Goal: Task Accomplishment & Management: Manage account settings

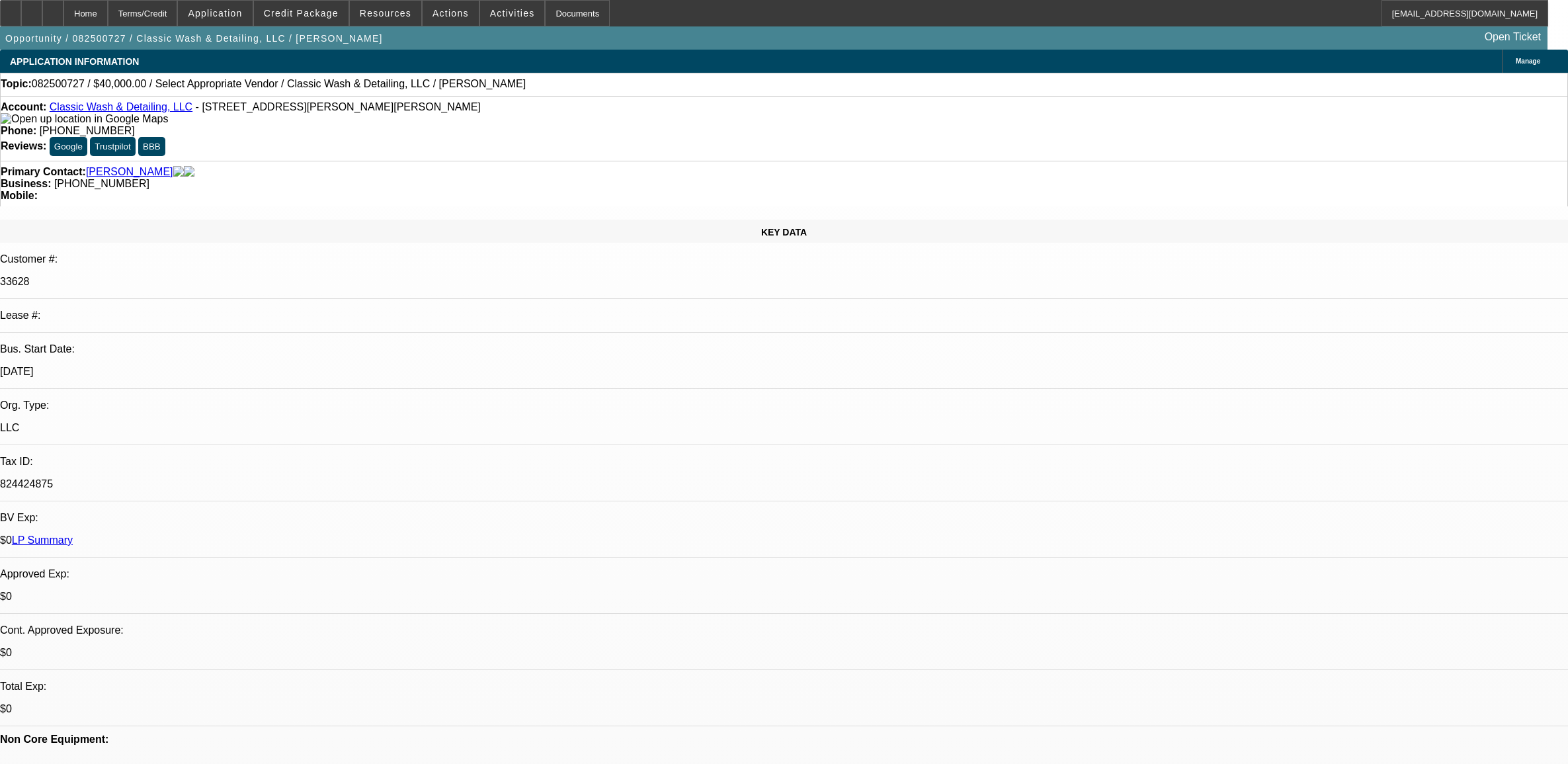
select select "0"
select select "2"
select select "0.1"
select select "4"
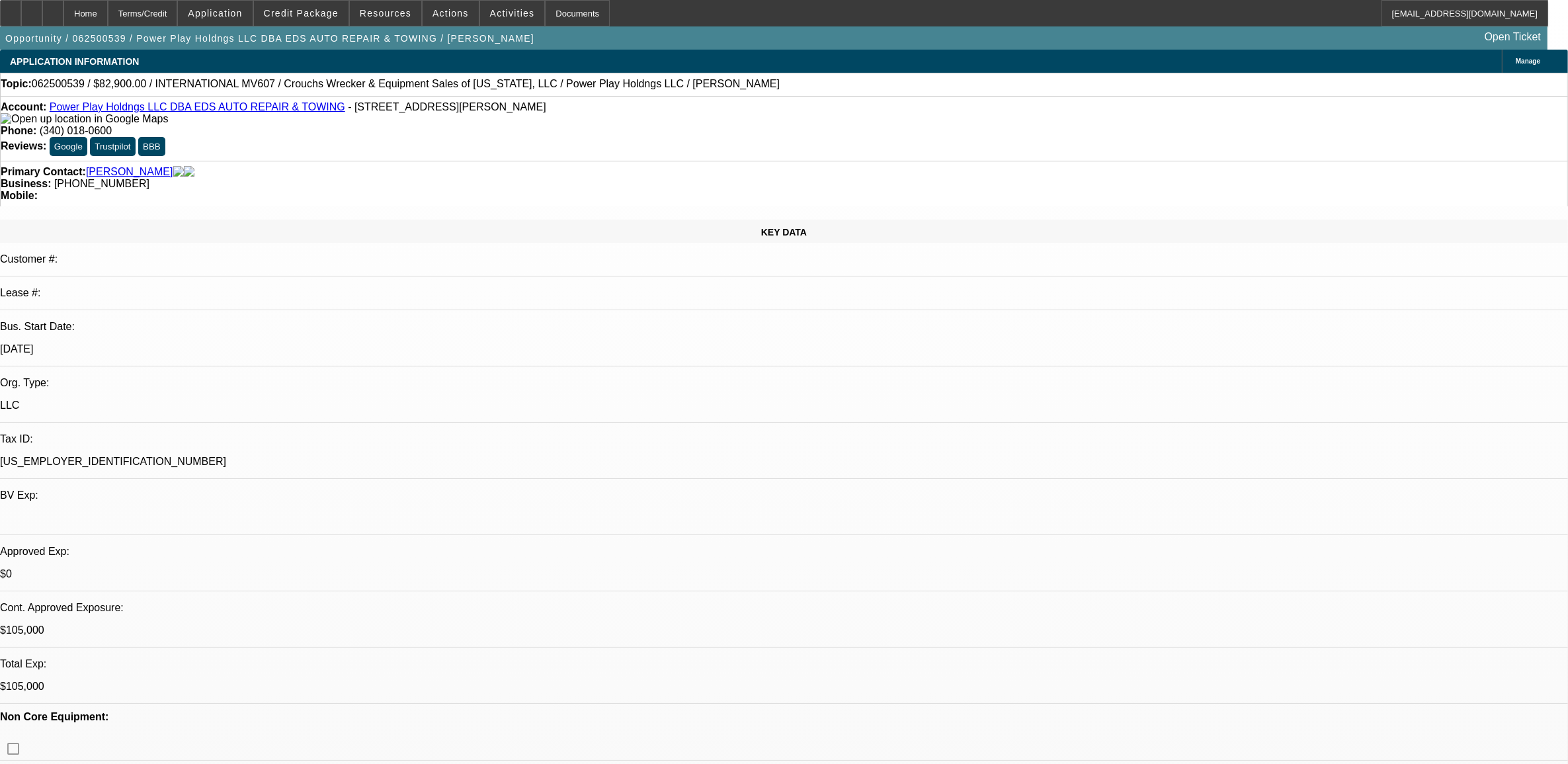
select select "0"
select select "2"
select select "0.1"
select select "0"
select select "2"
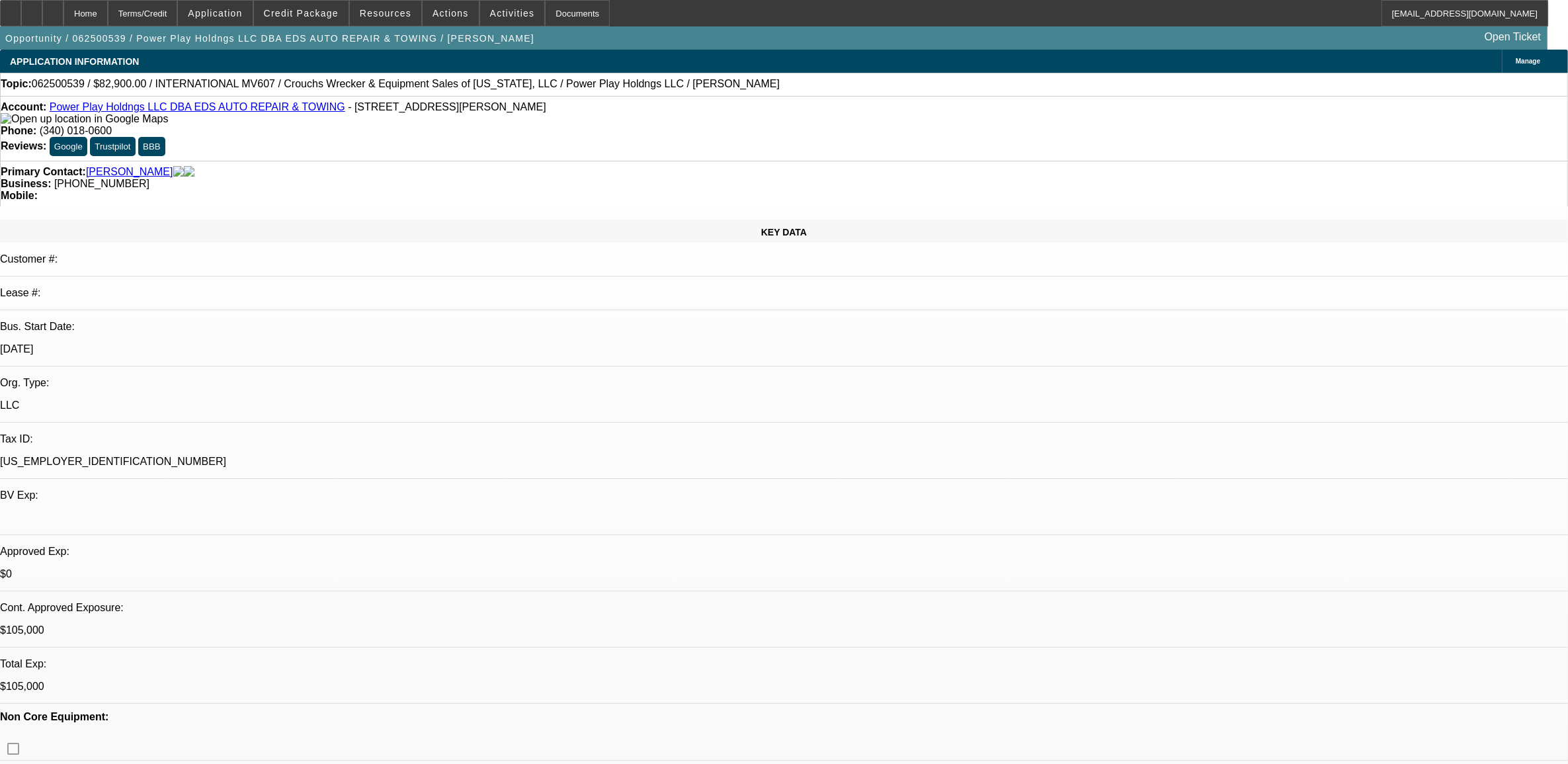
select select "0.1"
select select "0"
select select "2"
select select "0.1"
select select "2"
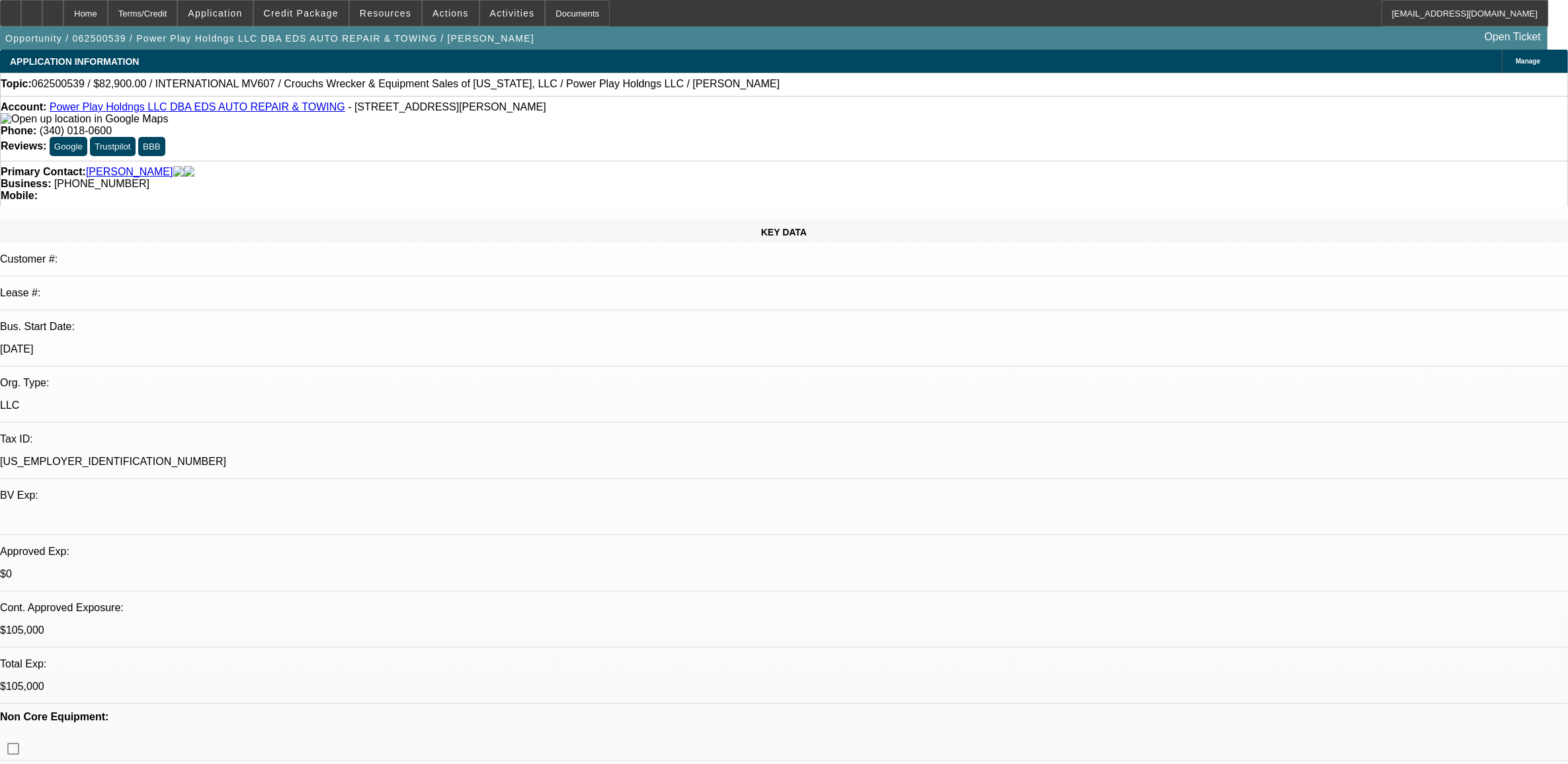
select select "0.1"
select select "1"
select select "2"
select select "4"
select select "1"
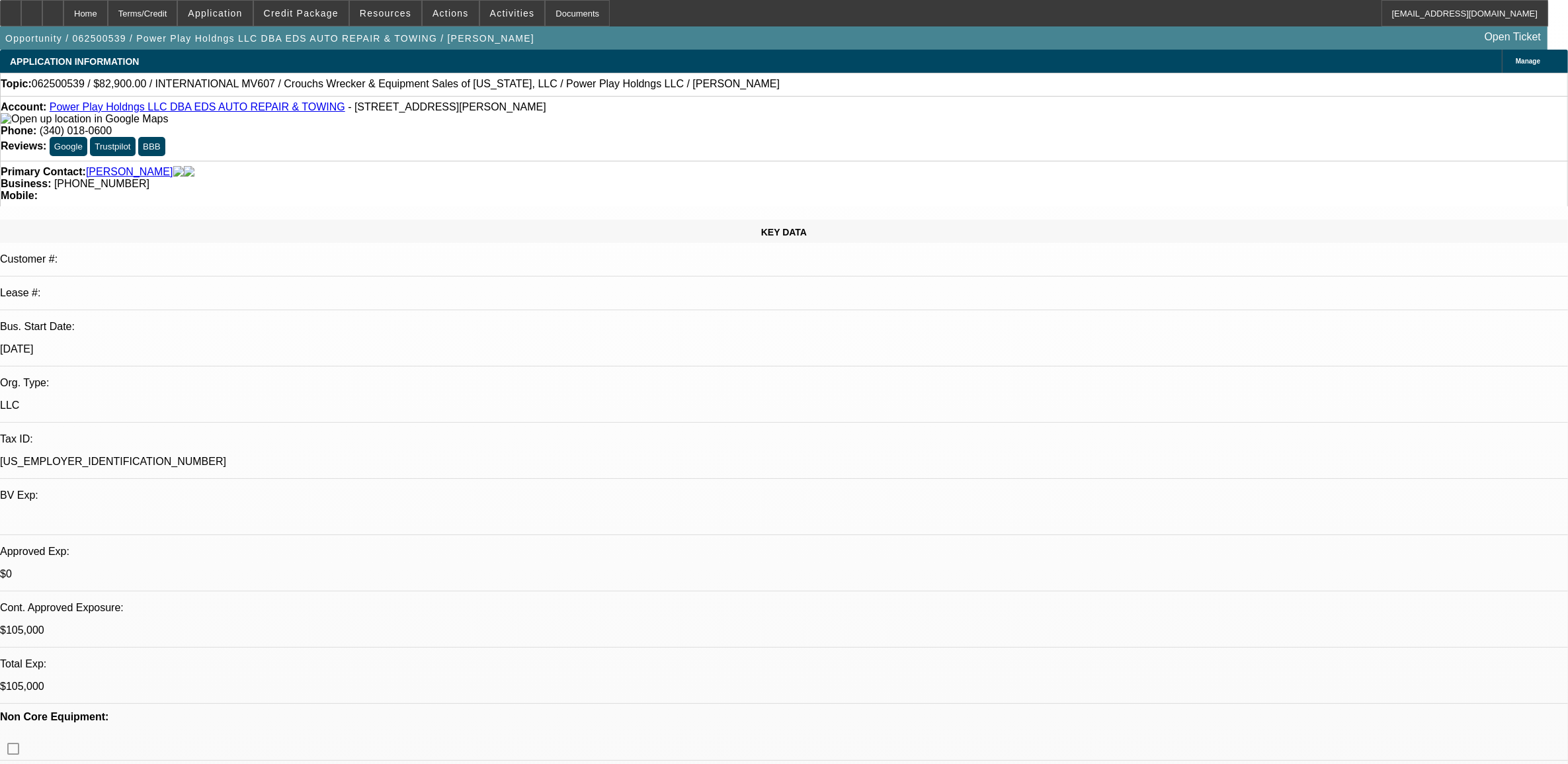
select select "2"
select select "4"
select select "1"
select select "2"
select select "4"
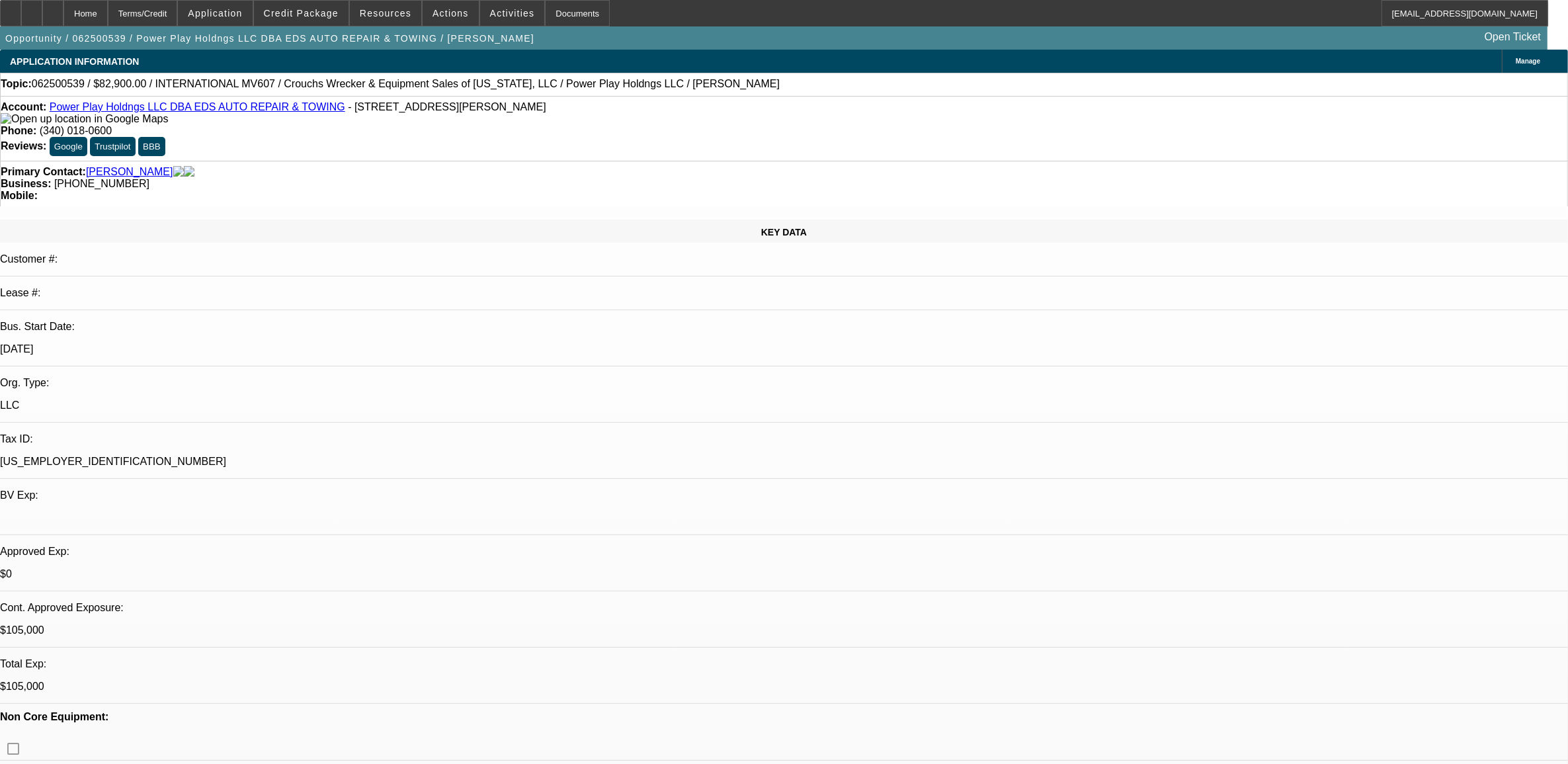
select select "1"
select select "2"
select select "4"
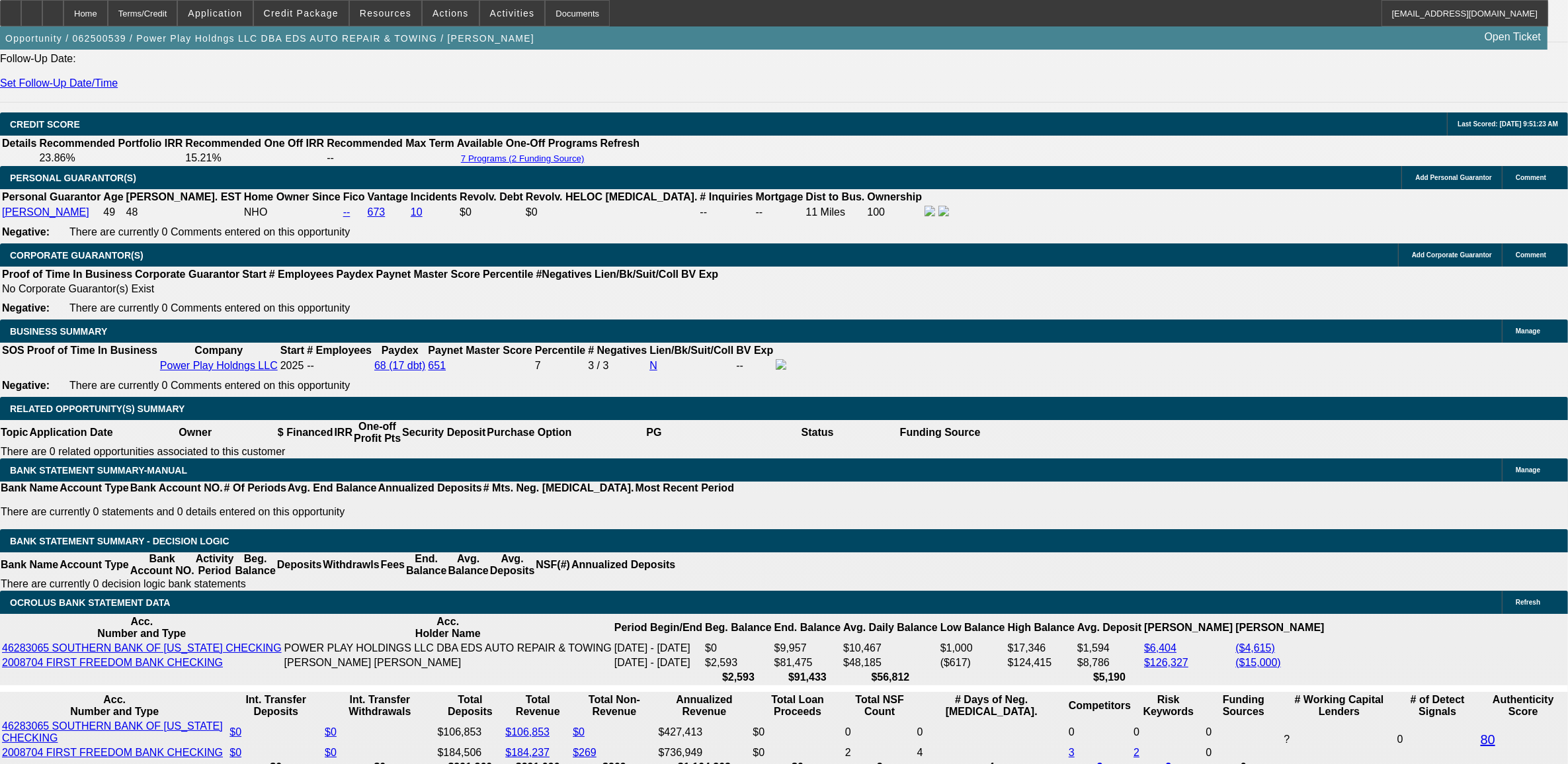
scroll to position [1736, 0]
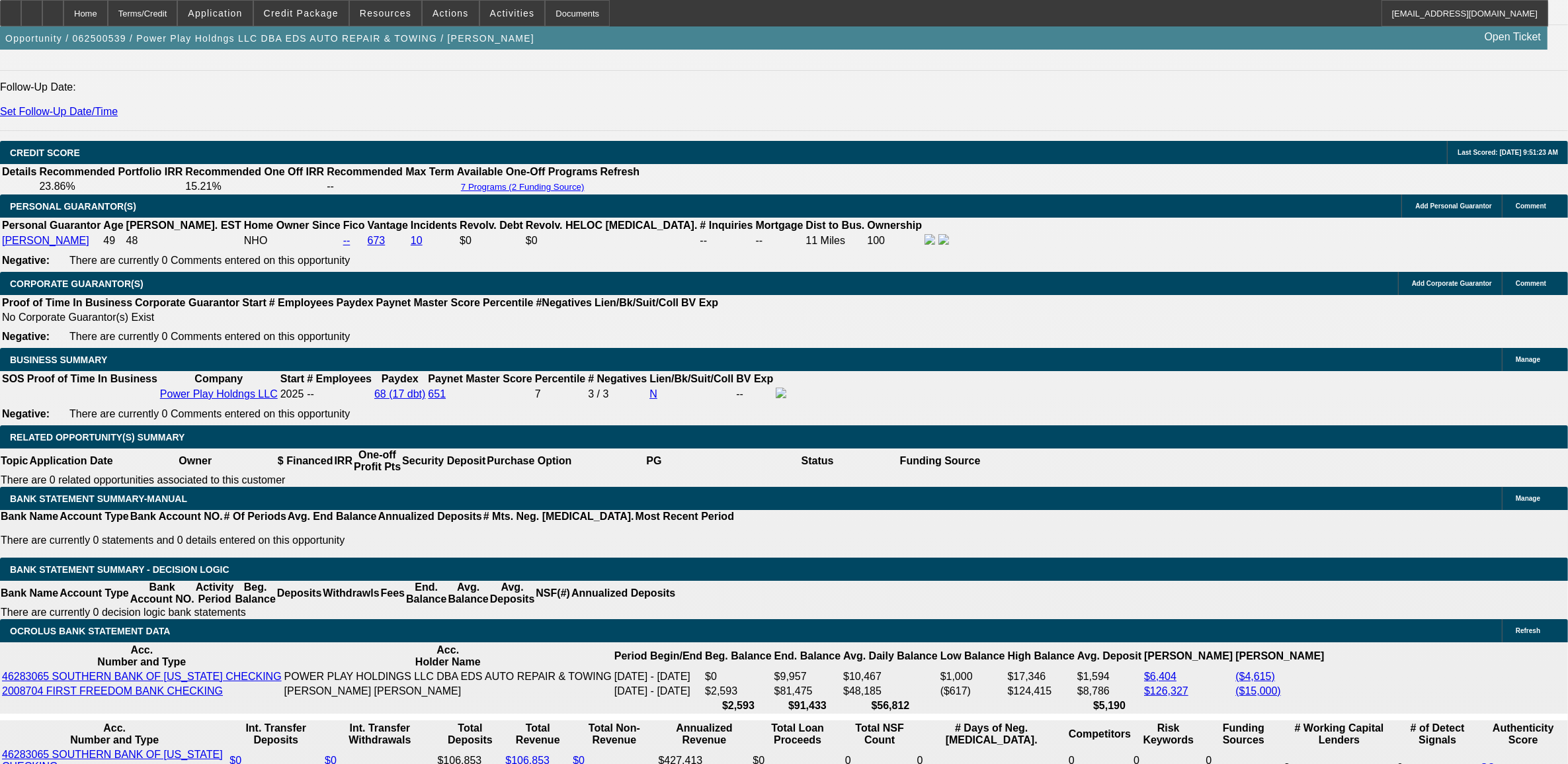
select select "2"
select select "0.1"
select select "4"
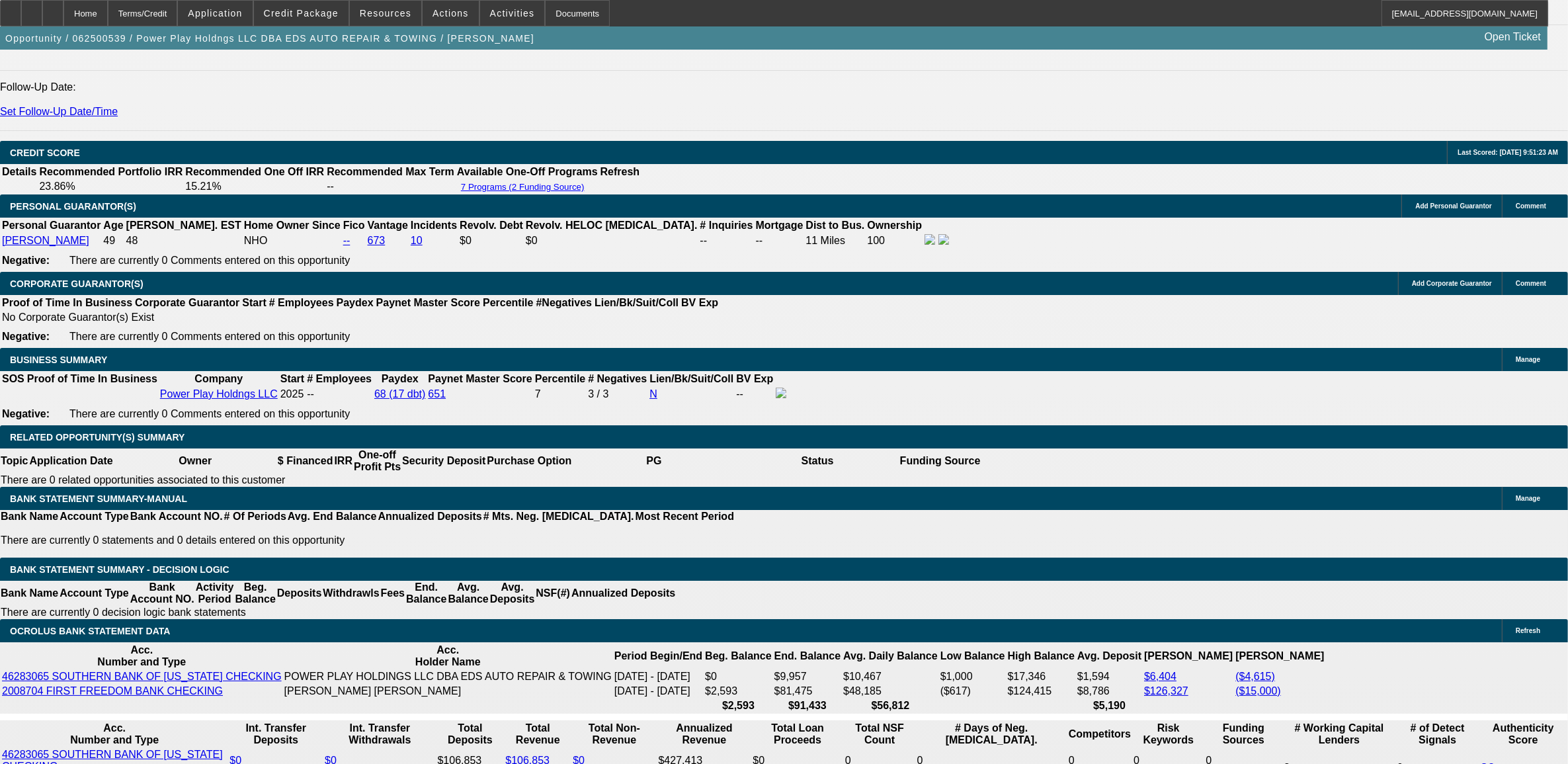
select select "2"
select select "0.1"
select select "4"
select select "2"
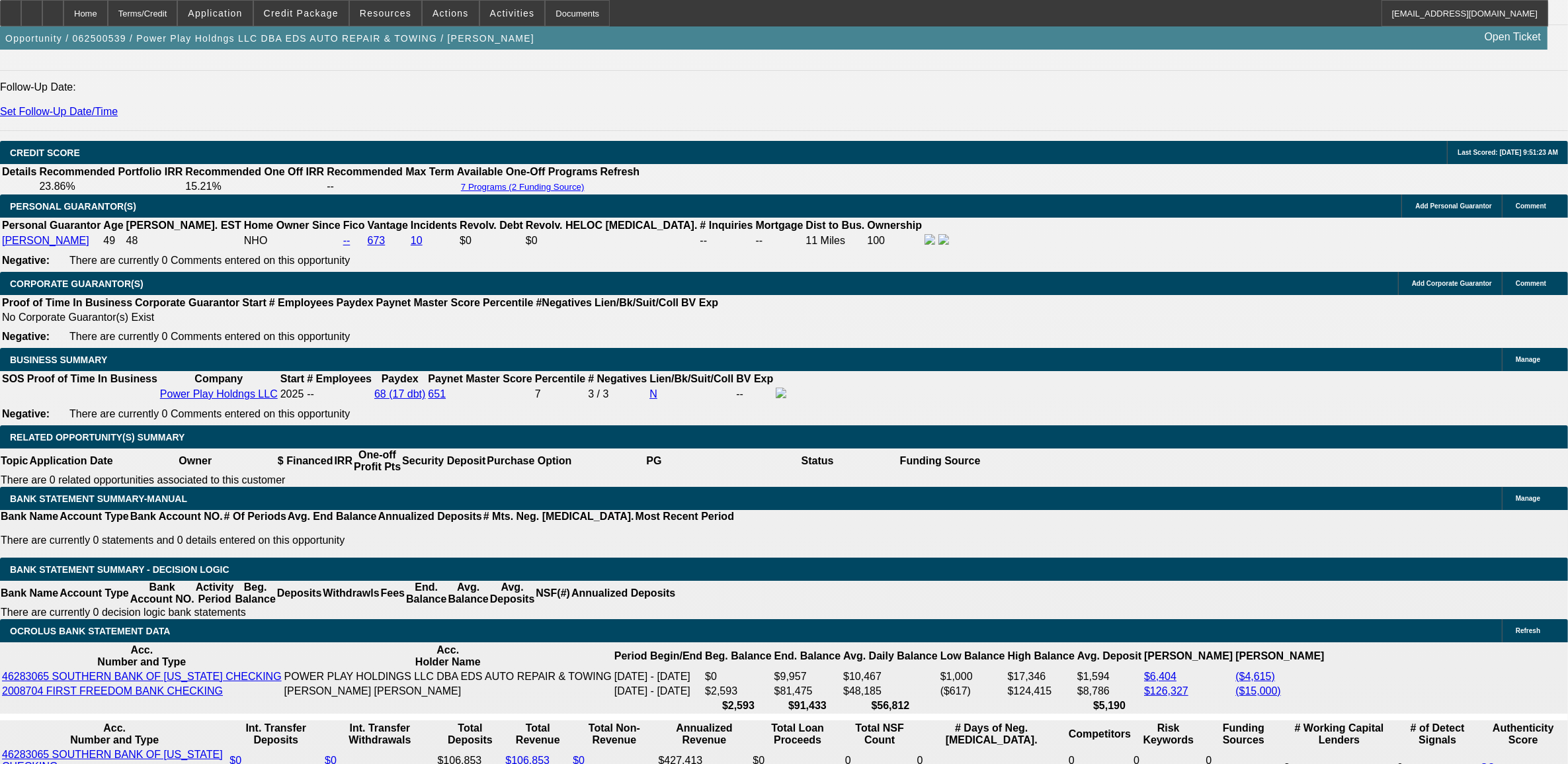
select select "2"
select select "0.1"
select select "4"
select select "0"
select select "2"
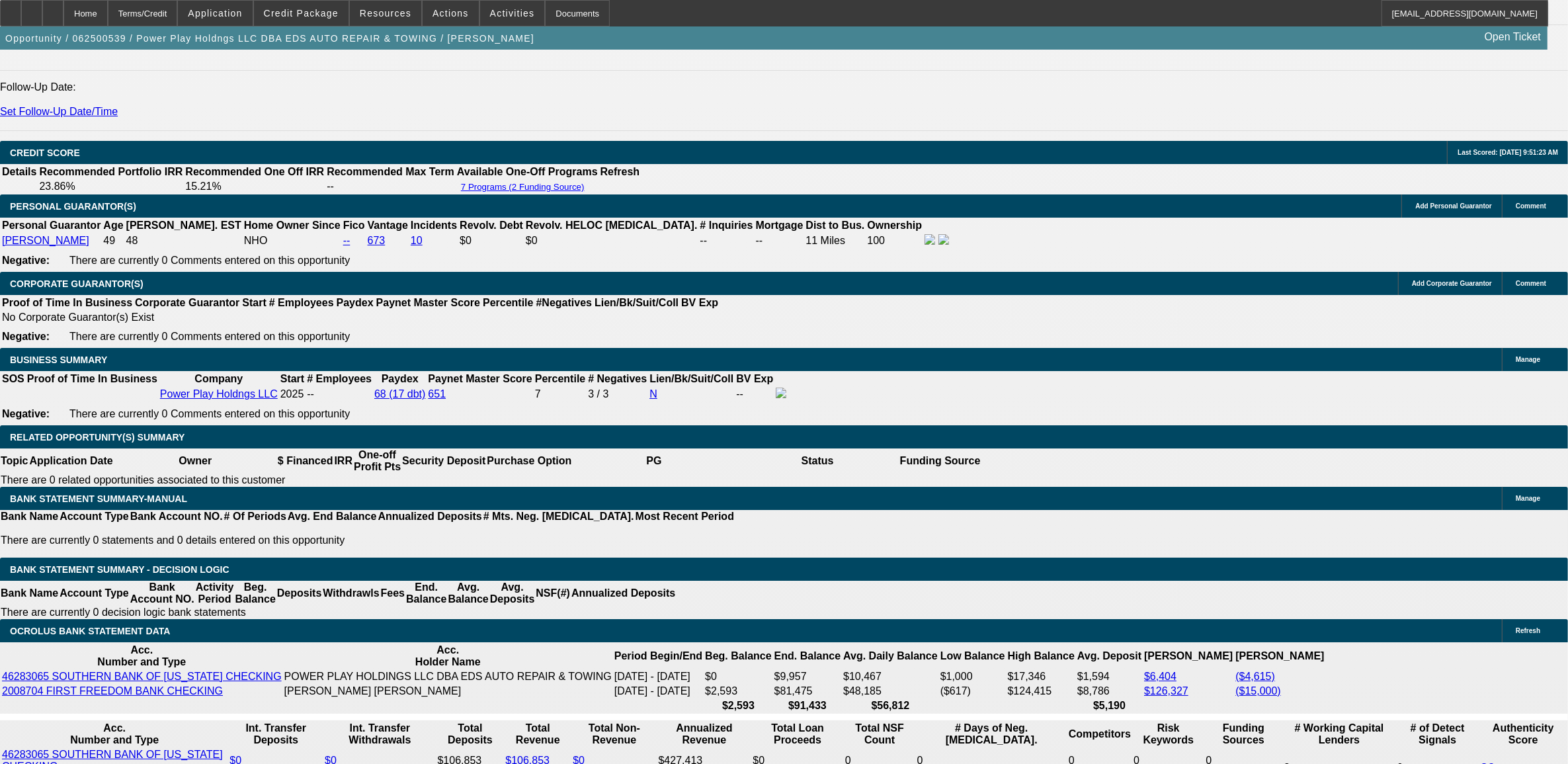
select select "2"
select select "0.1"
select select "4"
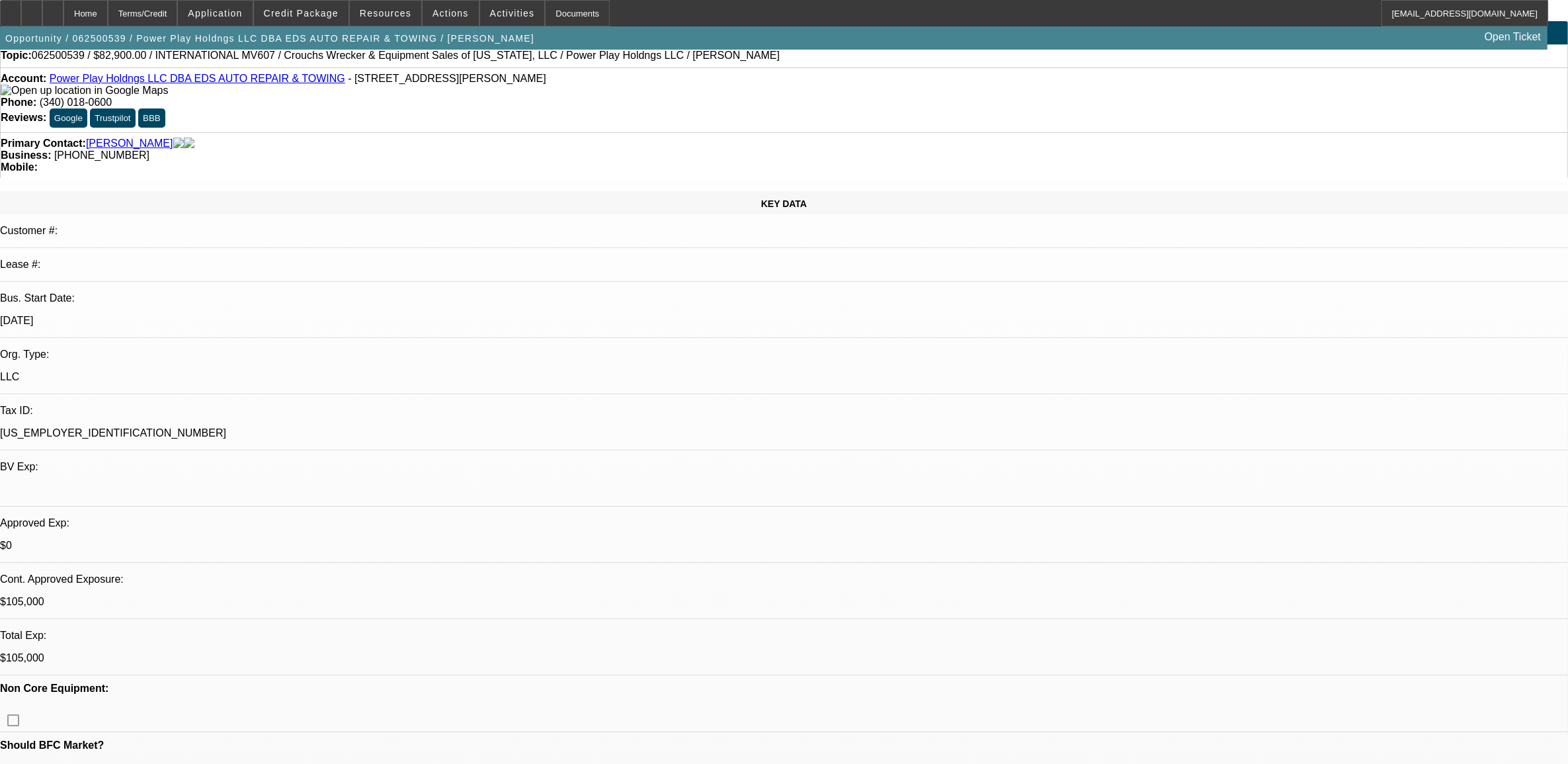
scroll to position [0, 0]
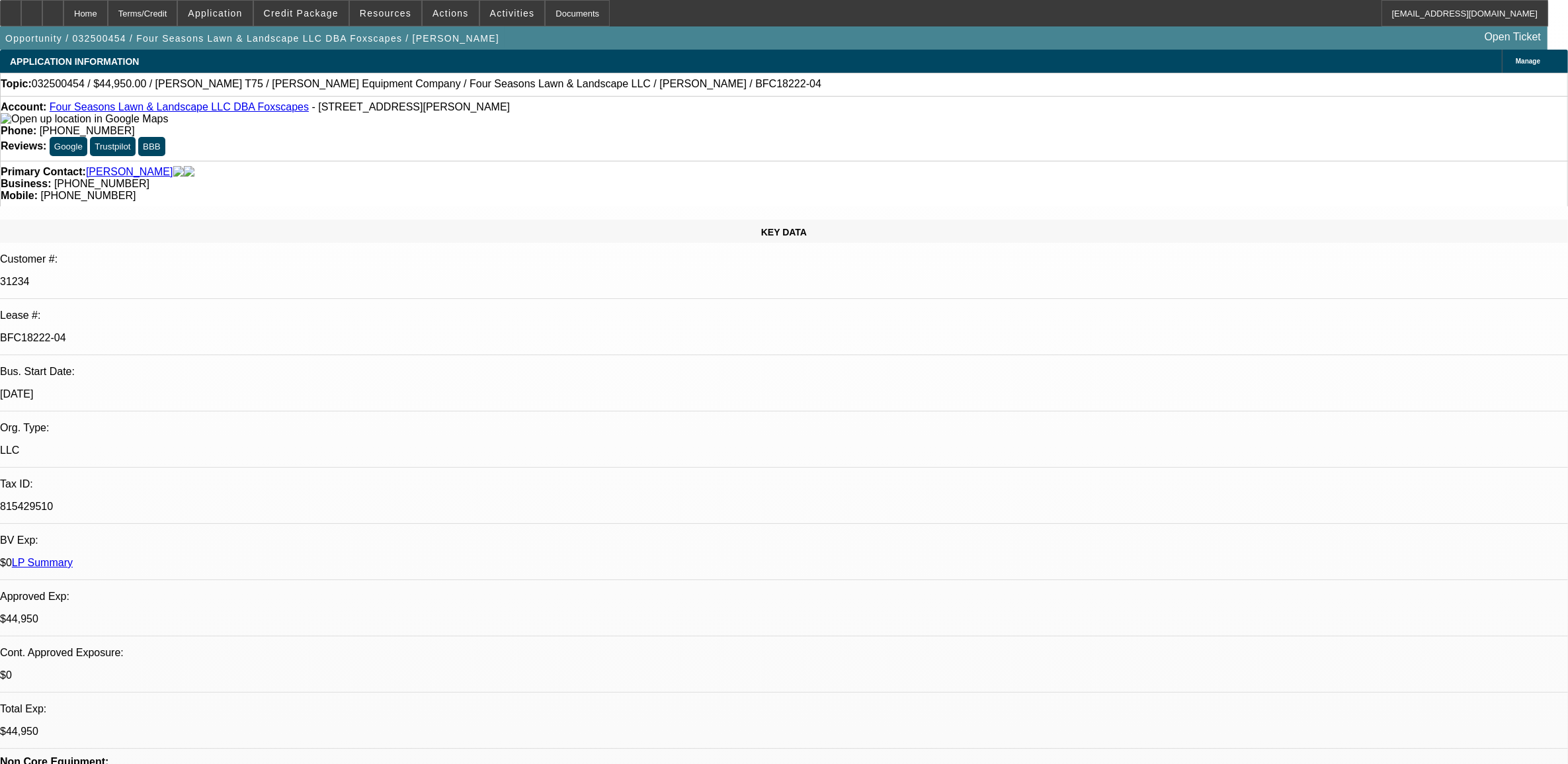
select select "0"
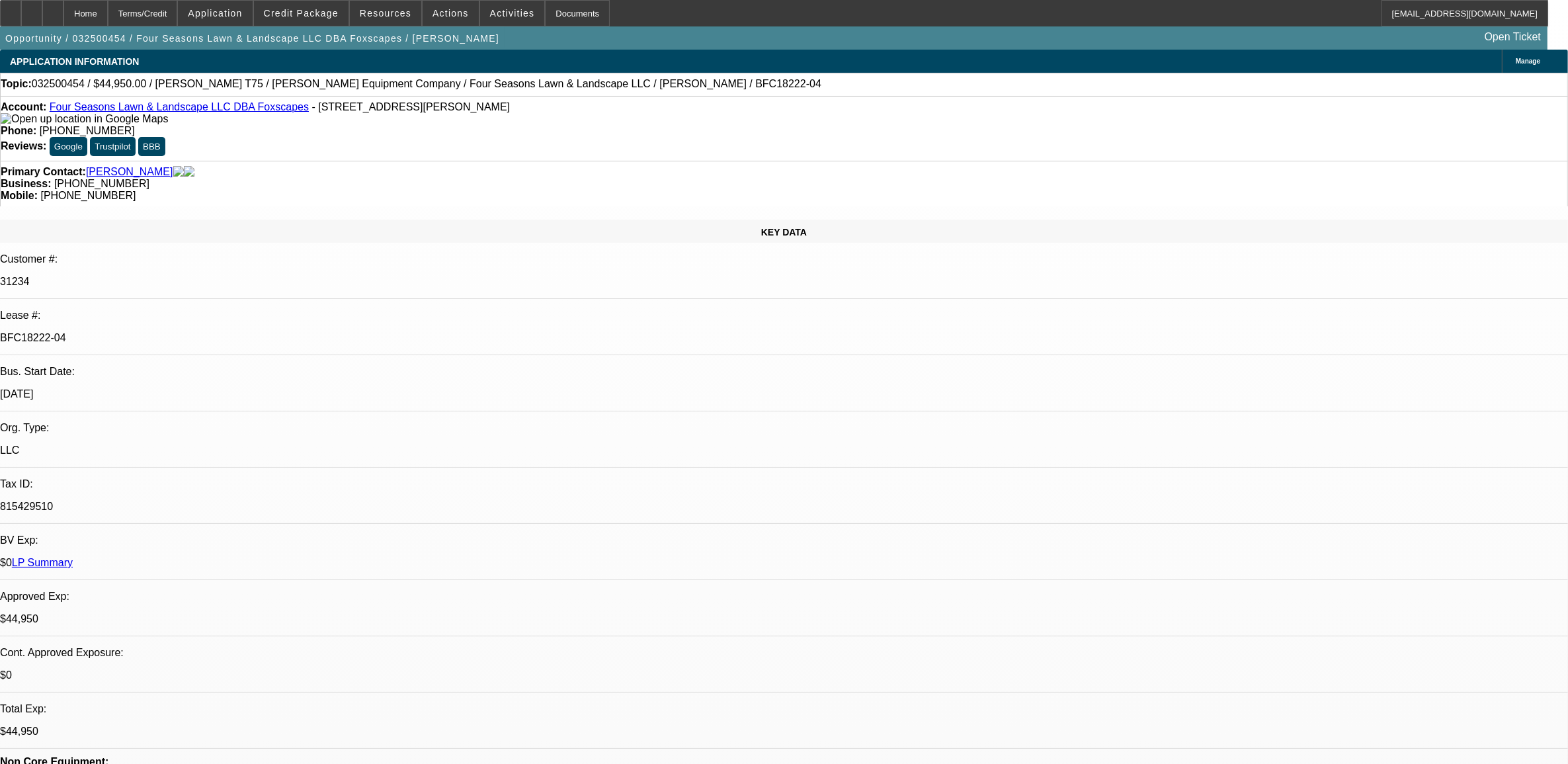
select select "0"
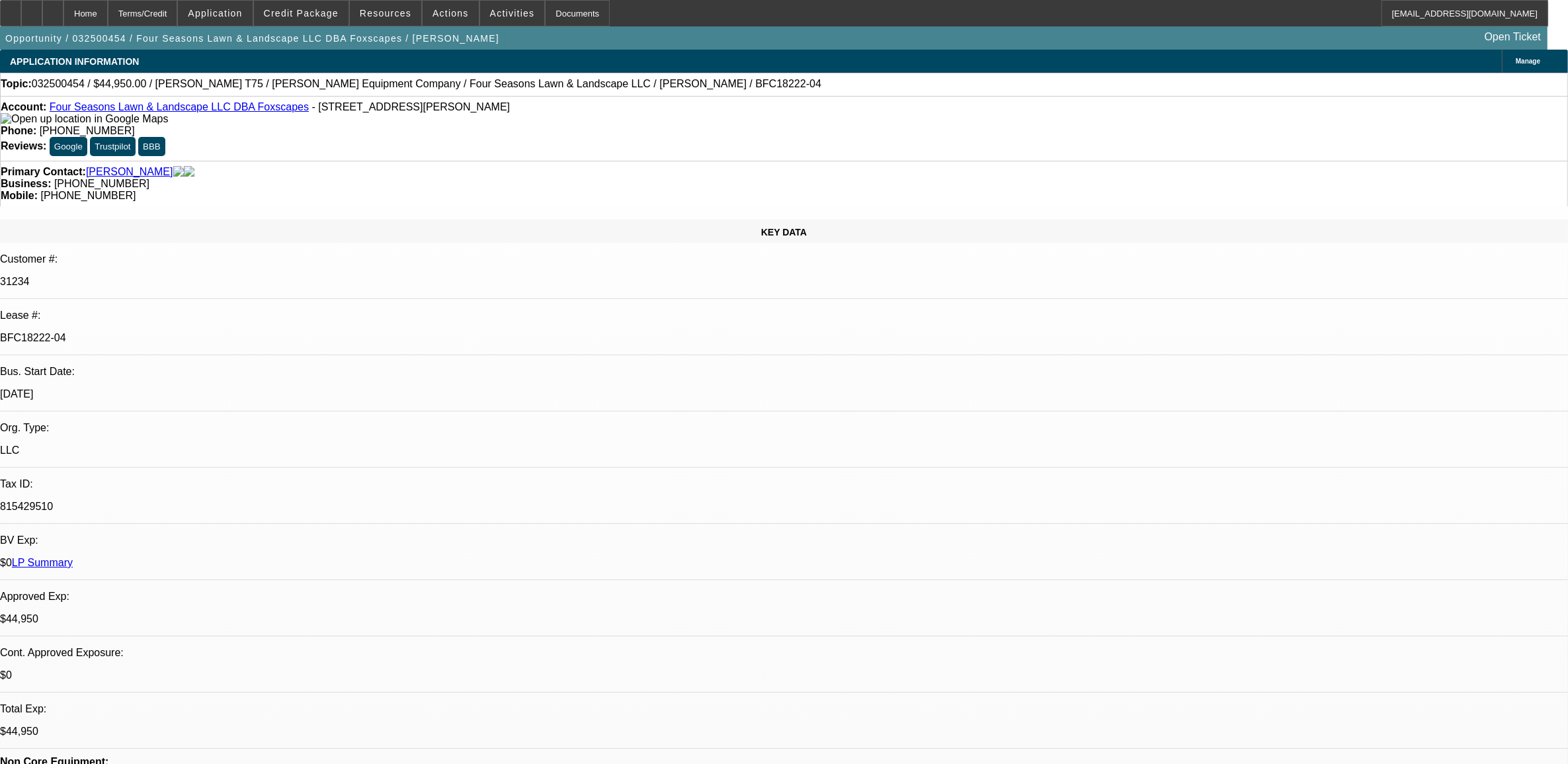
select select "0"
select select "1"
select select "6"
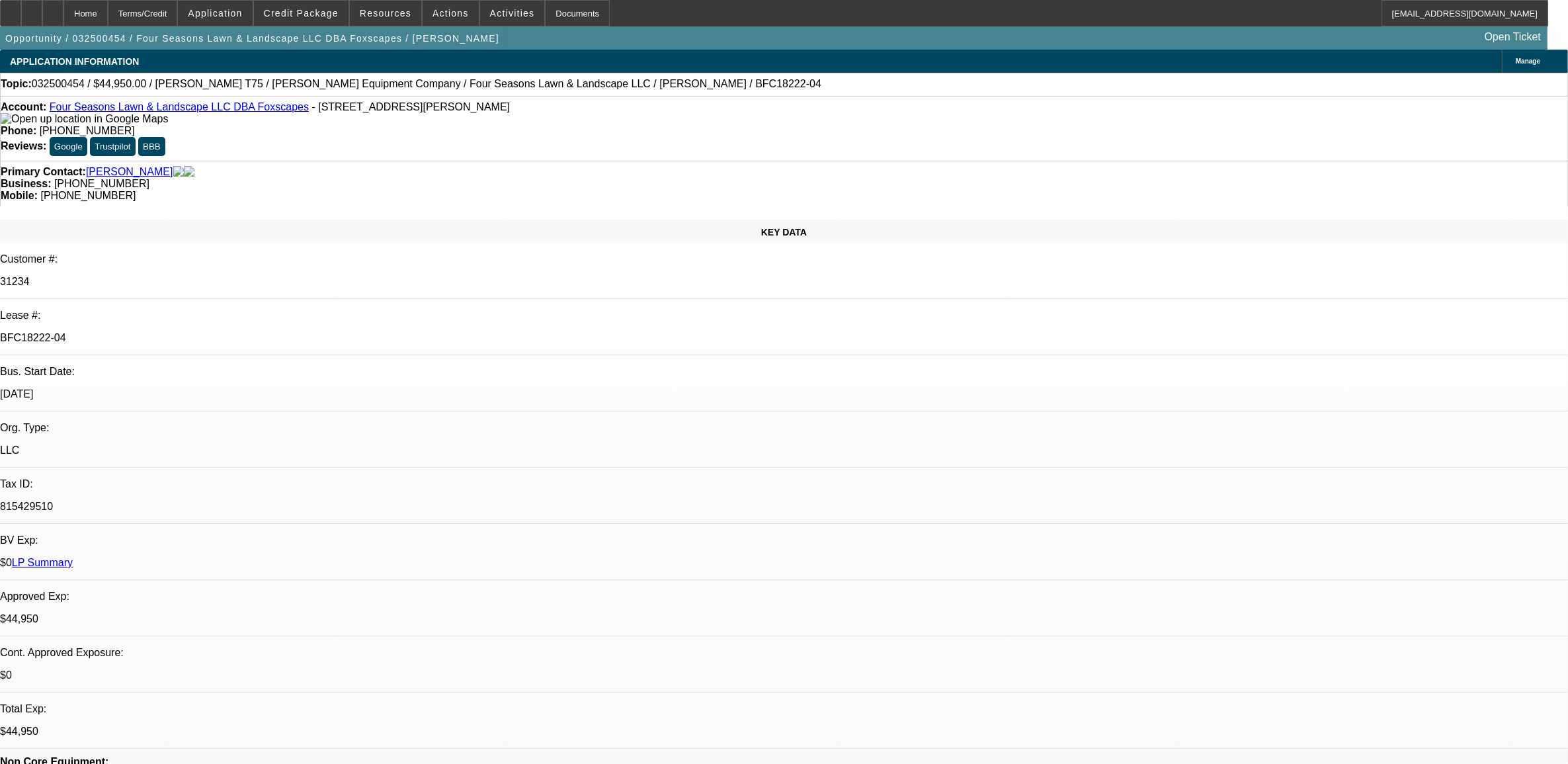
select select "1"
select select "6"
select select "1"
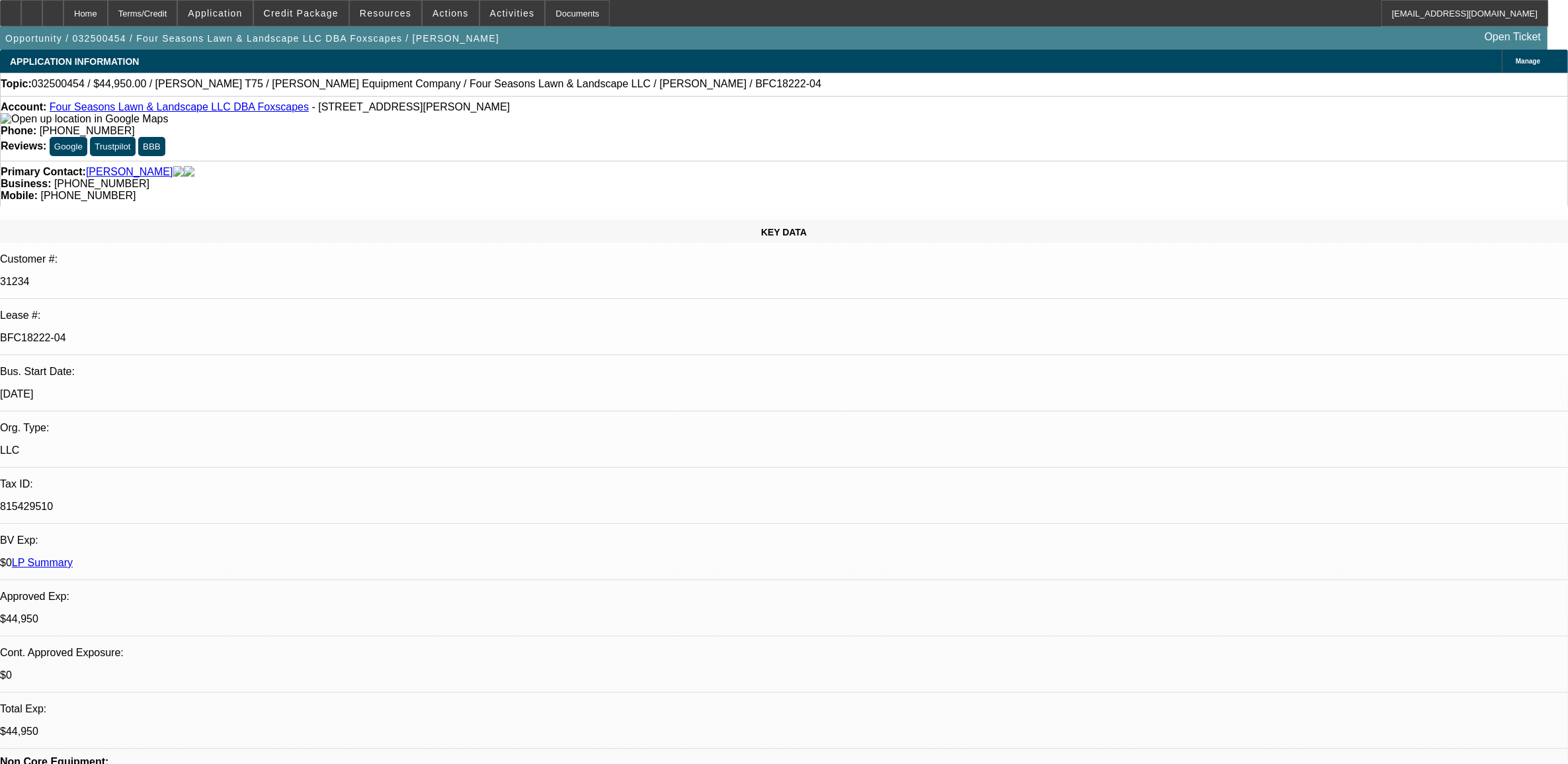
select select "6"
select select "1"
select select "6"
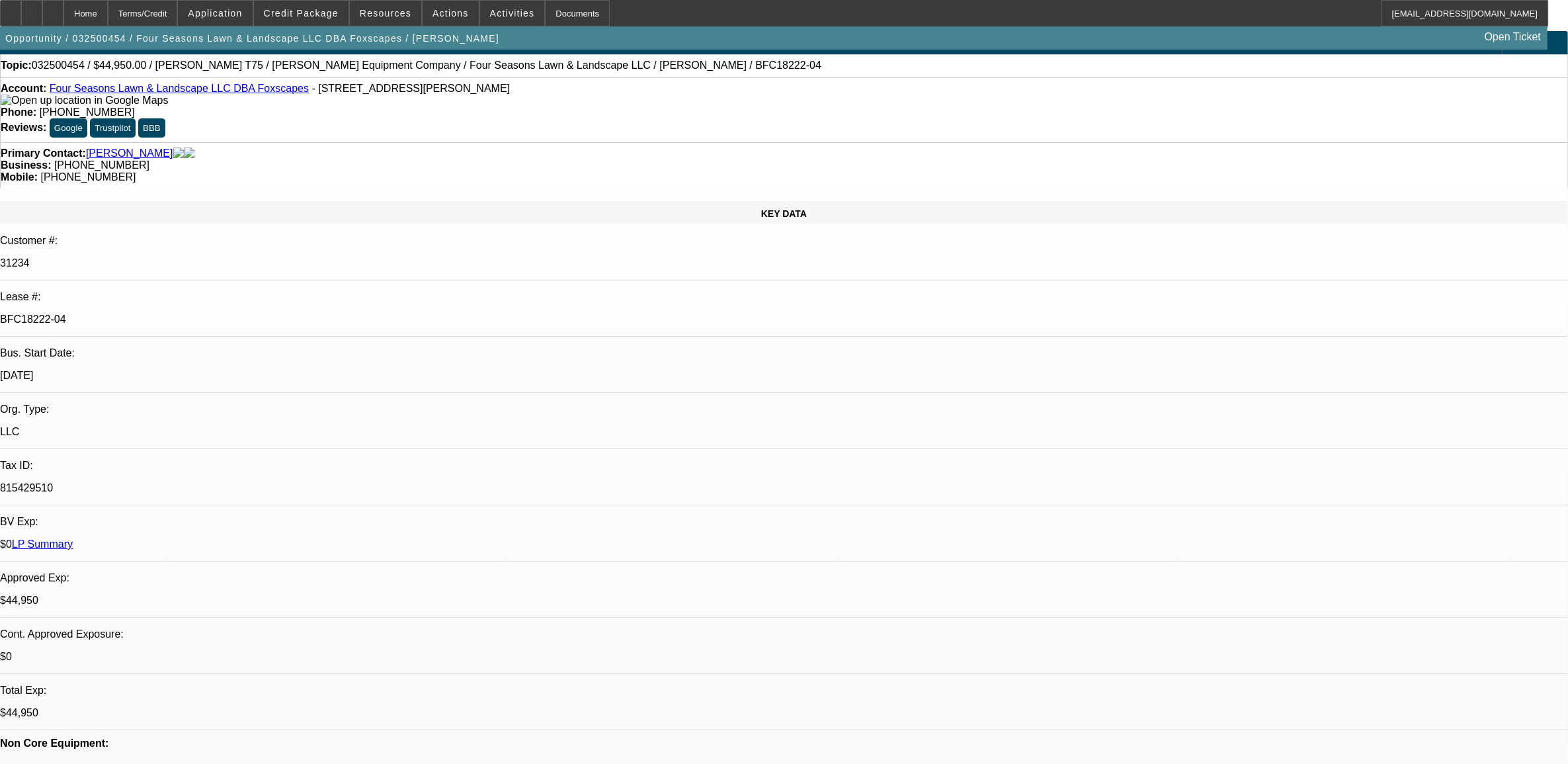
scroll to position [578, 0]
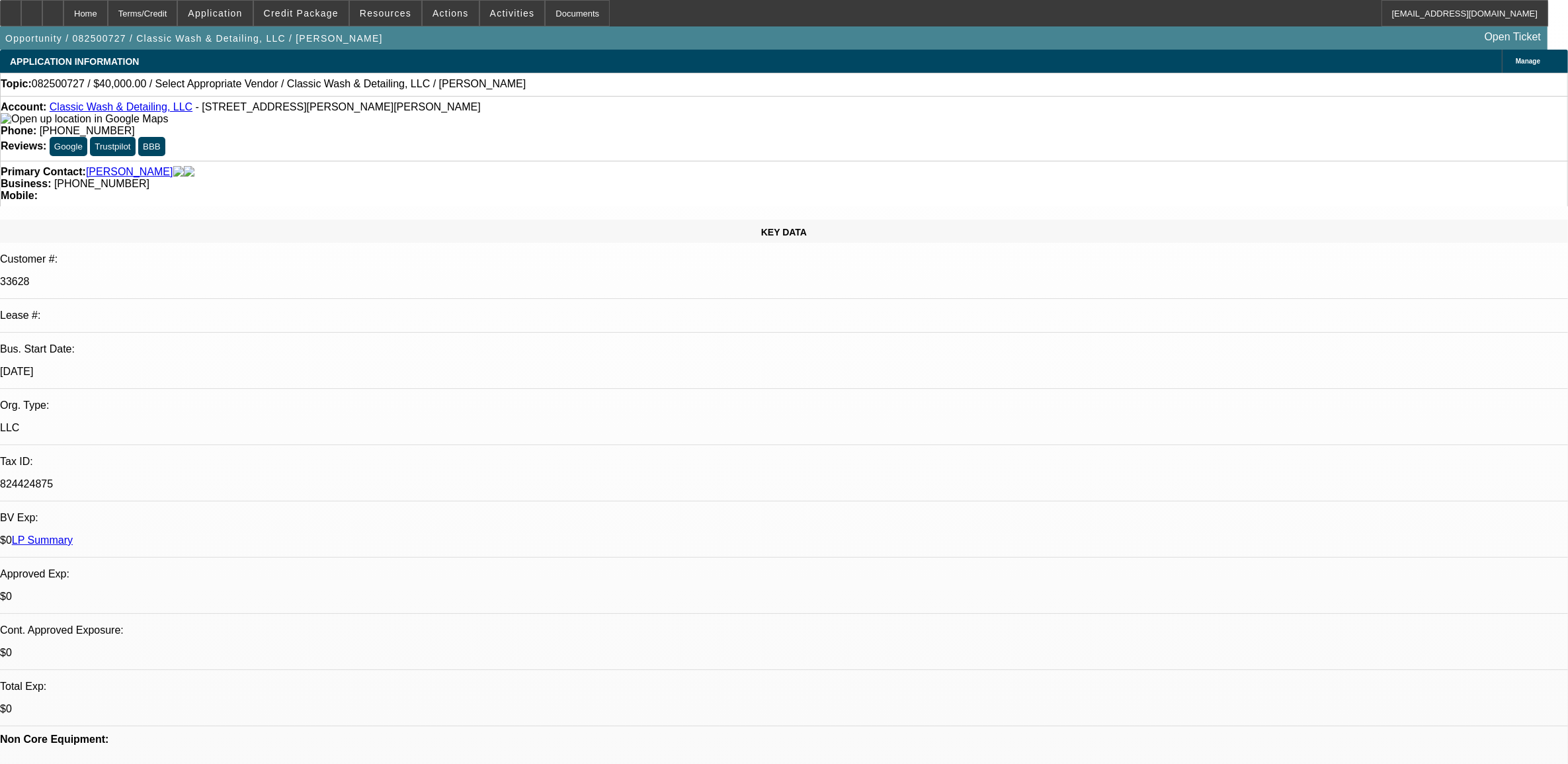
select select "0"
select select "2"
select select "0.1"
select select "4"
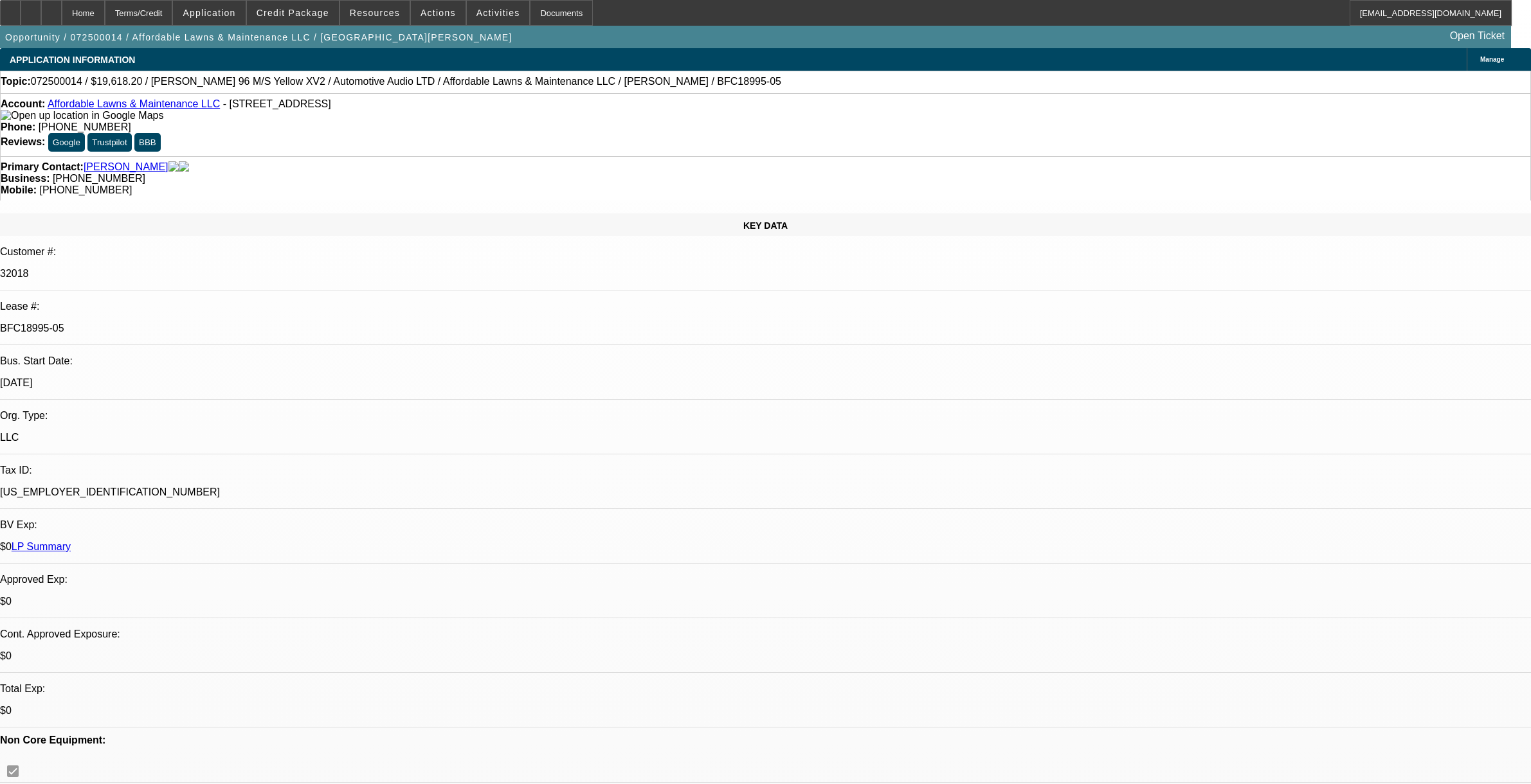
select select "0"
select select "3"
select select "0"
select select "6"
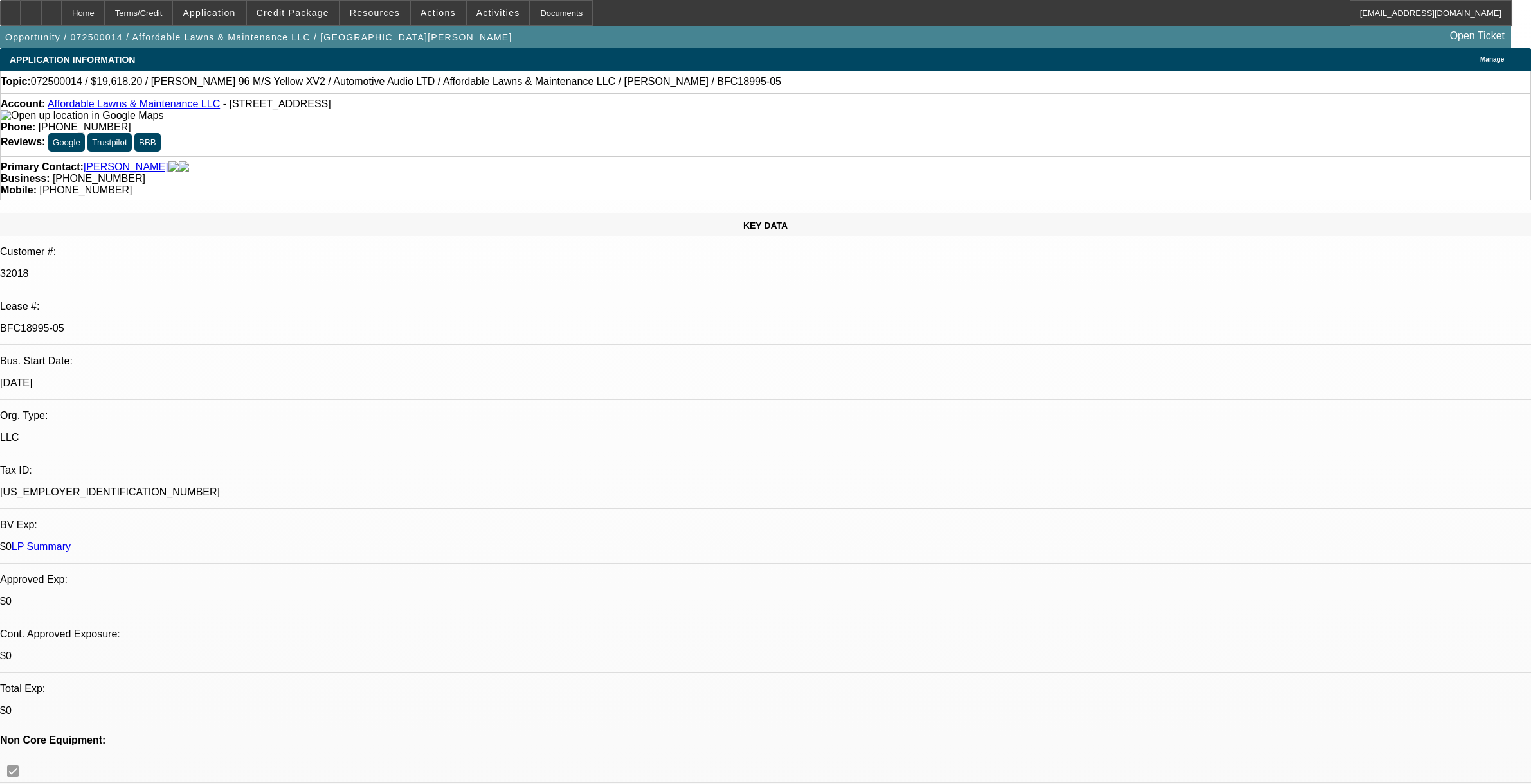
select select "0"
select select "3"
select select "0"
select select "6"
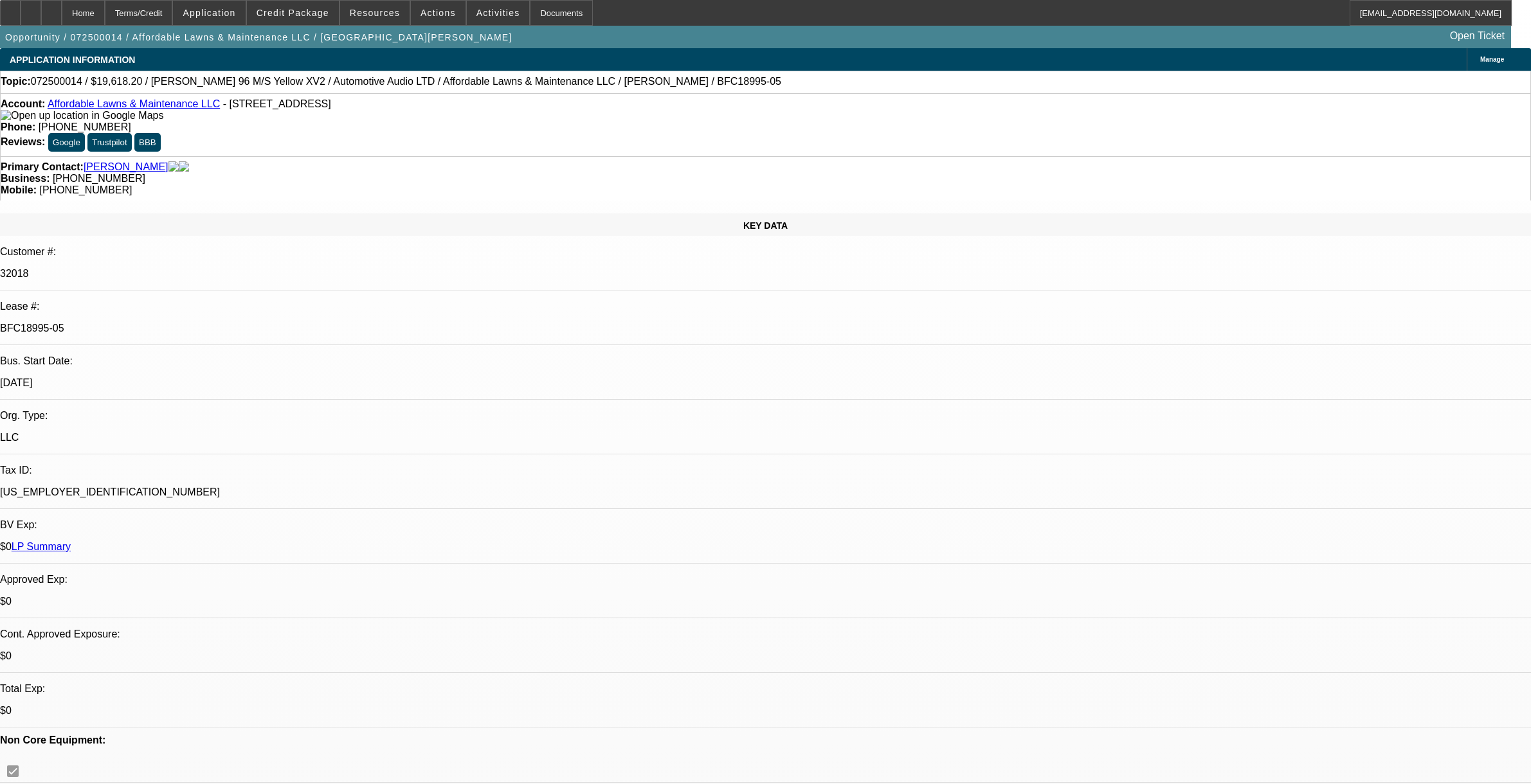
scroll to position [1607, 0]
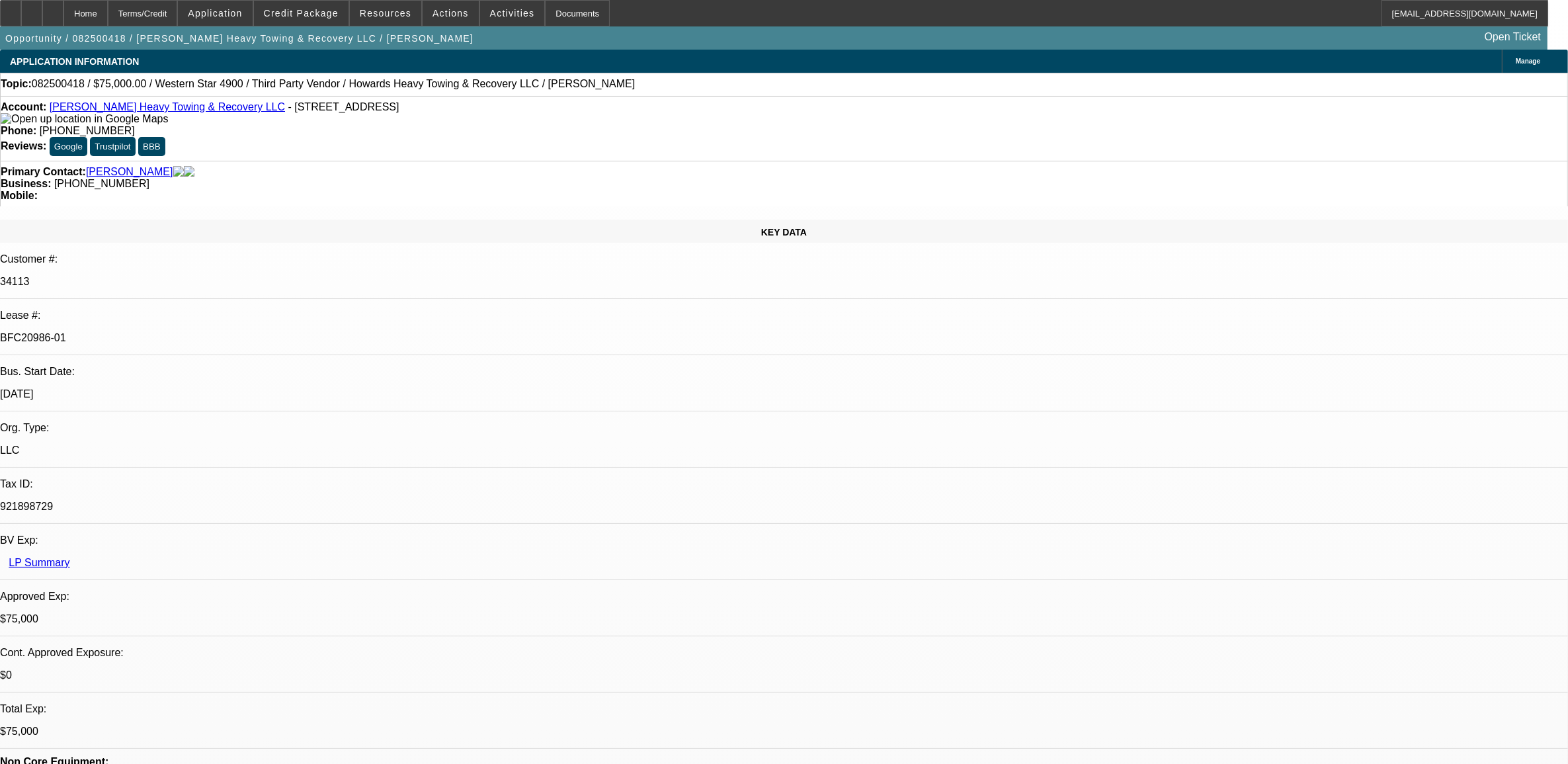
select select "0"
select select "0.1"
select select "0"
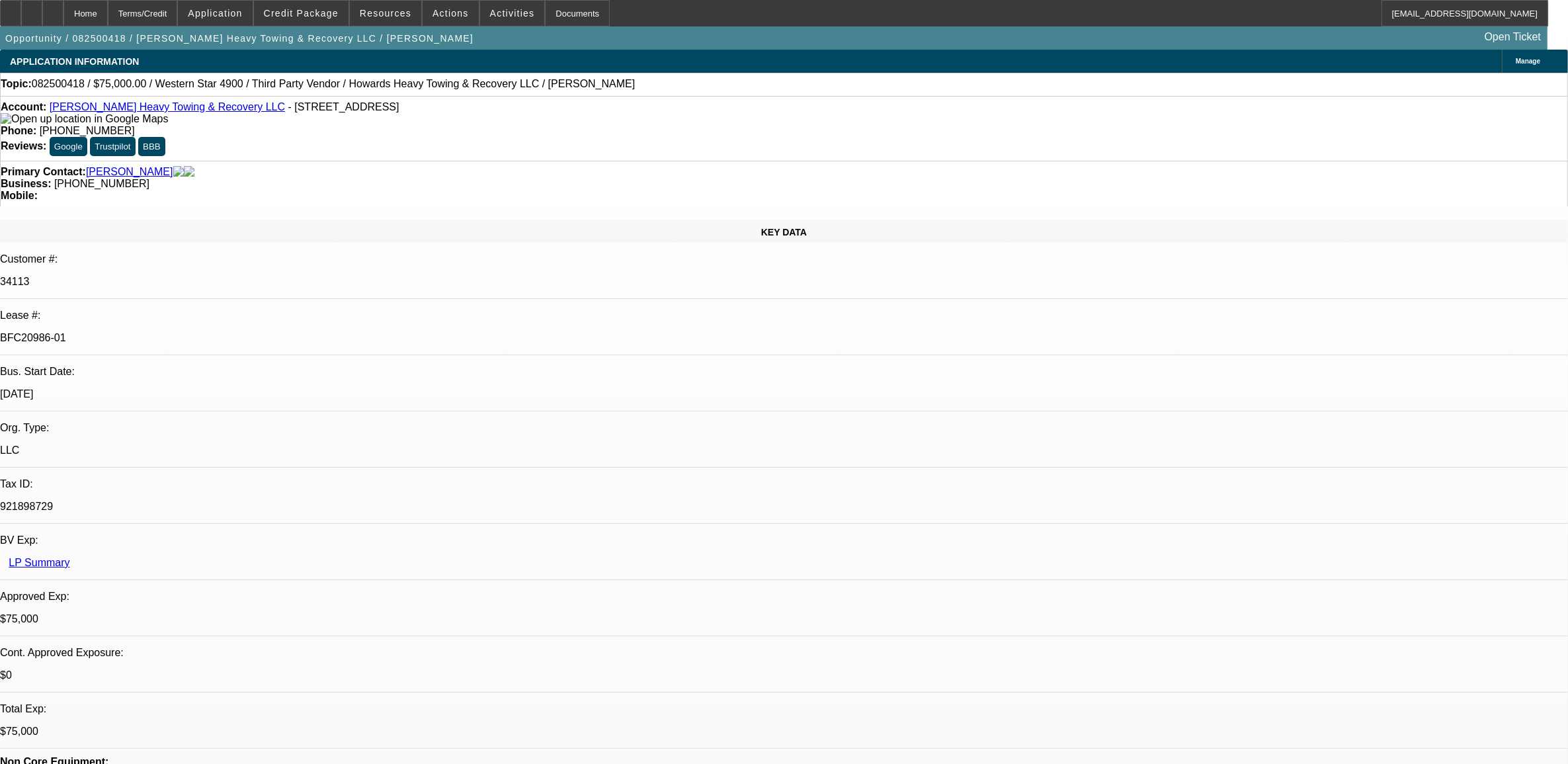
select select "0.1"
select select "0"
select select "0.1"
select select "0"
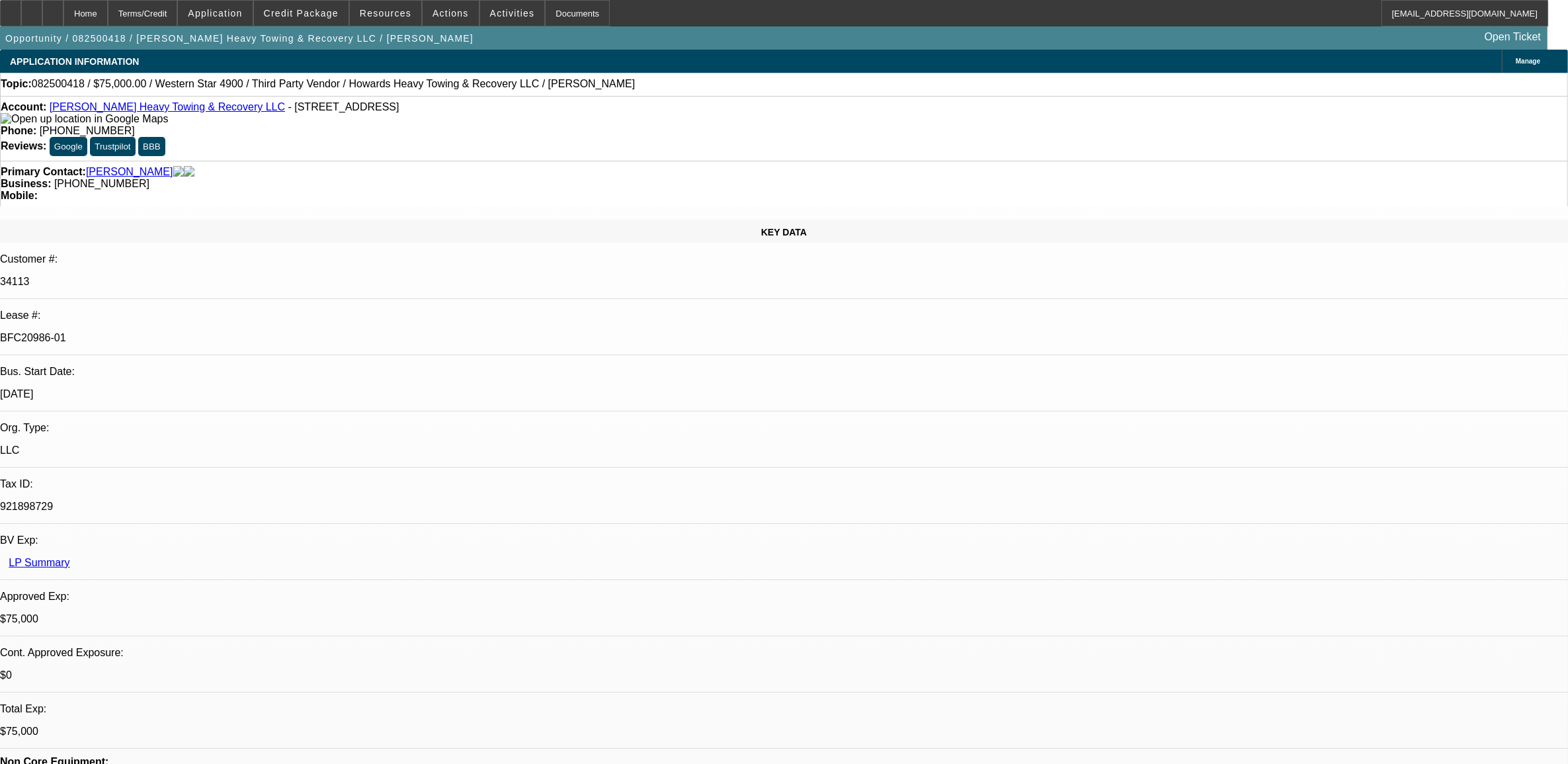
select select "0"
select select "0.1"
select select "1"
select select "2"
select select "4"
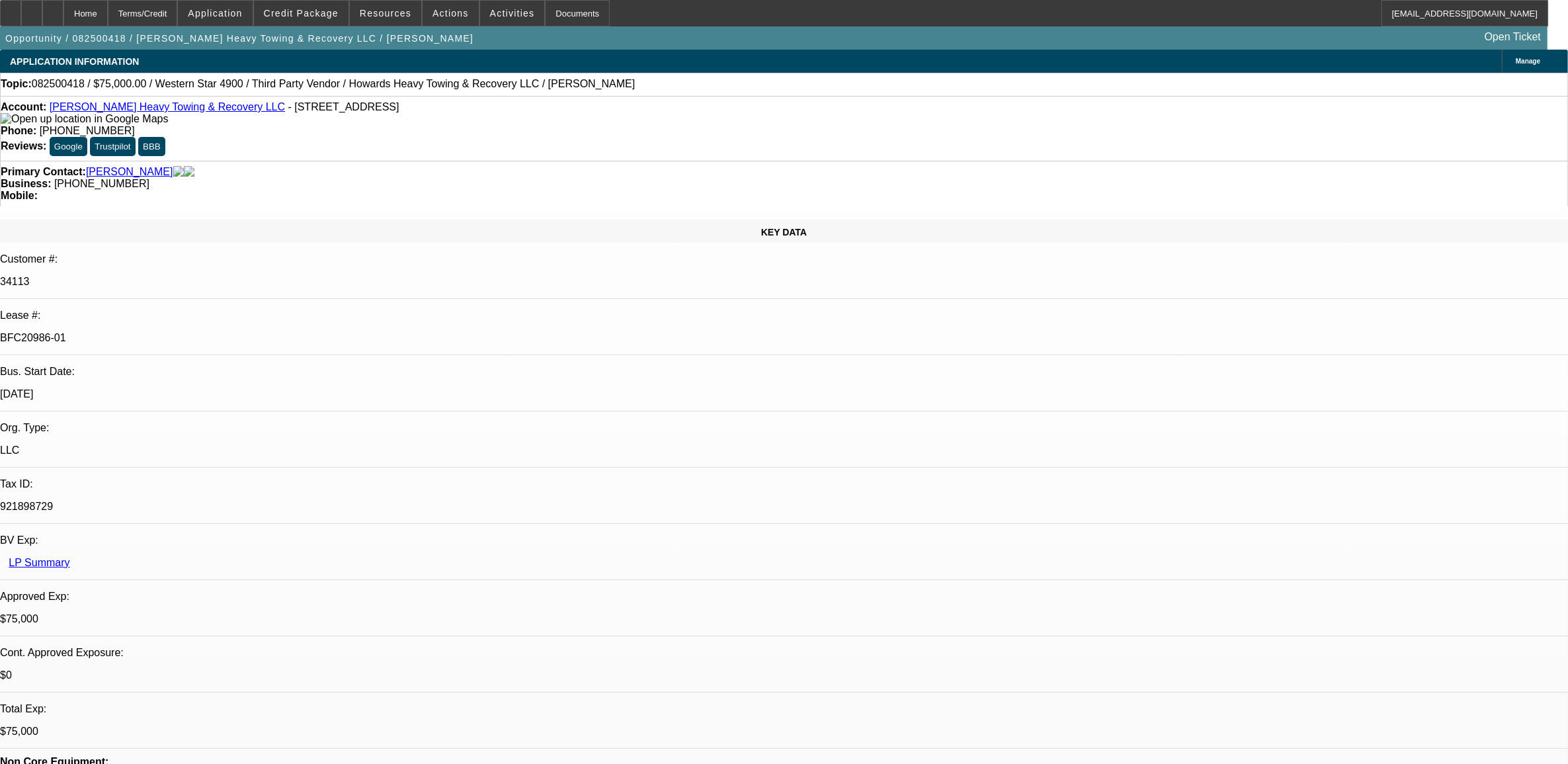
select select "1"
select select "2"
select select "4"
select select "1"
select select "2"
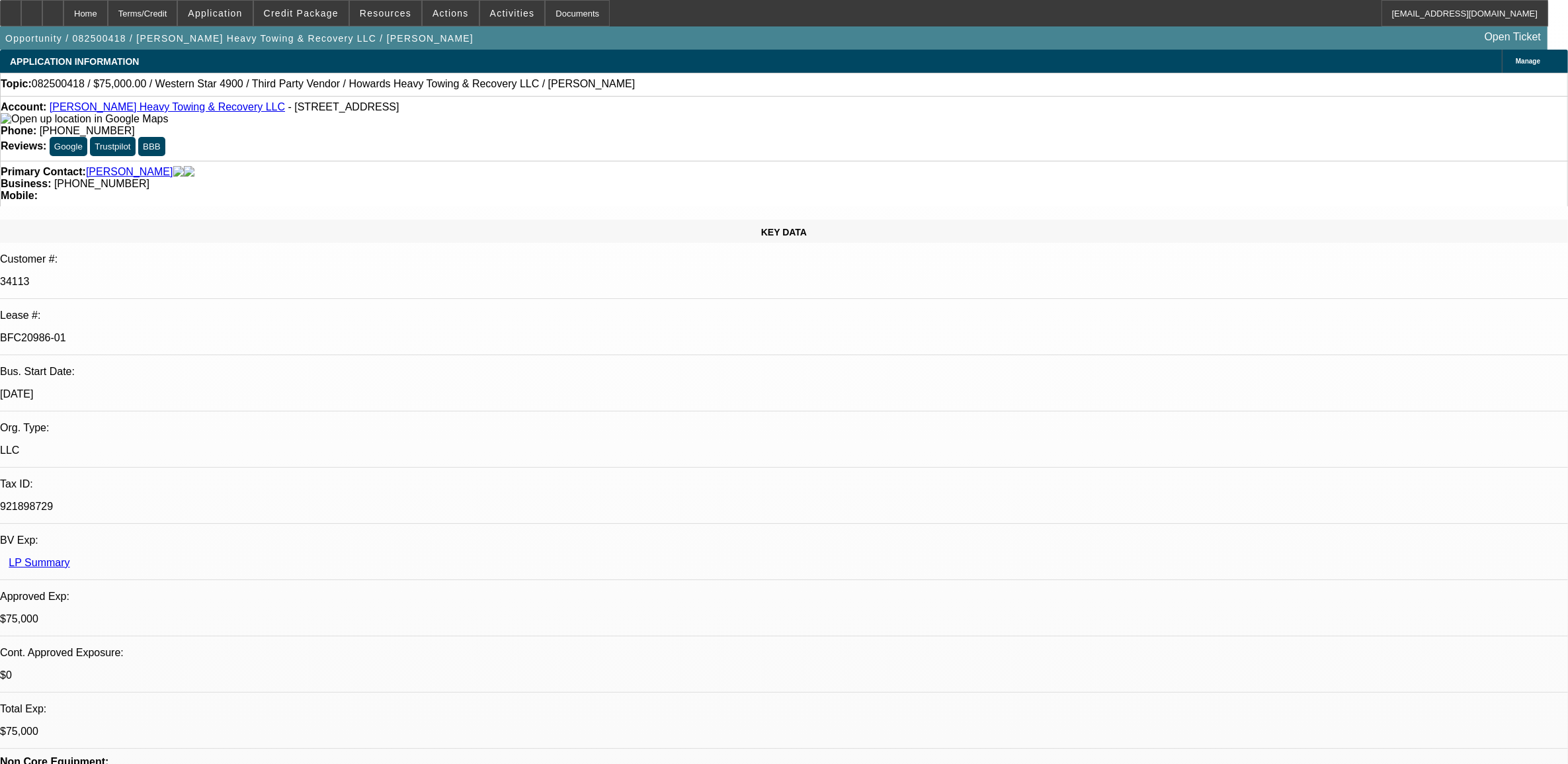
select select "4"
select select "1"
select select "2"
select select "4"
drag, startPoint x: 1338, startPoint y: 500, endPoint x: 1057, endPoint y: 461, distance: 283.7
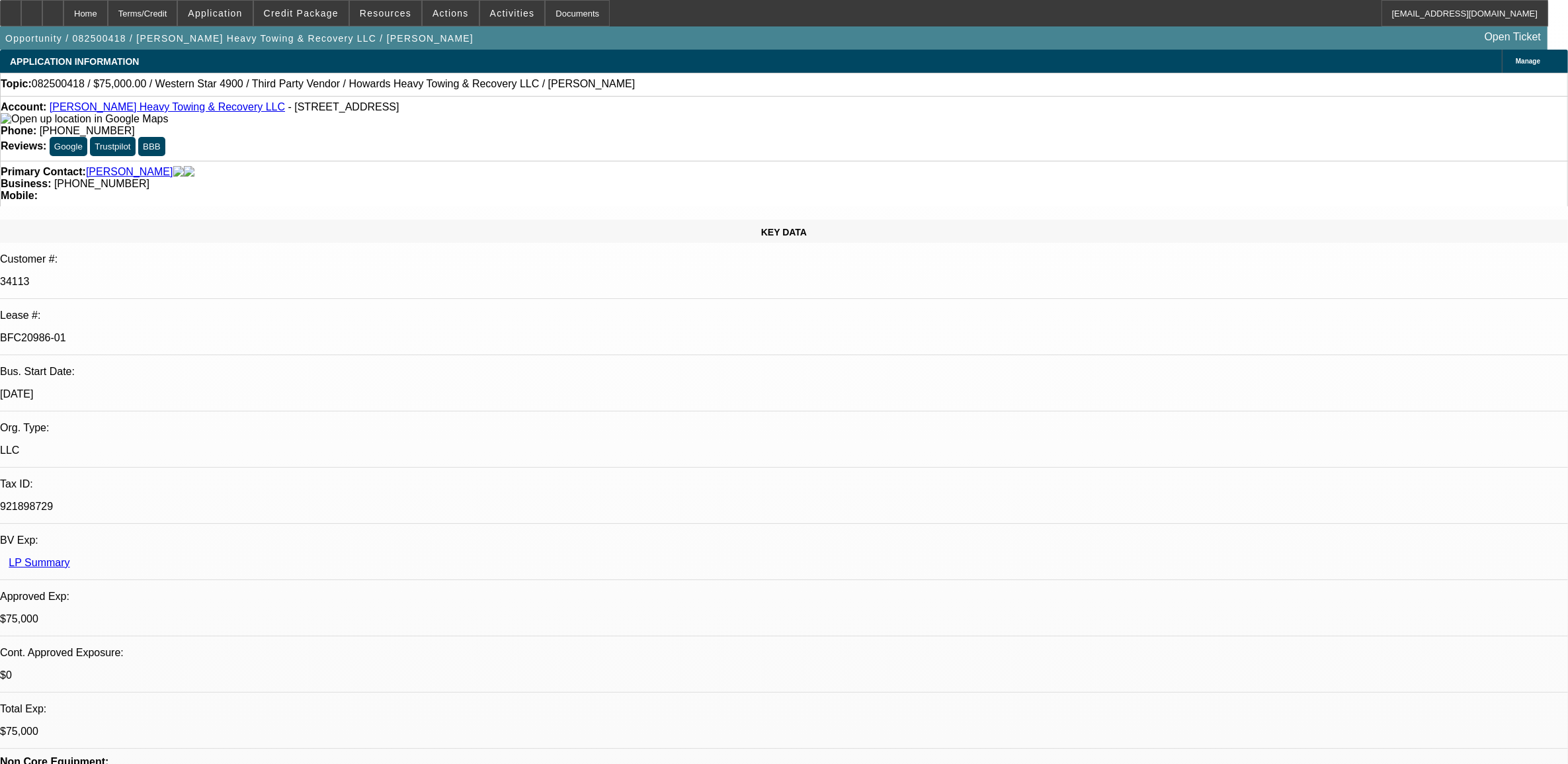
drag, startPoint x: 1057, startPoint y: 461, endPoint x: 1075, endPoint y: 474, distance: 22.2
copy span "Okay to wire TATE AND SONS' TOWING AND RECYCLING LLC once all other funding con…"
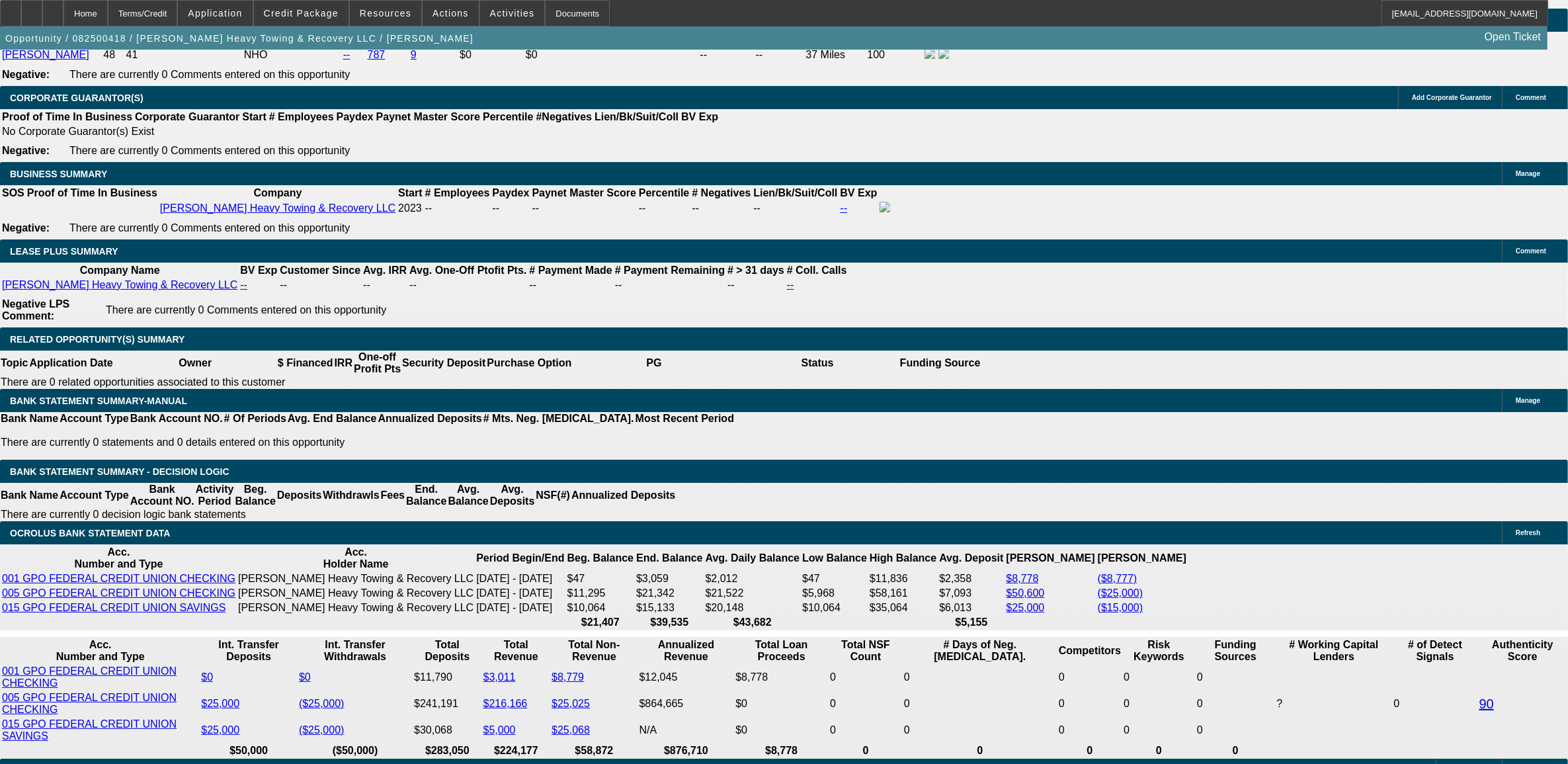
scroll to position [1984, 0]
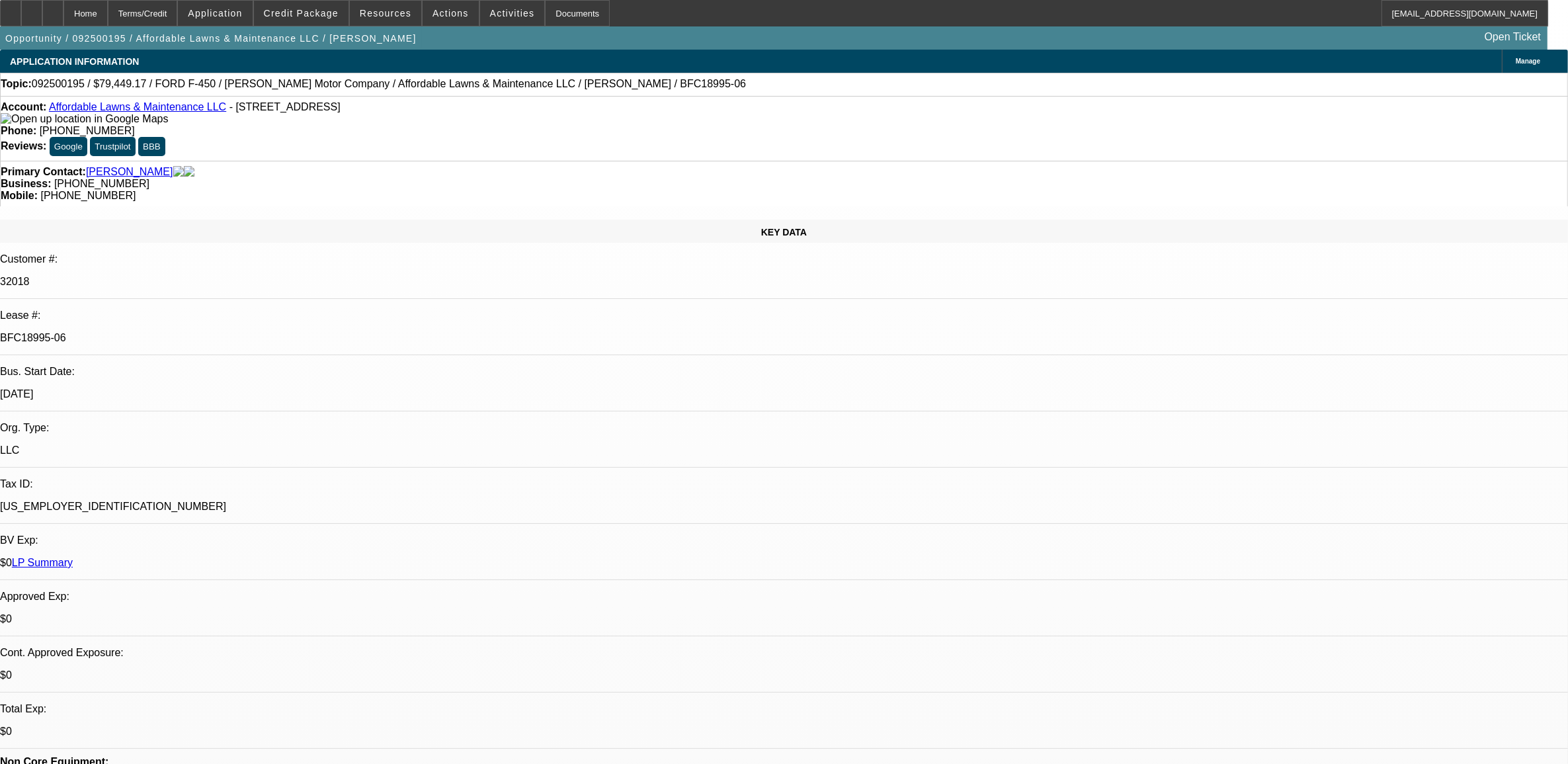
select select "0"
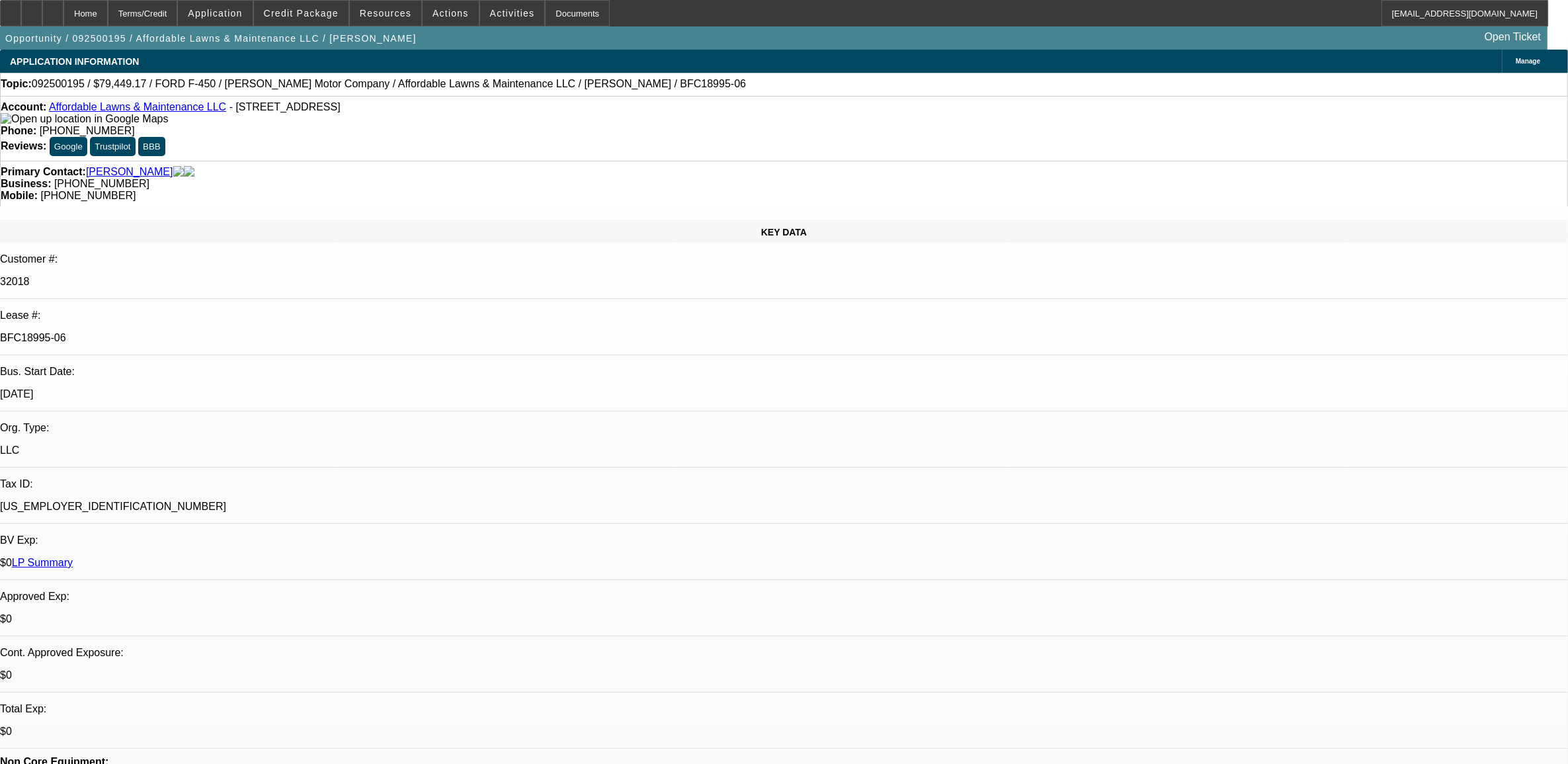
select select "0"
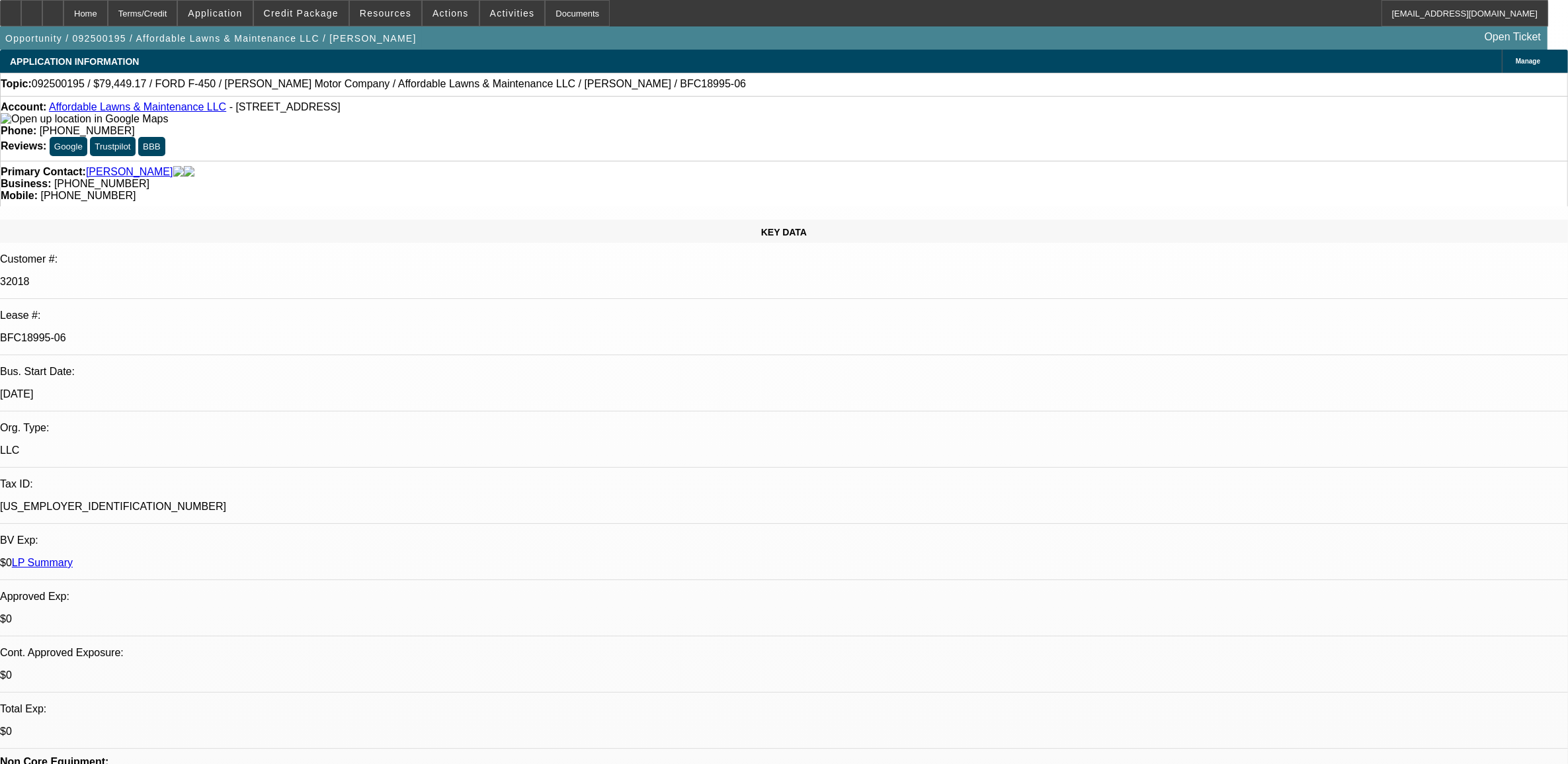
select select "0"
select select "0.1"
select select "1"
select select "6"
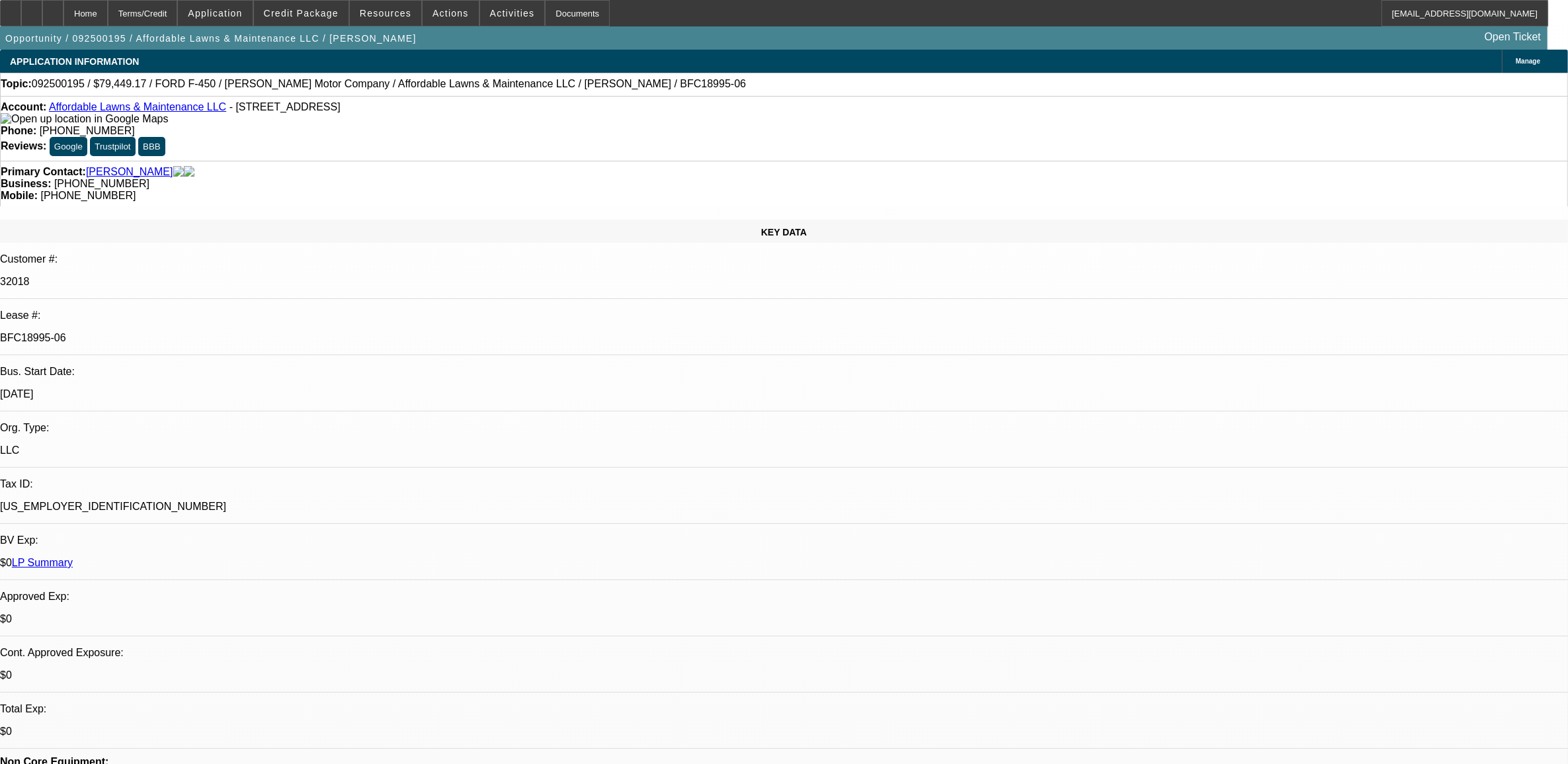
select select "1"
select select "2"
select select "6"
select select "1"
select select "2"
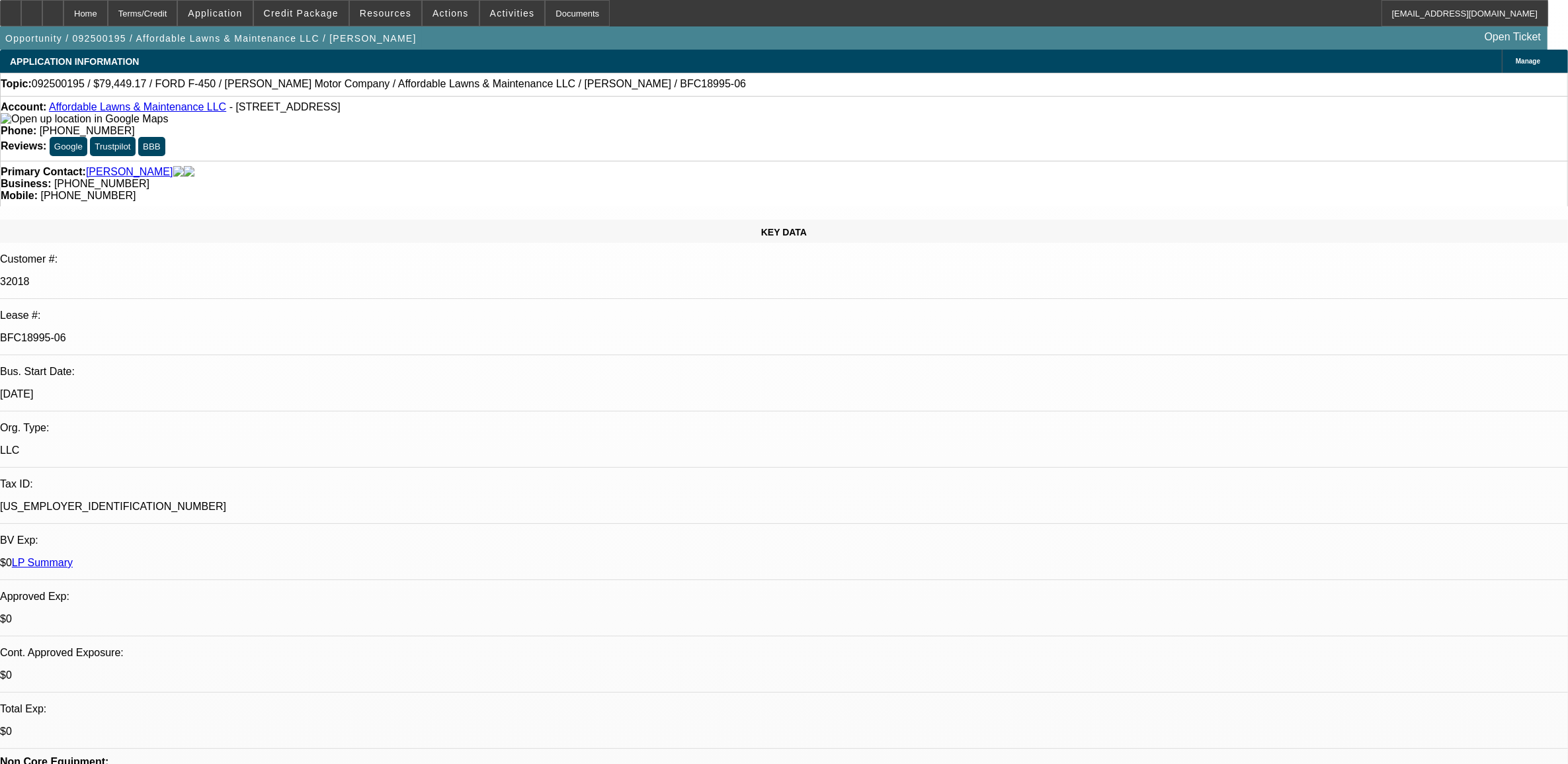
select select "6"
select select "1"
select select "2"
select select "4"
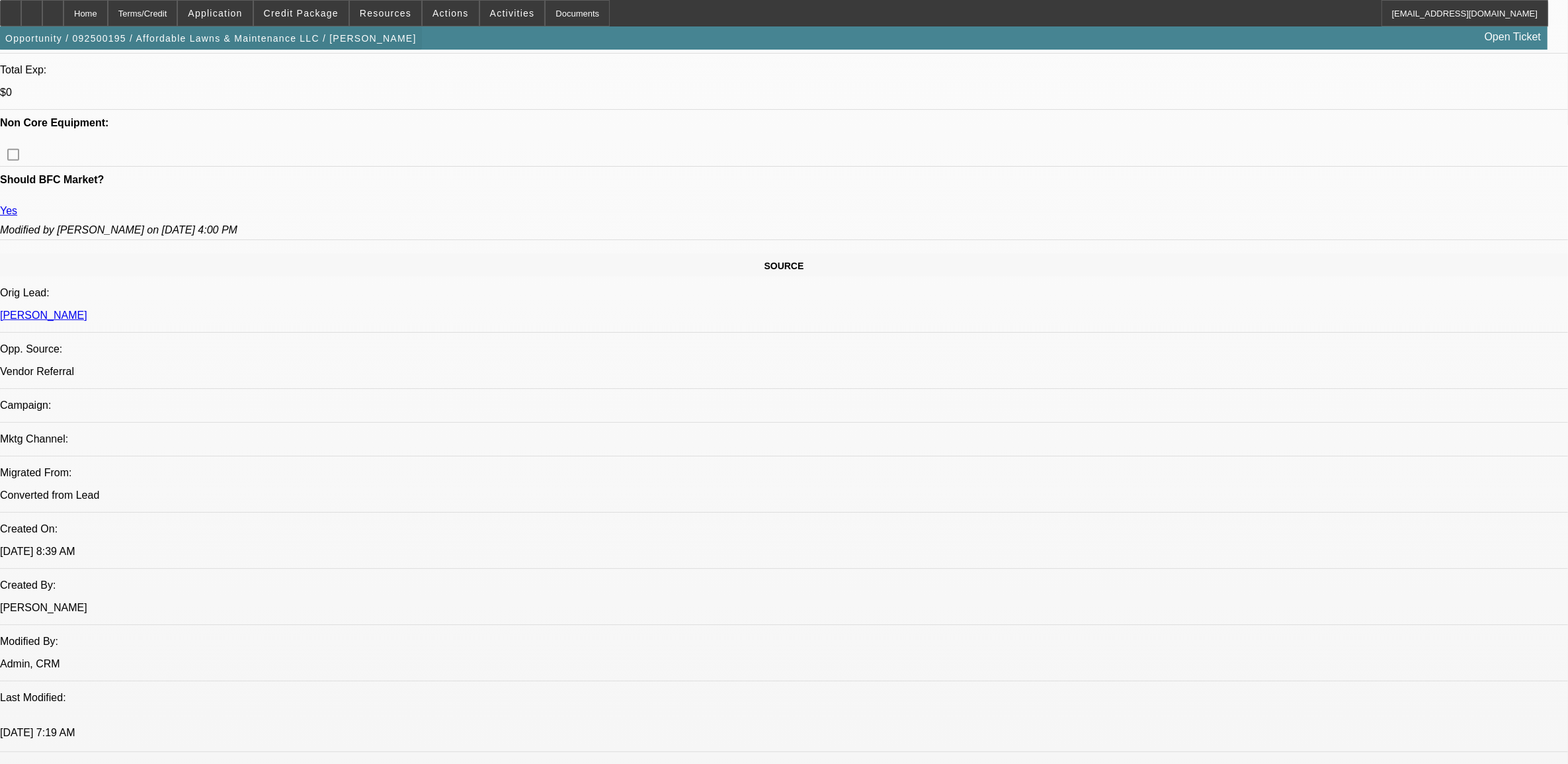
scroll to position [578, 0]
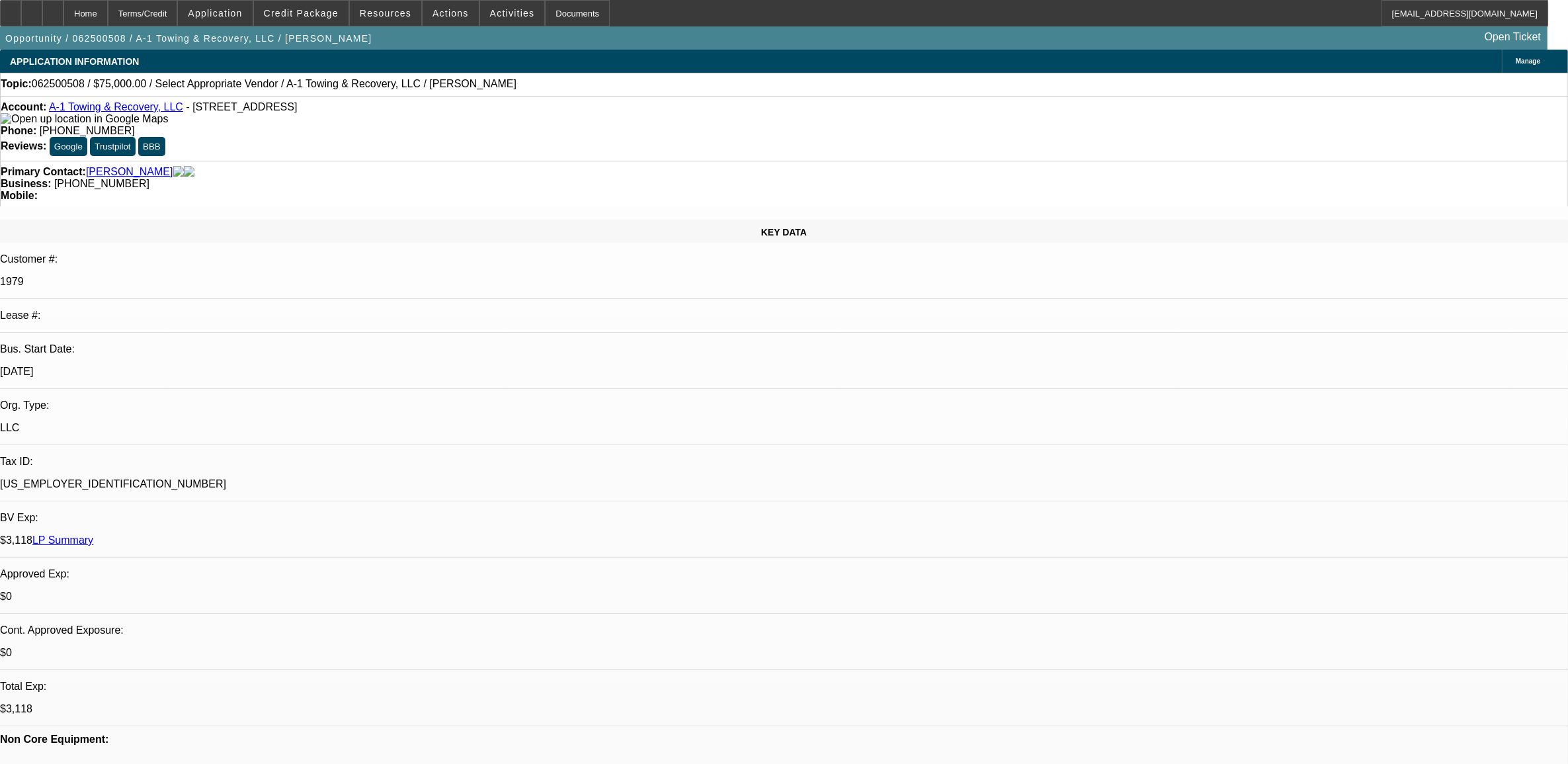
select select "0"
select select "2"
select select "0.1"
select select "4"
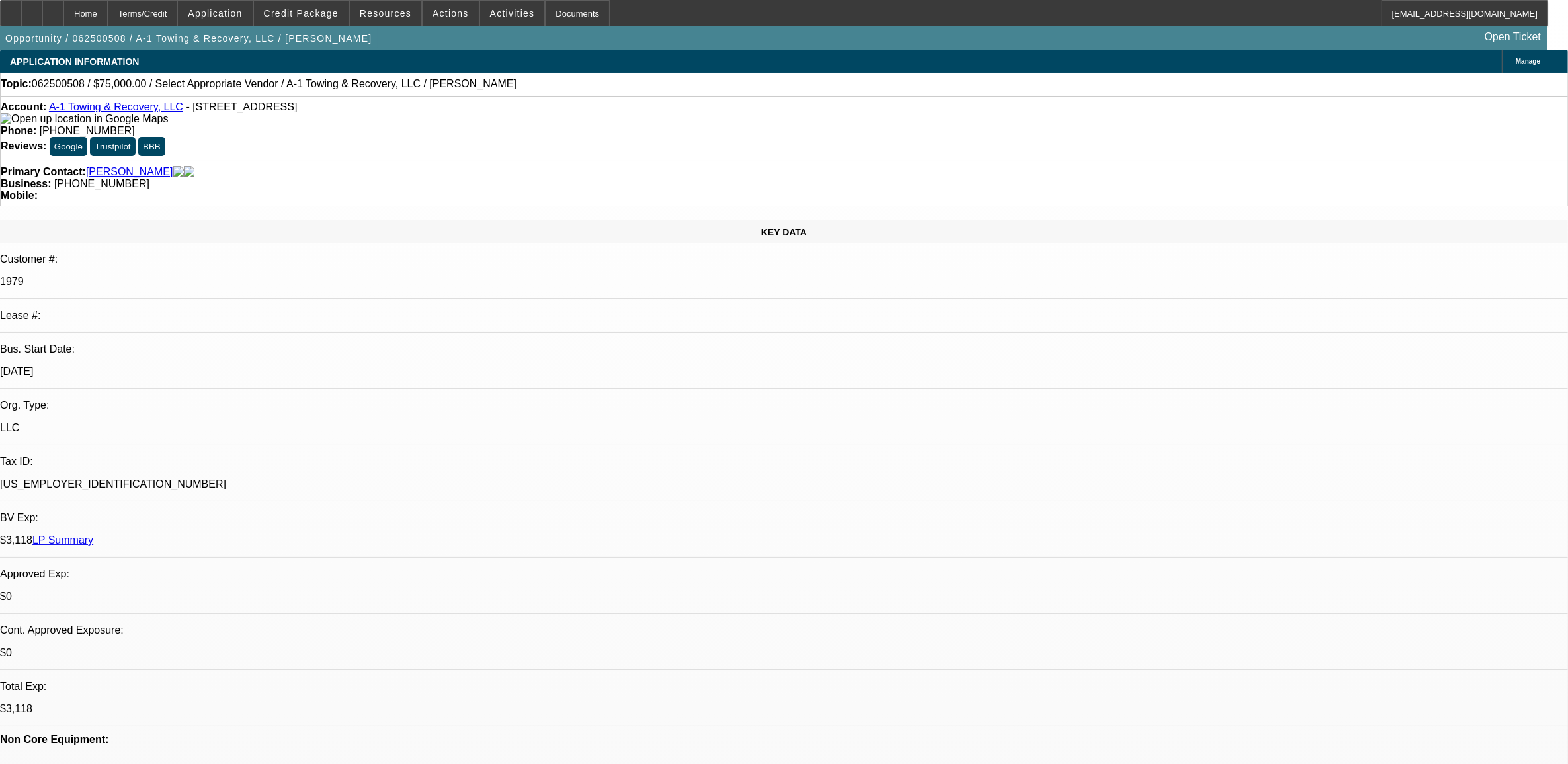
radio input "true"
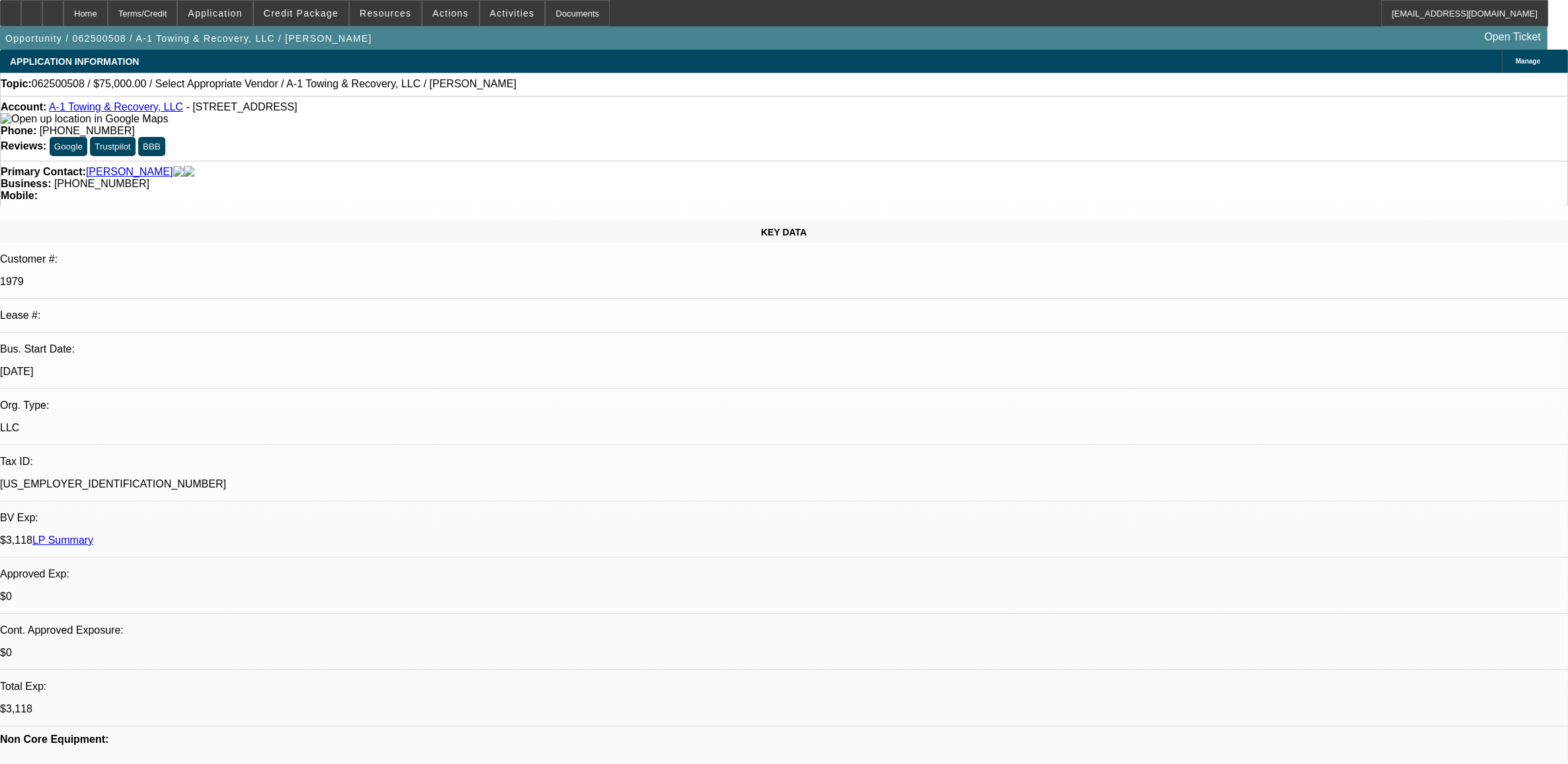
type textarea "9.15, will consider Dodge needs to be single cab. no go on untouchable truck bc…"
radio input "true"
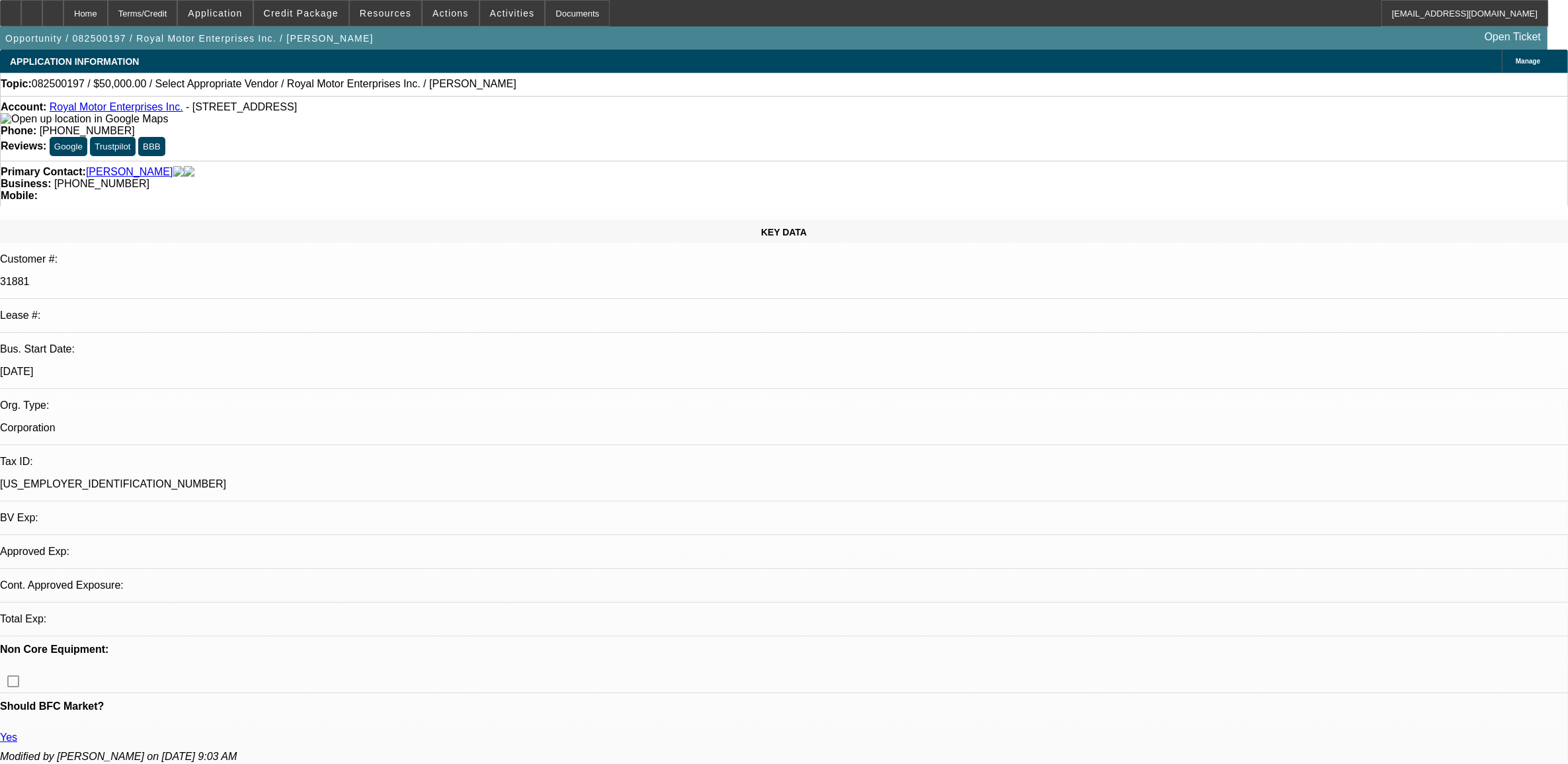
select select "0"
select select "2"
select select "0.1"
select select "1"
select select "2"
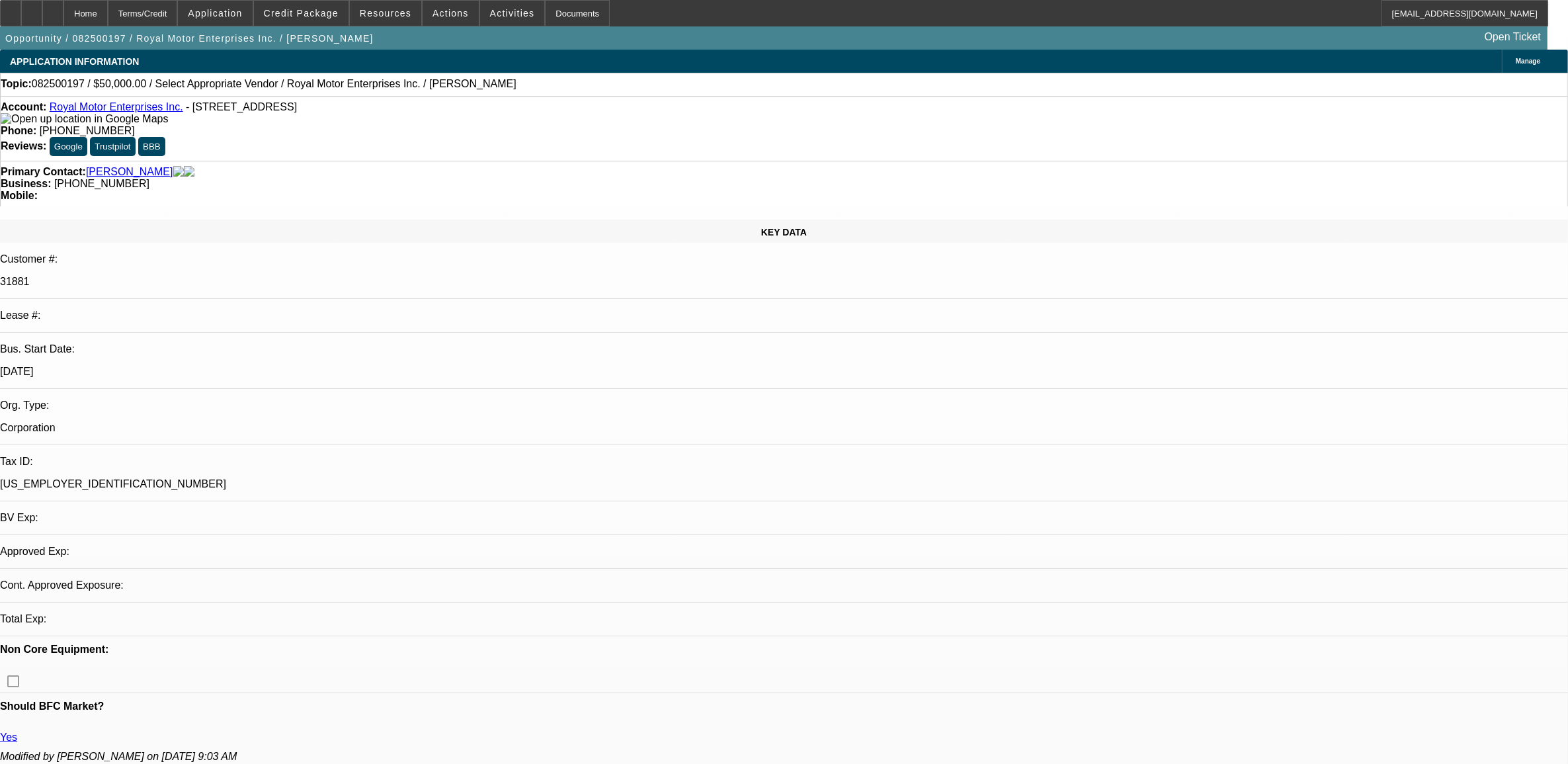
select select "4"
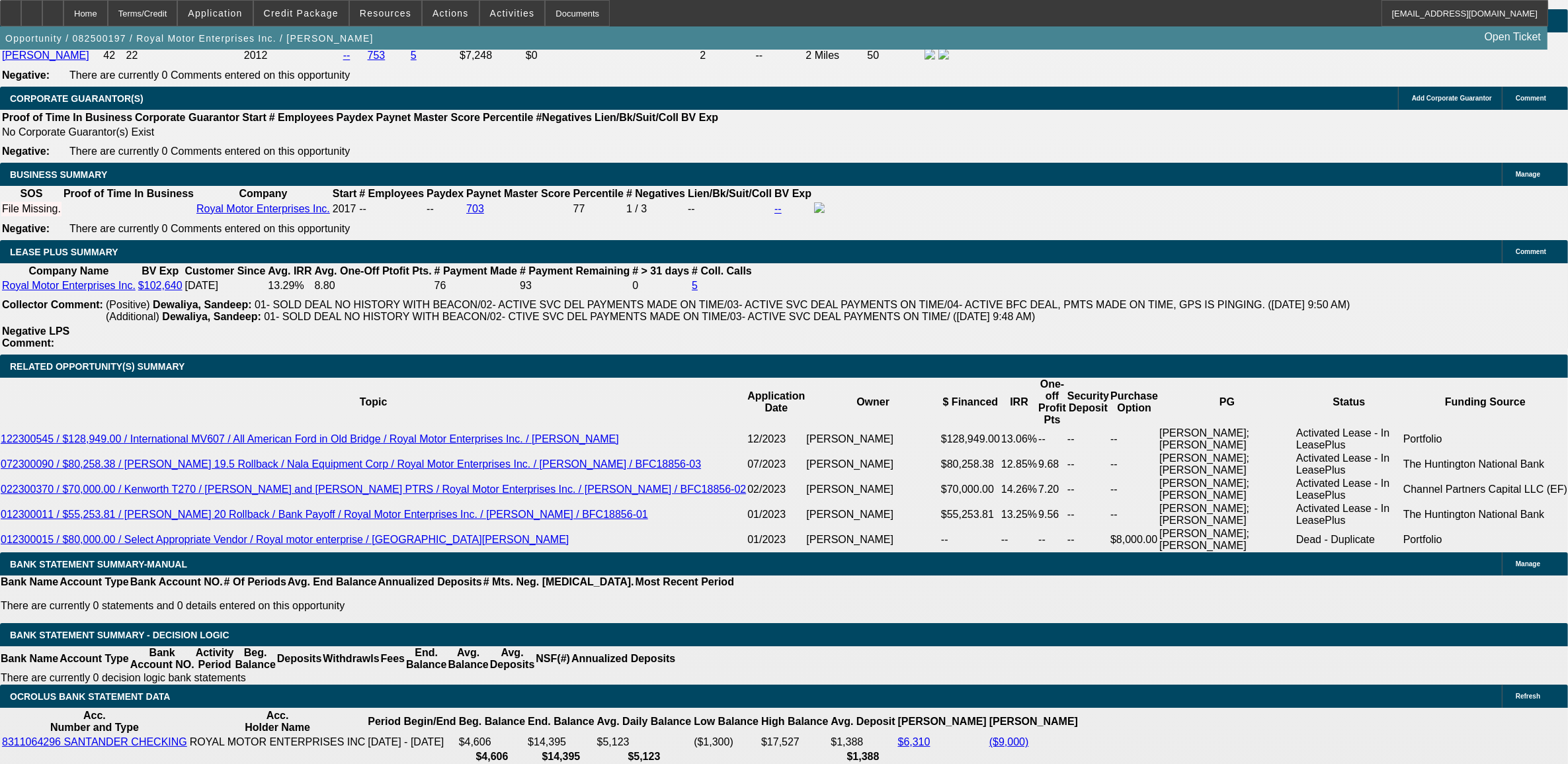
scroll to position [1984, 0]
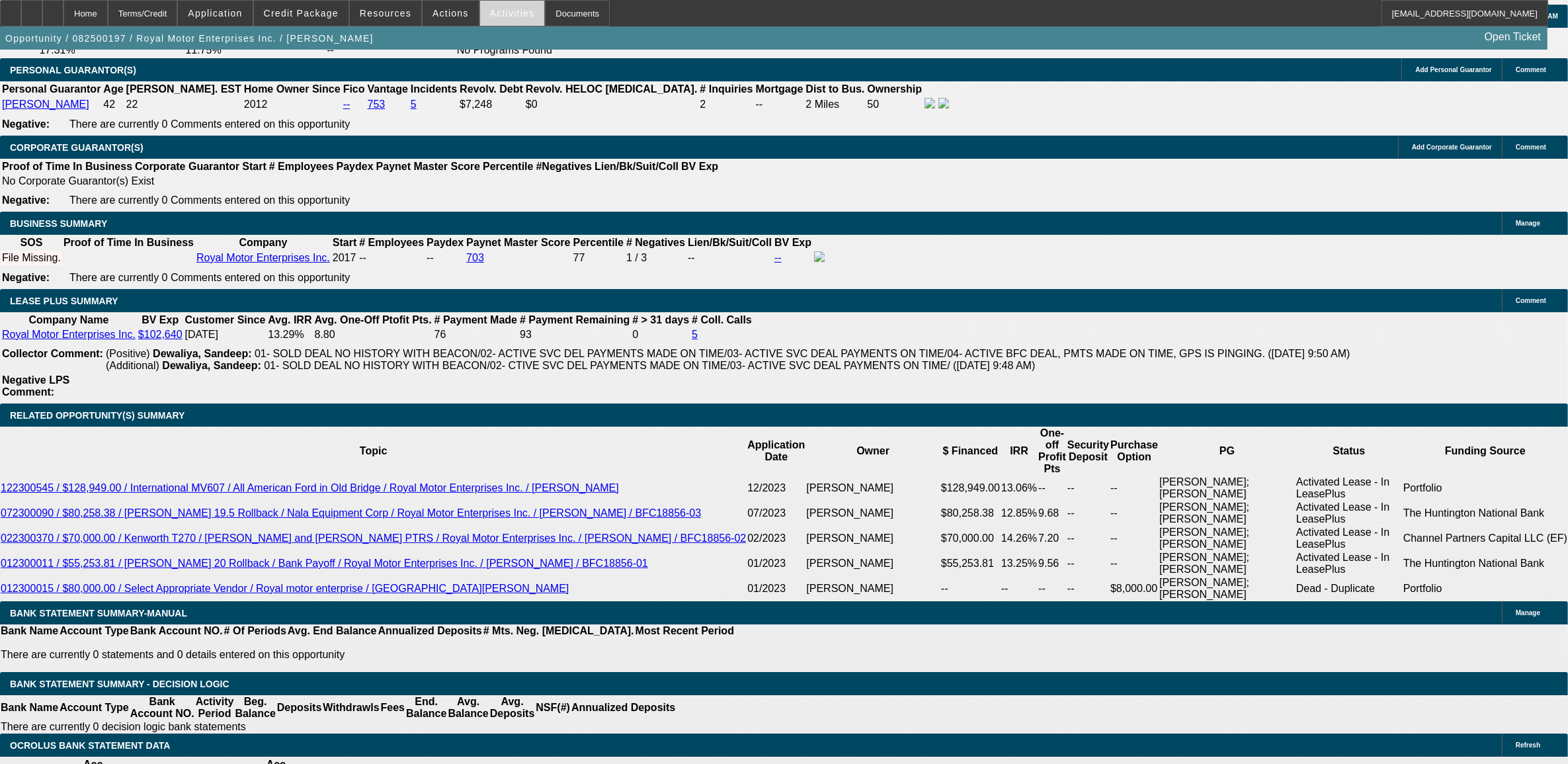
click at [486, 18] on span at bounding box center [512, 14] width 65 height 32
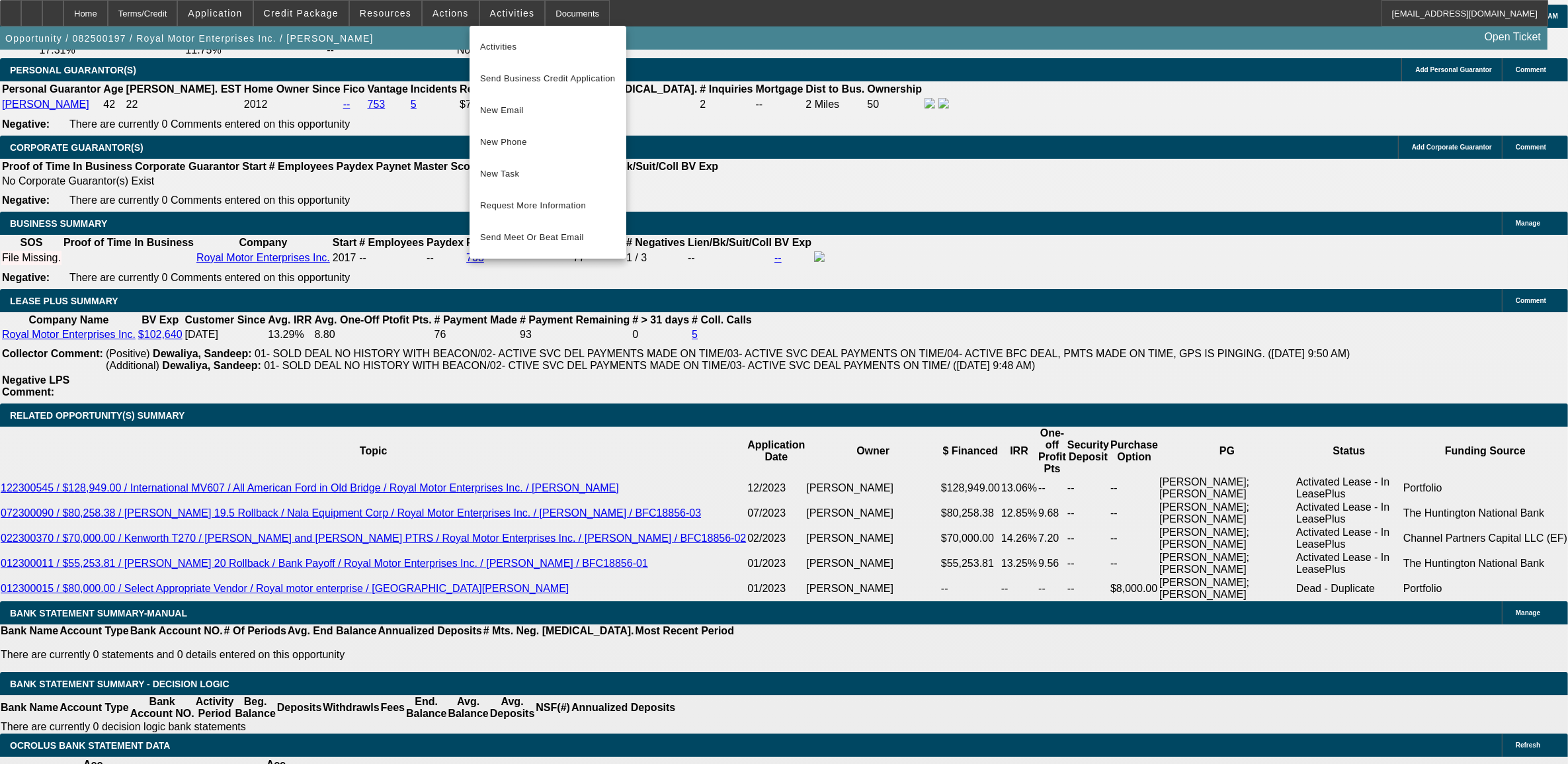
click at [438, 8] on div at bounding box center [784, 382] width 1568 height 764
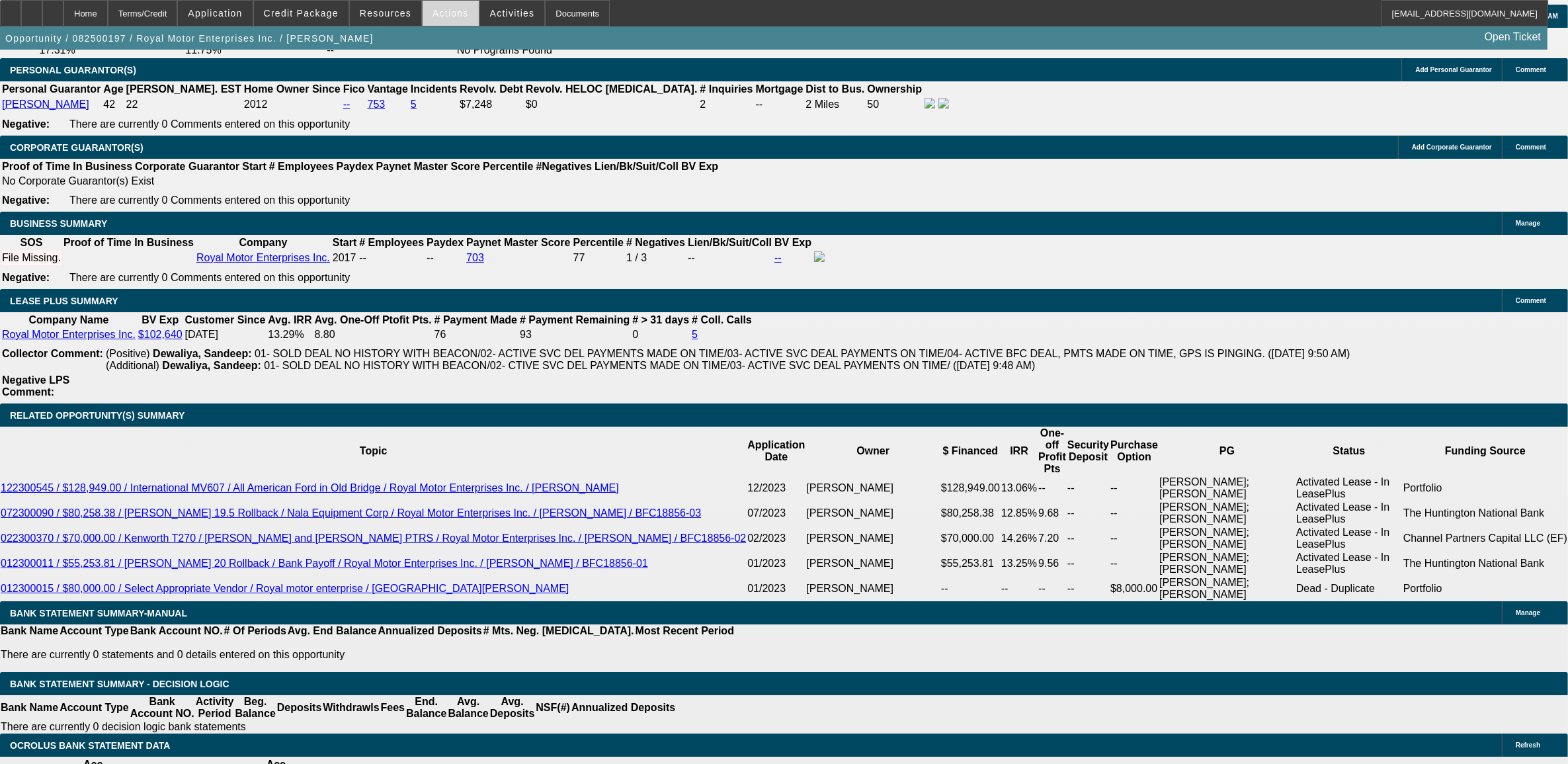
click at [436, 17] on span "Actions" at bounding box center [451, 13] width 37 height 11
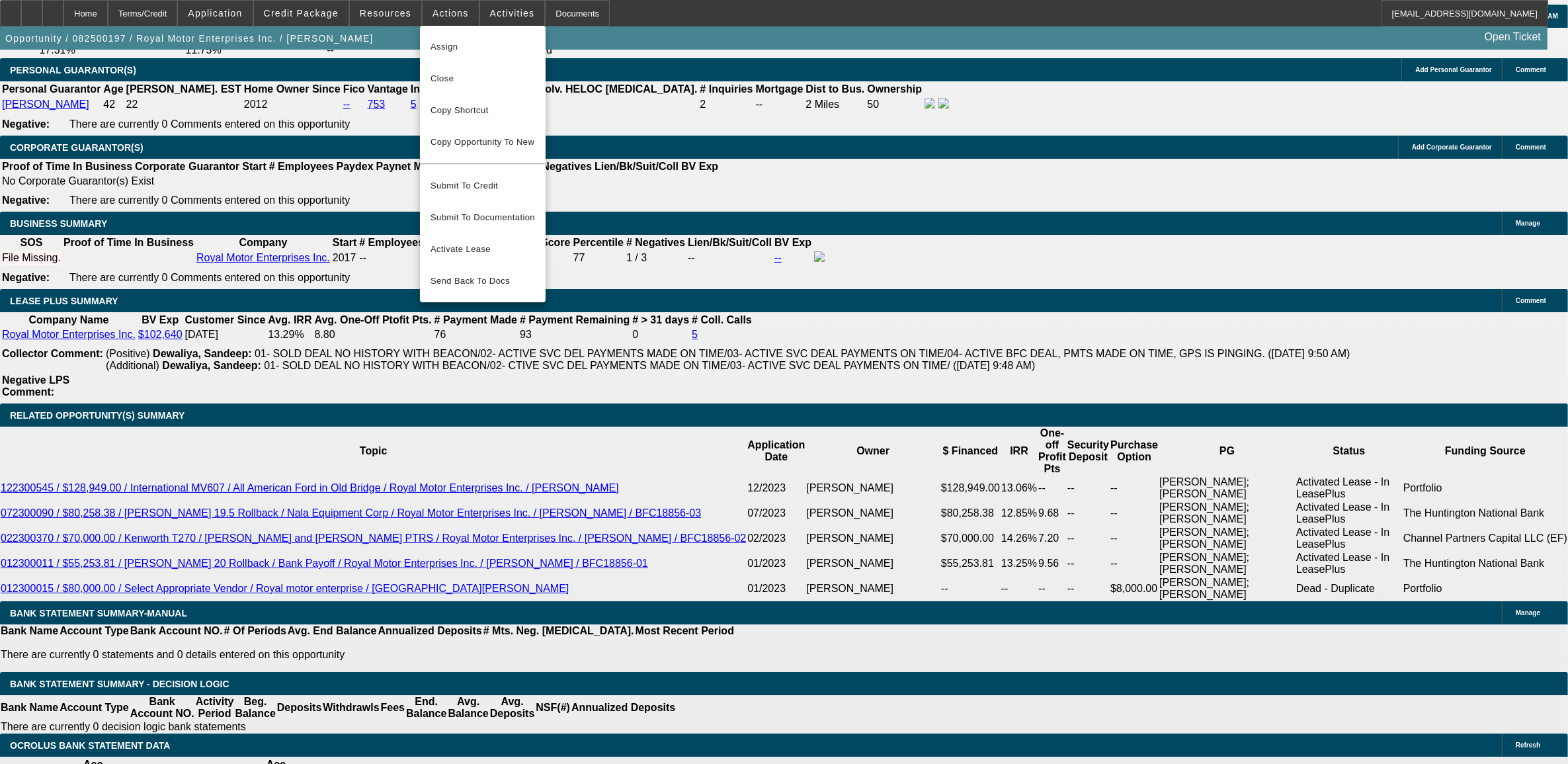
drag, startPoint x: 685, startPoint y: 172, endPoint x: 942, endPoint y: 76, distance: 274.3
click at [699, 159] on div at bounding box center [784, 382] width 1568 height 764
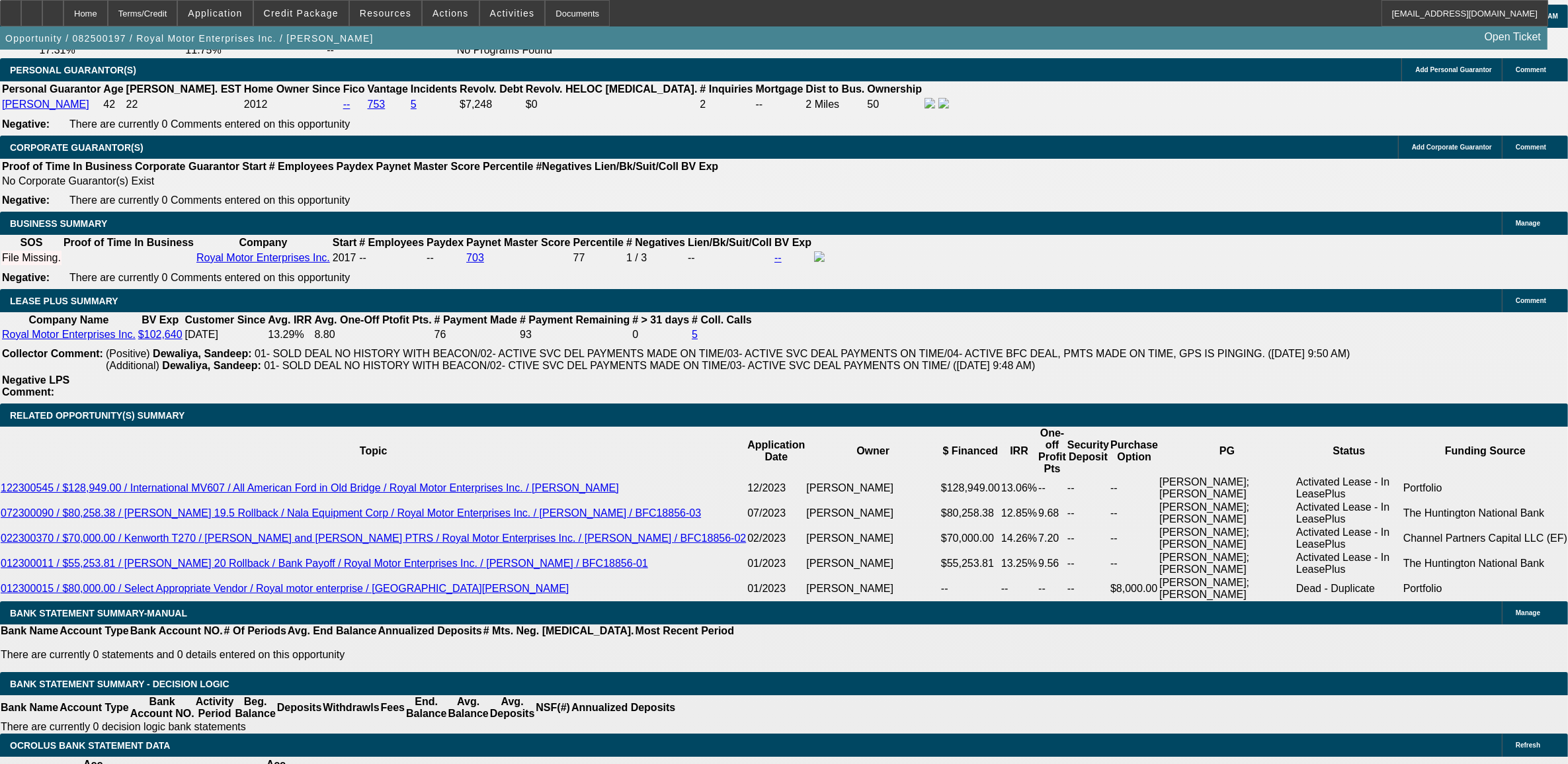
drag, startPoint x: 1189, startPoint y: 57, endPoint x: 1188, endPoint y: 70, distance: 13.0
radio input "true"
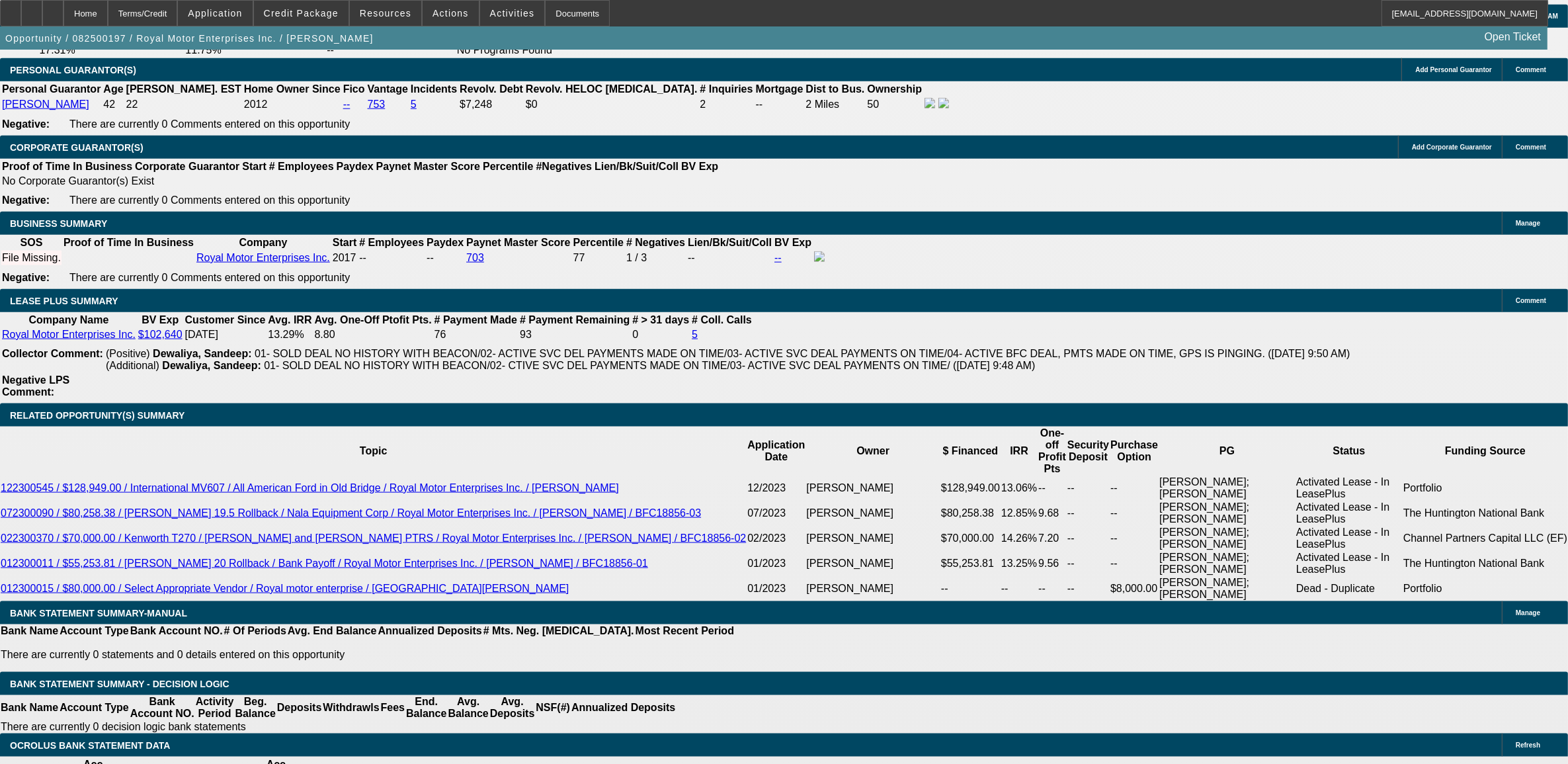
type textarea "Int has 145k miles (under)"
radio input "true"
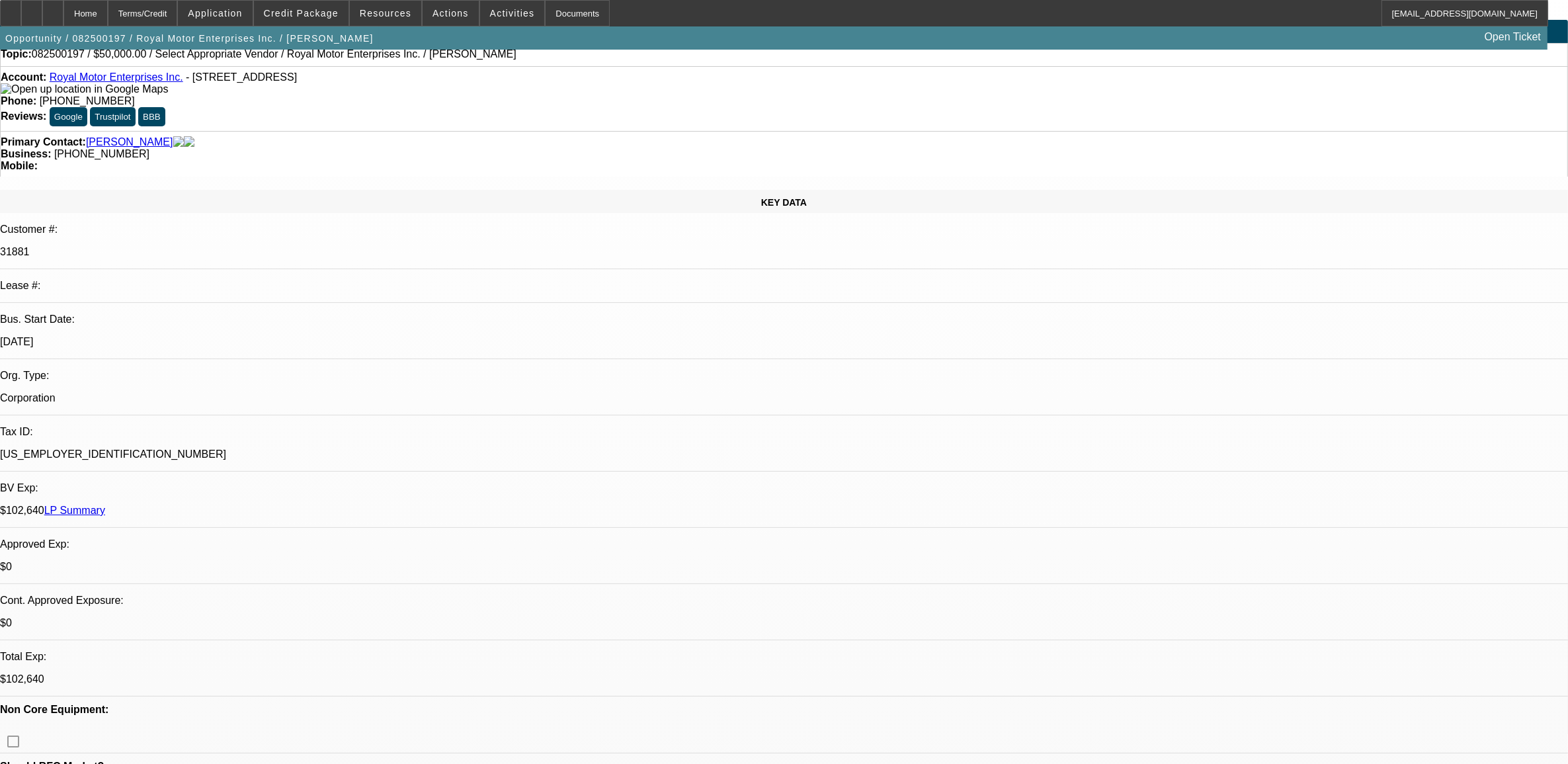
scroll to position [0, 0]
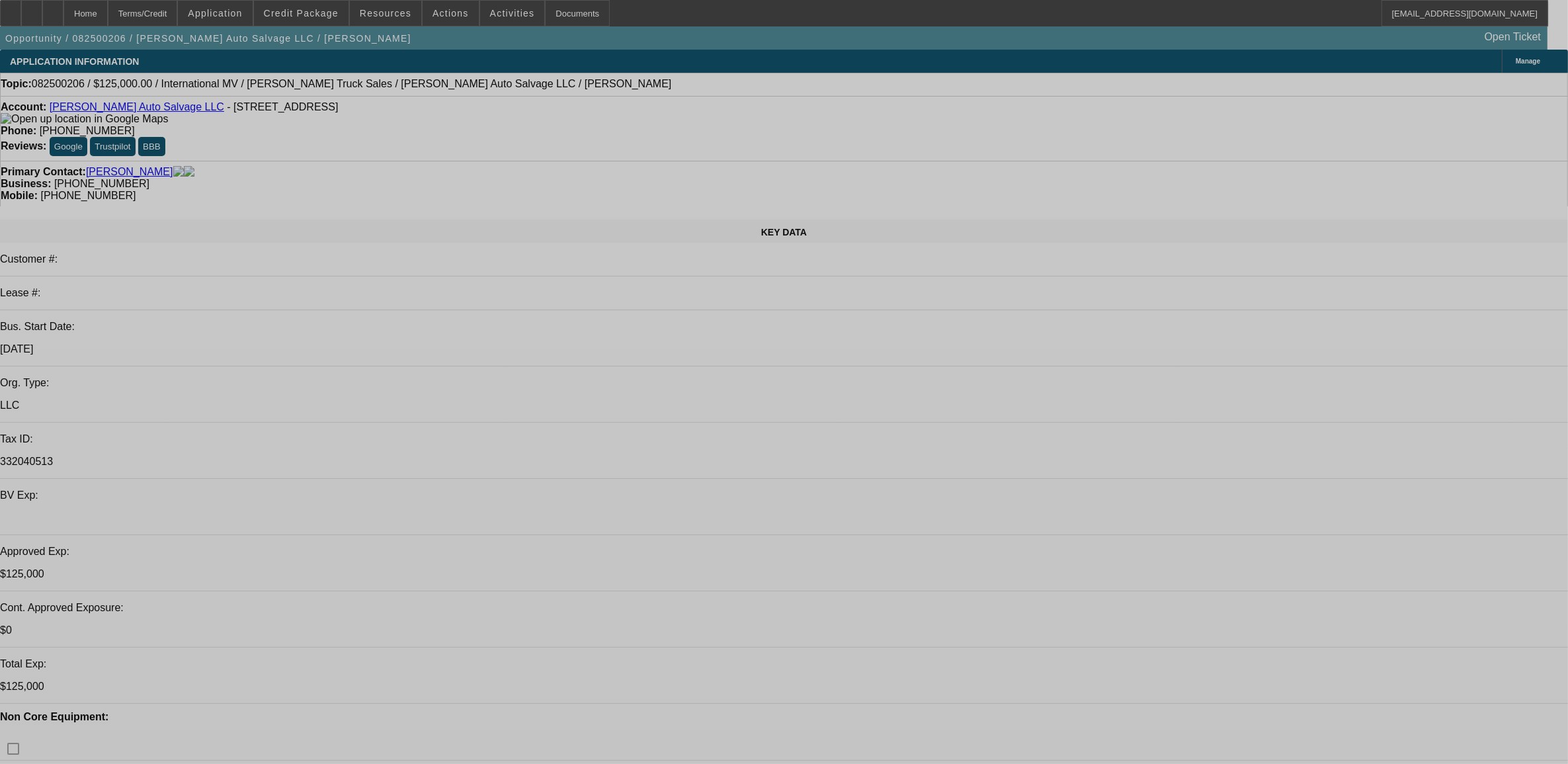
select select "0"
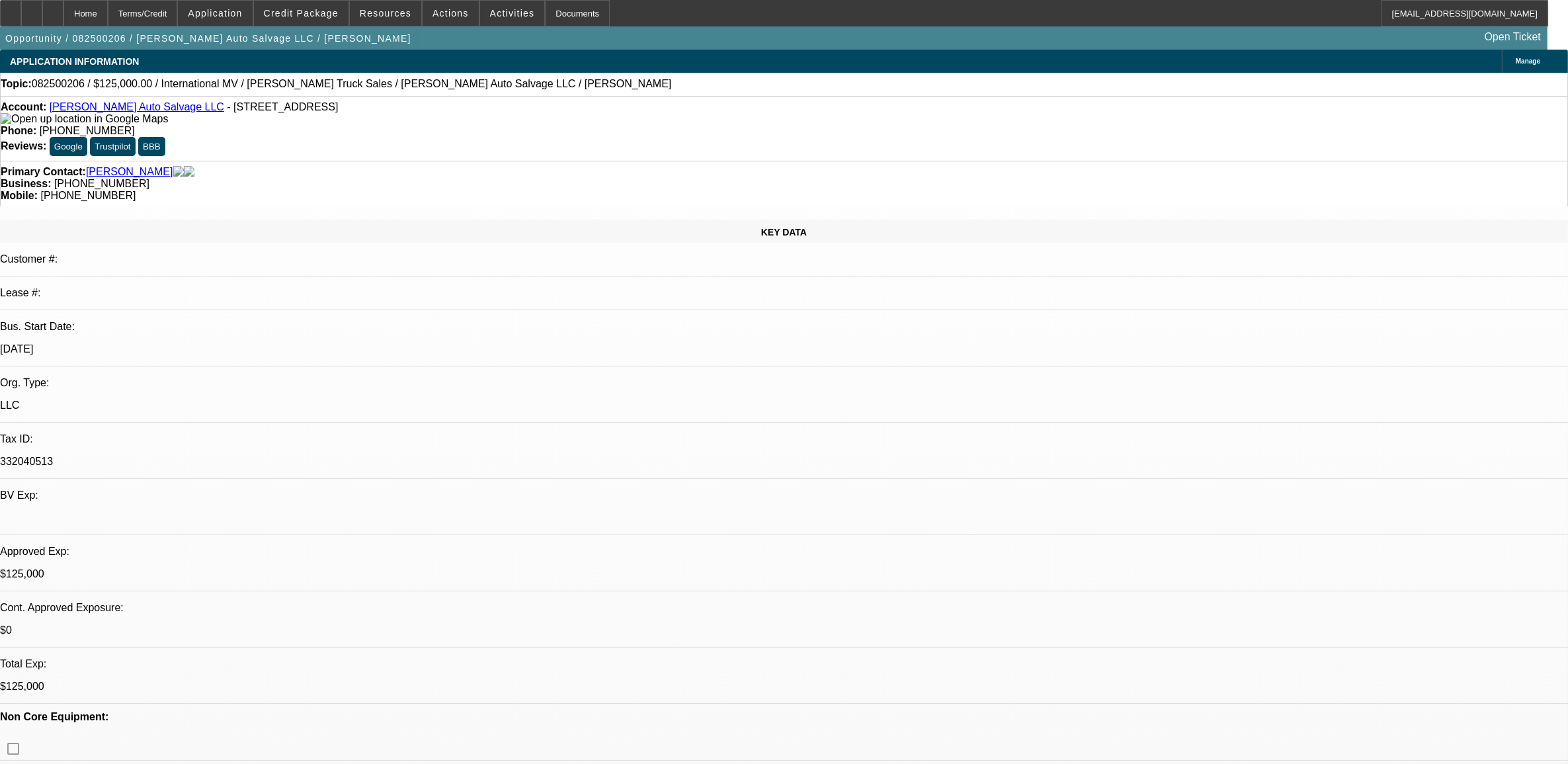
select select "0"
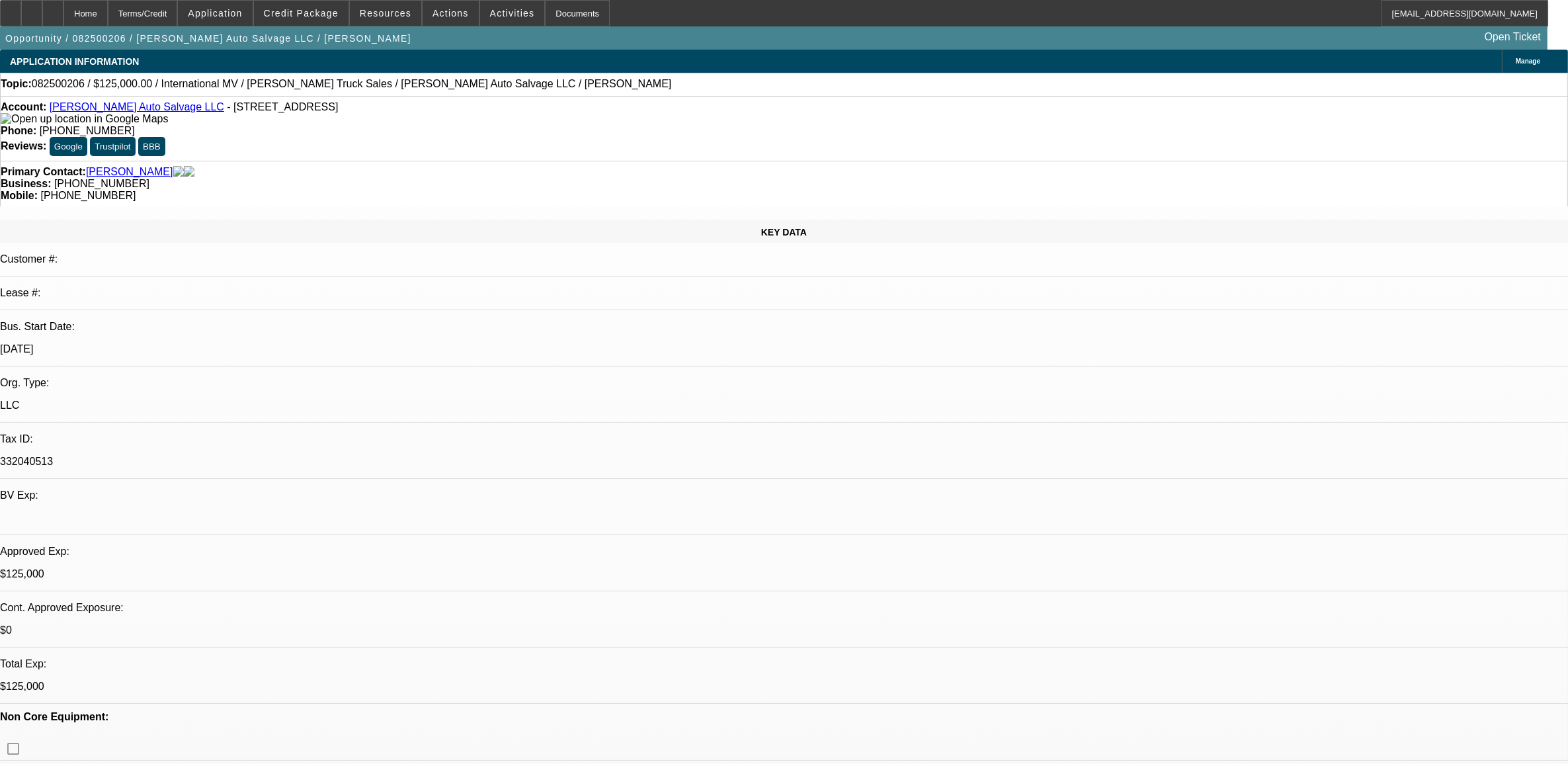
select select "0"
select select "1"
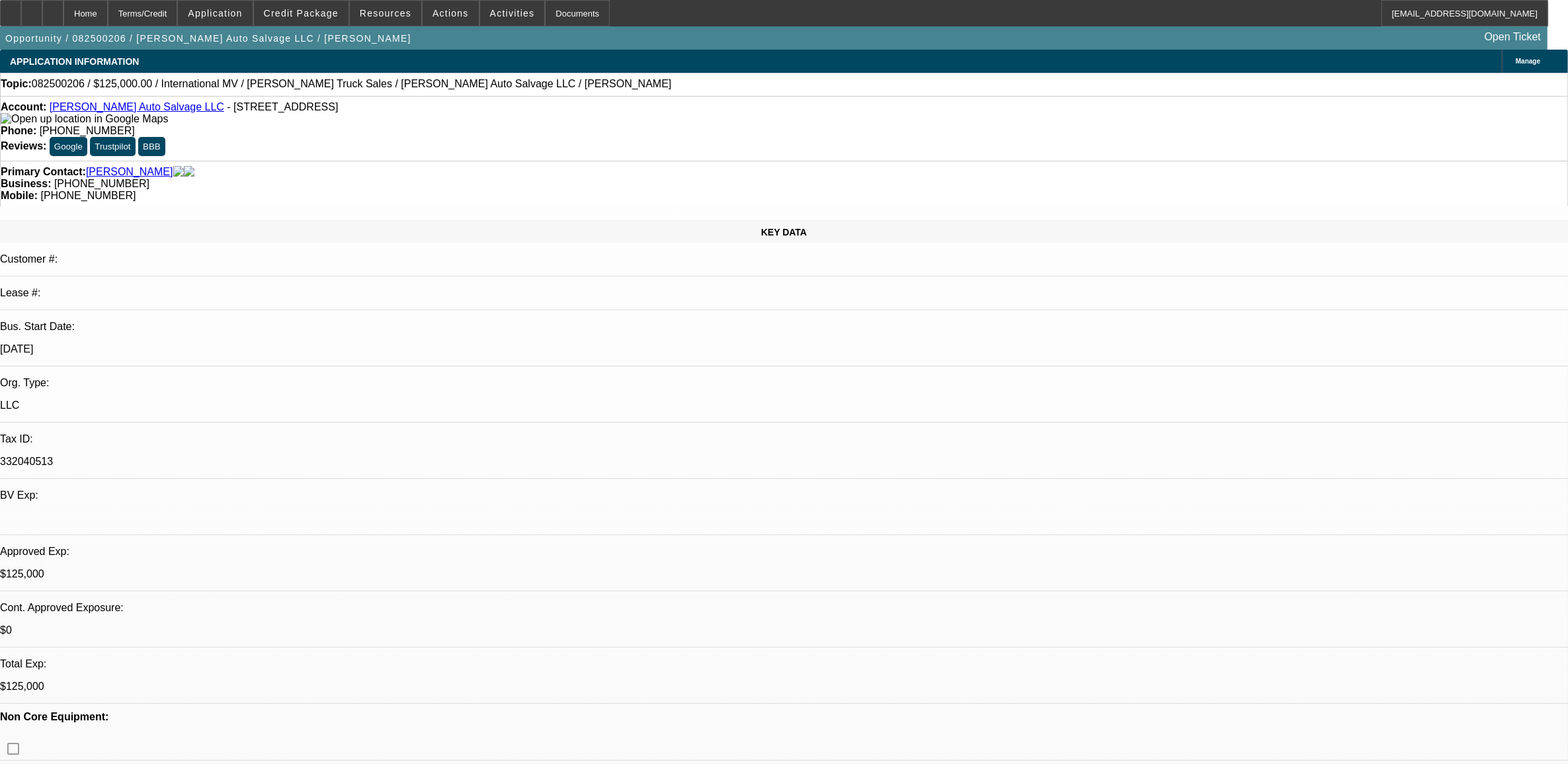
select select "2"
select select "6"
select select "1"
select select "2"
select select "6"
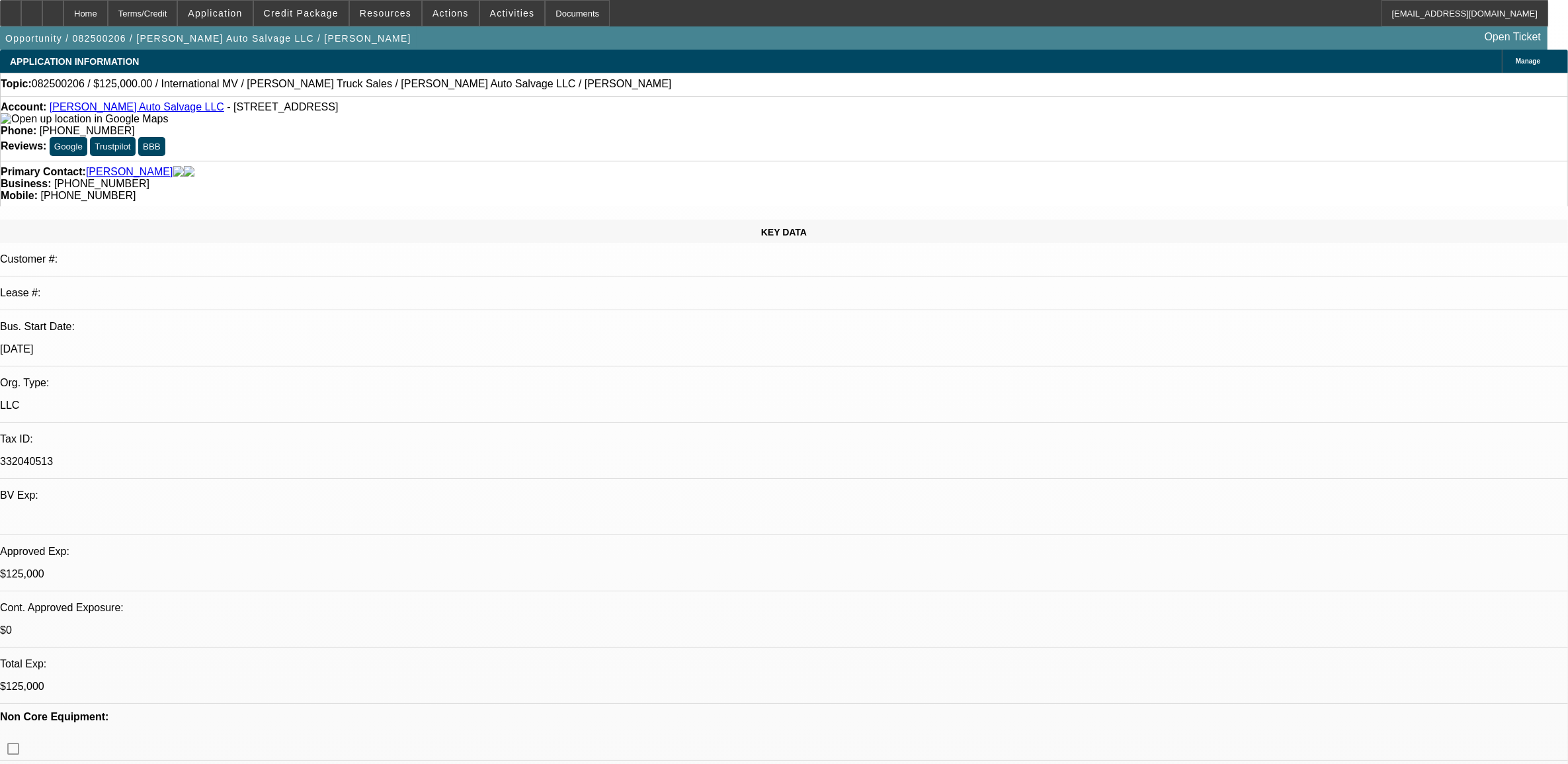
select select "1"
select select "2"
select select "6"
select select "1"
select select "2"
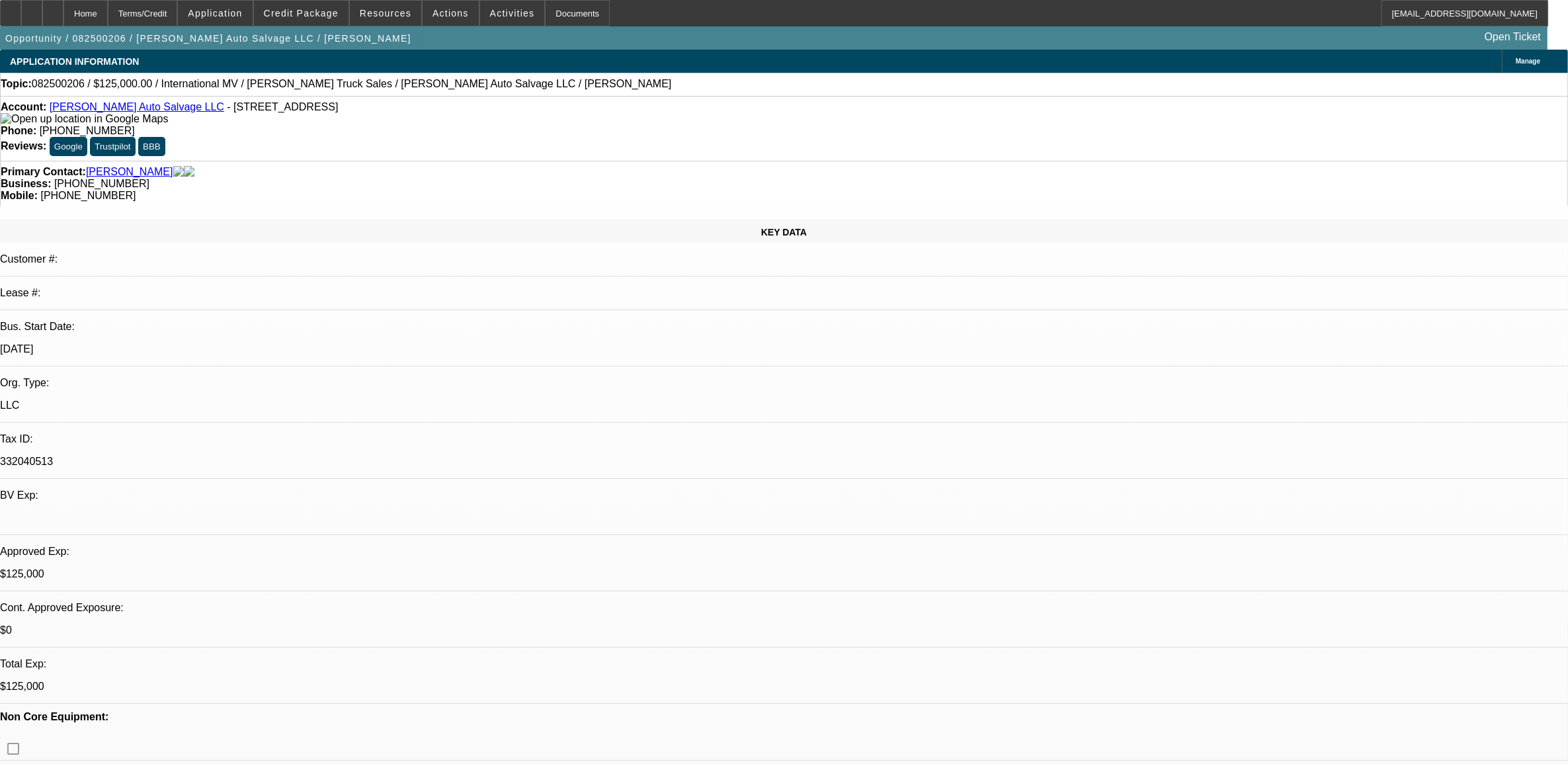
select select "6"
click at [61, 85] on span "082500206 / $125,000.00 / International MV / [PERSON_NAME] Truck Sales / [PERSO…" at bounding box center [352, 84] width 640 height 12
copy span "082500206"
select select "0"
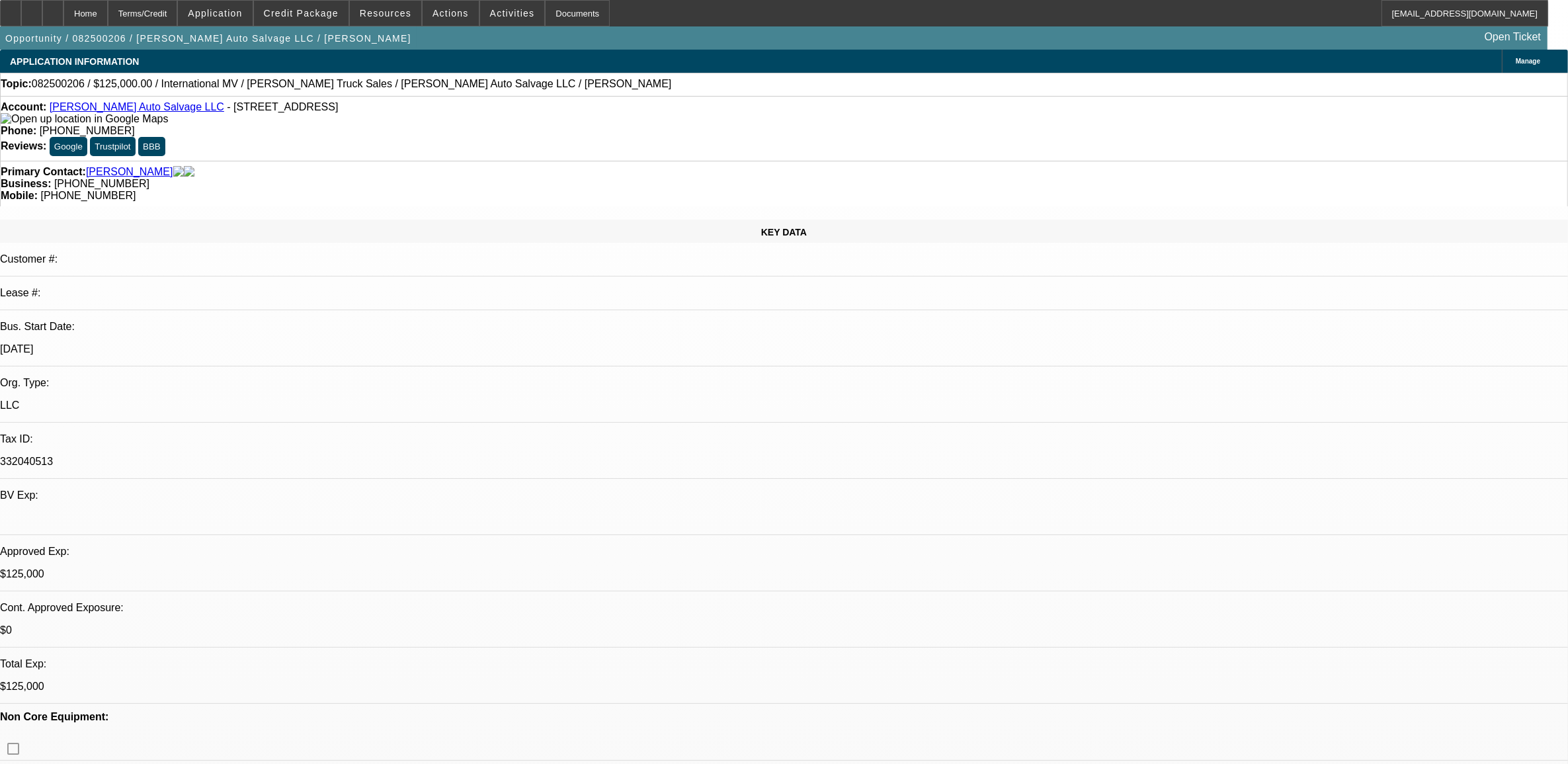
select select "0"
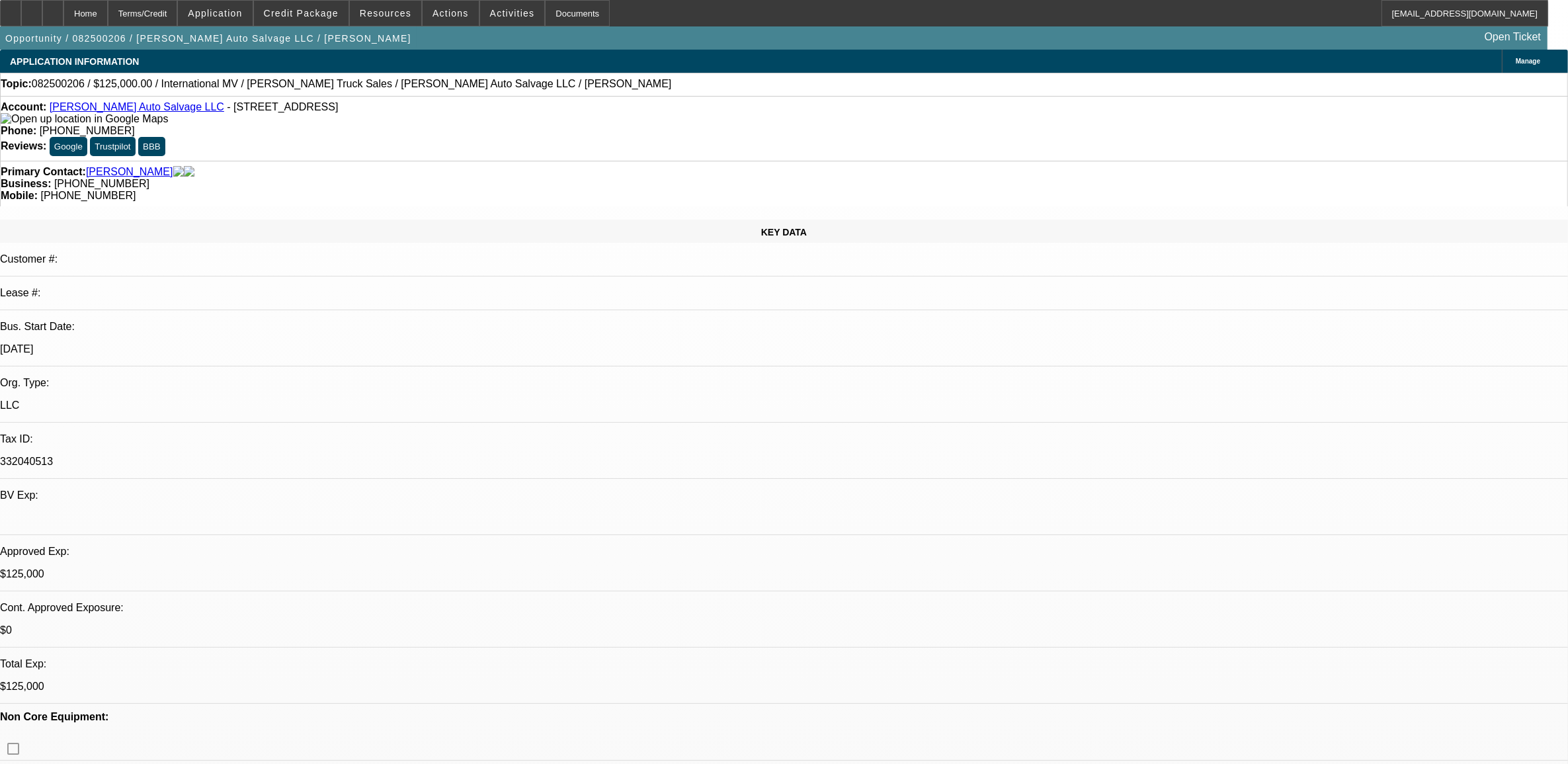
select select "0"
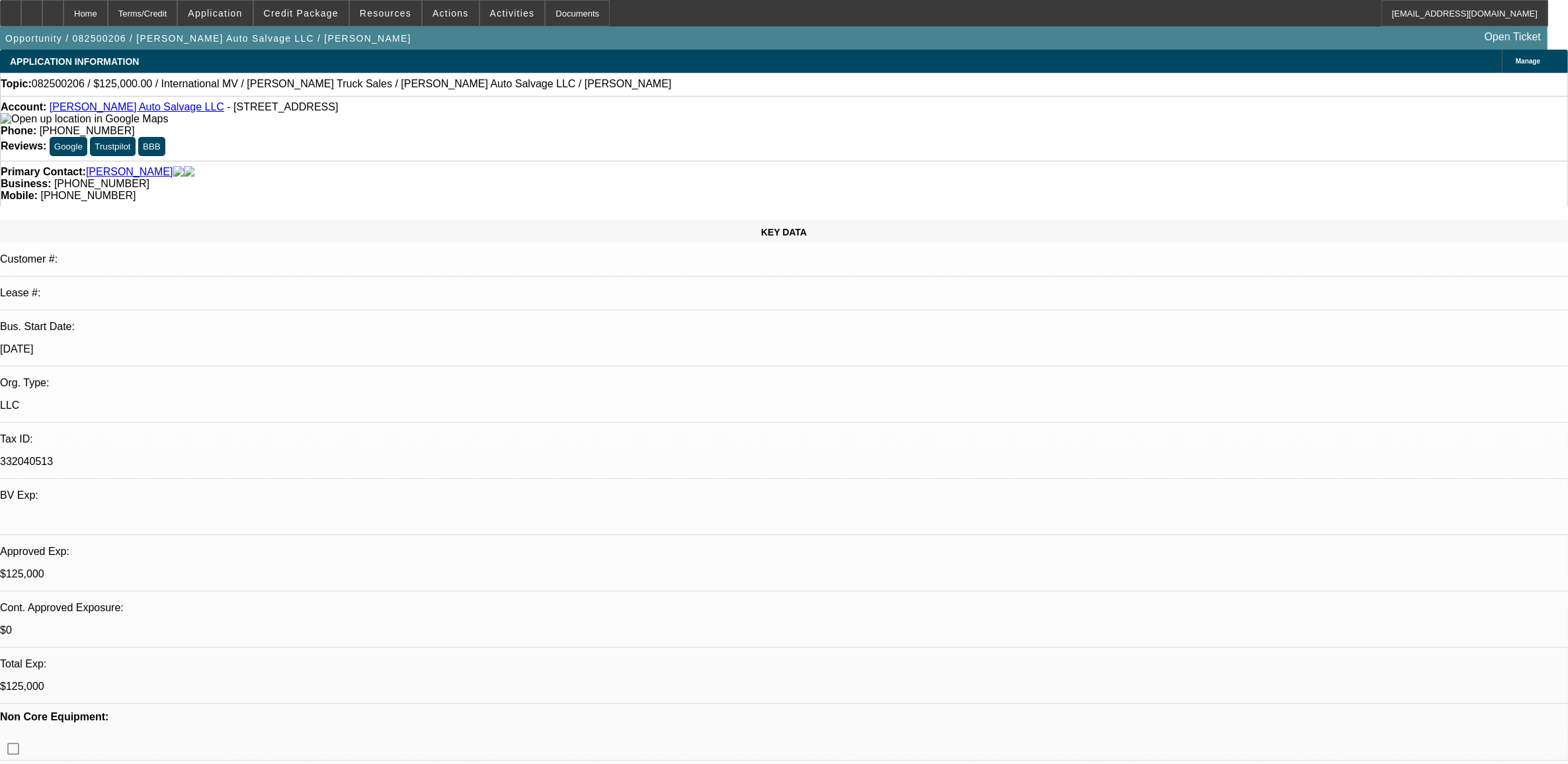
select select "0"
select select "1"
select select "2"
select select "6"
select select "1"
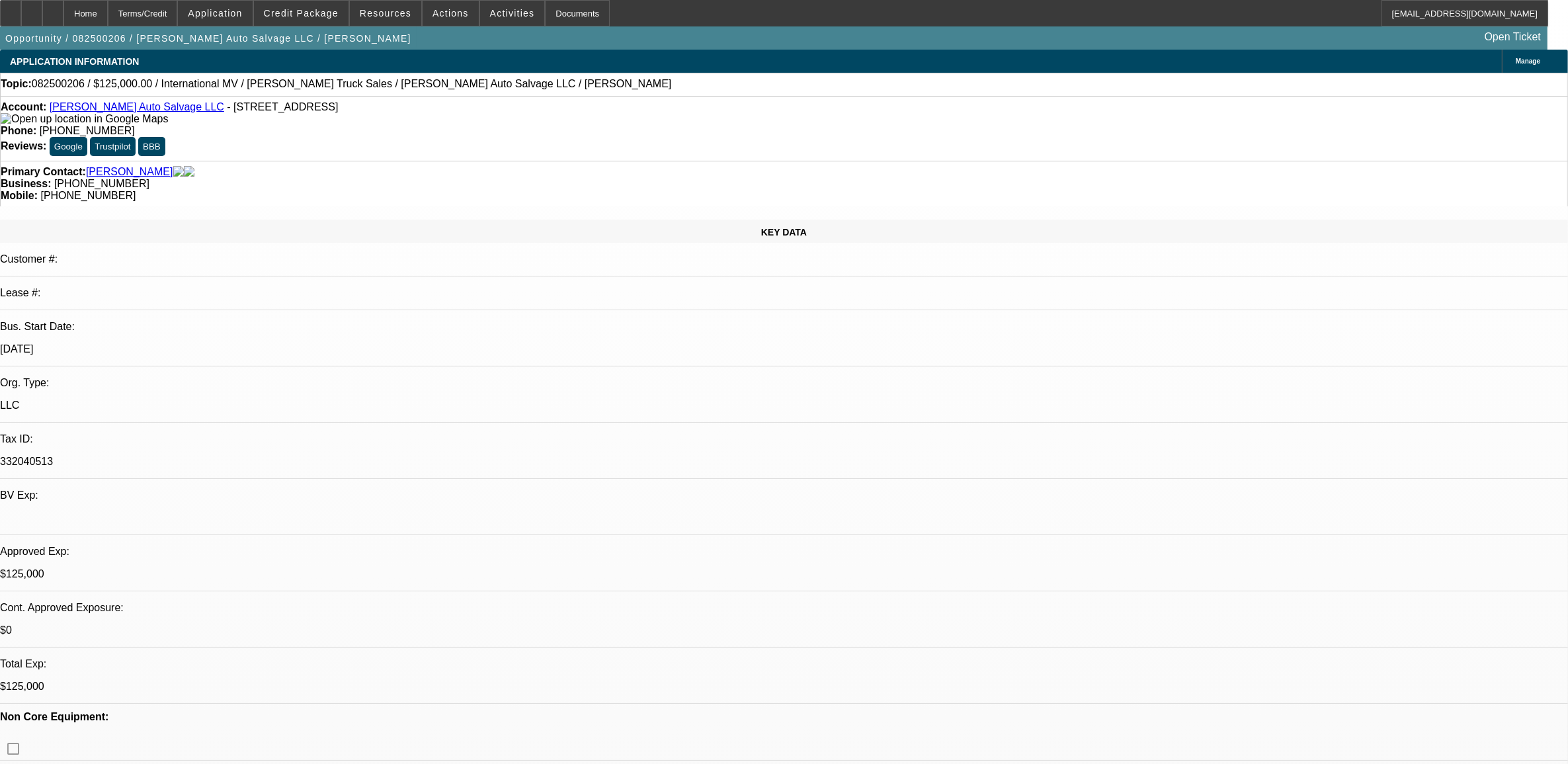
select select "2"
select select "6"
select select "1"
select select "2"
select select "6"
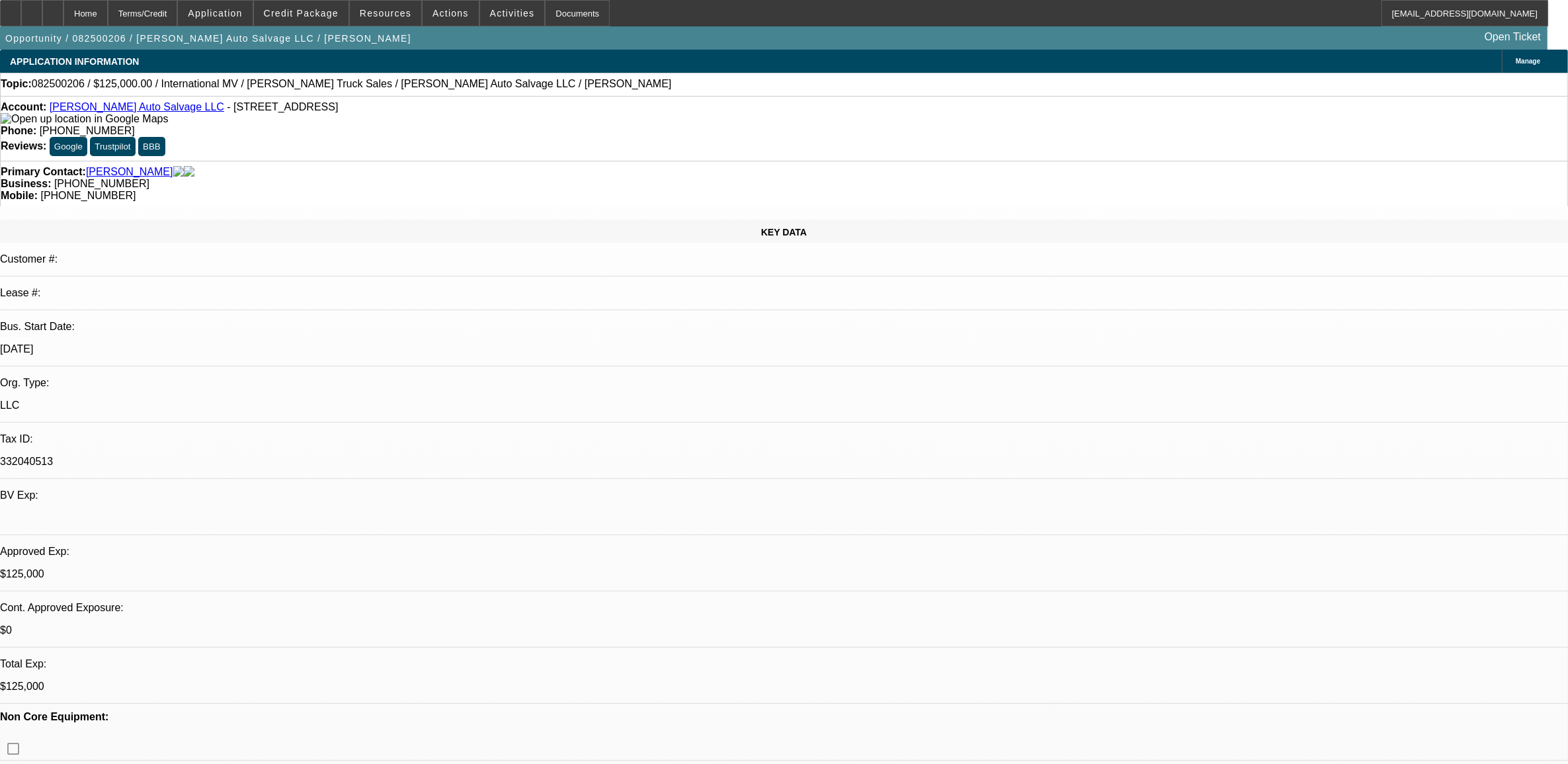
select select "1"
select select "2"
select select "6"
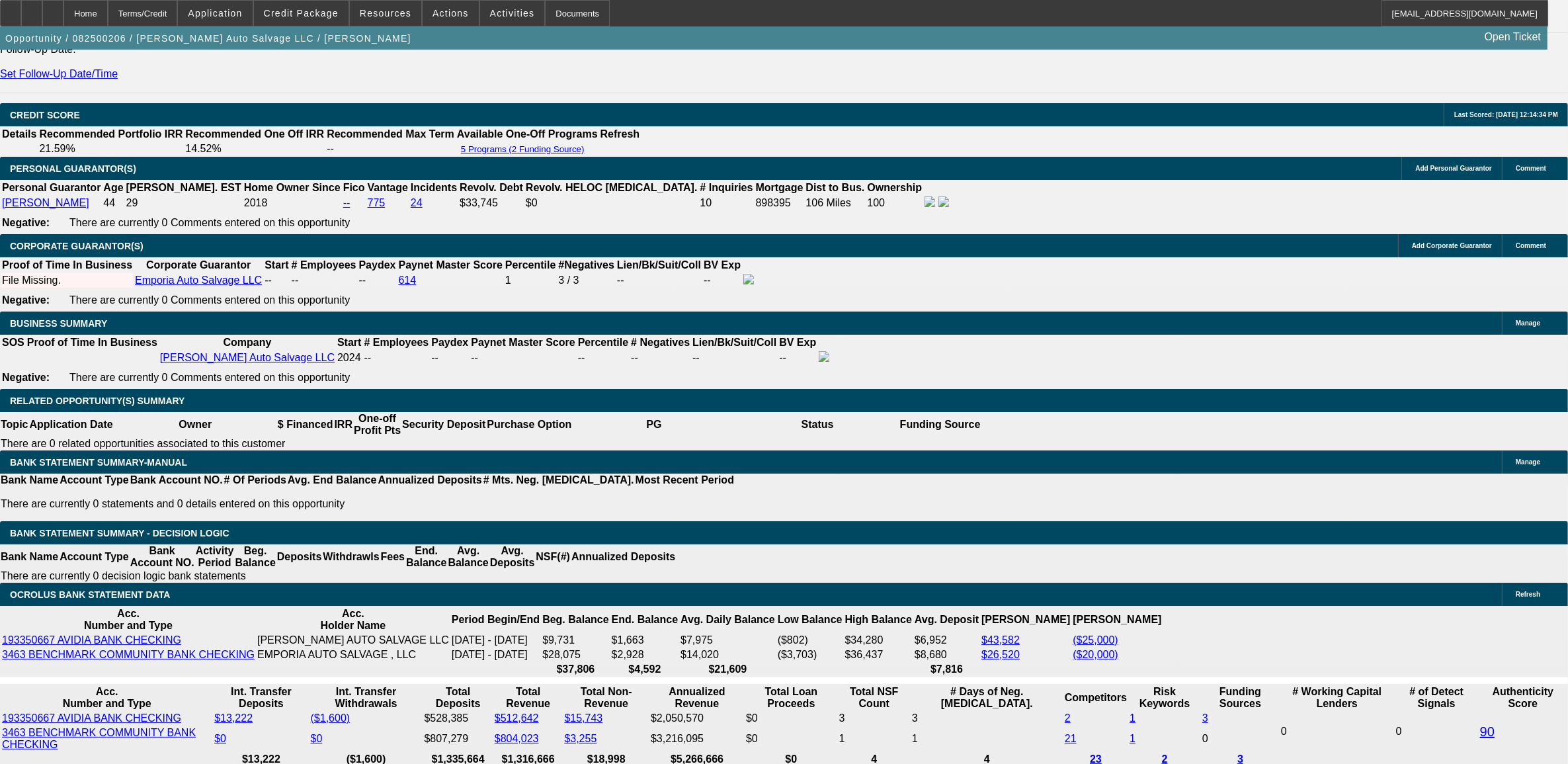
scroll to position [1818, 0]
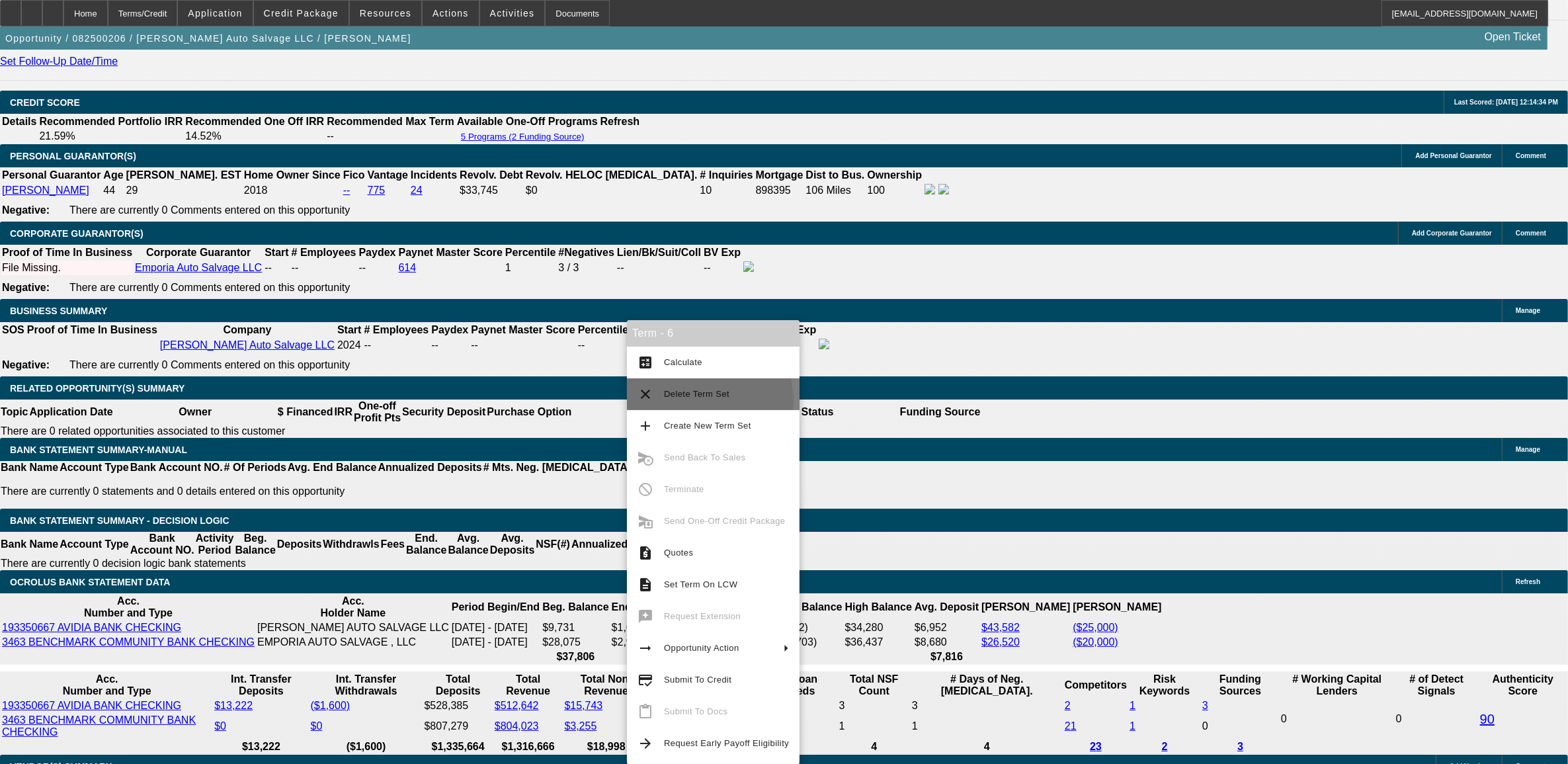
click at [690, 402] on button "clear Delete Term Set" at bounding box center [714, 394] width 173 height 32
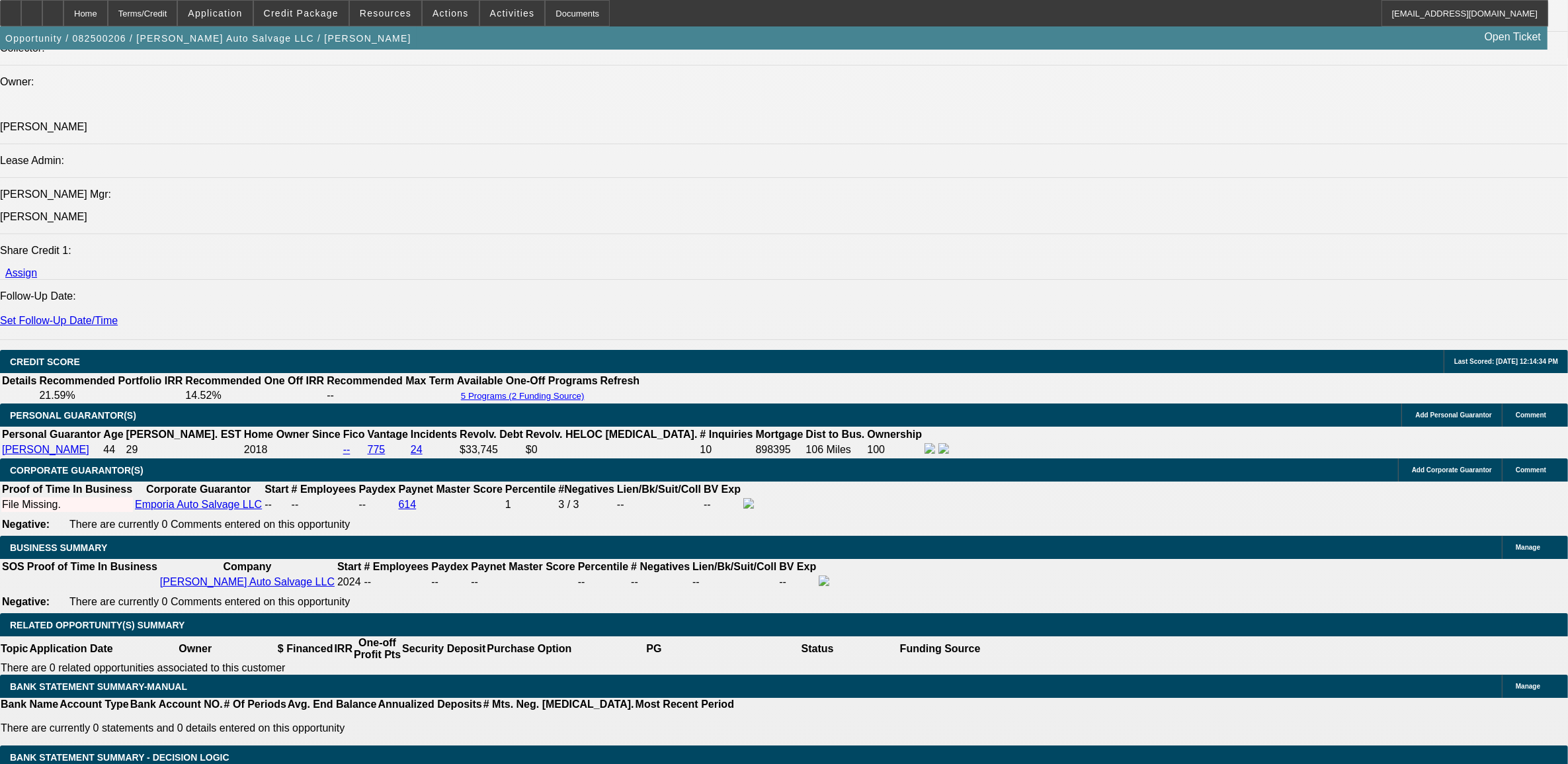
select select "0"
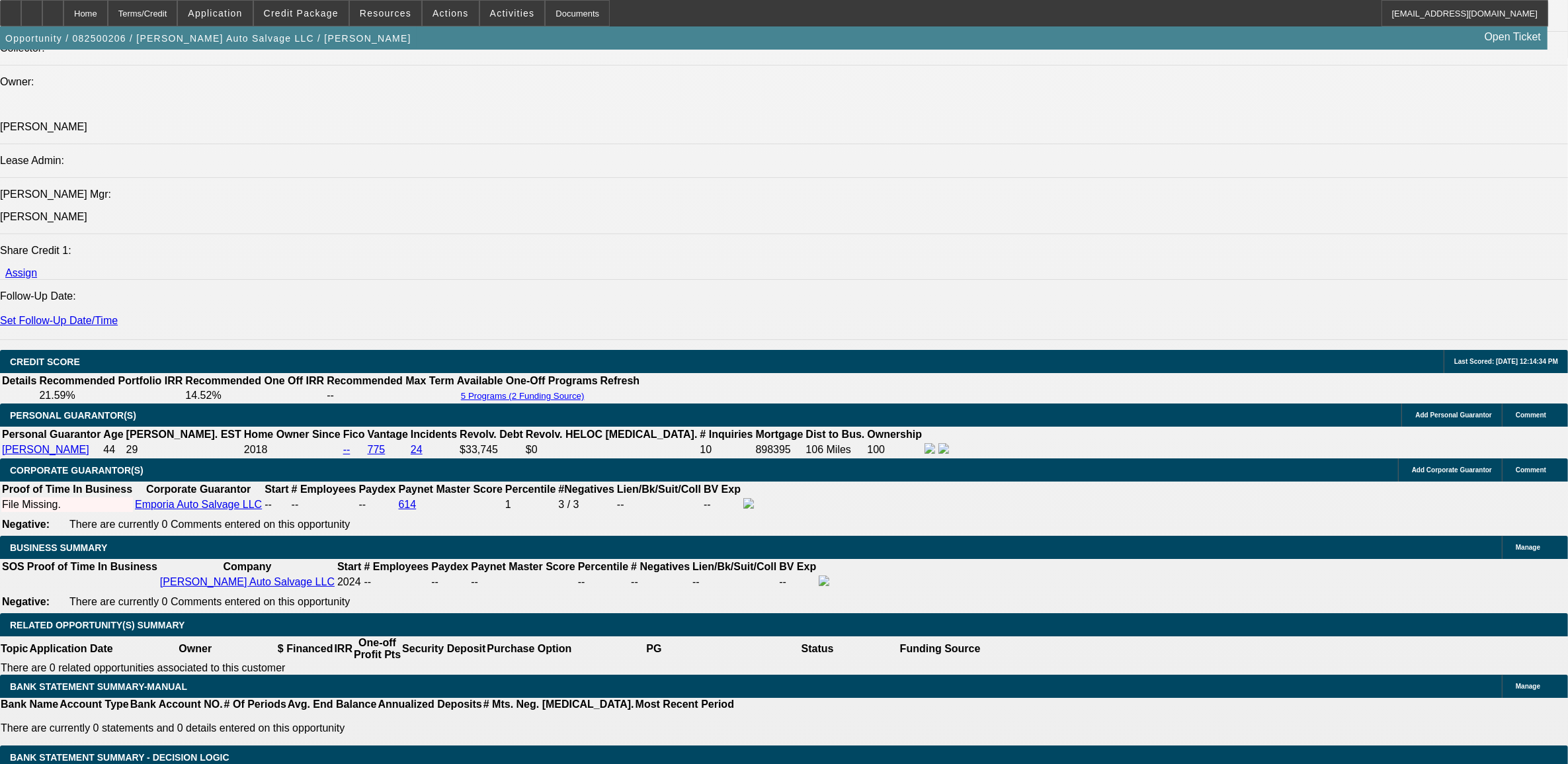
select select "0"
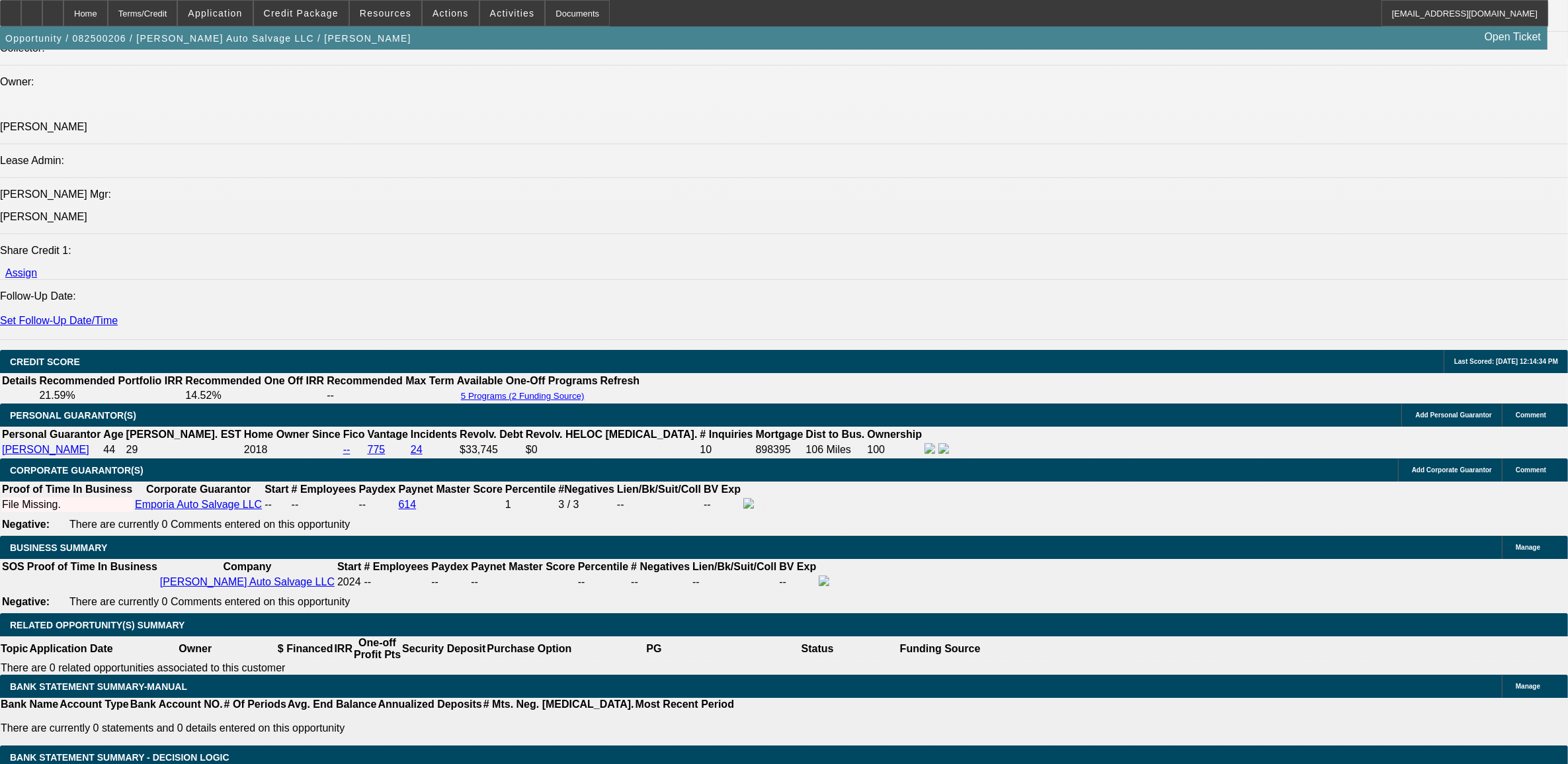
select select "0"
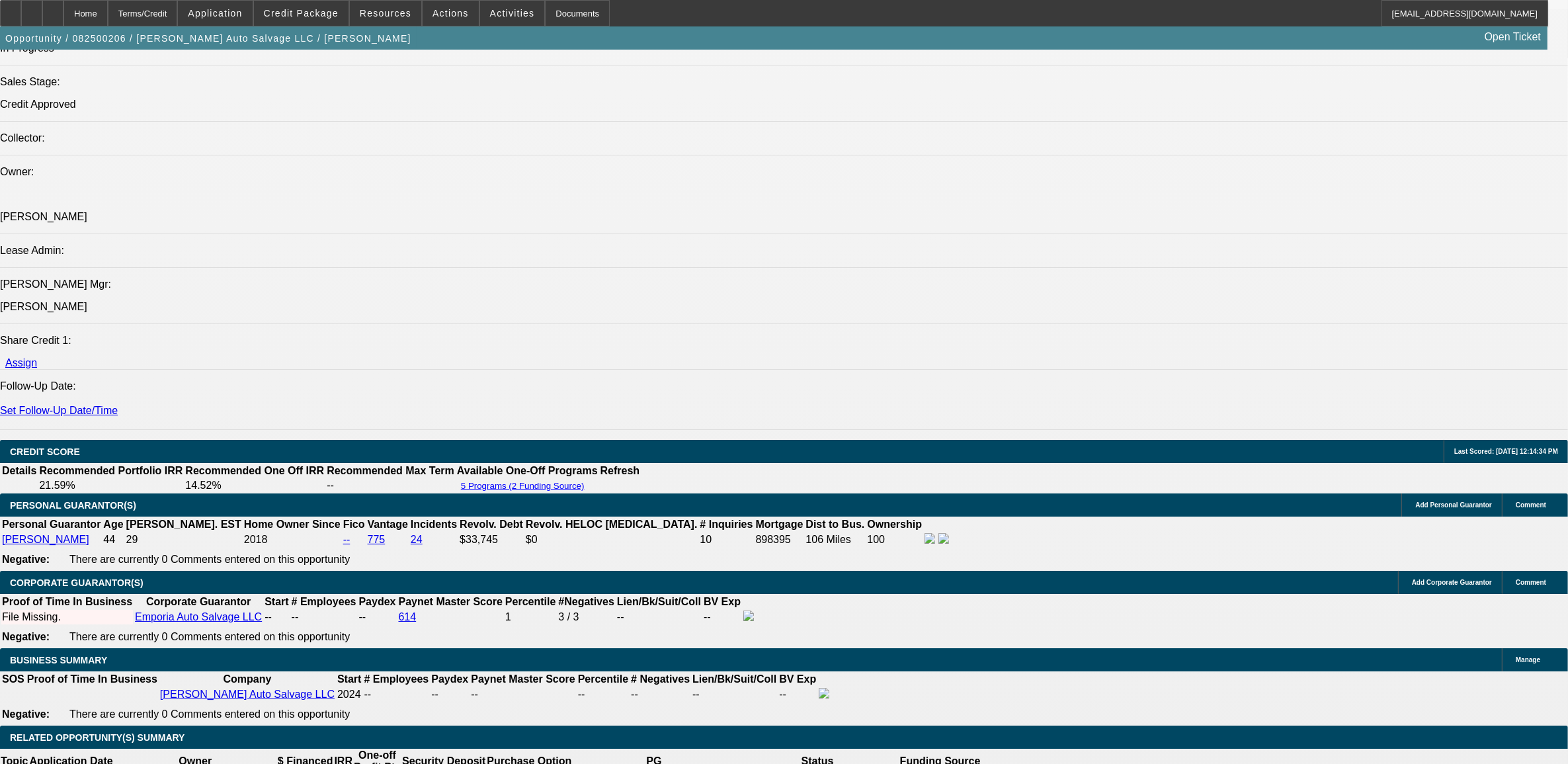
select select "1"
select select "2"
select select "6"
select select "1"
select select "2"
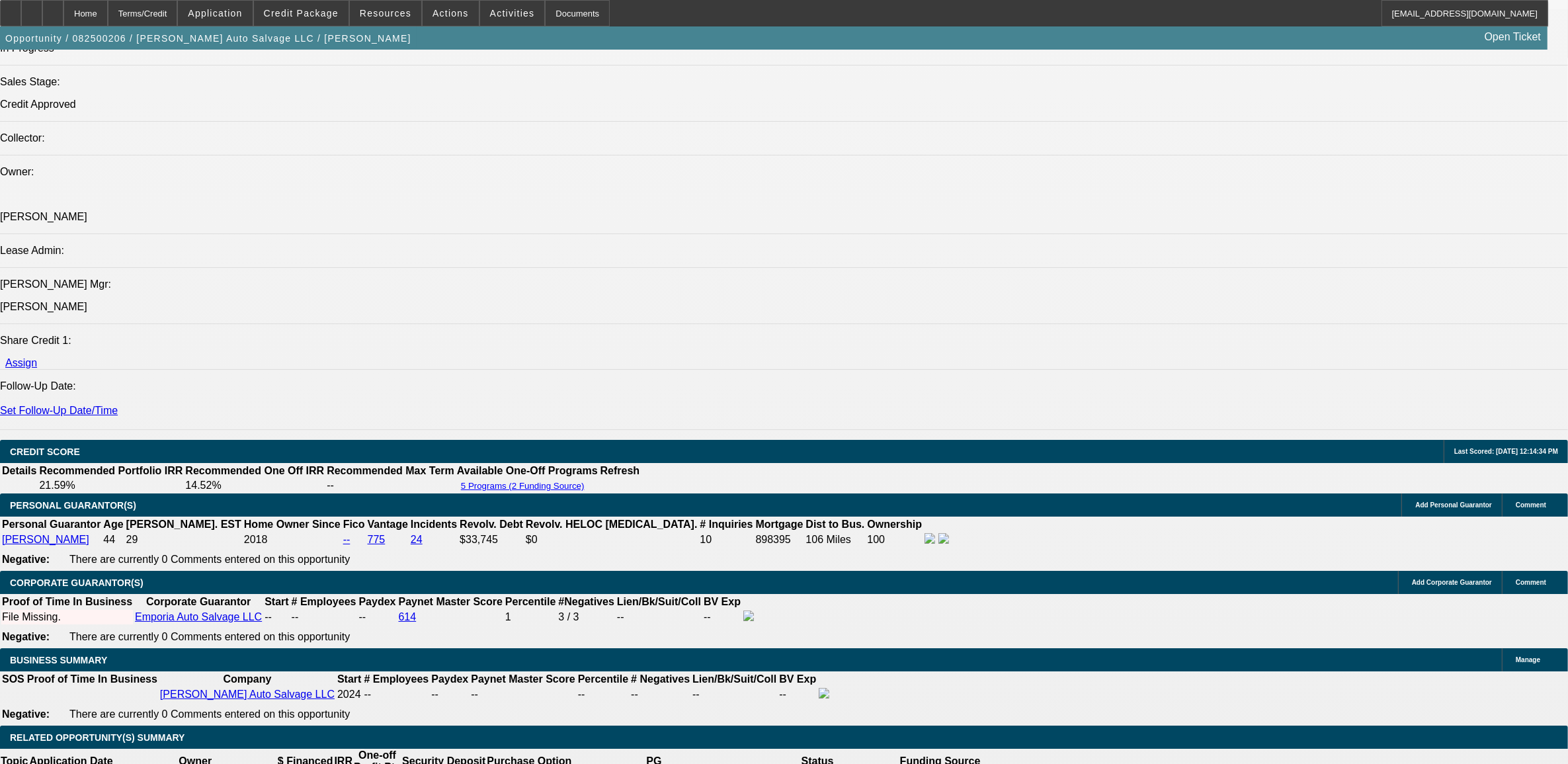
select select "6"
select select "1"
select select "2"
select select "6"
select select "1"
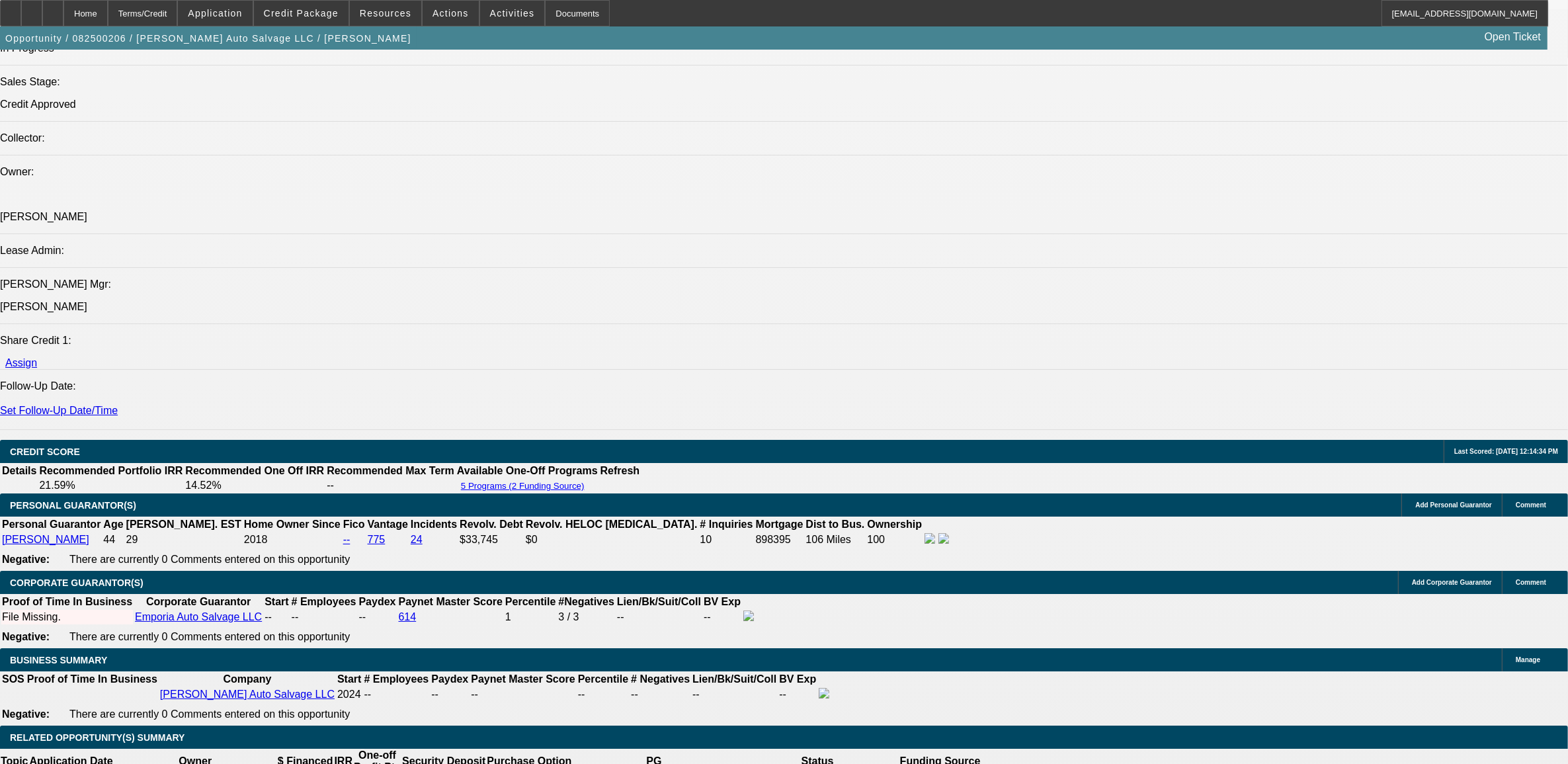
select select "2"
select select "6"
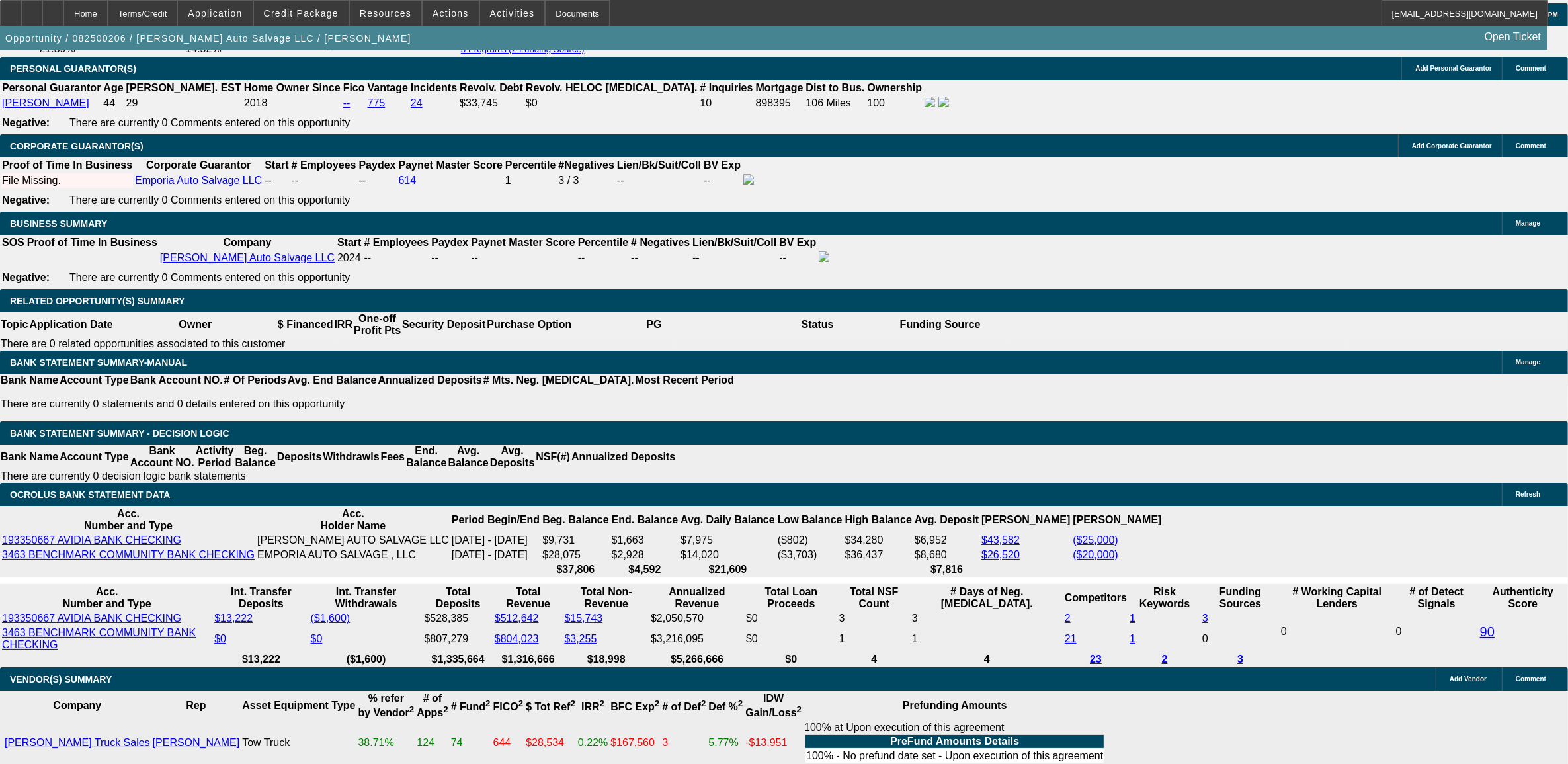
scroll to position [1905, 0]
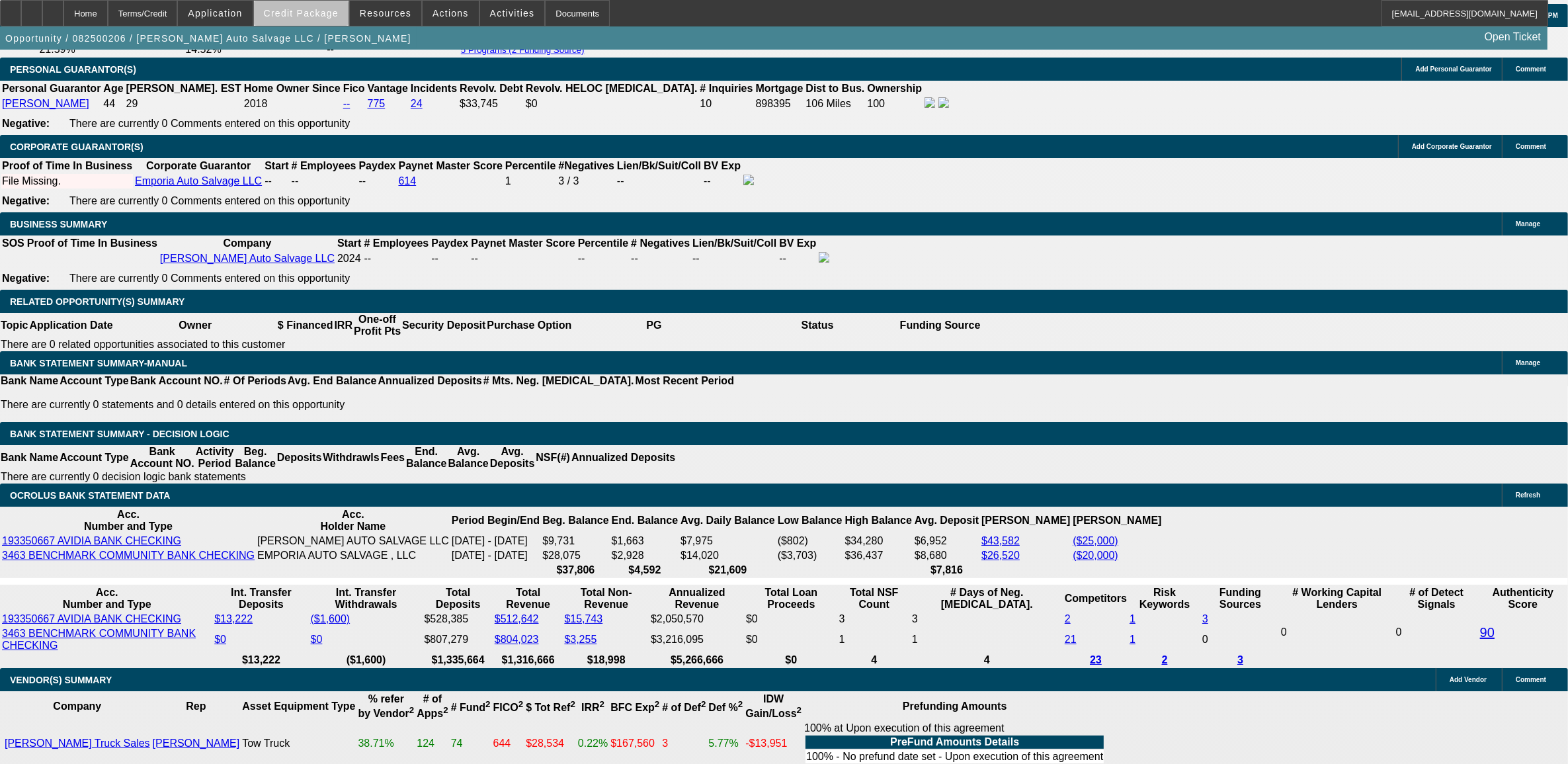
click at [327, 18] on span at bounding box center [301, 14] width 95 height 32
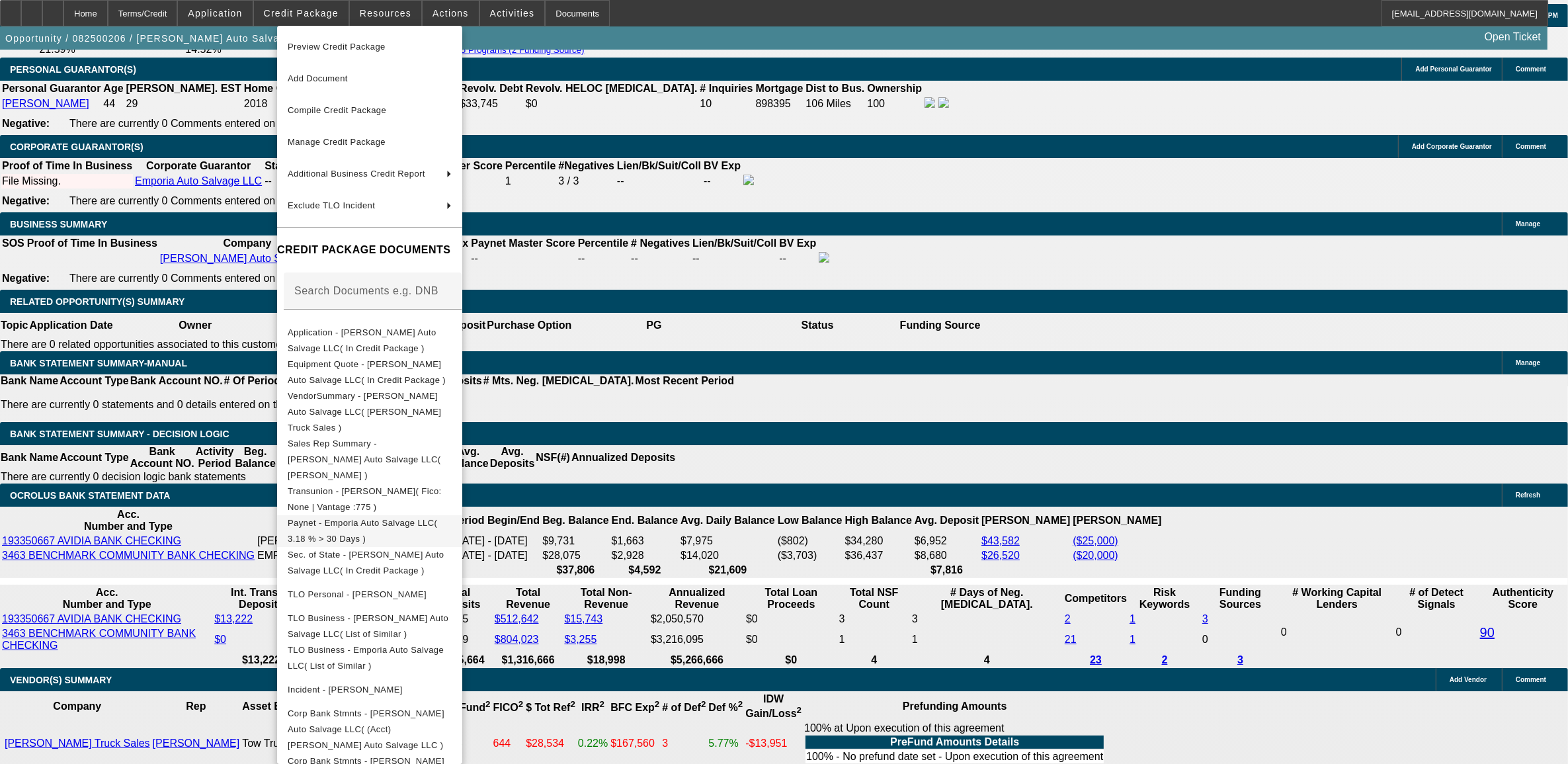
click at [319, 517] on span "Paynet - Emporia Auto Salvage LLC( 3.18 % > 30 Days )" at bounding box center [363, 530] width 150 height 26
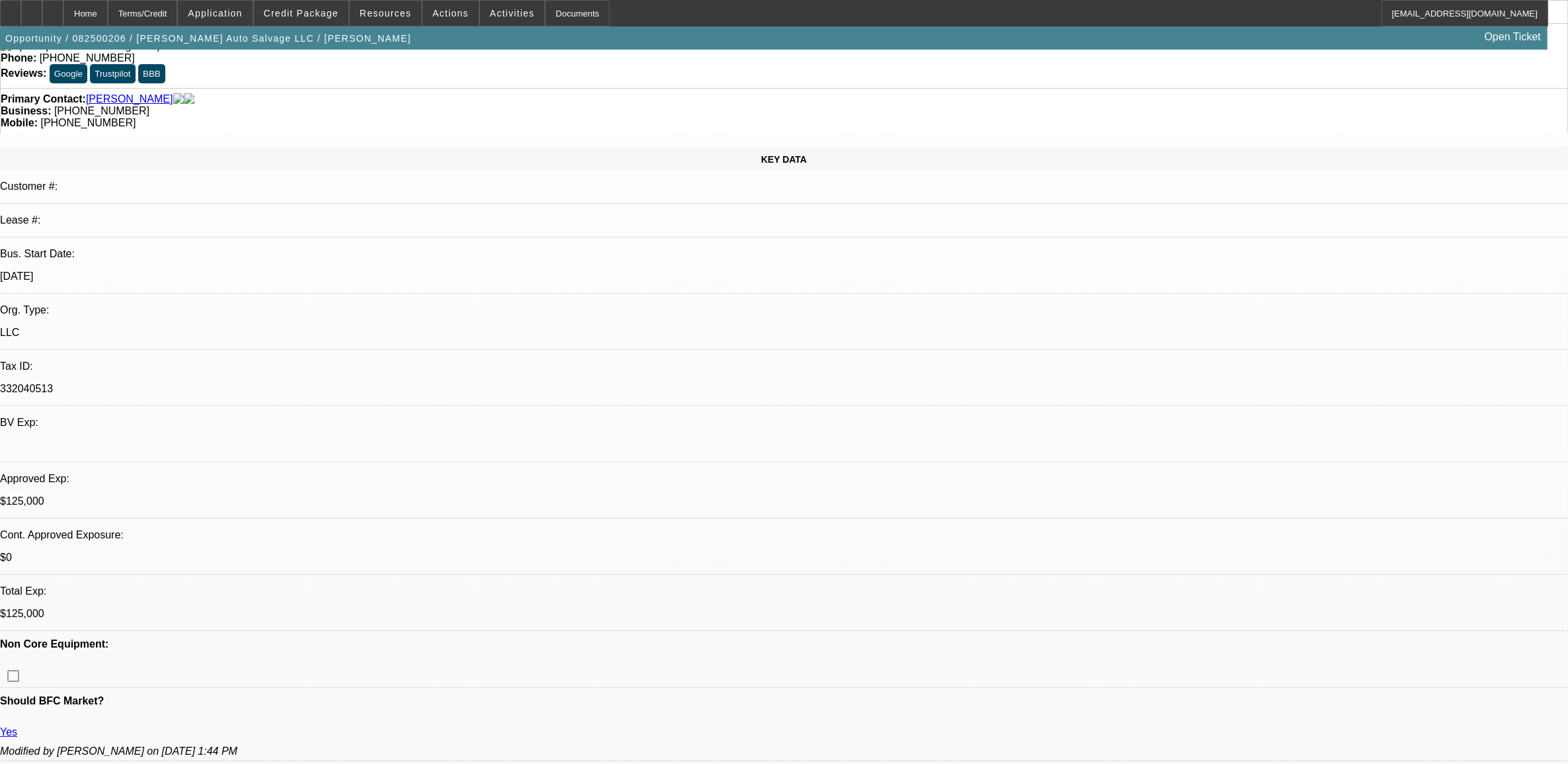
scroll to position [0, 0]
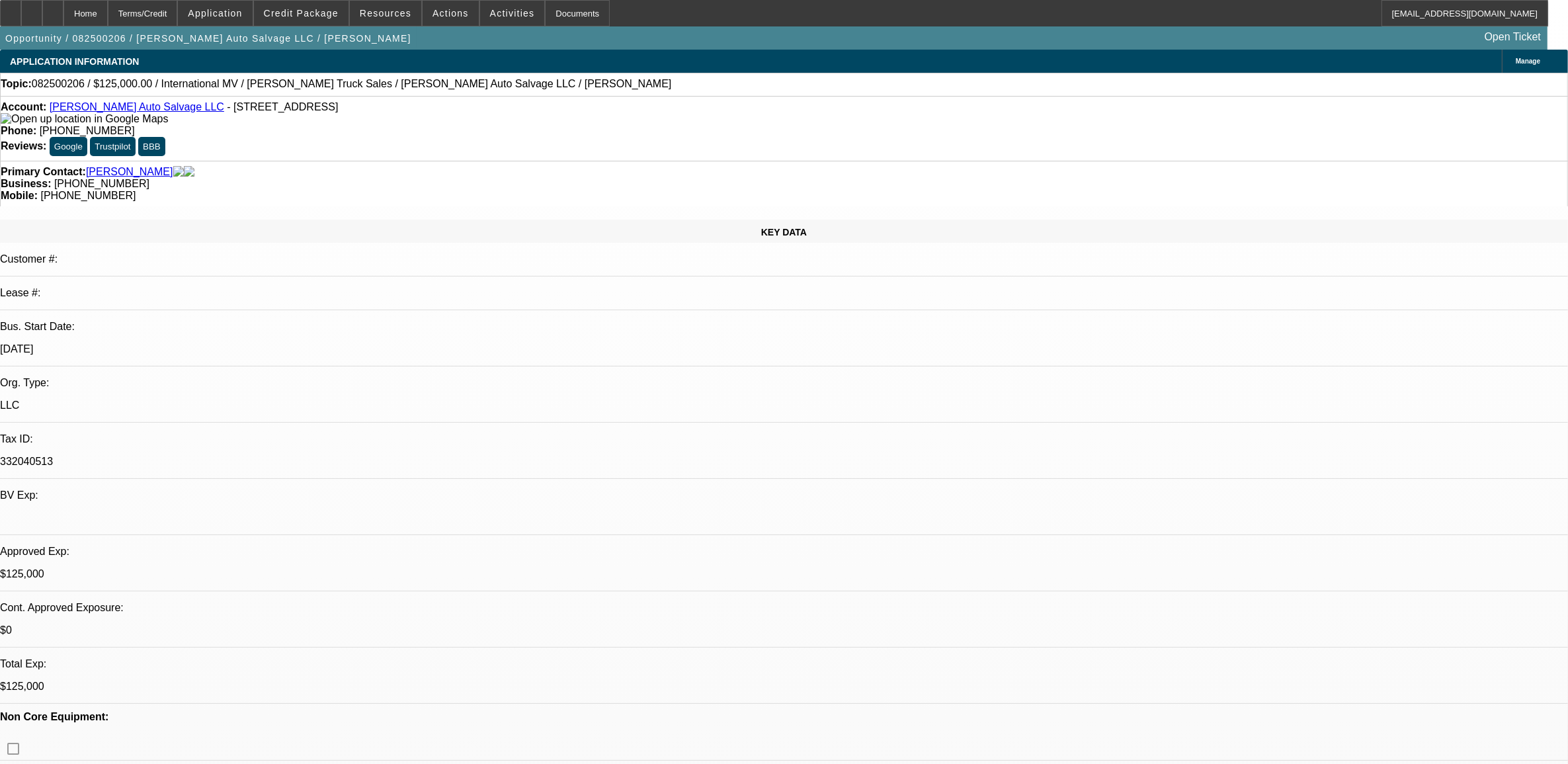
click at [66, 81] on span "082500206 / $125,000.00 / International MV / Crawford Truck Sales / Smith Auto …" at bounding box center [352, 84] width 640 height 12
click at [61, 85] on span "082500206 / $125,000.00 / International MV / Crawford Truck Sales / Smith Auto …" at bounding box center [352, 84] width 640 height 12
copy span "082500206"
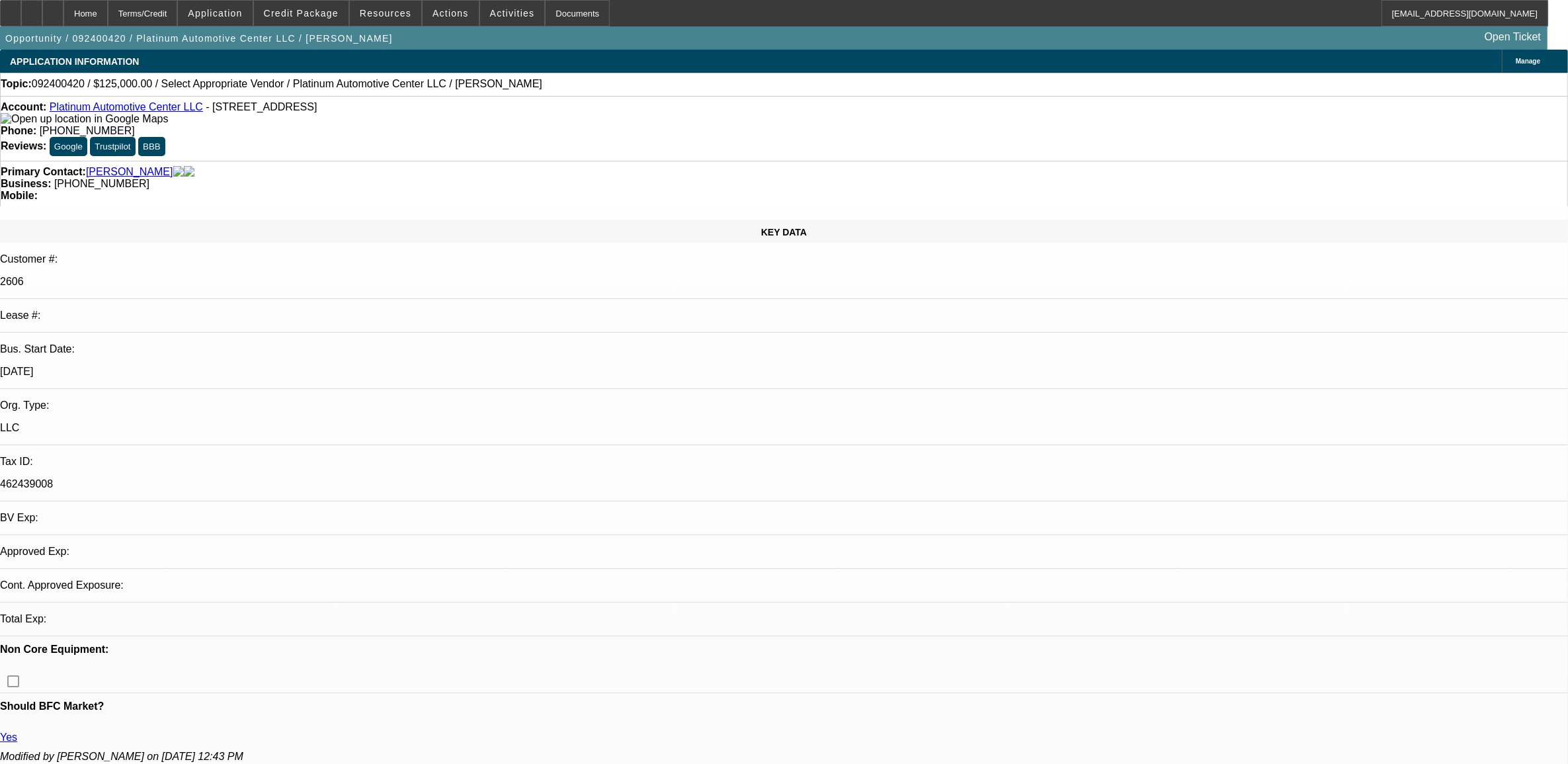
select select "0"
select select "2"
select select "0.1"
select select "1"
select select "2"
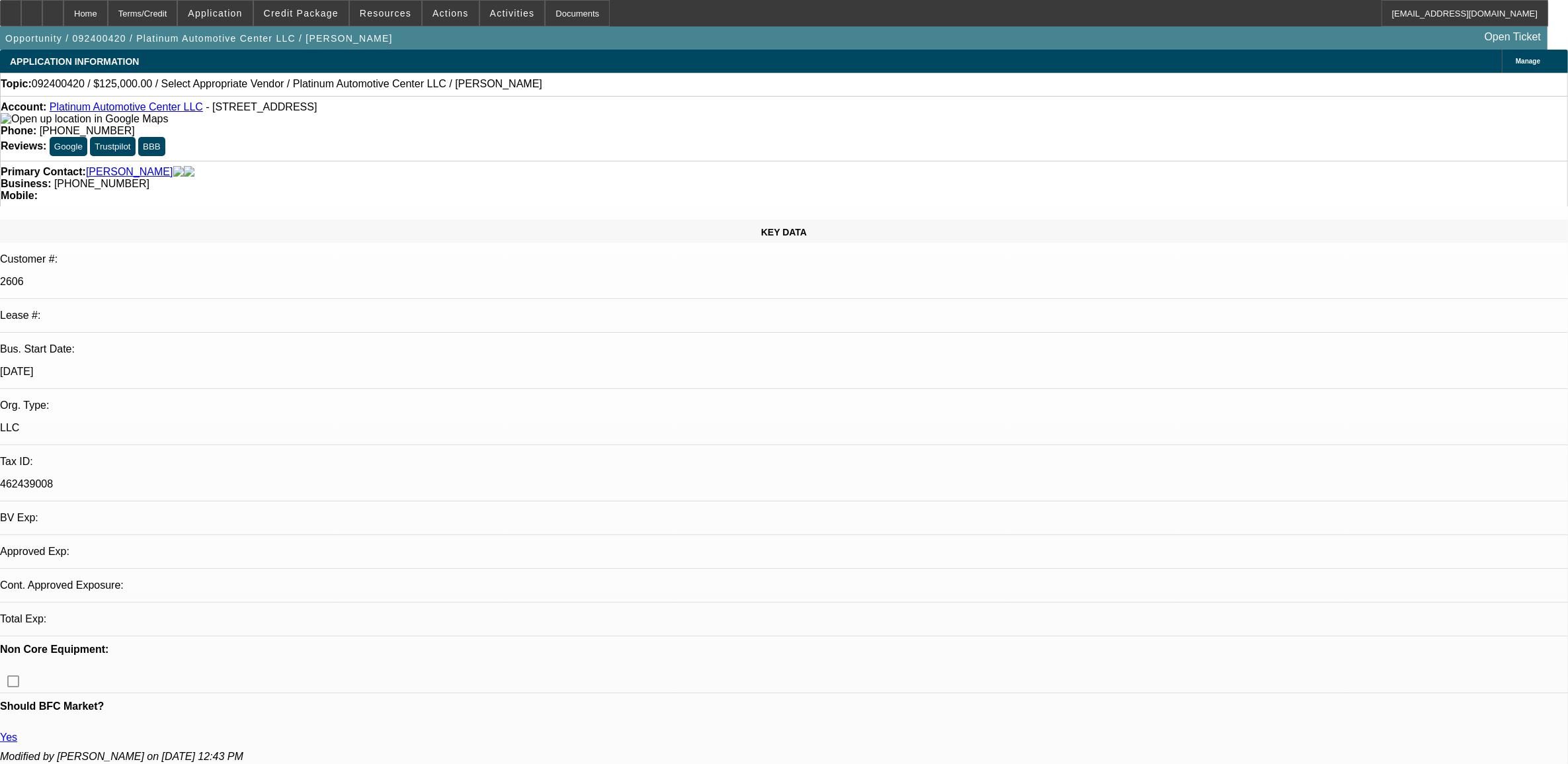
select select "4"
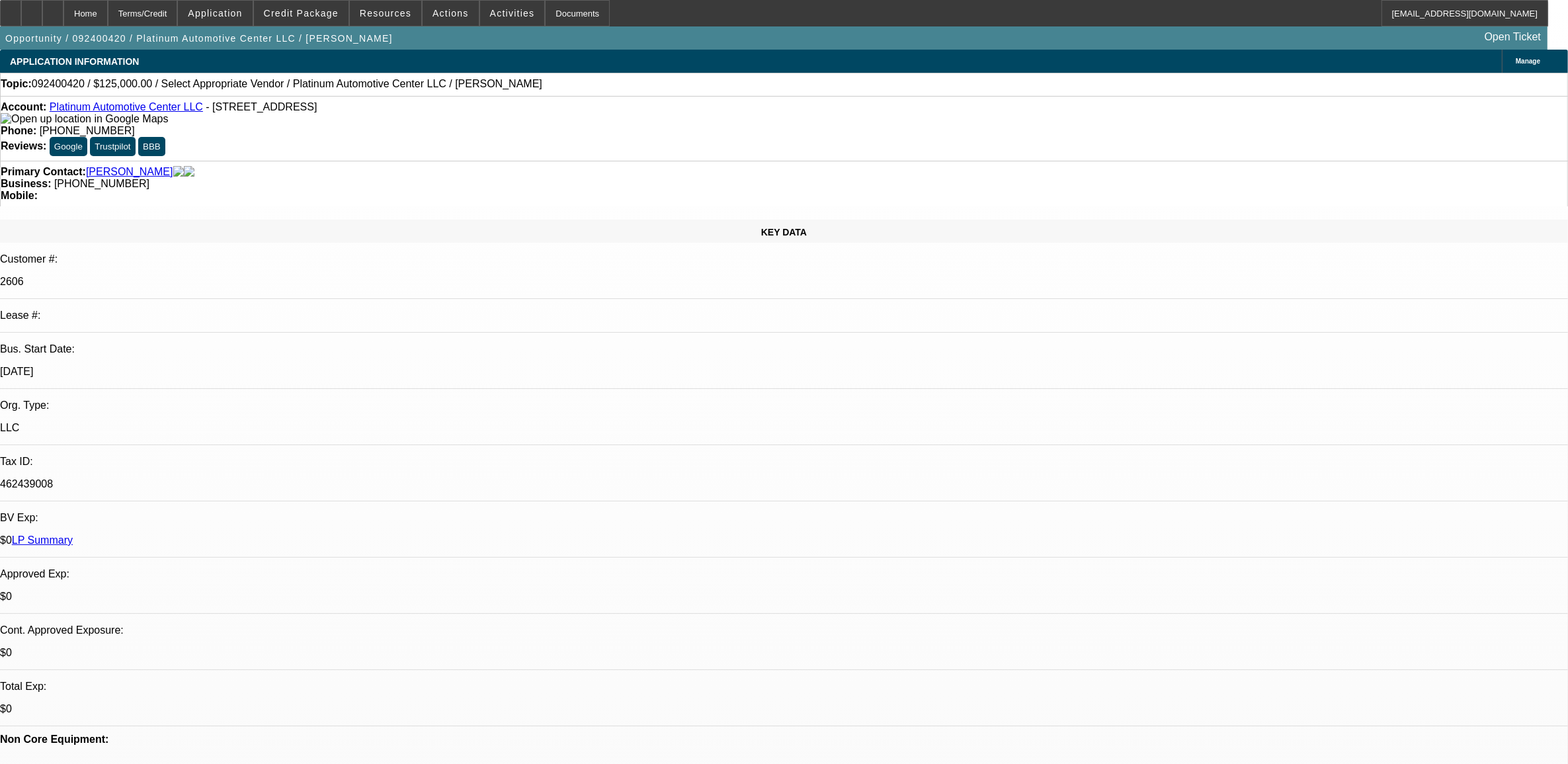
drag, startPoint x: 1245, startPoint y: 219, endPoint x: 1255, endPoint y: 241, distance: 24.2
radio input "true"
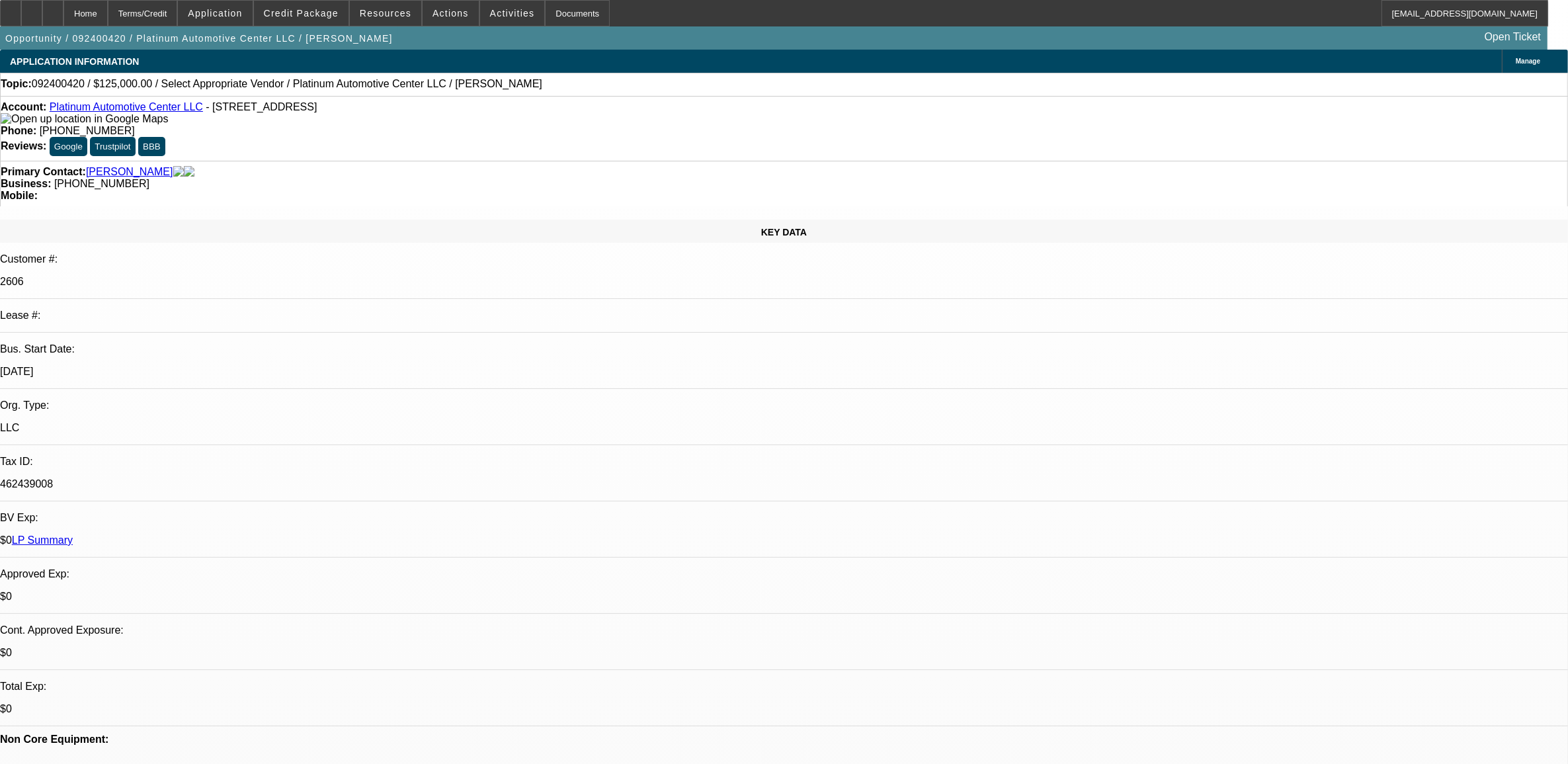
type textarea "9.15, met with [PERSON_NAME]. working on trade figures for the two trucks we se…"
radio input "true"
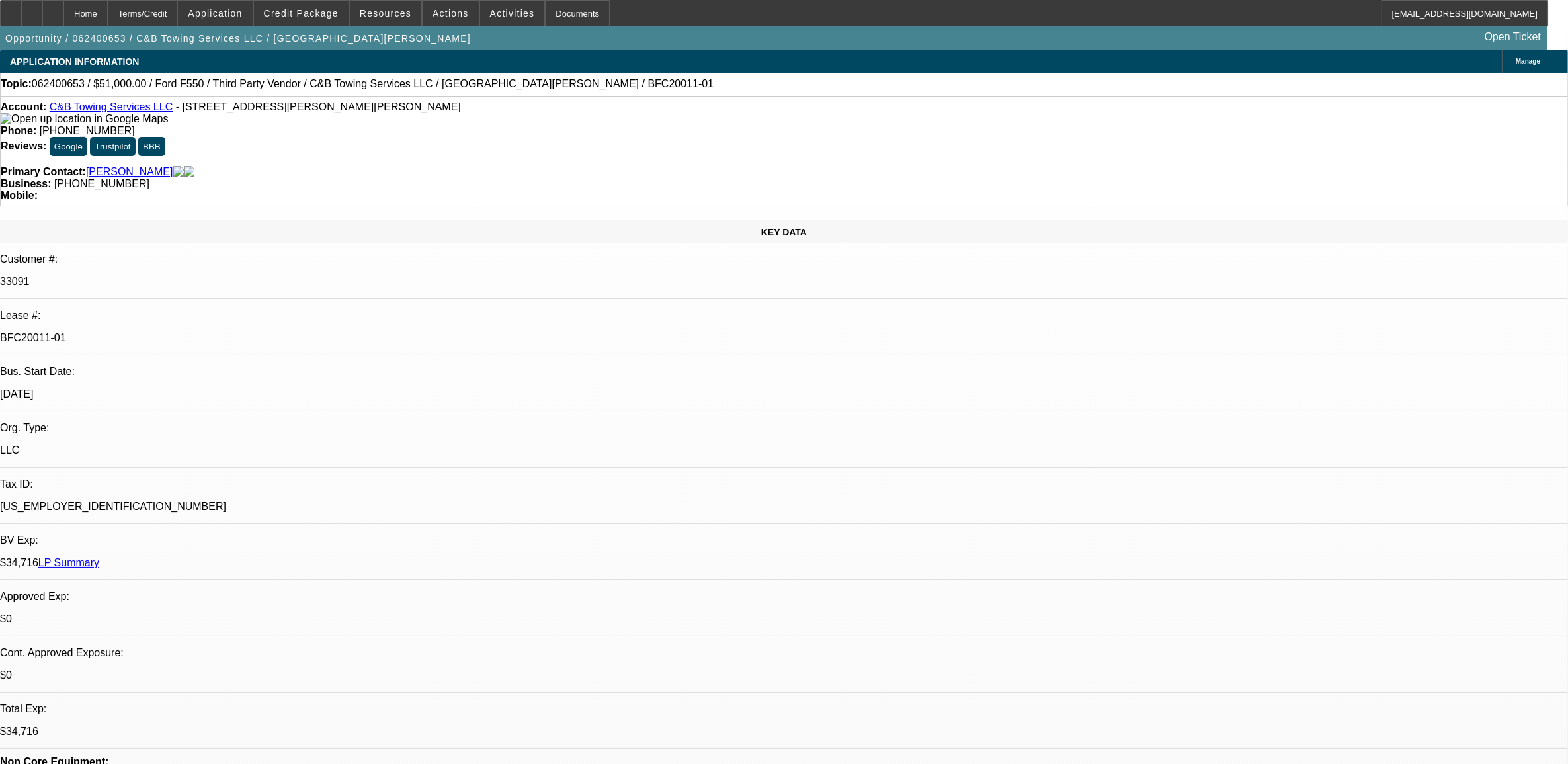
select select "0.15"
select select "2"
select select "0"
select select "6"
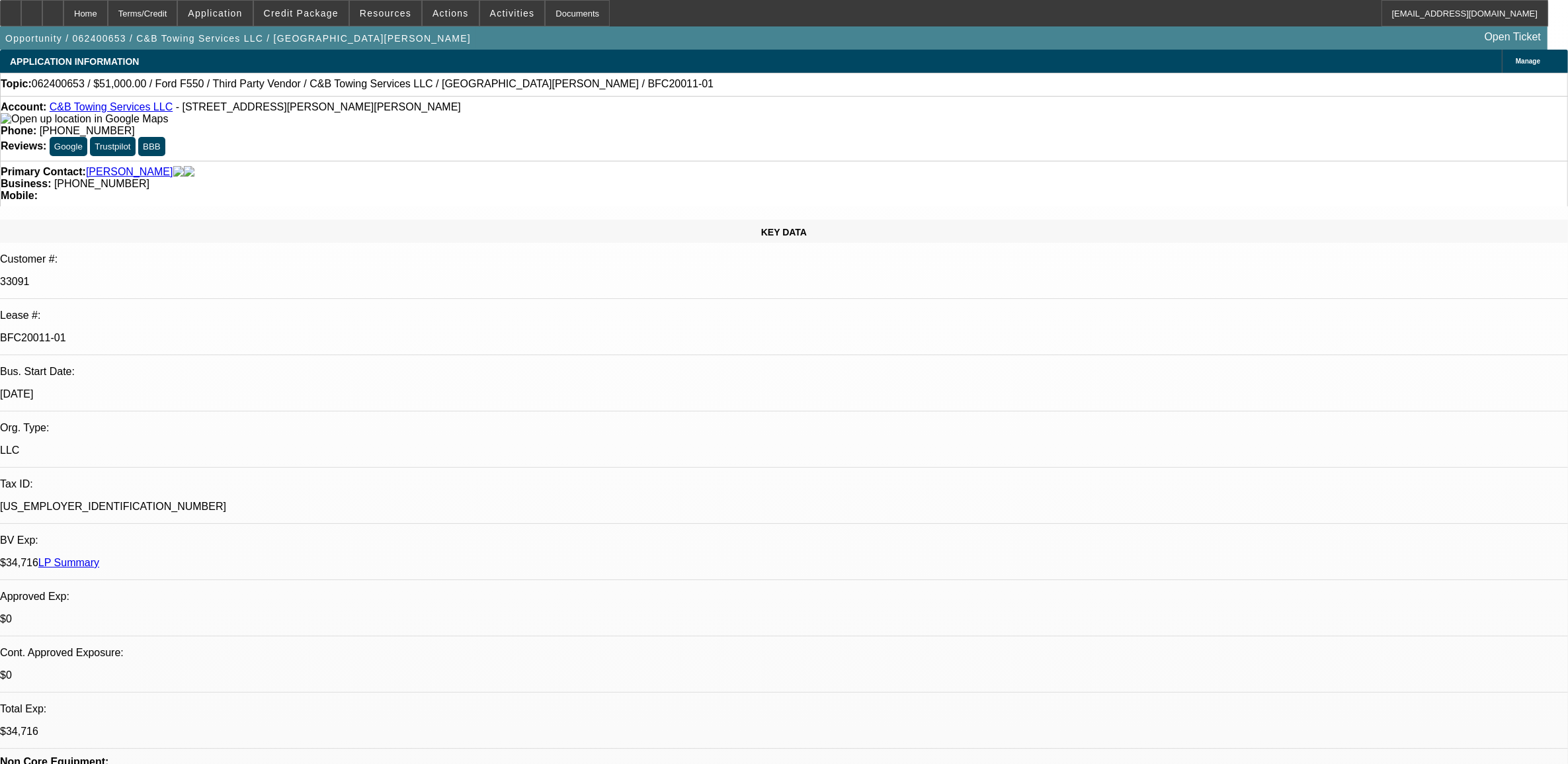
select select "0.15"
select select "2"
select select "0"
select select "6"
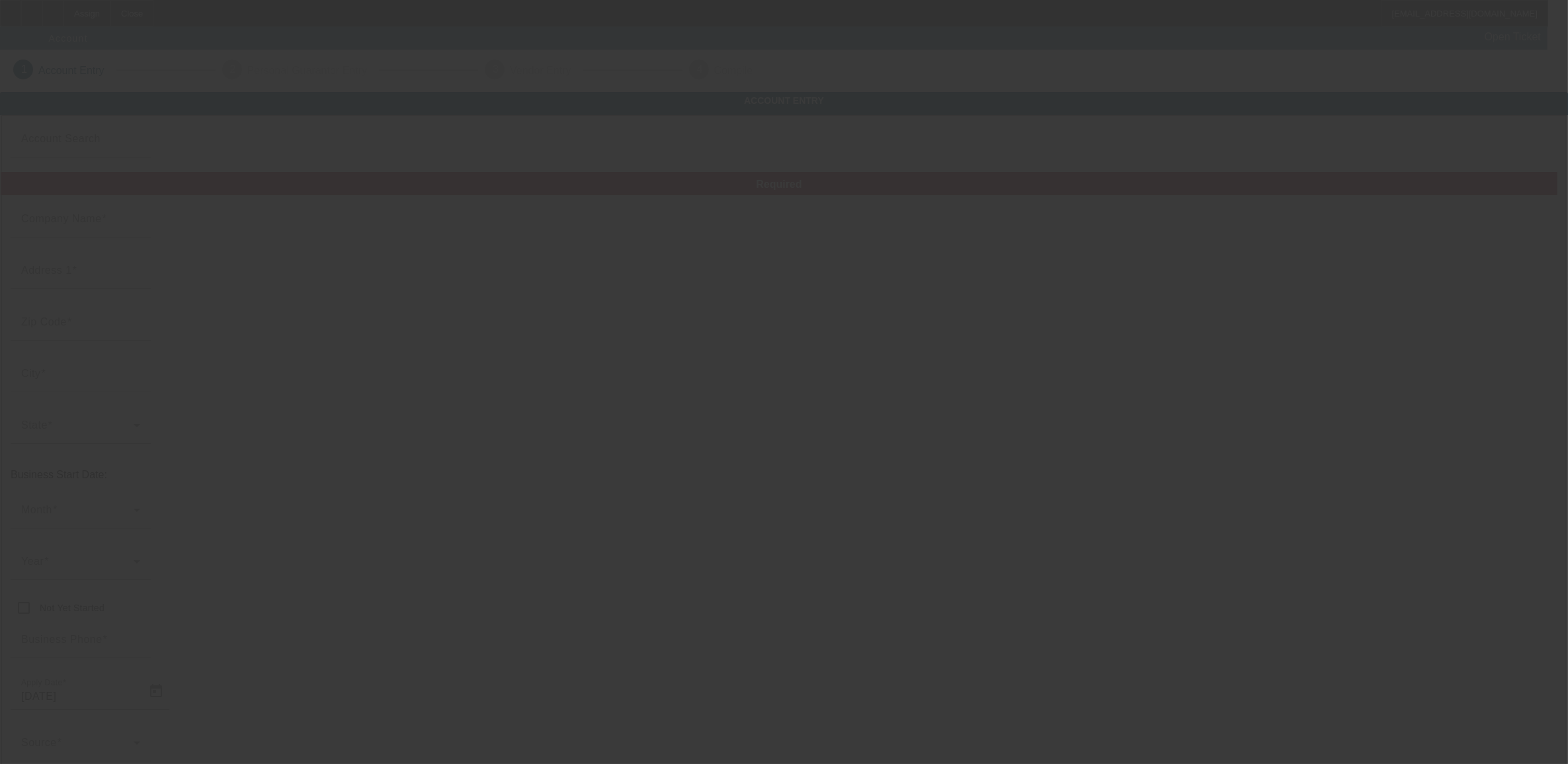
type input "Justice Fleet Maintenance, LLC"
type input "[STREET_ADDRESS]"
type input "28384"
type input "Saint Pauls"
type input "[PHONE_NUMBER]"
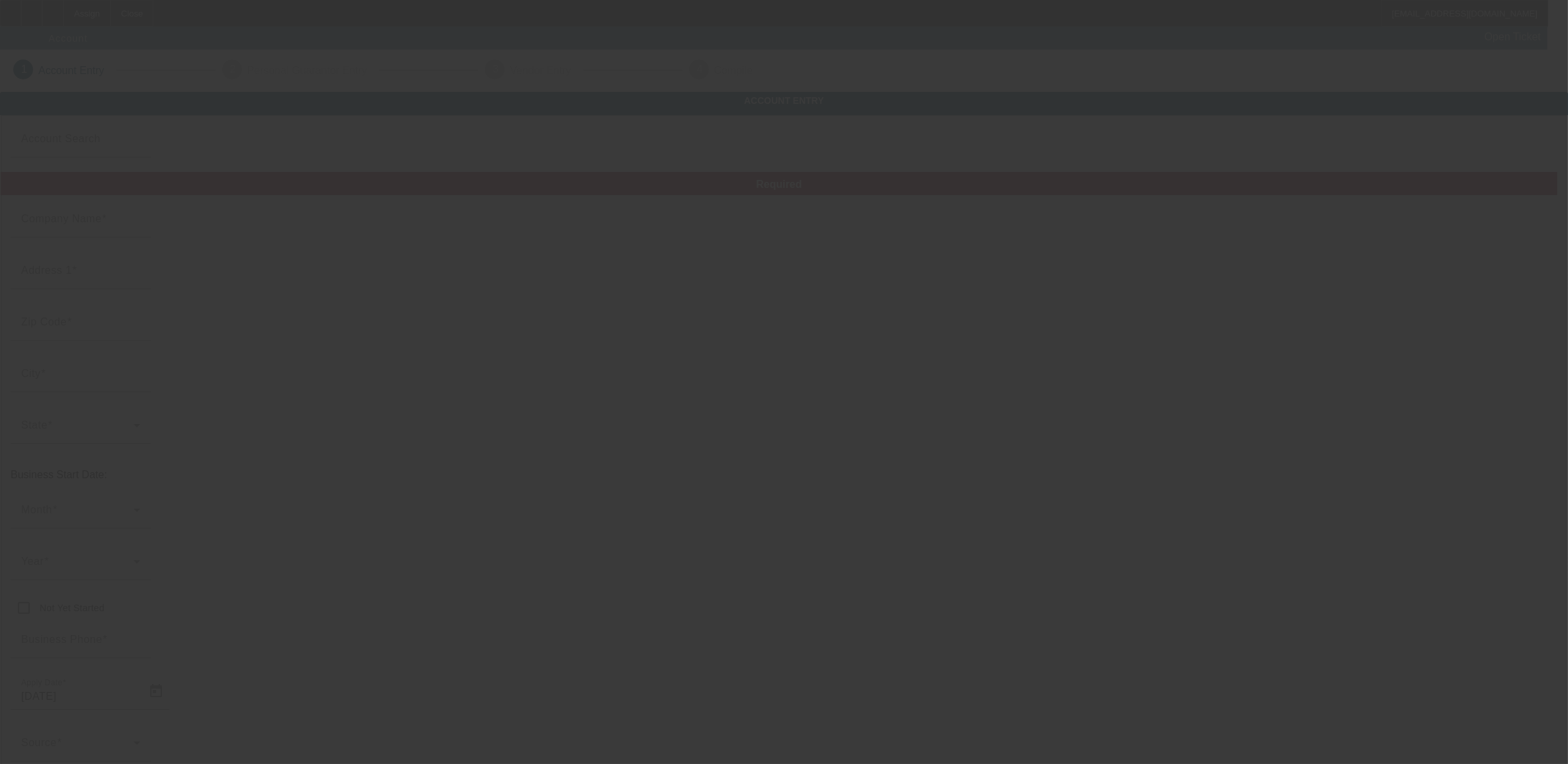
type input "[EMAIL_ADDRESS][DOMAIN_NAME]"
type input "[PERSON_NAME]"
type input "245379388"
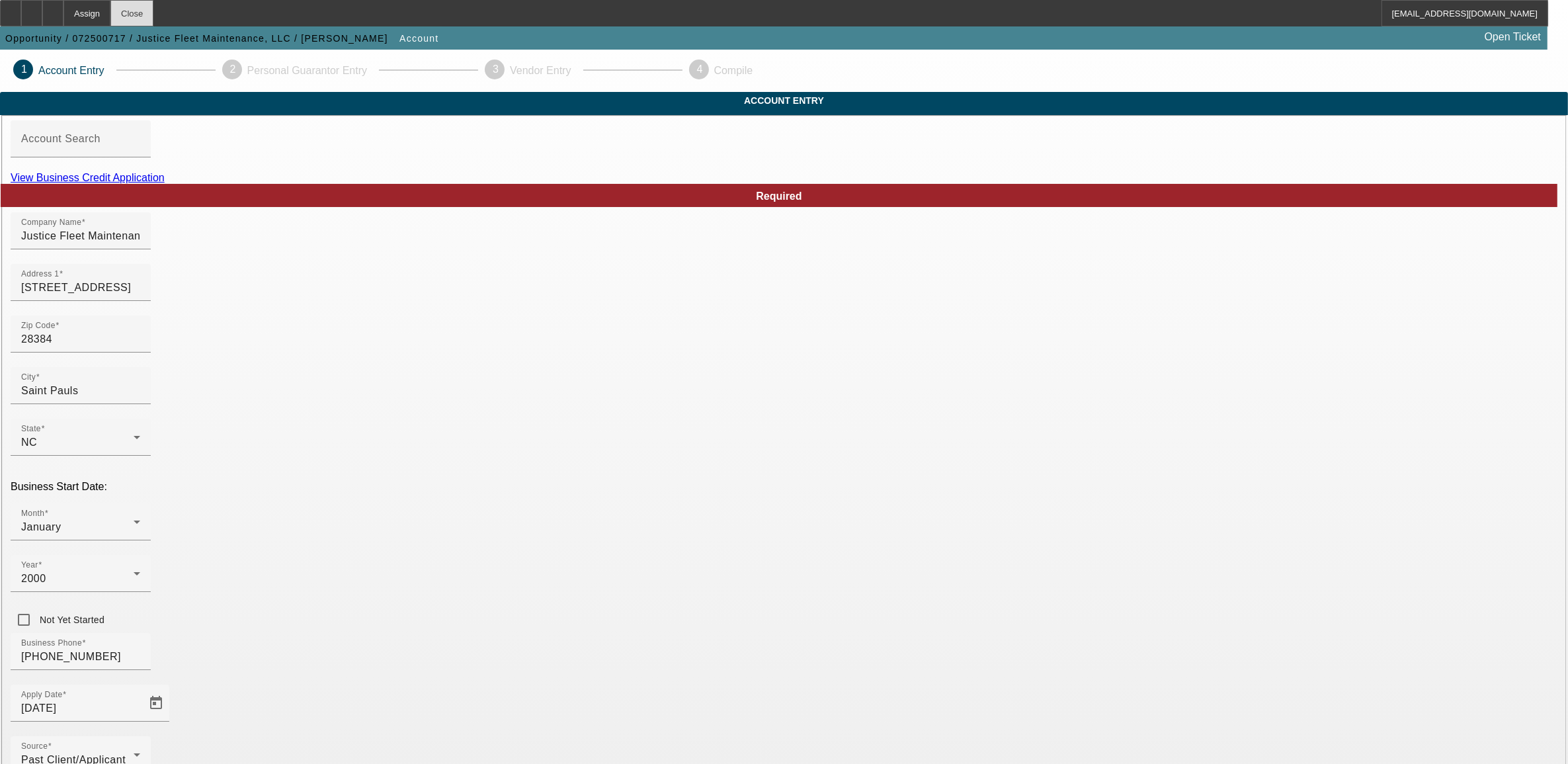
click at [154, 18] on div "Close" at bounding box center [132, 13] width 43 height 27
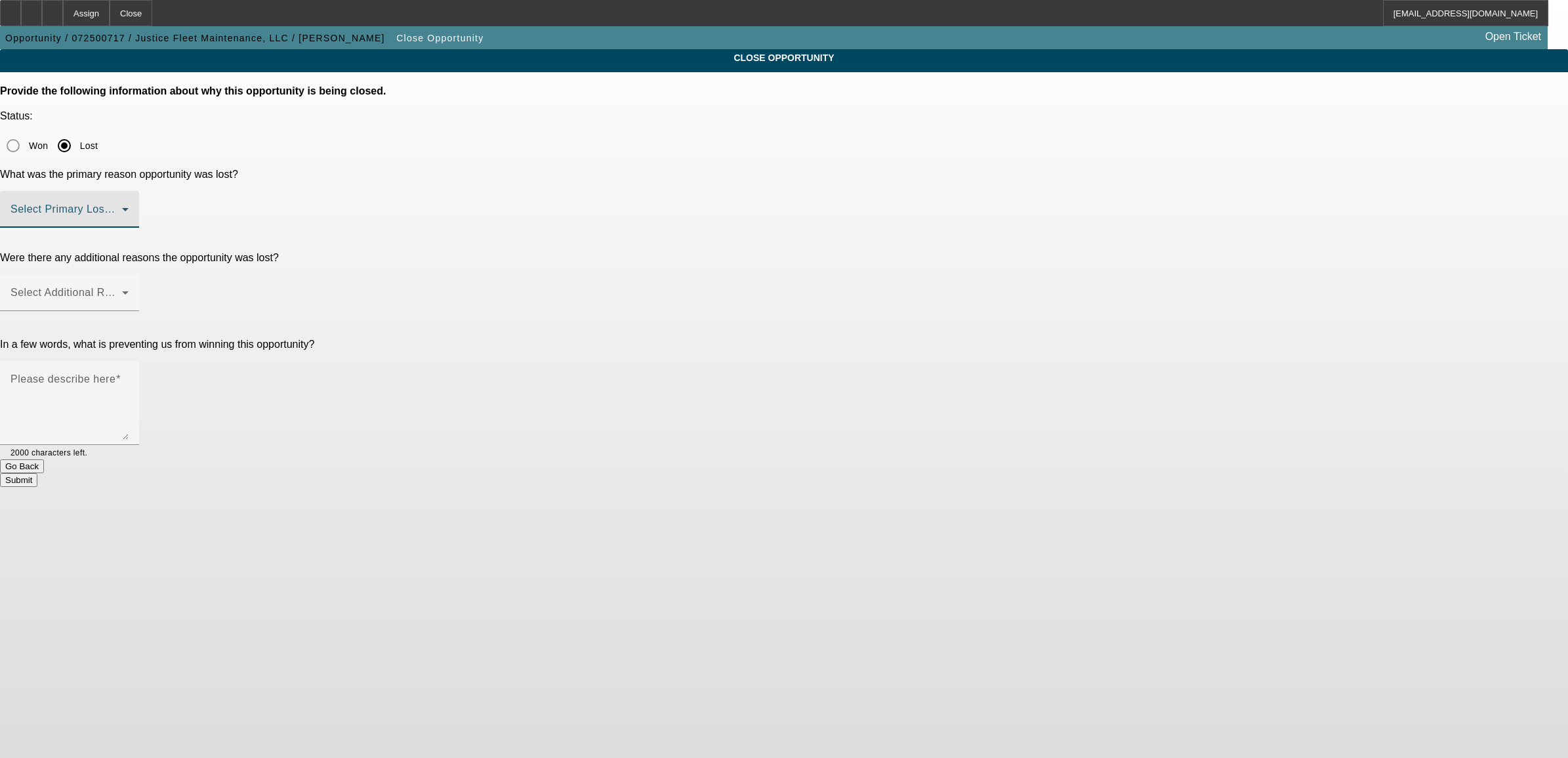
click at [122, 207] on span at bounding box center [66, 215] width 111 height 16
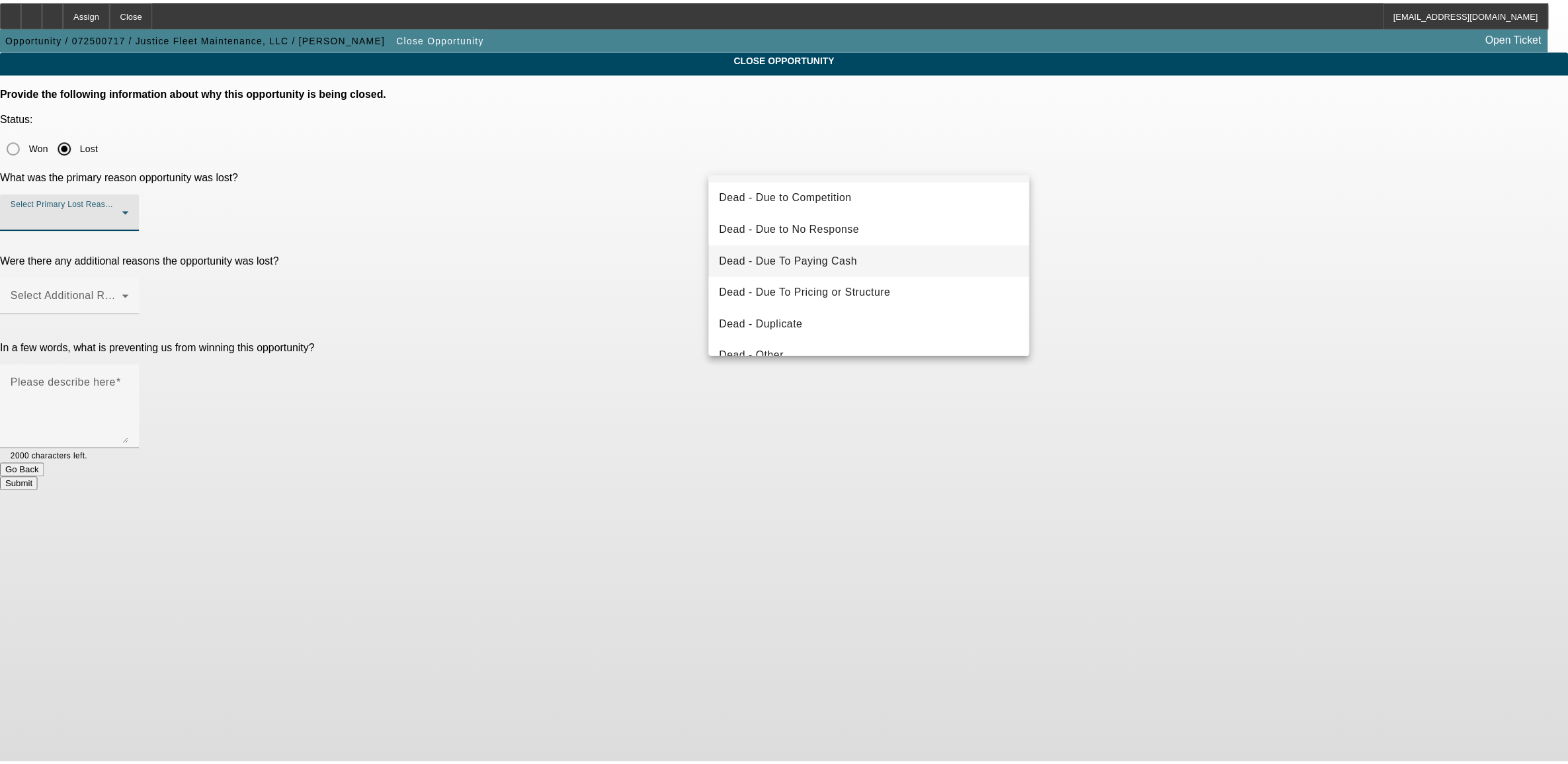
scroll to position [83, 0]
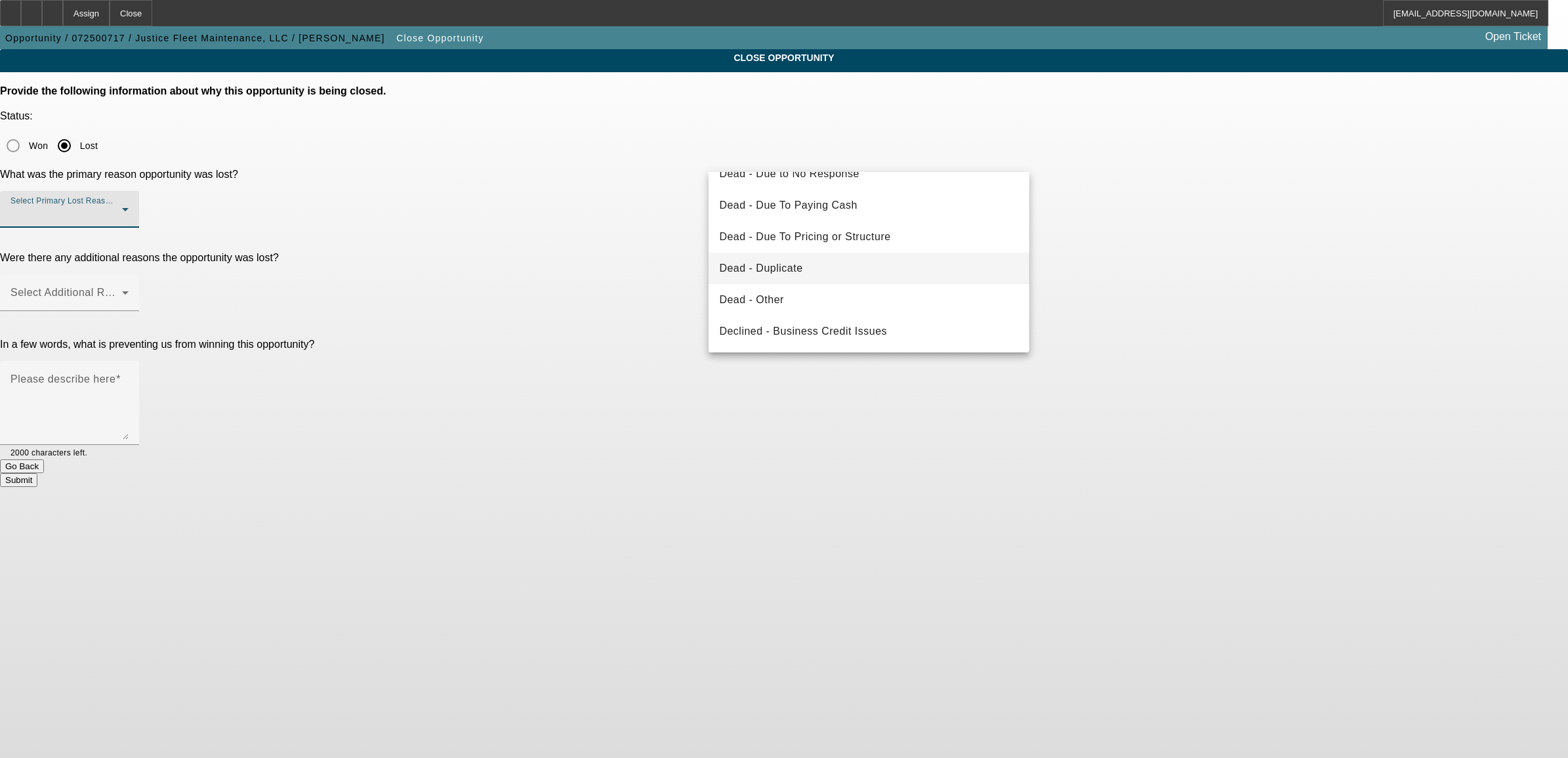
click at [779, 266] on span "Dead - Duplicate" at bounding box center [761, 268] width 83 height 16
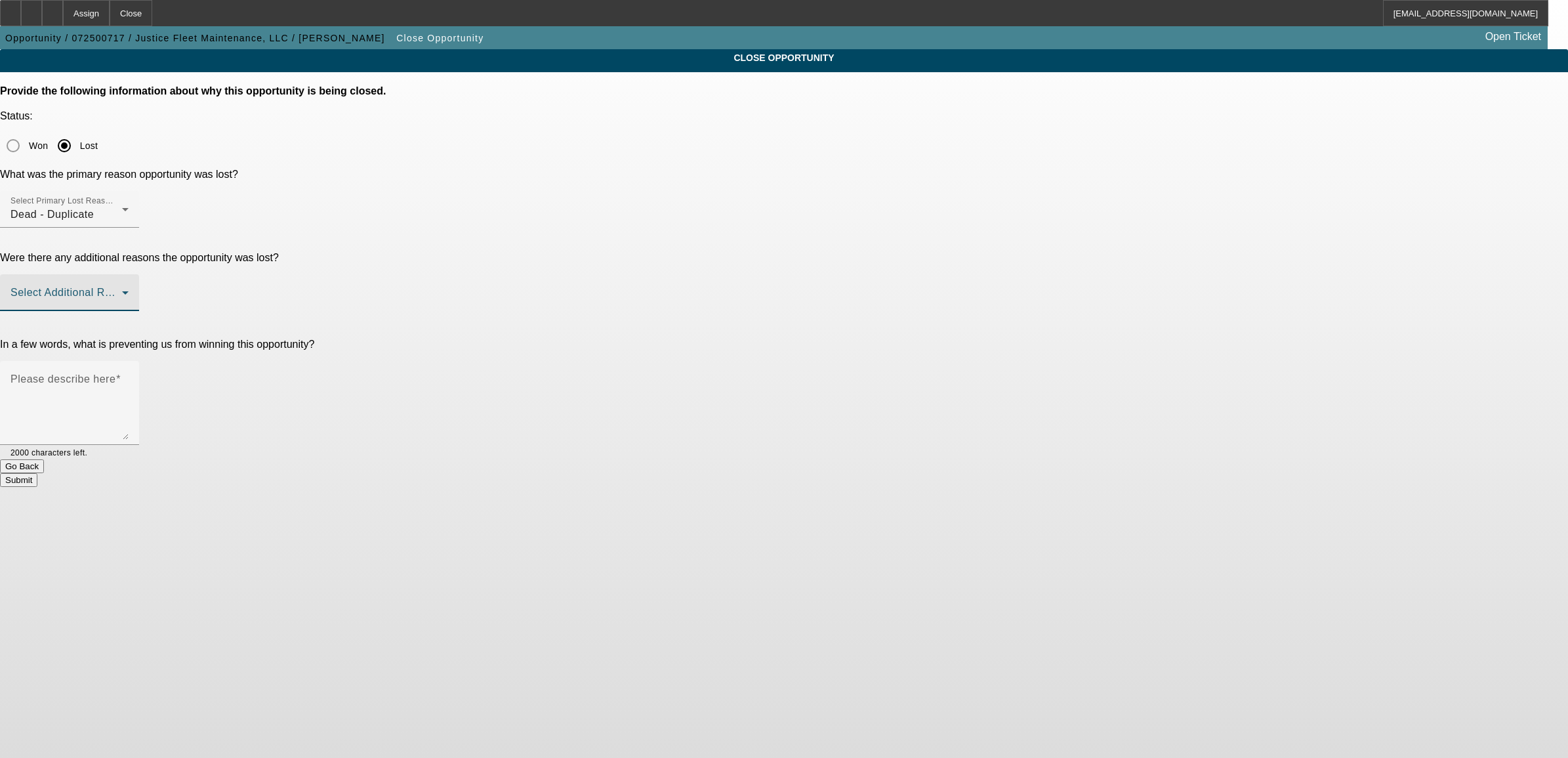
click at [122, 290] on span at bounding box center [66, 298] width 111 height 16
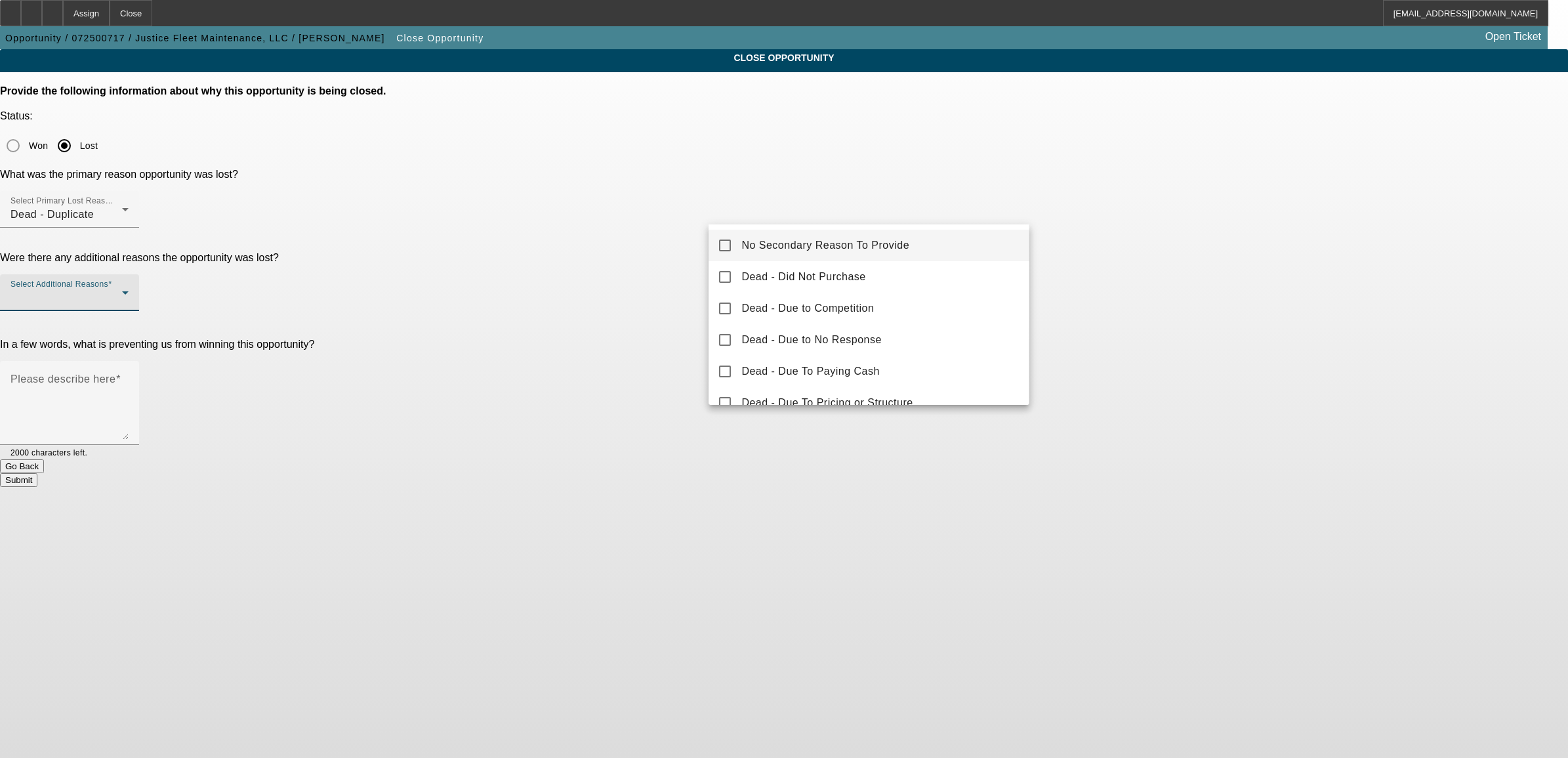
click at [732, 247] on mat-option "No Secondary Reason To Provide" at bounding box center [869, 246] width 320 height 32
click at [661, 290] on div at bounding box center [784, 379] width 1568 height 758
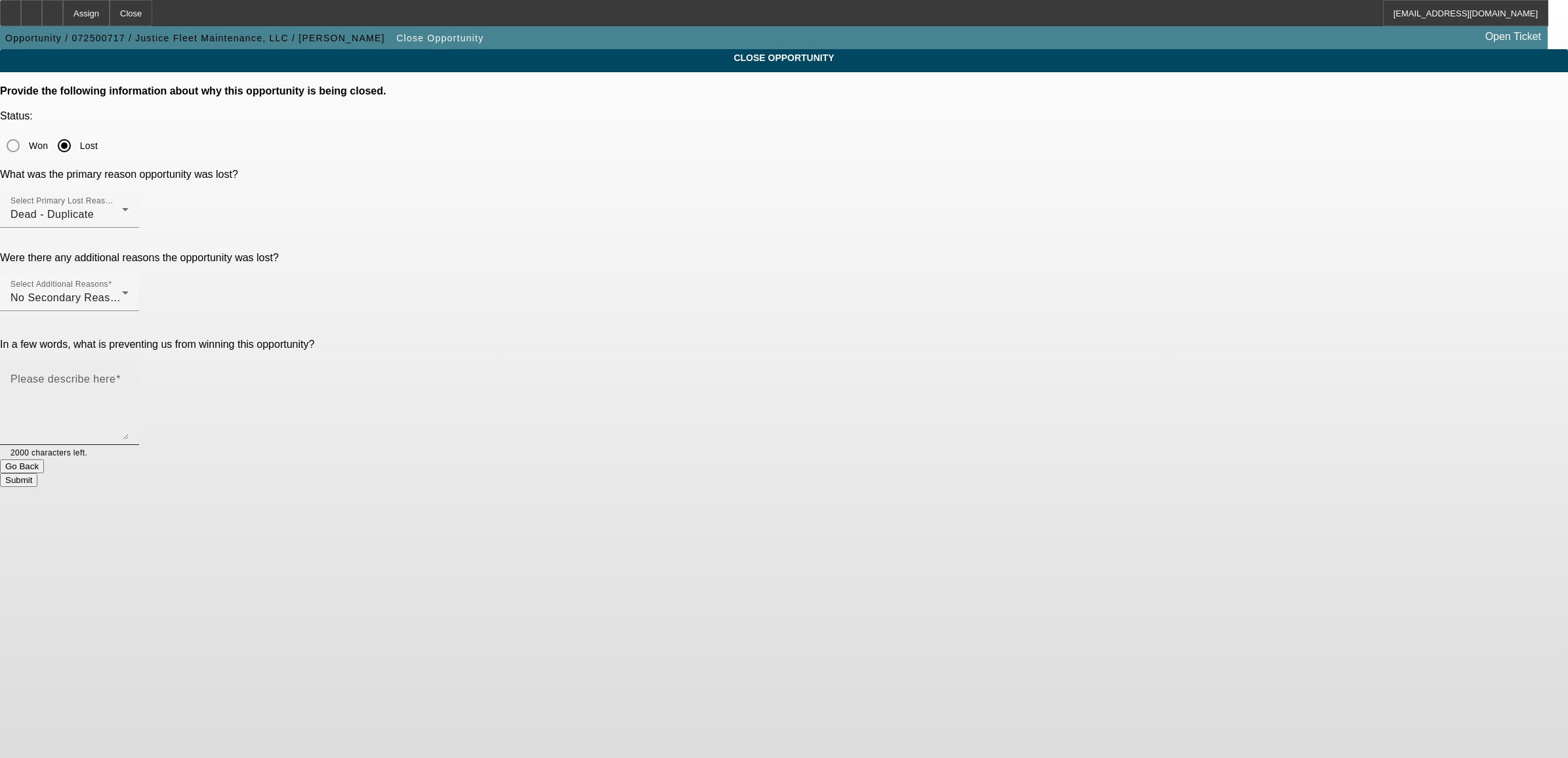
click at [129, 377] on textarea "Please describe here" at bounding box center [70, 408] width 118 height 63
type textarea "working other opp."
click at [37, 473] on button "Submit" at bounding box center [18, 480] width 37 height 14
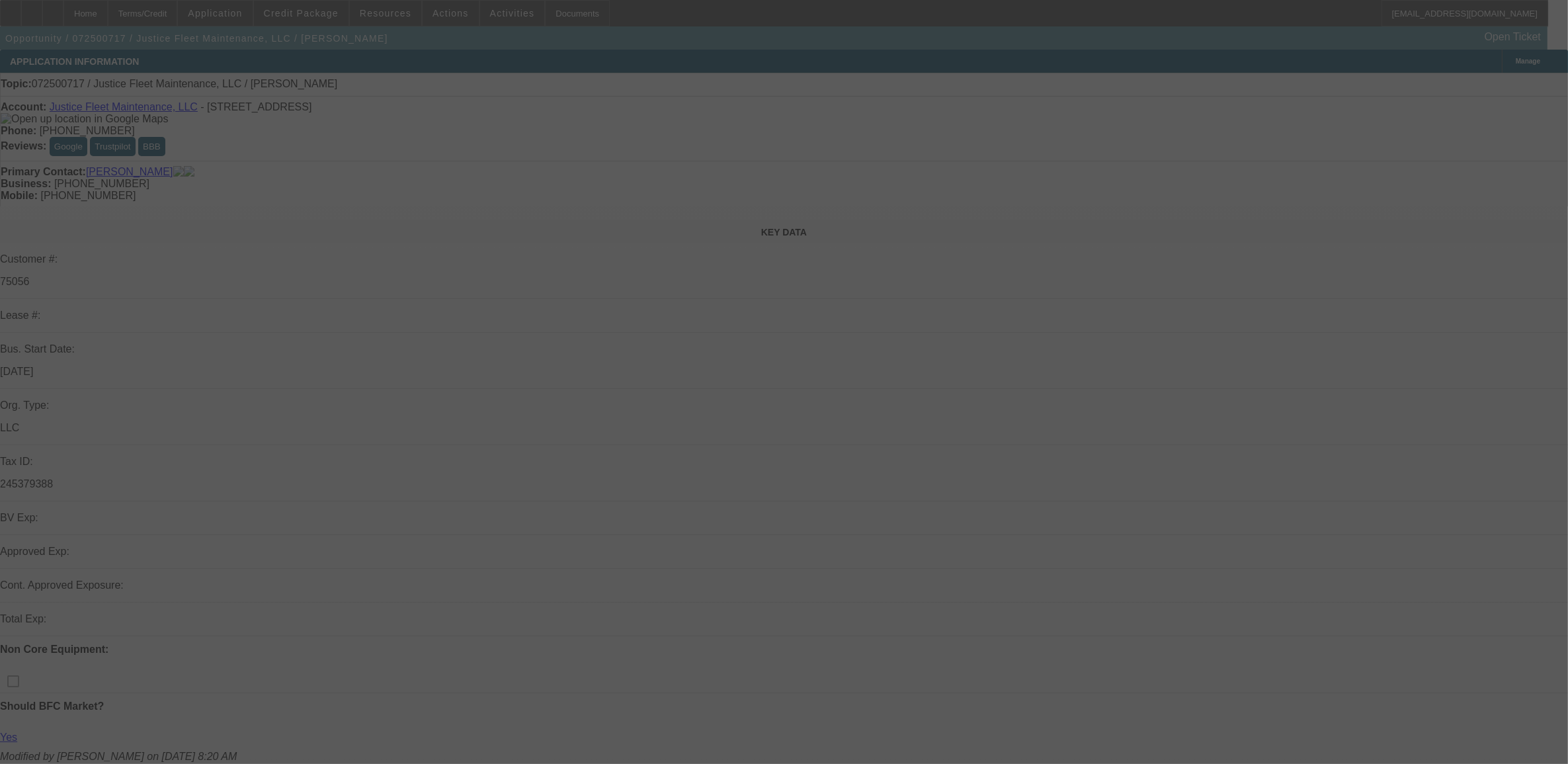
select select "0"
select select "2"
select select "0.1"
select select "4"
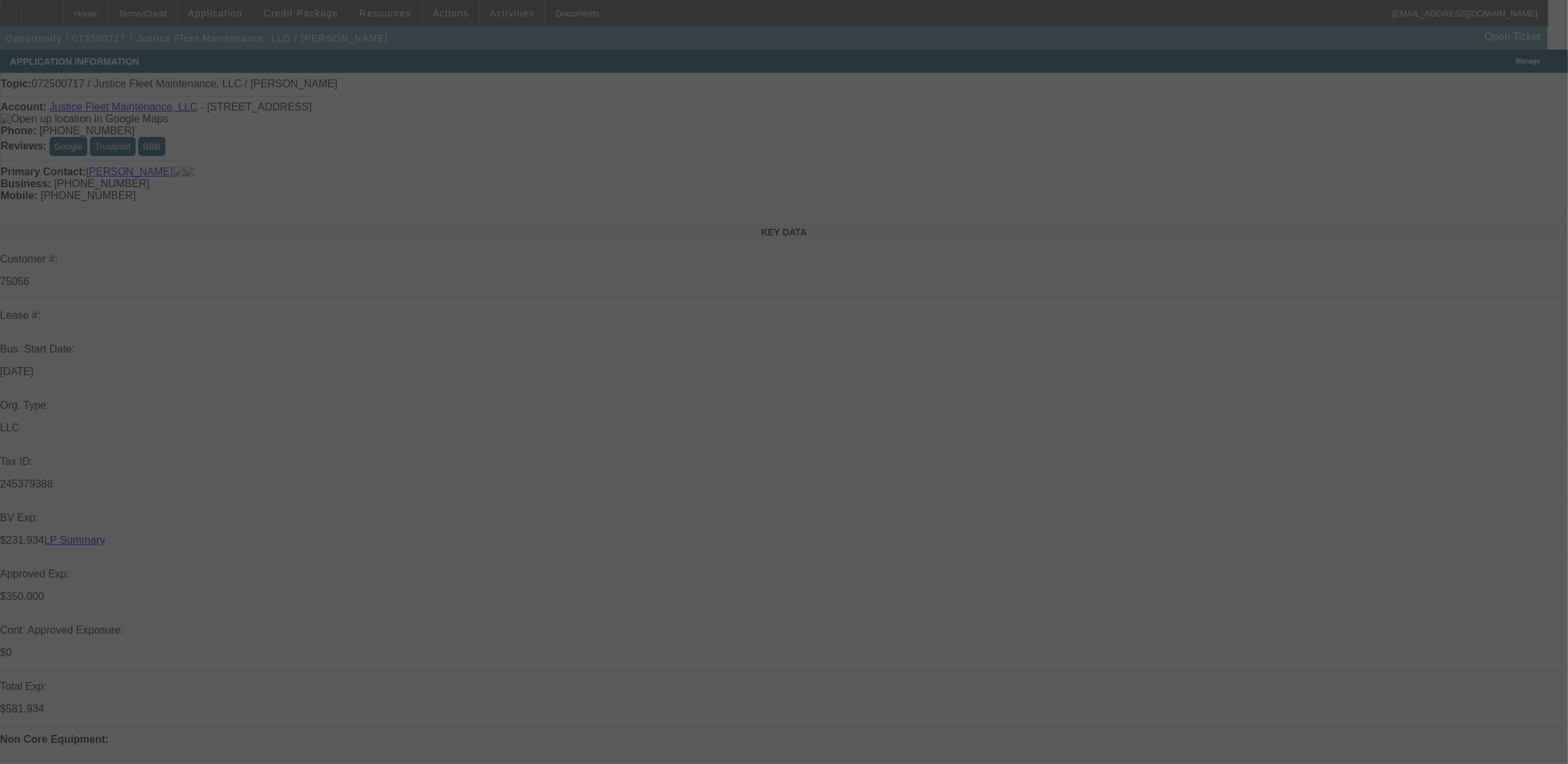
select select "0"
select select "2"
select select "0.1"
select select "4"
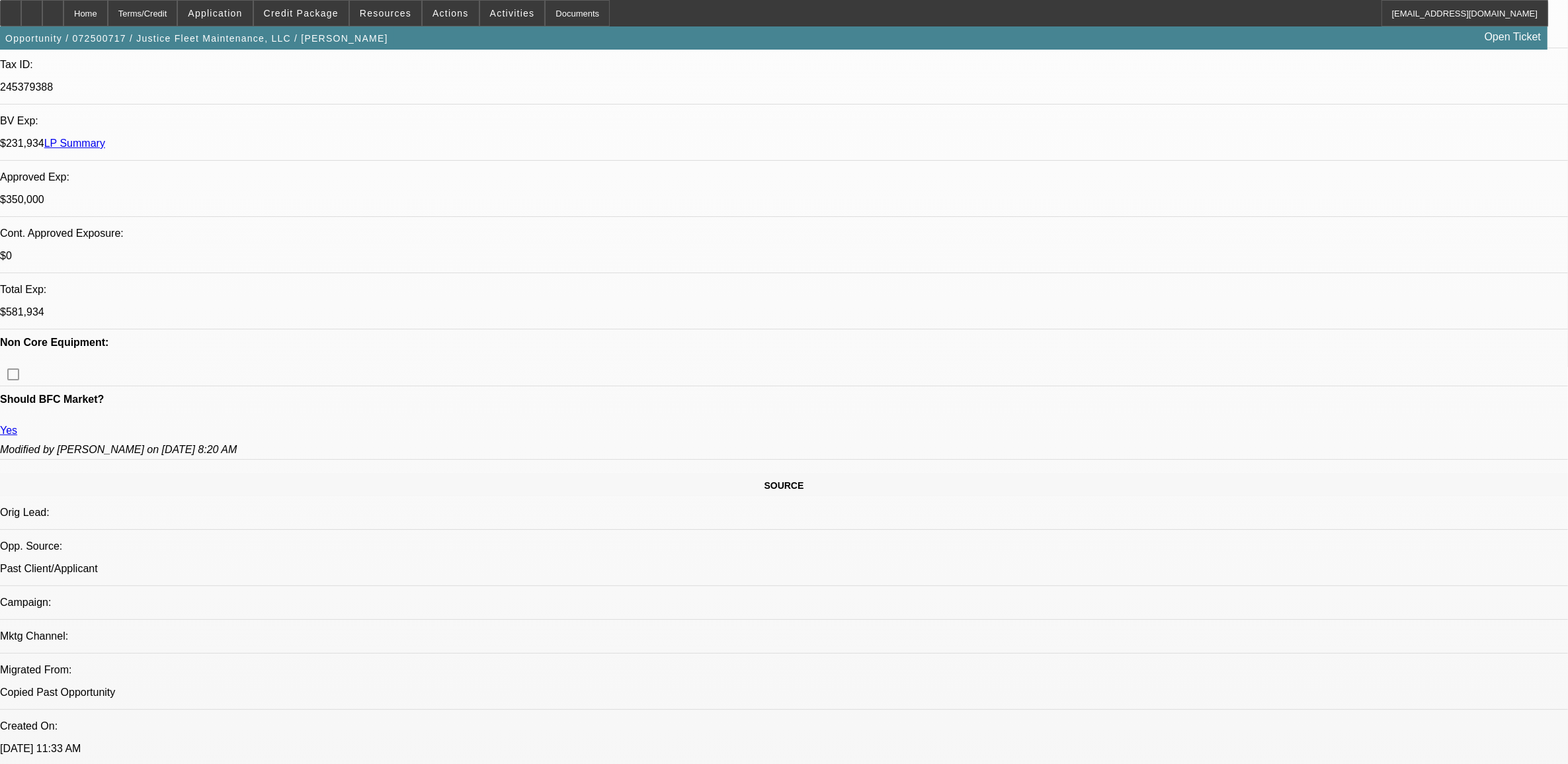
scroll to position [496, 0]
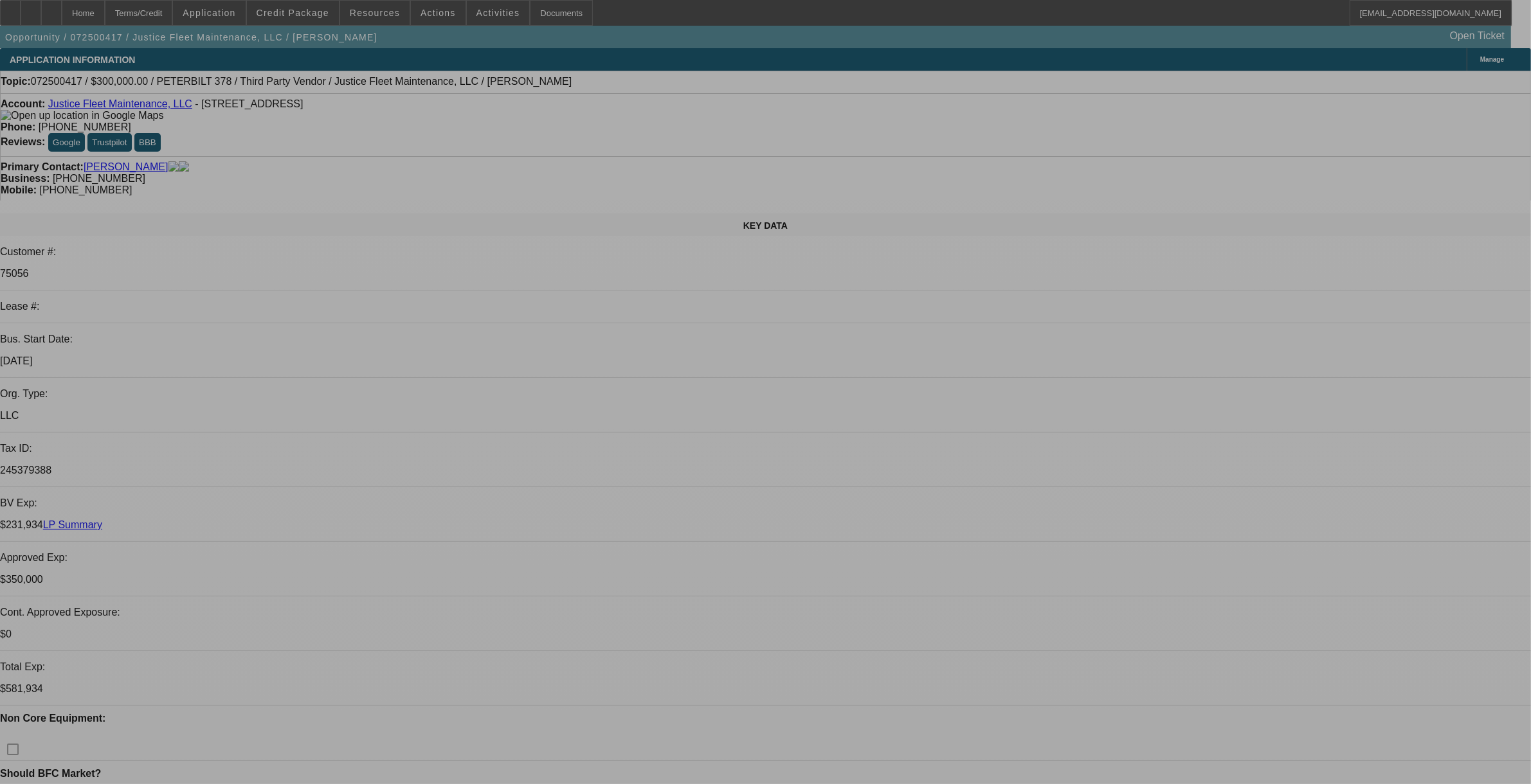
select select "0"
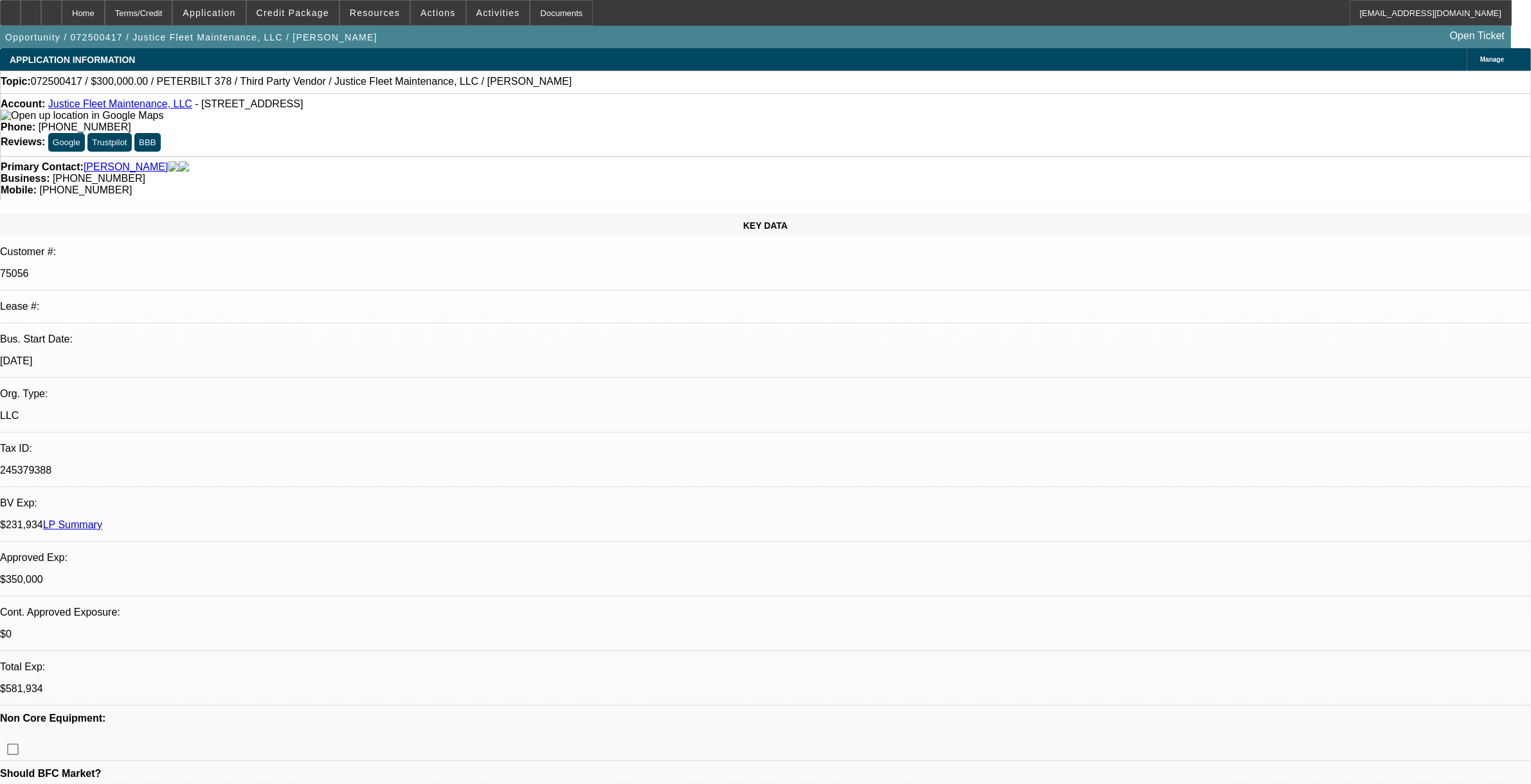
select select "0"
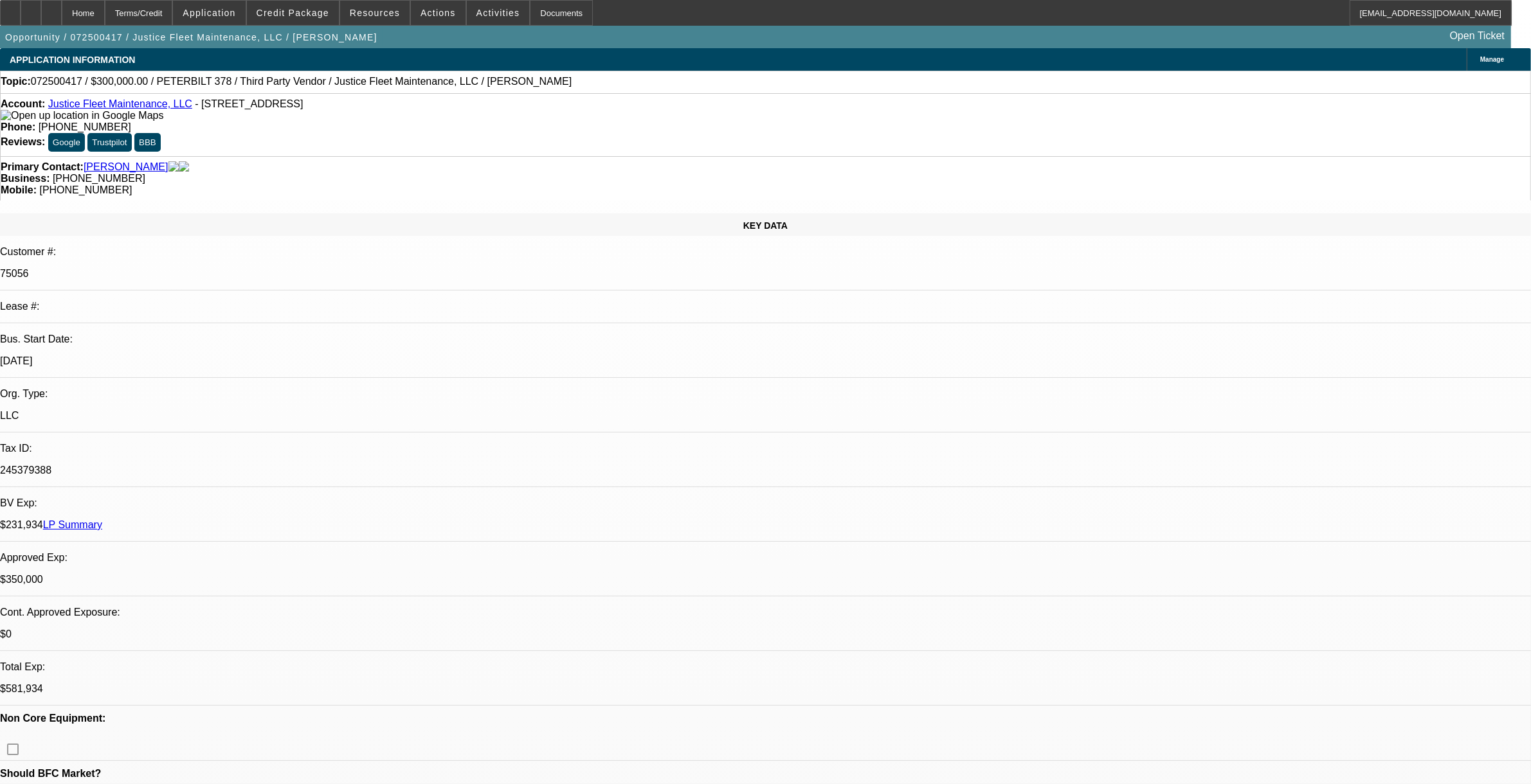
select select "0"
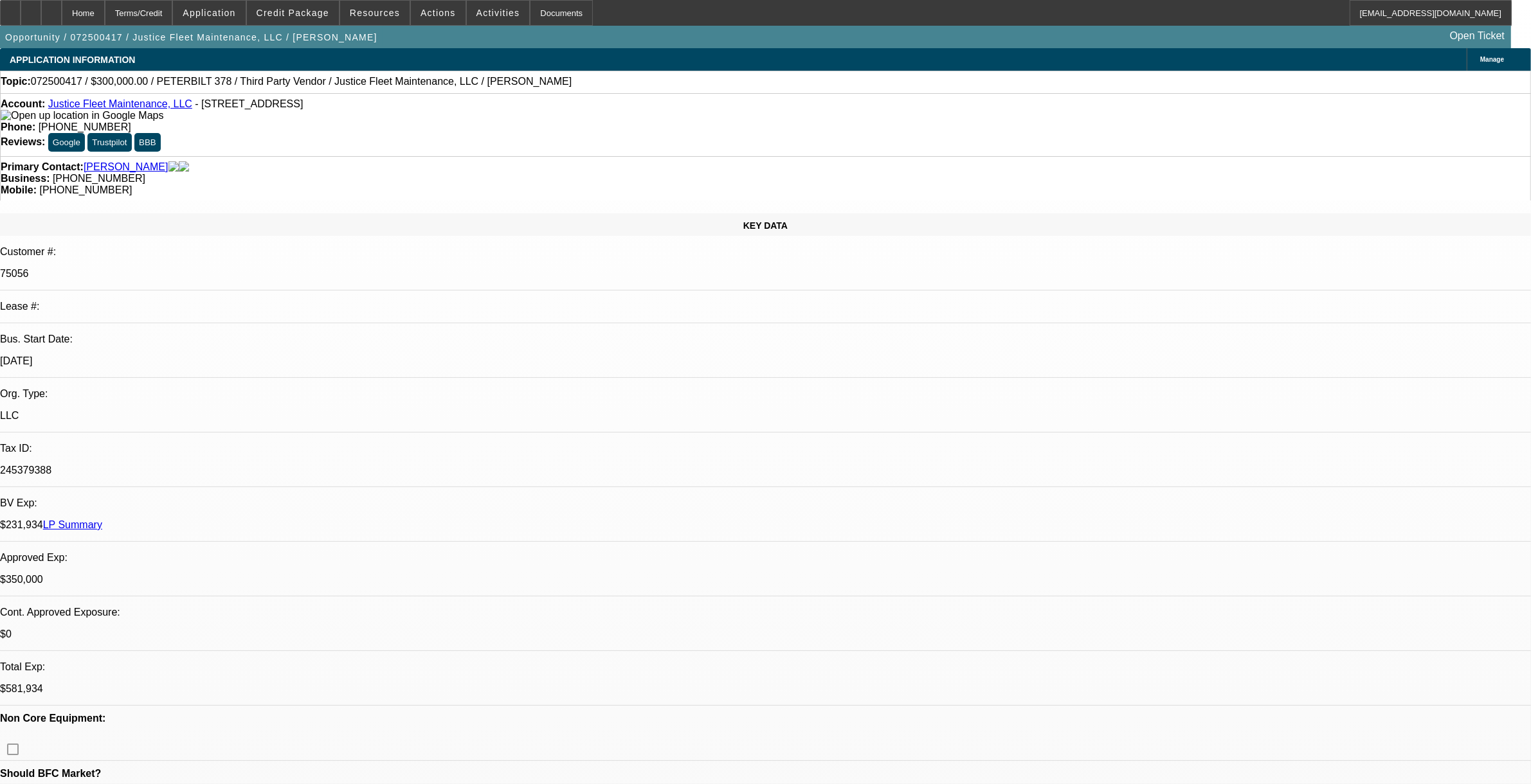
select select "0"
select select "1"
select select "2"
select select "6"
select select "1"
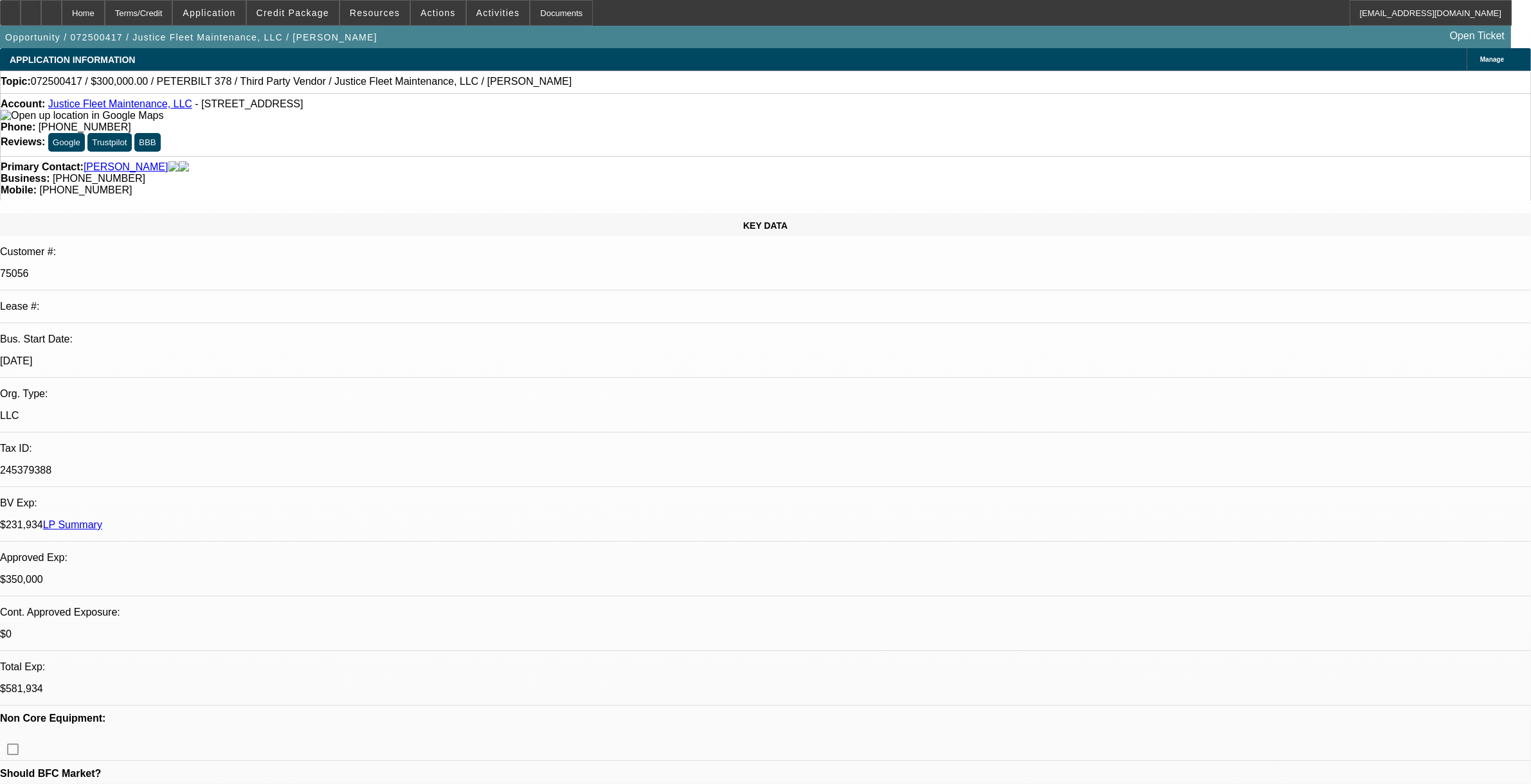
select select "2"
select select "6"
select select "1"
select select "2"
select select "6"
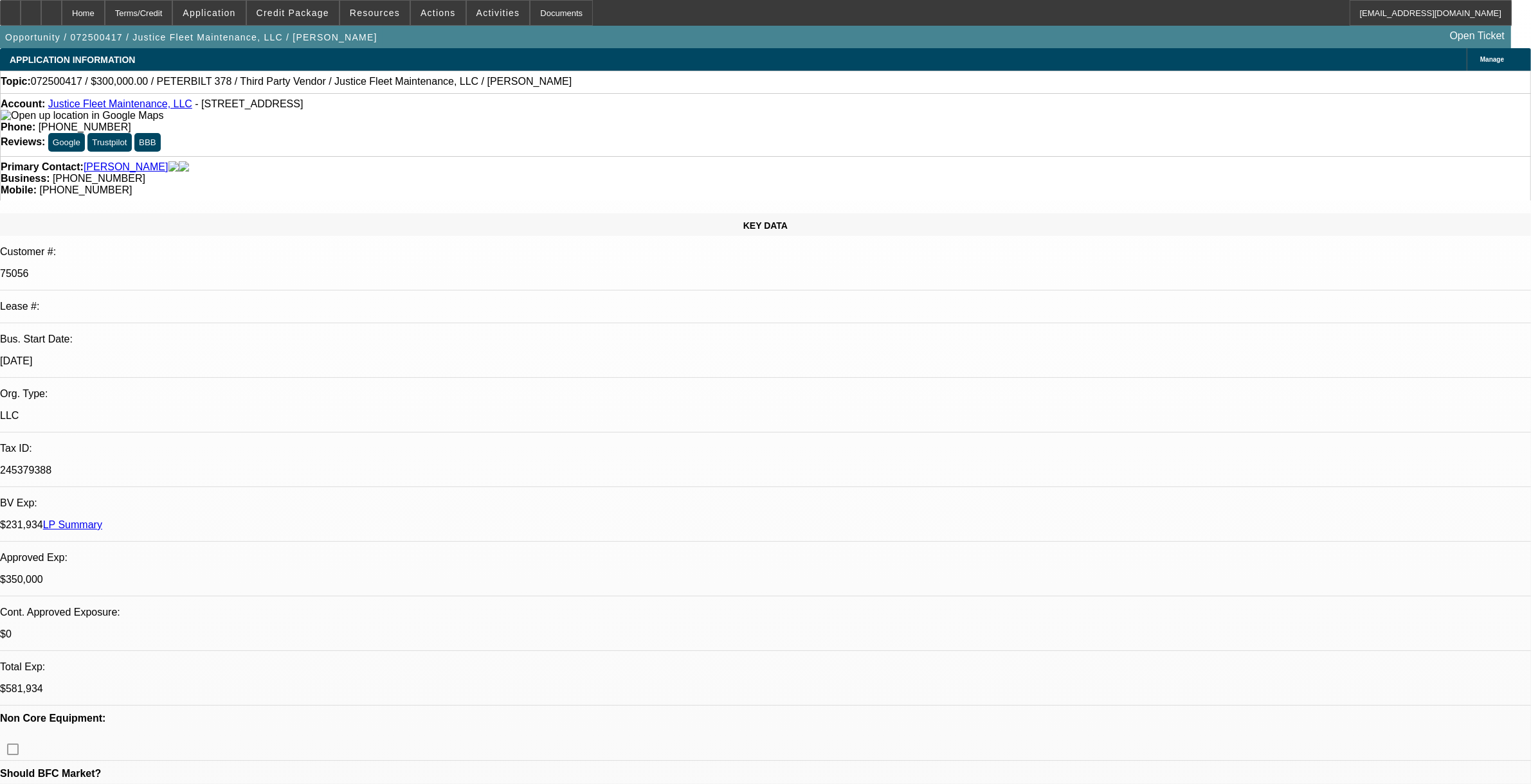
select select "1"
select select "2"
select select "6"
drag, startPoint x: 1155, startPoint y: 55, endPoint x: 1155, endPoint y: 69, distance: 14.0
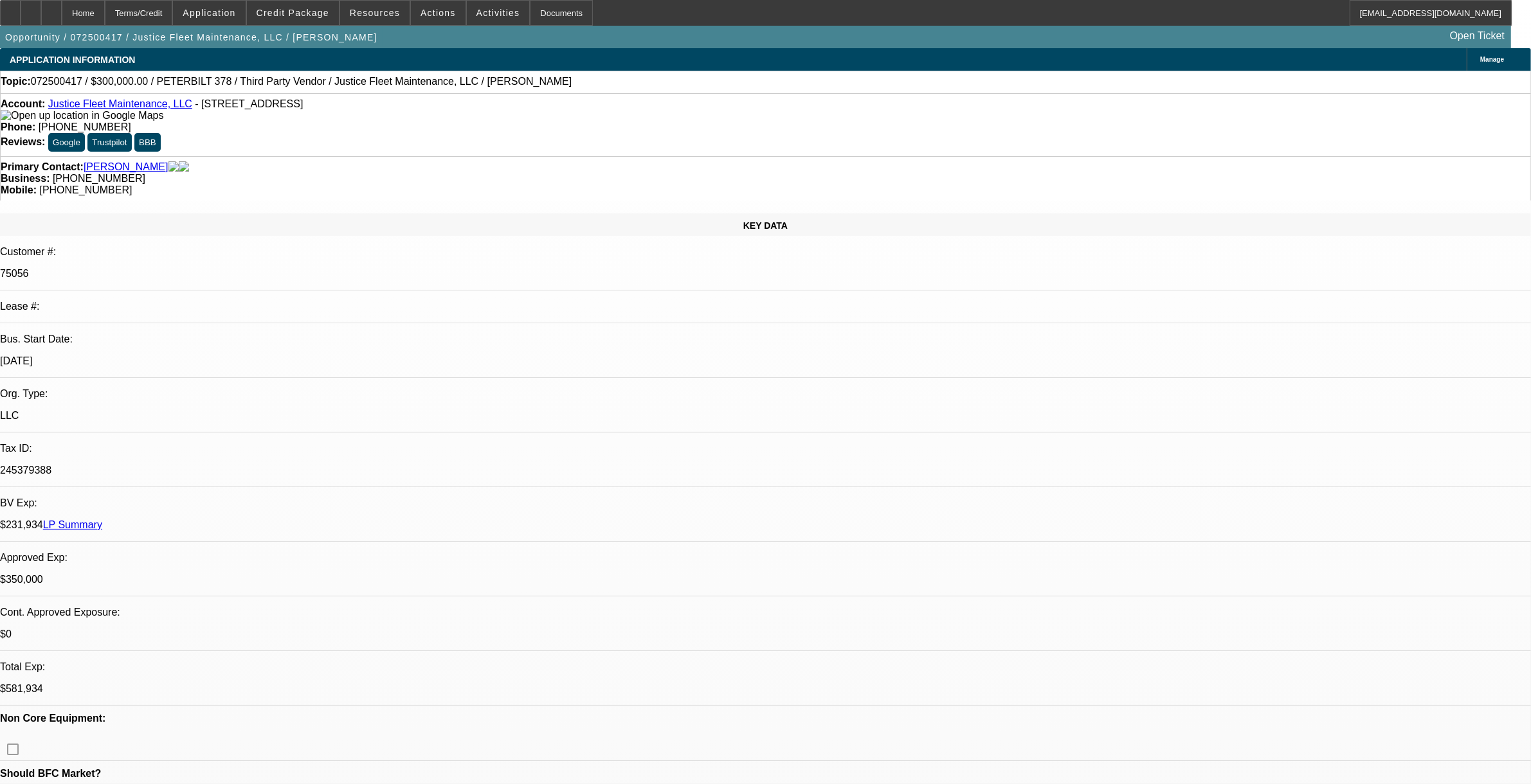
radio input "true"
type textarea "9.15, still trying to sell his PB before buying a rotator. also has a 90 PB 379…"
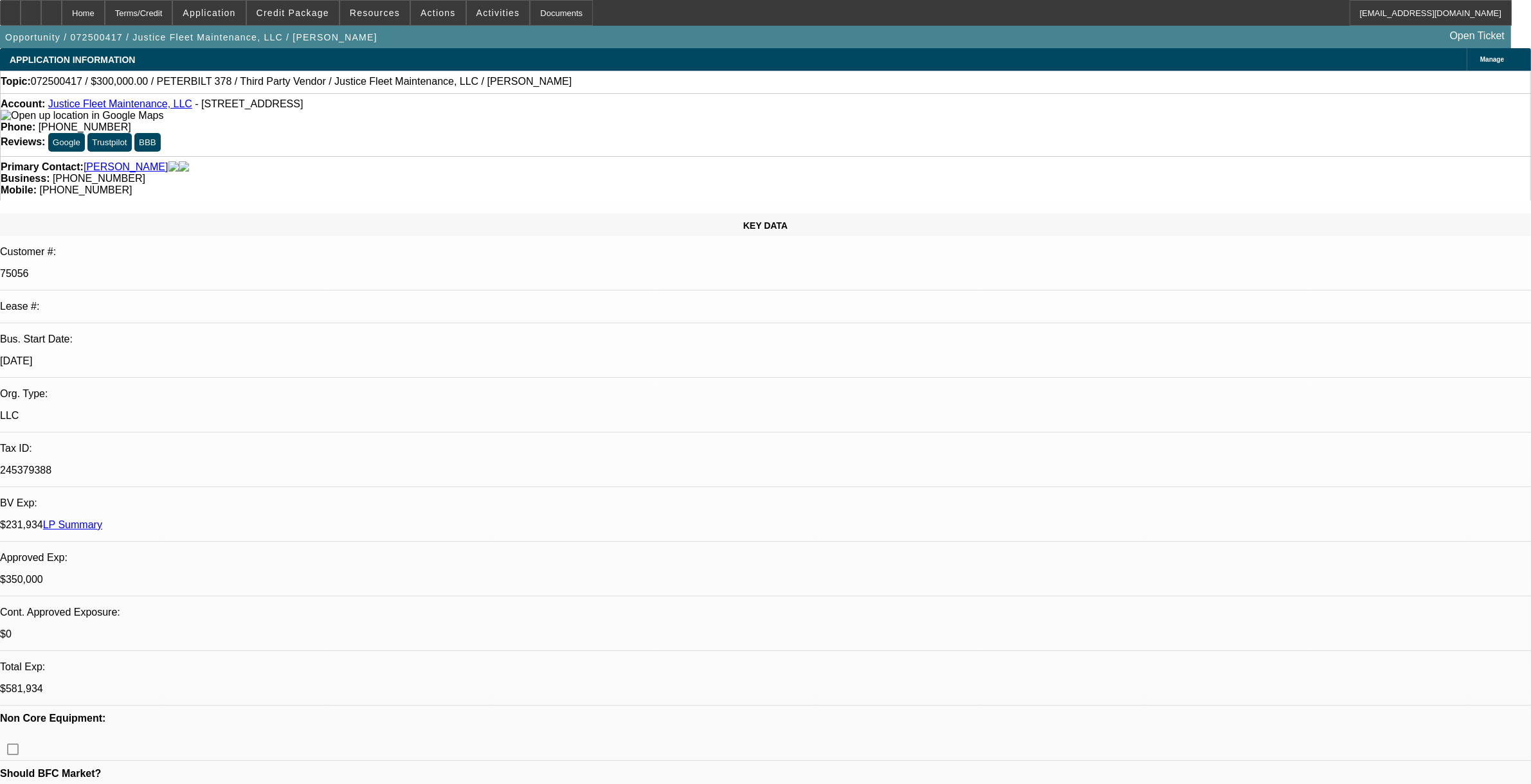
radio input "true"
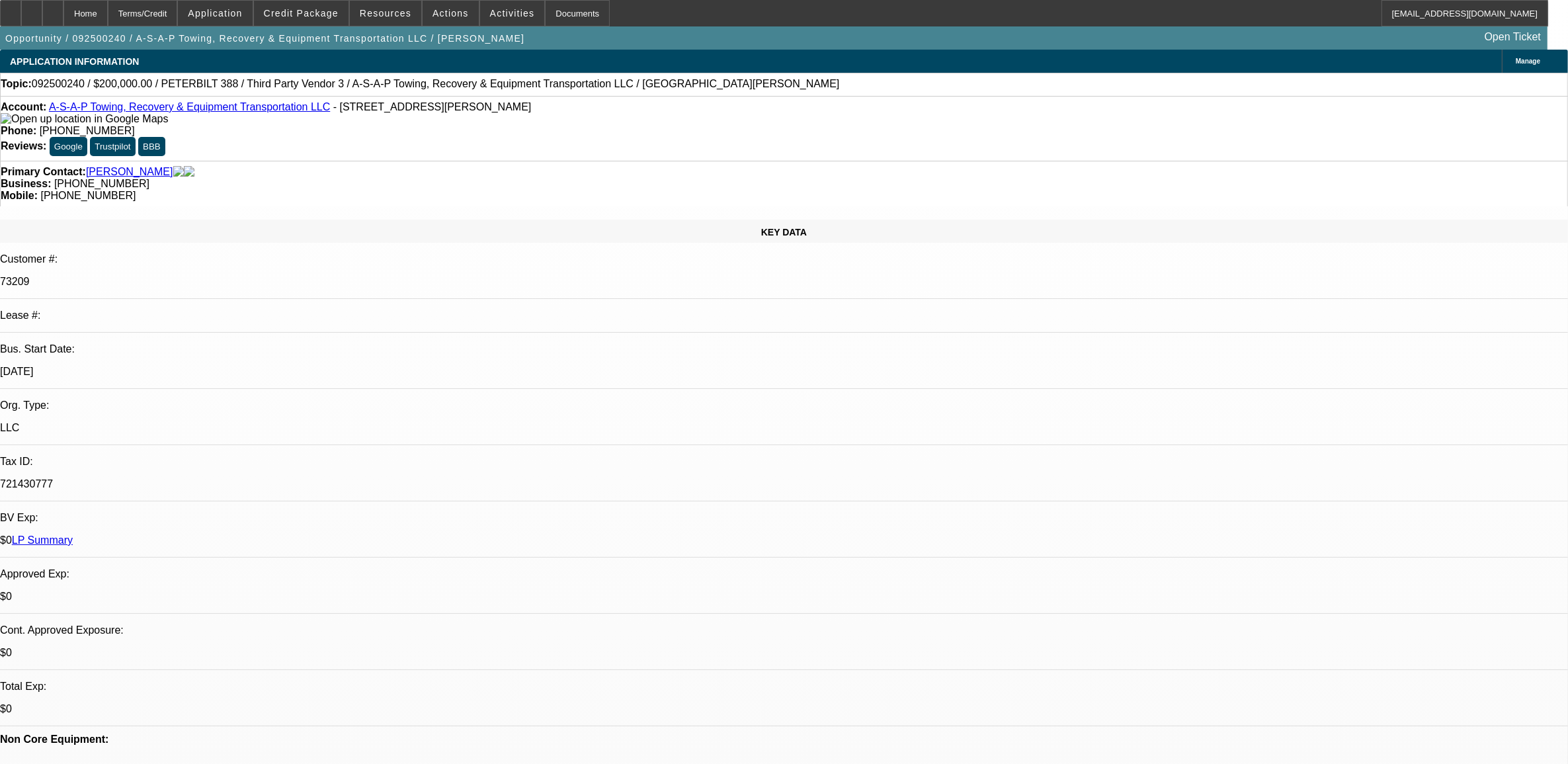
select select "0"
select select "3"
select select "0"
select select "6"
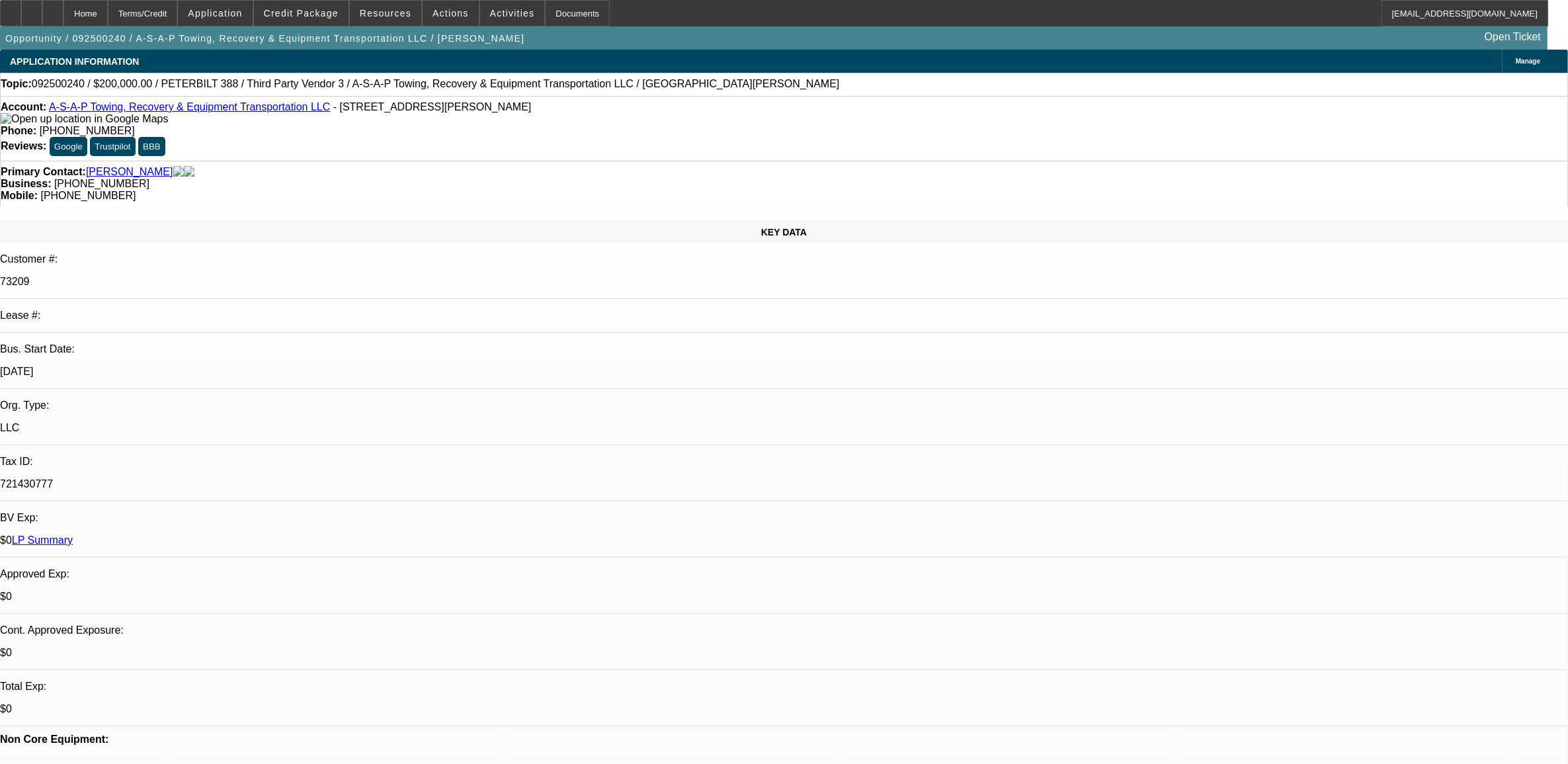
select select "0"
select select "3"
select select "0"
select select "6"
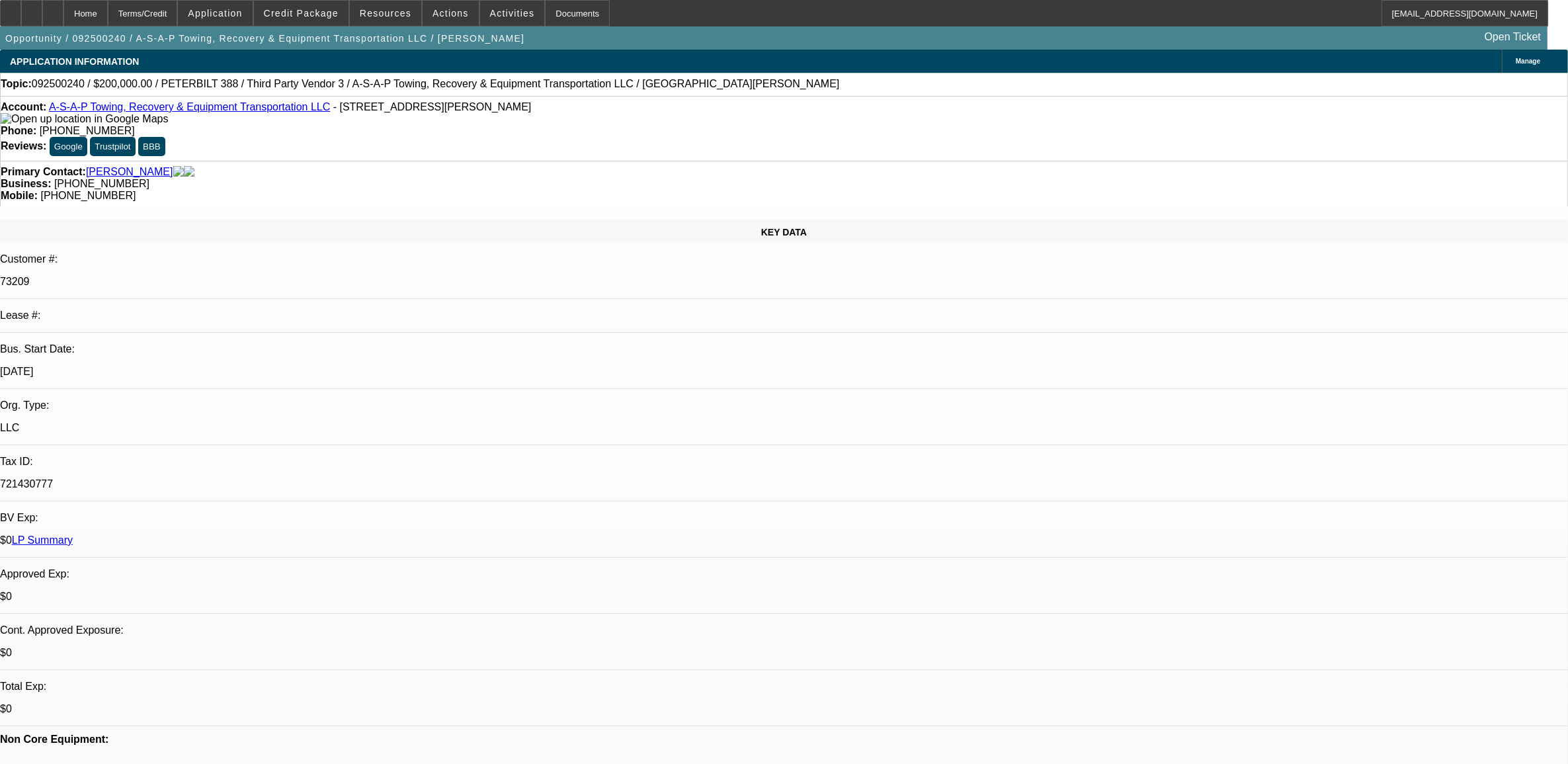
select select "0"
select select "2"
select select "0"
select select "6"
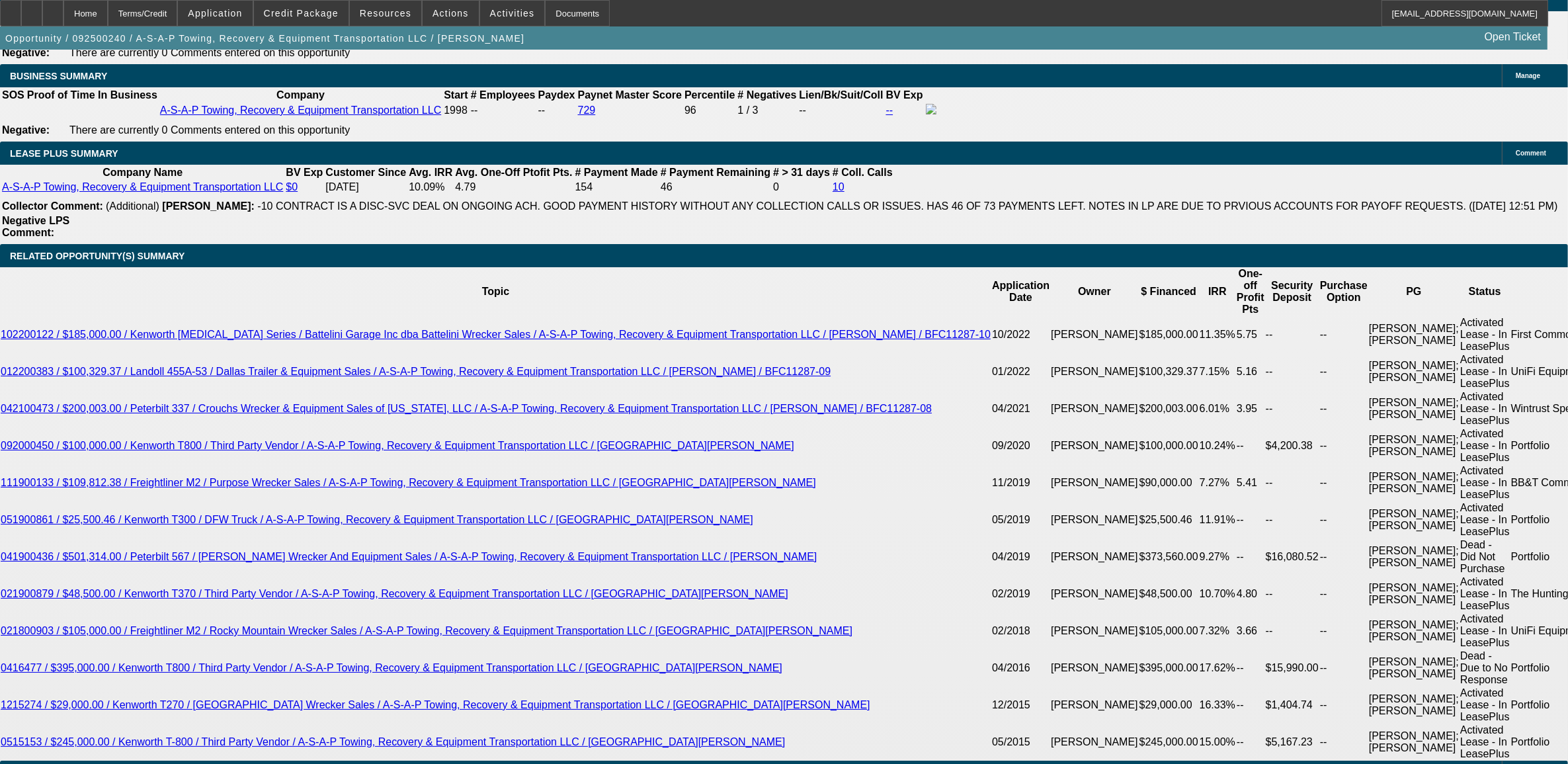
scroll to position [248, 0]
click at [319, 15] on span "Credit Package" at bounding box center [301, 13] width 75 height 11
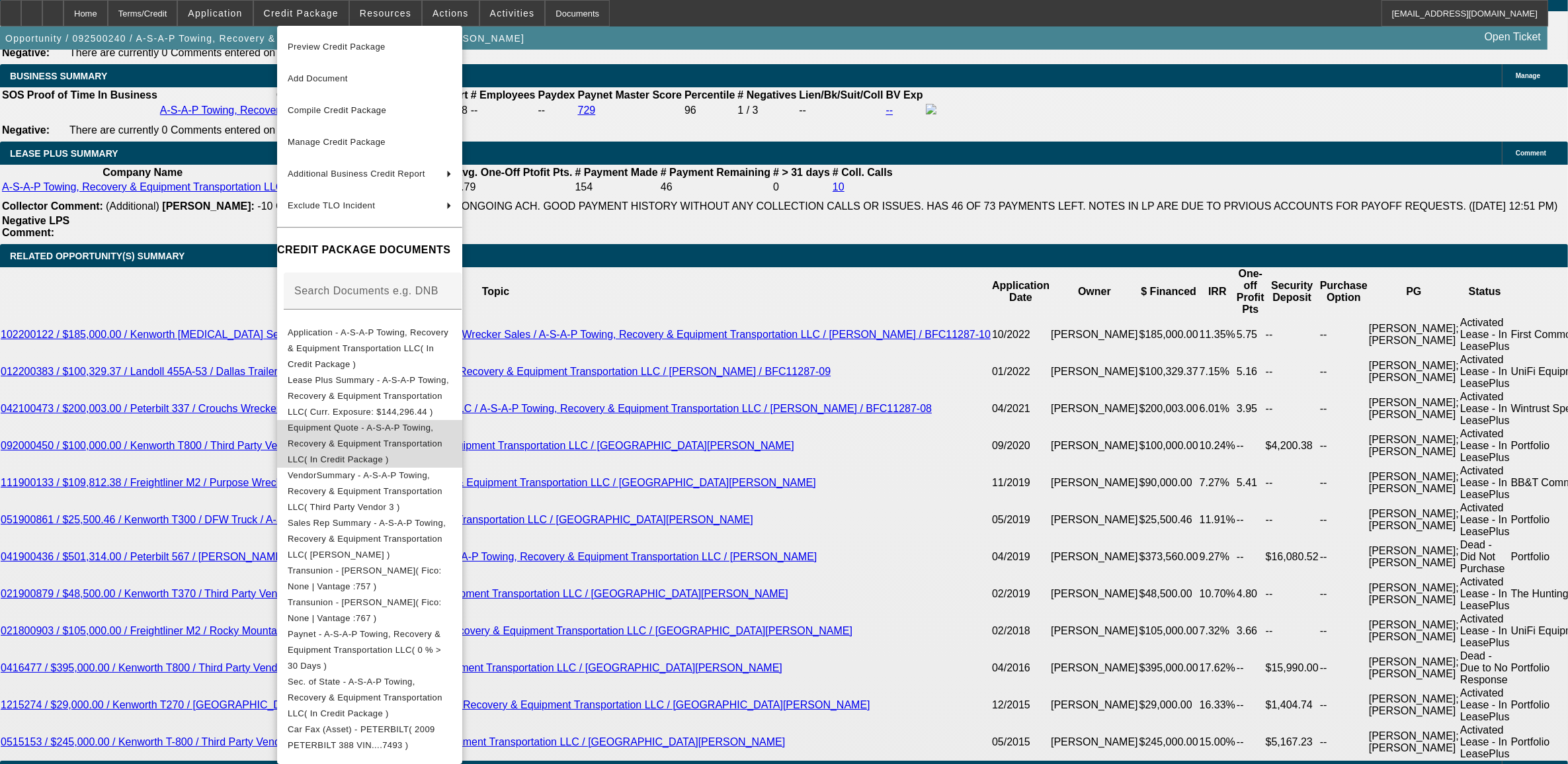
click at [332, 422] on span "Equipment Quote - A-S-A-P Towing, Recovery & Equipment Transportation LLC( In C…" at bounding box center [365, 442] width 155 height 42
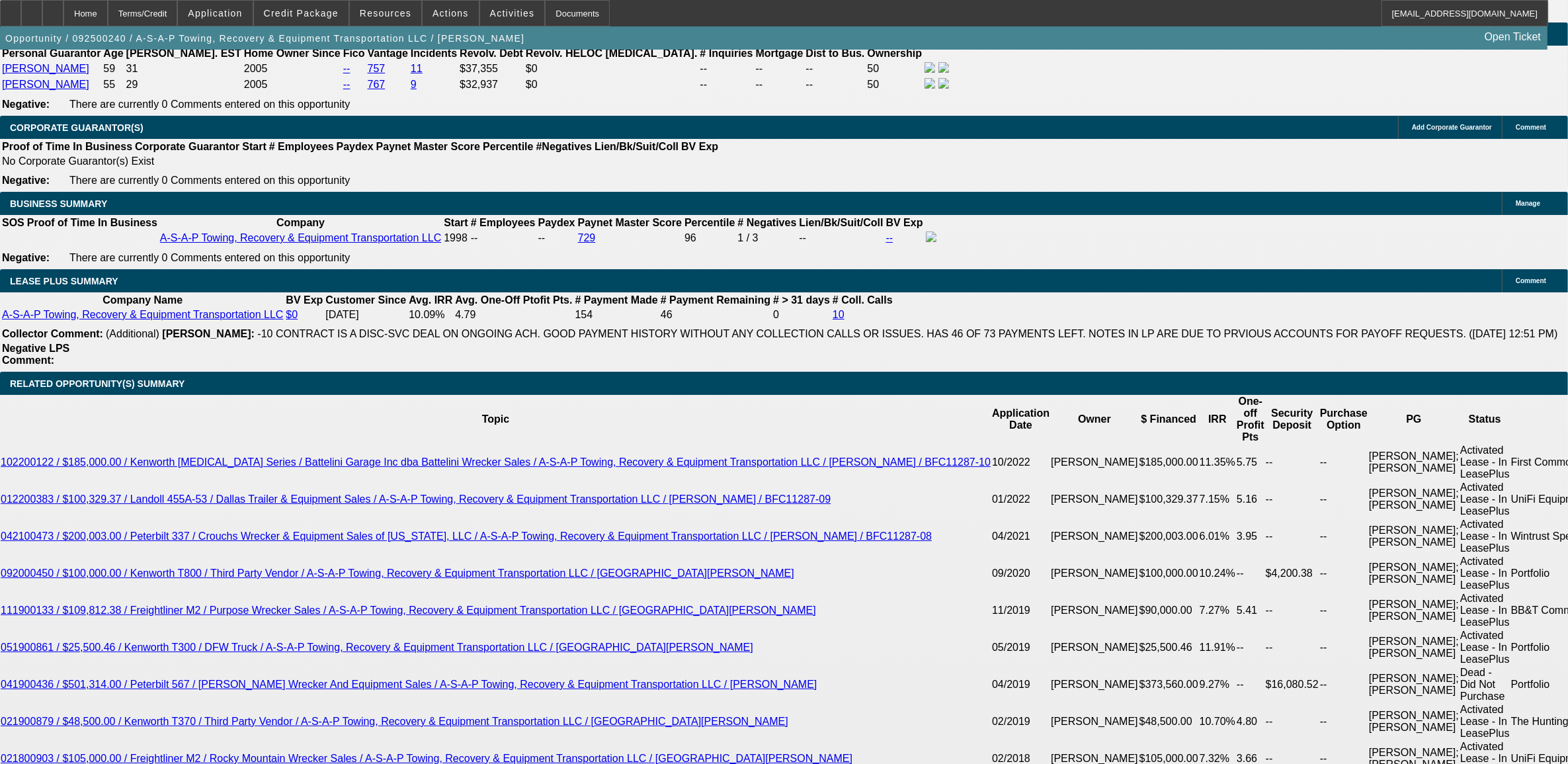
scroll to position [2067, 0]
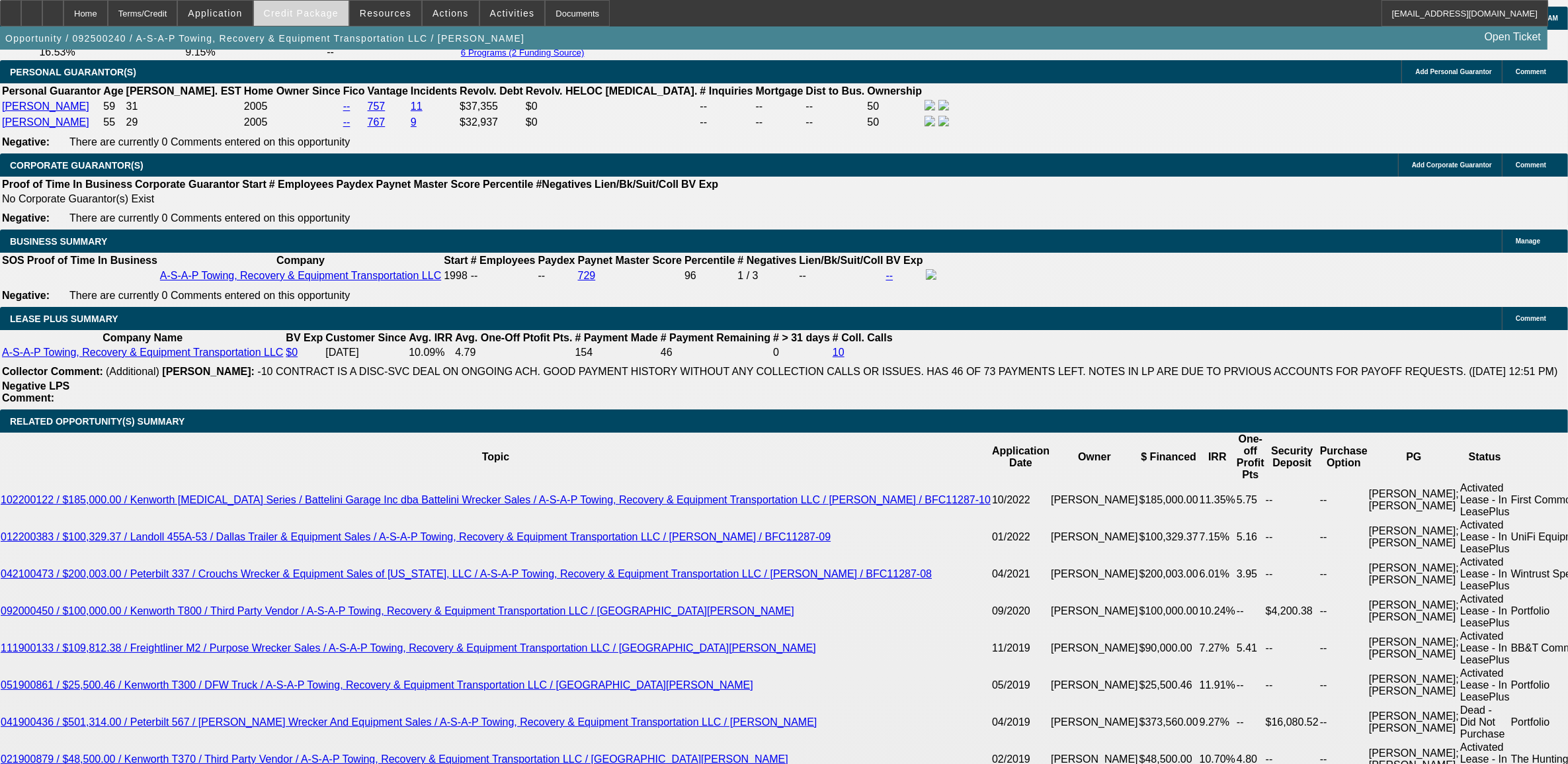
click at [324, 18] on span "Credit Package" at bounding box center [301, 13] width 75 height 11
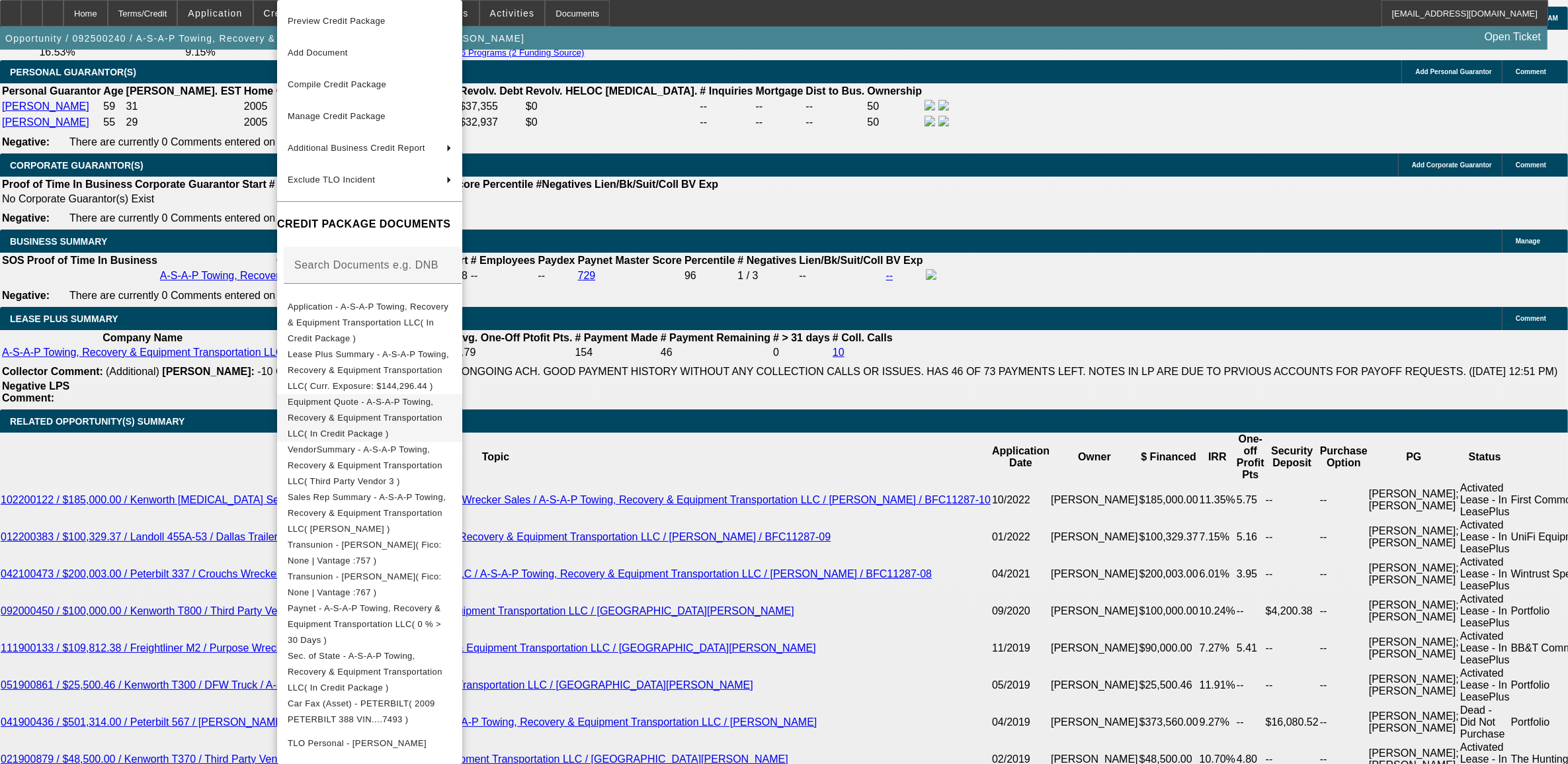
scroll to position [1984, 0]
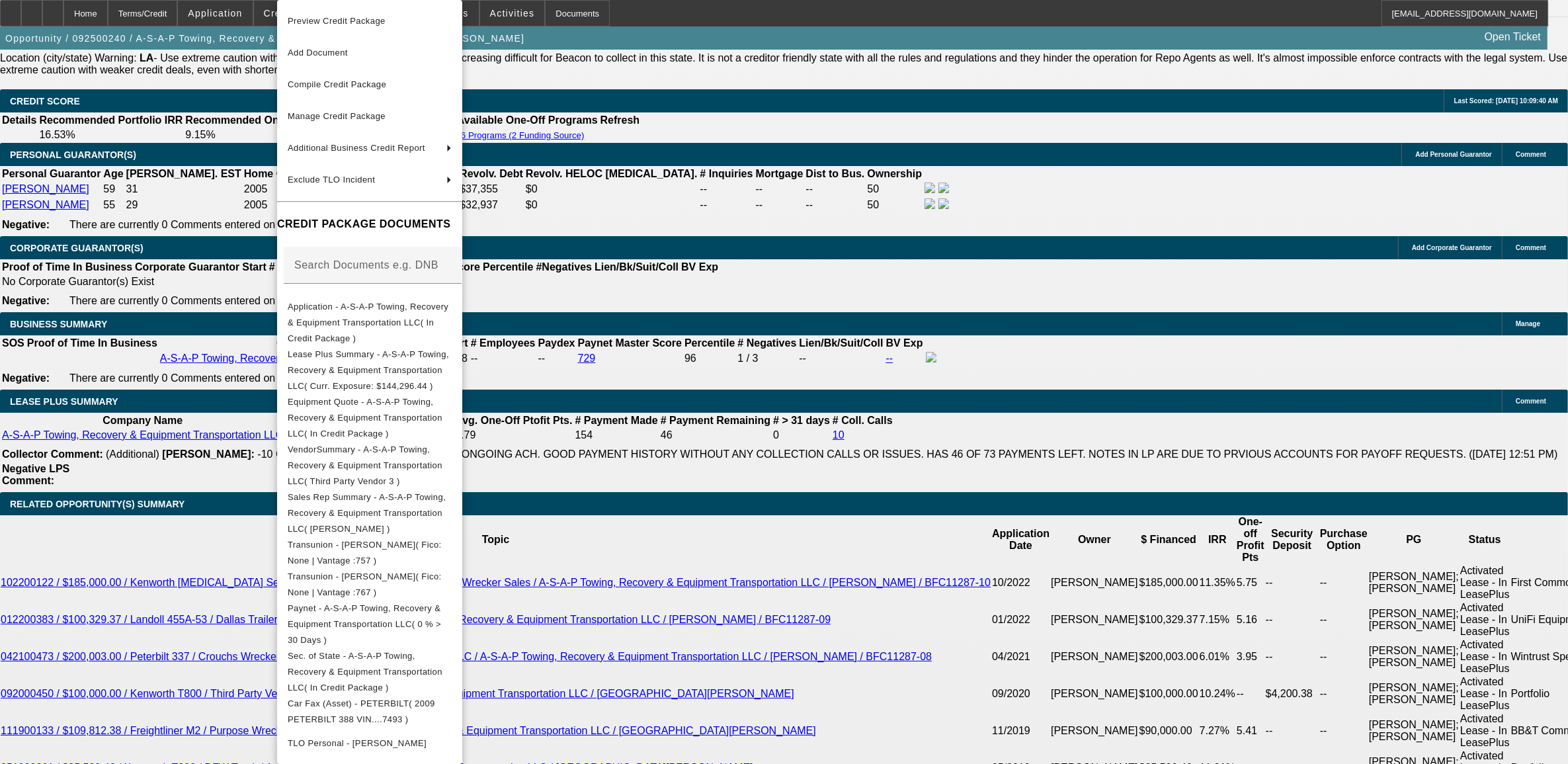
click at [163, 507] on div at bounding box center [784, 382] width 1568 height 764
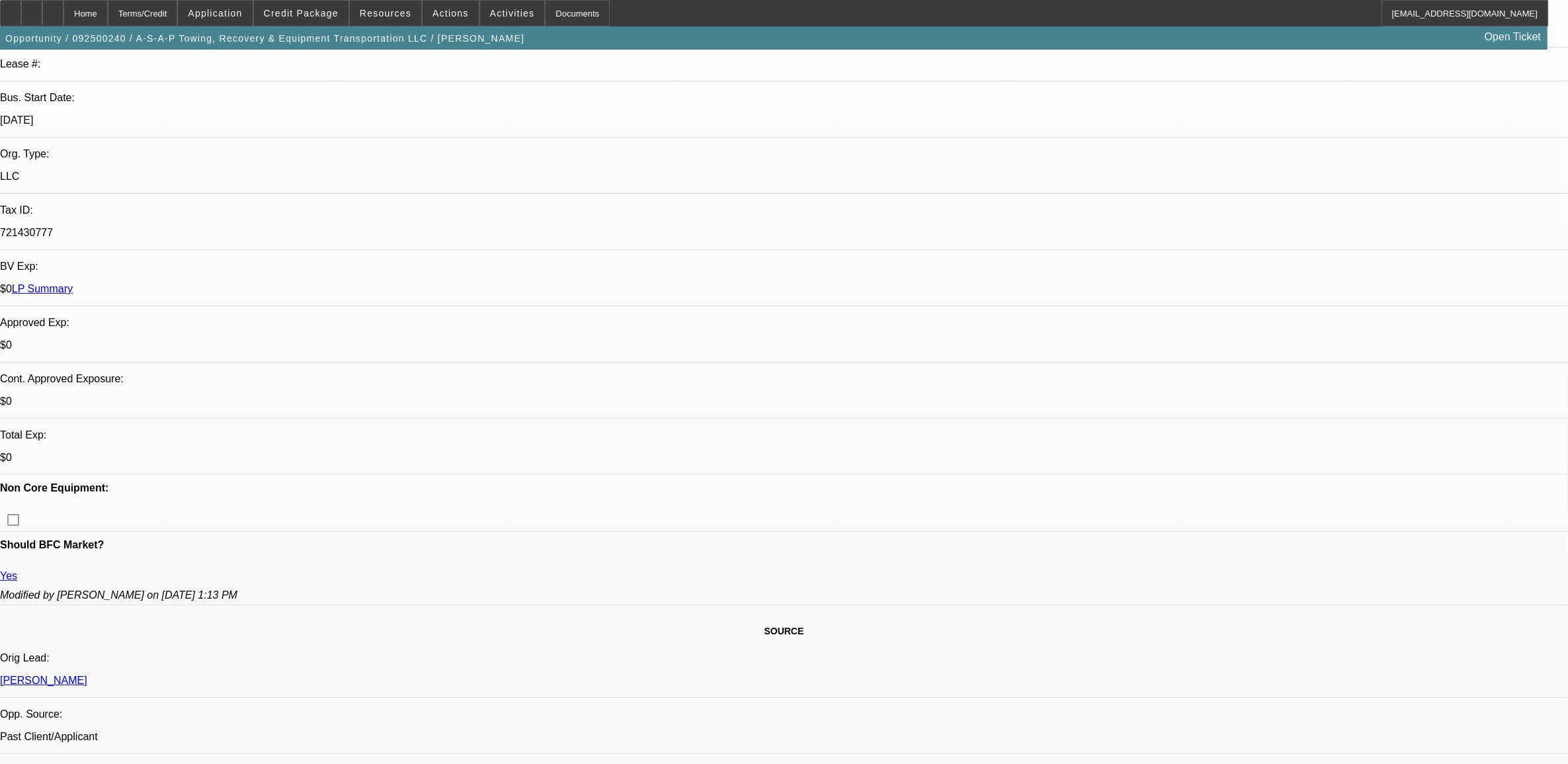
scroll to position [0, 0]
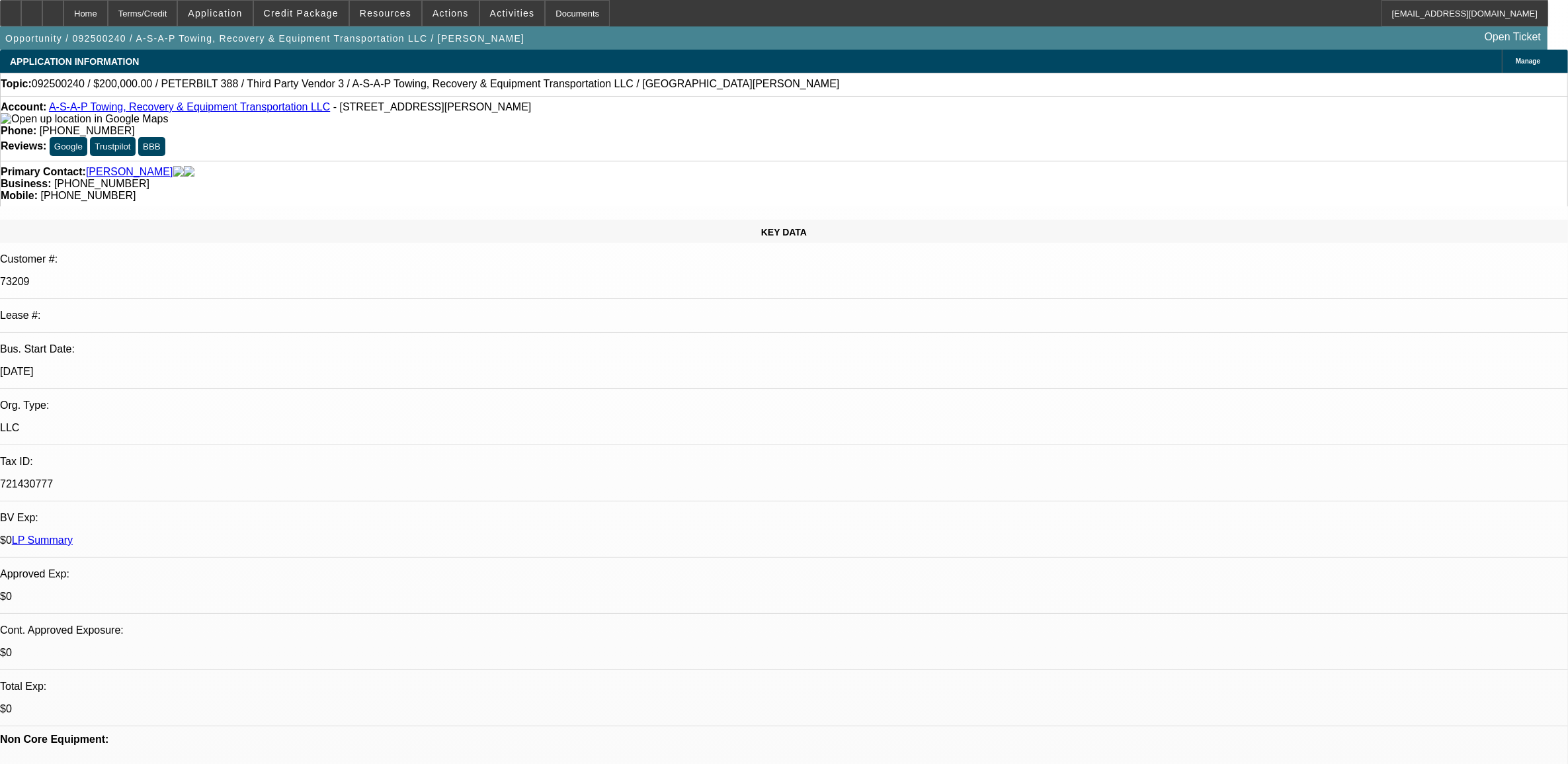
click at [73, 534] on link "LP Summary" at bounding box center [43, 539] width 61 height 11
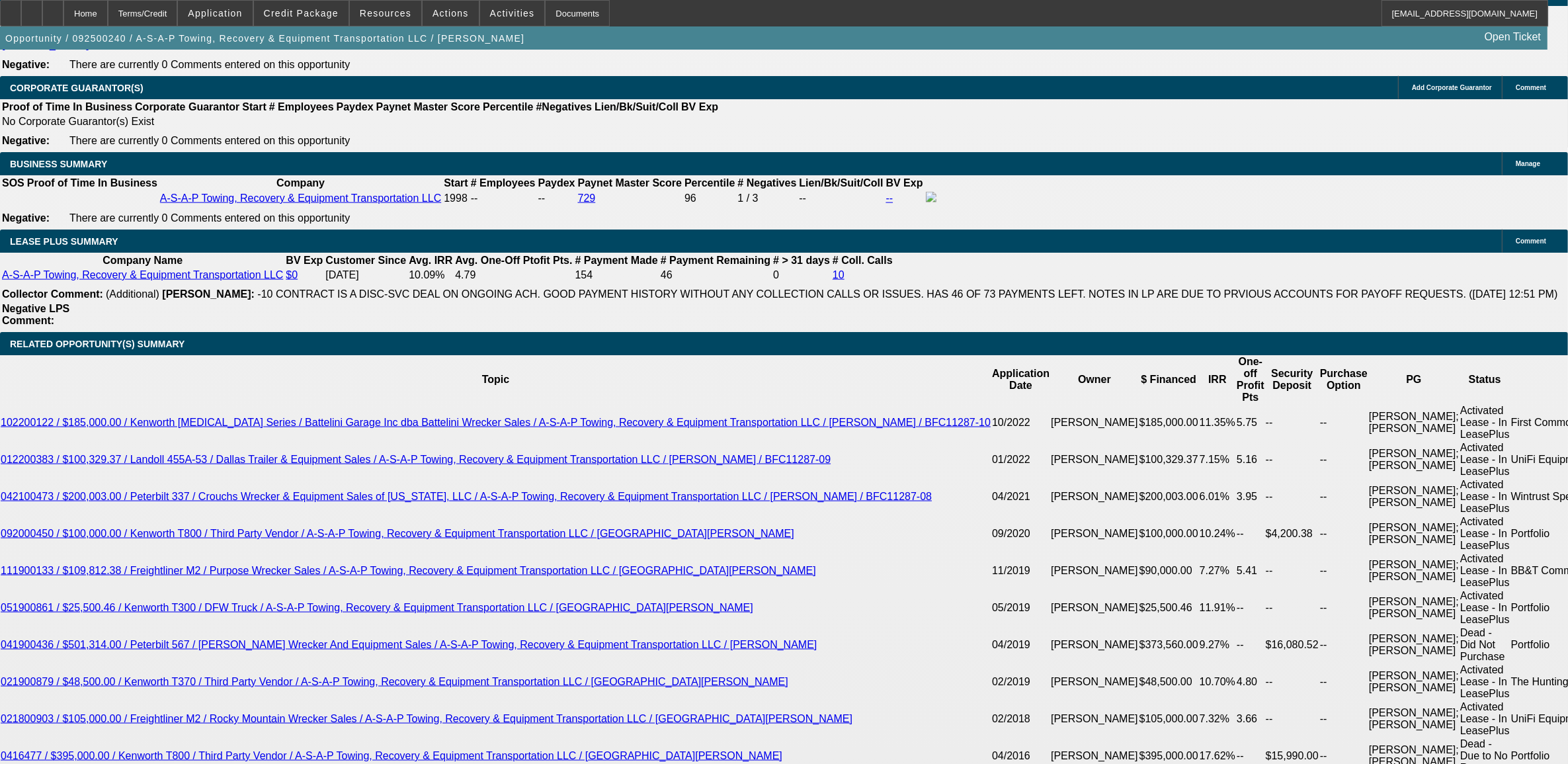
scroll to position [2106, 0]
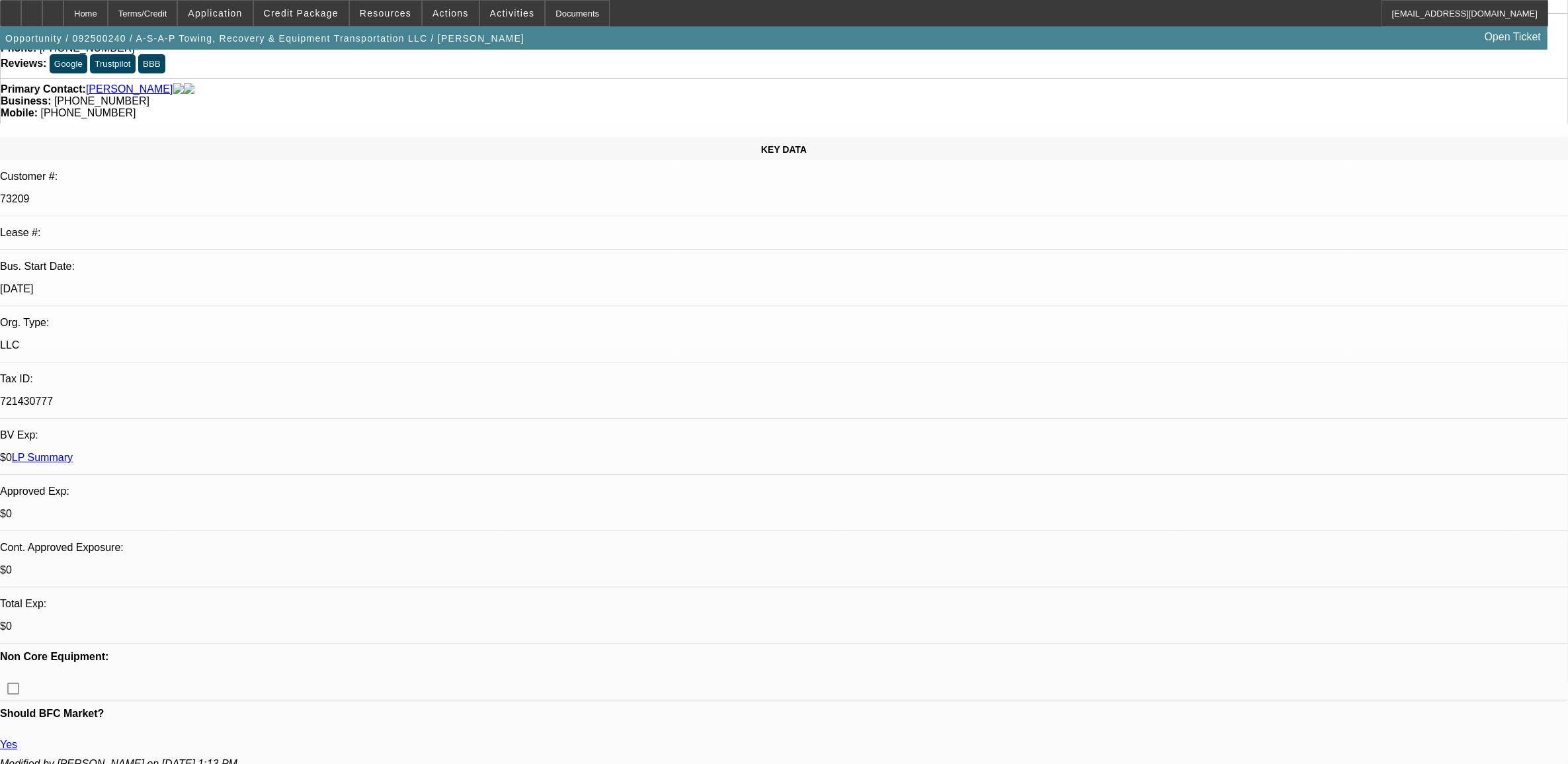
scroll to position [0, 0]
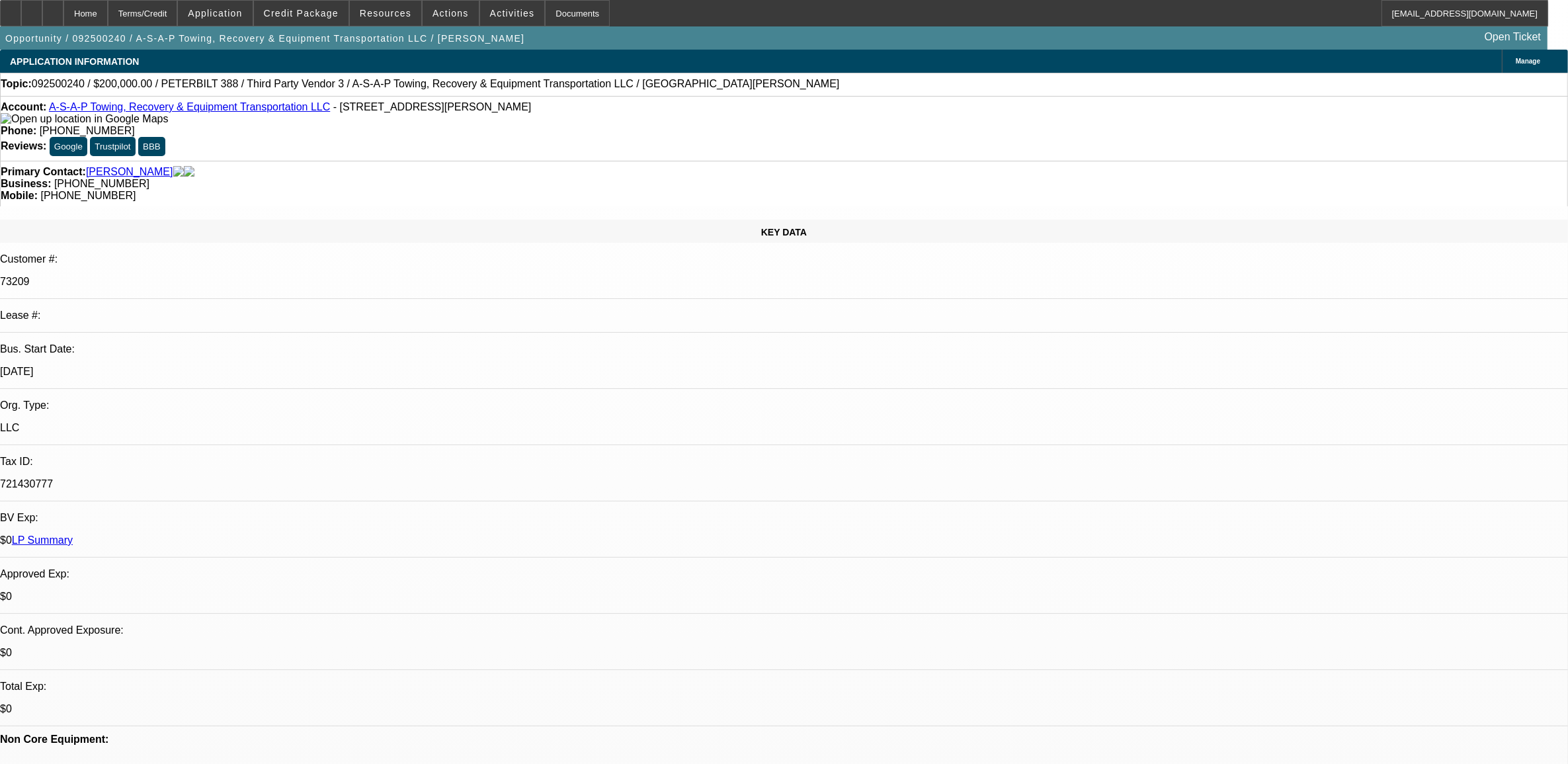
click at [75, 84] on span "092500240 / $200,000.00 / PETERBILT 388 / Third Party Vendor 3 / A-S-A-P Towing…" at bounding box center [436, 84] width 808 height 12
copy span "092500240"
click at [114, 343] on div "Bus. Start Date:" at bounding box center [784, 349] width 1568 height 12
click at [141, 219] on div "KEY DATA Customer #: 73209 Lease #: Bus. Start Date: 11/1/98 Org. Type: LLC Tax…" at bounding box center [784, 538] width 1568 height 637
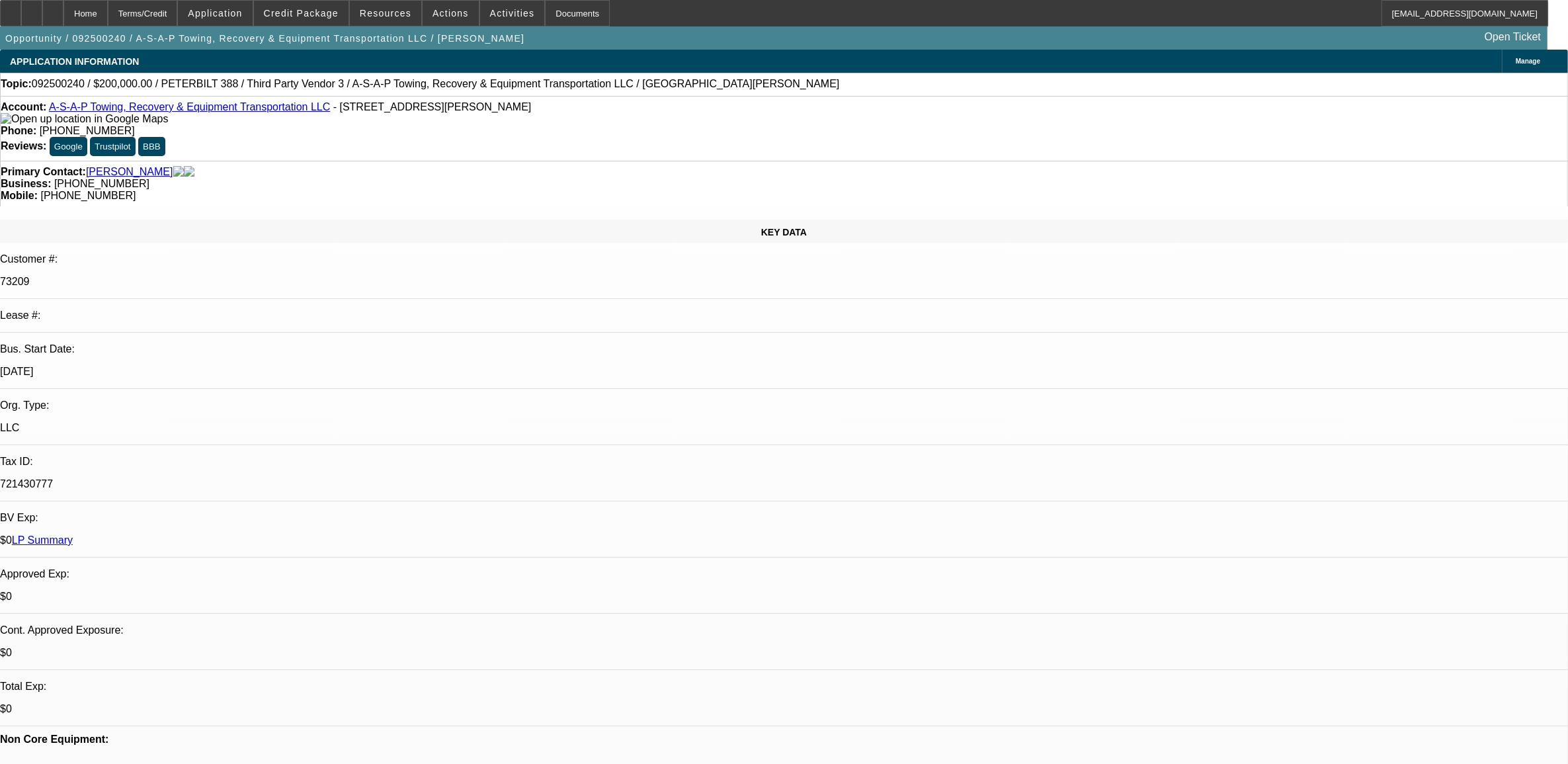
click at [71, 86] on span "092500240 / $200,000.00 / PETERBILT 388 / Third Party Vendor 3 / A-S-A-P Towing…" at bounding box center [436, 84] width 808 height 12
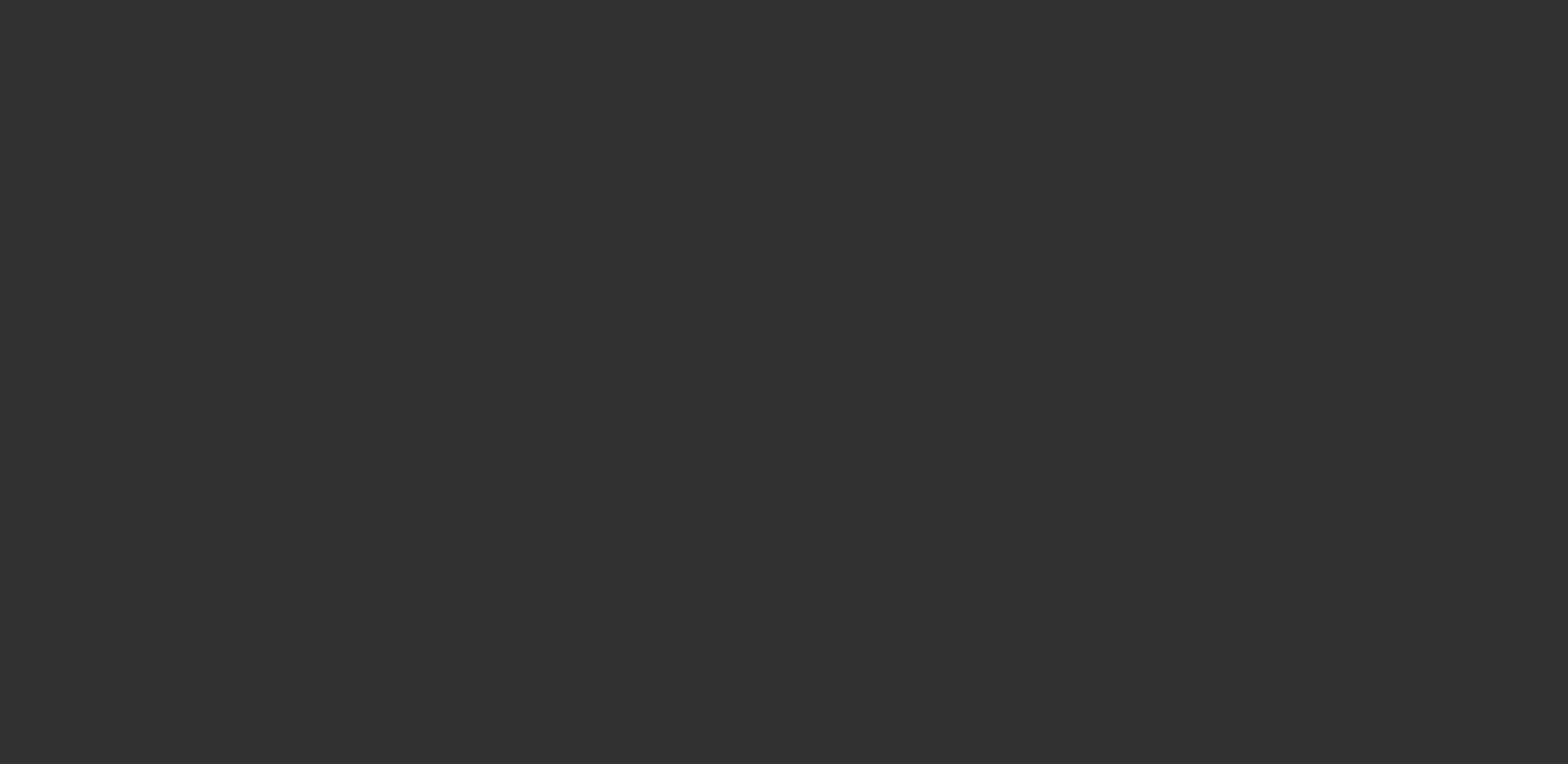
select select "0"
select select "2"
select select "0.1"
select select "4"
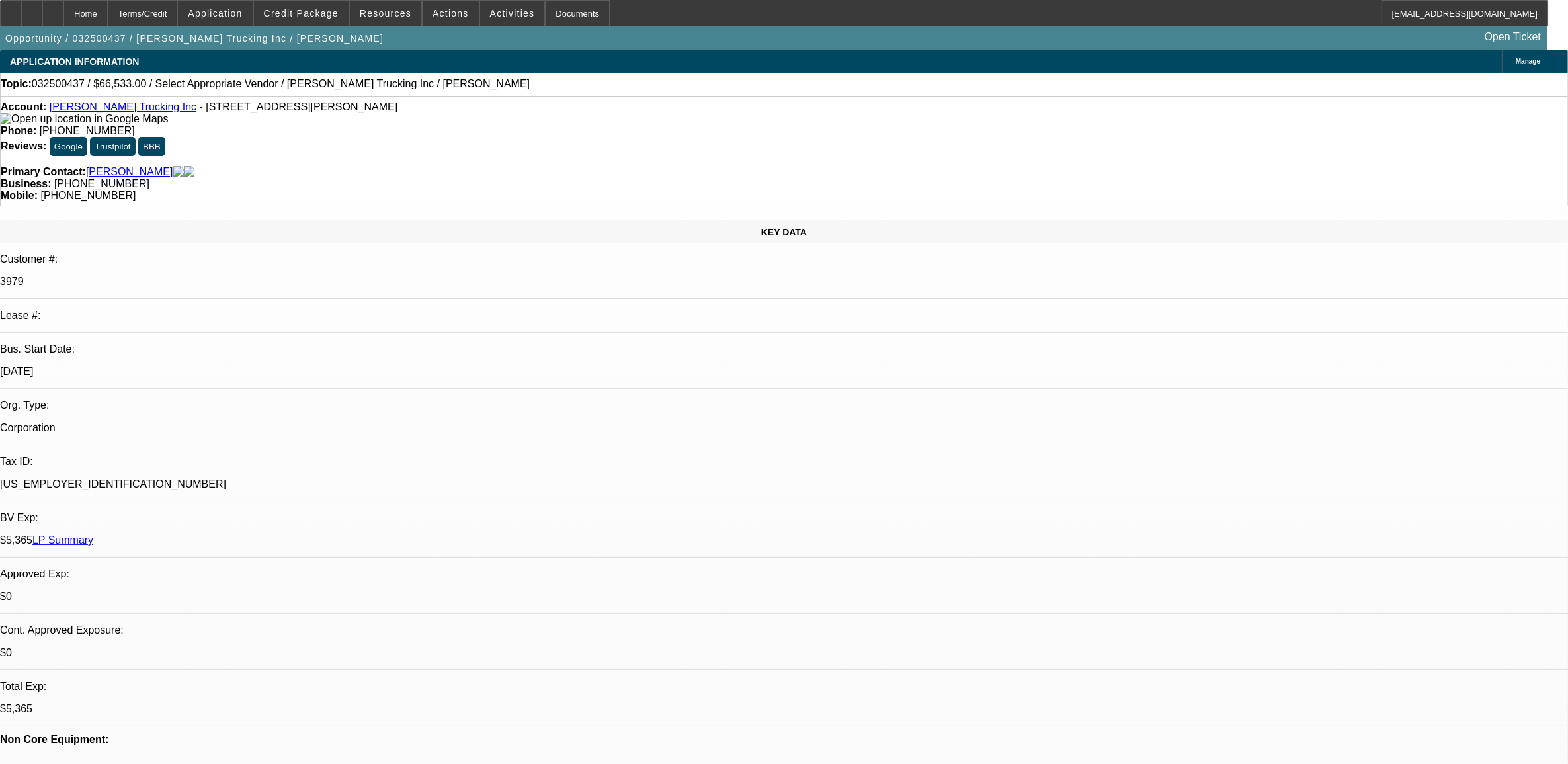
click at [93, 534] on link "LP Summary" at bounding box center [63, 539] width 61 height 11
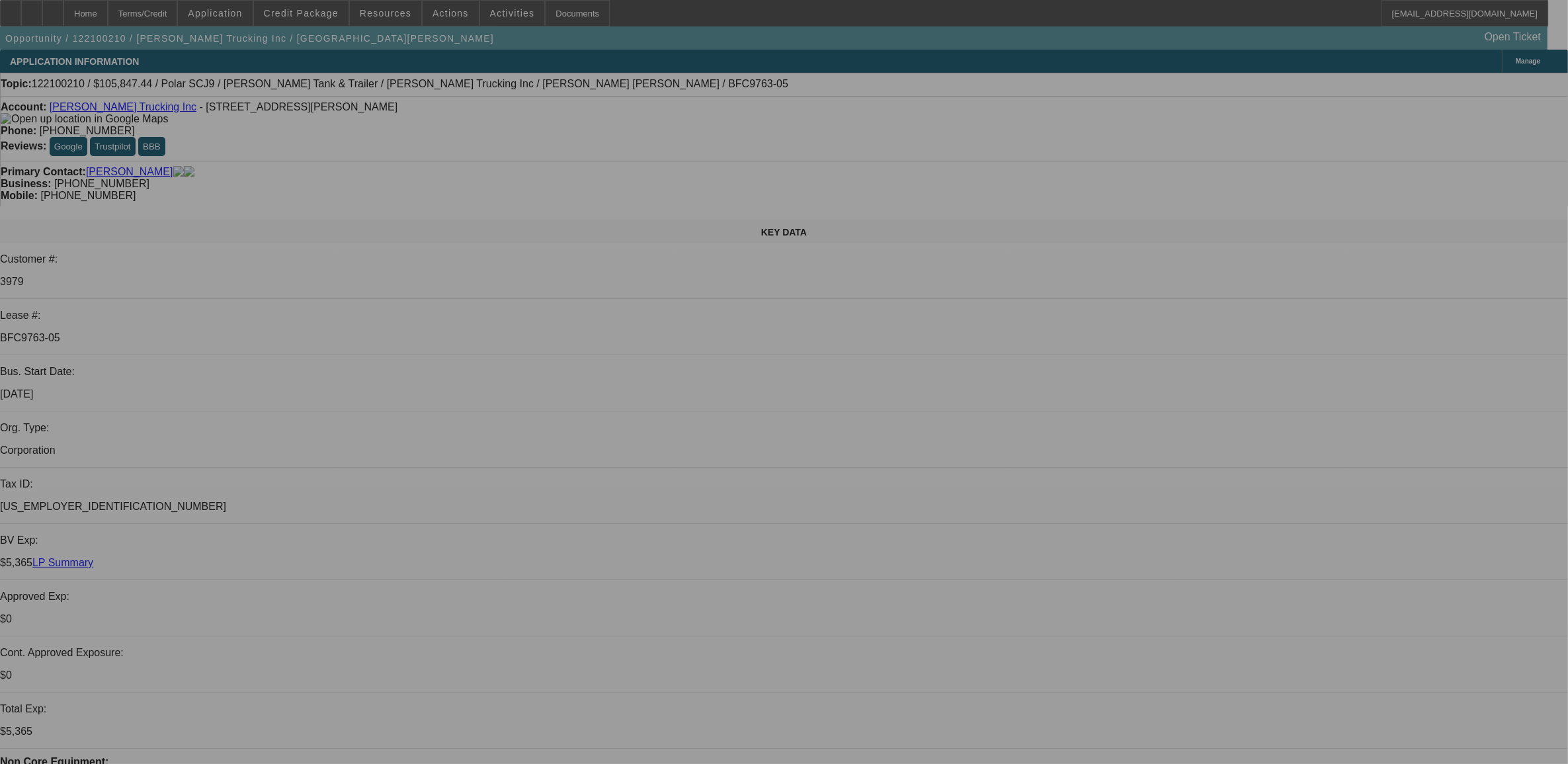
select select "0"
select select "0.1"
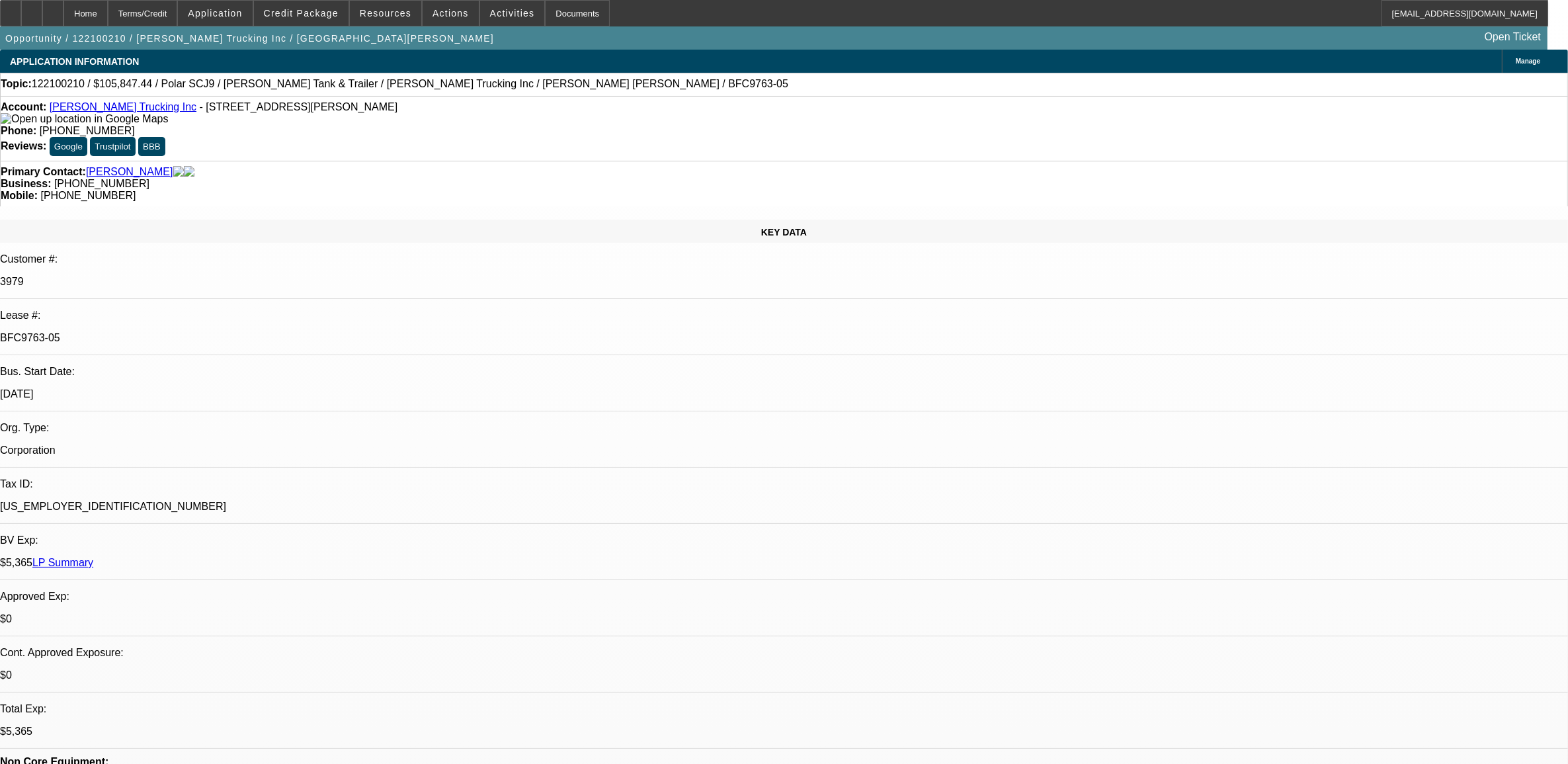
select select "0"
select select "0.1"
select select "0"
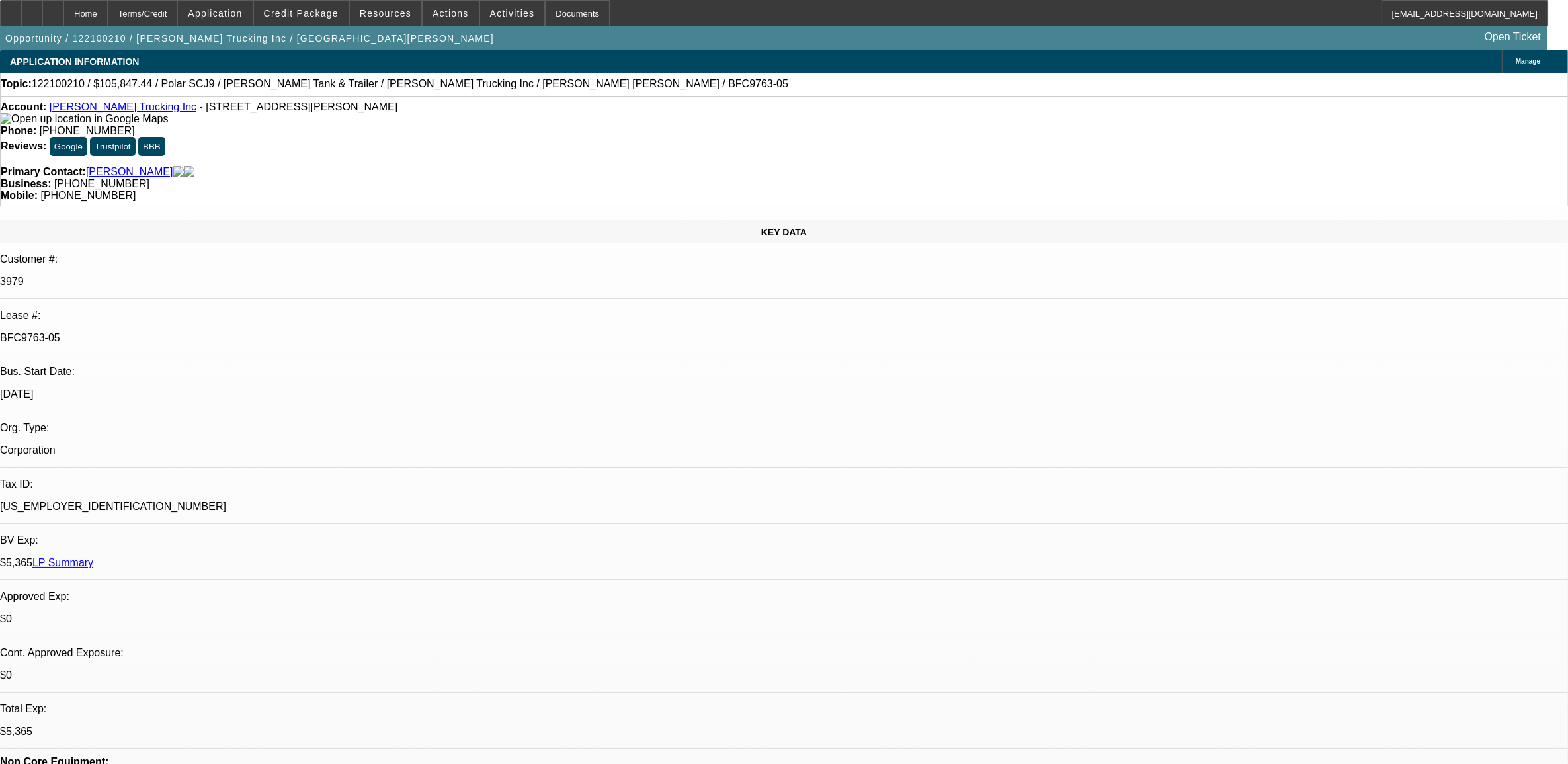
select select "0.1"
select select "0"
select select "0.1"
select select "1"
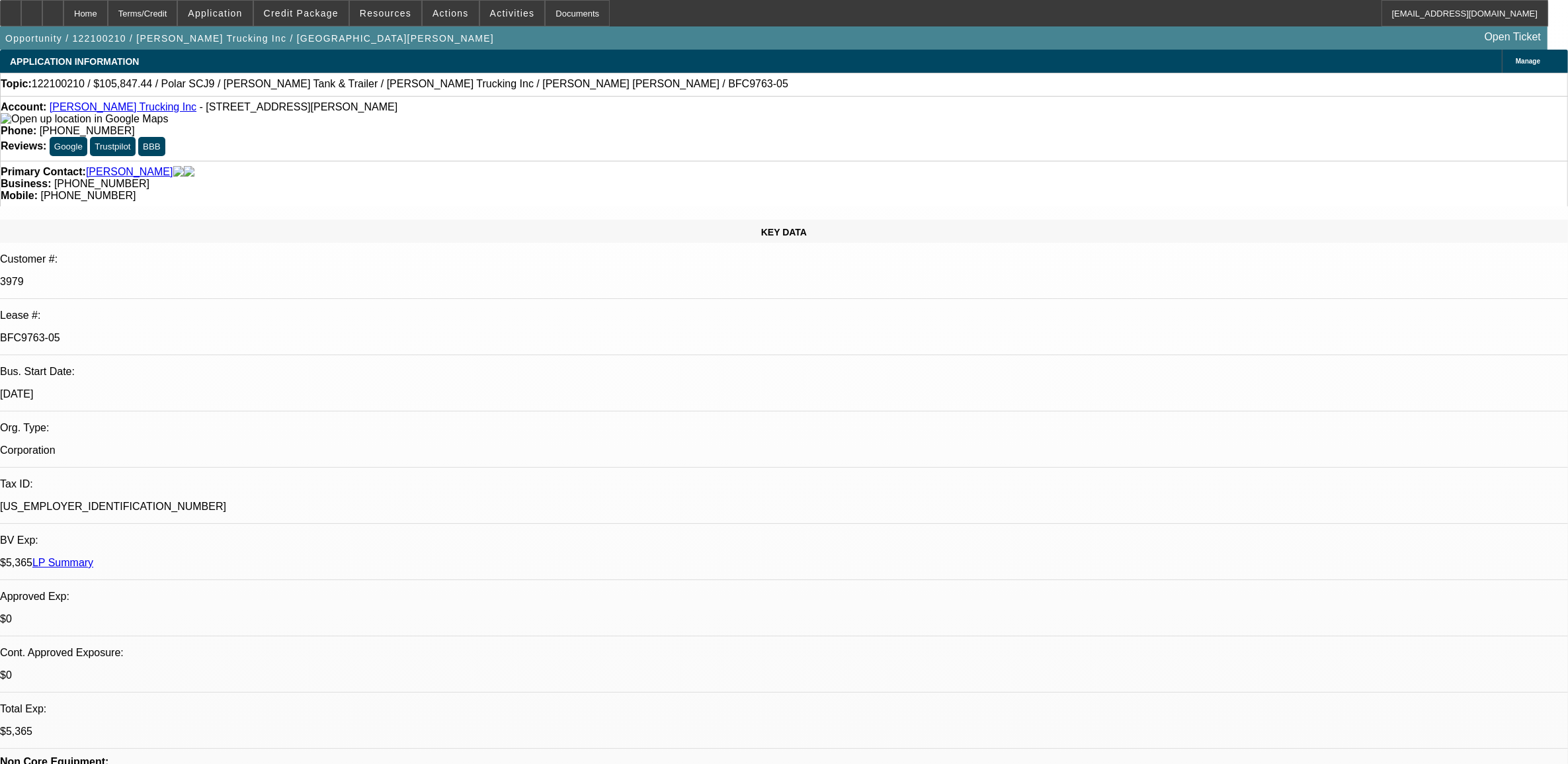
select select "1"
select select "4"
select select "1"
select select "4"
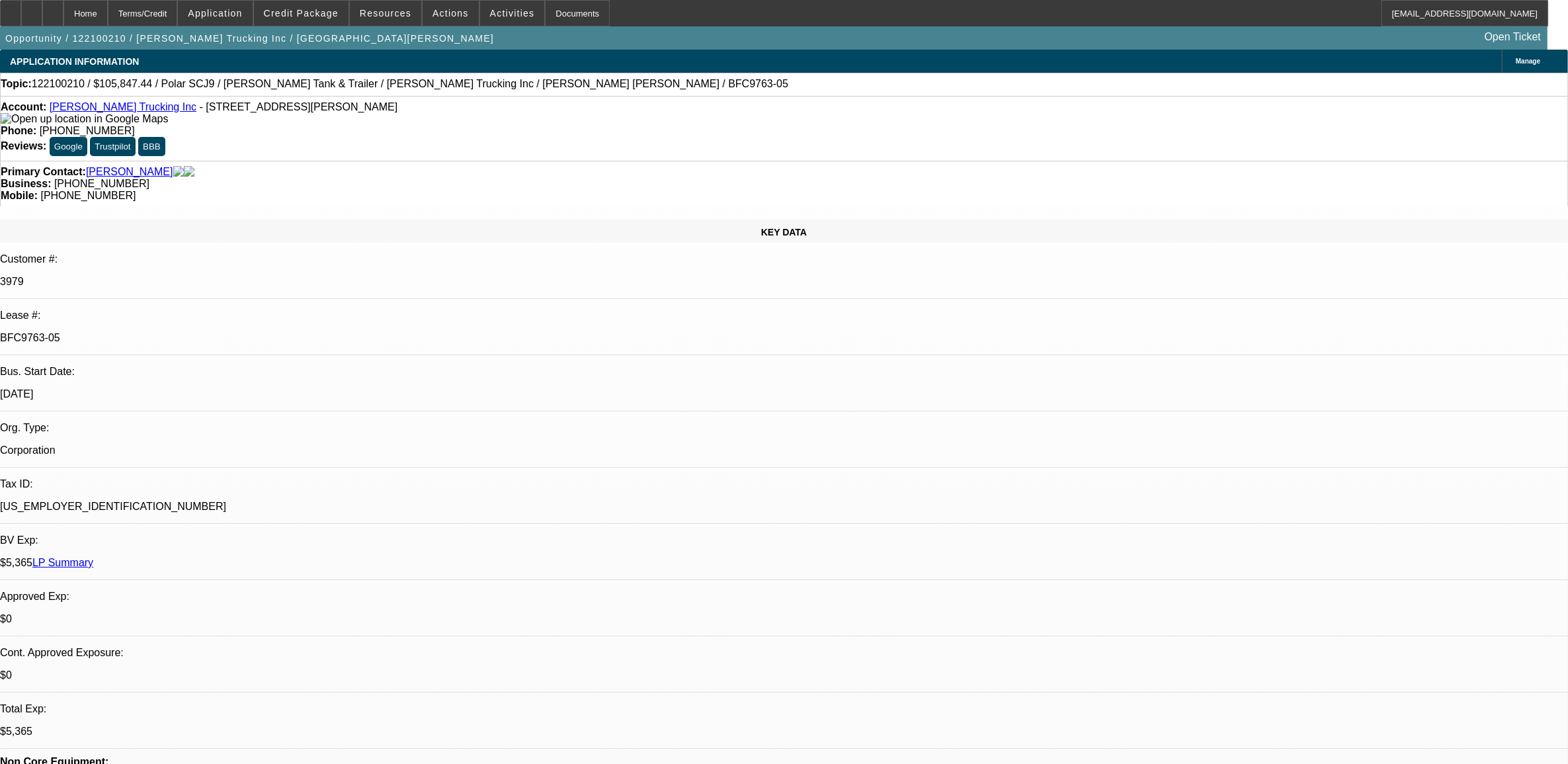
select select "1"
select select "4"
select select "1"
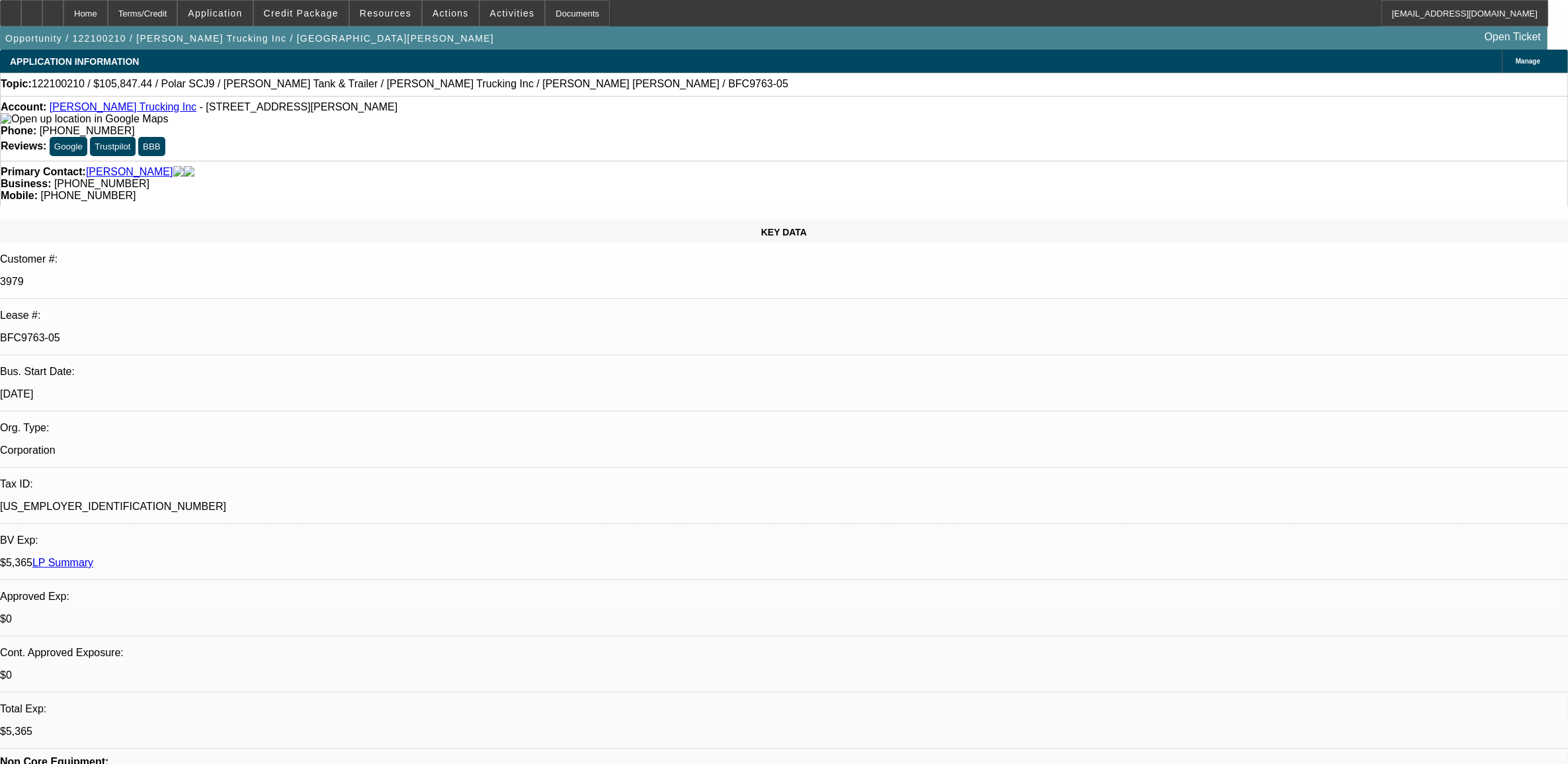
select select "4"
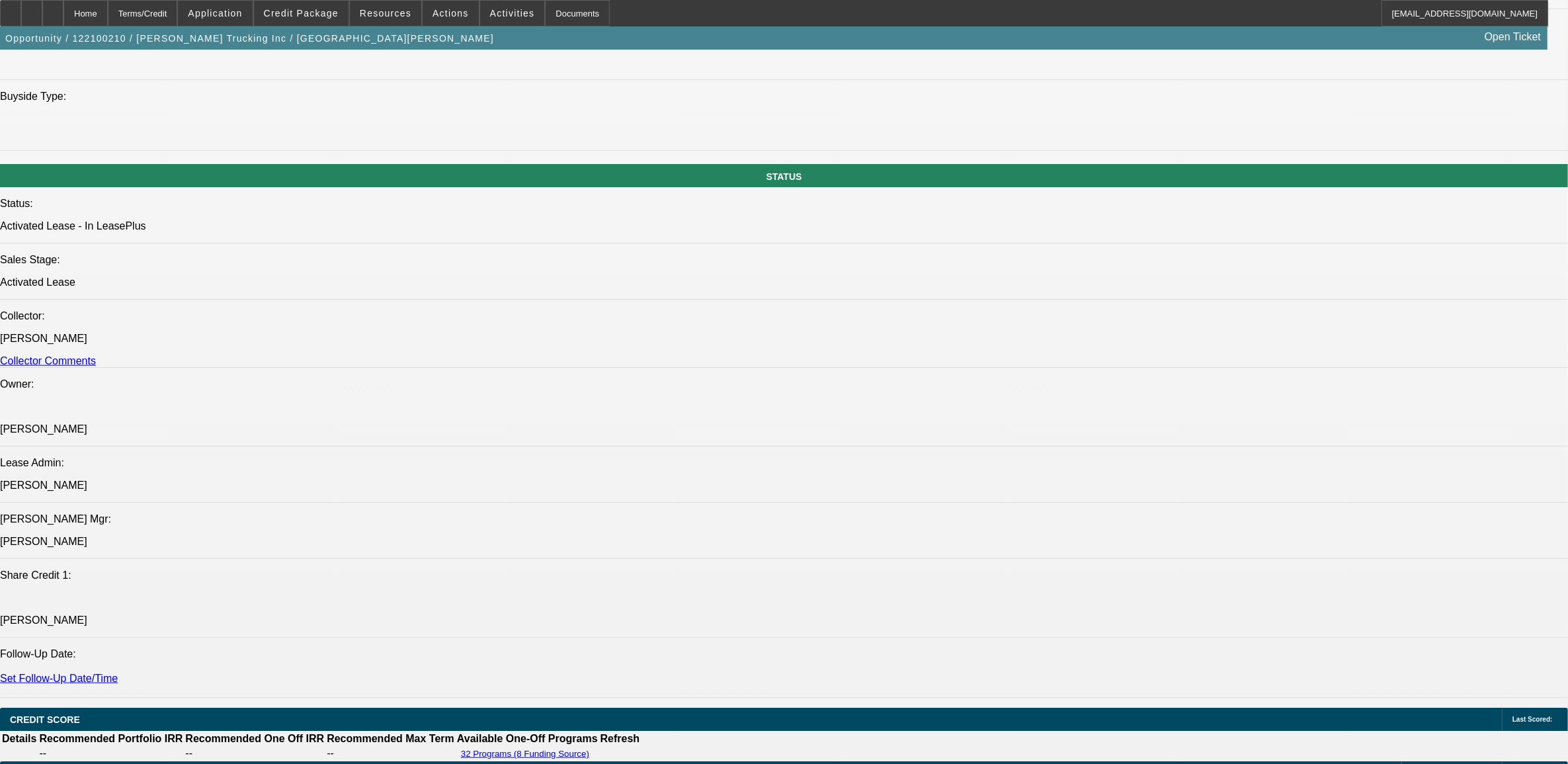
scroll to position [1322, 0]
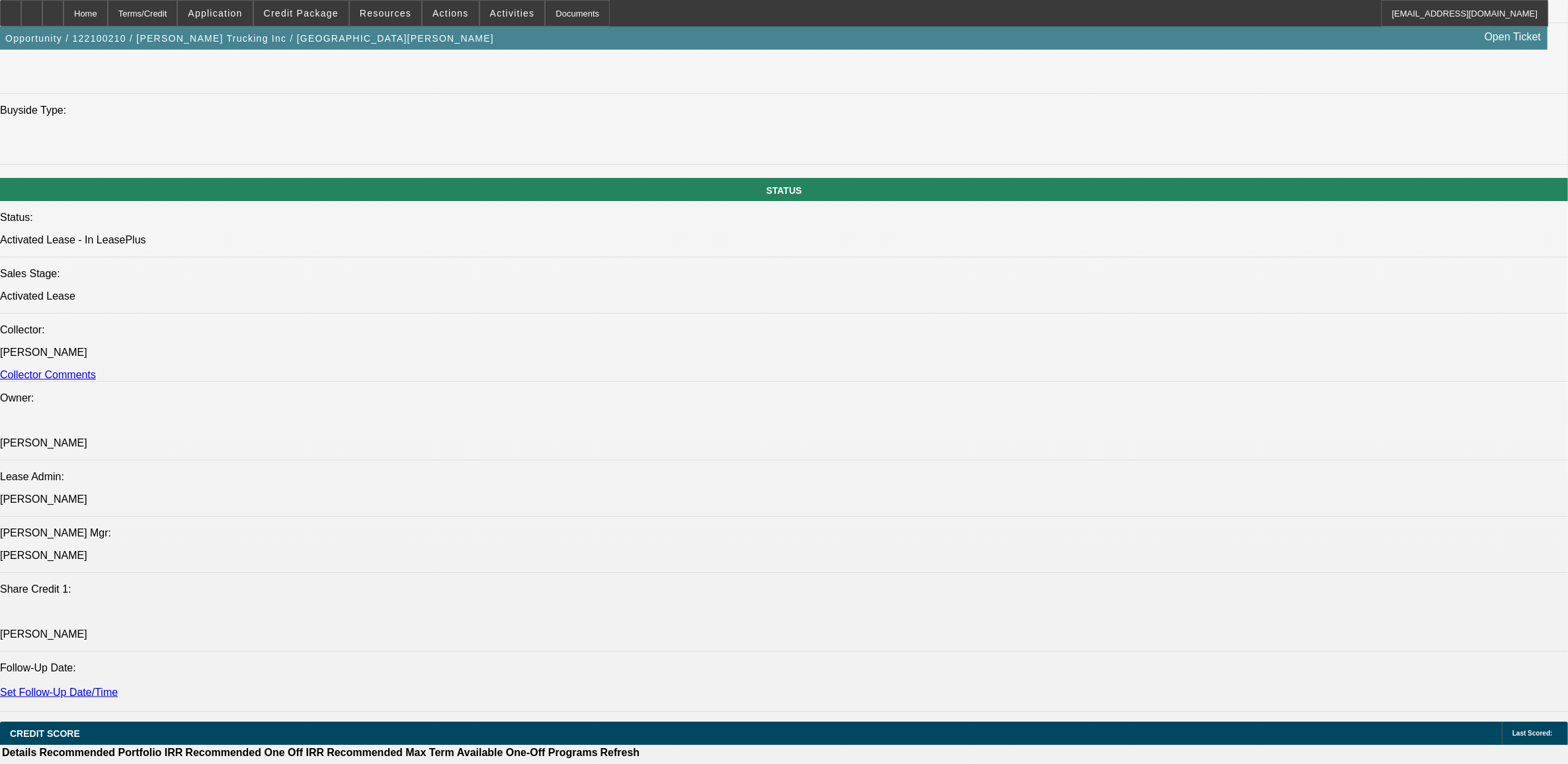
radio input "true"
type textarea "9.15, customer calle din (office line) for payoff. requested from finpac."
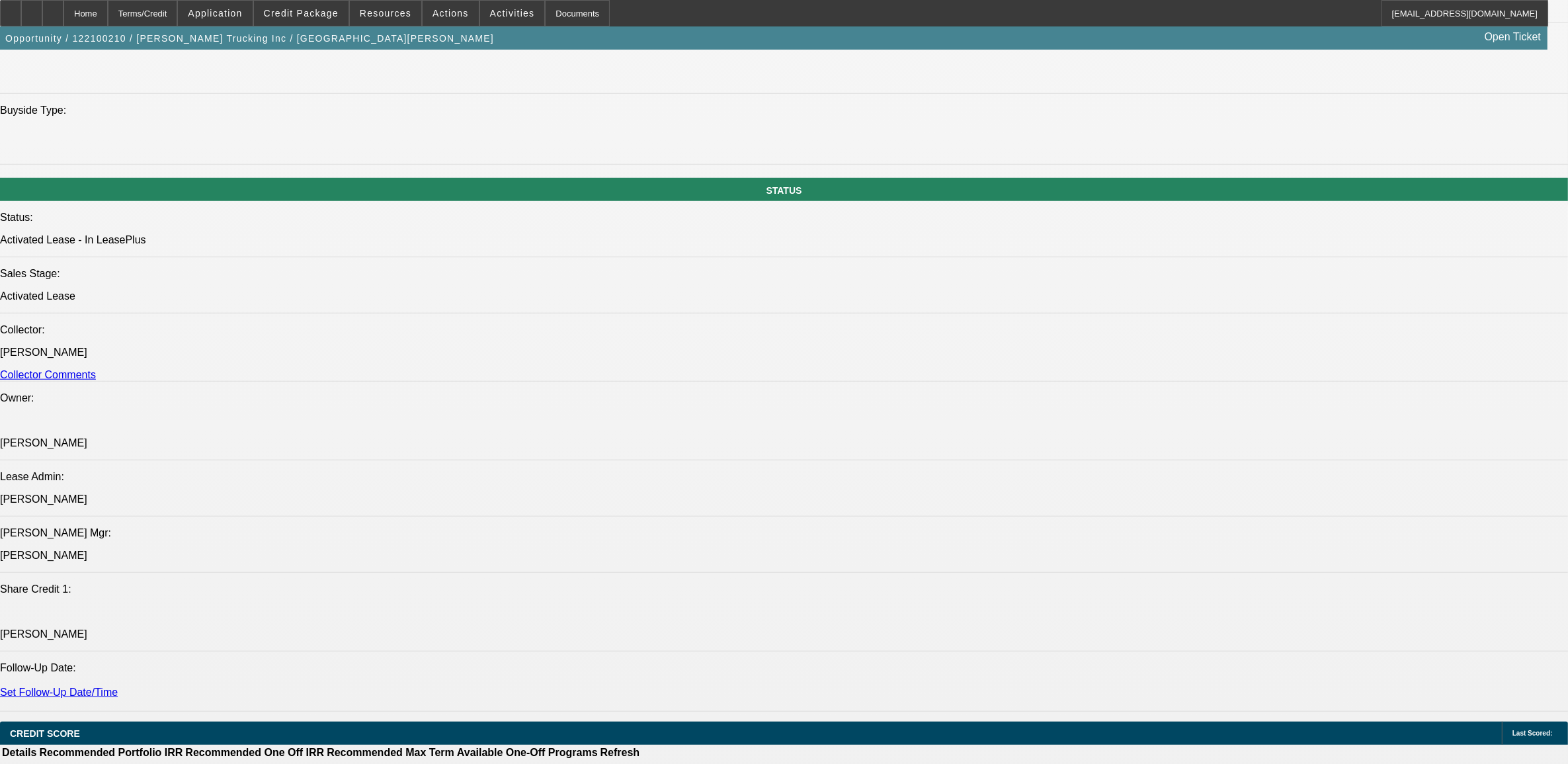
radio input "true"
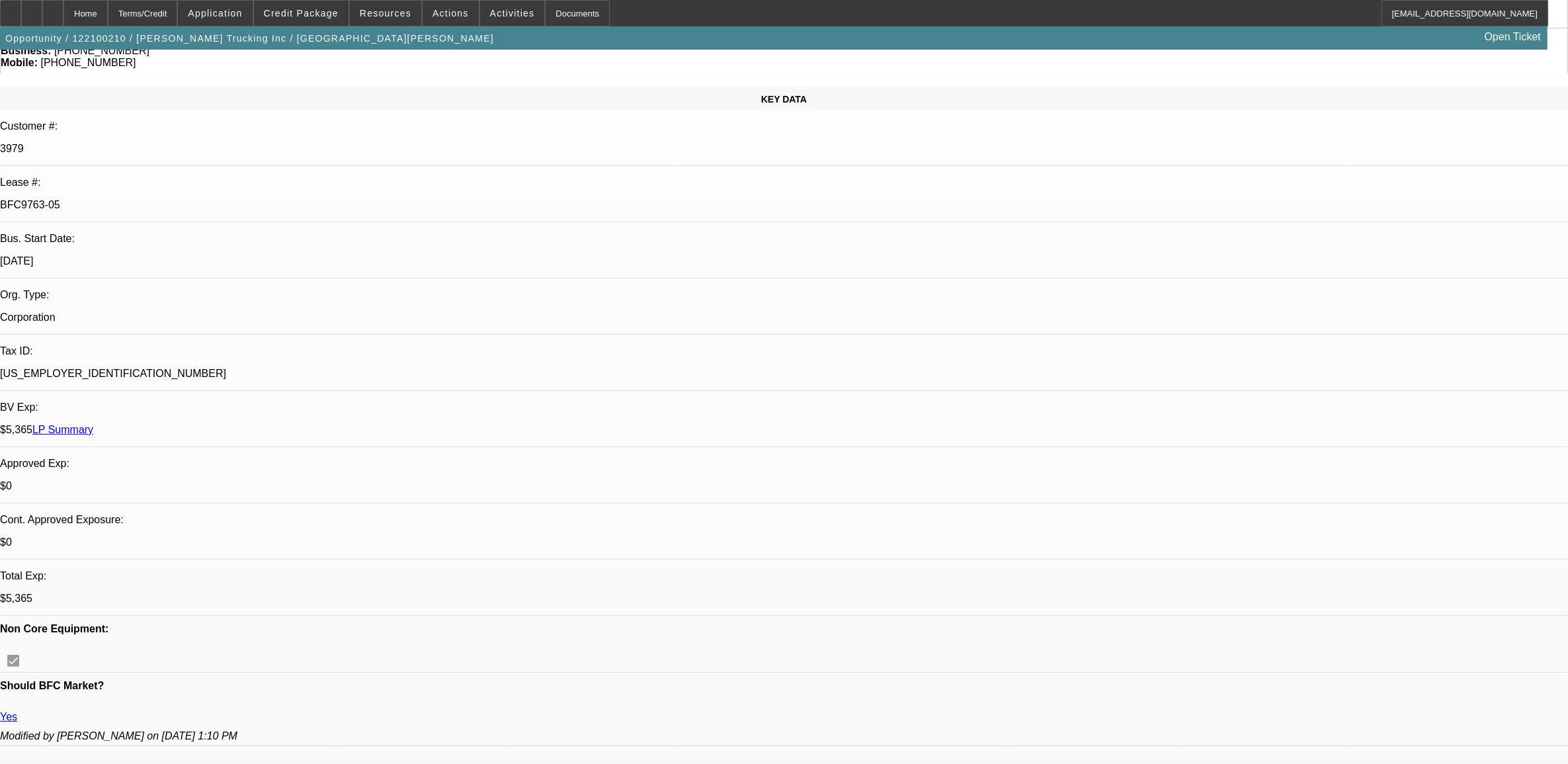
scroll to position [0, 0]
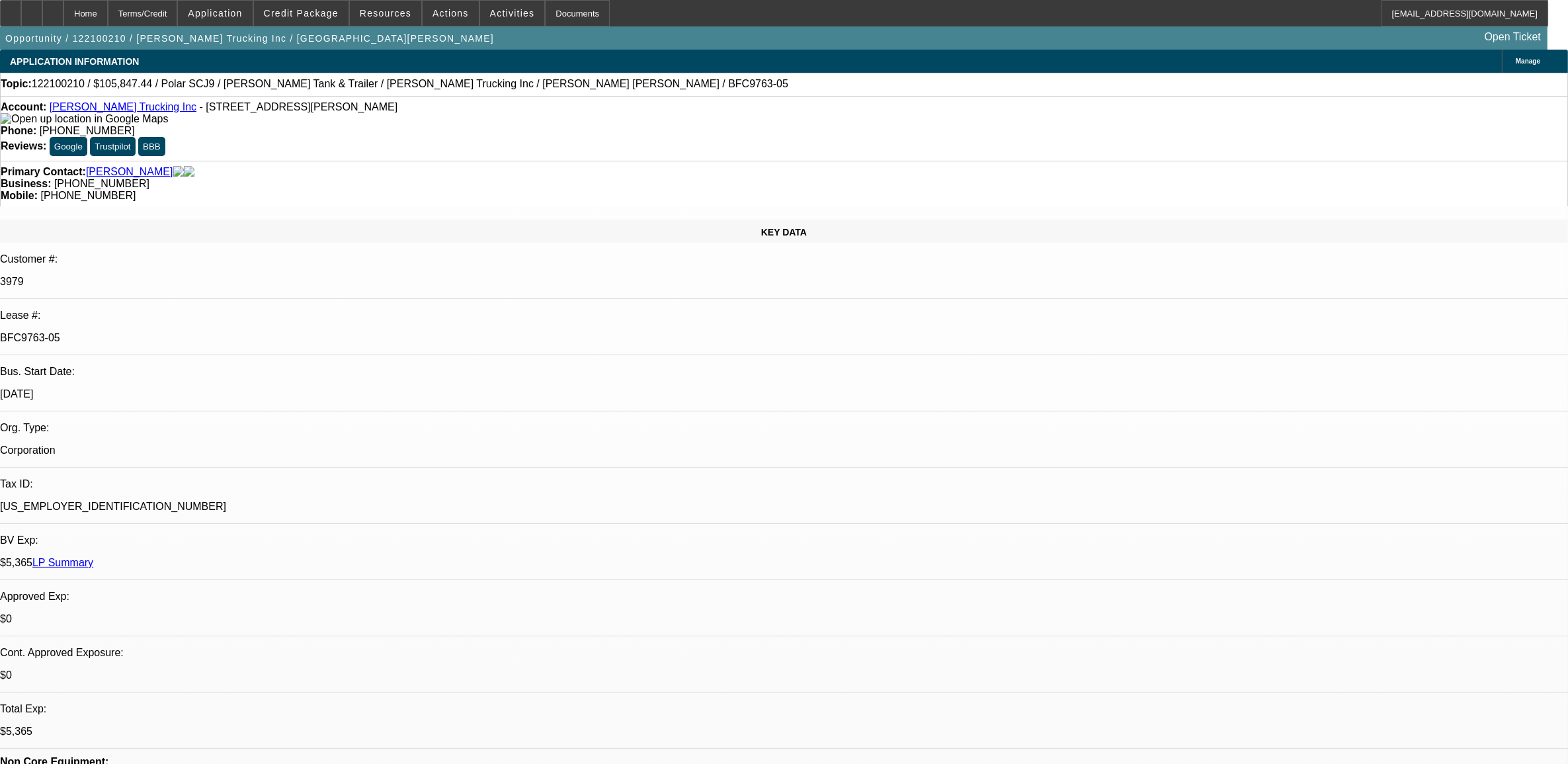
click at [73, 80] on div "Topic: 122100210 / $105,847.44 / Polar SCJ9 / [PERSON_NAME] Tank & Trailer / [P…" at bounding box center [784, 84] width 1566 height 12
copy span "122100210"
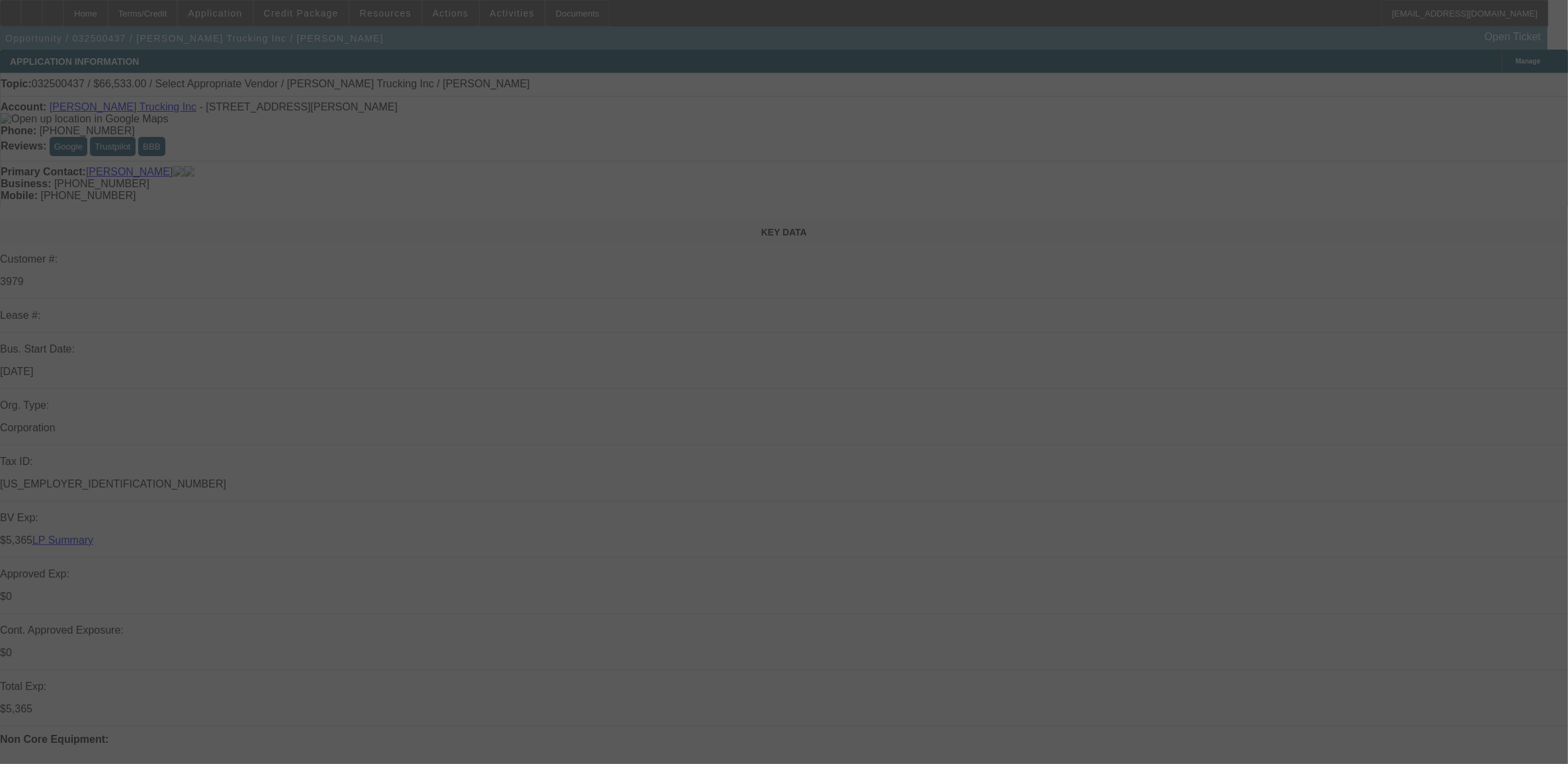
select select "0"
select select "2"
select select "0.1"
select select "4"
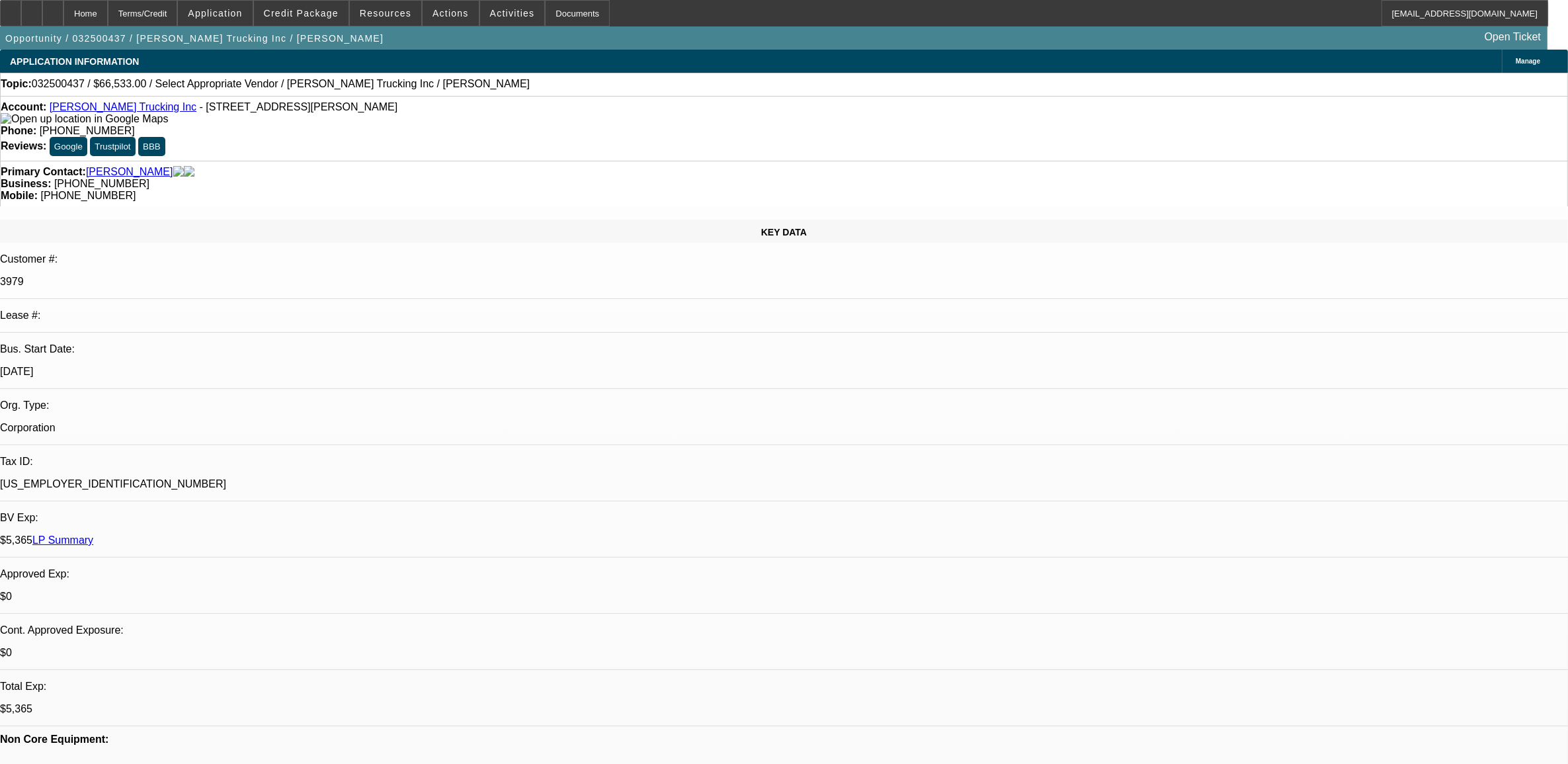
click at [70, 86] on span "032500437 / $66,533.00 / Select Appropriate Vendor / [PERSON_NAME] Trucking Inc…" at bounding box center [281, 84] width 498 height 12
copy span "032500437"
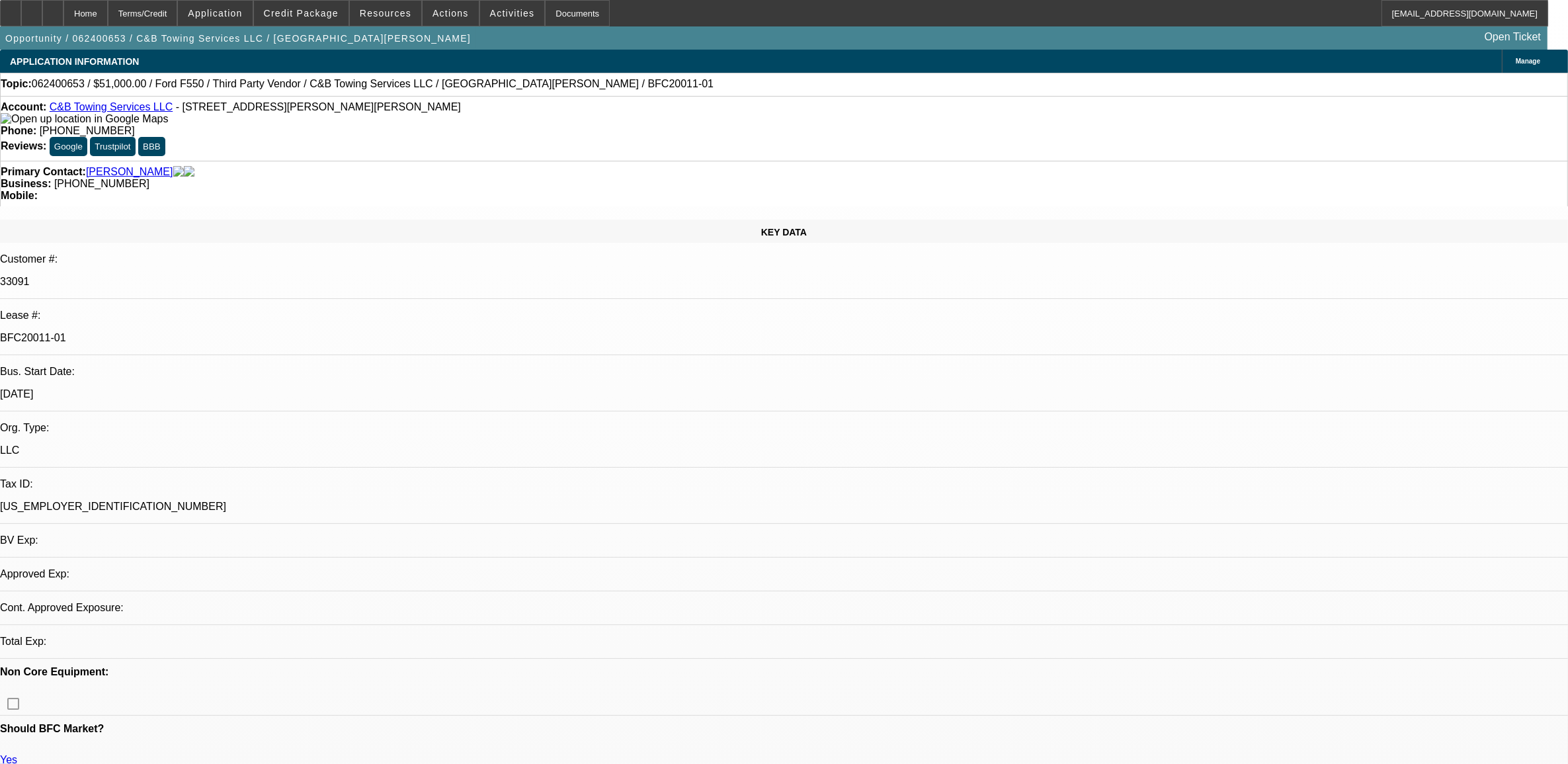
select select "0.15"
select select "2"
select select "0"
select select "0.15"
select select "2"
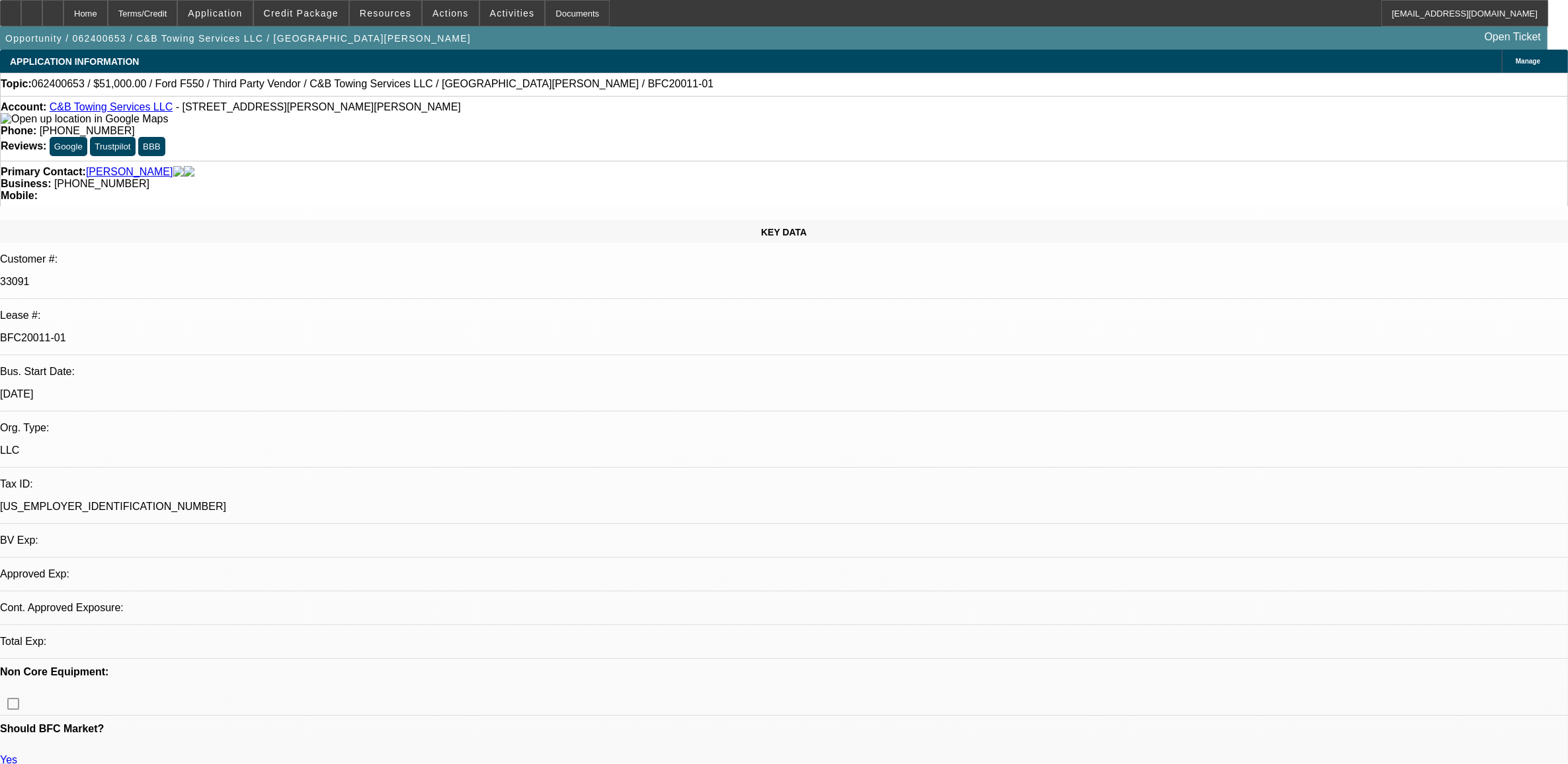
select select "0"
select select "1"
select select "2"
select select "6"
select select "1"
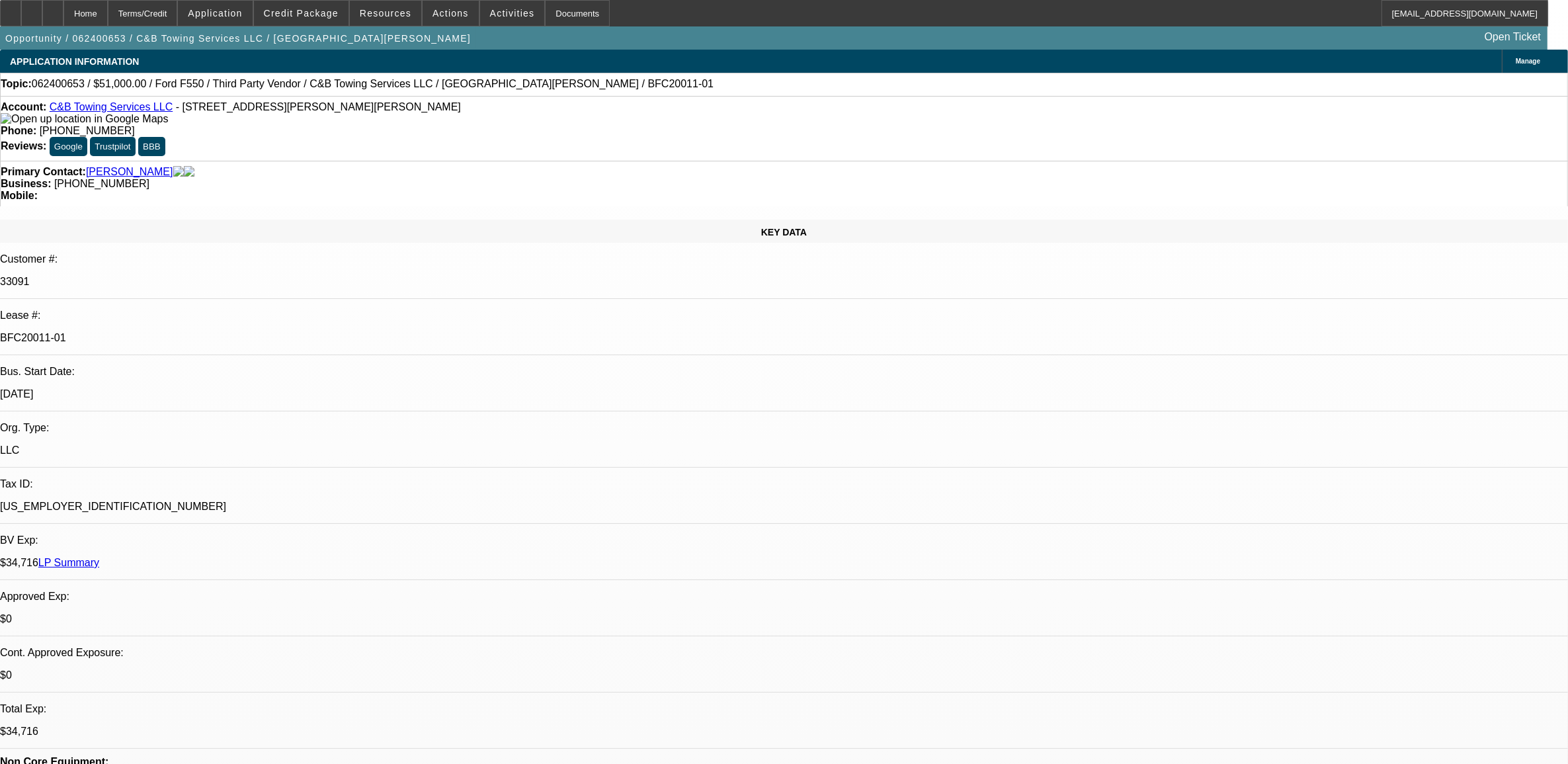
select select "2"
select select "6"
select select "0.15"
select select "2"
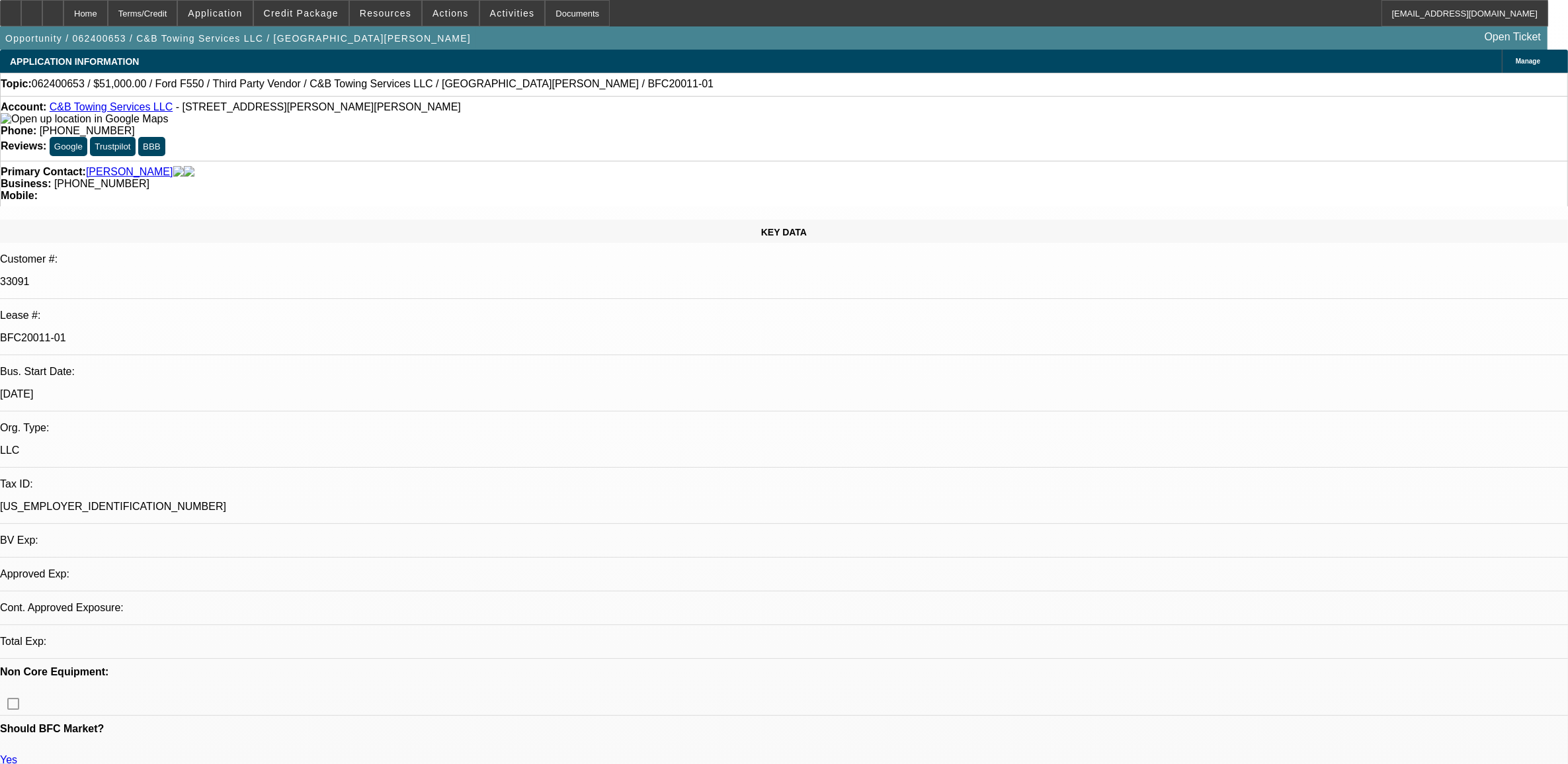
select select "0"
select select "6"
select select "0.15"
select select "2"
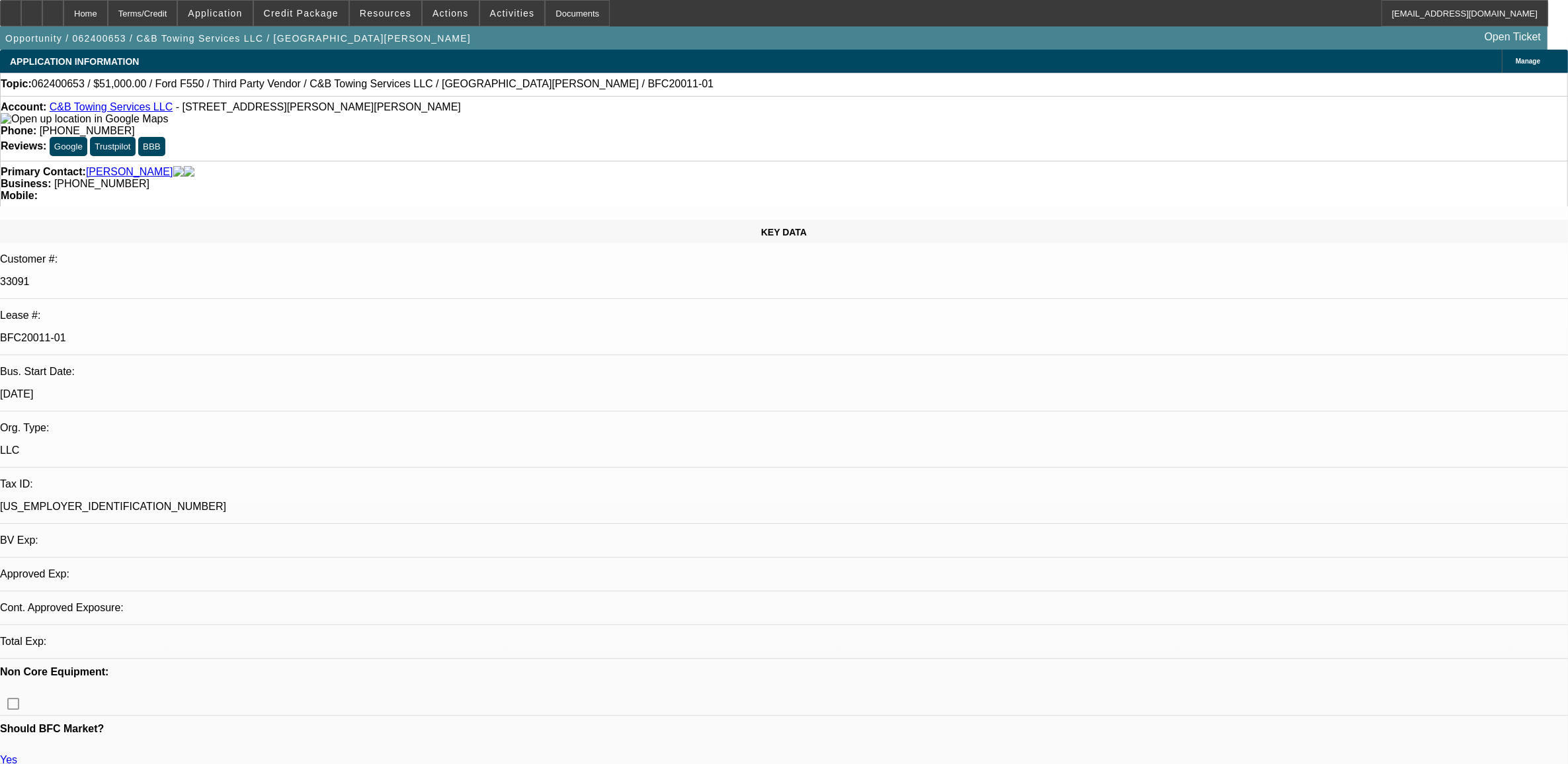
select select "0"
select select "6"
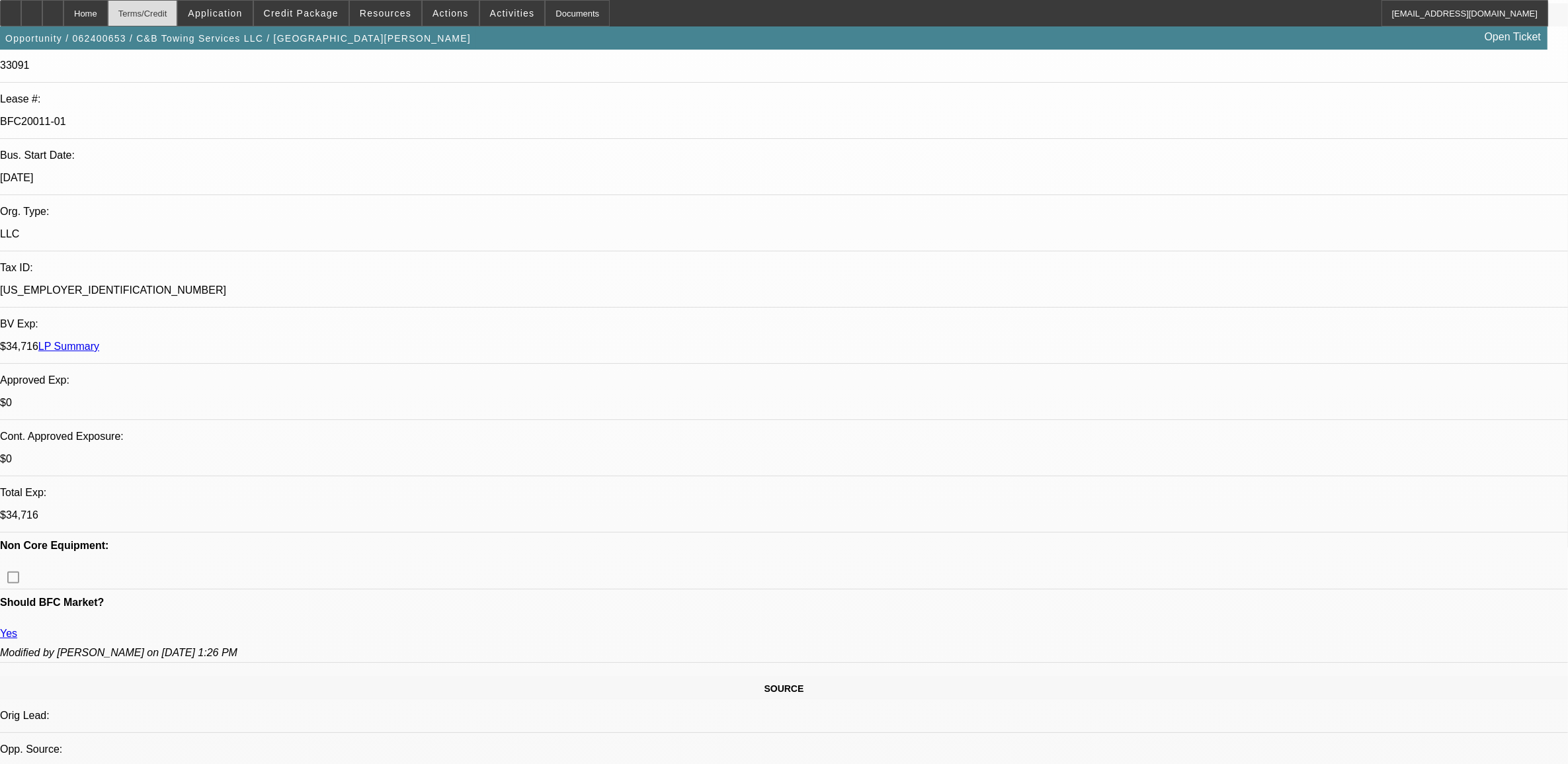
scroll to position [165, 0]
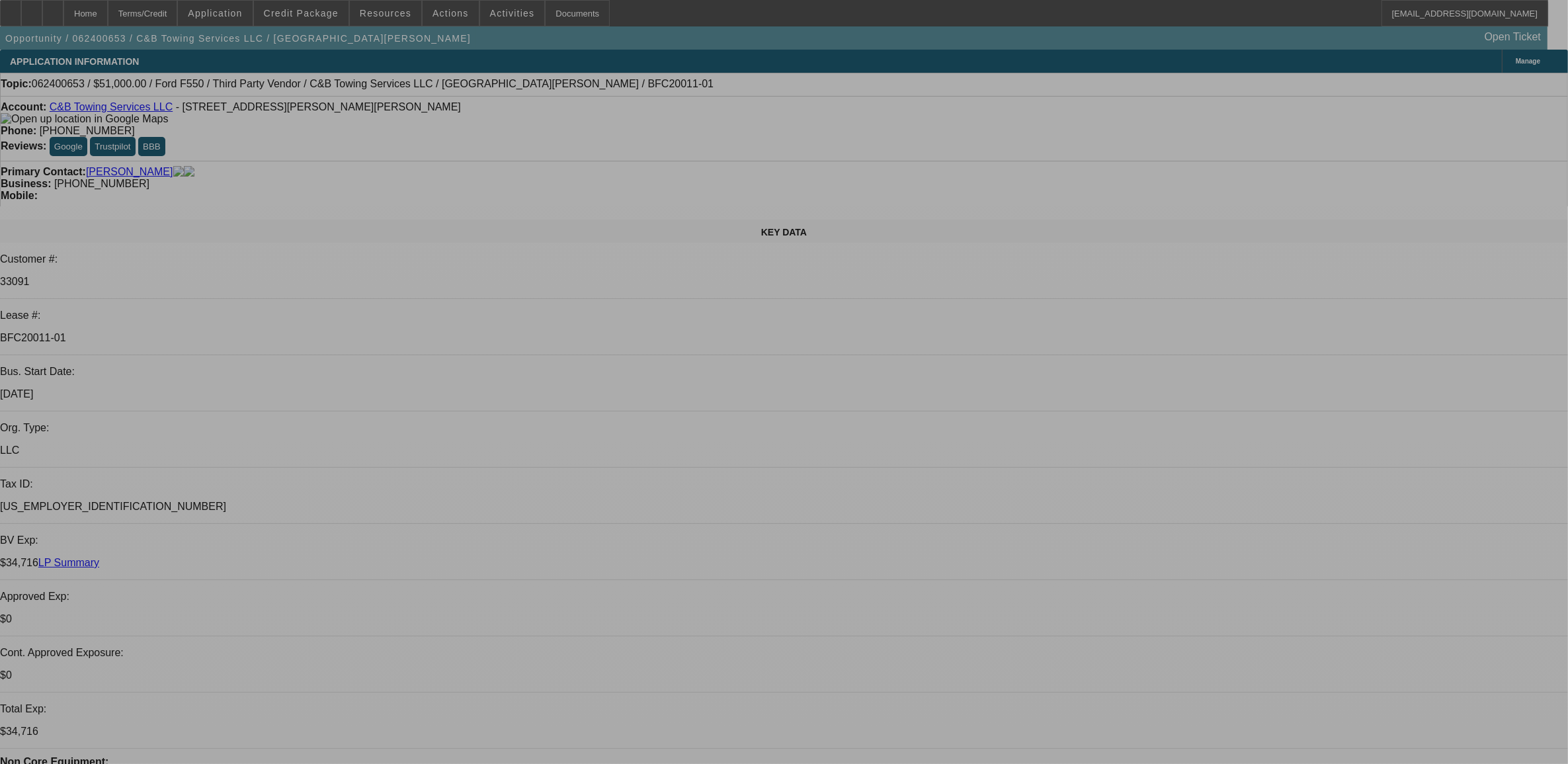
select select "0.15"
select select "2"
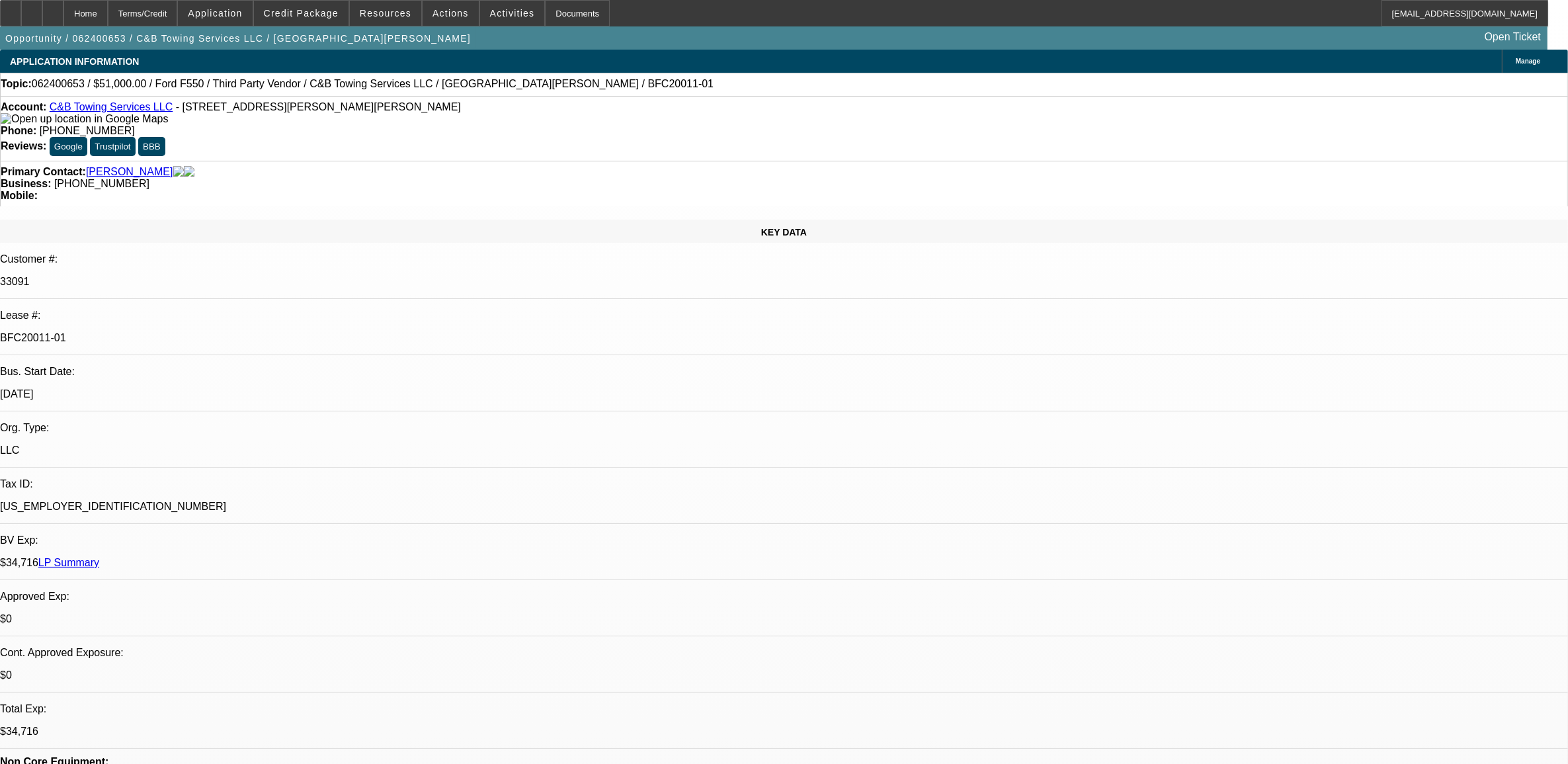
select select "0"
select select "0.15"
select select "2"
select select "0"
select select "1"
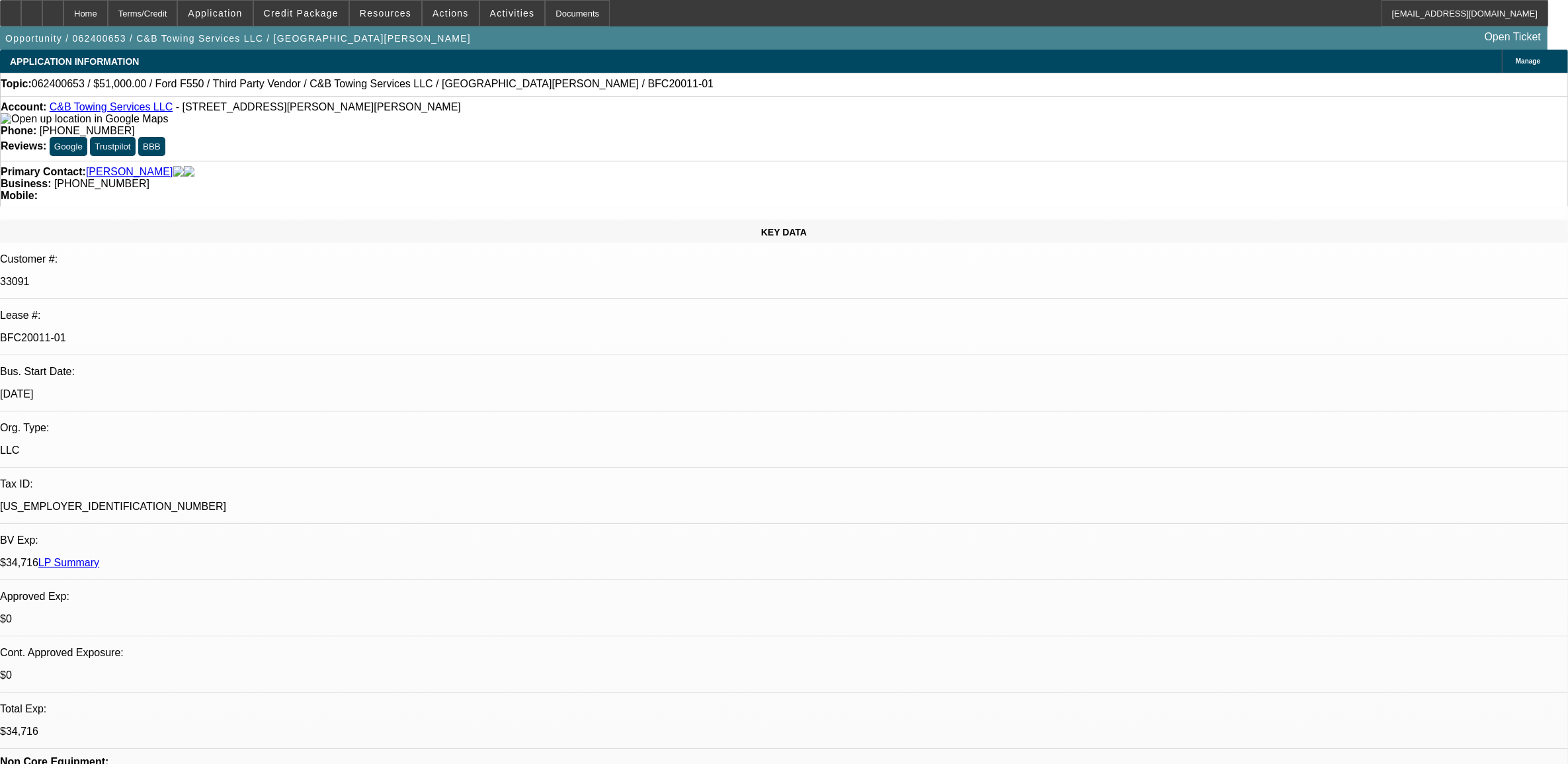
select select "2"
select select "6"
select select "1"
select select "2"
select select "6"
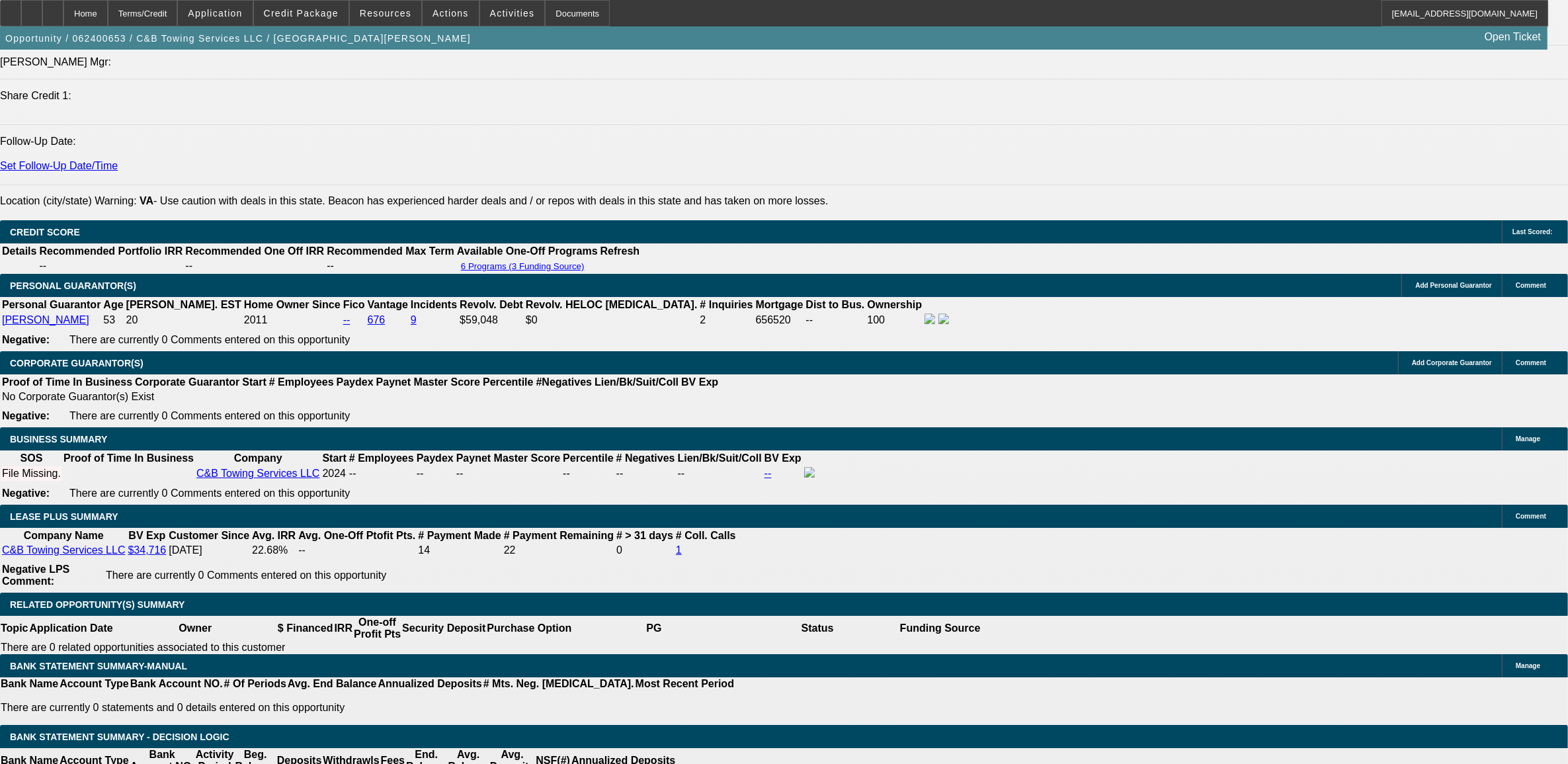
scroll to position [1901, 0]
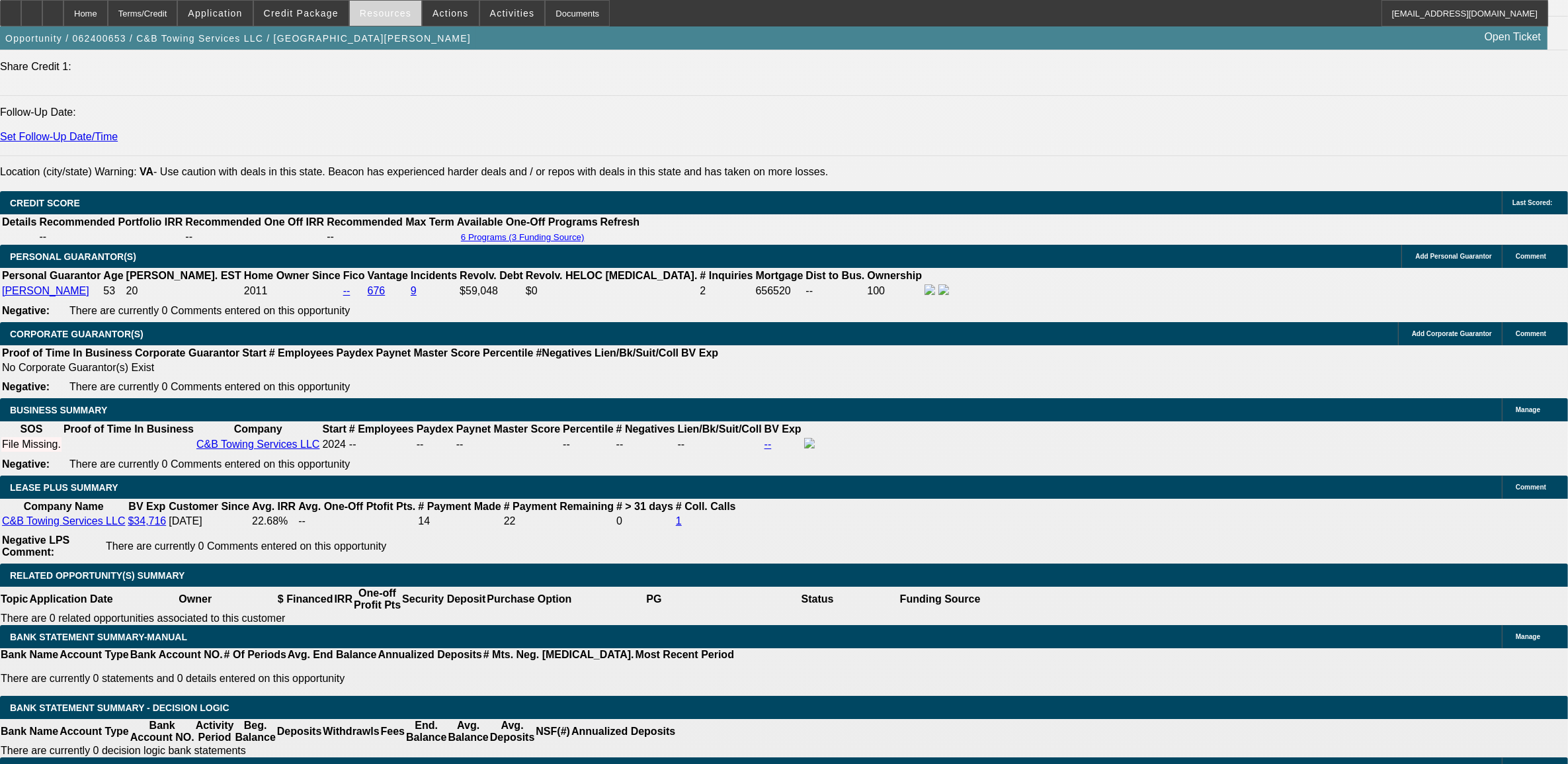
click at [397, 18] on span at bounding box center [385, 14] width 71 height 32
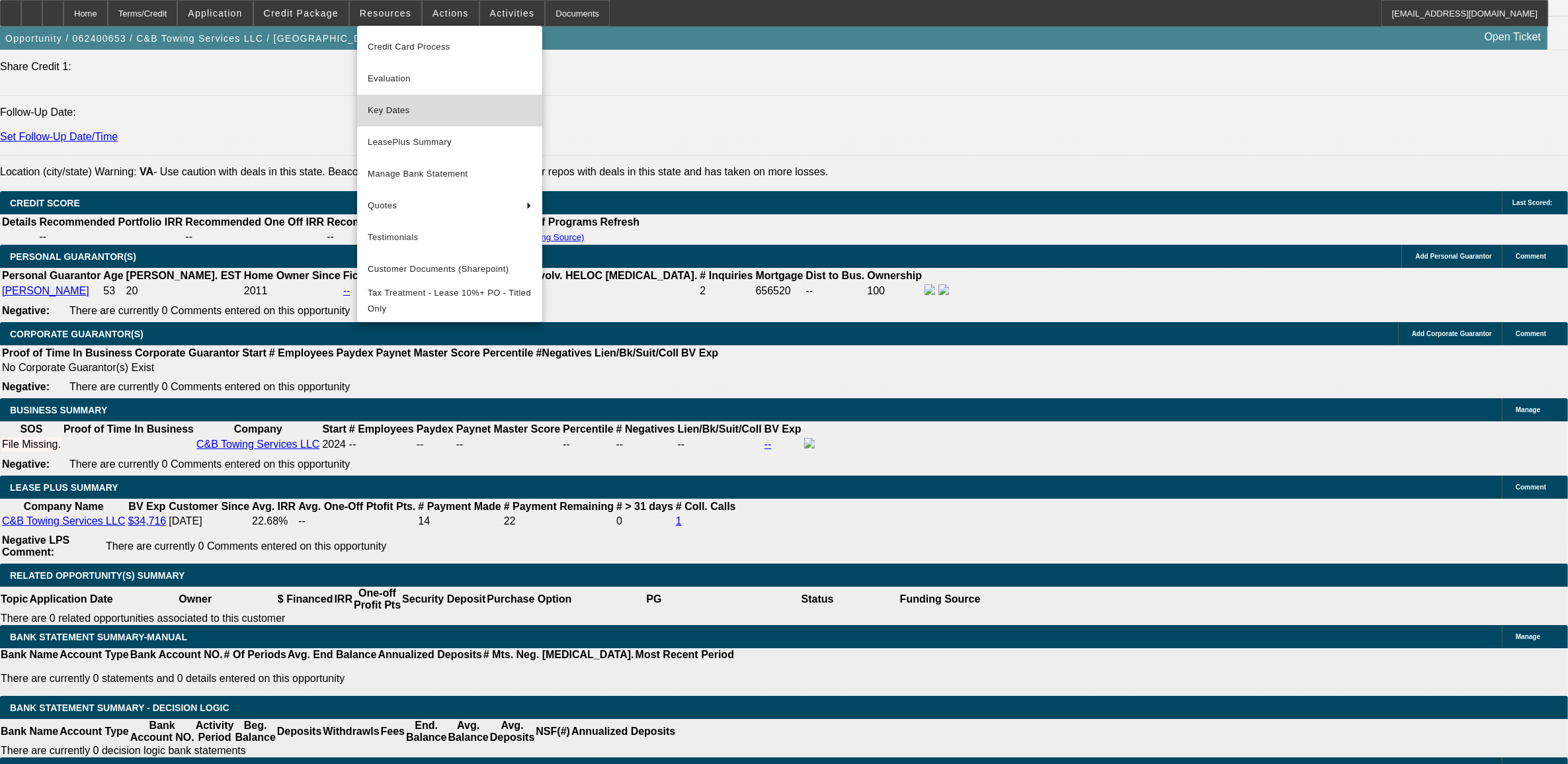
click at [438, 117] on button "Key Dates" at bounding box center [449, 111] width 185 height 32
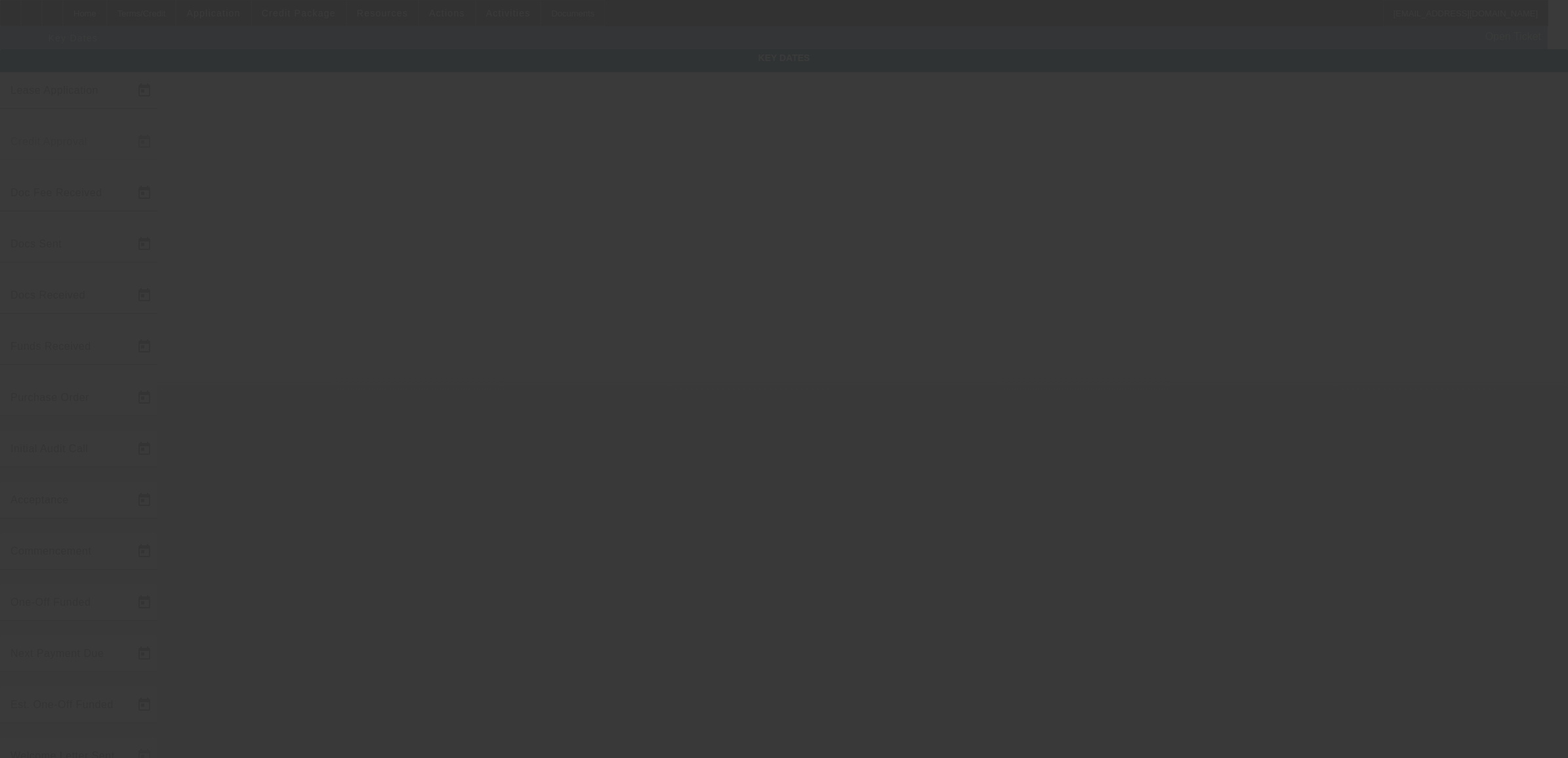
type input "6/27/2024"
type input "7/1/2024"
type input "7/11/2024"
type input "7/5/2024"
type input "7/11/2024"
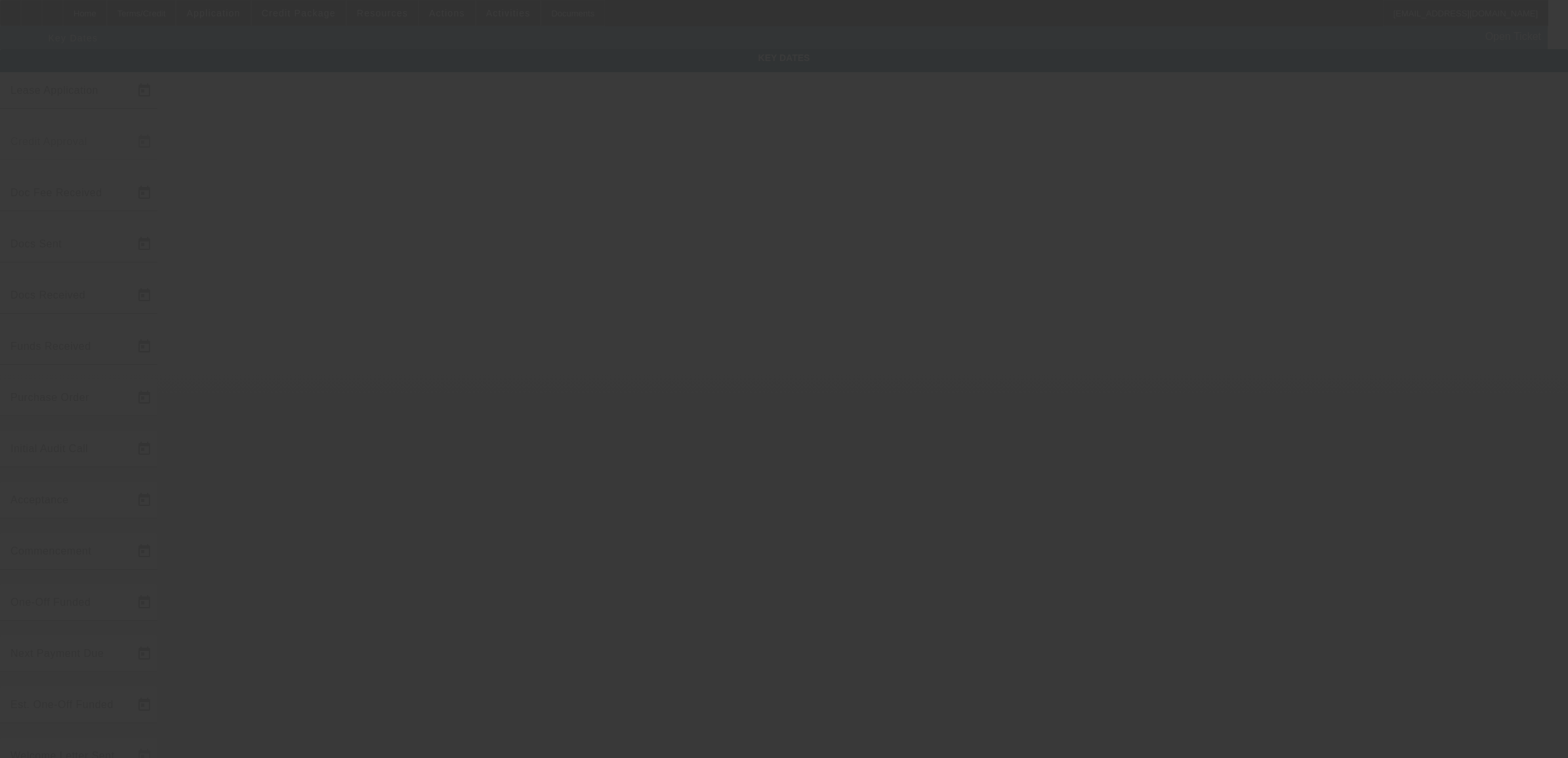
type input "7/11/2024"
type input "7/15/2024"
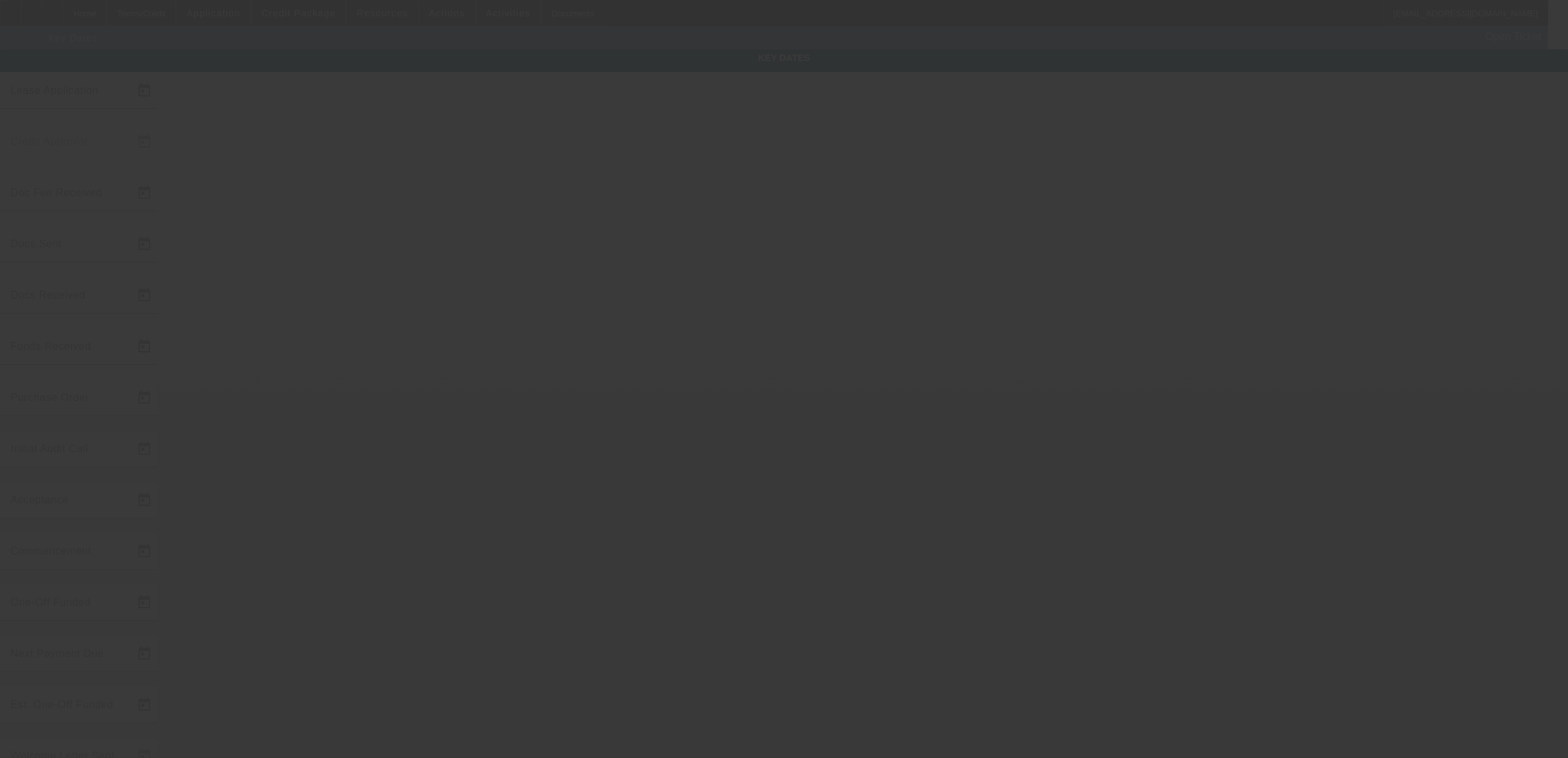
type input "8/15/2024"
type input "7/12/2024"
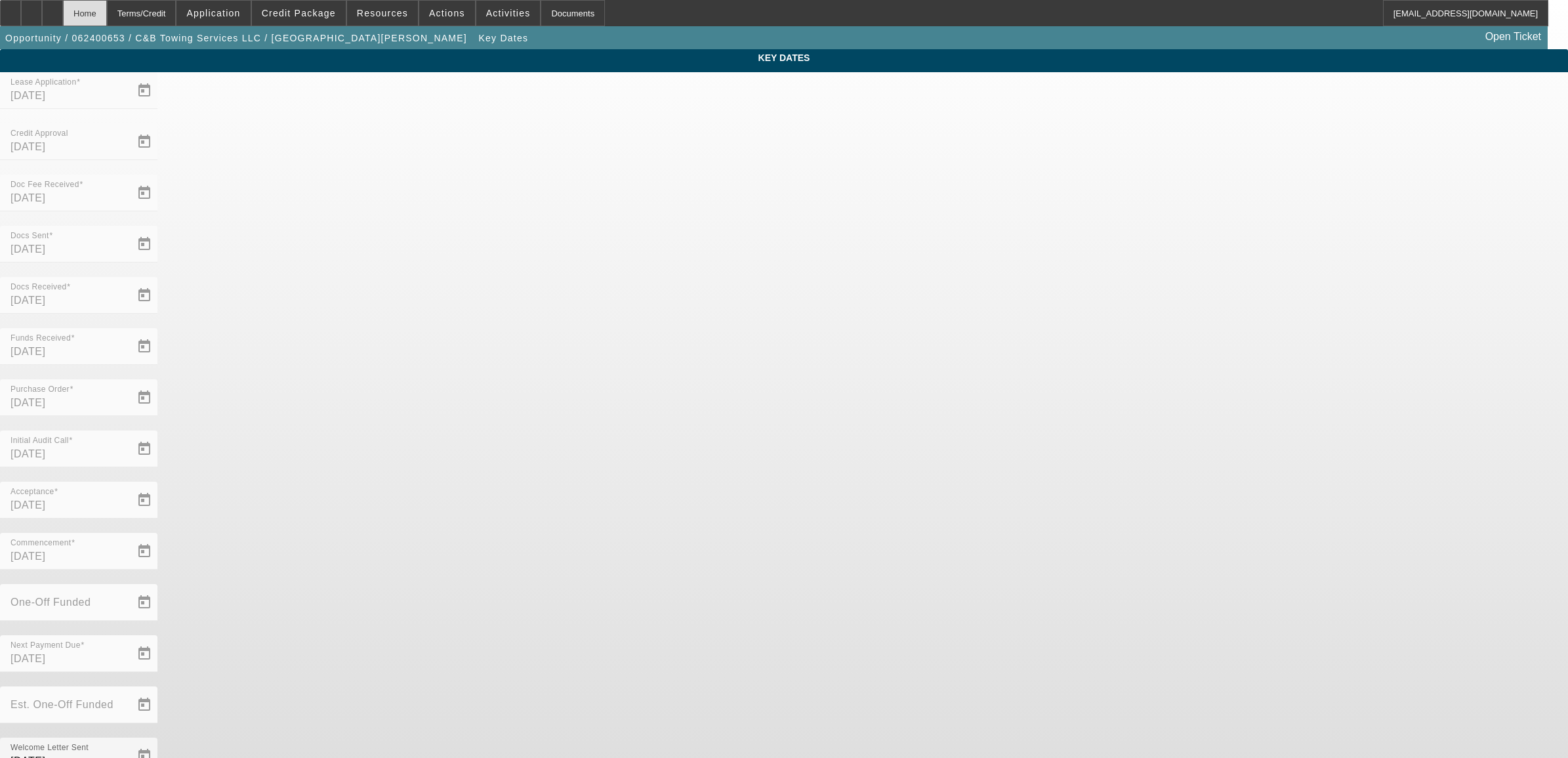
click at [107, 14] on div "Home" at bounding box center [85, 13] width 44 height 27
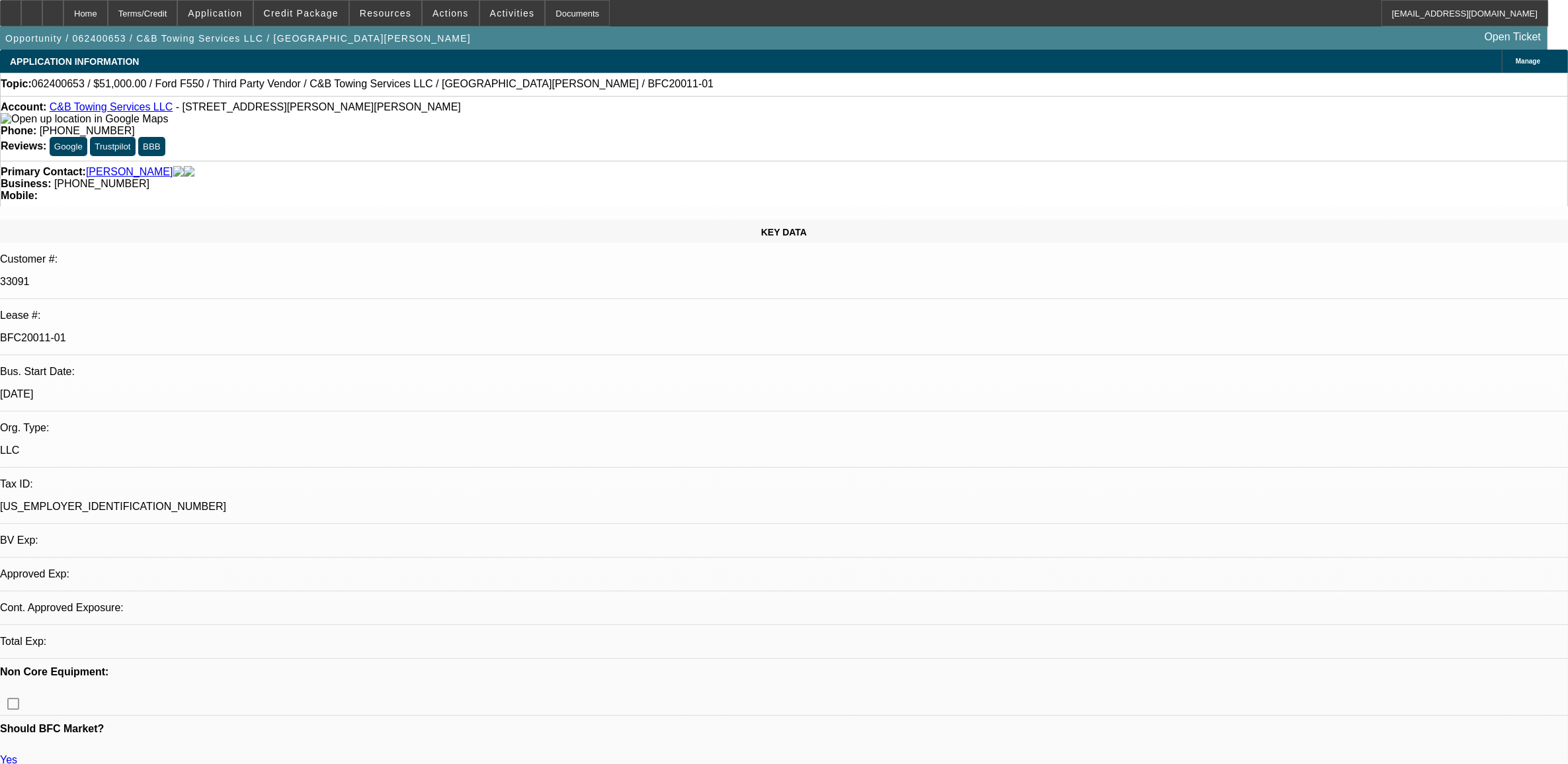
select select "0.15"
select select "2"
select select "0"
select select "6"
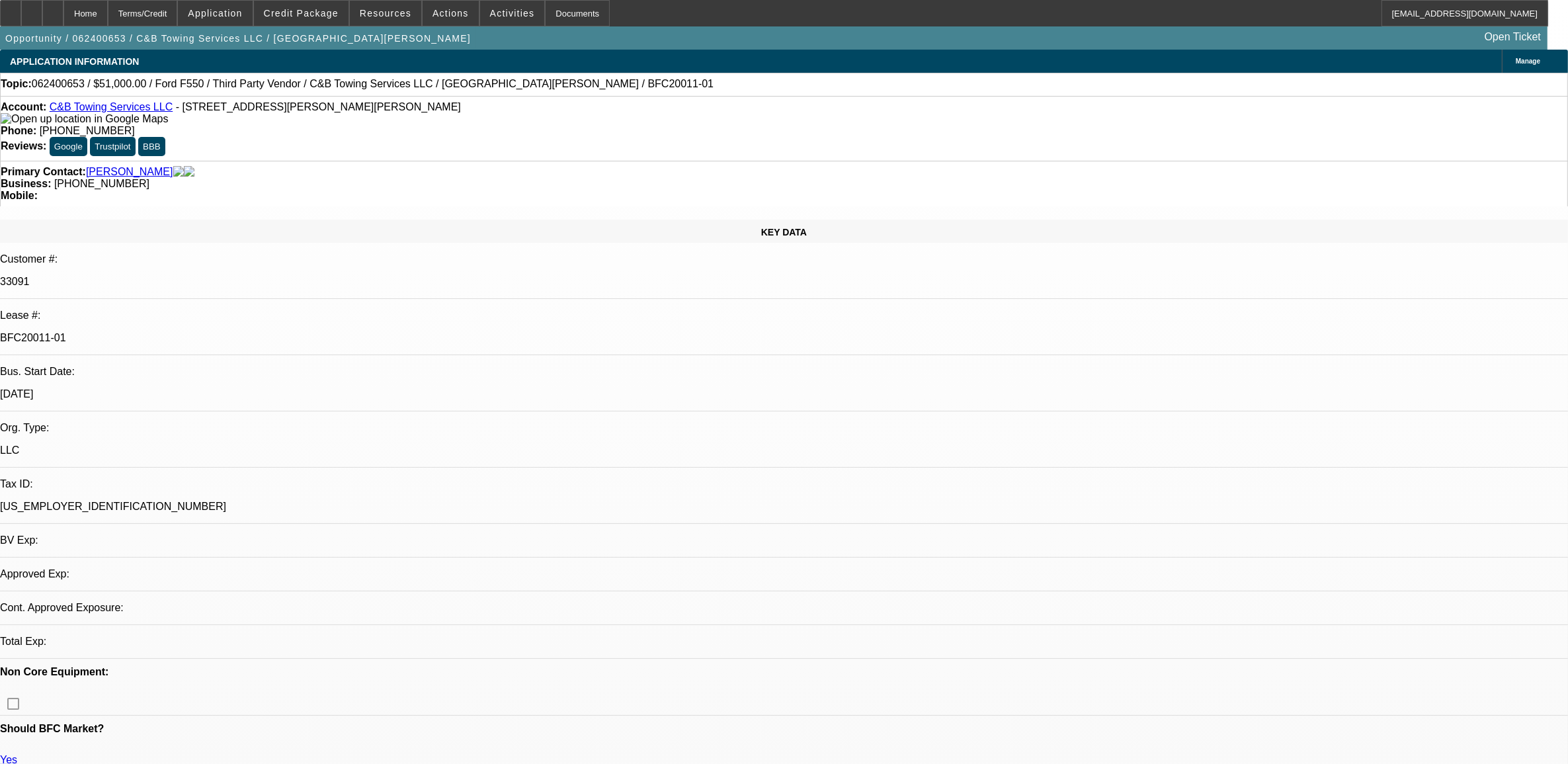
select select "0.15"
select select "2"
select select "0"
select select "6"
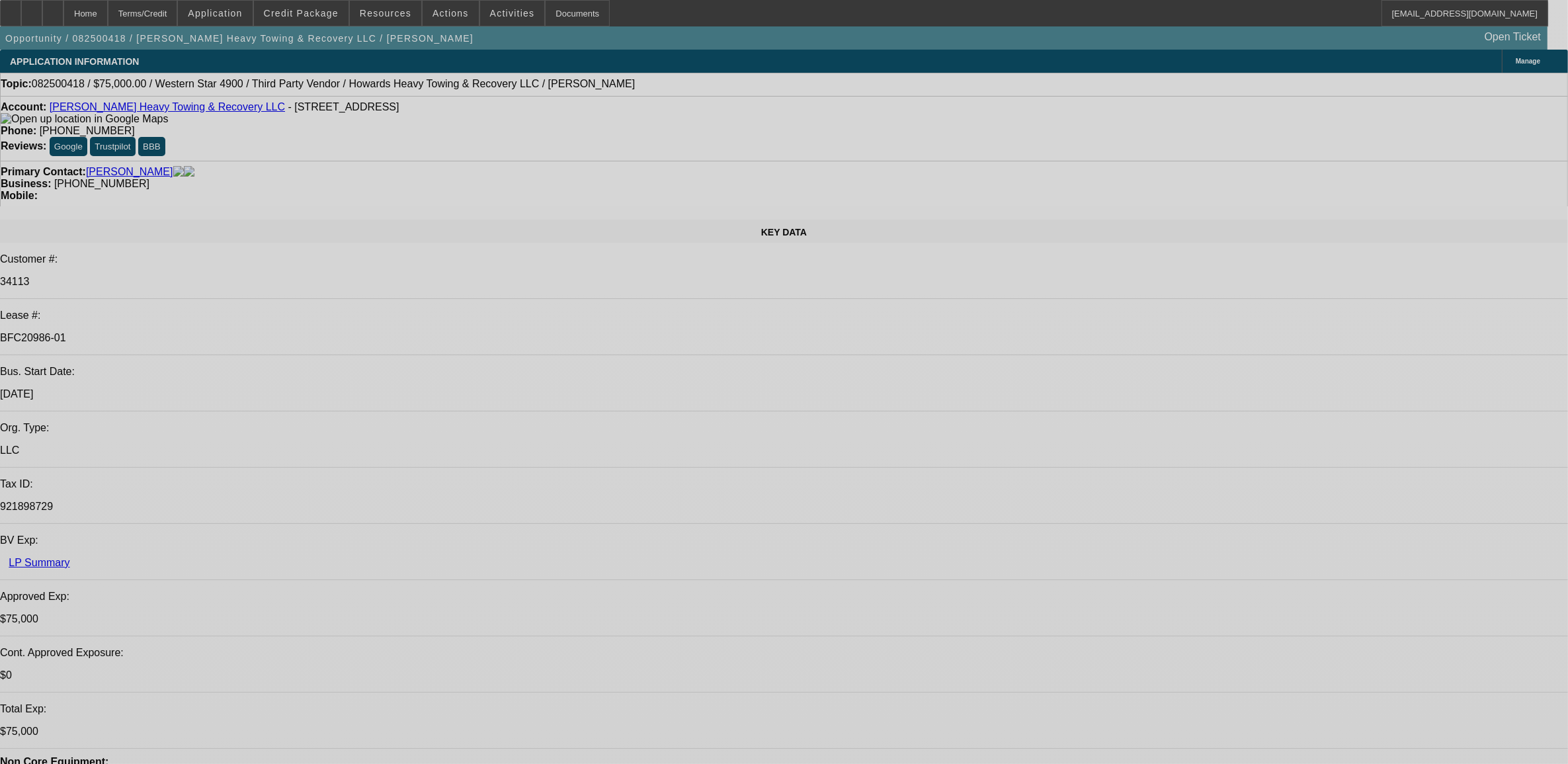
select select "0"
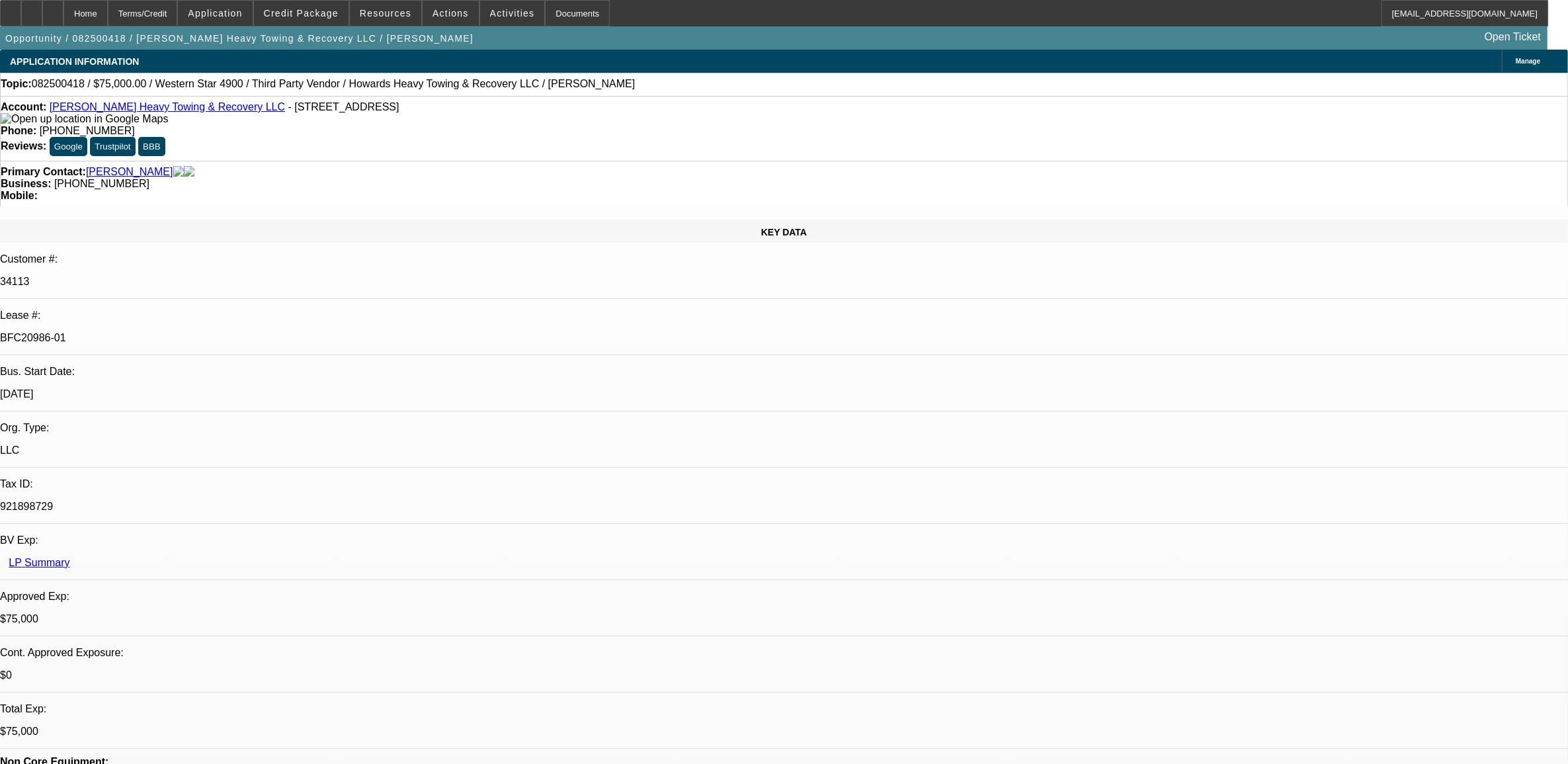
select select "0"
select select "0.1"
select select "0"
select select "0.1"
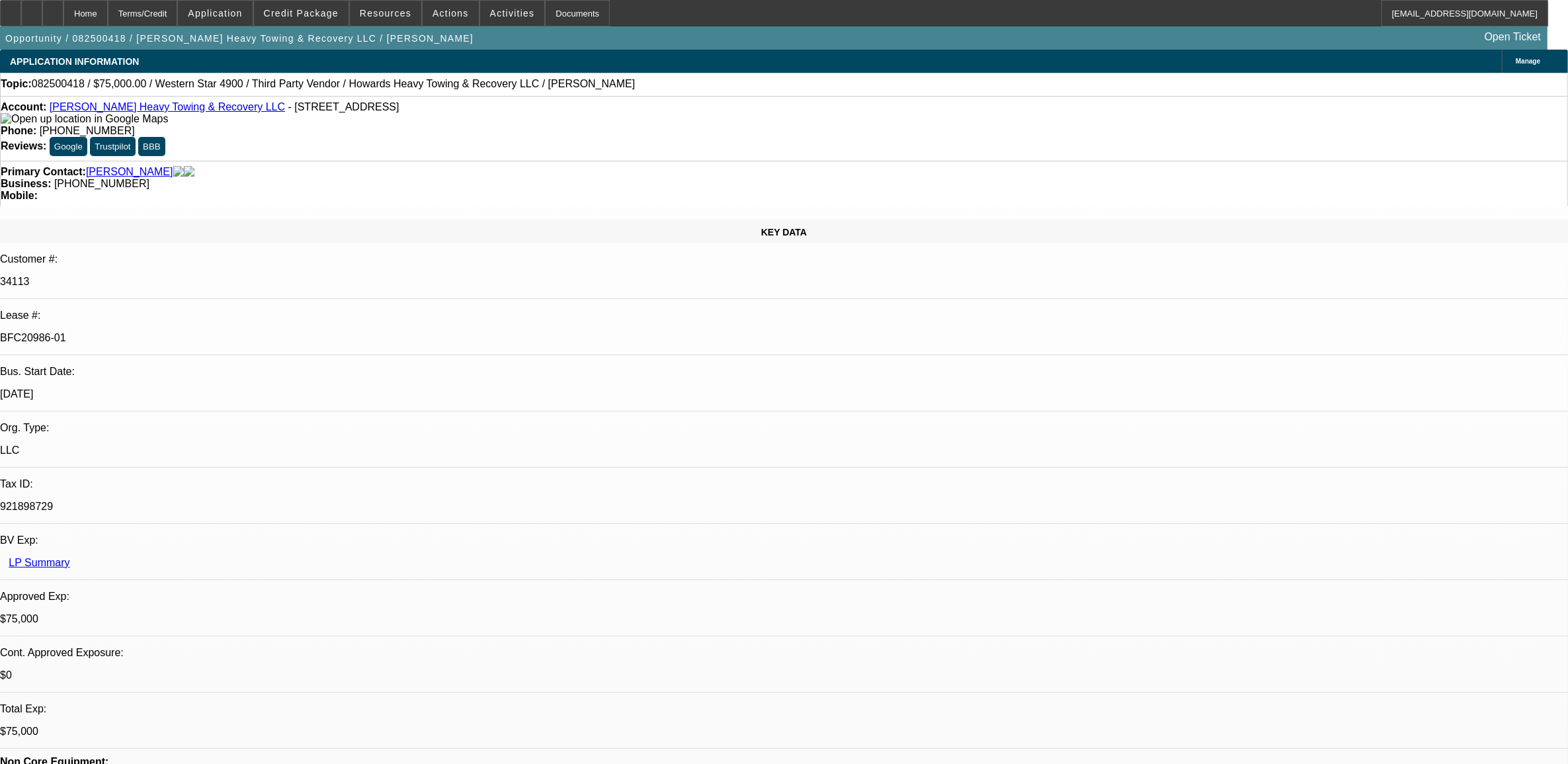
select select "0"
select select "0.1"
select select "0"
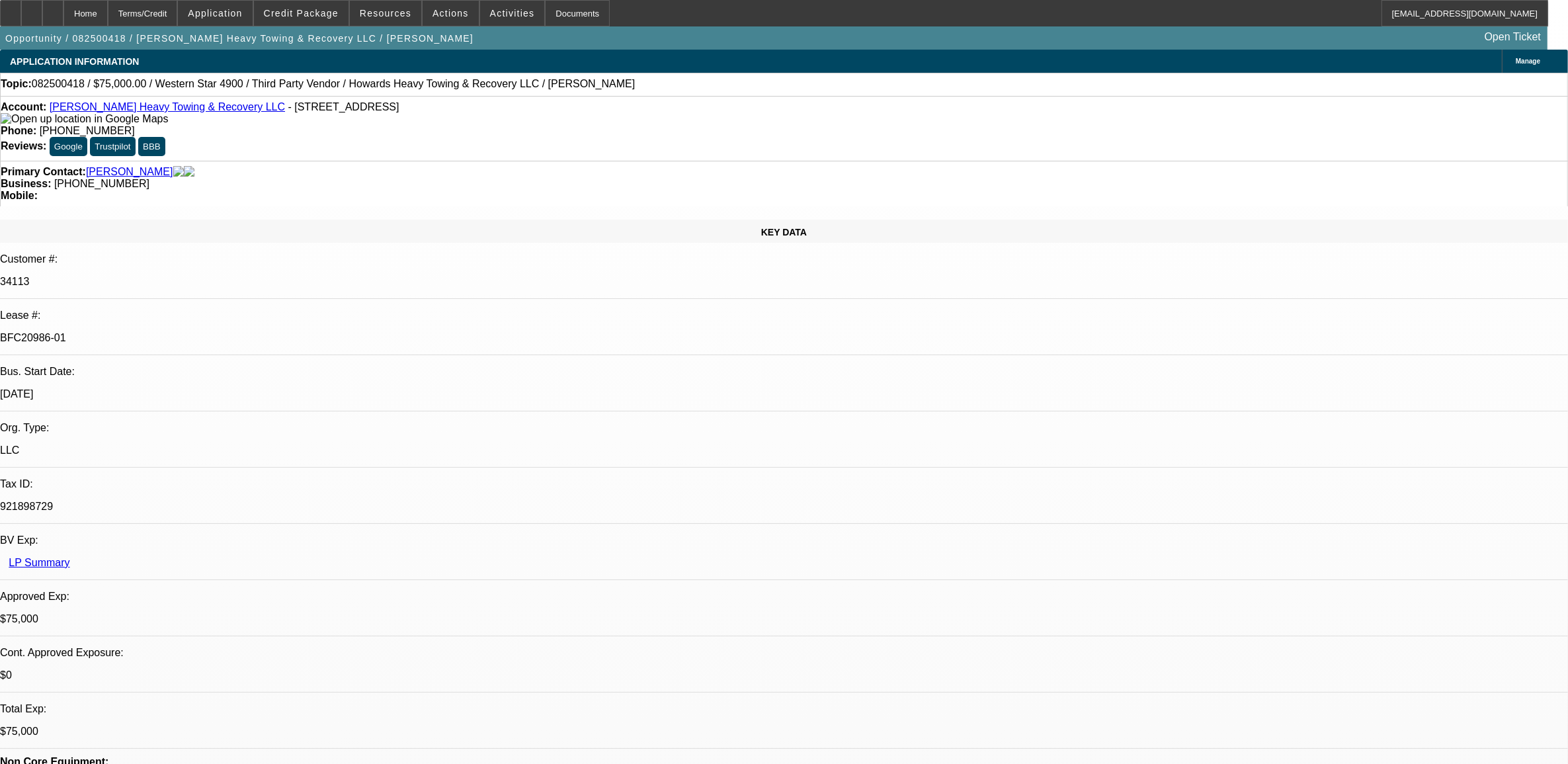
select select "0.1"
select select "1"
select select "2"
select select "4"
select select "1"
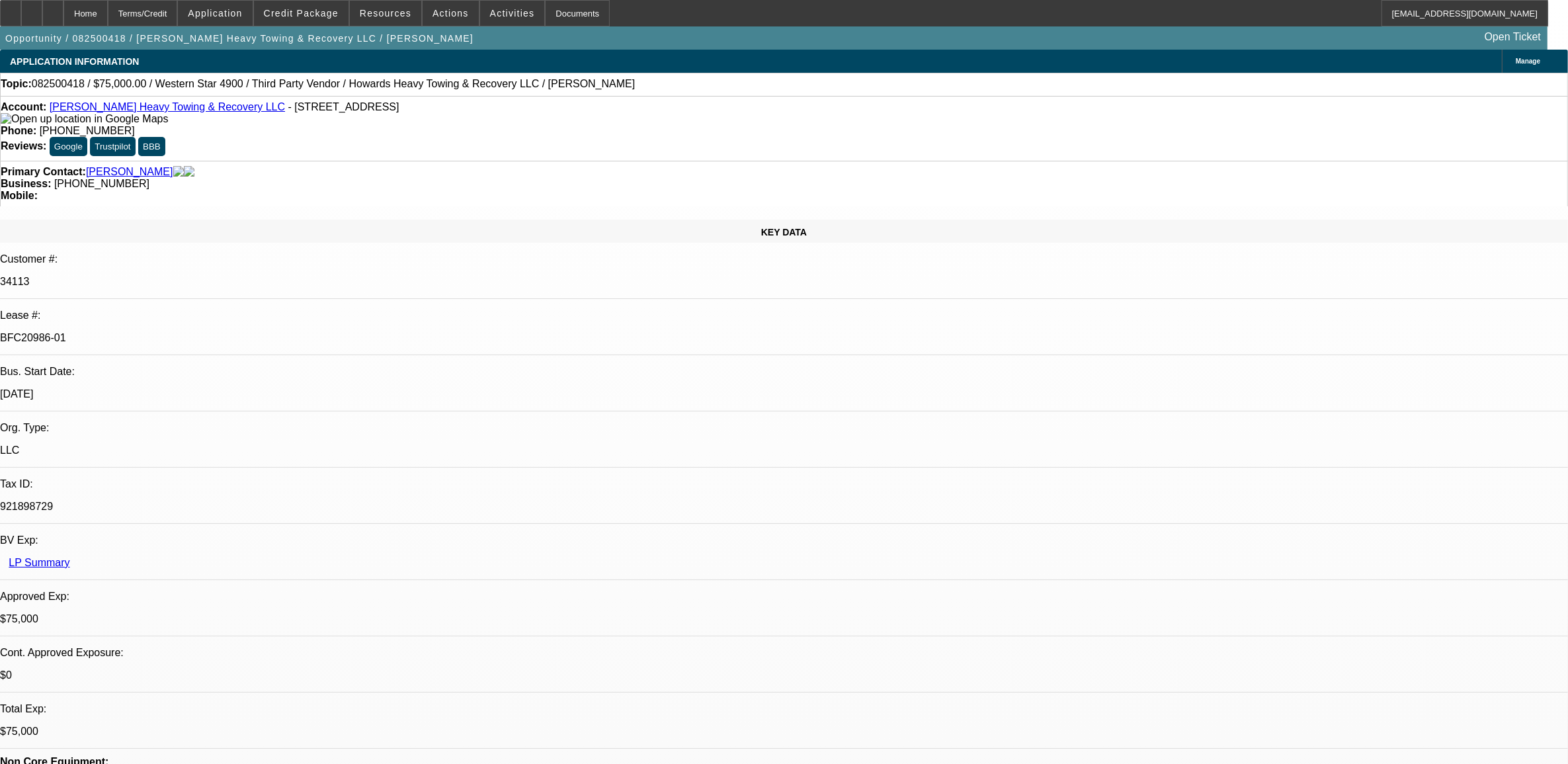
select select "2"
select select "4"
select select "1"
select select "2"
select select "4"
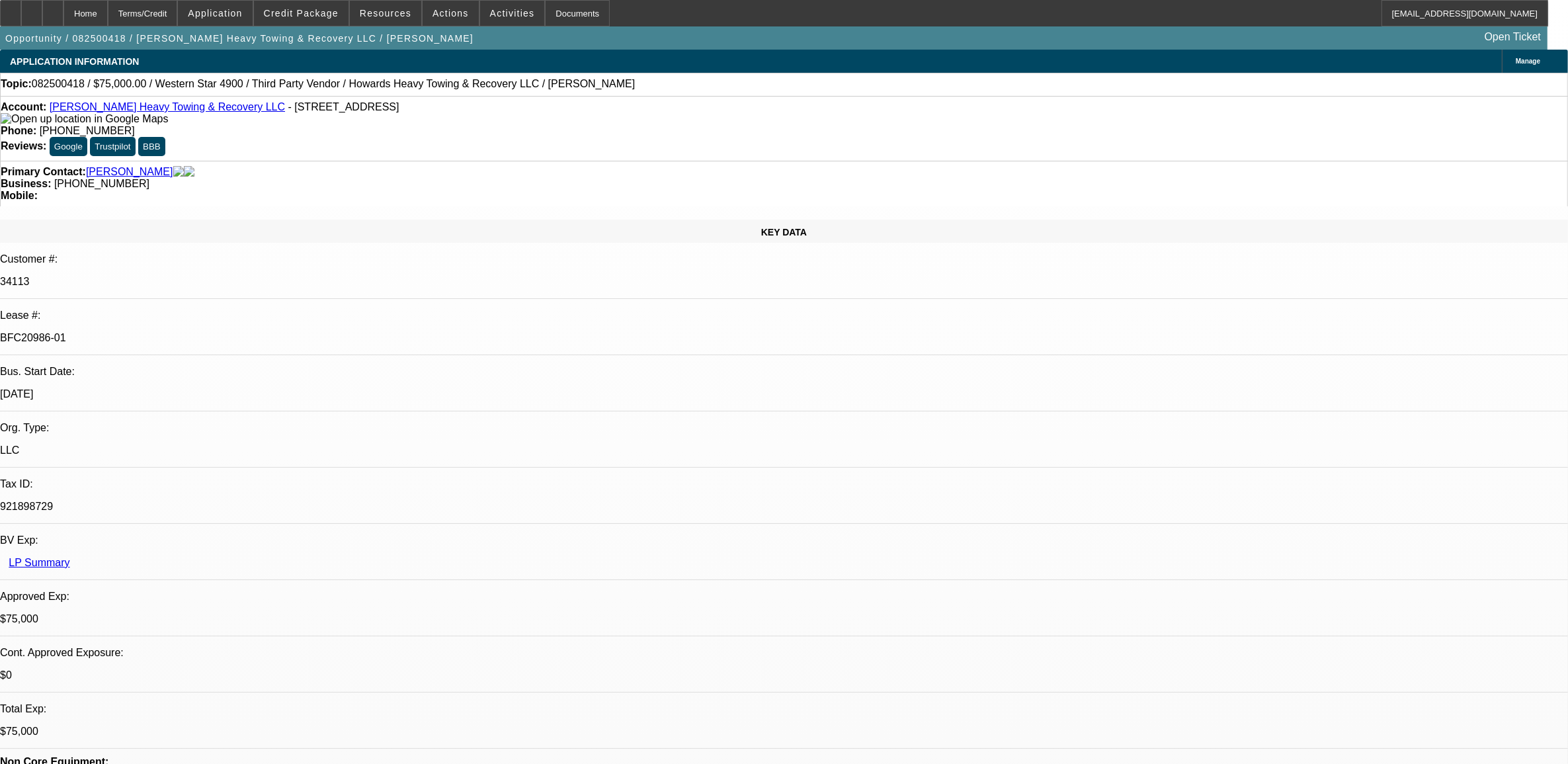
select select "1"
select select "2"
select select "4"
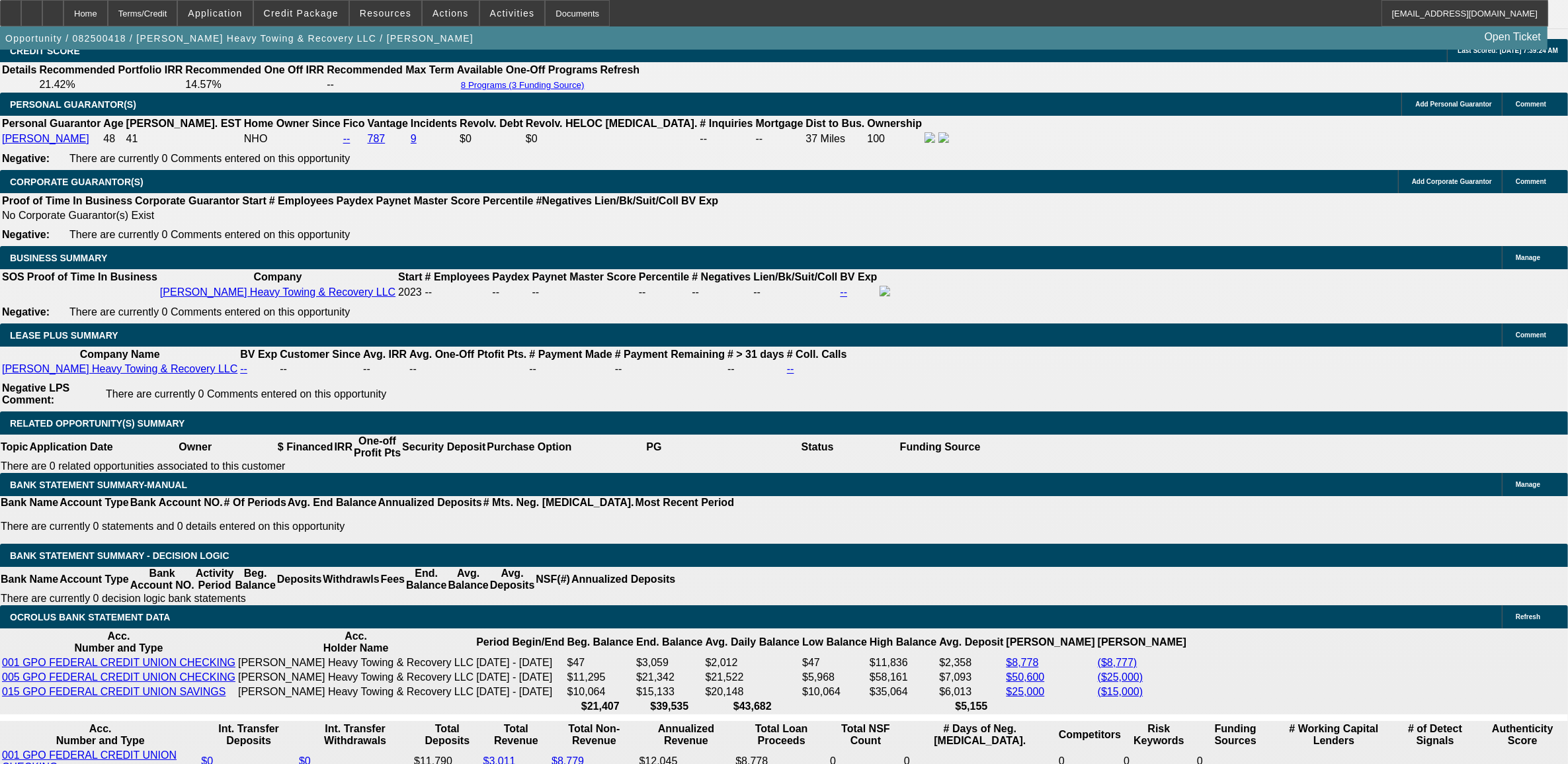
scroll to position [1984, 0]
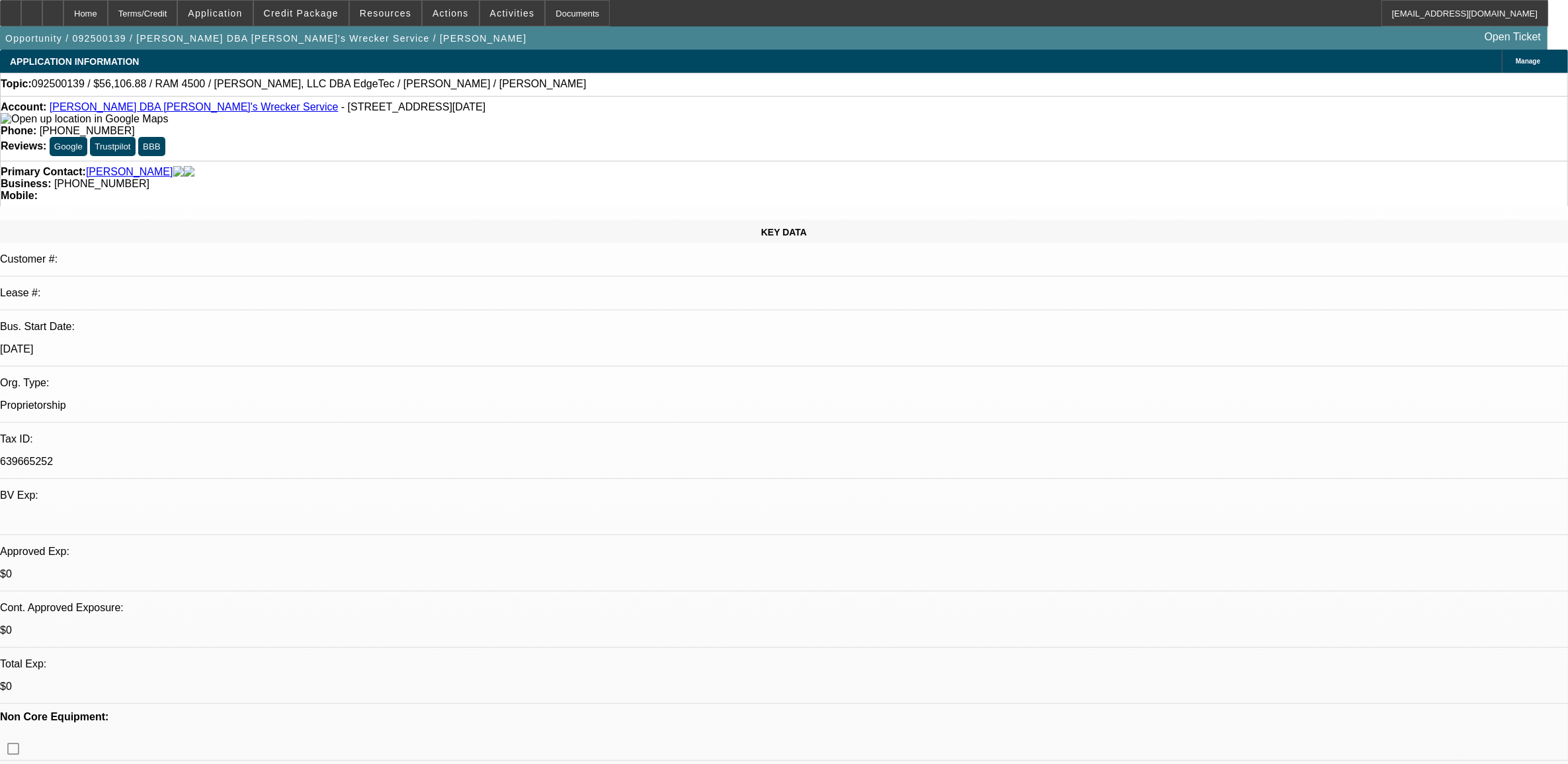
select select "0"
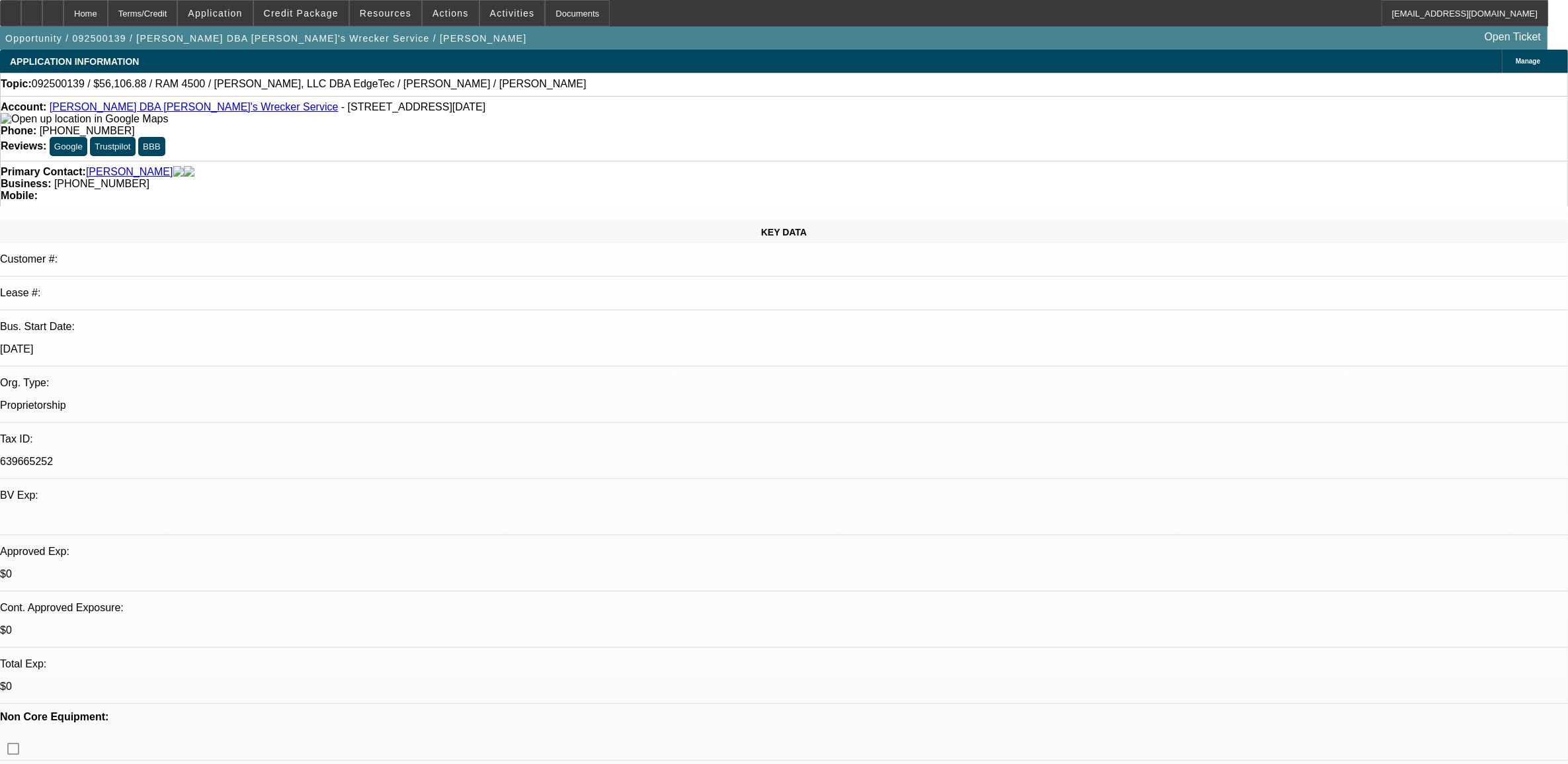
select select "0"
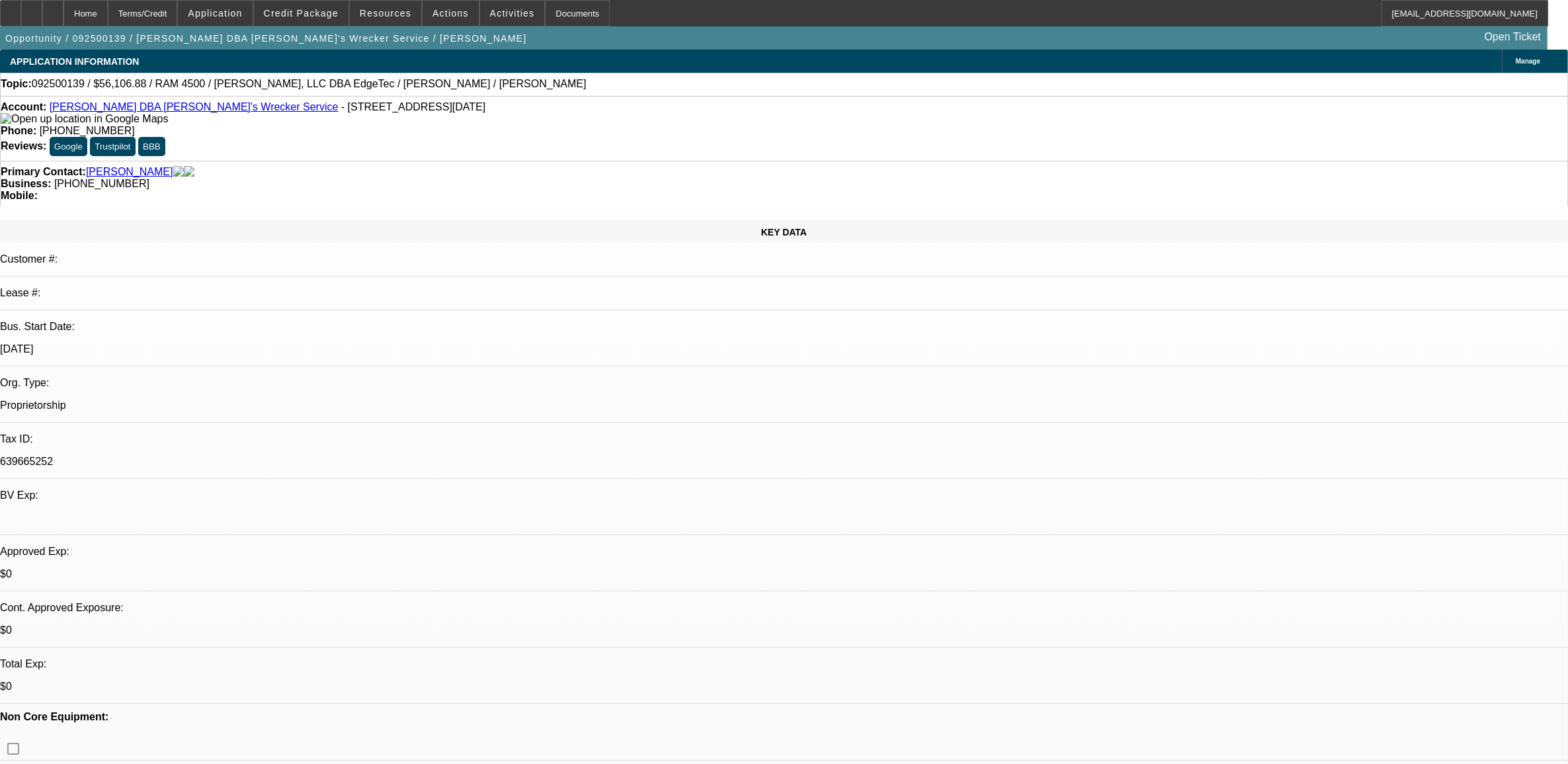
select select "0"
select select "0.1"
select select "1"
select select "6"
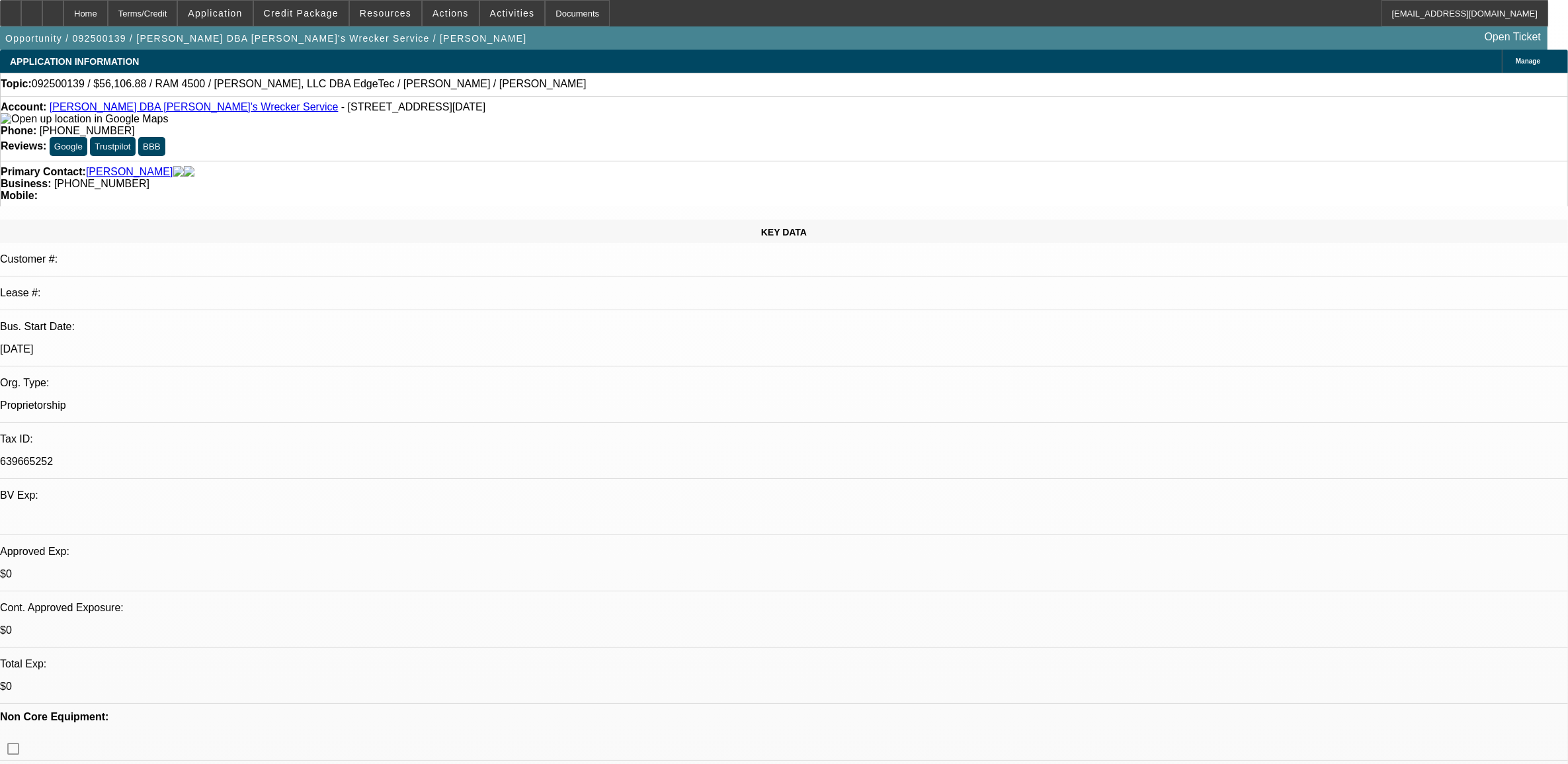
select select "1"
select select "6"
select select "1"
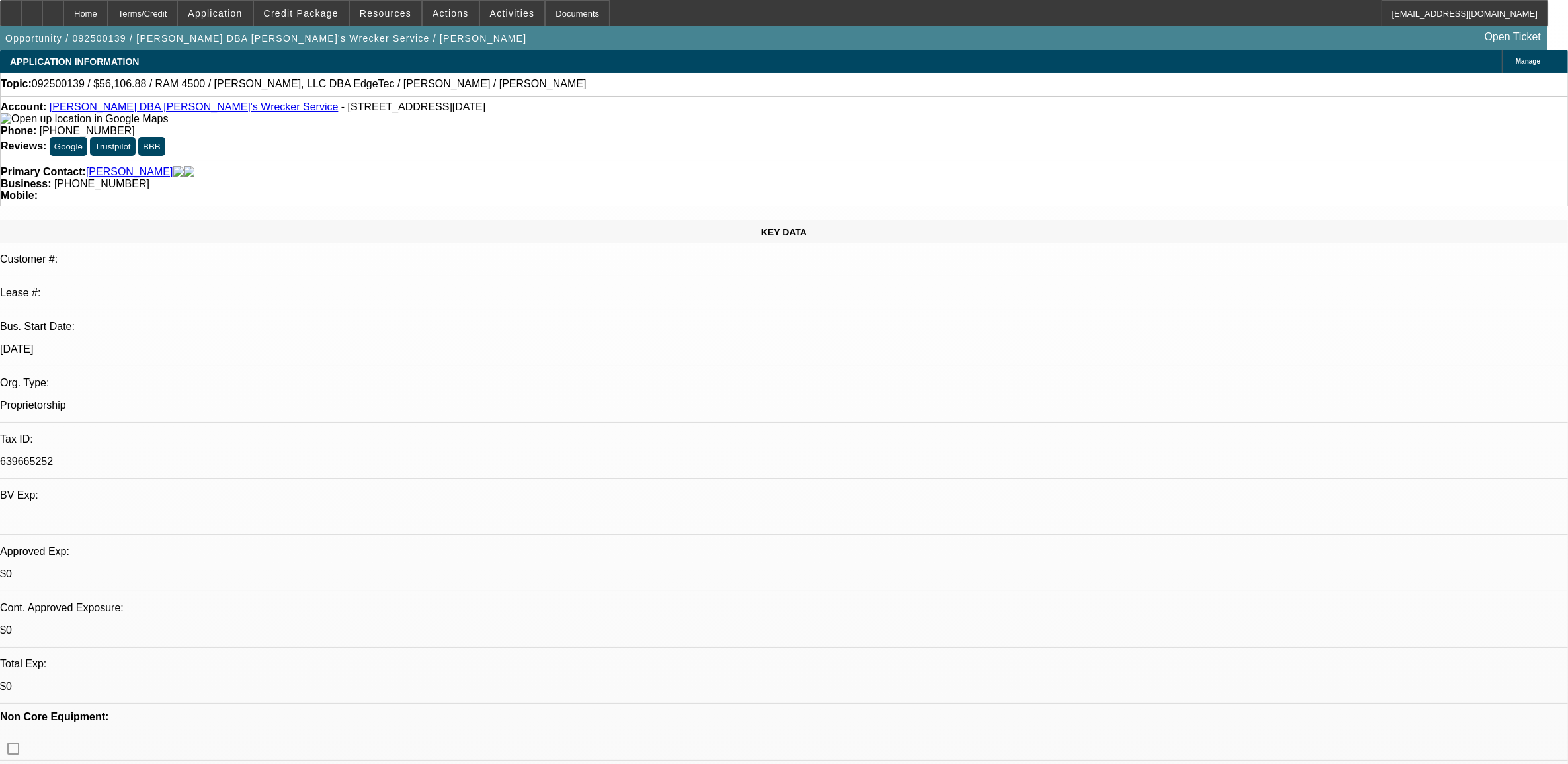
select select "6"
select select "1"
select select "4"
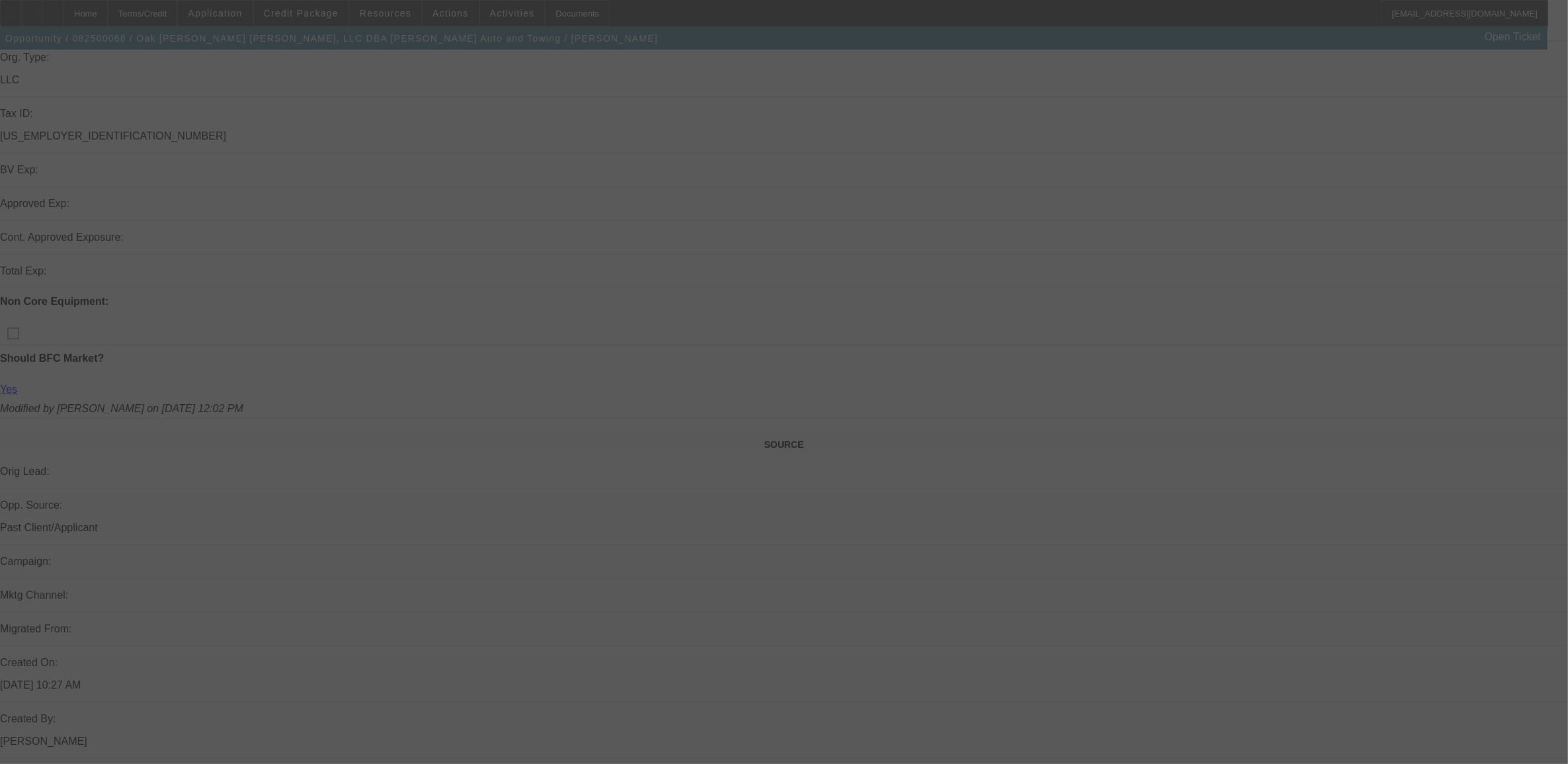
scroll to position [413, 0]
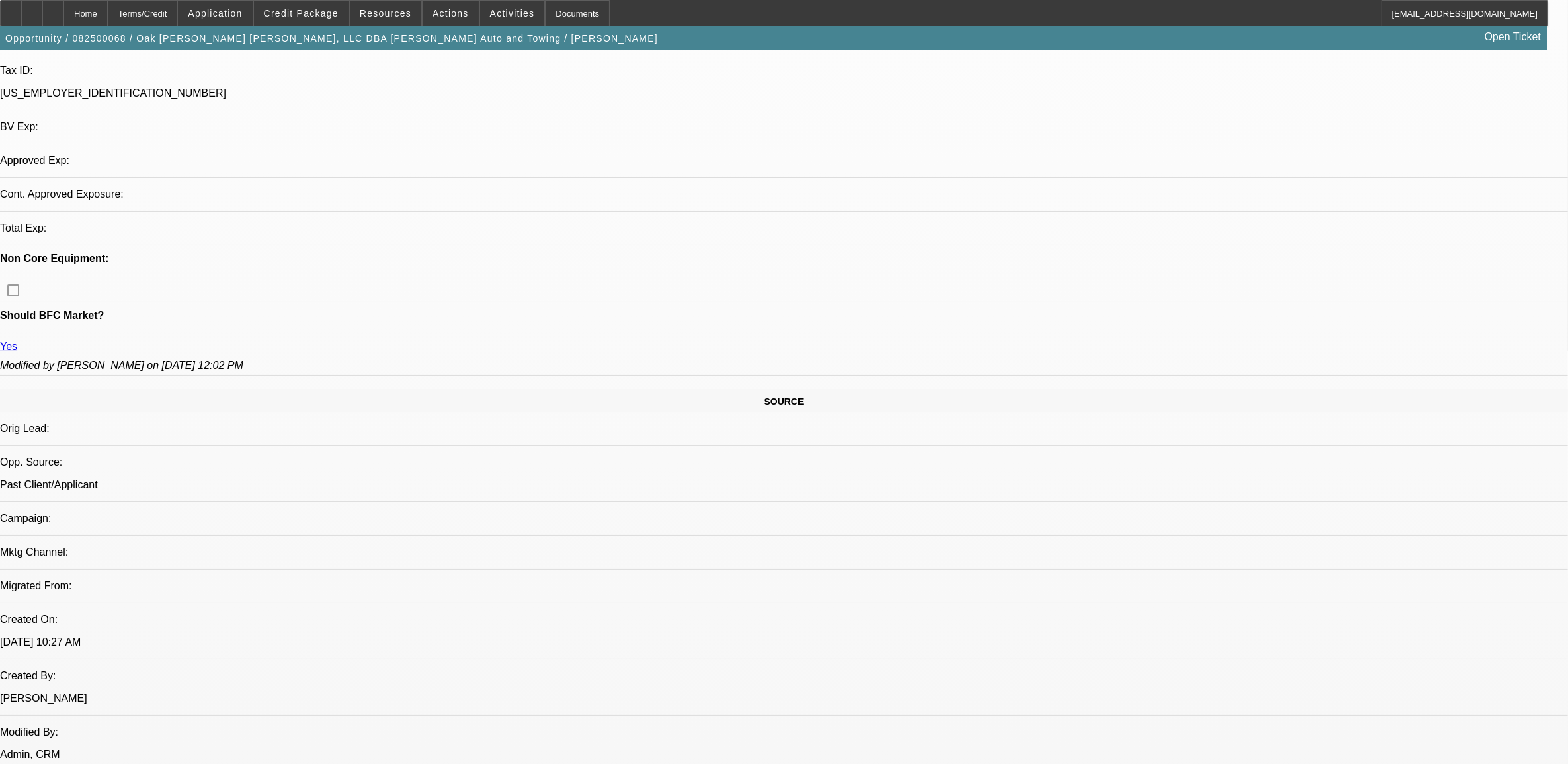
select select "0"
select select "2"
select select "0"
select select "2"
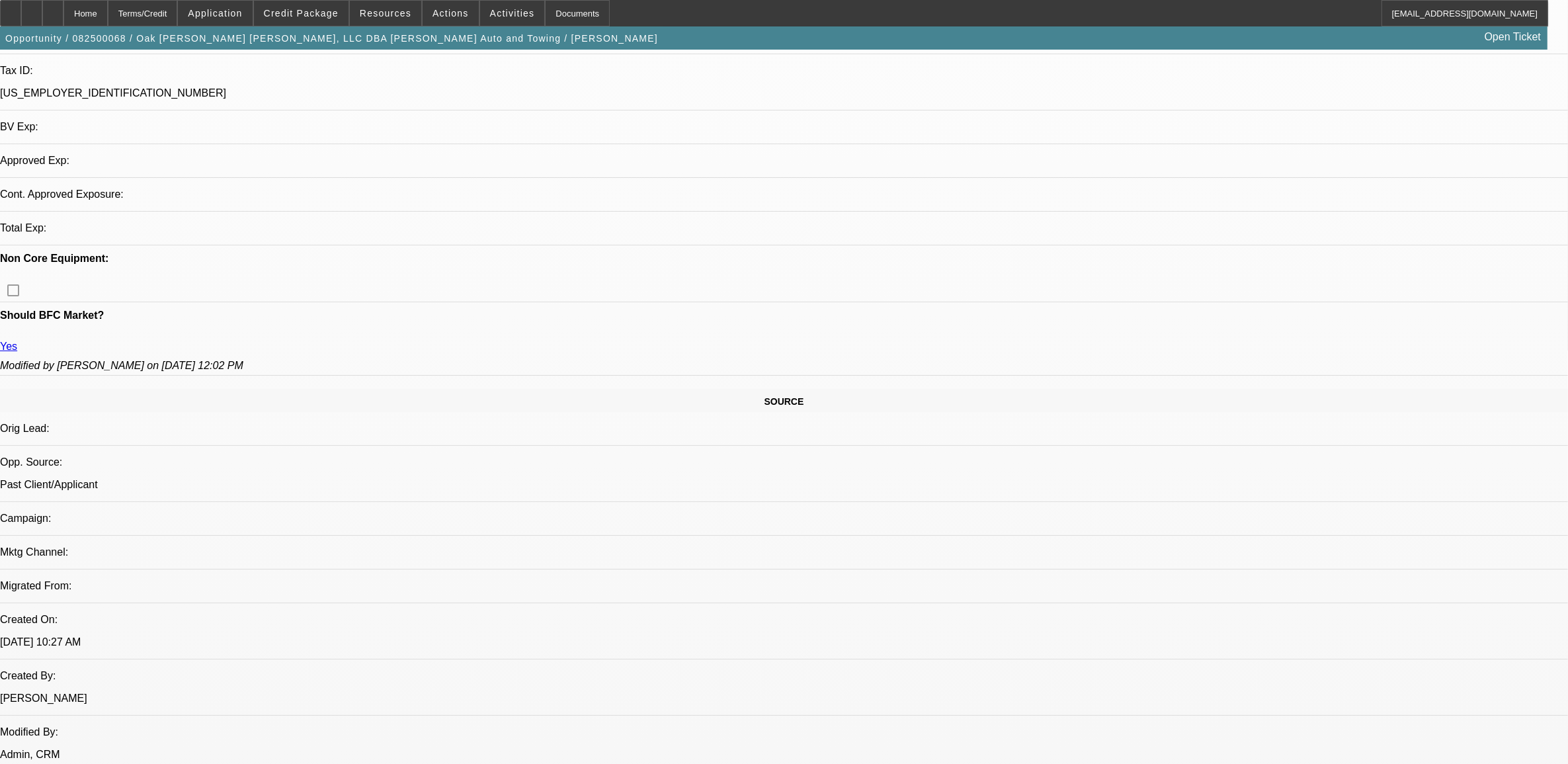
select select "0"
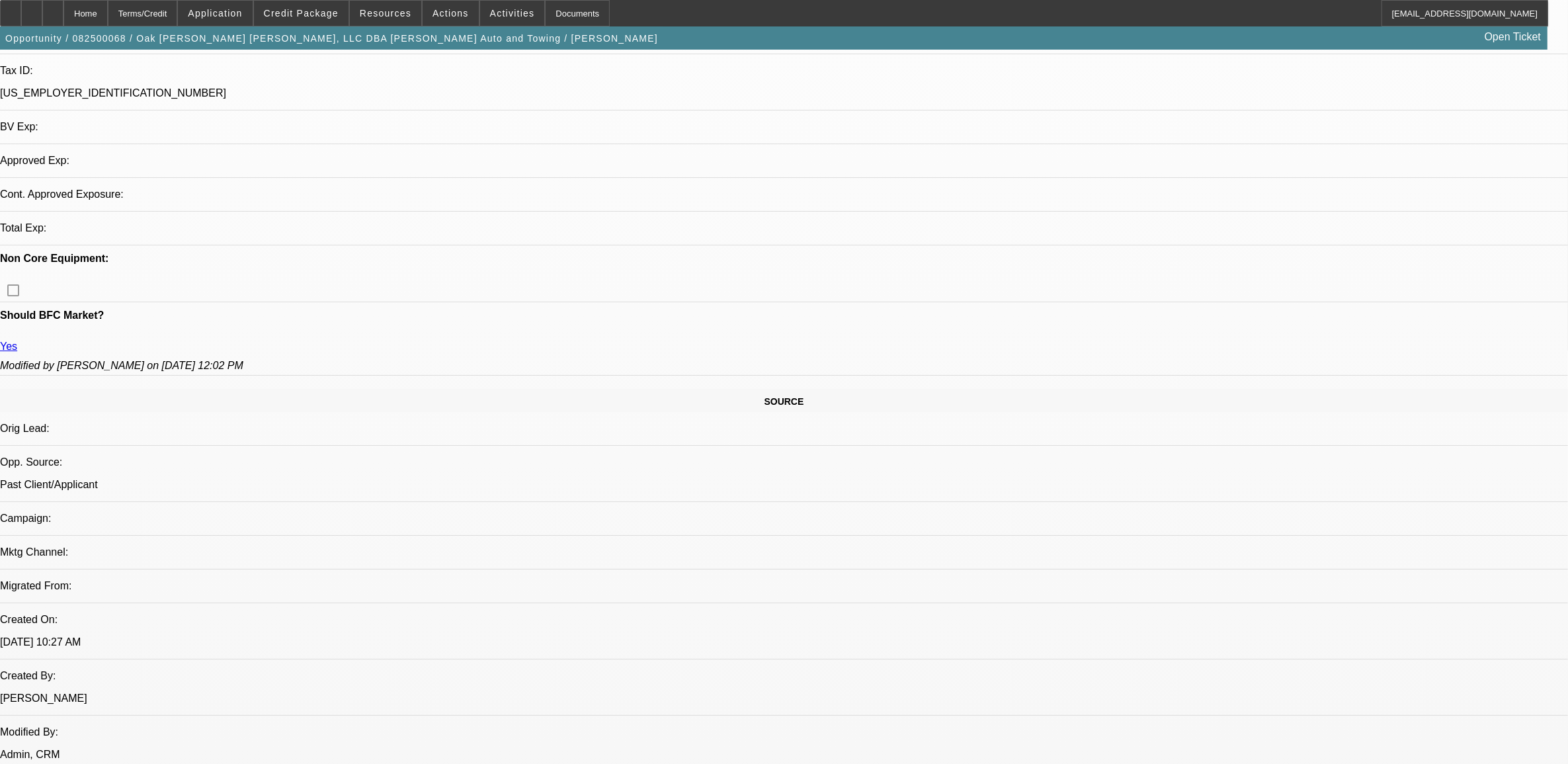
select select "0"
select select "1"
select select "2"
select select "6"
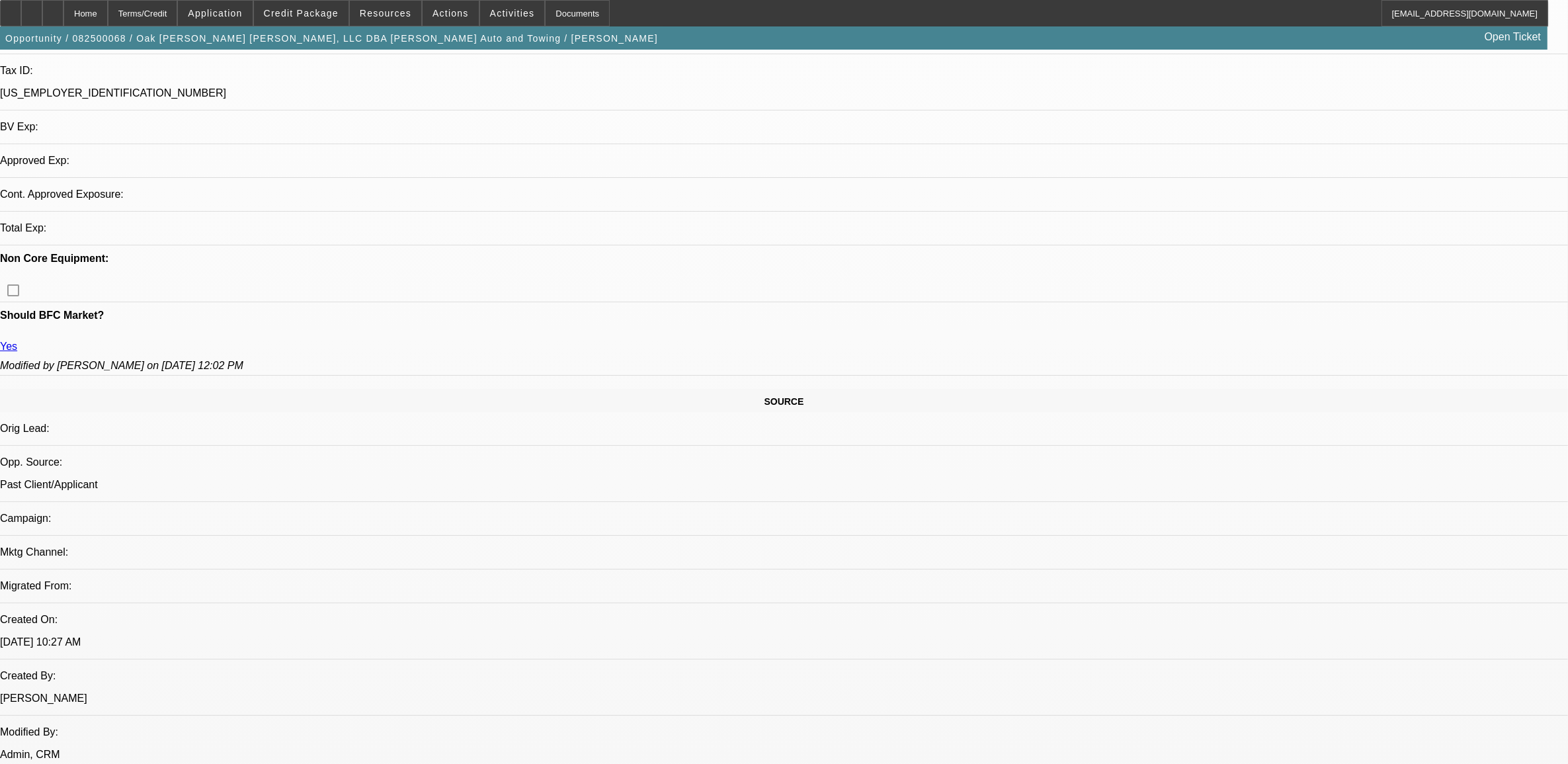
select select "1"
select select "2"
select select "6"
select select "1"
select select "2"
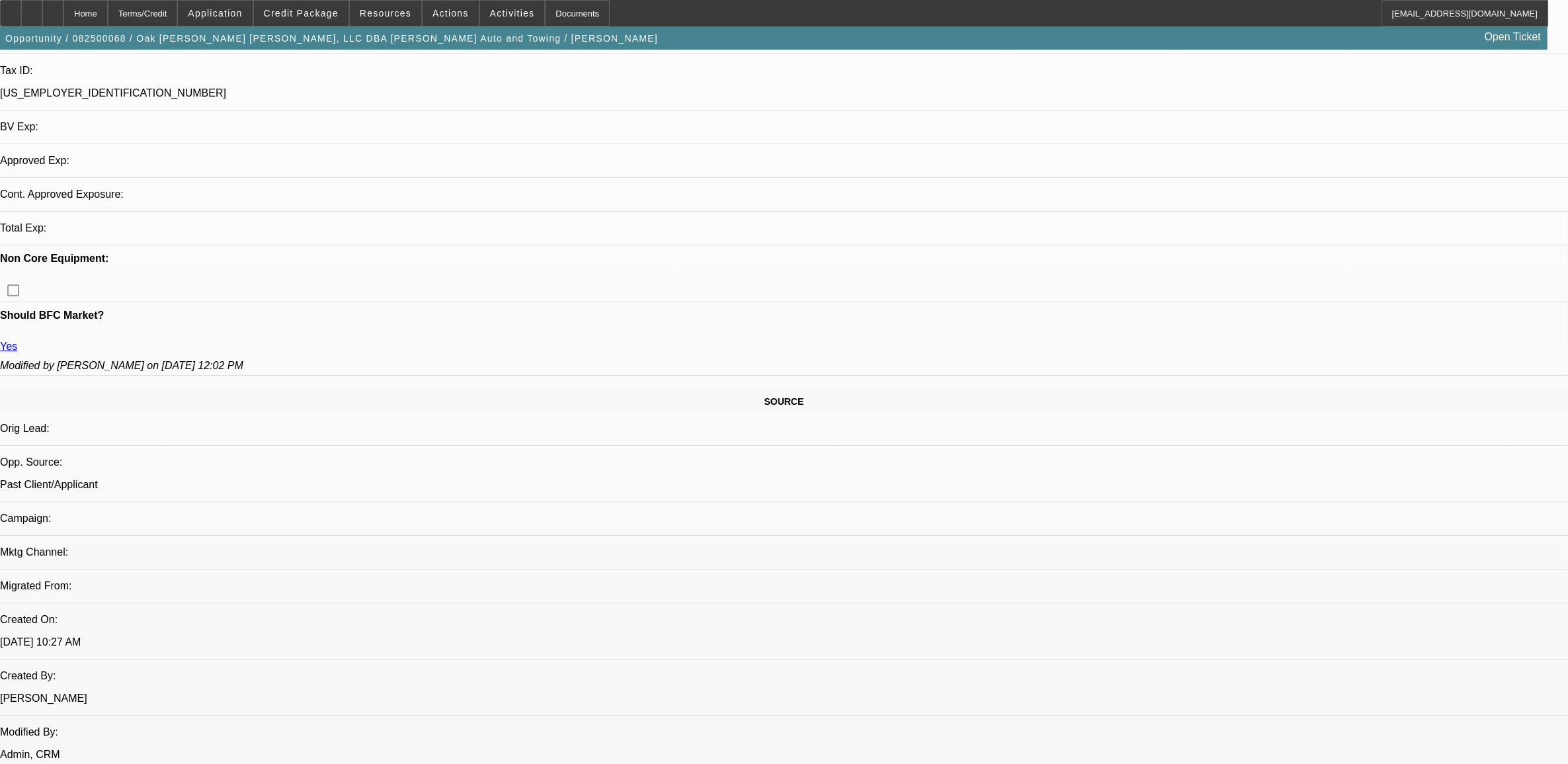
select select "6"
select select "1"
select select "2"
select select "6"
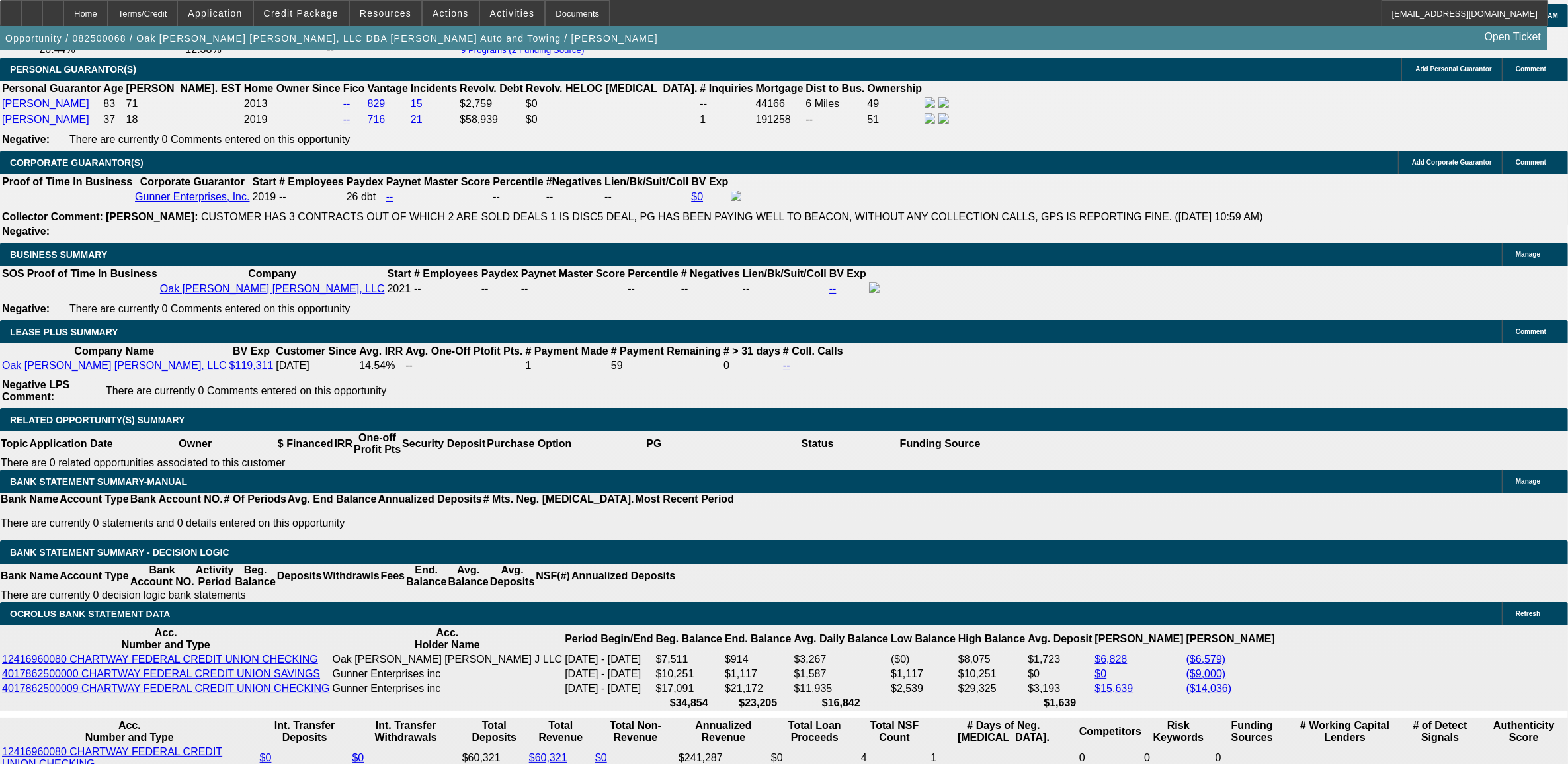
scroll to position [2086, 0]
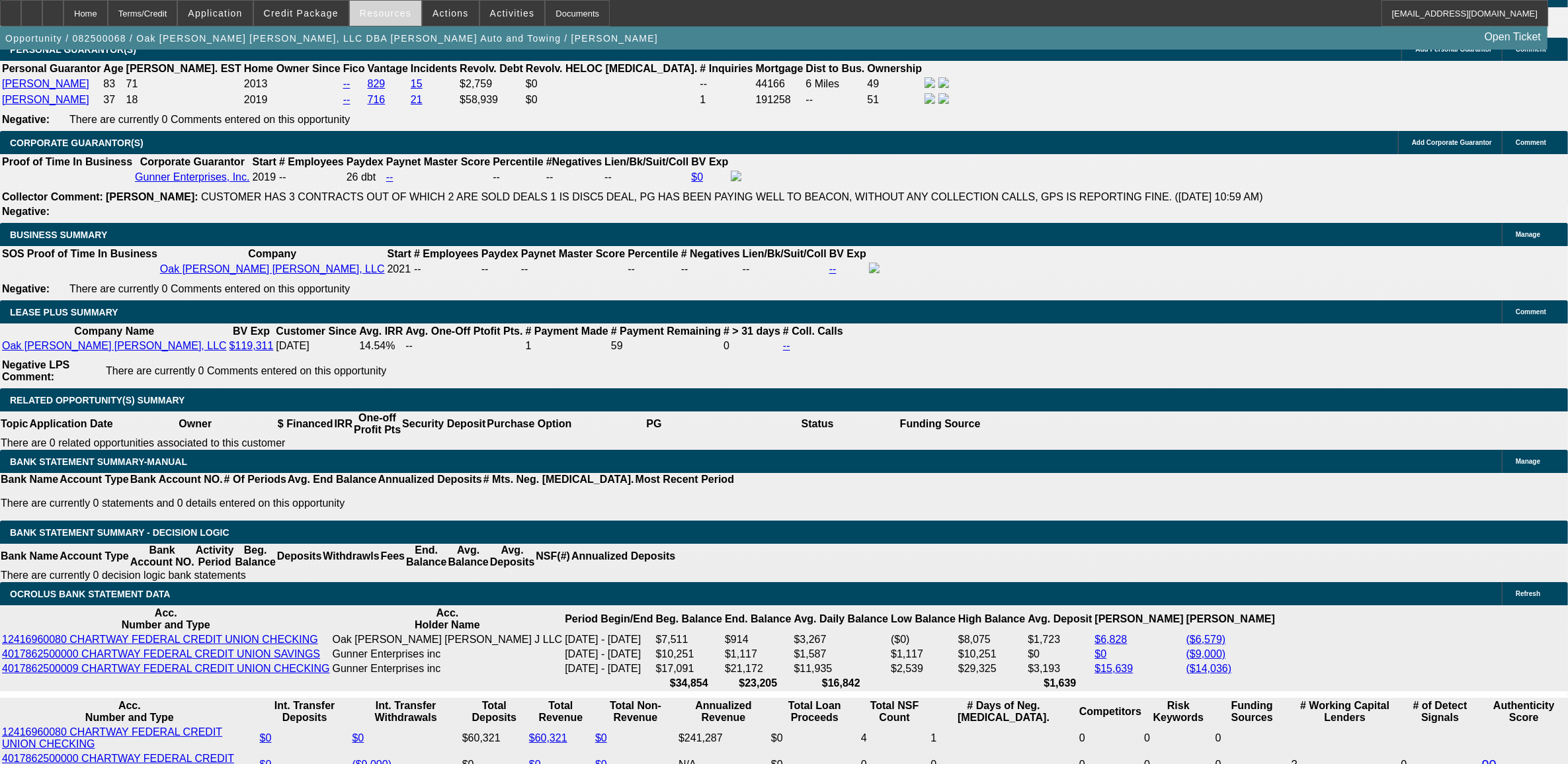
click at [371, 14] on span "Resources" at bounding box center [386, 13] width 52 height 11
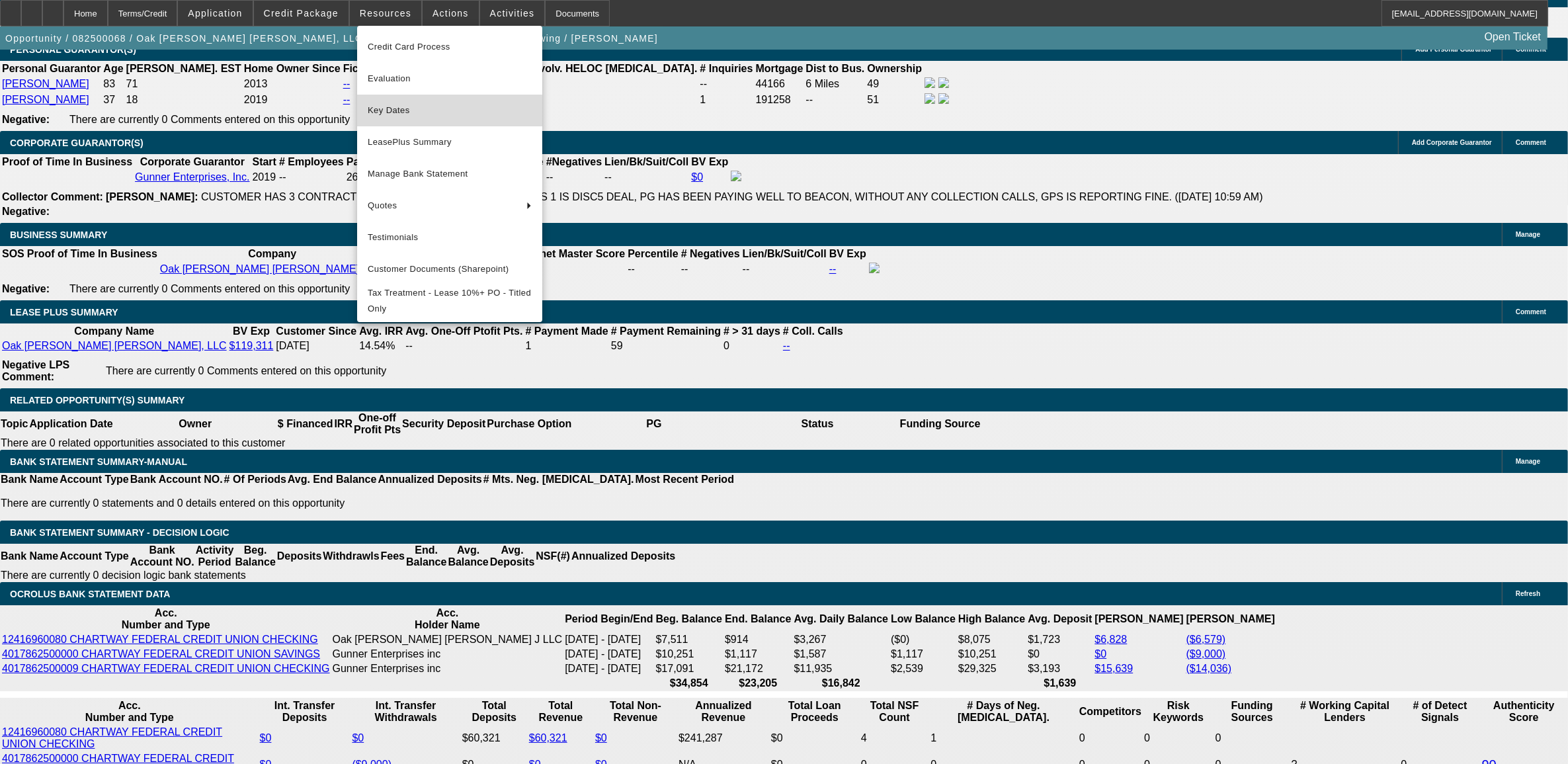
click at [440, 115] on span "Key Dates" at bounding box center [449, 110] width 164 height 16
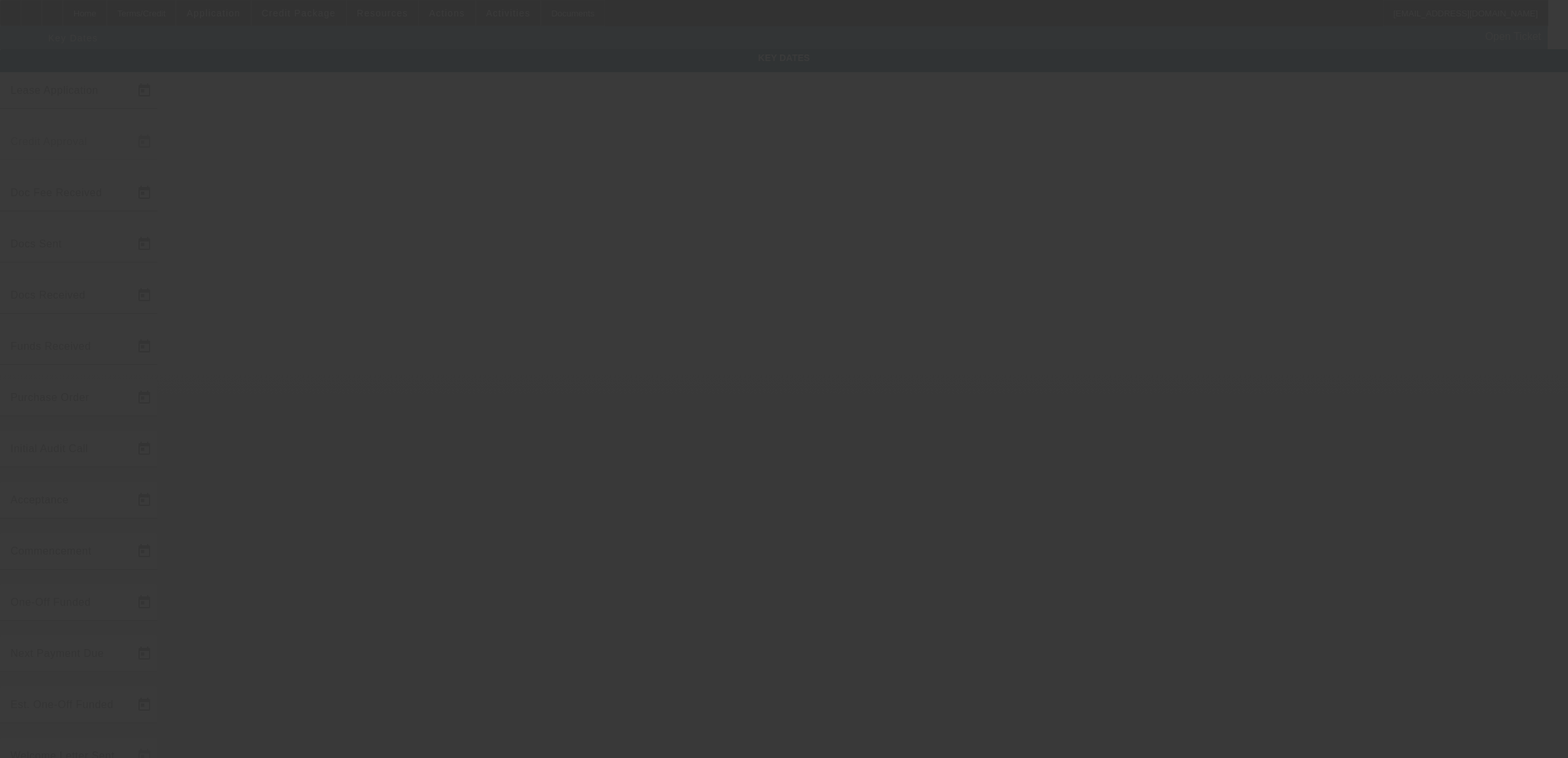
type input "8/5/2025"
type input "8/8/2025"
type input "8/11/2025"
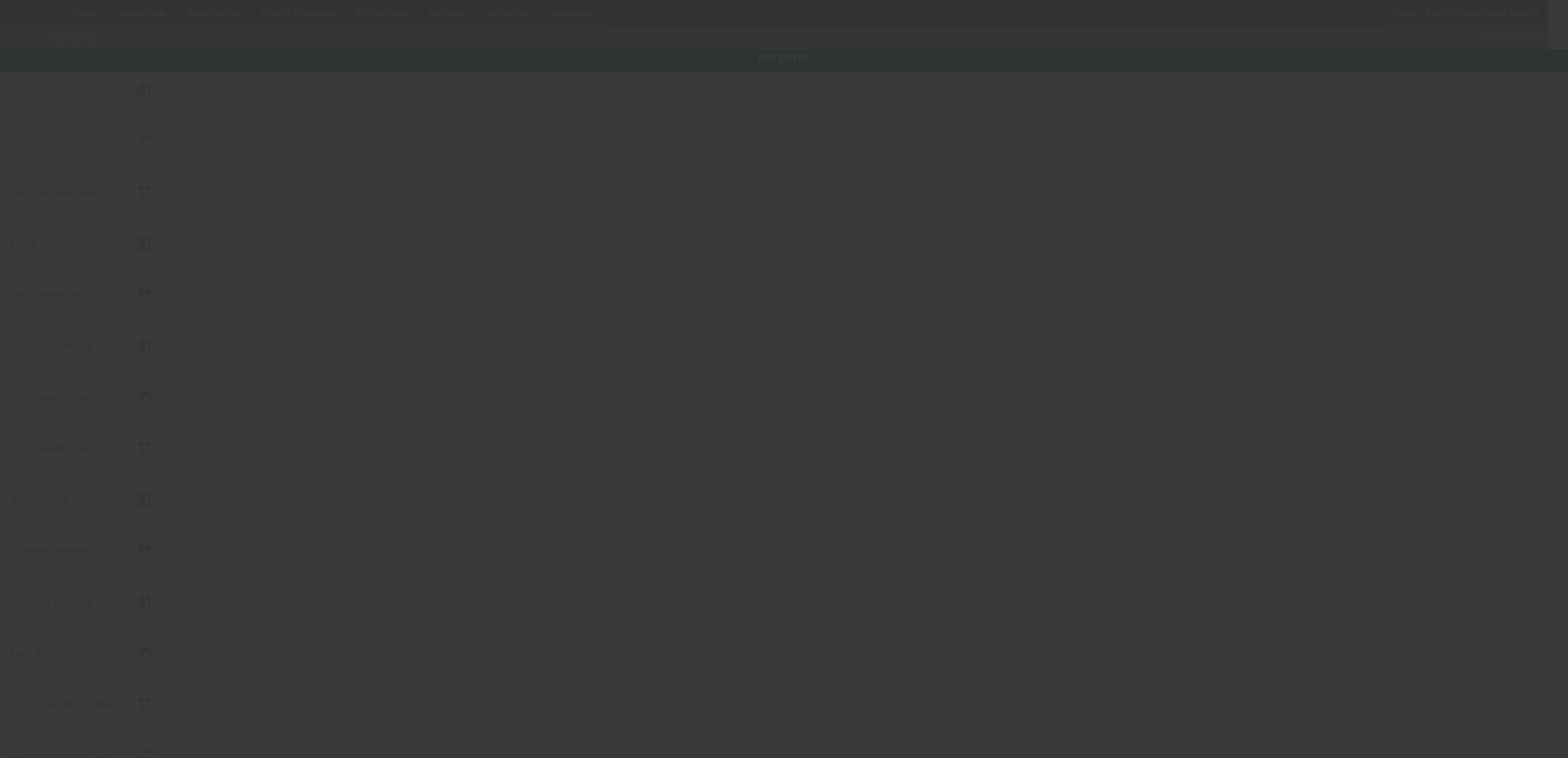
type input "8/11/2025"
type input "8/12/2025"
type input "8/15/2025"
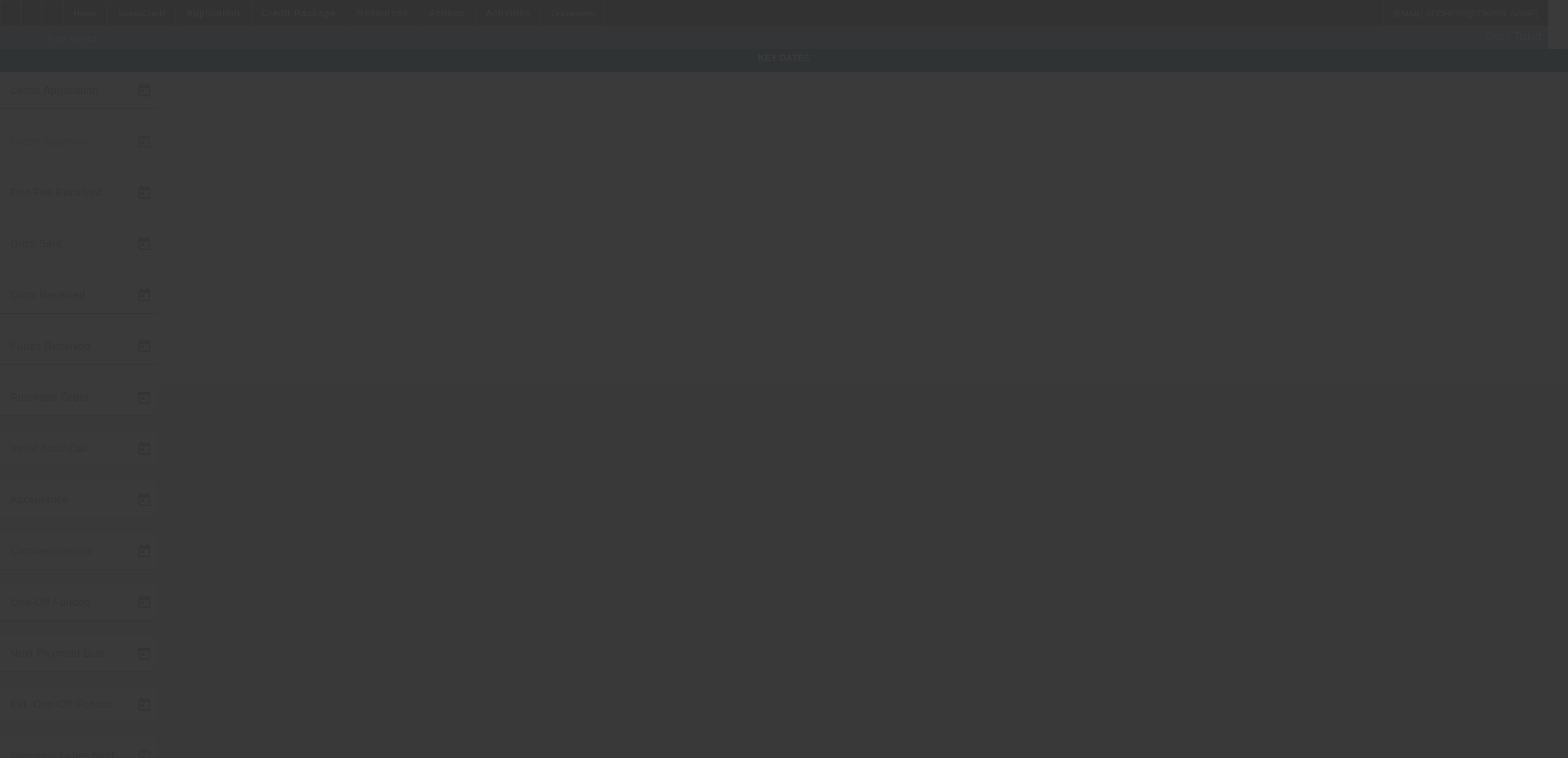
type input "[DATE]"
type input "8/22/2025"
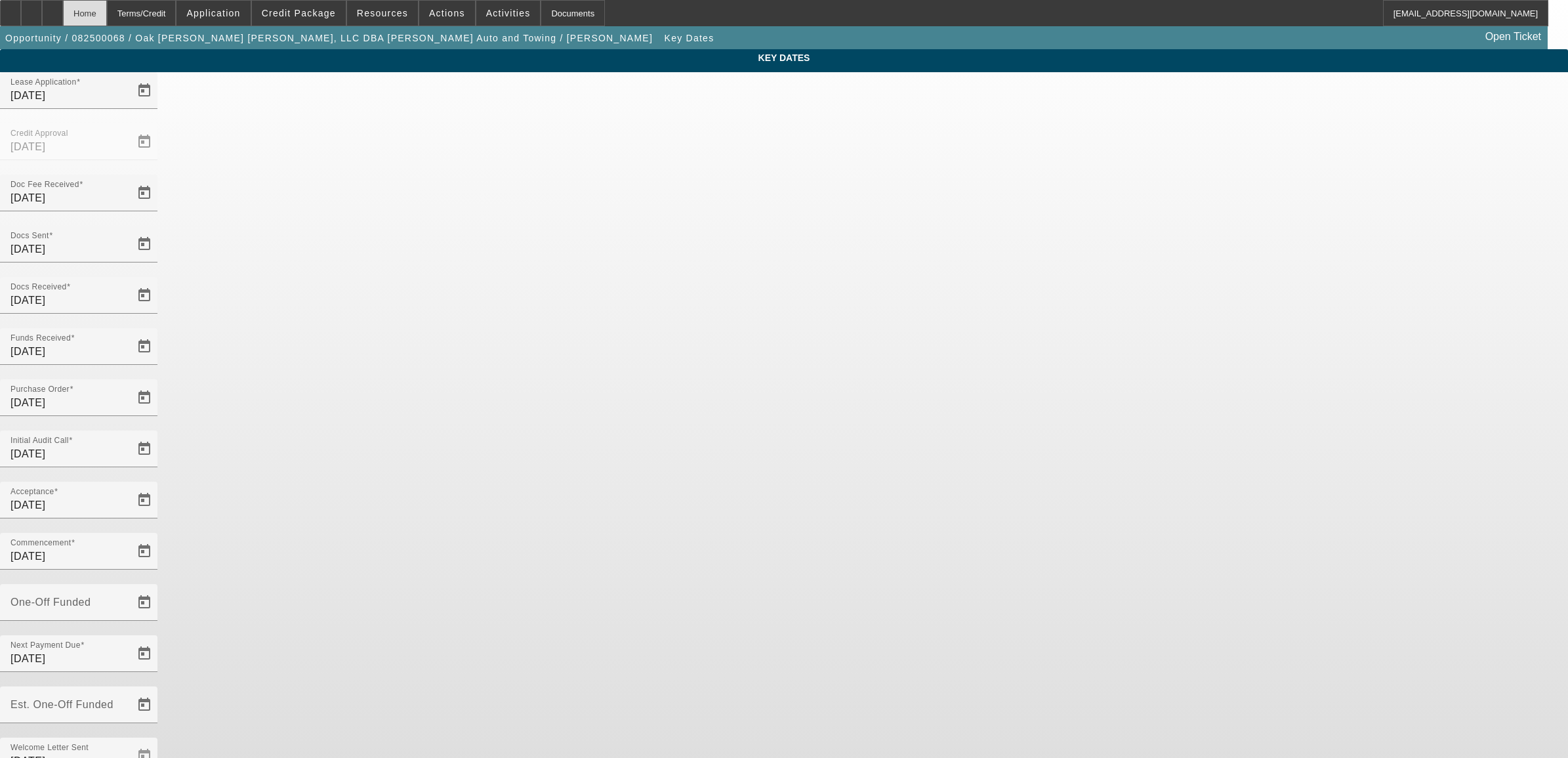
click at [107, 5] on div "Home" at bounding box center [85, 13] width 44 height 27
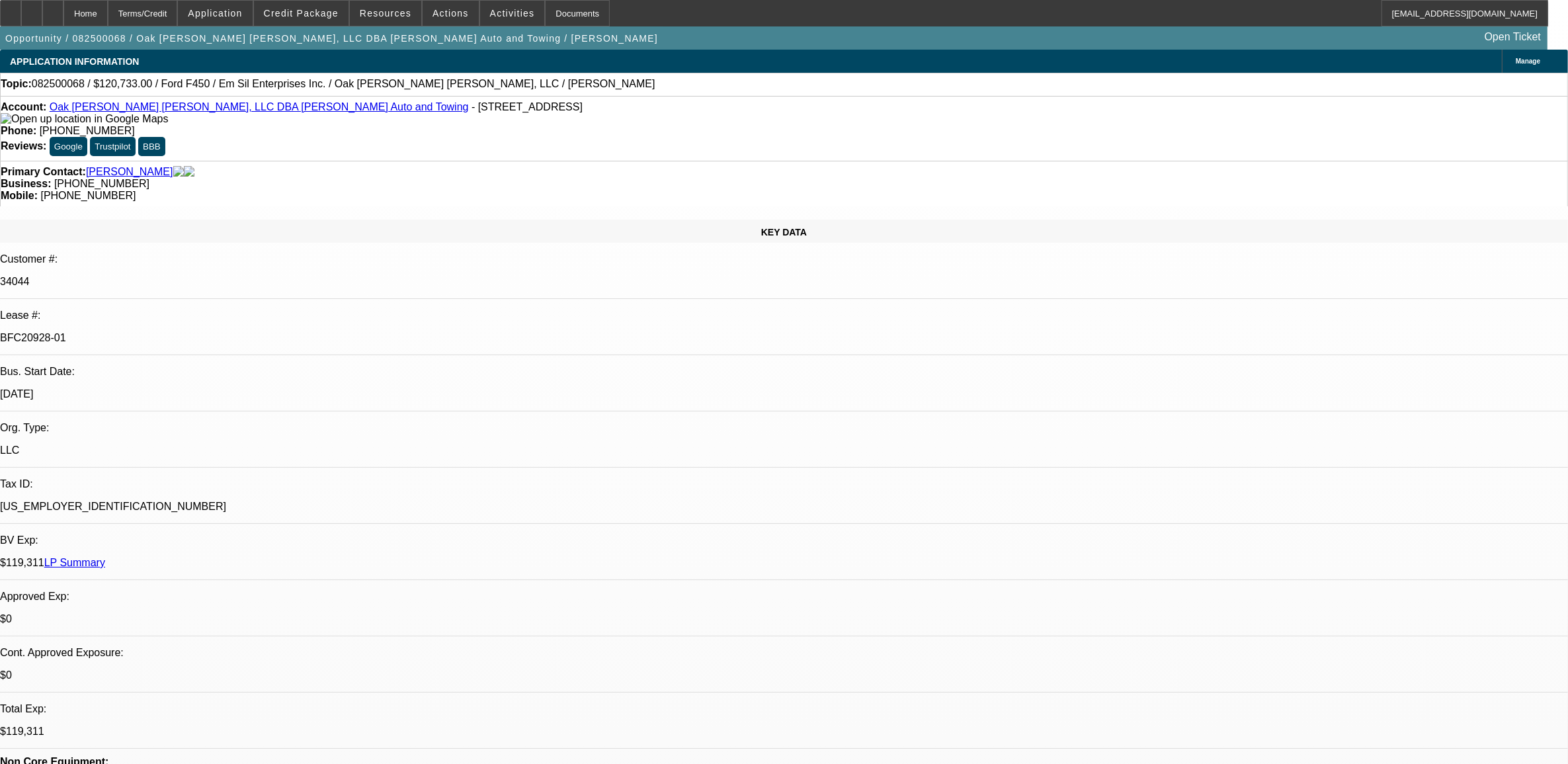
select select "0"
select select "2"
select select "0"
select select "6"
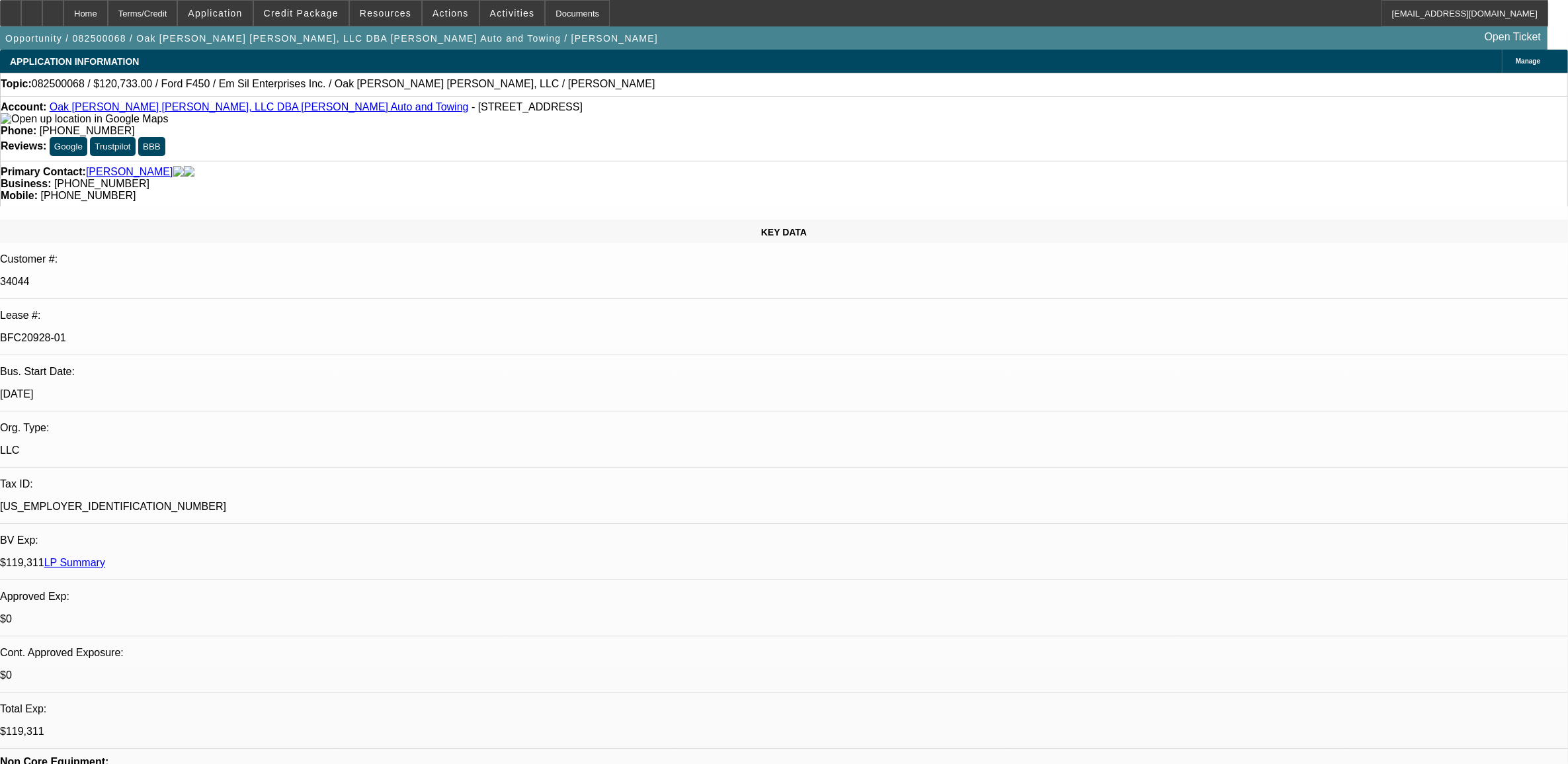
select select "0"
select select "2"
select select "0"
select select "6"
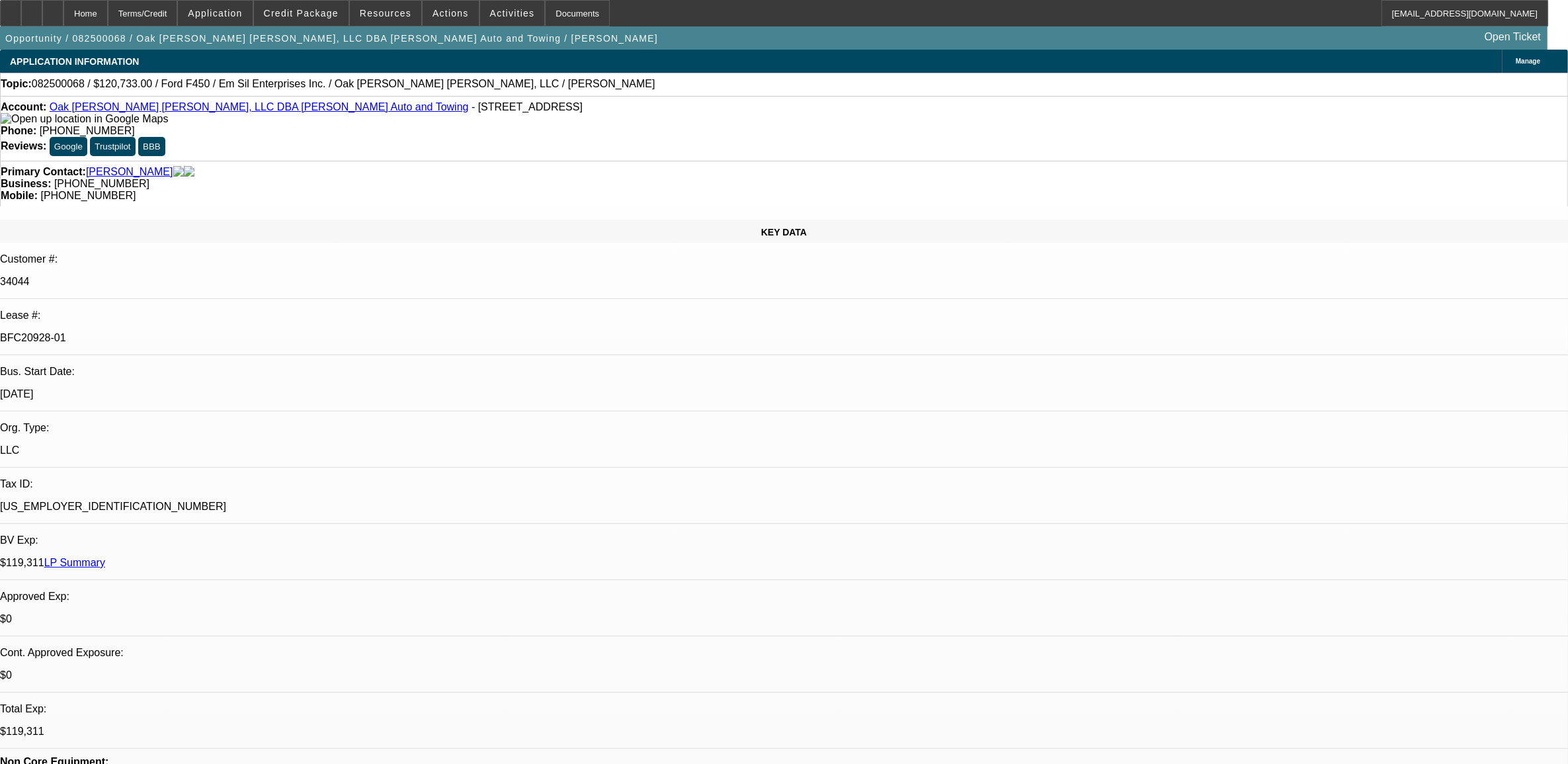
select select "0"
select select "2"
select select "0"
select select "6"
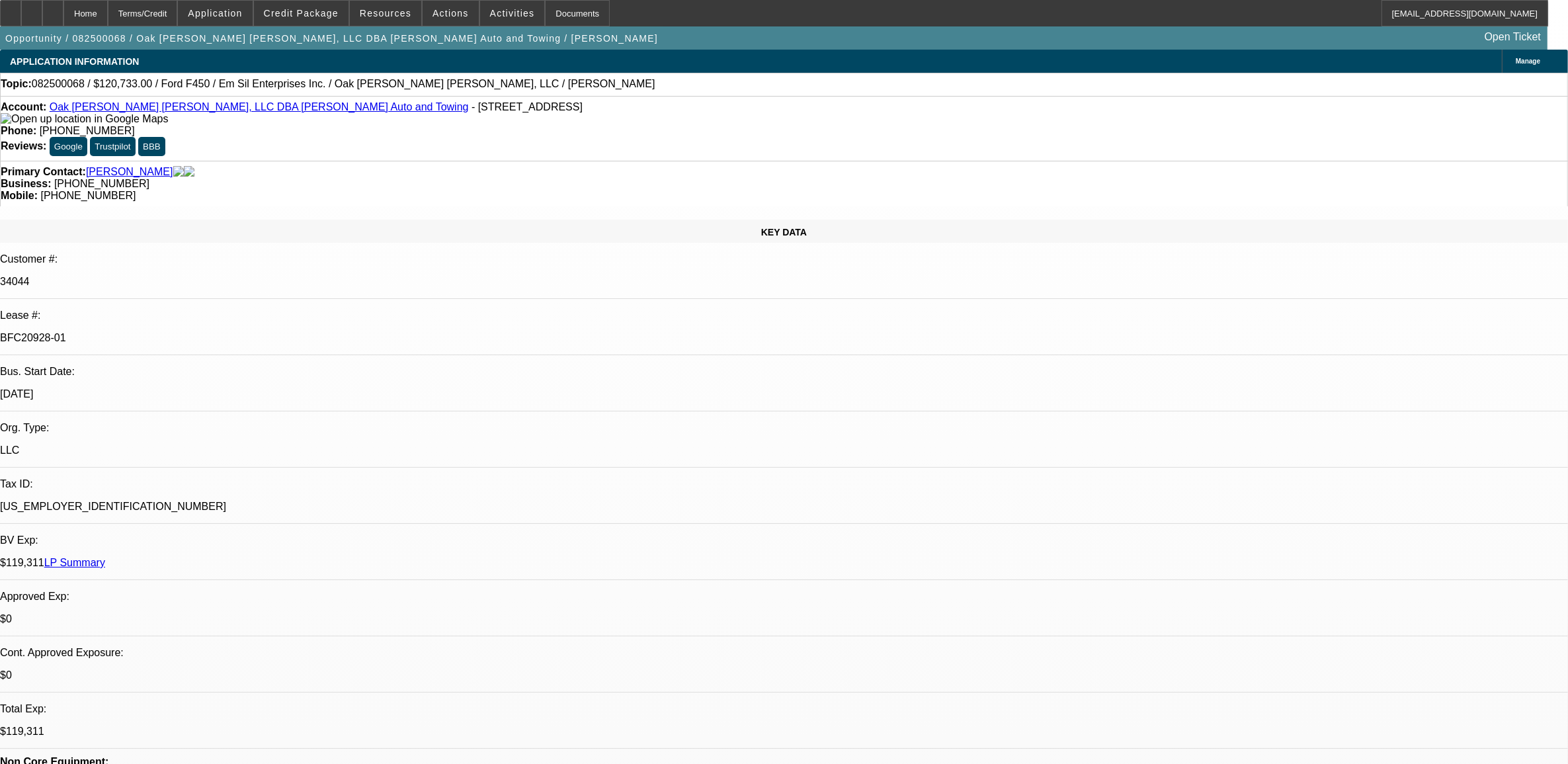
select select "0"
select select "2"
select select "0"
select select "6"
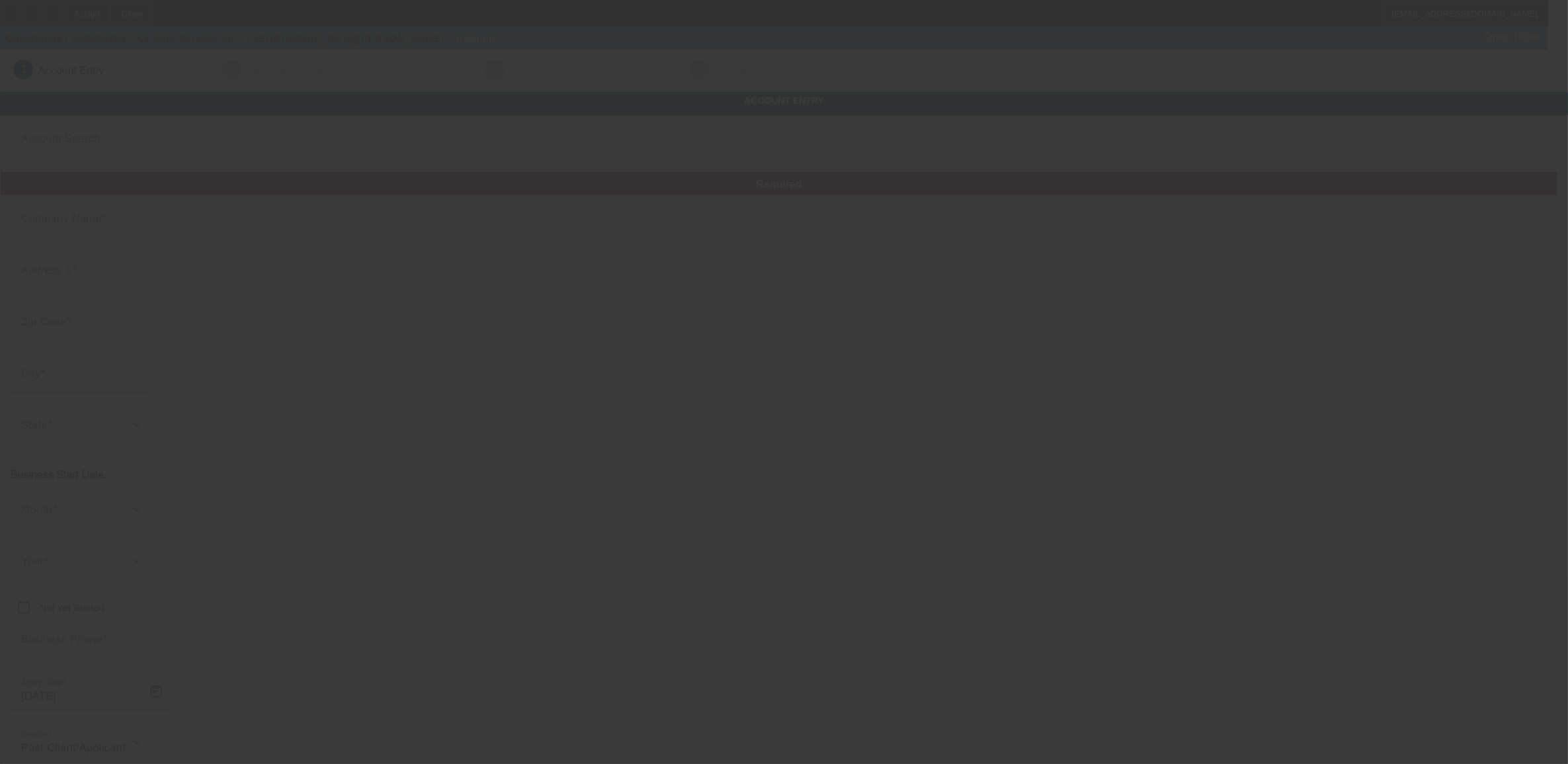
type input "KY Auto Service, Inc"
type input "[STREET_ADDRESS]"
type input "41018"
type input "Elsmere"
type input "[PHONE_NUMBER]"
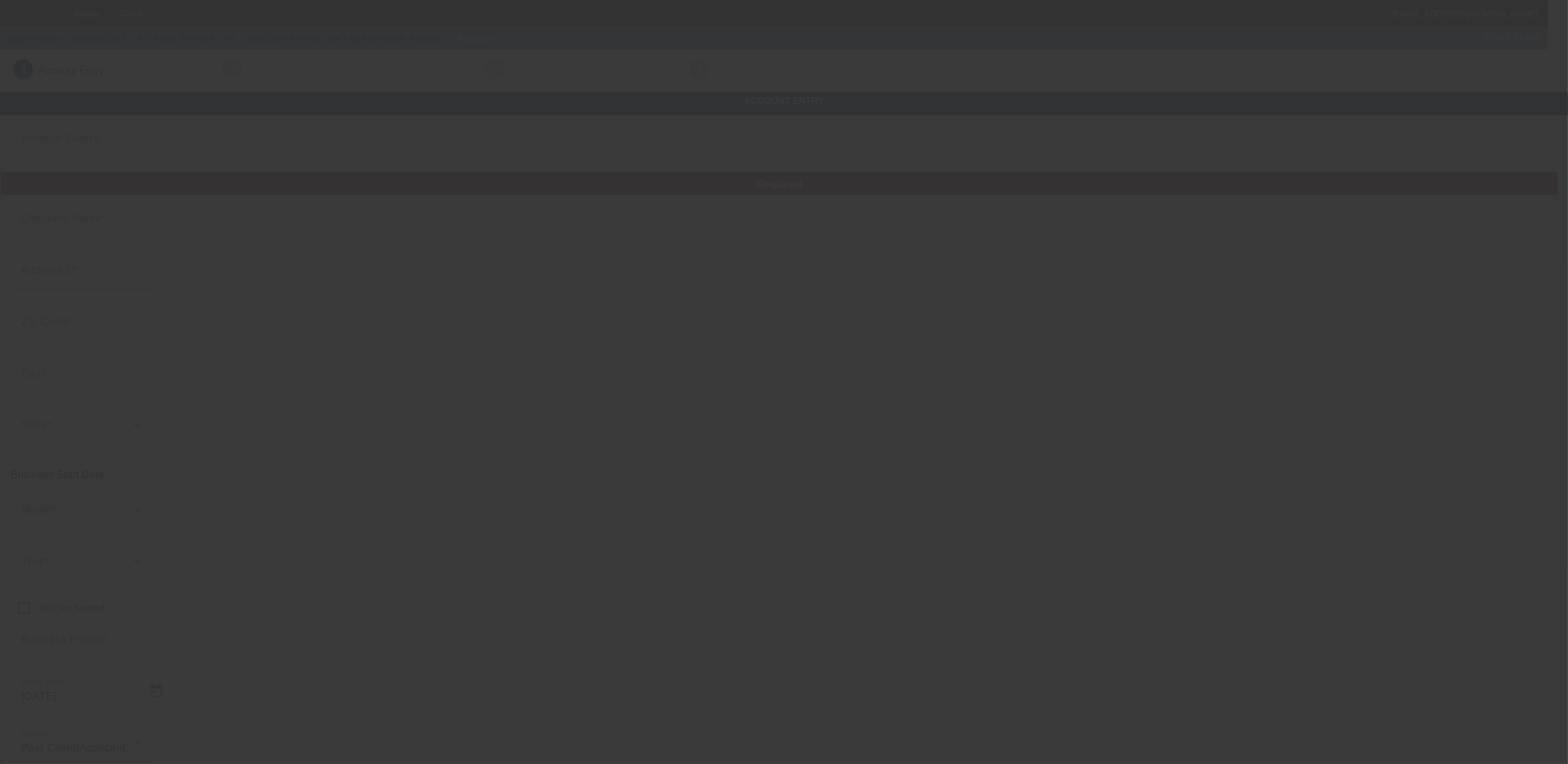
type input "[EMAIL_ADDRESS][DOMAIN_NAME]"
type input "Kenton"
type input "[PHONE_NUMBER]"
type input "[US_EMPLOYER_IDENTIFICATION_NUMBER]"
type input "https://TOWINGSERVICEELSMERE.COM"
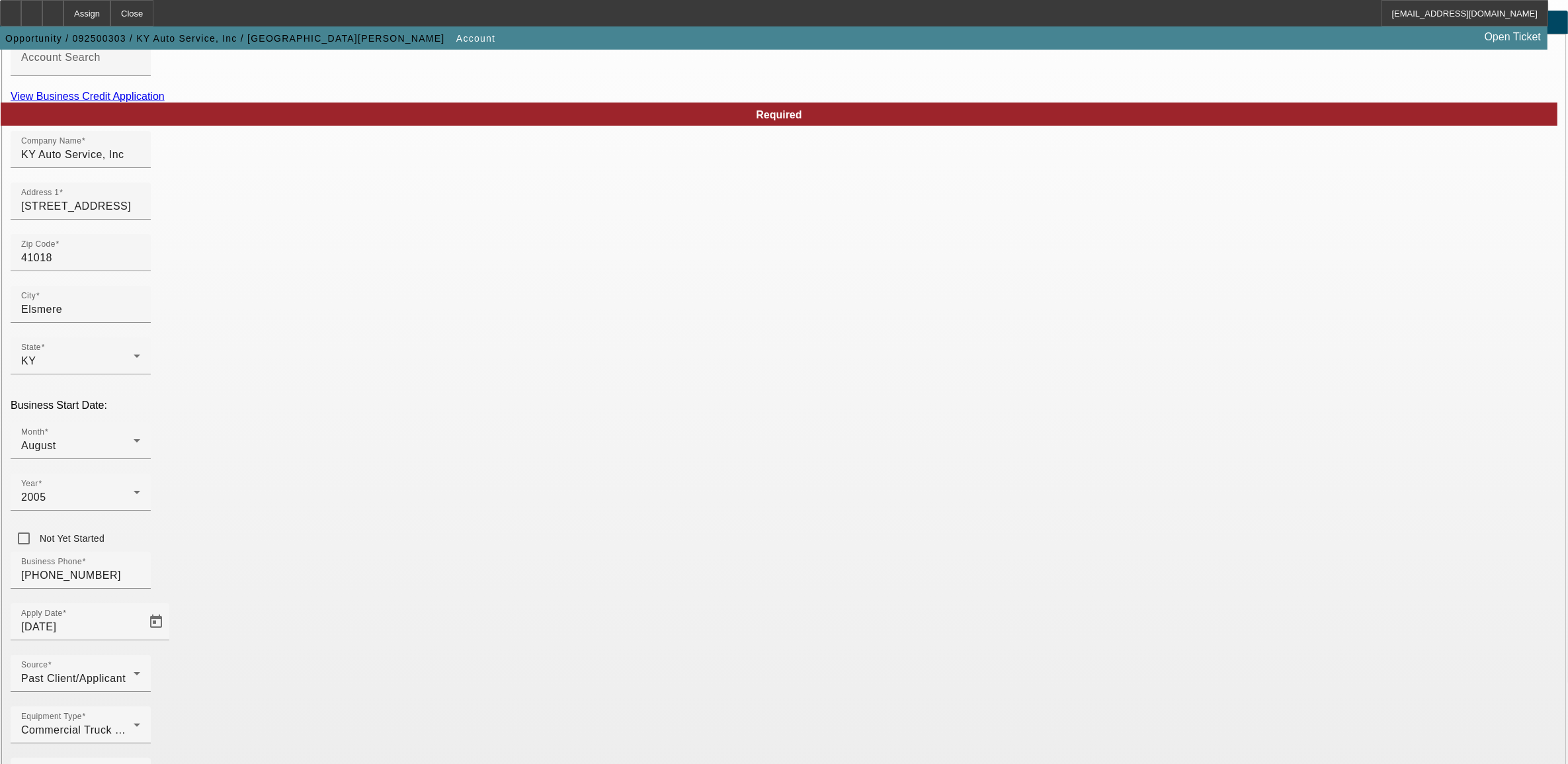
scroll to position [85, 0]
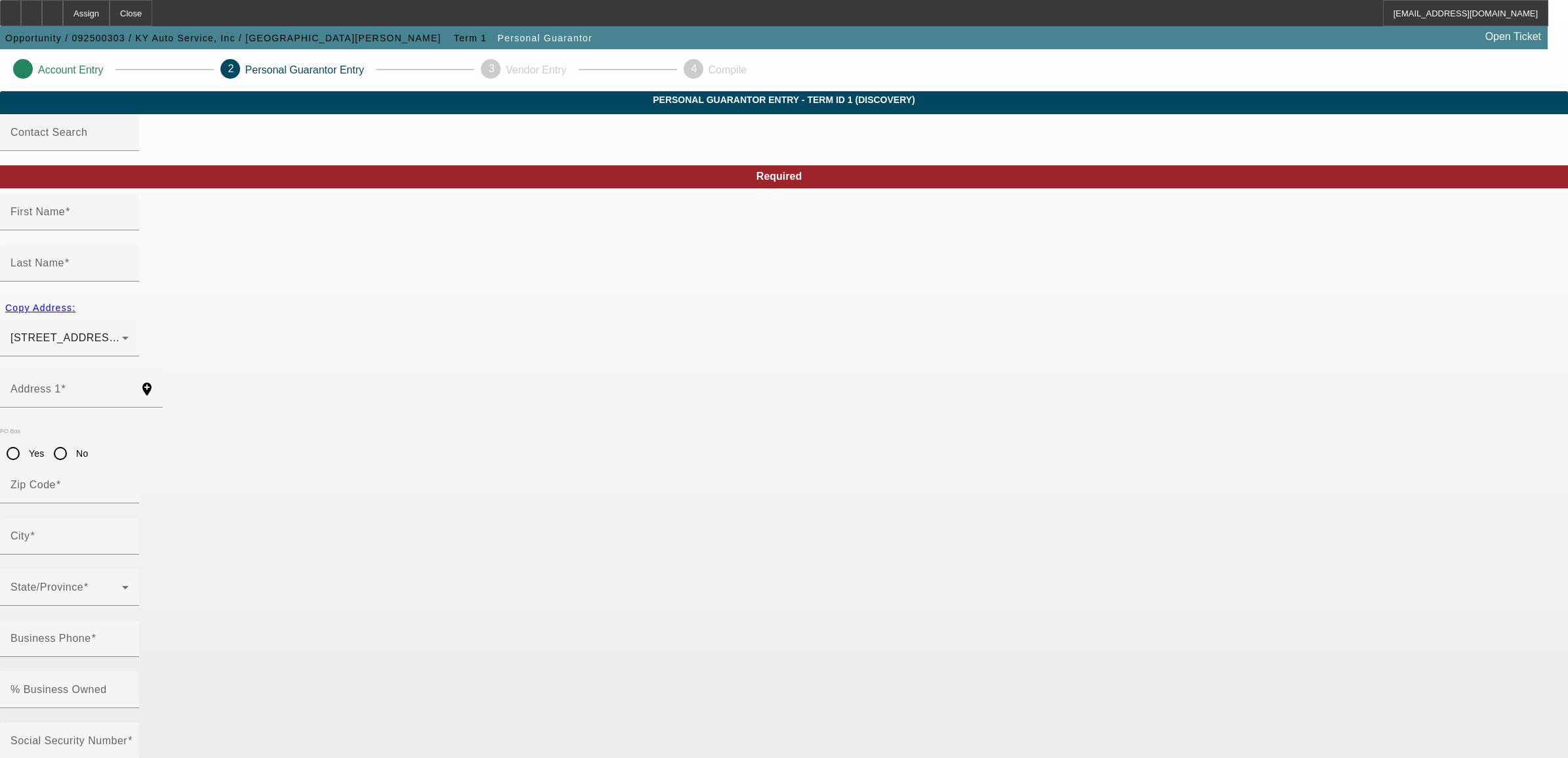
type input "Robert"
type input "Hensley"
type input "12063 Decker Lane"
radio input "true"
type input "41094"
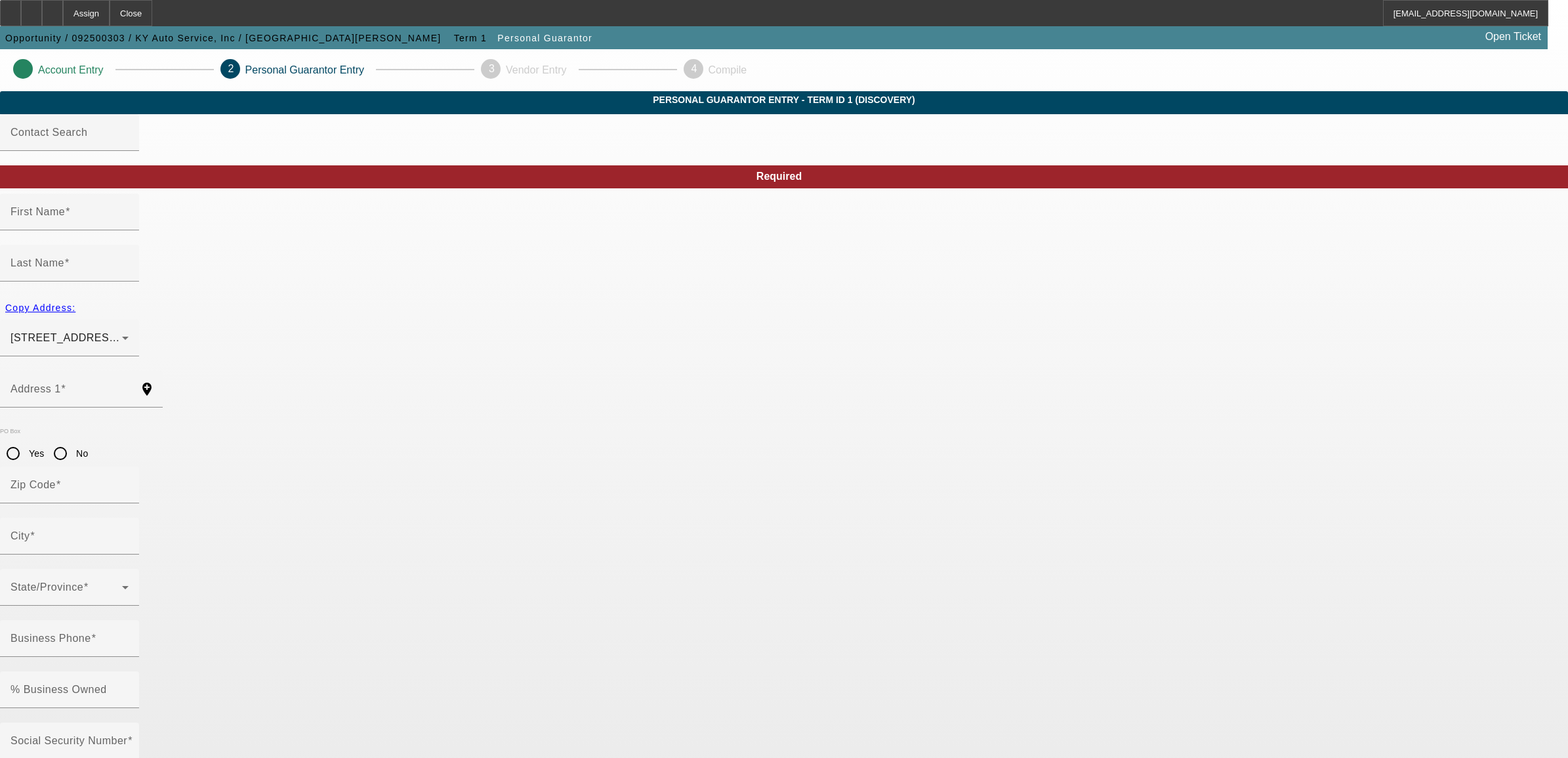
type input "WALTON"
type input "(859) 727-4345"
type input "100"
type input "407-62-7556"
type input "bobbie21@fuse.net"
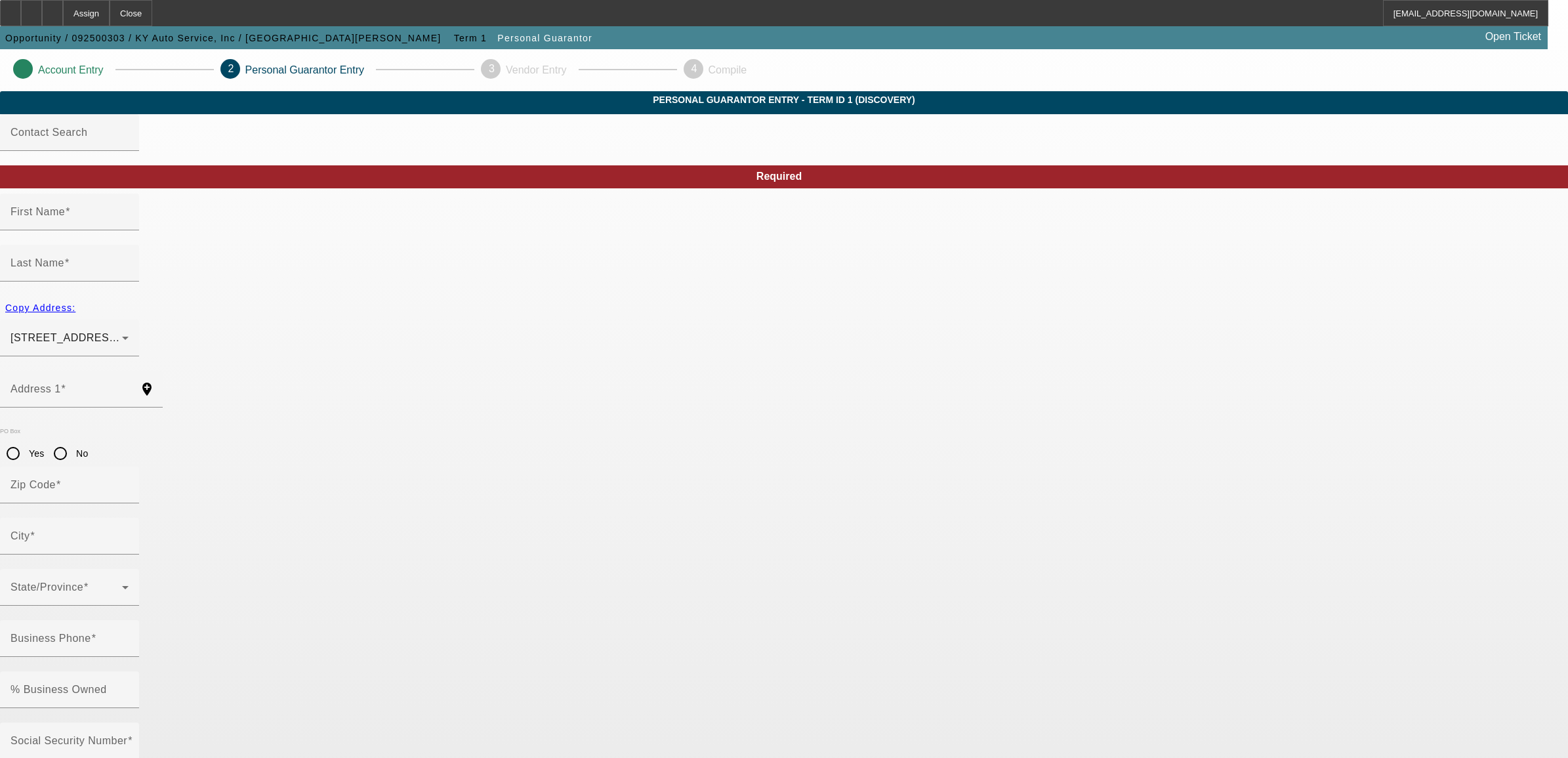
type input "(859) 866-2923"
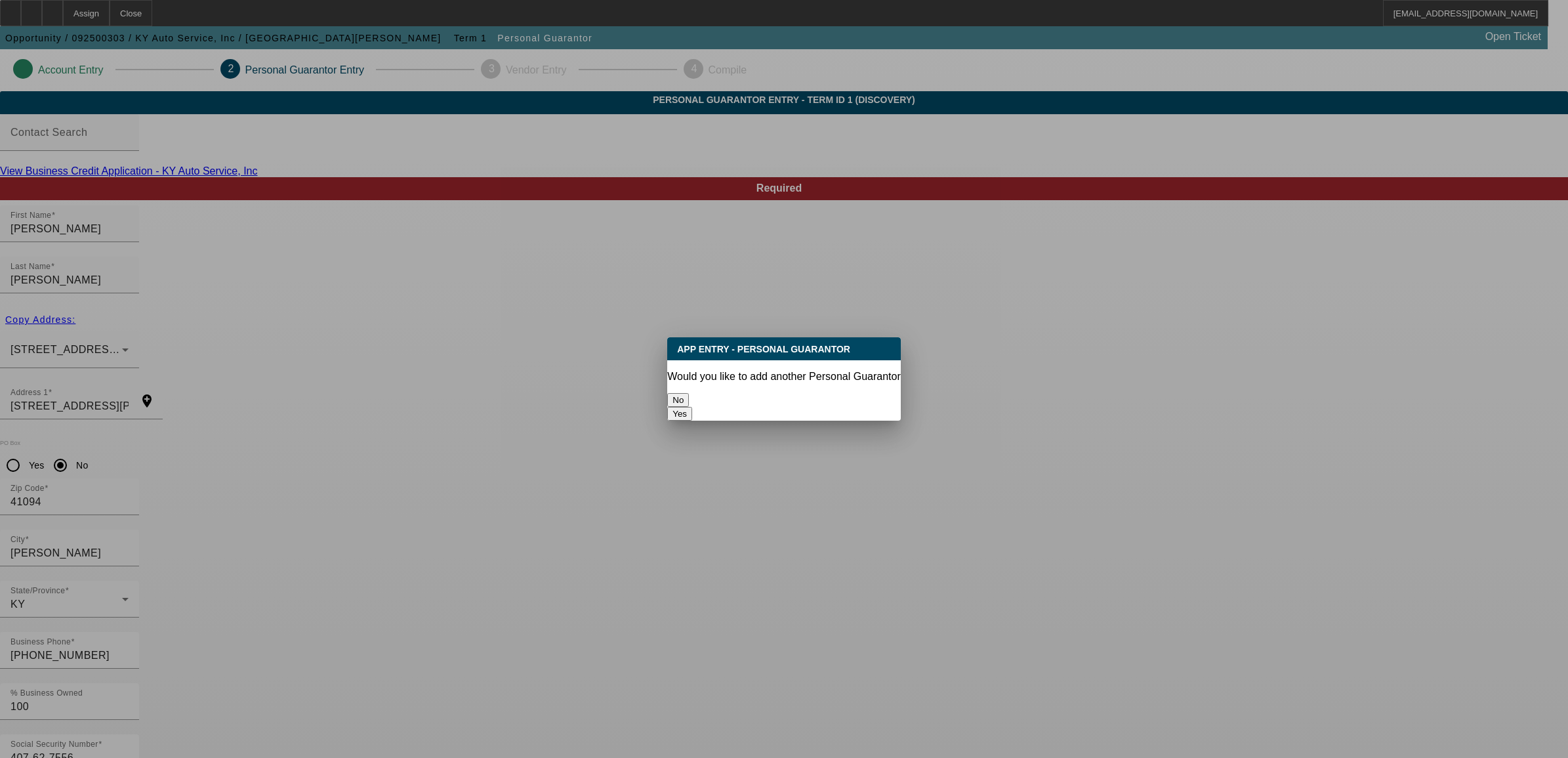
click at [689, 393] on button "No" at bounding box center [678, 399] width 22 height 14
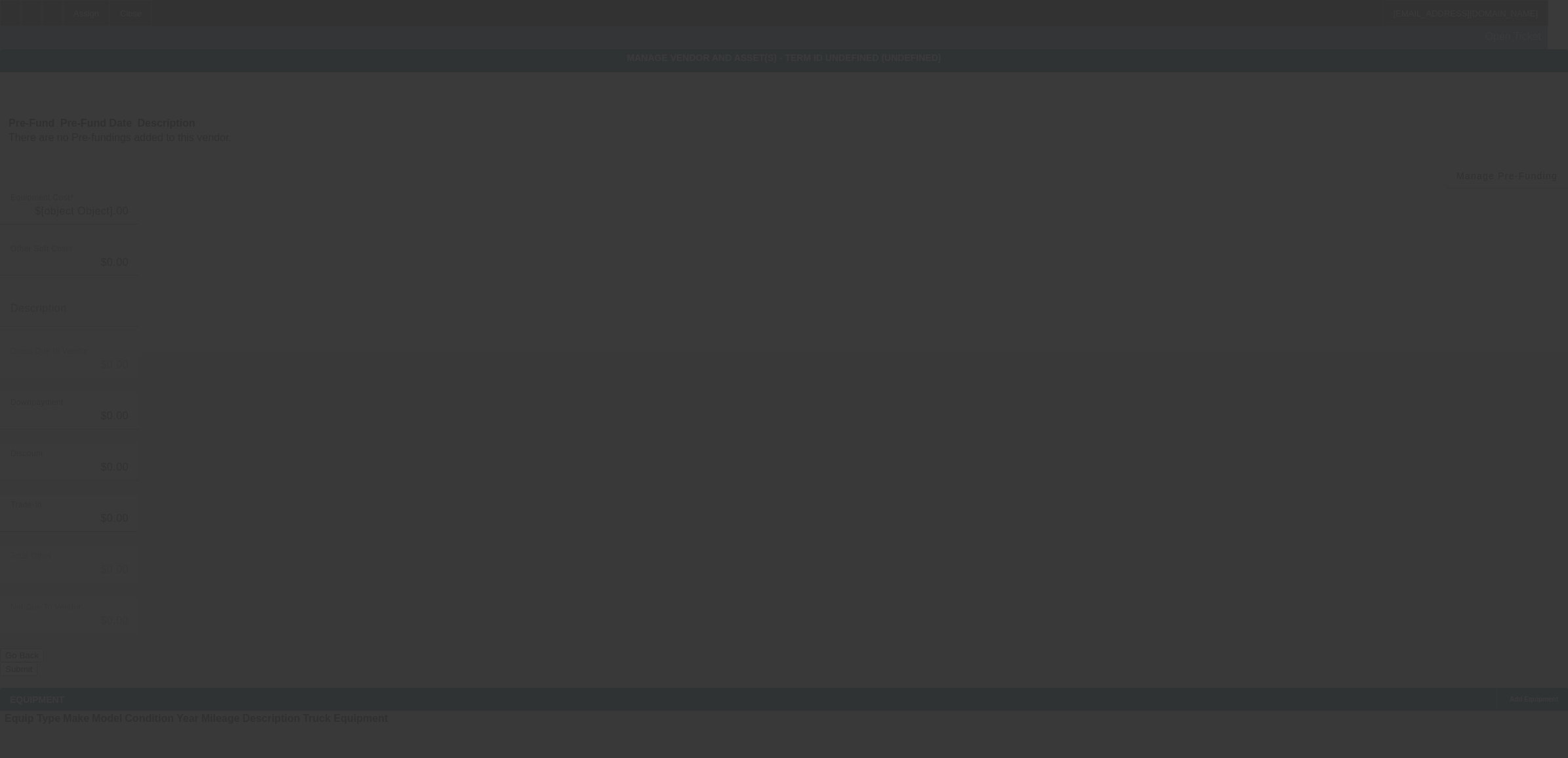
type input "$75,000.00"
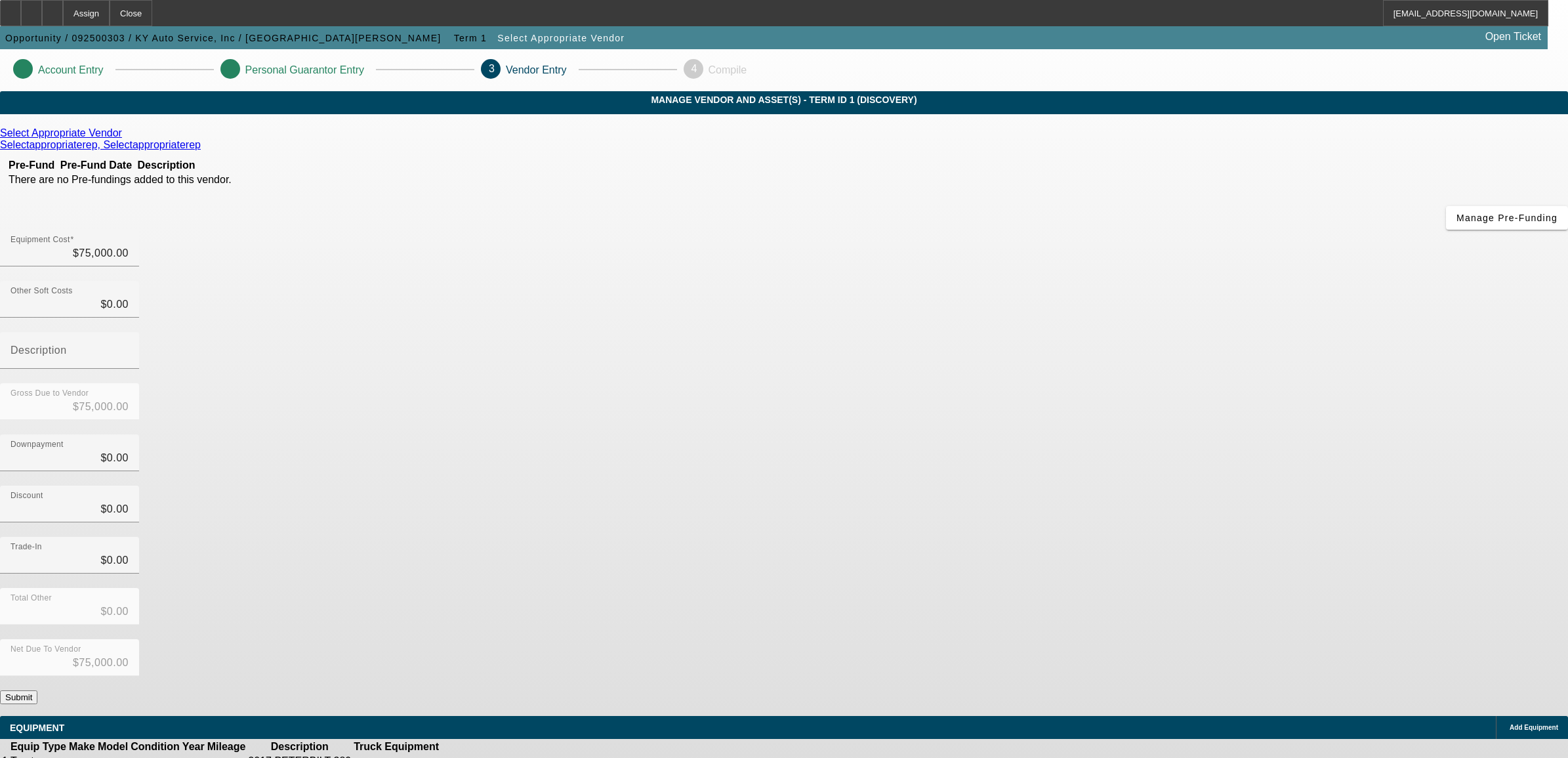
click at [37, 691] on button "Submit" at bounding box center [18, 697] width 37 height 14
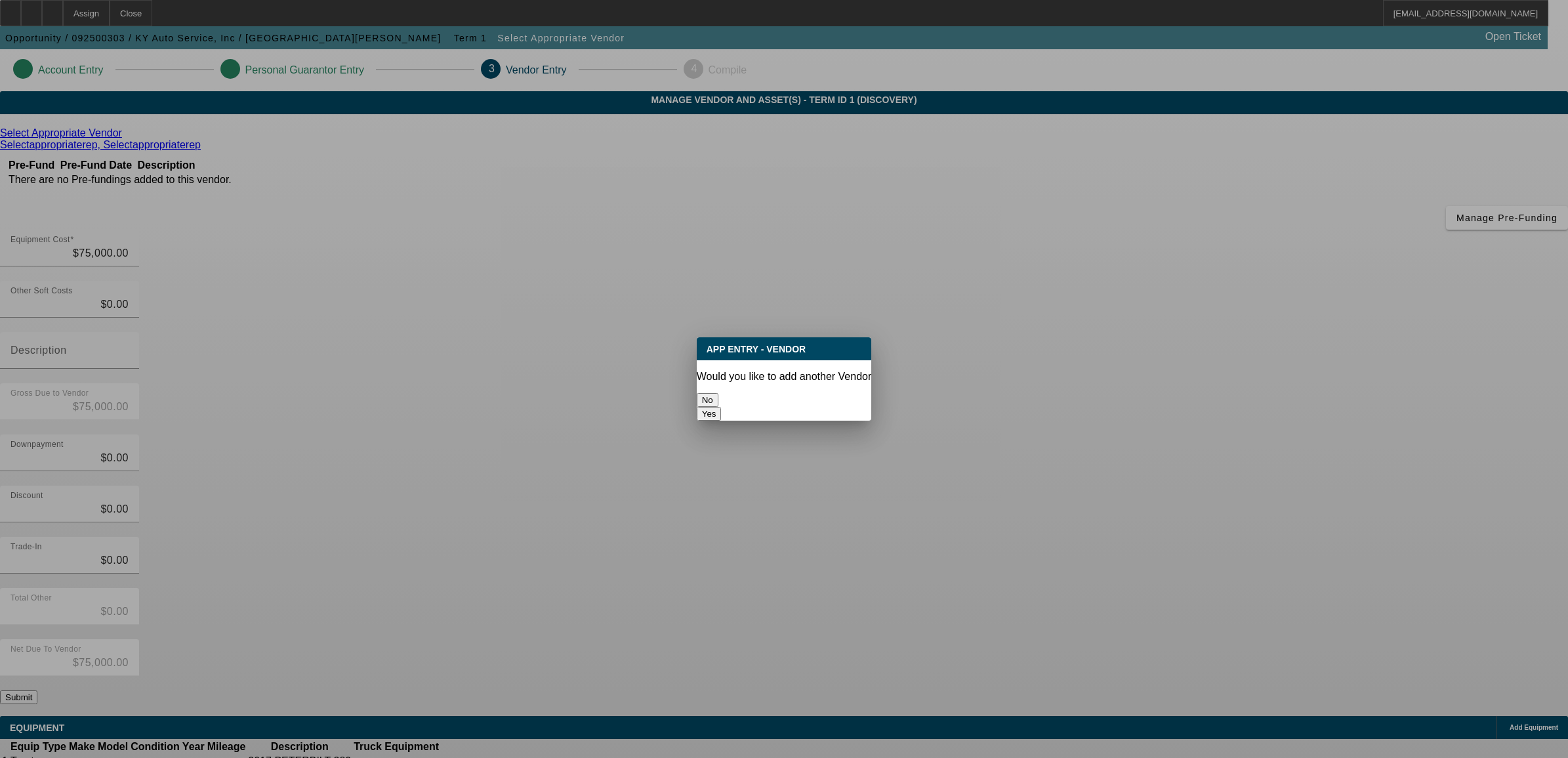
click at [718, 398] on button "No" at bounding box center [707, 399] width 22 height 14
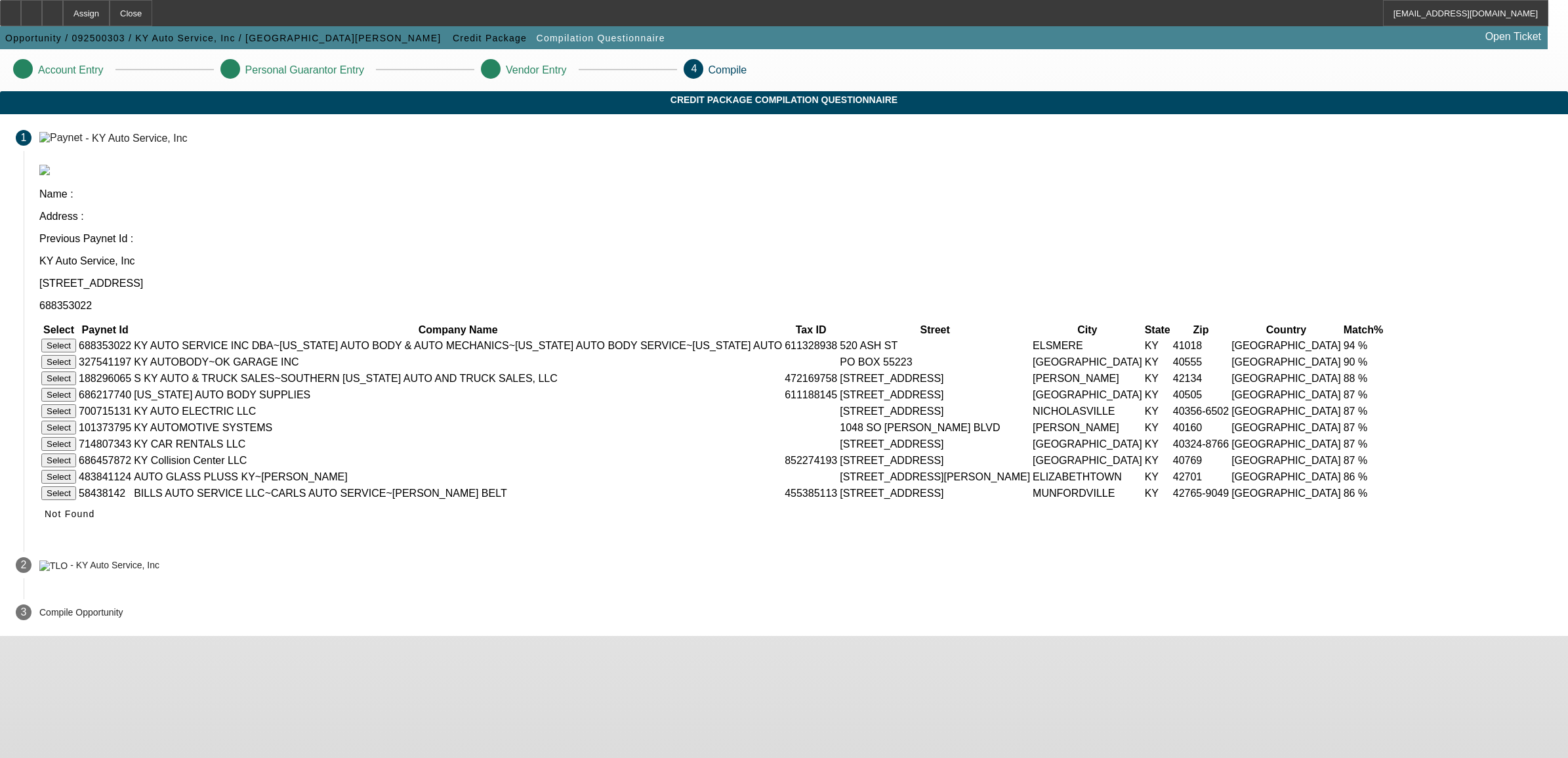
click at [76, 339] on button "Select" at bounding box center [59, 346] width 35 height 14
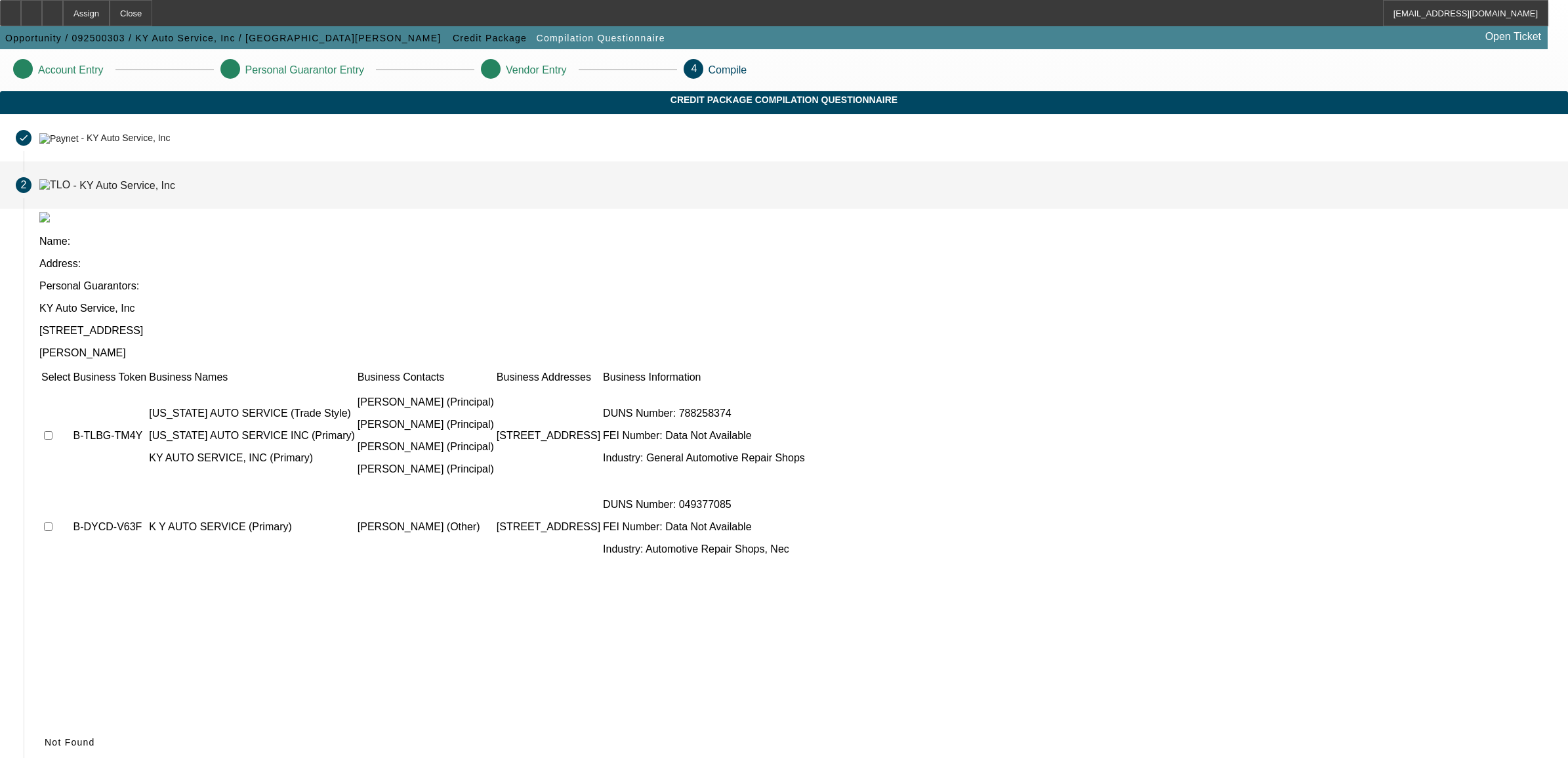
click at [70, 385] on td at bounding box center [56, 435] width 30 height 101
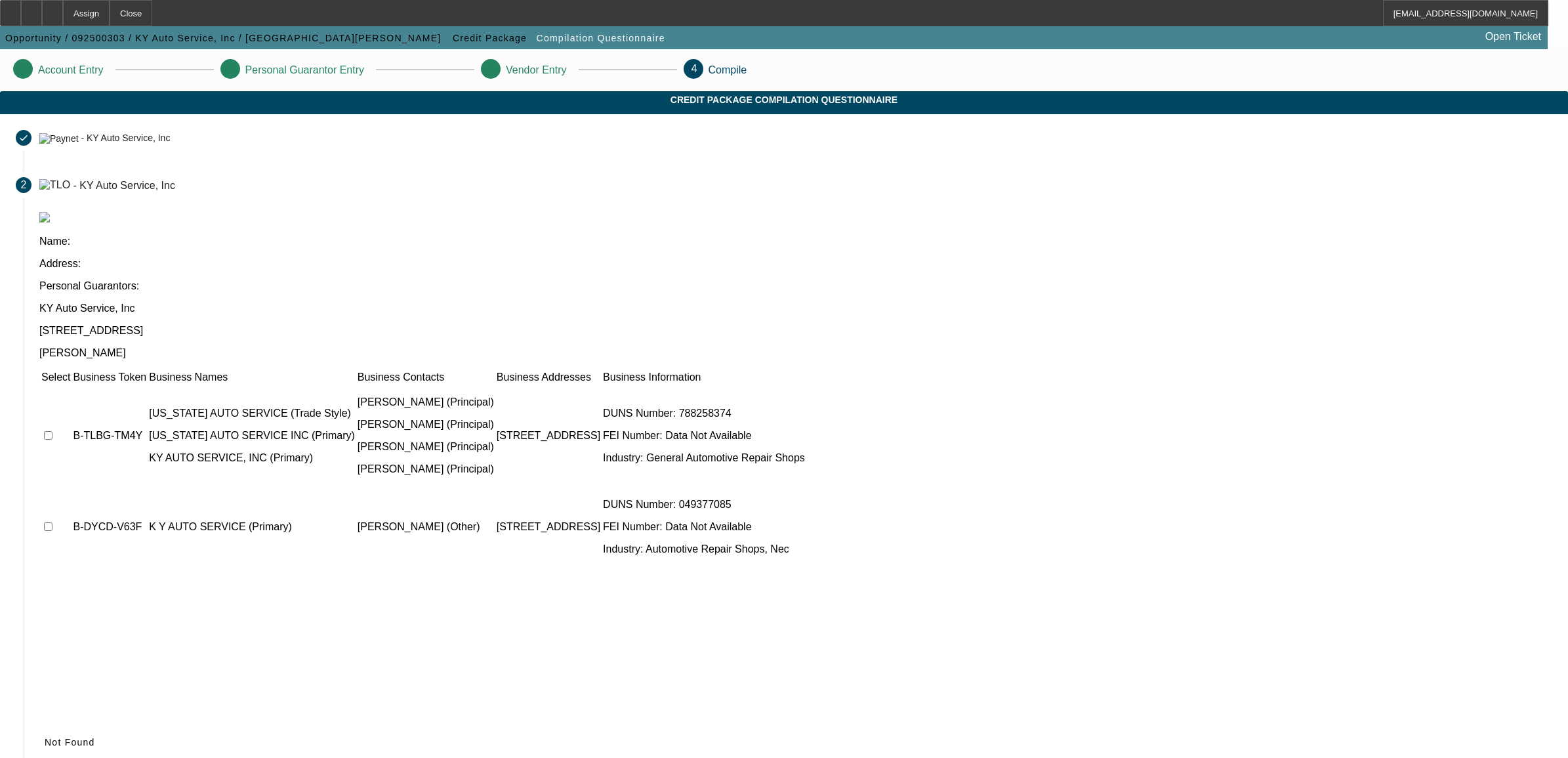
click at [52, 431] on input "checkbox" at bounding box center [48, 435] width 8 height 8
checkbox input "true"
click at [78, 737] on span "Submit" at bounding box center [61, 742] width 33 height 11
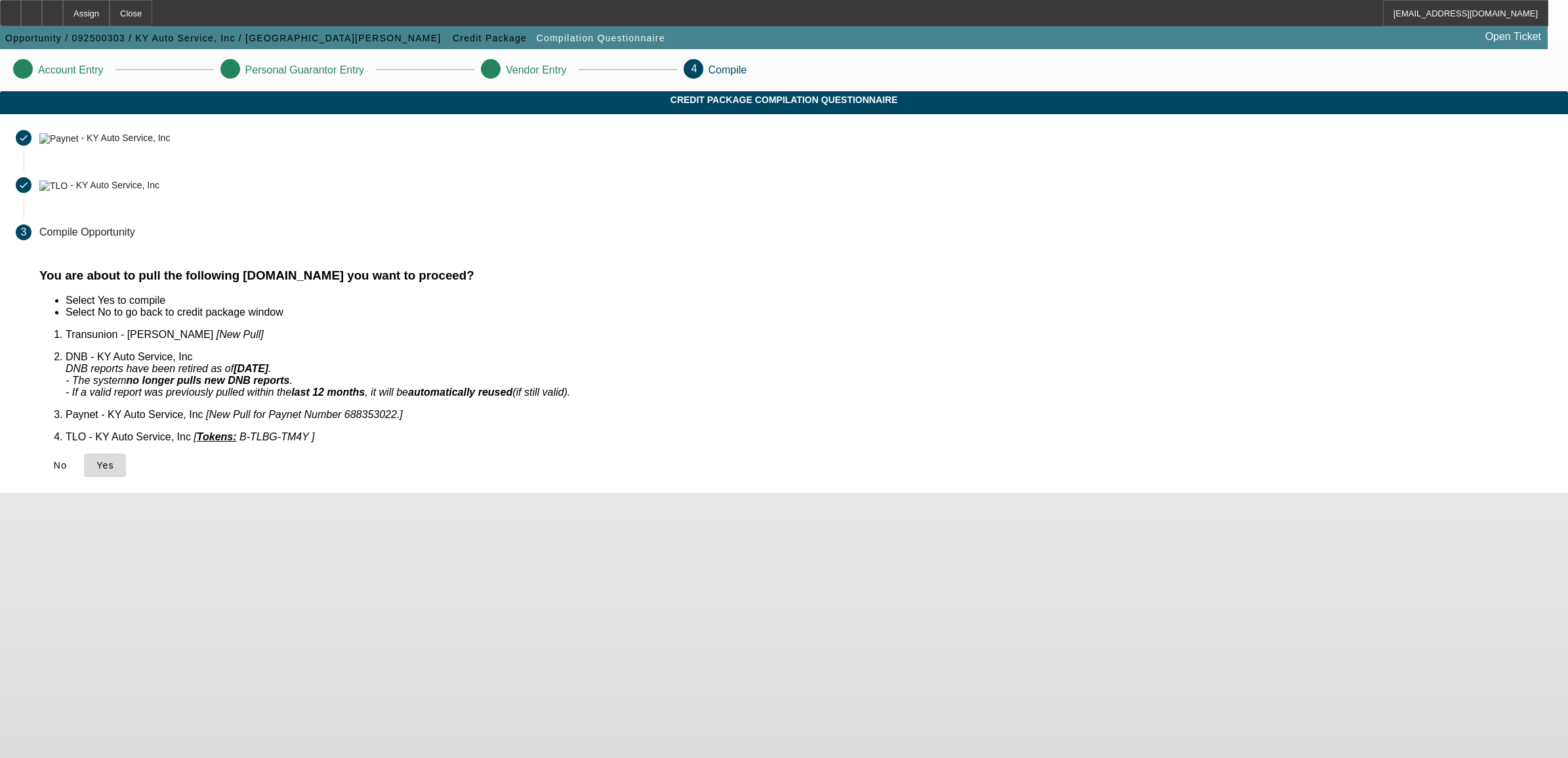
click at [96, 460] on icon at bounding box center [96, 465] width 0 height 11
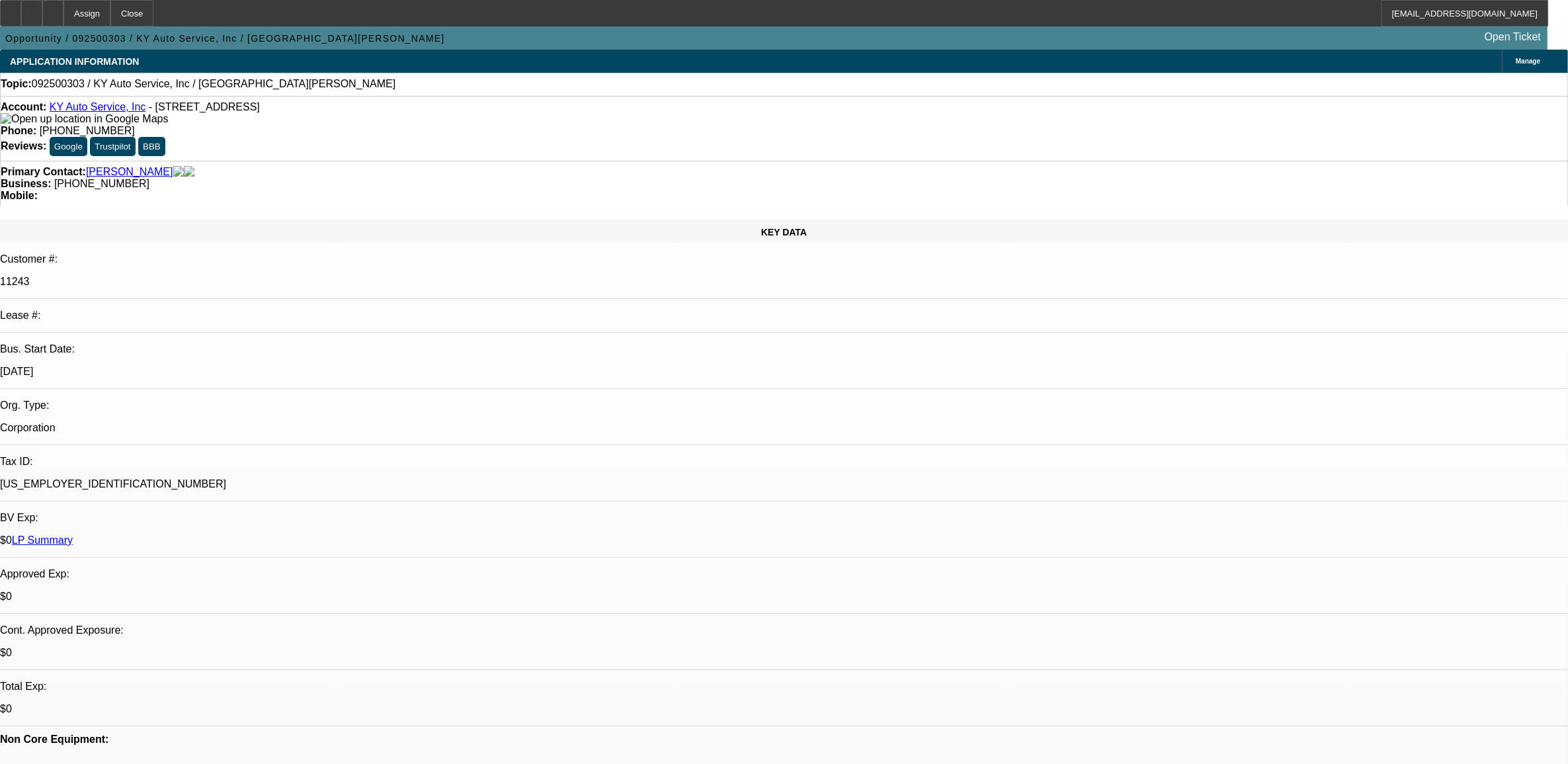
select select "0"
select select "2"
select select "0.1"
select select "4"
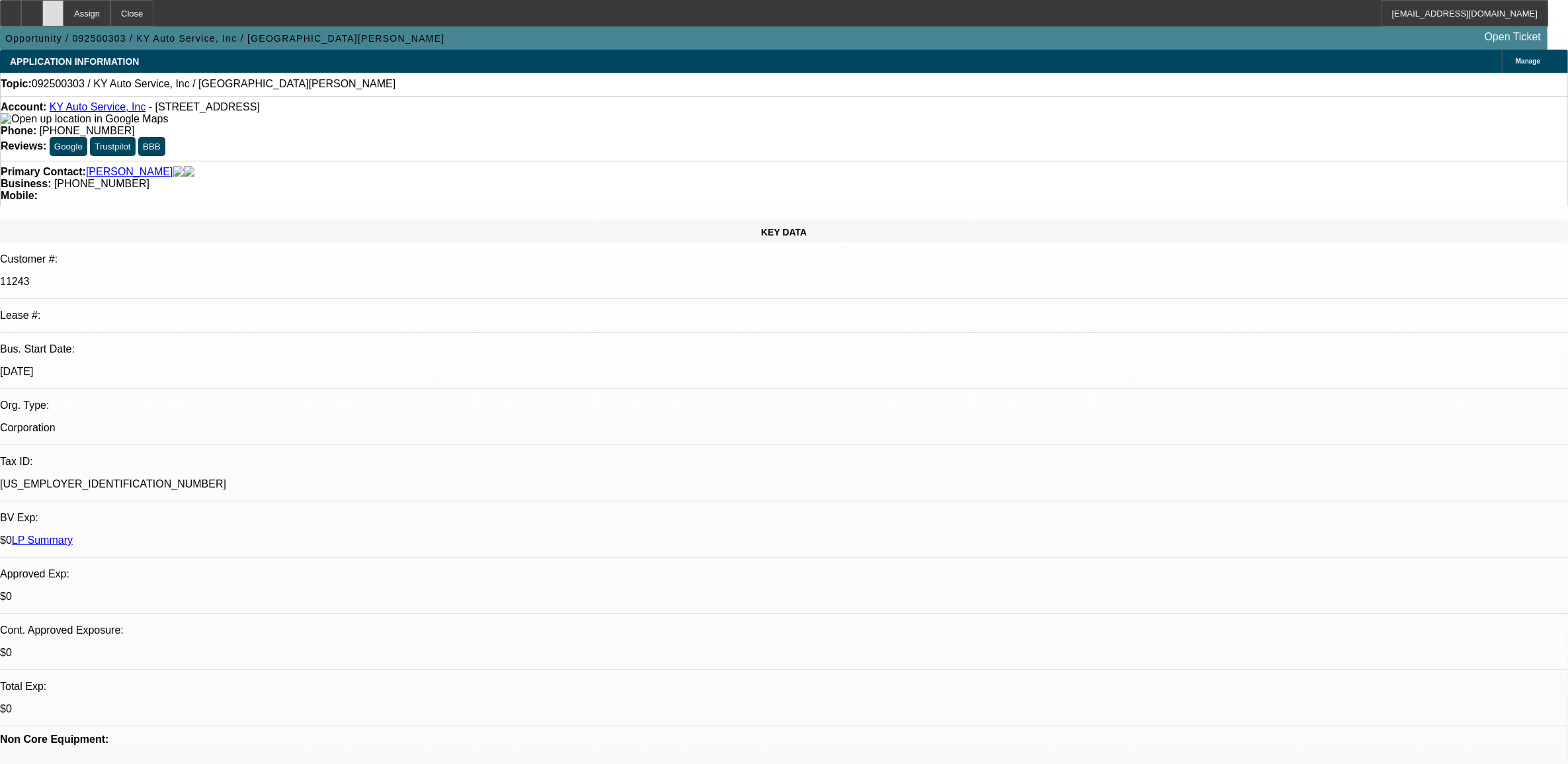
click at [63, 18] on div at bounding box center [53, 13] width 21 height 27
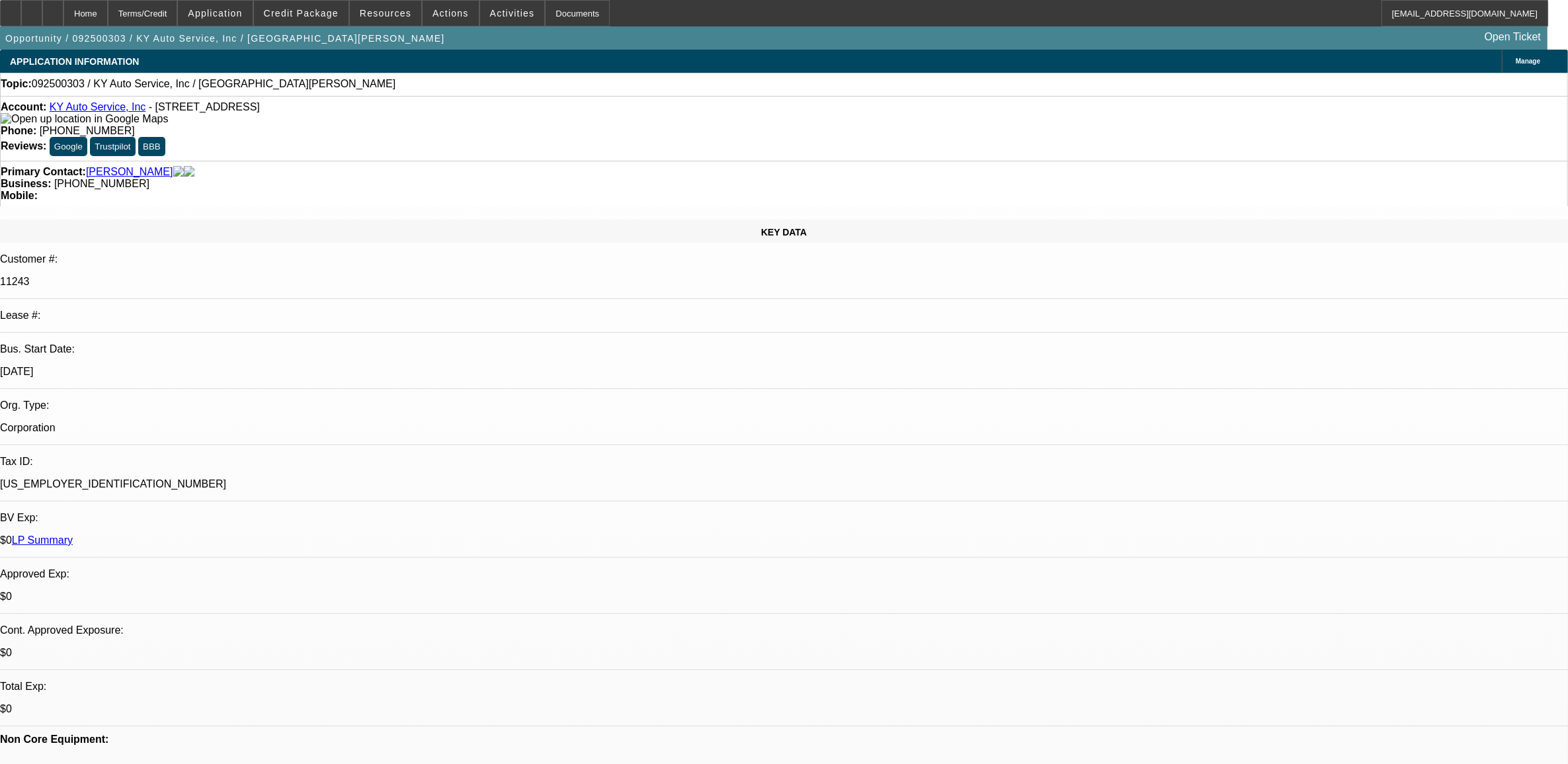
select select "0"
select select "2"
select select "0.1"
select select "4"
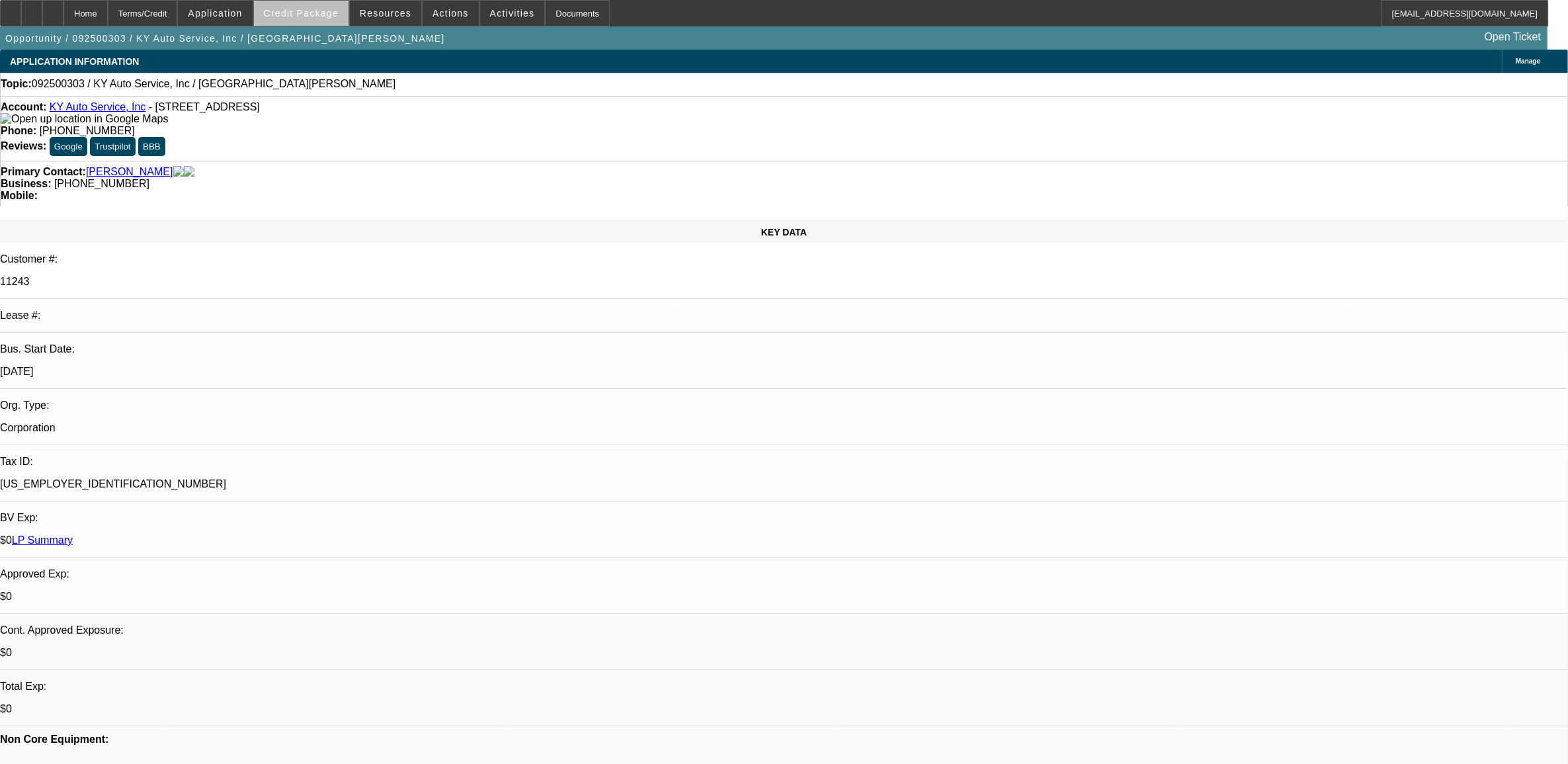
click at [334, 17] on span "Credit Package" at bounding box center [301, 13] width 75 height 11
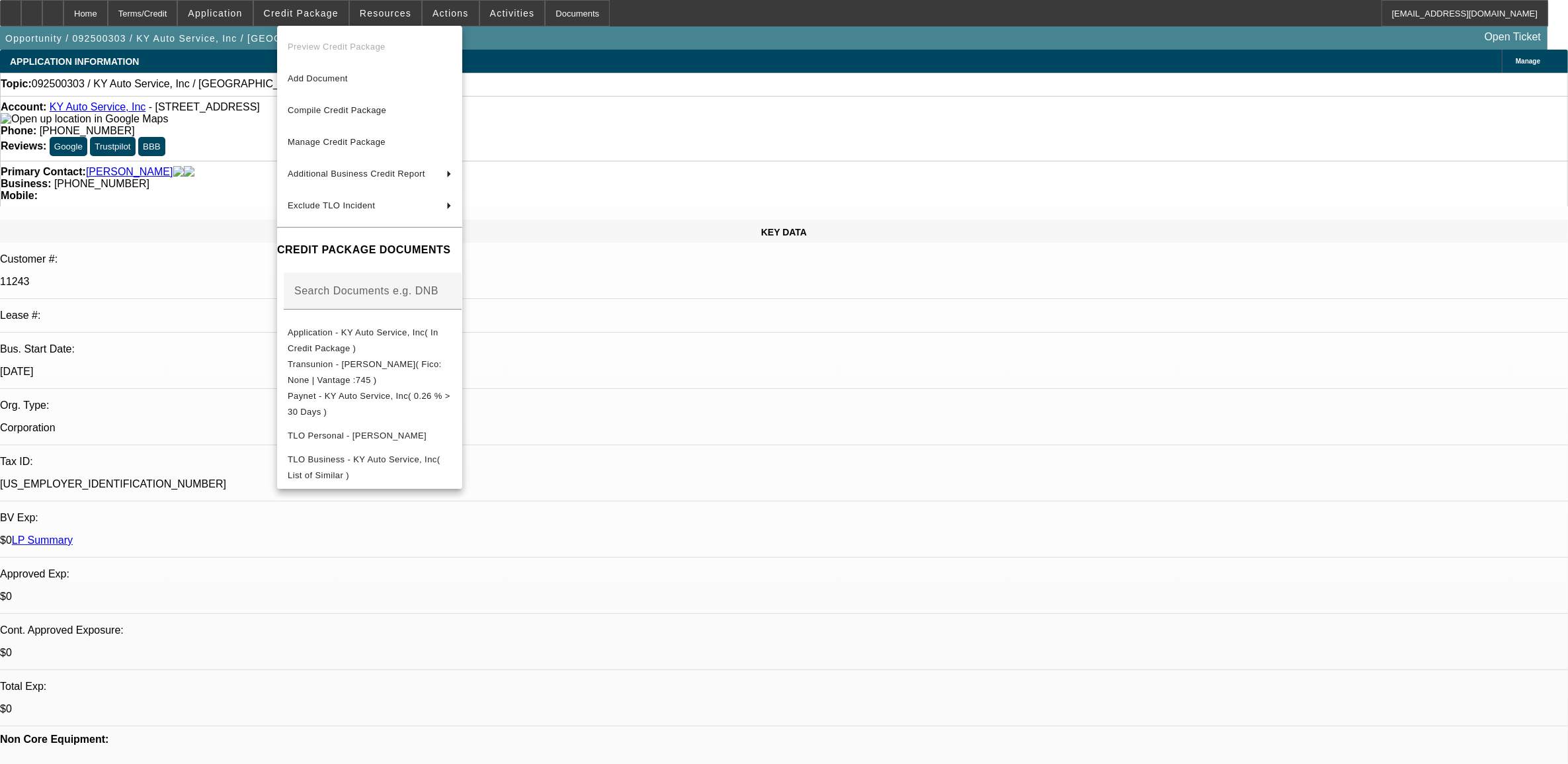
click at [711, 401] on div at bounding box center [784, 382] width 1568 height 764
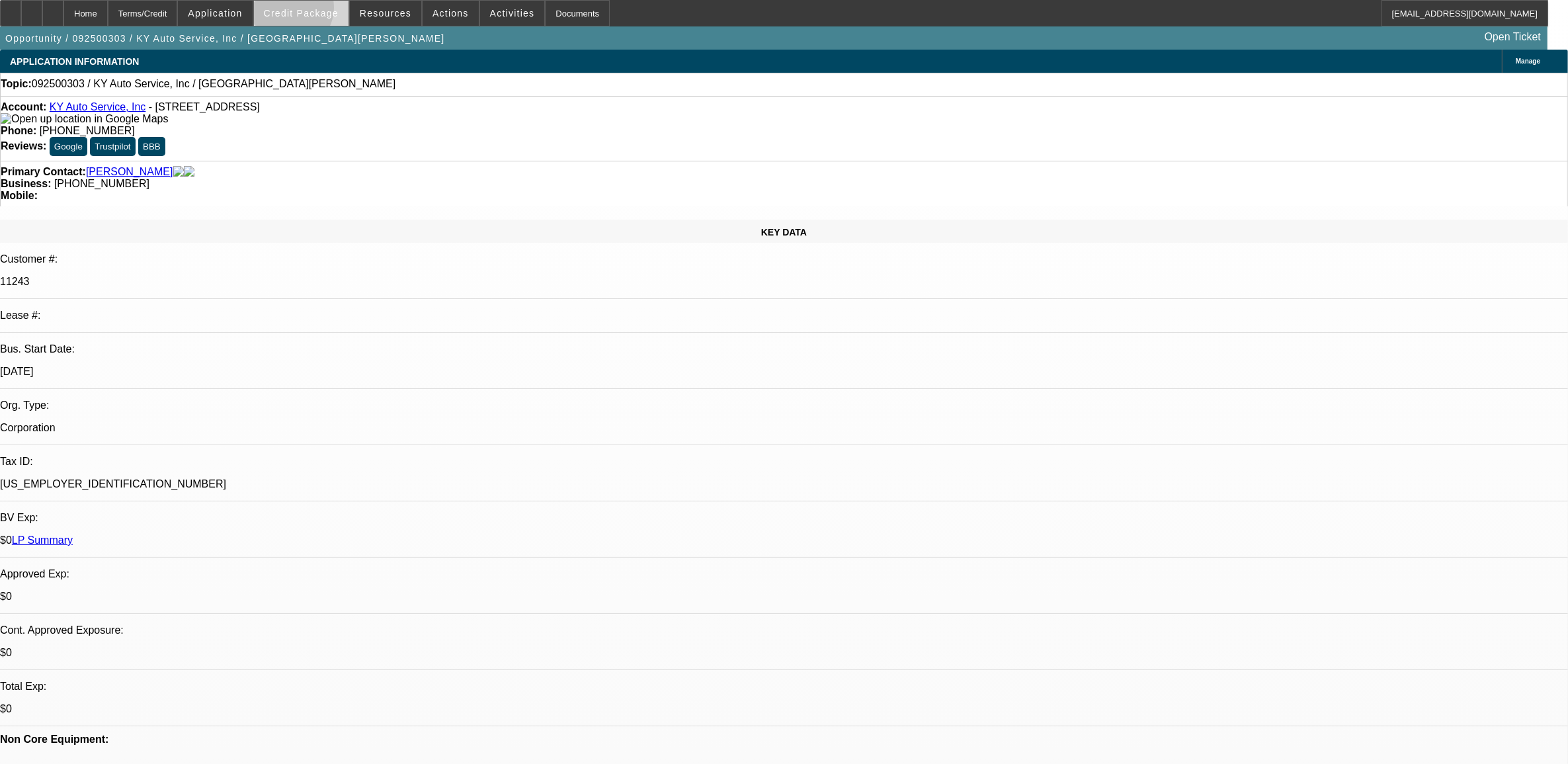
click at [312, 11] on span "Credit Package" at bounding box center [301, 13] width 75 height 11
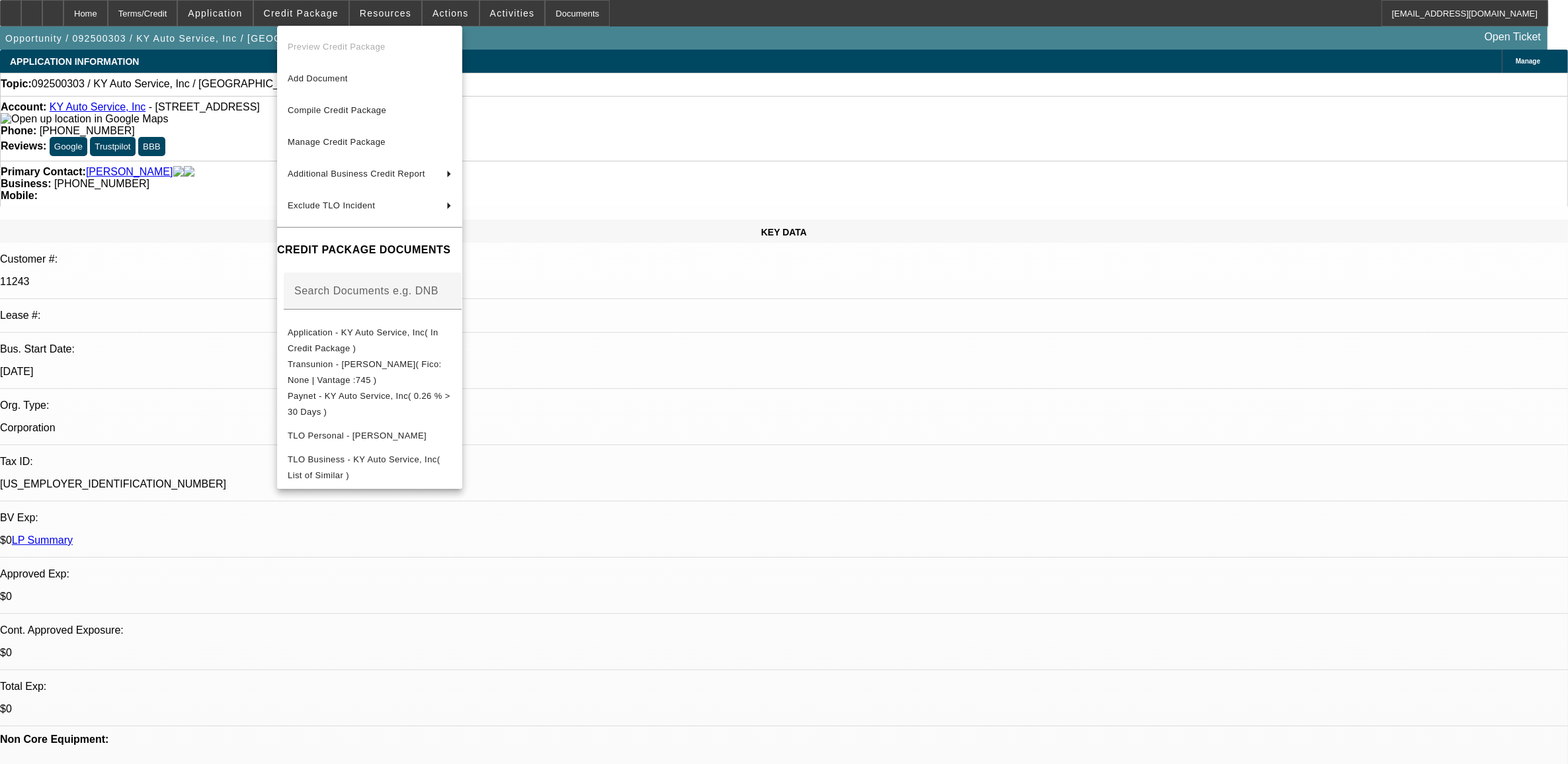
click at [745, 374] on div at bounding box center [784, 382] width 1568 height 764
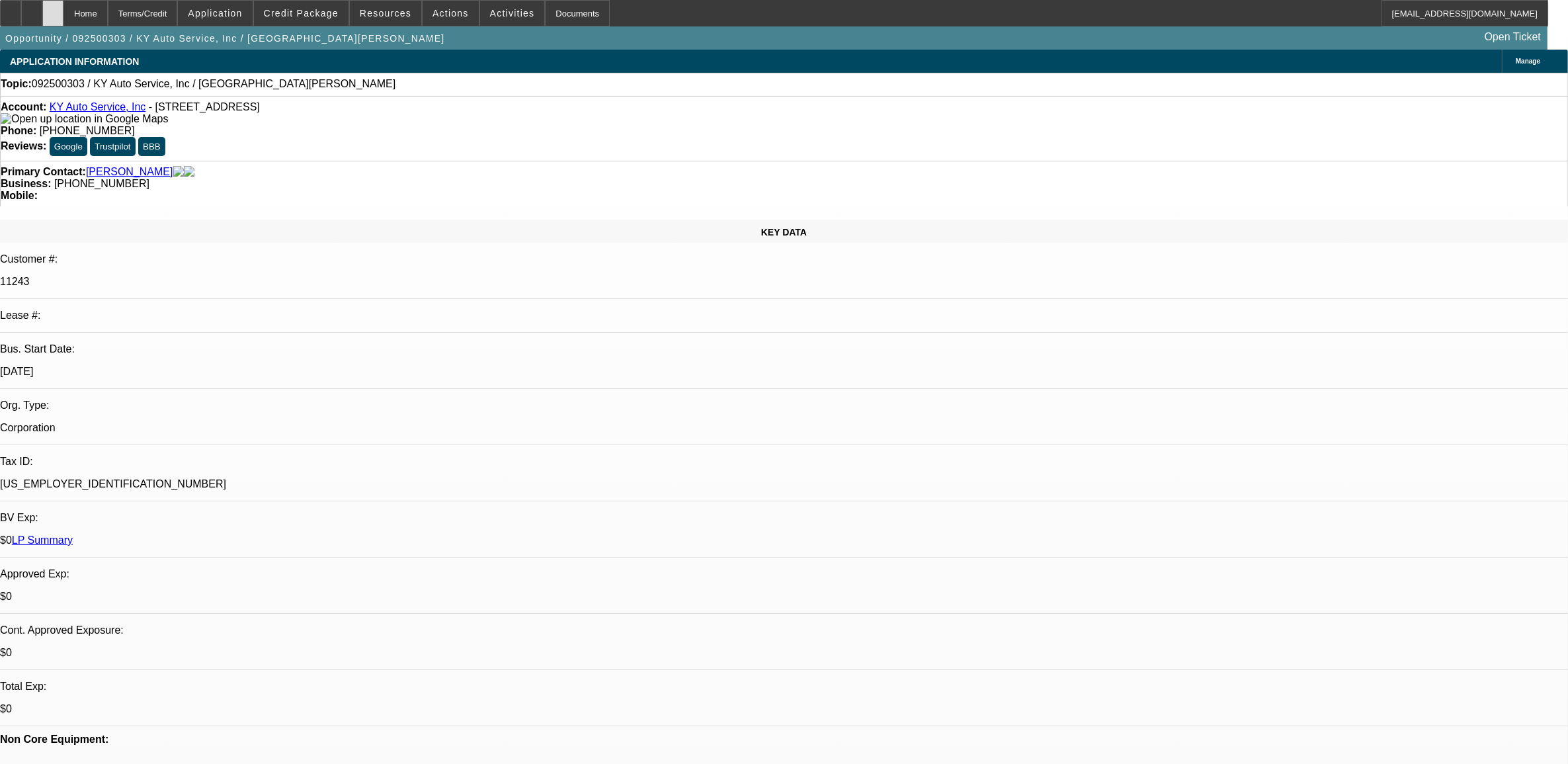
click at [63, 15] on div at bounding box center [53, 13] width 21 height 27
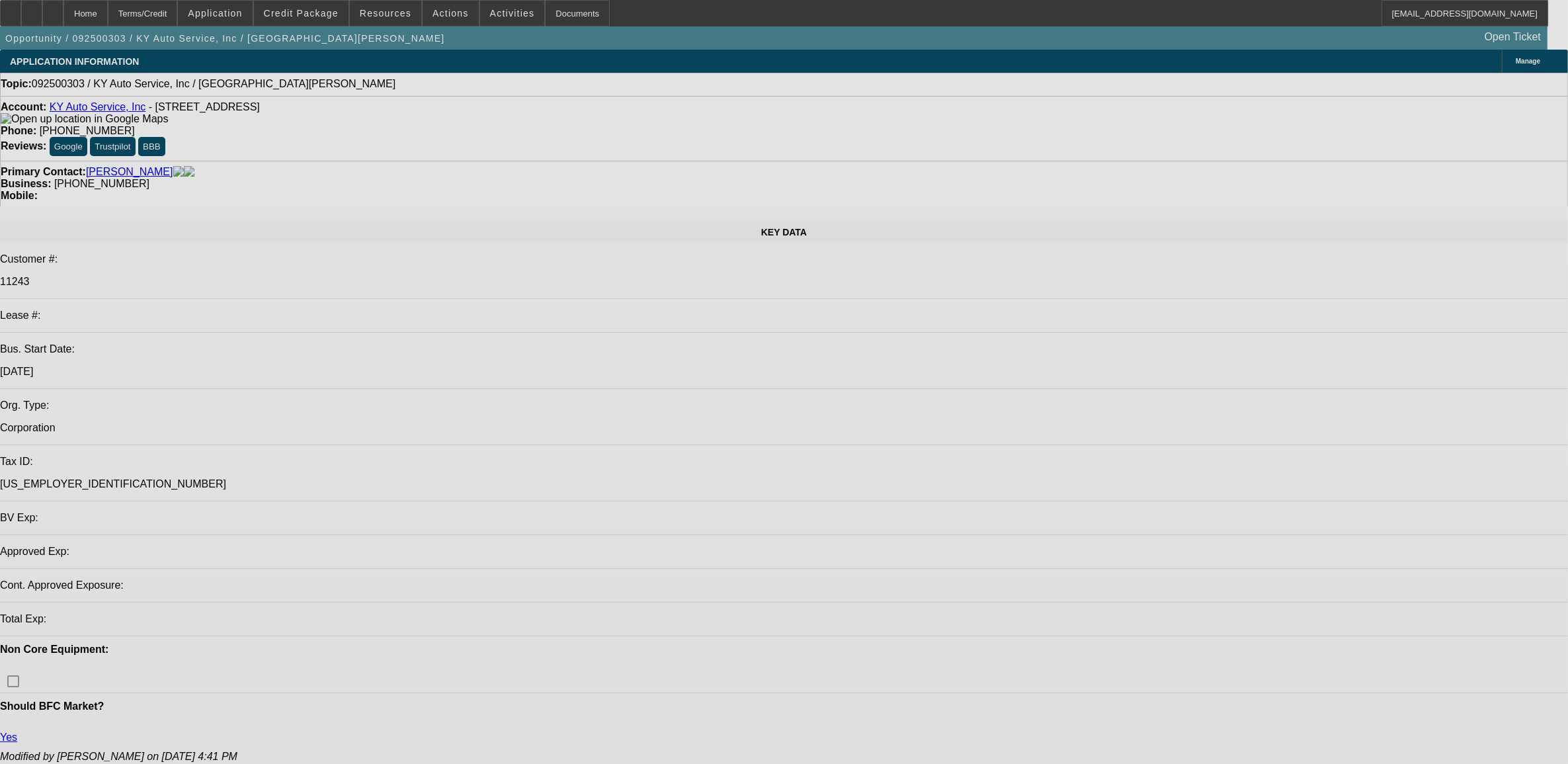
select select "0"
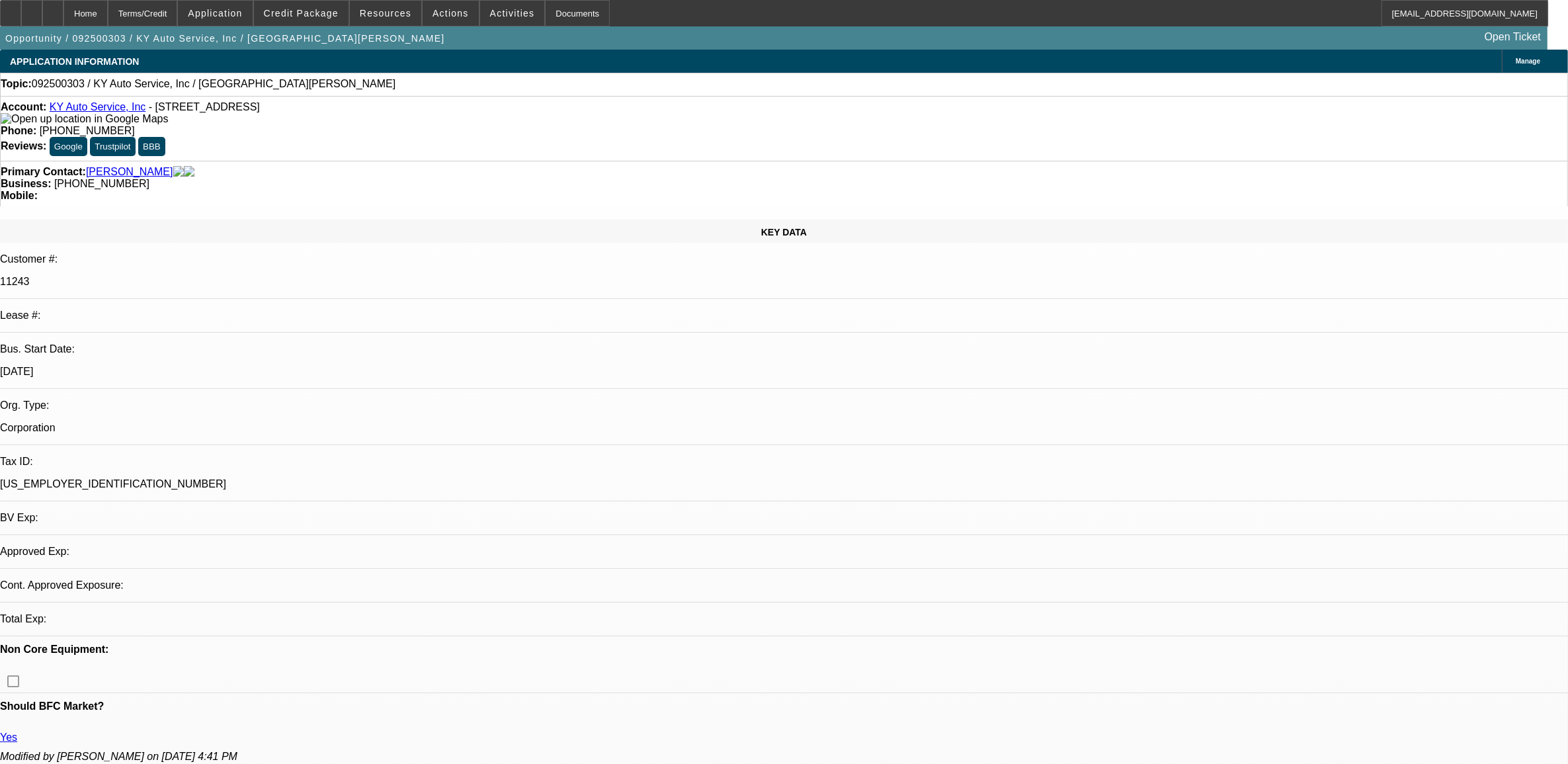
select select "2"
select select "0.1"
select select "4"
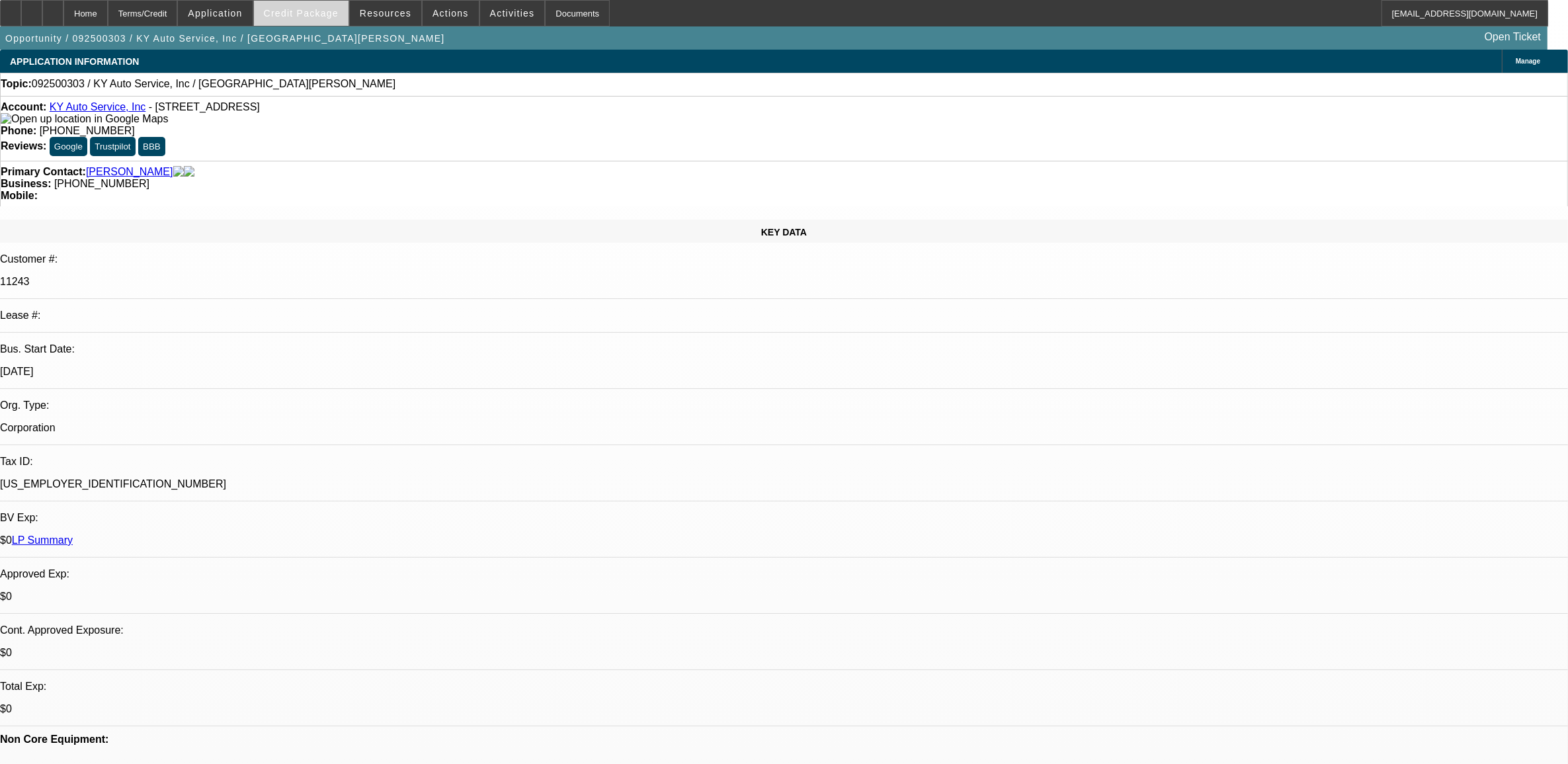
click at [309, 21] on span at bounding box center [301, 14] width 95 height 32
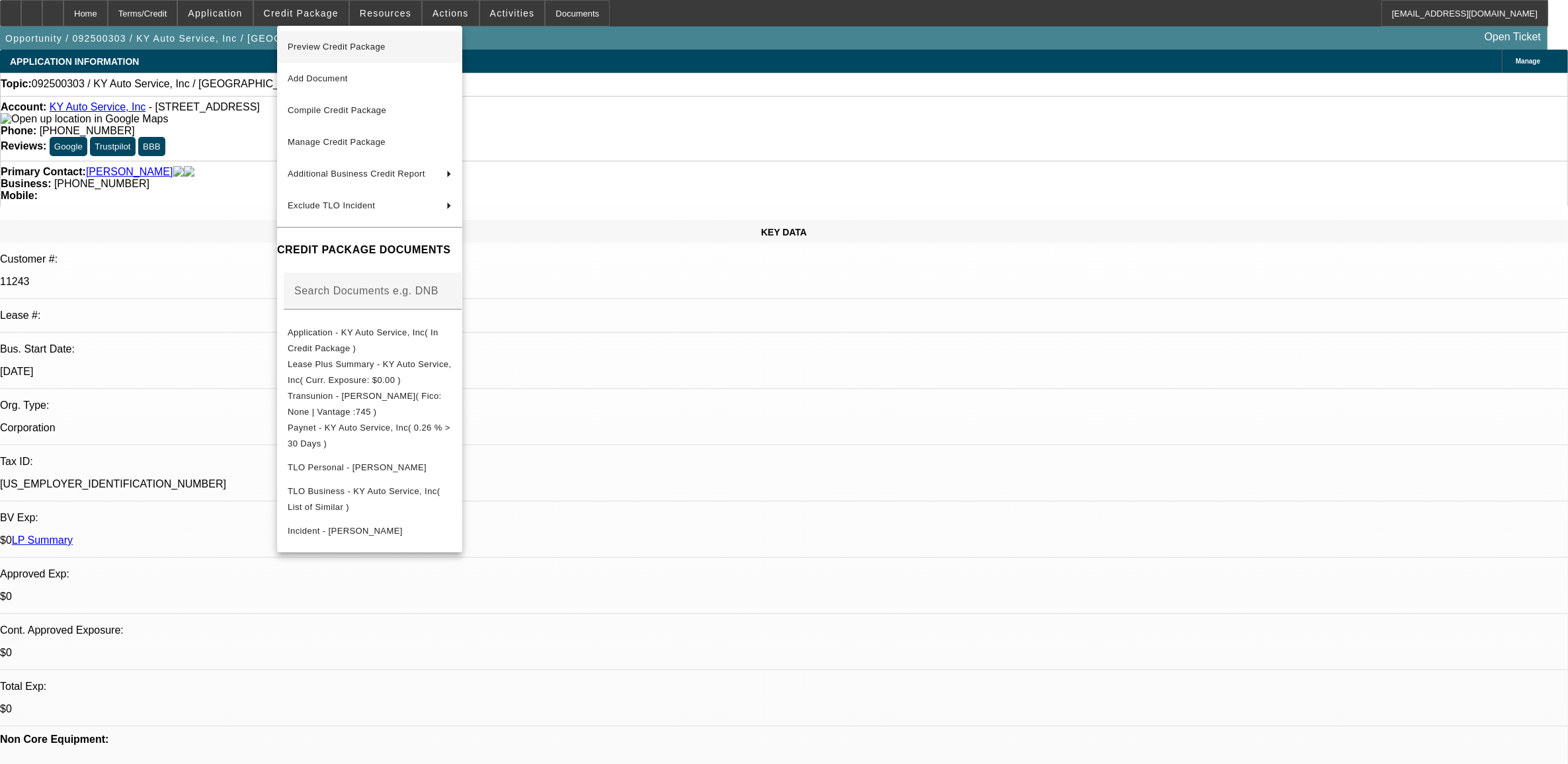
click at [357, 52] on span "Preview Credit Package" at bounding box center [370, 47] width 164 height 16
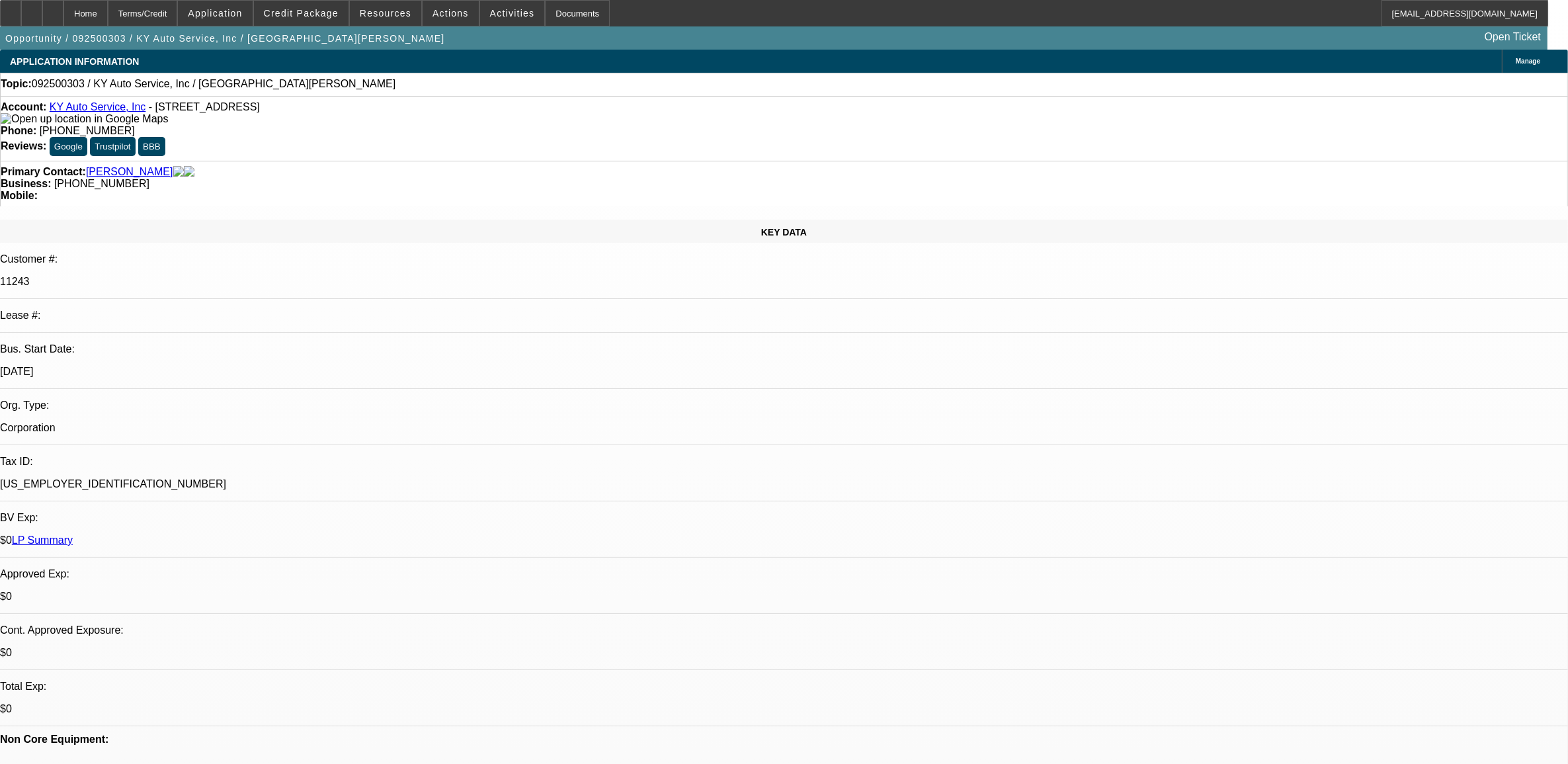
click at [110, 111] on link "KY Auto Service, Inc" at bounding box center [98, 106] width 96 height 11
click at [490, 12] on span "Activities" at bounding box center [512, 13] width 45 height 11
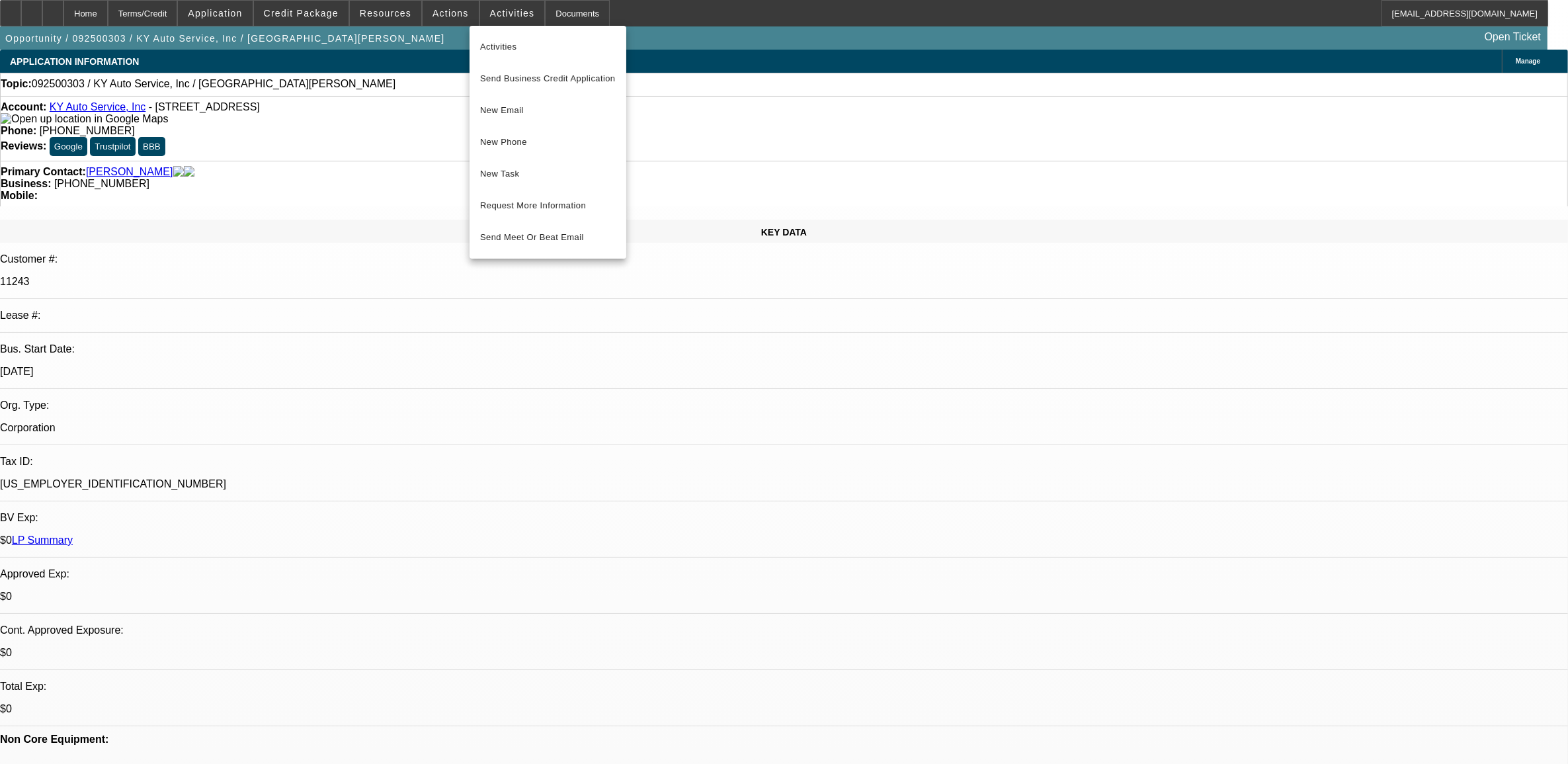
click at [510, 5] on div at bounding box center [784, 382] width 1568 height 764
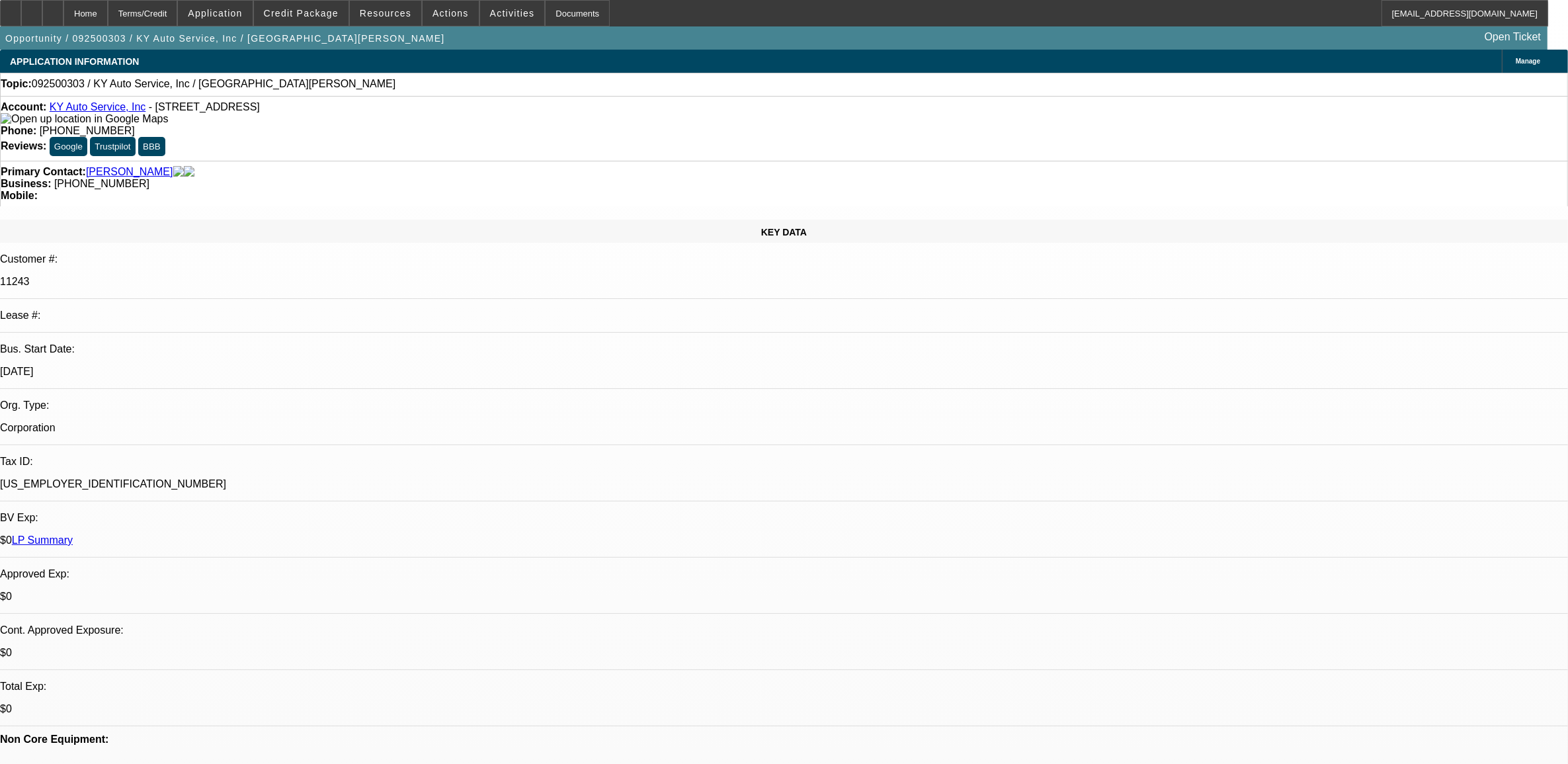
click at [510, 5] on span at bounding box center [512, 14] width 65 height 32
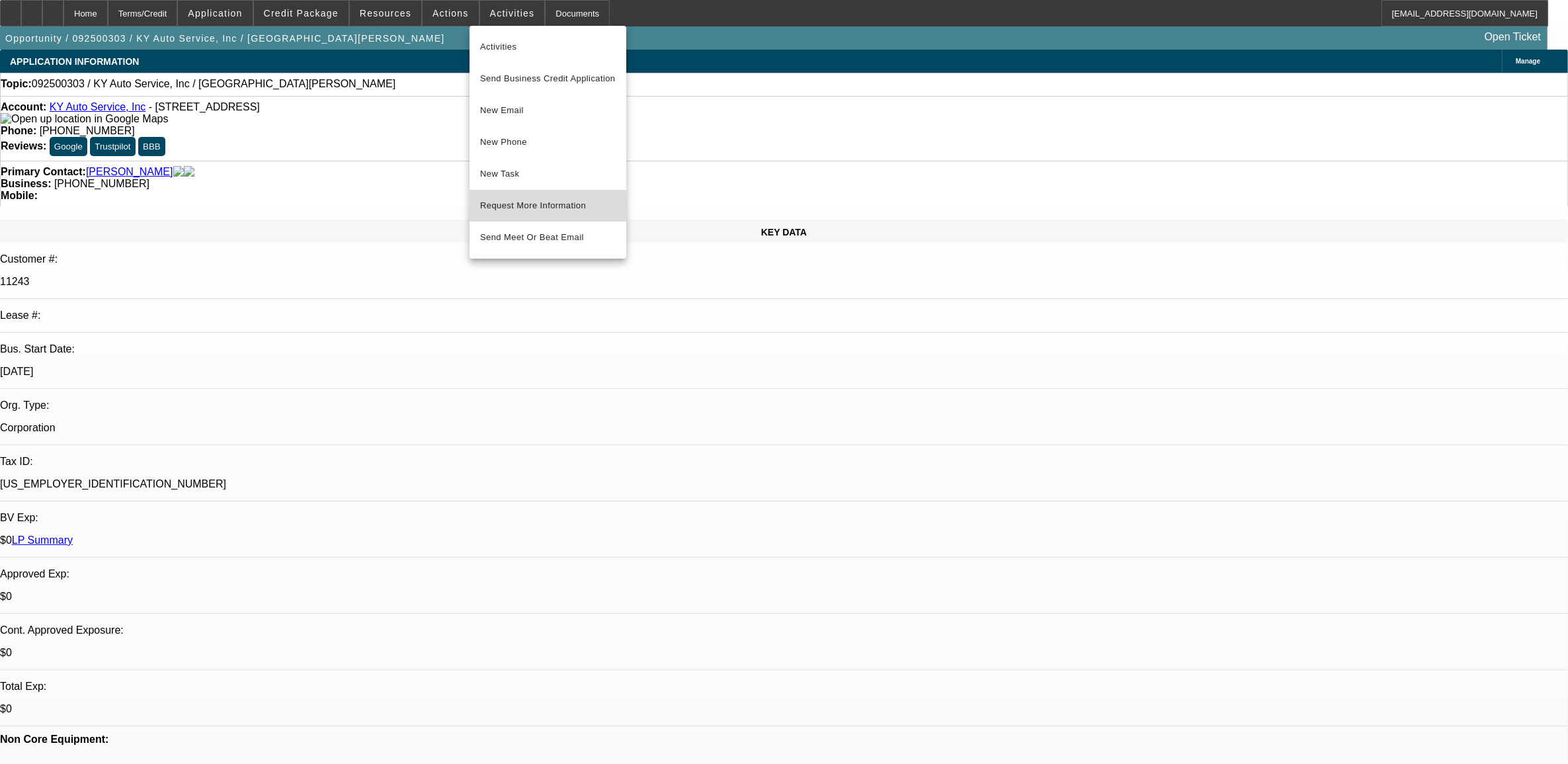
click at [526, 202] on span "Request More Information" at bounding box center [547, 206] width 135 height 16
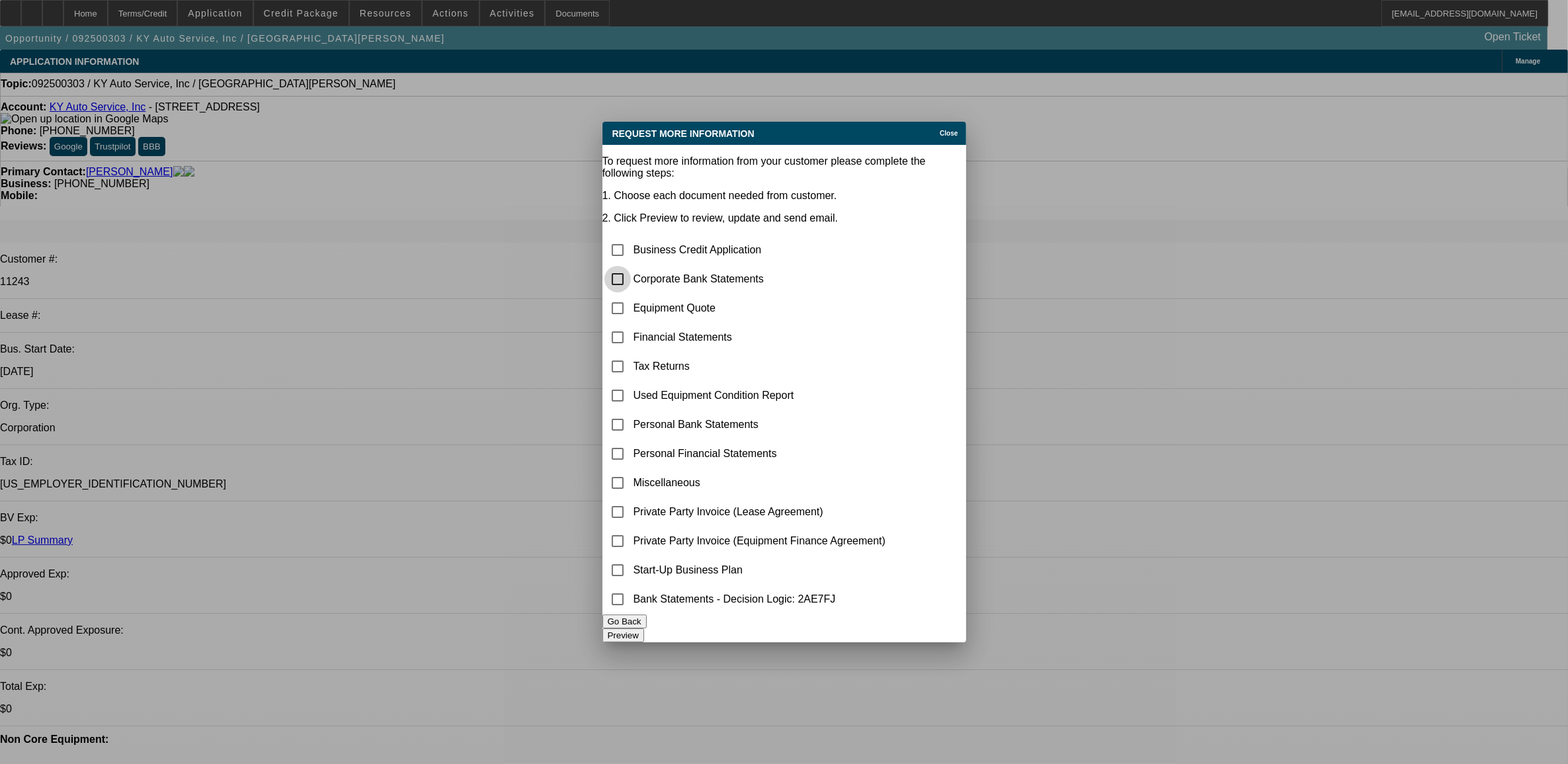
click at [631, 266] on input "checkbox" at bounding box center [617, 279] width 27 height 27
checkbox input "true"
click at [644, 632] on button "Preview" at bounding box center [624, 635] width 42 height 14
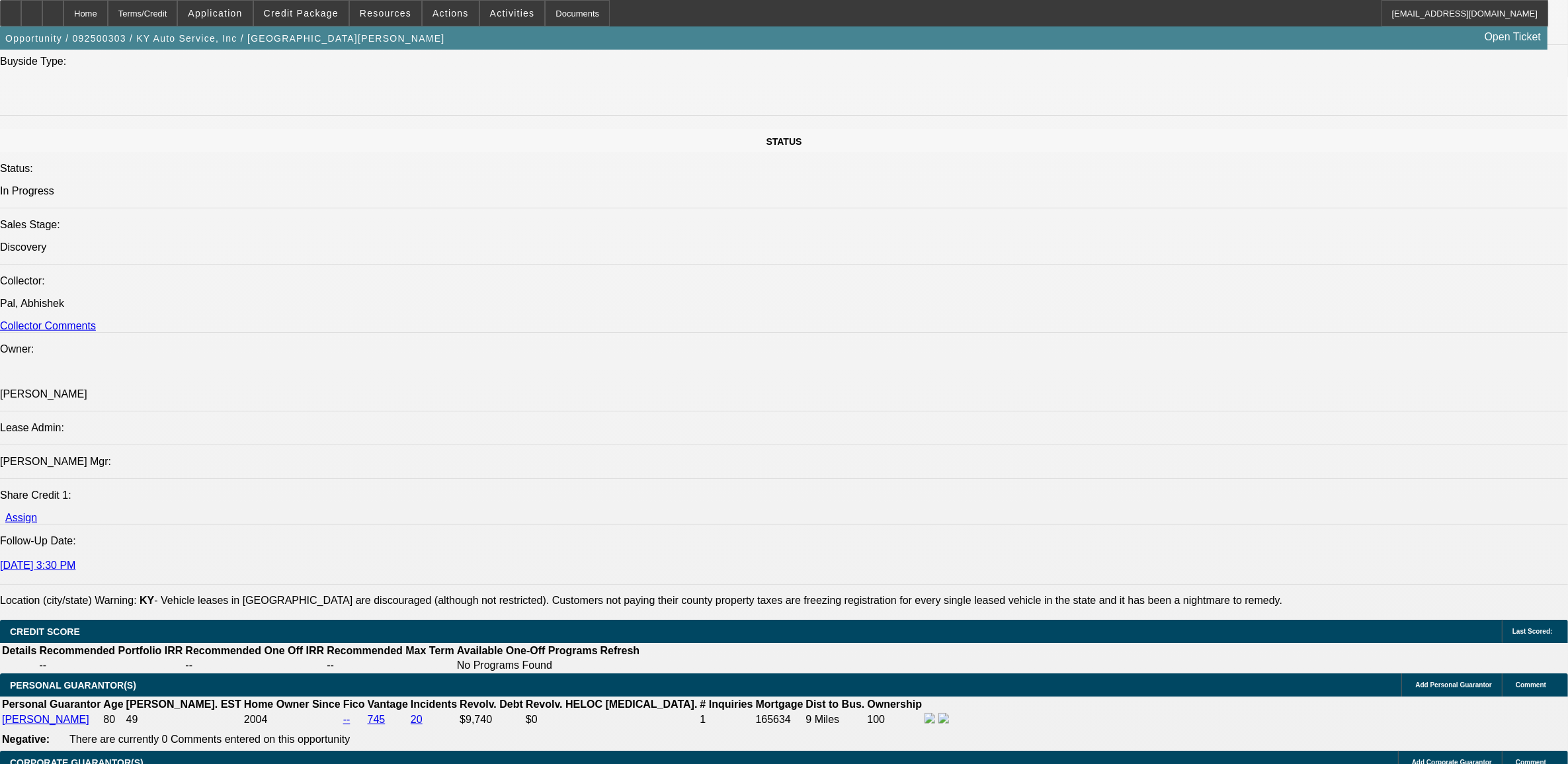
scroll to position [1653, 0]
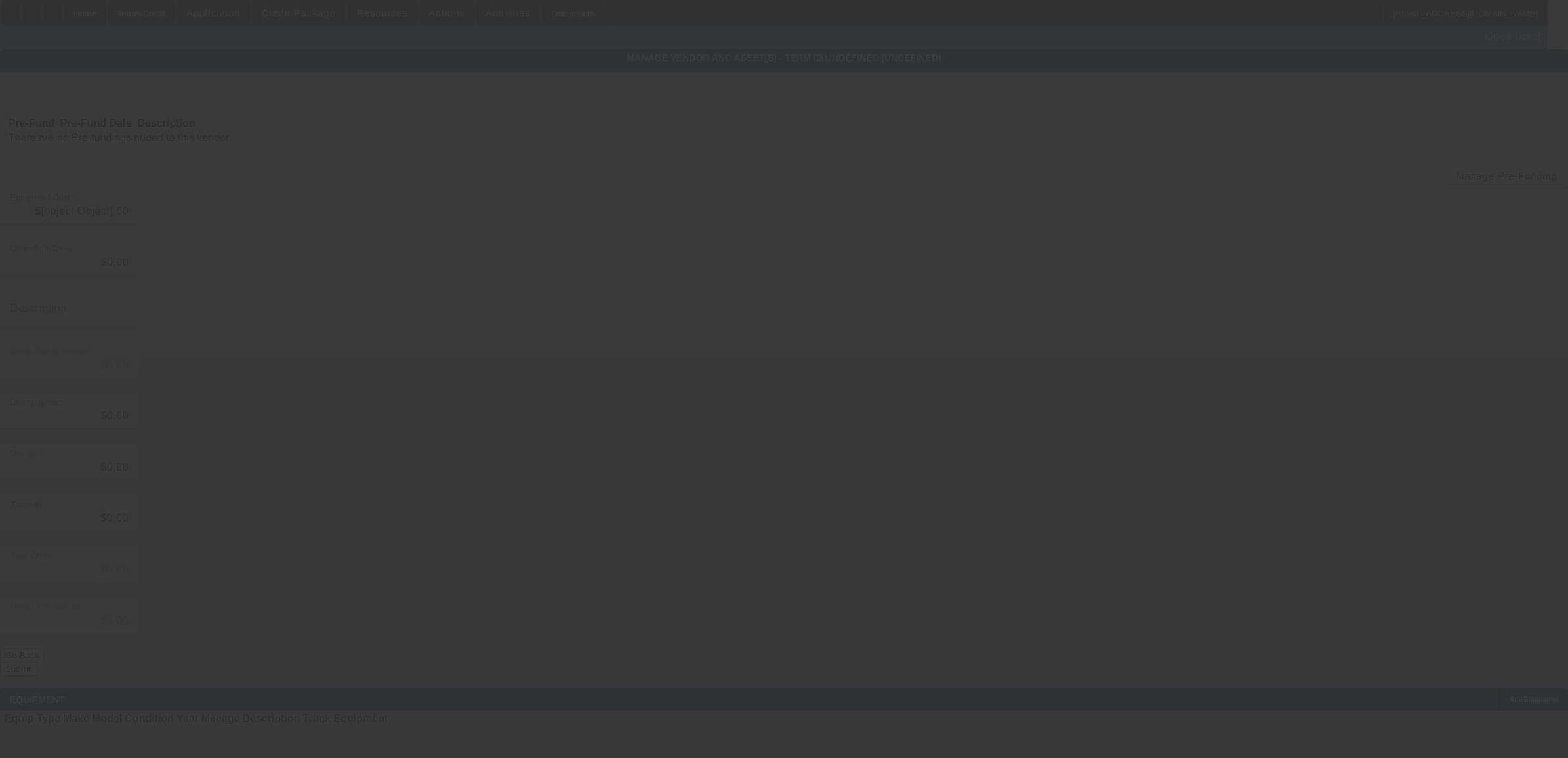
type input "$75,000.00"
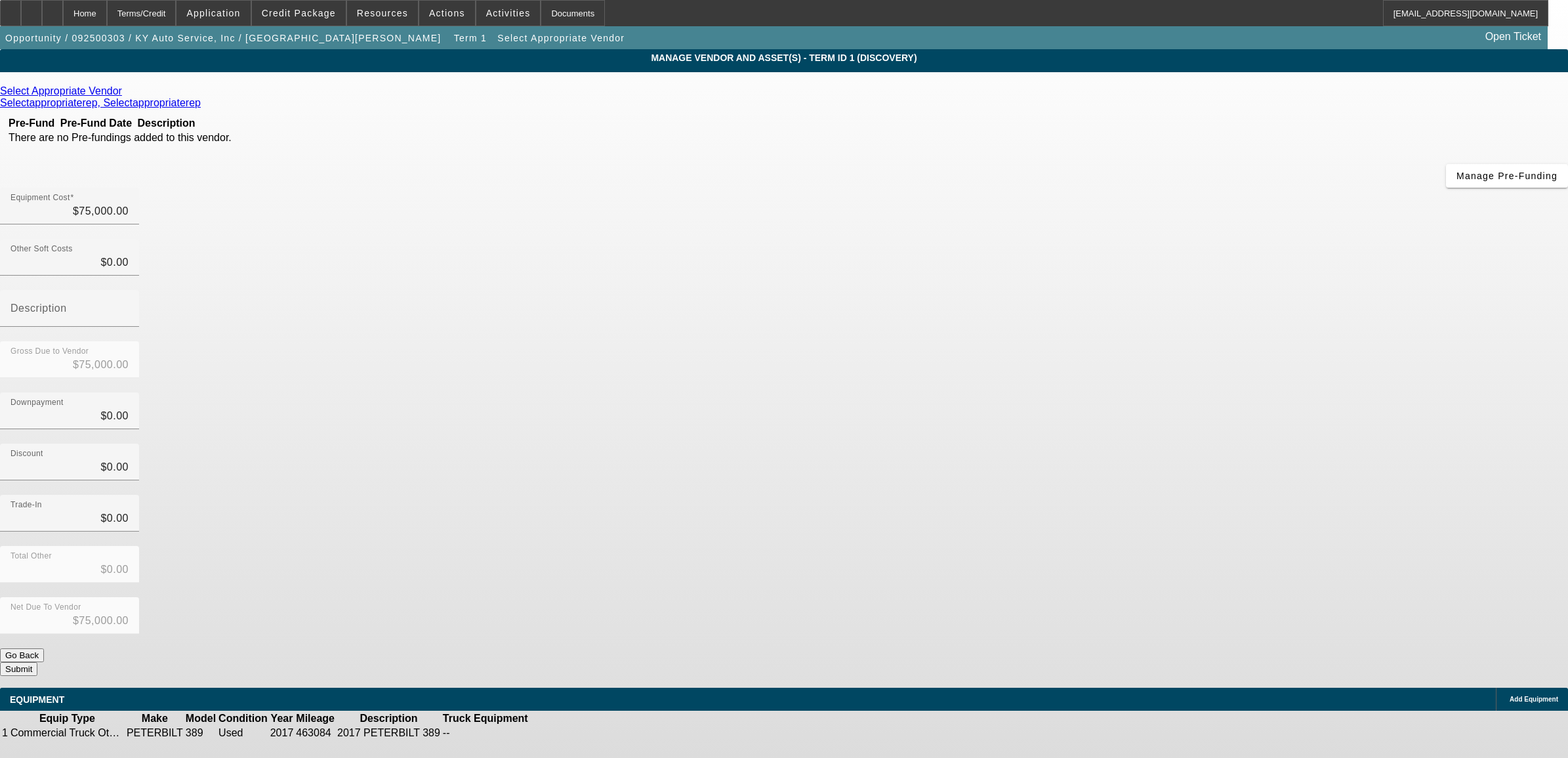
click at [125, 96] on icon at bounding box center [125, 91] width 0 height 11
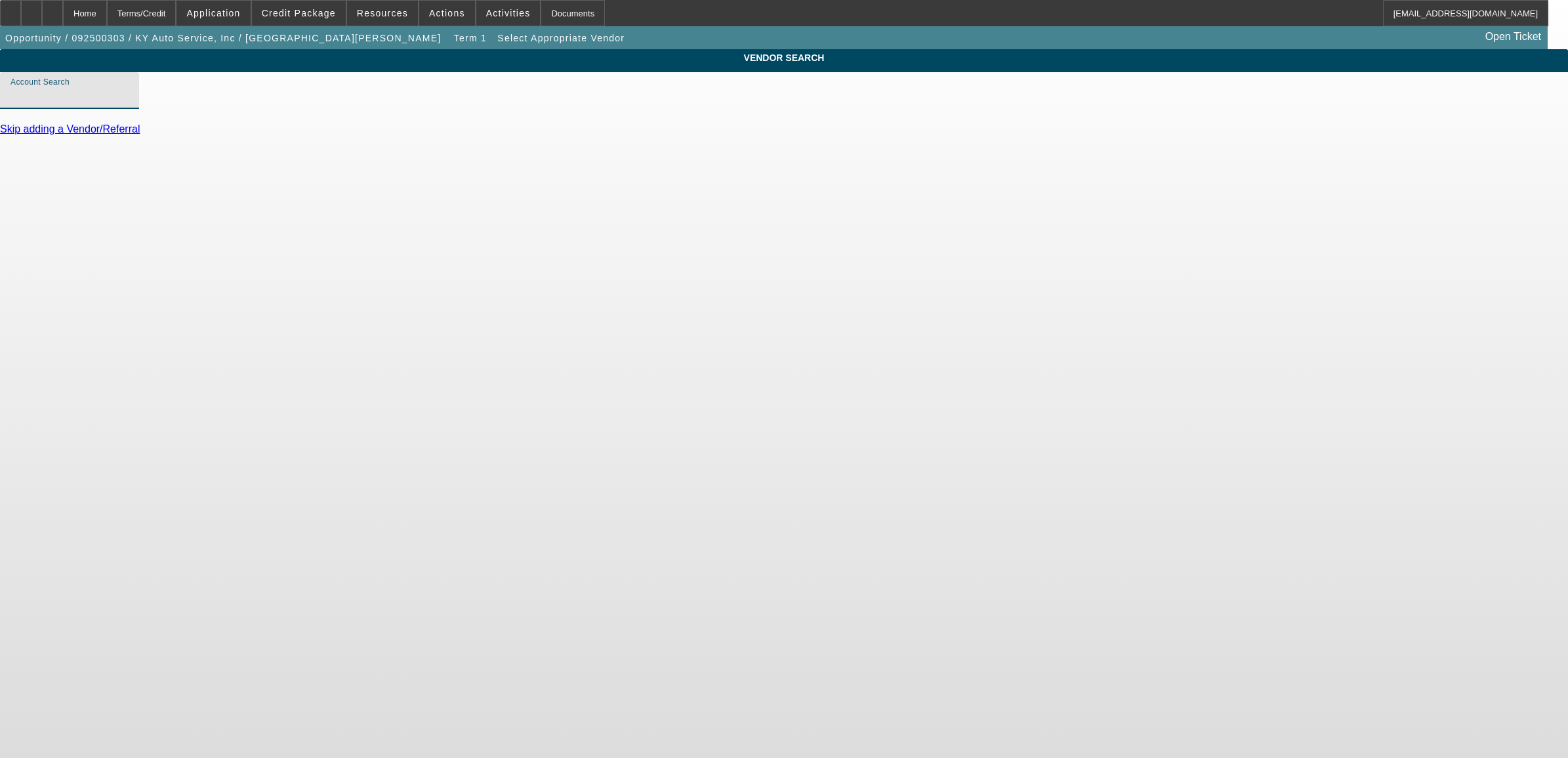
click at [129, 104] on input "Account Search" at bounding box center [70, 96] width 118 height 16
type input "g"
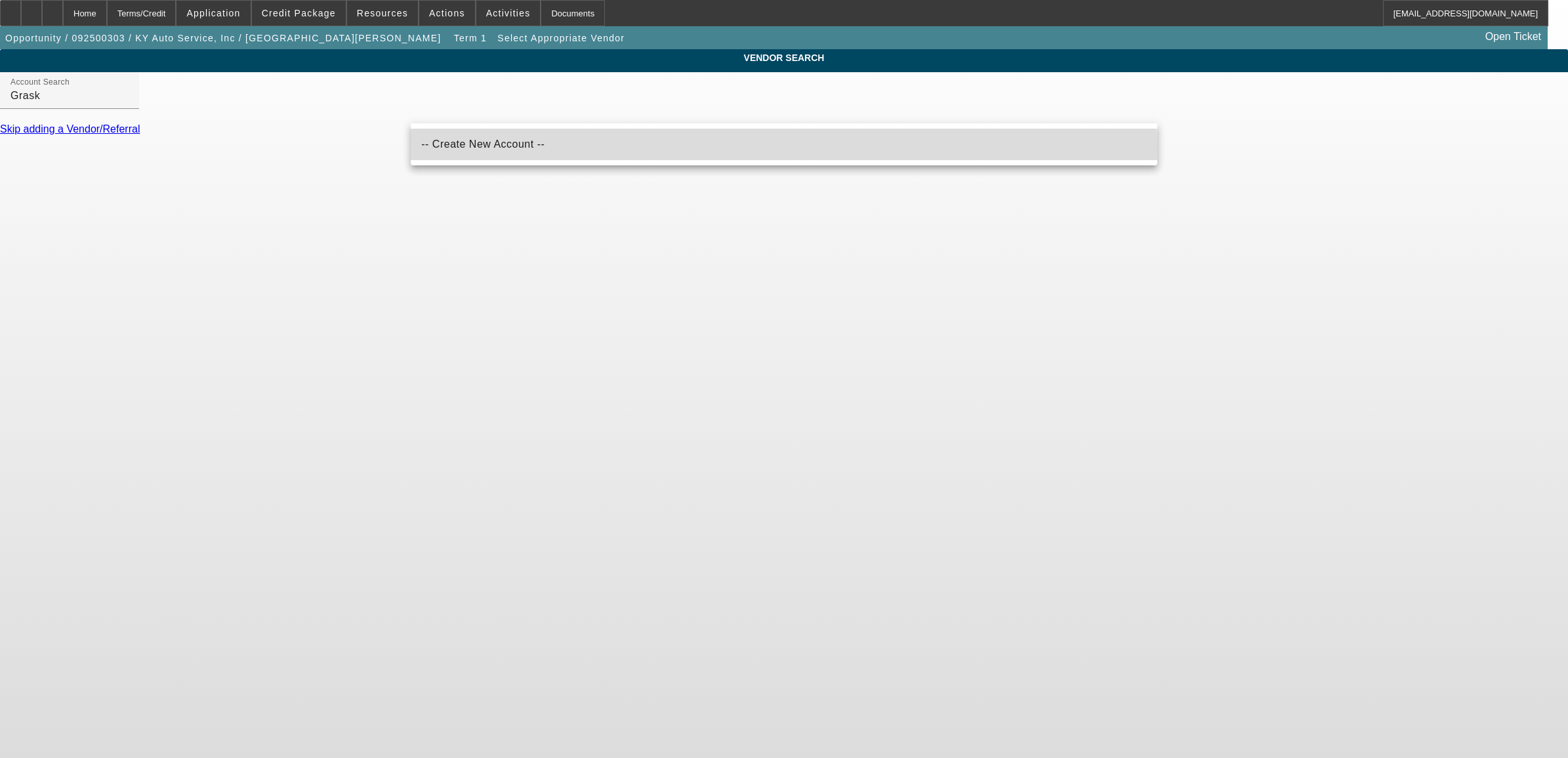
click at [490, 148] on span "-- Create New Account --" at bounding box center [483, 144] width 124 height 11
type input "-- Create New Account --"
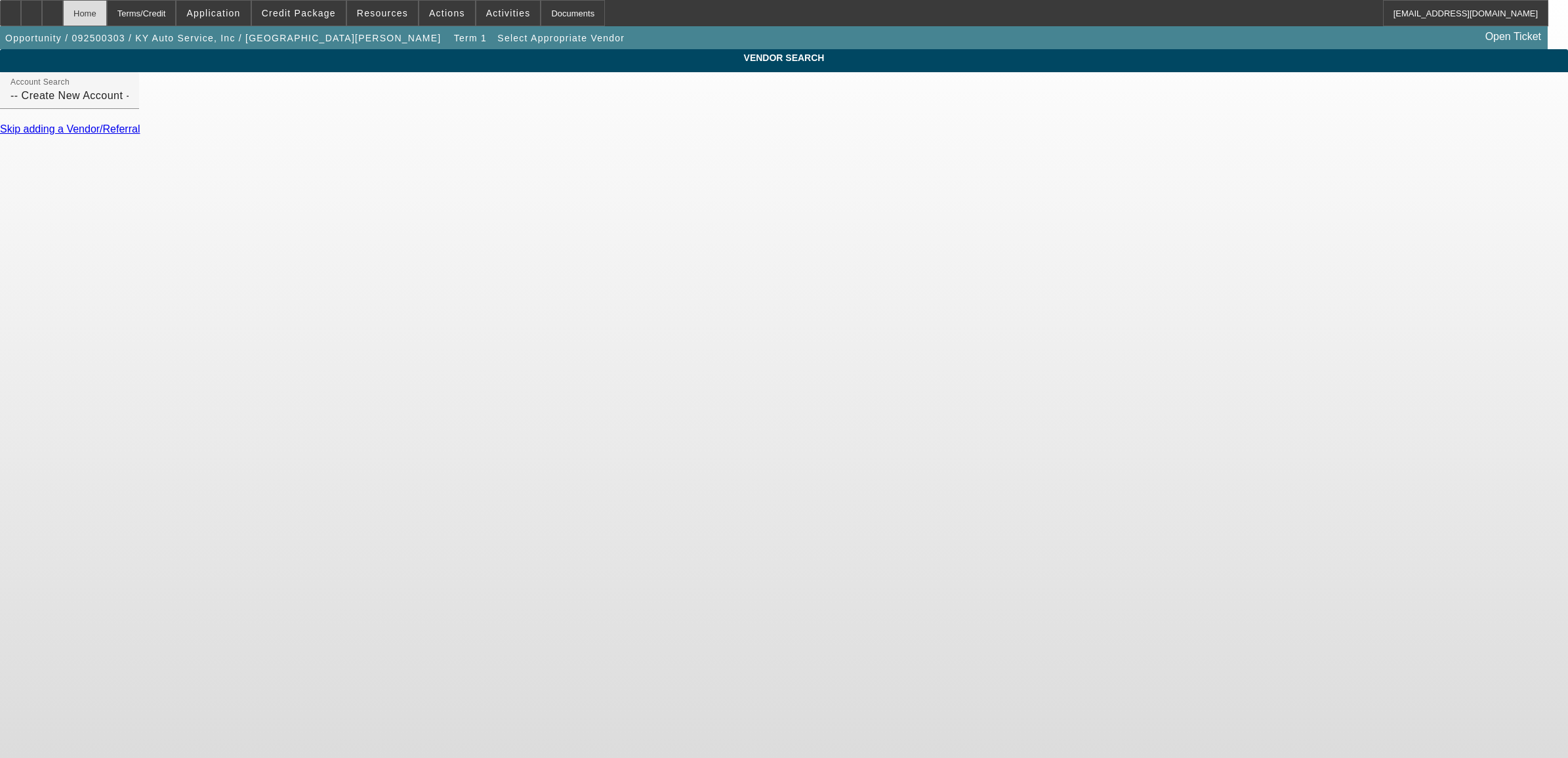
click at [107, 17] on div "Home" at bounding box center [85, 13] width 44 height 27
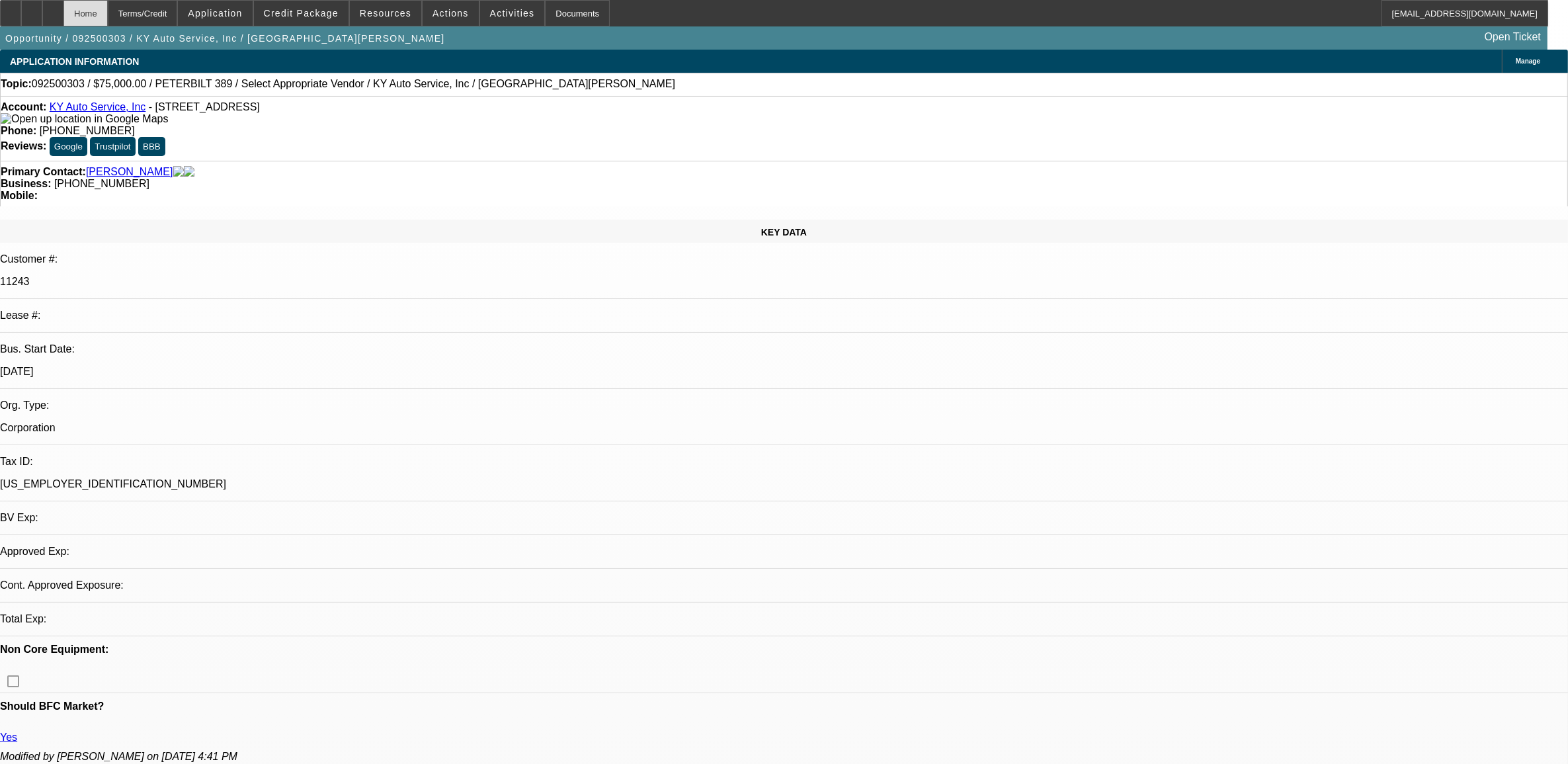
select select "0"
select select "2"
select select "0.1"
select select "4"
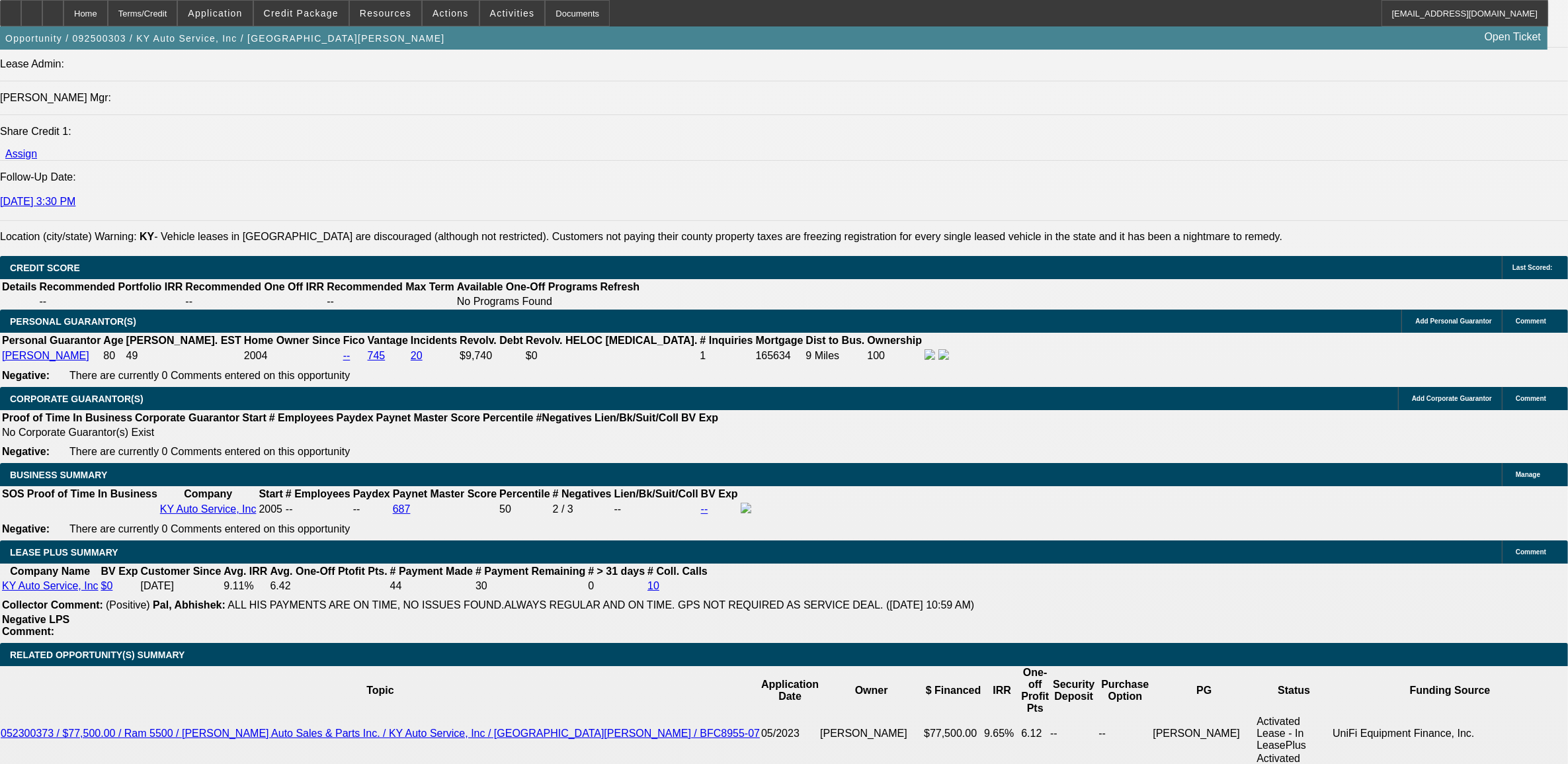
scroll to position [2067, 0]
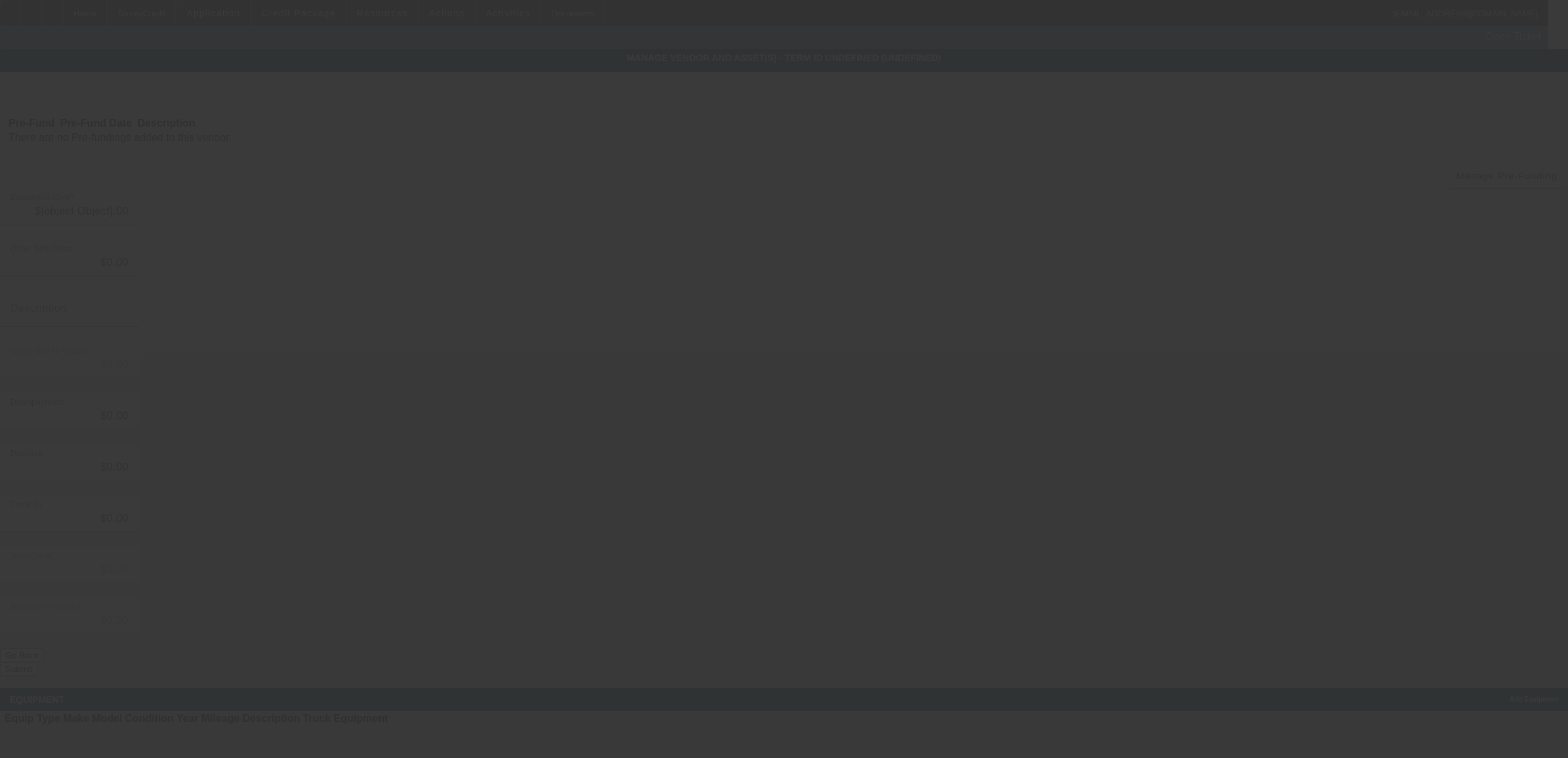
type input "$75,000.00"
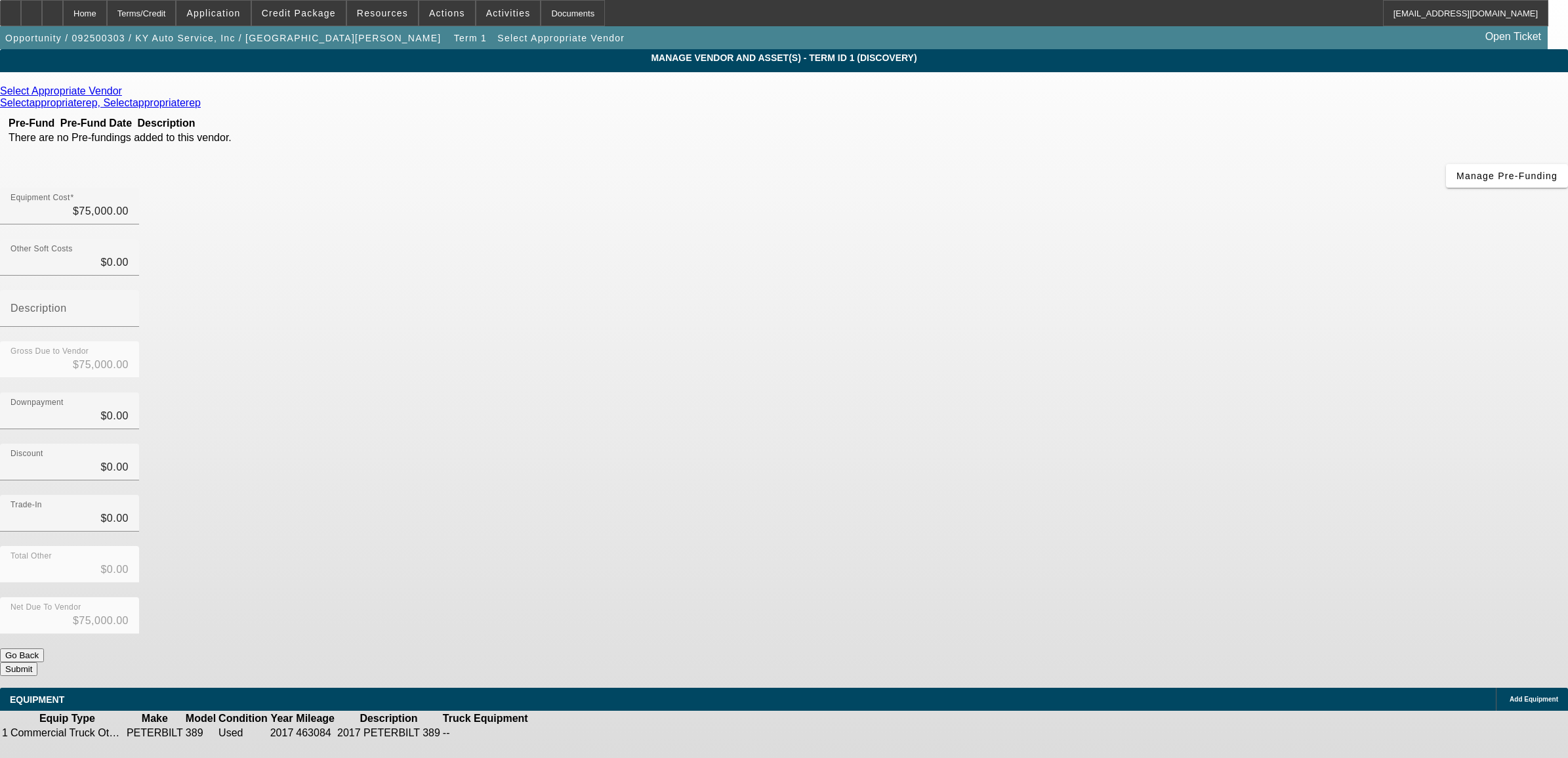
click at [517, 97] on div "Select Appropriate Vendor" at bounding box center [784, 92] width 1568 height 12
click at [125, 96] on icon at bounding box center [125, 91] width 0 height 11
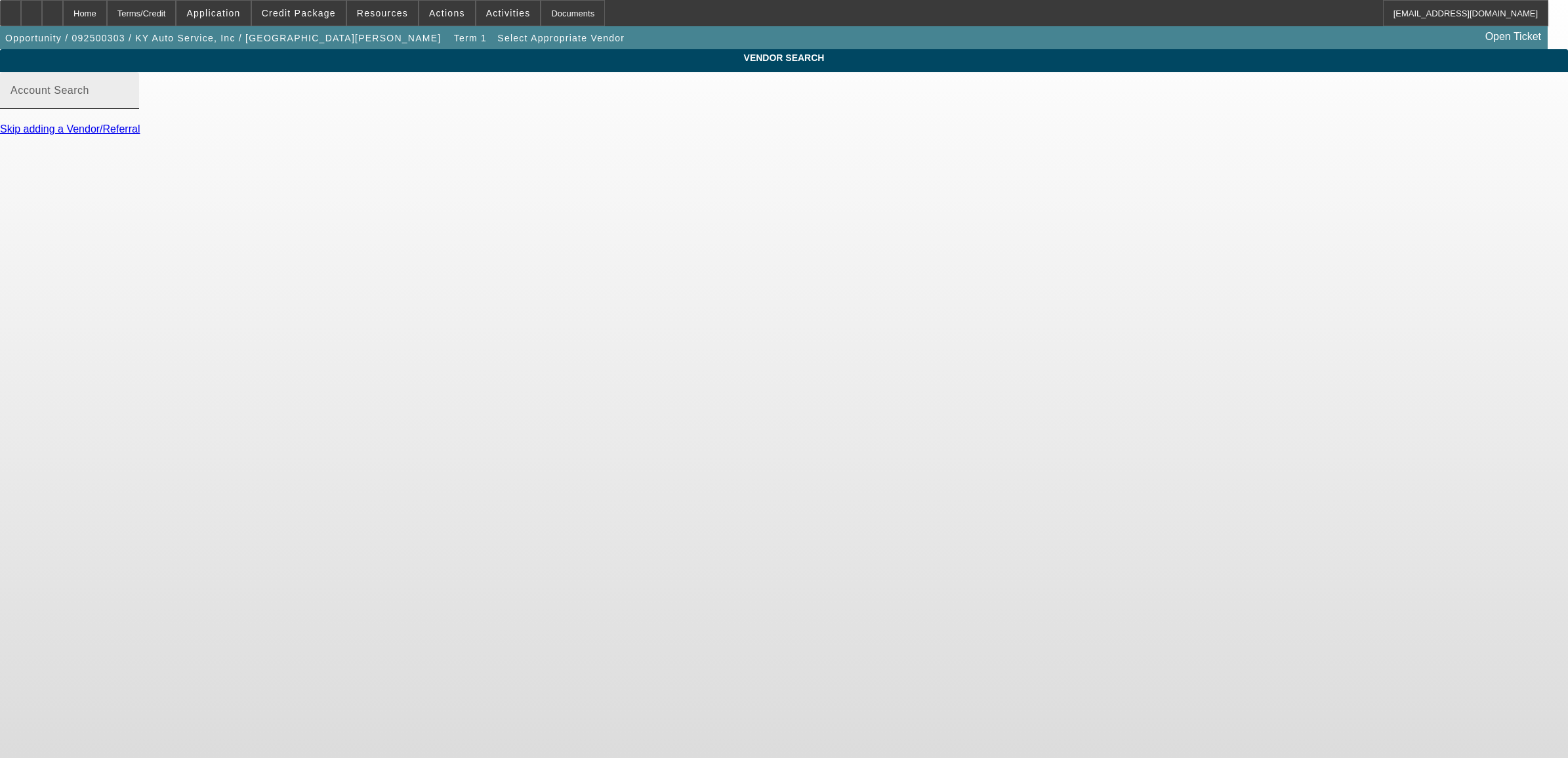
click at [129, 109] on div "Account Search" at bounding box center [70, 90] width 118 height 36
click at [129, 104] on input "Account Search" at bounding box center [70, 96] width 118 height 16
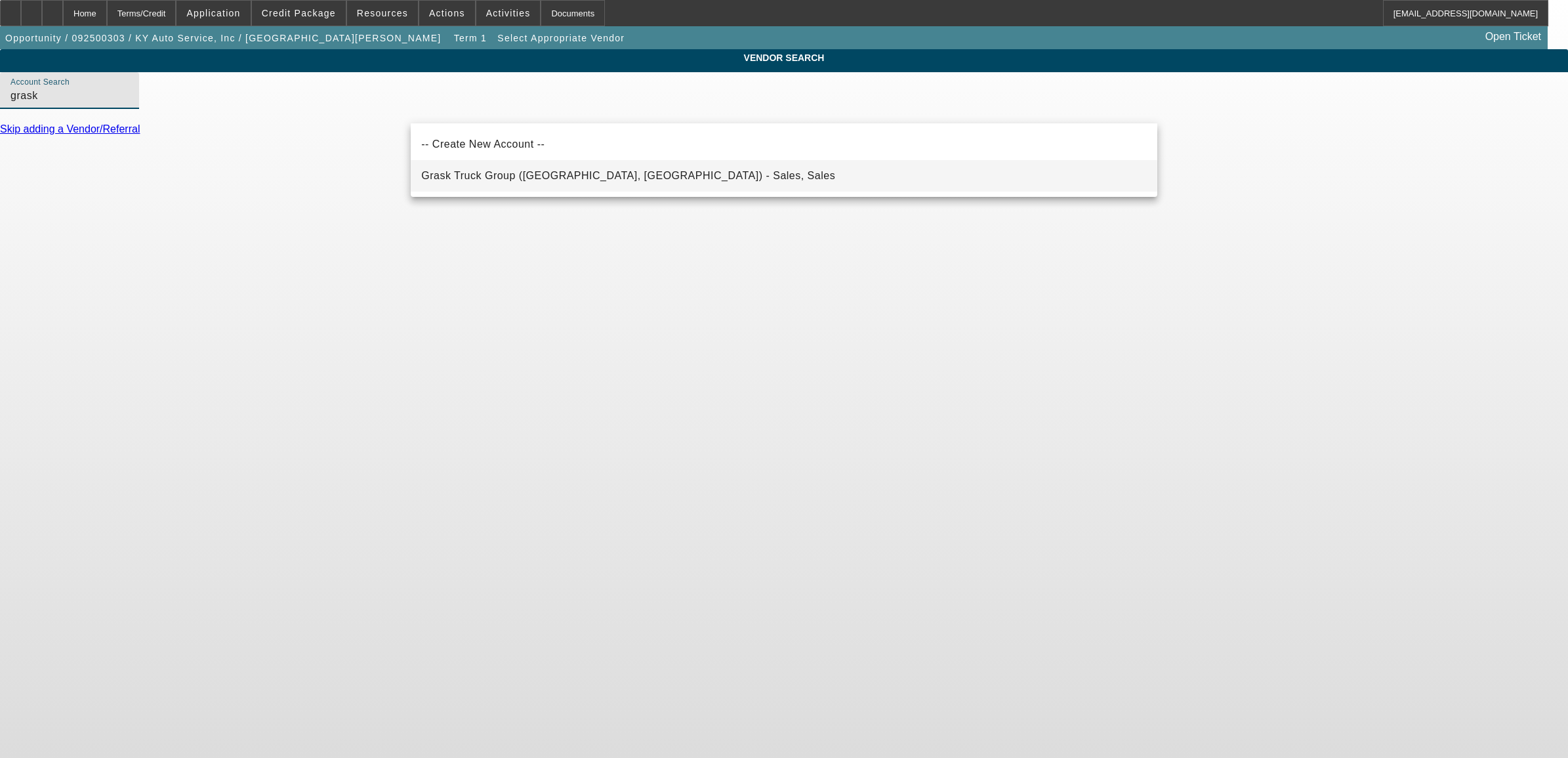
click at [477, 171] on span "Grask Truck Group (Cedar Rapids, IA) - Sales, Sales" at bounding box center [628, 176] width 414 height 16
type input "Grask Truck Group (Cedar Rapids, IA) - Sales, Sales"
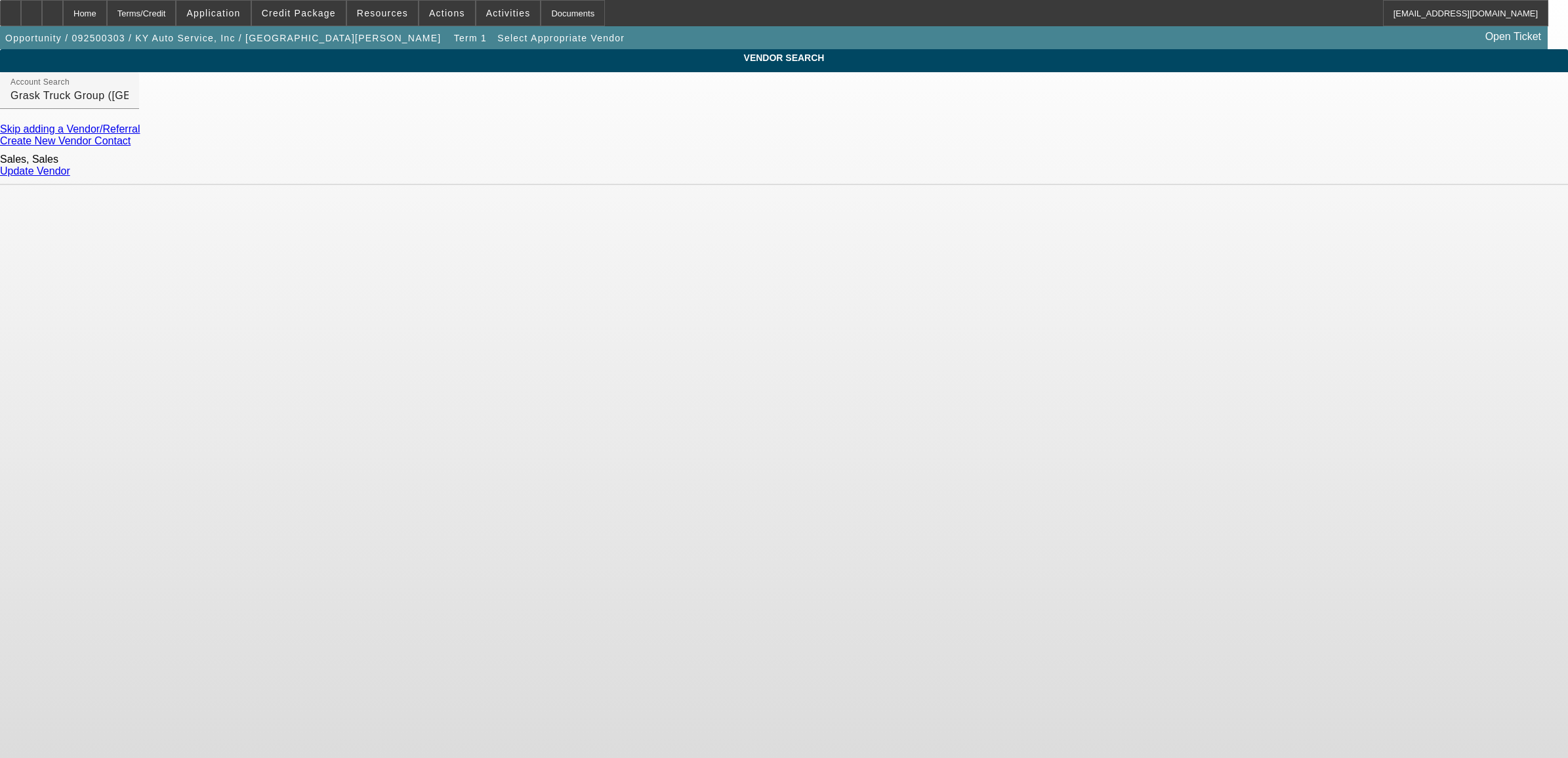
click at [70, 168] on link "Update Vendor" at bounding box center [35, 171] width 70 height 11
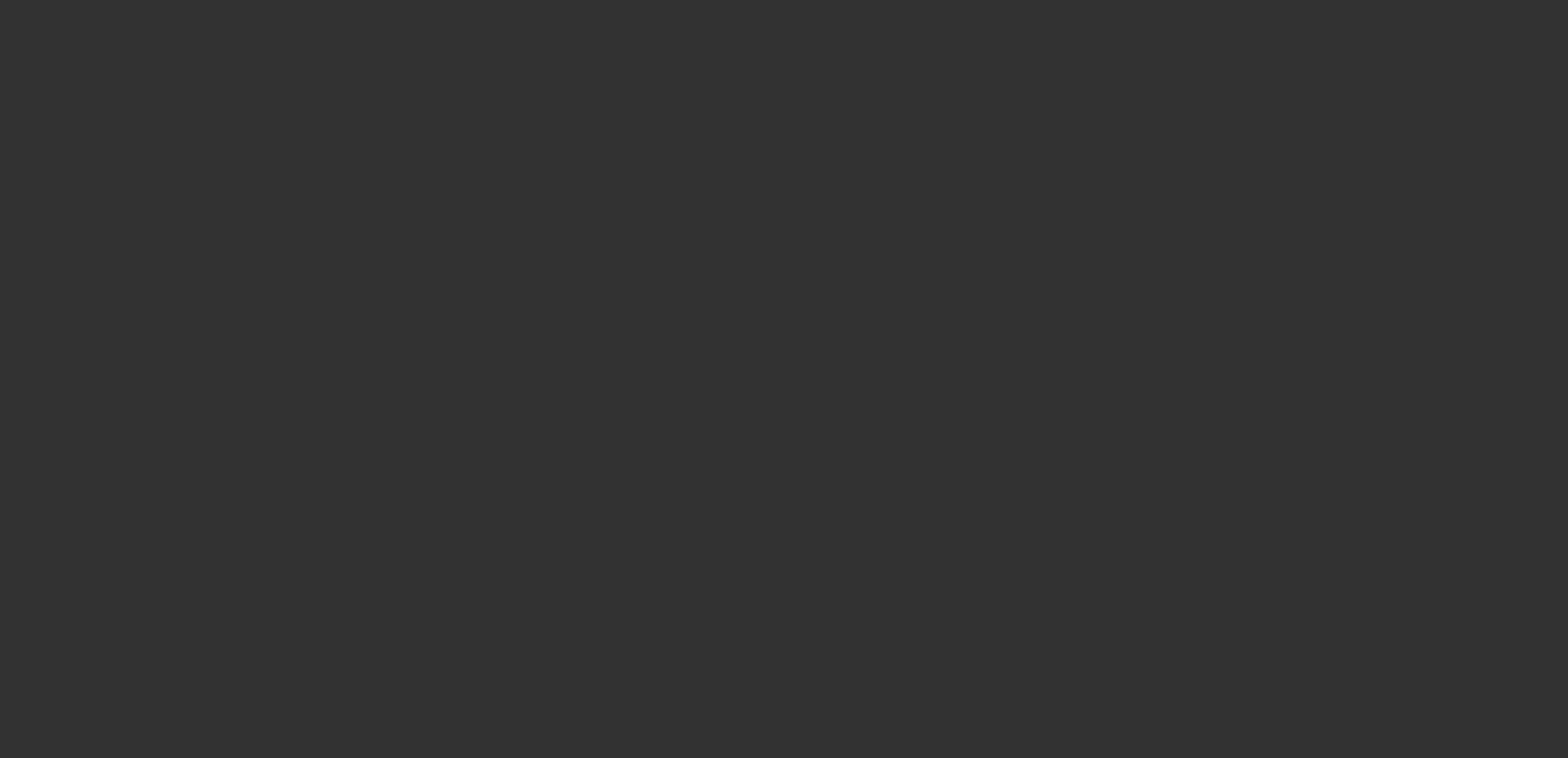
type input "$75,000.00"
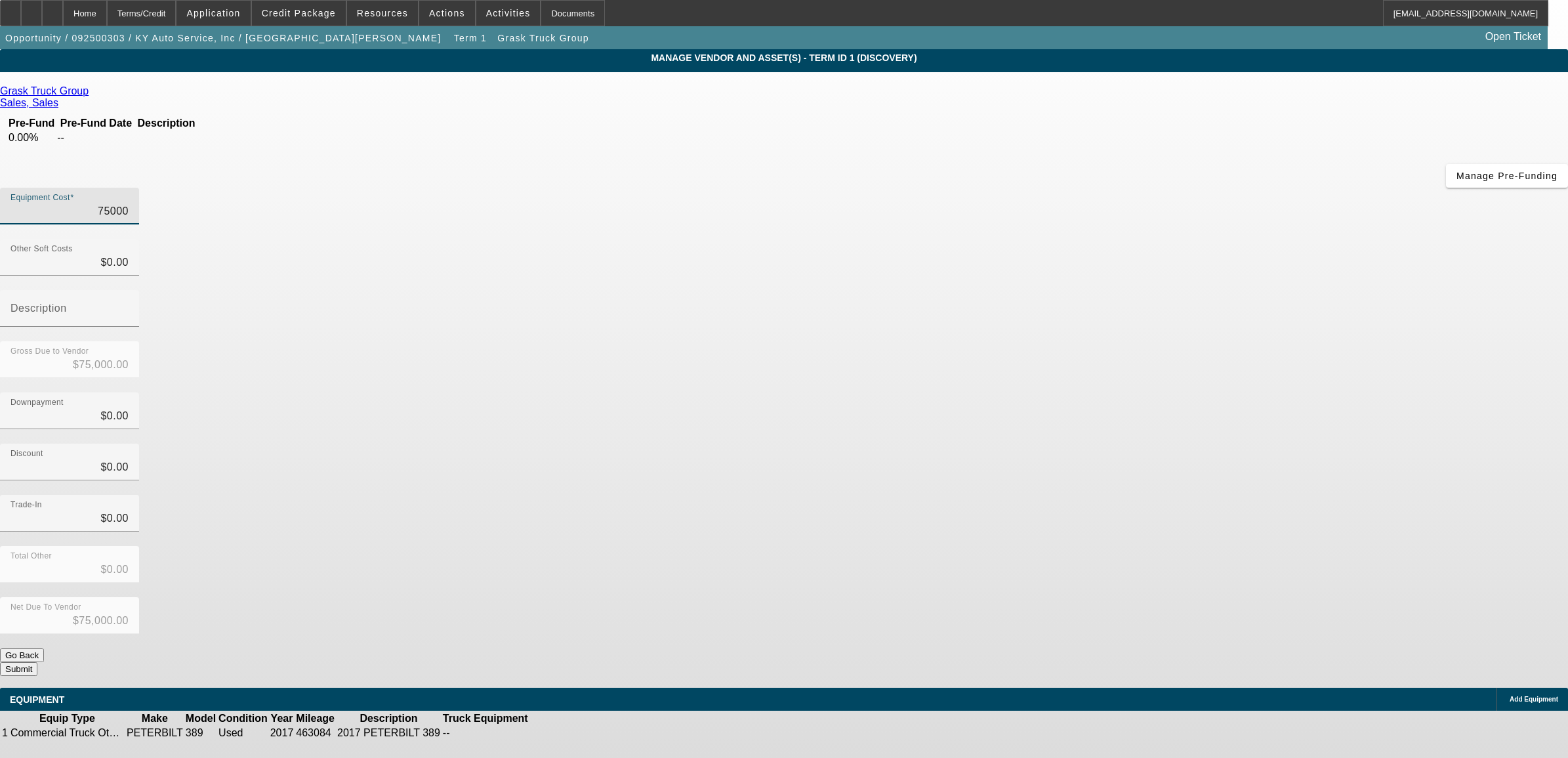
click at [129, 203] on input "75000" at bounding box center [70, 211] width 118 height 16
type input "8"
type input "$8.00"
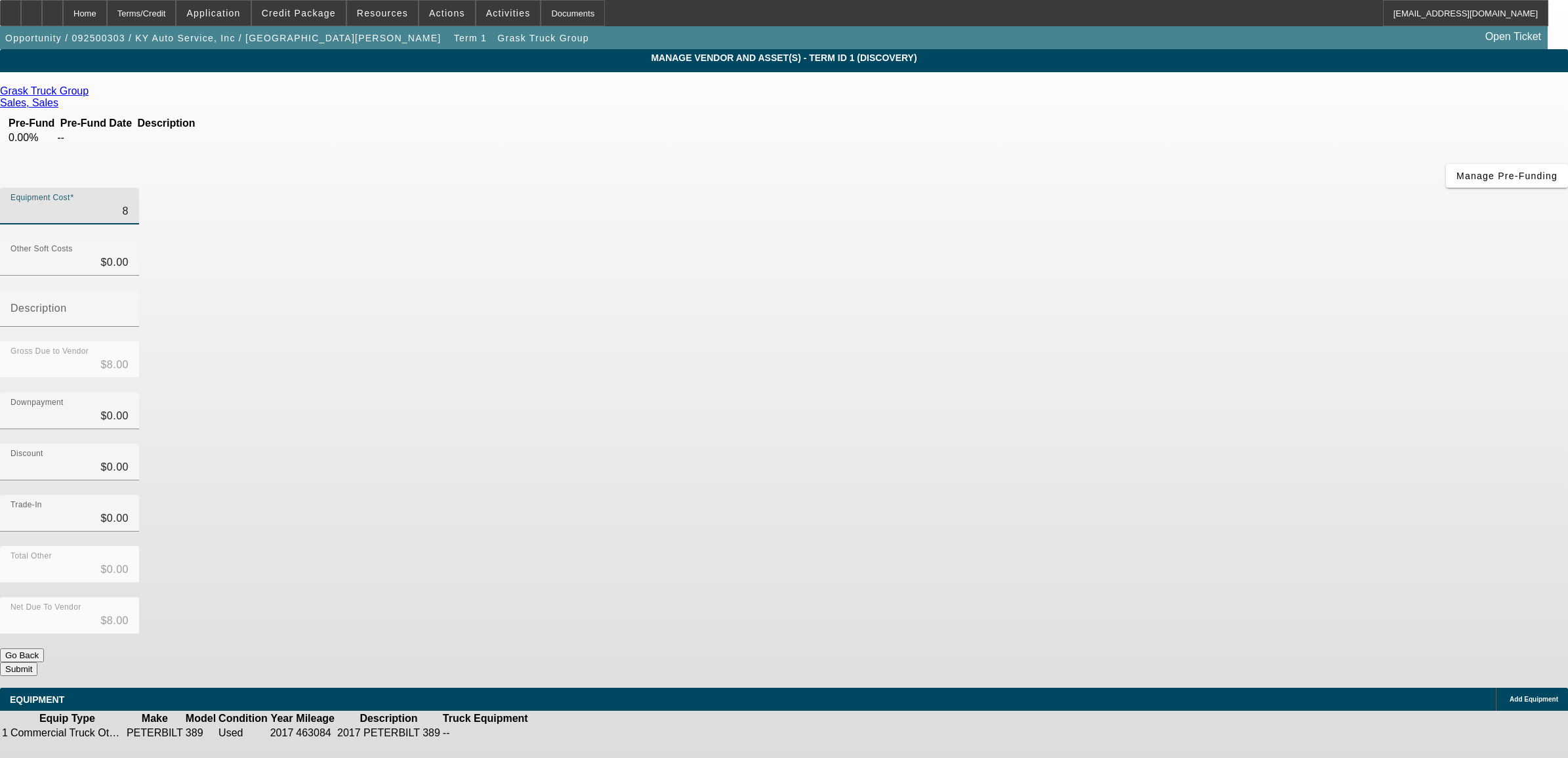
type input "85"
type input "$85.00"
type input "850"
type input "$850.00"
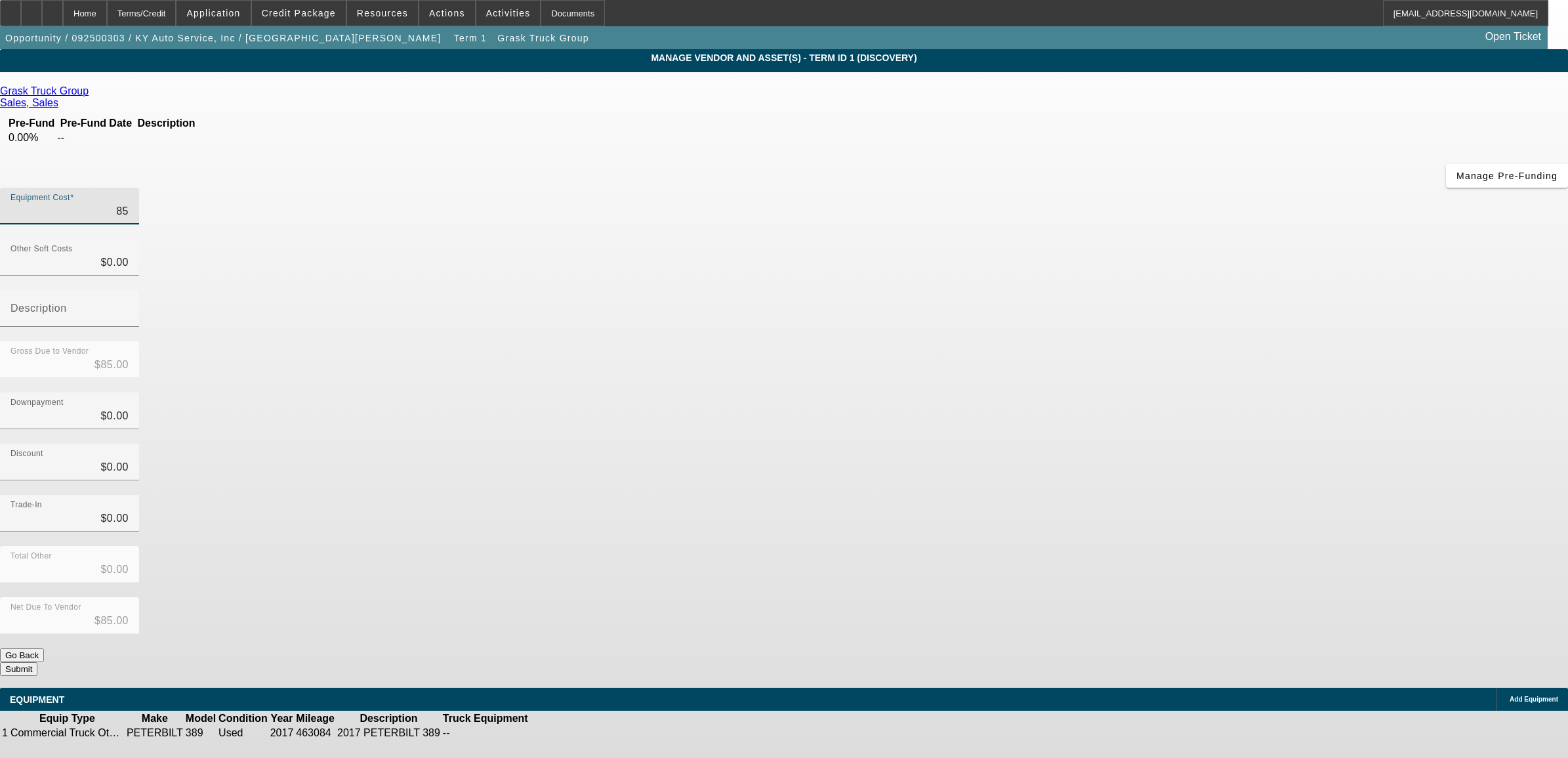
type input "$850.00"
type input "8500"
type input "$8,500.00"
type input "85000"
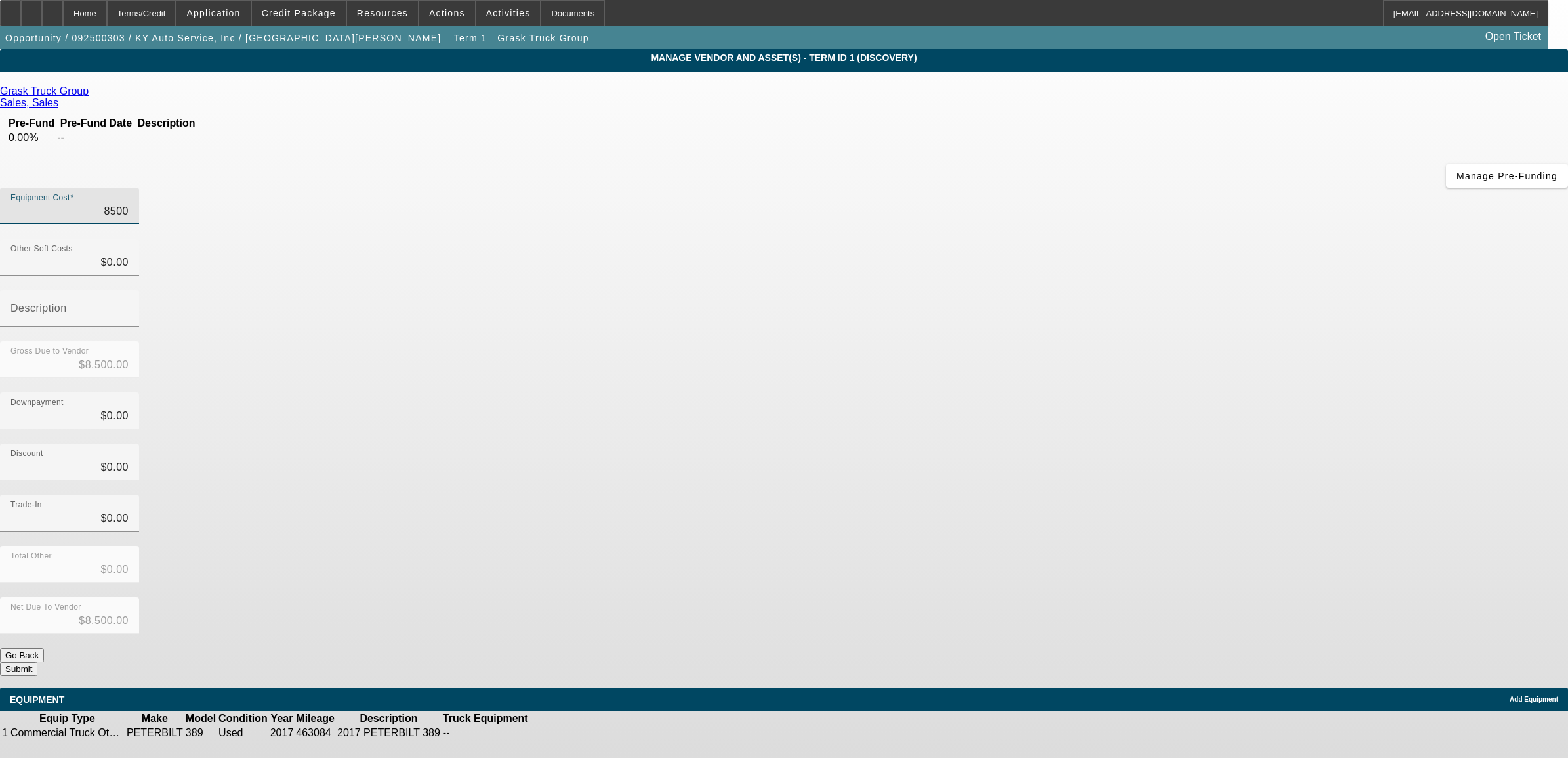
type input "$85,000.00"
type input "$0.00"
click at [37, 662] on button "Submit" at bounding box center [18, 669] width 37 height 14
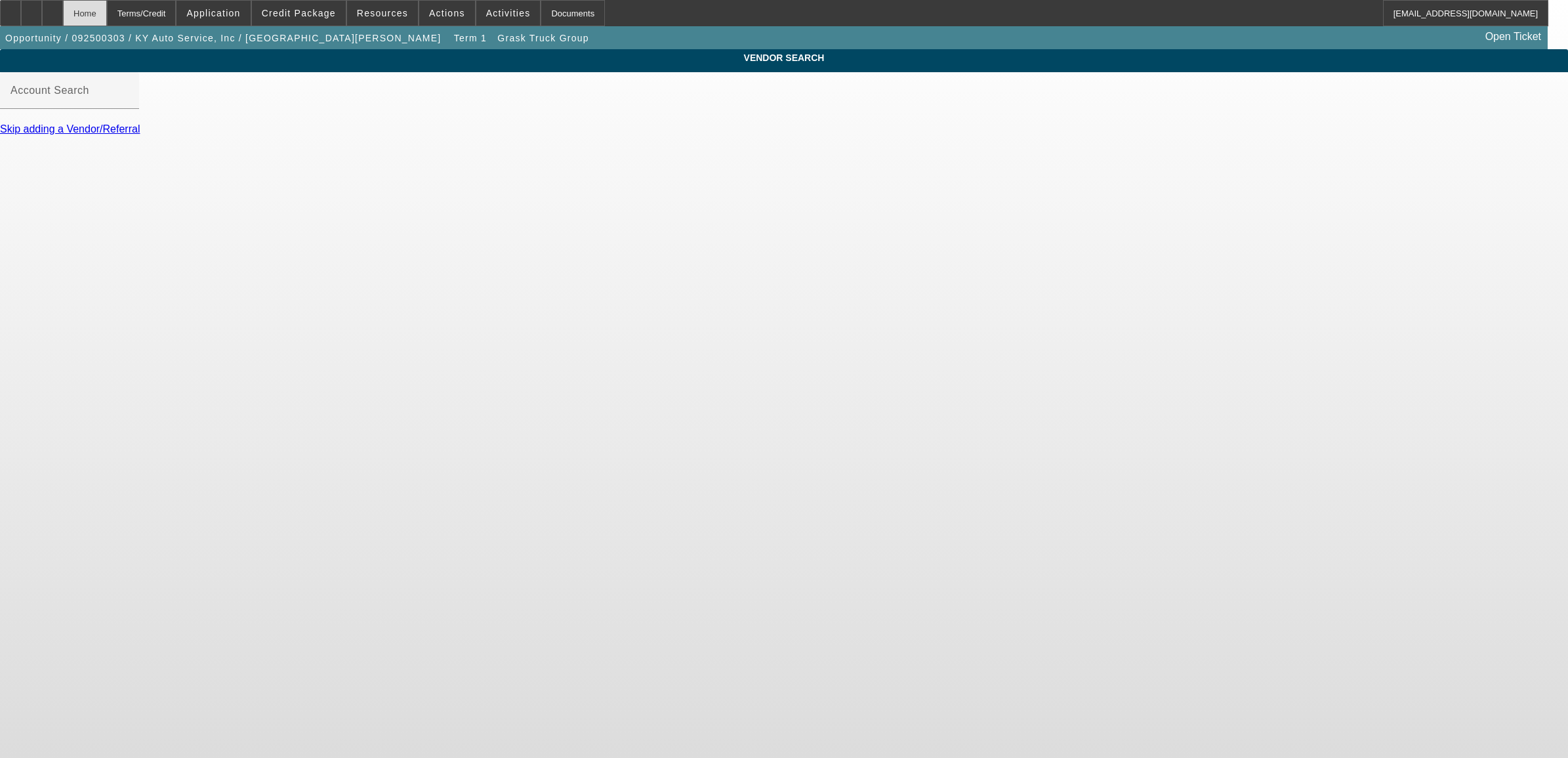
click at [107, 15] on div "Home" at bounding box center [85, 13] width 44 height 27
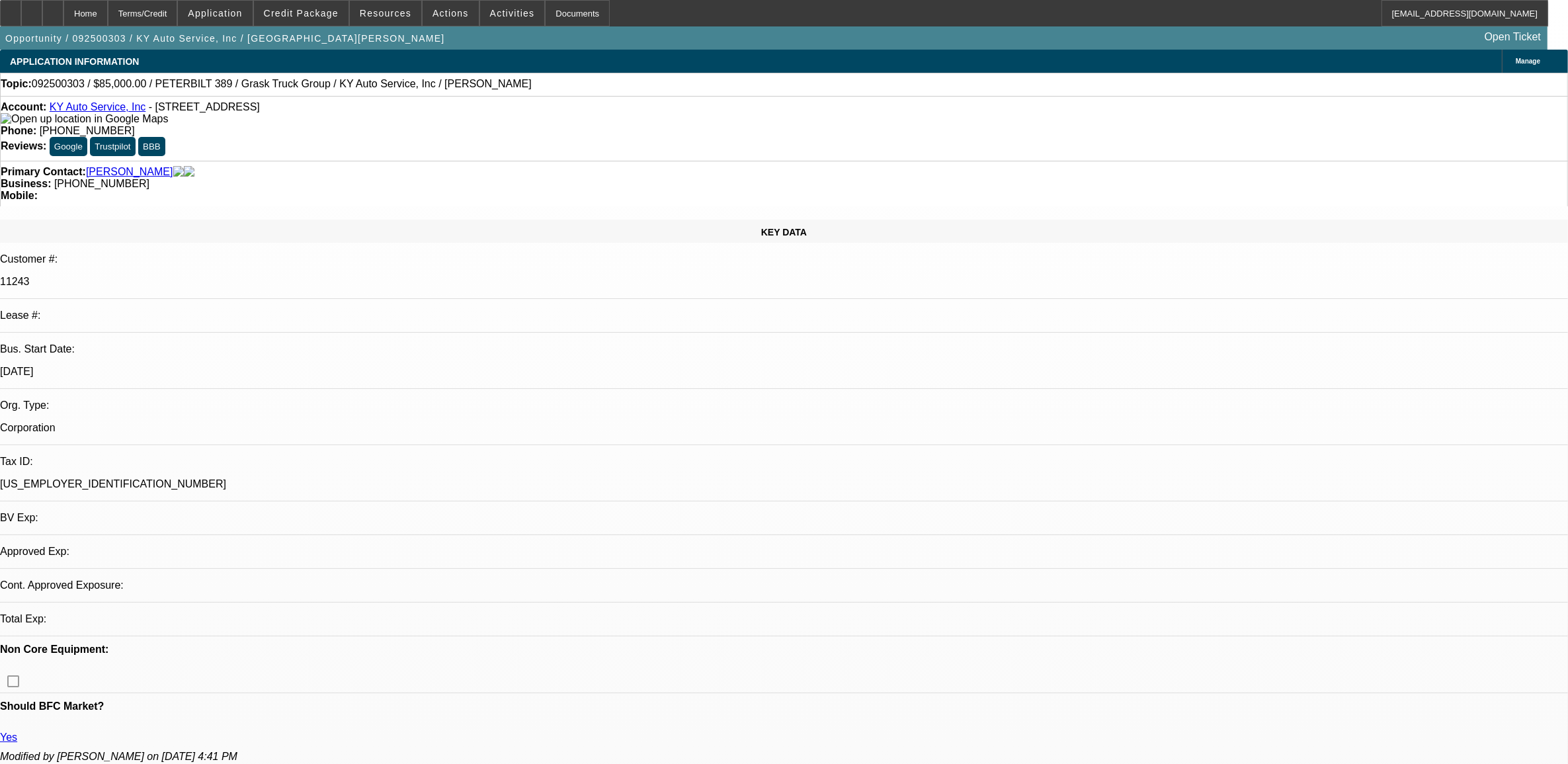
select select "0"
select select "2"
select select "0.1"
select select "4"
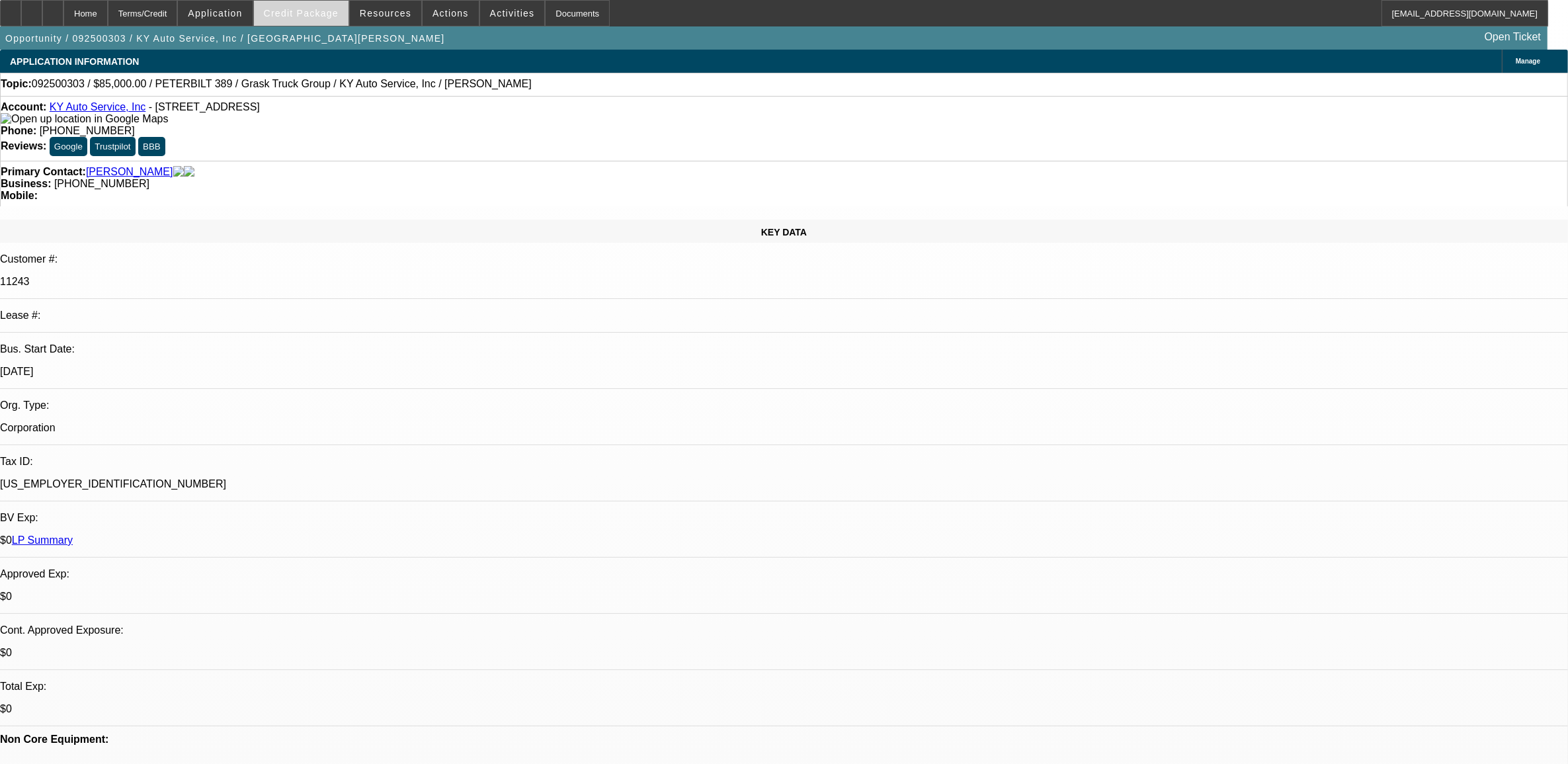
click at [316, 21] on span at bounding box center [301, 14] width 95 height 32
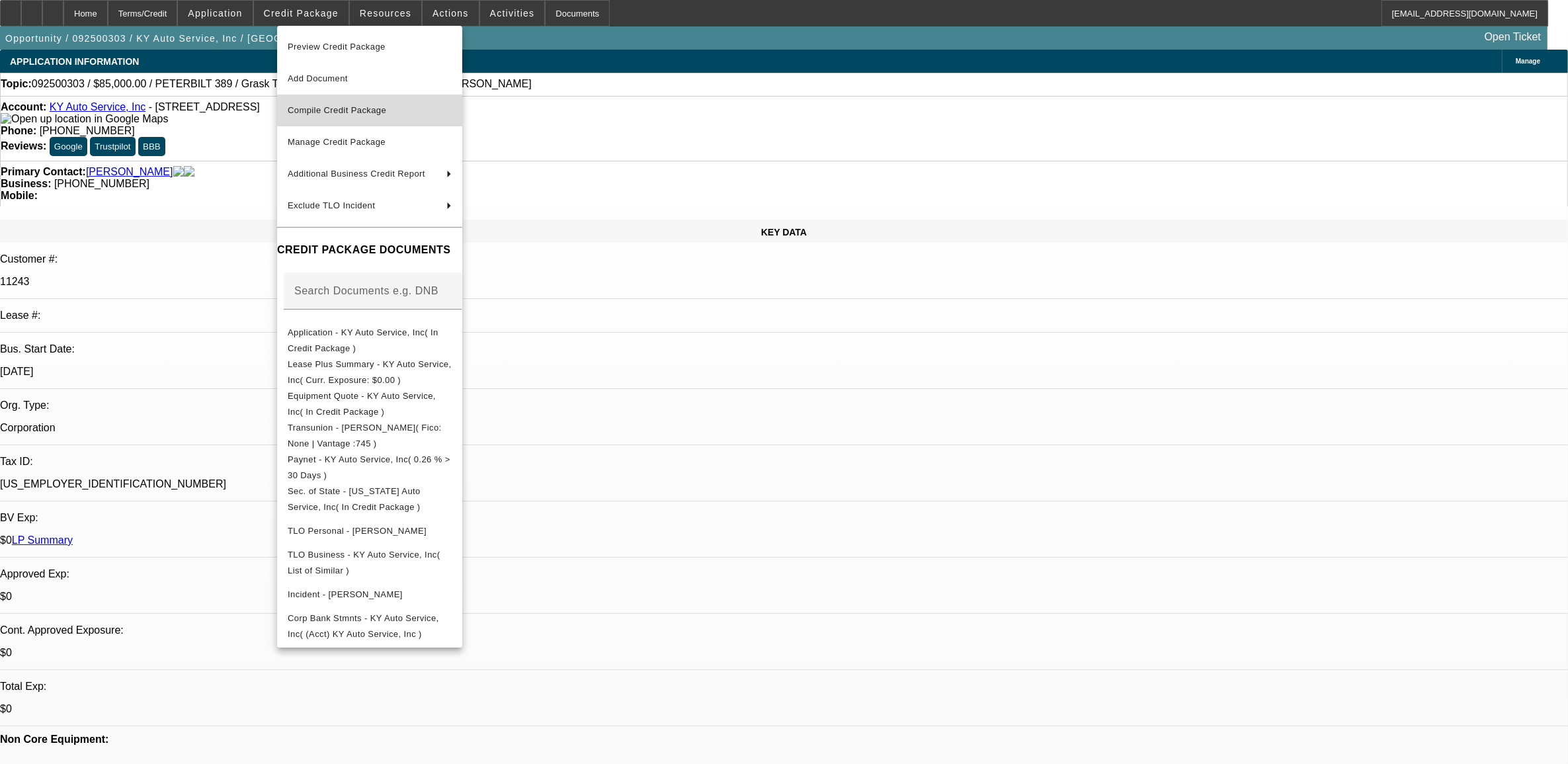
click at [345, 108] on span "Compile Credit Package" at bounding box center [337, 110] width 99 height 10
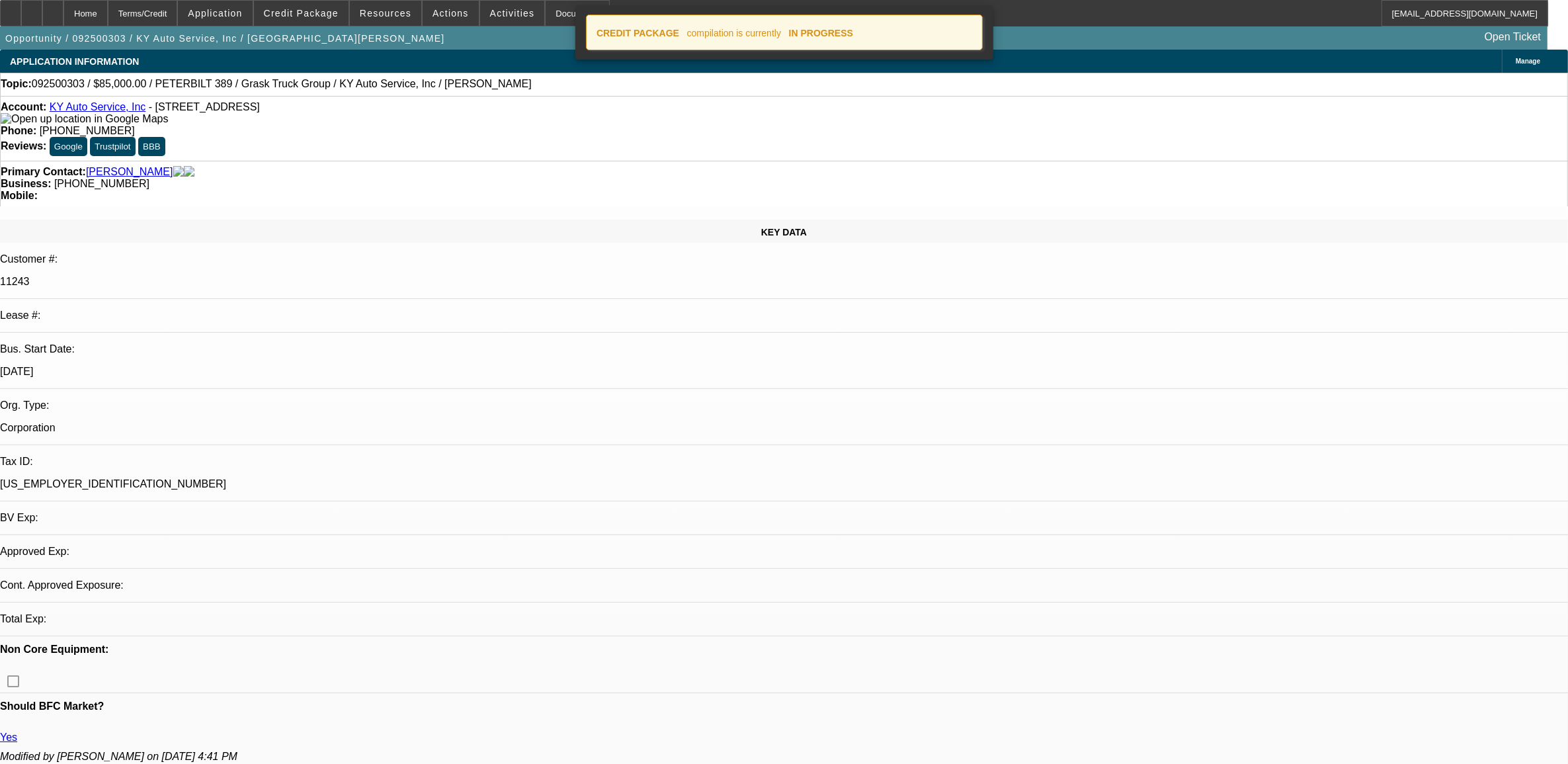
select select "0"
select select "2"
select select "0.1"
select select "4"
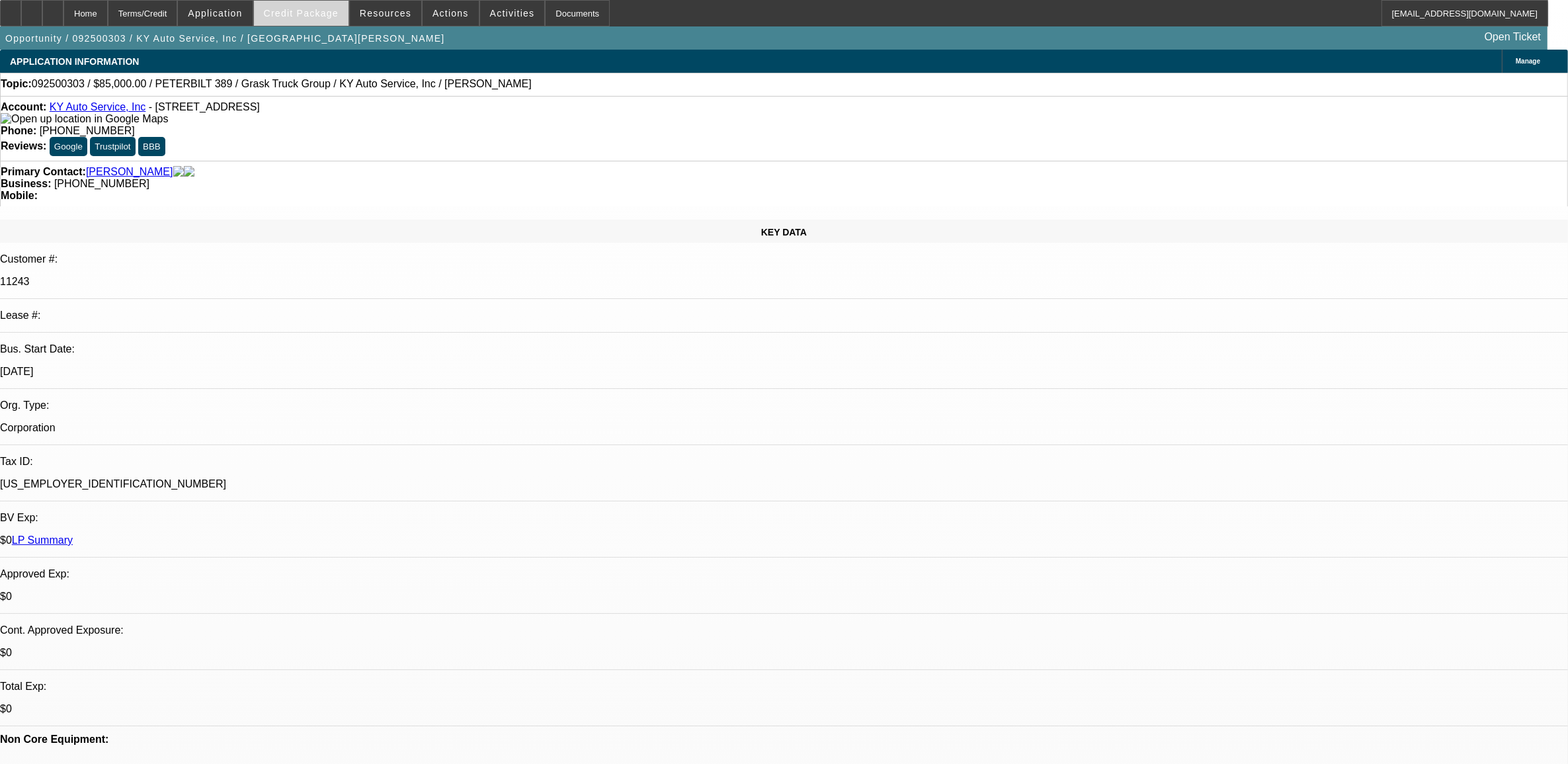
click at [322, 18] on span at bounding box center [301, 14] width 95 height 32
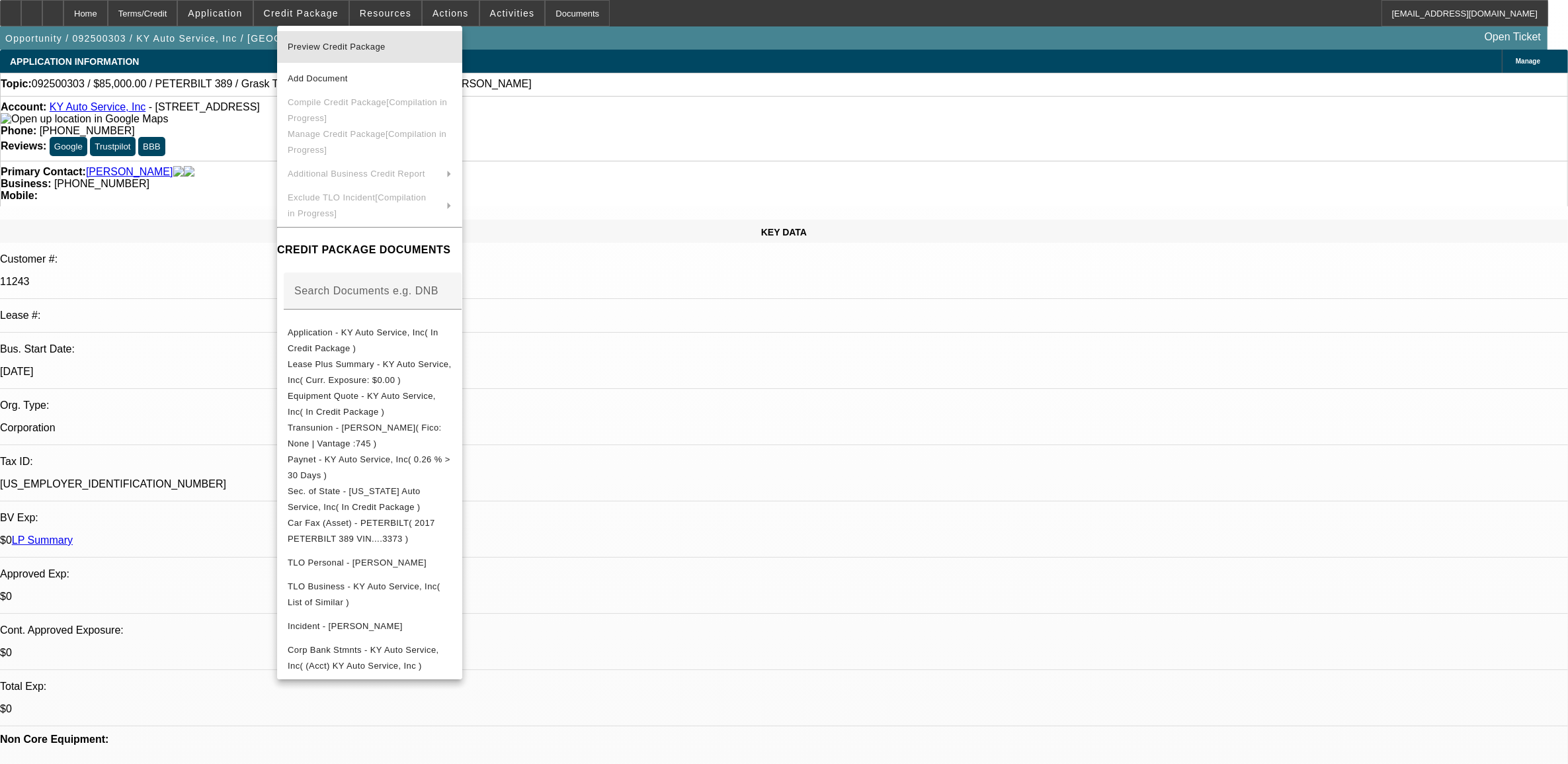
click at [334, 45] on span "Preview Credit Package" at bounding box center [337, 47] width 98 height 10
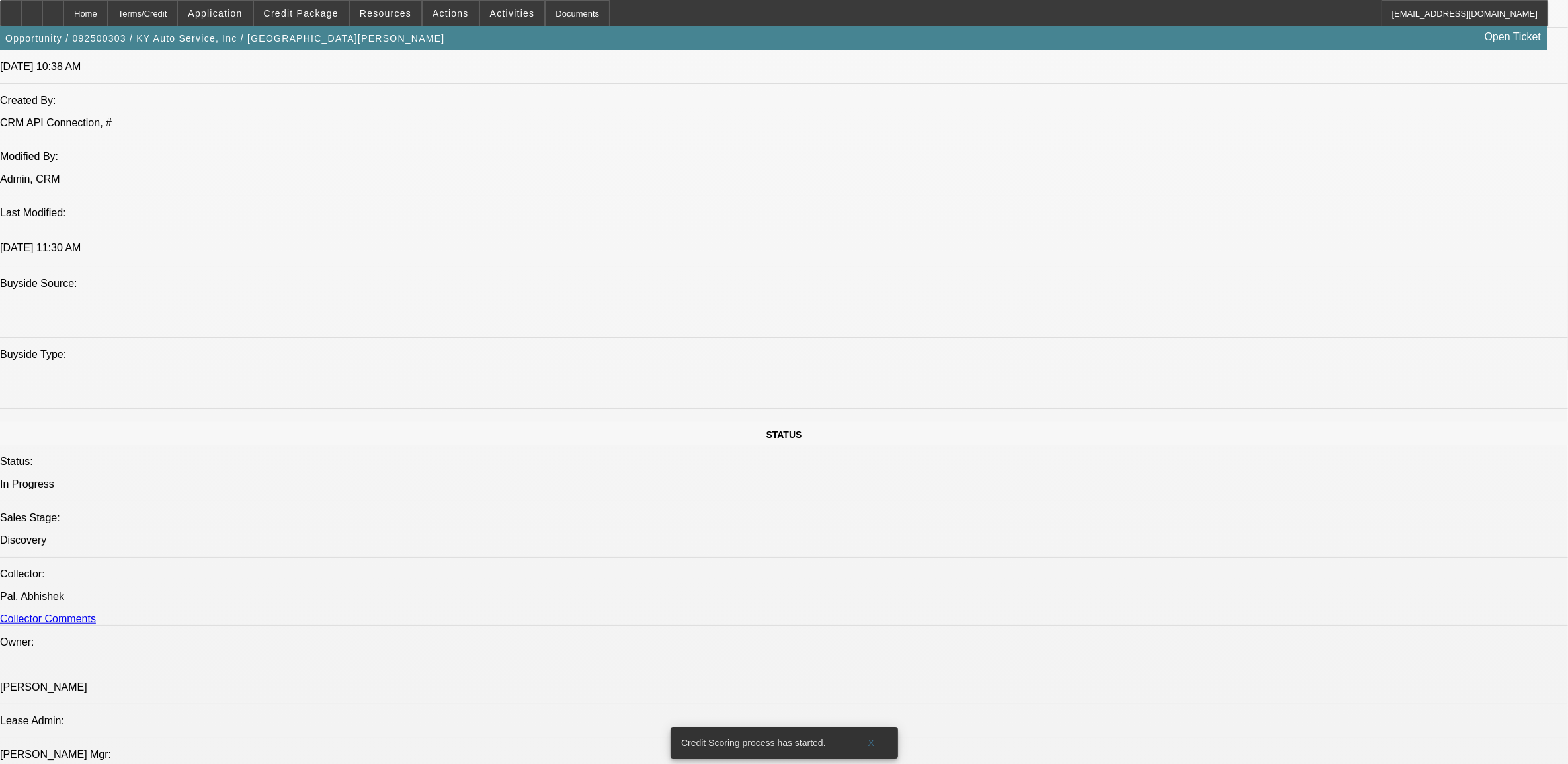
scroll to position [744, 0]
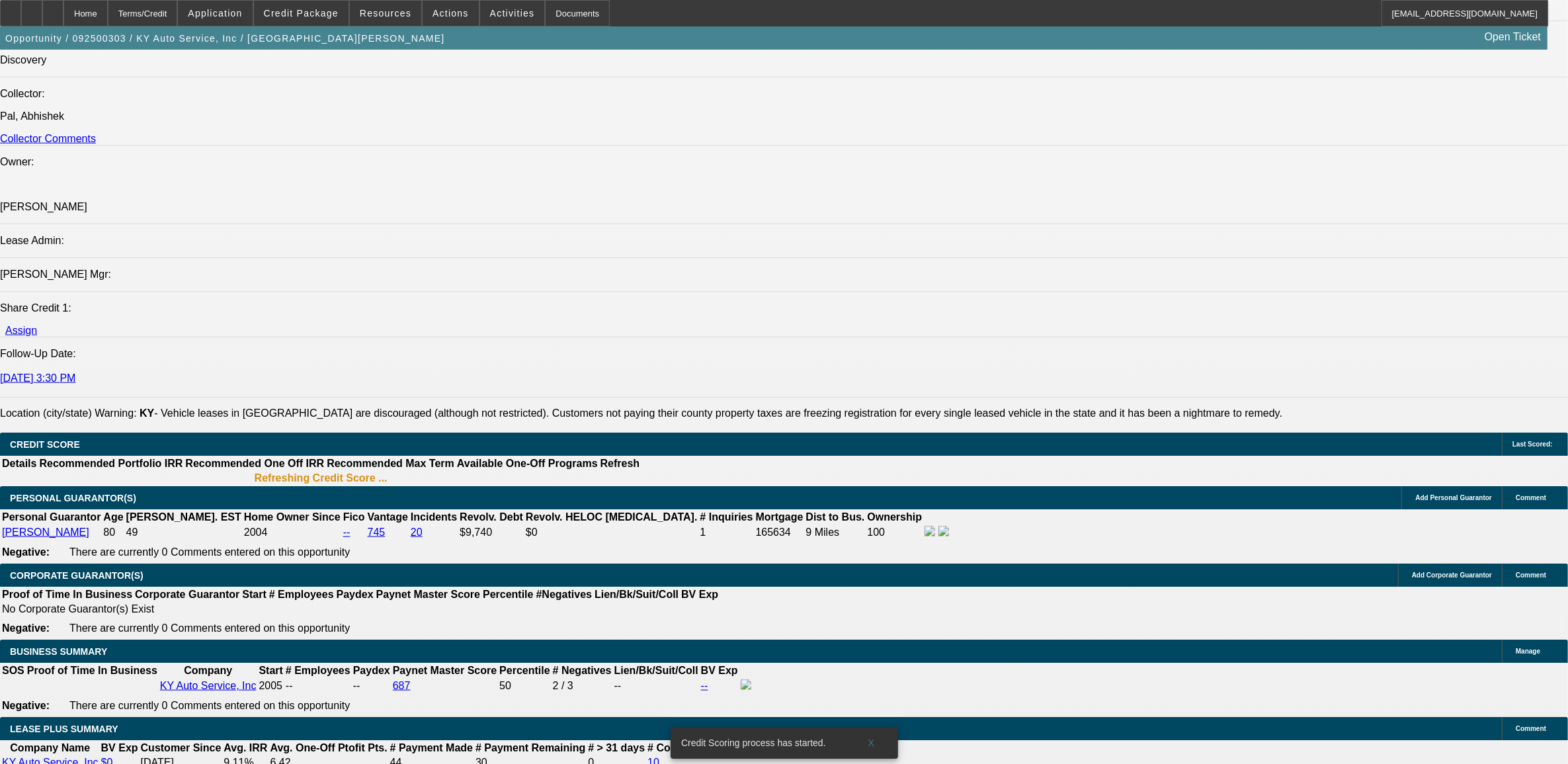
scroll to position [1653, 0]
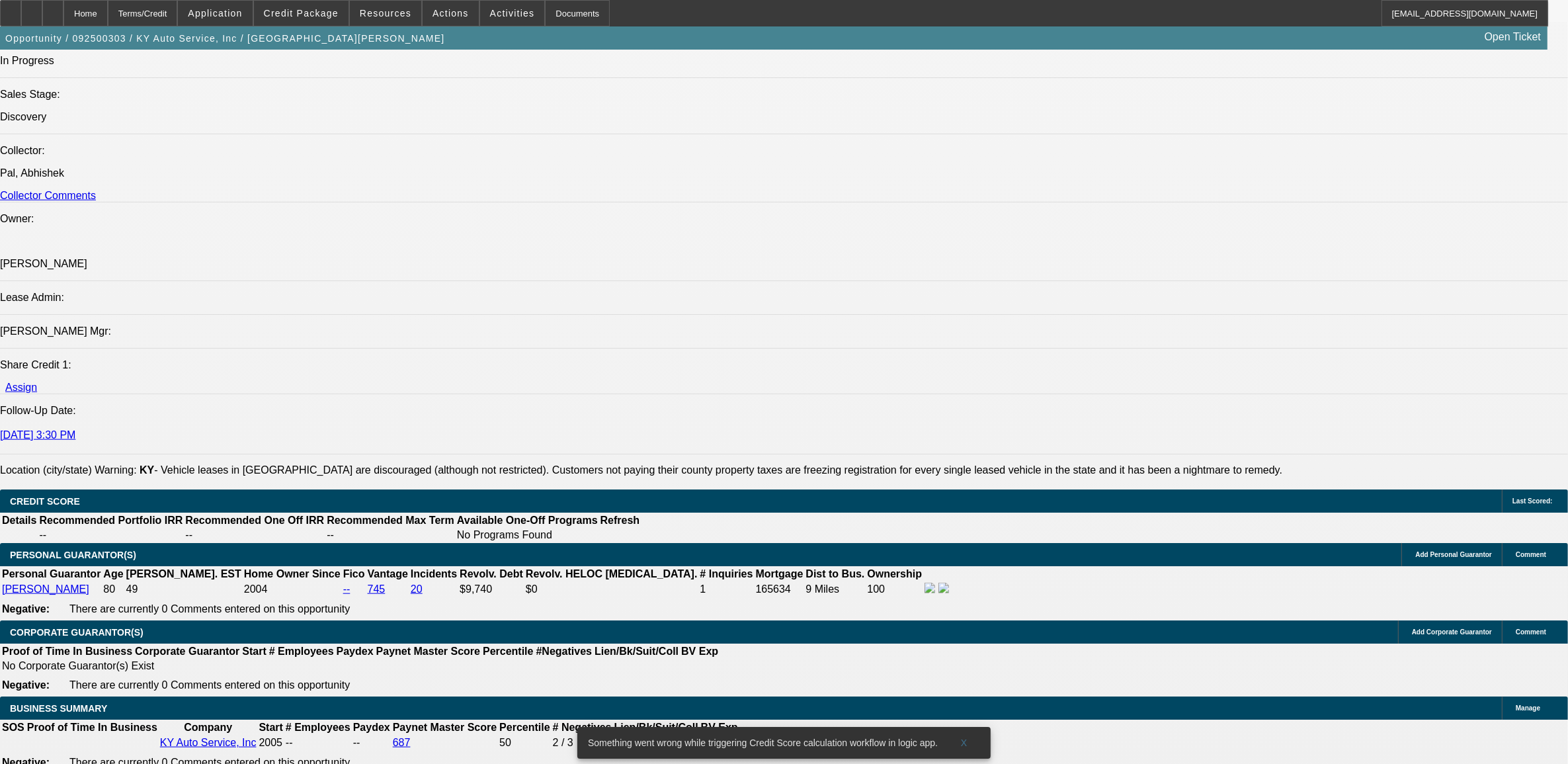
scroll to position [1507, 0]
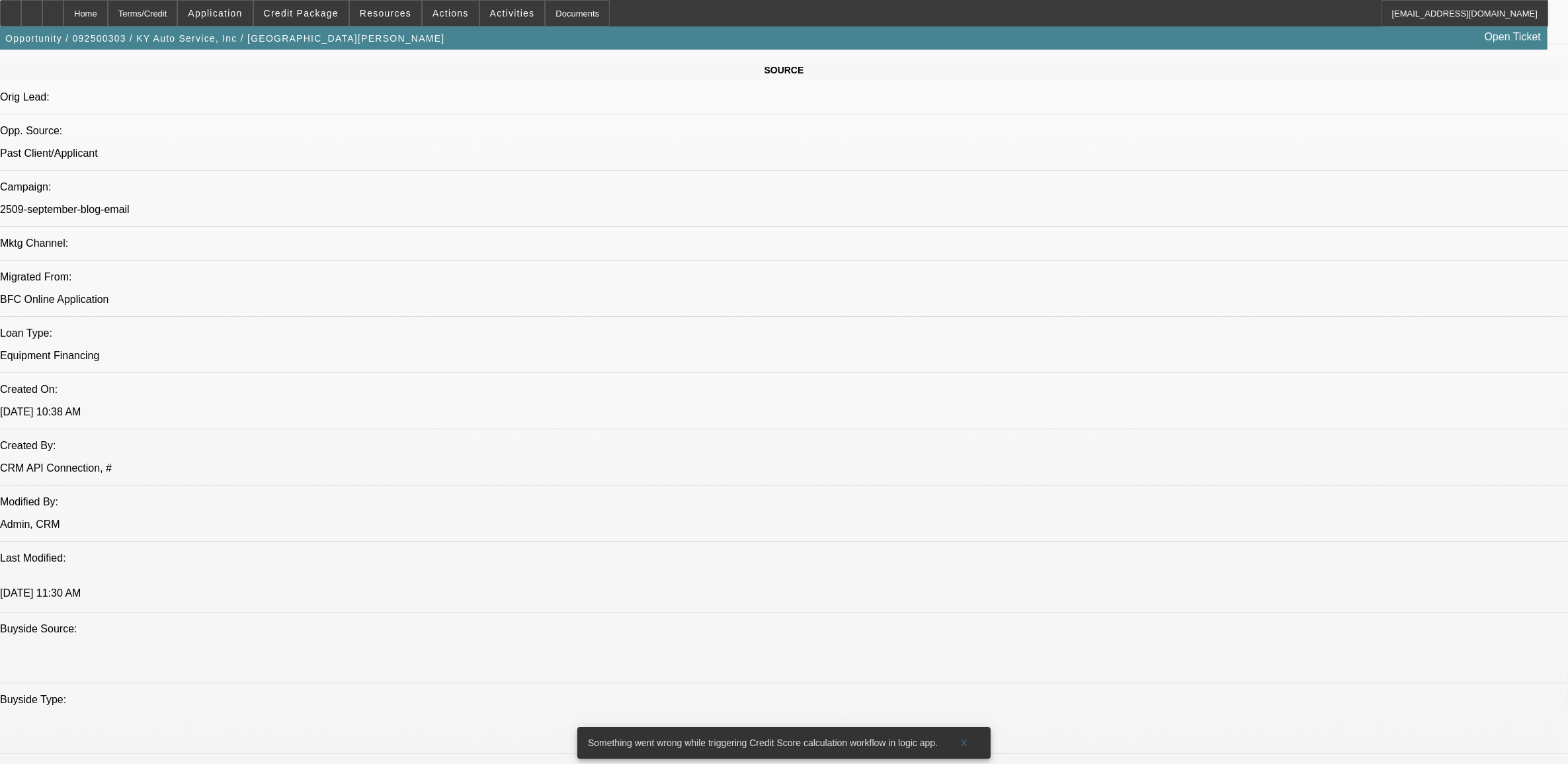
scroll to position [656, 0]
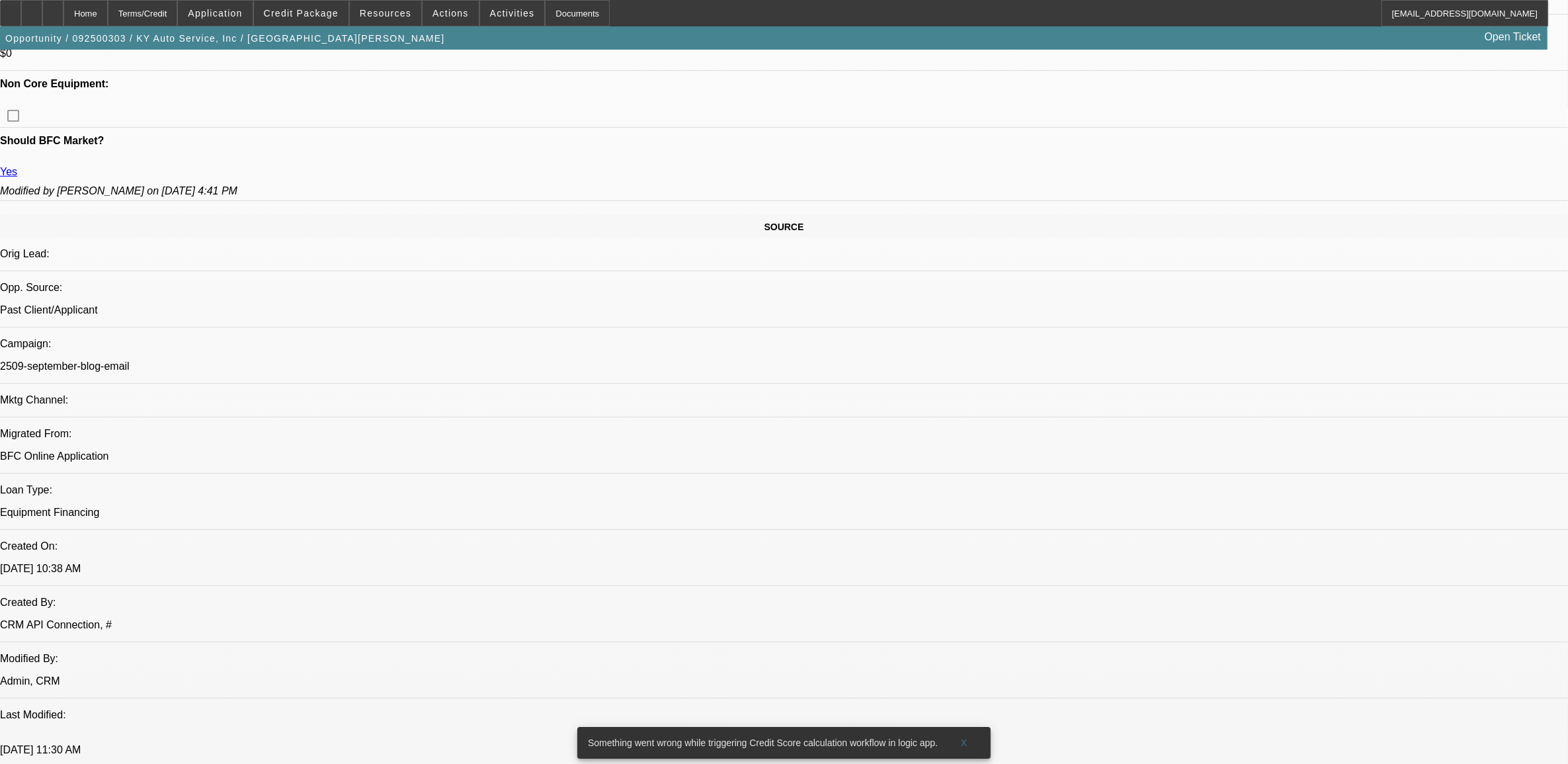
click at [301, 17] on span "Credit Package" at bounding box center [301, 13] width 75 height 11
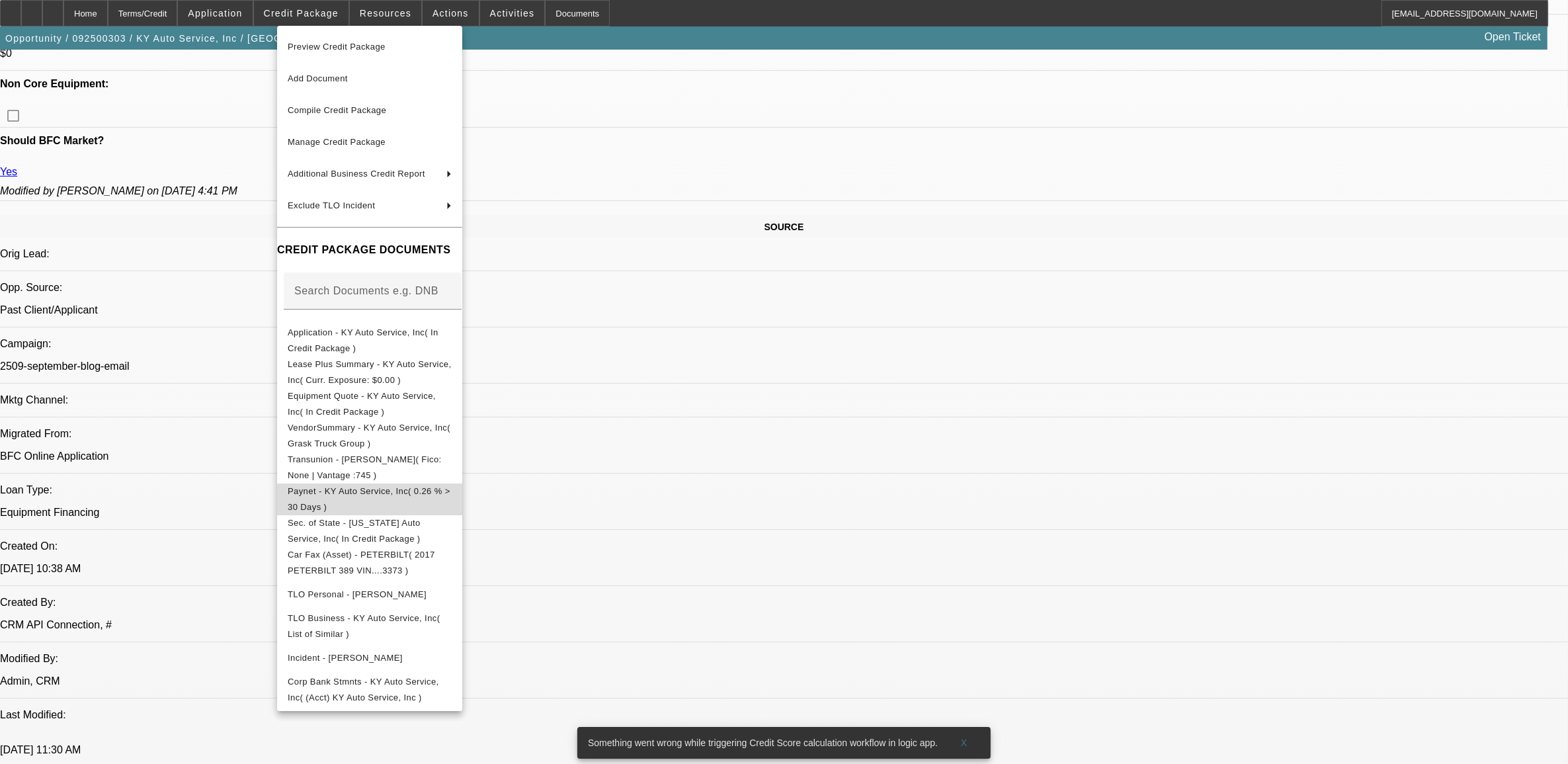
click at [331, 500] on span "Paynet - KY Auto Service, Inc( 0.26 % > 30 Days )" at bounding box center [370, 499] width 164 height 32
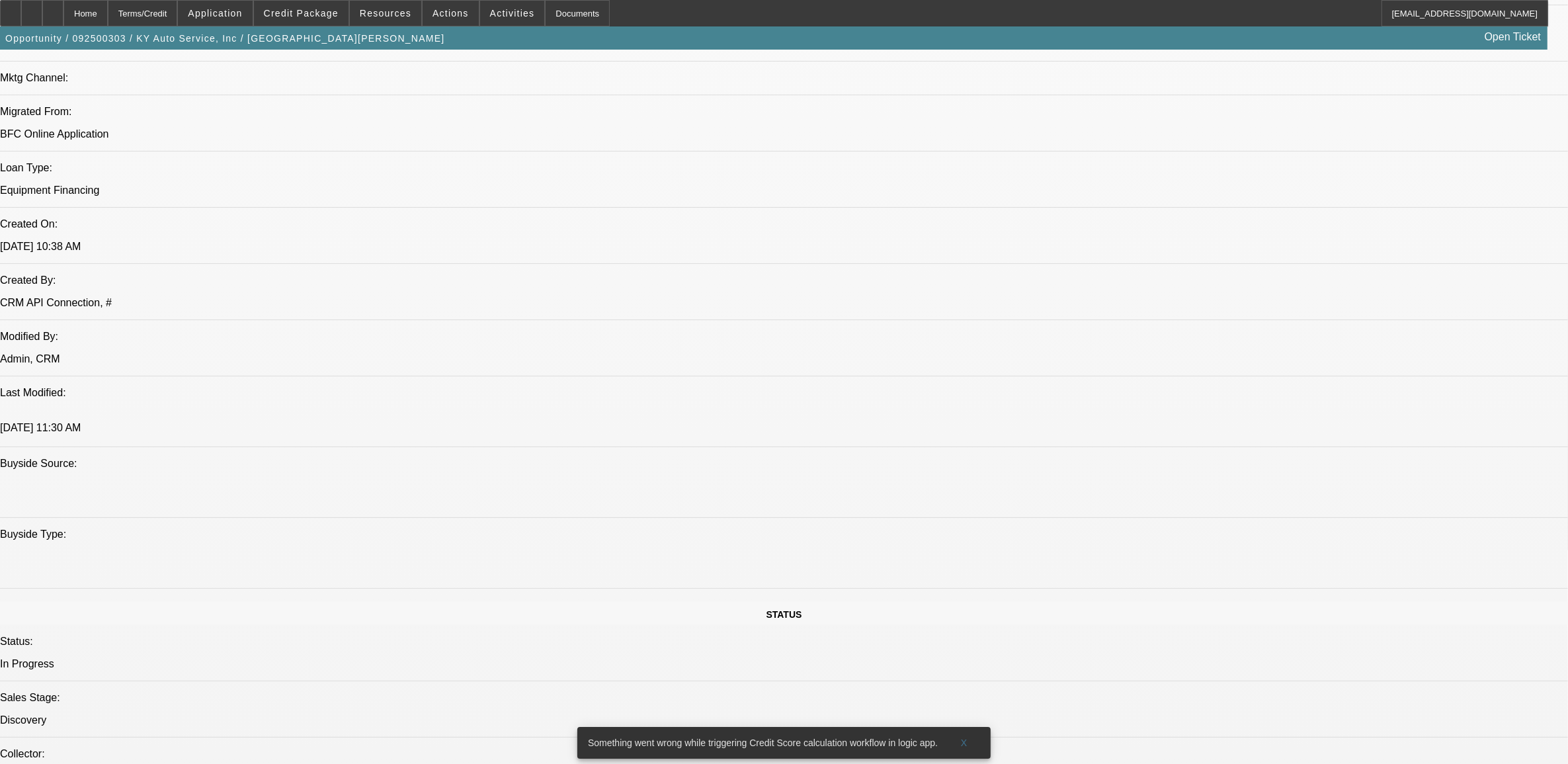
scroll to position [827, 0]
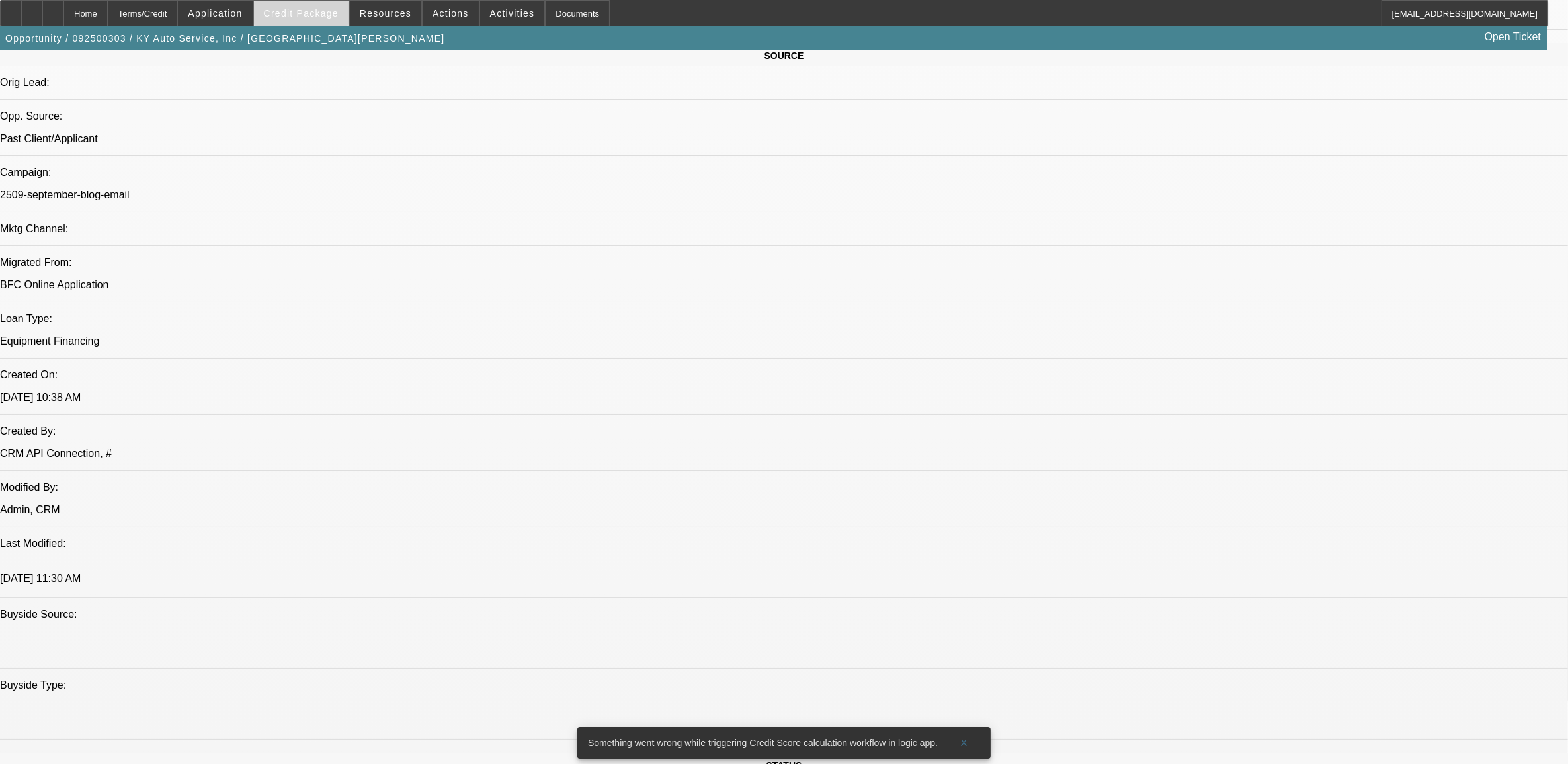
click at [301, 0] on span at bounding box center [301, 14] width 95 height 32
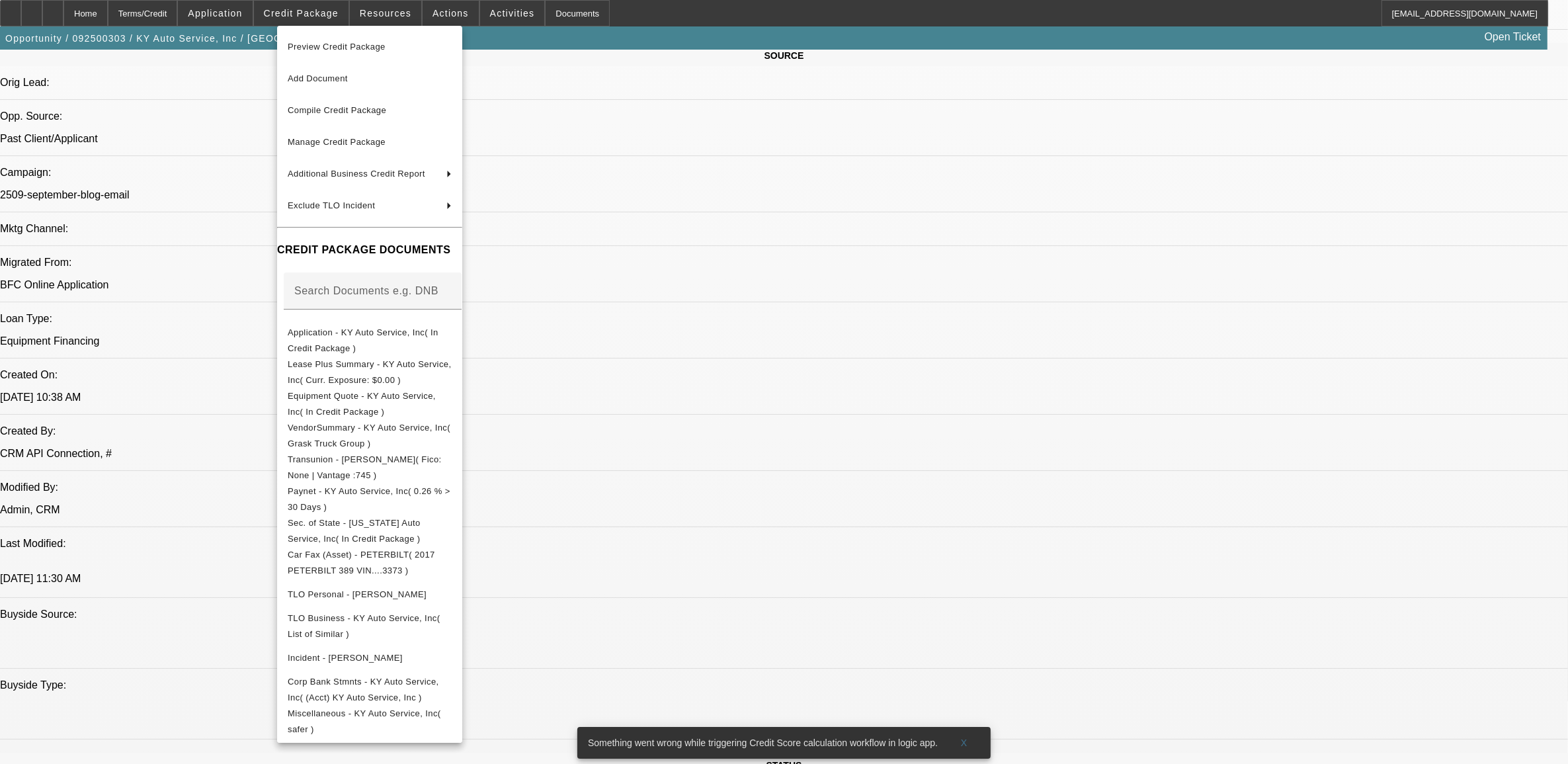
click at [646, 478] on div at bounding box center [784, 382] width 1568 height 764
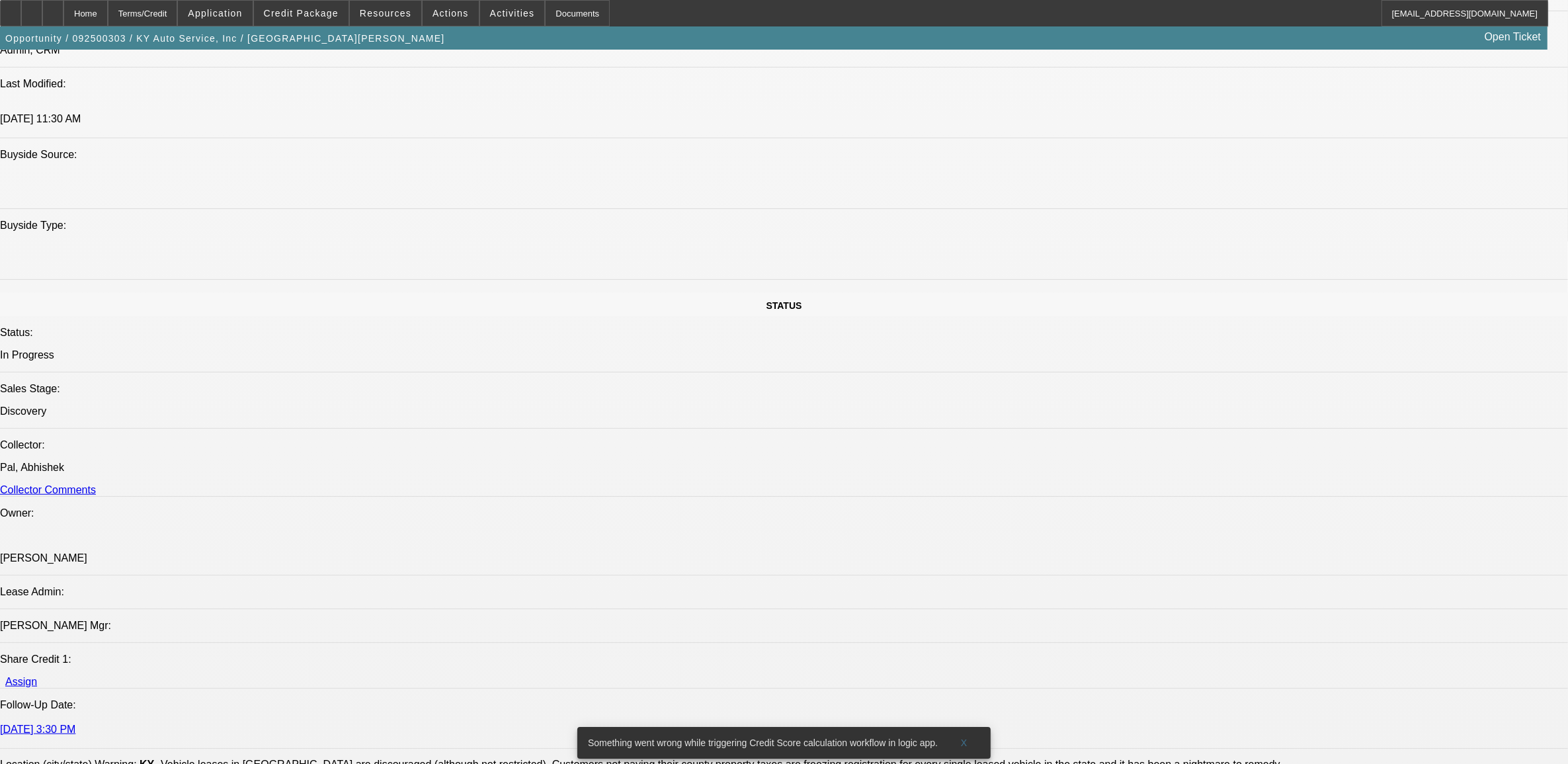
scroll to position [1240, 0]
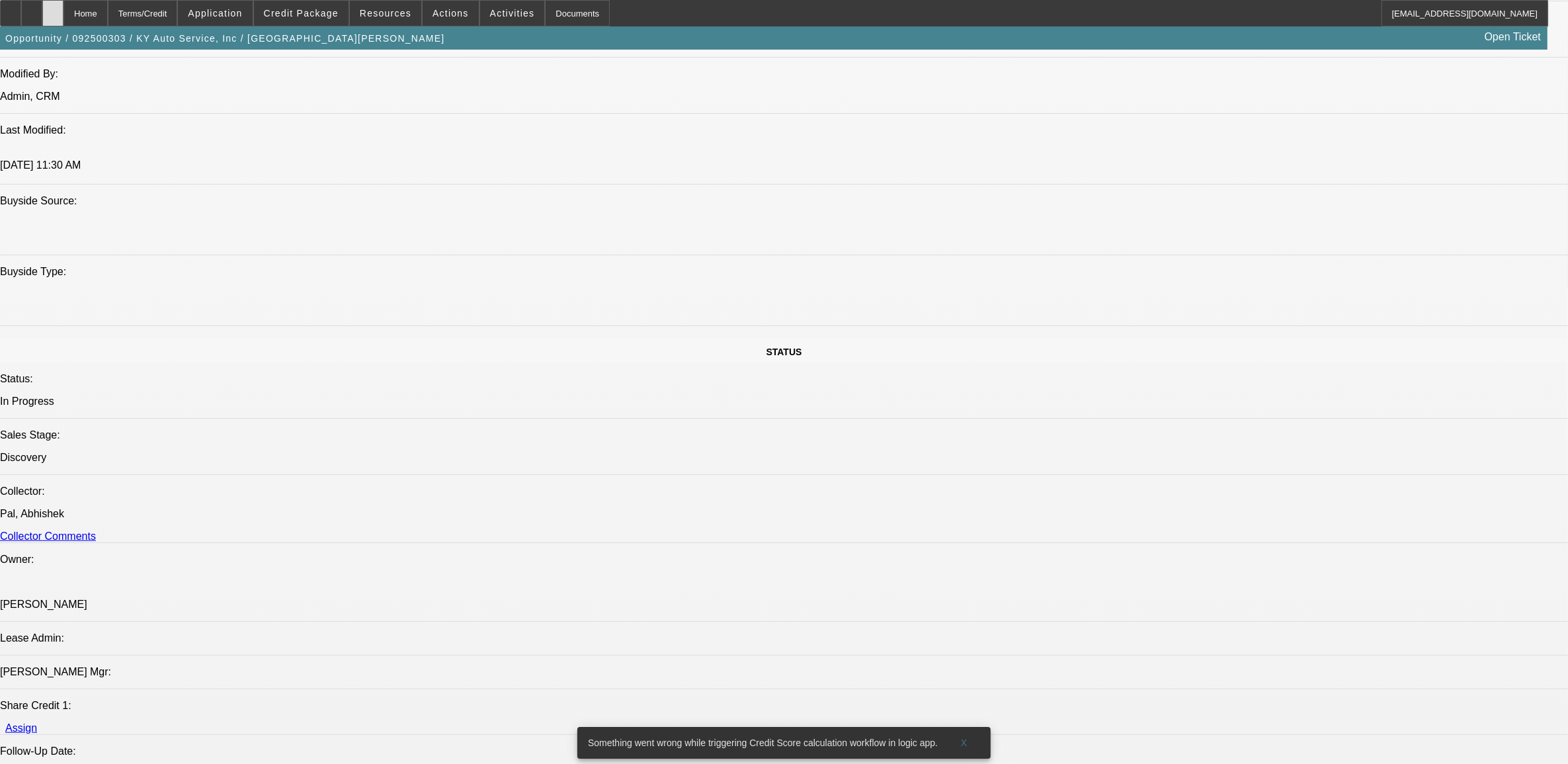
click at [63, 18] on div at bounding box center [53, 13] width 21 height 27
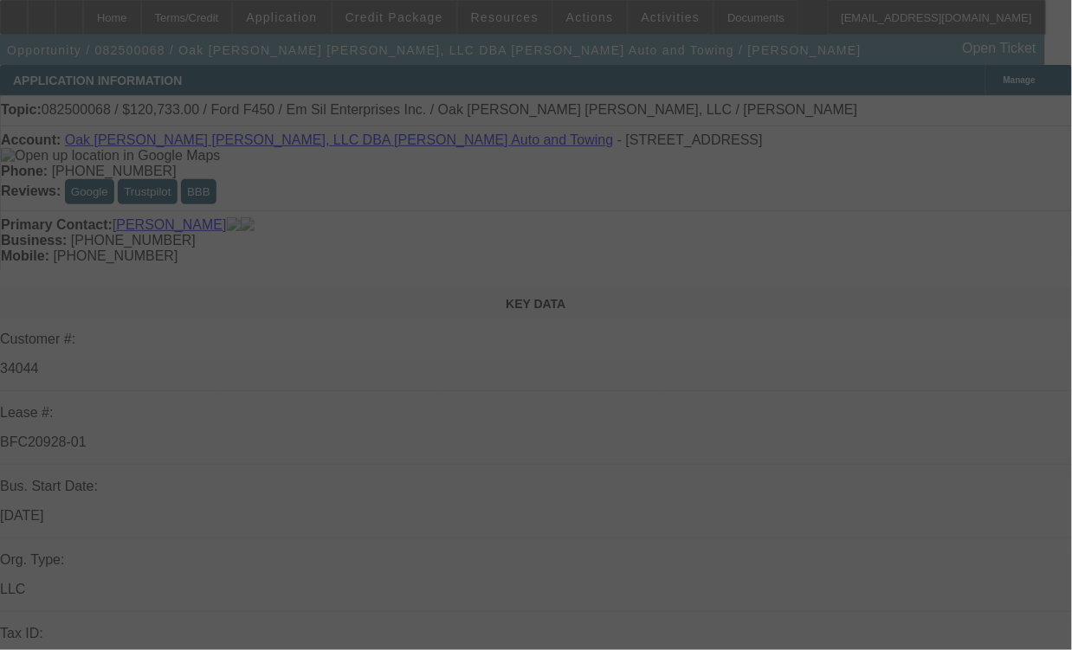
select select "0"
select select "2"
select select "0"
select select "2"
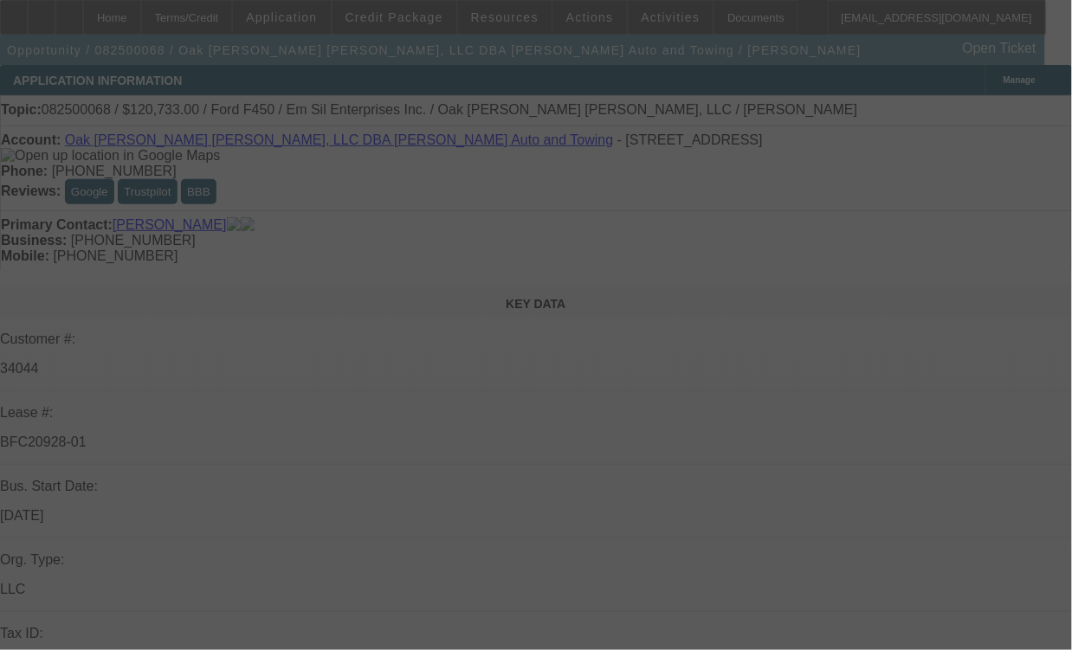
select select "0"
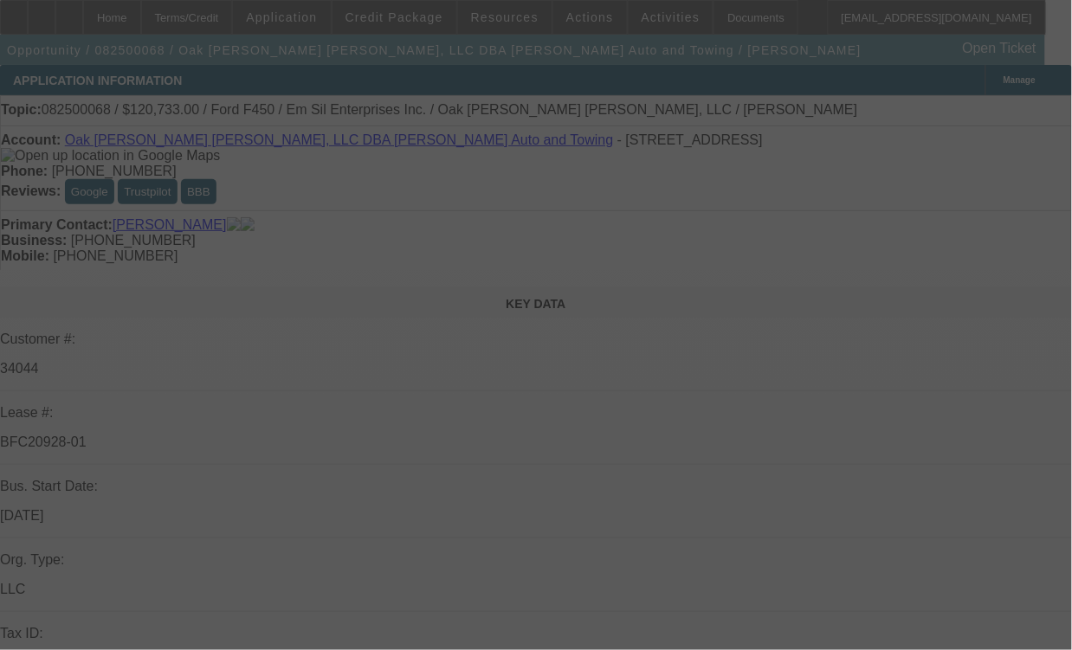
select select "0"
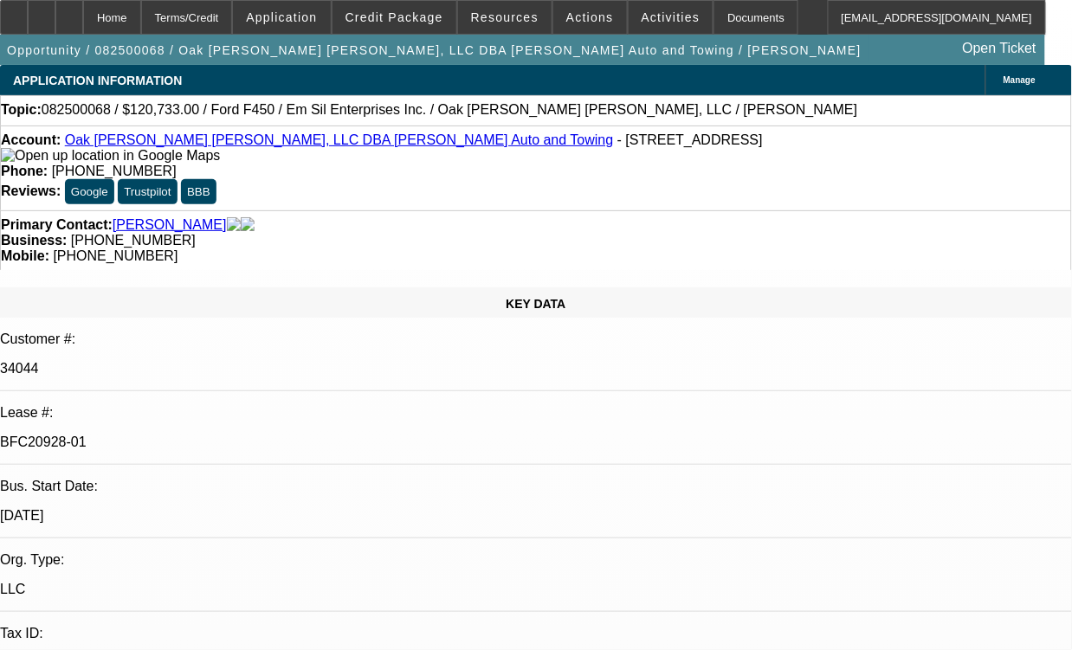
select select "1"
select select "2"
select select "6"
select select "1"
select select "2"
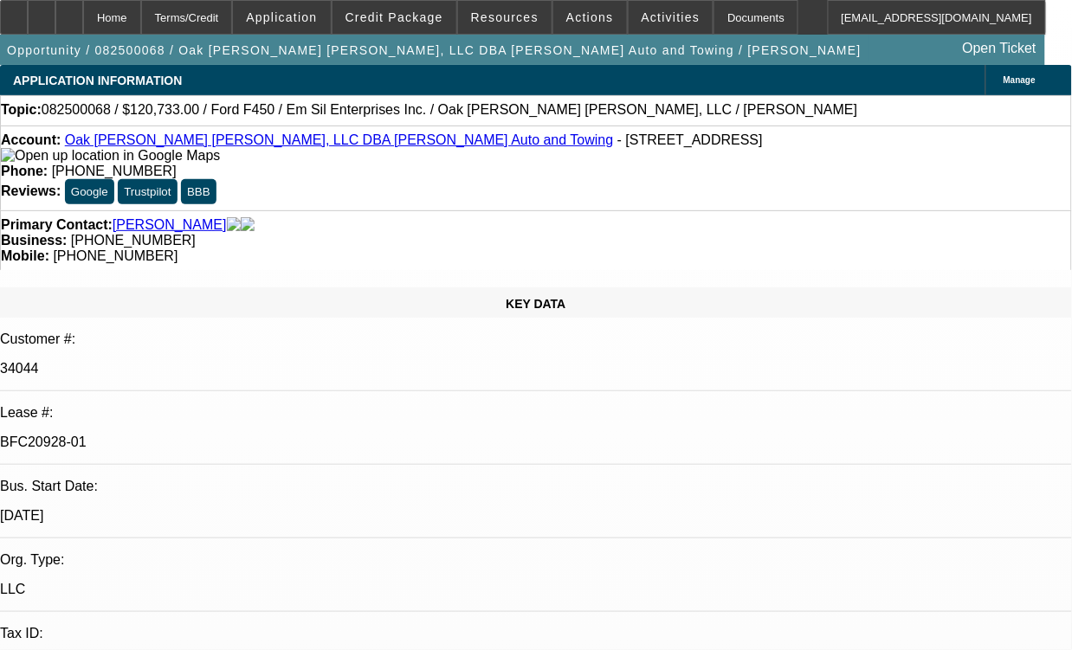
select select "6"
select select "1"
select select "2"
select select "6"
select select "1"
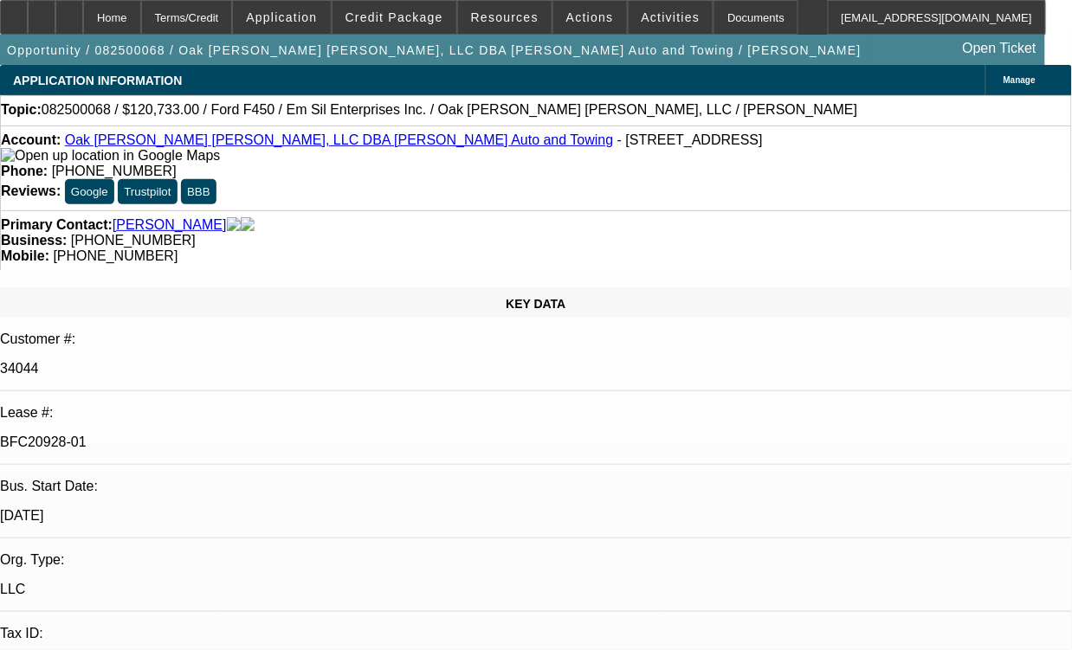
select select "2"
select select "6"
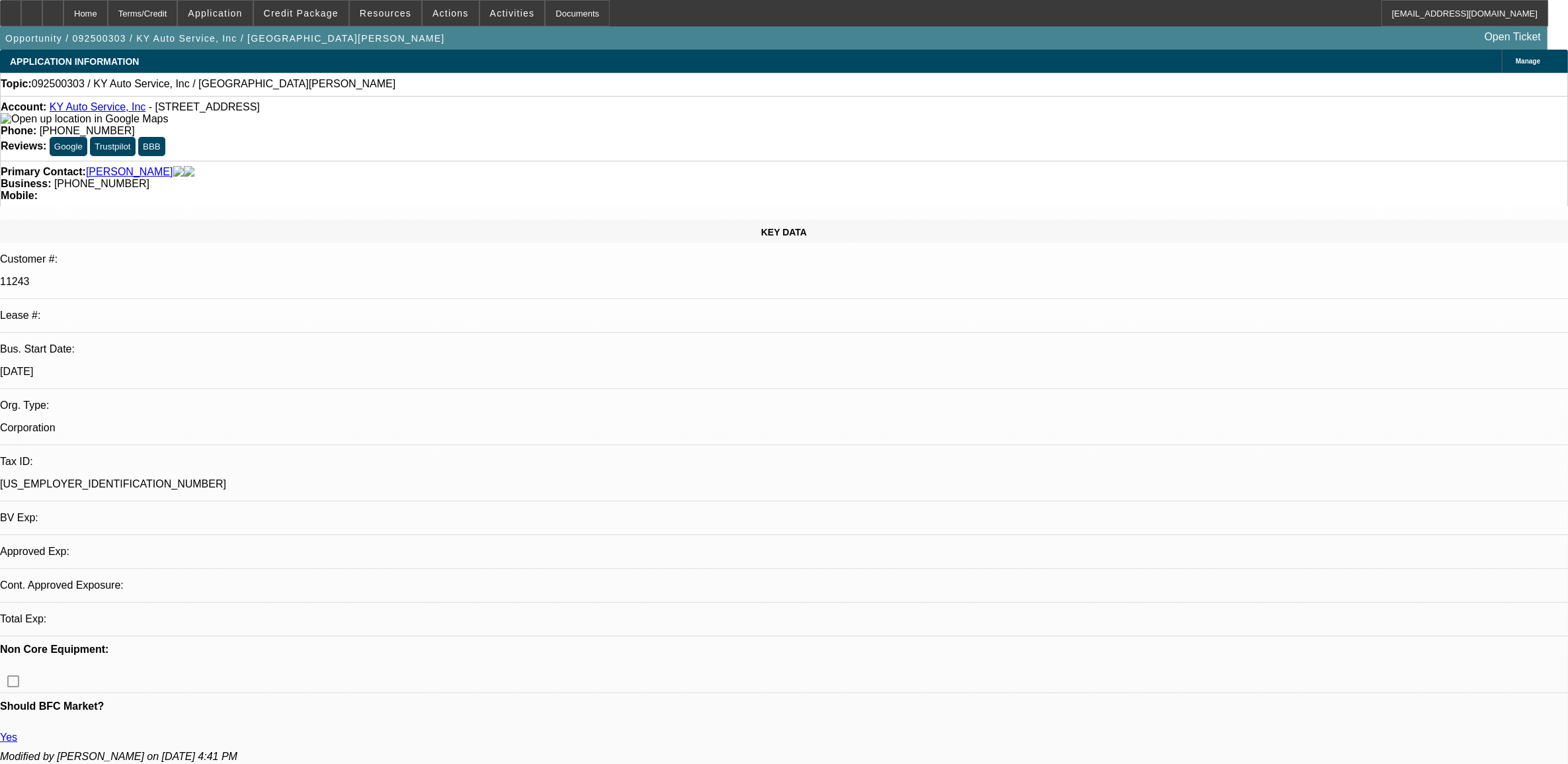
select select "0"
select select "2"
select select "0.1"
select select "1"
select select "2"
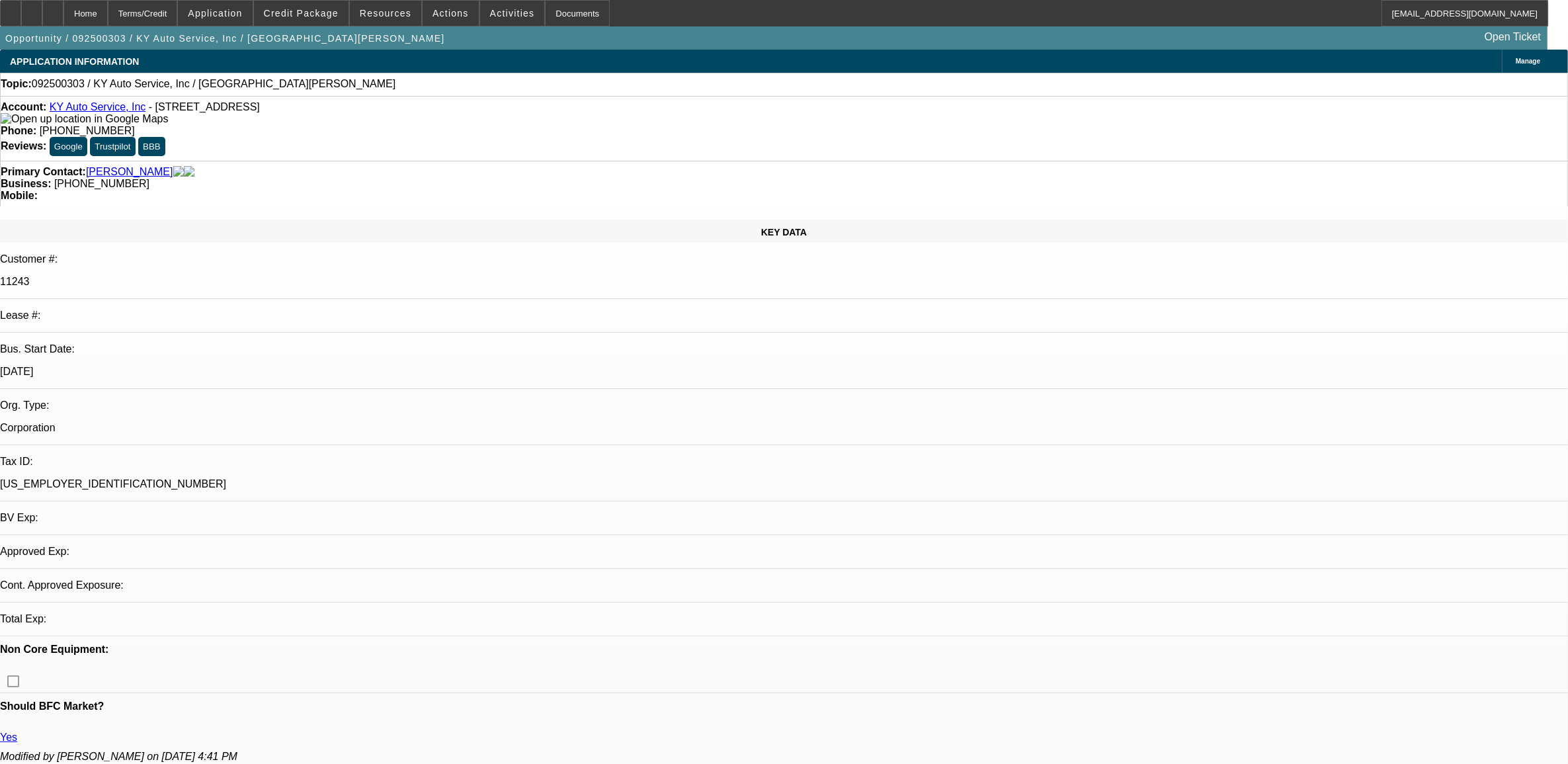
select select "4"
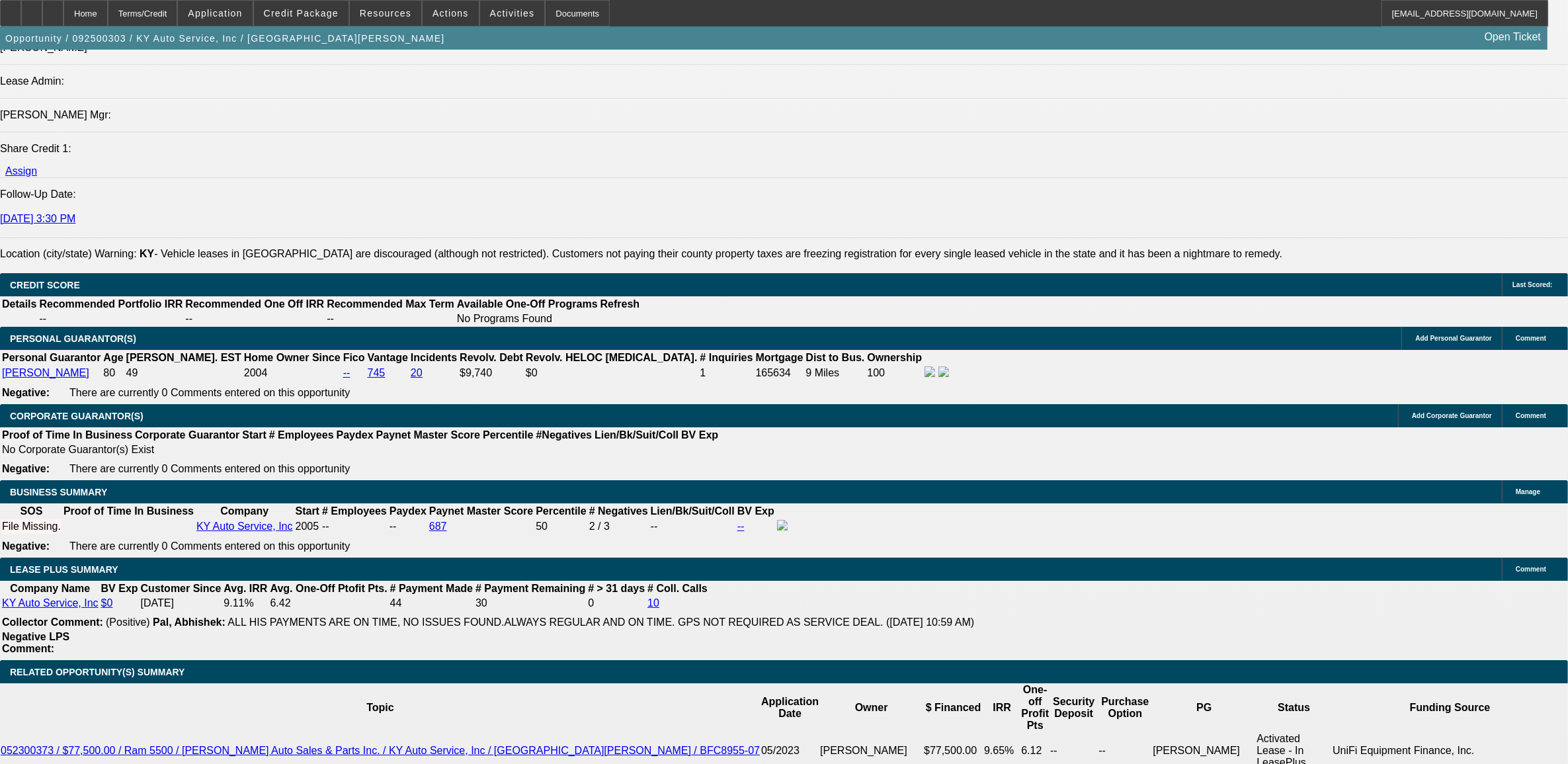
scroll to position [1984, 0]
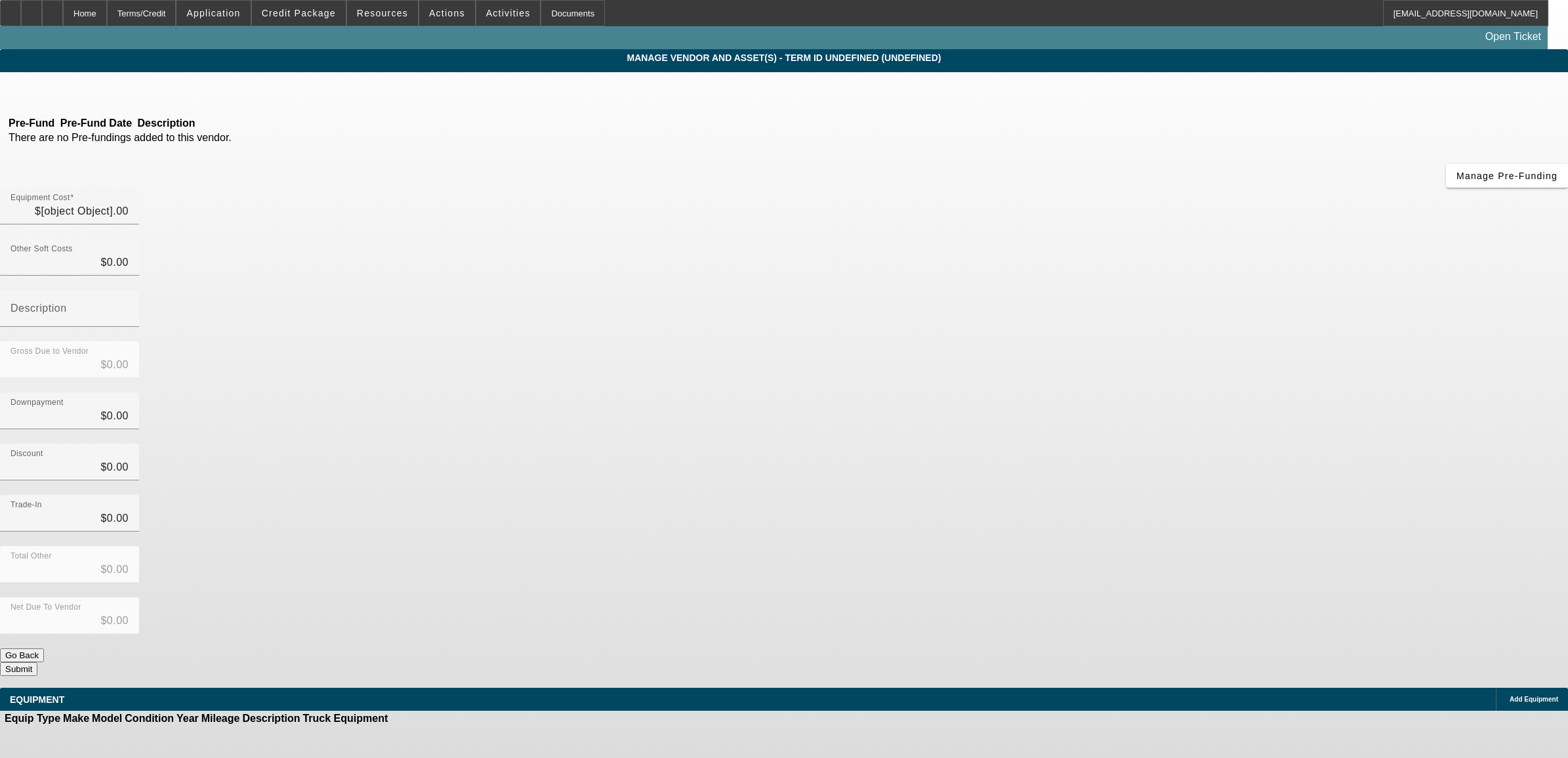
type input "$75,000.00"
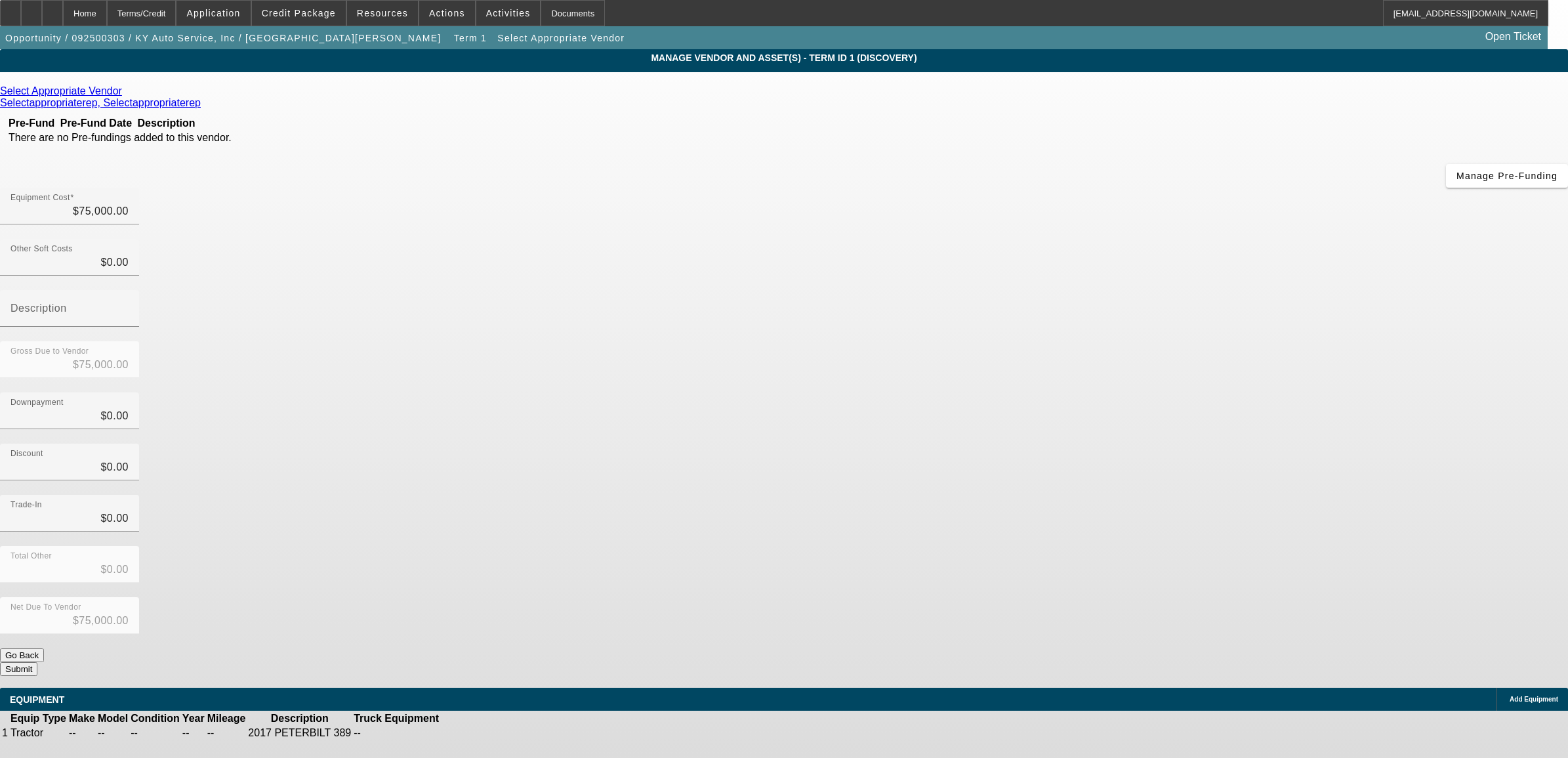
click at [480, 733] on icon at bounding box center [480, 733] width 0 height 0
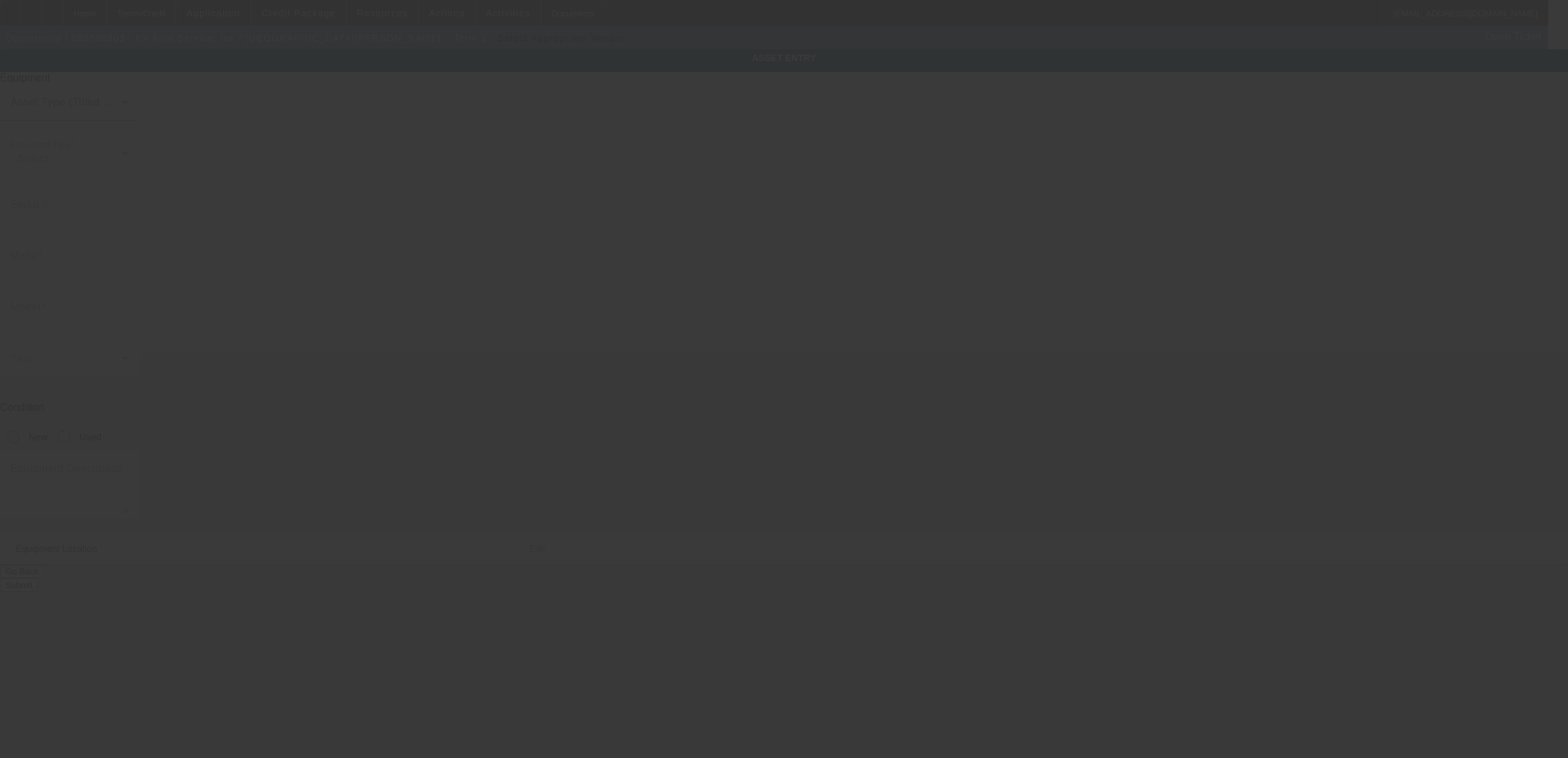
type textarea "2017 PETERBILT 389"
type input "520 Ash Street"
type input "Elsmere"
type input "41018"
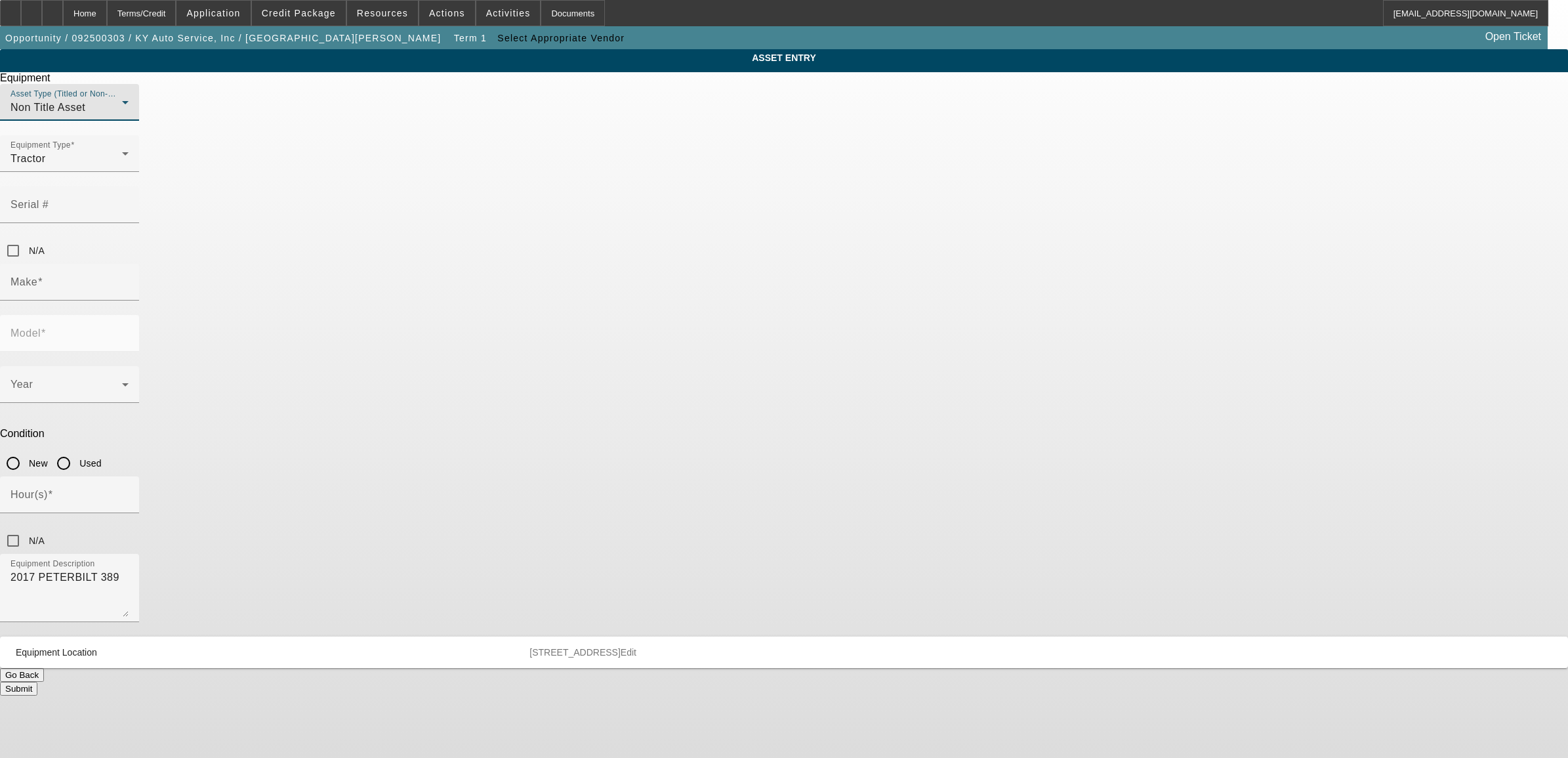
click at [86, 113] on span "Non Title Asset" at bounding box center [48, 107] width 75 height 11
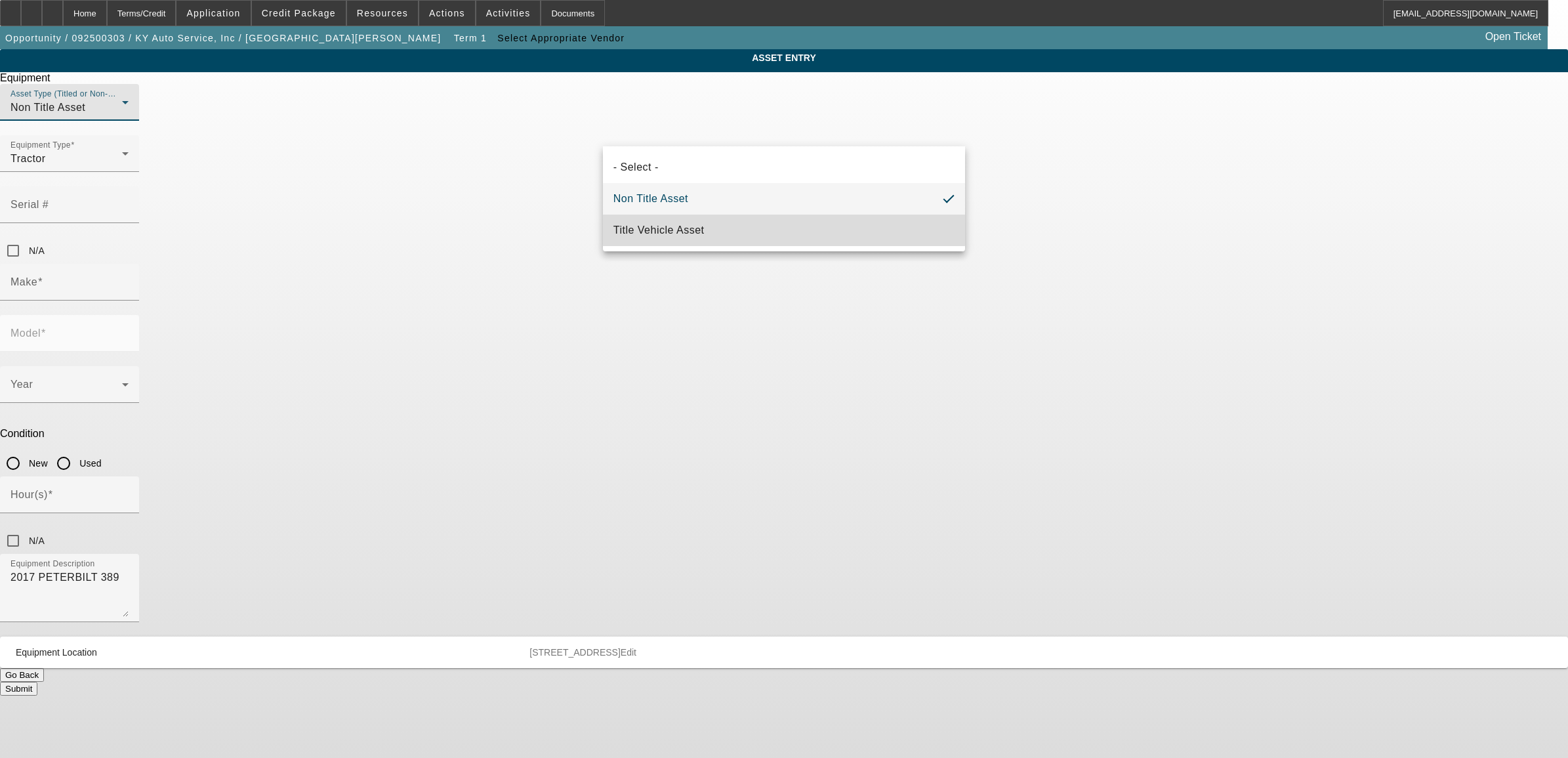
click at [634, 224] on span "Title Vehicle Asset" at bounding box center [659, 230] width 91 height 16
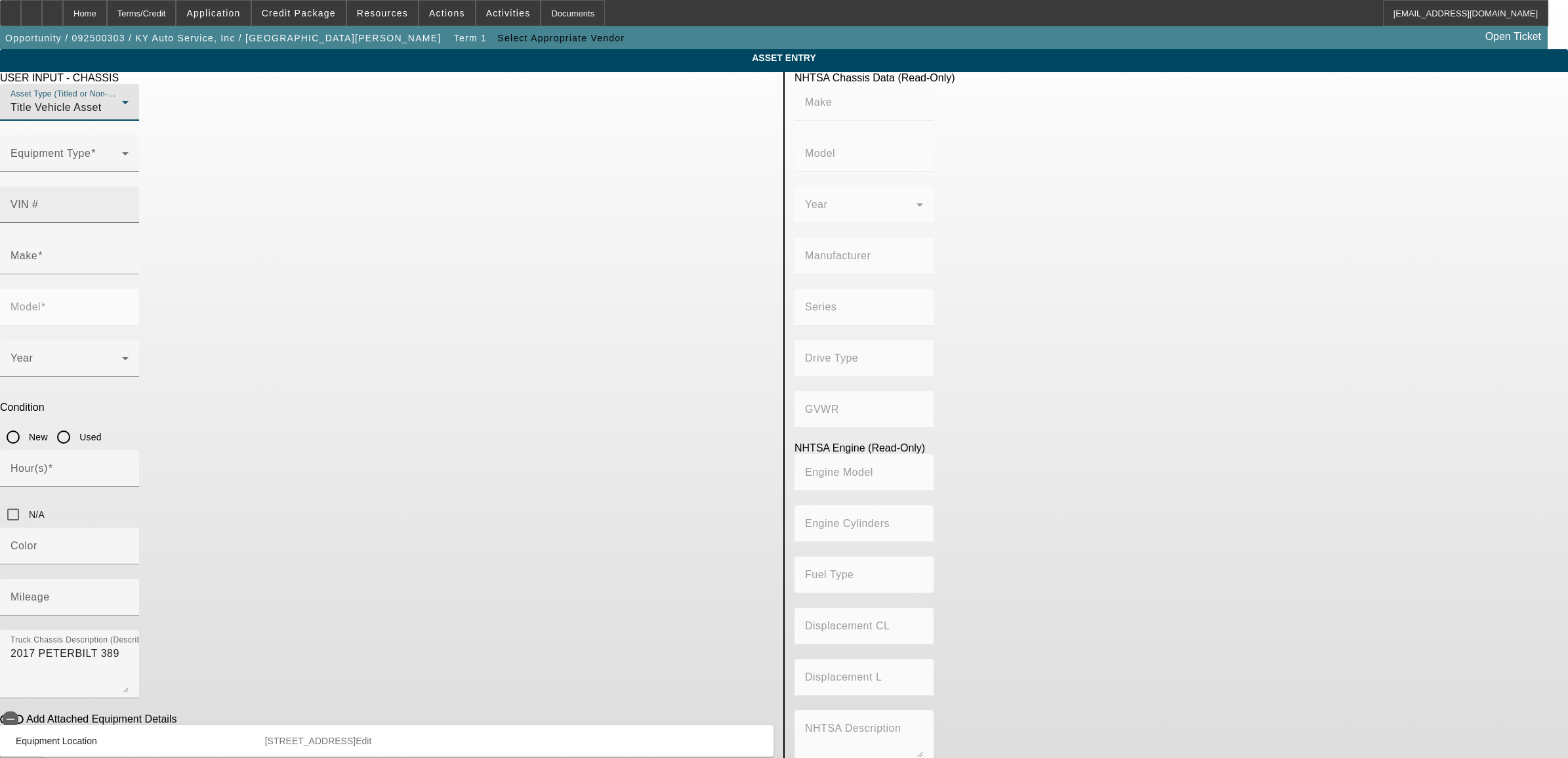
click at [129, 202] on input "VIN #" at bounding box center [70, 210] width 118 height 16
paste input "1XPXD49X2HD413373"
type input "1XPXD49X2HD413373"
type input "PETERBILT"
type input "389"
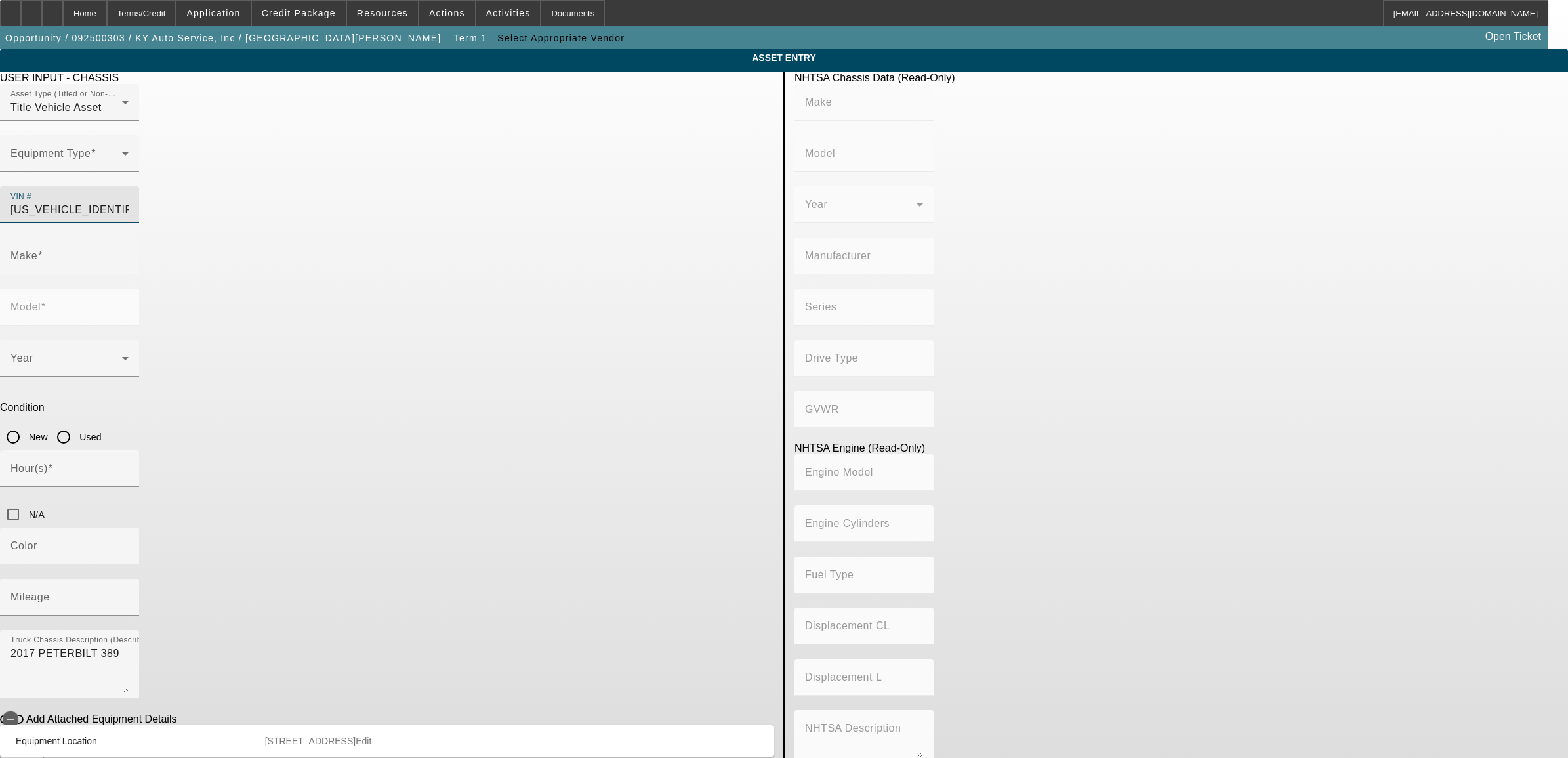
type input "PETERBILT MOTORS COMPANY"
type input "6x4"
type input "Class 8: 33,001 lb and above (14,969 kg and above)"
type input "ISX"
type input "6"
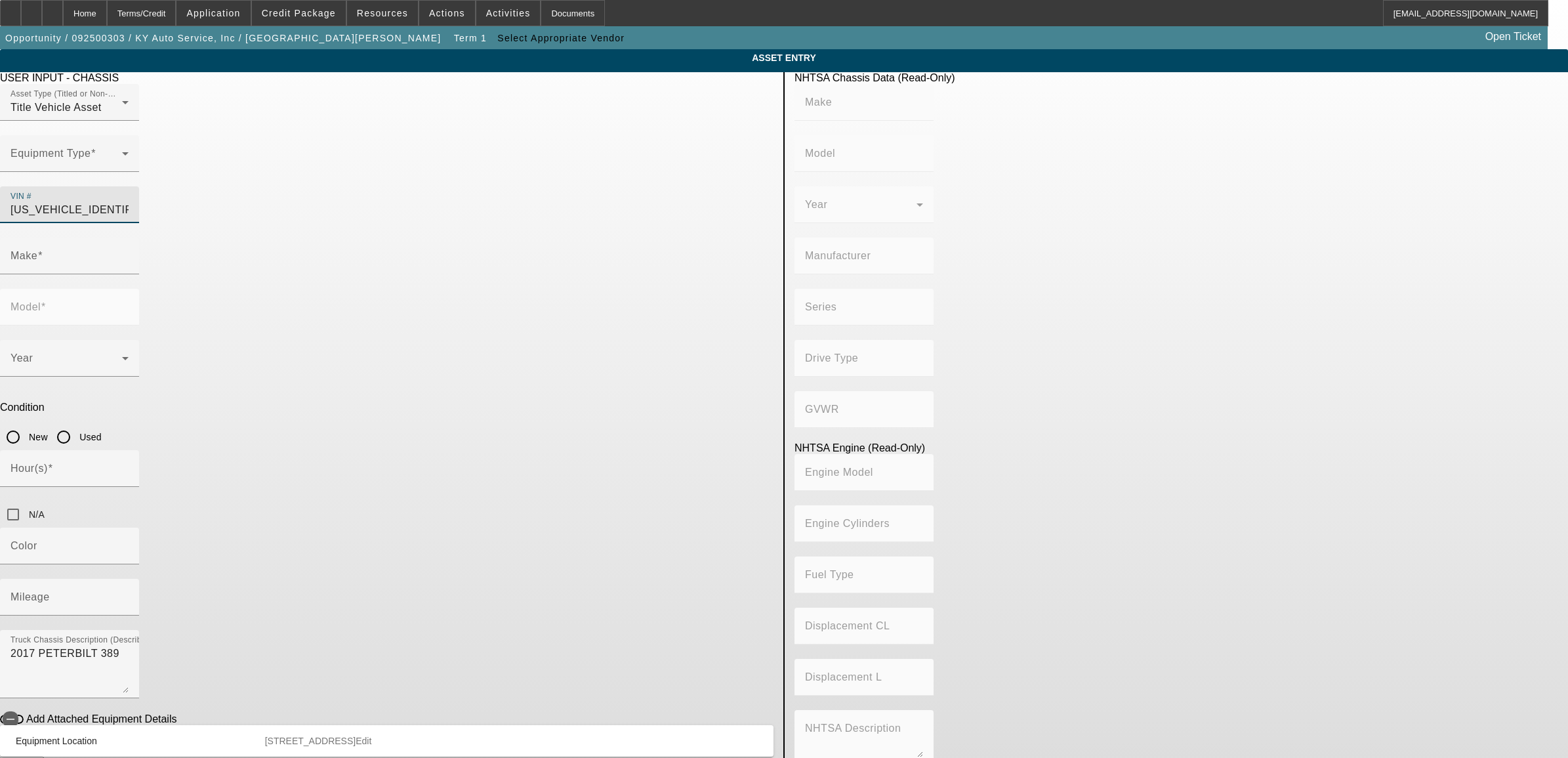
type input "Diesel"
type input "915.3561614209"
type input "15"
type input "1XPXD49X2HD413373"
click at [77, 424] on input "Used" at bounding box center [64, 437] width 27 height 27
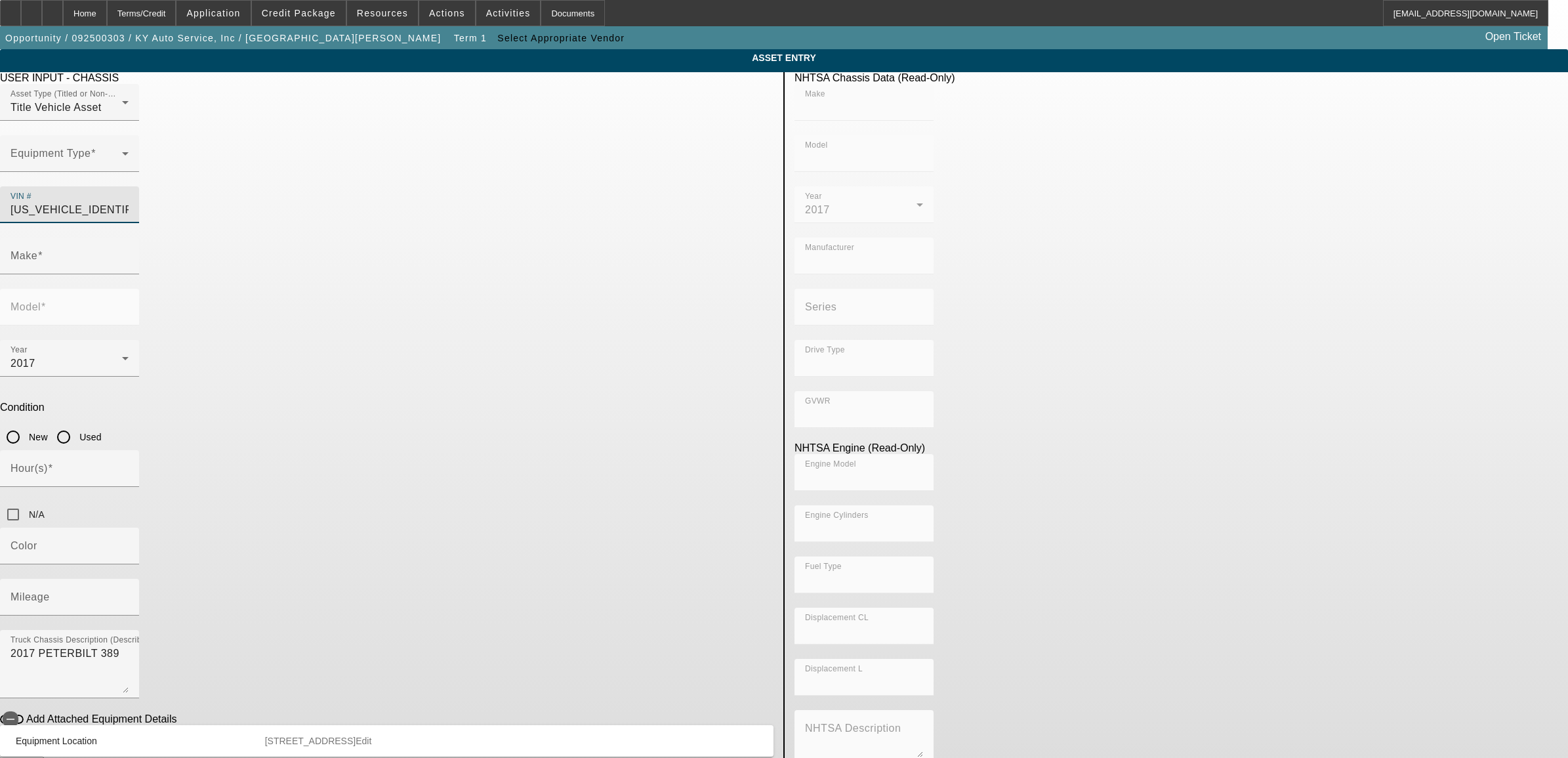
radio input "true"
type input "PETERBILT"
type input "389"
type input "PETERBILT"
type input "389"
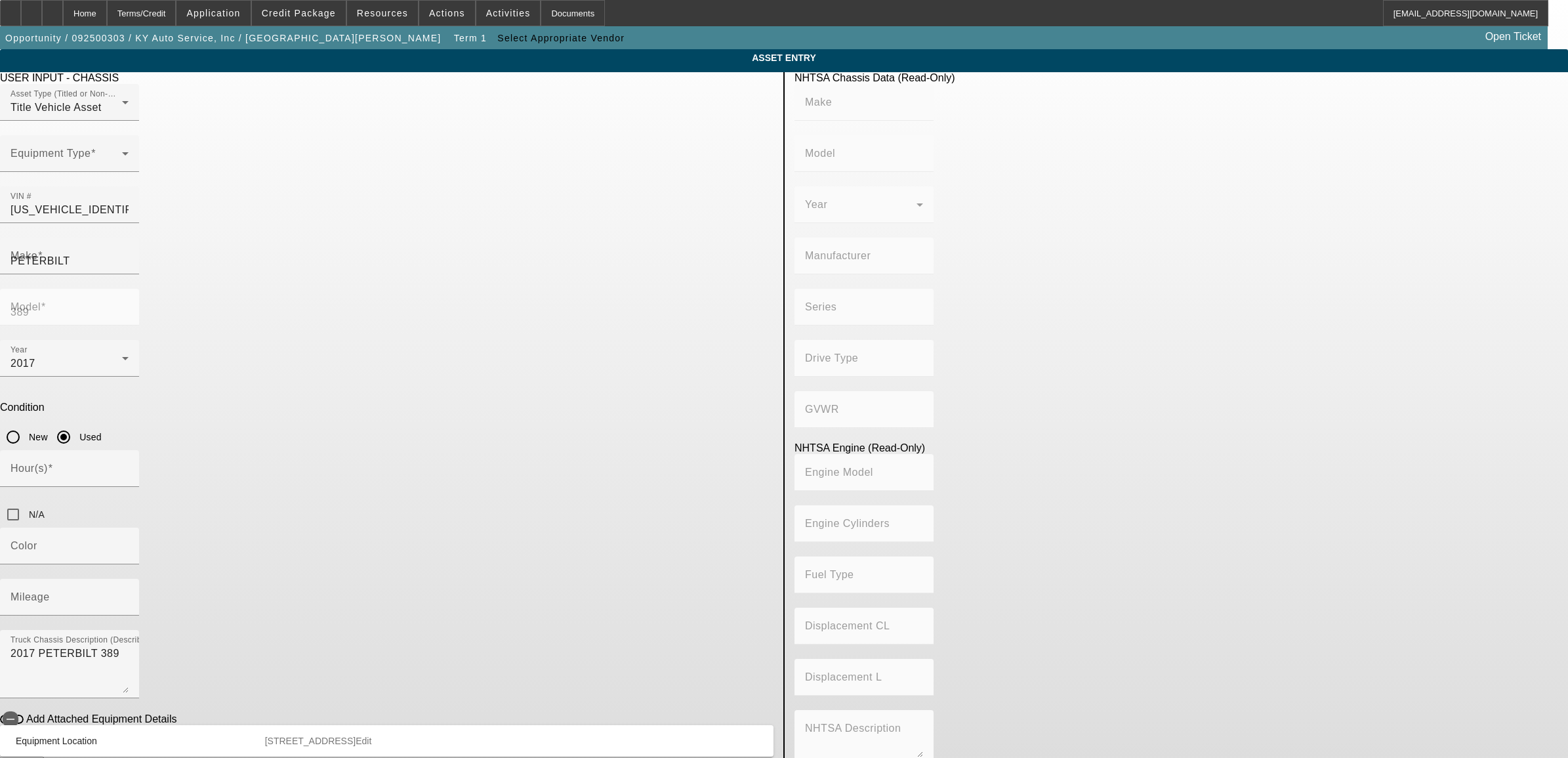
type input "PETERBILT MOTORS COMPANY"
type input "6x4"
type input "Class 8: 33,001 lb and above (14,969 kg and above)"
type input "ISX"
type input "6"
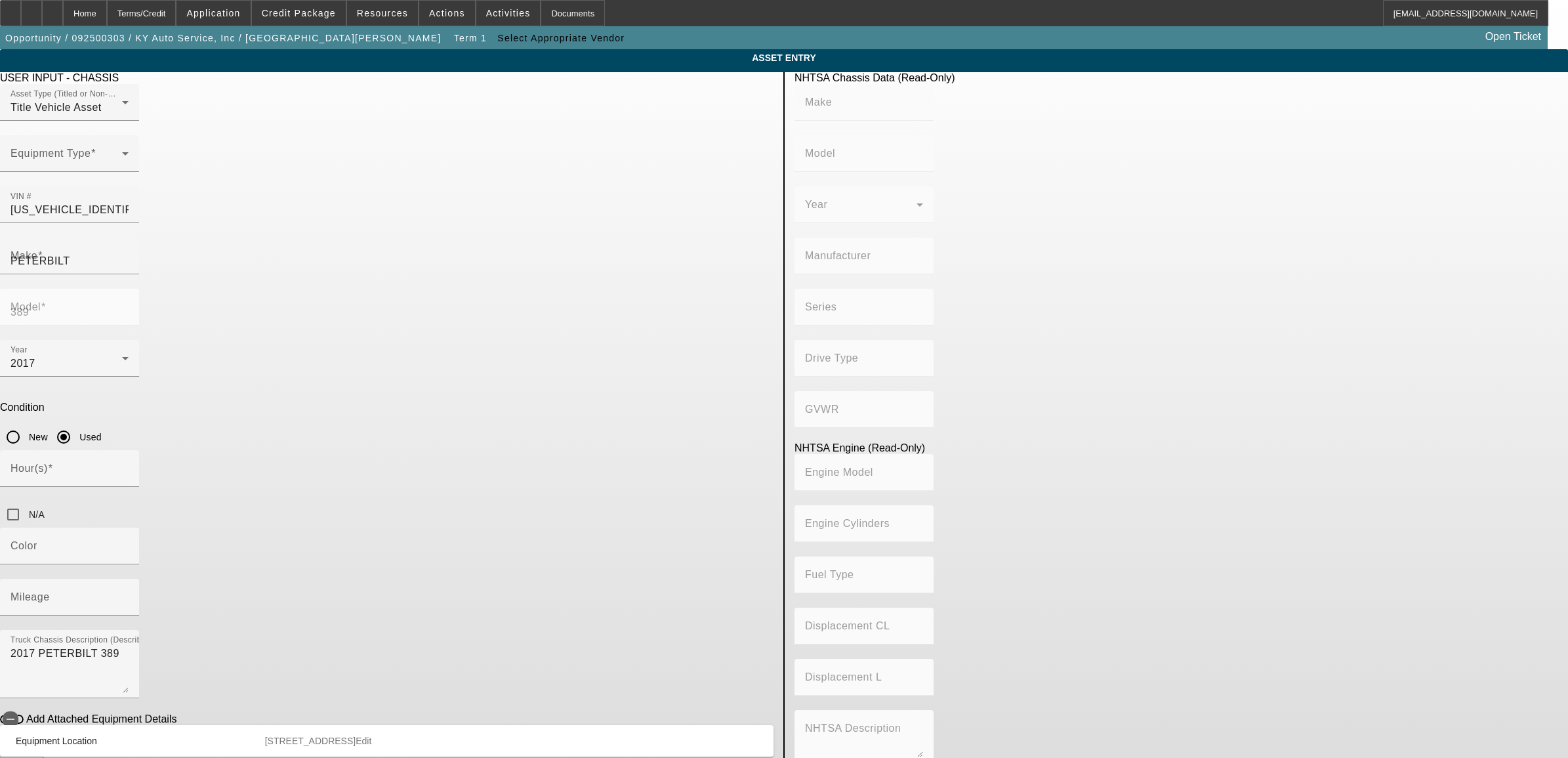
type input "Diesel"
type input "915.3561614209"
type input "15"
click at [50, 591] on mat-label "Mileage" at bounding box center [30, 597] width 39 height 11
click at [129, 594] on input "Mileage" at bounding box center [70, 602] width 118 height 16
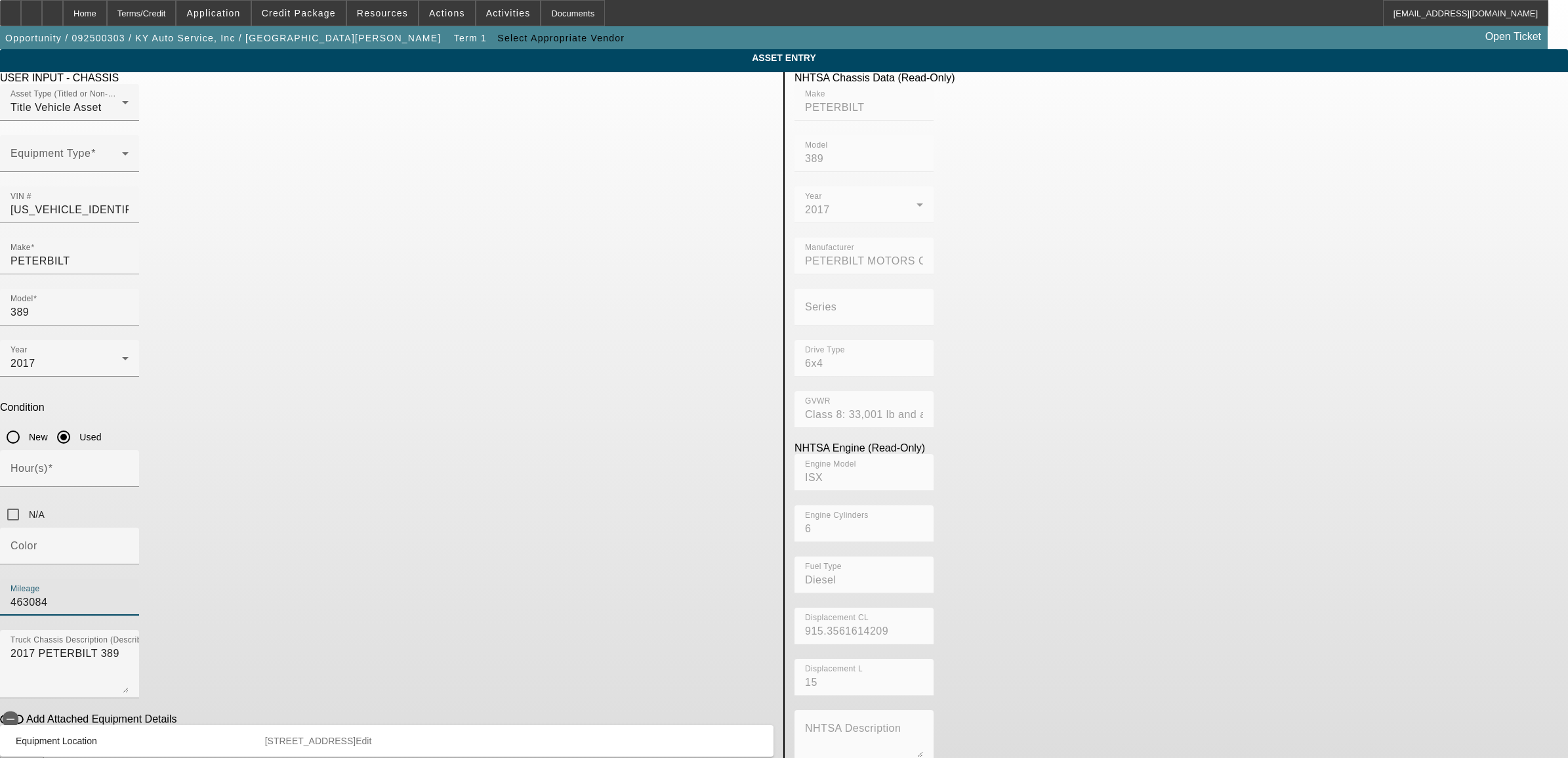
type input "463084"
click at [314, 427] on app-asset-collateral-manage "ASSET ENTRY Delete asset USER INPUT - CHASSIS Asset Type (Titled or Non-Titled)…" at bounding box center [784, 416] width 1568 height 735
click at [122, 167] on span at bounding box center [66, 158] width 111 height 16
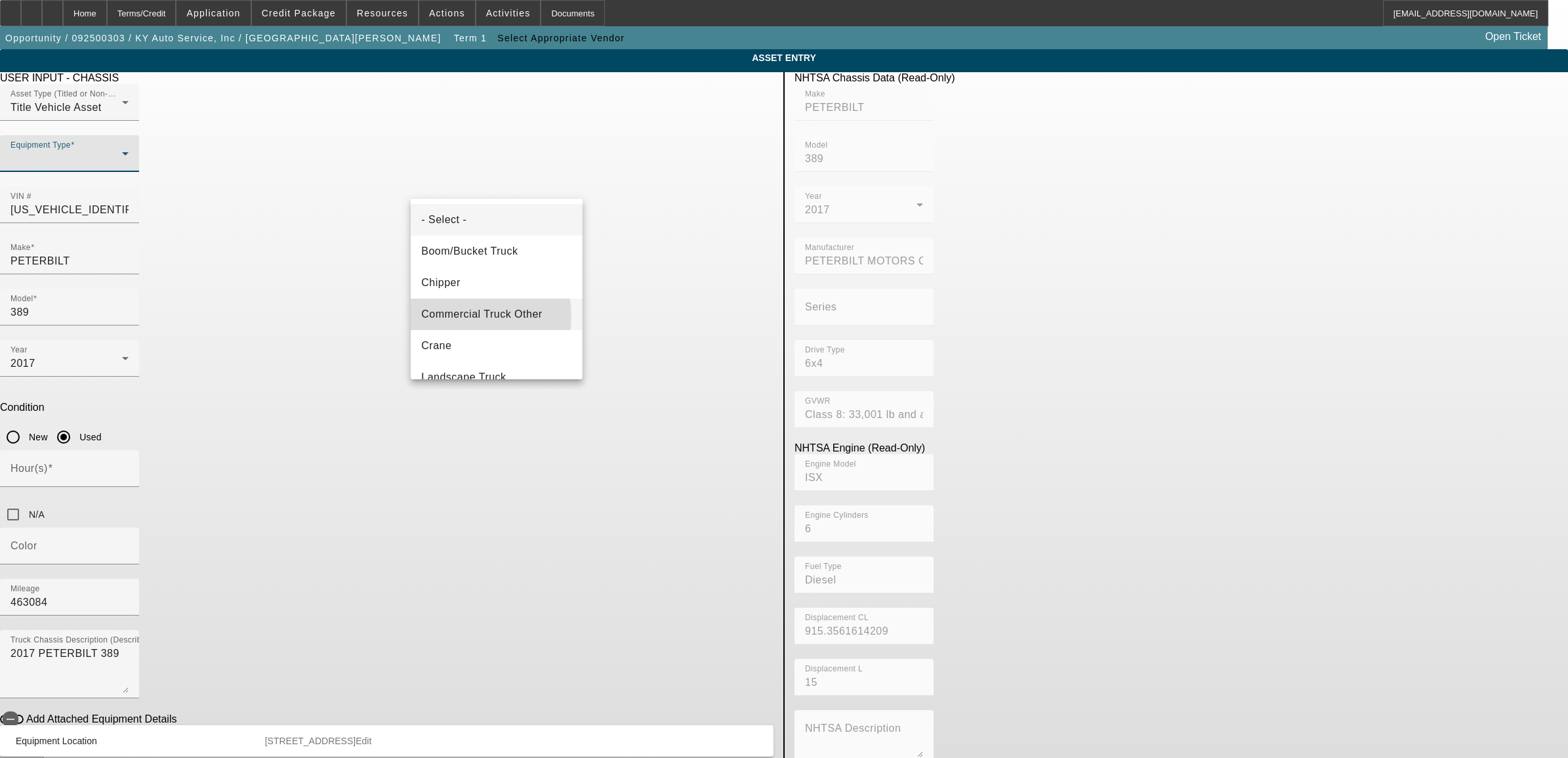
click at [466, 315] on span "Commercial Truck Other" at bounding box center [481, 314] width 120 height 16
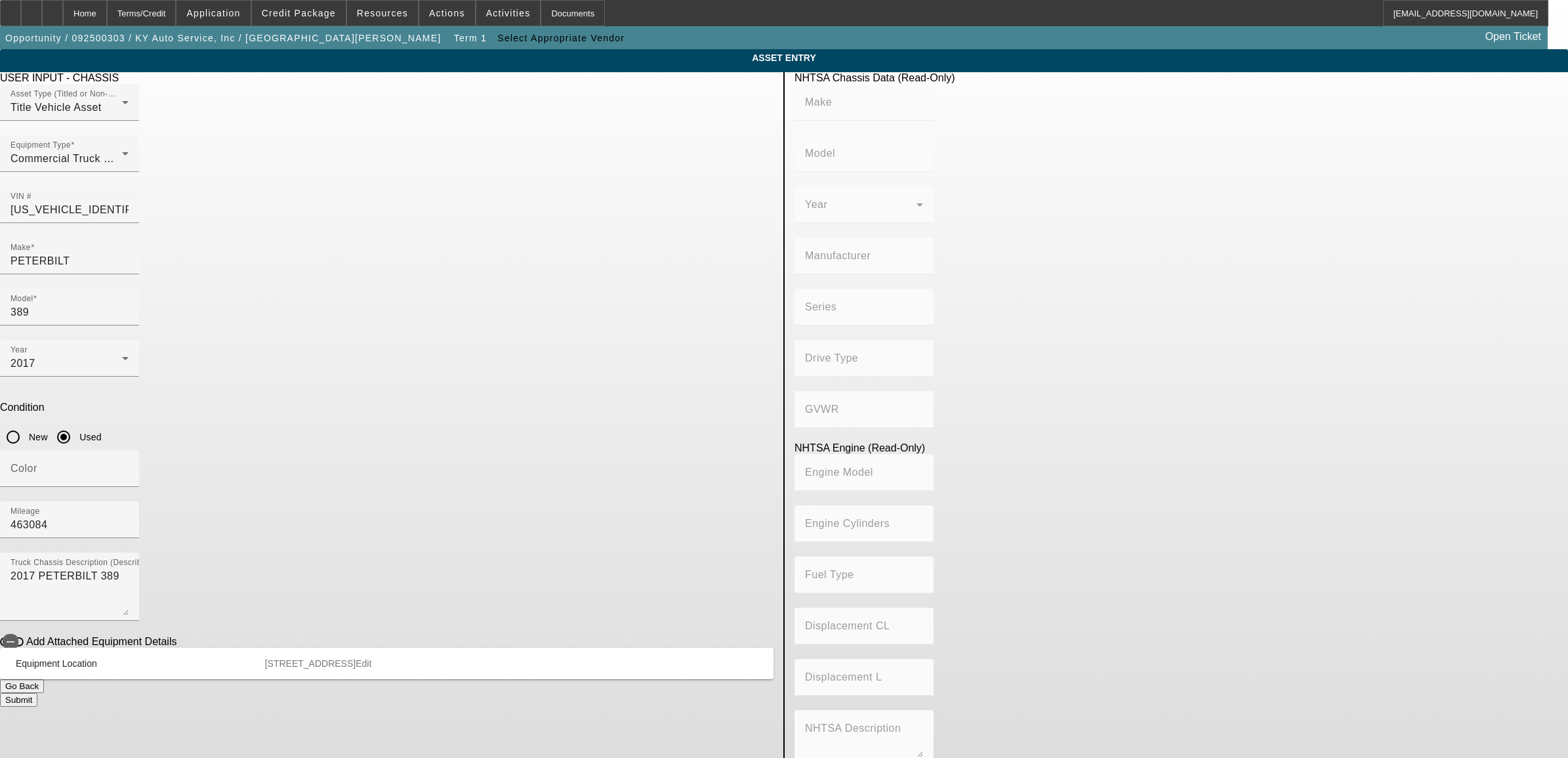
click at [306, 423] on app-asset-collateral-manage "ASSET ENTRY Delete asset USER INPUT - CHASSIS Asset Type (Titled or Non-Titled)…" at bounding box center [784, 413] width 1568 height 728
type input "PETERBILT"
type input "389"
type input "PETERBILT MOTORS COMPANY"
type input "6x4"
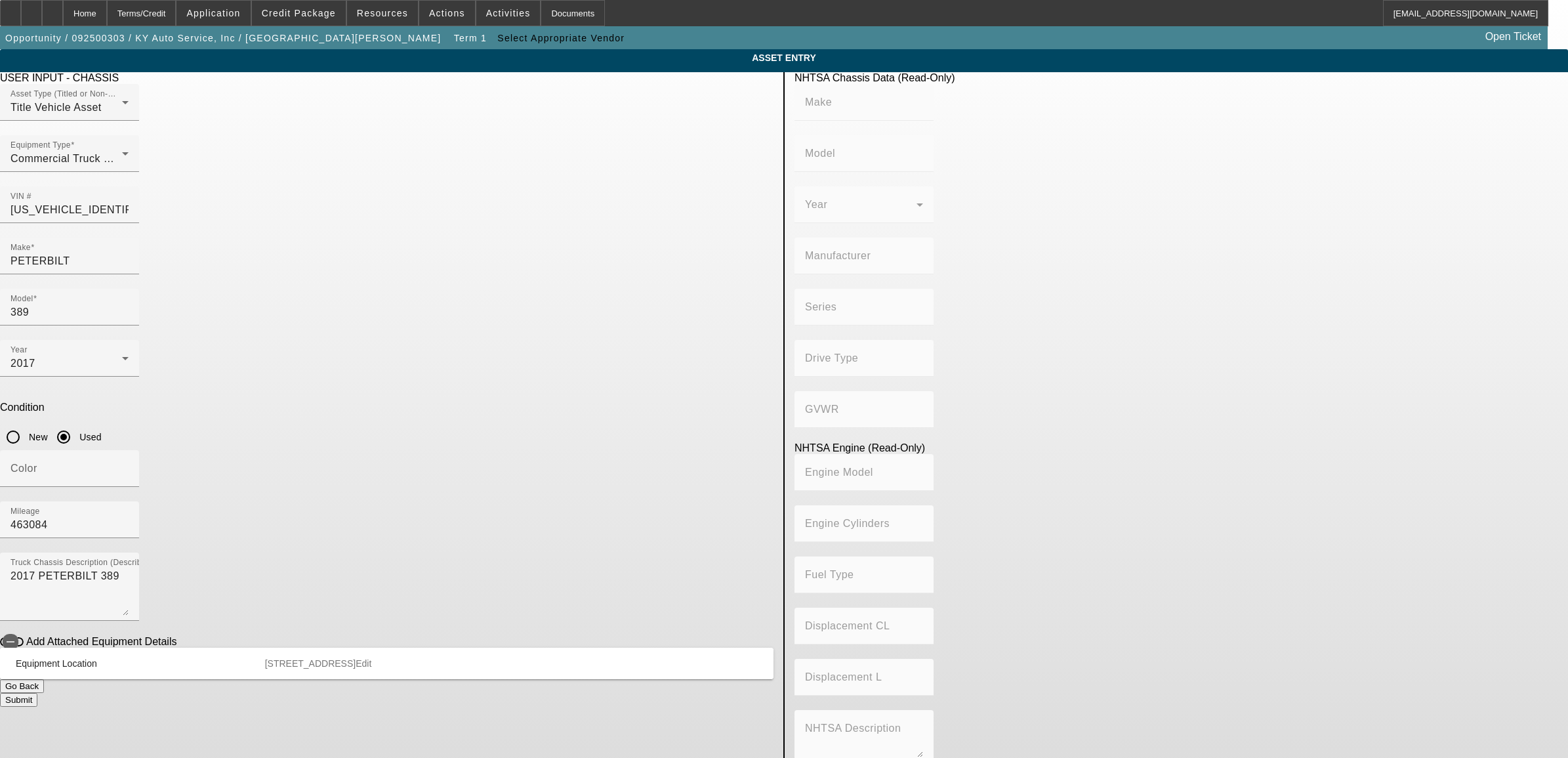
type input "Class 8: 33,001 lb and above (14,969 kg and above)"
type input "ISX"
type input "6"
type input "Diesel"
type input "915.3561614209"
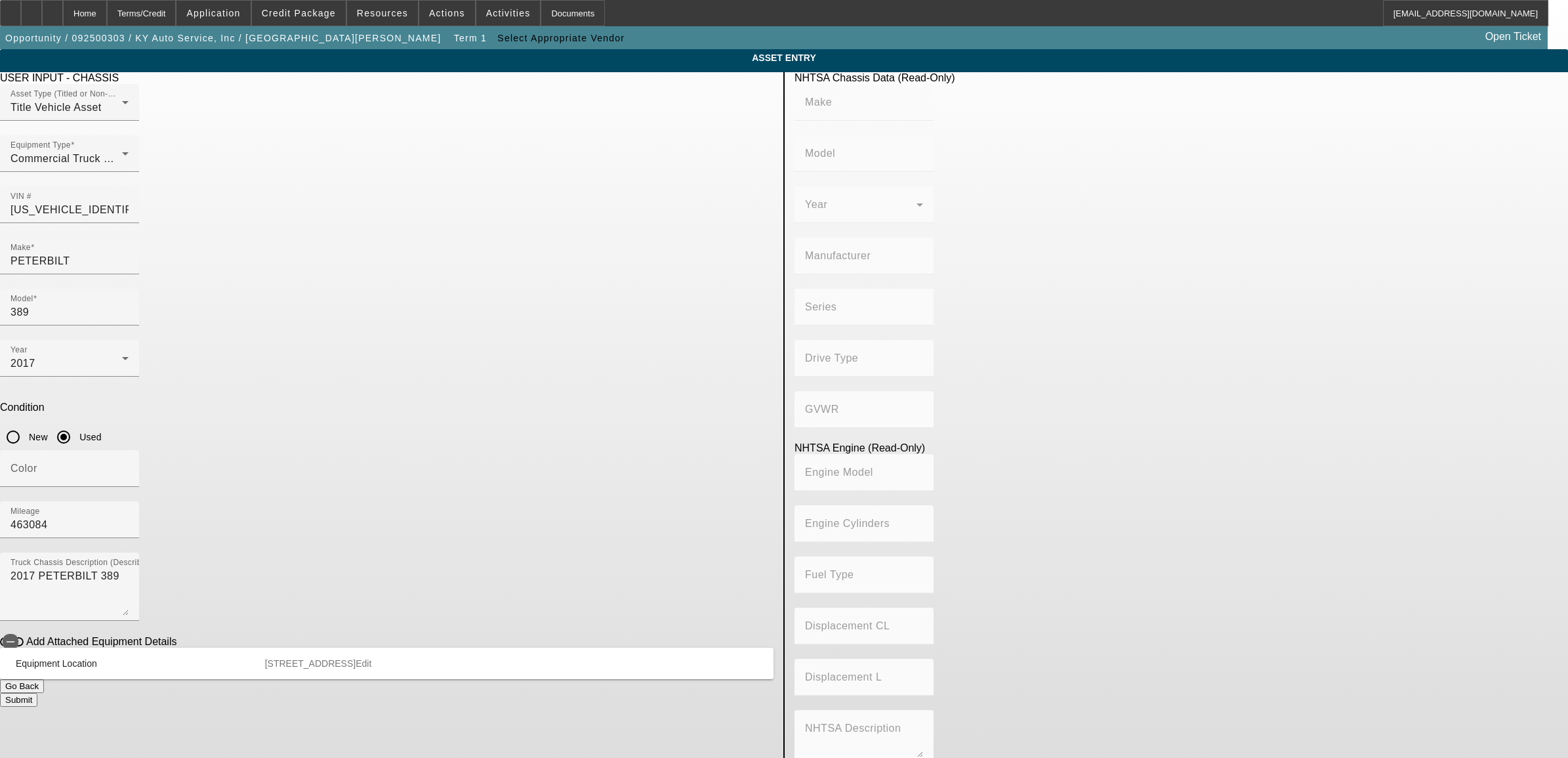
type input "15"
click at [37, 693] on button "Submit" at bounding box center [18, 700] width 37 height 14
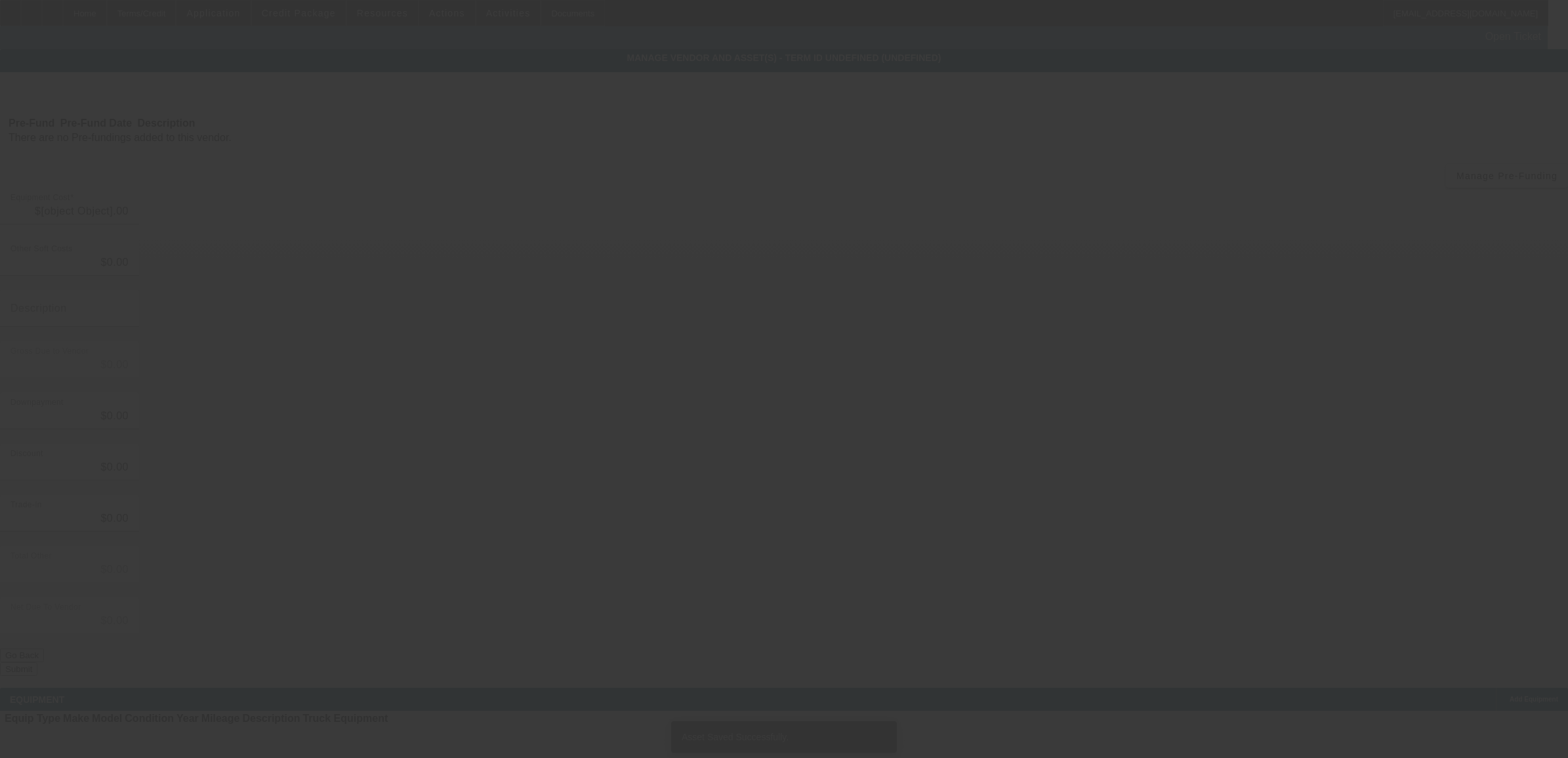
type input "$75,000.00"
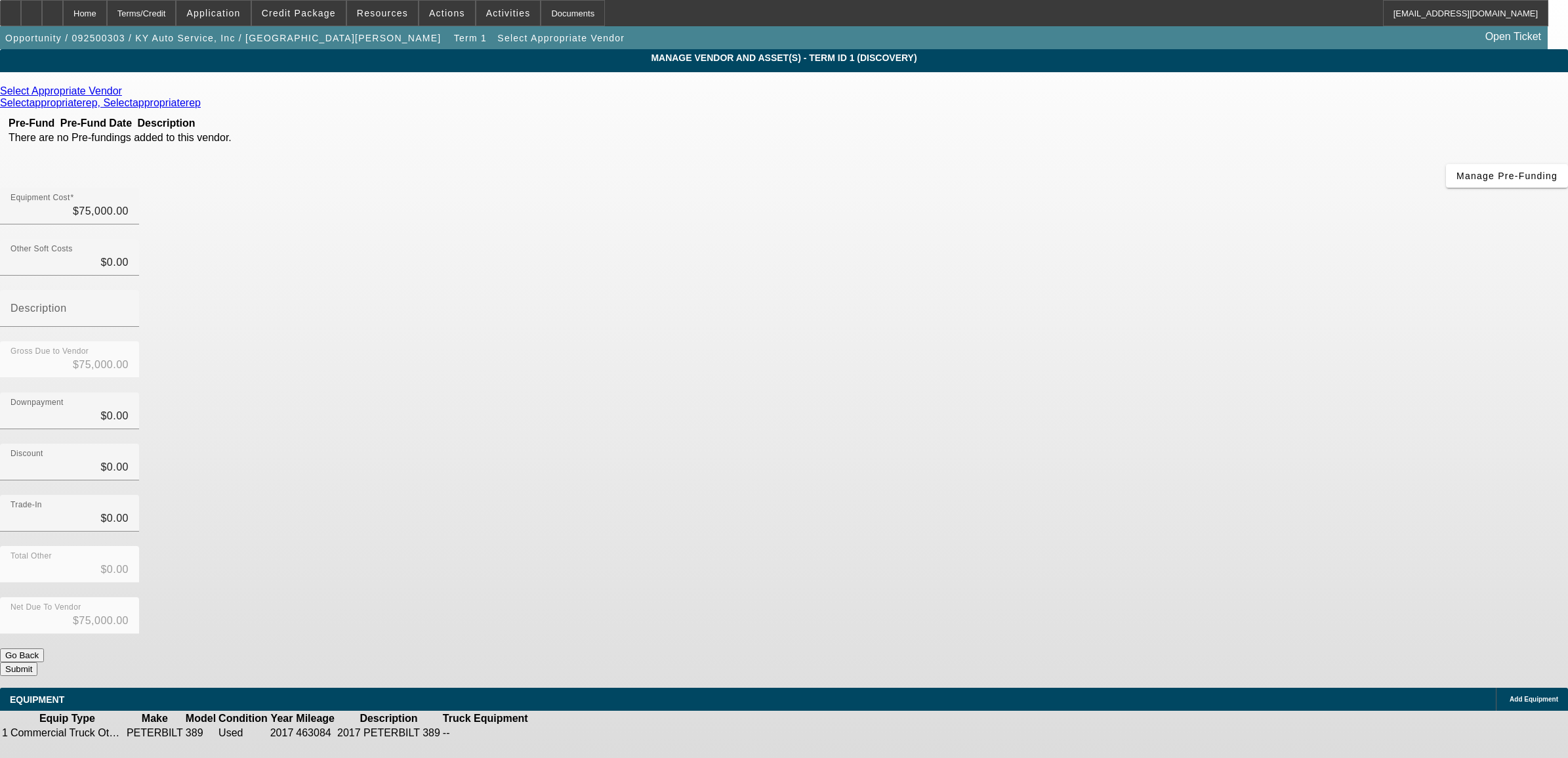
click at [125, 94] on icon at bounding box center [125, 91] width 0 height 11
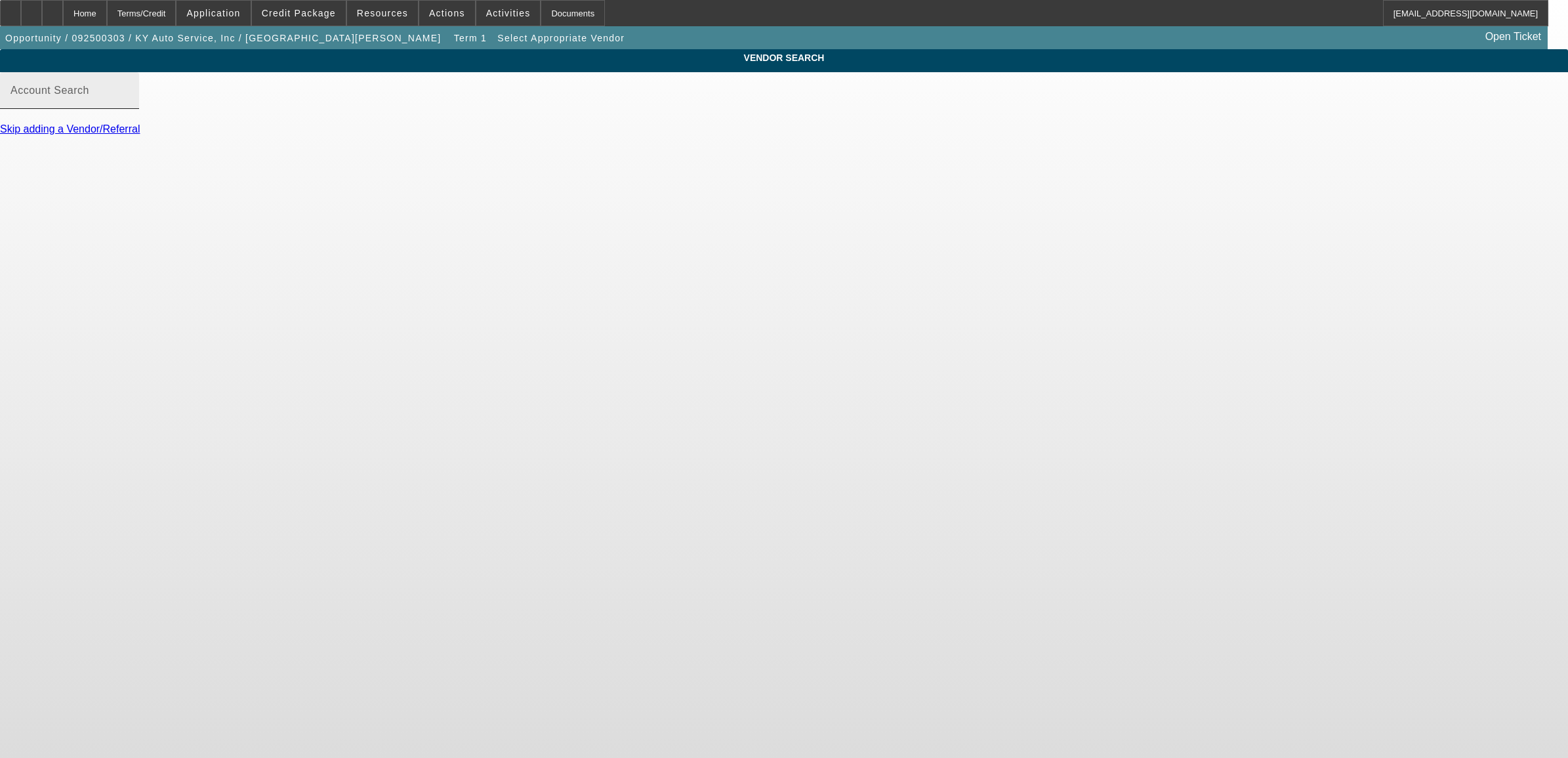
click at [129, 102] on div "Account Search" at bounding box center [70, 90] width 118 height 36
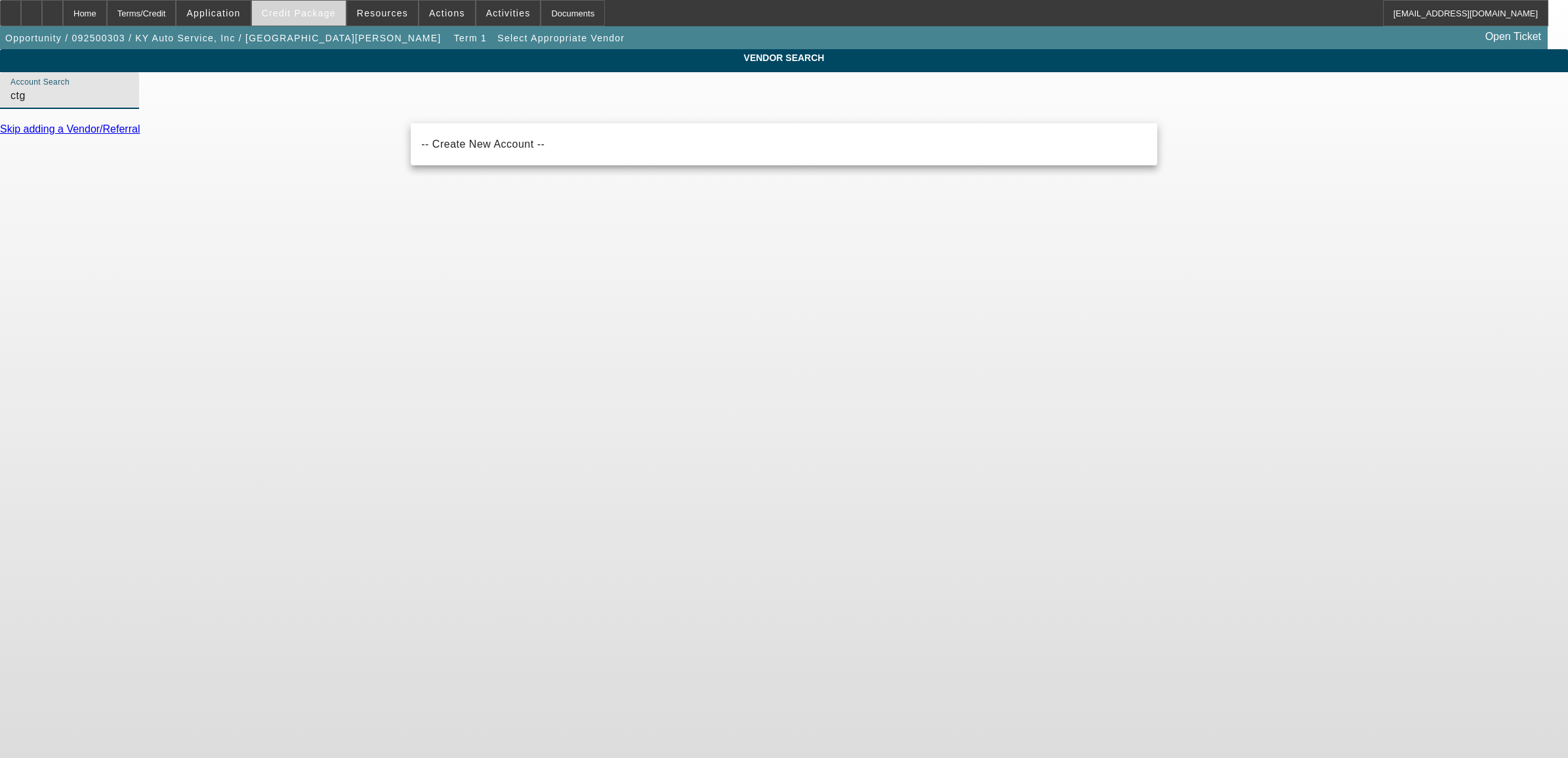
type input "ctg"
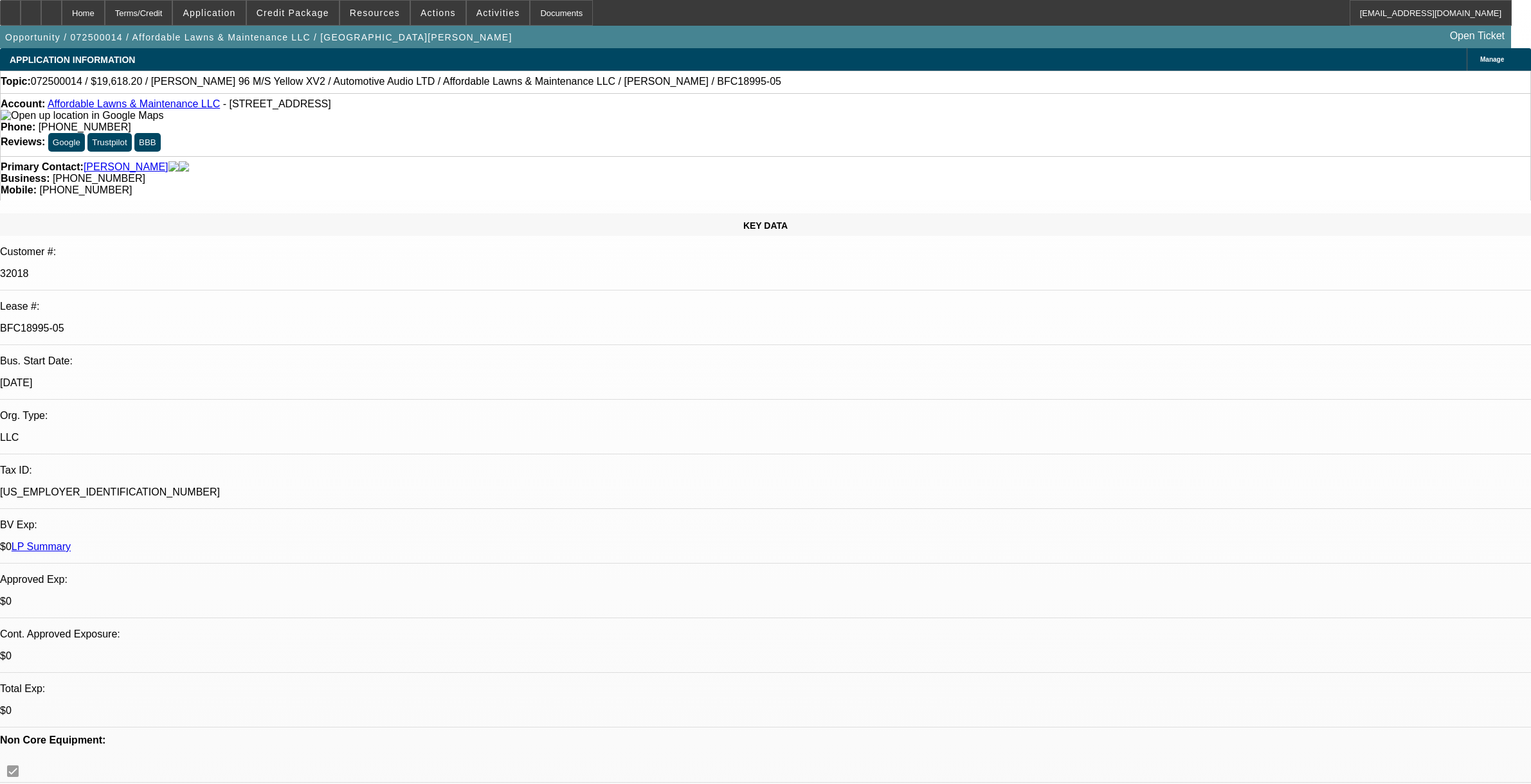
select select "0"
select select "3"
select select "0"
select select "6"
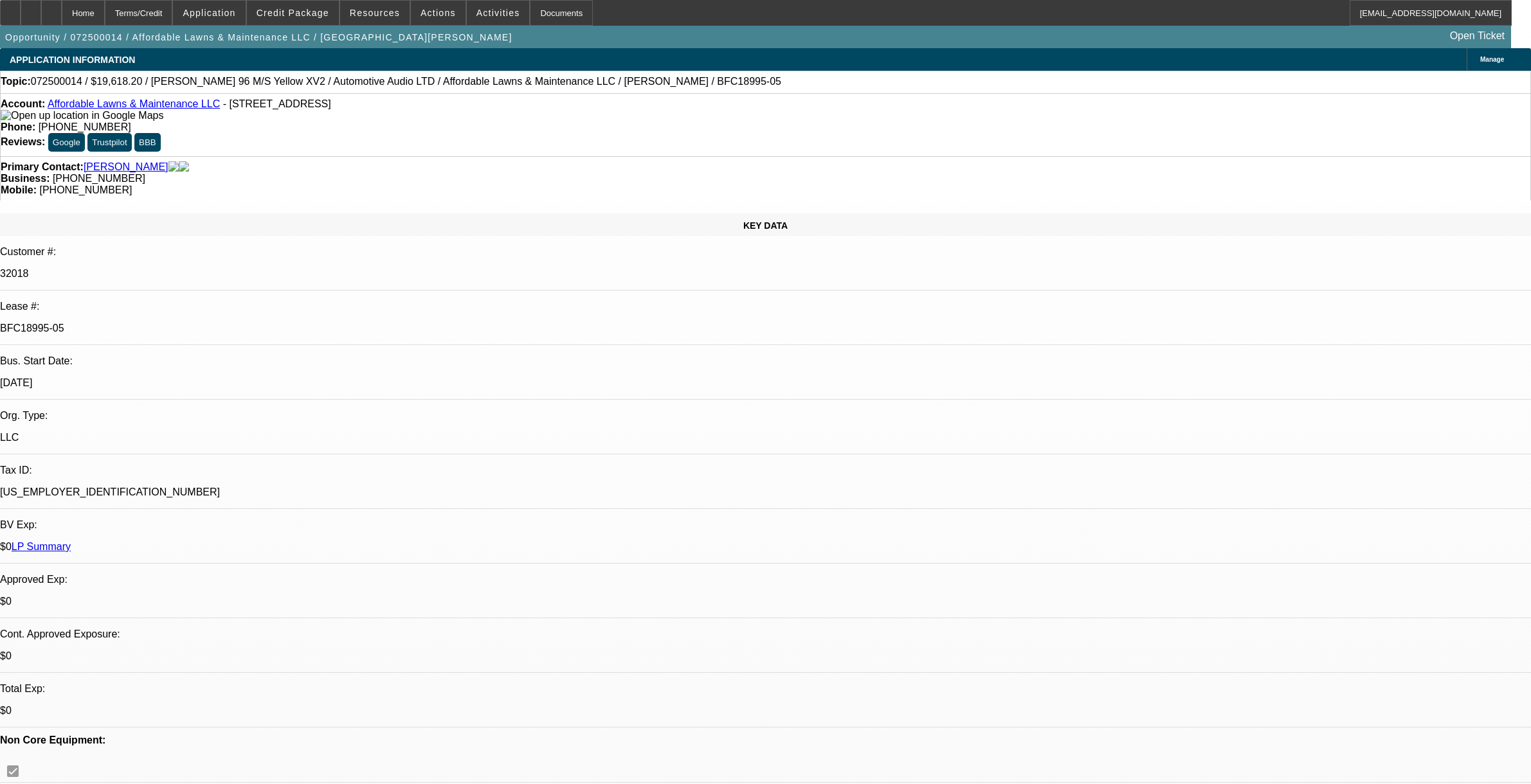
select select "0"
select select "3"
select select "0"
select select "6"
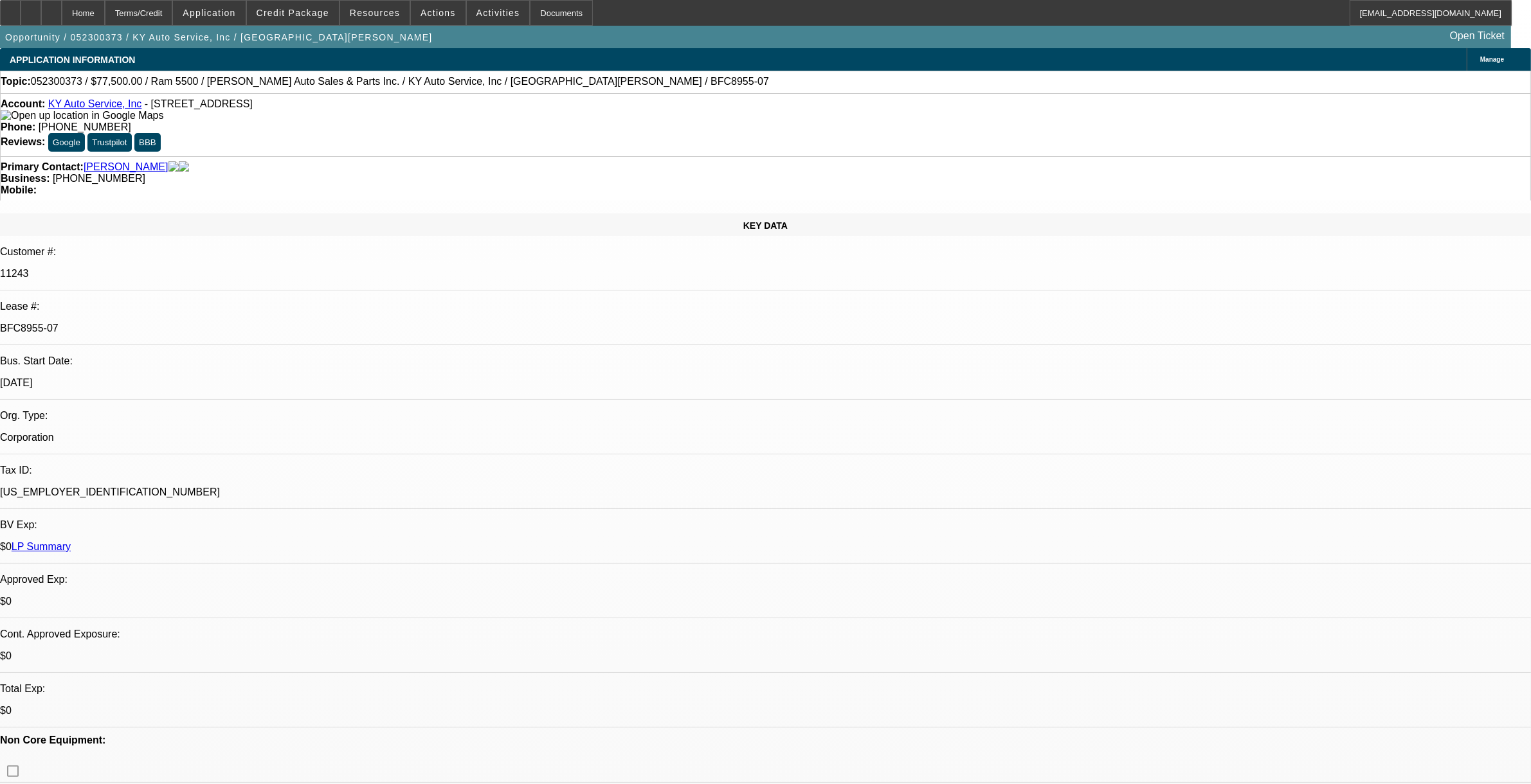
select select "0"
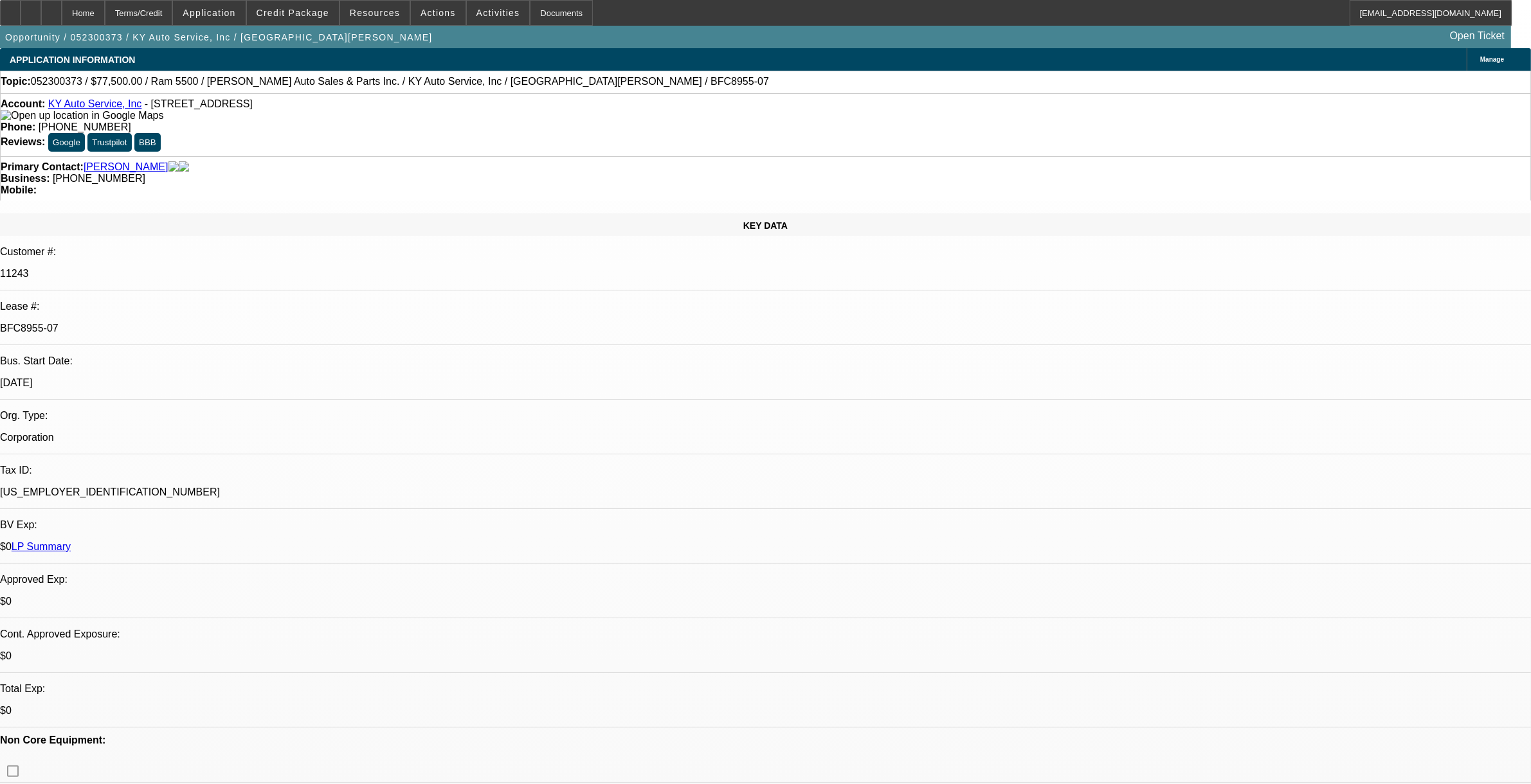
select select "0"
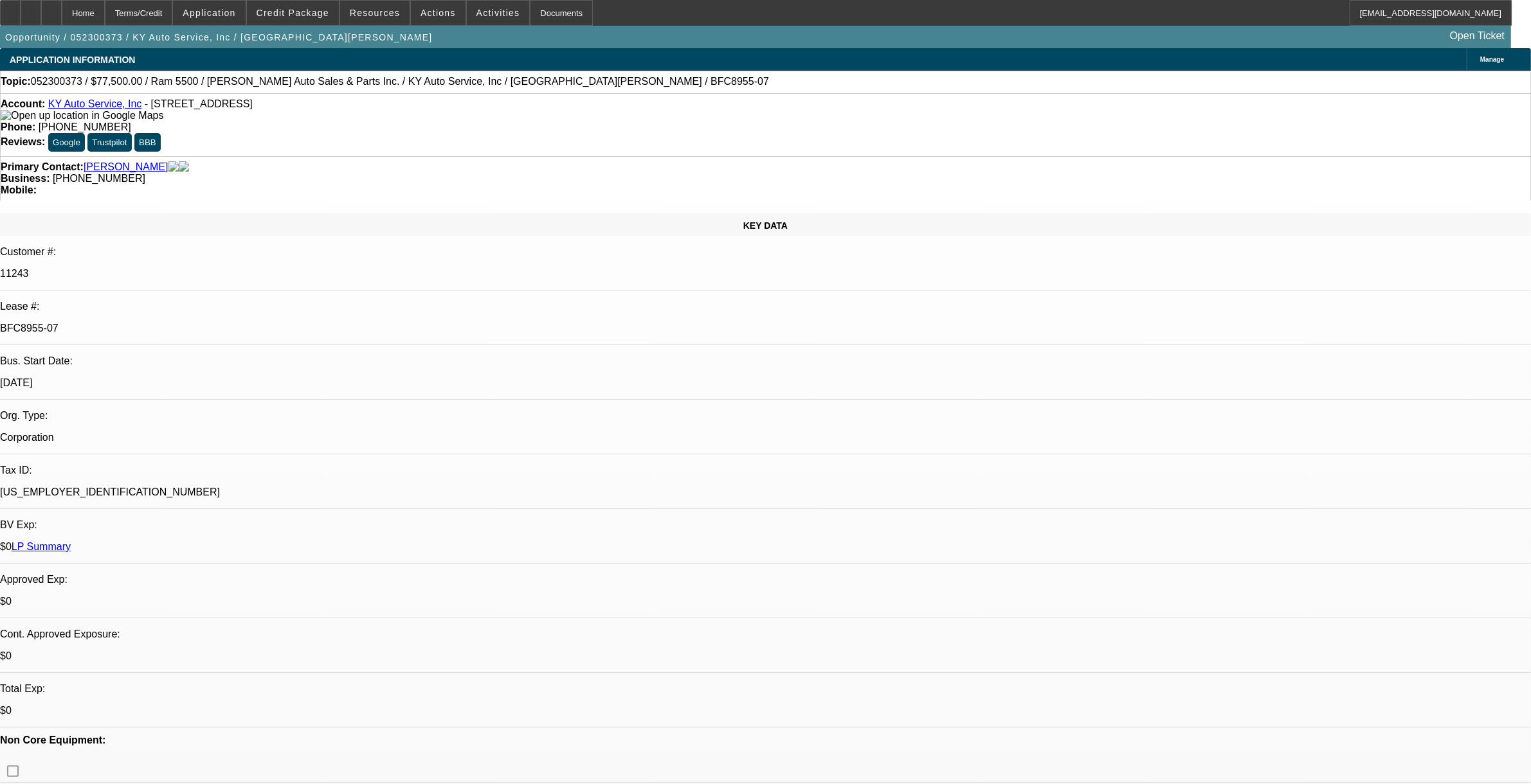
select select "0"
select select "1"
select select "2"
select select "6"
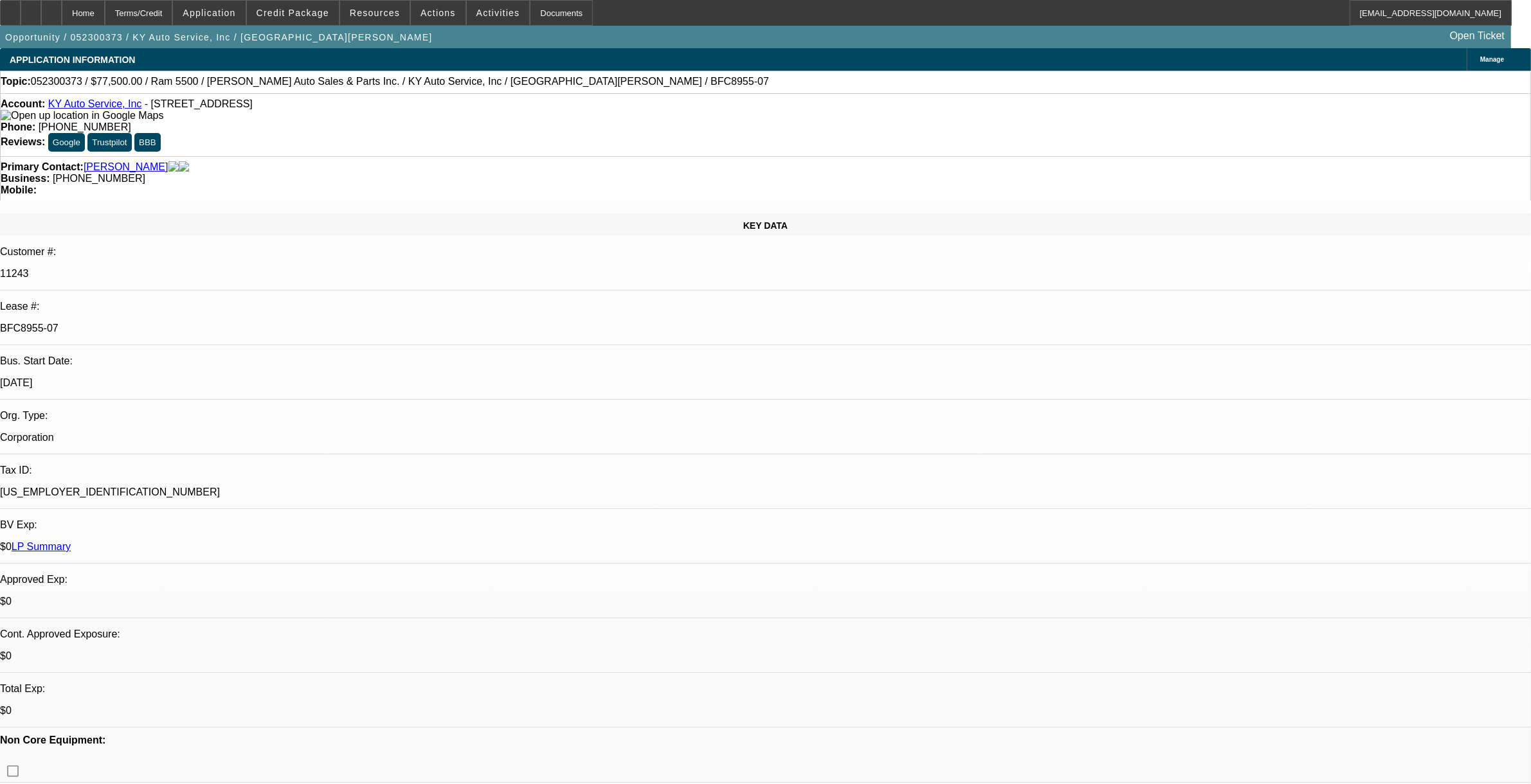
select select "1"
select select "2"
select select "6"
select select "1"
select select "2"
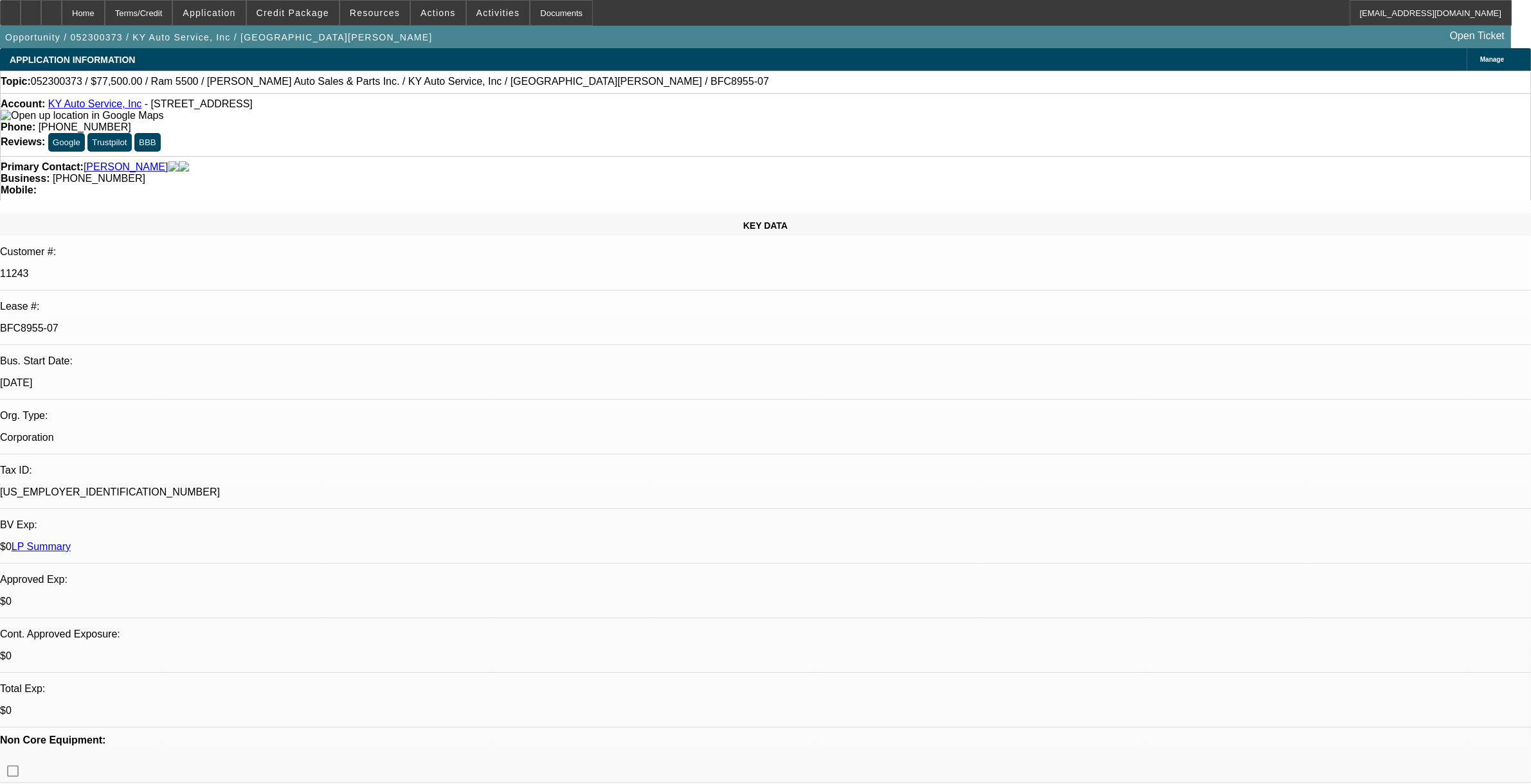
select select "6"
select select "1"
select select "2"
select select "6"
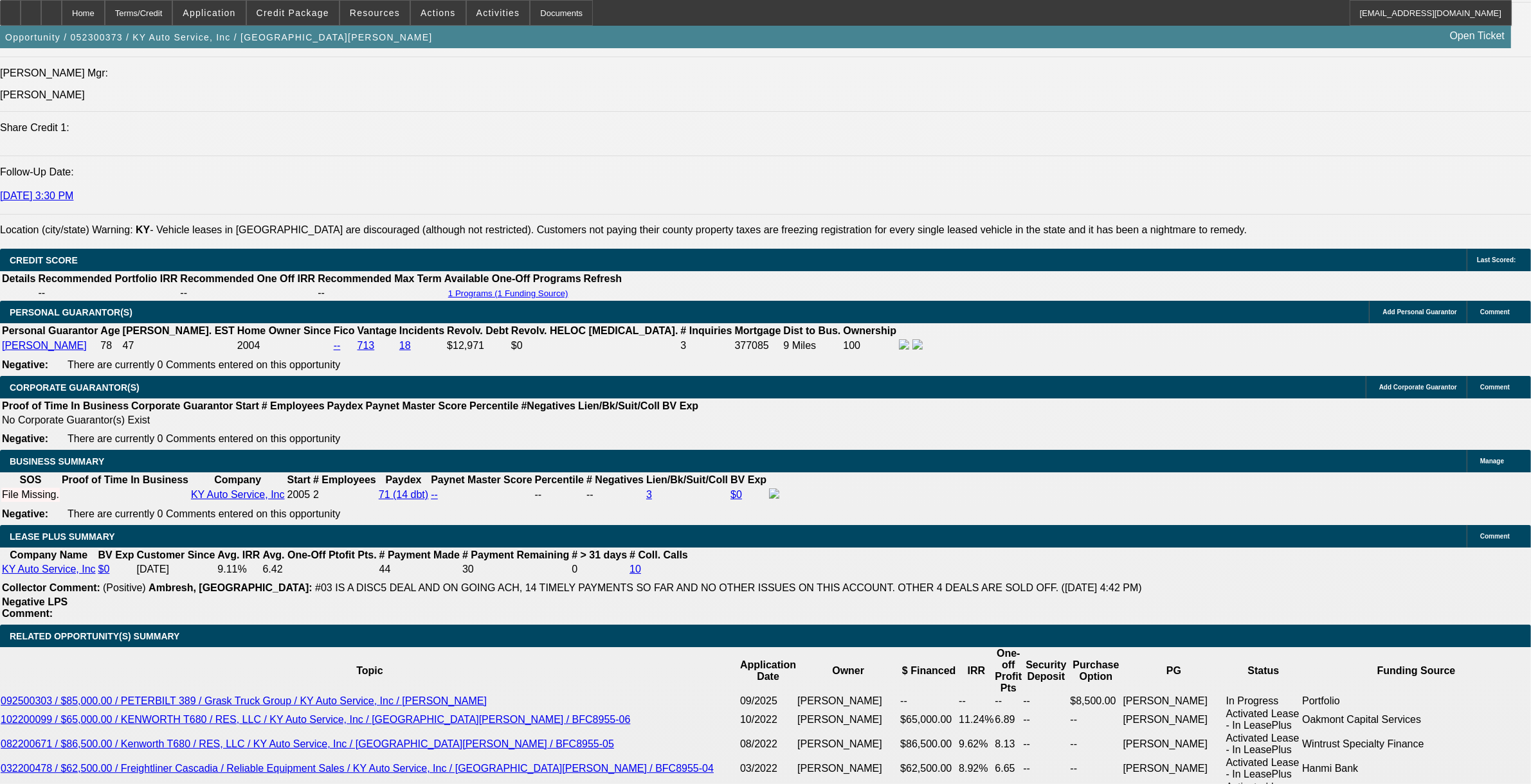
scroll to position [1607, 0]
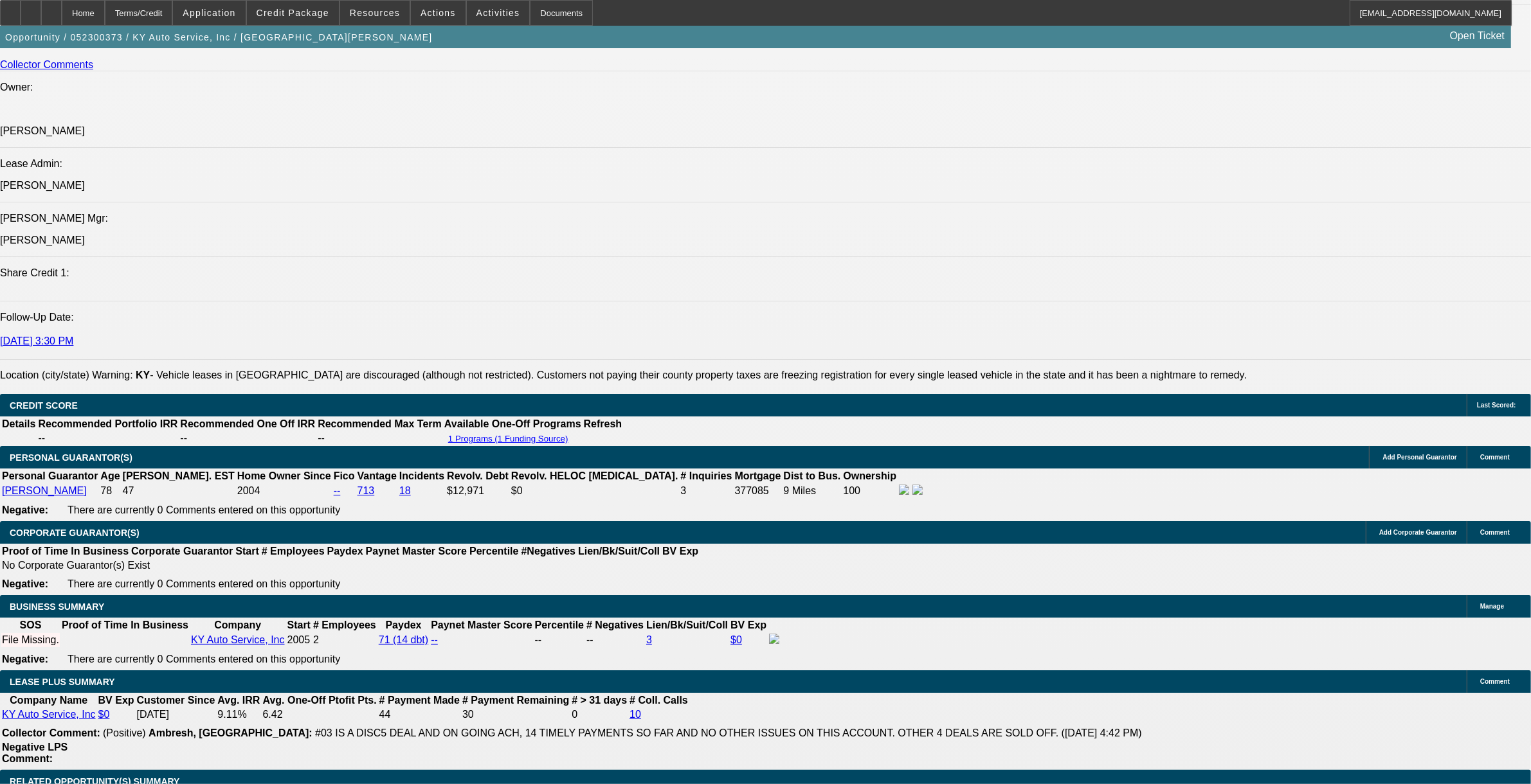
drag, startPoint x: 81, startPoint y: 295, endPoint x: 953, endPoint y: 291, distance: 872.0
drag, startPoint x: 953, startPoint y: 291, endPoint x: 934, endPoint y: 295, distance: 19.4
copy div "KY Auto Service Inc was established in [DATE]. They are a past 13X BFC customer…"
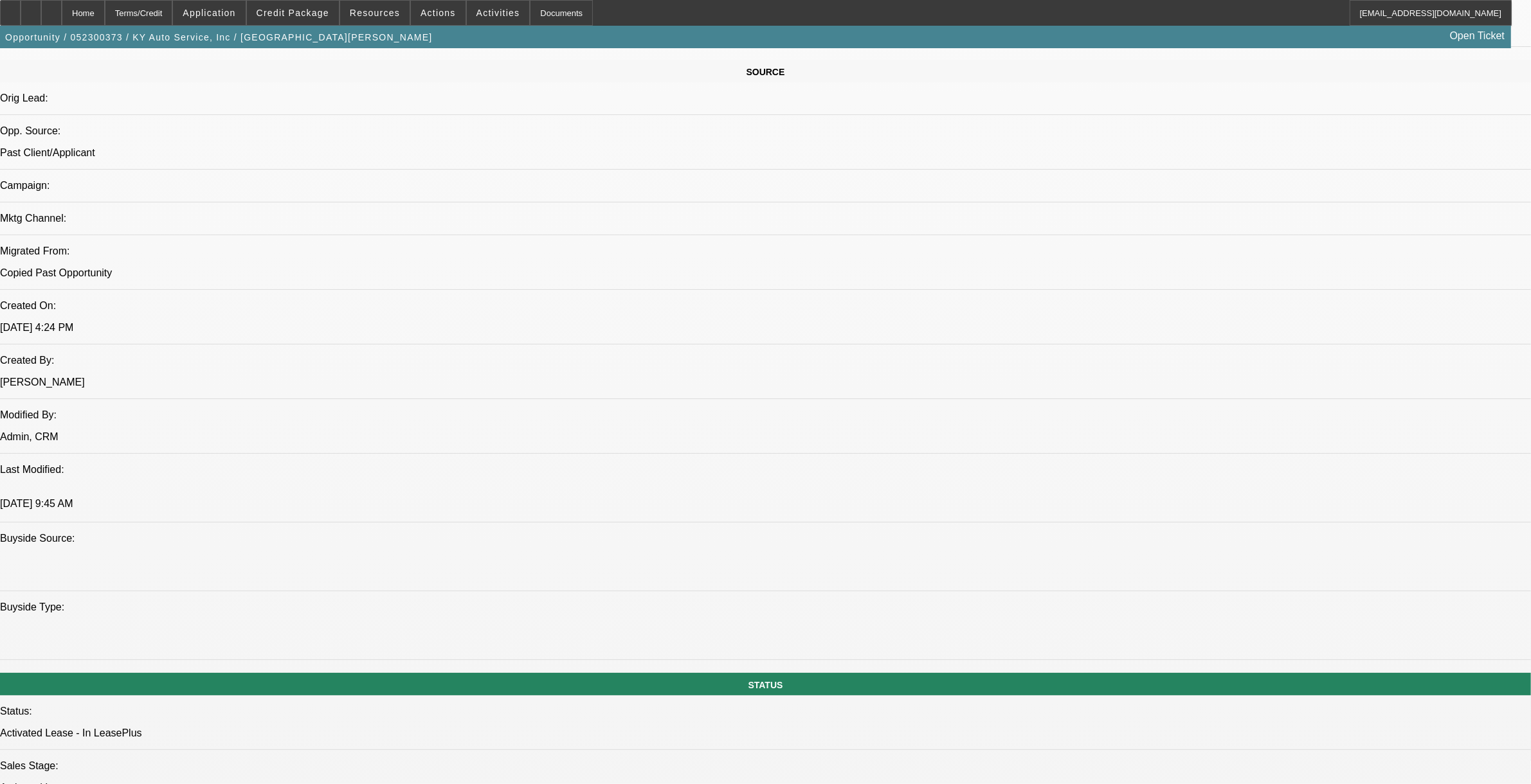
scroll to position [803, 0]
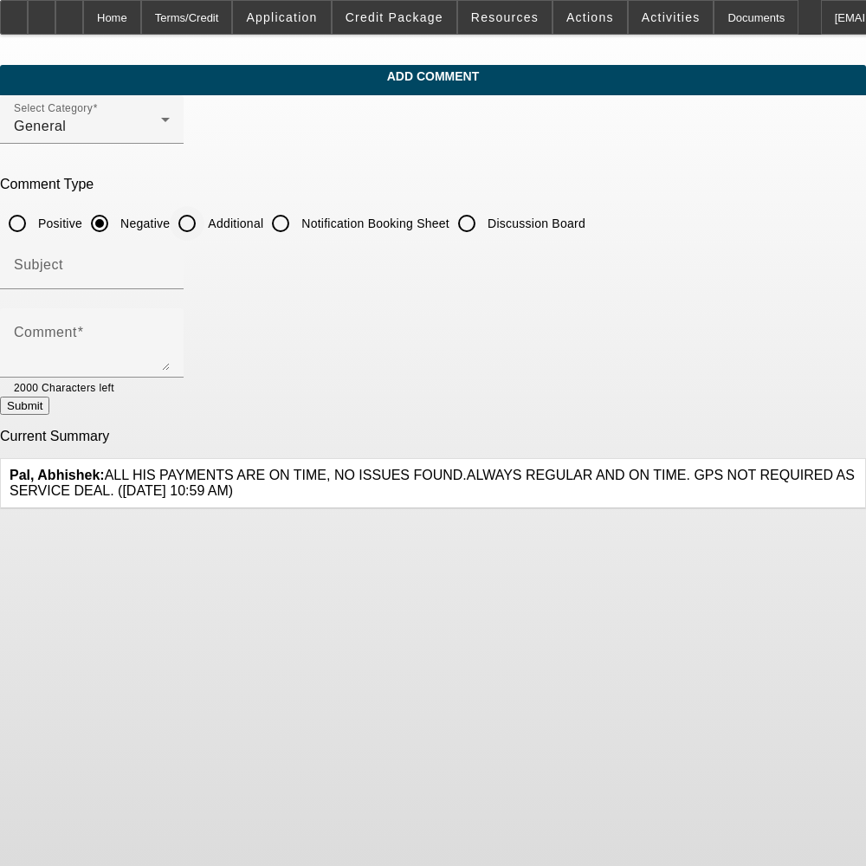
drag, startPoint x: 215, startPoint y: 222, endPoint x: 183, endPoint y: 287, distance: 72.8
click at [204, 222] on input "Additional" at bounding box center [187, 223] width 35 height 35
radio input "true"
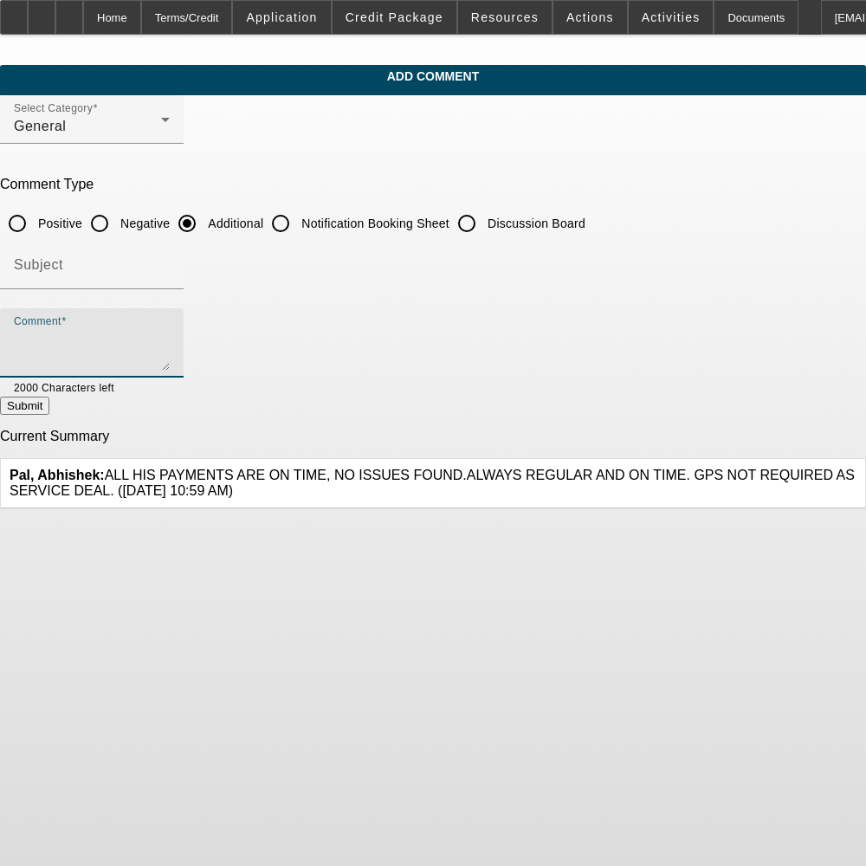
click at [170, 333] on textarea "Comment" at bounding box center [92, 350] width 156 height 42
paste textarea "KY Auto Service Inc was established in 2005. They are a past 13X BFC customer t…"
click at [170, 334] on textarea "KY Auto Service Inc was established in 2005. They are a past 13X BFC customer t…" at bounding box center [92, 350] width 156 height 42
drag, startPoint x: 461, startPoint y: 359, endPoint x: 447, endPoint y: 352, distance: 16.3
click at [170, 352] on textarea "KY Auto Service Inc was established in 2005. They are a past 14X BFC customer t…" at bounding box center [92, 350] width 156 height 42
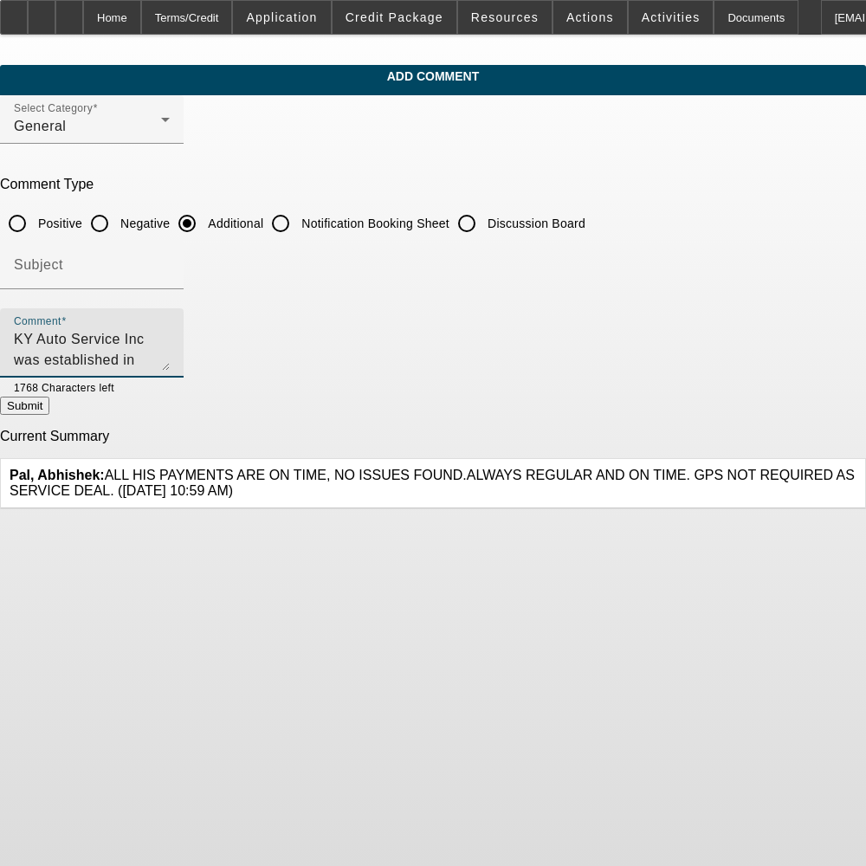
drag, startPoint x: 591, startPoint y: 326, endPoint x: 581, endPoint y: 333, distance: 12.5
click at [170, 329] on textarea "KY Auto Service Inc was established in 2005. They are a past 14X BFC customer t…" at bounding box center [92, 350] width 156 height 42
click at [170, 336] on textarea "KY Auto Service Inc was established in 2005. They are a past 14X BFC customer t…" at bounding box center [92, 350] width 156 height 42
click at [74, 359] on textarea "KY Auto Service Inc was established in 2005. They are a past 14X BFC customer t…" at bounding box center [92, 350] width 156 height 42
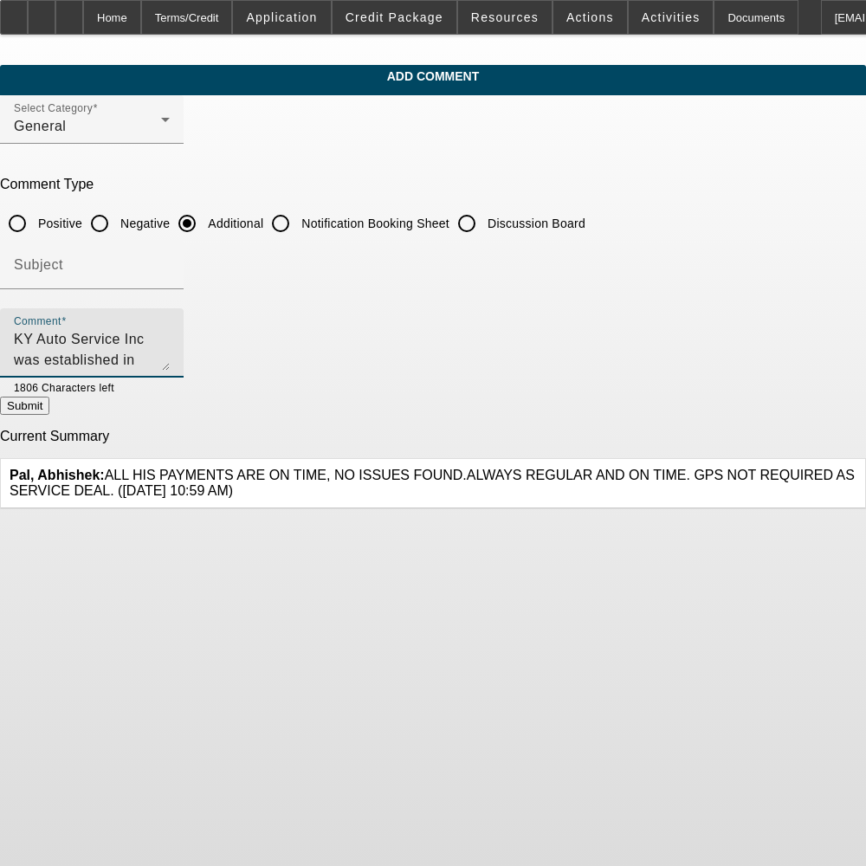
paste textarea "This tractor will be used to move heavy equipment (fork lifts, skid steers, etc…"
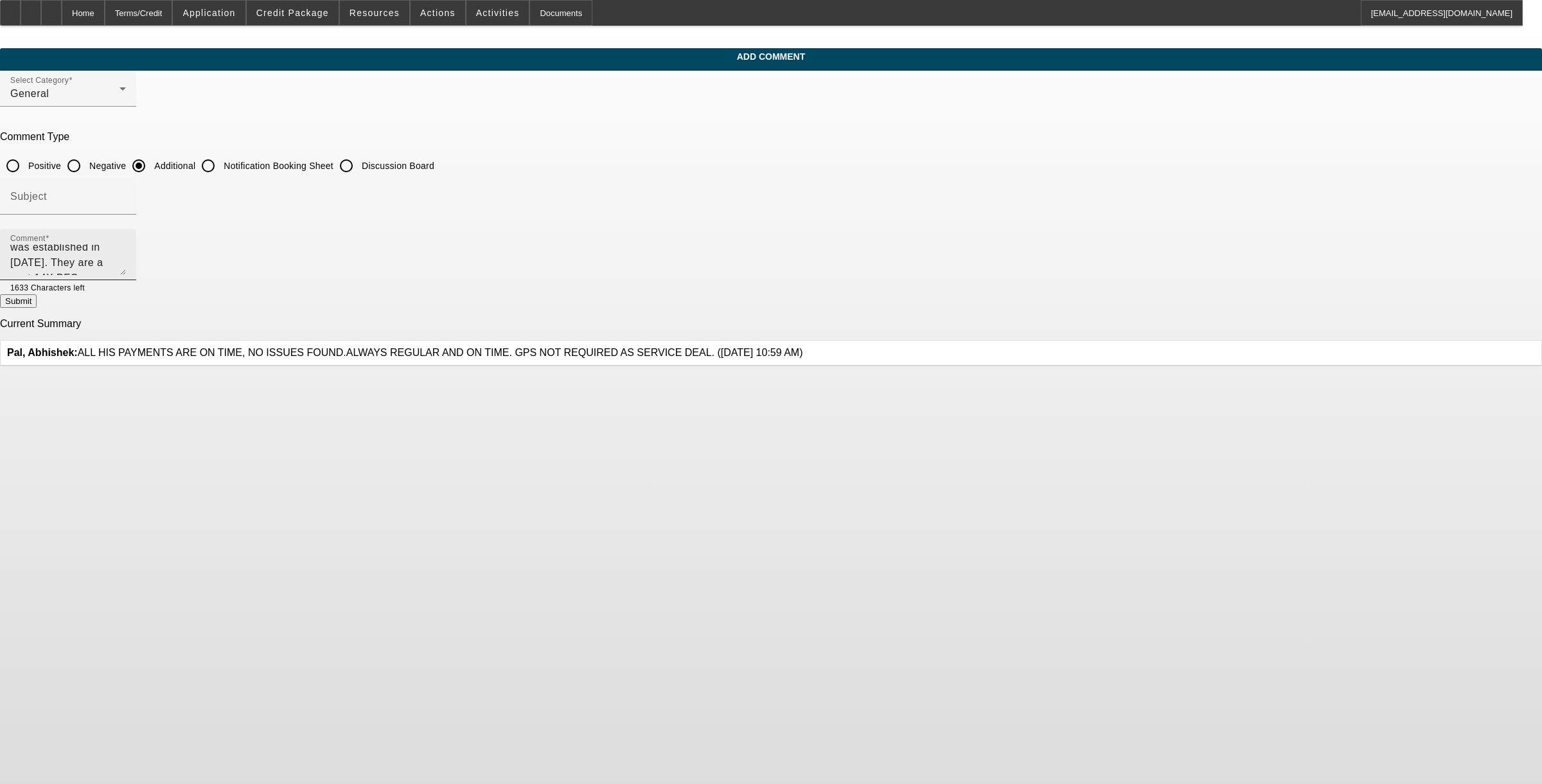
scroll to position [30, 0]
click at [126, 248] on textarea "KY Auto Service Inc was established in 2005. They are a past 14X BFC customer t…" at bounding box center [68, 260] width 116 height 31
click at [126, 246] on textarea "KY Auto Service Inc was established in 2005. They are a past 14X BFC customer t…" at bounding box center [68, 260] width 116 height 31
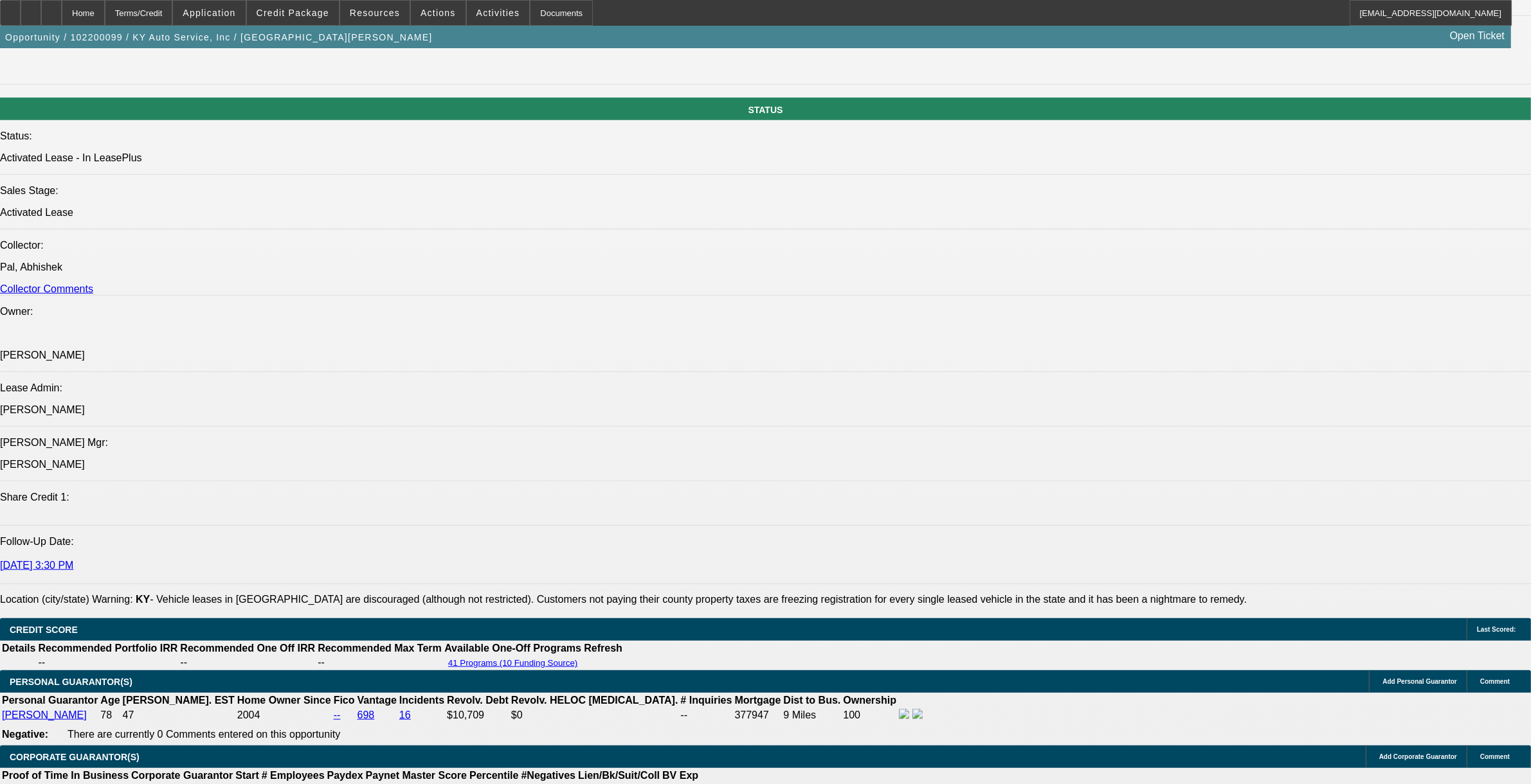
select select "0"
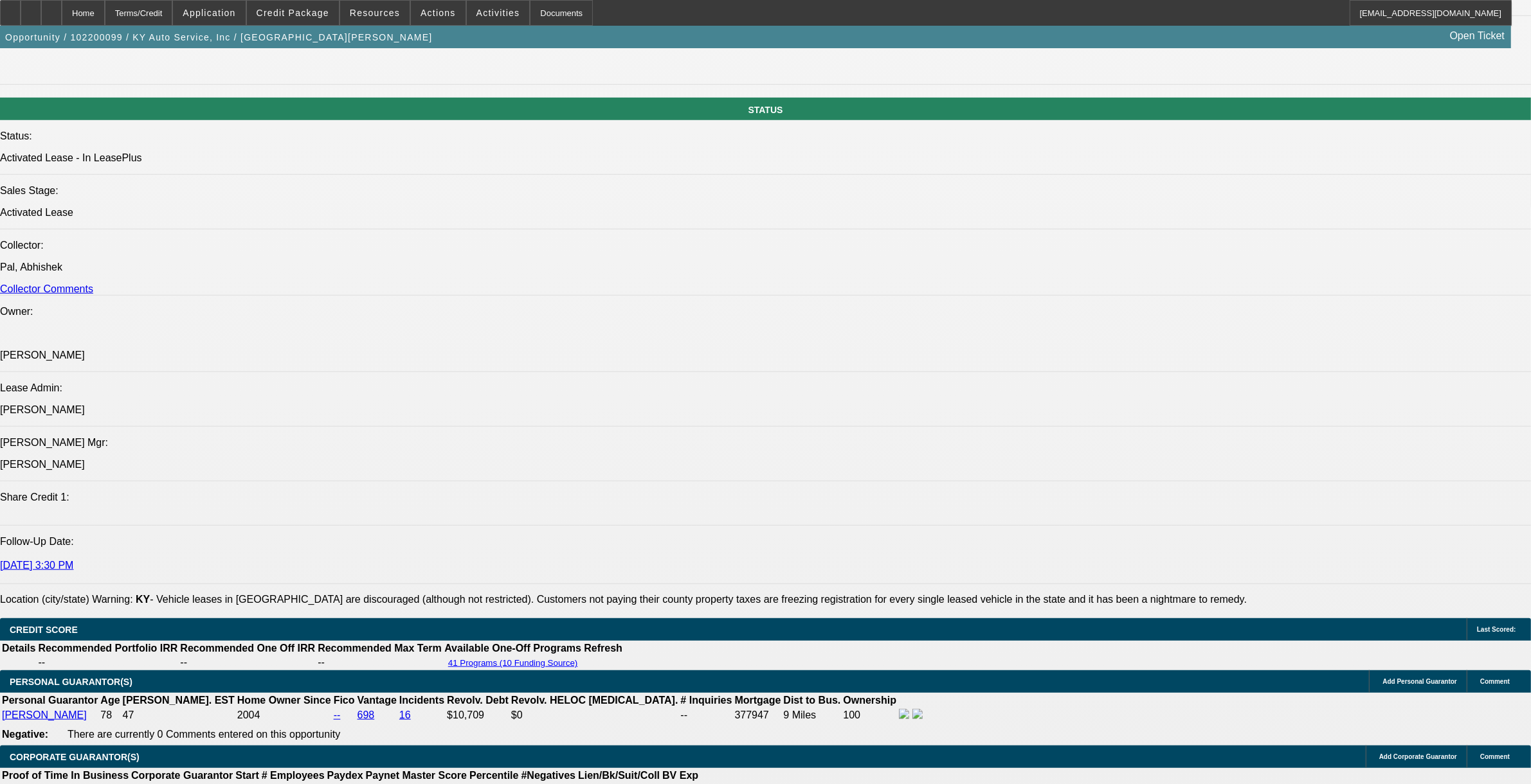
select select "0"
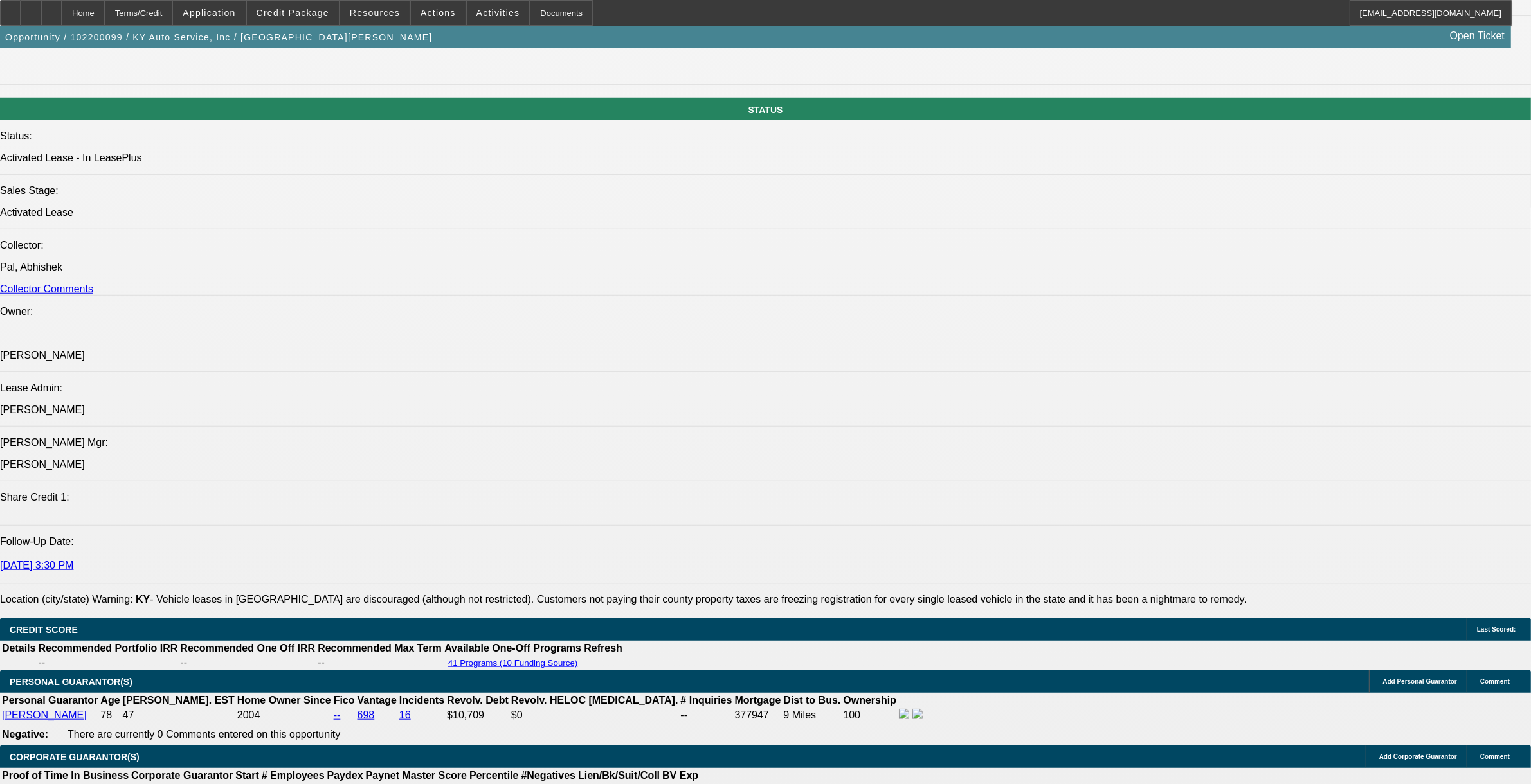
select select "0"
select select "1"
select select "6"
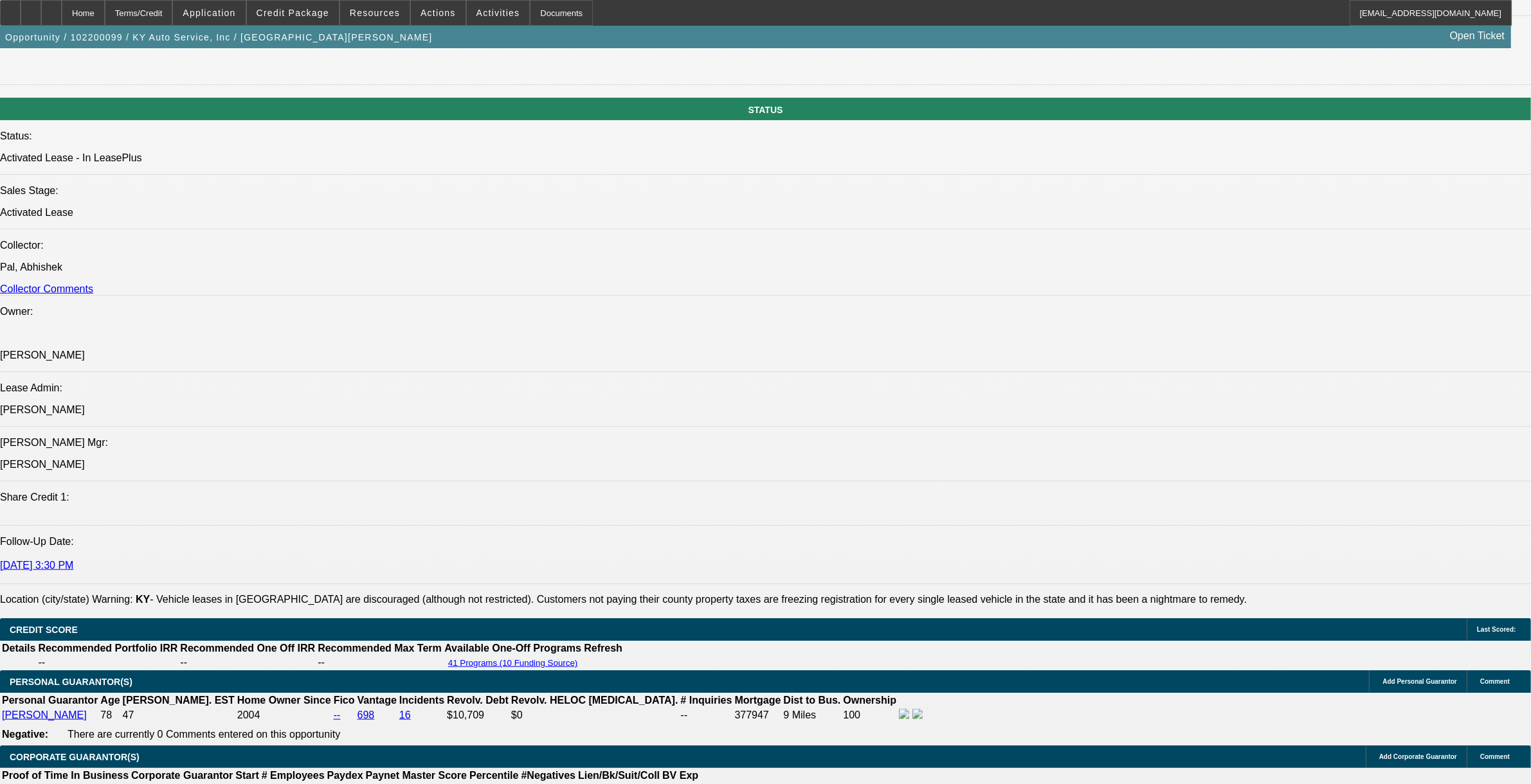
select select "1"
select select "2"
select select "6"
select select "1"
select select "2"
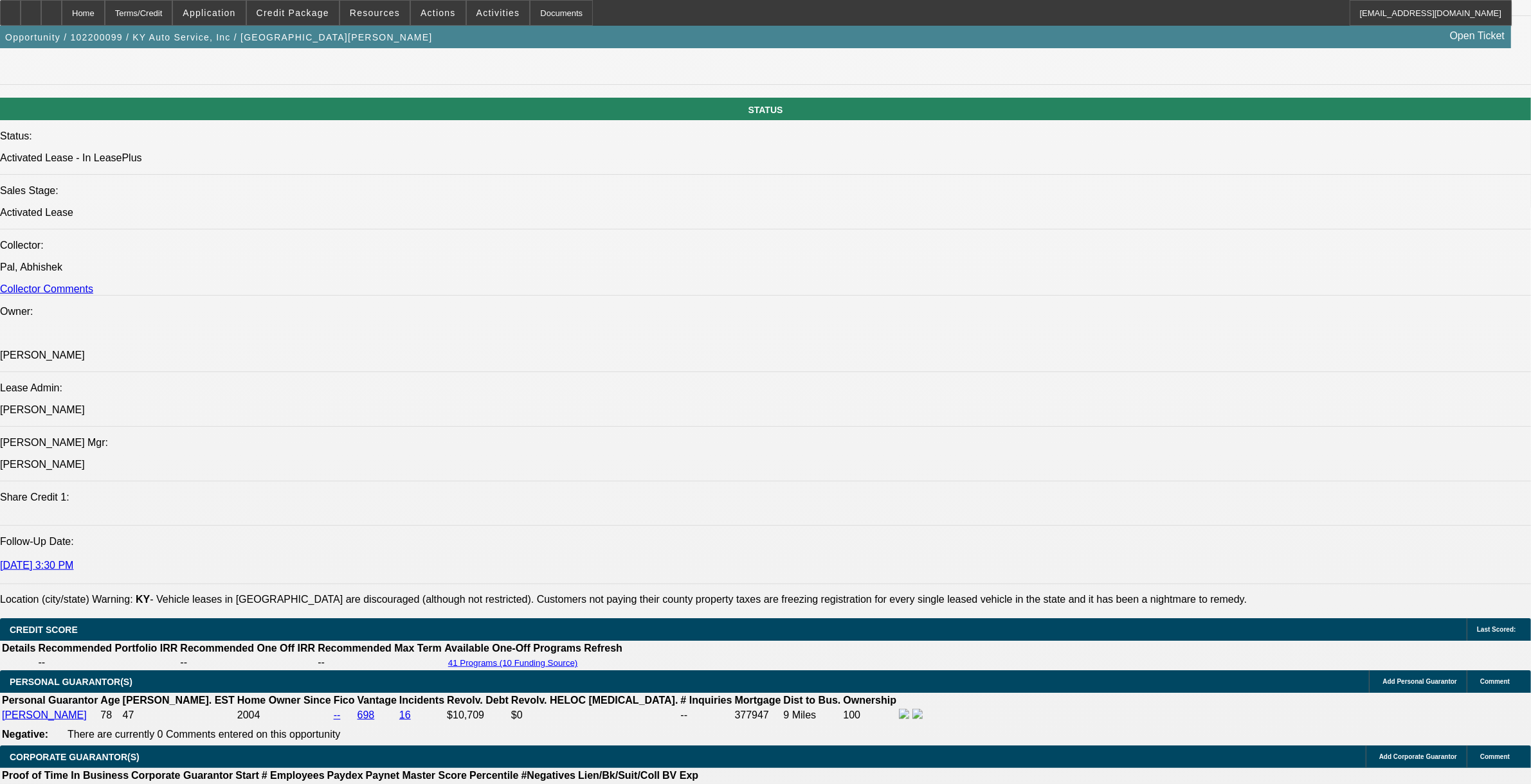
select select "6"
select select "1"
select select "2"
select select "6"
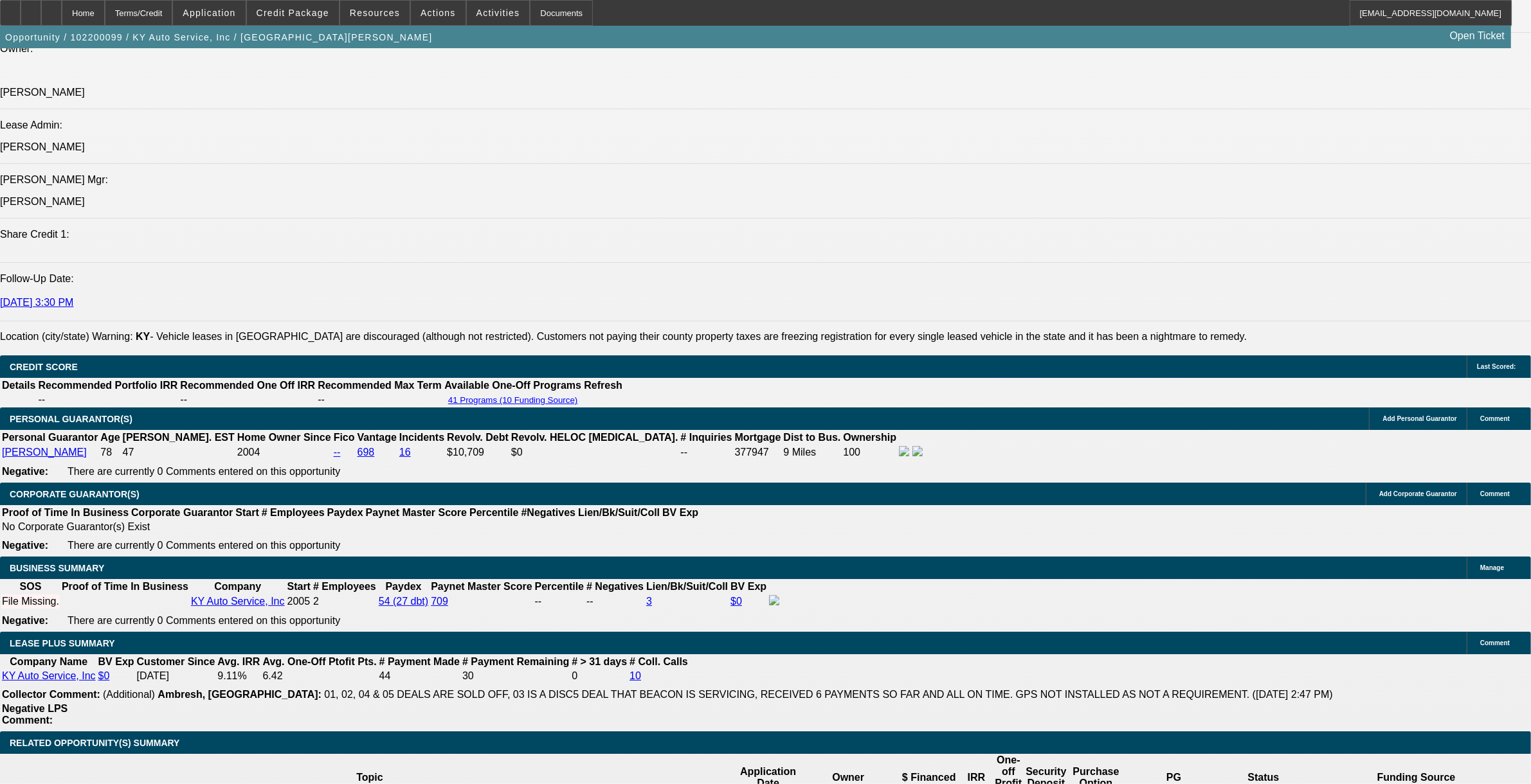
scroll to position [1601, 0]
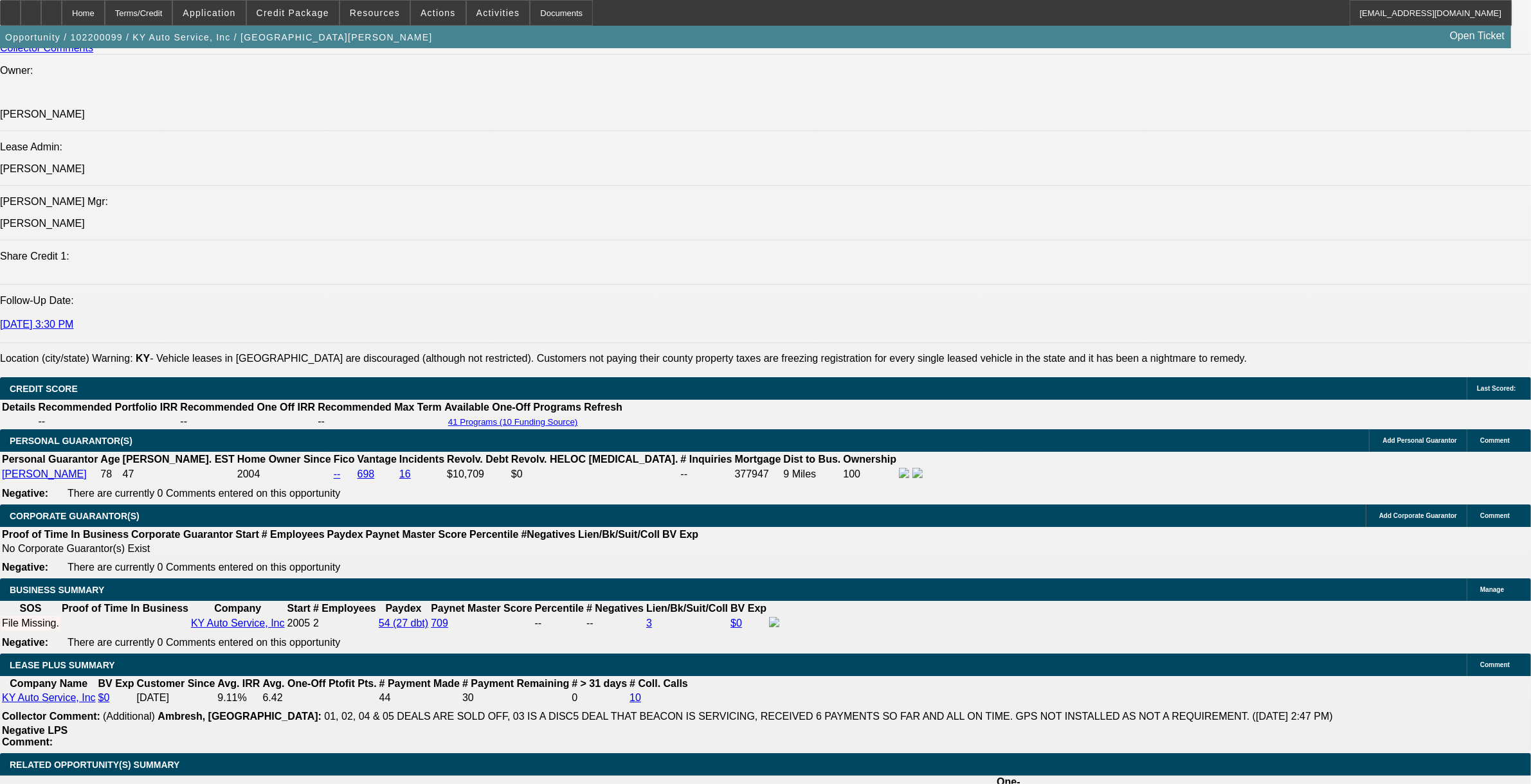
drag, startPoint x: 572, startPoint y: 335, endPoint x: 565, endPoint y: 335, distance: 7.0
drag, startPoint x: 565, startPoint y: 335, endPoint x: 567, endPoint y: 347, distance: 12.2
drag, startPoint x: 574, startPoint y: 335, endPoint x: 937, endPoint y: 327, distance: 363.1
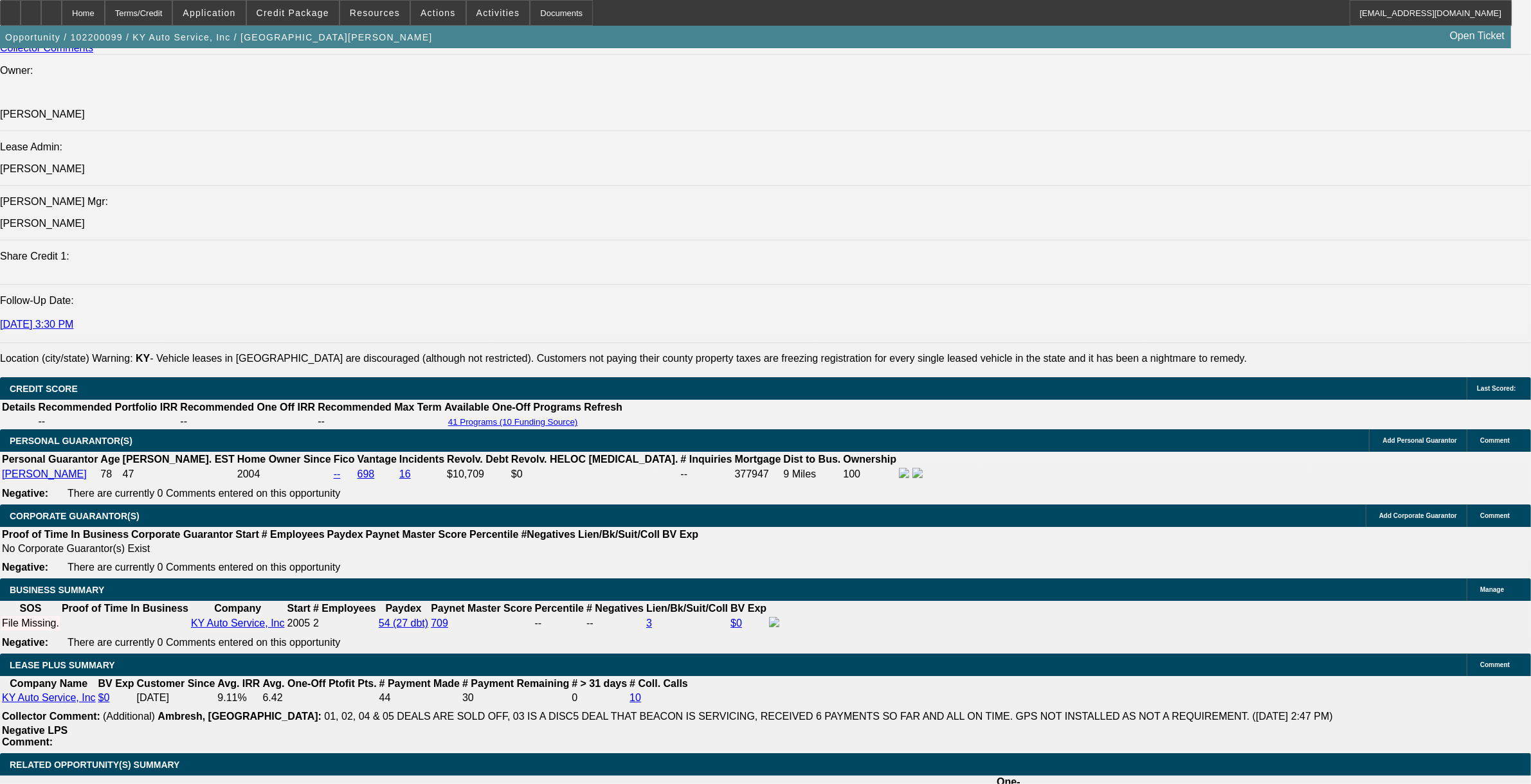
copy span "This tractor will be used to move heavy equipment (fork lifts, skid steers, etc…"
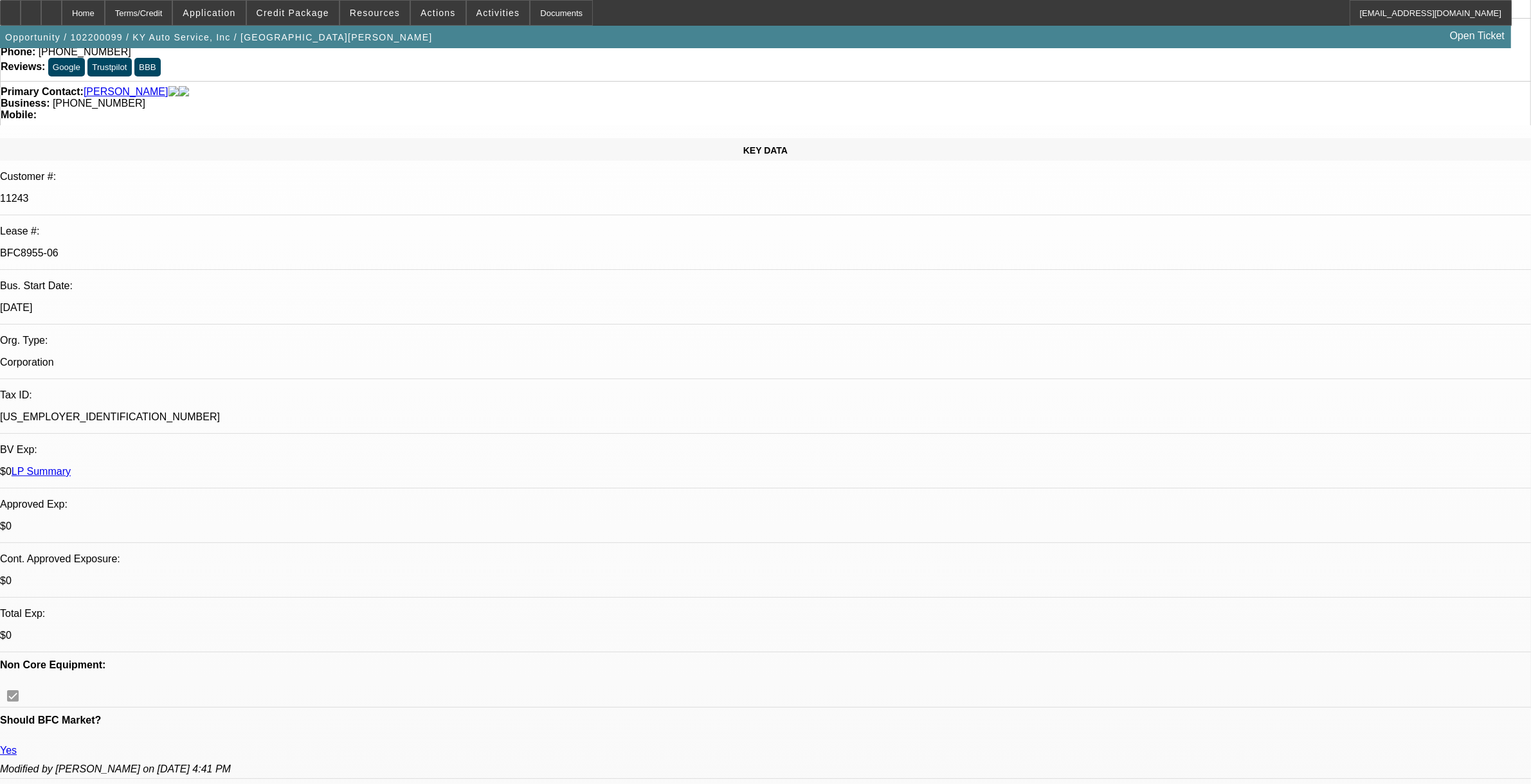
scroll to position [0, 0]
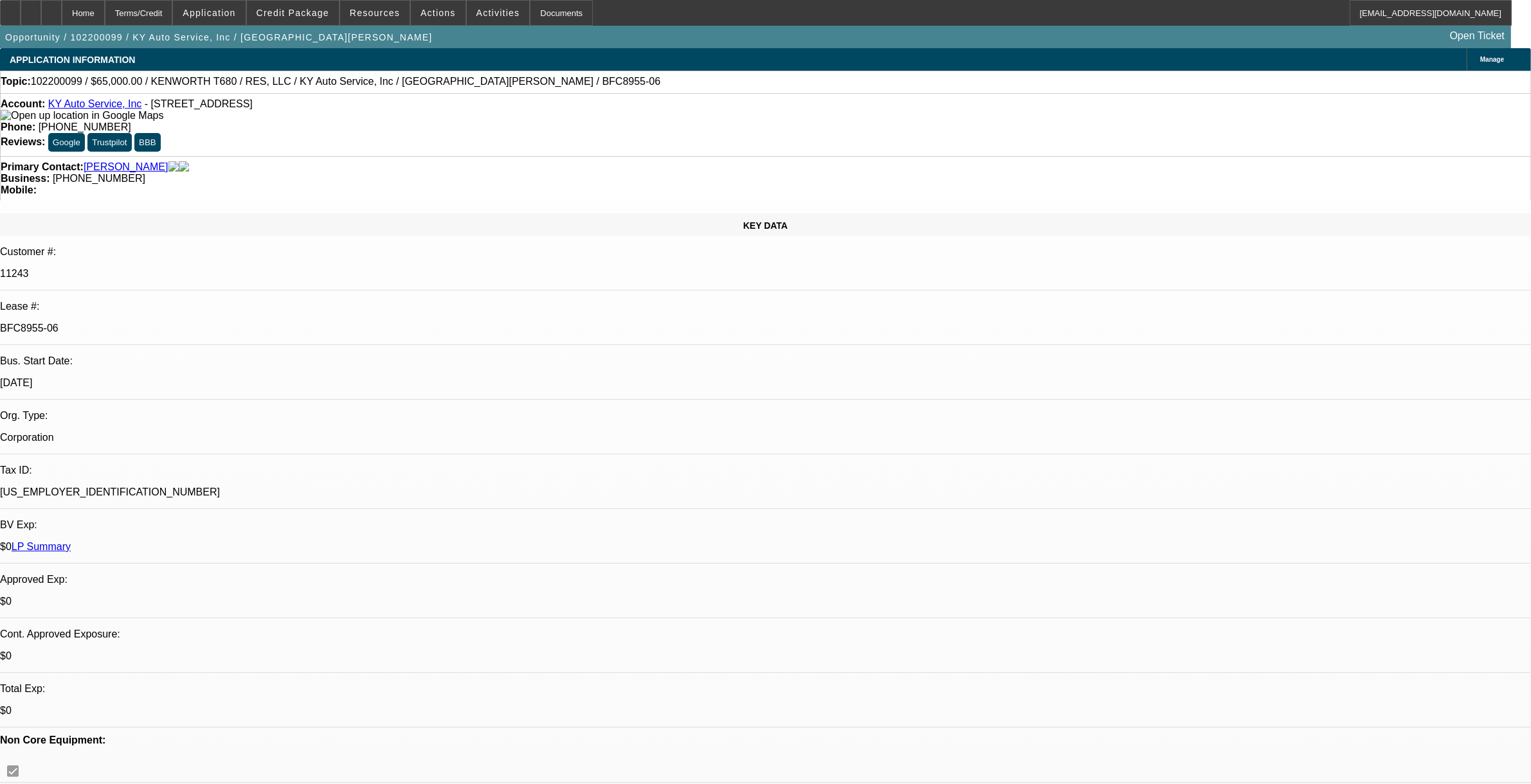
select select "0"
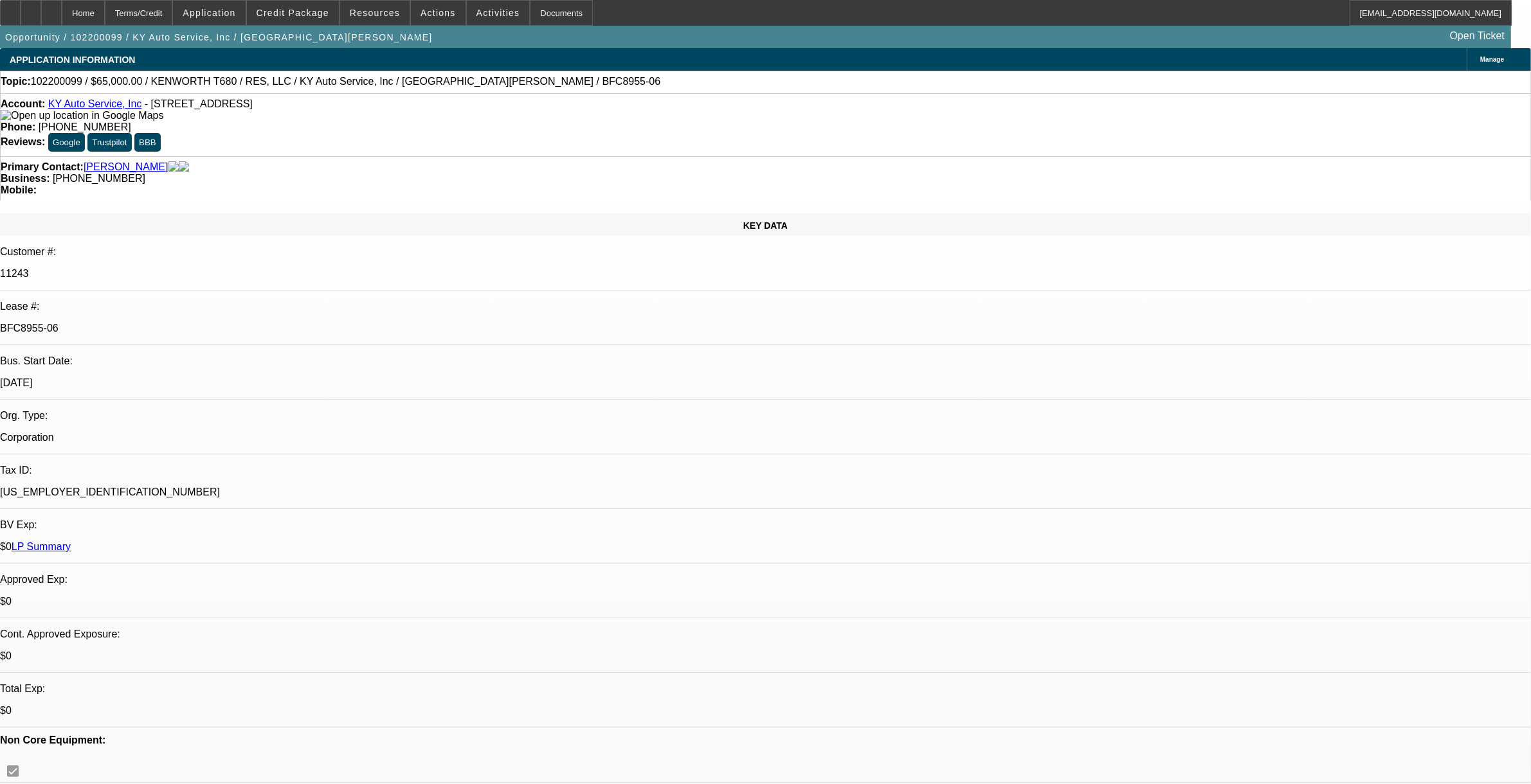
select select "0"
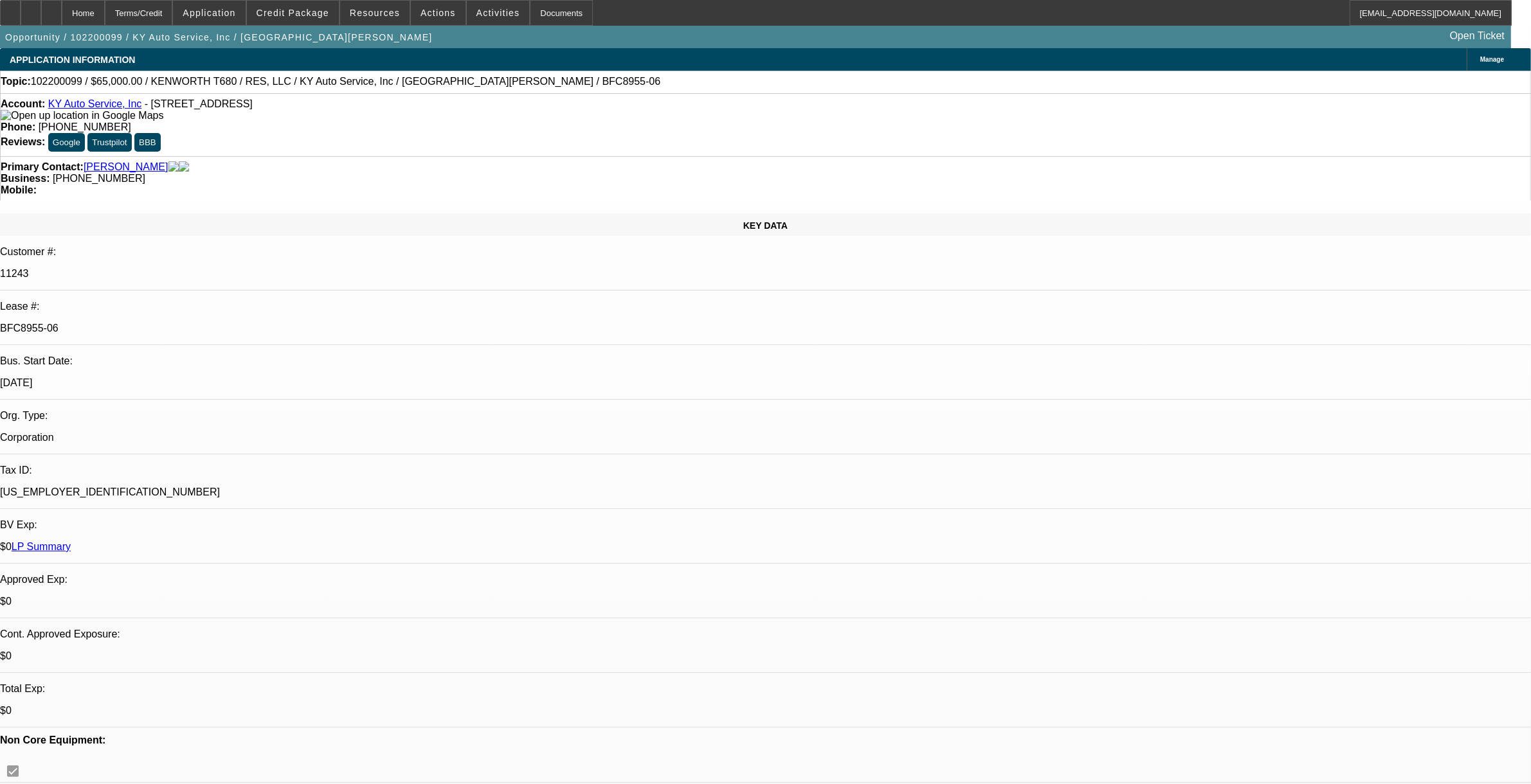
select select "0"
select select "1"
select select "6"
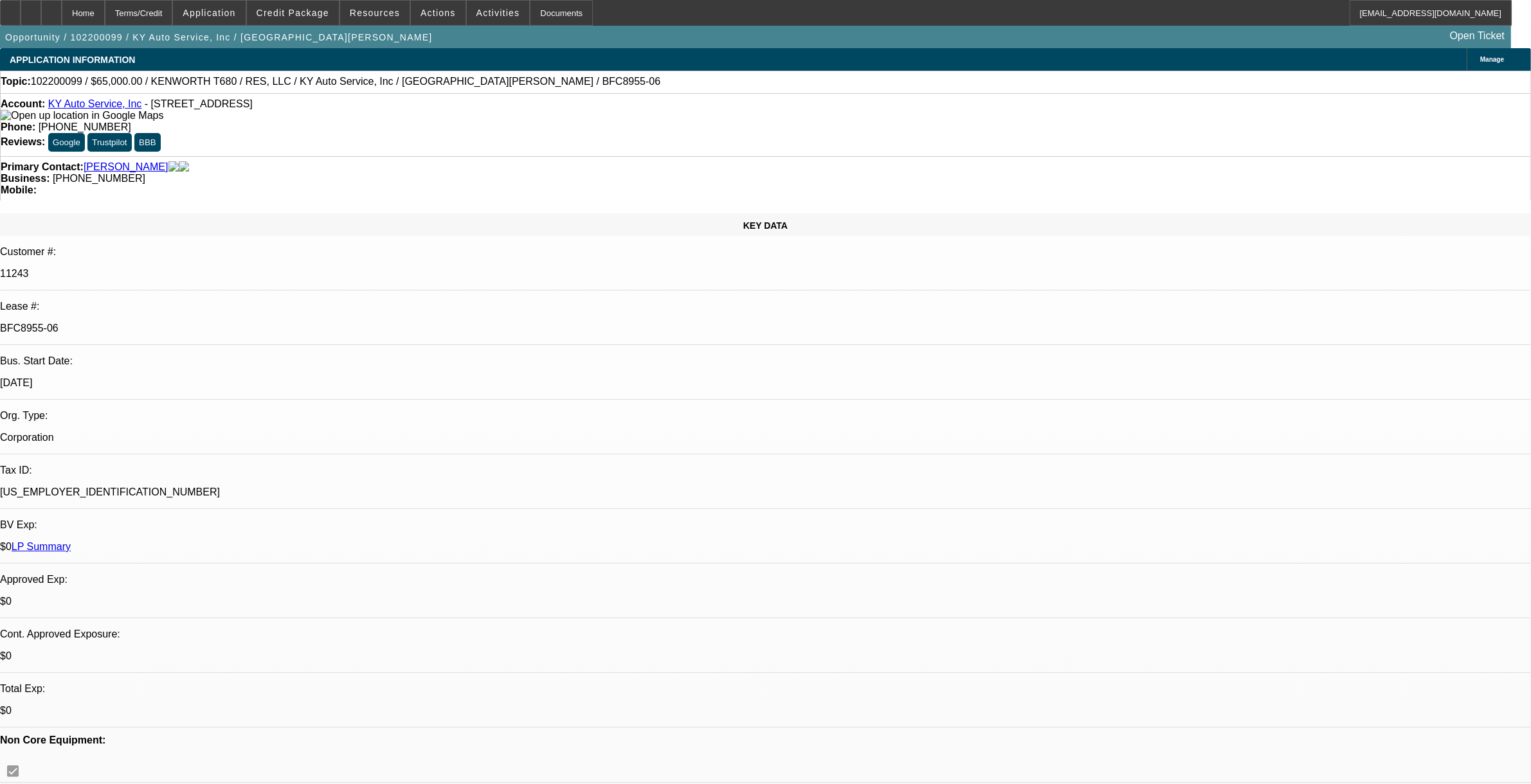
select select "1"
select select "2"
select select "6"
select select "1"
select select "2"
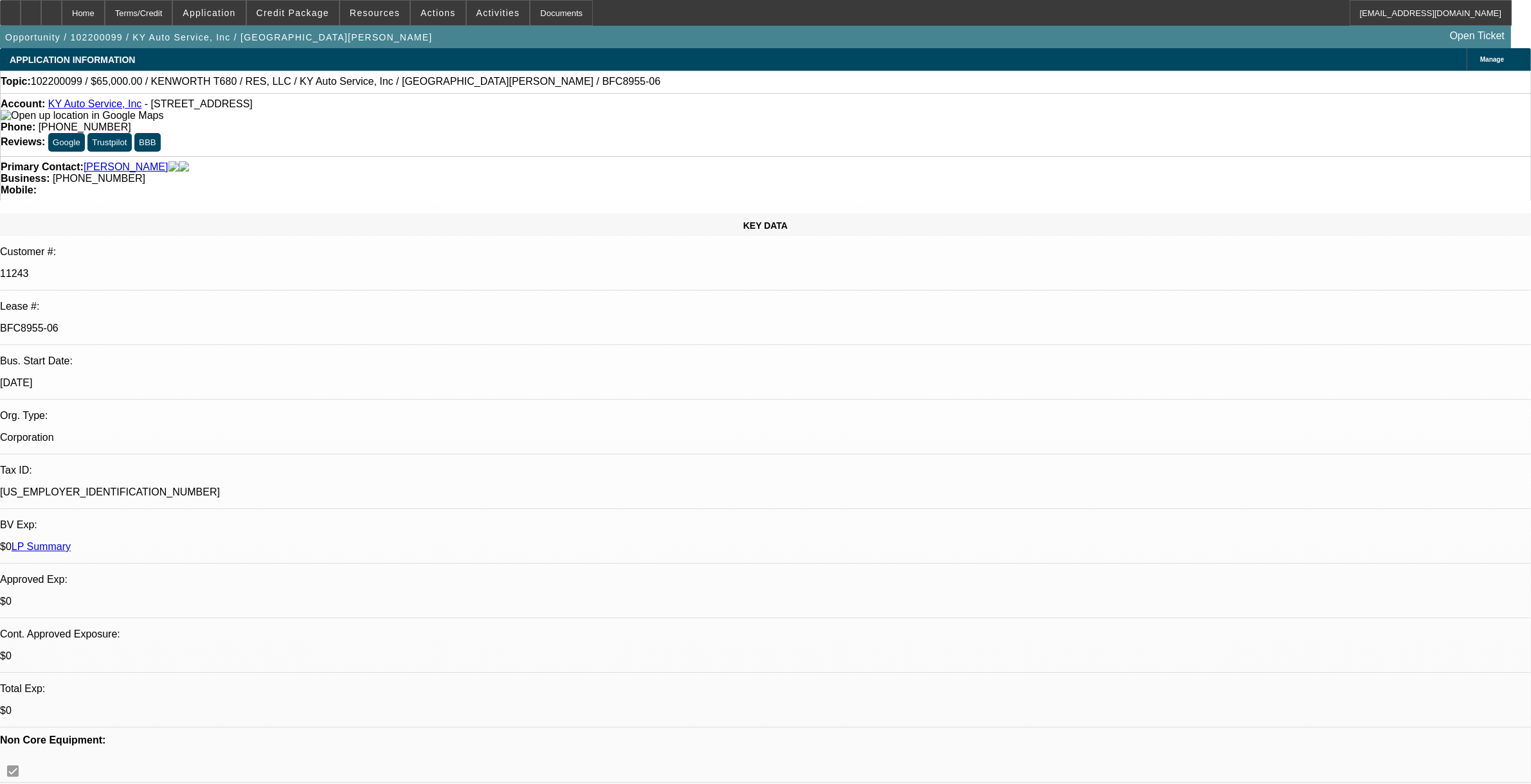
select select "6"
select select "1"
select select "2"
select select "6"
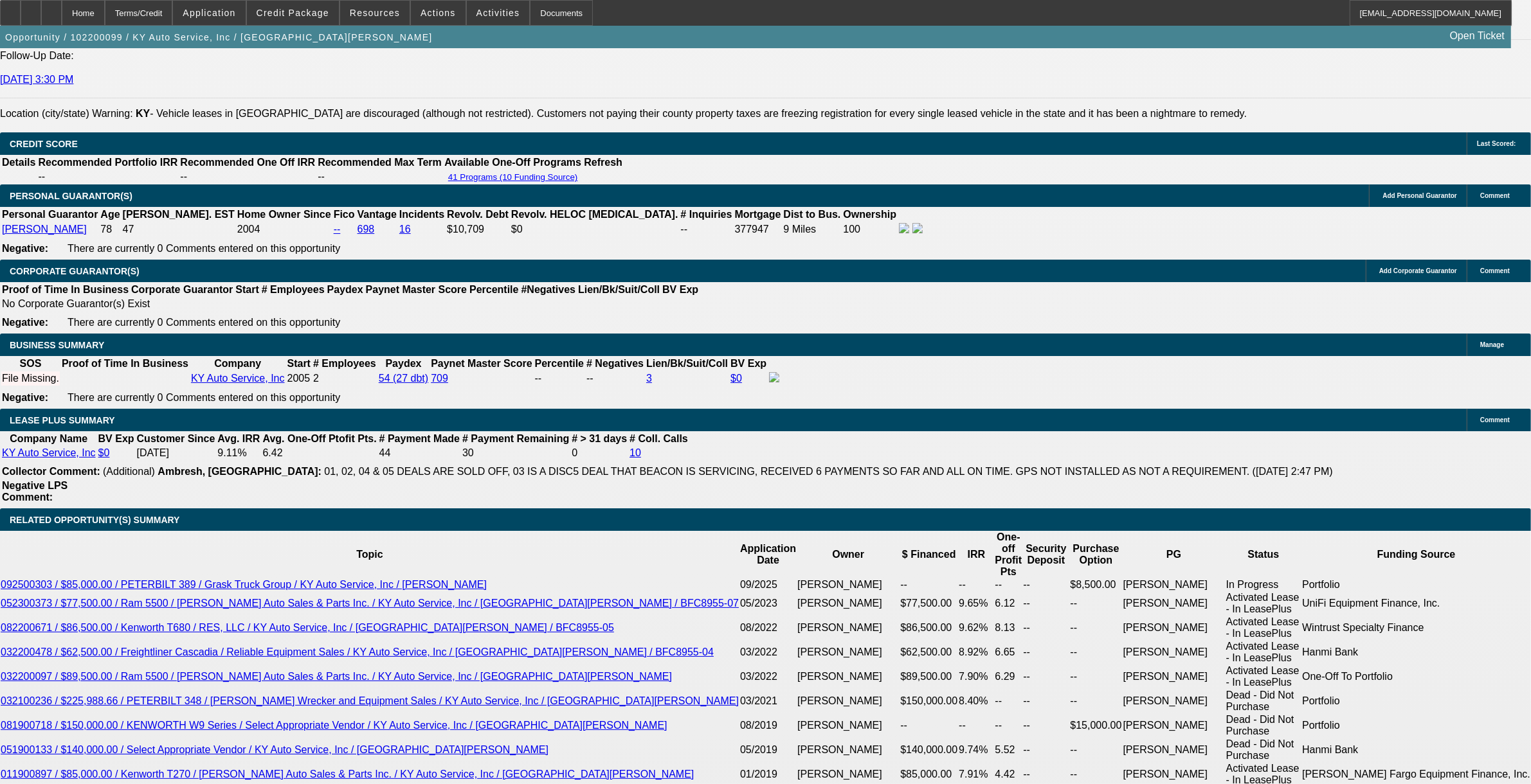
scroll to position [1847, 0]
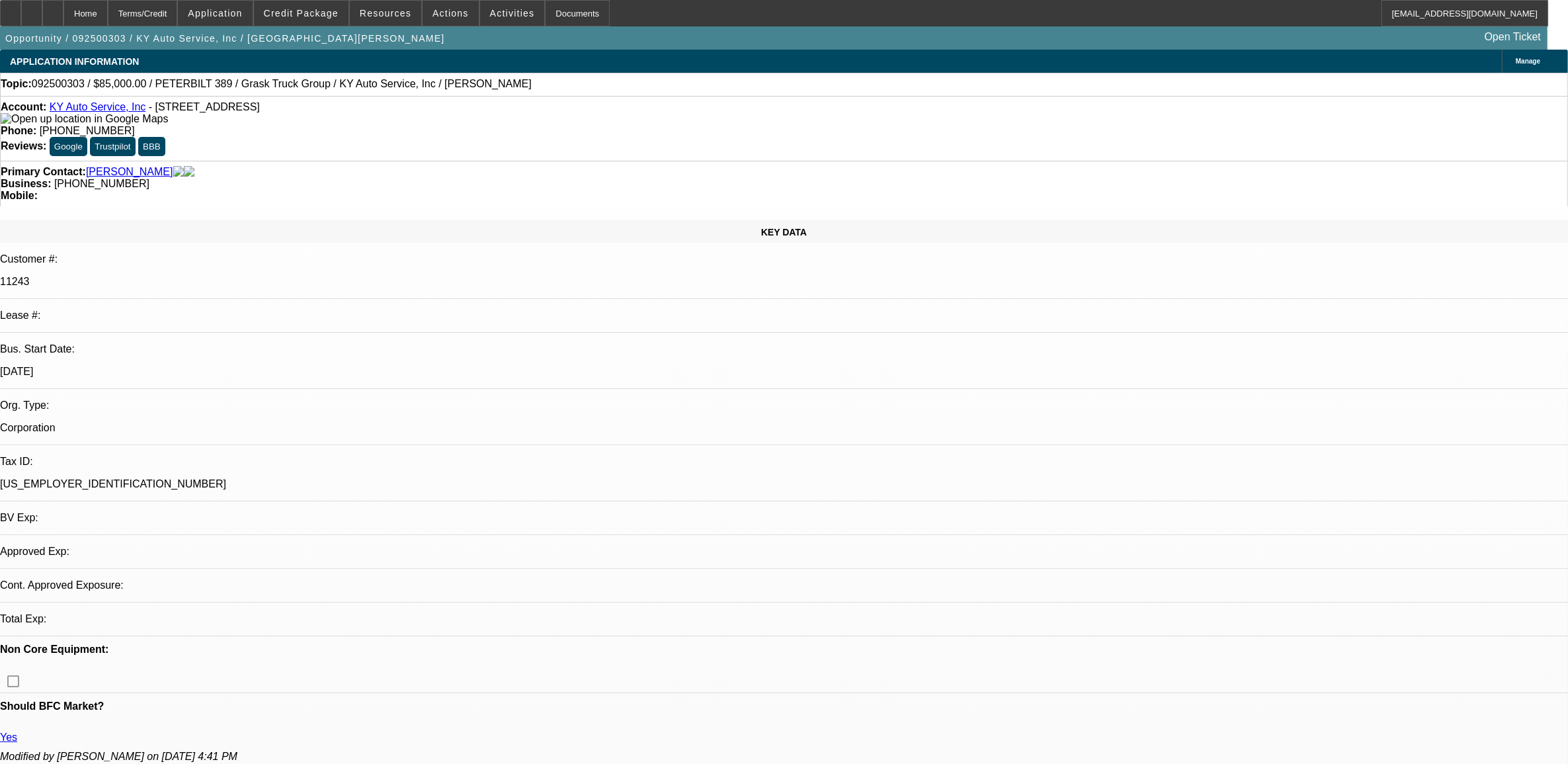
select select "0"
select select "2"
select select "0.1"
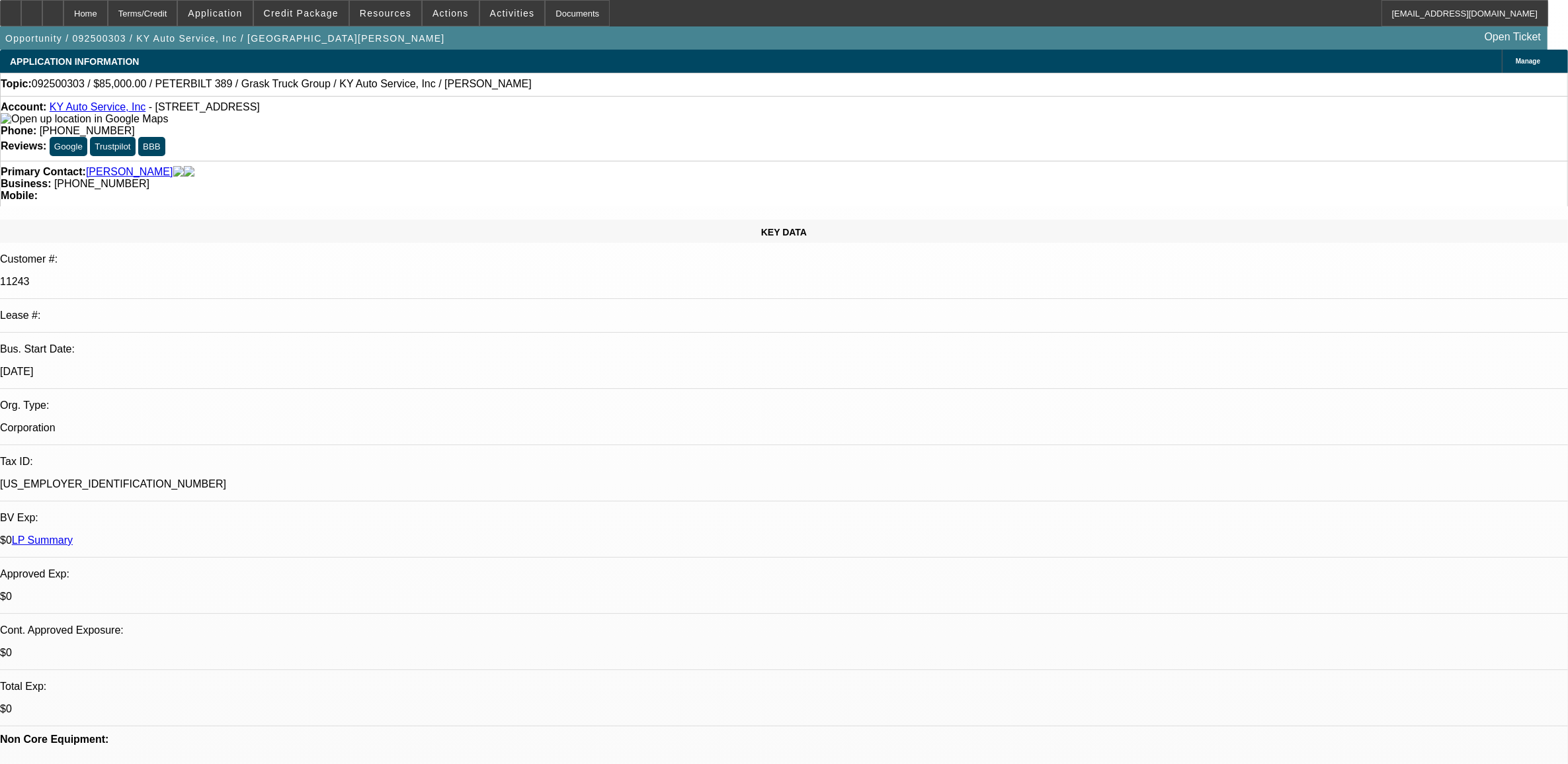
select select "1"
select select "2"
select select "4"
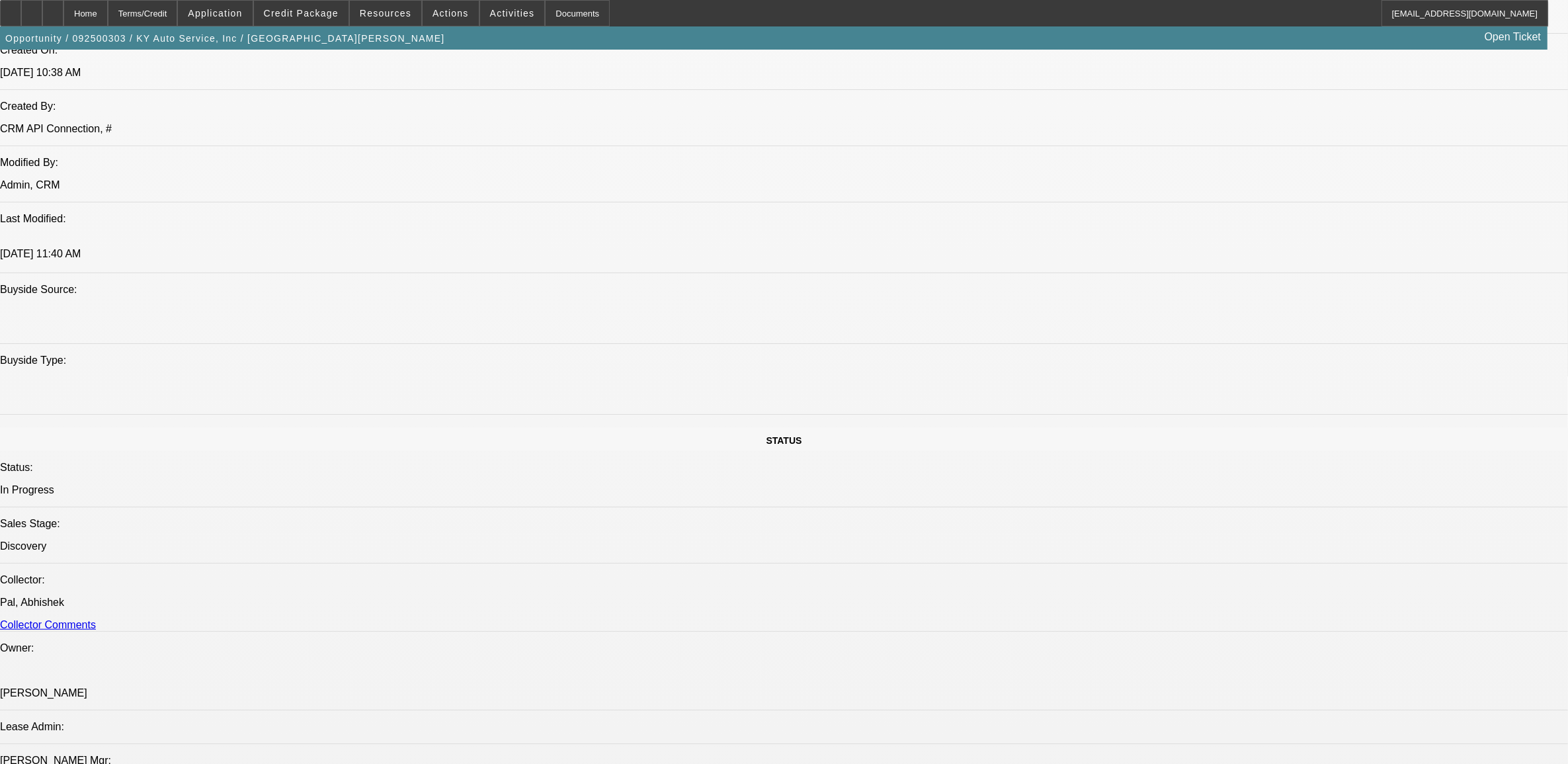
scroll to position [1240, 0]
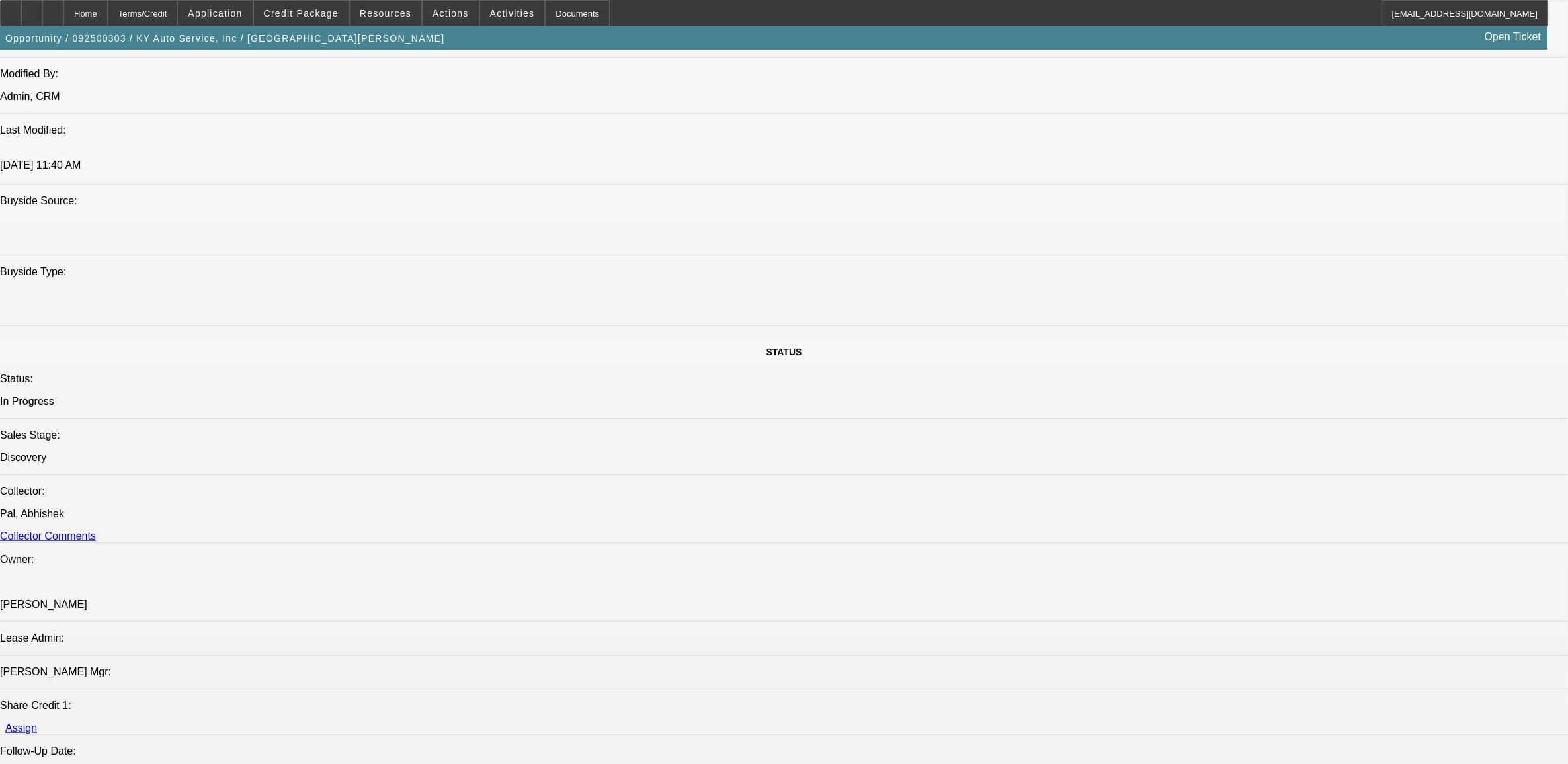
click at [309, 18] on span at bounding box center [301, 14] width 95 height 32
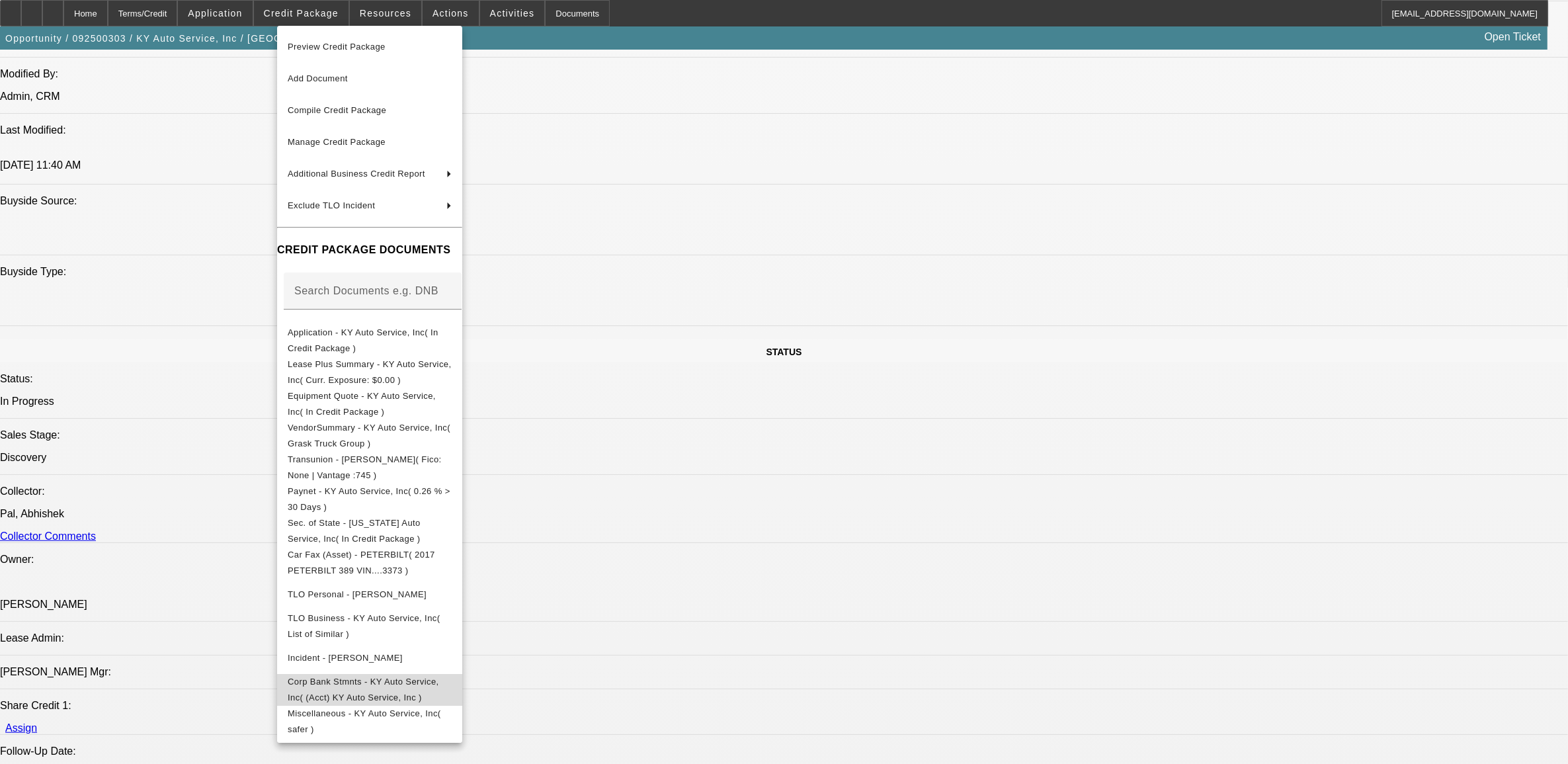
click at [352, 682] on span "Corp Bank Stmnts - KY Auto Service, Inc( (Acct) KY Auto Service, Inc )" at bounding box center [364, 689] width 151 height 26
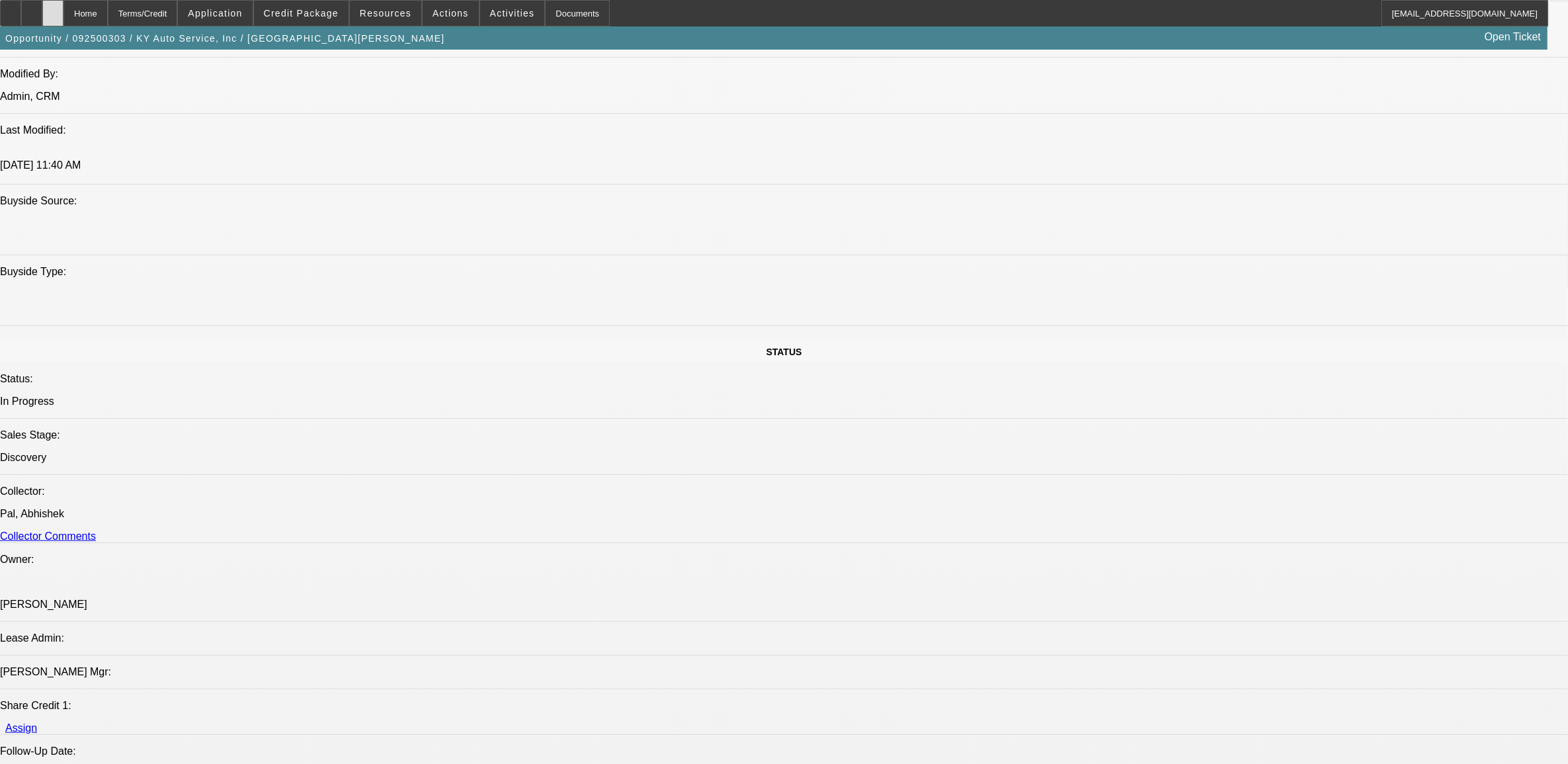
click at [63, 18] on div at bounding box center [53, 13] width 21 height 27
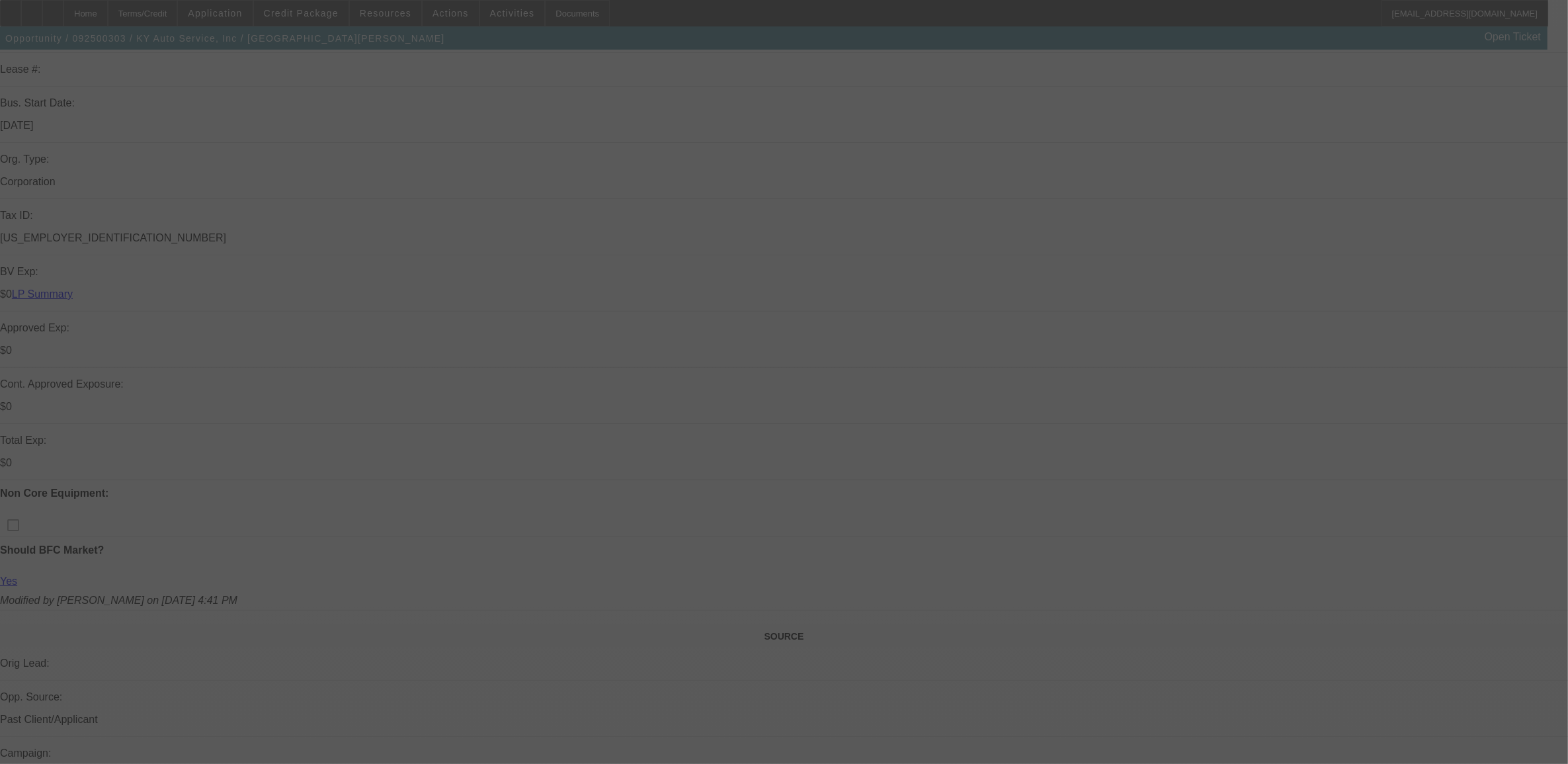
scroll to position [248, 0]
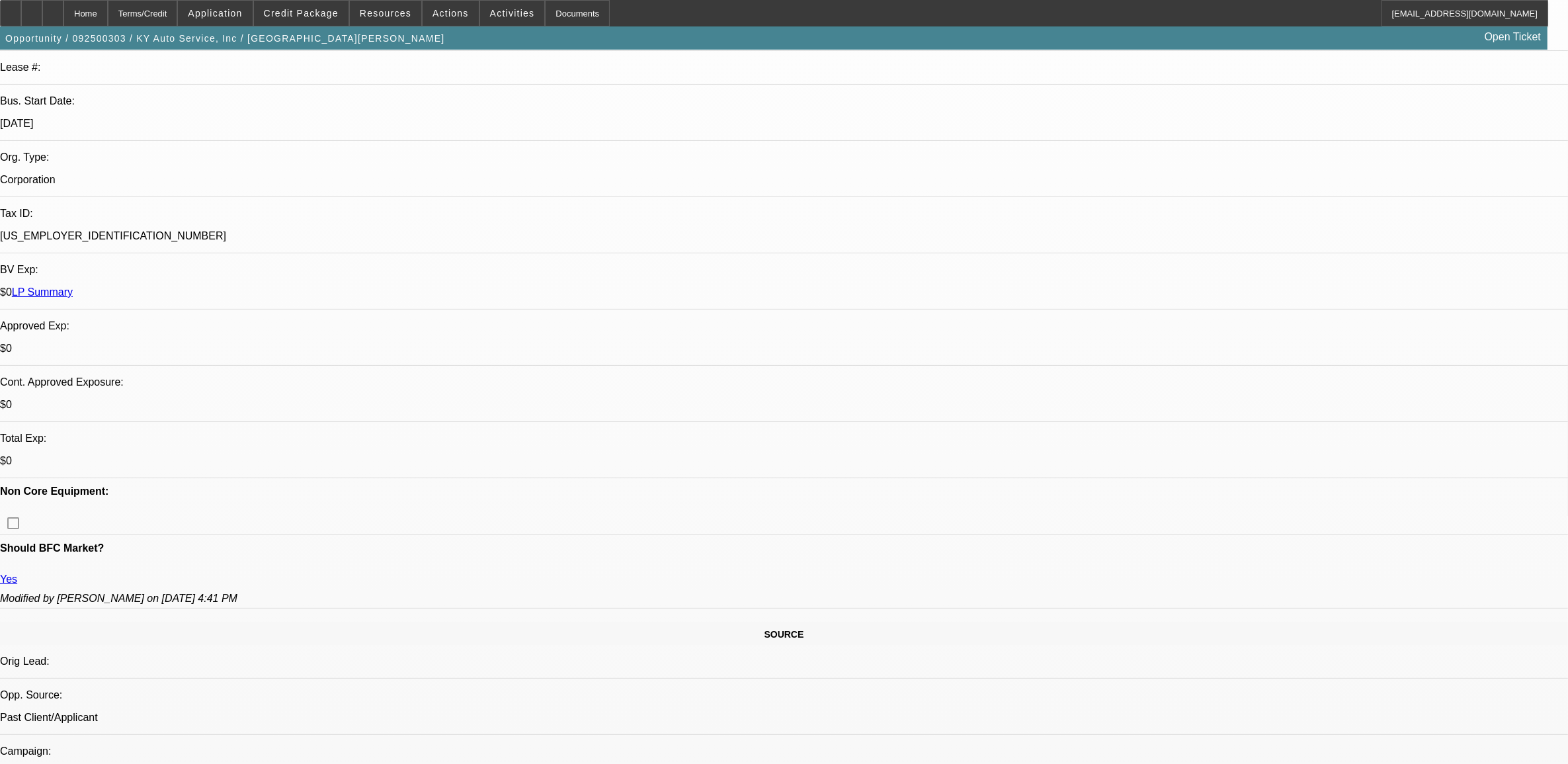
select select "0"
select select "2"
select select "0.1"
select select "1"
select select "2"
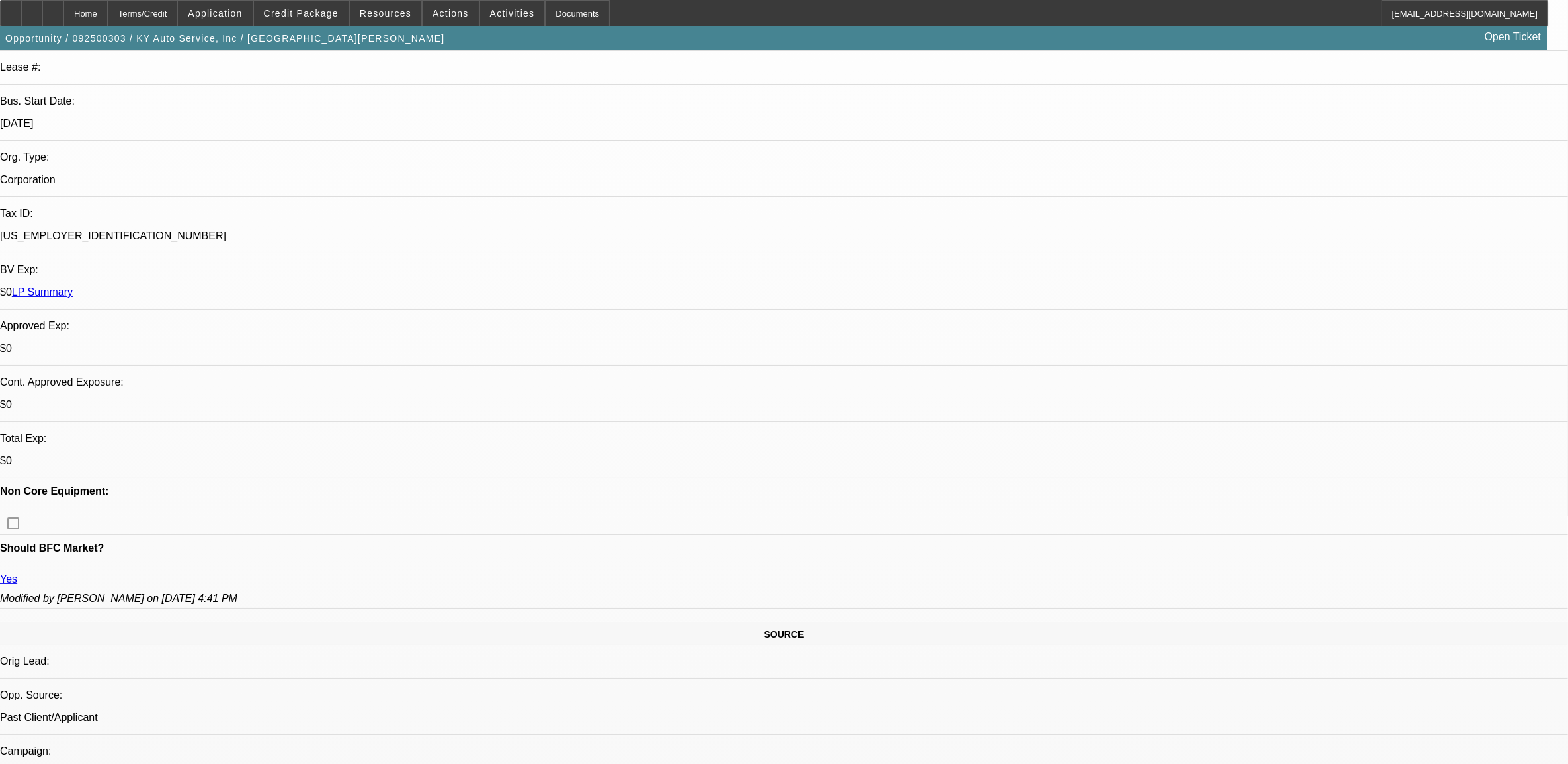
select select "4"
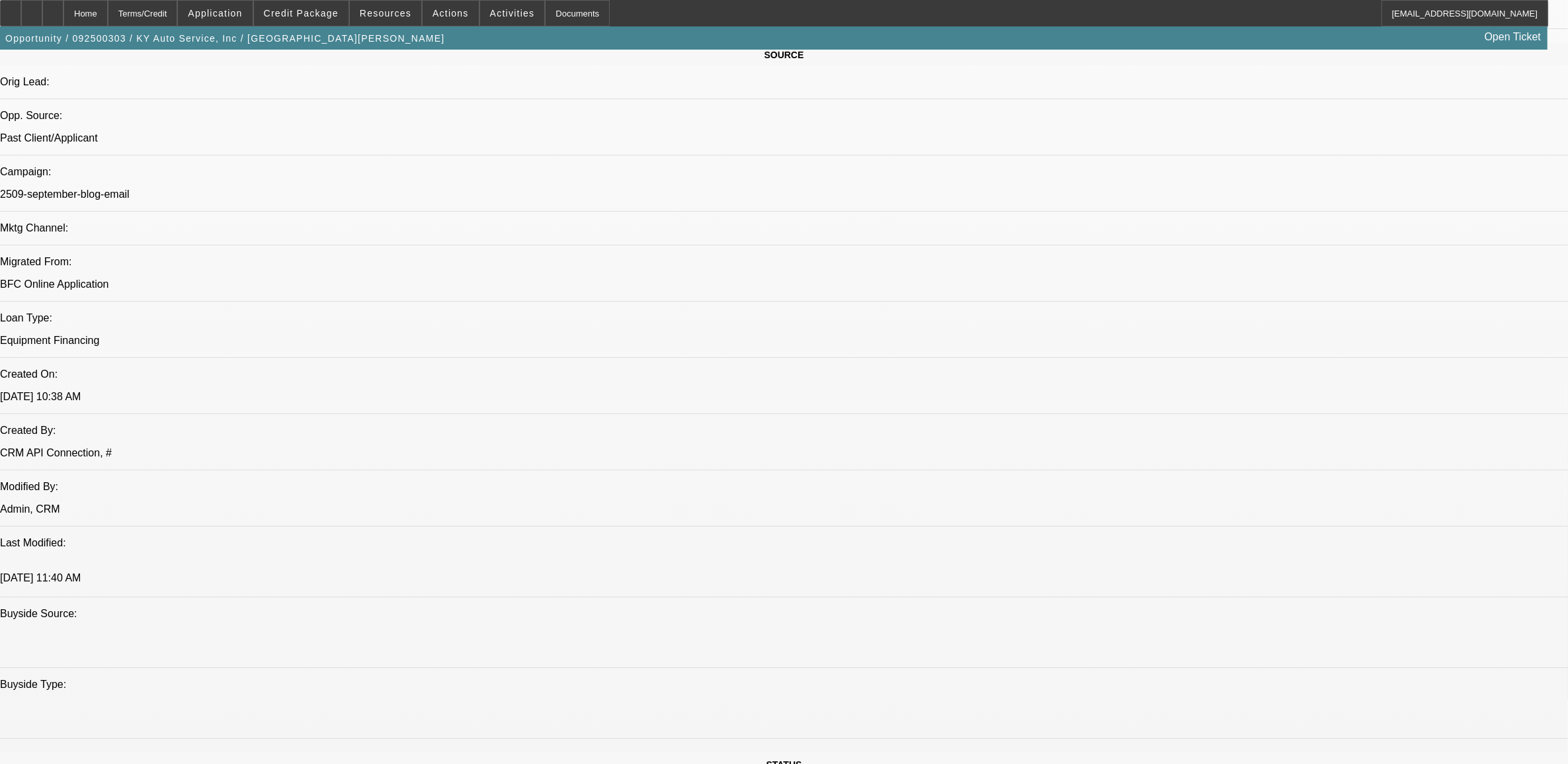
scroll to position [827, 0]
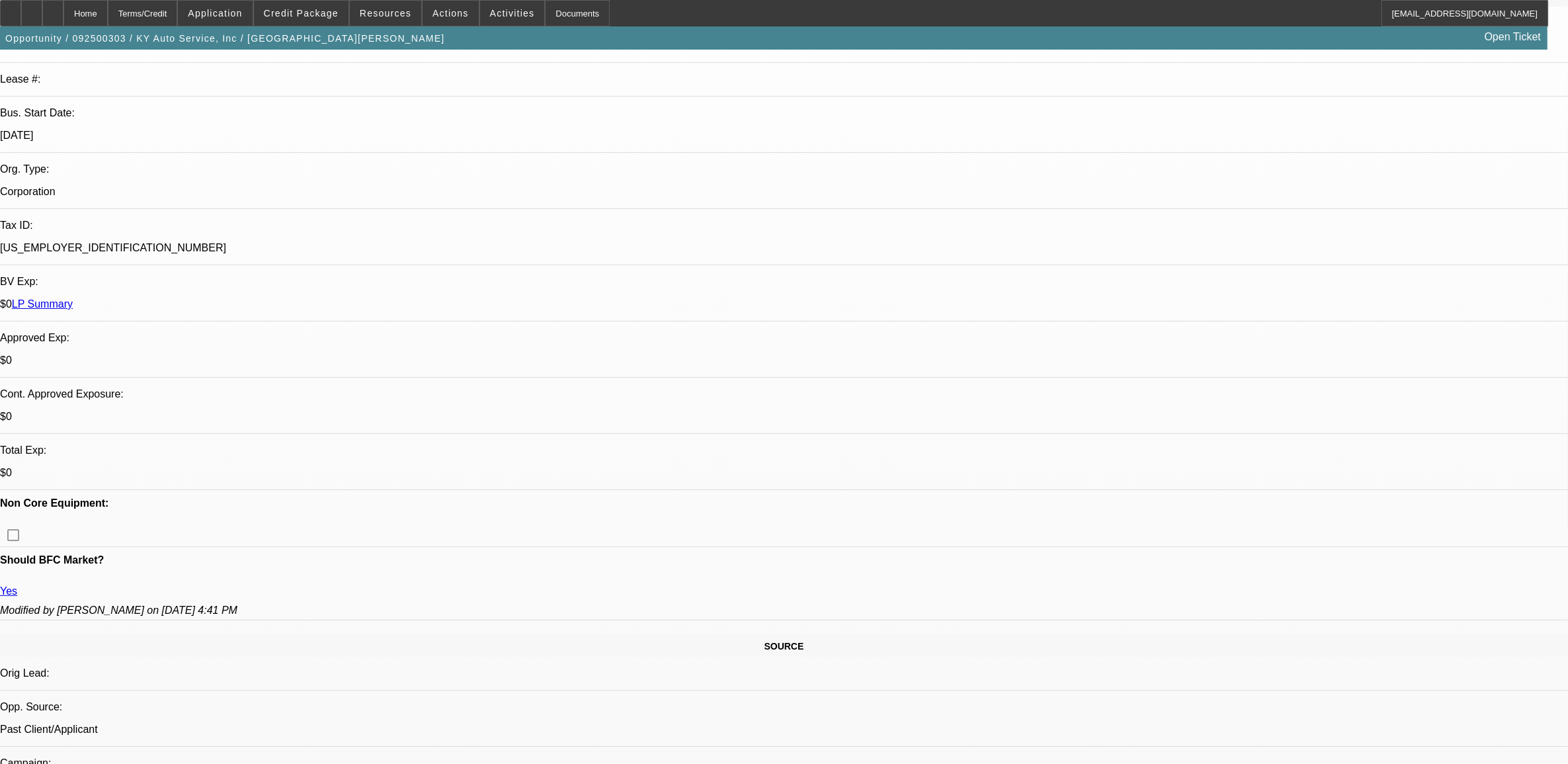
scroll to position [0, 0]
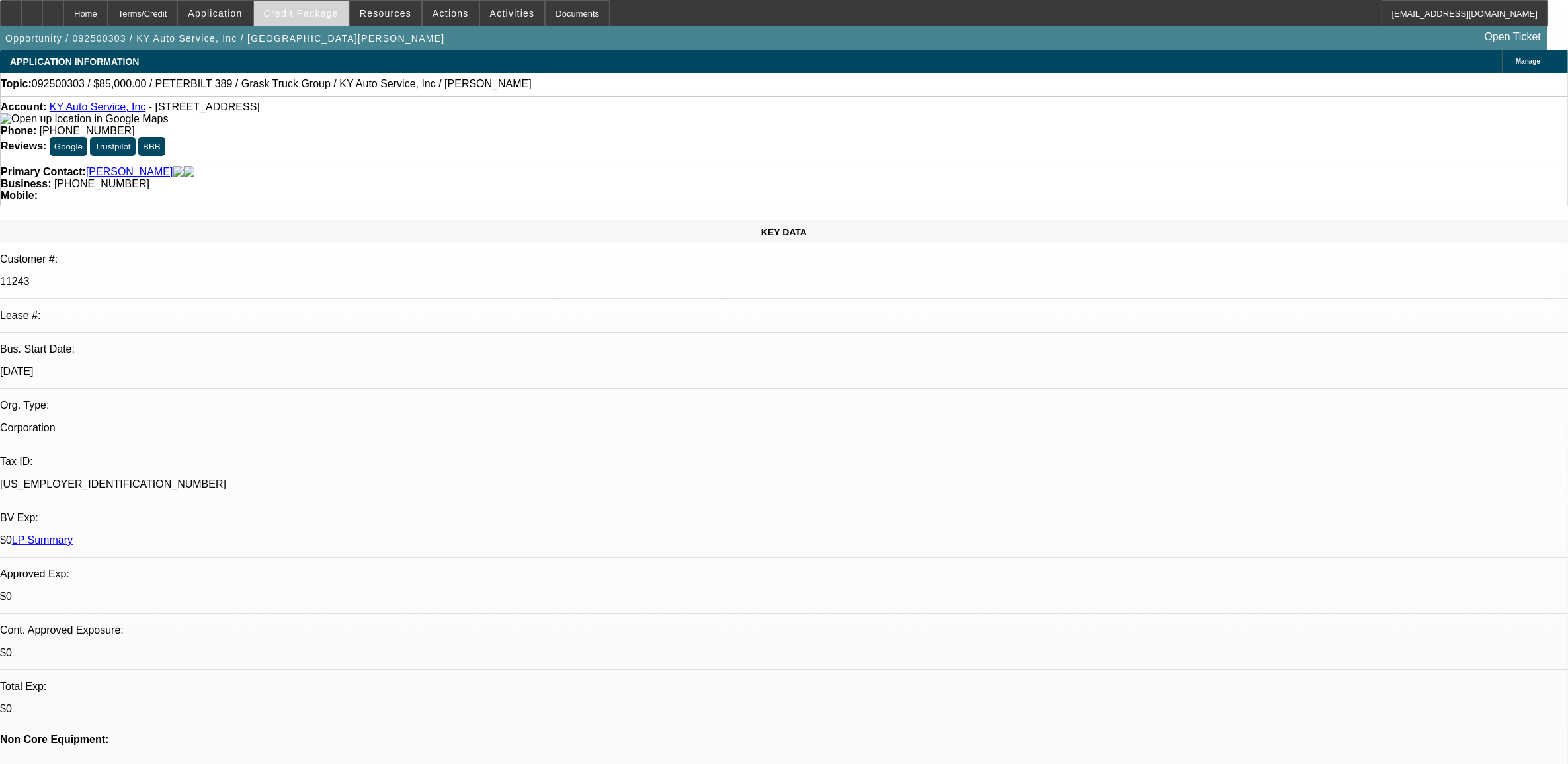
click at [302, 10] on span "Credit Package" at bounding box center [301, 13] width 75 height 11
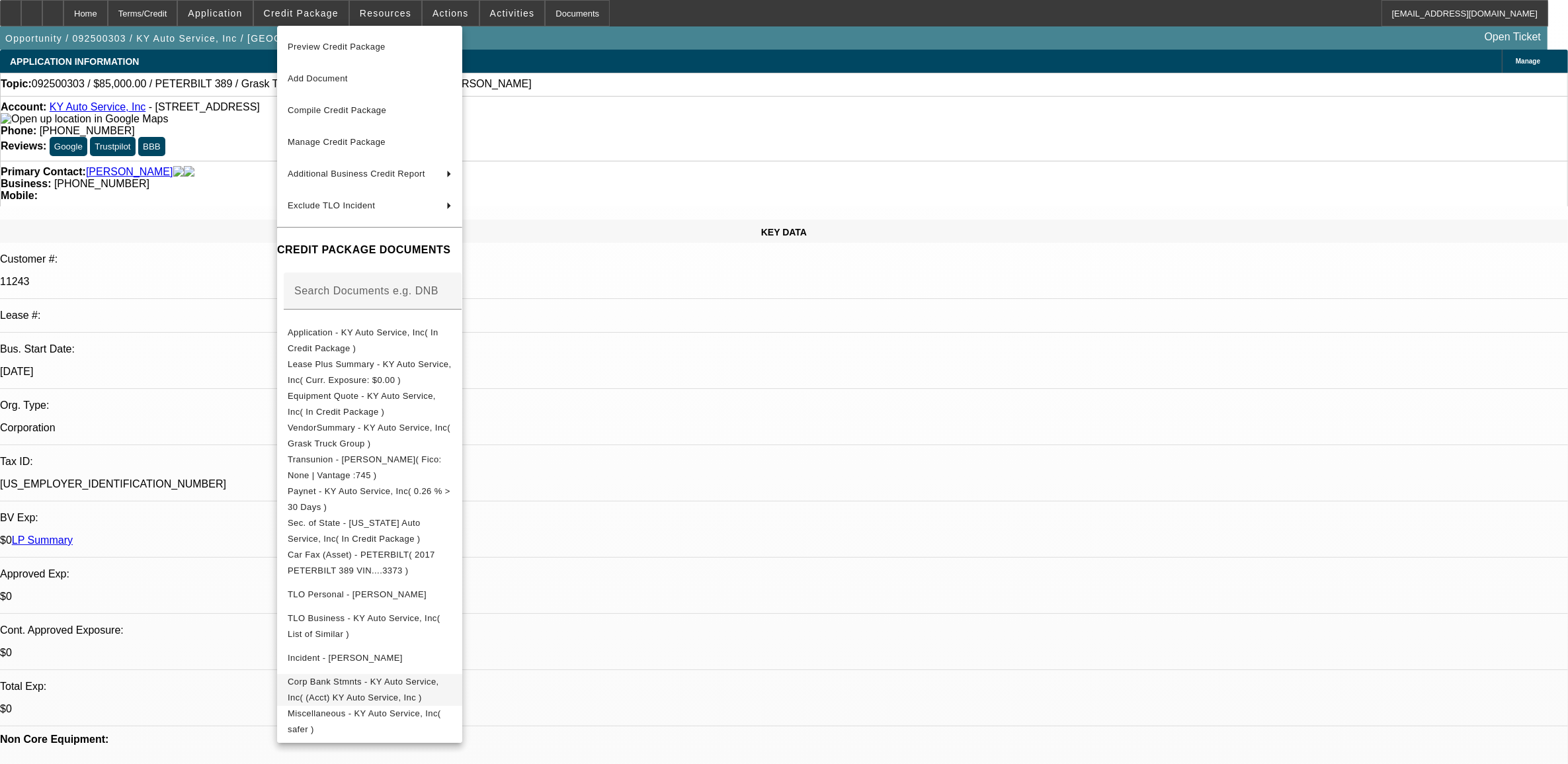
click at [324, 696] on button "Corp Bank Stmnts - KY Auto Service, Inc( (Acct) KY Auto Service, Inc )" at bounding box center [370, 689] width 185 height 32
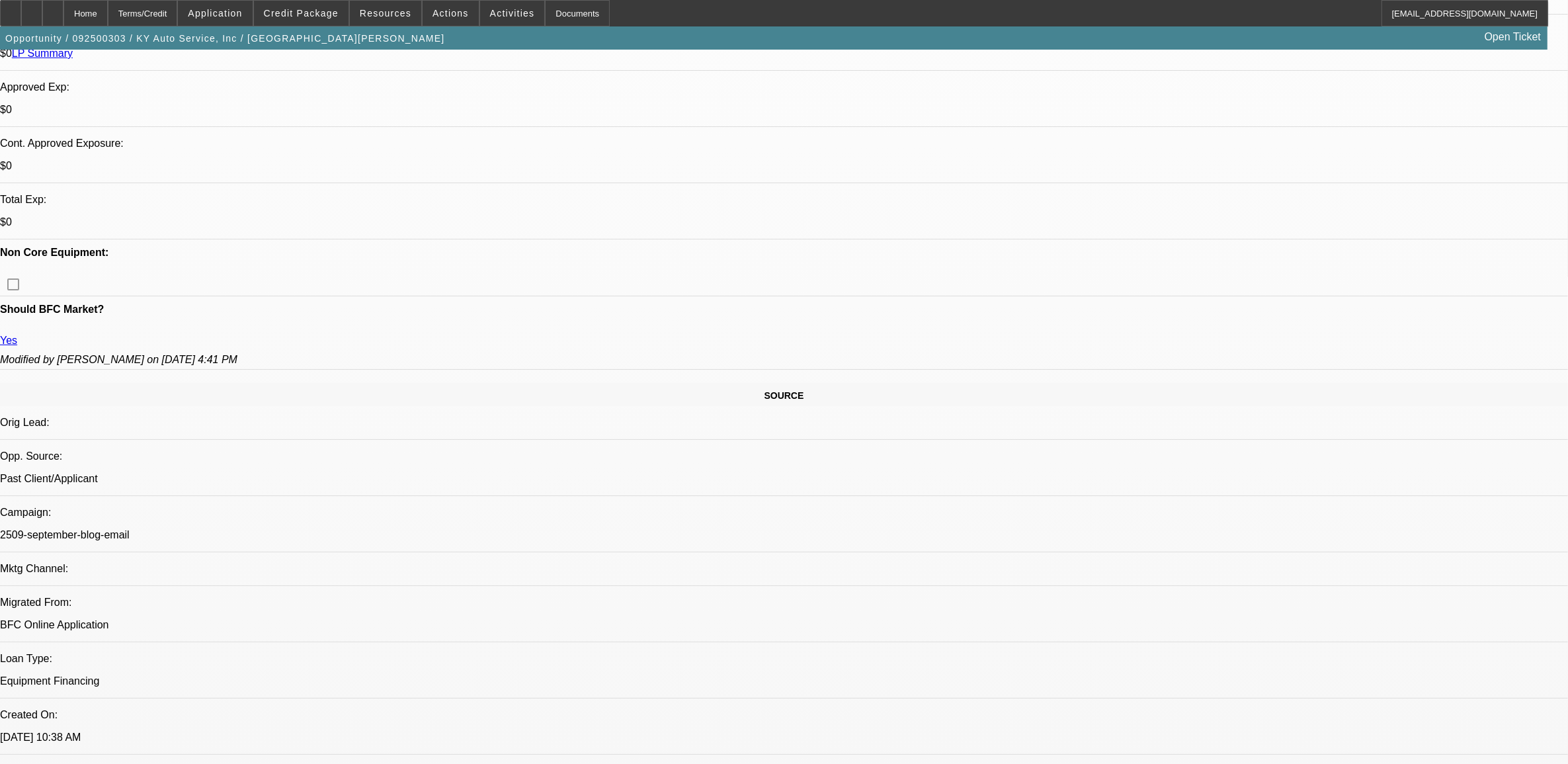
scroll to position [744, 0]
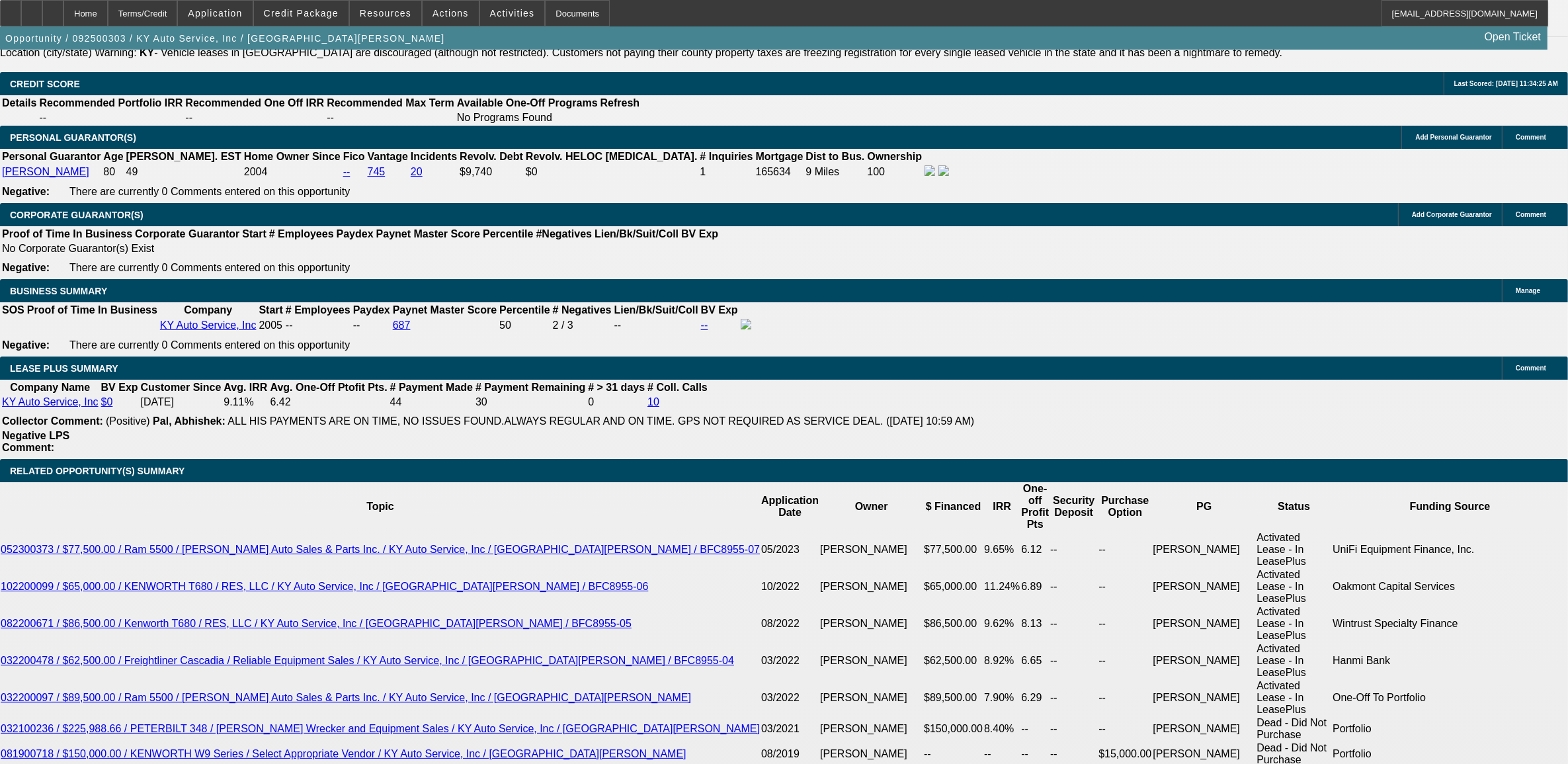
scroll to position [2149, 0]
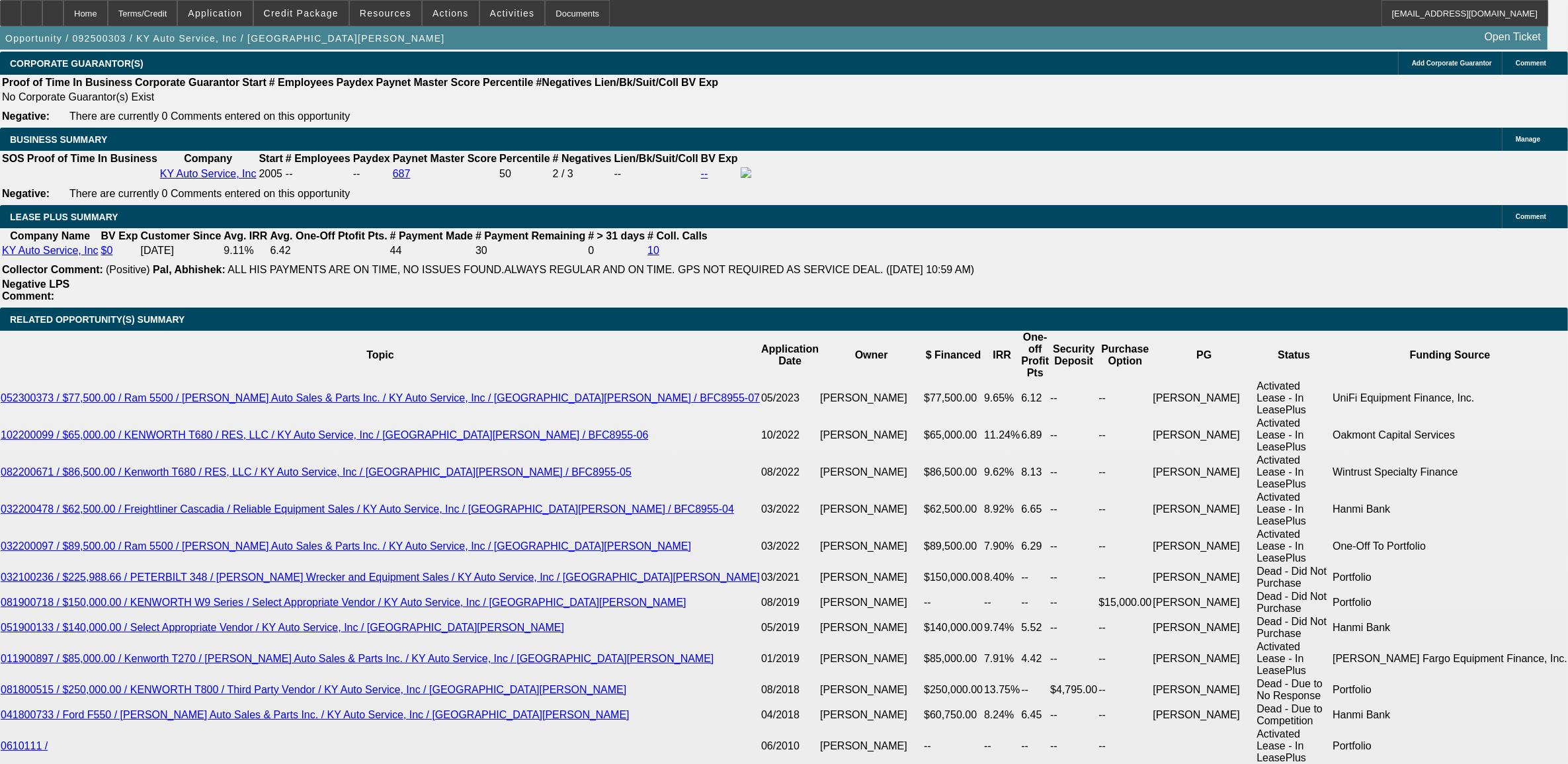
type input "$0.00"
type input "UNKNOWN"
type input "$0.00"
type input "48"
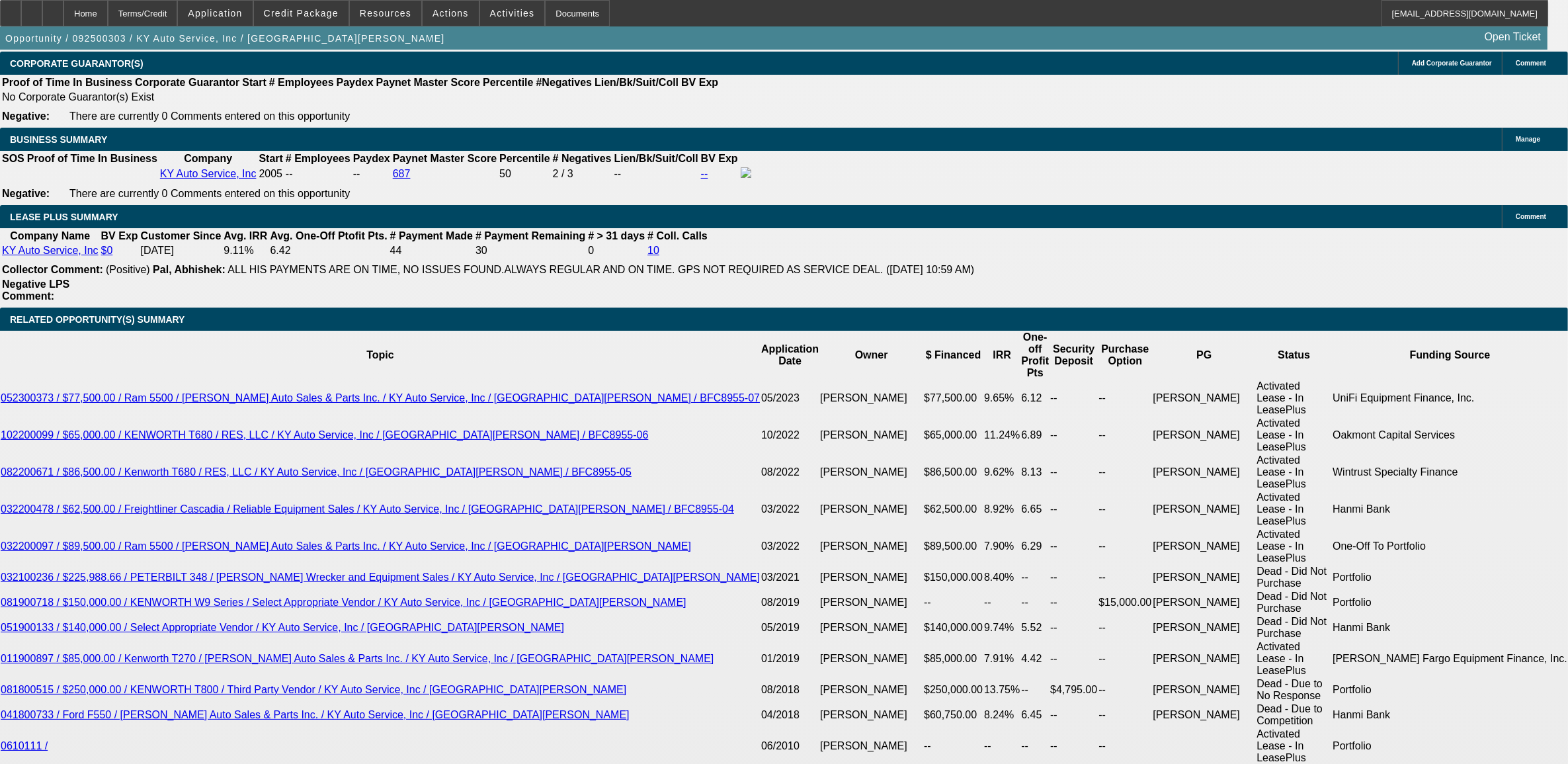
type input "10"
type input "$3,614.44"
type input "$1,807.22"
type input "10."
type input "$4,311.64"
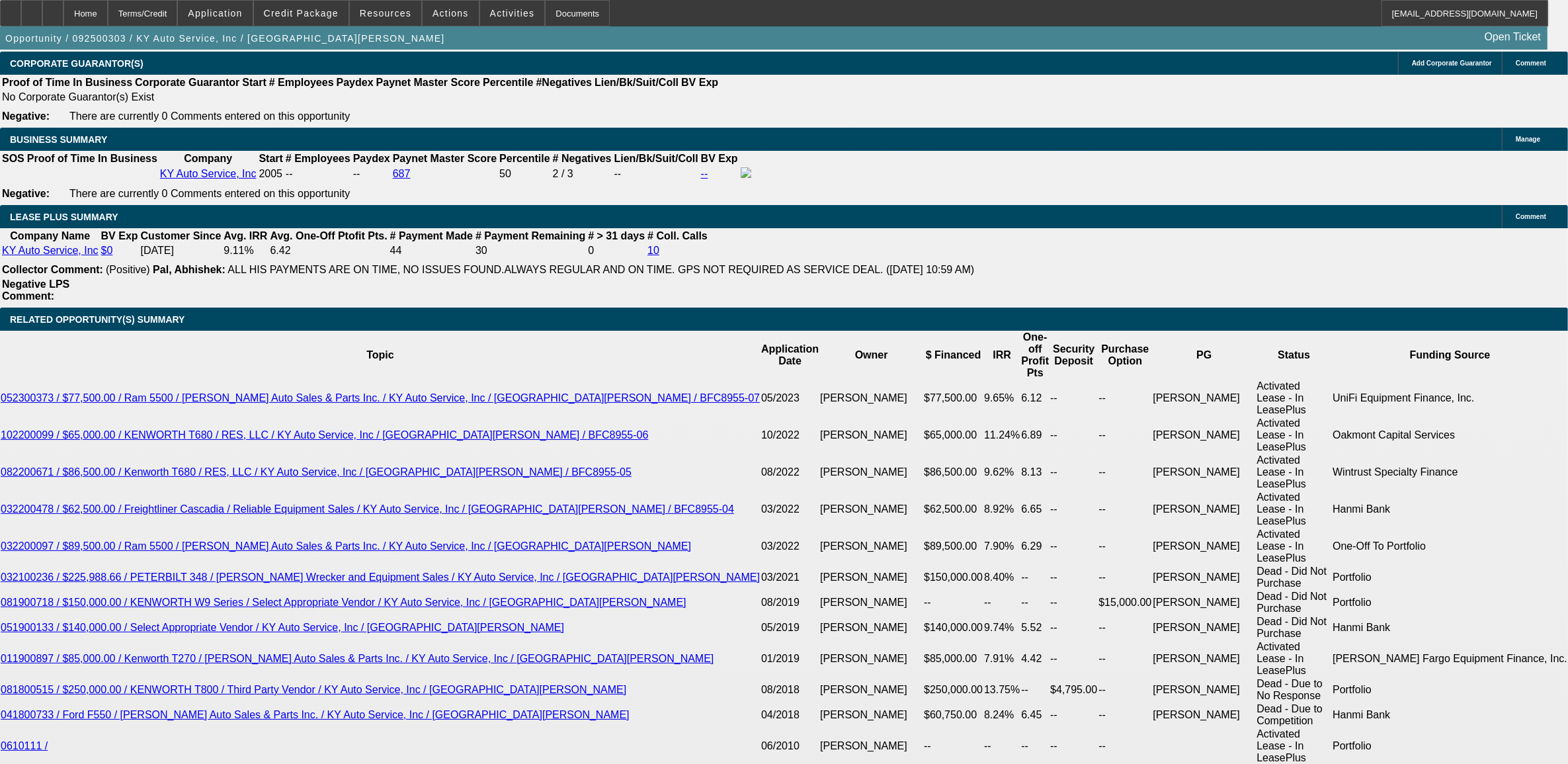
type input "$2,155.82"
type input "10.9"
type input "$4,385.48"
type input "$2,192.74"
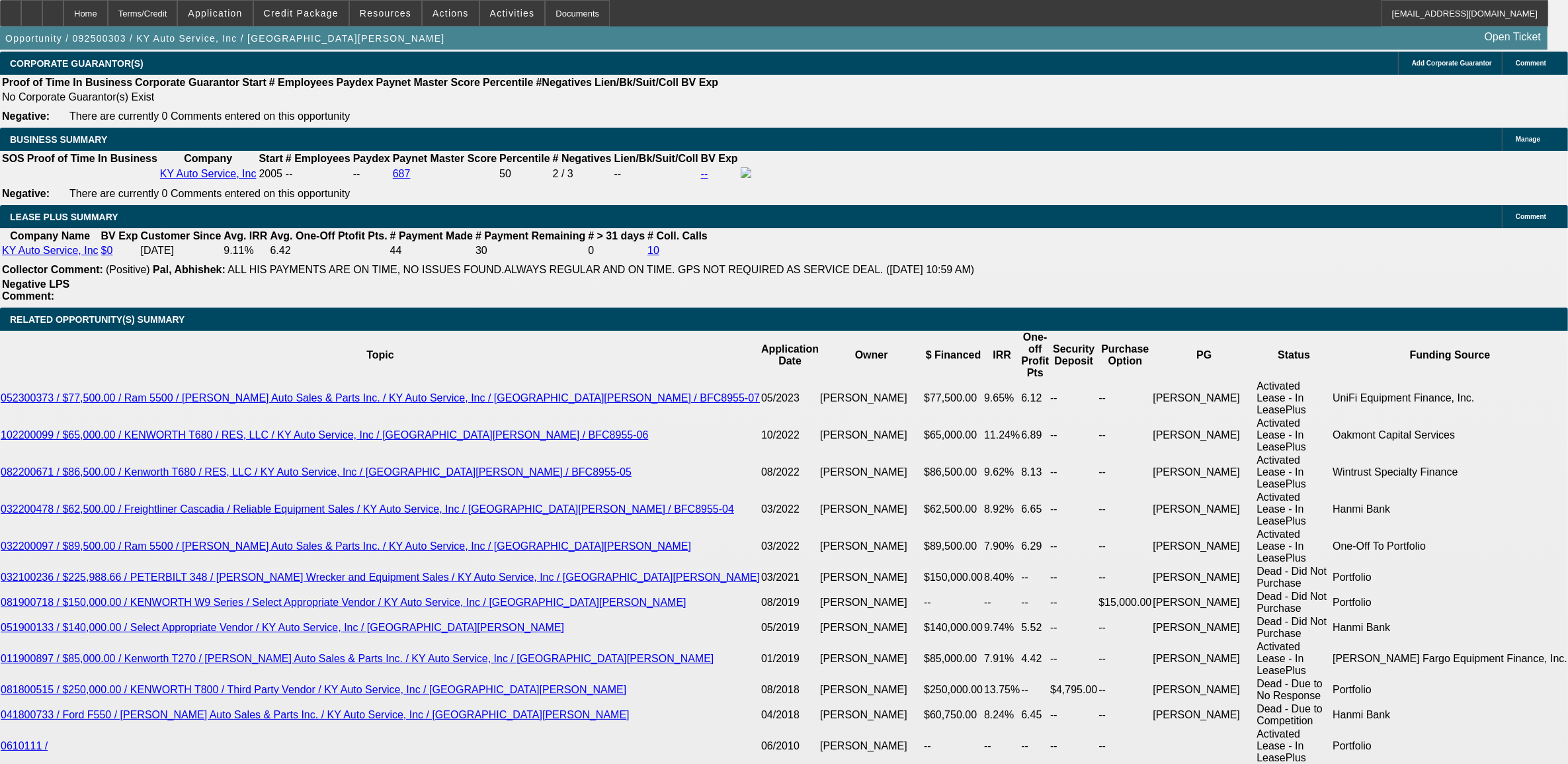
select select "0"
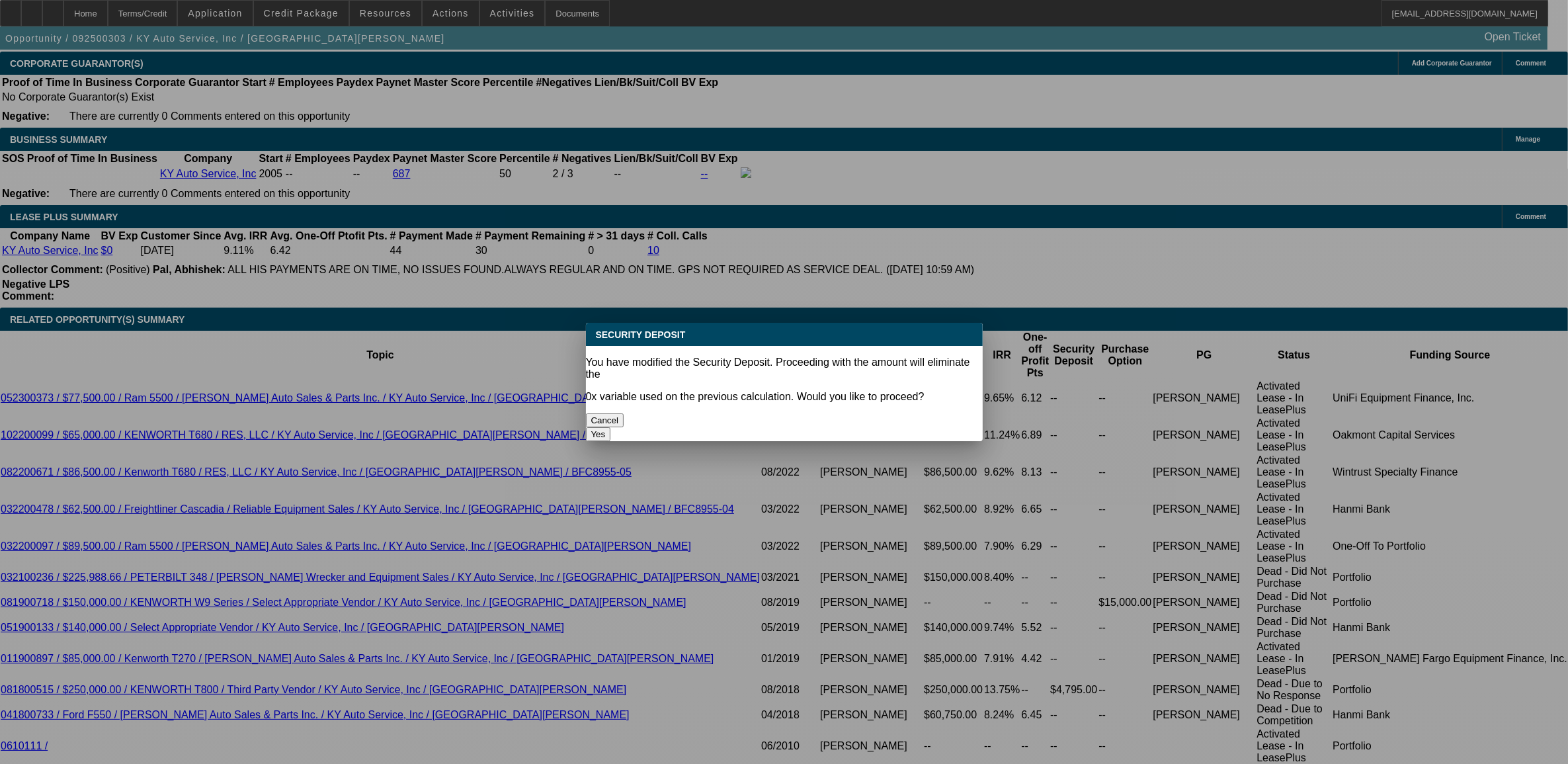
scroll to position [0, 0]
click at [611, 427] on button "Yes" at bounding box center [598, 434] width 25 height 14
type input "$0.00"
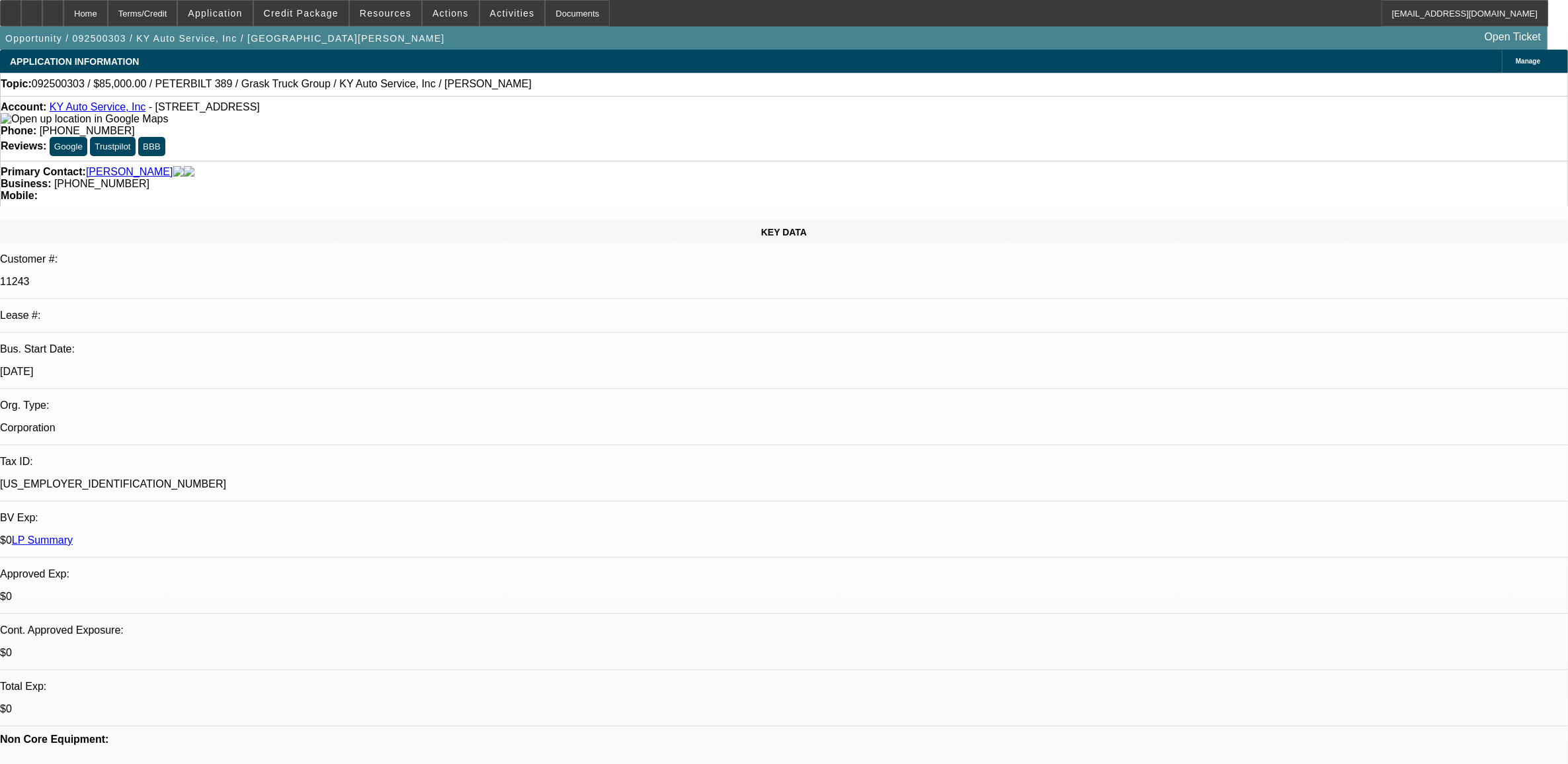
scroll to position [2149, 0]
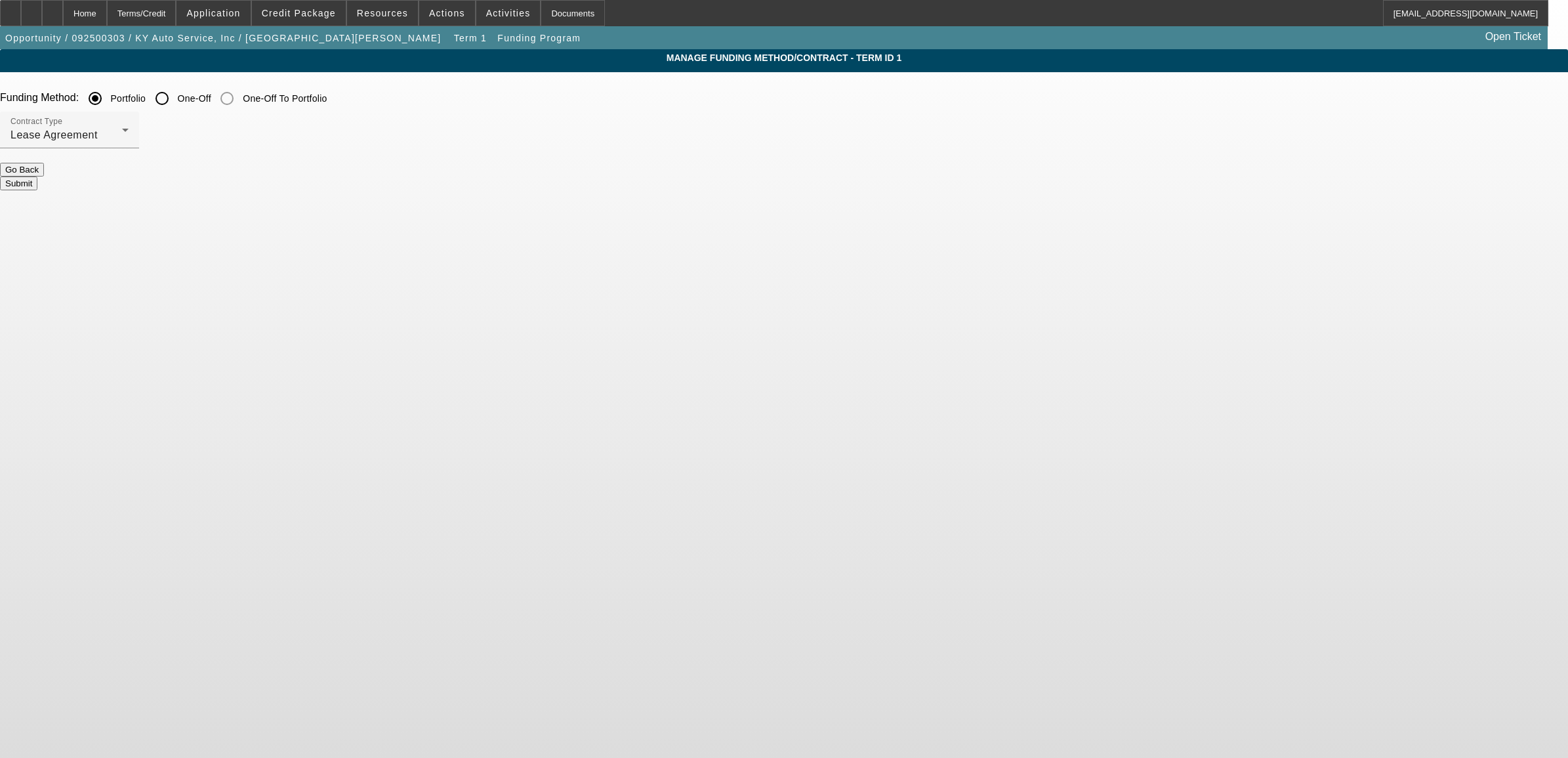
click at [175, 100] on input "One-Off" at bounding box center [161, 99] width 27 height 27
radio input "true"
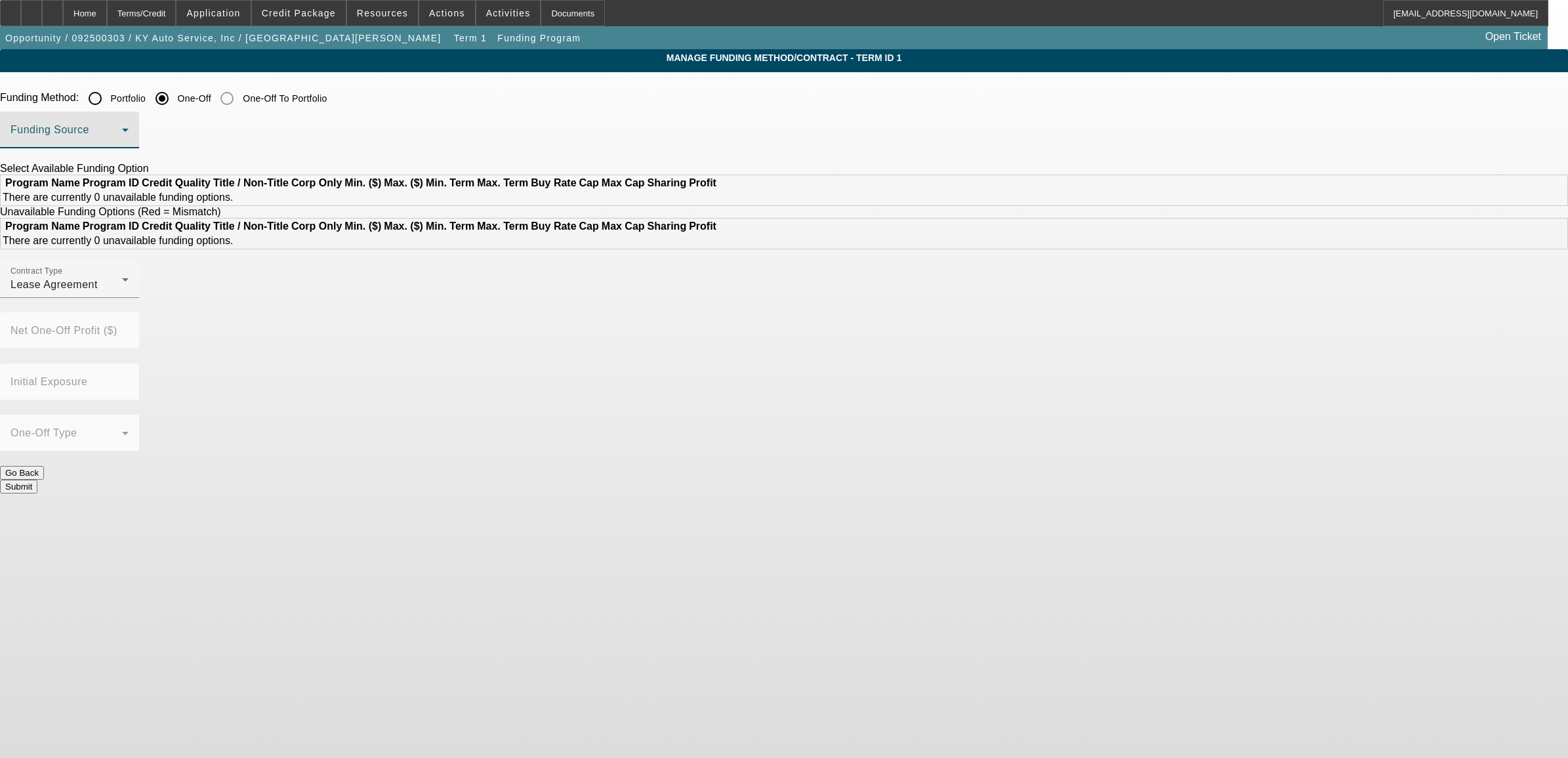
click at [122, 143] on span at bounding box center [66, 135] width 111 height 16
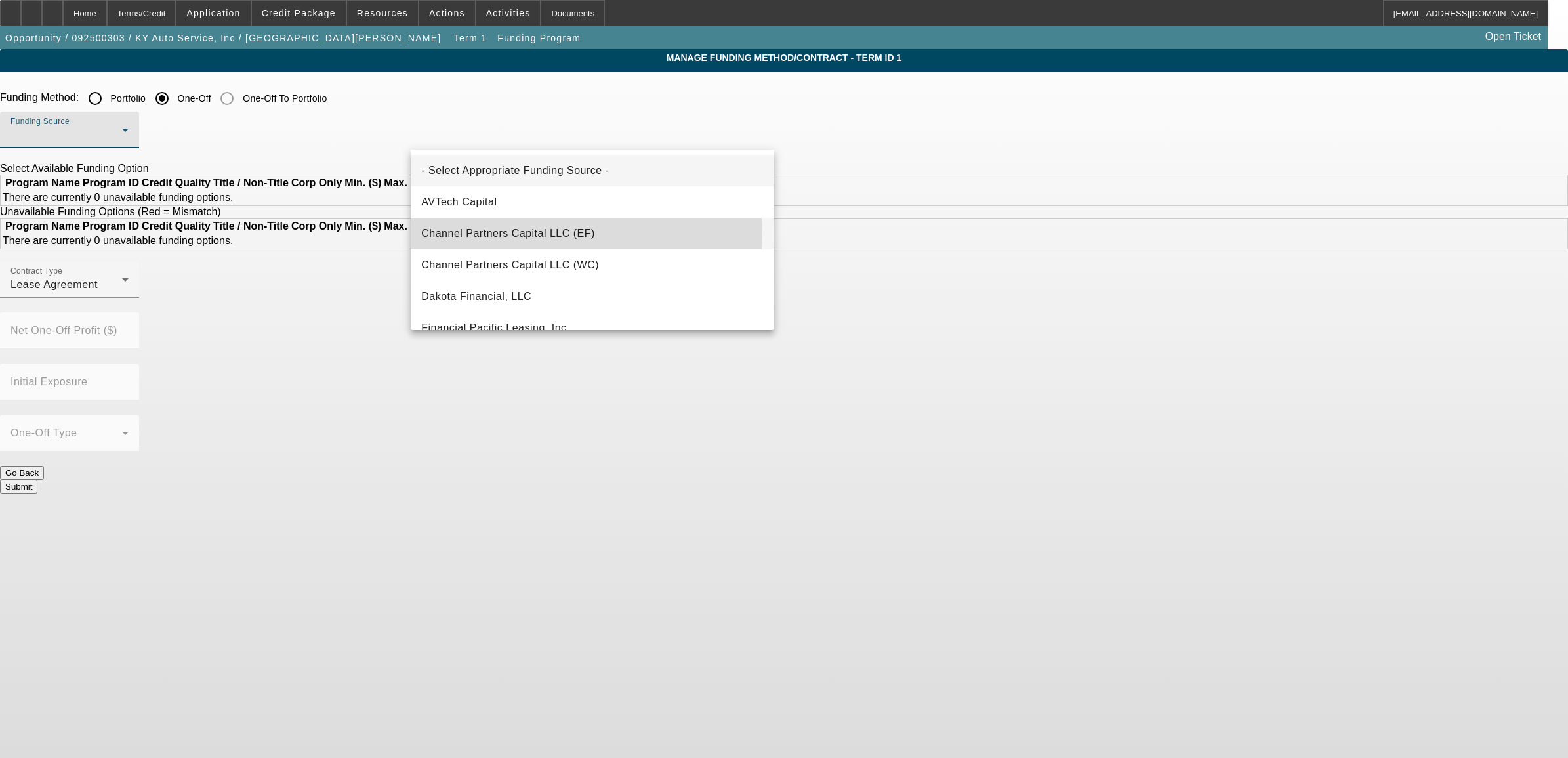
click at [559, 233] on span "Channel Partners Capital LLC (EF)" at bounding box center [508, 233] width 174 height 16
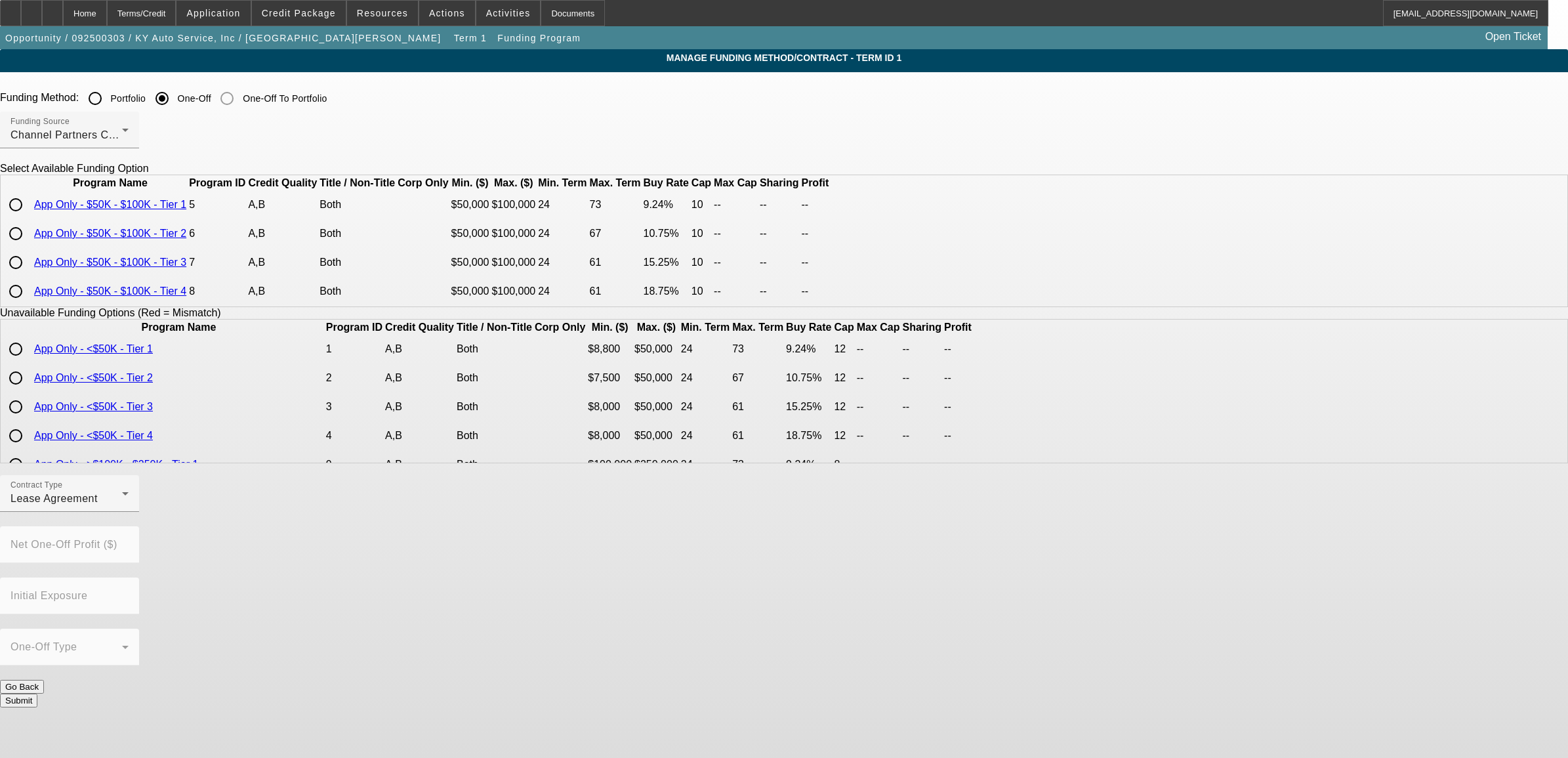
click at [29, 218] on input "radio" at bounding box center [15, 205] width 27 height 27
radio input "true"
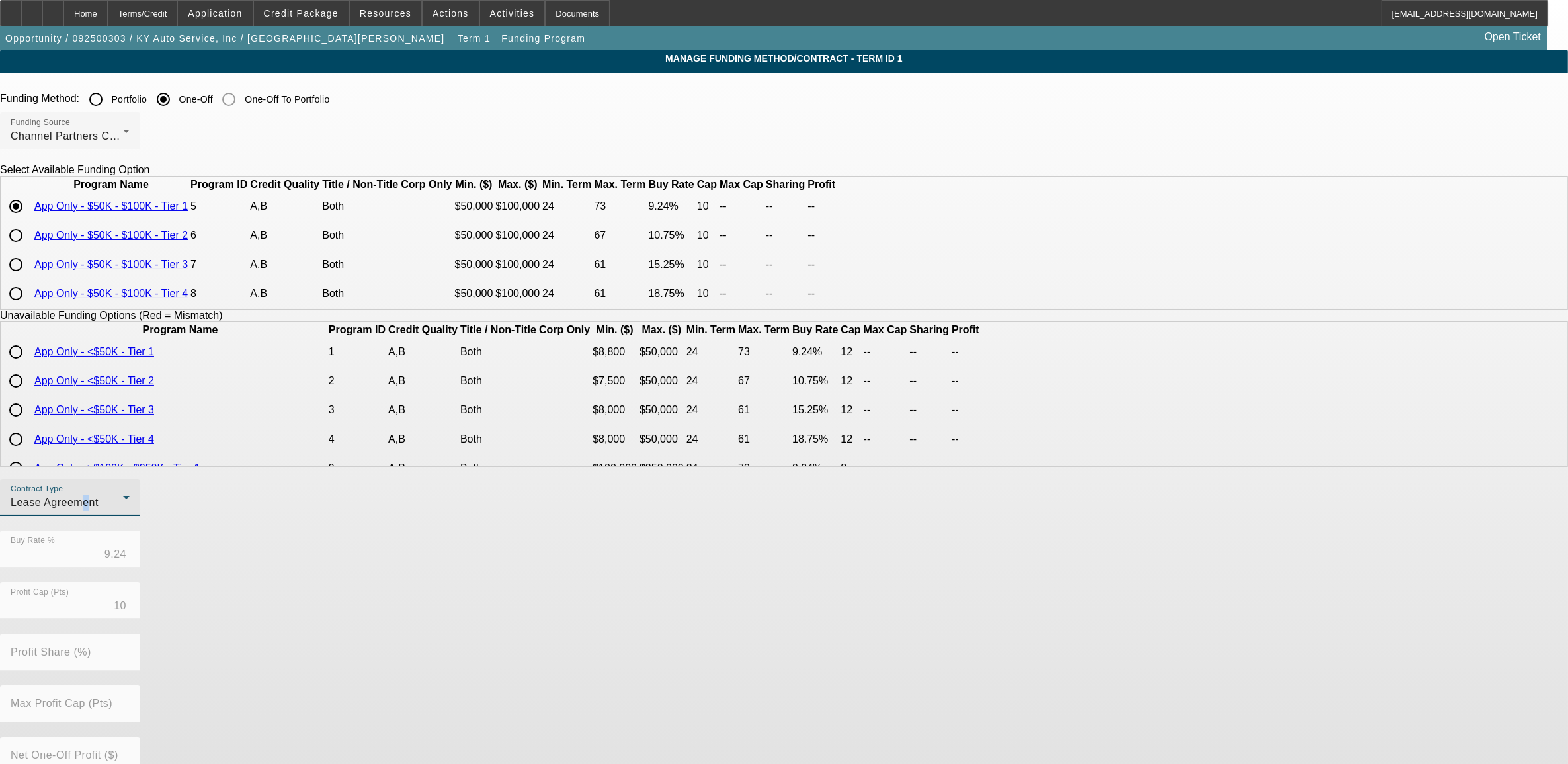
click at [123, 510] on div "Lease Agreement" at bounding box center [66, 502] width 112 height 16
drag, startPoint x: 478, startPoint y: 530, endPoint x: 475, endPoint y: 588, distance: 58.1
click at [473, 587] on span "Equipment Finance Agreement" at bounding box center [494, 591] width 152 height 32
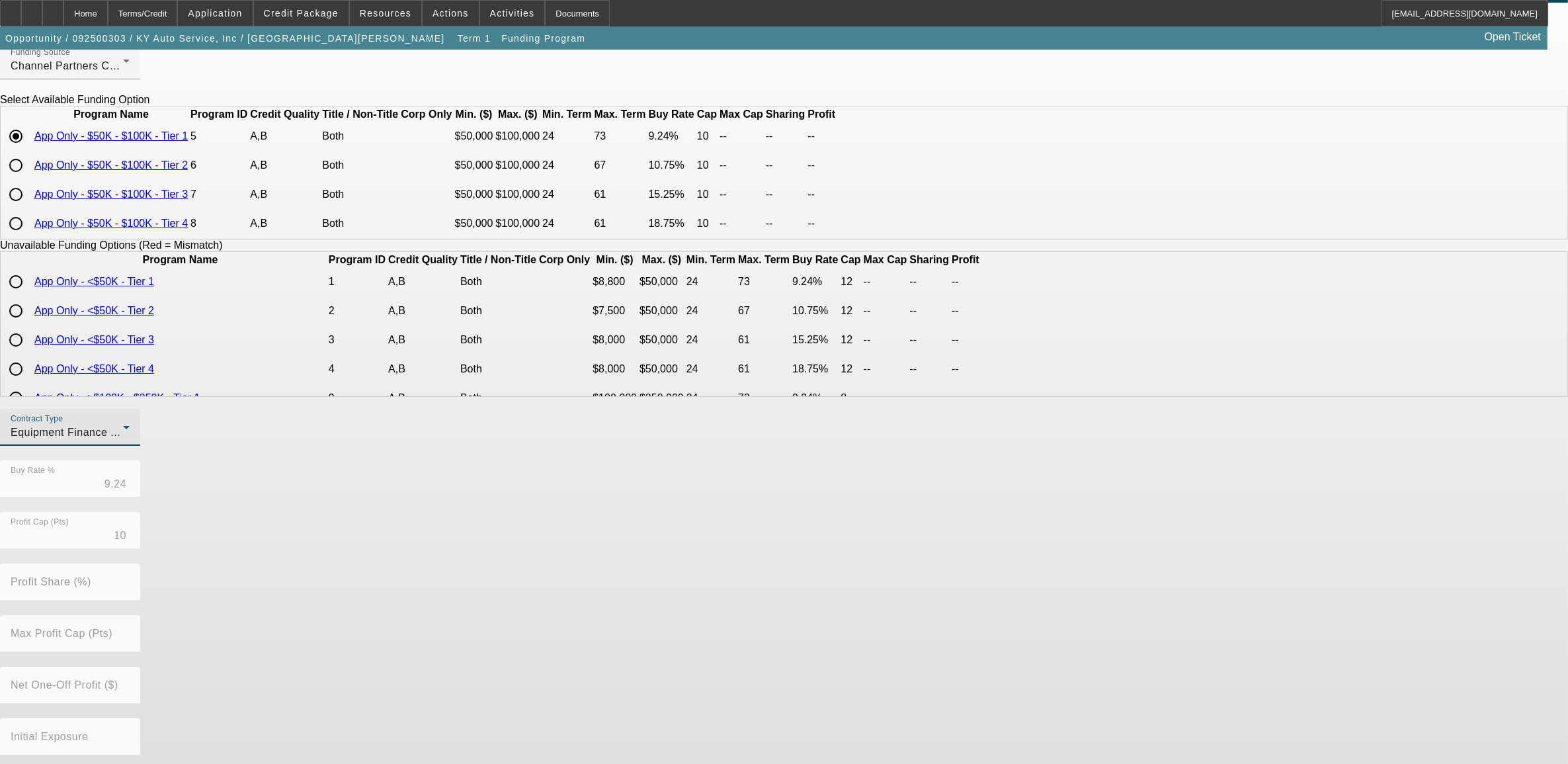
scroll to position [141, 0]
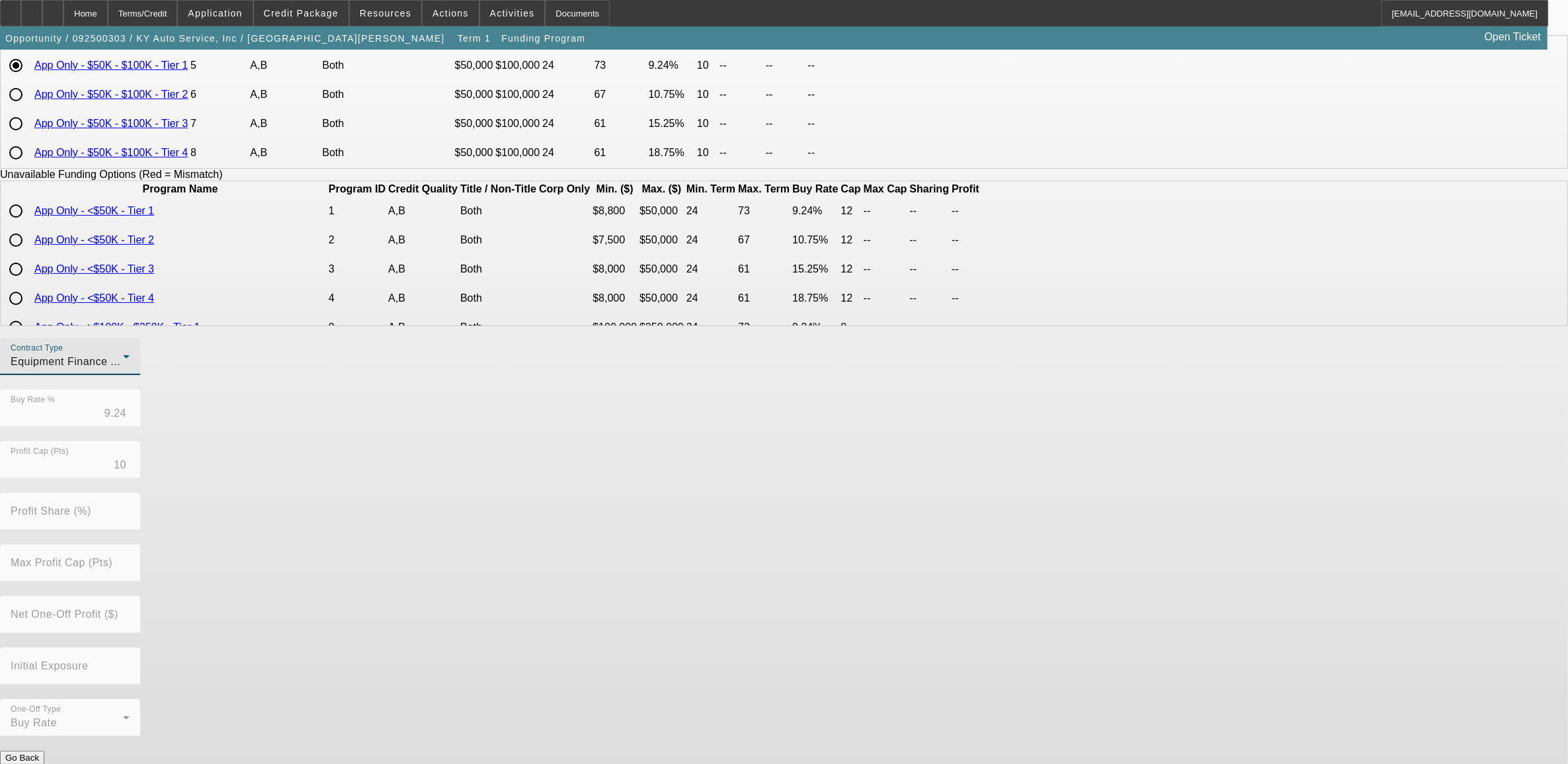
click at [37, 763] on button "Submit" at bounding box center [18, 772] width 37 height 14
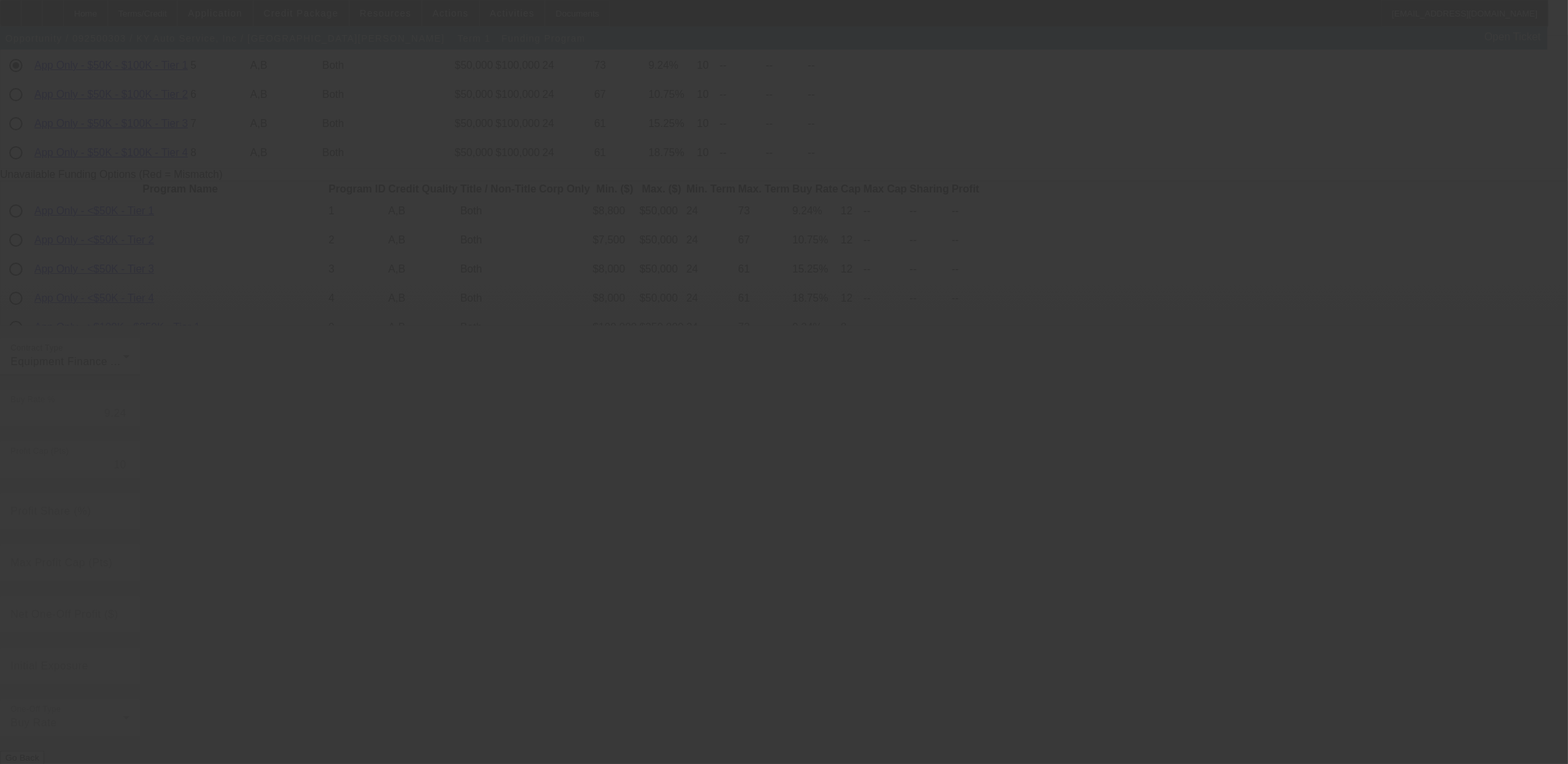
radio input "true"
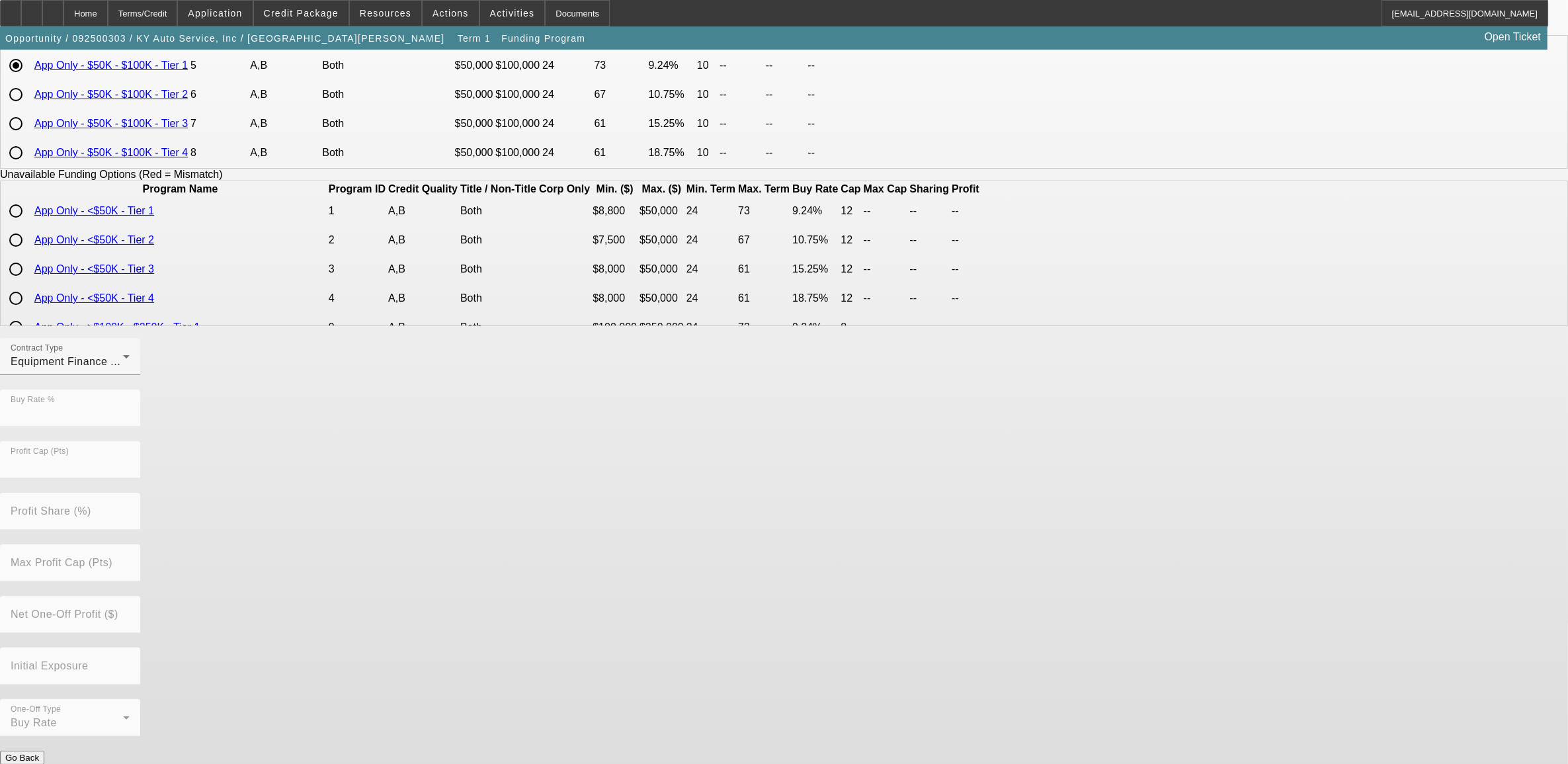
scroll to position [0, 0]
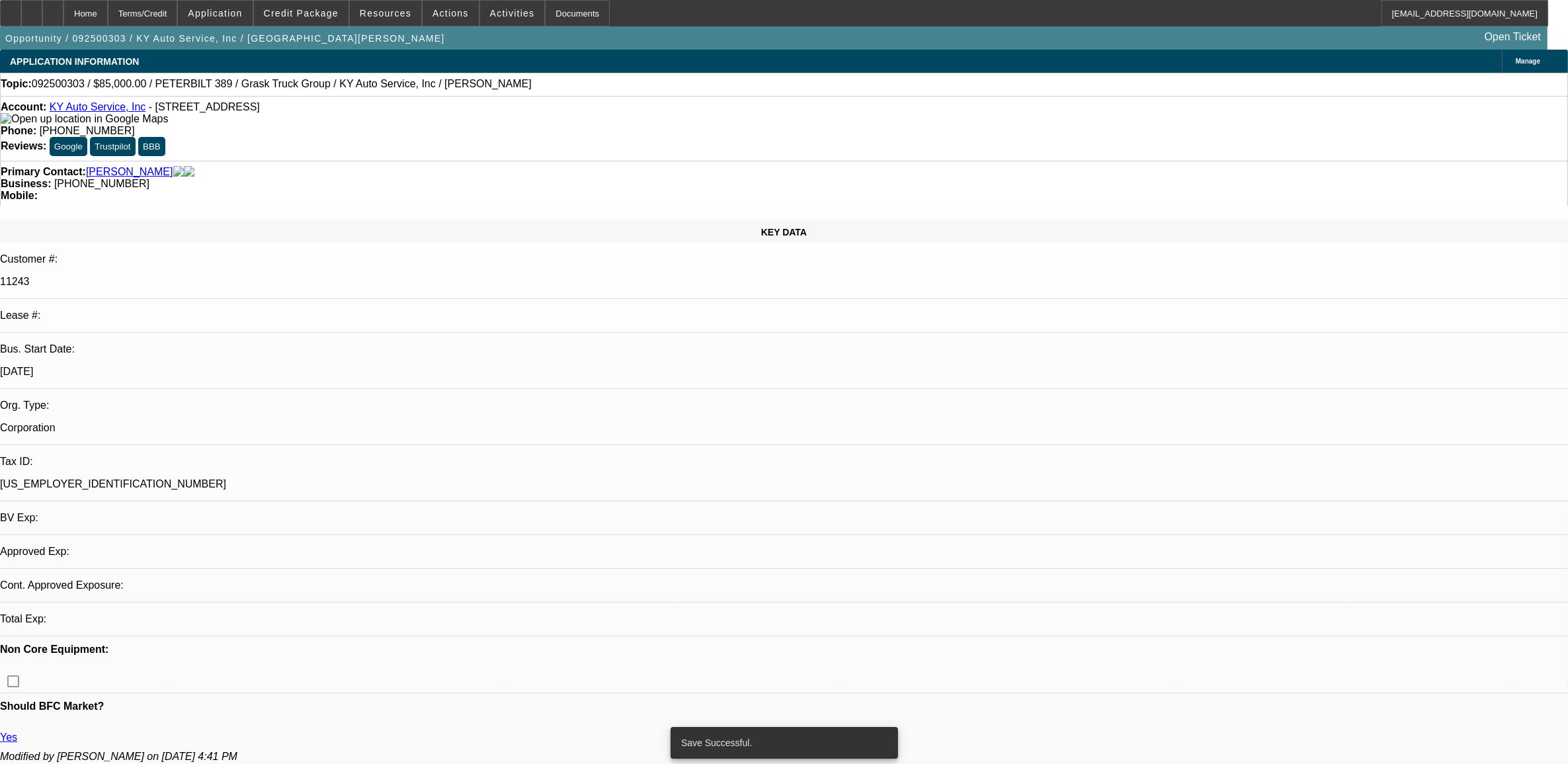
select select "0"
select select "2"
select select "0"
select select "6"
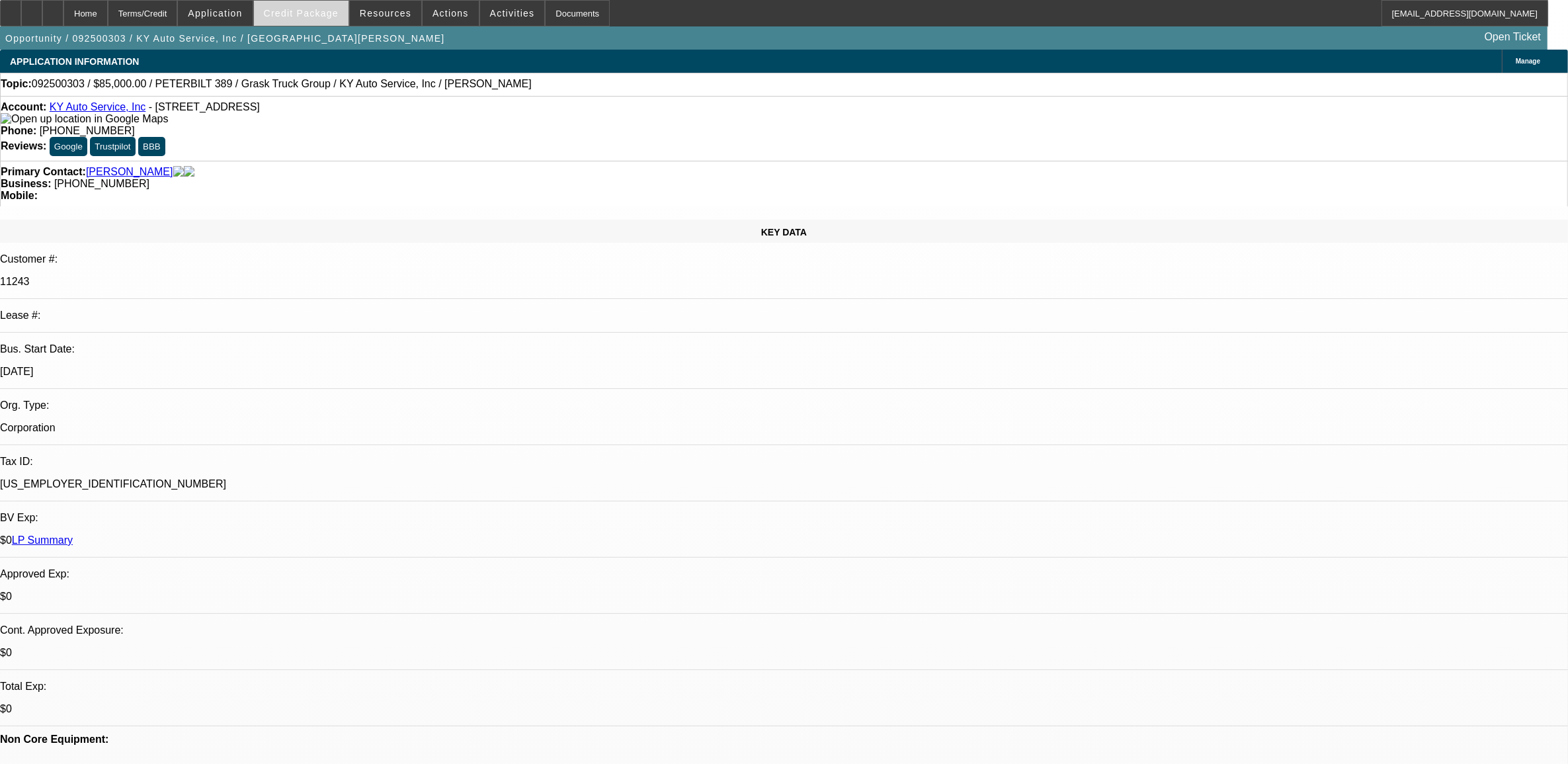
click at [328, 14] on span "Credit Package" at bounding box center [301, 13] width 75 height 11
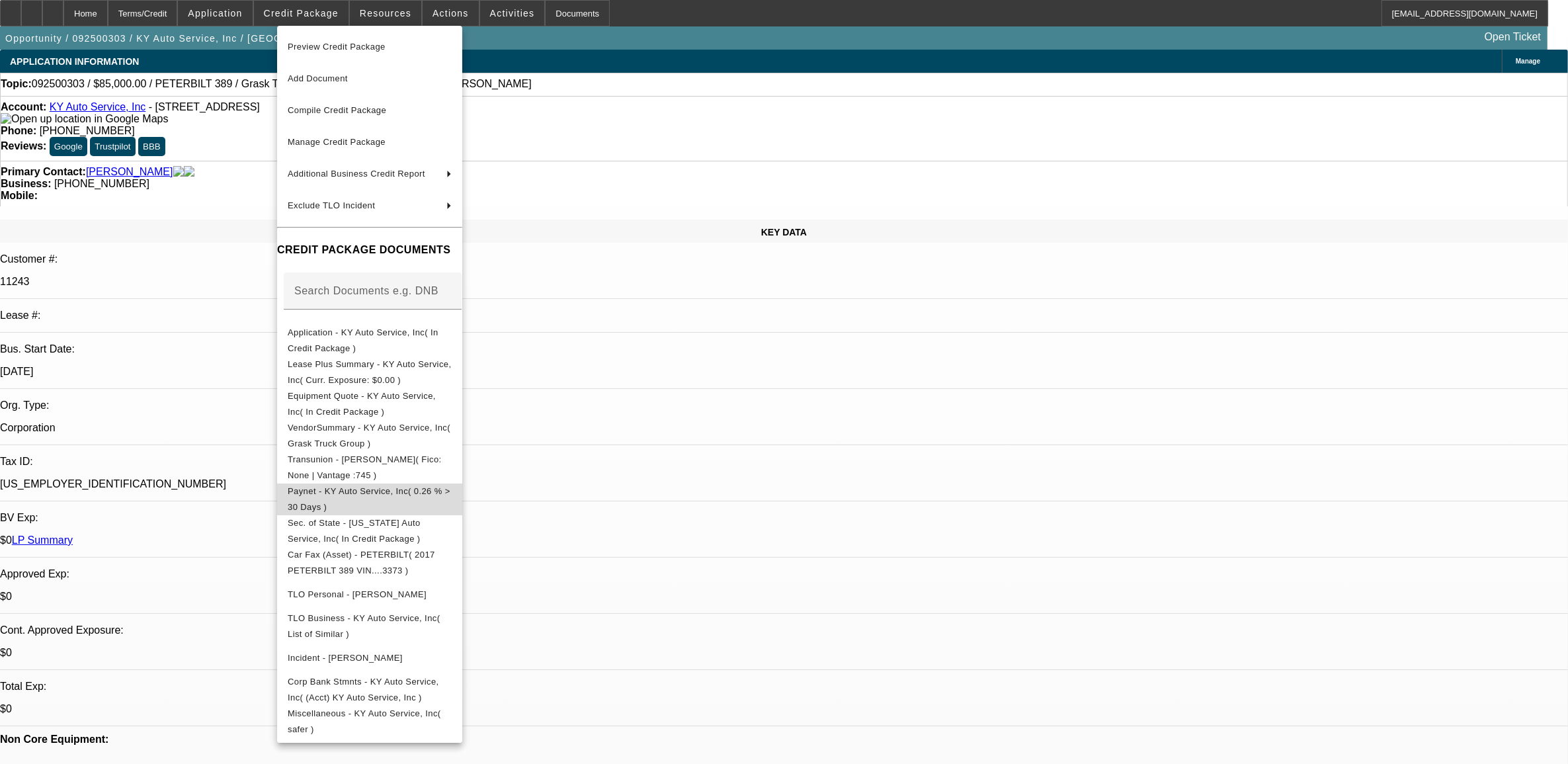
click at [332, 503] on button "Paynet - KY Auto Service, Inc( 0.26 % > 30 Days )" at bounding box center [370, 499] width 185 height 32
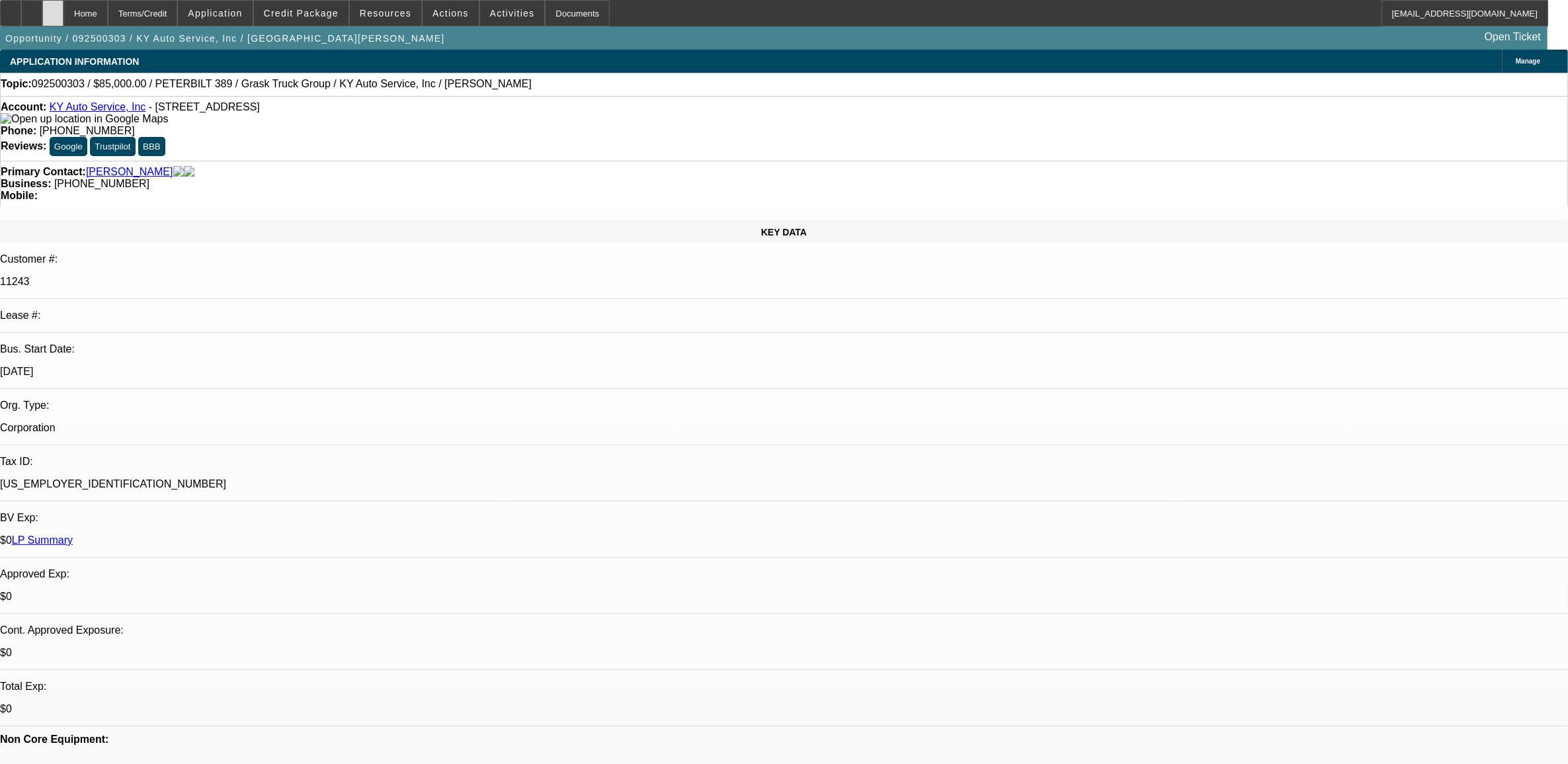
click at [53, 8] on icon at bounding box center [53, 8] width 0 height 0
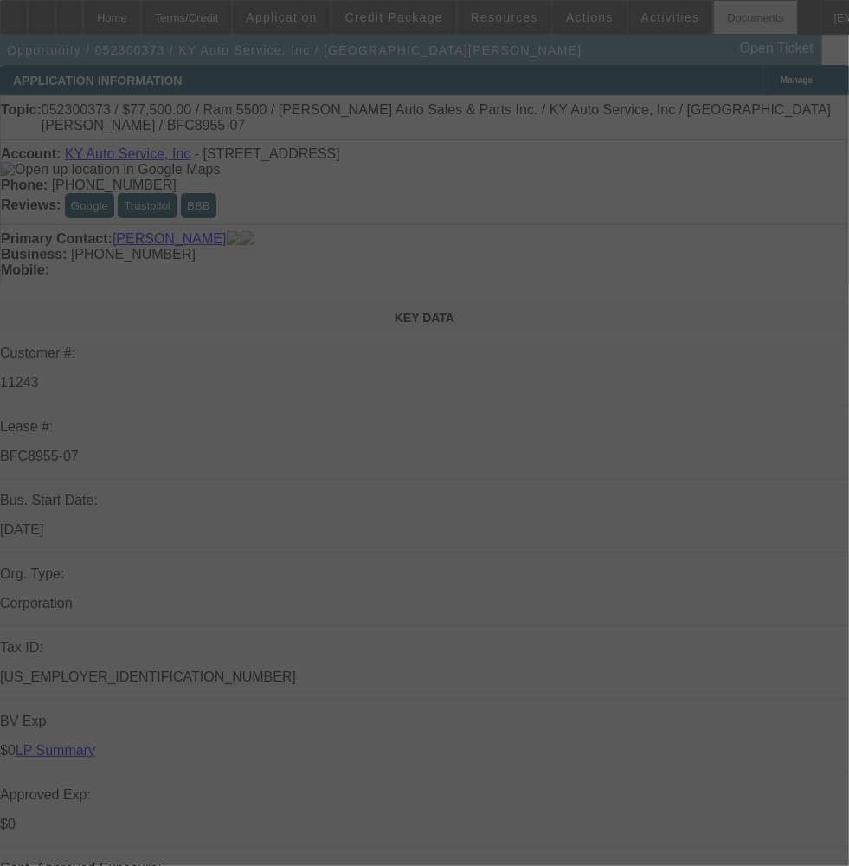
select select "0"
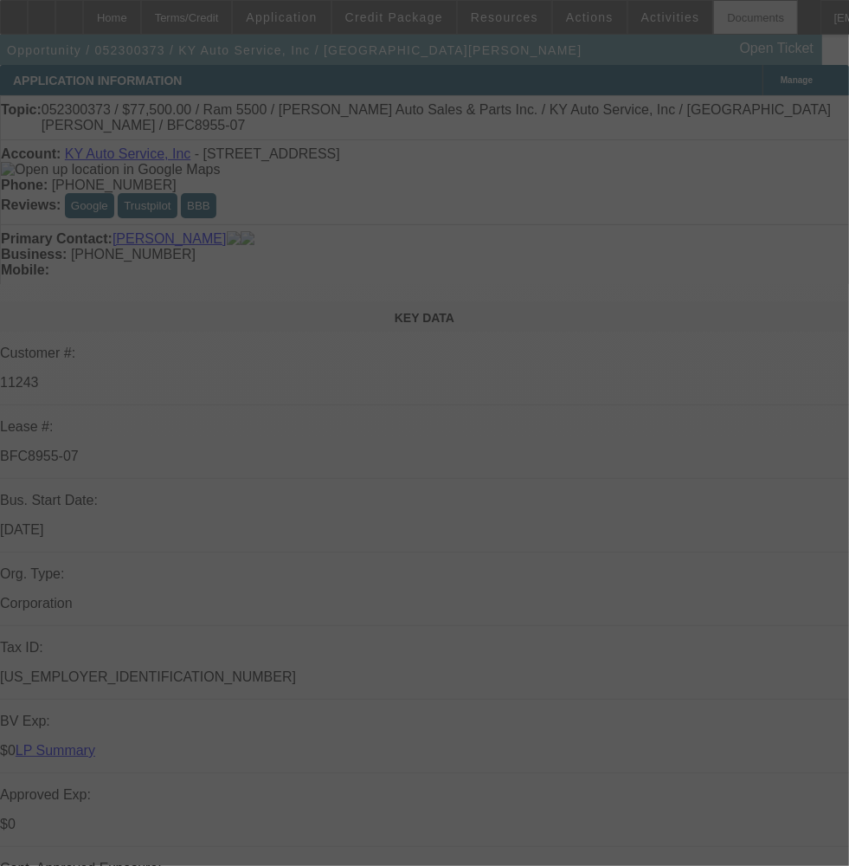
select select "0"
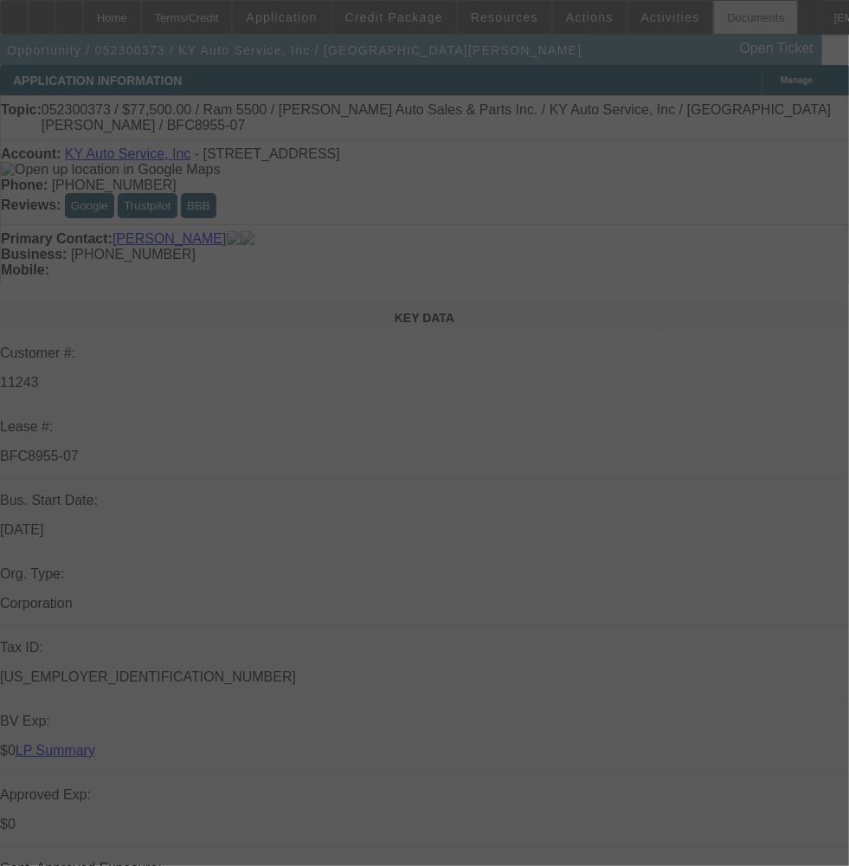
select select "0"
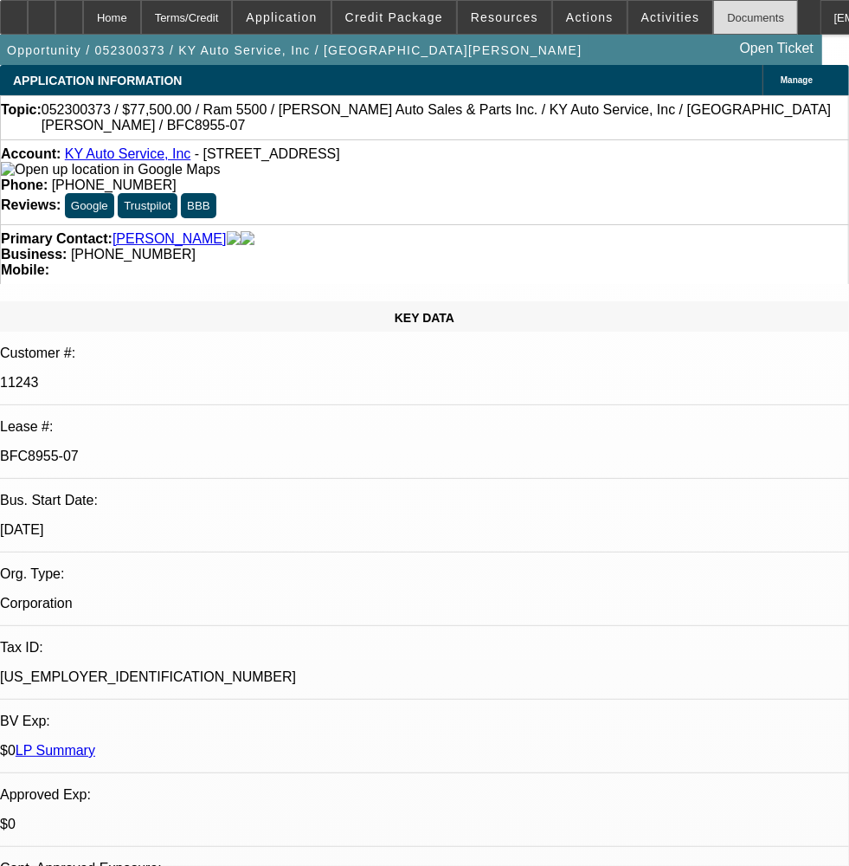
select select "1"
select select "2"
select select "6"
select select "1"
select select "2"
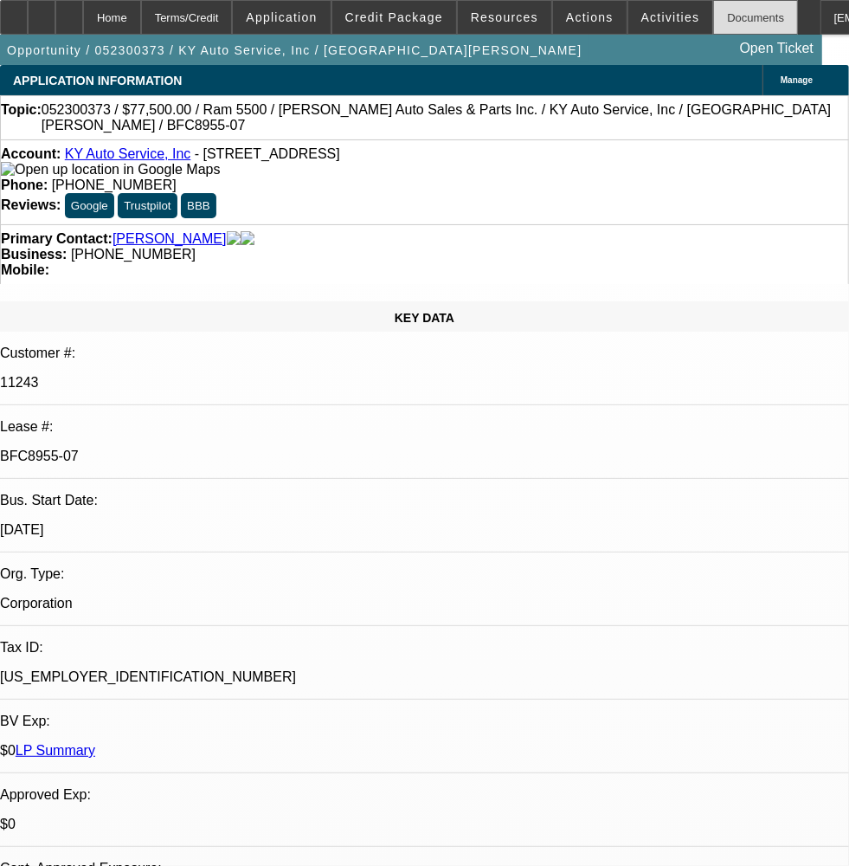
select select "6"
select select "1"
select select "2"
select select "6"
select select "1"
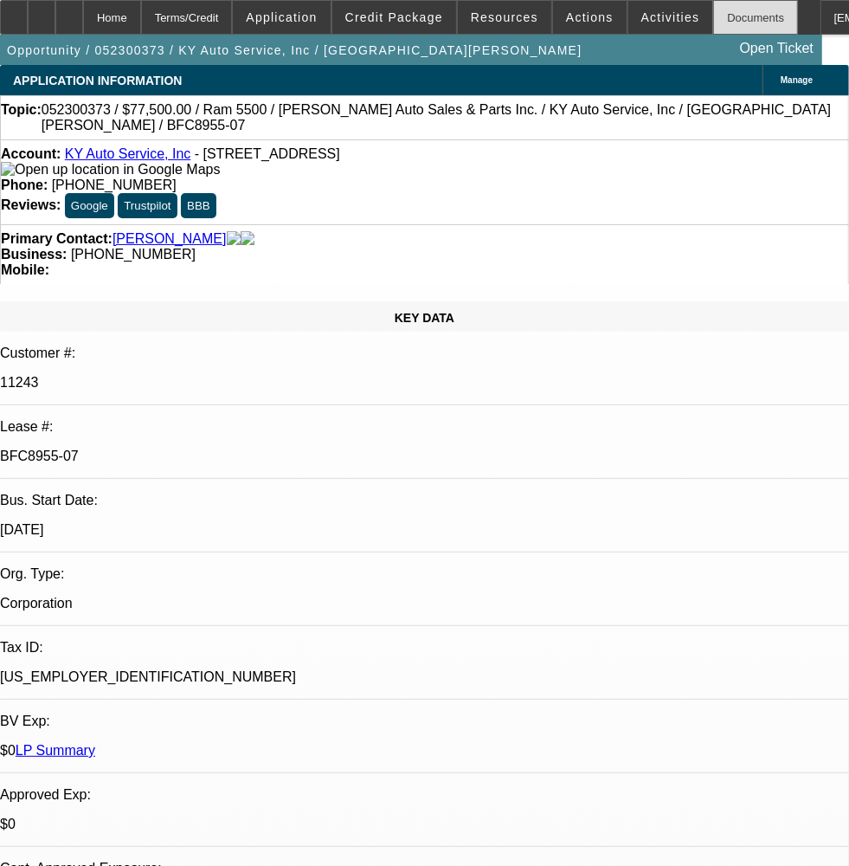
select select "2"
select select "6"
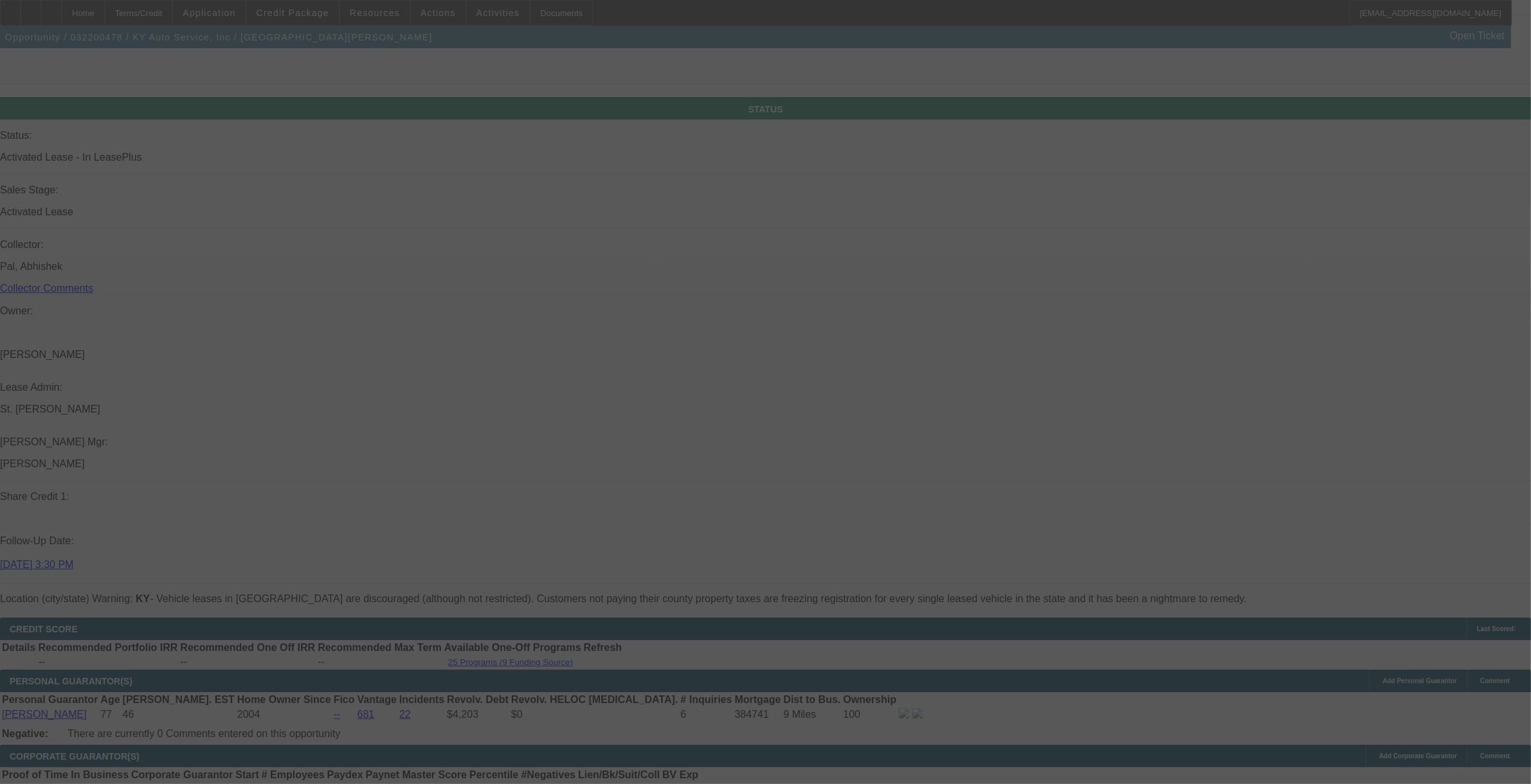
scroll to position [1356, 0]
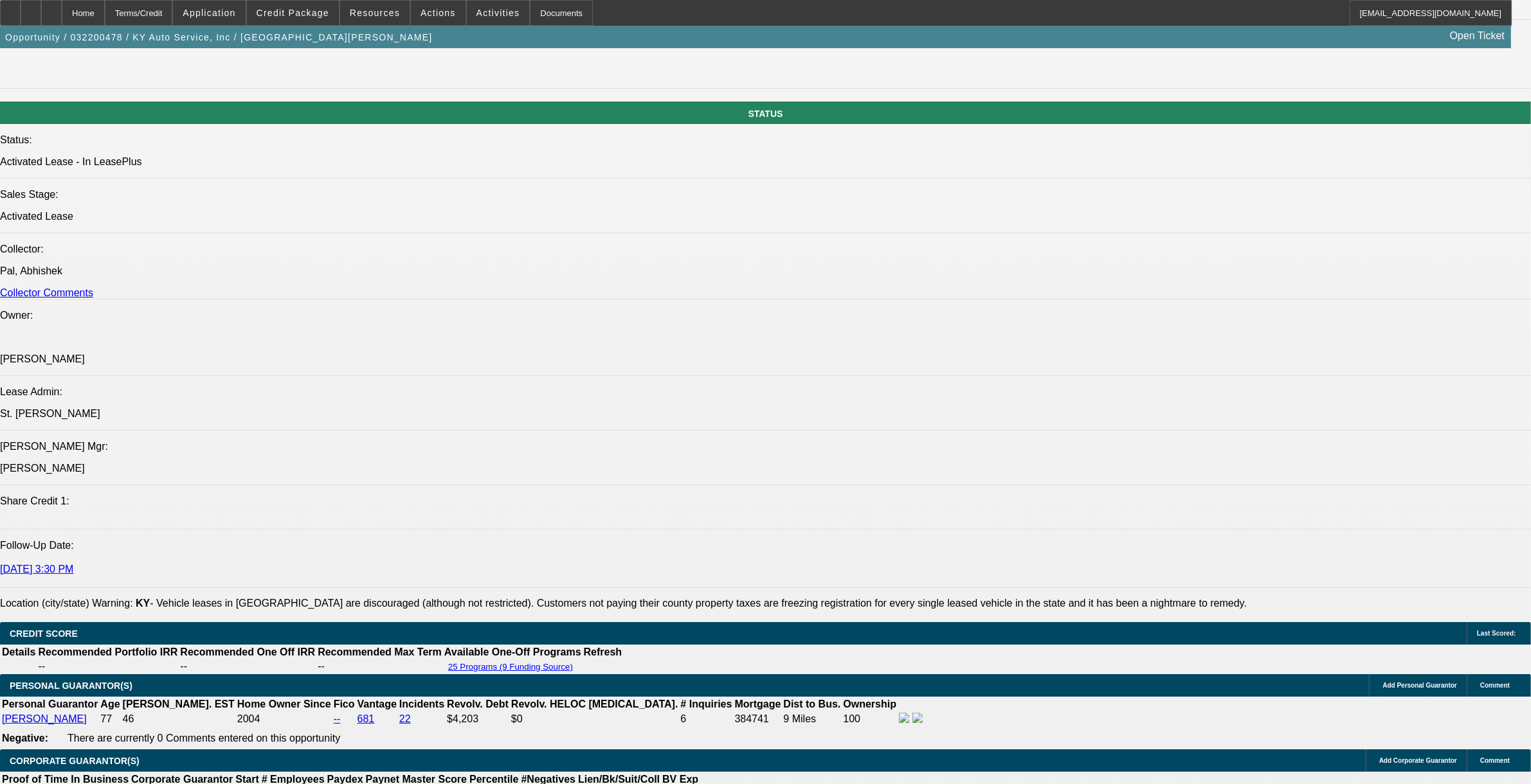
select select "0"
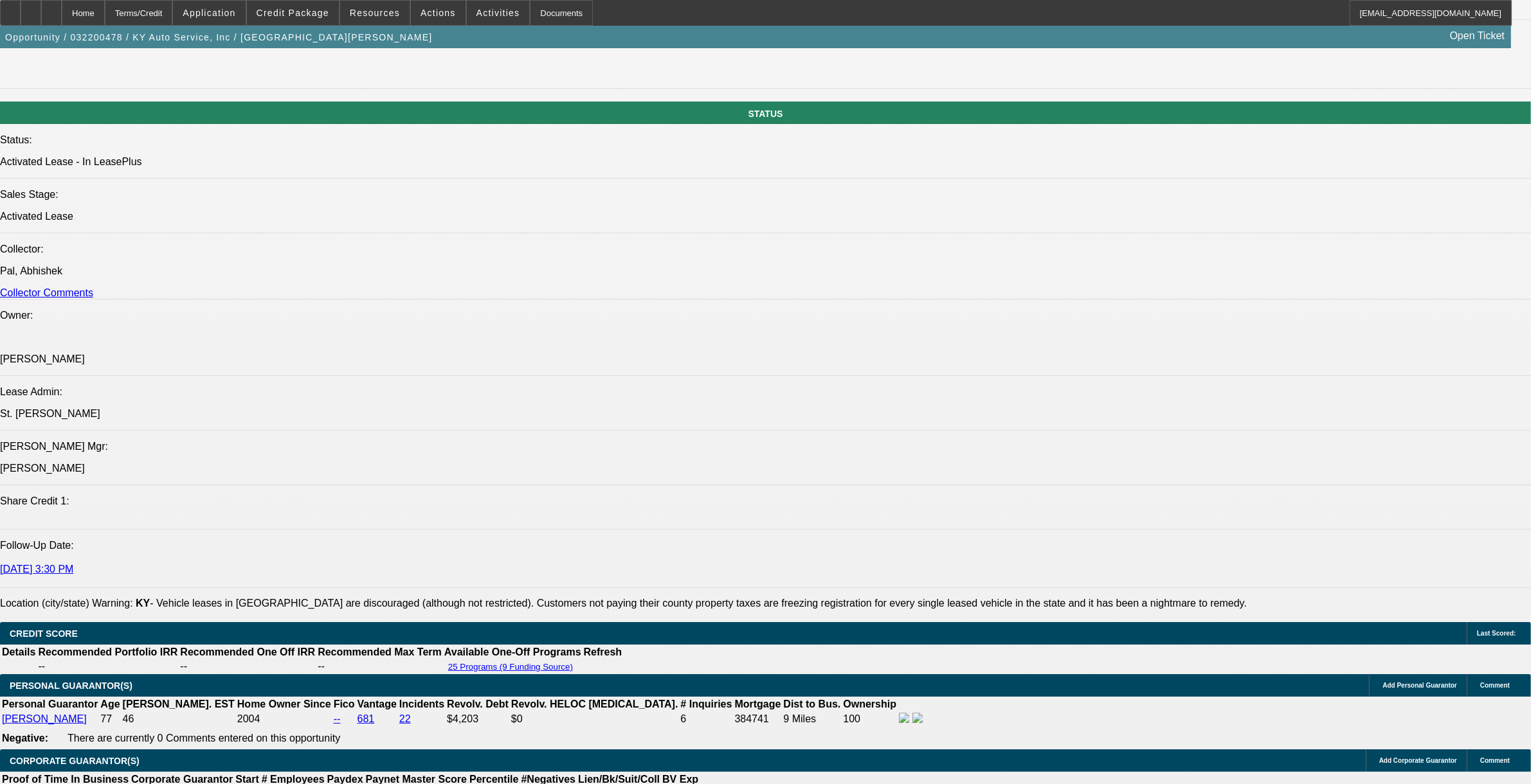
select select "0"
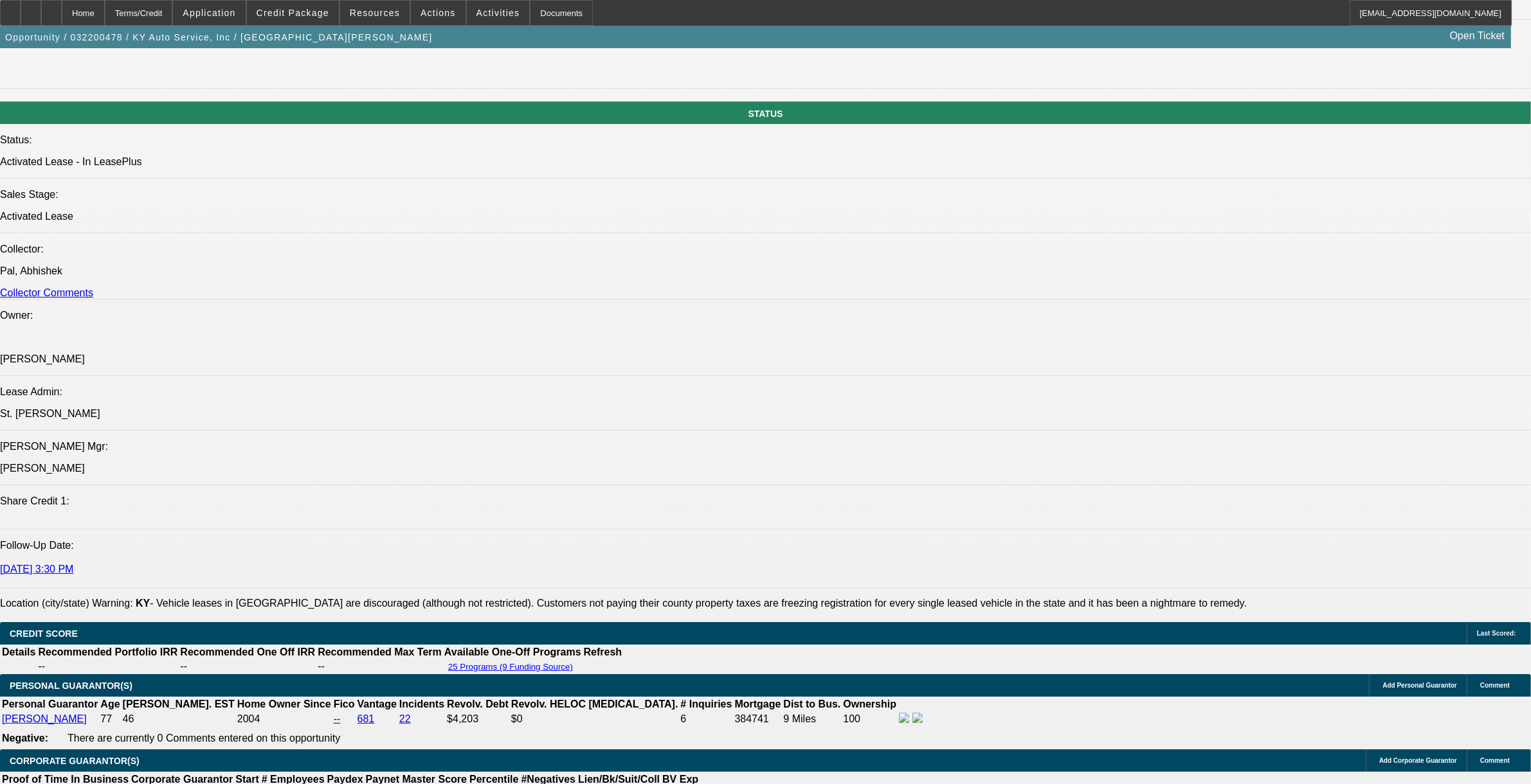
select select "0"
select select "1"
select select "6"
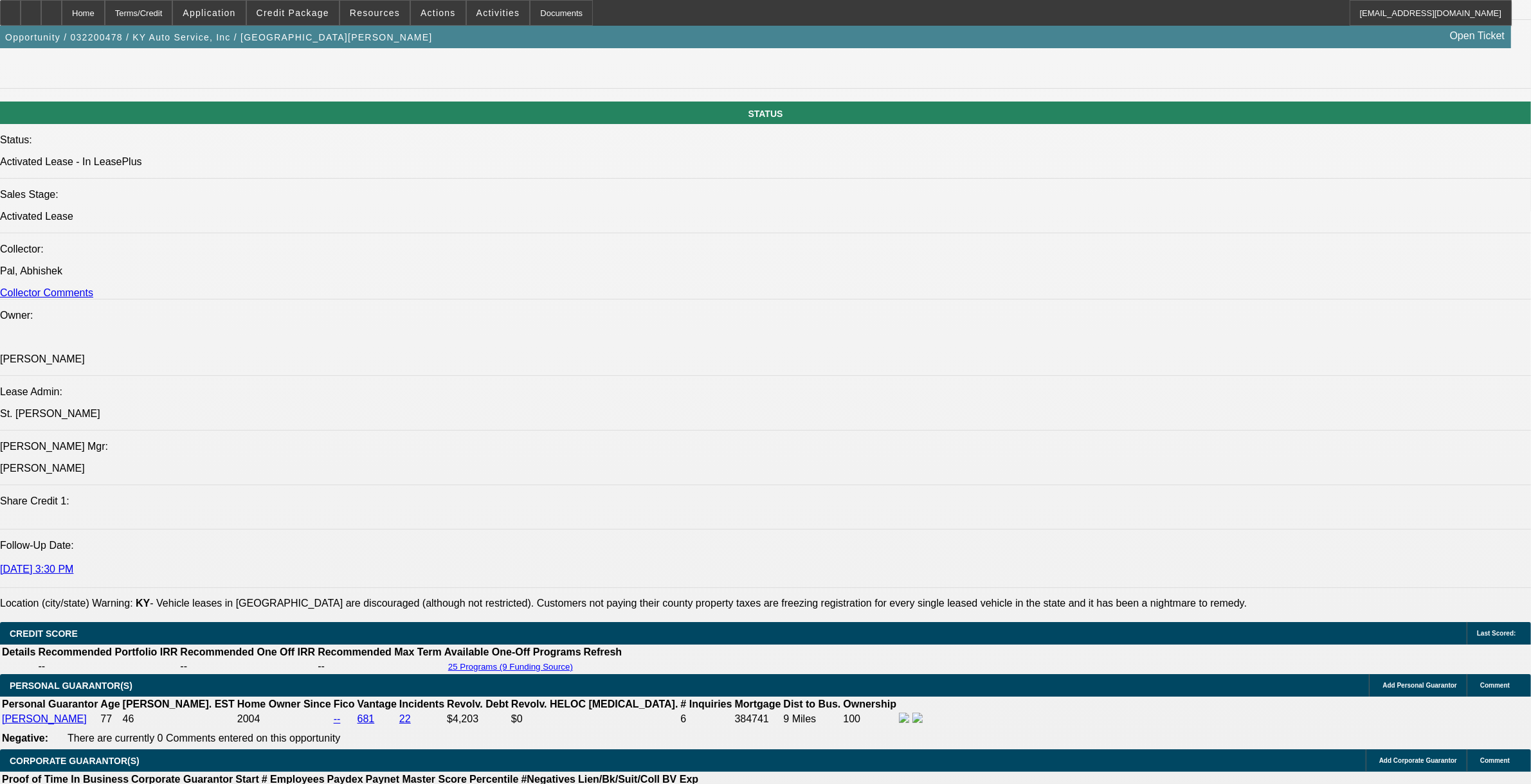
select select "1"
select select "6"
select select "1"
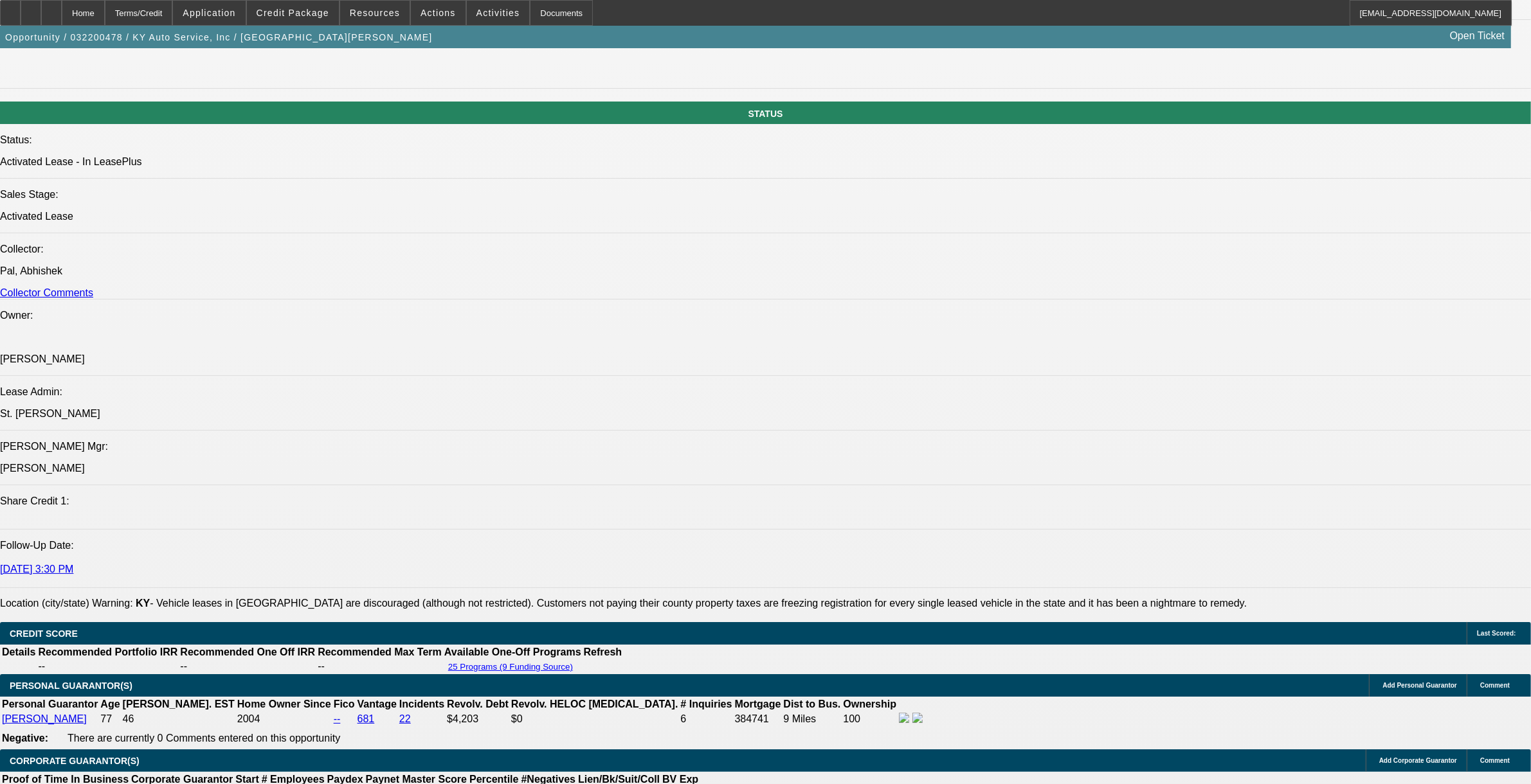
select select "6"
select select "1"
select select "2"
select select "6"
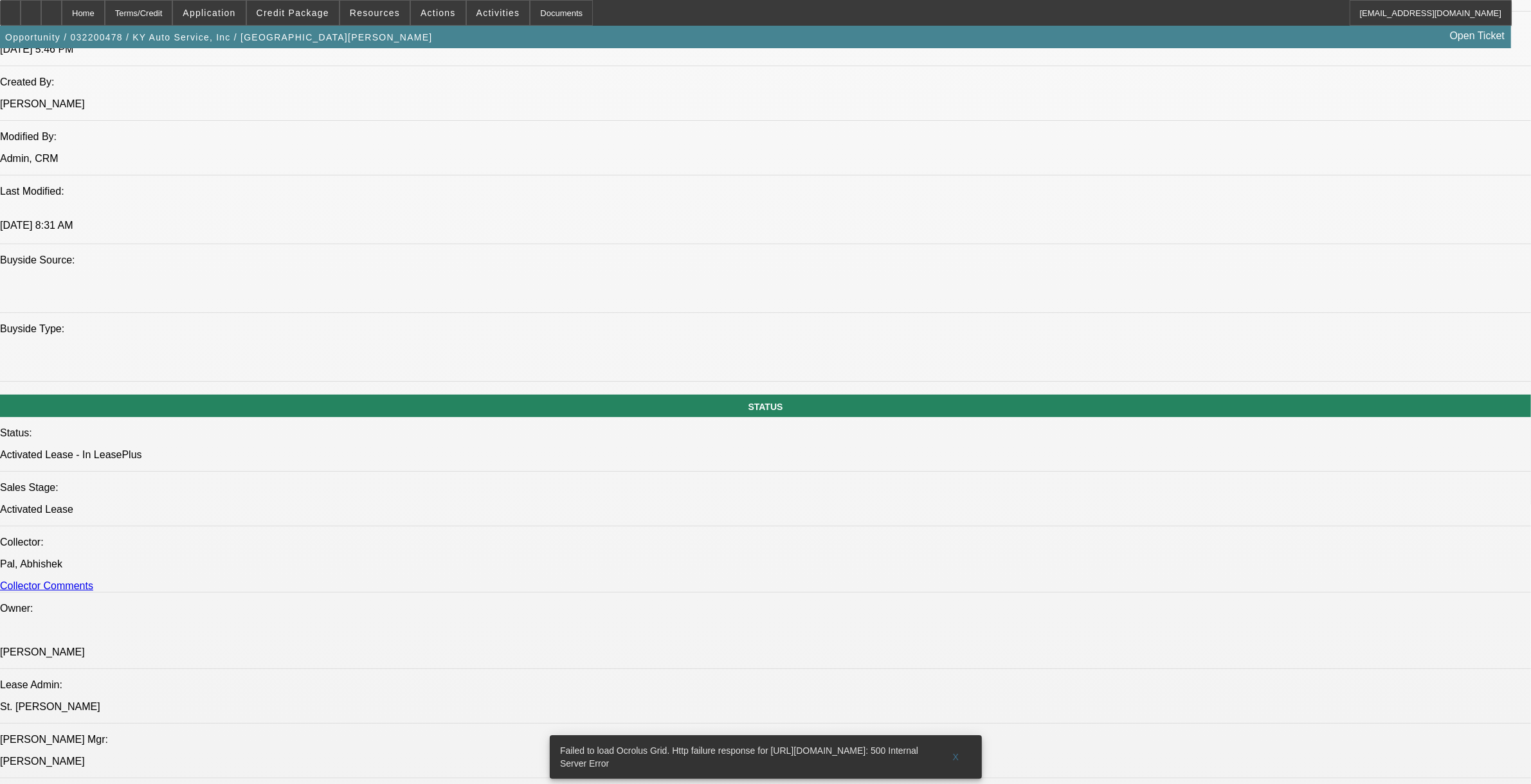
scroll to position [1125, 0]
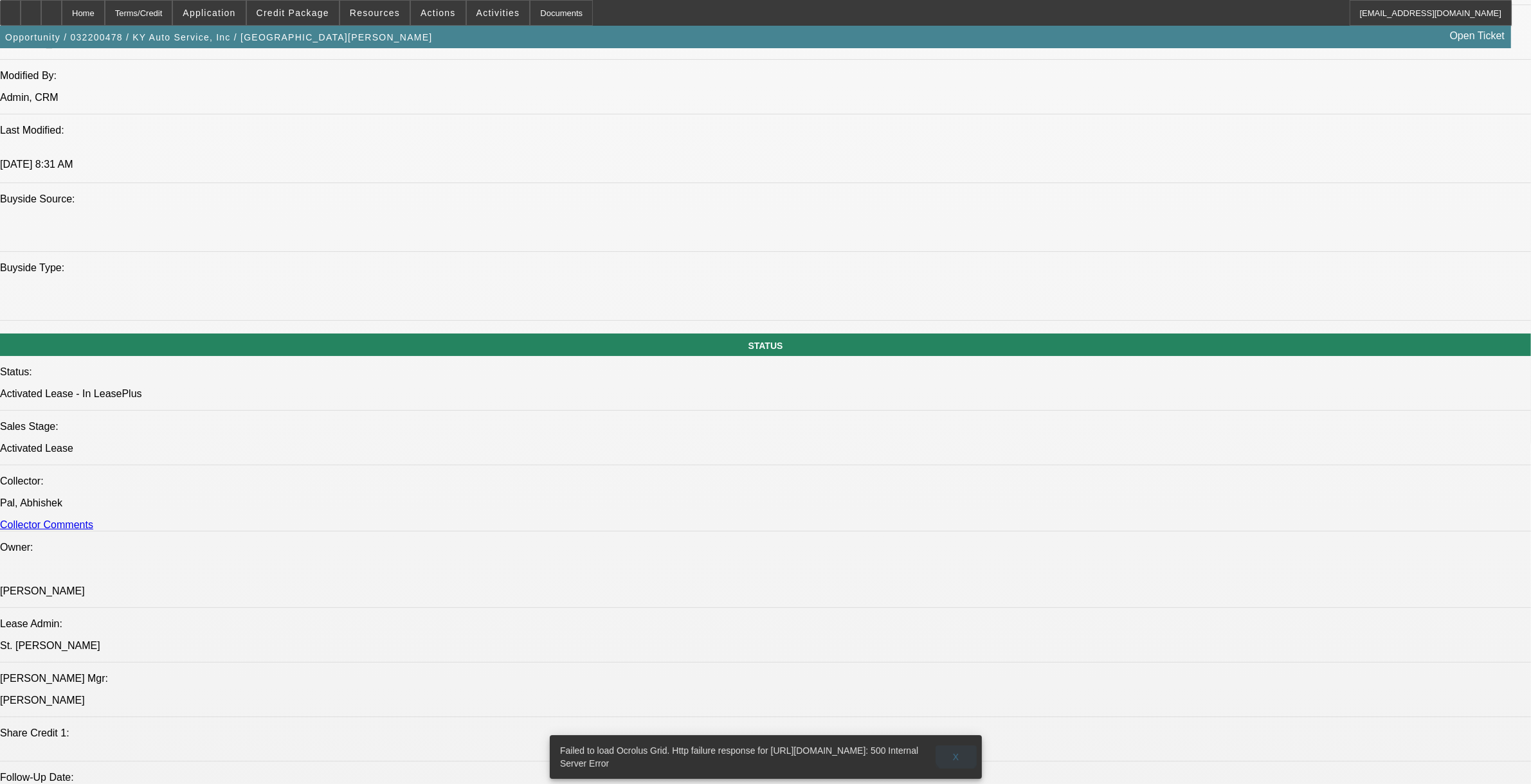
click at [643, 642] on span "X" at bounding box center [956, 757] width 7 height 10
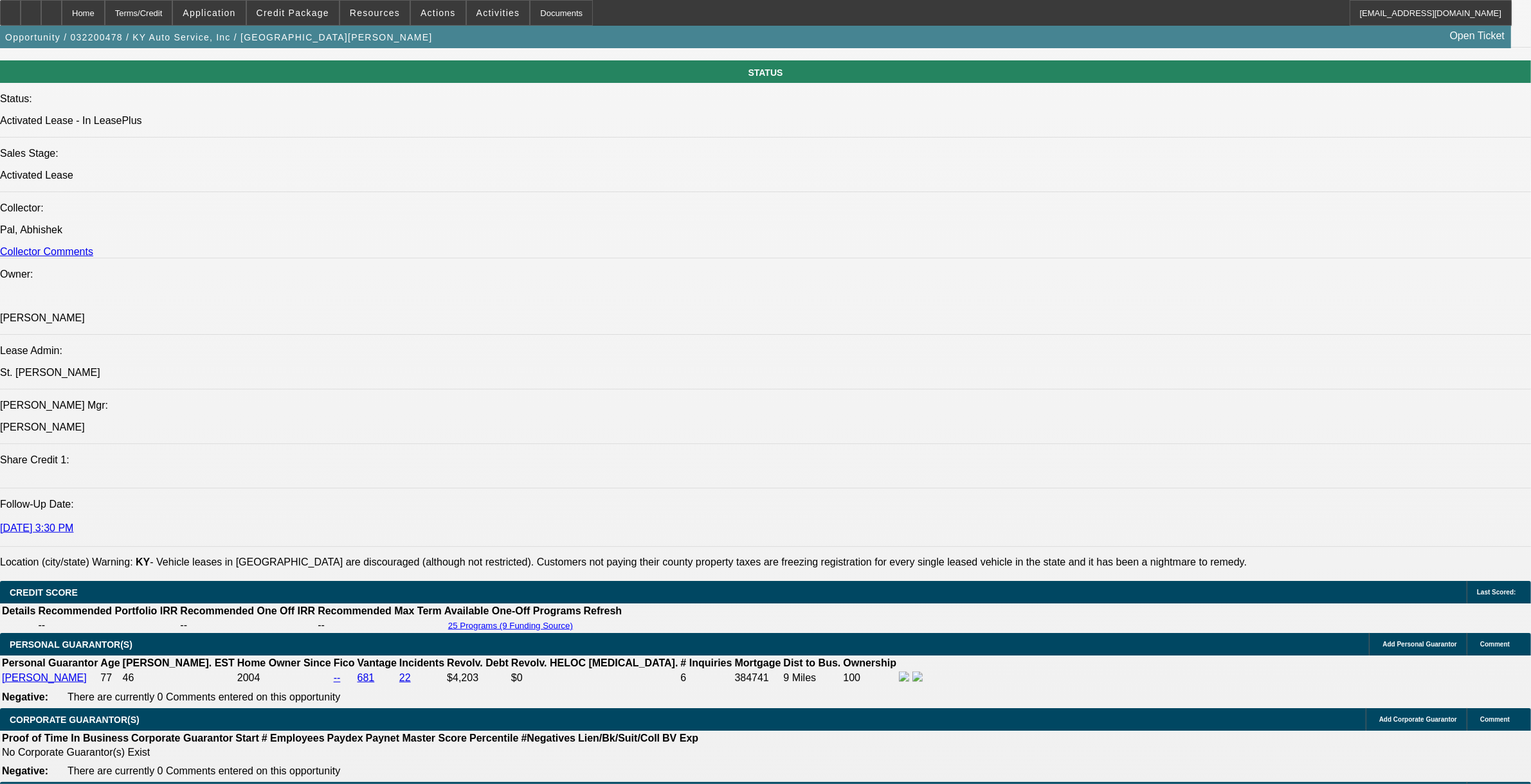
scroll to position [1767, 0]
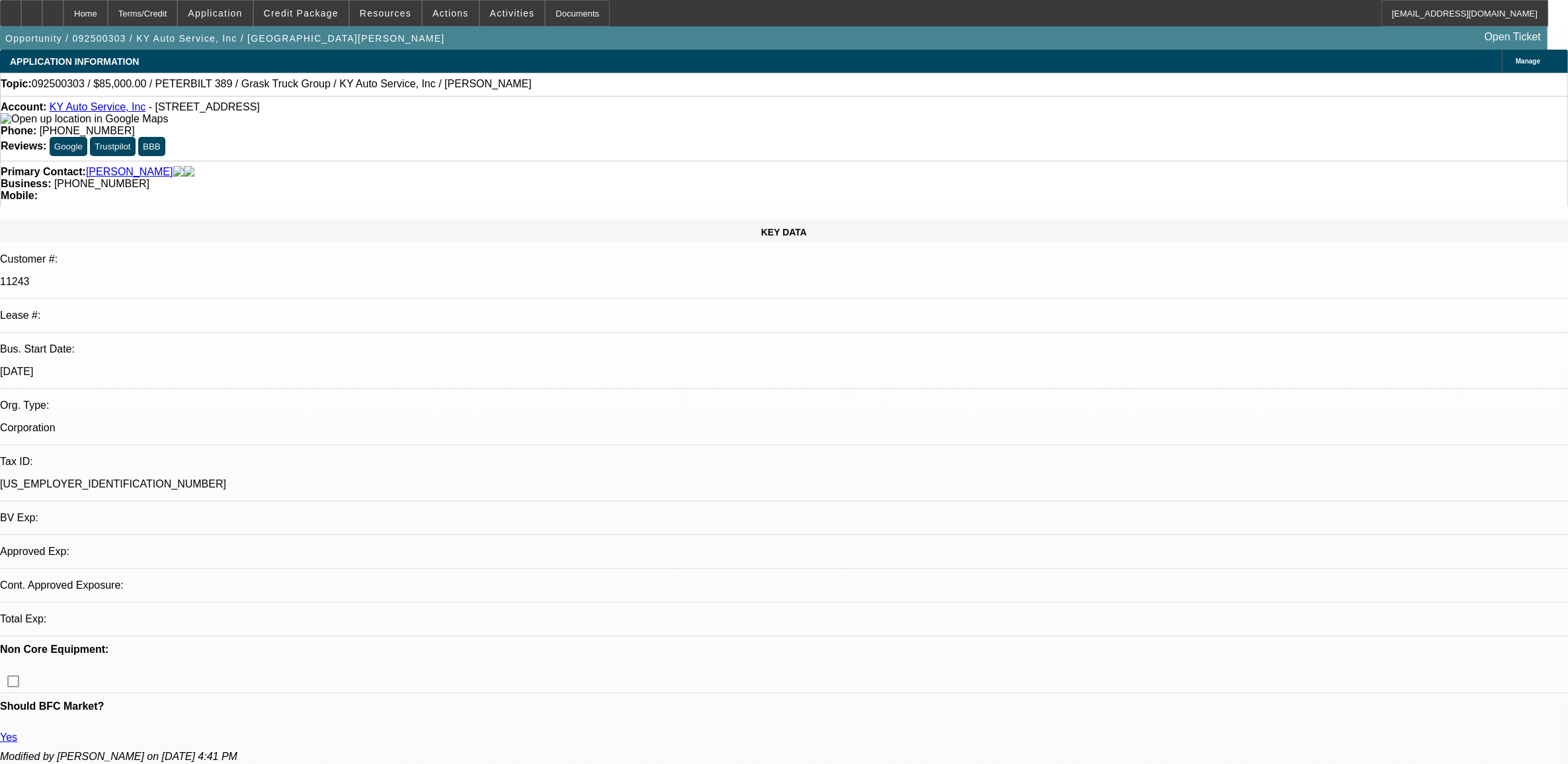
select select "0"
select select "1"
select select "2"
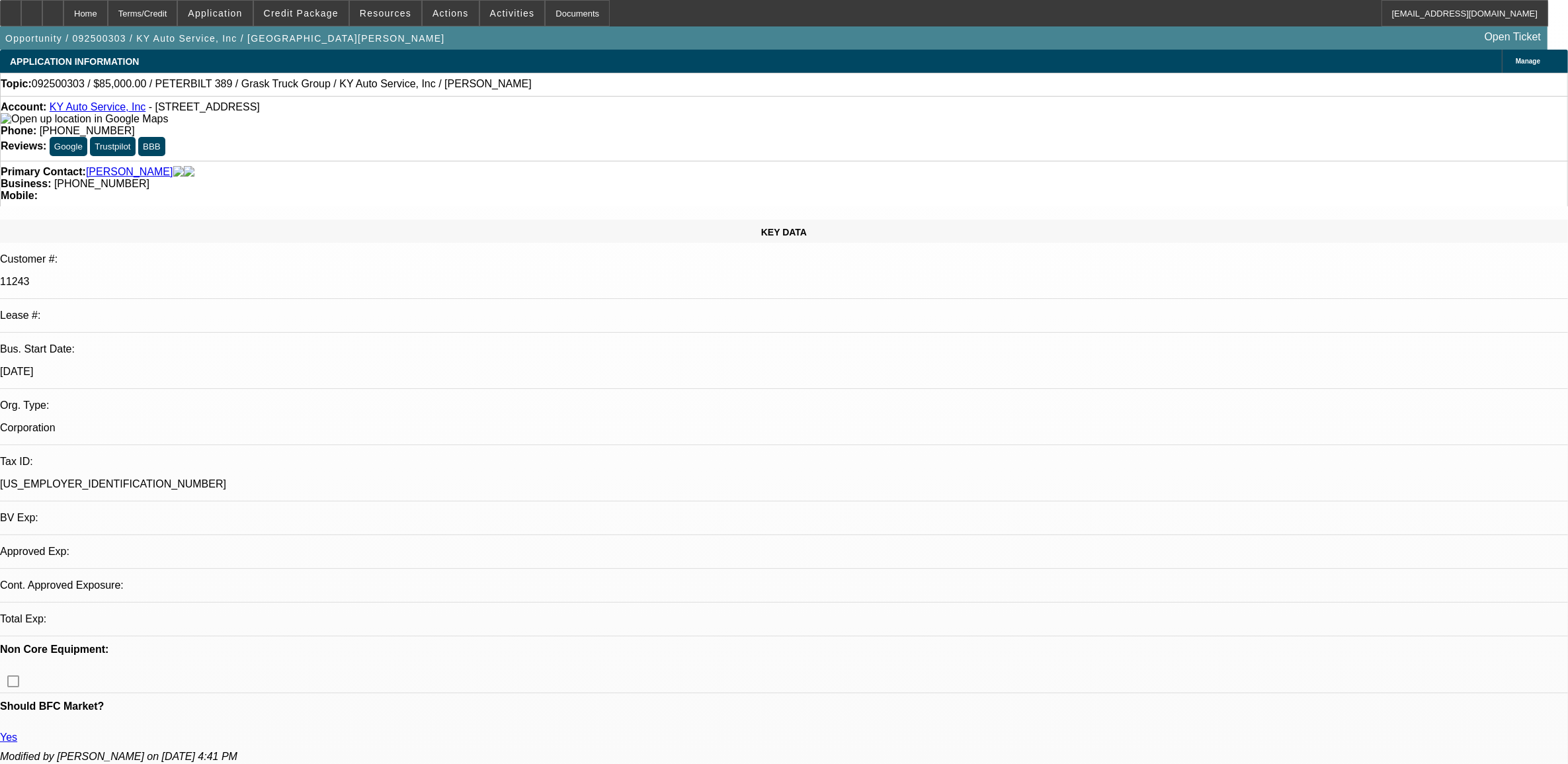
select select "6"
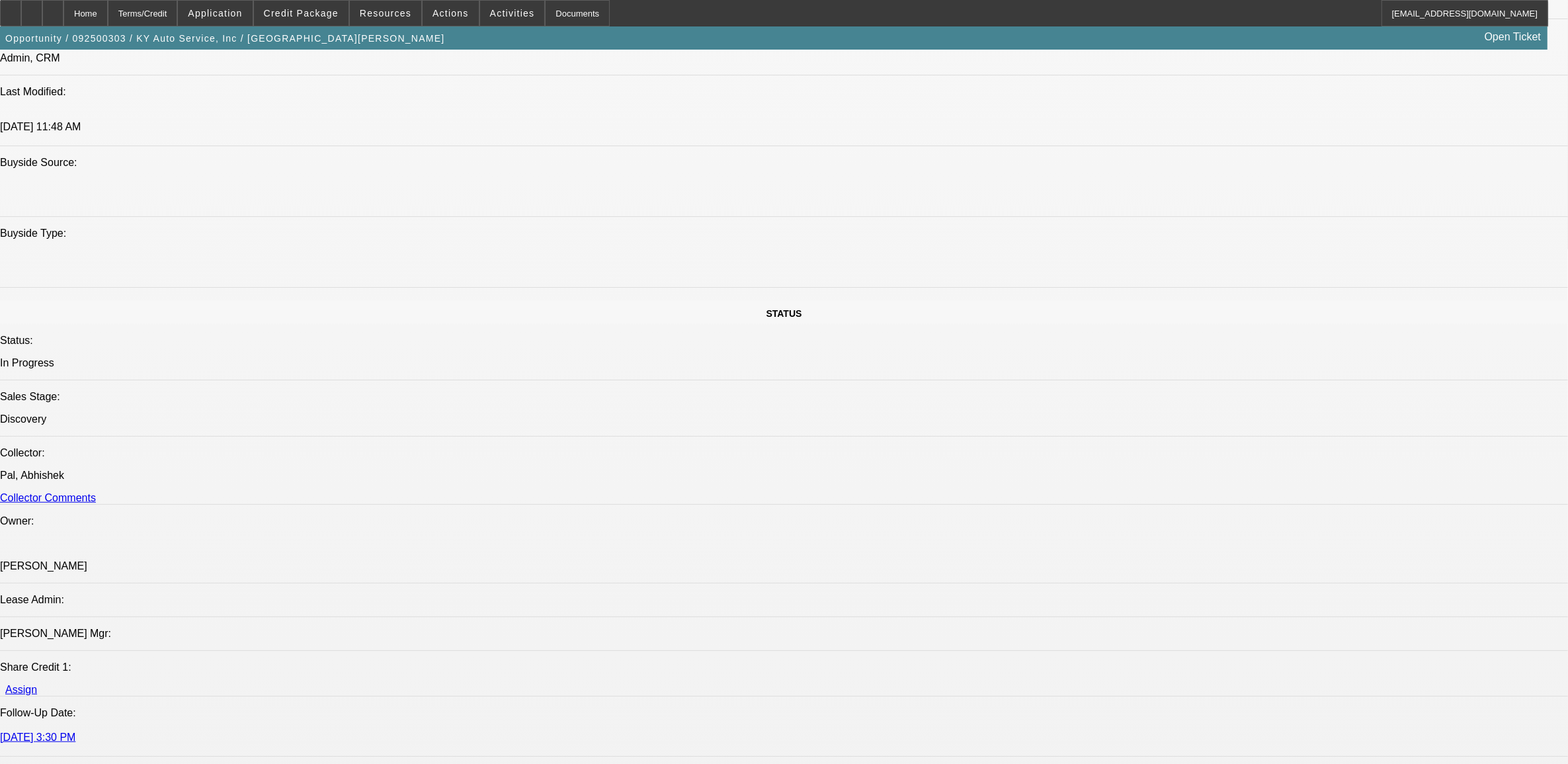
scroll to position [1240, 0]
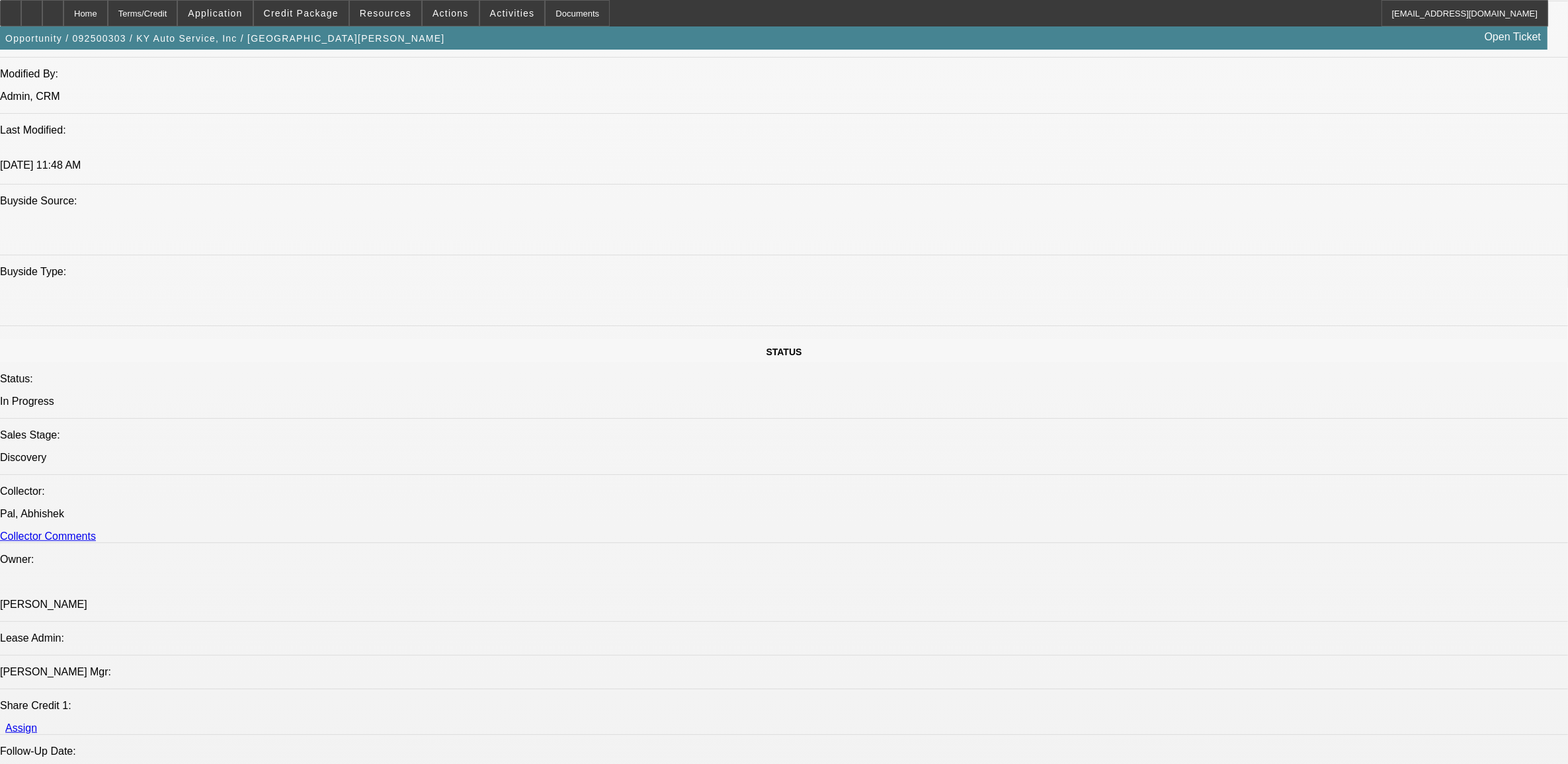
drag, startPoint x: 1505, startPoint y: 465, endPoint x: 1052, endPoint y: 374, distance: 462.0
drag, startPoint x: 1052, startPoint y: 374, endPoint x: 1093, endPoint y: 407, distance: 52.6
copy div "KY Auto Service Inc was established in [DATE]. They are a past 7X BFC customer …"
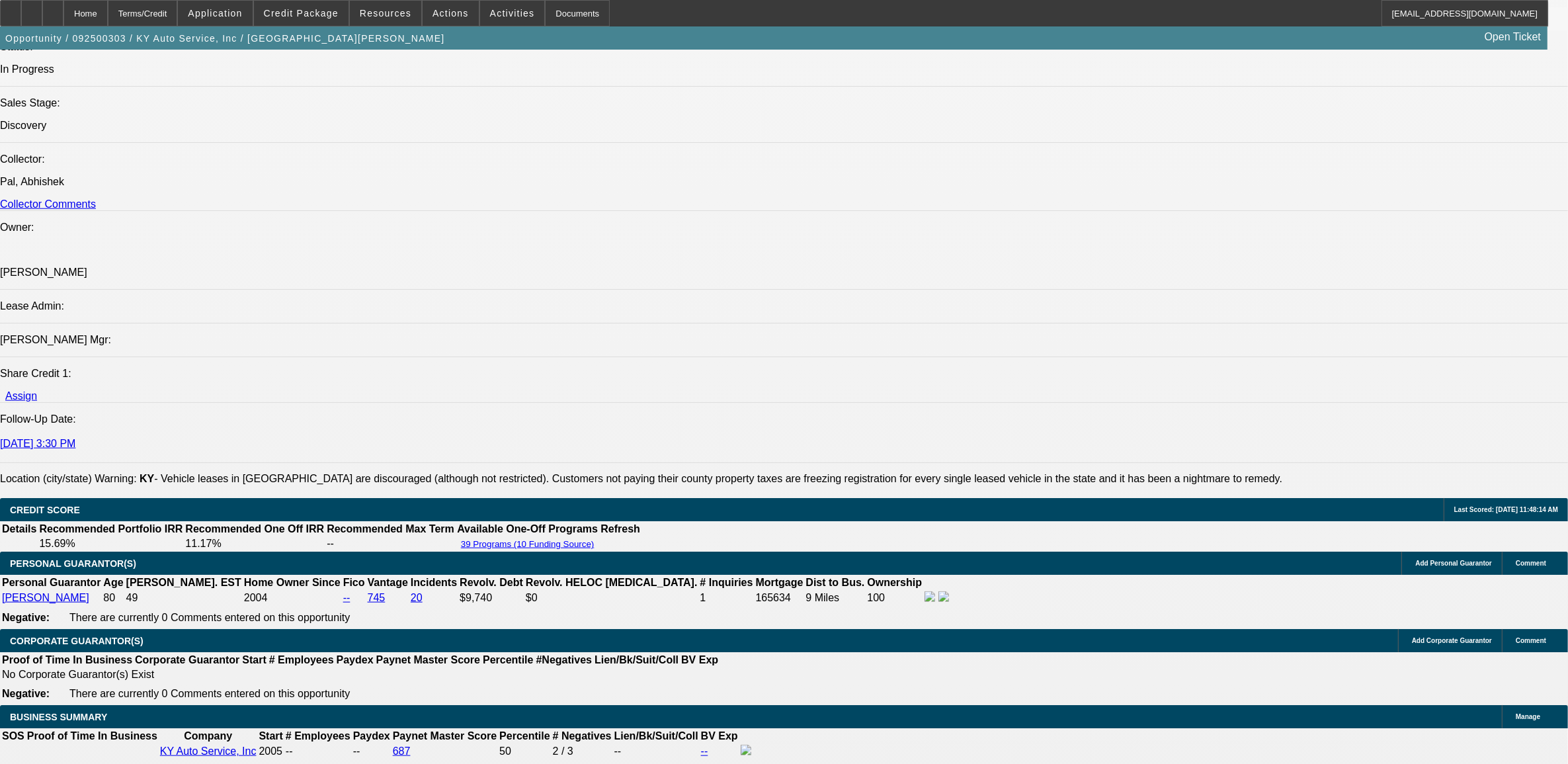
scroll to position [1571, 0]
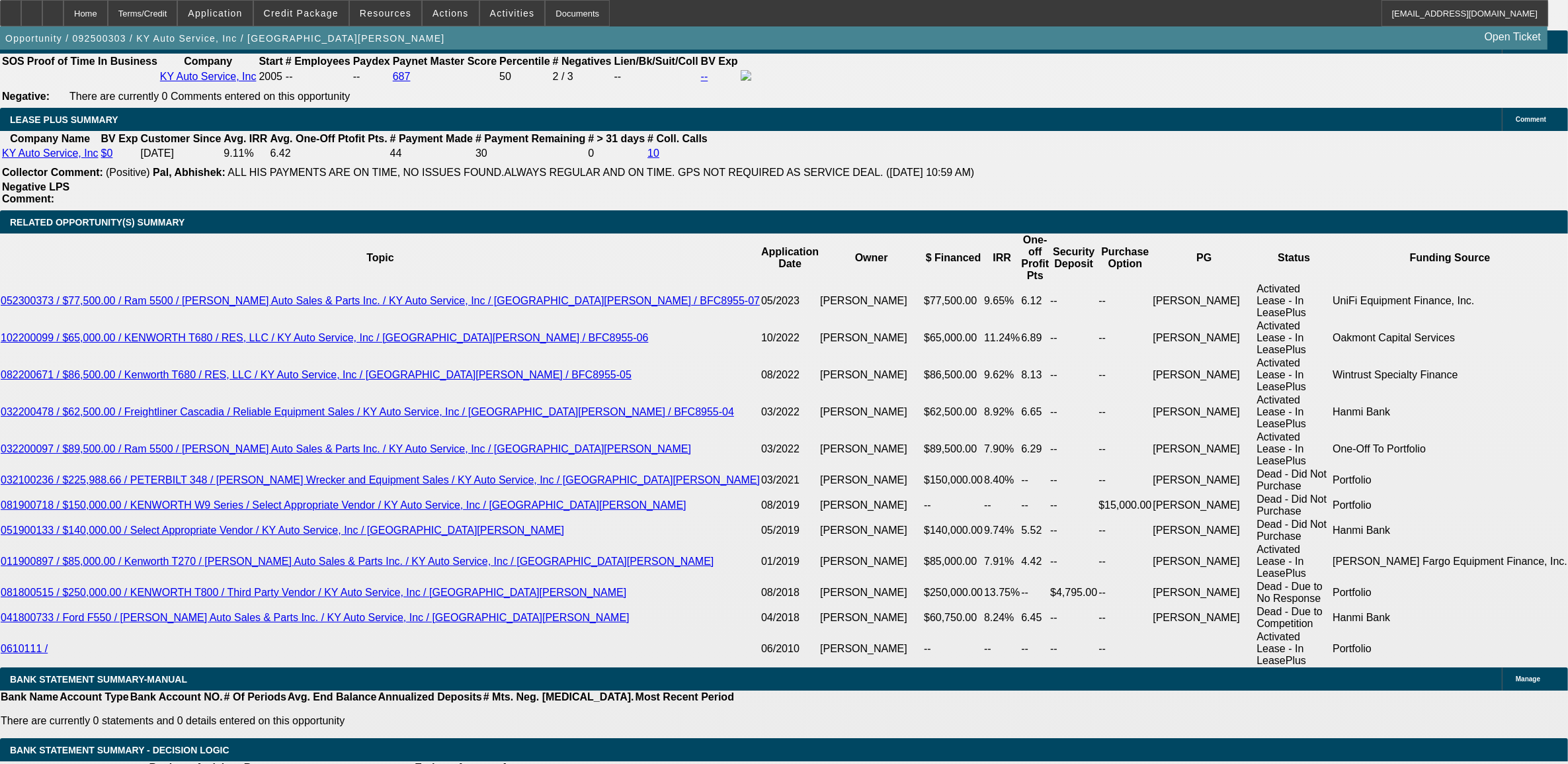
scroll to position [2314, 0]
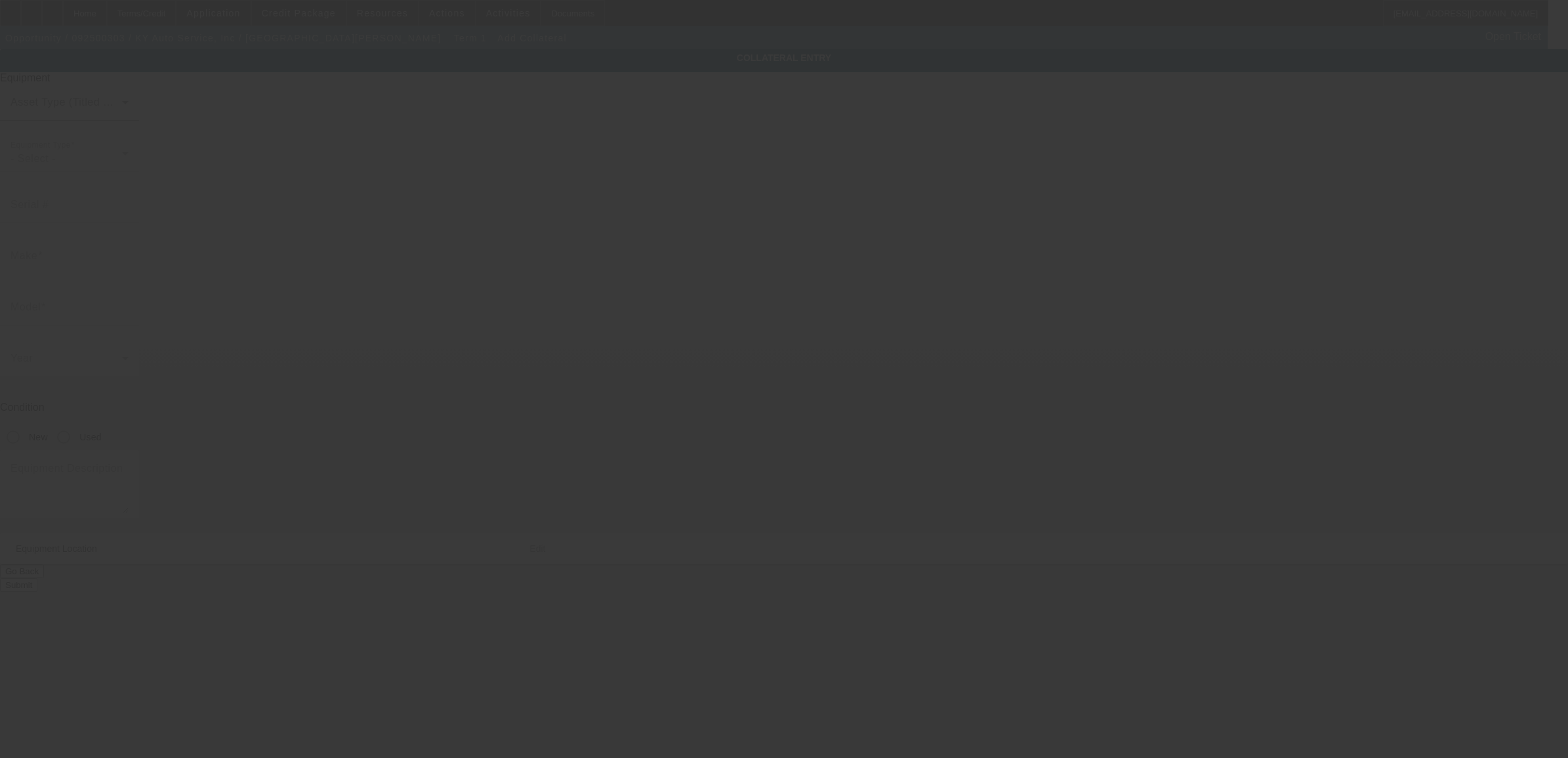
type input "[STREET_ADDRESS]"
type input "Elsmere"
type input "41018"
type input "Kenton"
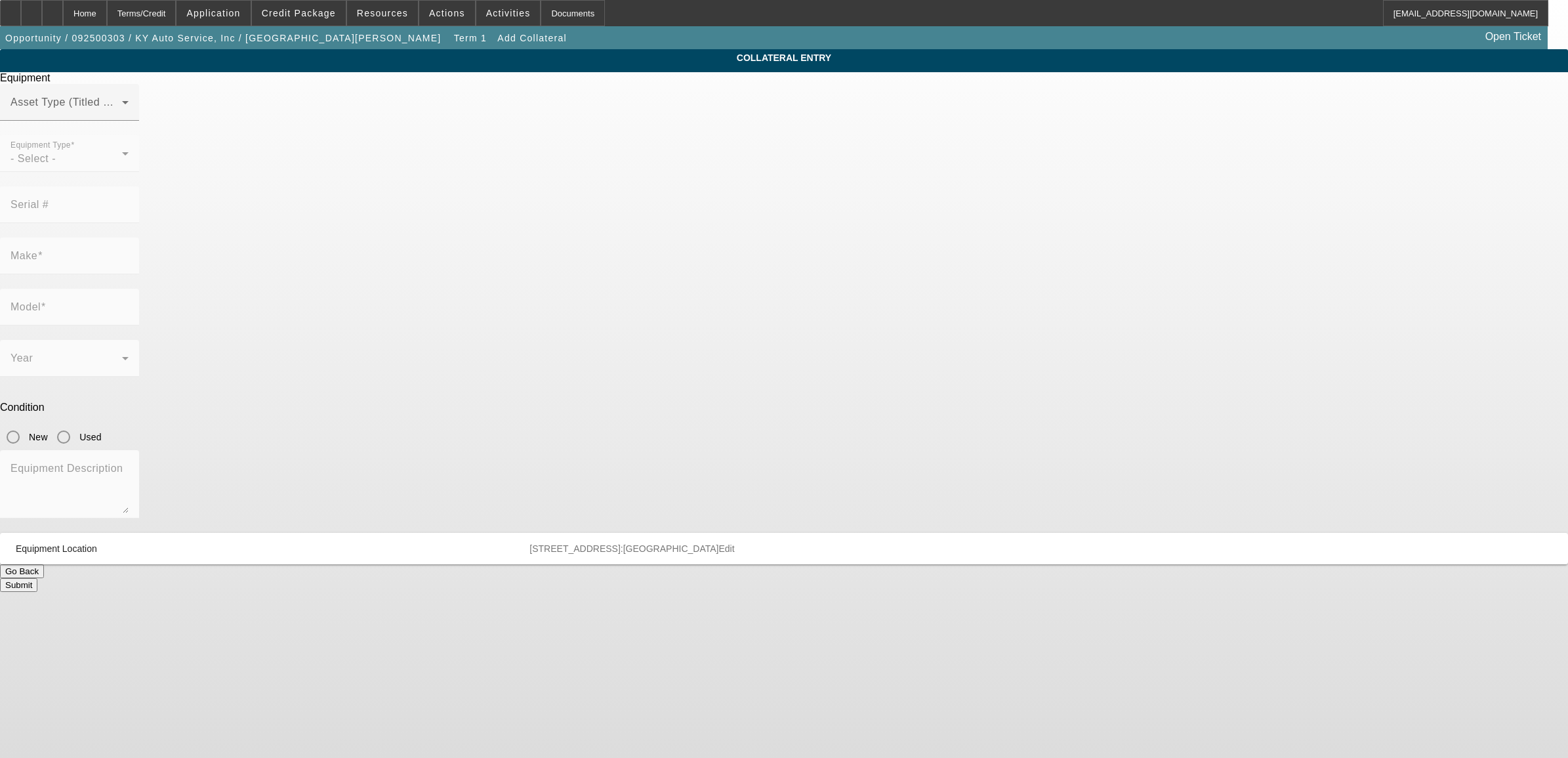
click at [710, 564] on div "Go Back" at bounding box center [784, 571] width 1568 height 14
click at [44, 564] on button "Go Back" at bounding box center [22, 571] width 44 height 14
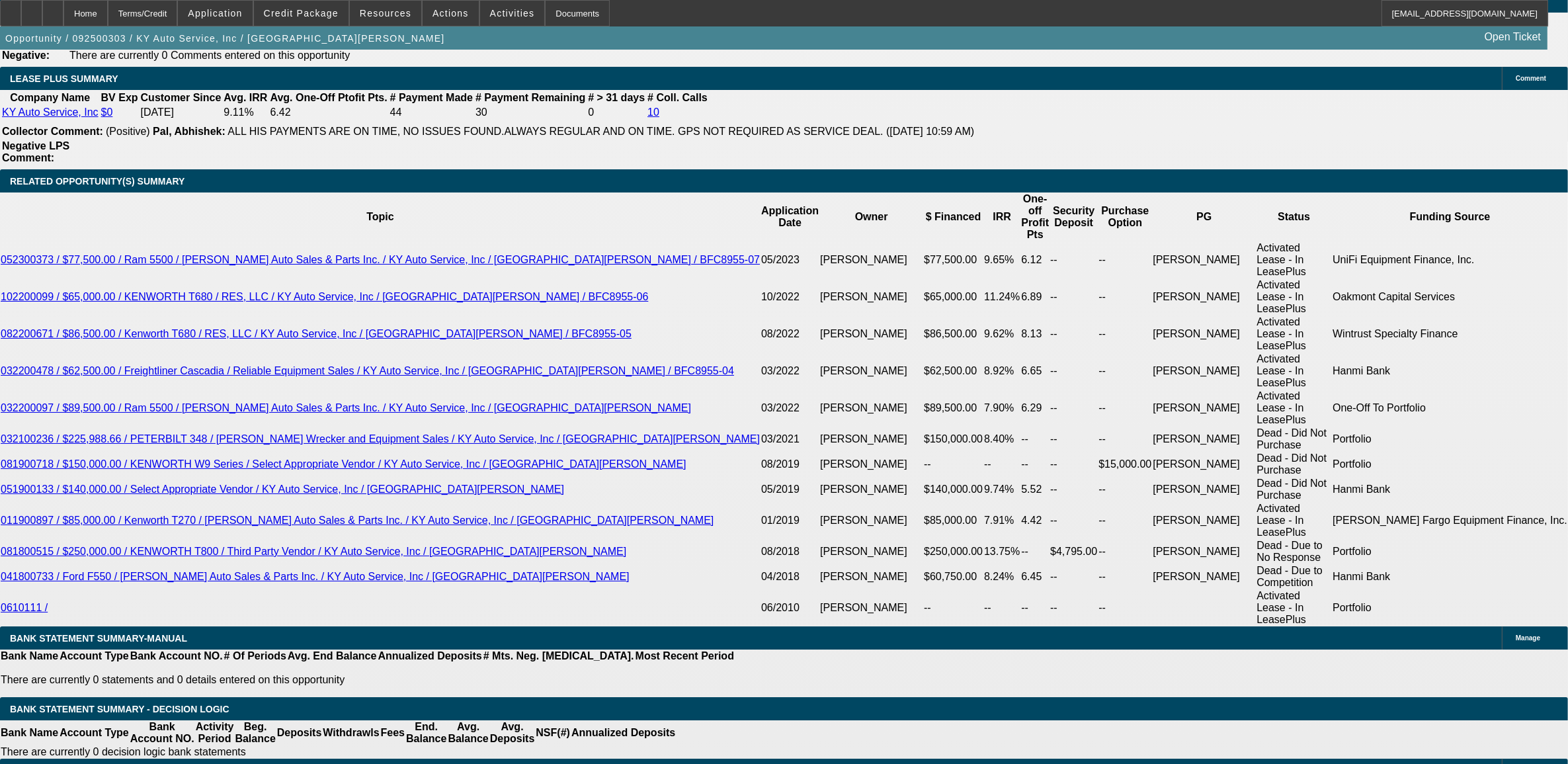
select select "0"
select select "2"
select select "0"
select select "6"
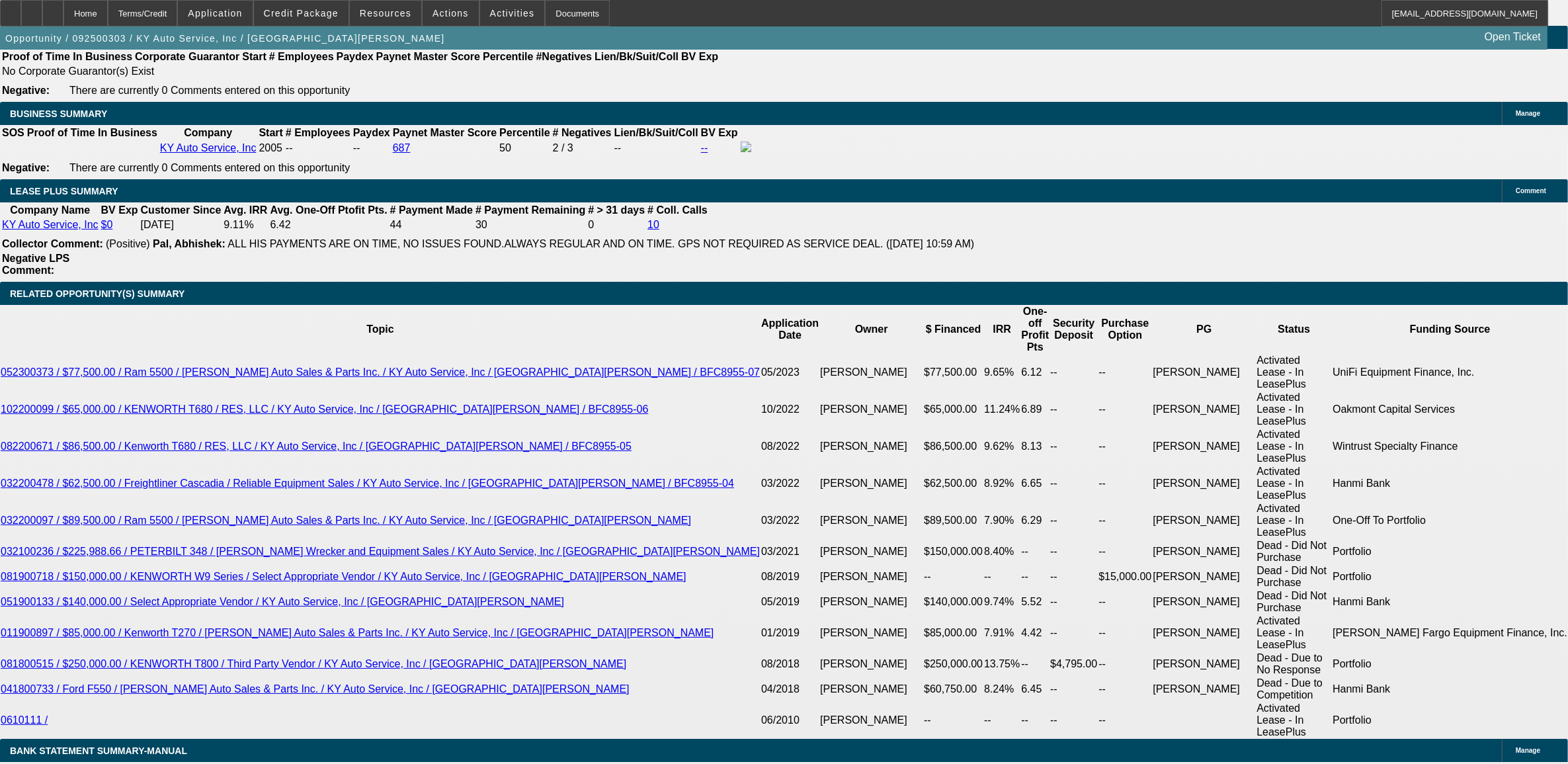
scroll to position [2222, 0]
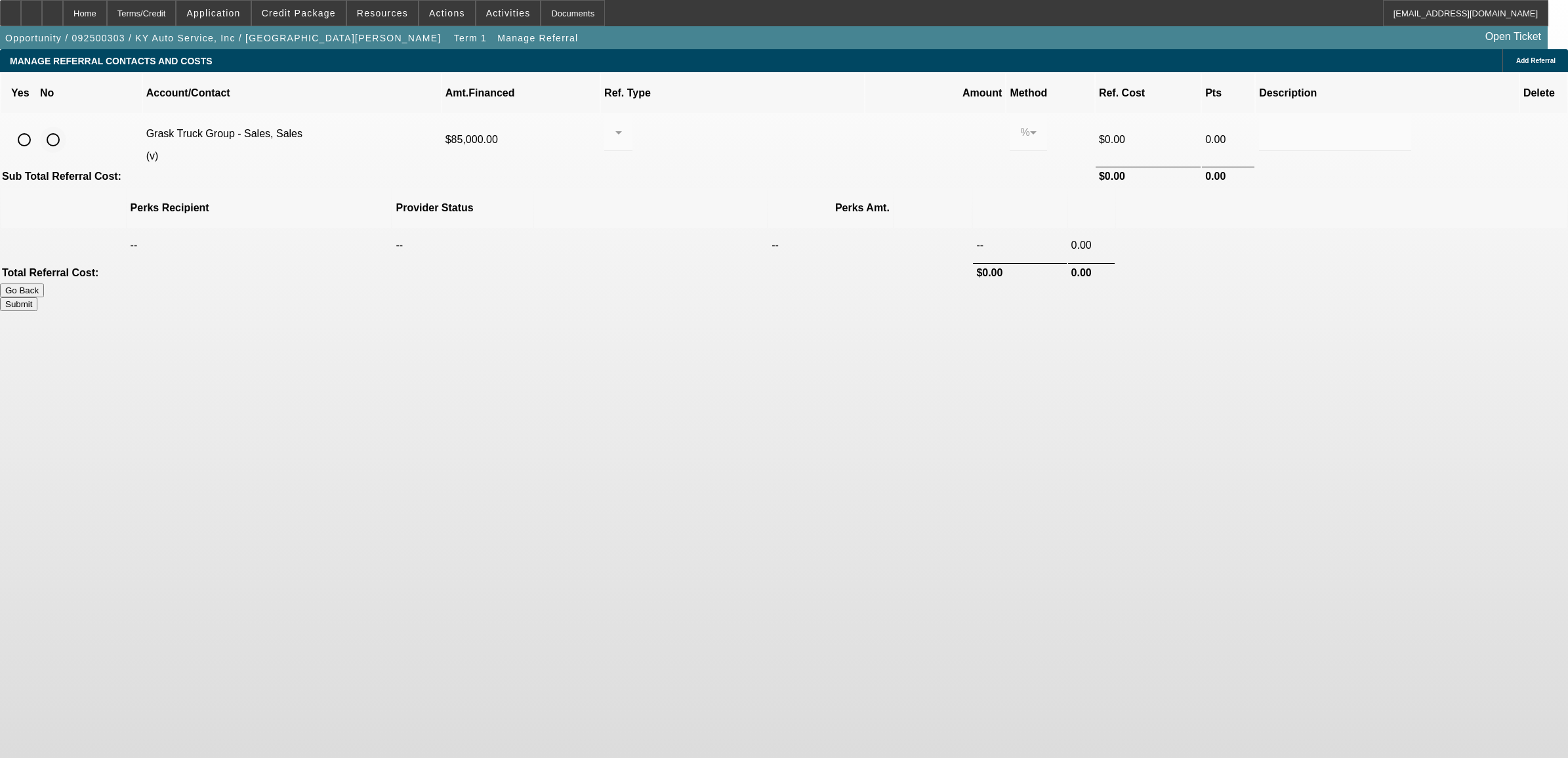
click at [66, 127] on input "radio" at bounding box center [53, 139] width 27 height 27
radio input "true"
click at [37, 297] on button "Submit" at bounding box center [18, 304] width 37 height 14
type input "0.000"
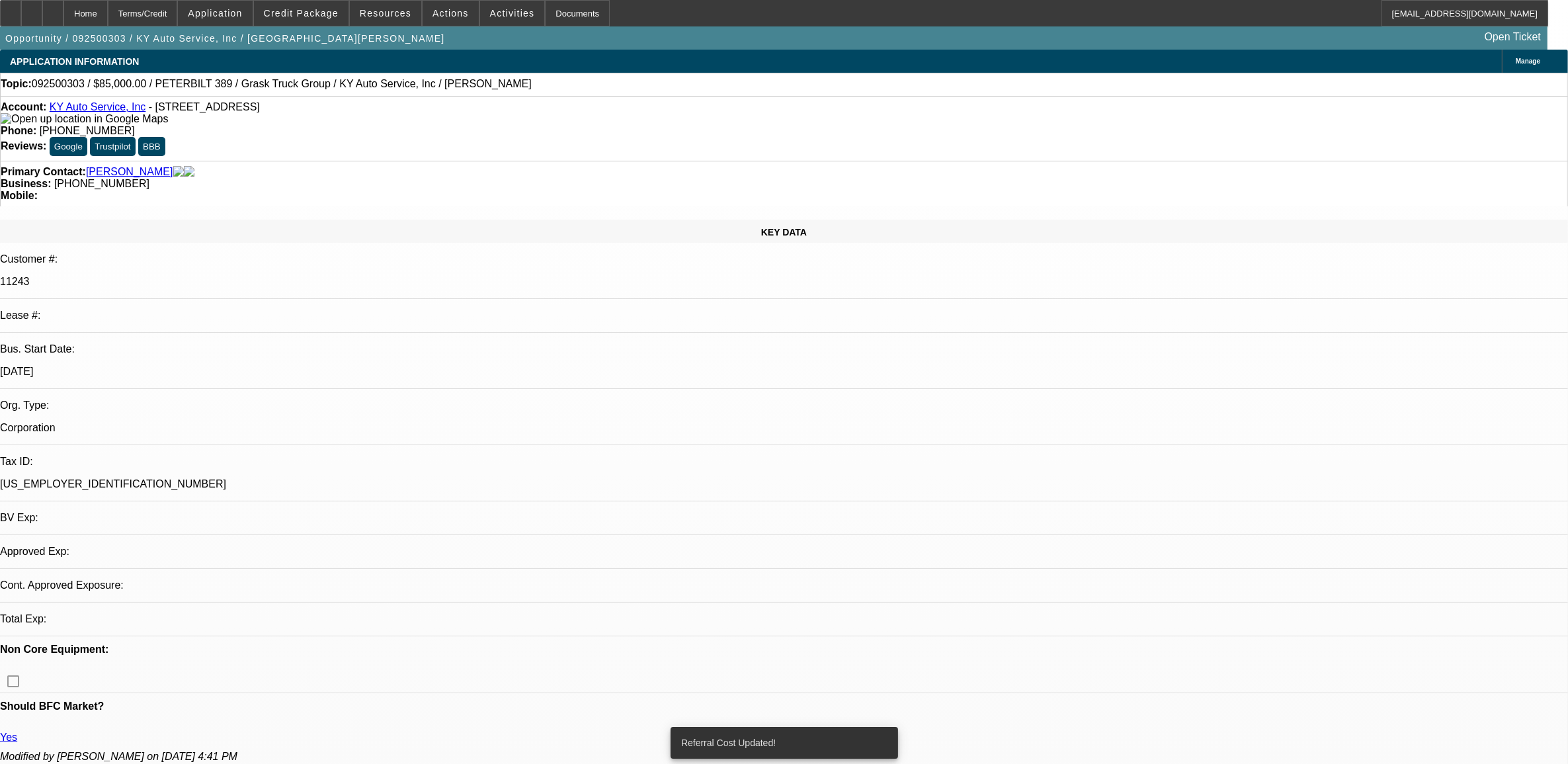
select select "0"
select select "2"
select select "0"
select select "6"
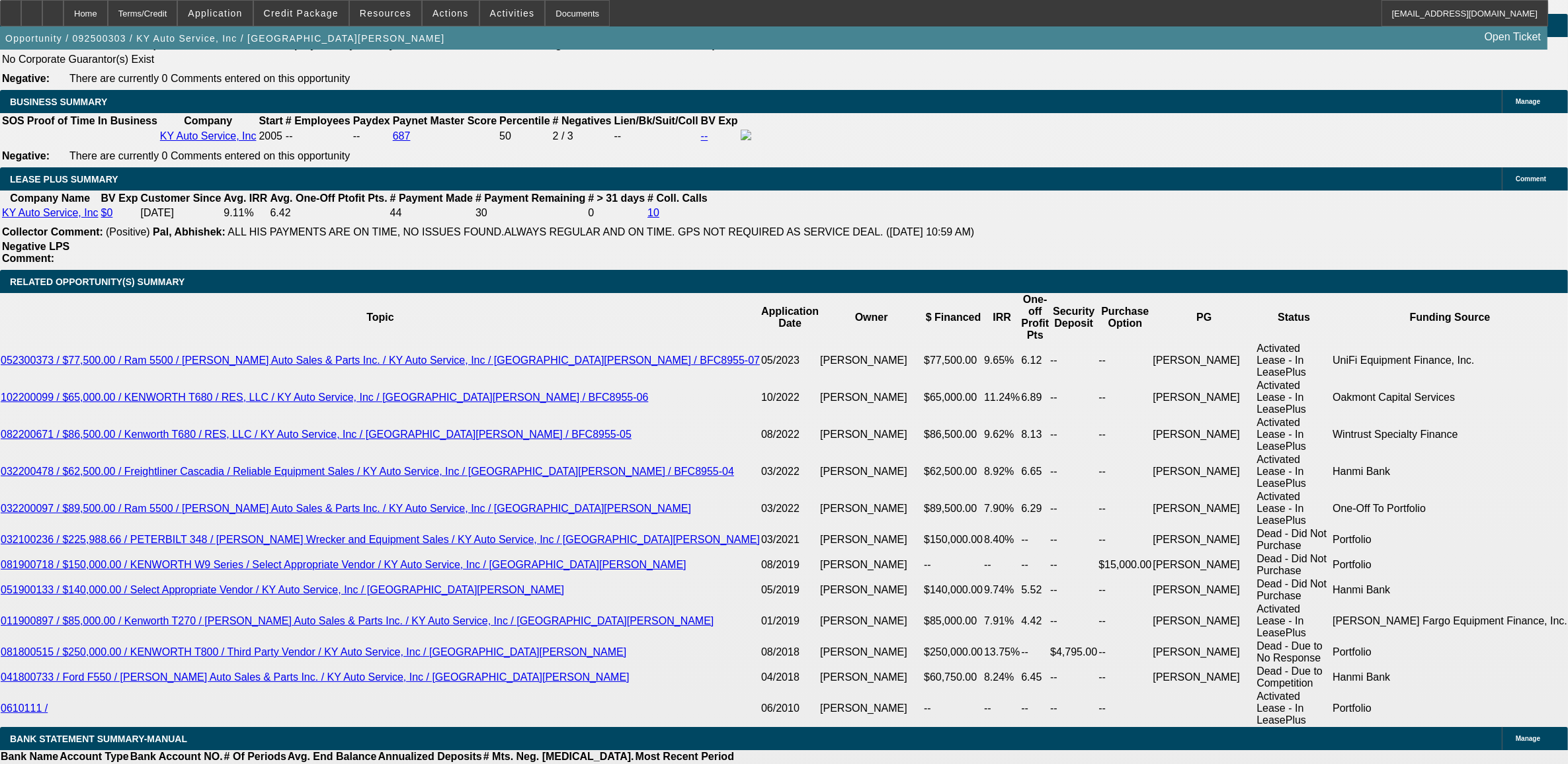
scroll to position [2149, 0]
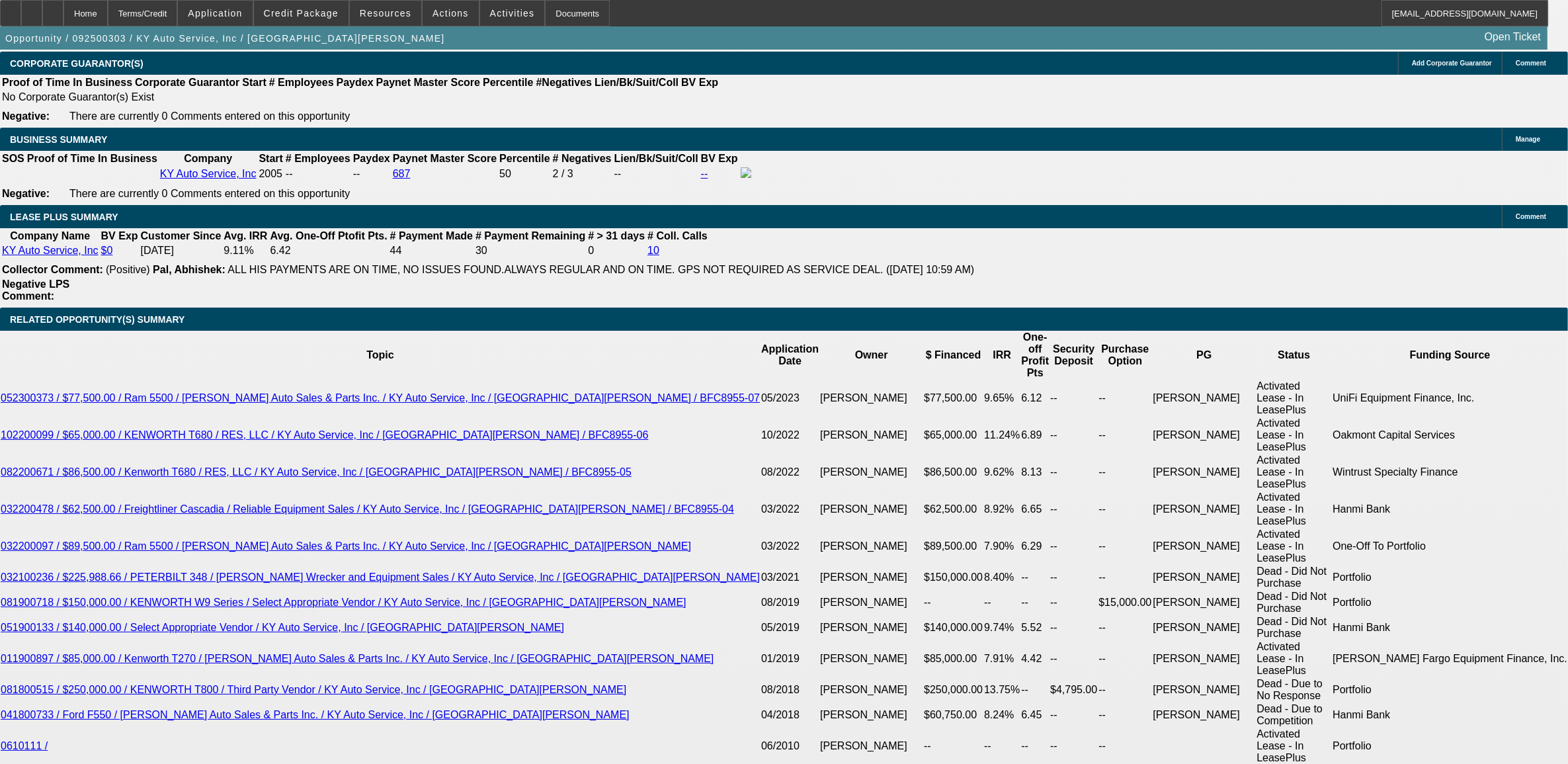
type input "UNKNOWN"
type input "12."
type input "$2,238.38"
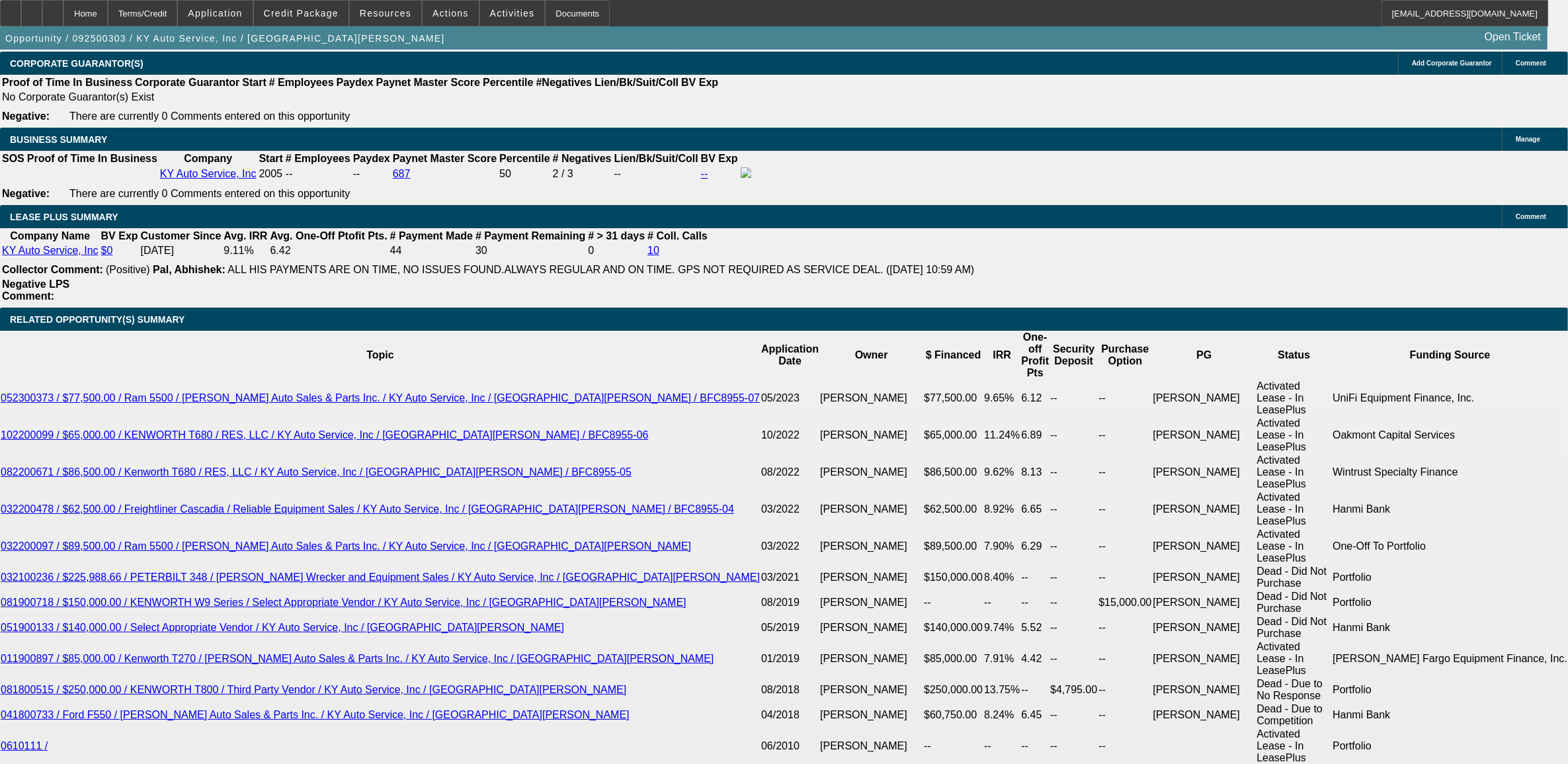
type input "12.9"
type input "$2,276.12"
type input "12.9"
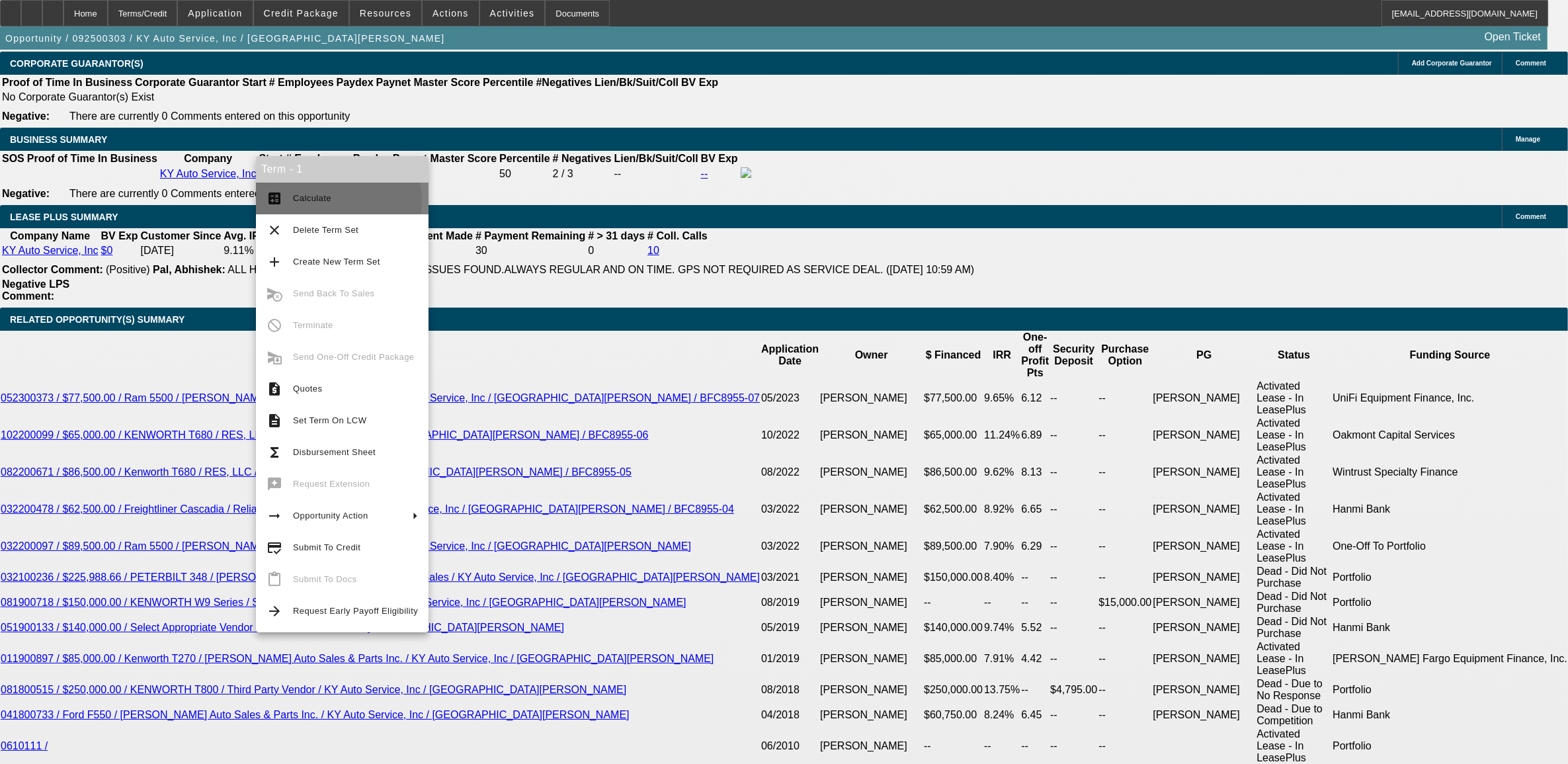
click at [329, 202] on span "Calculate" at bounding box center [355, 198] width 125 height 16
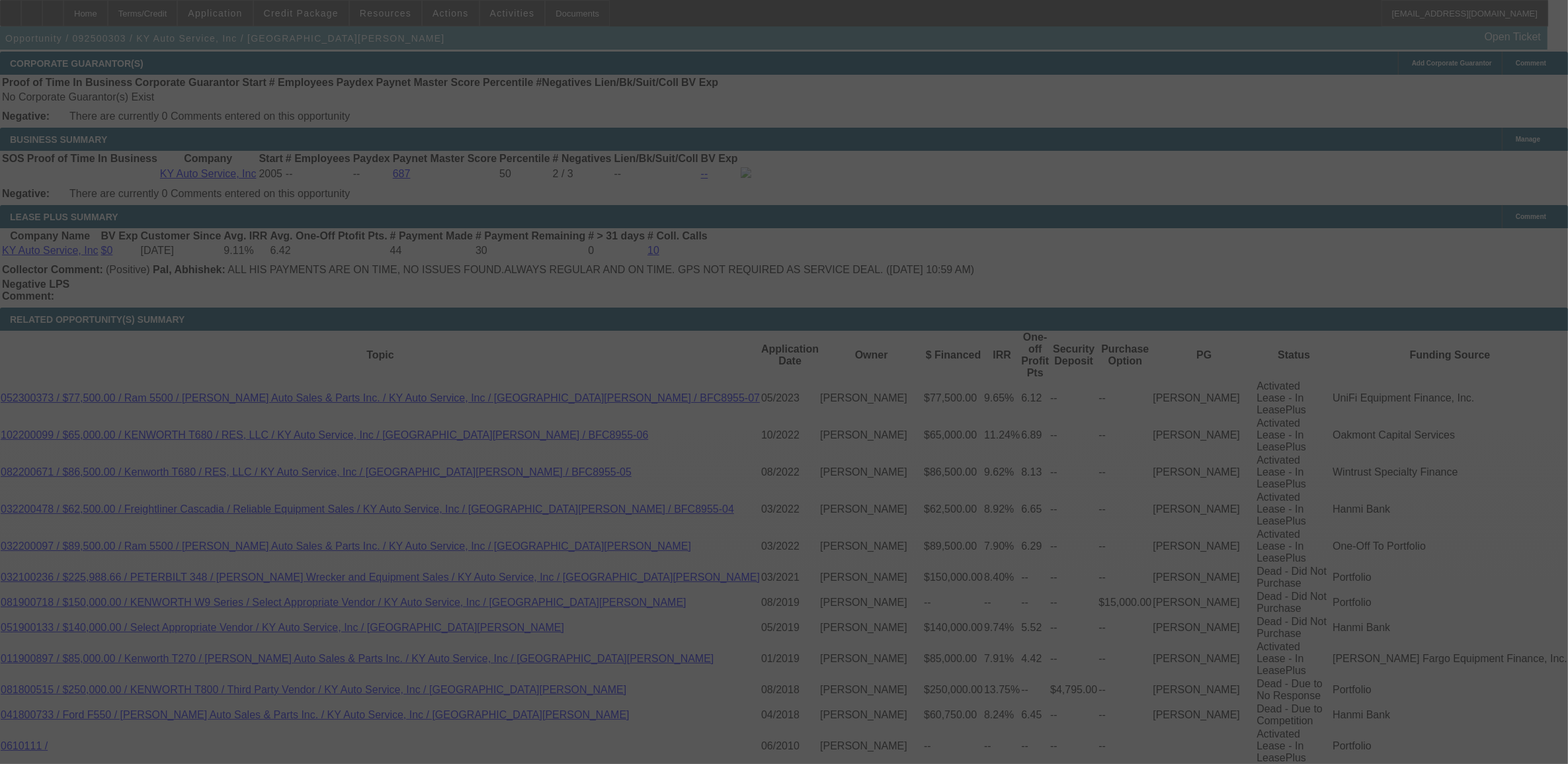
select select "0"
select select "2"
select select "0"
select select "6"
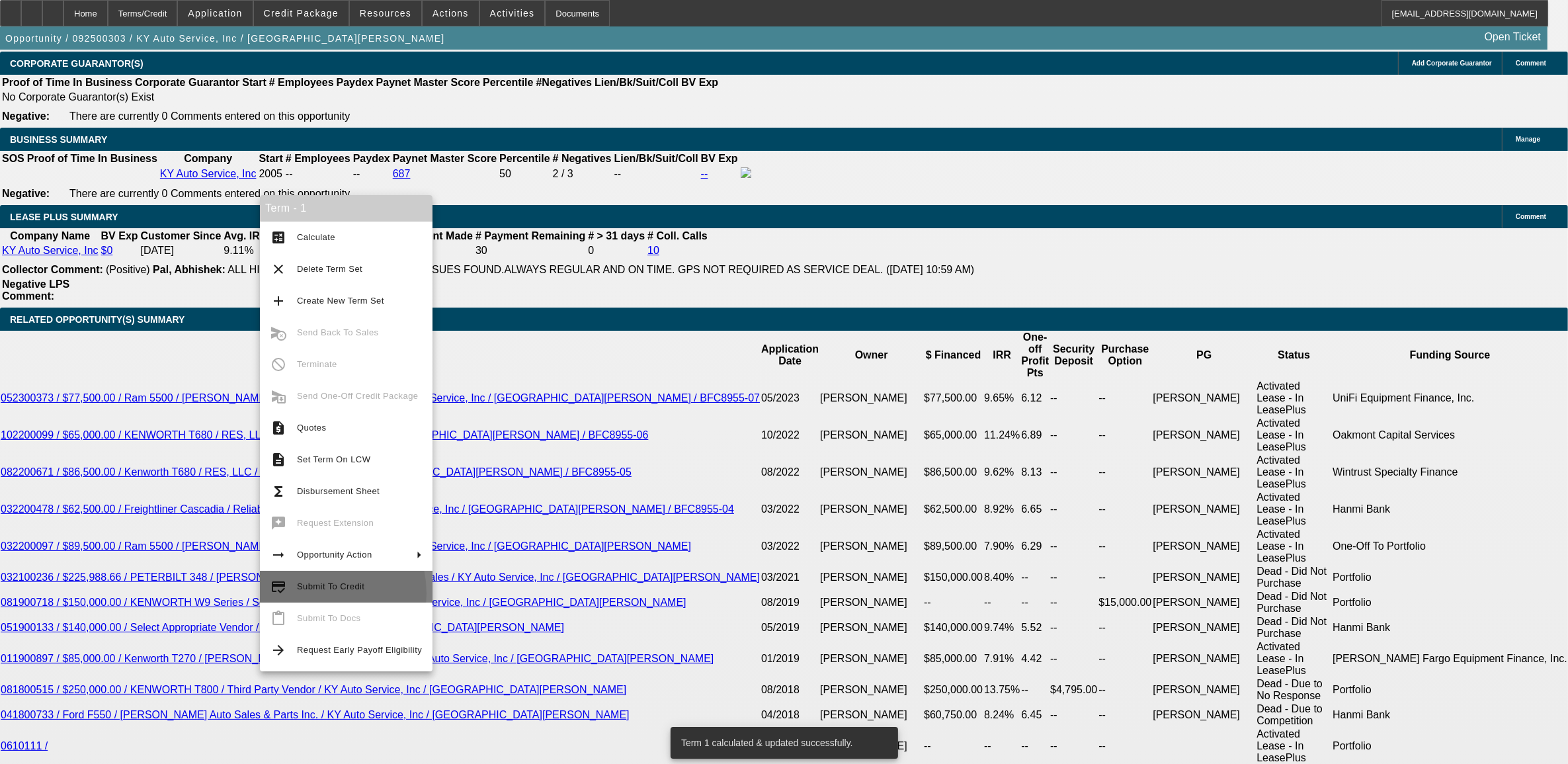
click at [308, 594] on span "Submit To Credit" at bounding box center [360, 586] width 125 height 16
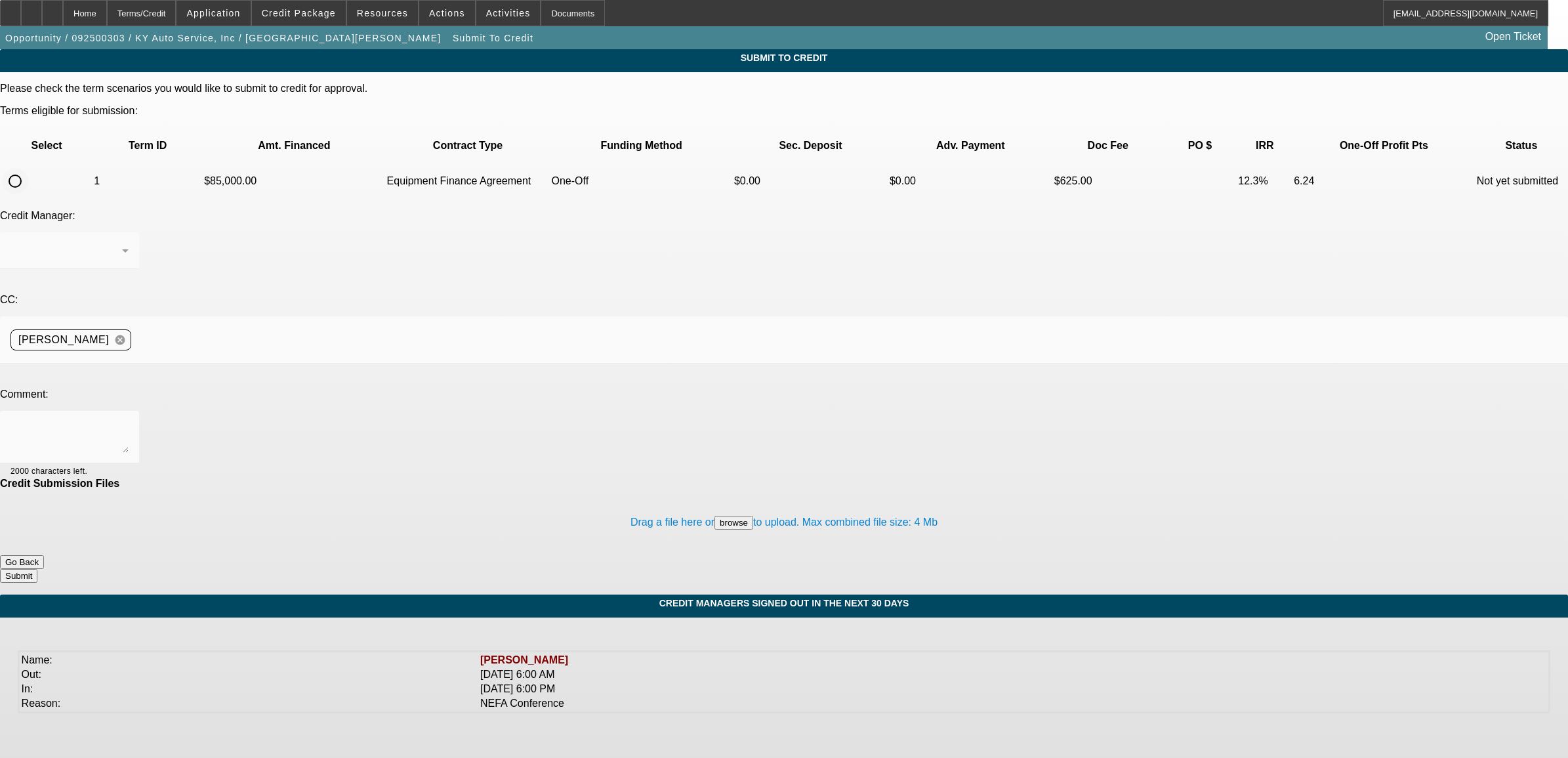
click at [28, 168] on input "radio" at bounding box center [15, 181] width 27 height 27
radio input "true"
click at [129, 421] on textarea at bounding box center [70, 437] width 118 height 32
type textarea "please try CP. NIck"
click at [37, 568] on button "Submit" at bounding box center [18, 575] width 37 height 14
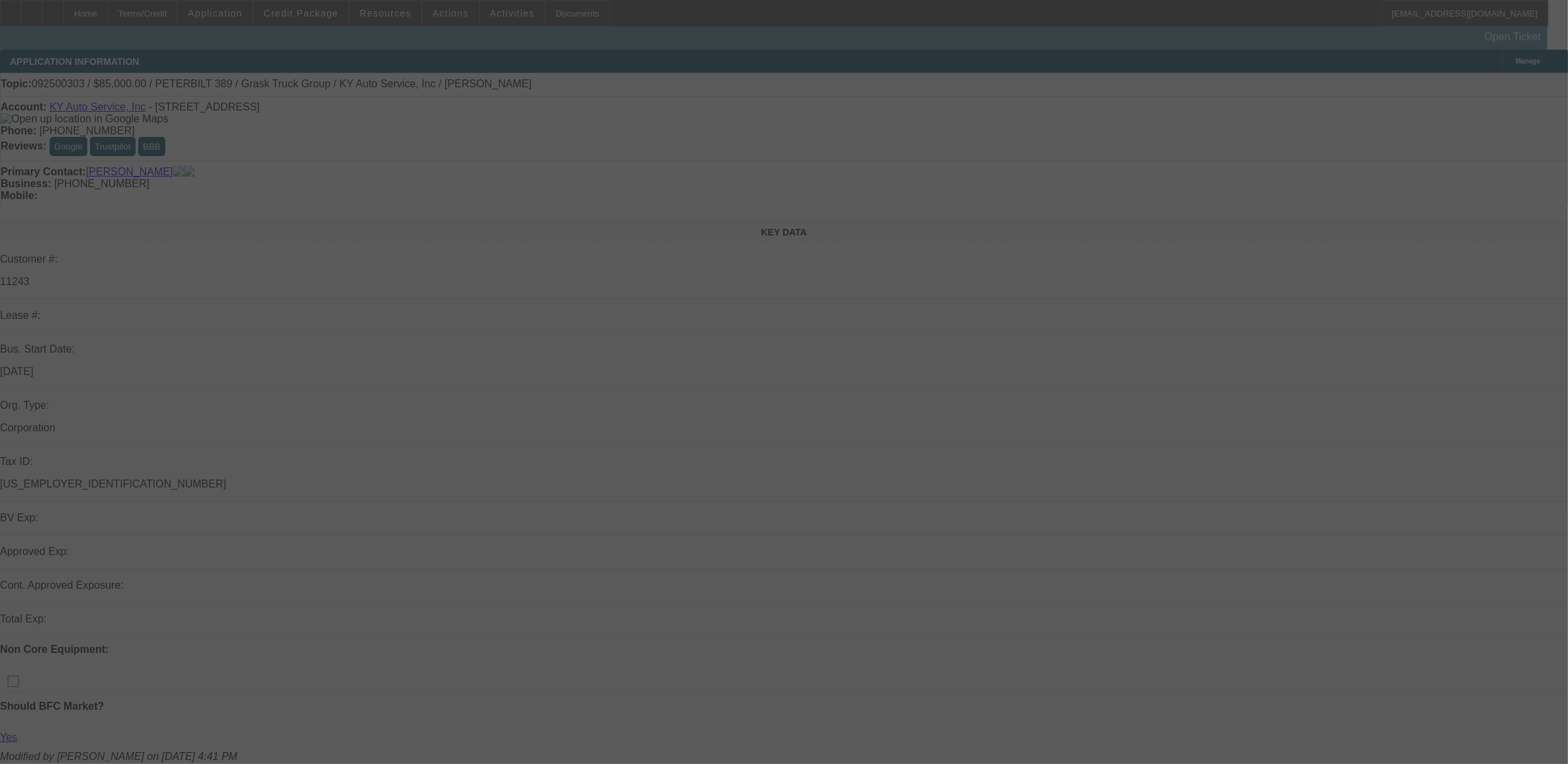
select select "0"
select select "2"
select select "0"
select select "6"
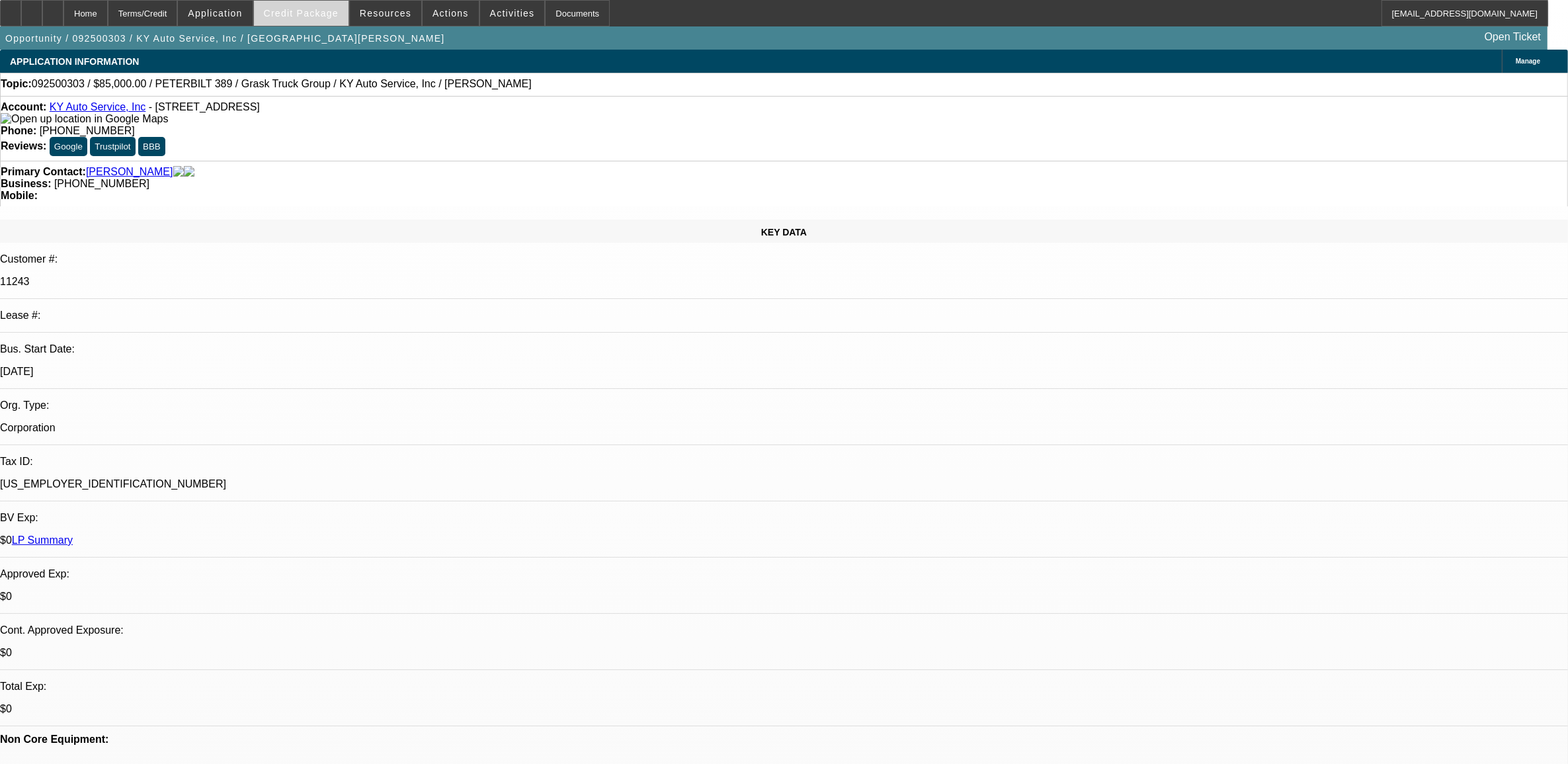
click at [335, 15] on span "Credit Package" at bounding box center [301, 13] width 75 height 11
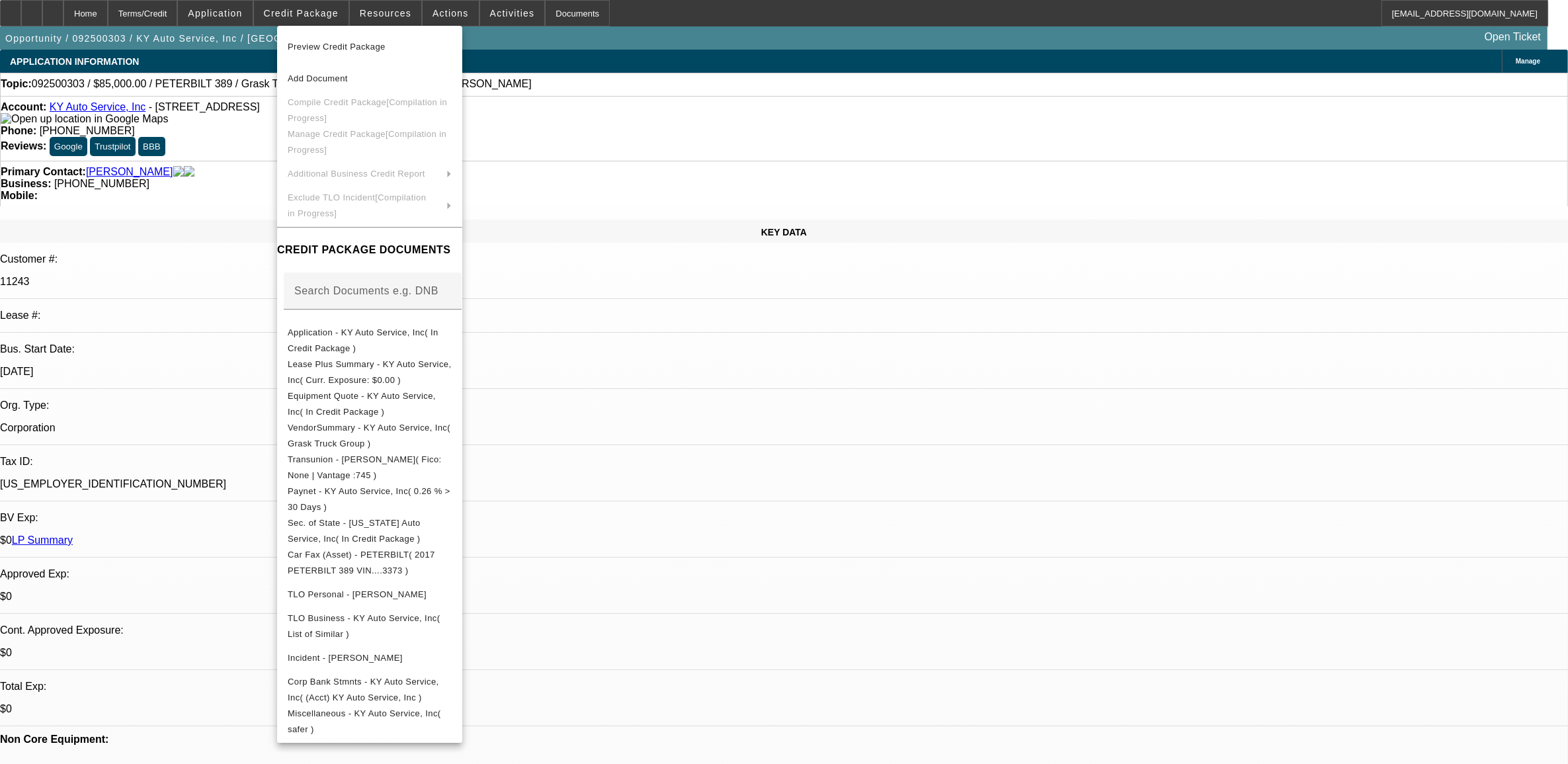
click at [666, 57] on div at bounding box center [784, 382] width 1568 height 764
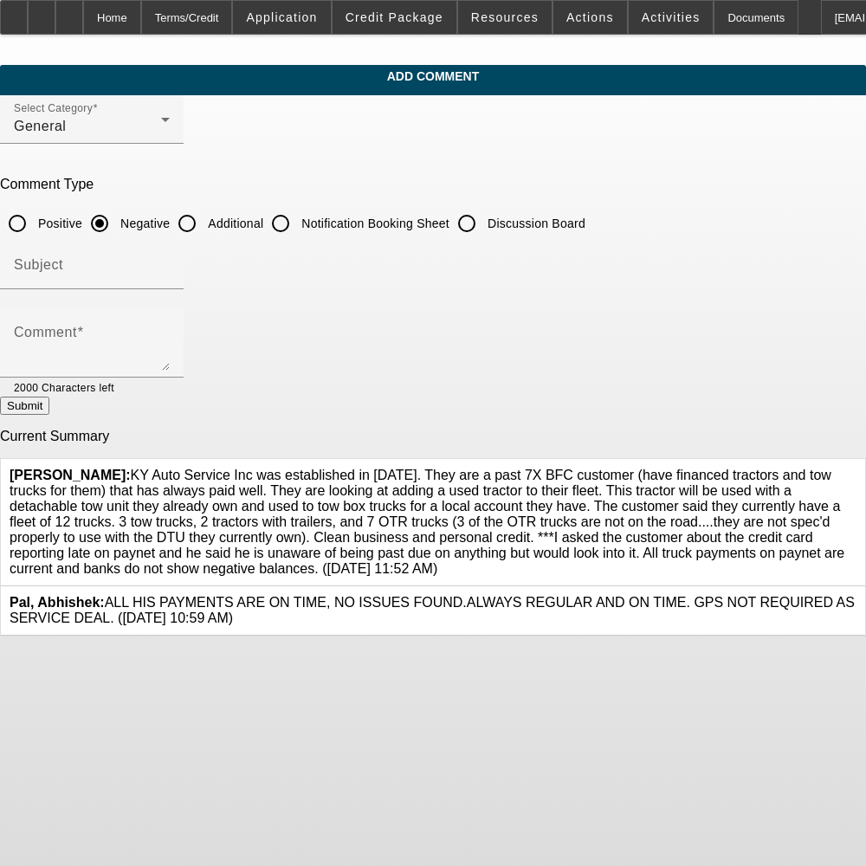
click at [856, 469] on div at bounding box center [856, 521] width 0 height 109
click at [856, 467] on icon at bounding box center [856, 467] width 0 height 0
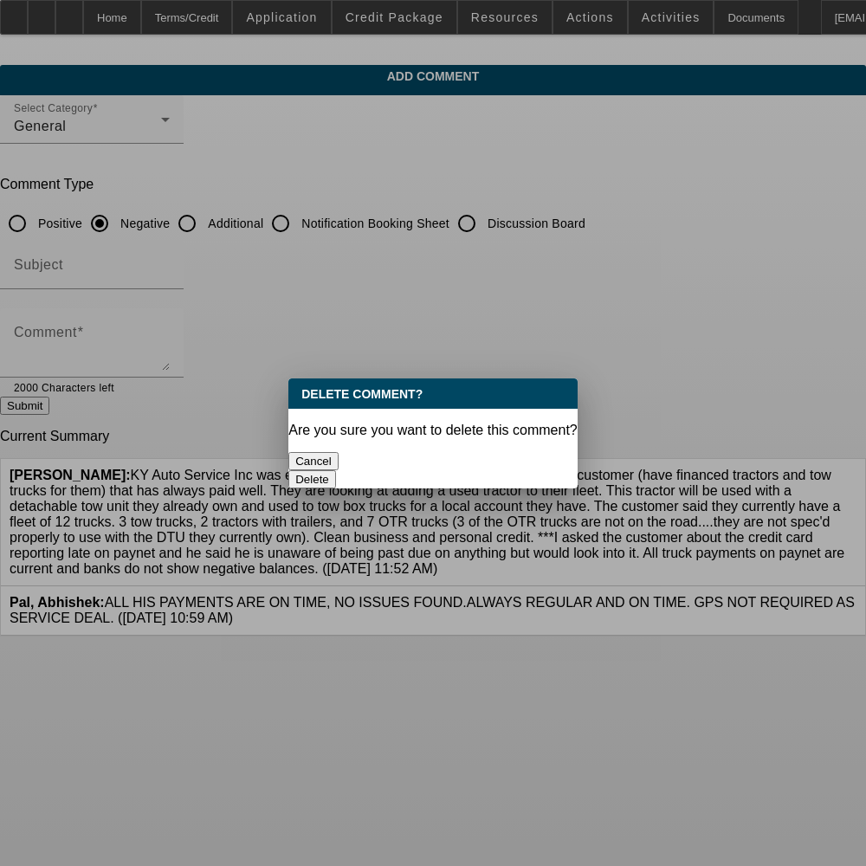
click at [336, 470] on button "Delete" at bounding box center [312, 479] width 48 height 18
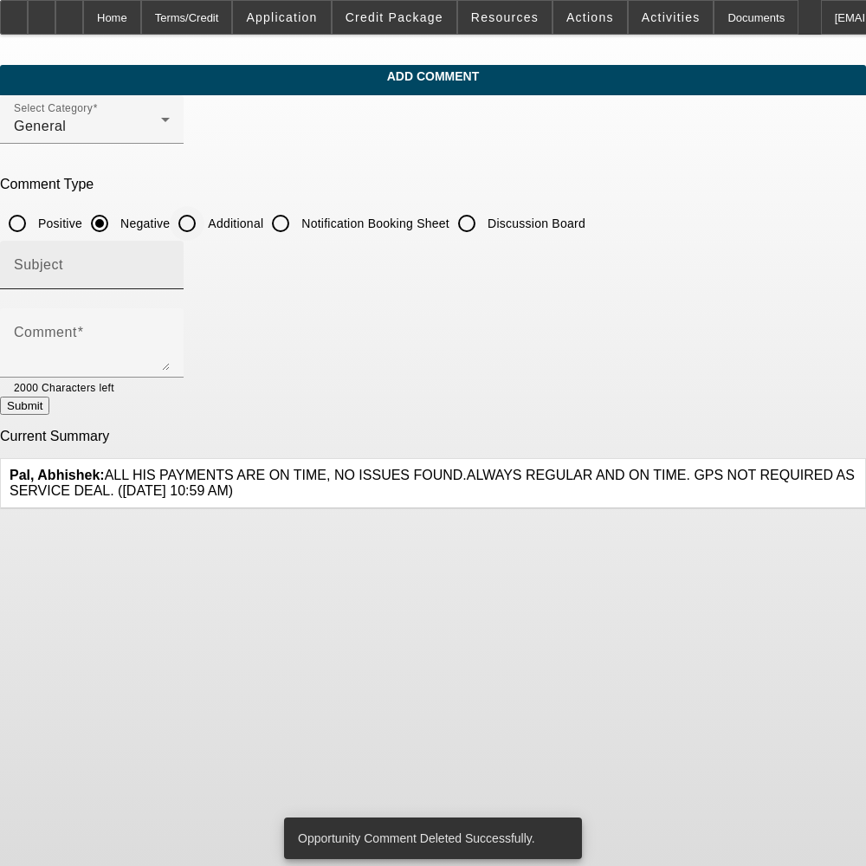
drag, startPoint x: 210, startPoint y: 223, endPoint x: 213, endPoint y: 277, distance: 53.7
click at [204, 223] on input "Additional" at bounding box center [187, 223] width 35 height 35
radio input "true"
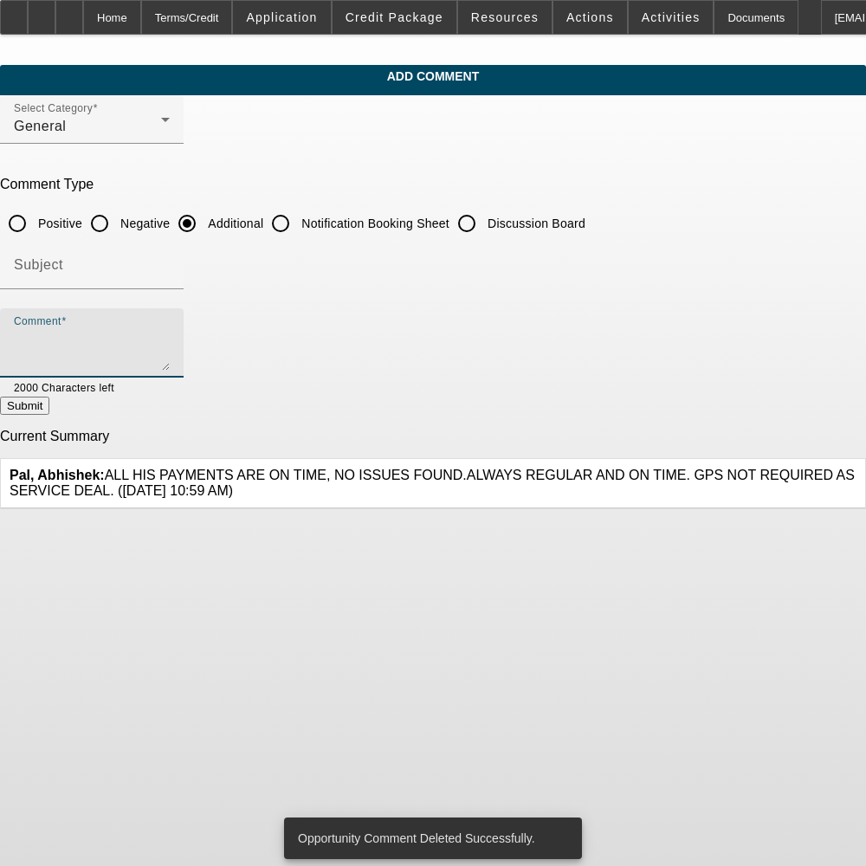
click at [170, 338] on textarea "Comment" at bounding box center [92, 350] width 156 height 42
paste textarea "KY Auto Service Inc was established in [DATE]. They are a past 7X BFC customer …"
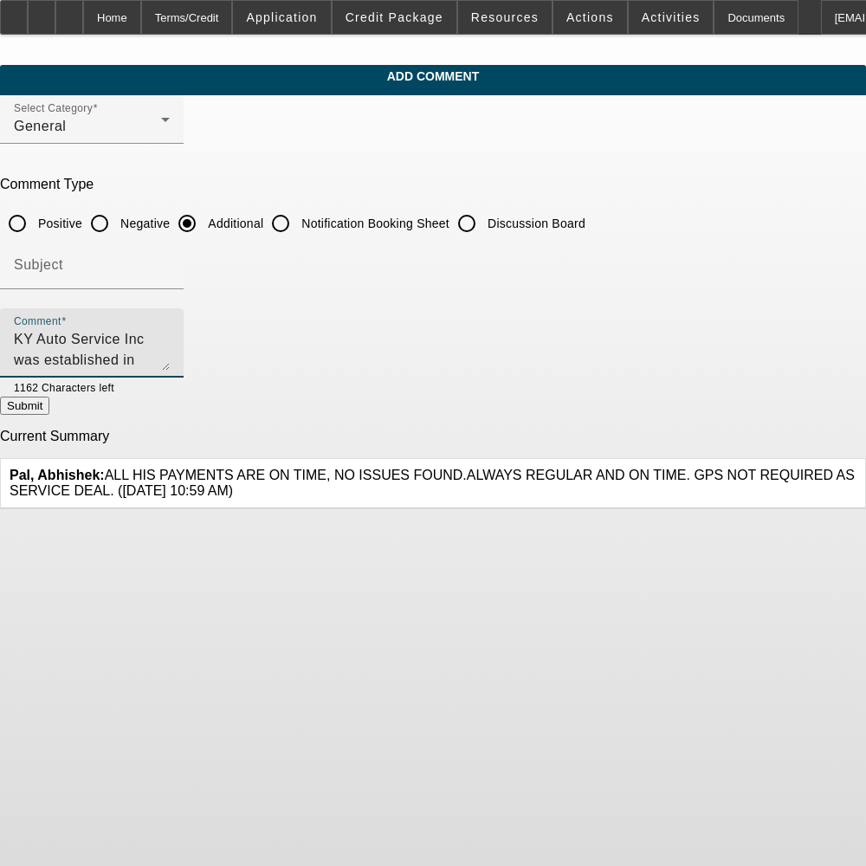
click at [170, 359] on textarea "KY Auto Service Inc was established in [DATE]. They are a past 7X BFC customer …" at bounding box center [92, 350] width 156 height 42
click at [170, 356] on textarea "KY Auto Service Inc was established in [DATE]. They are a past 7X BFC customer …" at bounding box center [92, 350] width 156 height 42
click at [170, 355] on textarea "KY Auto Service Inc was established in [DATE]. They are a past 7X BFC customer …" at bounding box center [92, 350] width 156 height 42
click at [170, 362] on textarea "KY Auto Service Inc was established in [DATE]. They are a past 7X BFC customer …" at bounding box center [92, 350] width 156 height 42
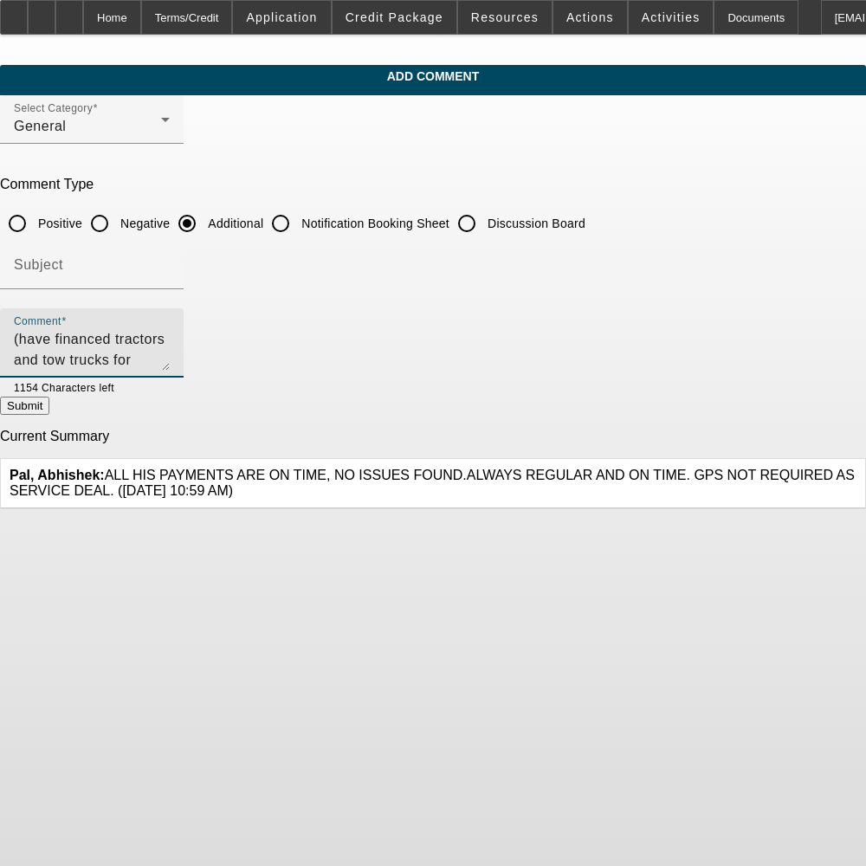
type textarea "KY Auto Service Inc was established in [DATE]. They are a past 7X BFC customer …"
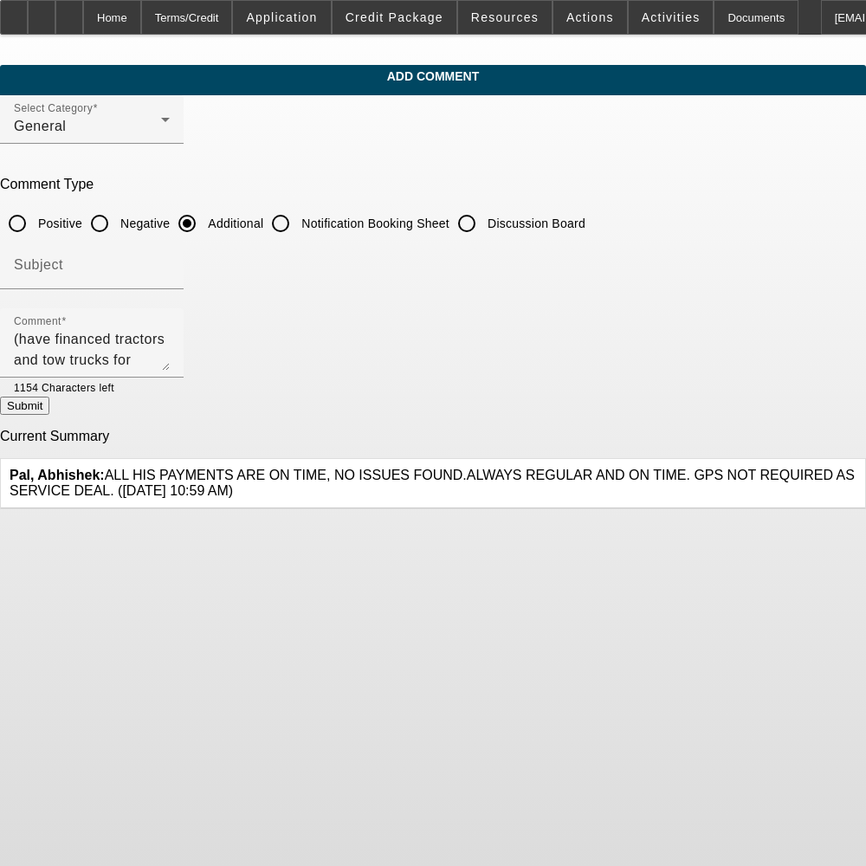
click at [49, 412] on button "Submit" at bounding box center [24, 405] width 49 height 18
radio input "true"
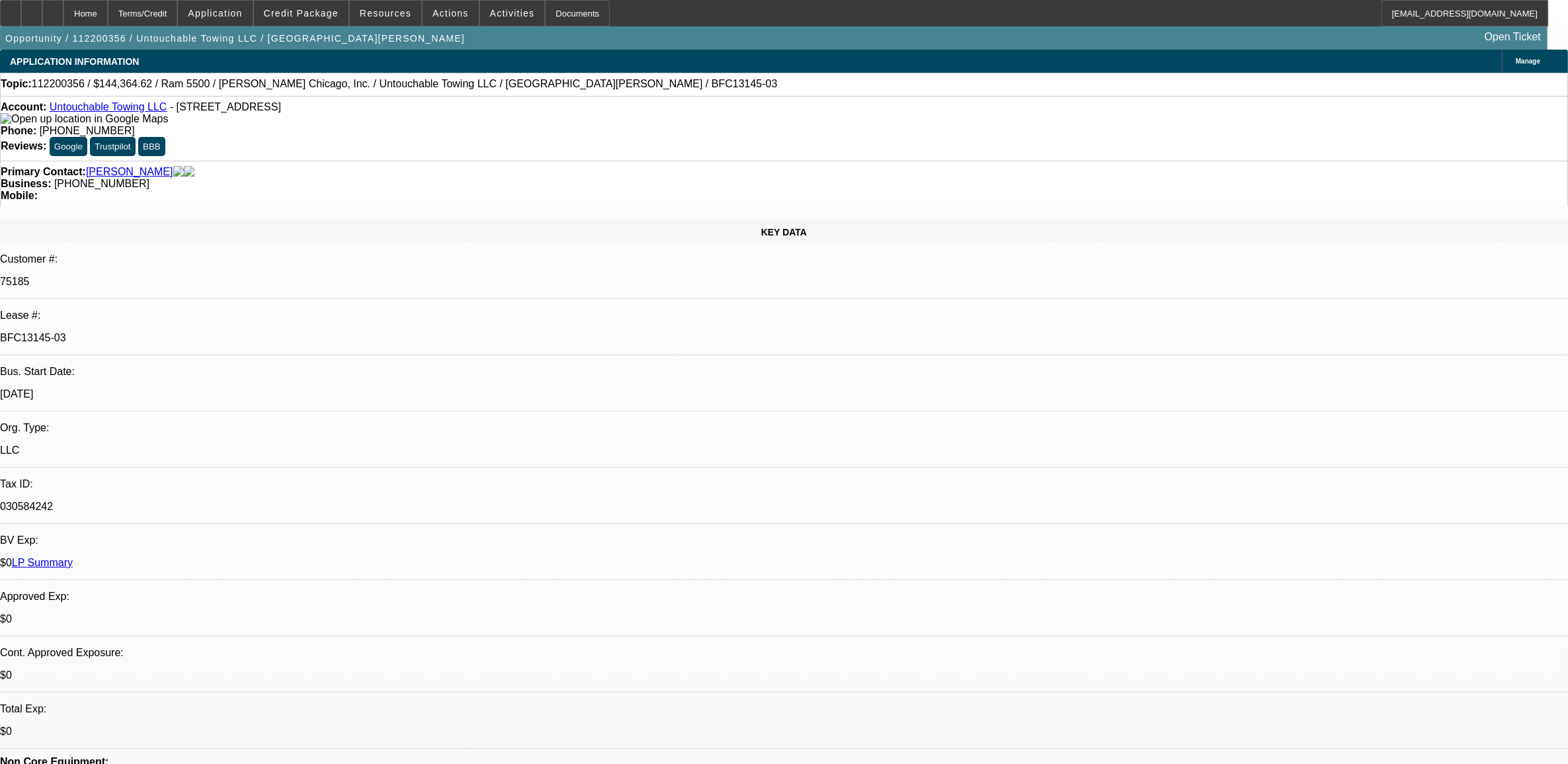
select select "0"
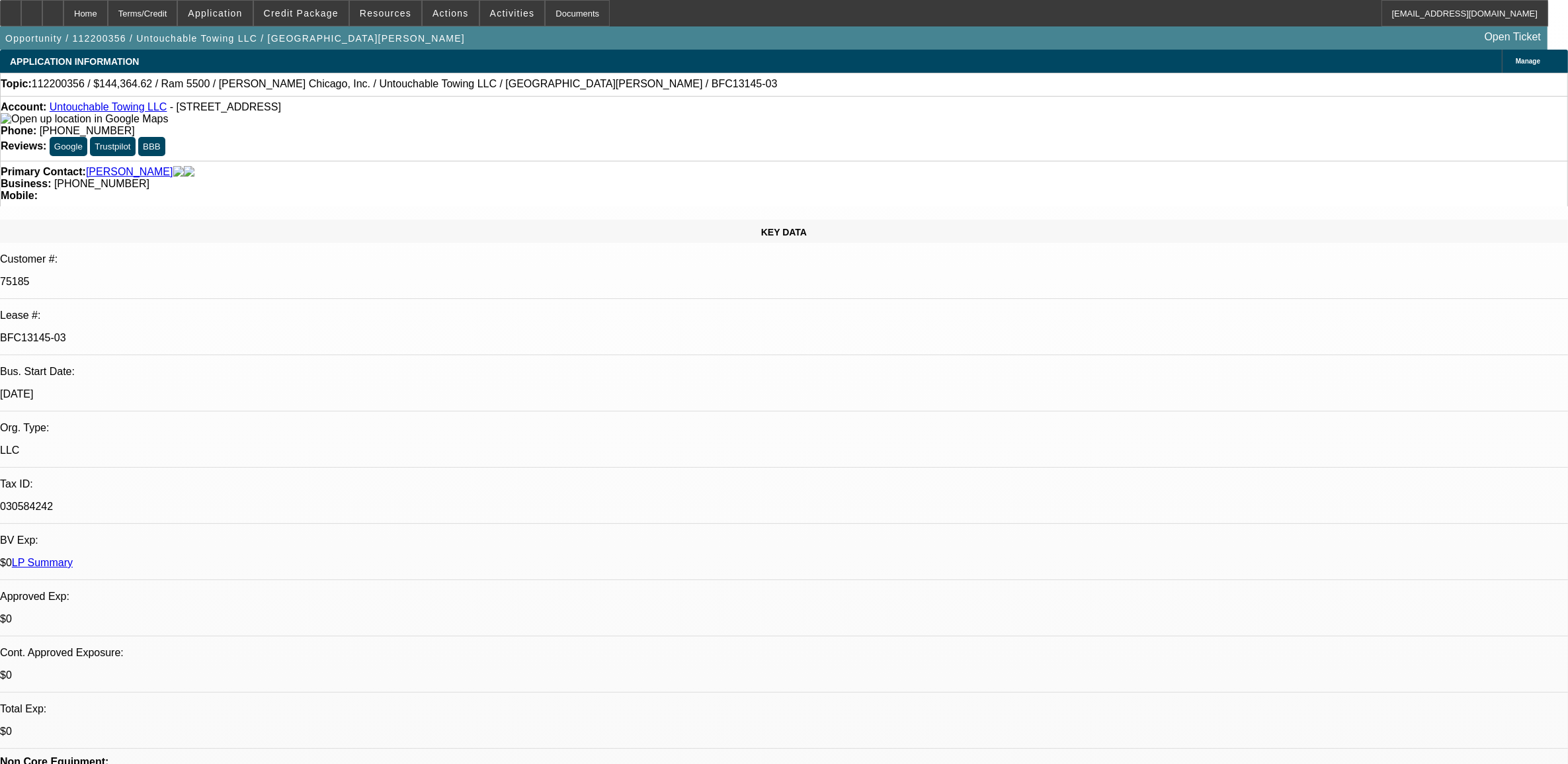
select select "0"
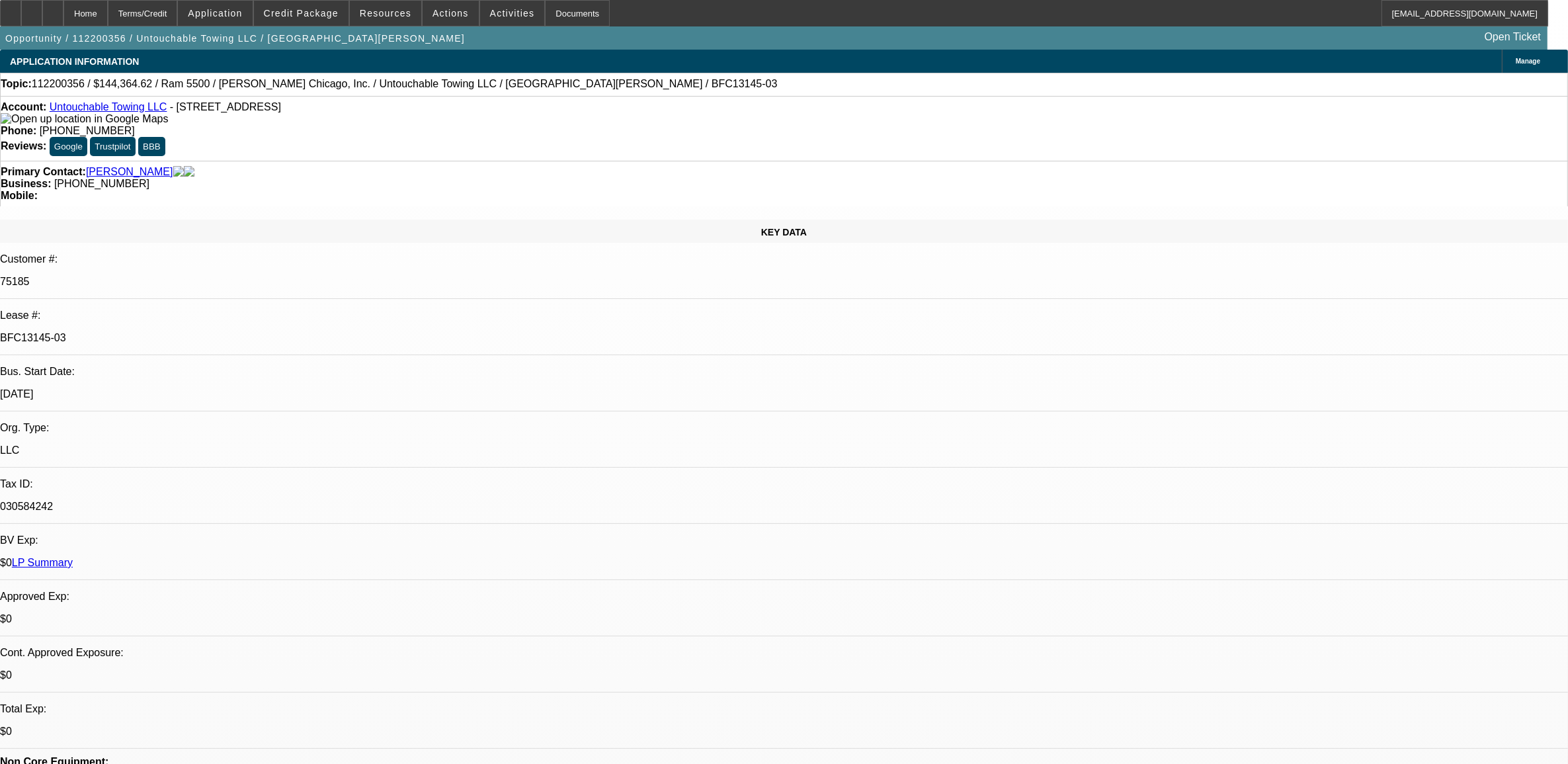
select select "0"
select select "1"
select select "6"
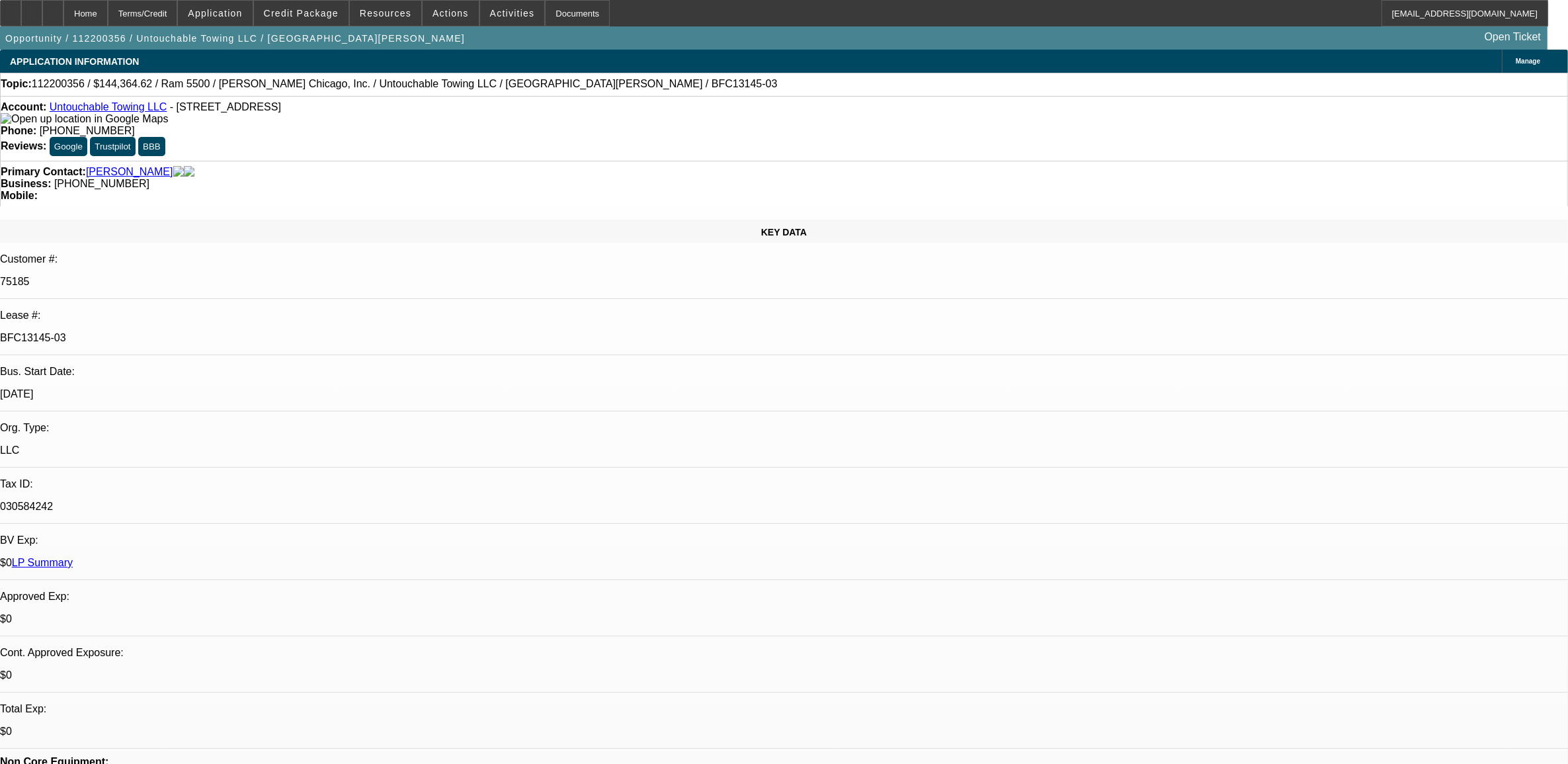
select select "1"
select select "6"
select select "1"
select select "2"
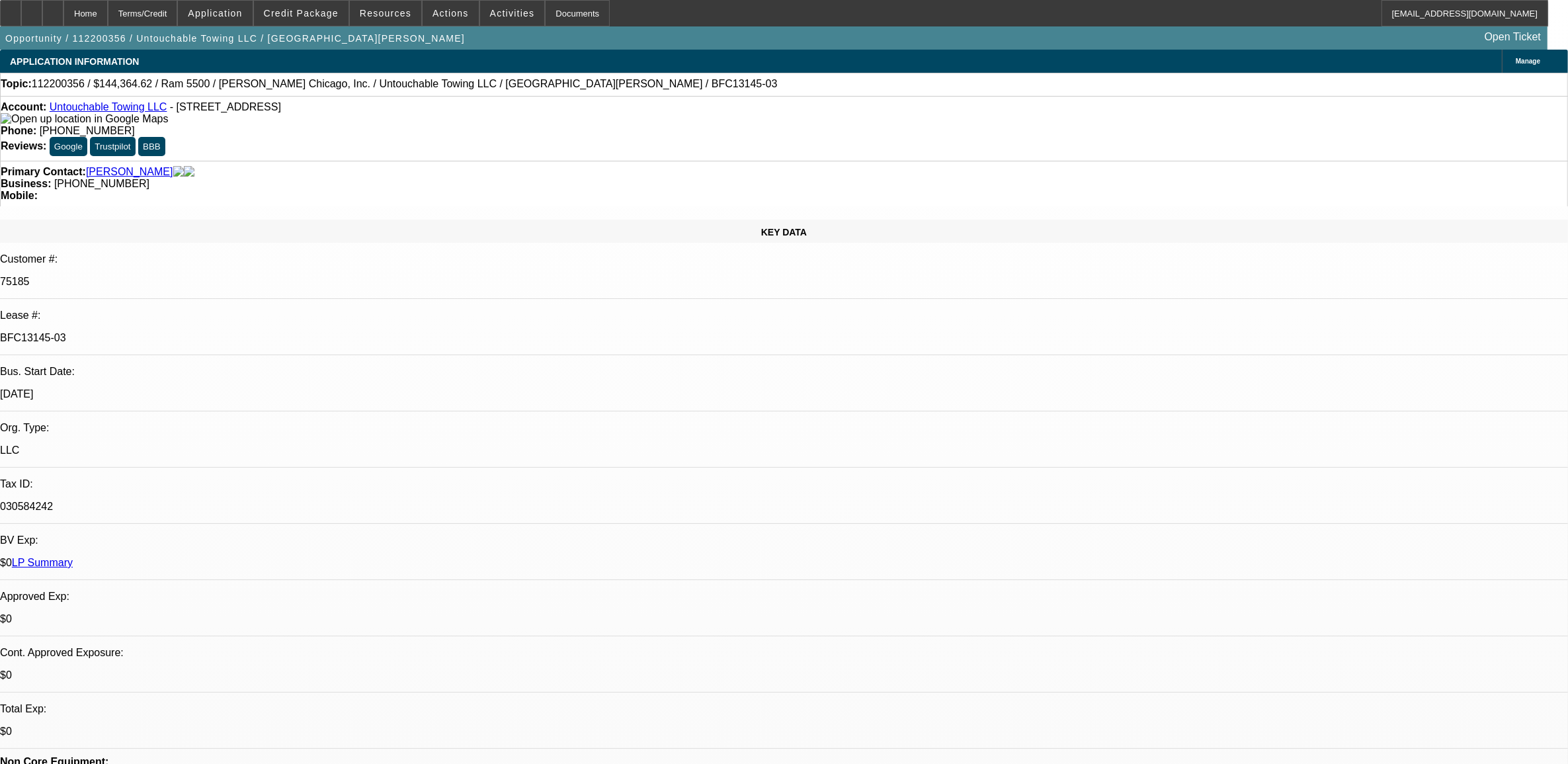
select select "6"
select select "1"
select select "2"
select select "6"
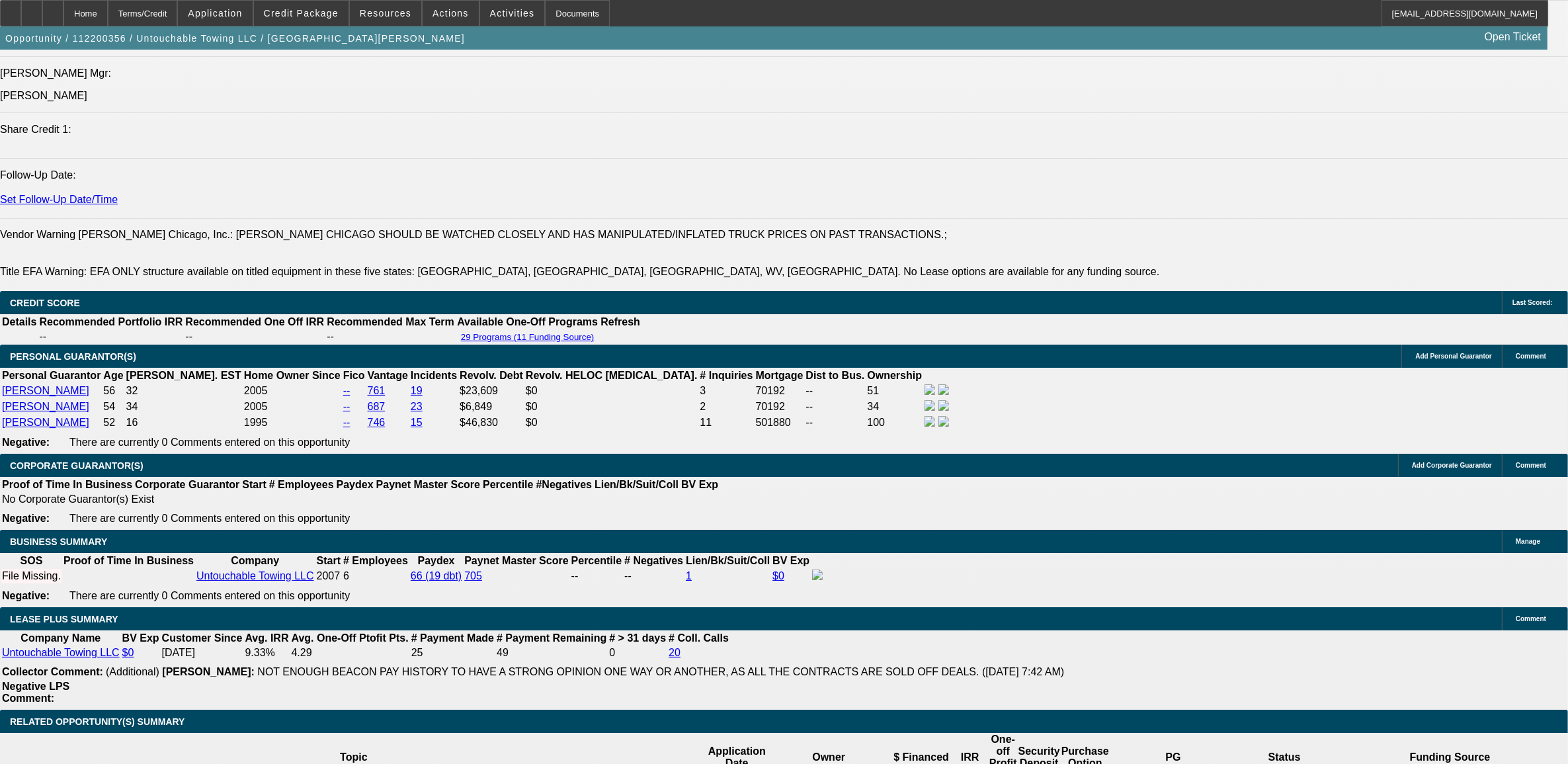
scroll to position [1653, 0]
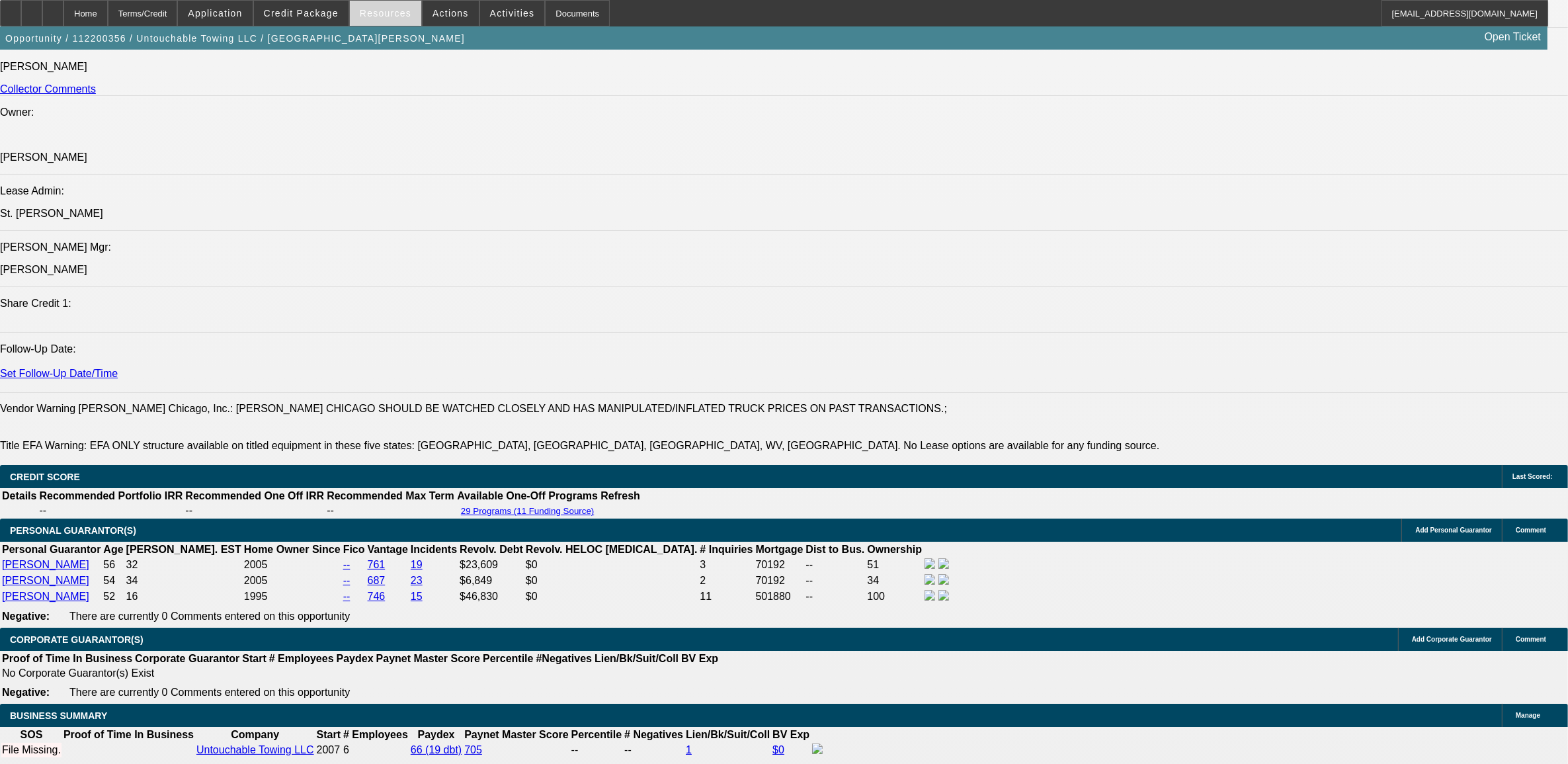
click at [381, 17] on span "Resources" at bounding box center [386, 13] width 52 height 11
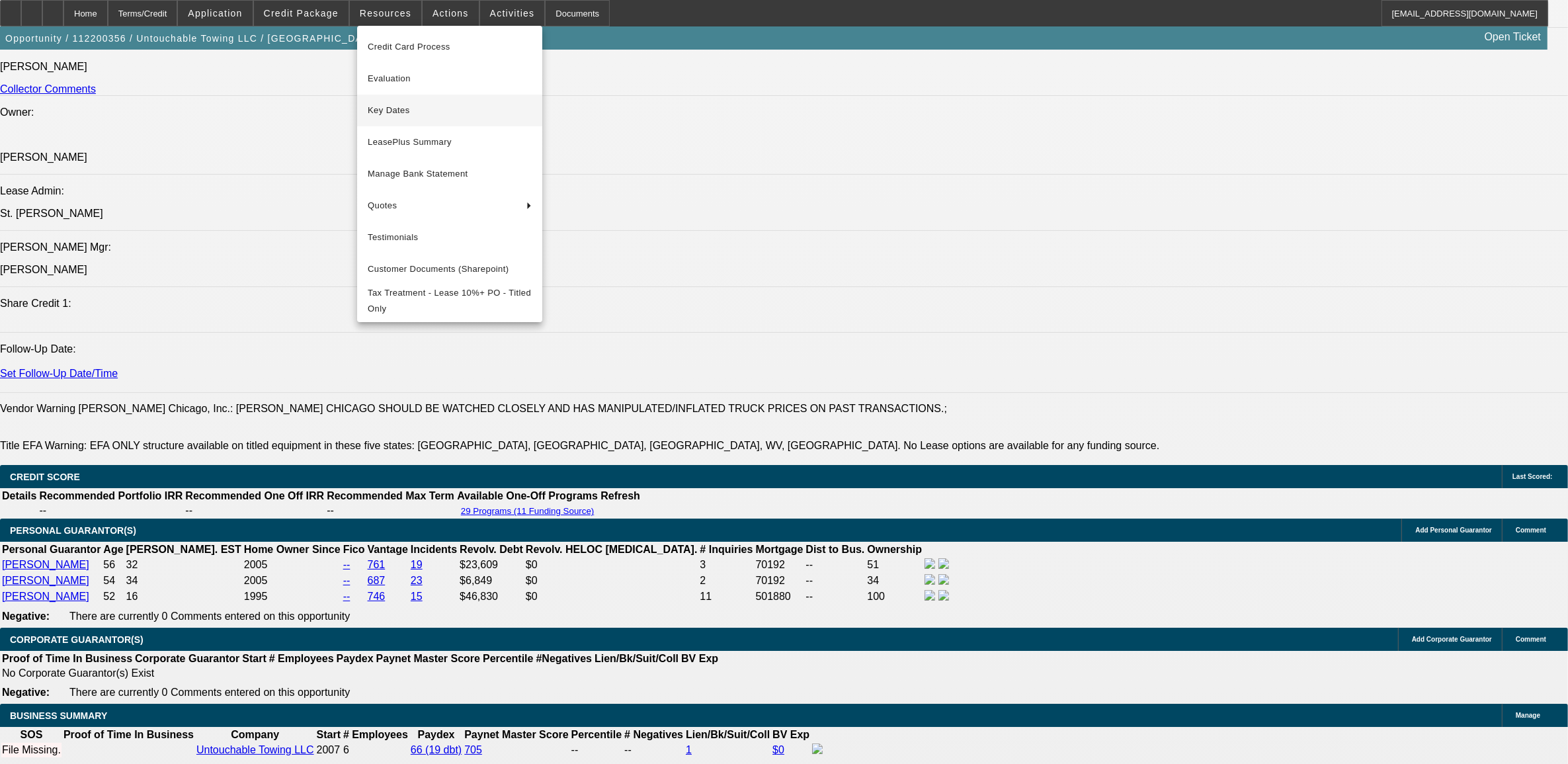
click at [405, 106] on span "Key Dates" at bounding box center [449, 110] width 164 height 16
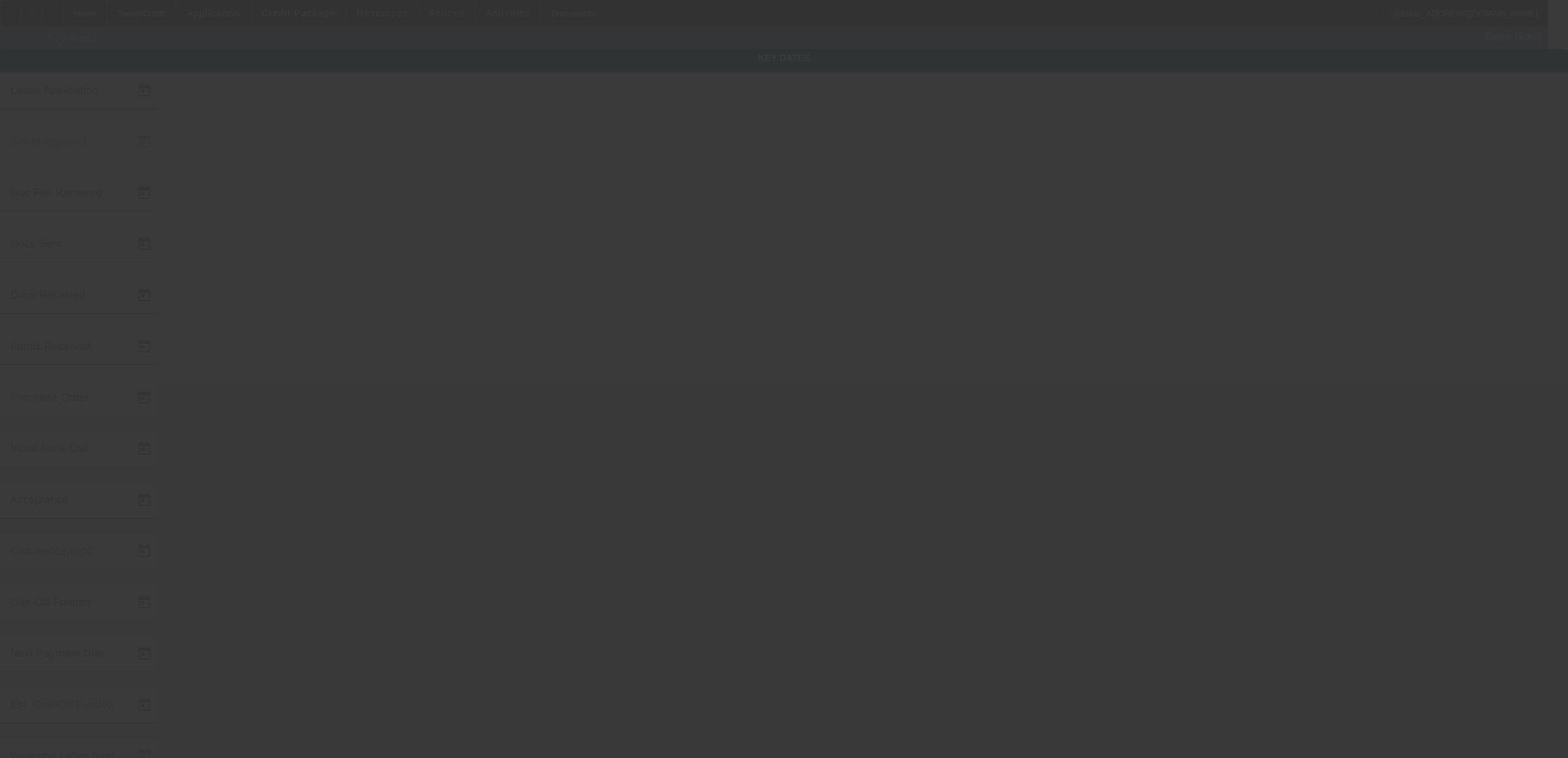
type input "11/16/2022"
type input "11/21/2022"
type input "11/22/2022"
type input "12/20/2022"
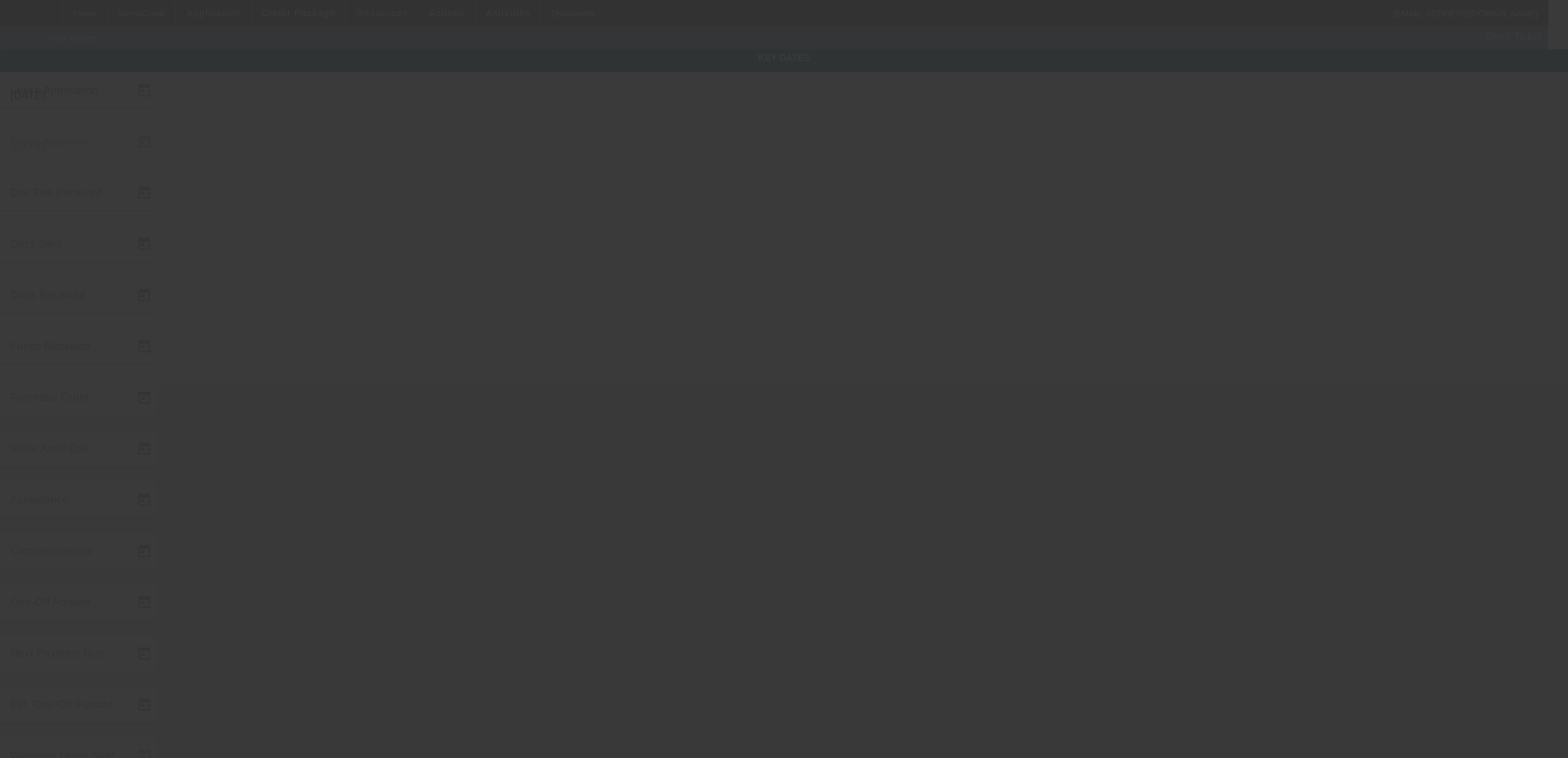
type input "12/20/2022"
type input "1/1/2023"
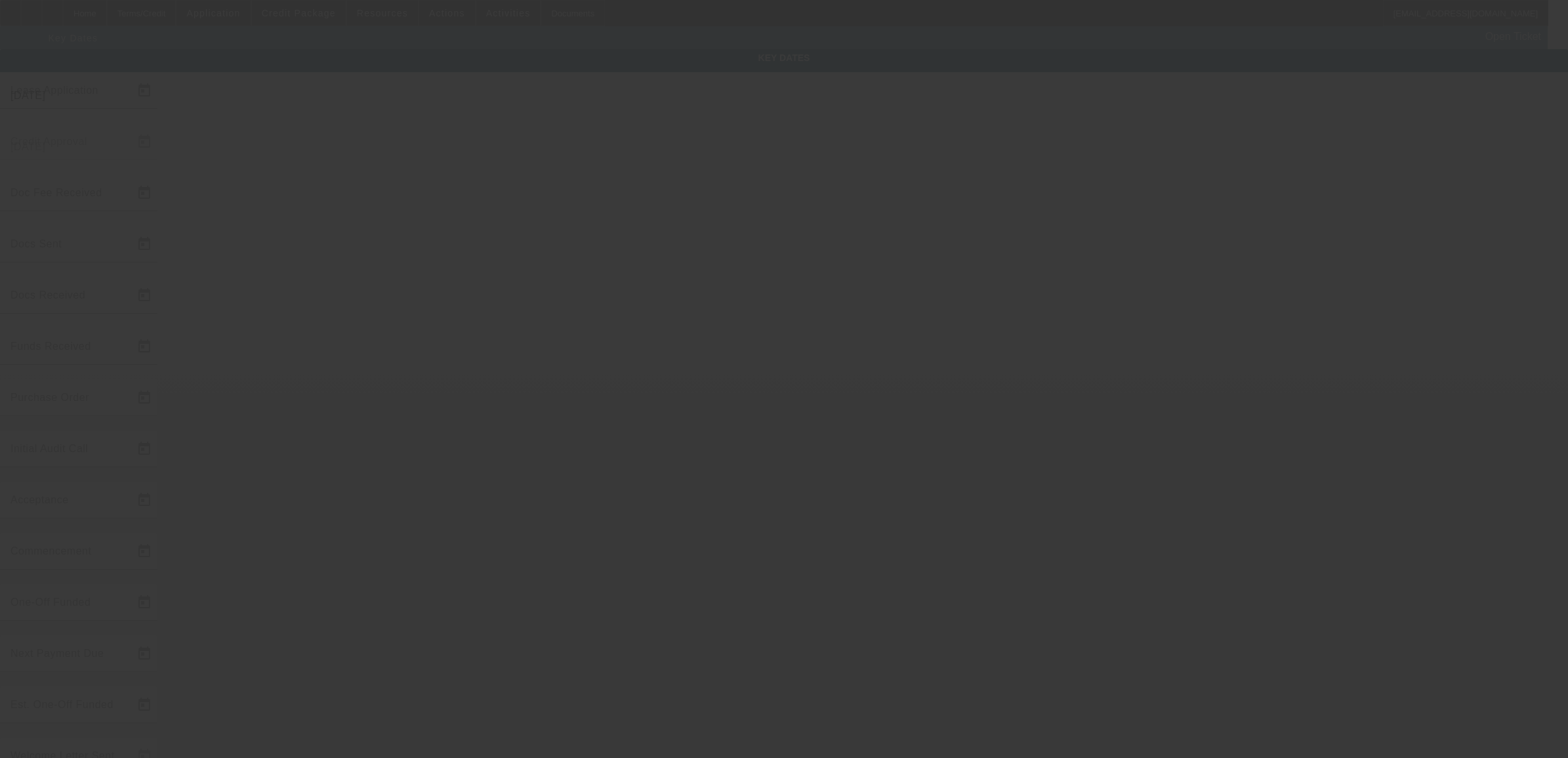
type input "12/30/2022"
type input "2/1/2023"
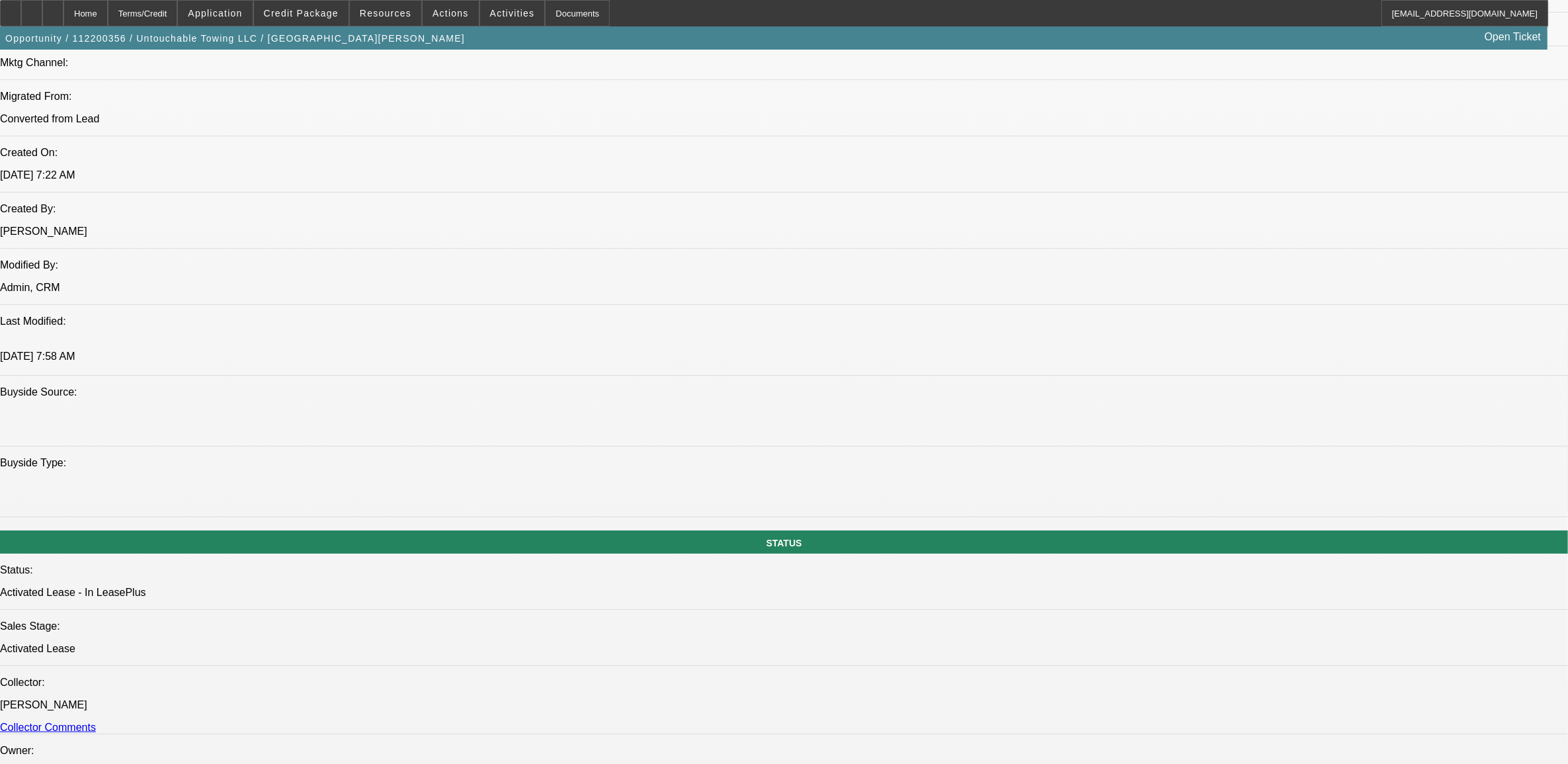
select select "0"
select select "6"
select select "0"
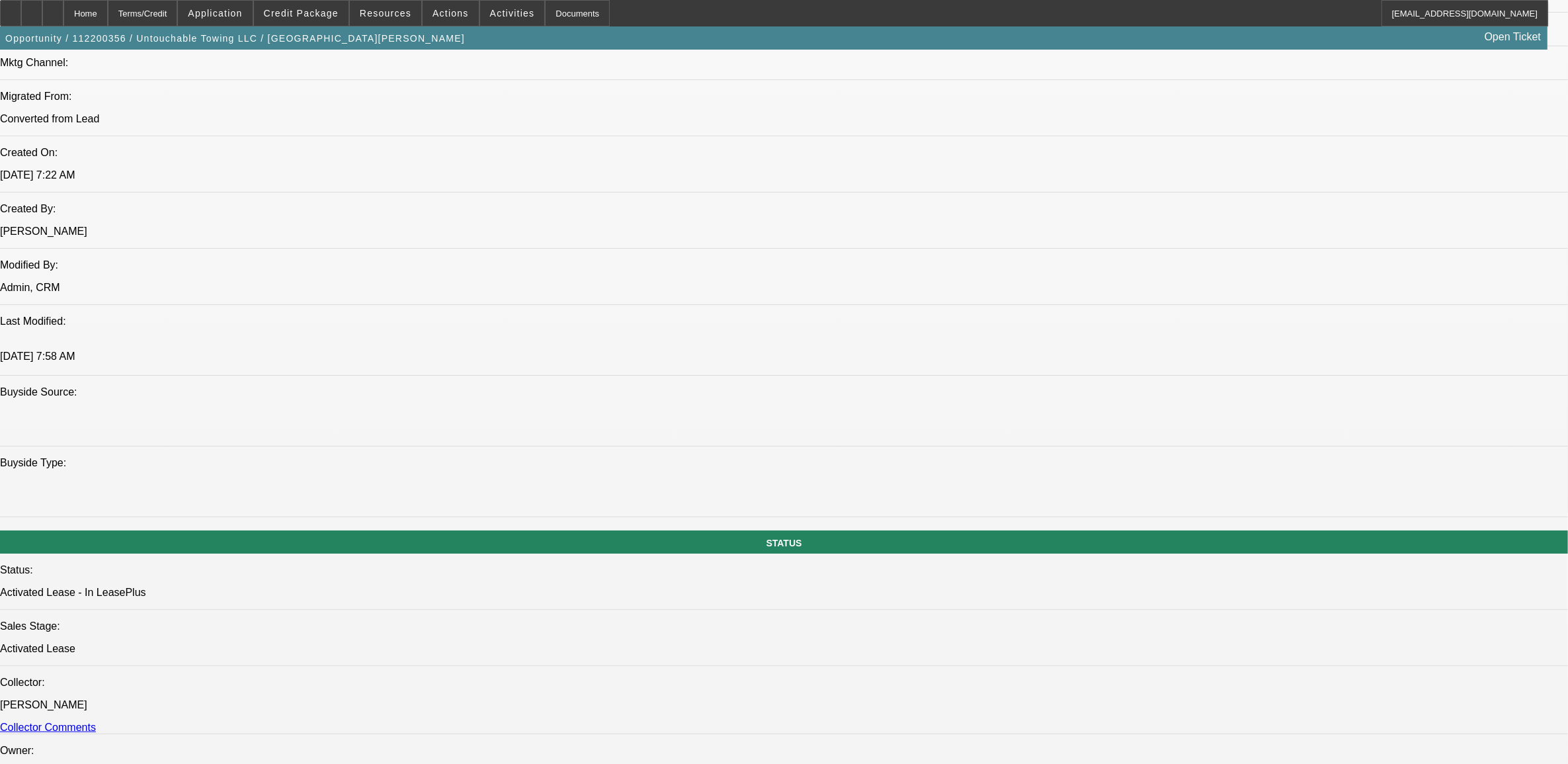
select select "0"
select select "6"
select select "0"
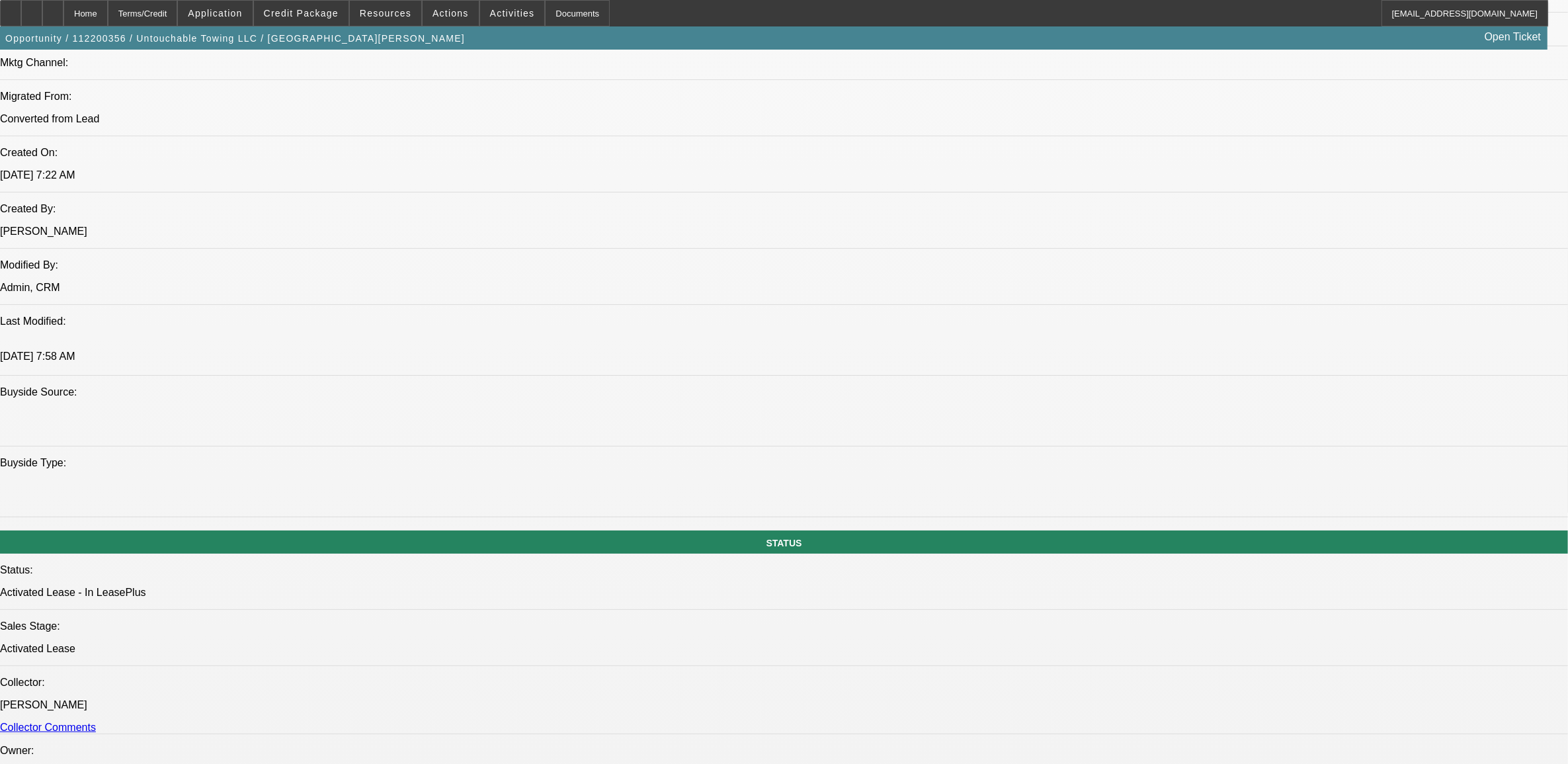
select select "2"
select select "0"
select select "6"
select select "0"
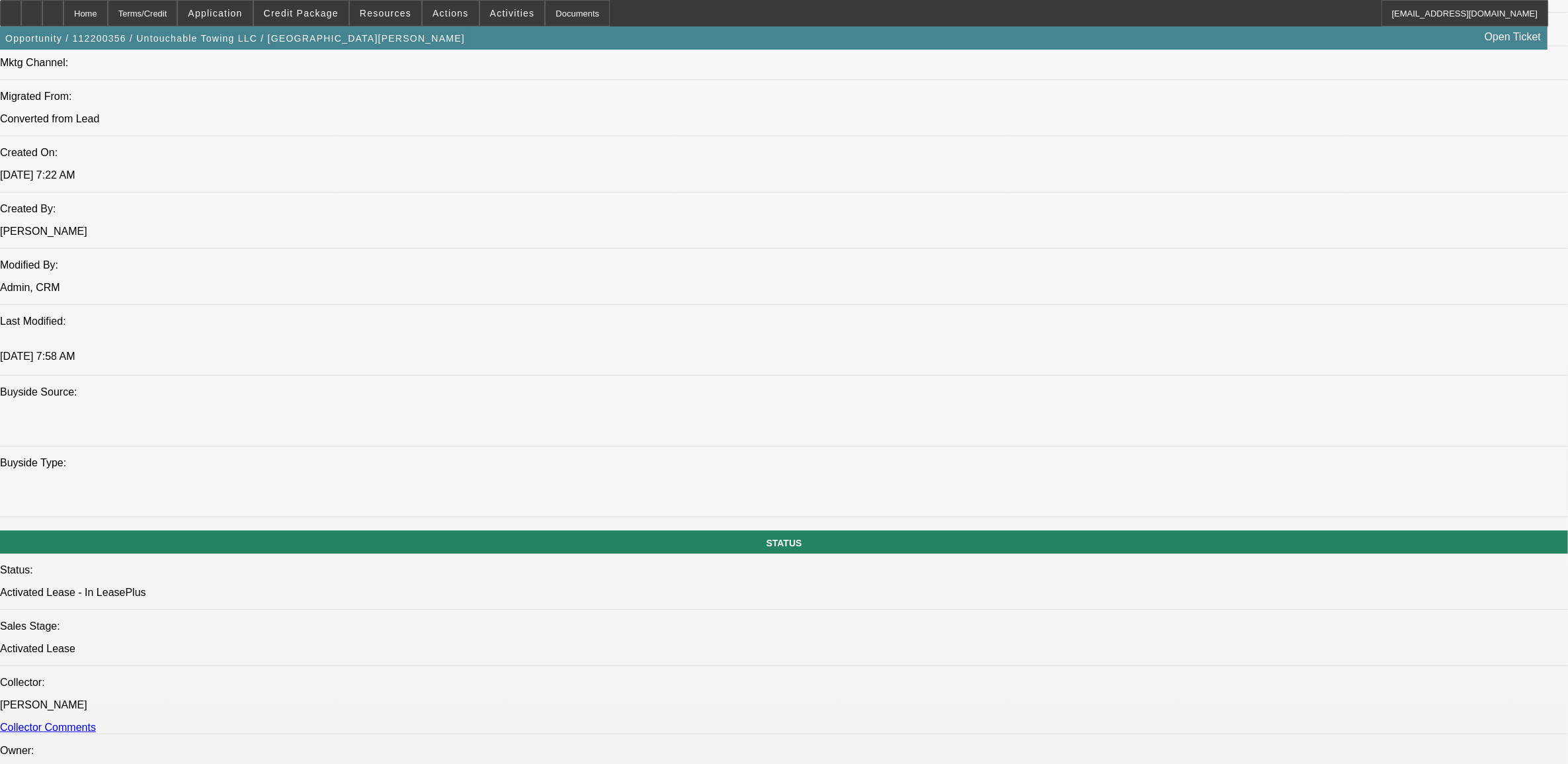
select select "2"
select select "0"
select select "6"
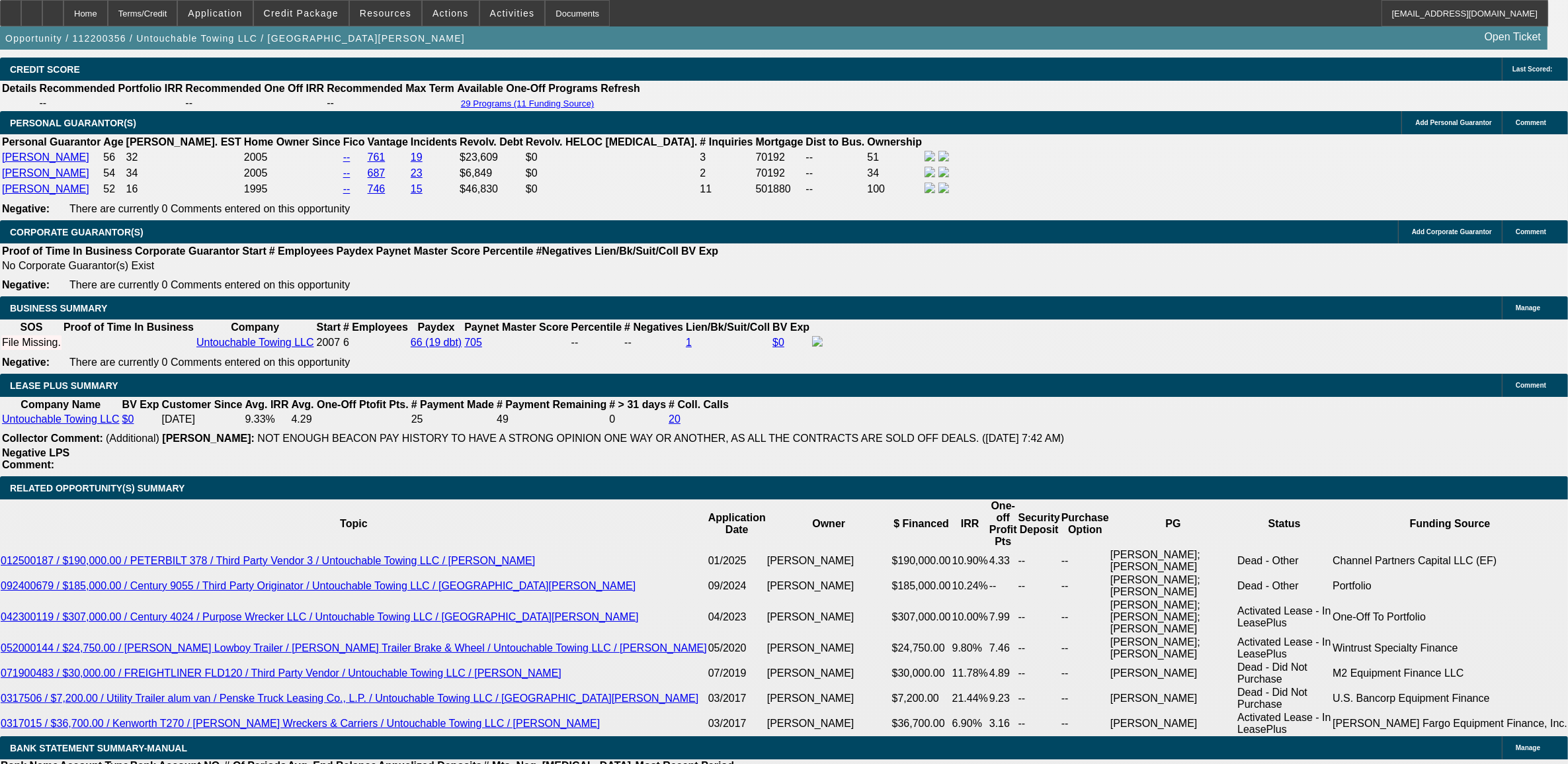
scroll to position [2090, 0]
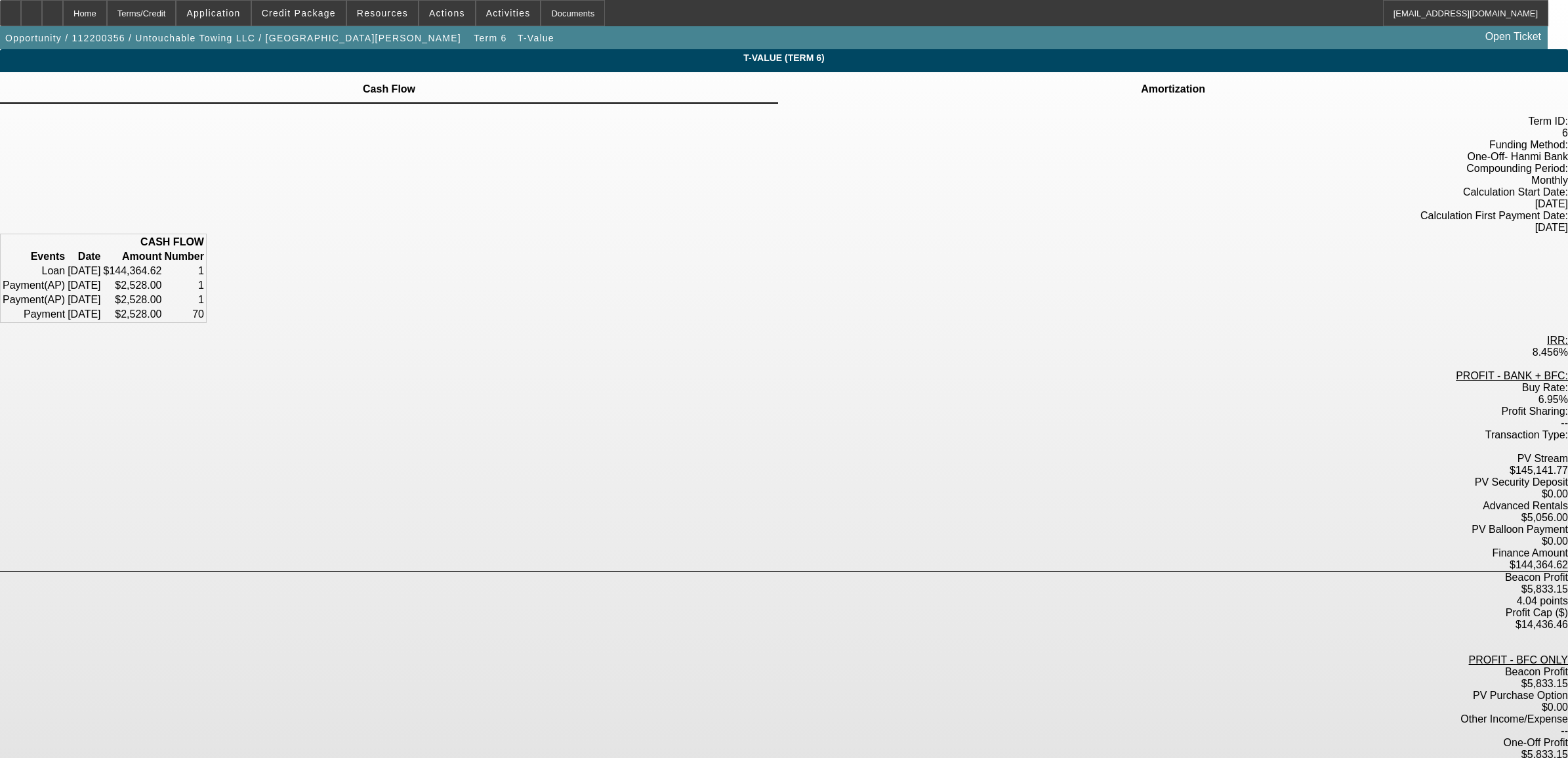
click at [1139, 77] on span "Amortization" at bounding box center [1173, 88] width 68 height 32
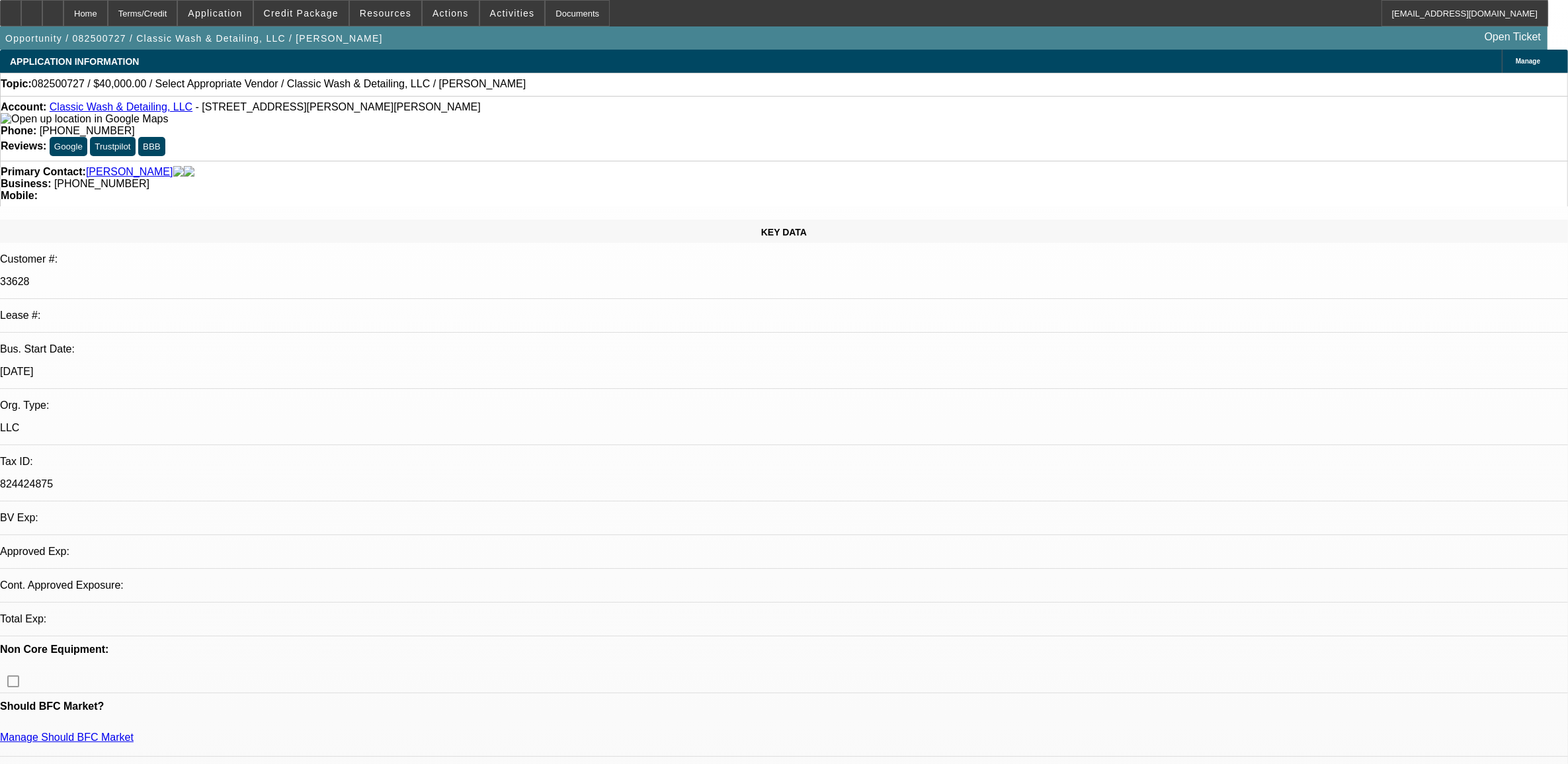
select select "0"
select select "2"
select select "0.1"
select select "1"
select select "2"
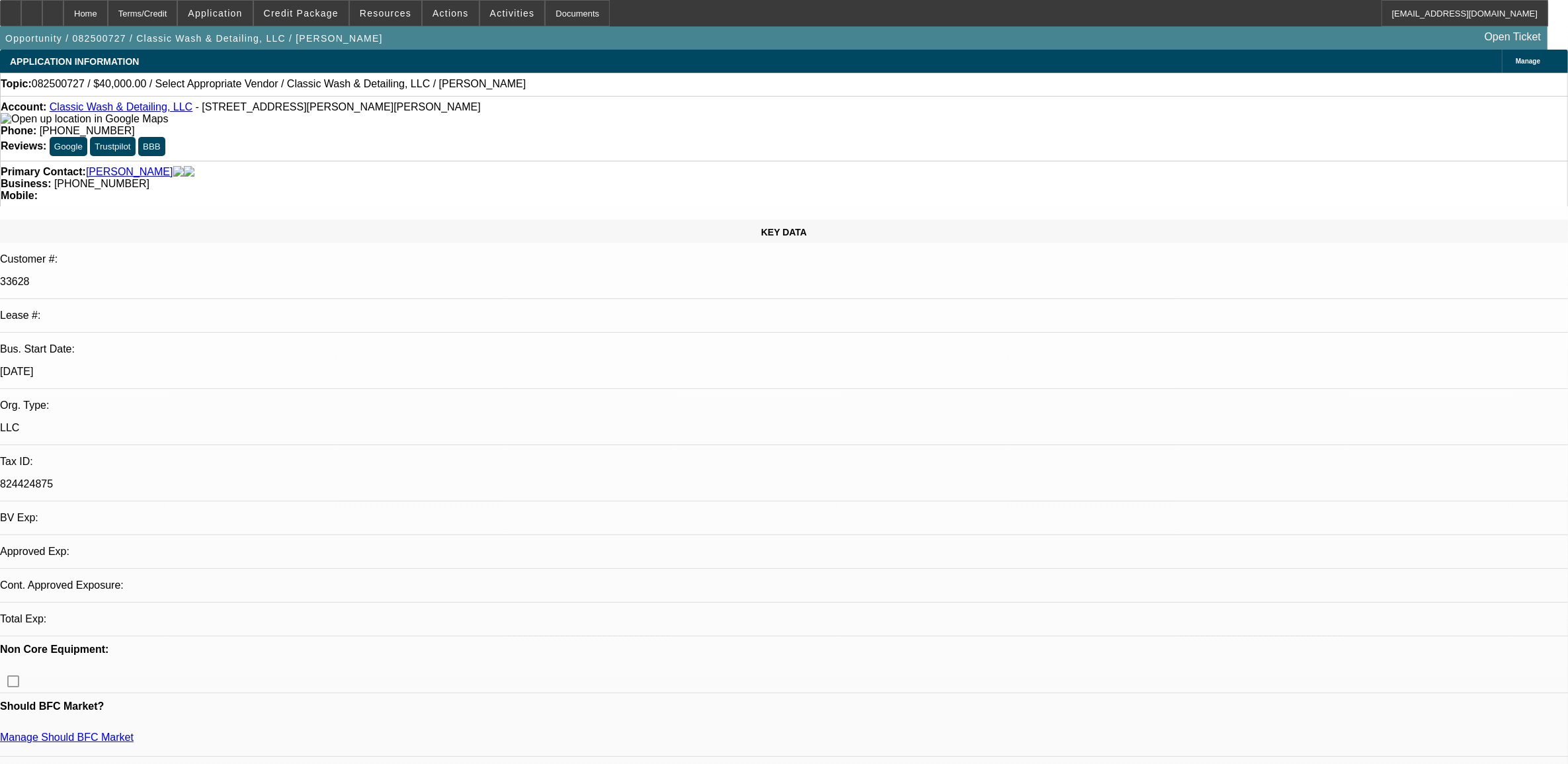
select select "4"
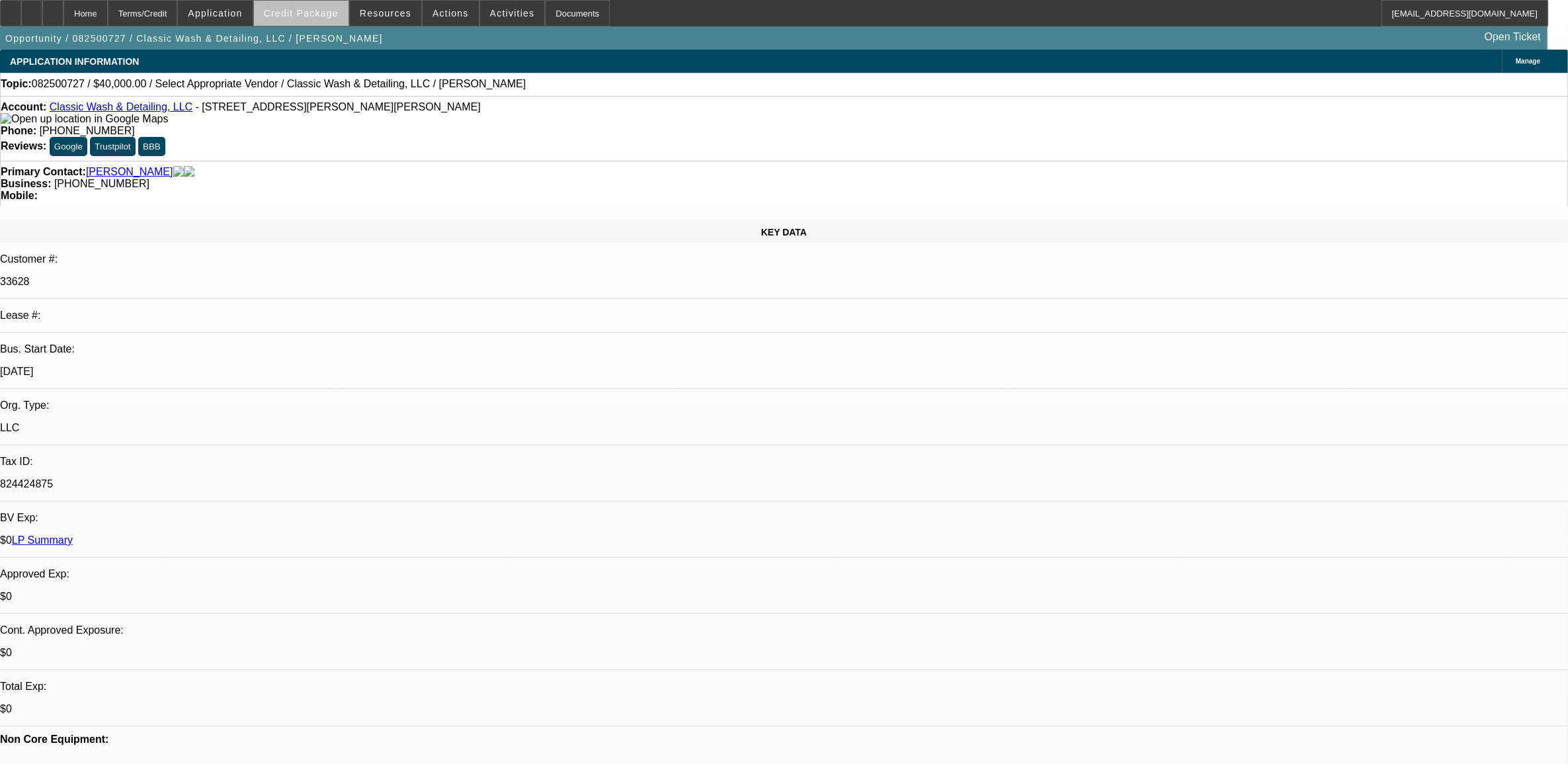
click at [328, 18] on span at bounding box center [301, 14] width 95 height 32
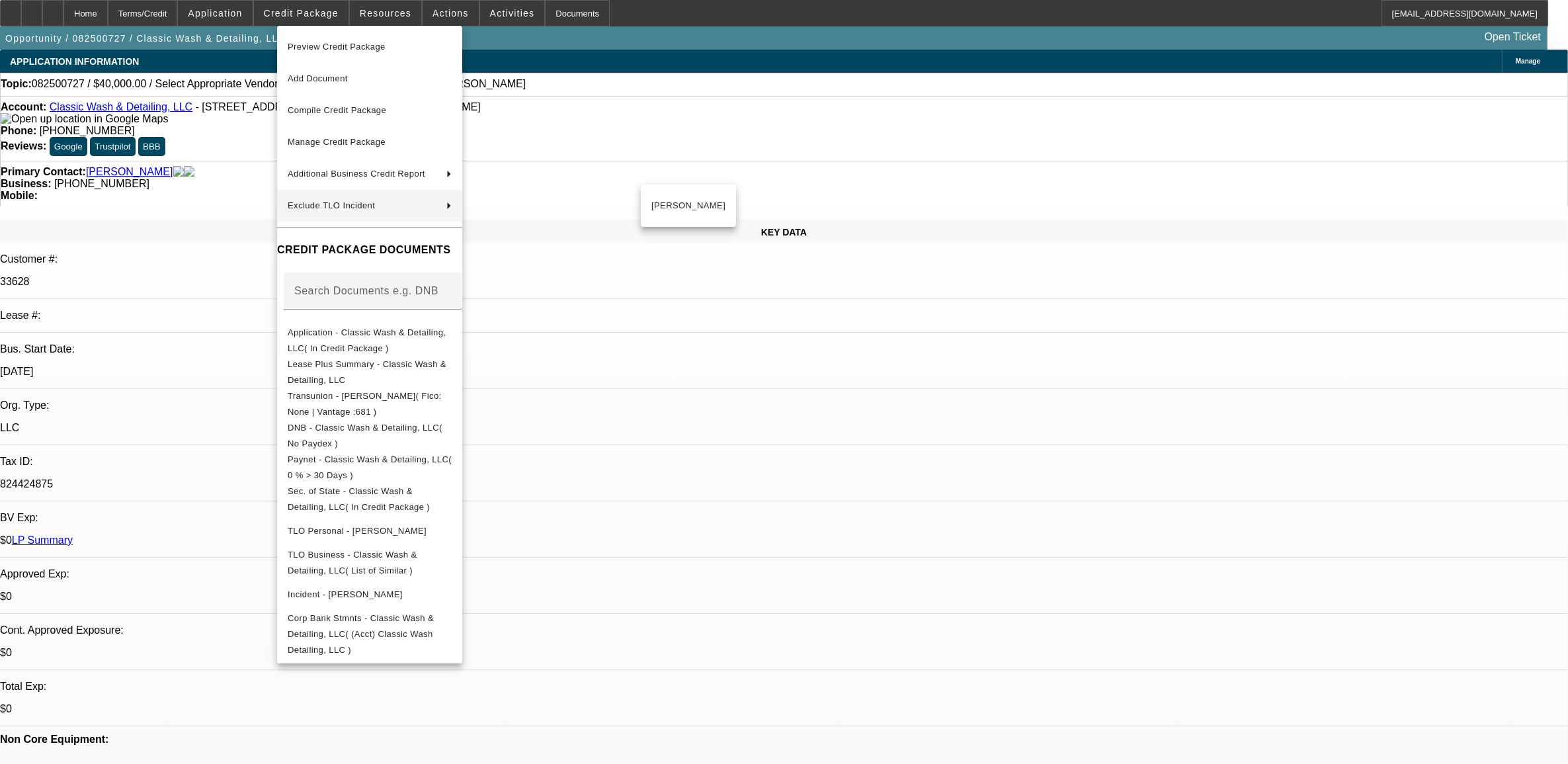
click at [779, 358] on div at bounding box center [784, 382] width 1568 height 764
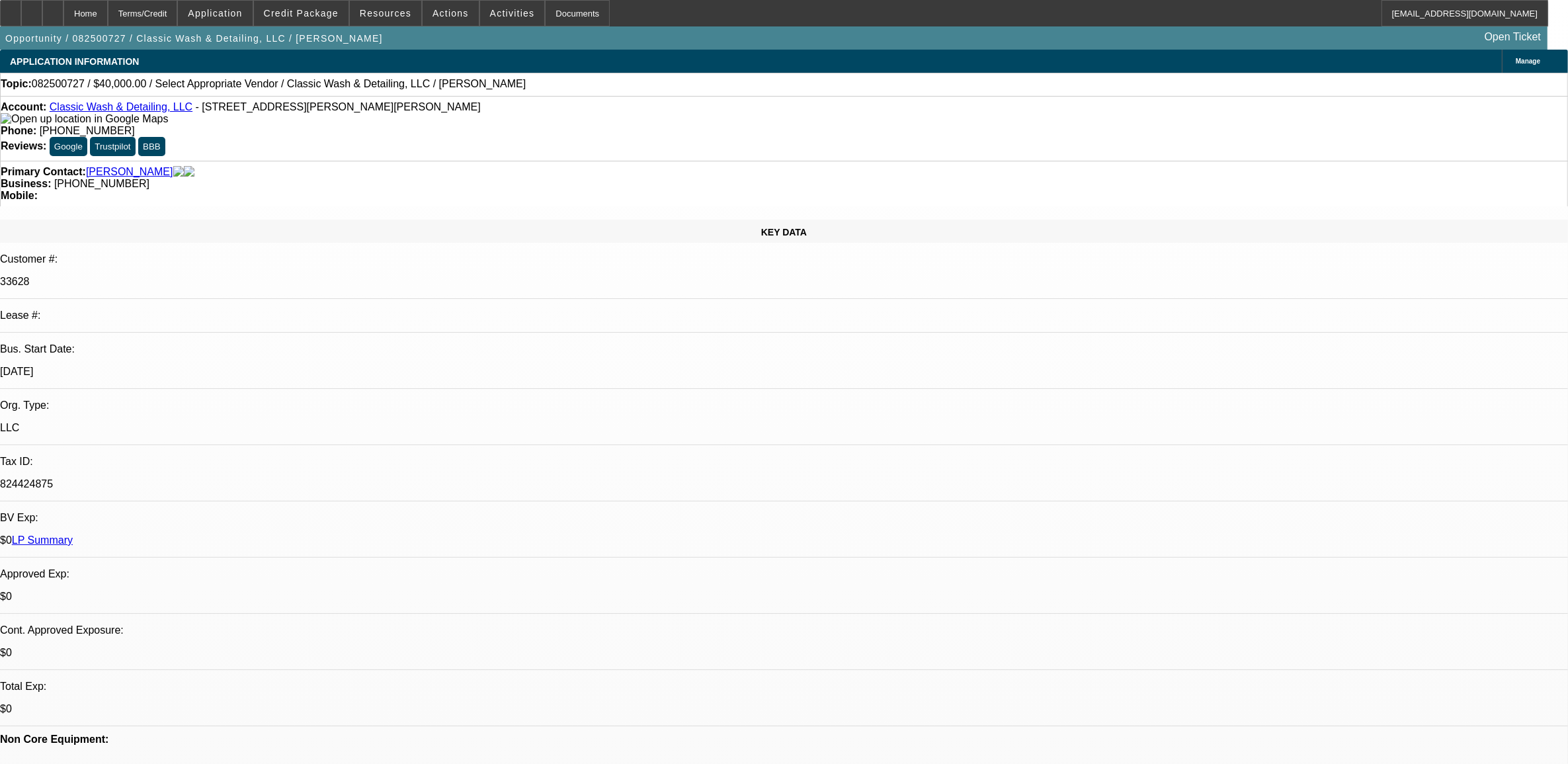
click at [71, 84] on span "082500727 / $40,000.00 / Select Appropriate Vendor / Classic Wash & Detailing, …" at bounding box center [279, 84] width 494 height 12
copy span "082500727"
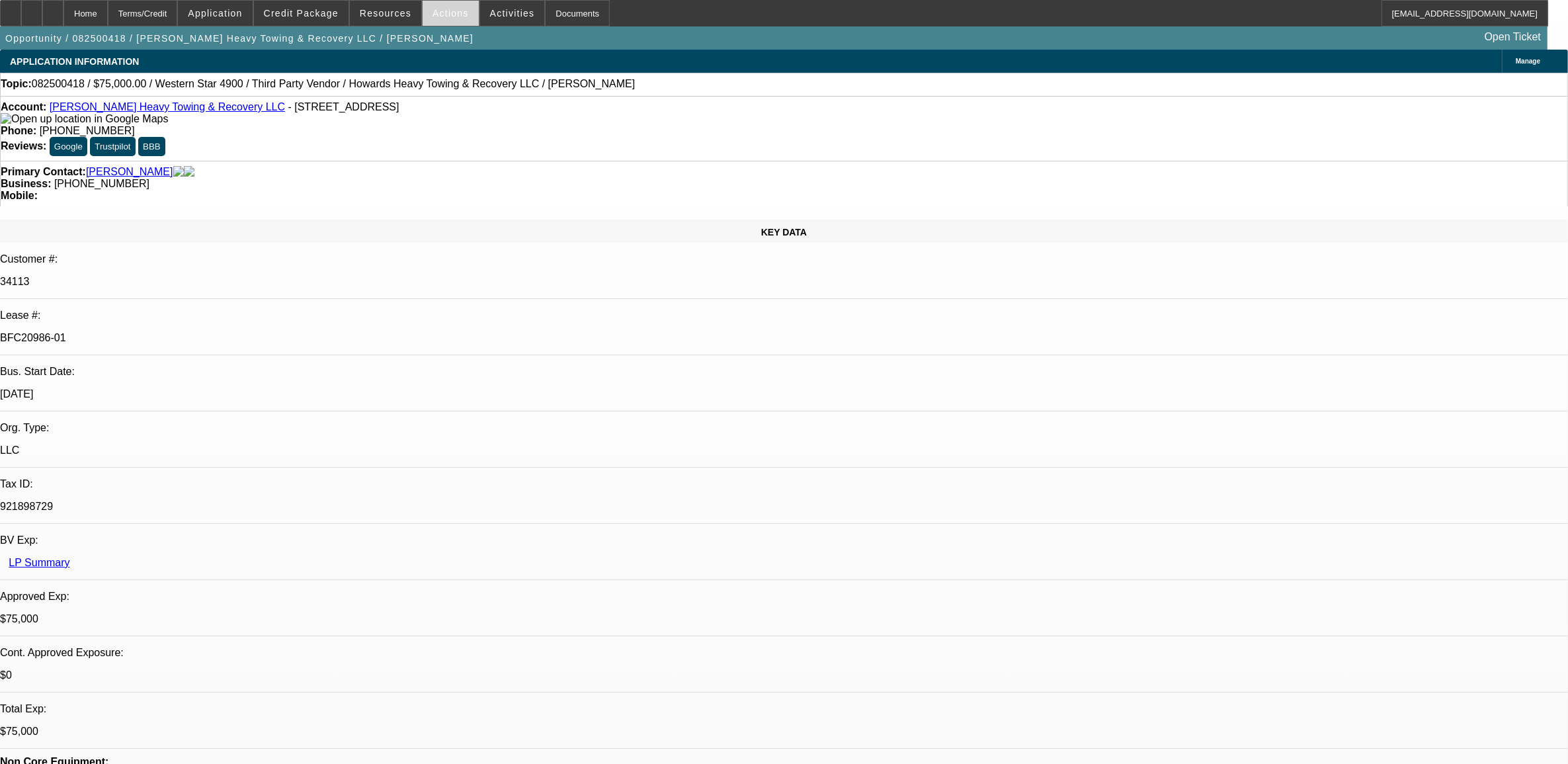
select select "0"
select select "0.1"
select select "0"
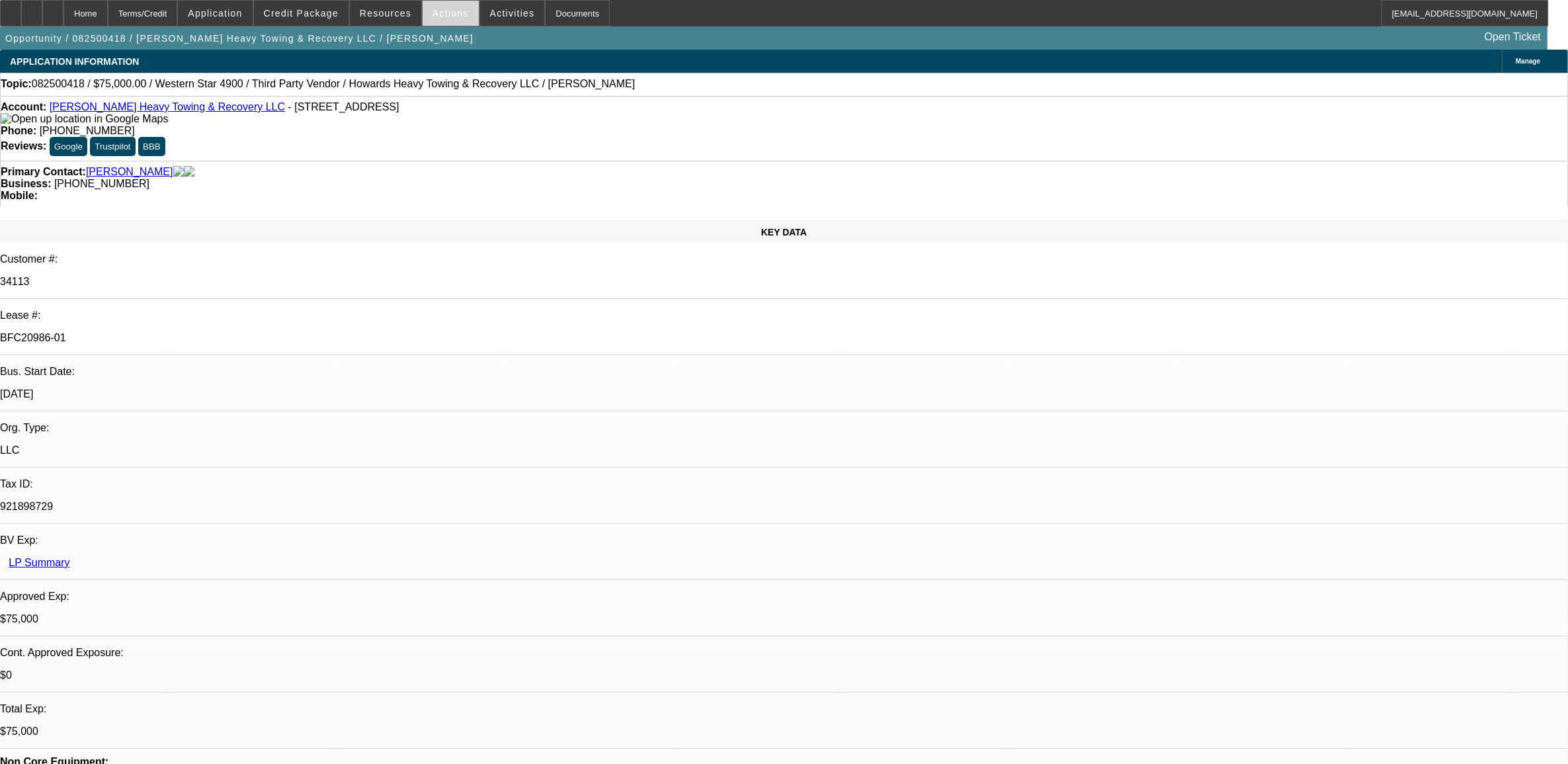
select select "0.1"
select select "0"
select select "0.1"
select select "0"
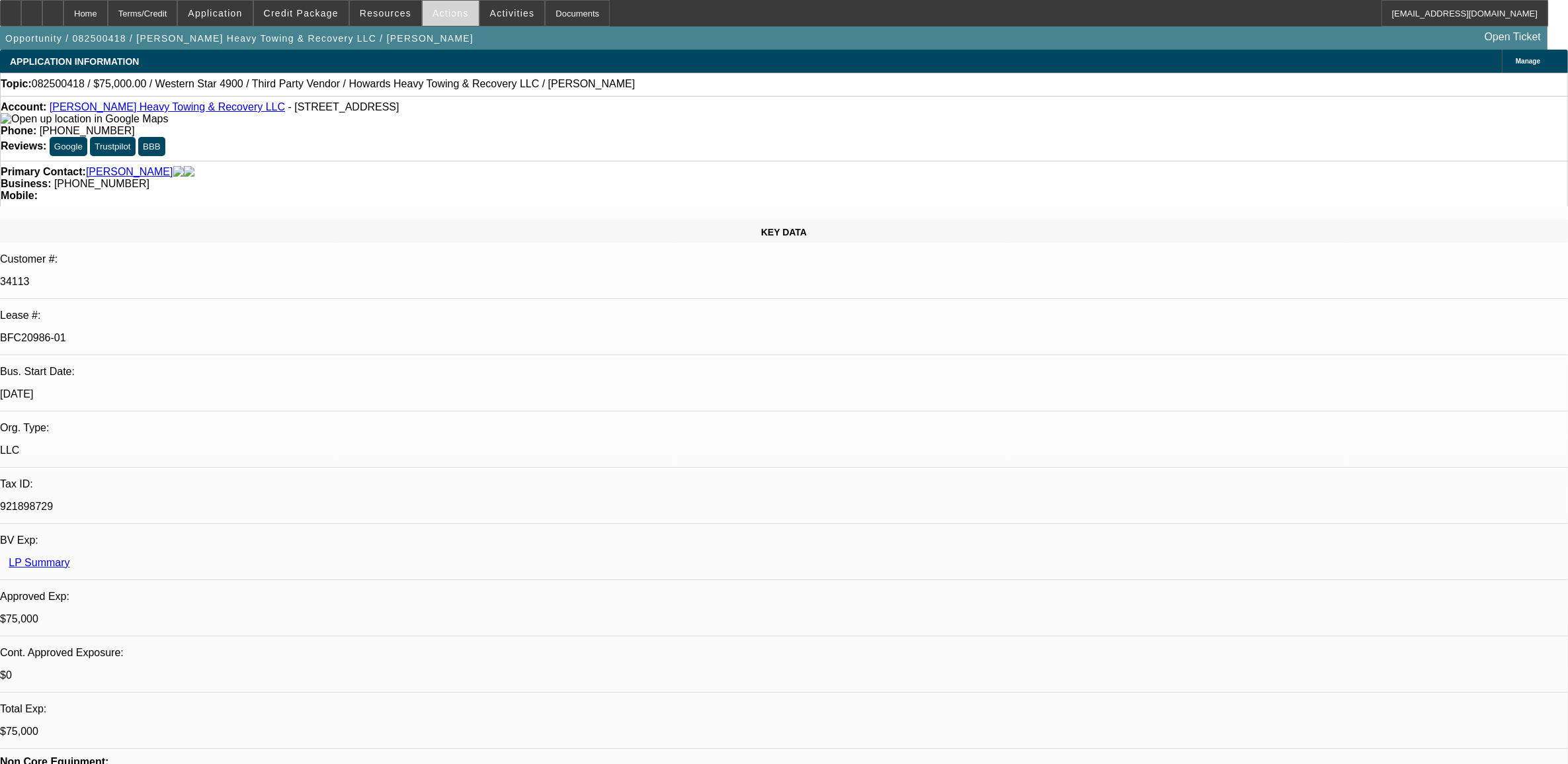
select select "0"
select select "0.1"
select select "1"
select select "2"
select select "4"
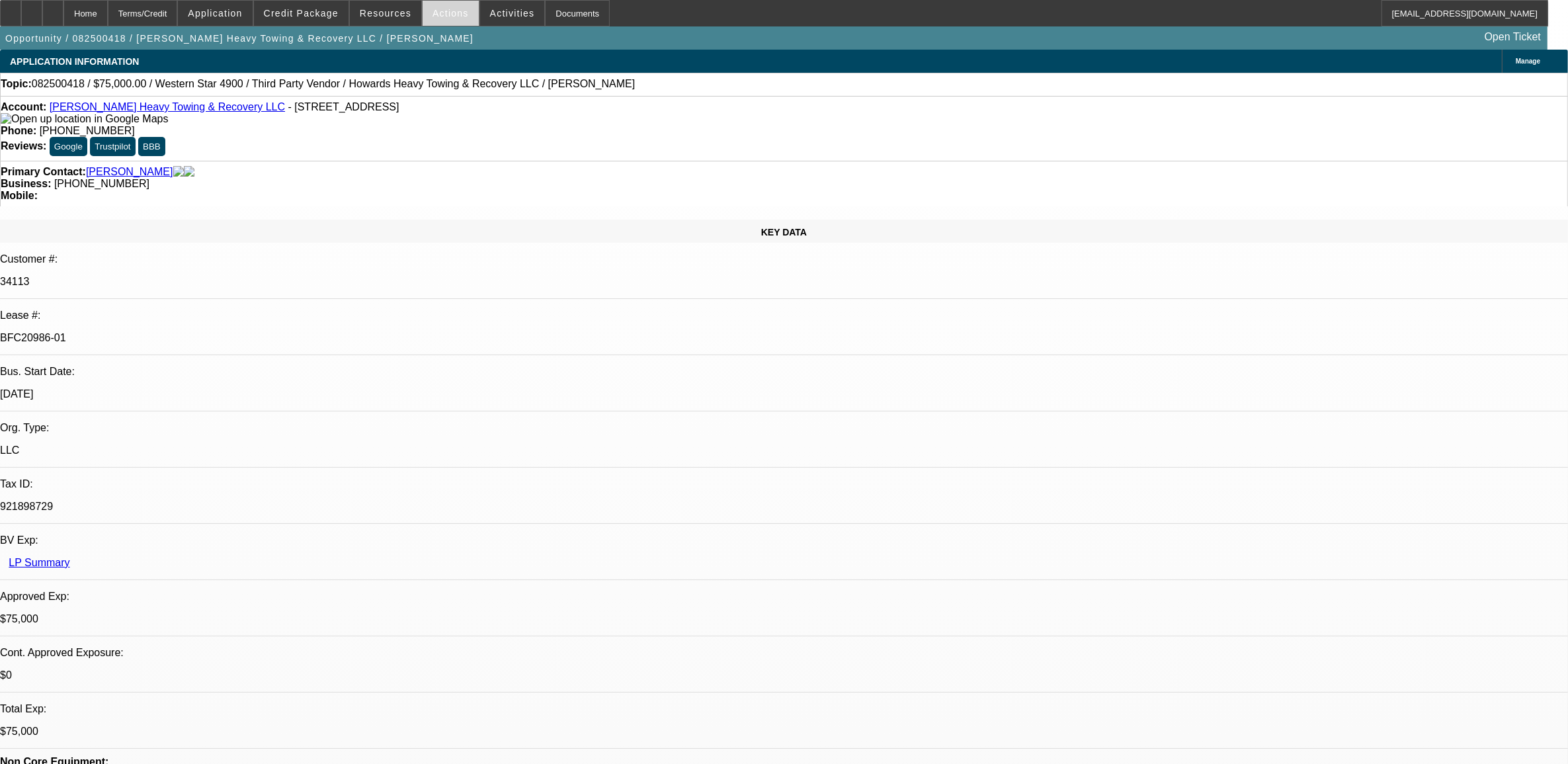
select select "1"
select select "2"
select select "4"
select select "1"
select select "2"
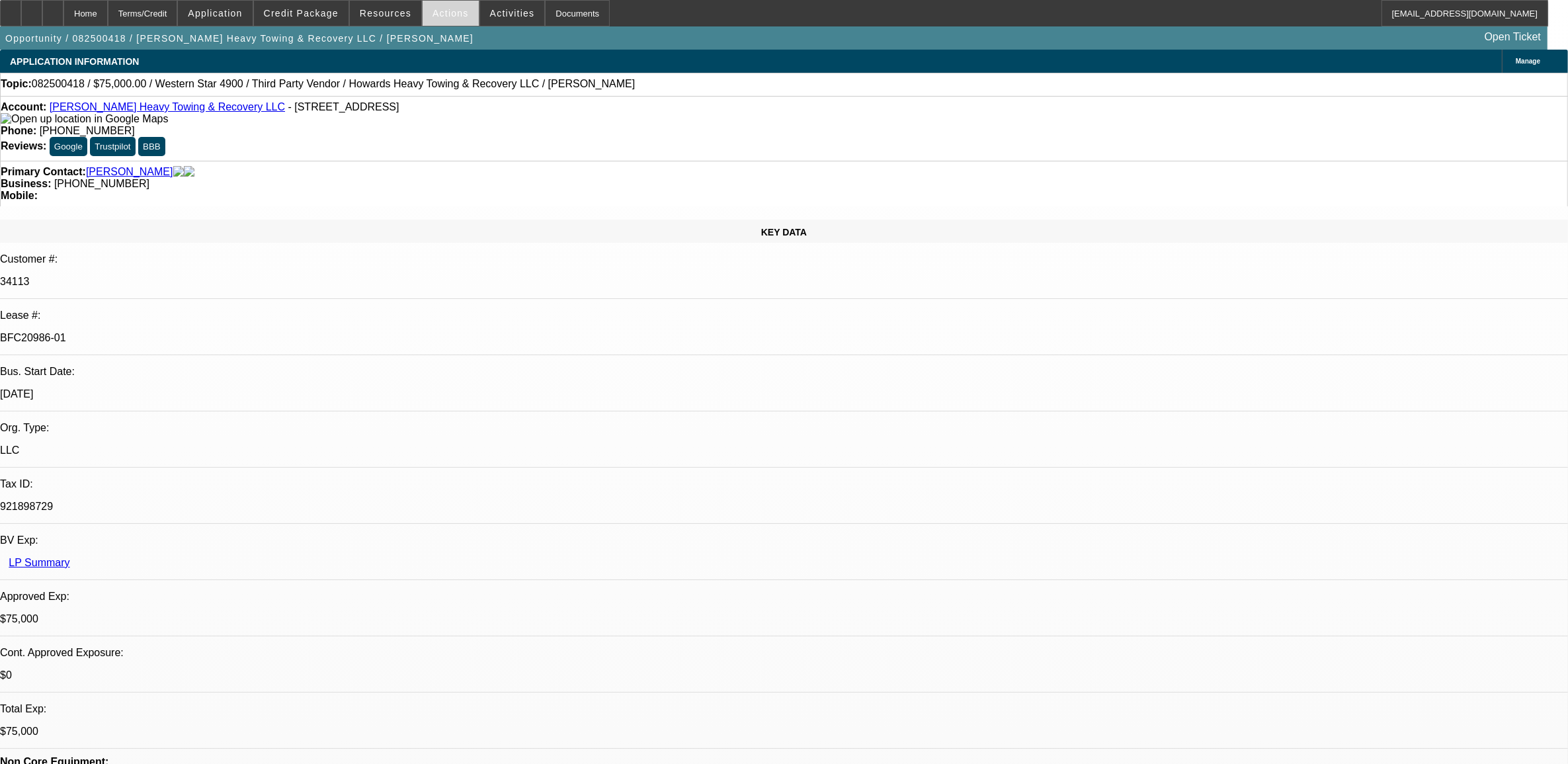
select select "4"
select select "1"
select select "2"
select select "4"
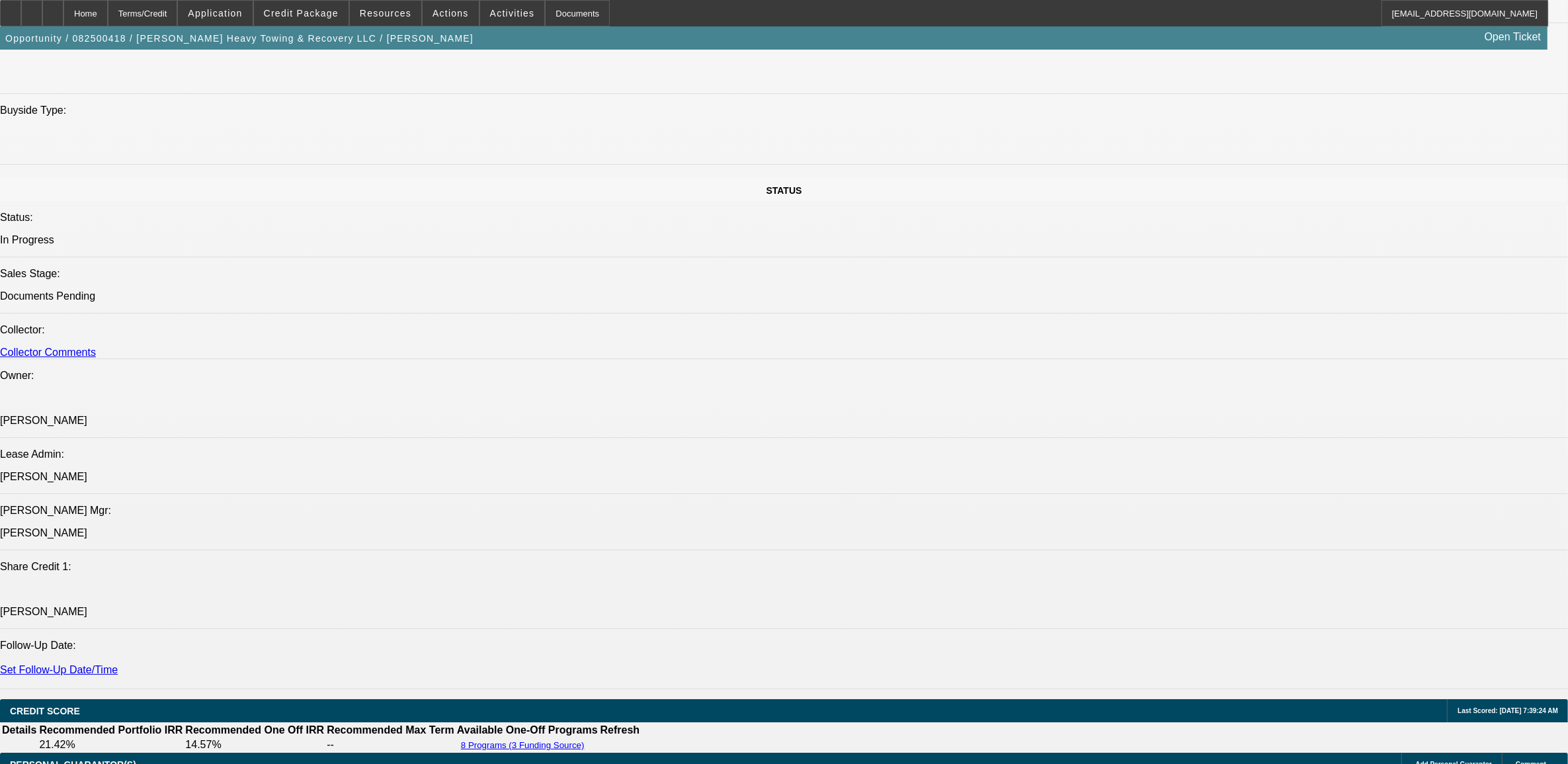
scroll to position [1818, 0]
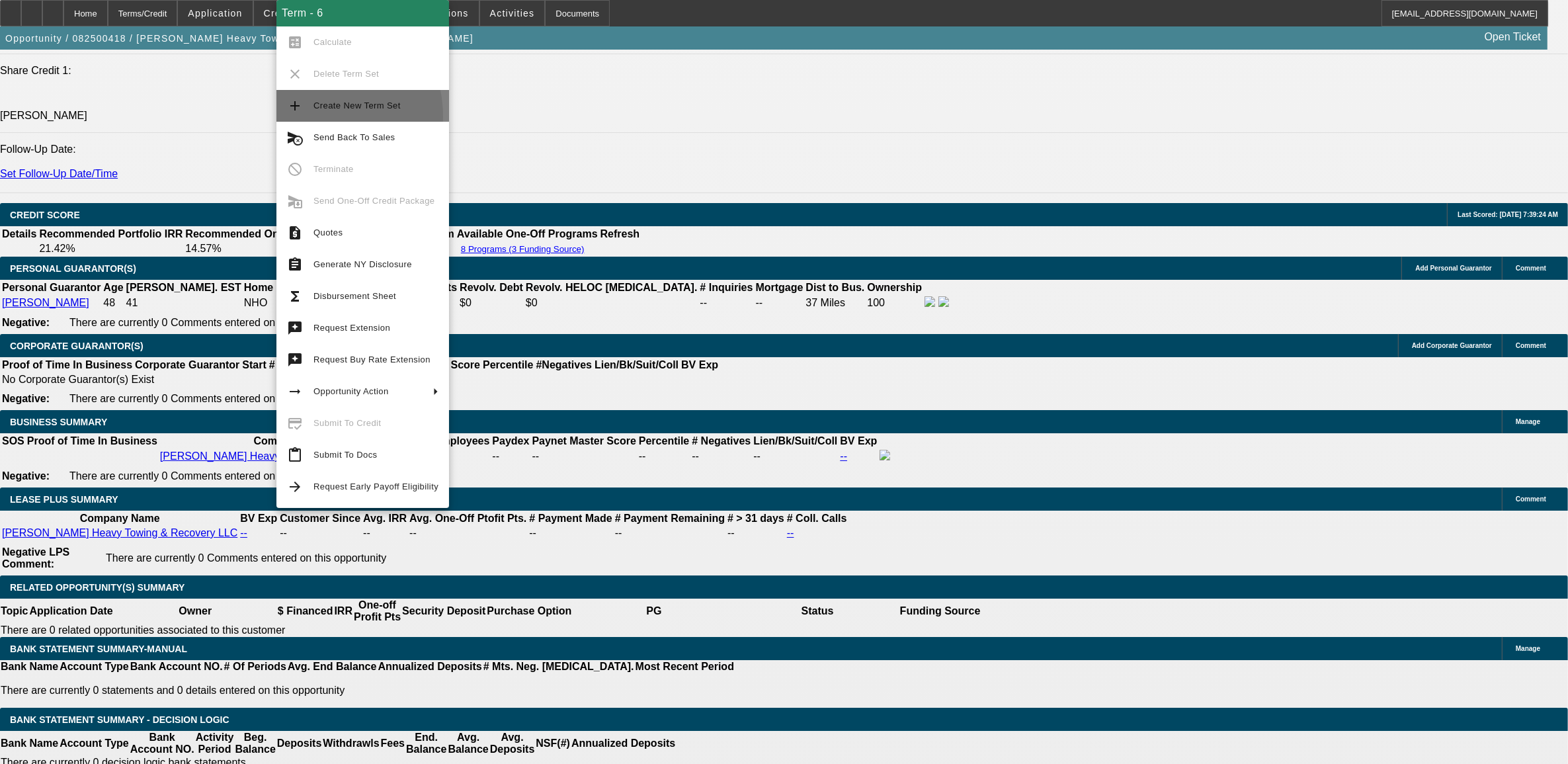
click at [313, 116] on button "add Create New Term Set" at bounding box center [363, 106] width 173 height 32
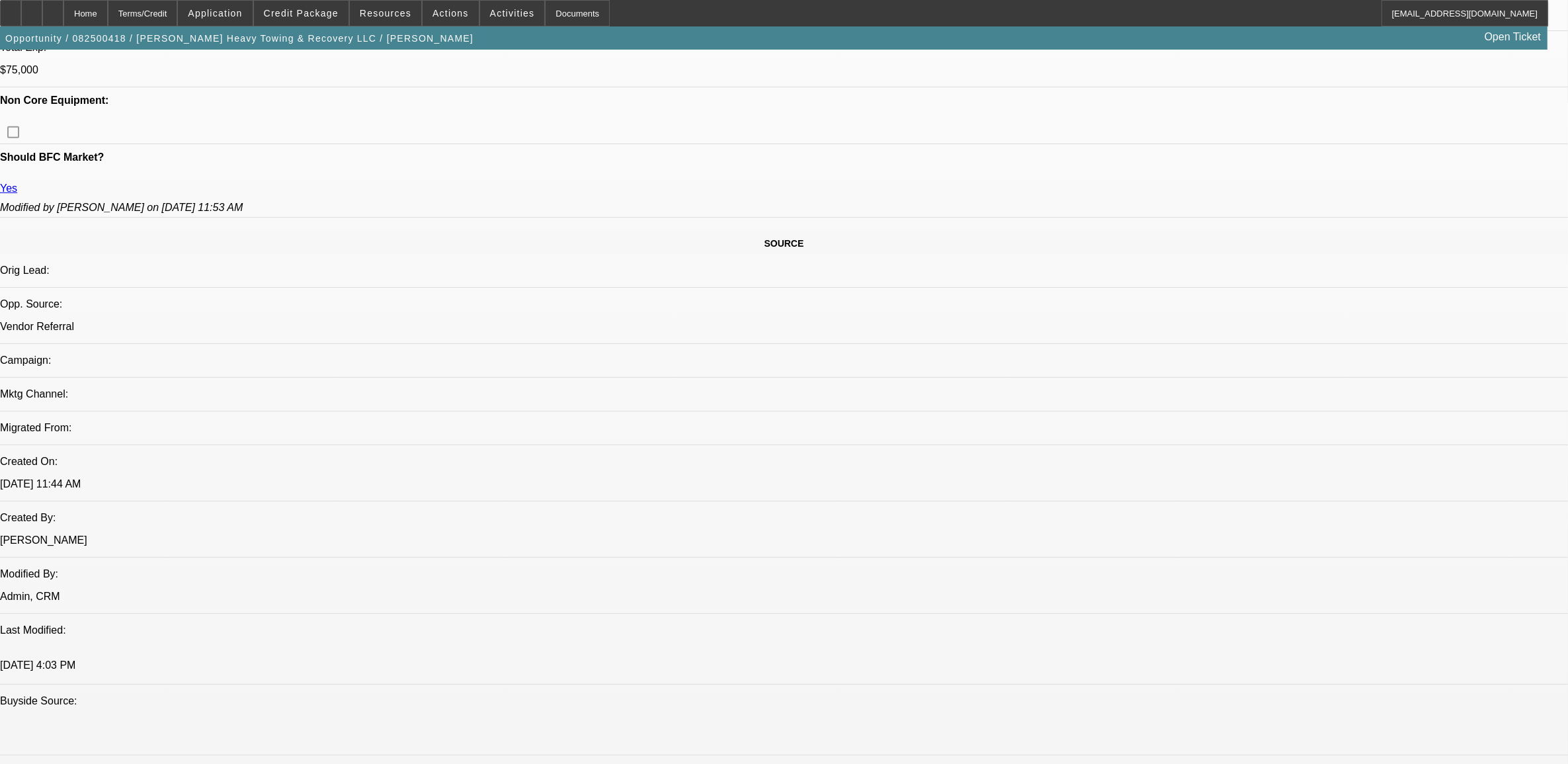
select select "0"
select select "0.1"
select select "0"
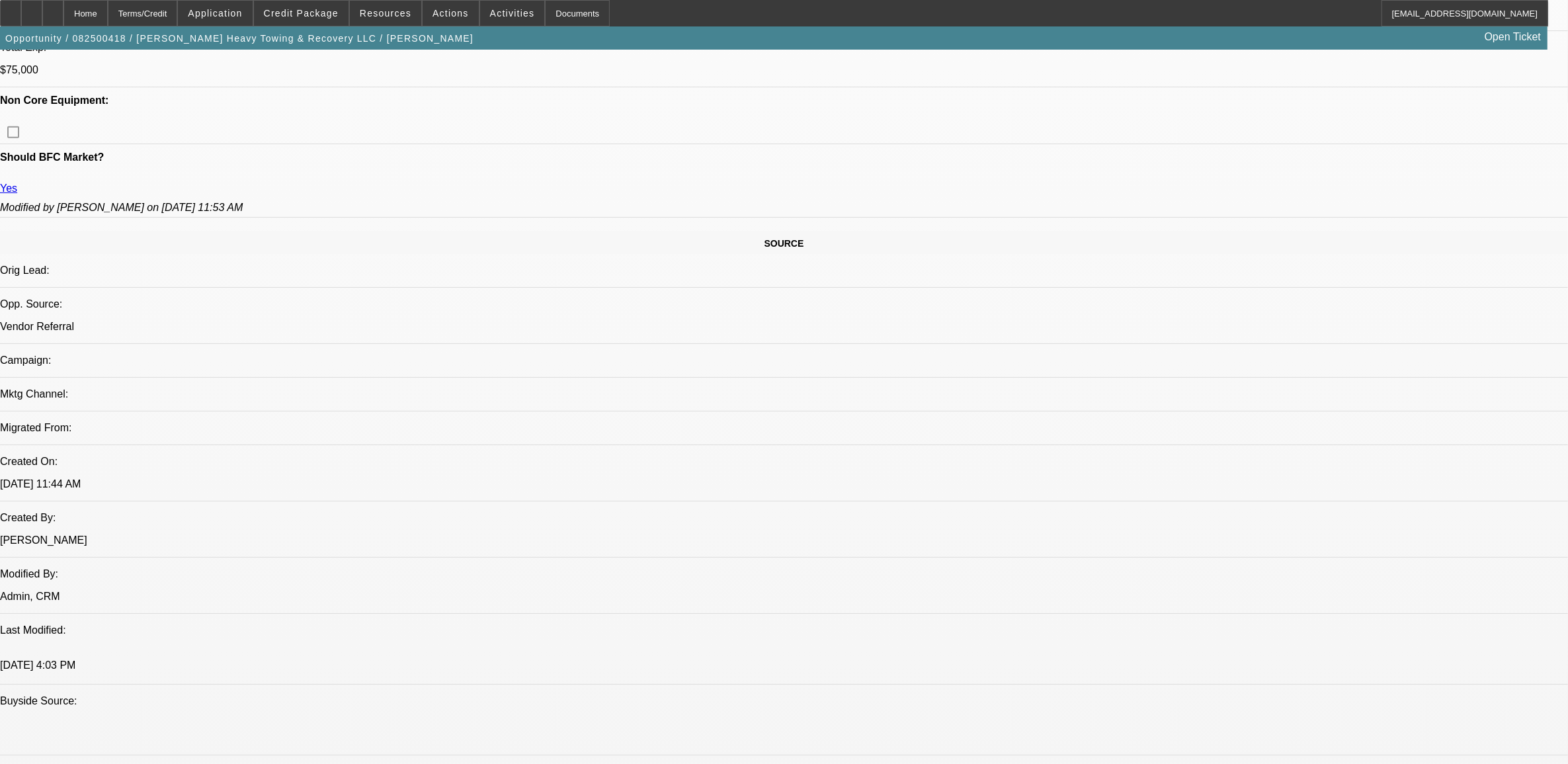
select select "0.1"
select select "0"
select select "0.1"
select select "0"
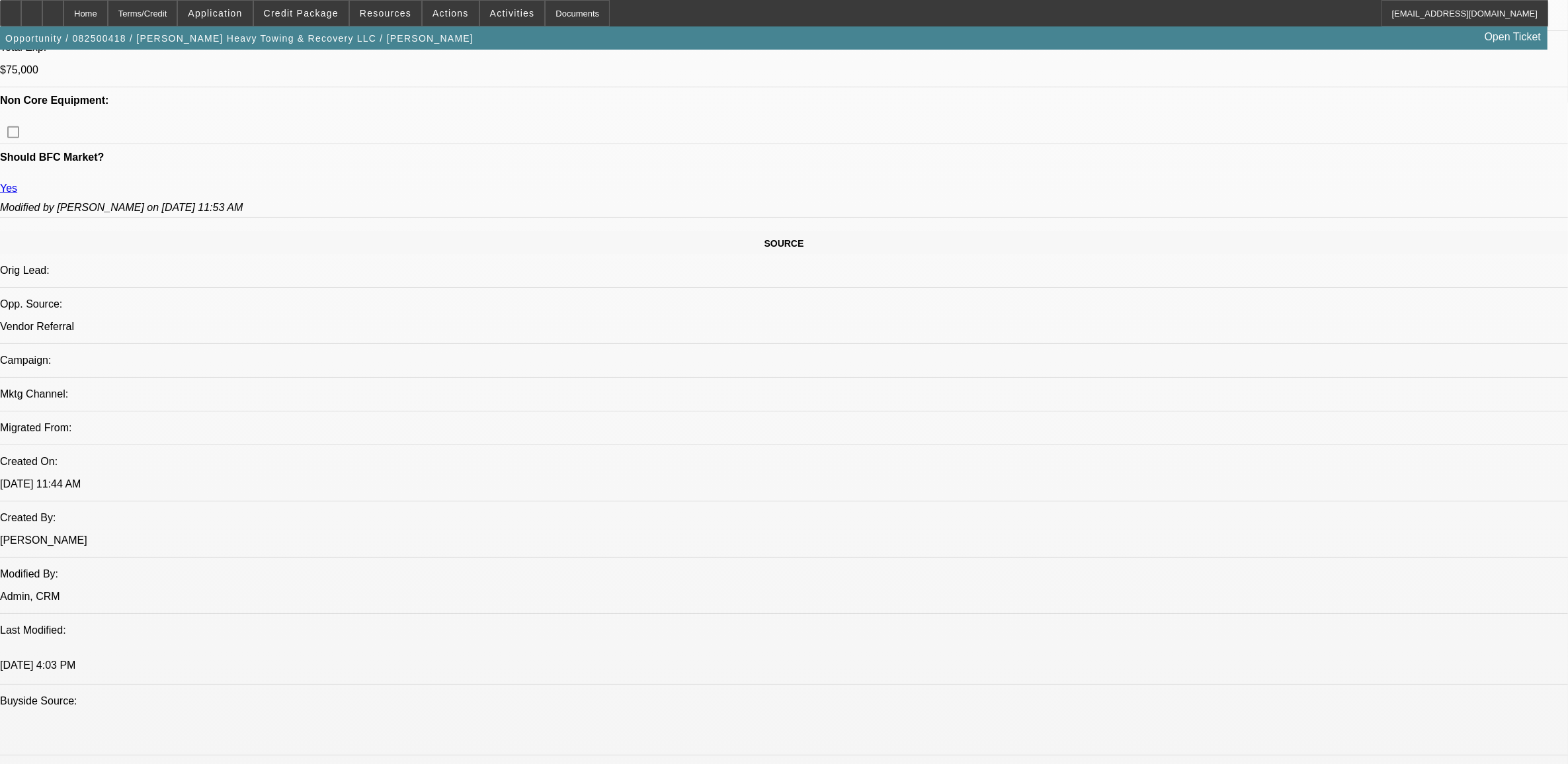
select select "0"
select select "0.1"
select select "1"
select select "2"
select select "4"
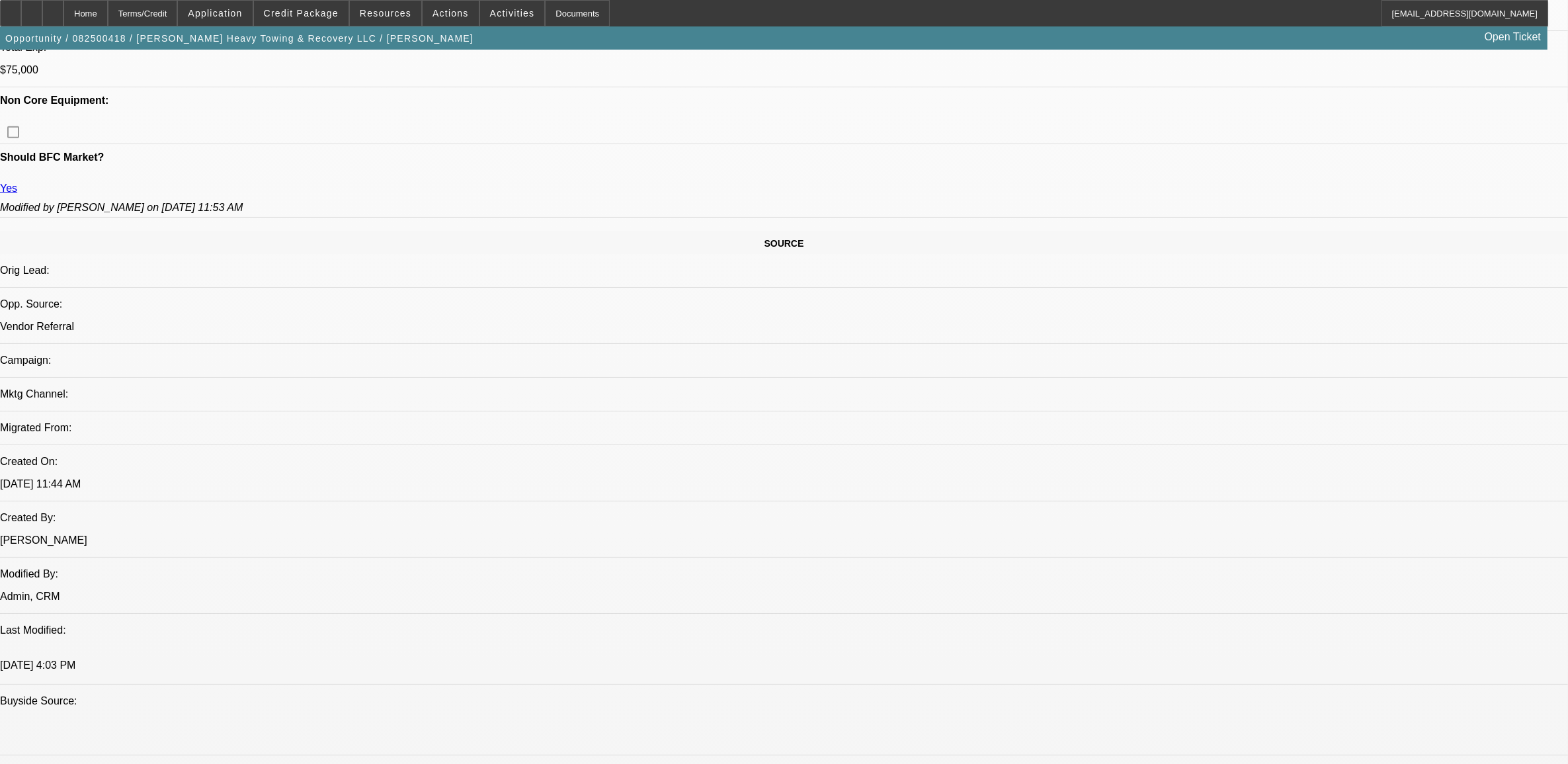
select select "1"
select select "2"
select select "4"
select select "1"
select select "2"
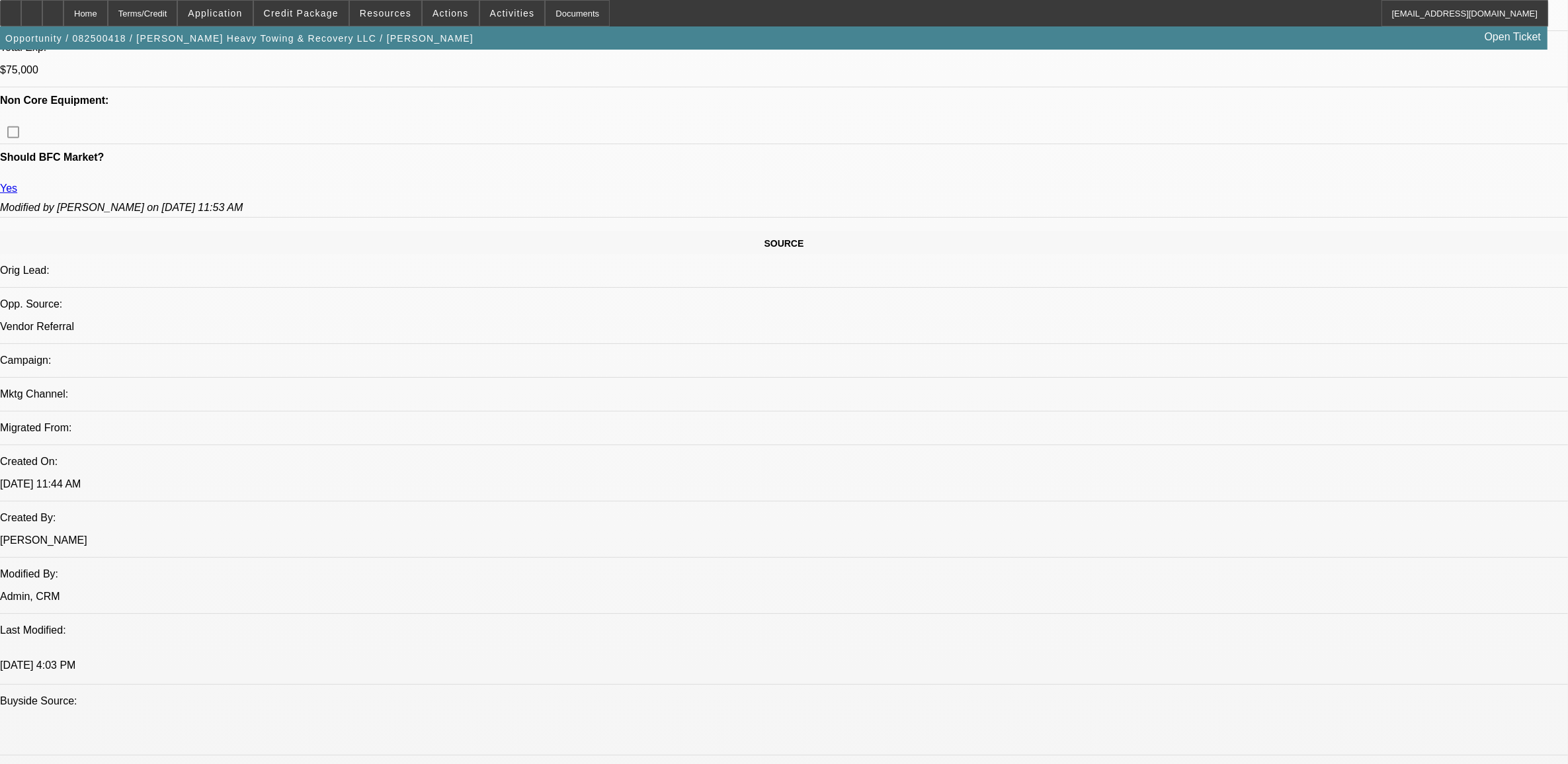
select select "4"
select select "1"
select select "2"
select select "4"
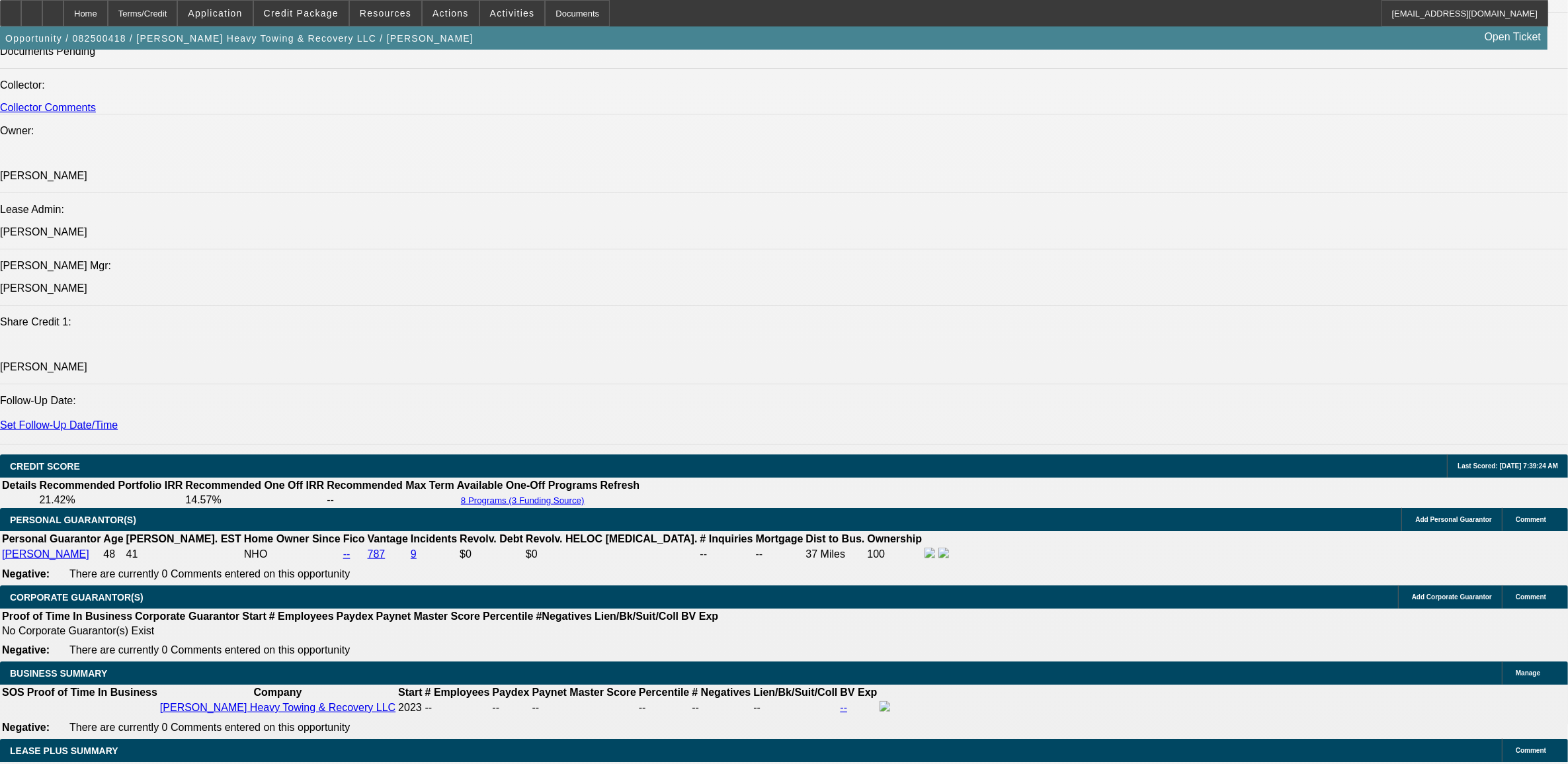
scroll to position [1901, 0]
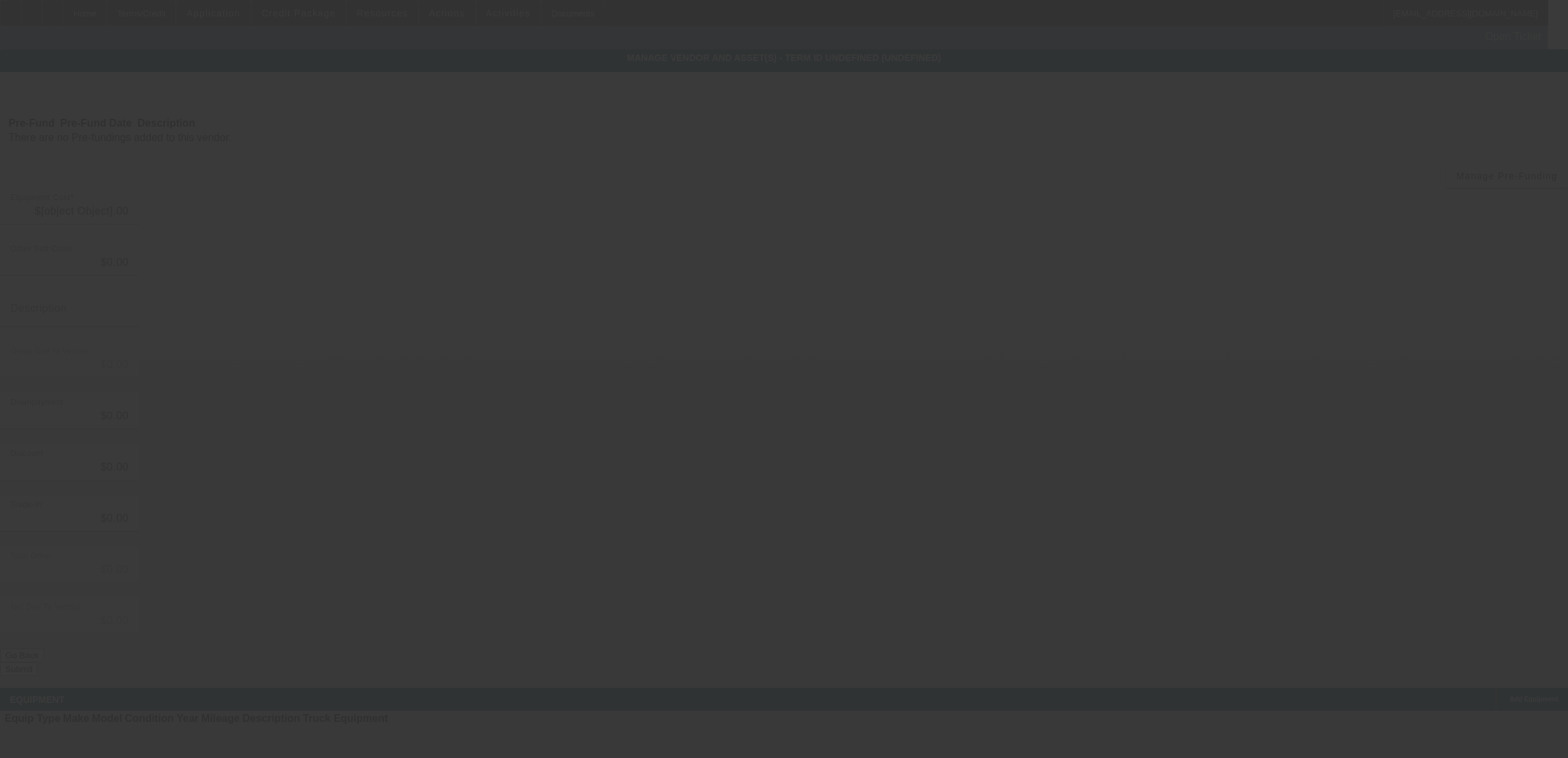
type input "$105,000.00"
type input "$5,000.00"
type input "$100,000.00"
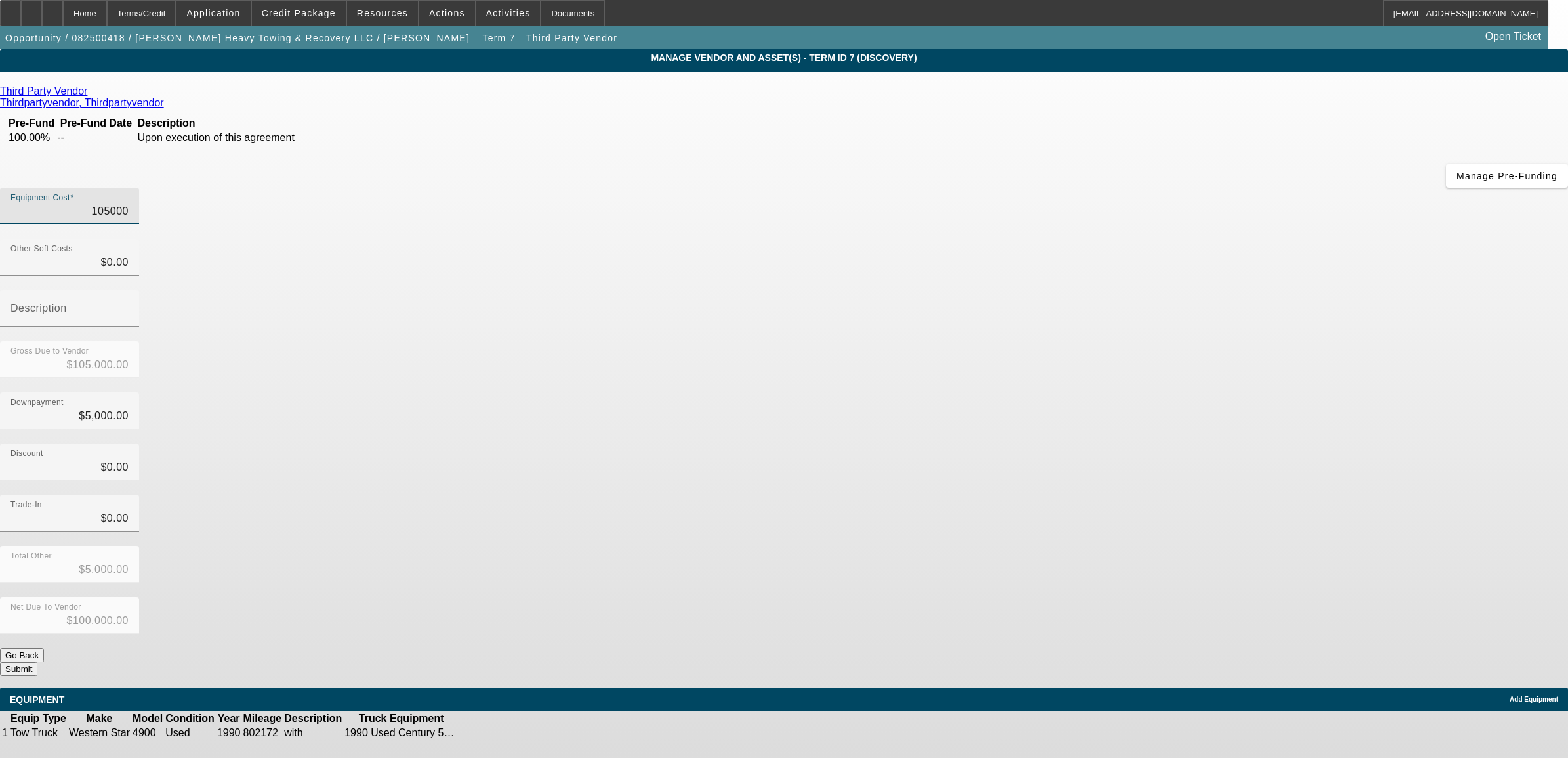
click at [129, 203] on input "105000" at bounding box center [70, 211] width 118 height 16
type input "1"
type input "$1.00"
type input "$-4,999.00"
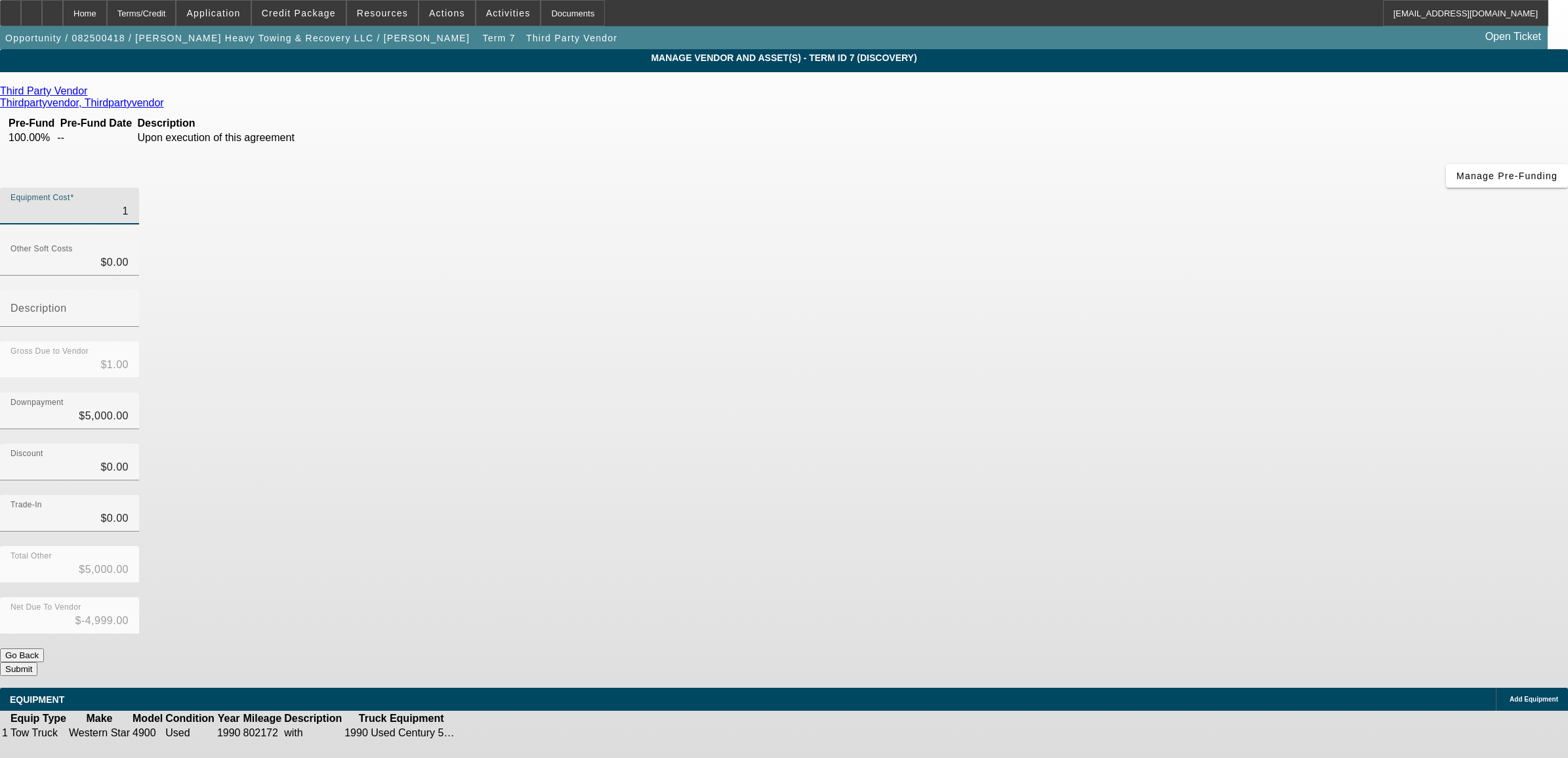
type input "15"
type input "$15.00"
type input "$-4,985.00"
type input "150"
type input "$150.00"
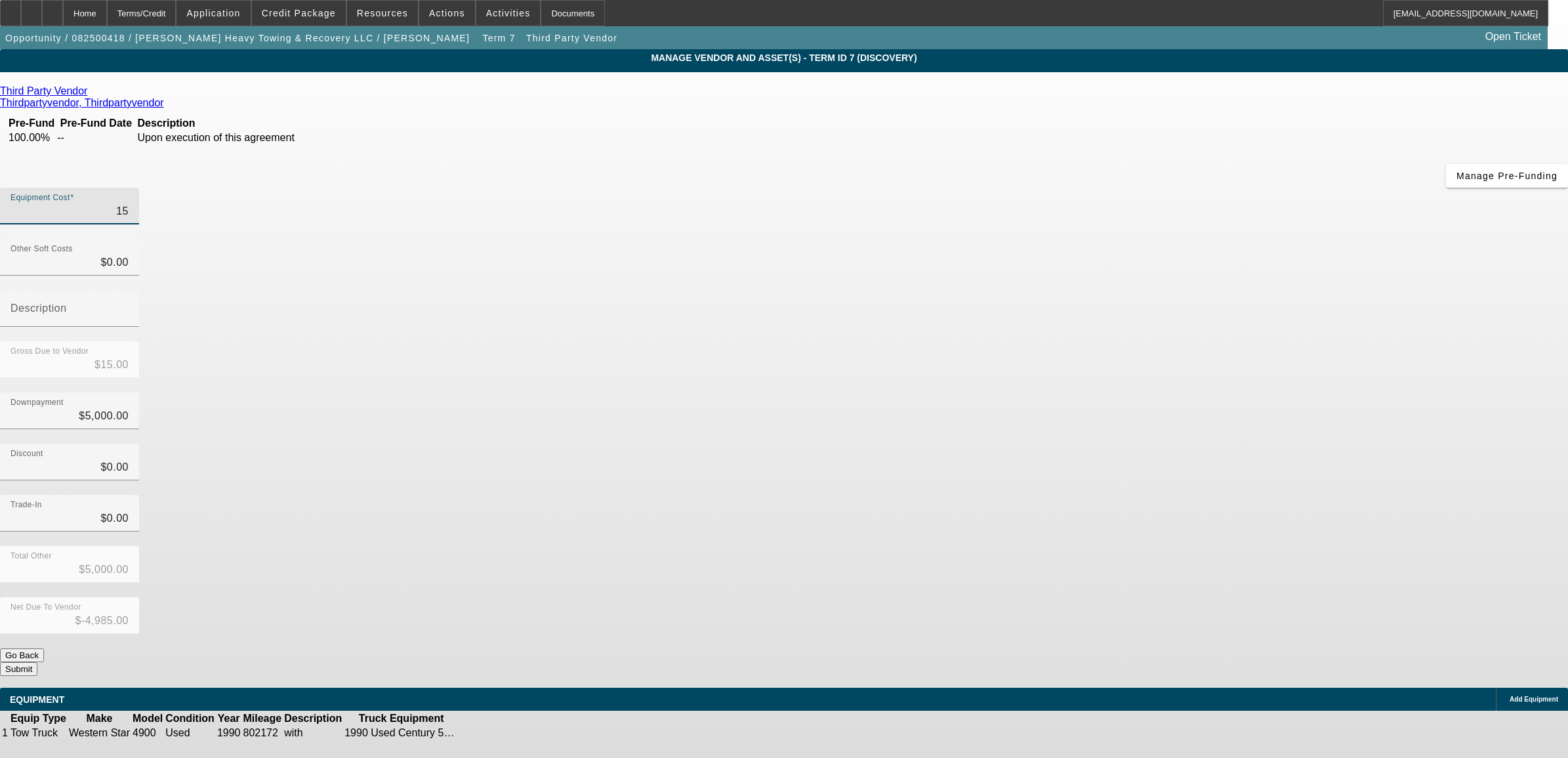
type input "$-4,850.00"
type input "1500"
type input "$1,500.00"
type input "$-3,500.00"
type input "15000"
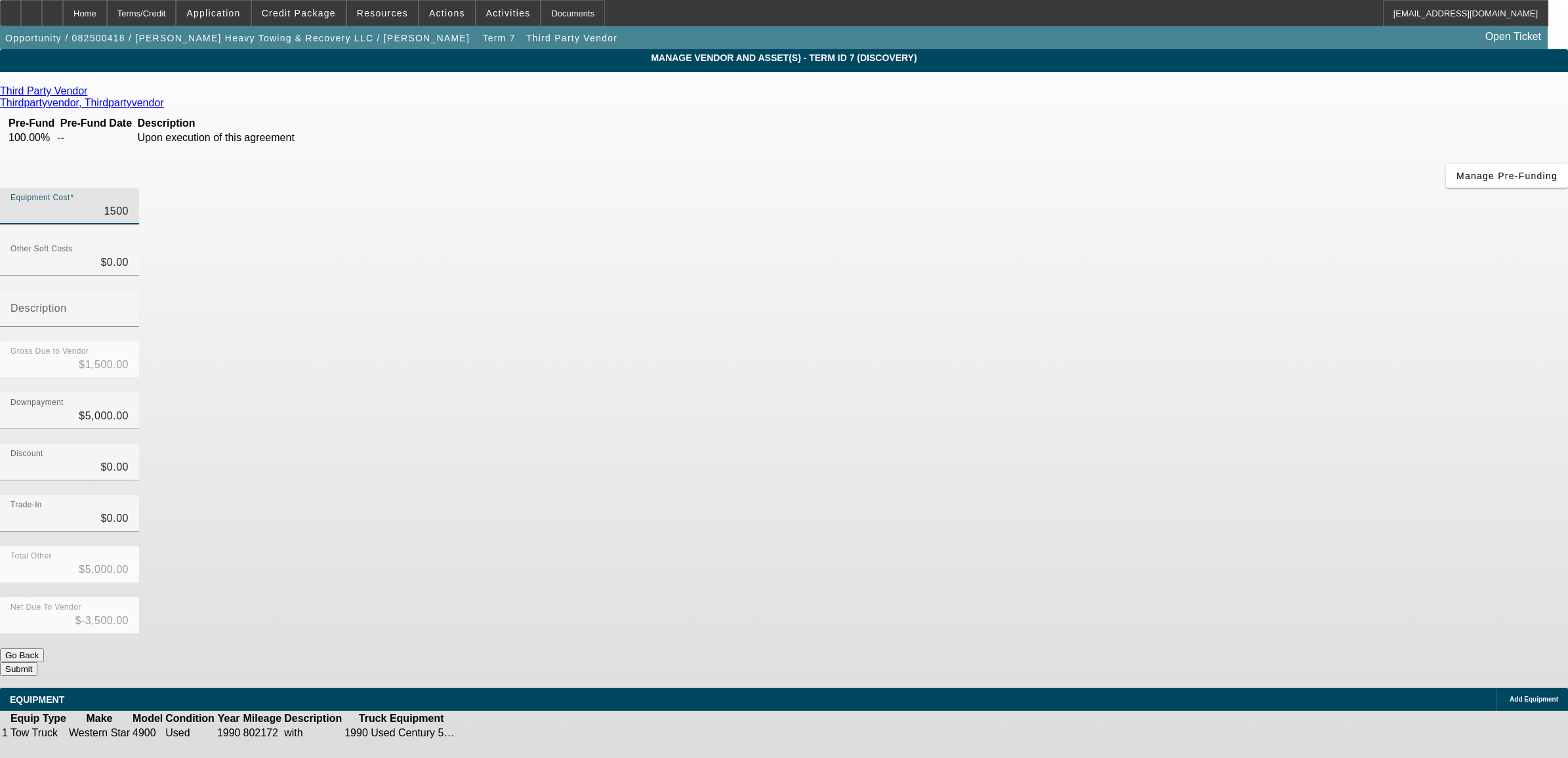
type input "$15,000.00"
type input "$10,000.00"
type input "150000"
type input "$150,000.00"
type input "$145,000.00"
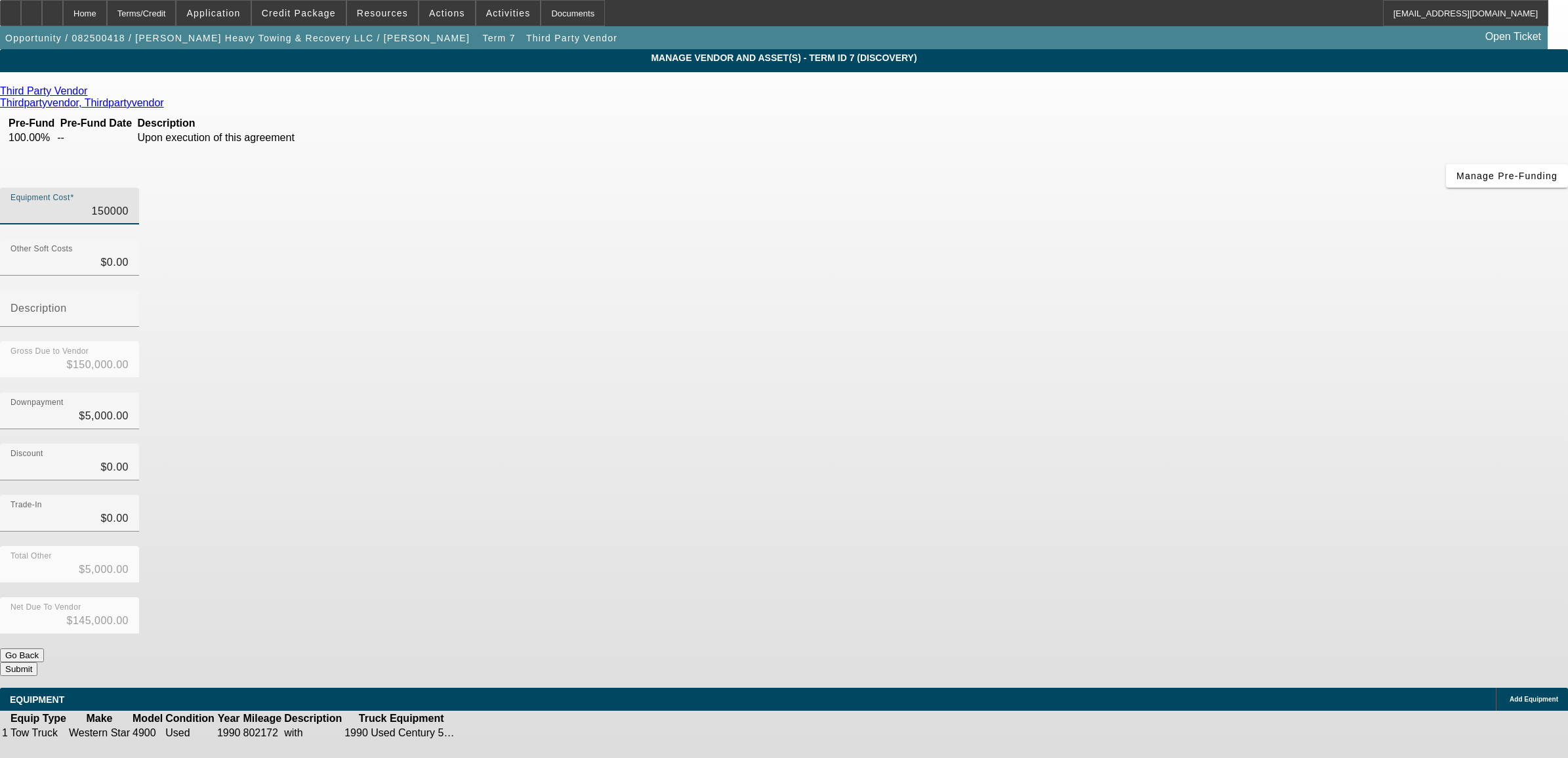
type input "$150,000.00"
type input "$0.00"
type input "5000"
click at [129, 408] on input "5000" at bounding box center [70, 415] width 118 height 16
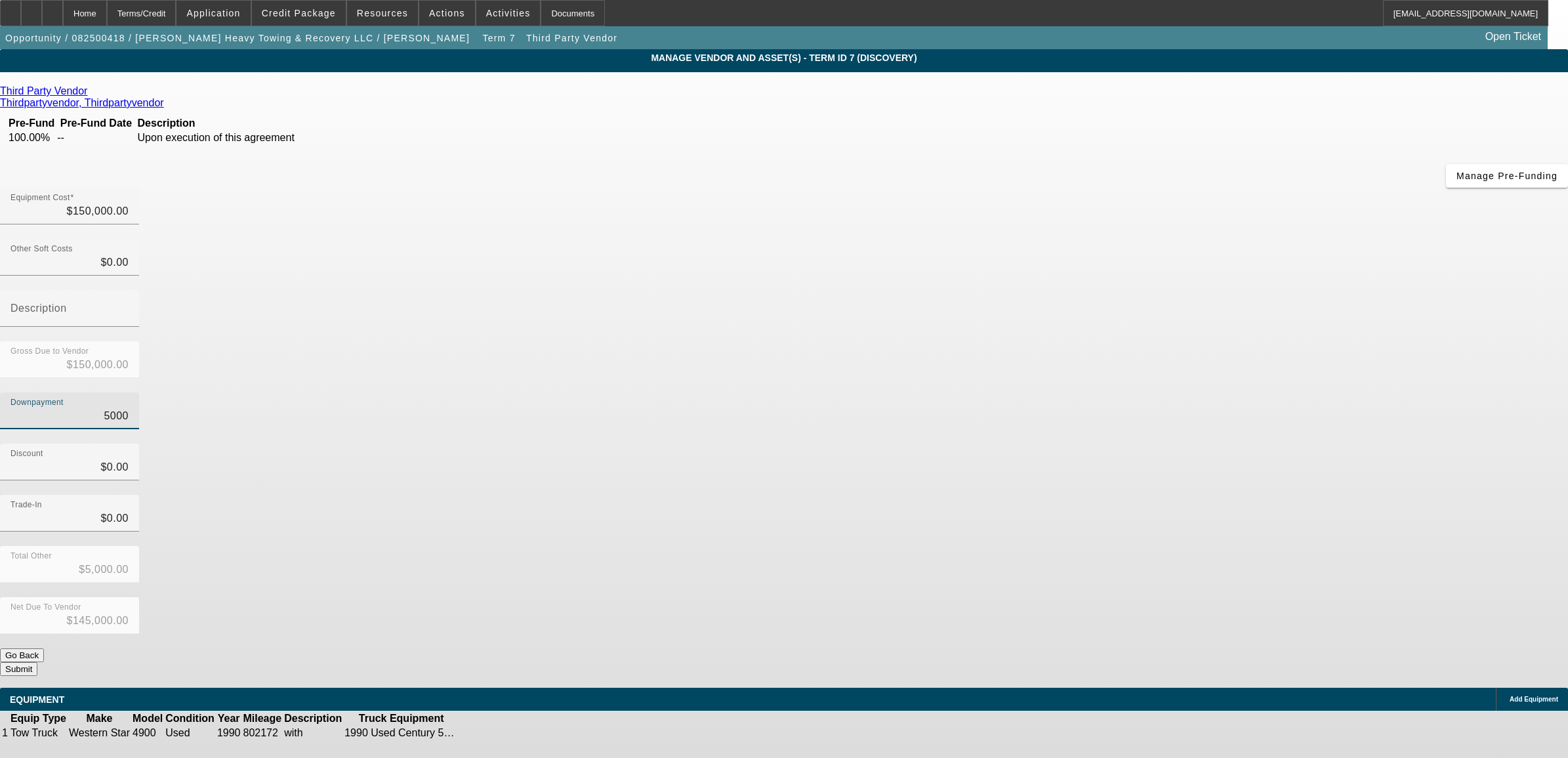
type input "$0.00"
type input "$150,000.00"
type input "$0.00"
click at [37, 662] on button "Submit" at bounding box center [18, 669] width 37 height 14
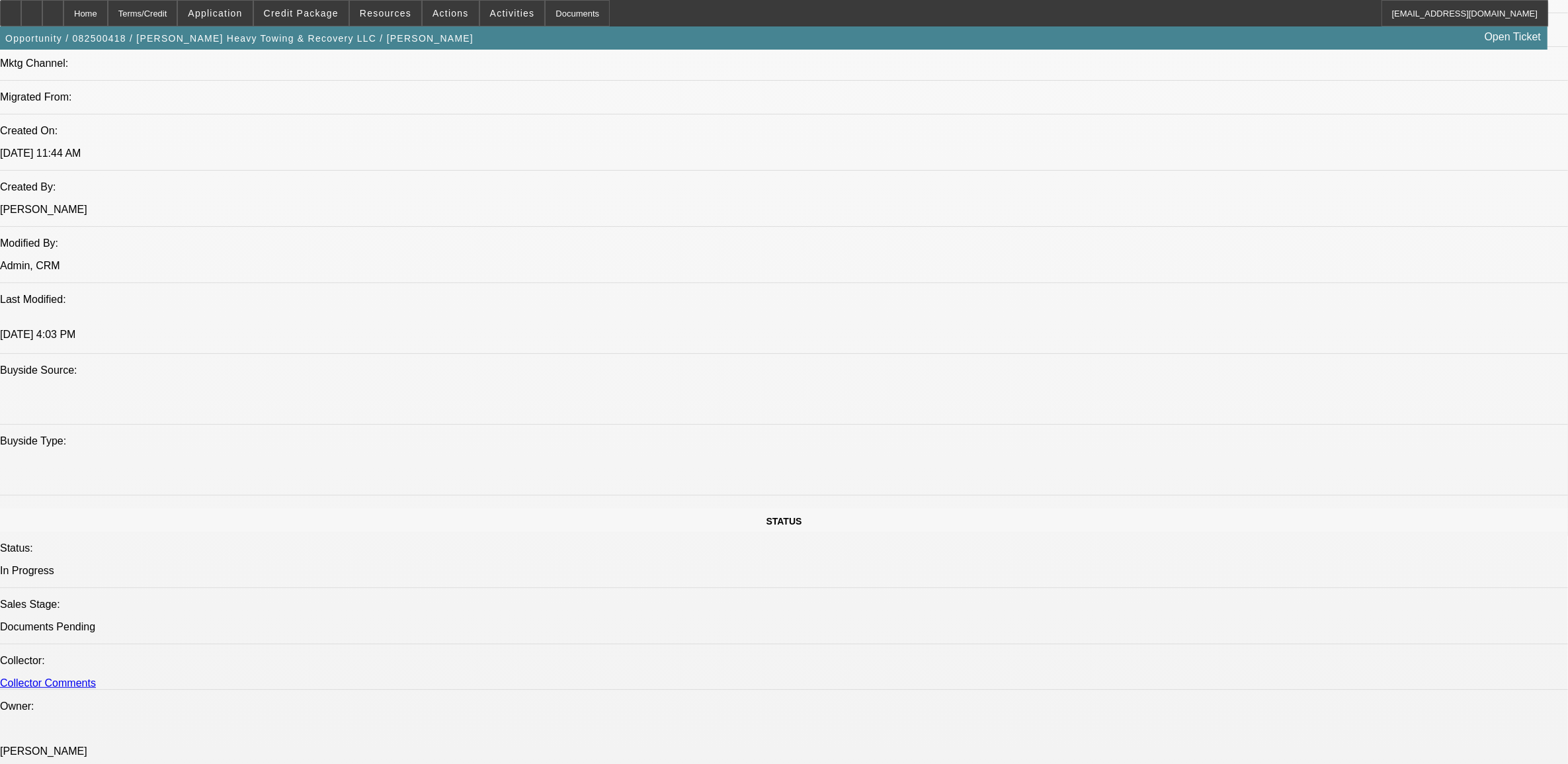
select select "0"
select select "2"
select select "0.1"
select select "4"
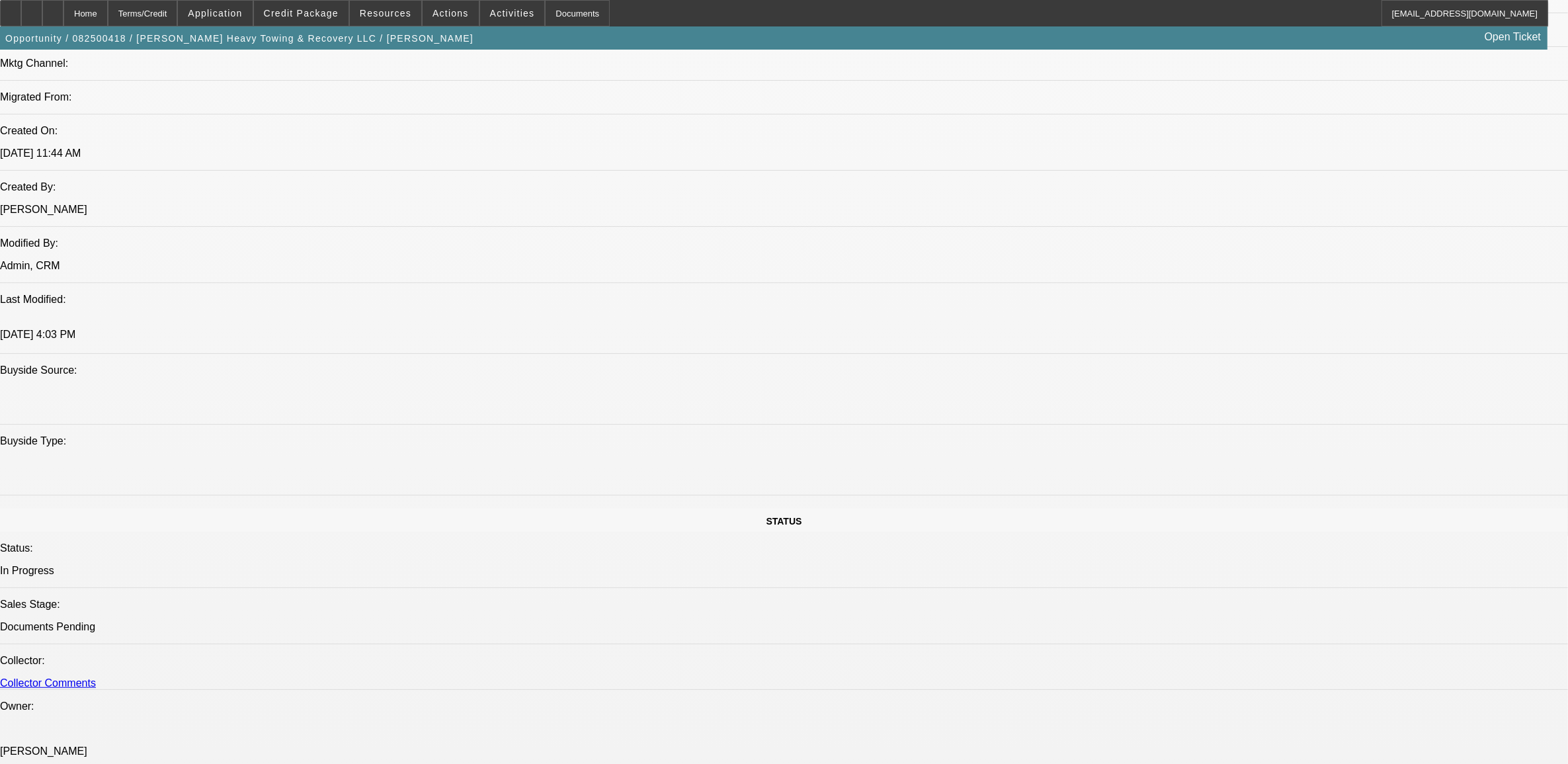
select select "0"
select select "2"
select select "0.1"
select select "4"
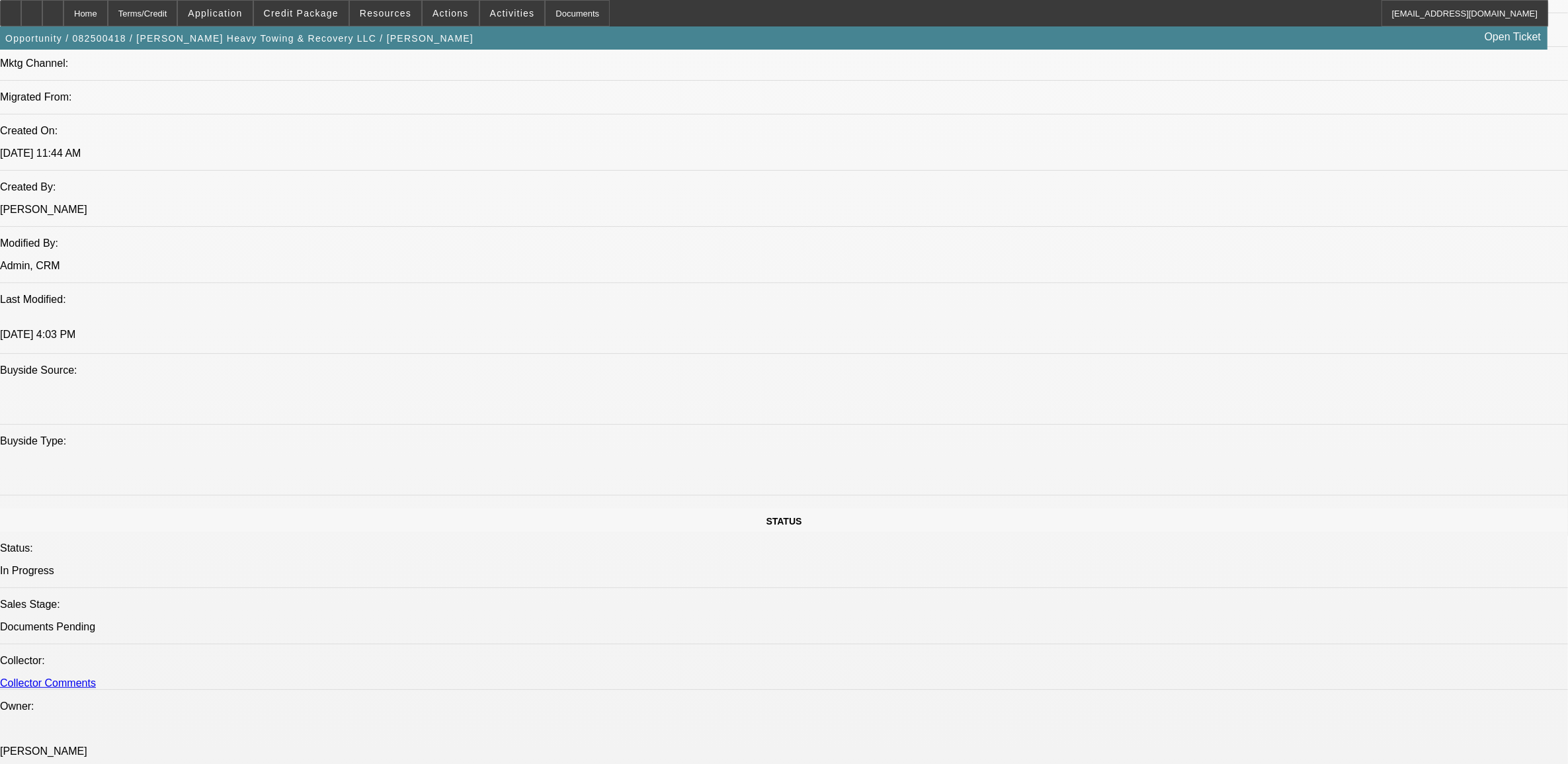
select select "0"
select select "2"
select select "0.1"
select select "4"
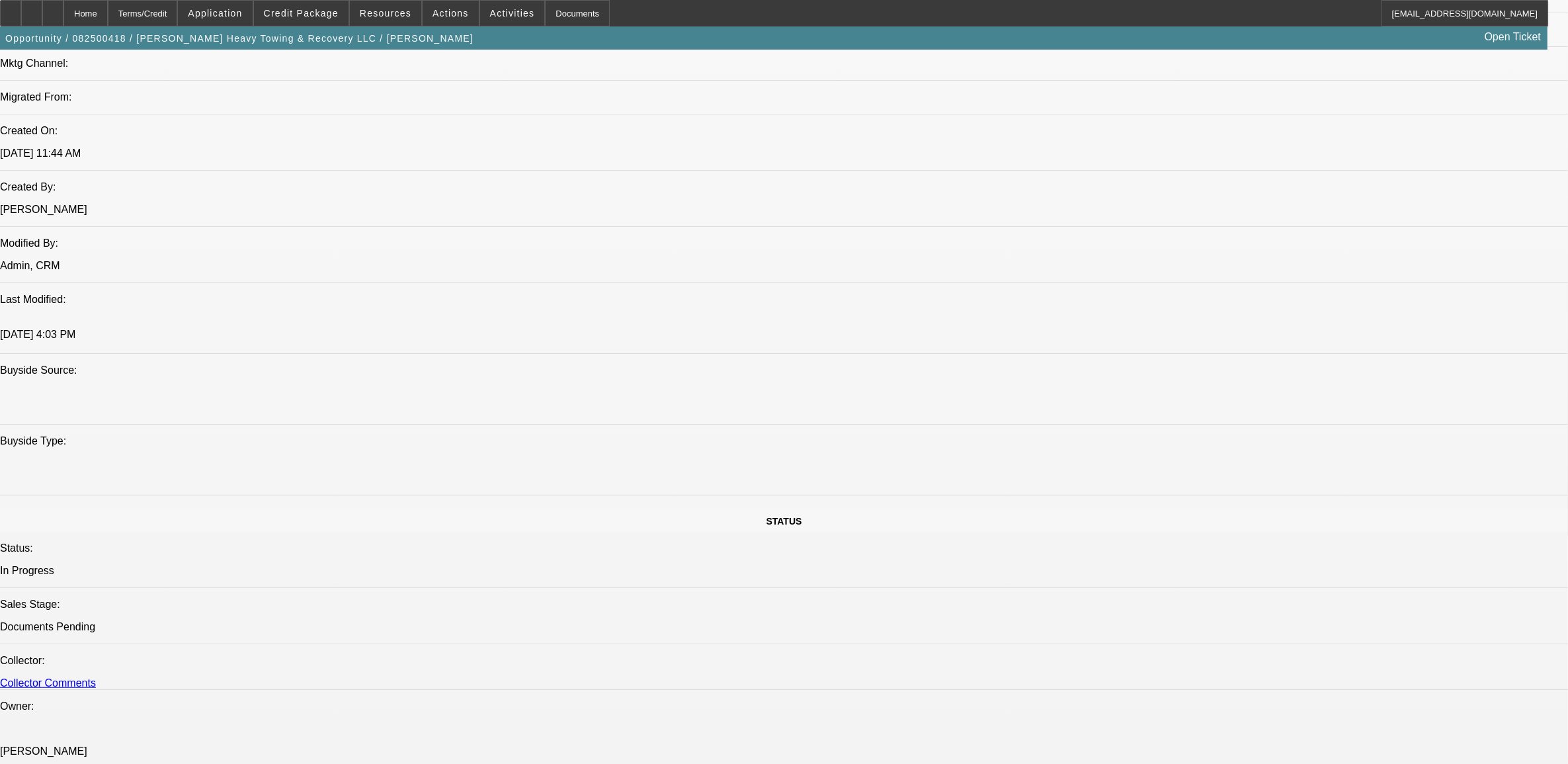
select select "0"
select select "2"
select select "0.1"
select select "4"
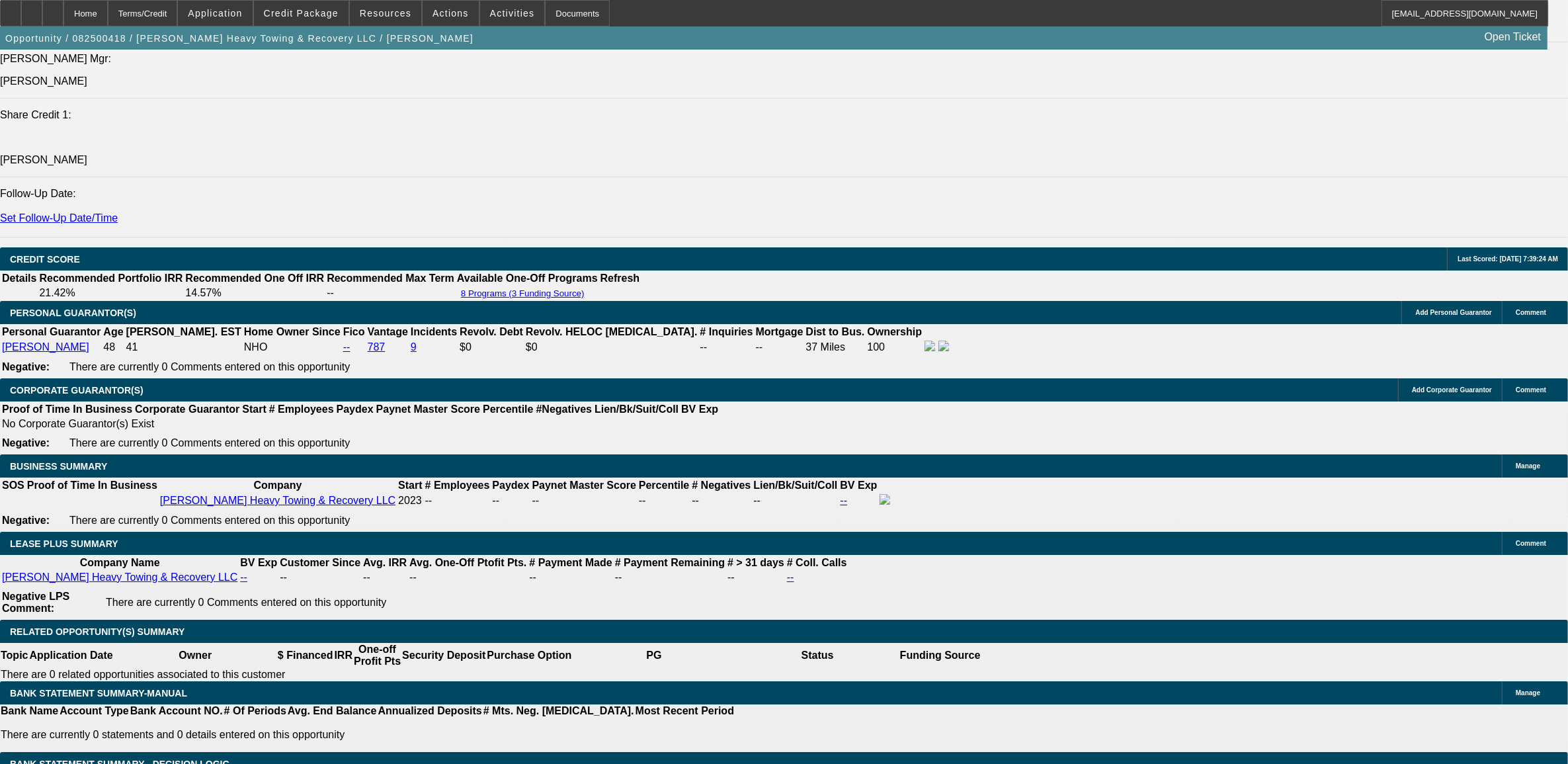
scroll to position [1979, 0]
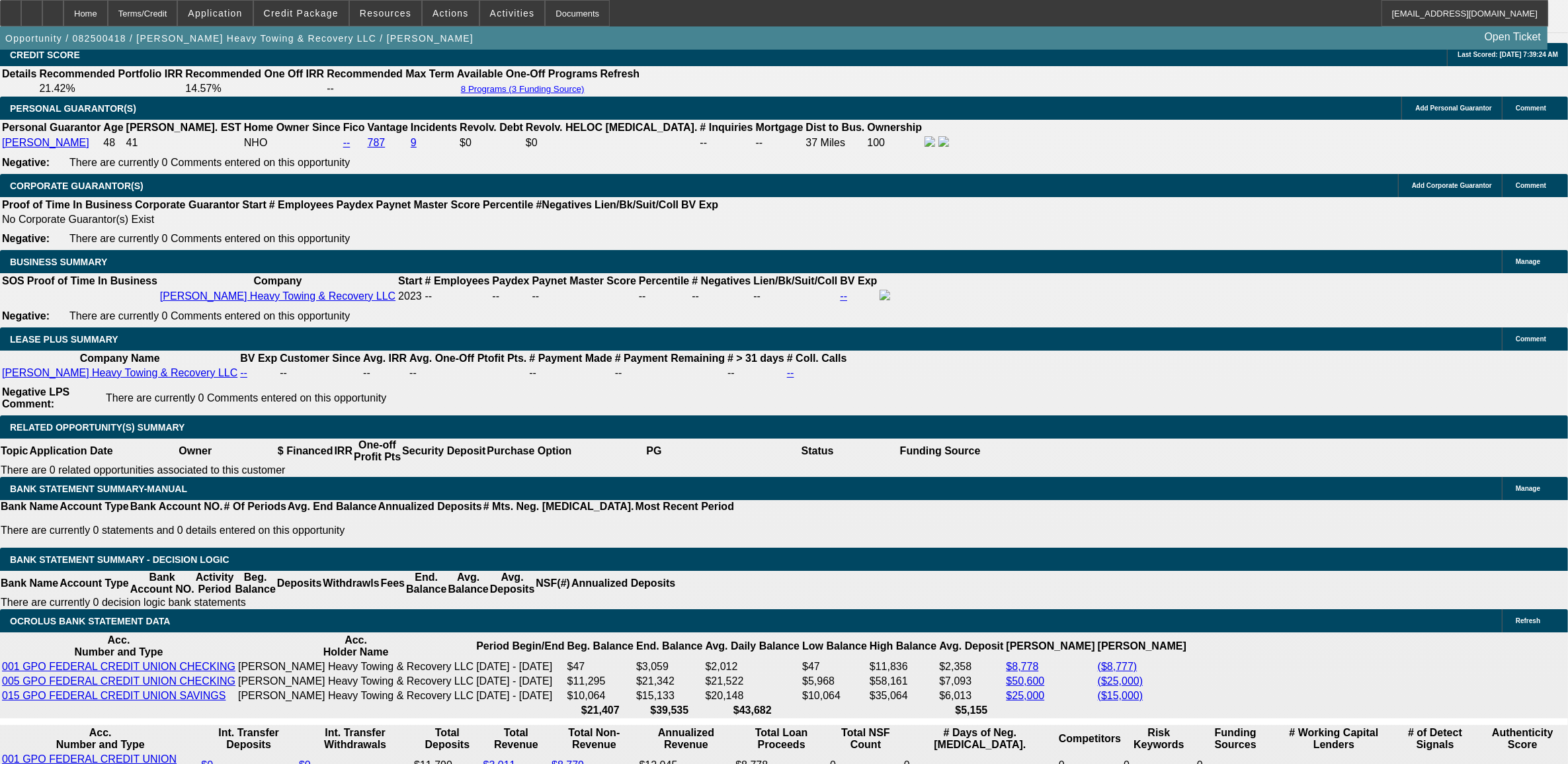
type input "UNKNOWN"
type input "60"
type input "$2,837.74"
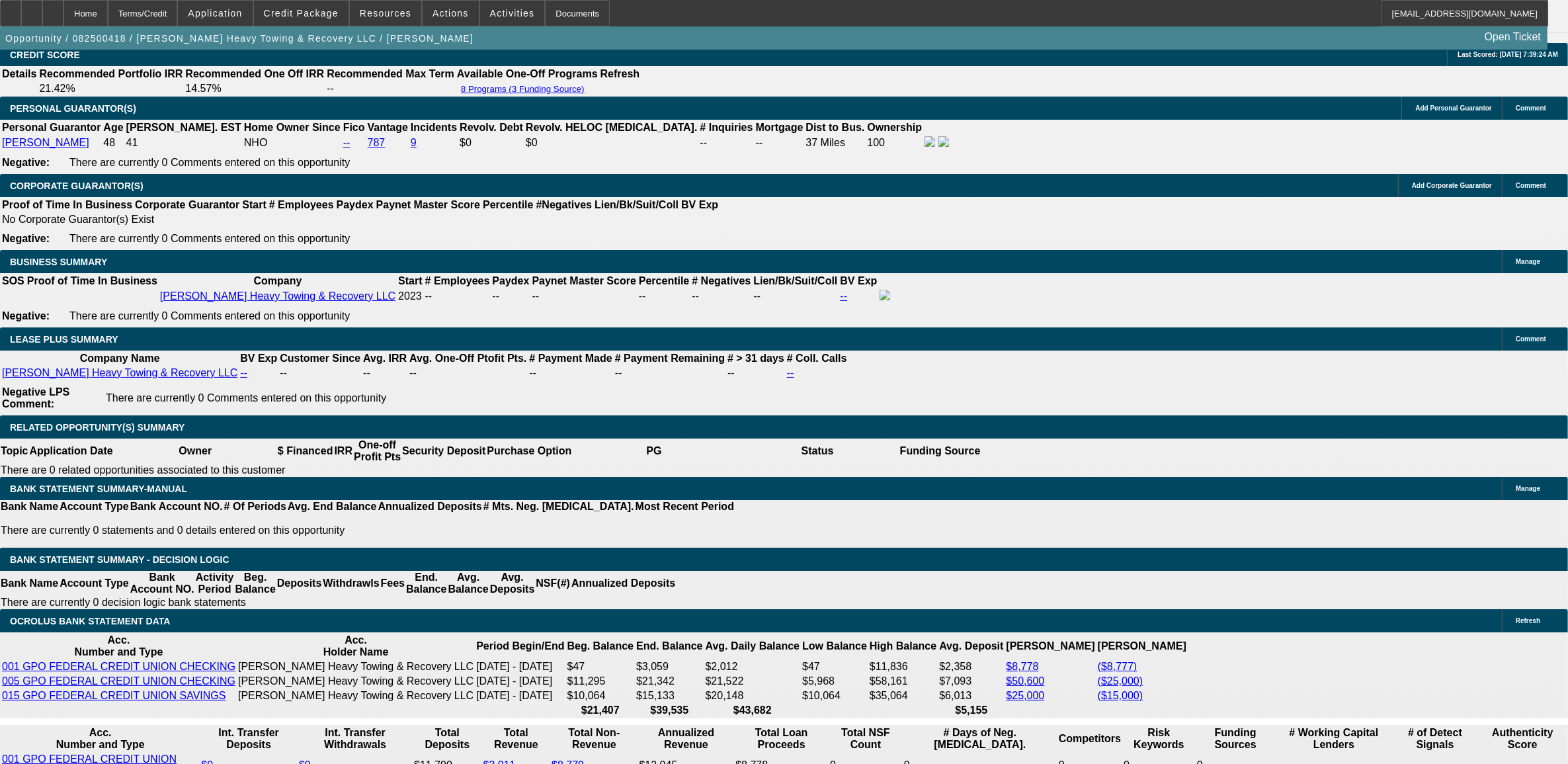
type input "60"
type input "$40,000.00"
type input "$2,497.21"
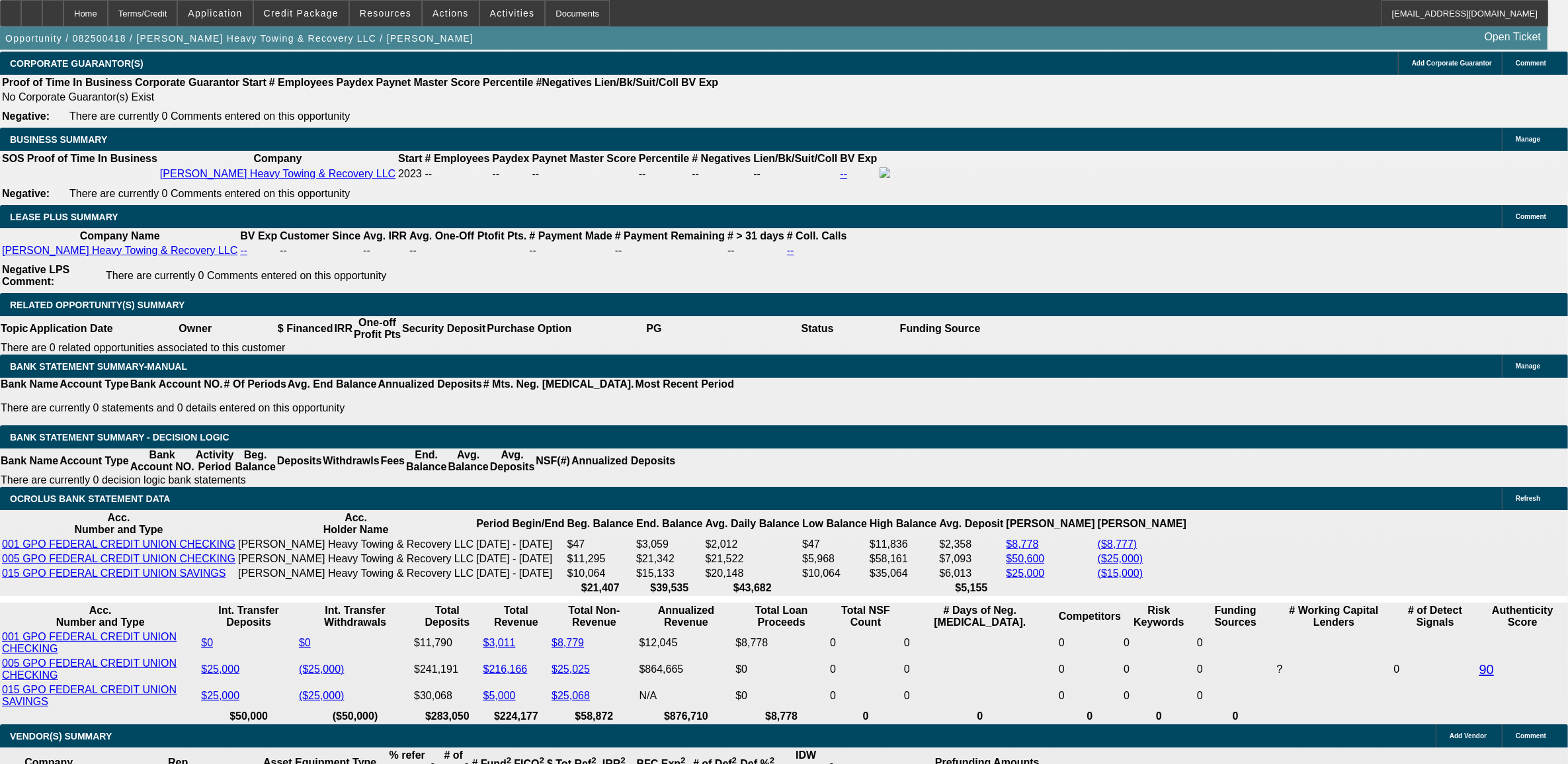
scroll to position [2061, 0]
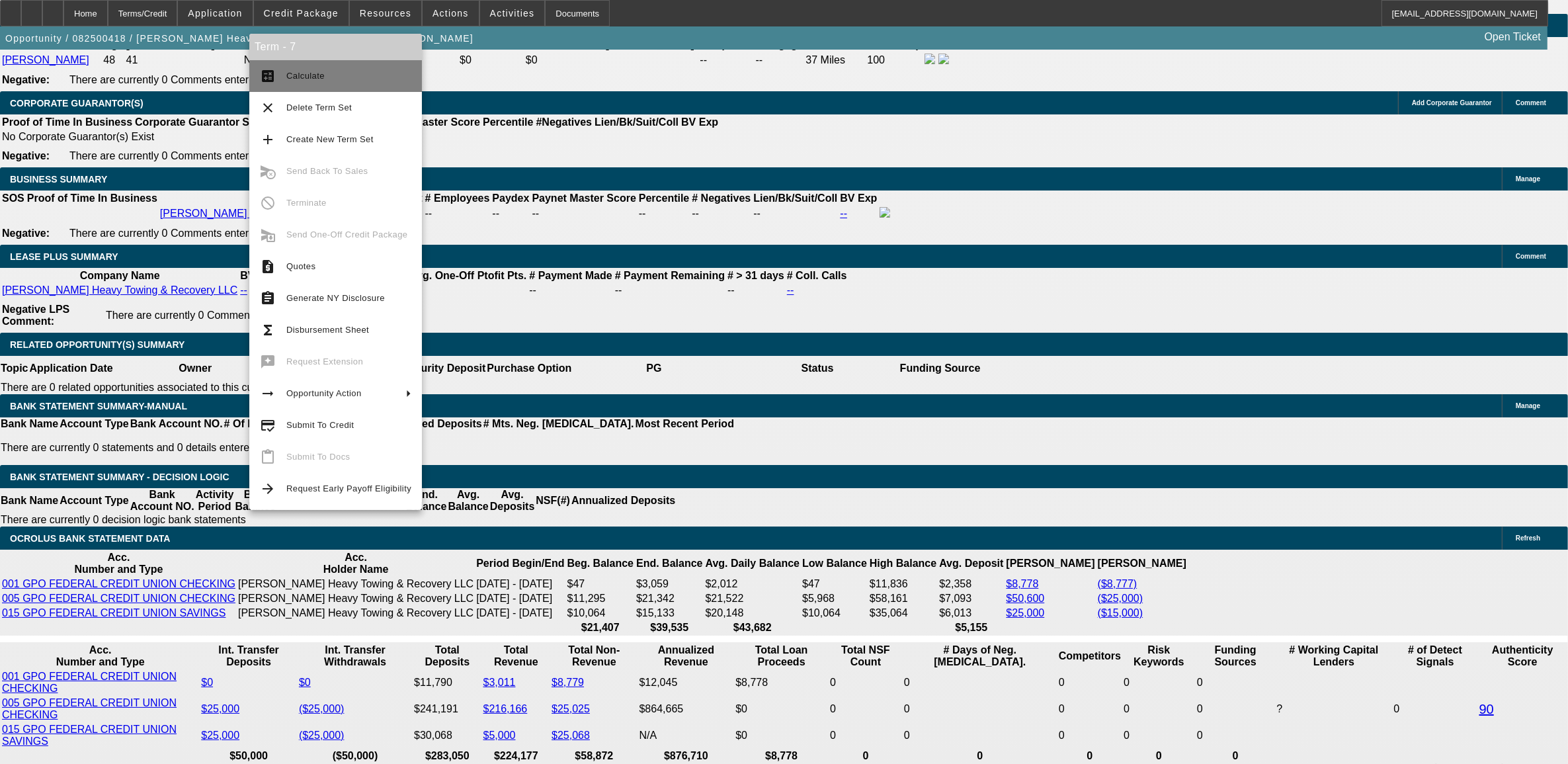
click at [319, 83] on button "calculate Calculate" at bounding box center [335, 76] width 173 height 32
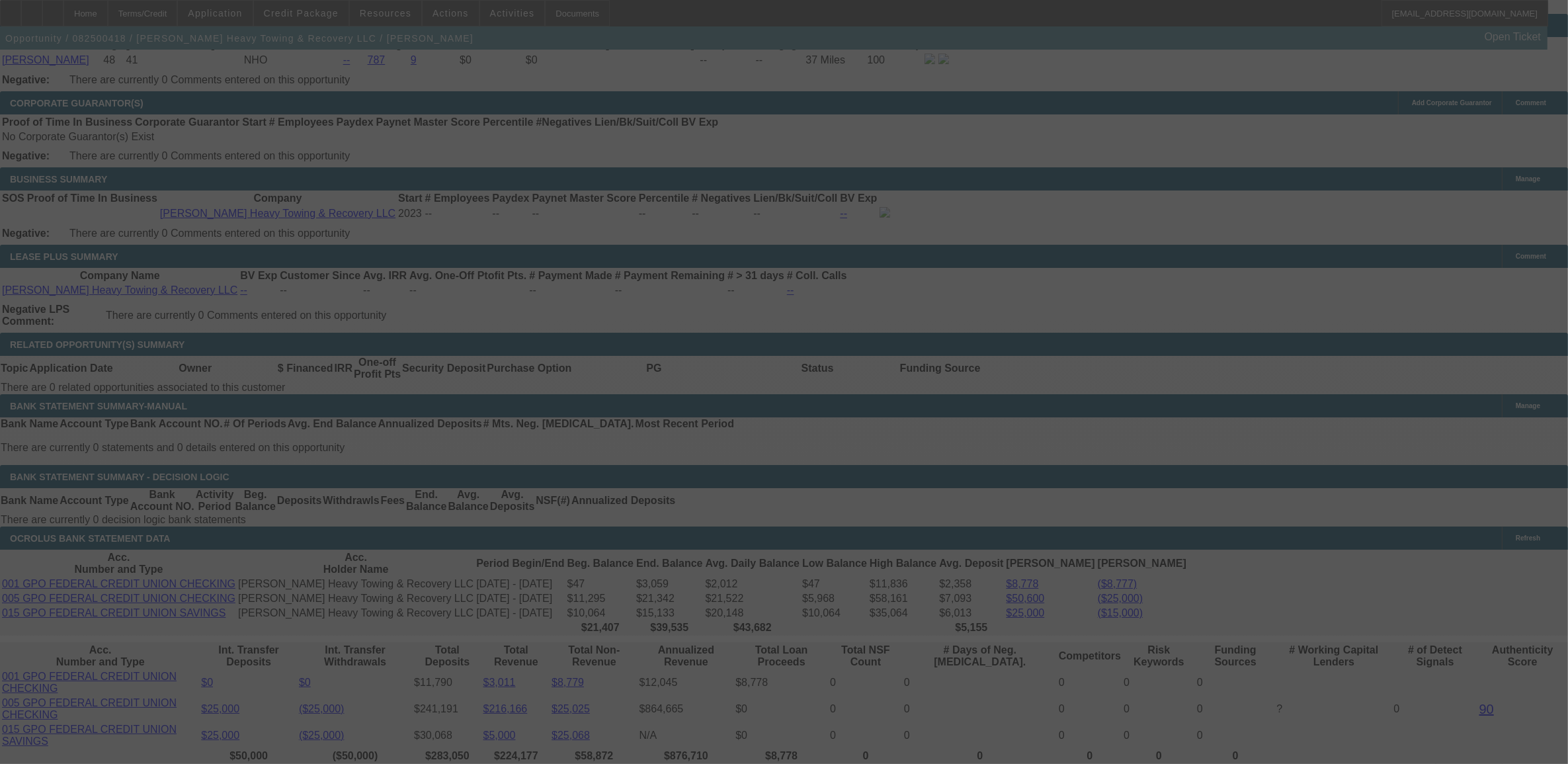
select select "0"
select select "2"
select select "0.1"
select select "4"
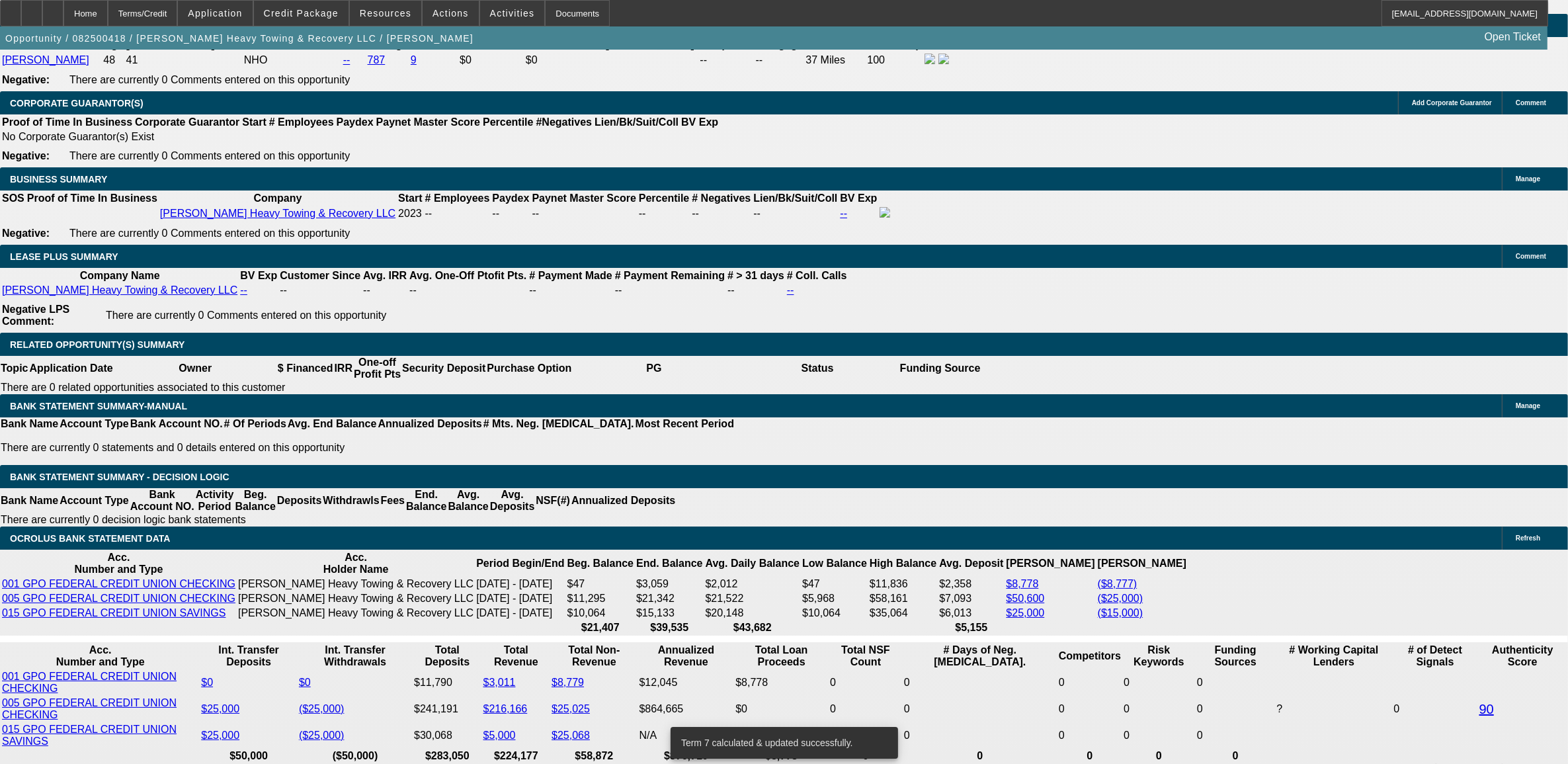
type input "UNKNOWN"
type input "48"
type input "$2,945.57"
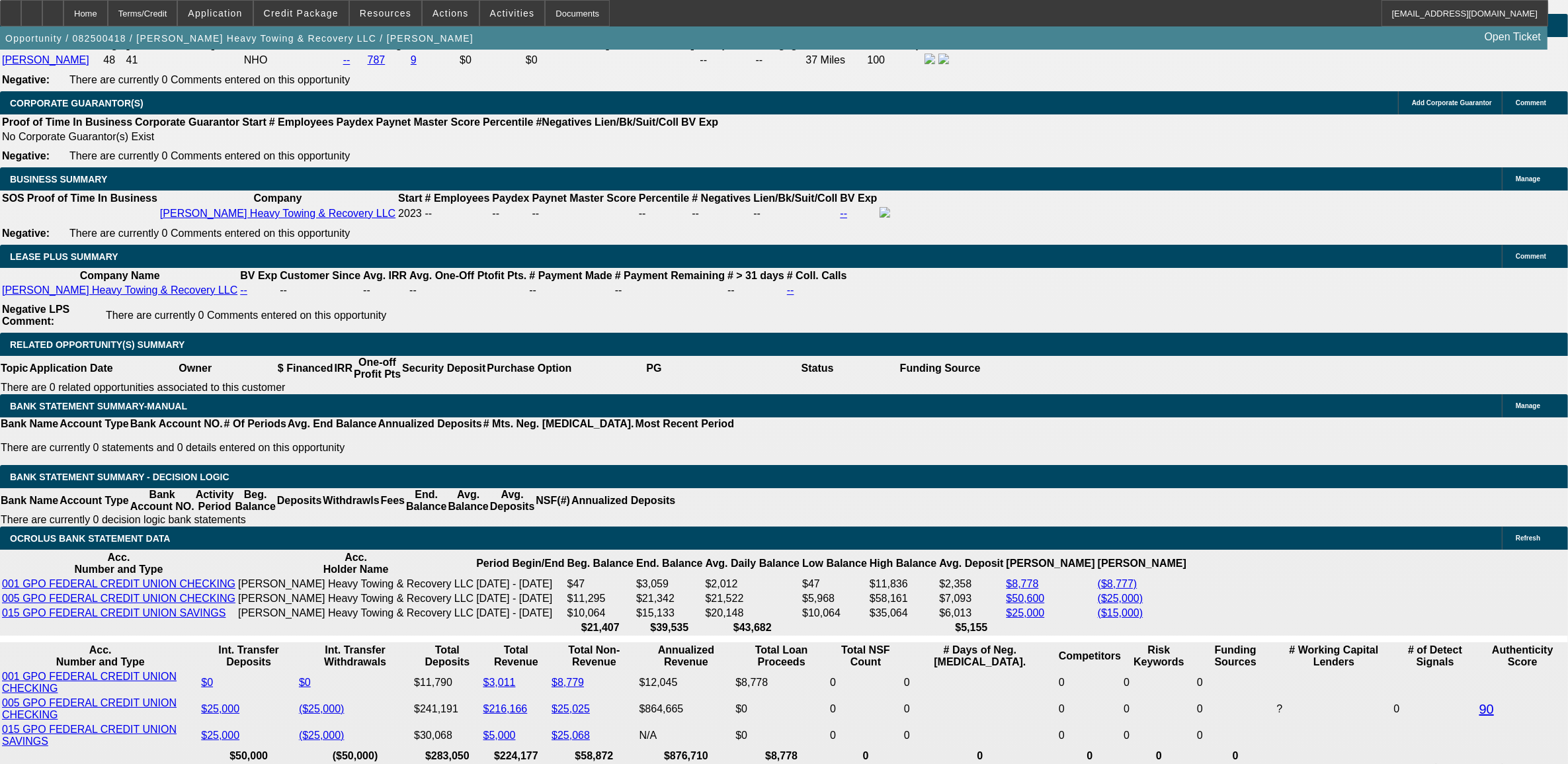
type input "6"
type input "$19,029.27"
type input "660"
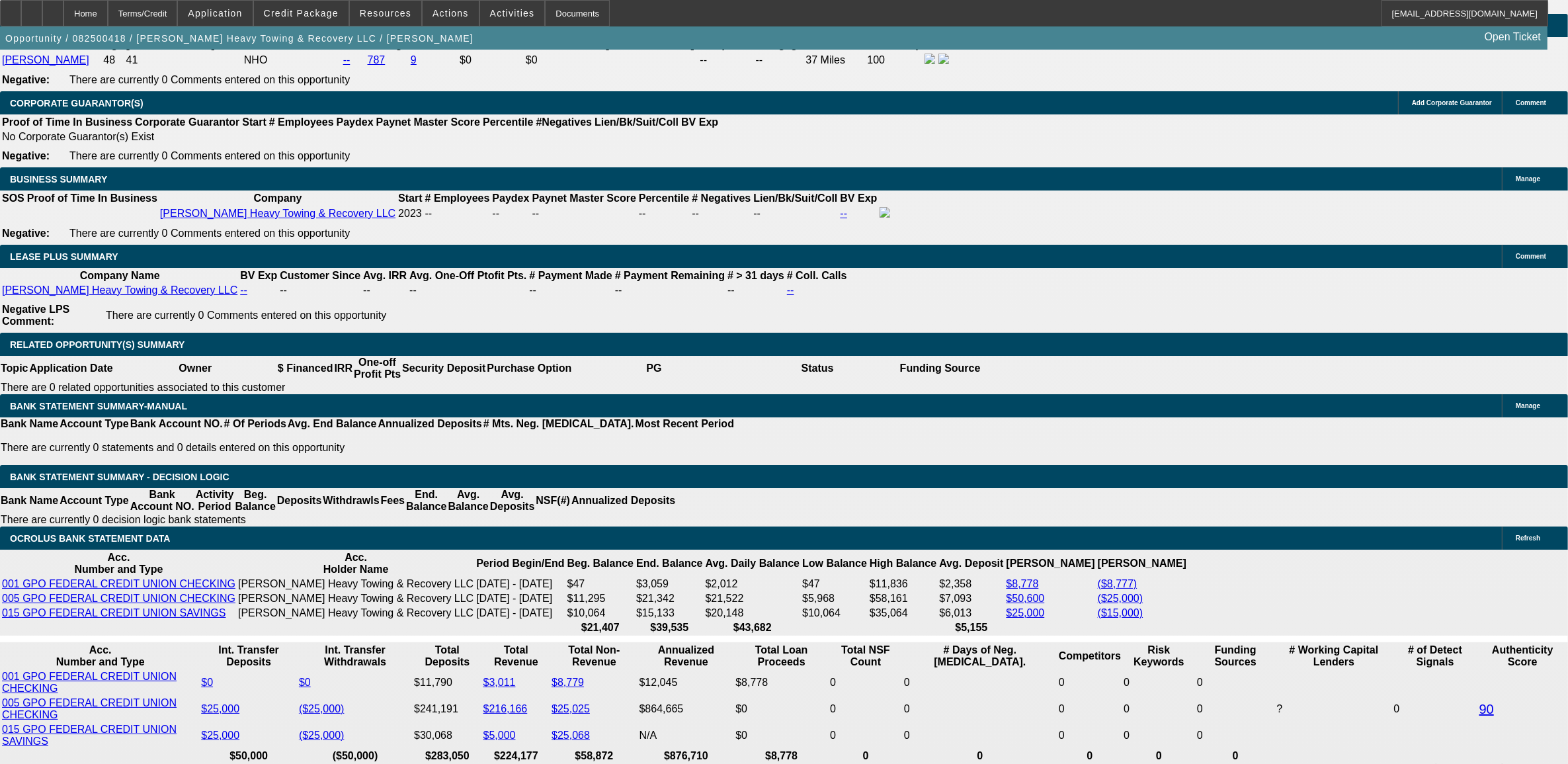
drag, startPoint x: 110, startPoint y: 468, endPoint x: 128, endPoint y: 455, distance: 22.2
type input "$2,335.83"
drag, startPoint x: 128, startPoint y: 455, endPoint x: 293, endPoint y: 349, distance: 196.1
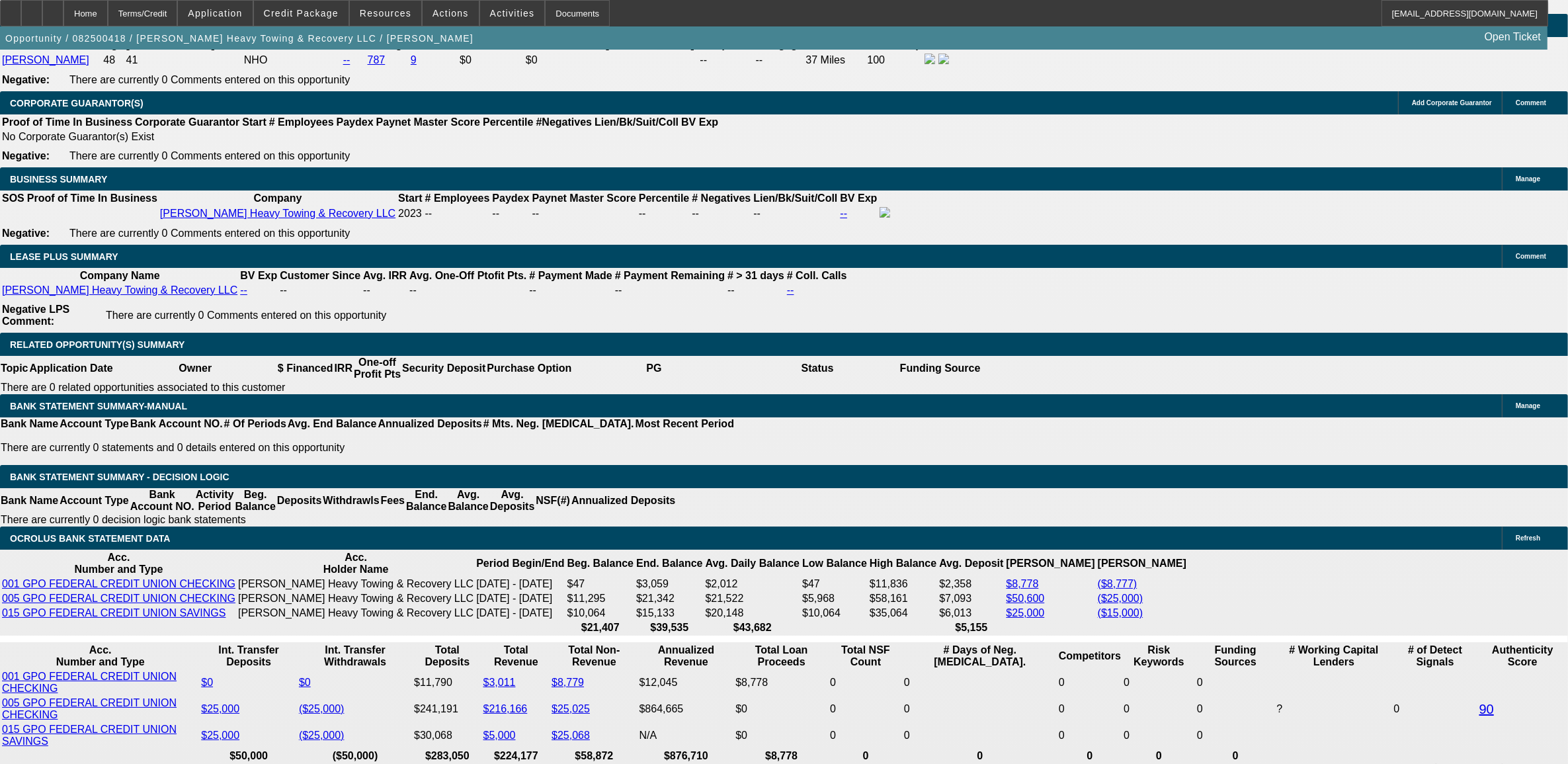
type input "60"
type input "$2,497.21"
type input "60"
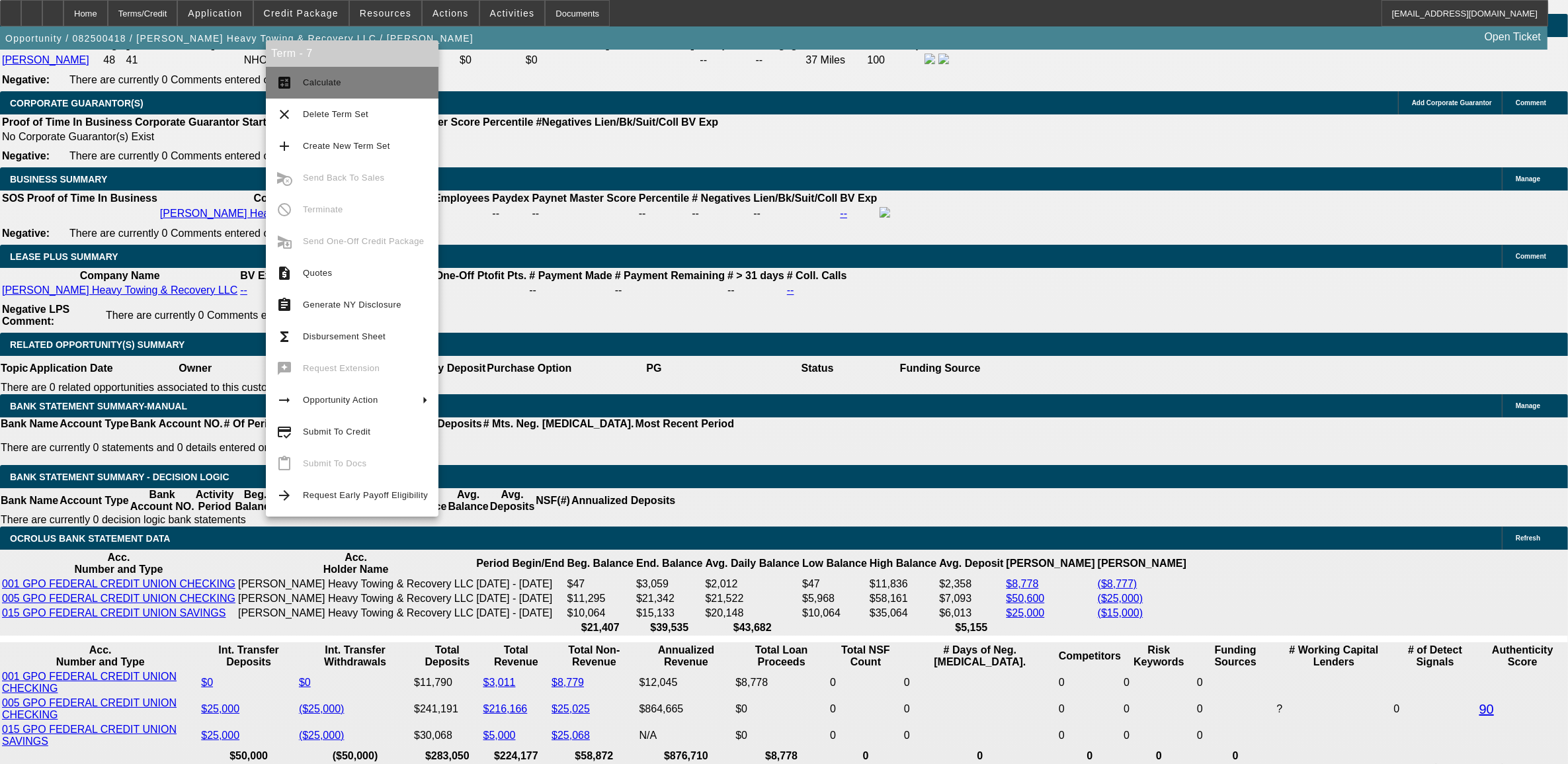
click at [329, 81] on span "Calculate" at bounding box center [322, 82] width 38 height 10
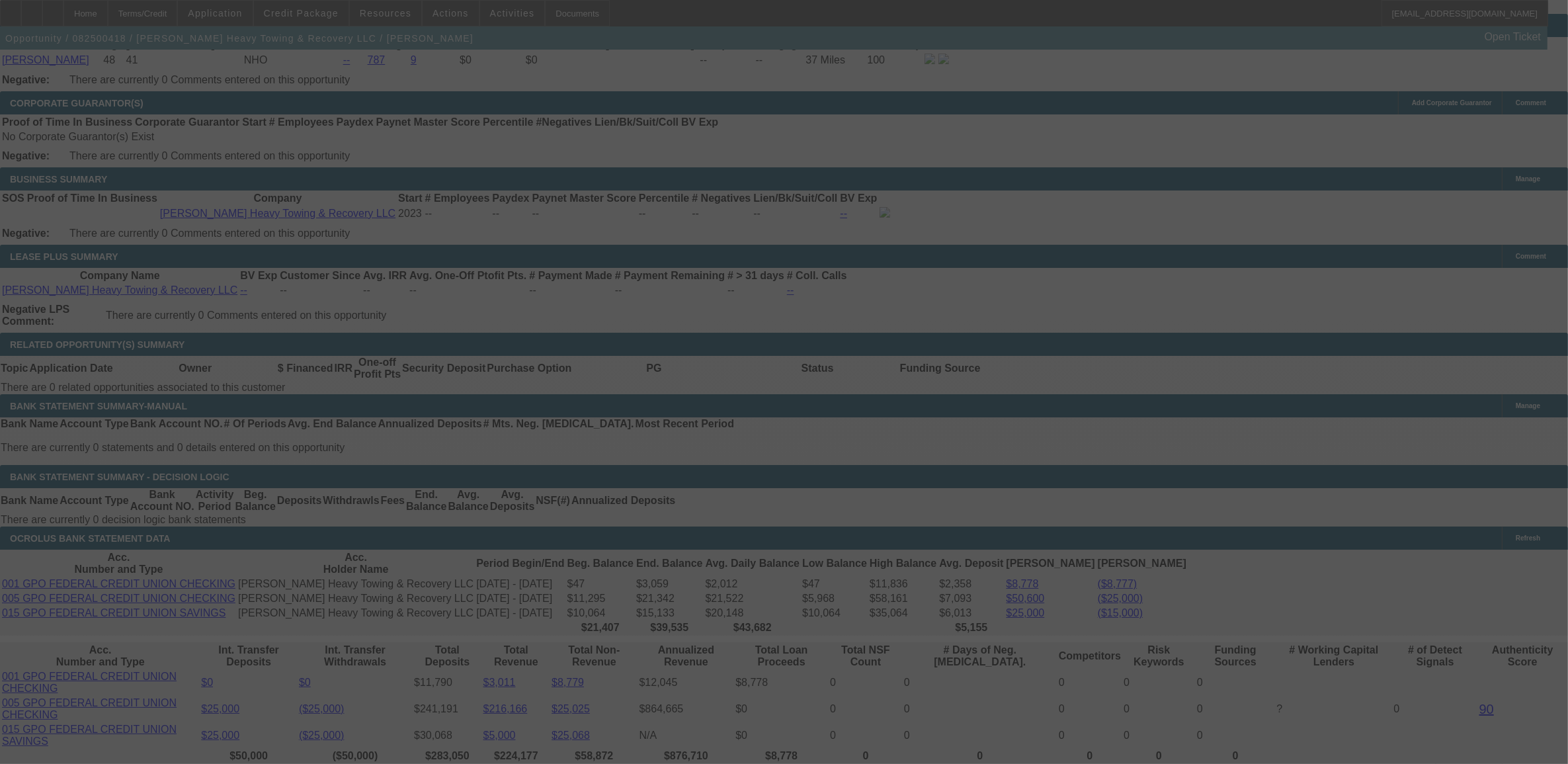
select select "0"
select select "2"
select select "0.1"
select select "4"
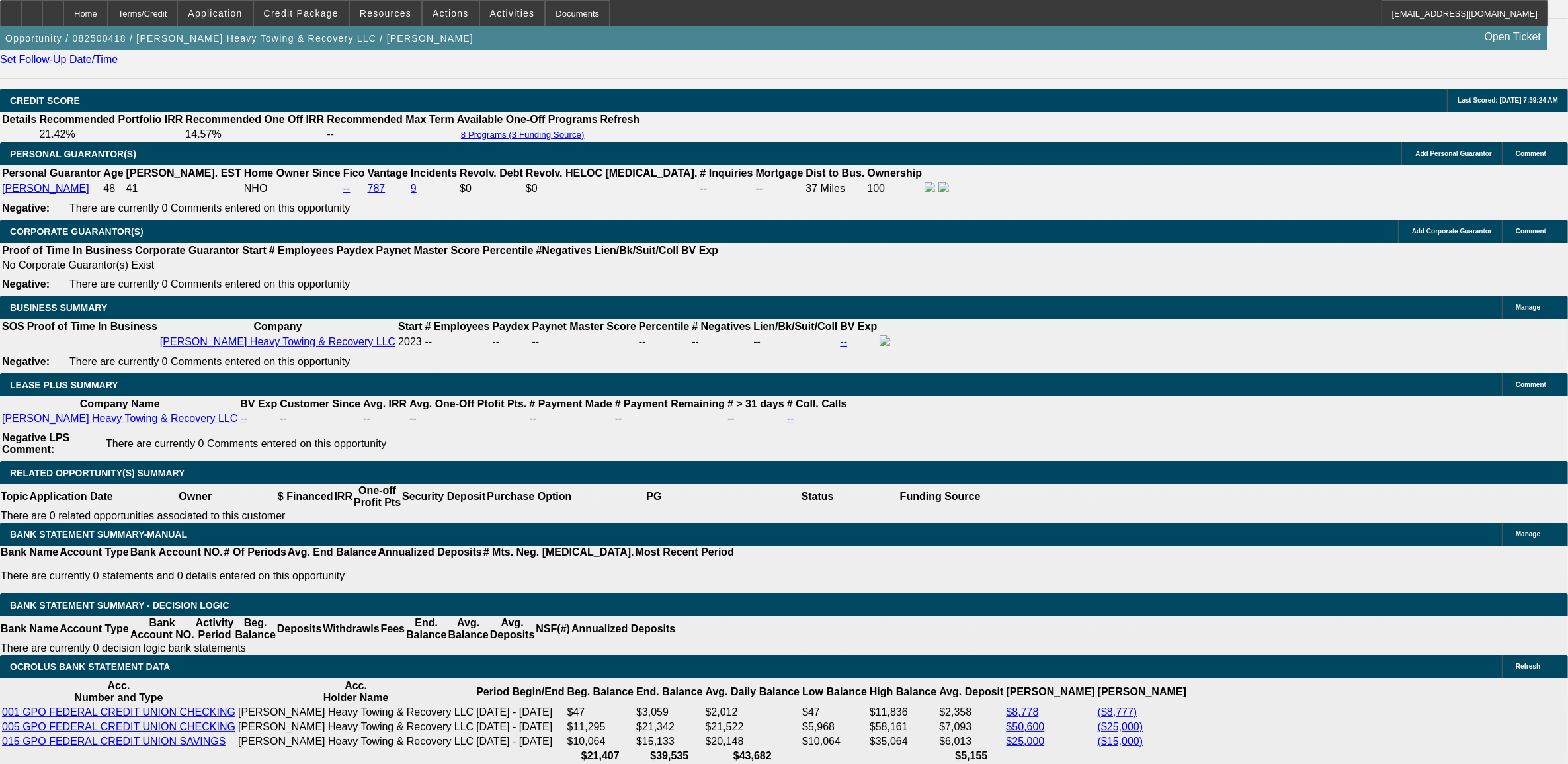
scroll to position [1896, 0]
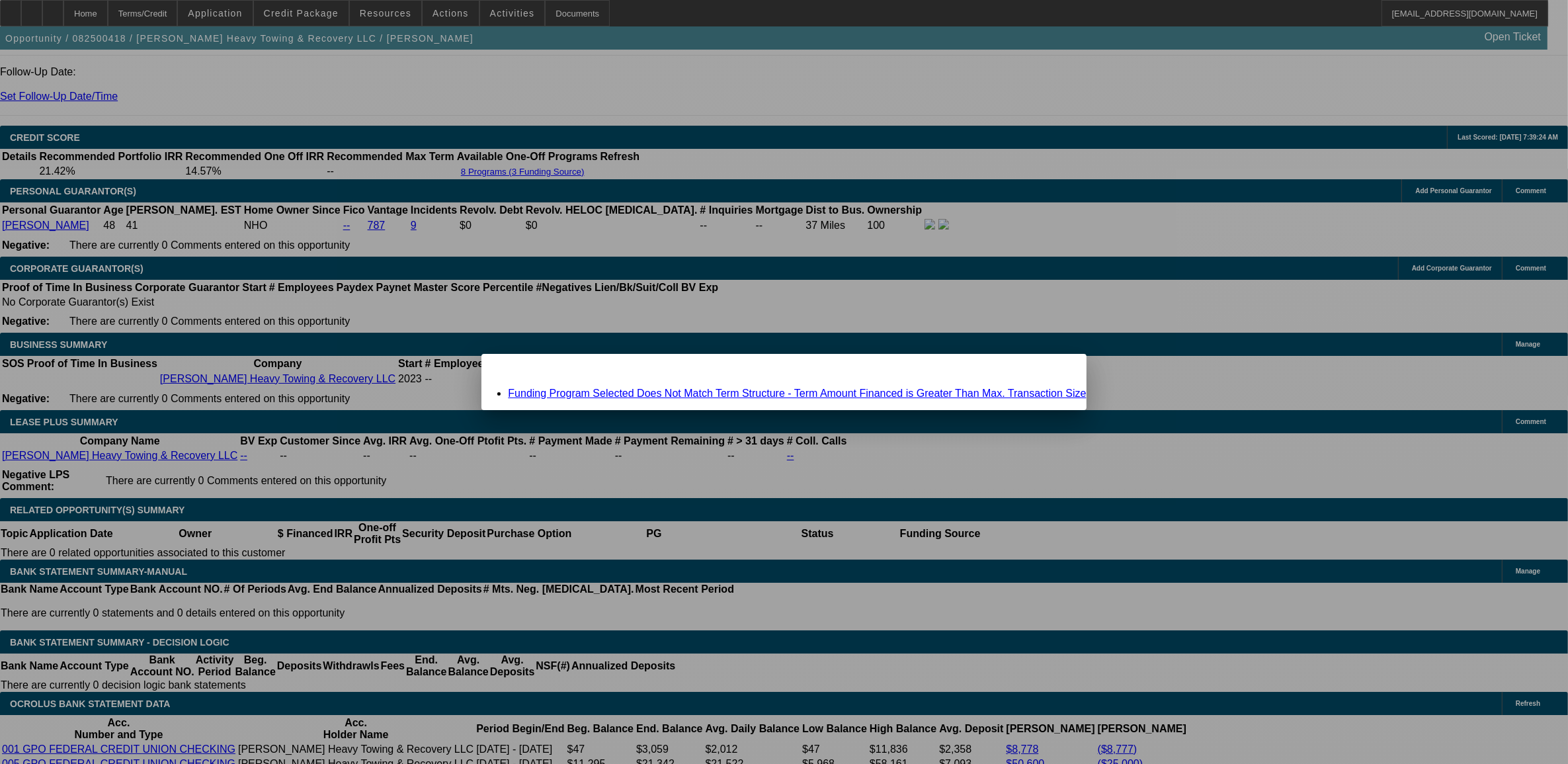
click at [680, 394] on link "Funding Program Selected Does Not Match Term Structure - Term Amount Financed i…" at bounding box center [797, 393] width 578 height 11
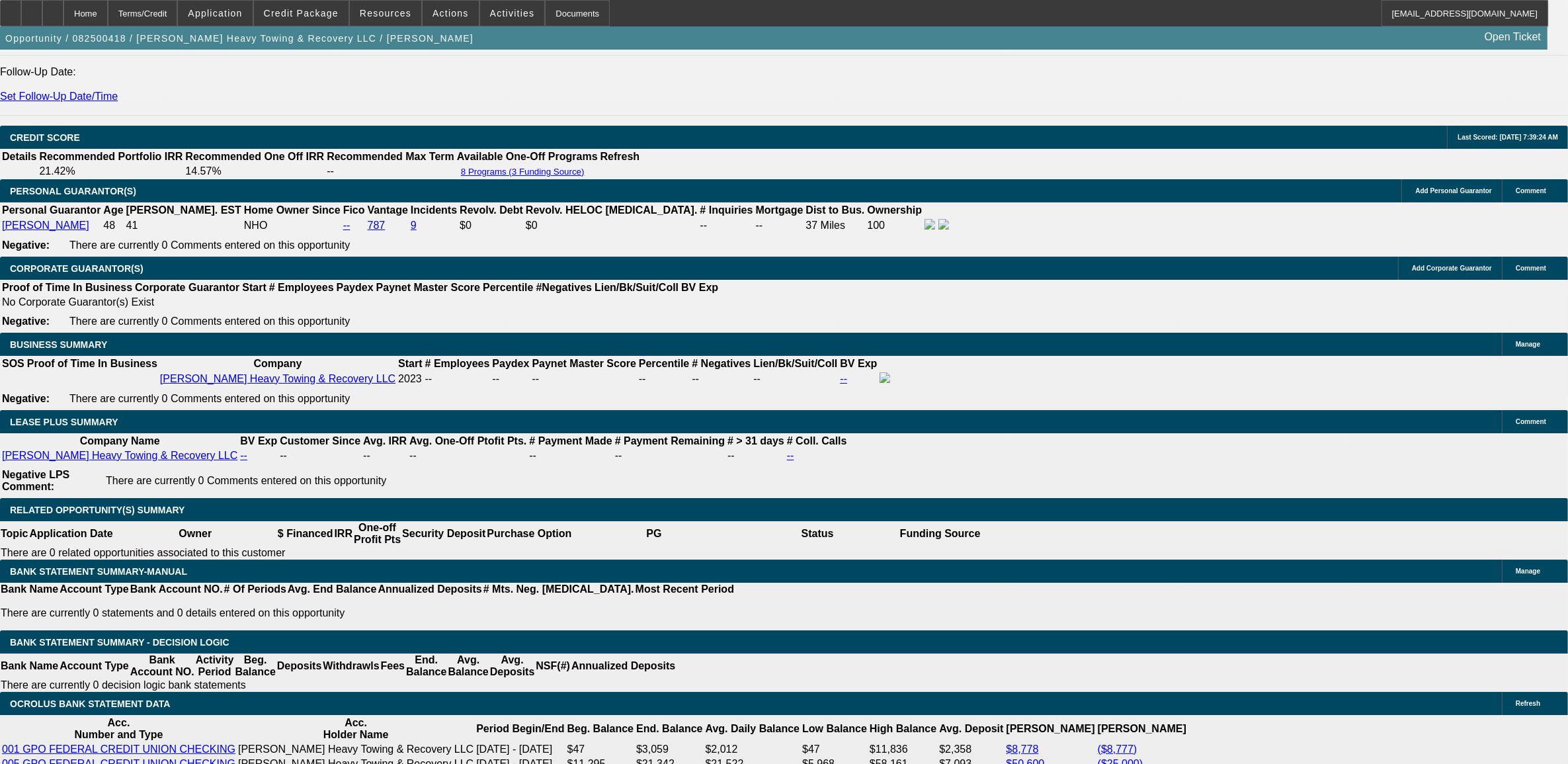
scroll to position [1896, 0]
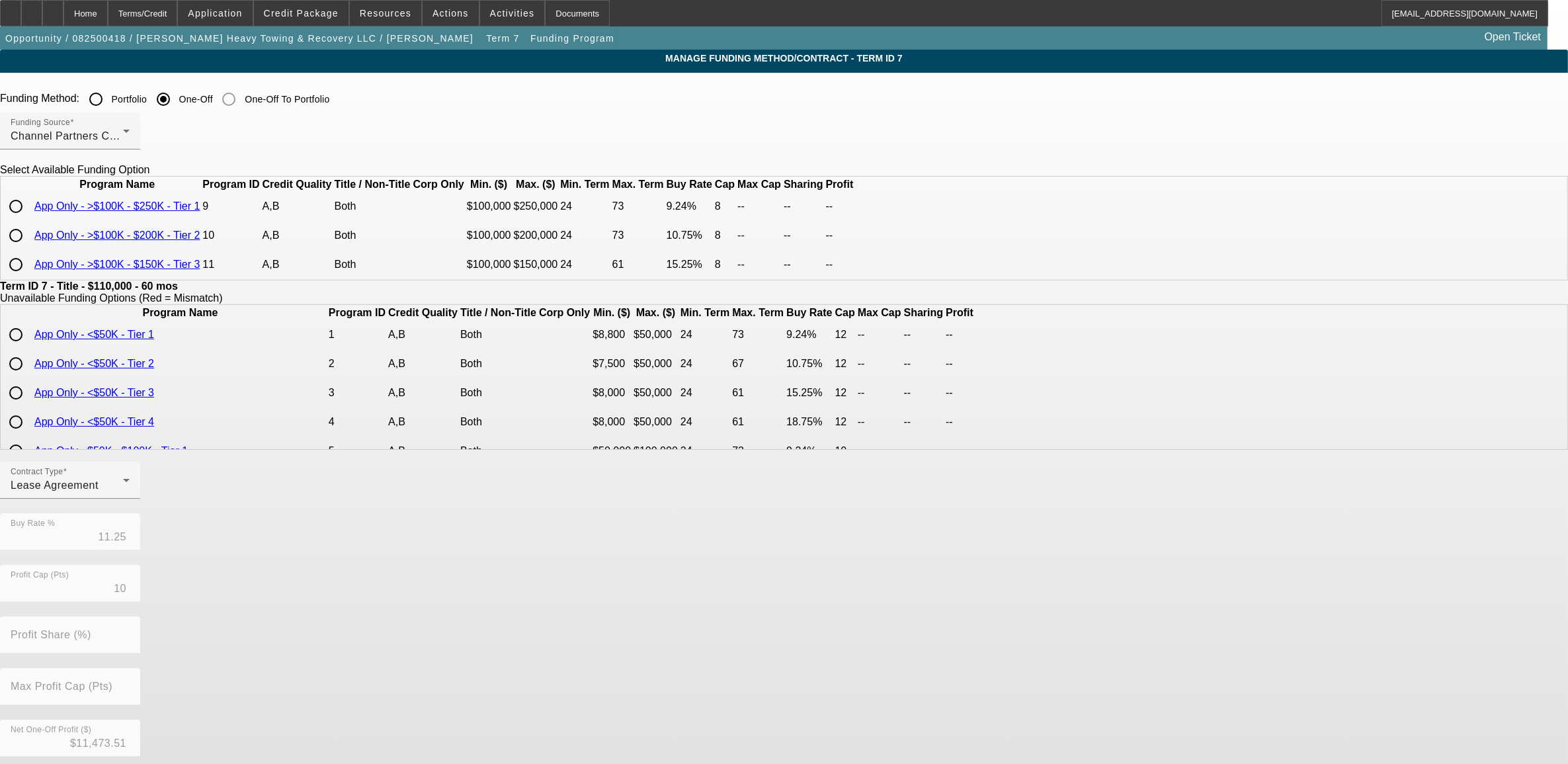
click at [29, 248] on input "radio" at bounding box center [15, 235] width 27 height 27
radio input "true"
type input "10.75"
type input "8"
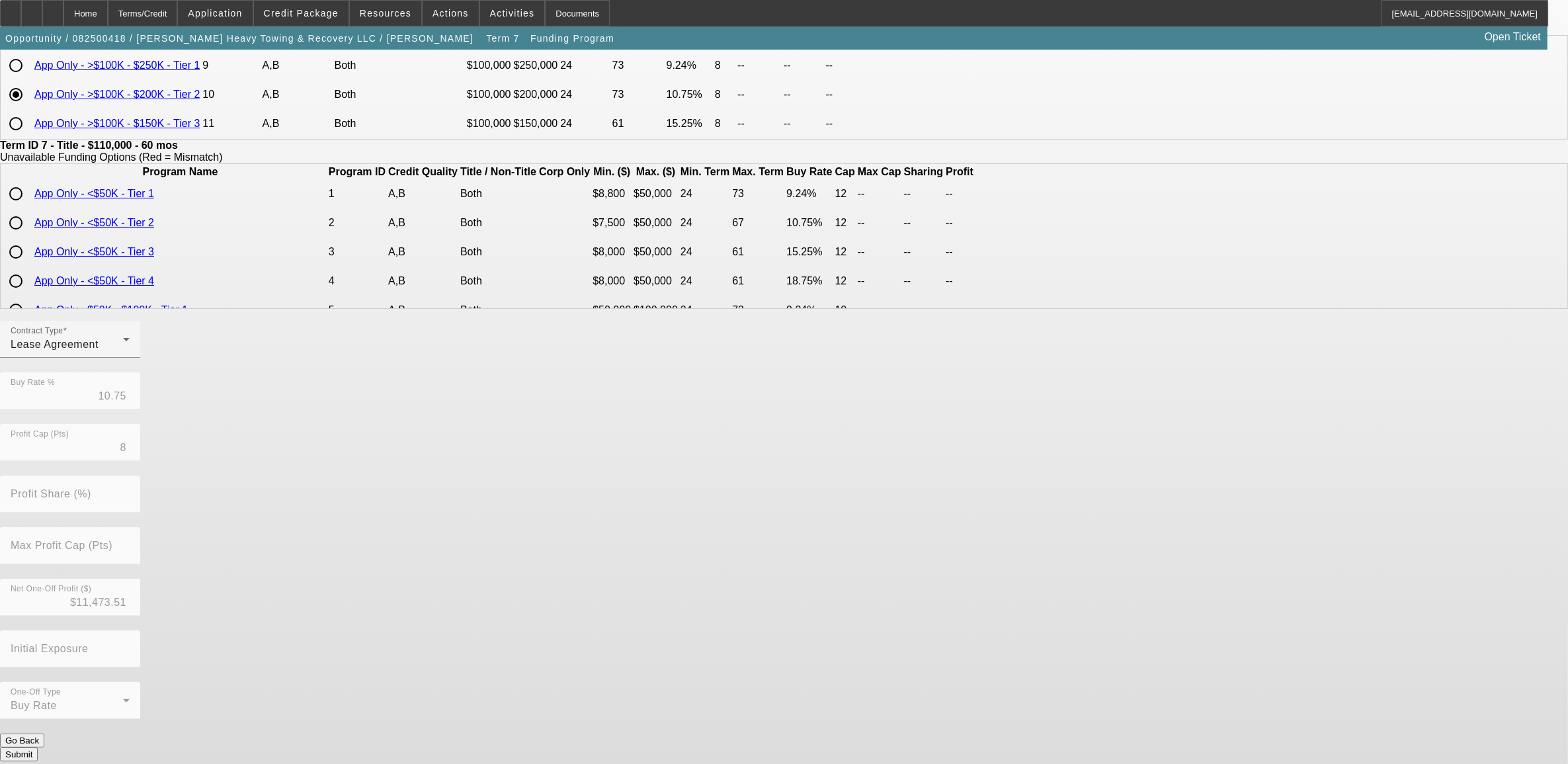
scroll to position [144, 0]
click at [37, 745] on button "Submit" at bounding box center [18, 752] width 37 height 14
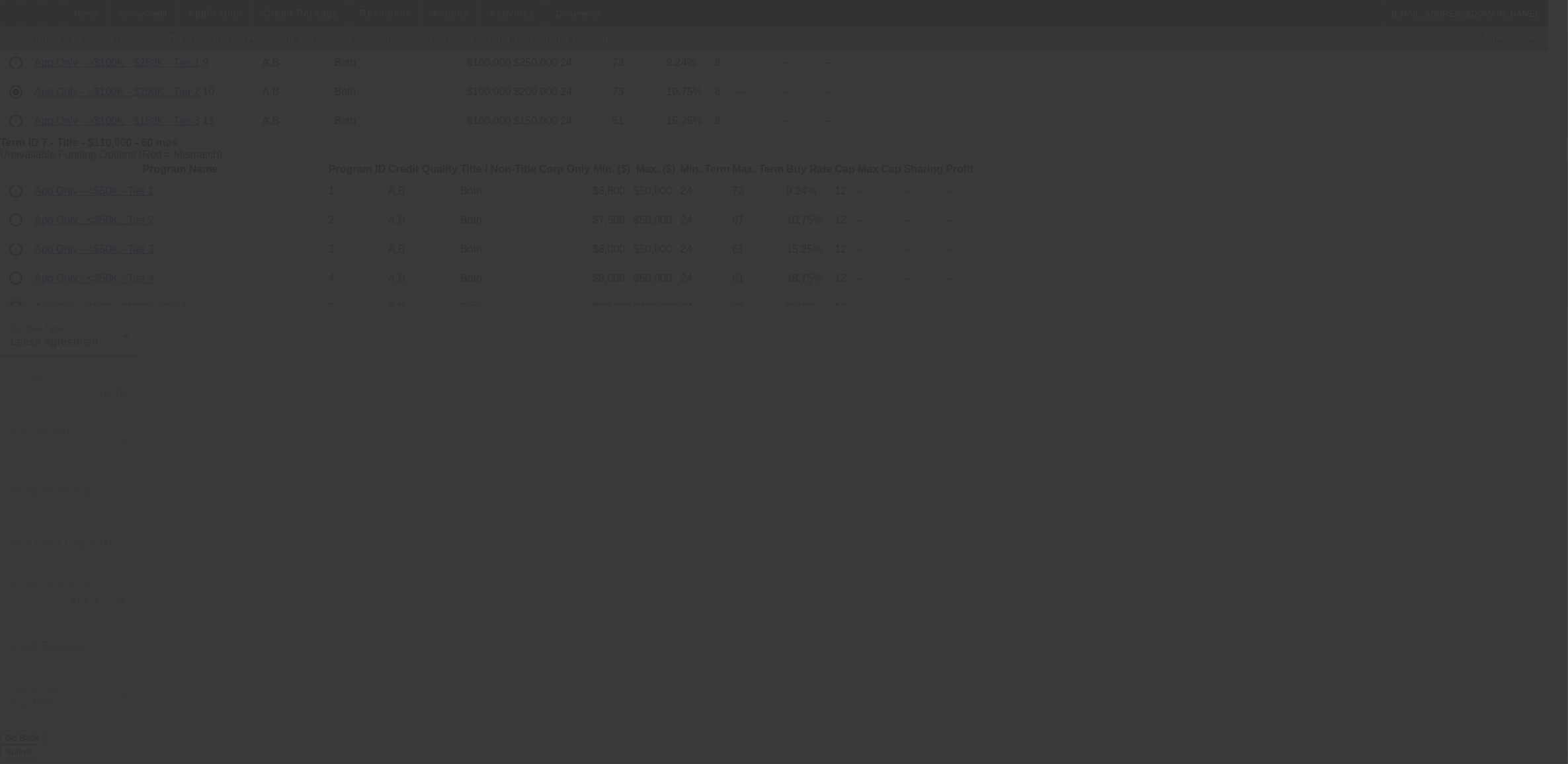
type input "11.25"
type input "10"
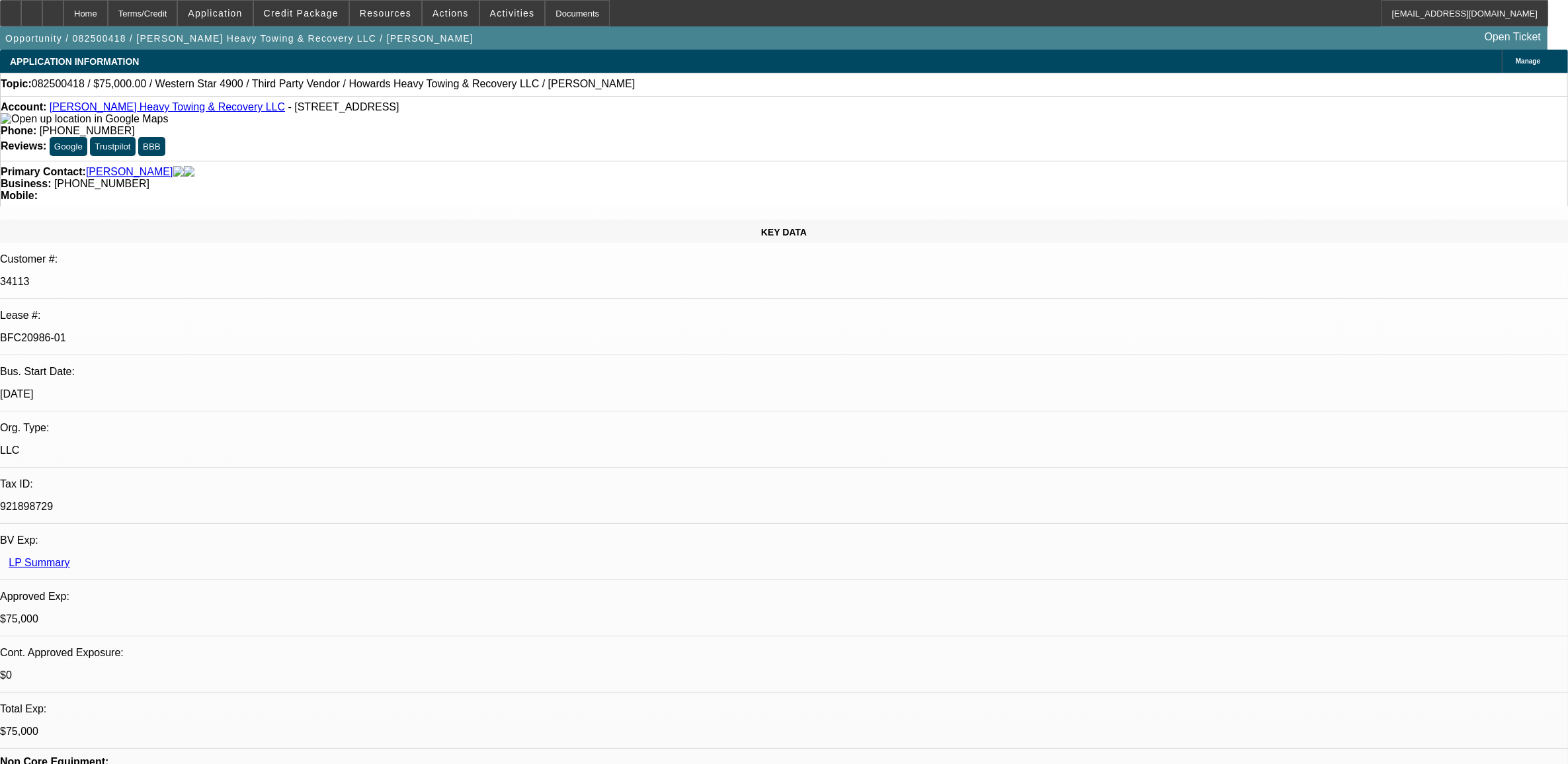
select select "0"
select select "2"
select select "0.1"
select select "4"
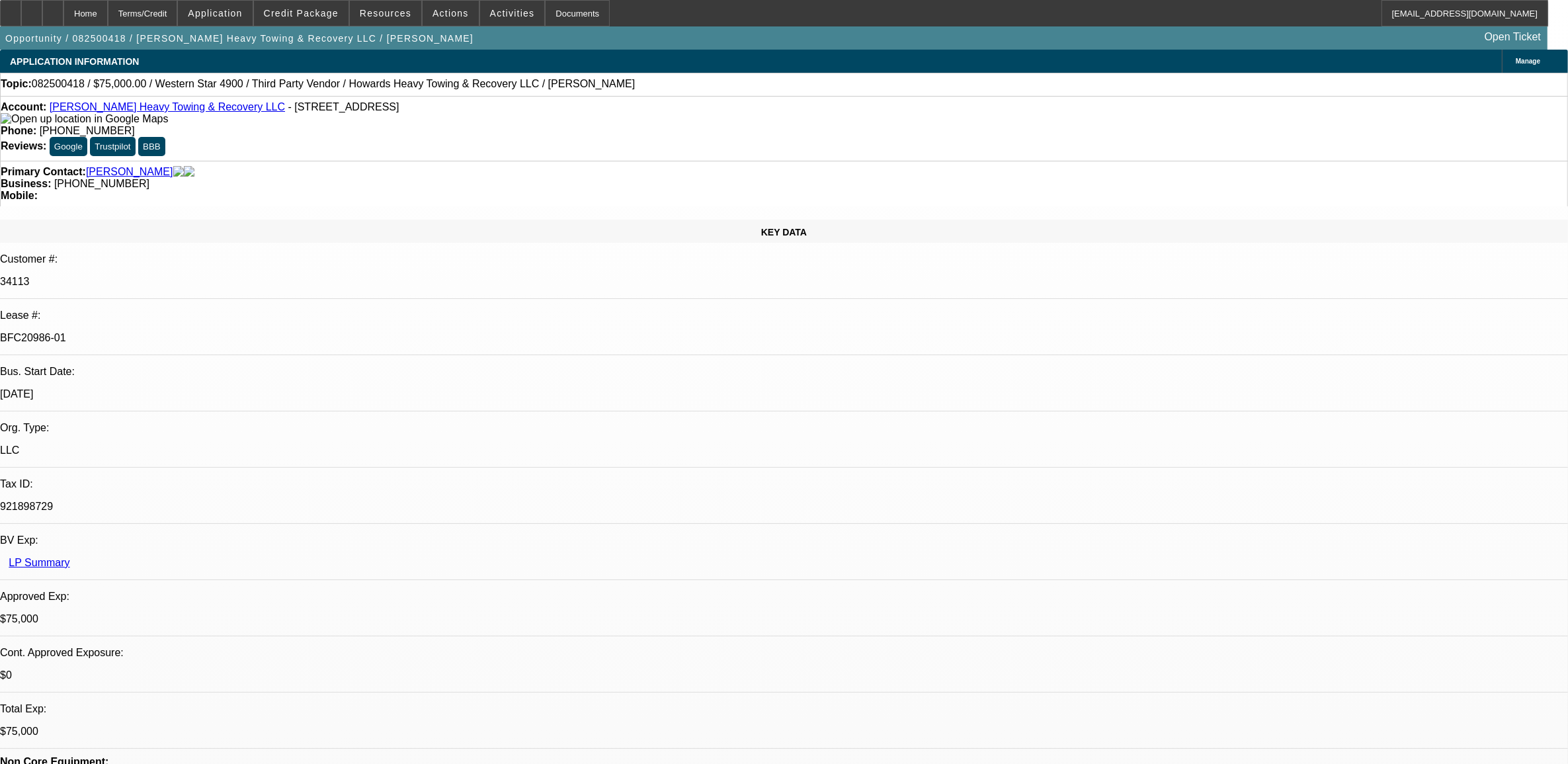
select select "0"
select select "2"
select select "0.1"
select select "4"
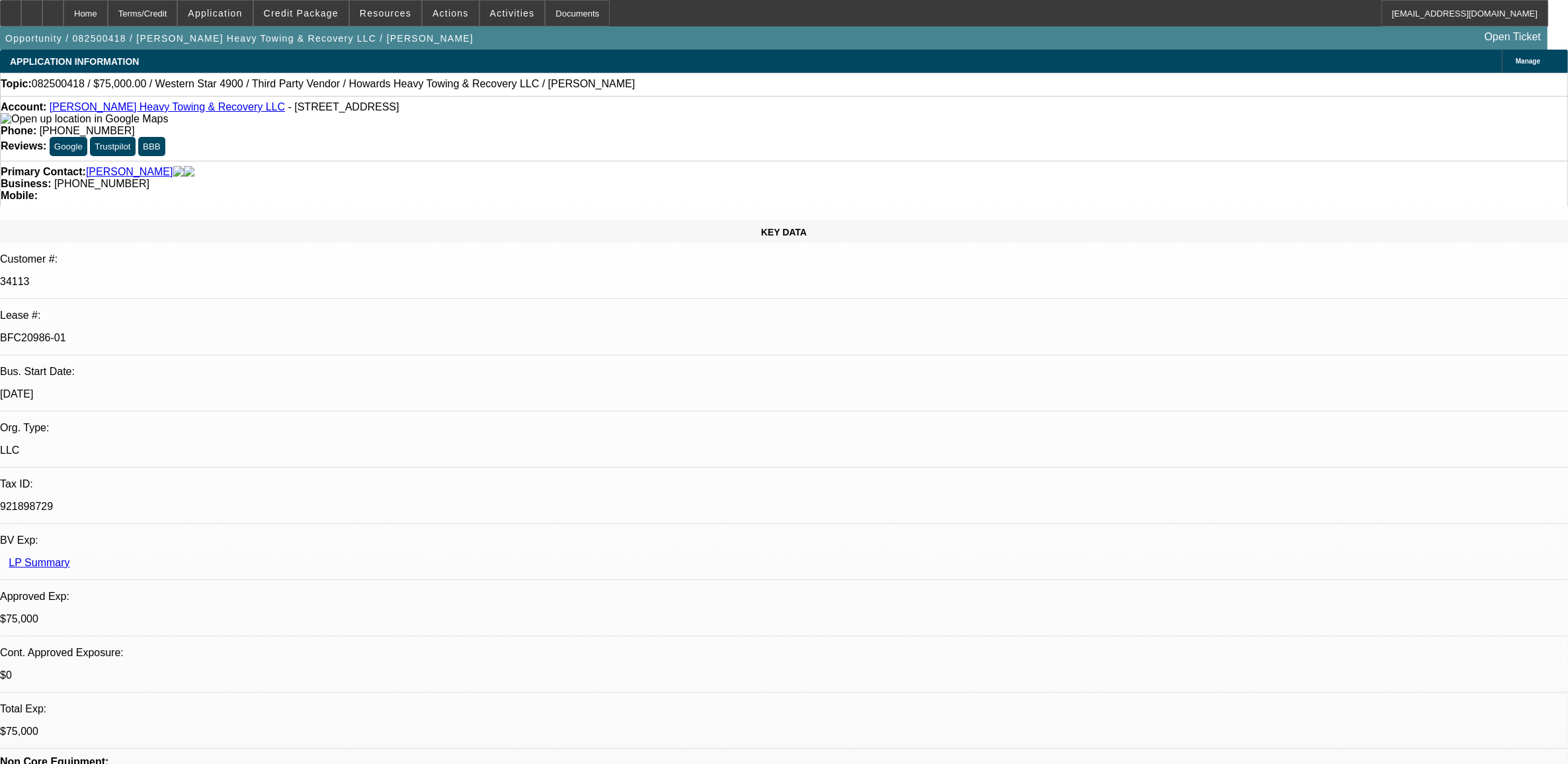
select select "0"
select select "2"
select select "0.1"
select select "4"
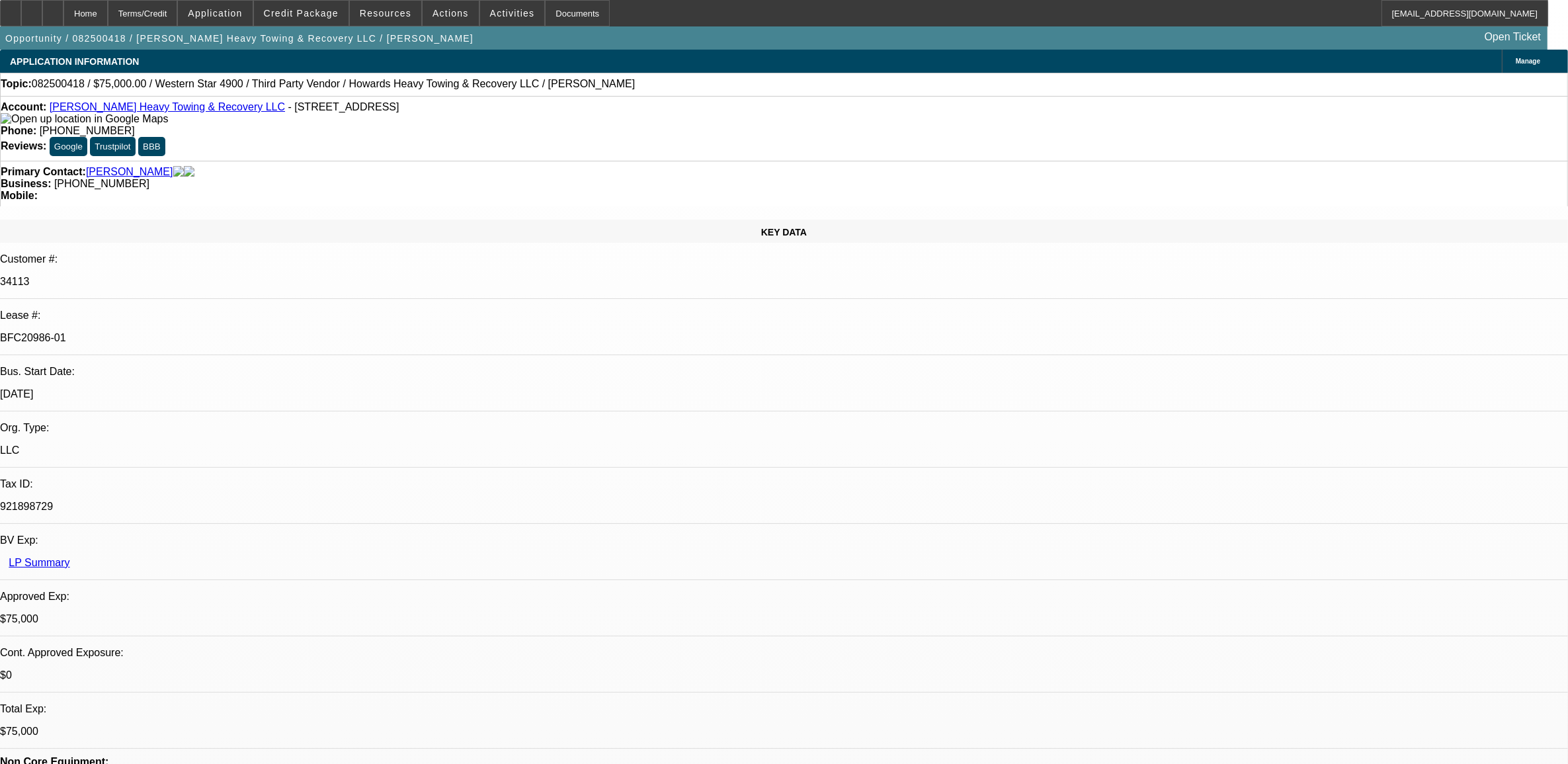
select select "0"
select select "2"
select select "0.1"
select select "4"
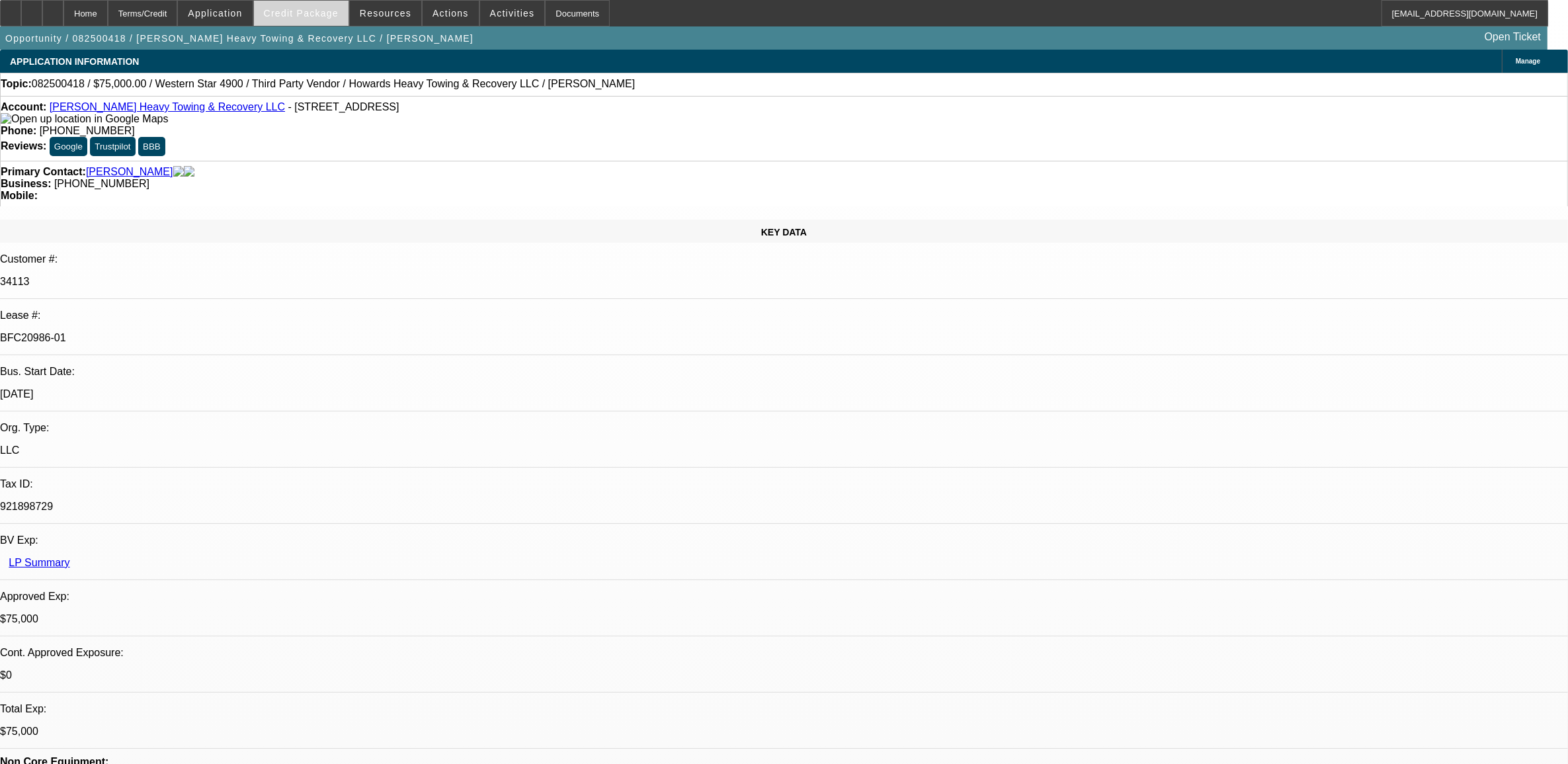
click at [309, 11] on span "Credit Package" at bounding box center [301, 13] width 75 height 11
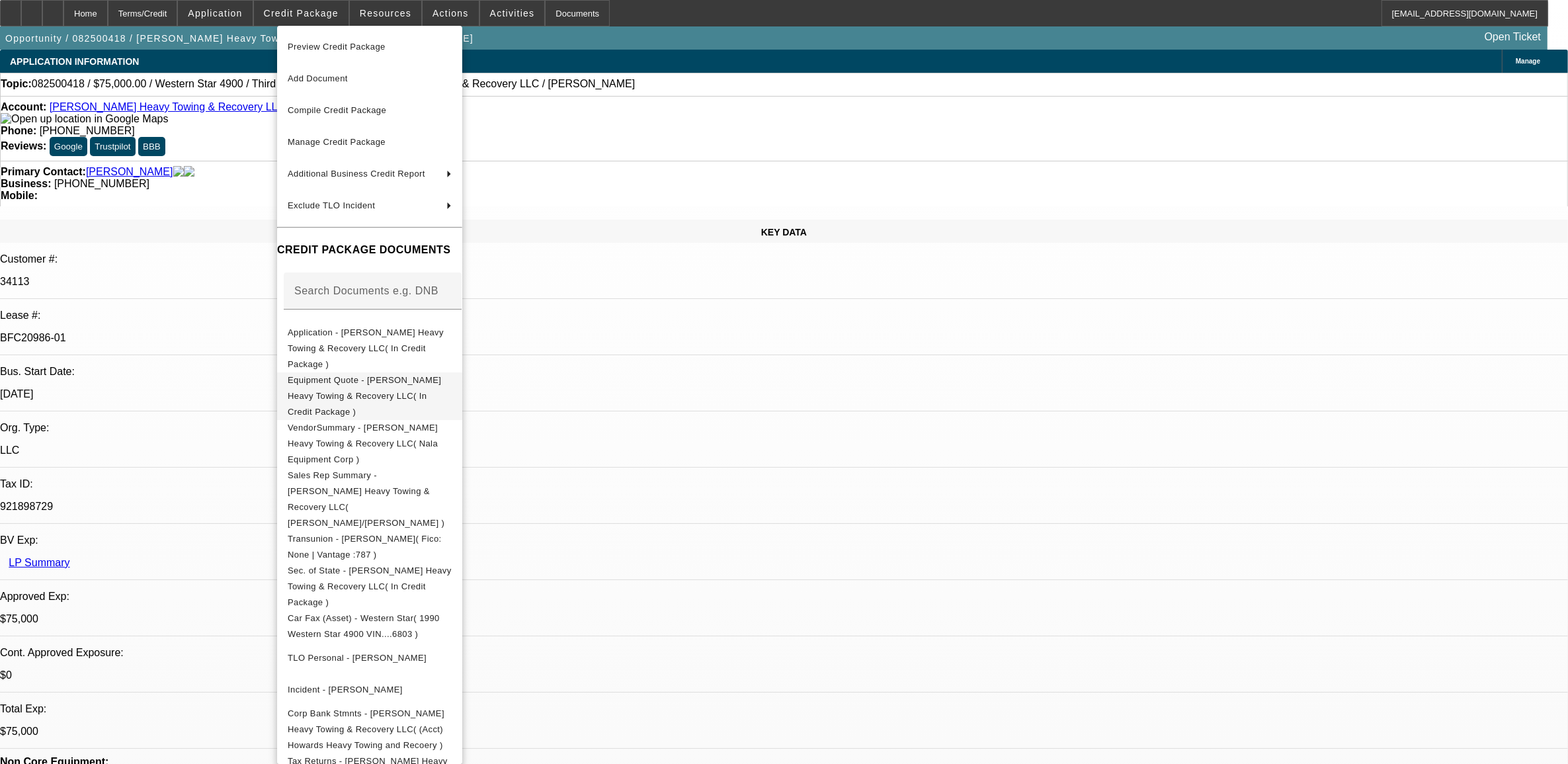
click at [336, 374] on span "Equipment Quote - Howard's Heavy Towing & Recovery LLC( In Credit Package )" at bounding box center [364, 395] width 154 height 42
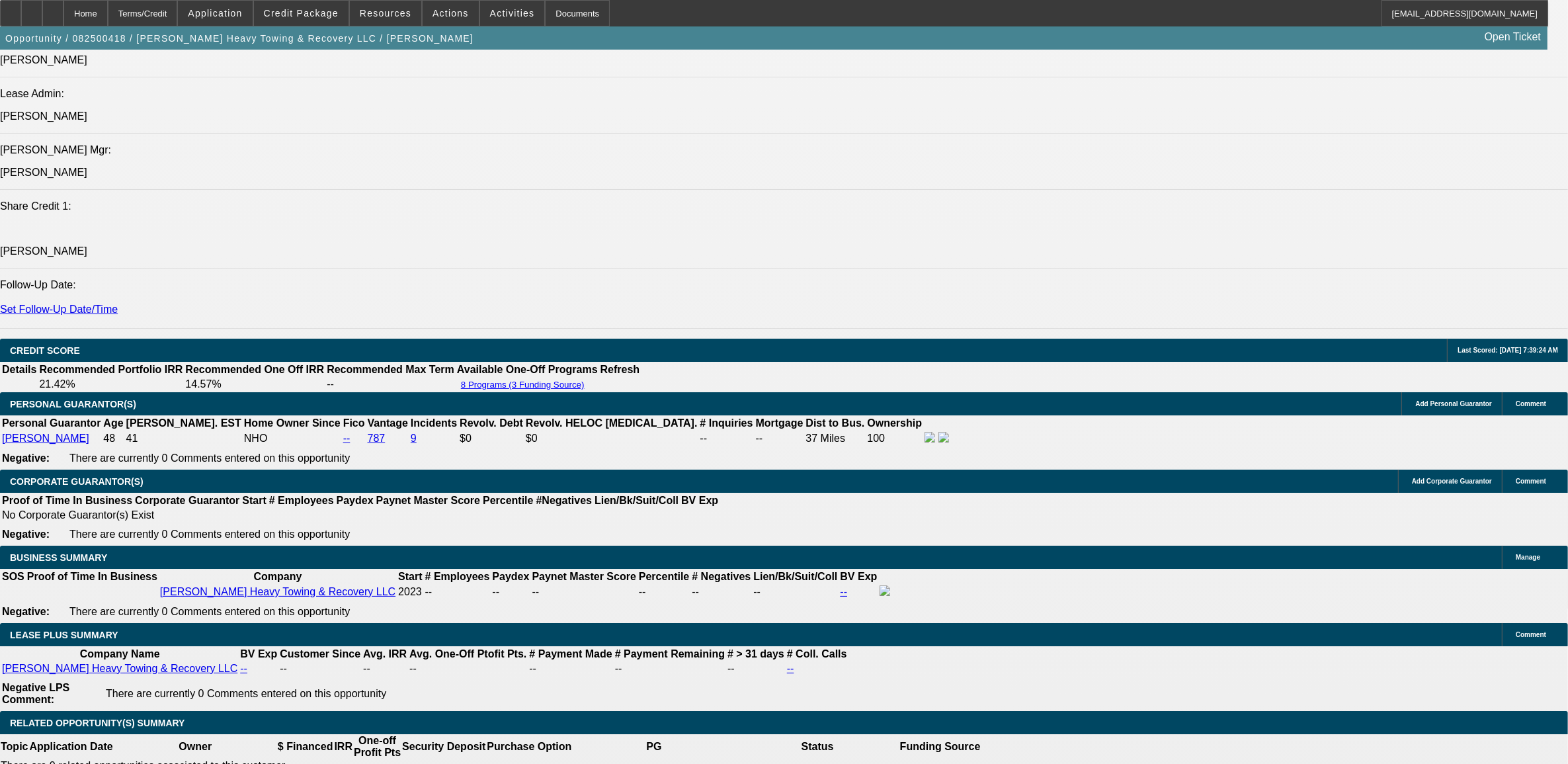
scroll to position [1901, 0]
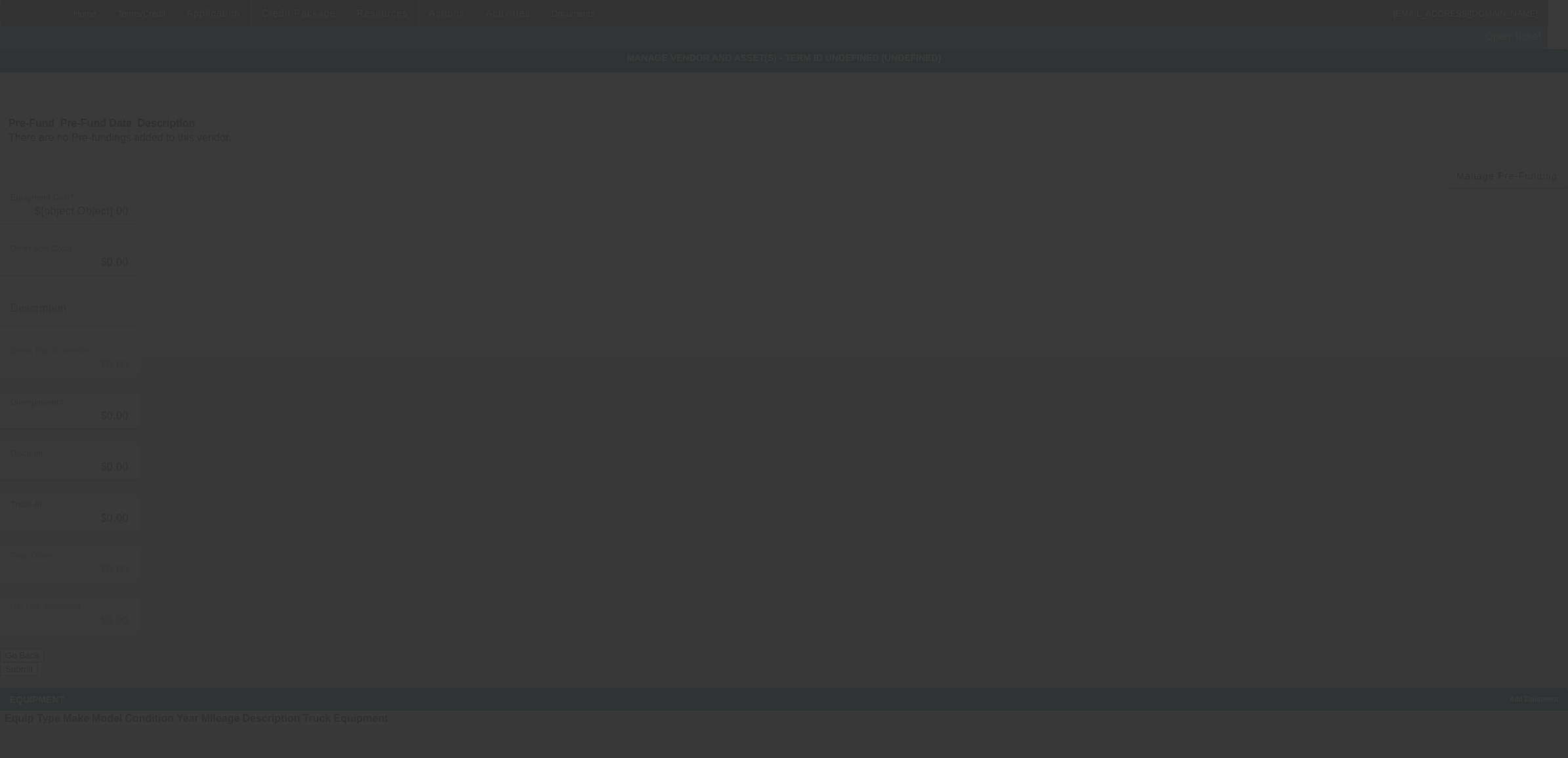
type input "$150,000.00"
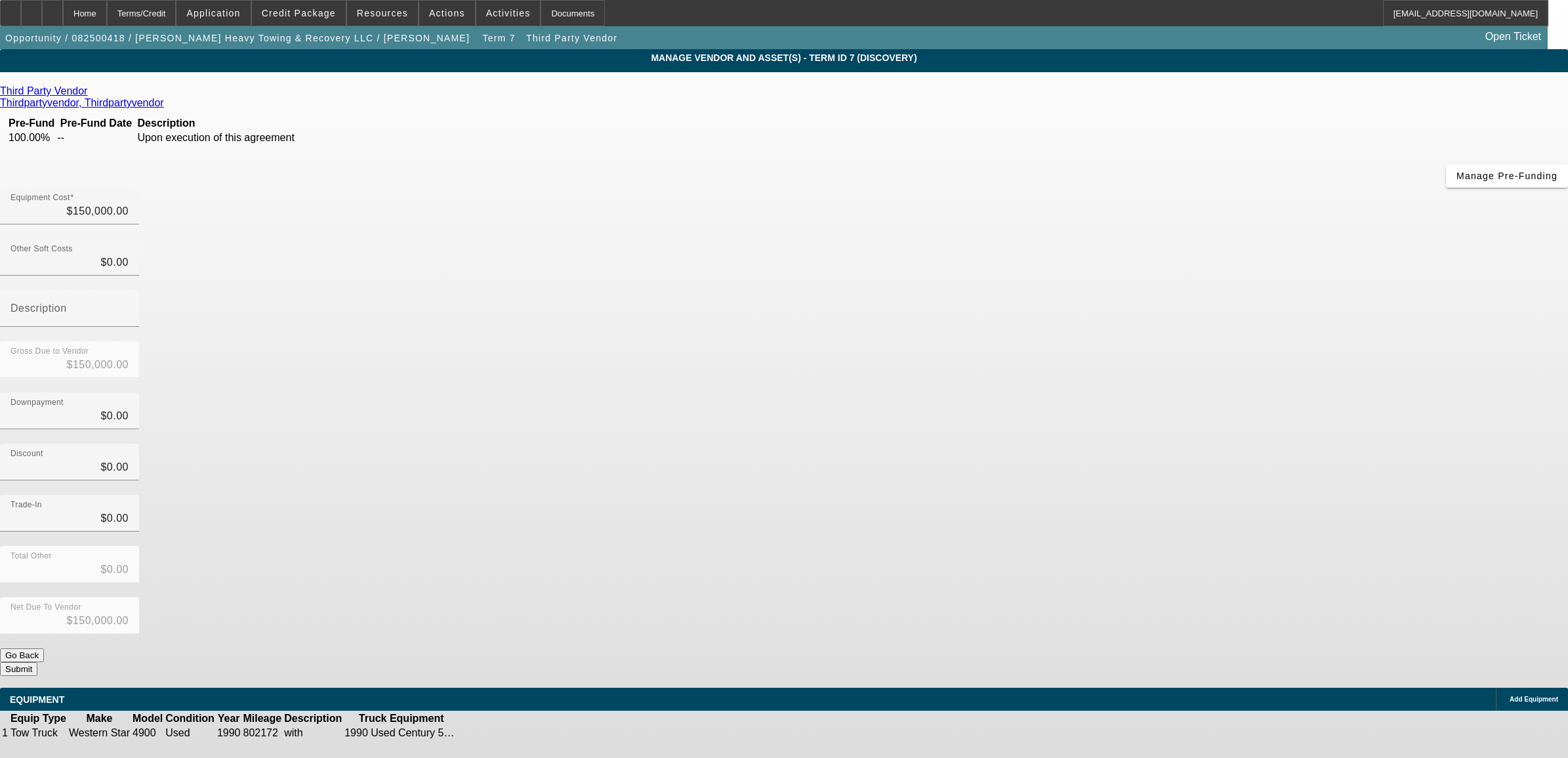
click at [90, 93] on icon at bounding box center [90, 91] width 0 height 11
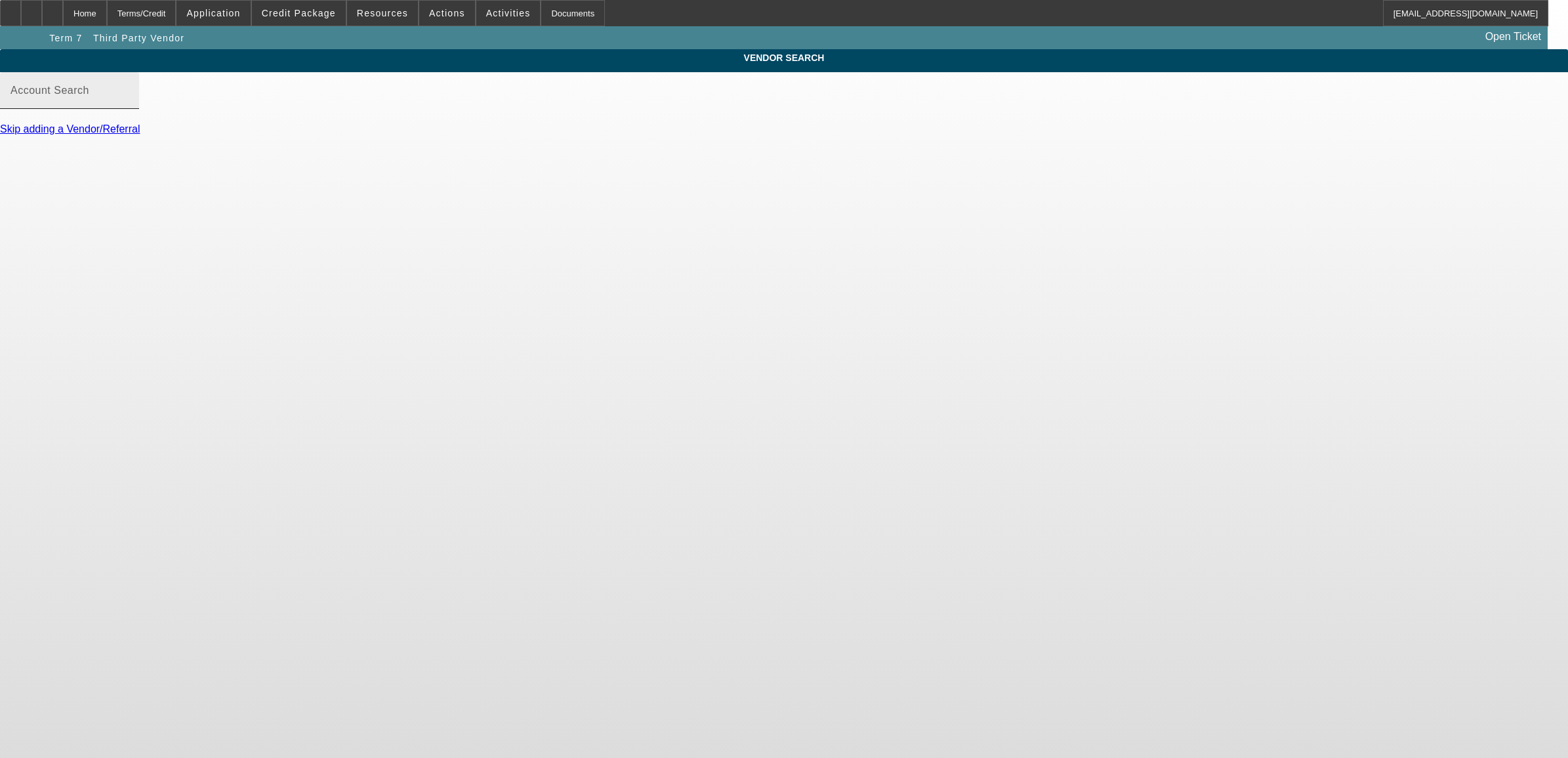
click at [129, 109] on div "Account Search" at bounding box center [70, 90] width 118 height 36
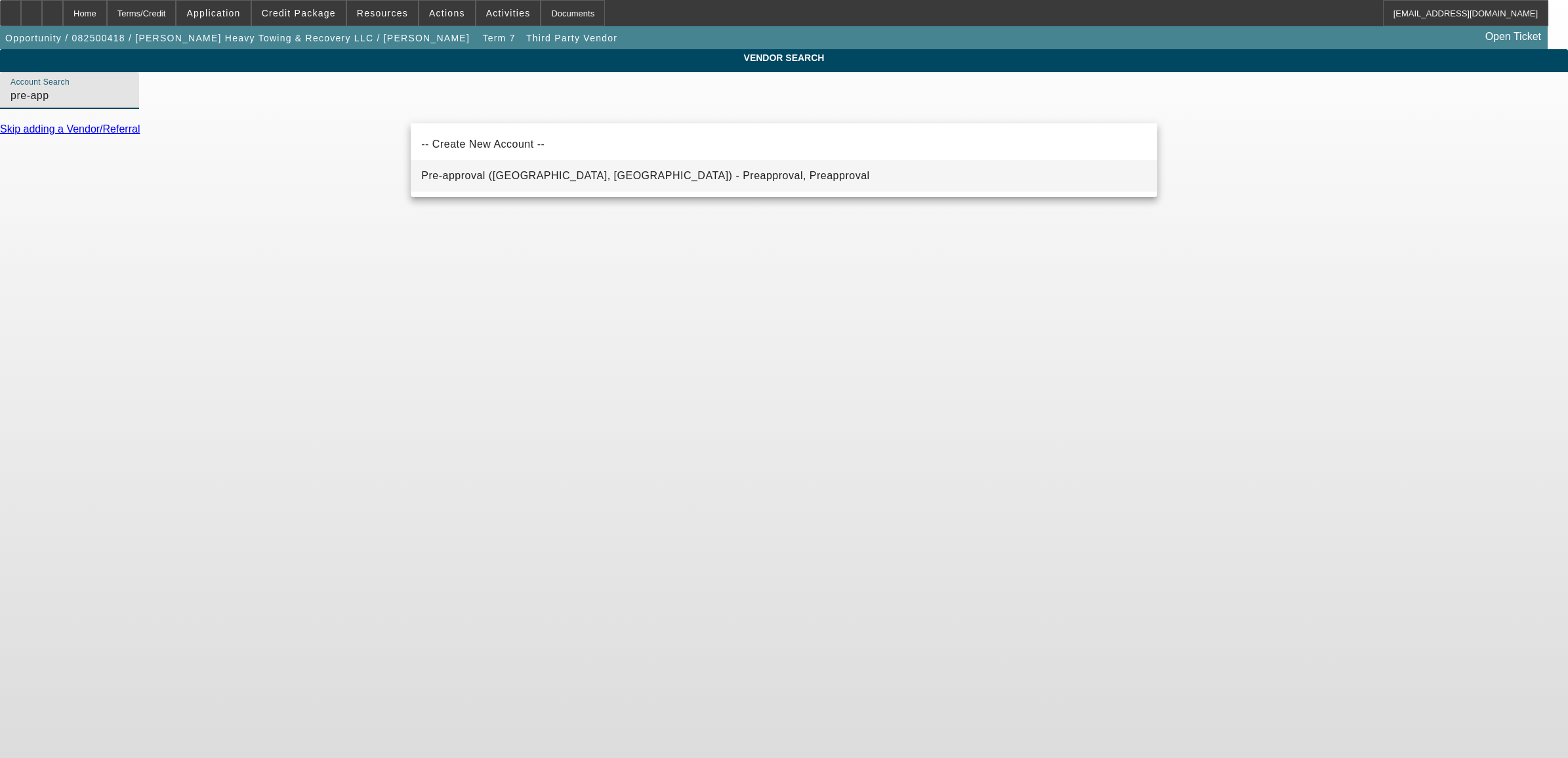
click at [456, 171] on span "Pre-approval (Northbrook, IL) - Preapproval, Preapproval" at bounding box center [645, 176] width 448 height 16
type input "Pre-approval (Northbrook, IL) - Preapproval, Preapproval"
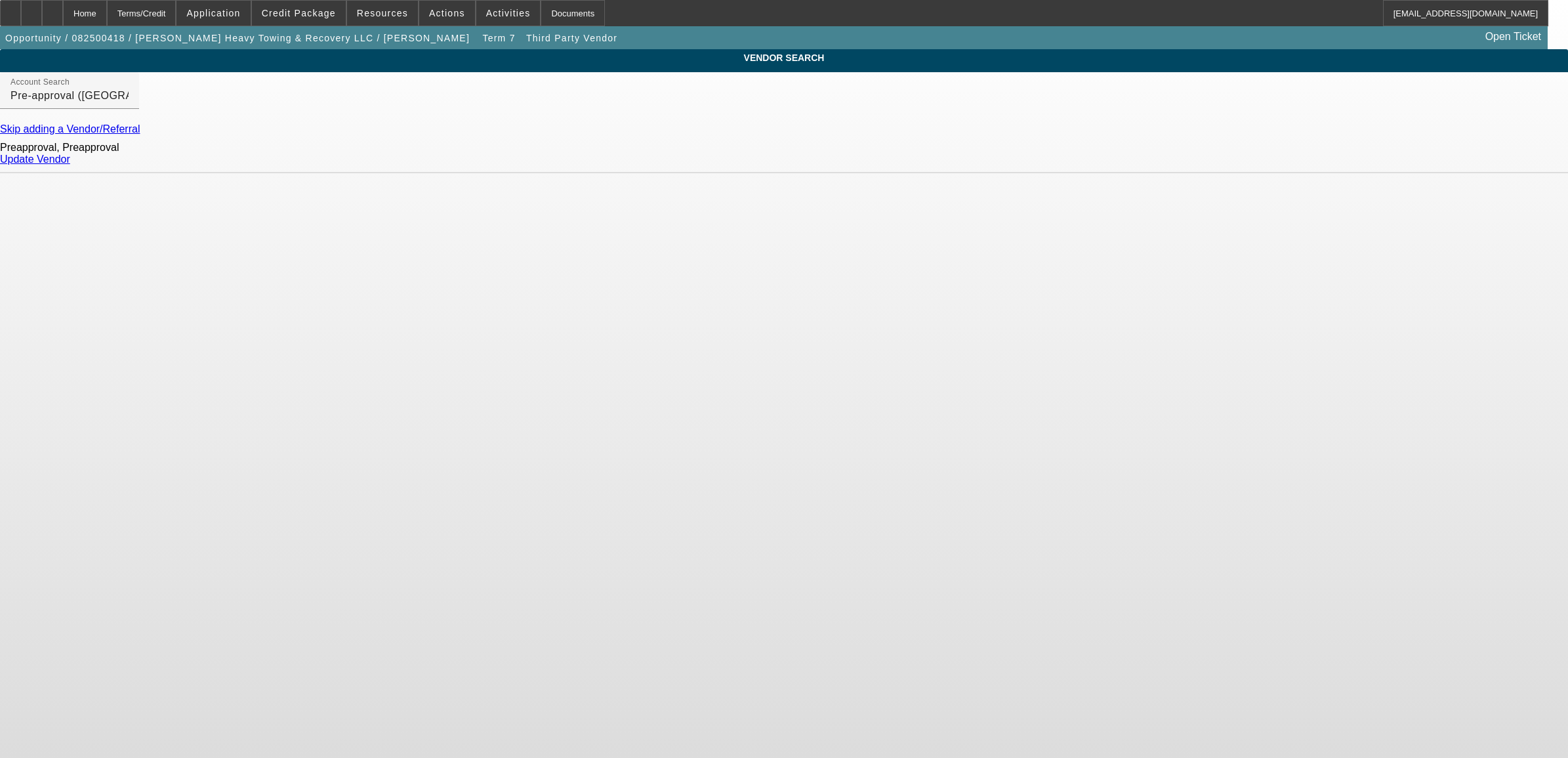
click at [70, 164] on link "Update Vendor" at bounding box center [35, 159] width 70 height 11
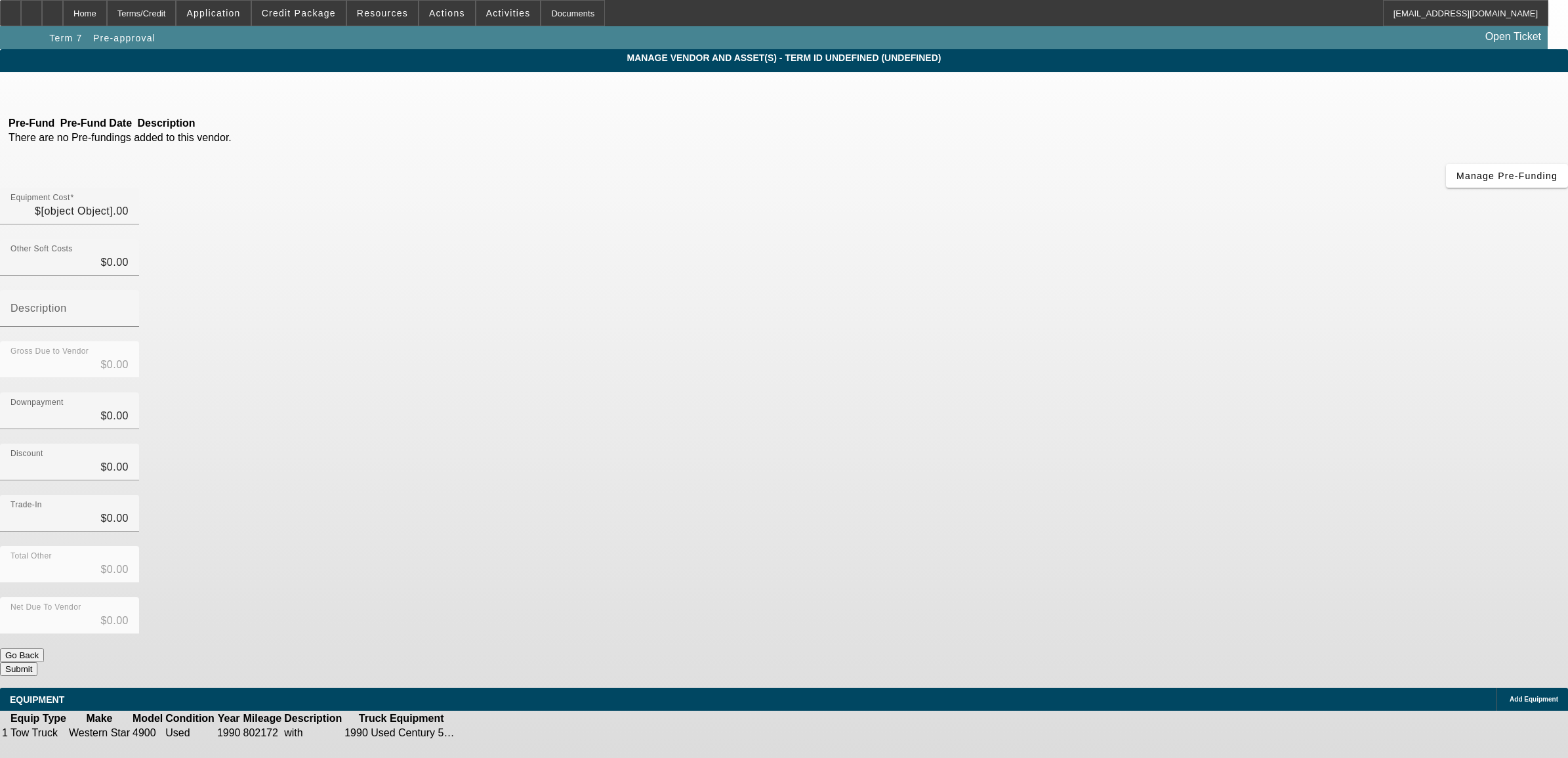
type input "$150,000.00"
click at [500, 733] on icon at bounding box center [500, 733] width 0 height 0
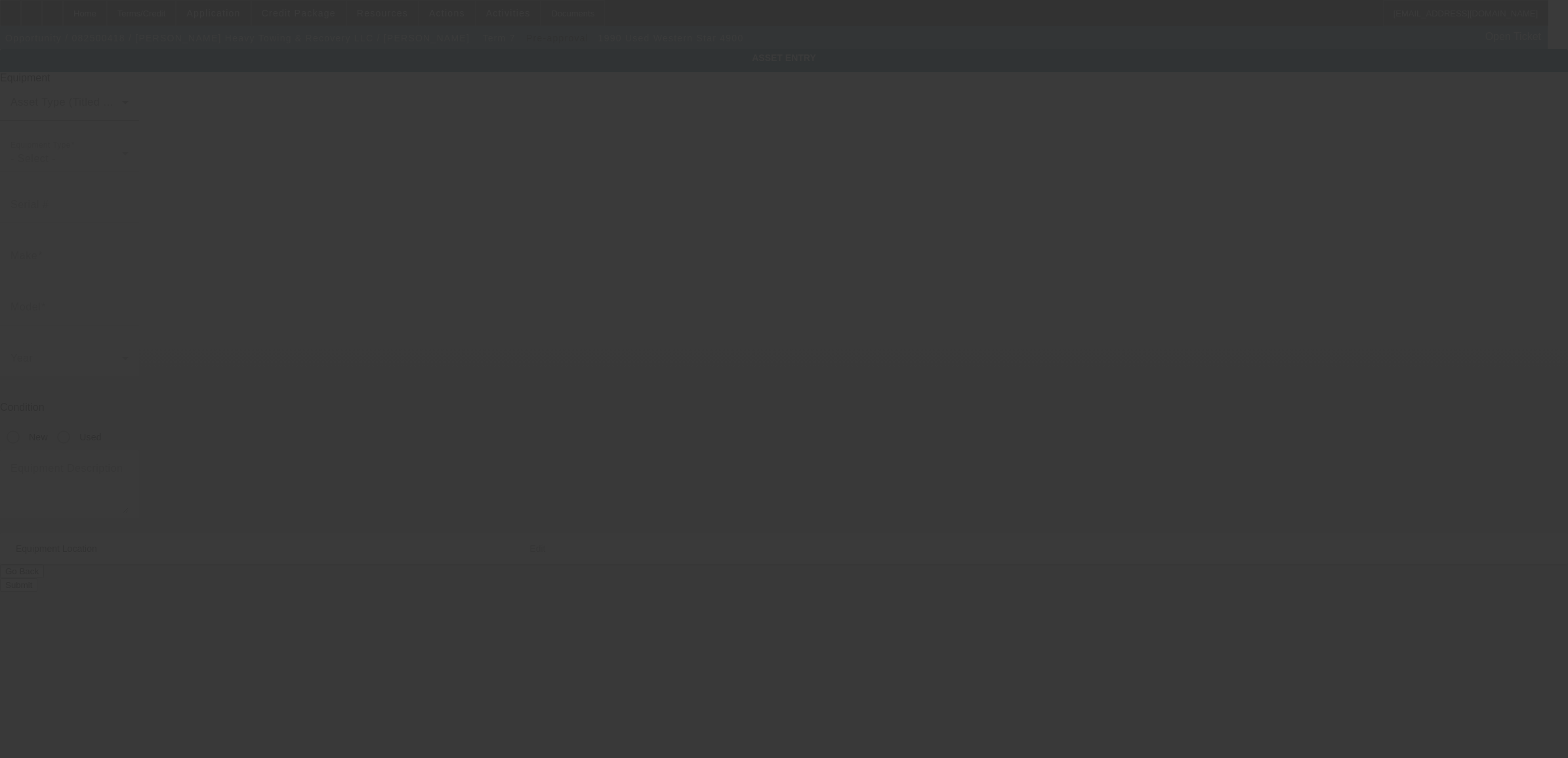
type input "2WKPDCJF4LK926803"
type input "Western Star"
type input "4900"
radio input "true"
type textarea "with"
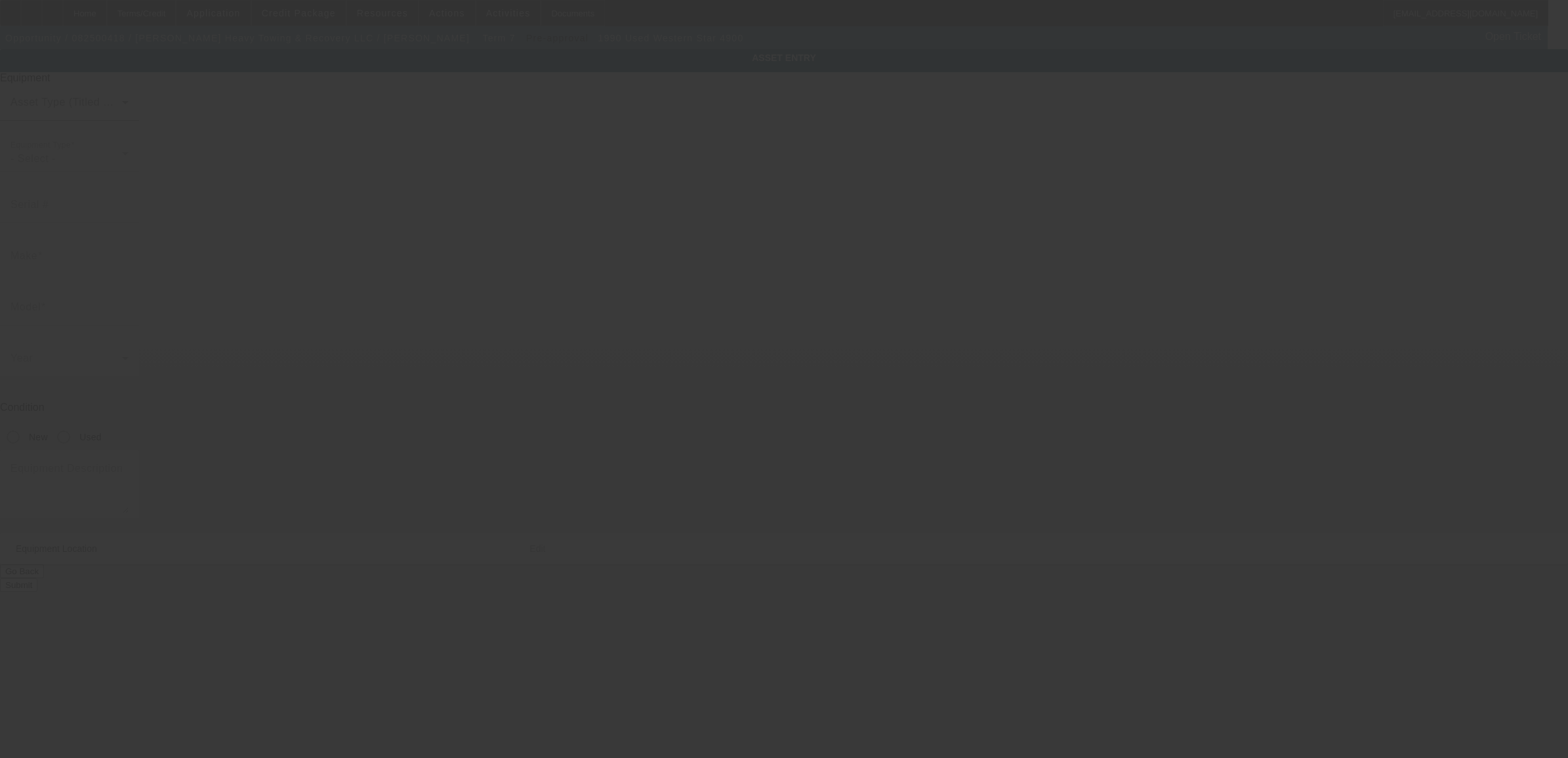
type input "2895 State Route 28"
type input "Old Forge"
type input "13420"
type input "Herkimer"
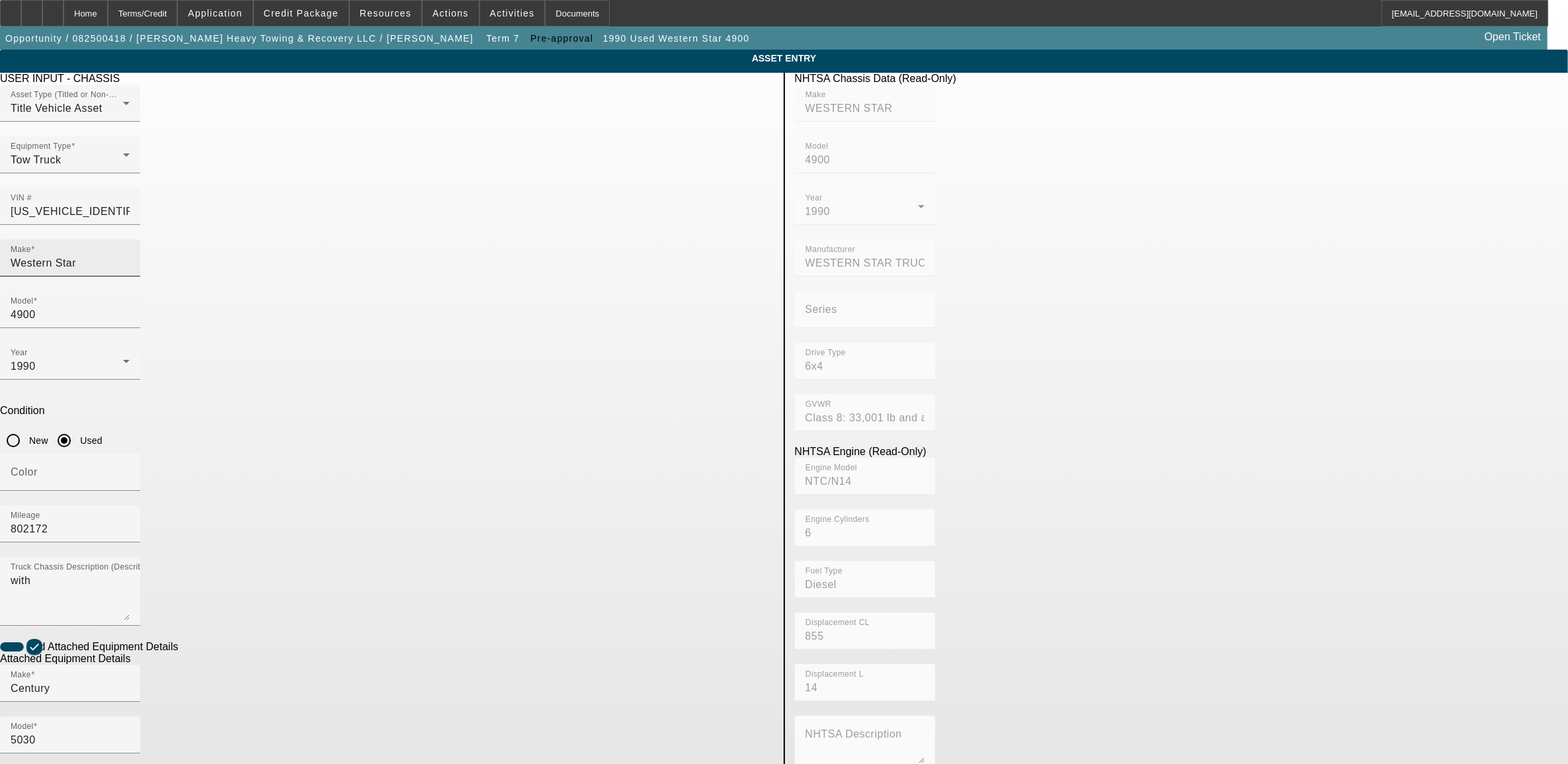
click at [130, 255] on input "Western Star" at bounding box center [70, 263] width 119 height 16
drag, startPoint x: 530, startPoint y: 235, endPoint x: 351, endPoint y: 274, distance: 183.2
click at [351, 273] on app-asset-collateral-manage "ASSET ENTRY Delete asset USER INPUT - CHASSIS Asset Type (Titled or Non-Titled)…" at bounding box center [784, 564] width 1568 height 1029
type input "kenworth"
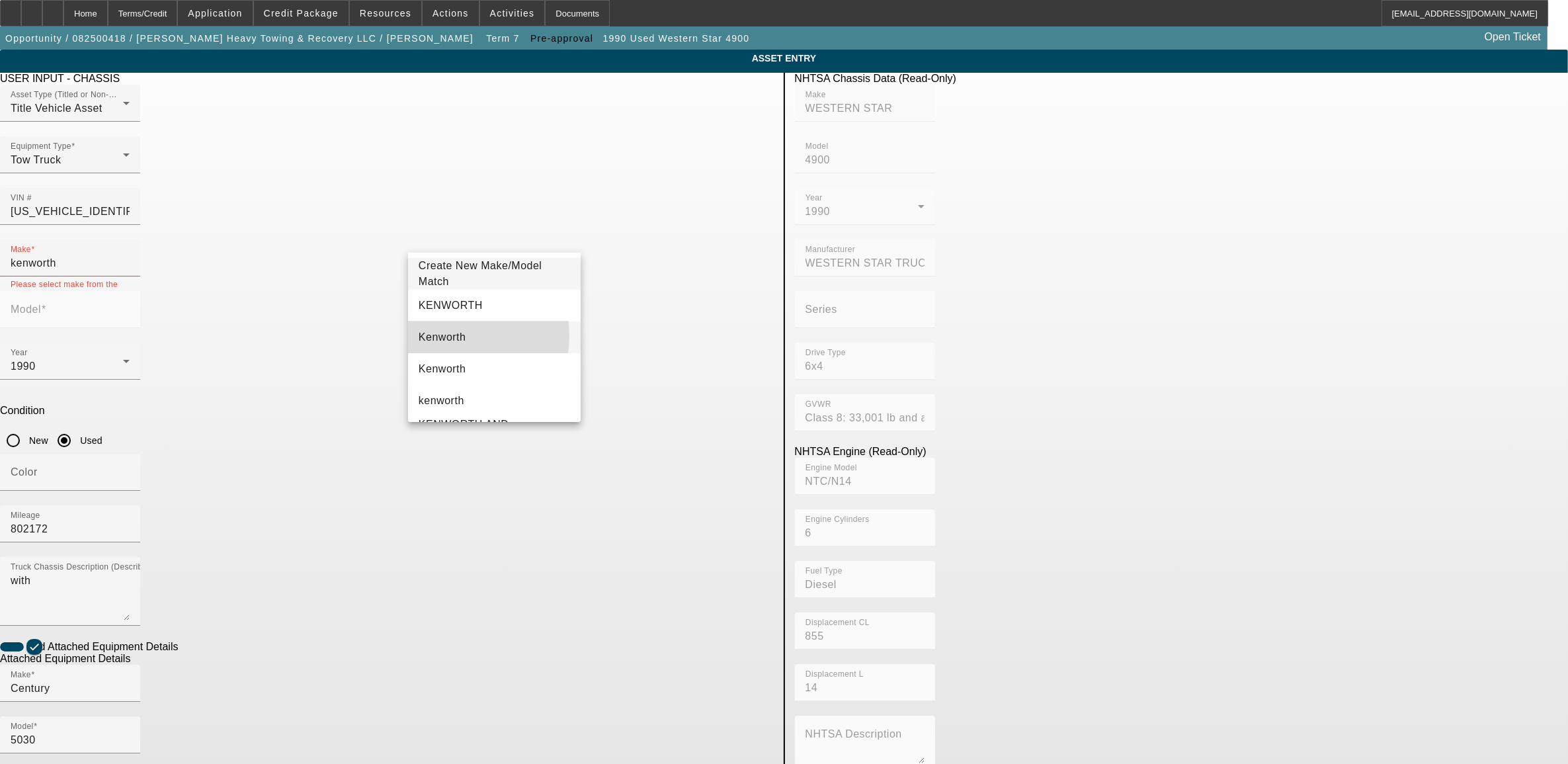
click at [448, 336] on span "Kenworth" at bounding box center [442, 337] width 47 height 11
type input "Kenworth"
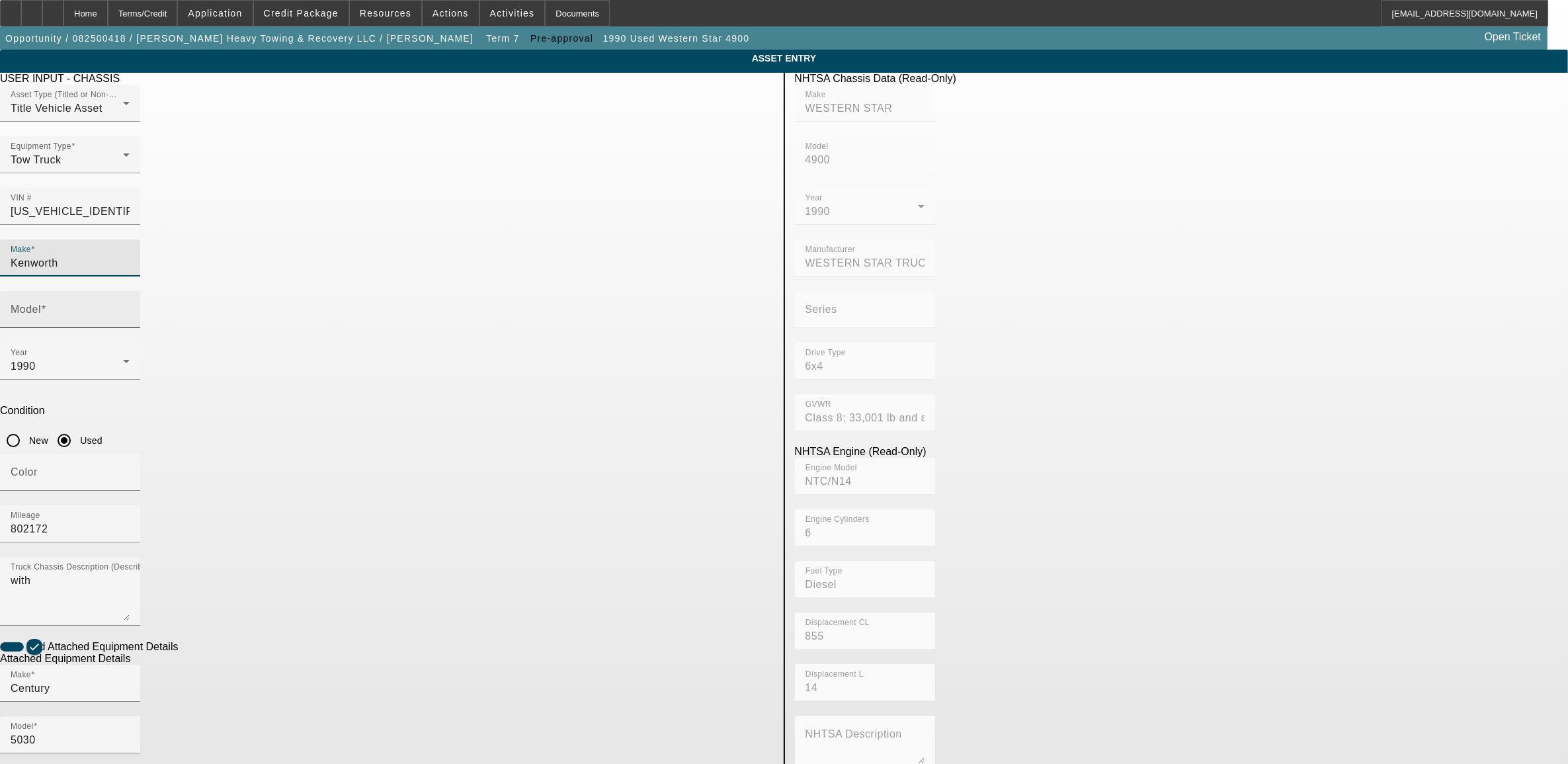
click at [130, 307] on input "Model" at bounding box center [70, 315] width 119 height 16
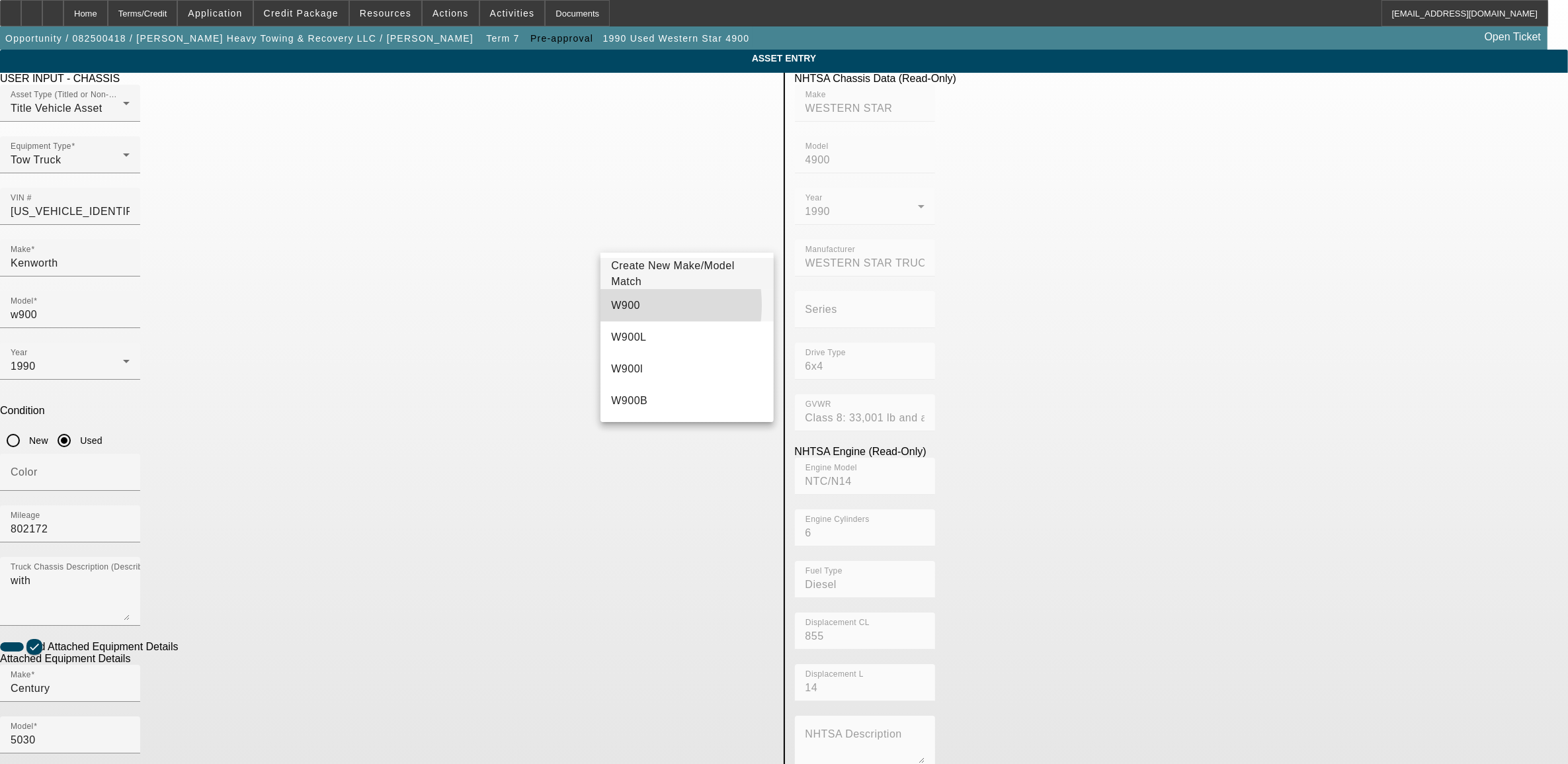
click at [628, 305] on span "W900" at bounding box center [626, 305] width 29 height 11
type input "W900"
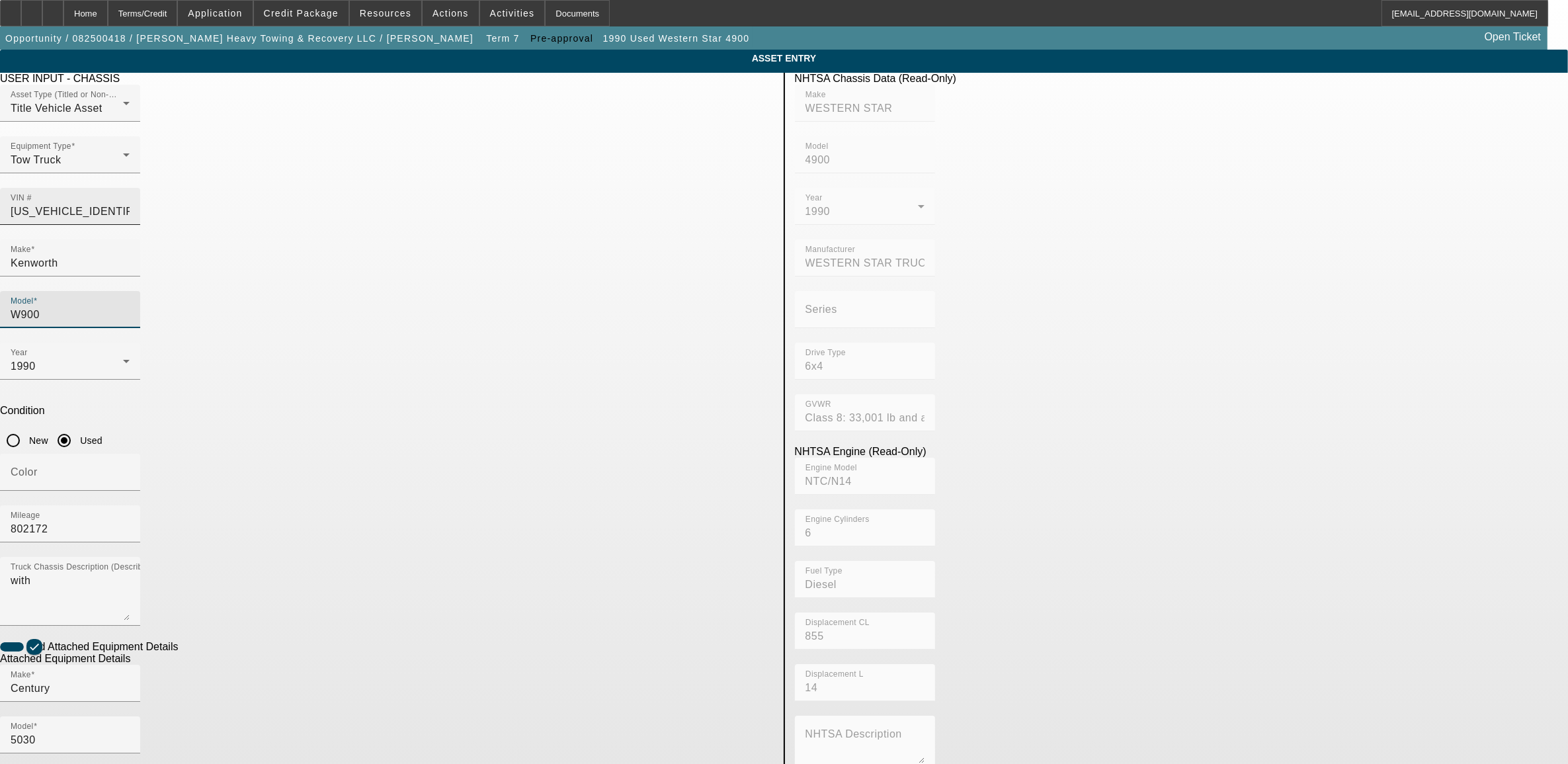
click at [130, 204] on input "2WKPDCJF4LK926803" at bounding box center [70, 212] width 119 height 16
type input "1"
type input "12345678912345678"
type input "SHERMAN + REILLY"
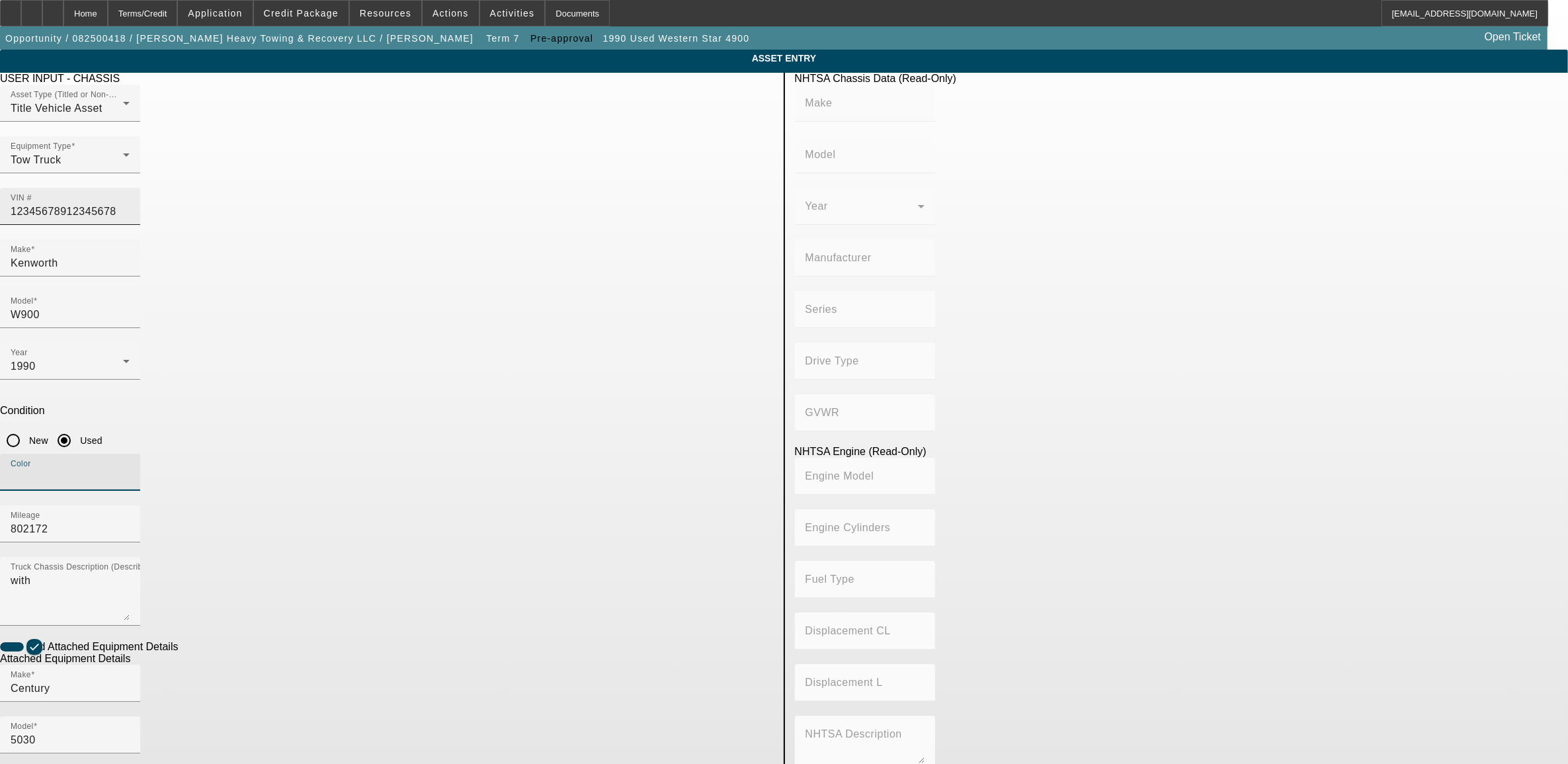
type input "SHERMAN + REILLY, INC."
type input "Not Applicable"
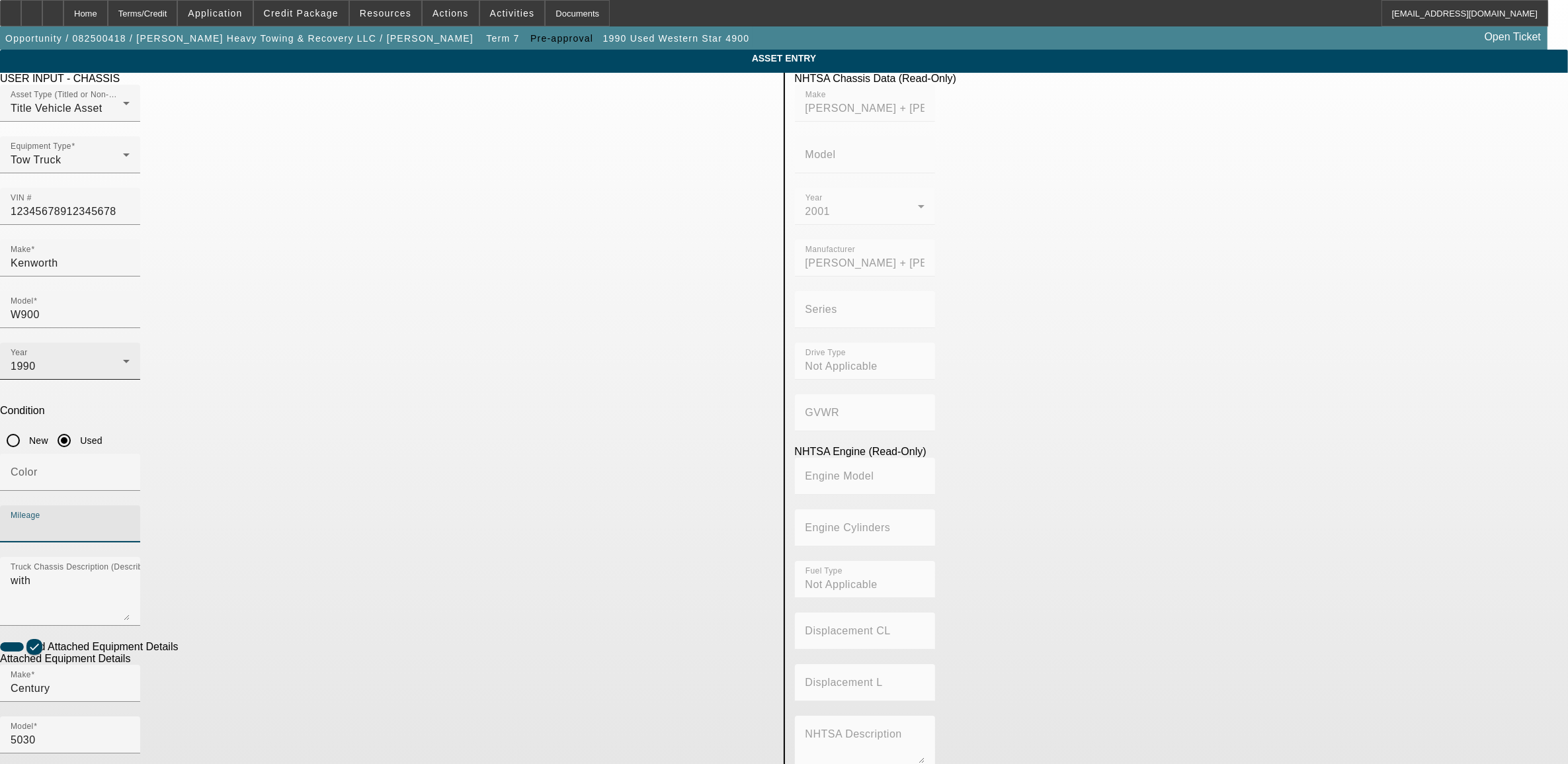
click at [123, 358] on div "1990" at bounding box center [66, 366] width 112 height 16
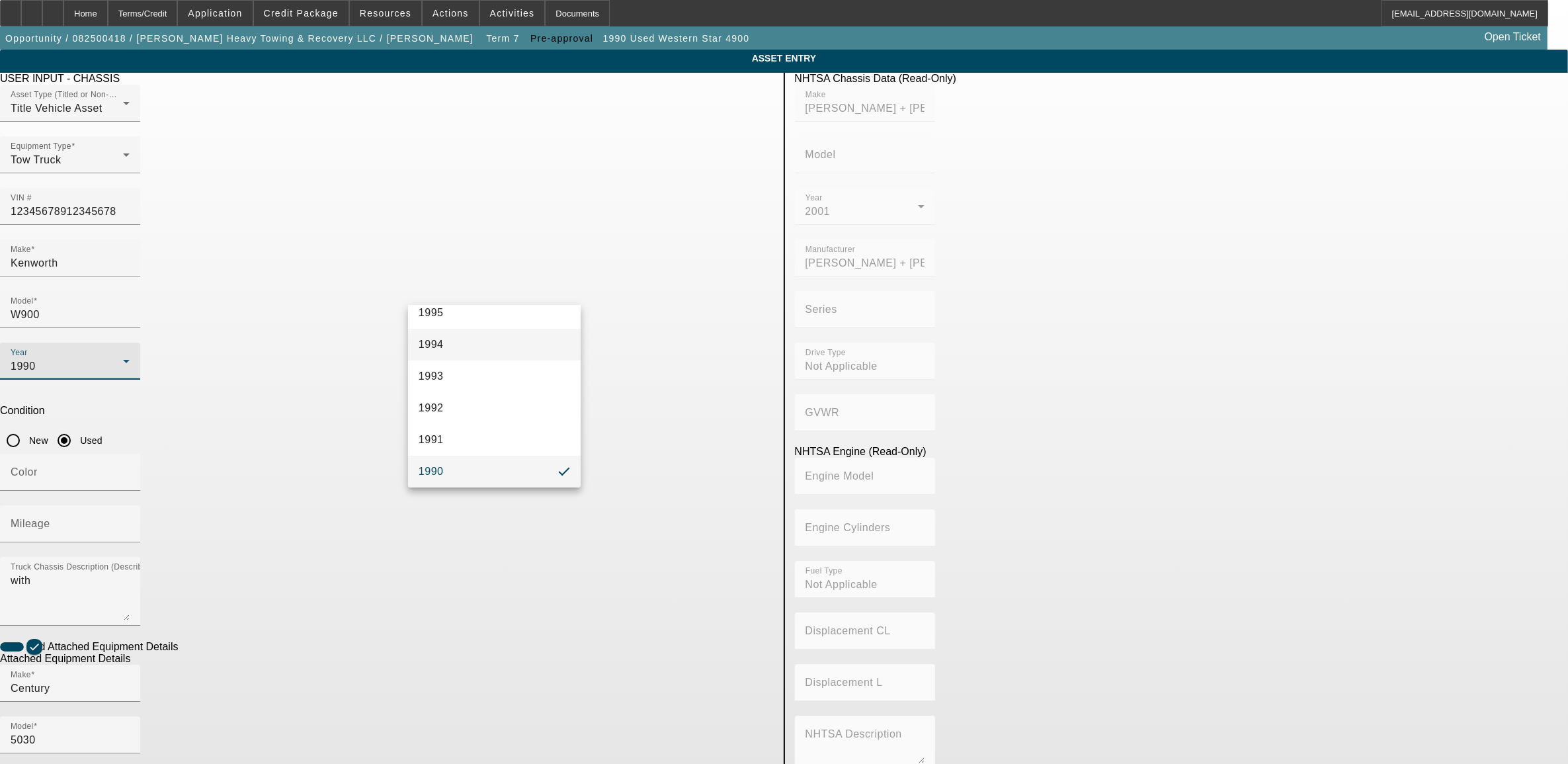
scroll to position [979, 0]
click at [465, 371] on mat-option "1996" at bounding box center [494, 364] width 173 height 32
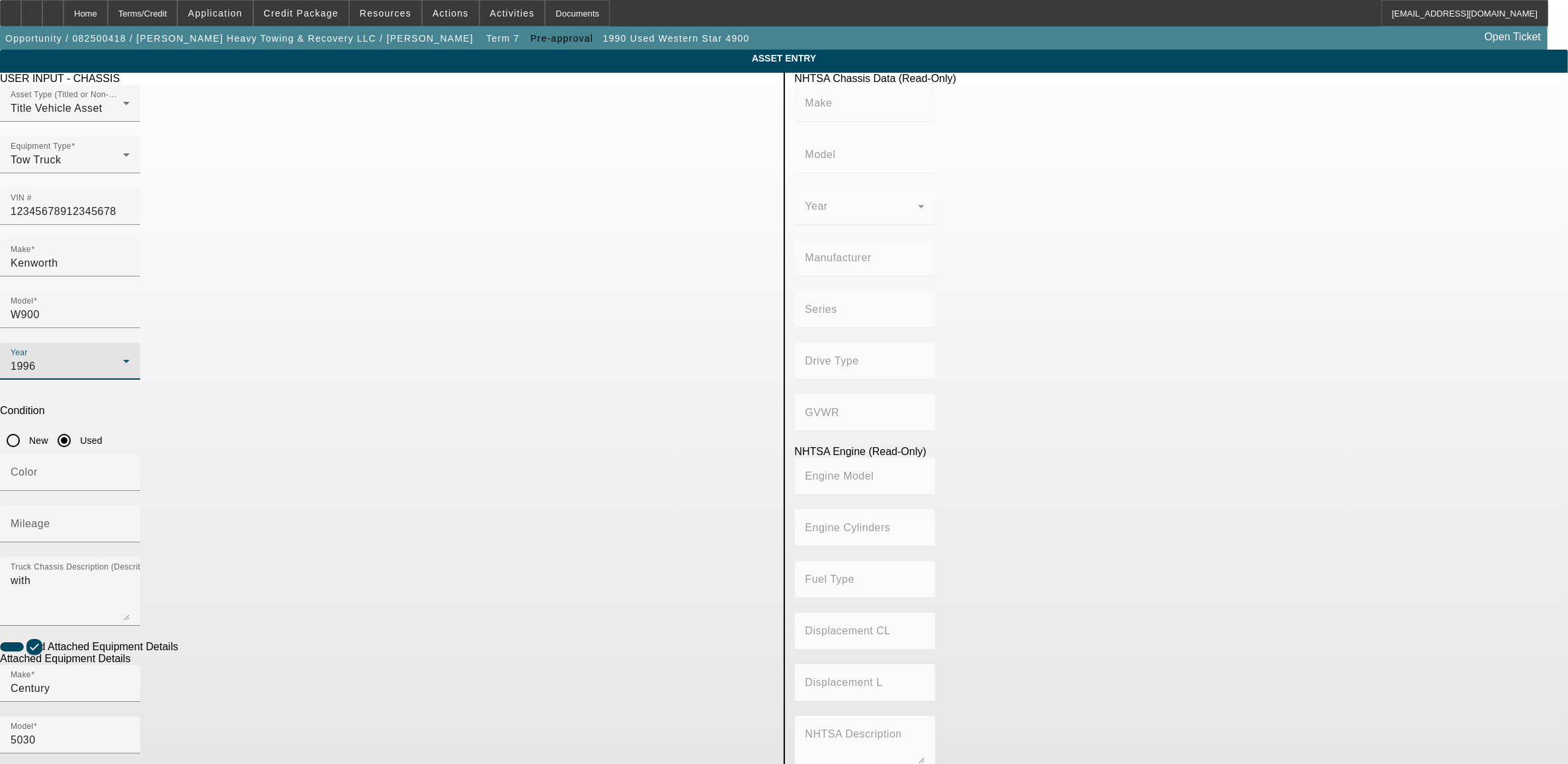
type input "SHERMAN + REILLY"
type input "SHERMAN + REILLY, INC."
type input "Not Applicable"
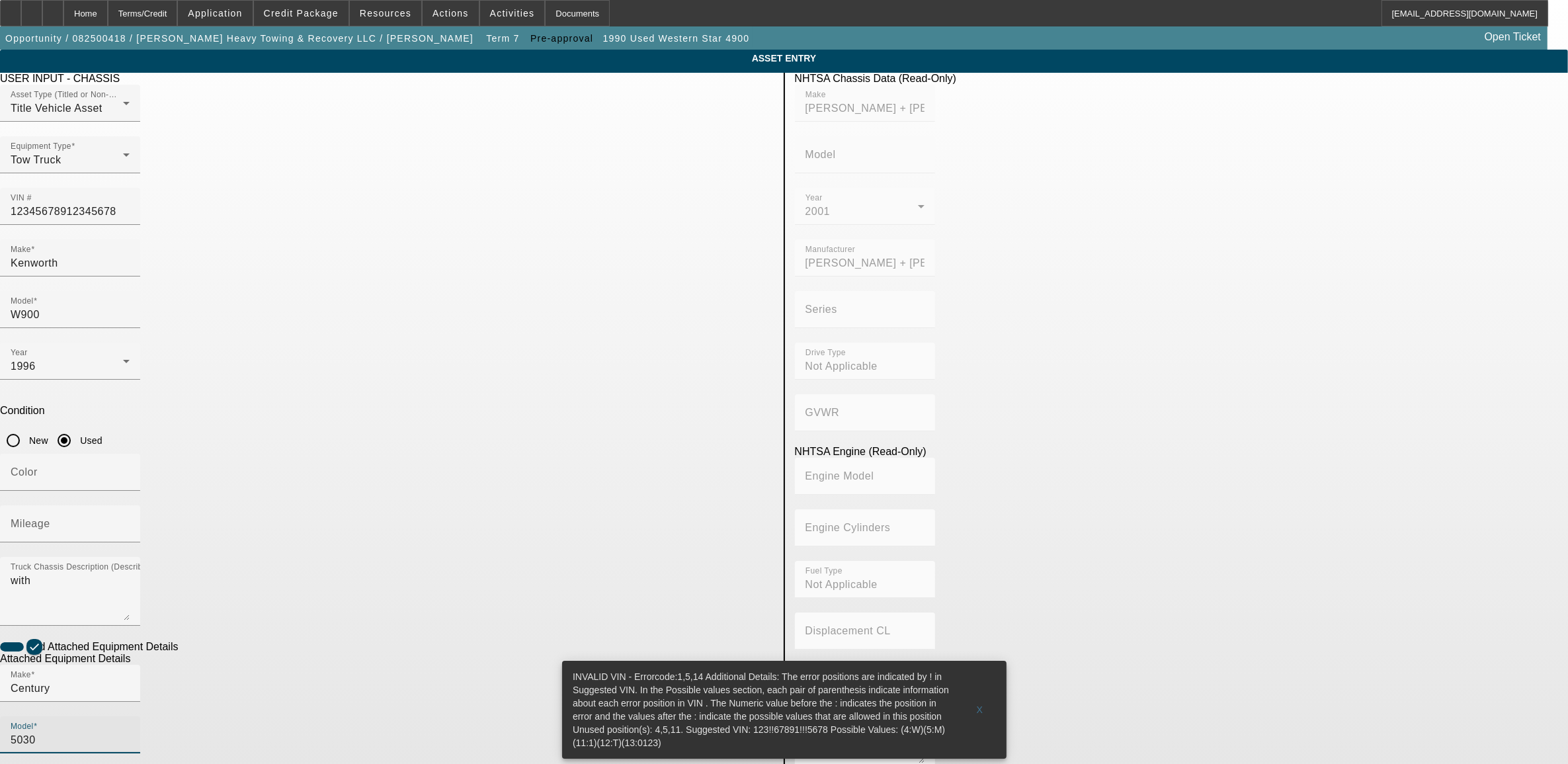
click at [130, 732] on input "5030" at bounding box center [70, 740] width 119 height 16
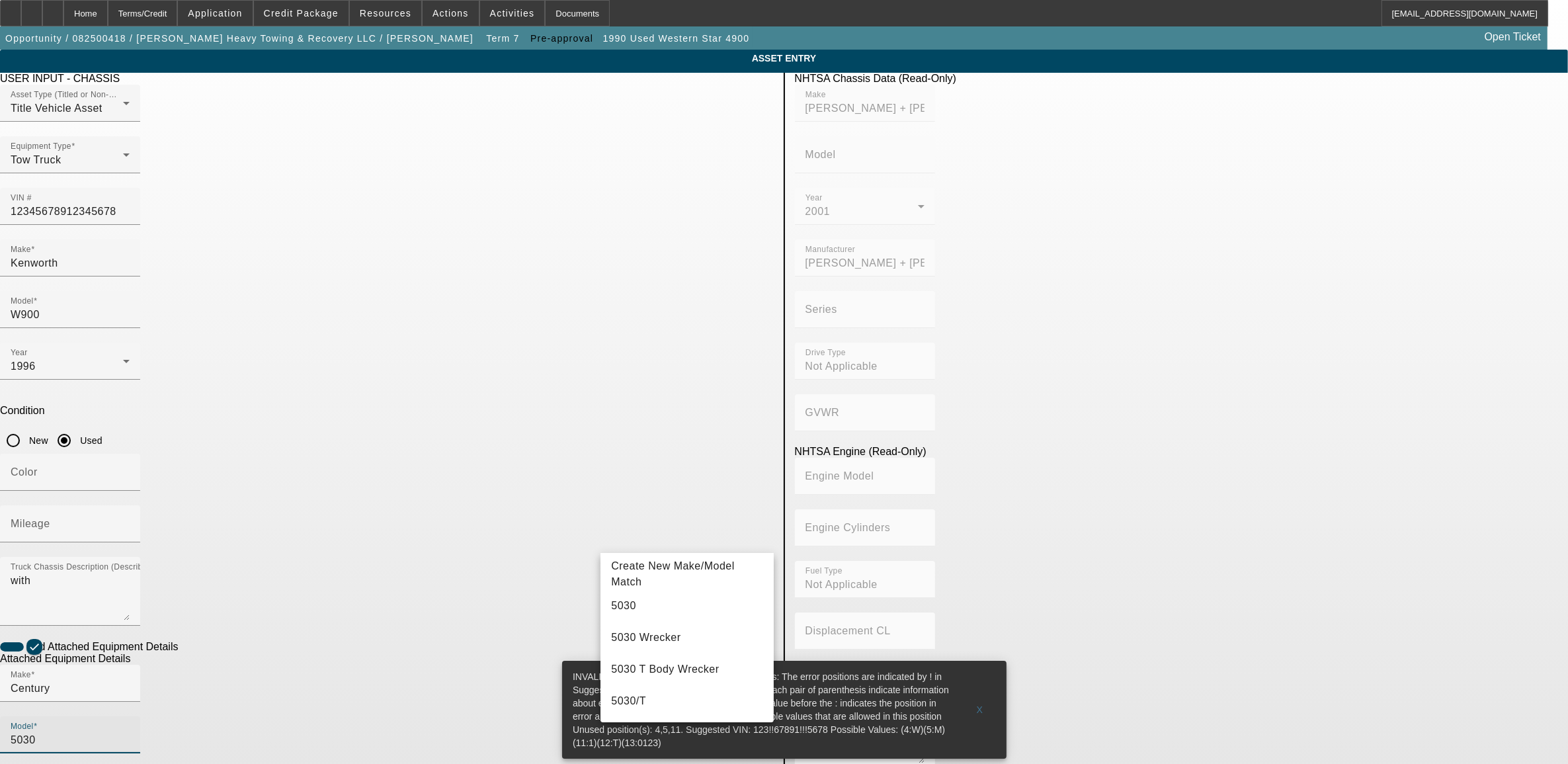
drag, startPoint x: 680, startPoint y: 539, endPoint x: 672, endPoint y: 543, distance: 8.9
click at [130, 732] on input "5030" at bounding box center [70, 740] width 119 height 16
click at [633, 699] on span "5030/T" at bounding box center [629, 701] width 35 height 11
type input "5030/T"
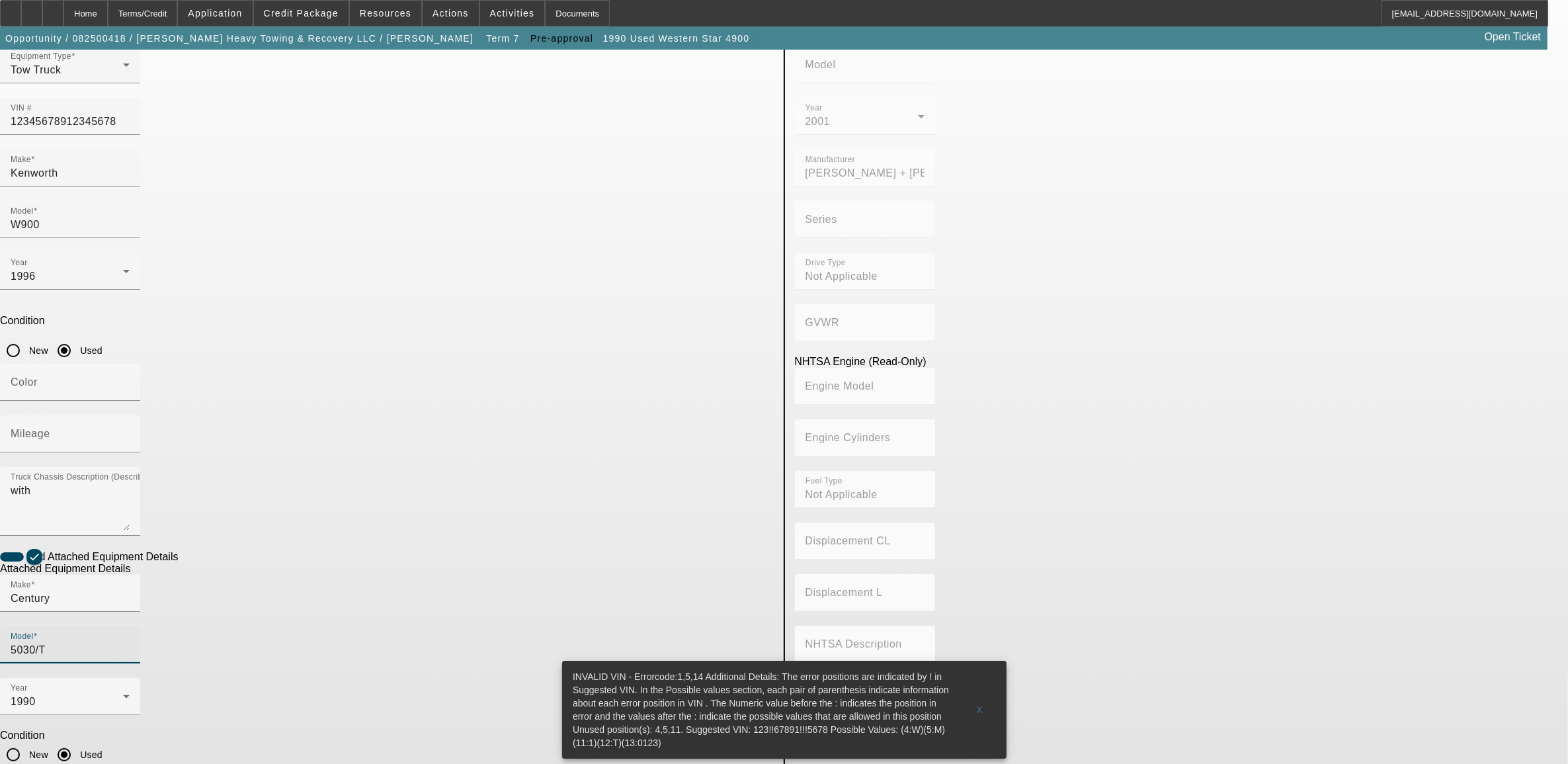
scroll to position [91, 0]
click at [140, 677] on div "Year 1990" at bounding box center [70, 695] width 140 height 37
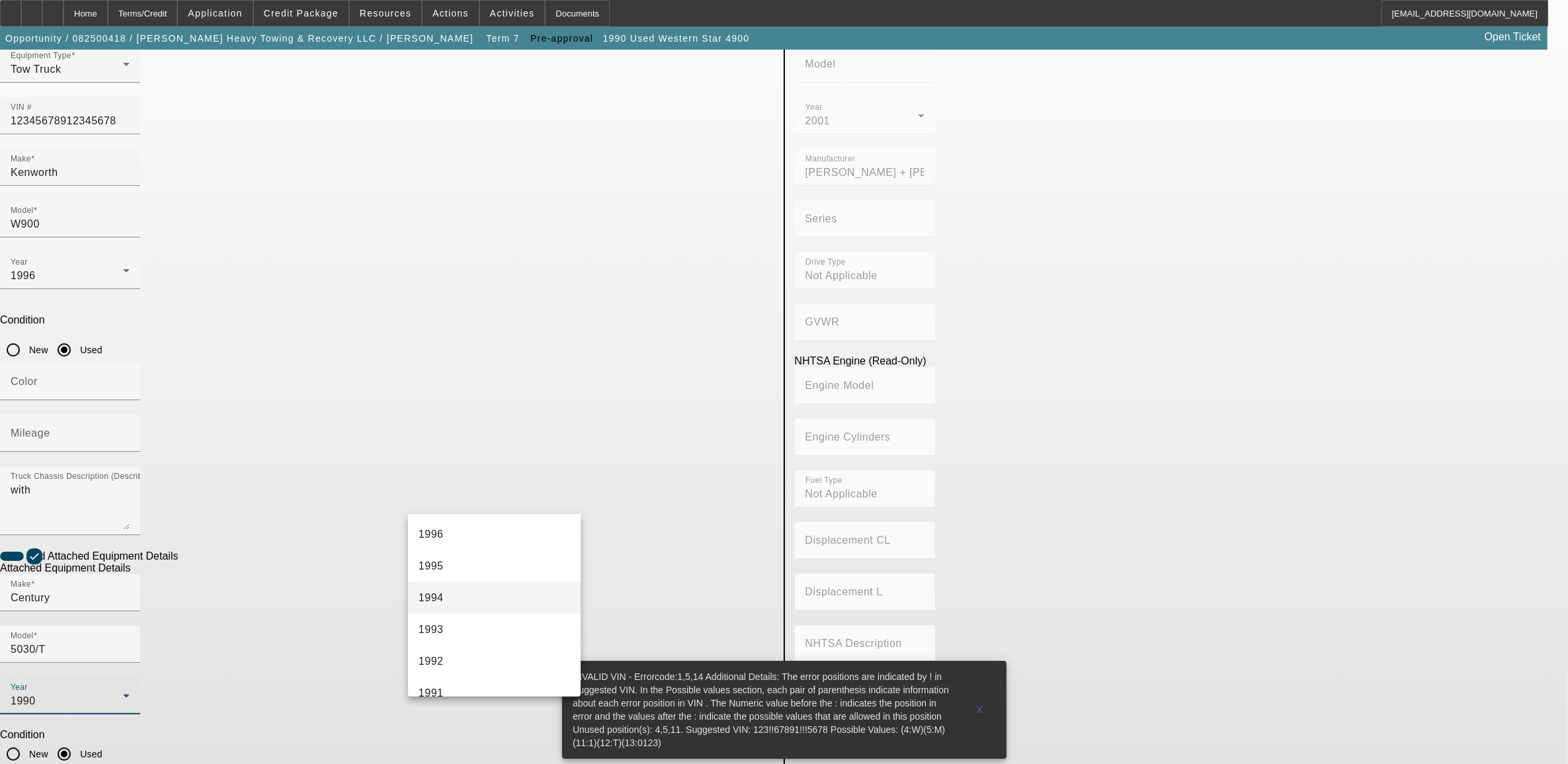
scroll to position [979, 0]
click at [491, 567] on mat-option "1996" at bounding box center [494, 573] width 173 height 32
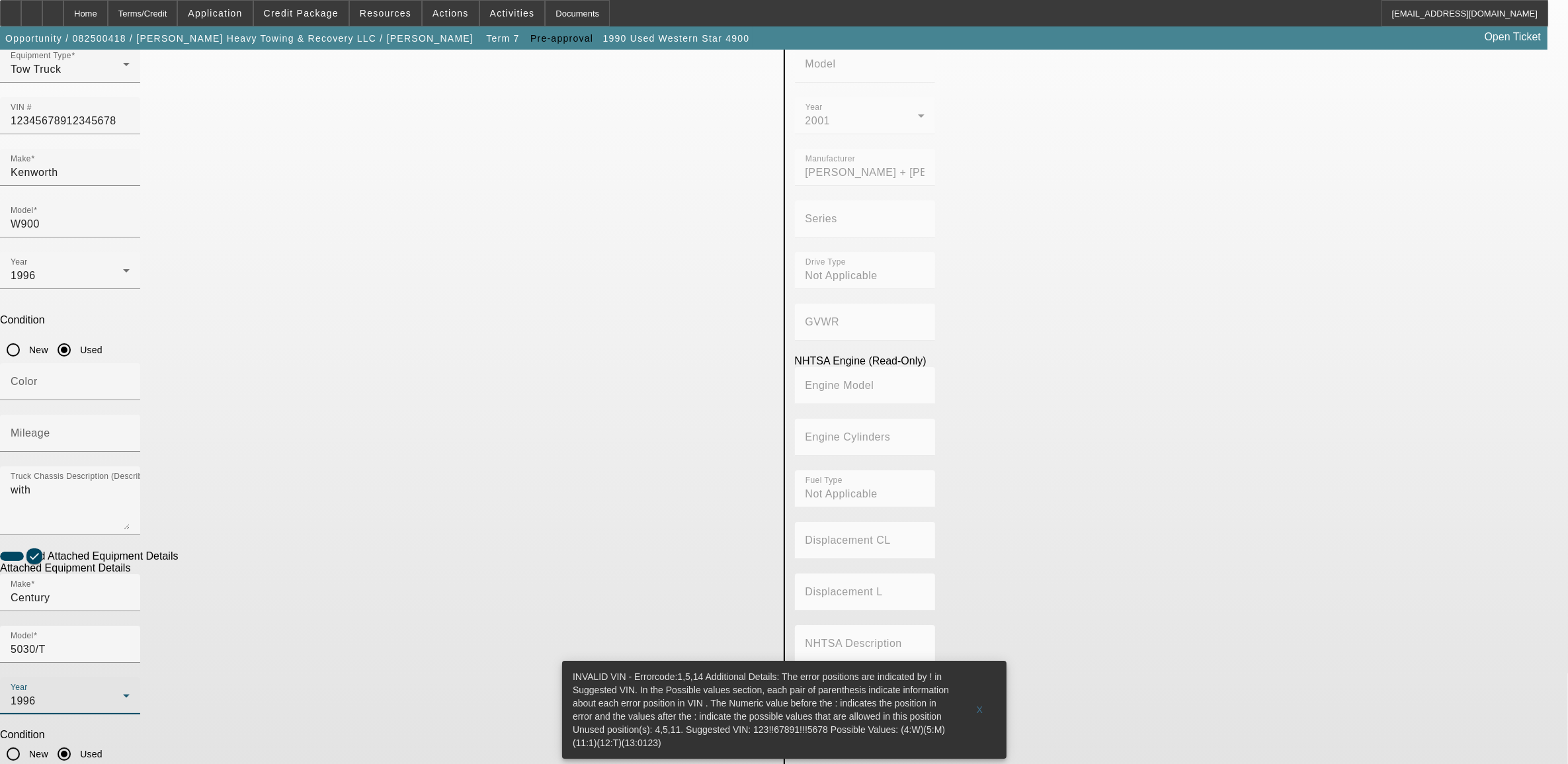
click at [352, 598] on app-asset-collateral-manage "ASSET ENTRY Delete asset USER INPUT - CHASSIS Asset Type (Titled or Non-Titled)…" at bounding box center [784, 473] width 1568 height 1029
click at [981, 704] on span "X" at bounding box center [980, 710] width 8 height 11
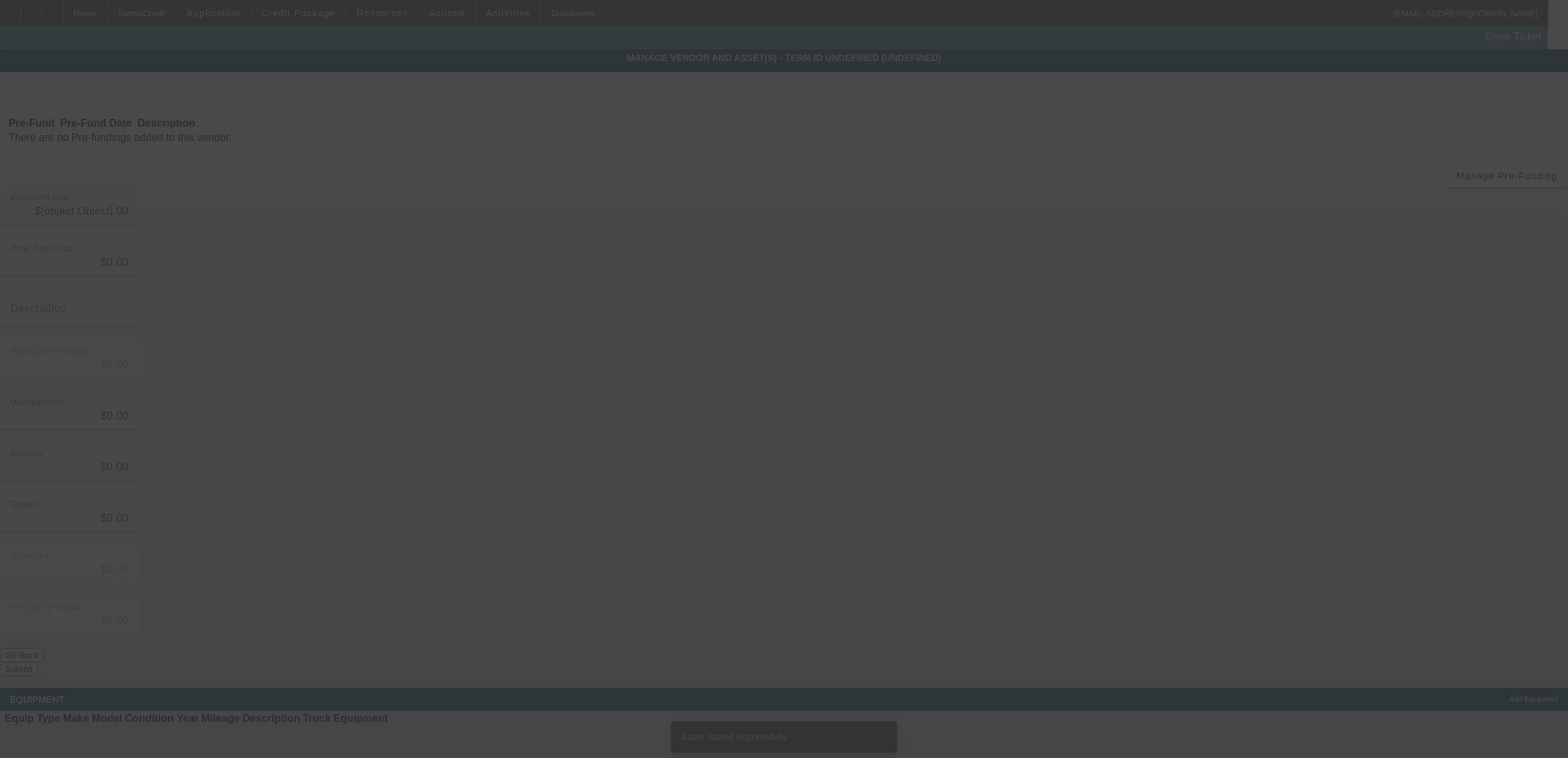
type input "$150,000.00"
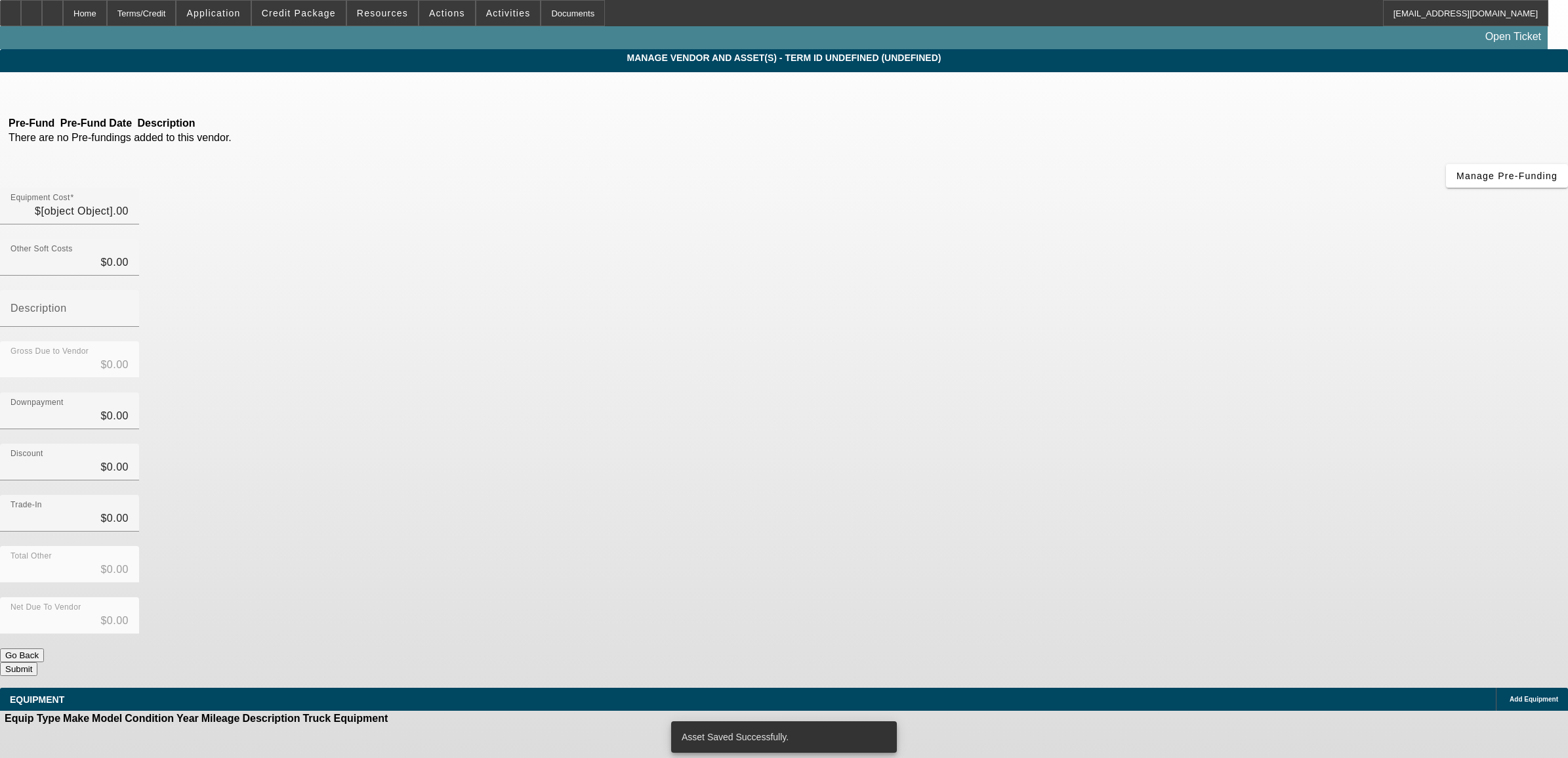
type input "$150,000.00"
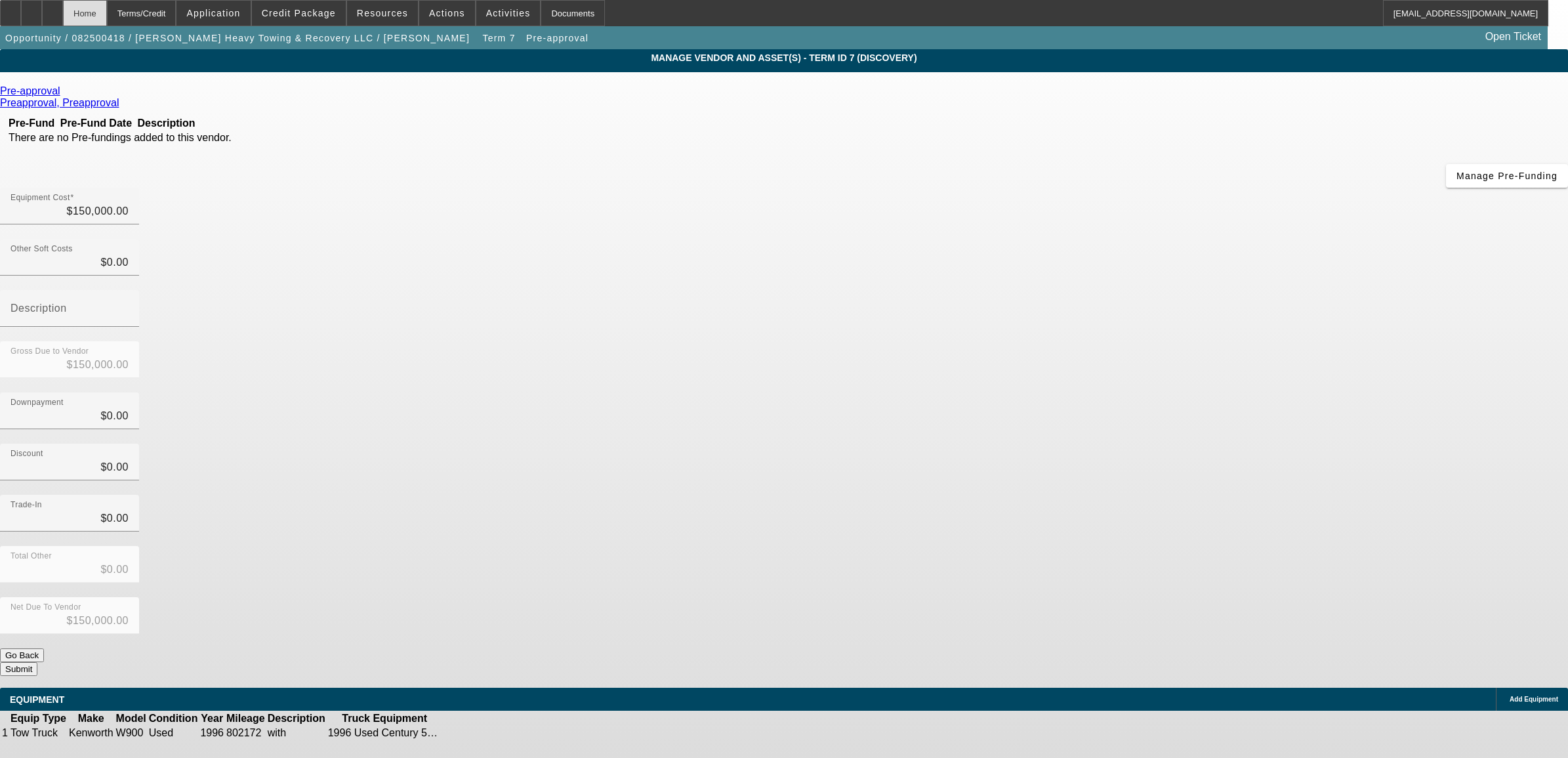
click at [107, 20] on div "Home" at bounding box center [85, 13] width 44 height 27
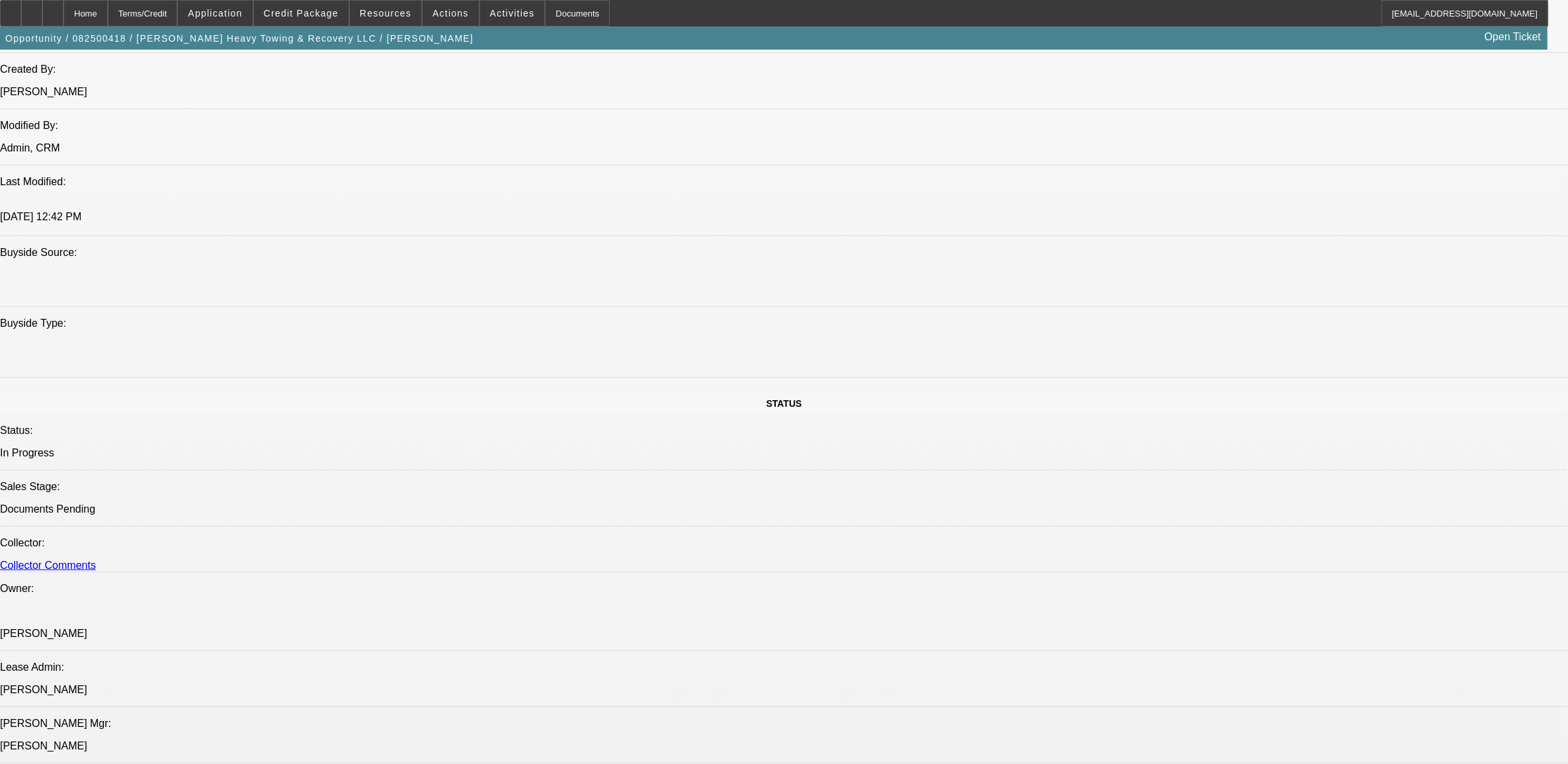
select select "0"
select select "2"
select select "0.1"
select select "4"
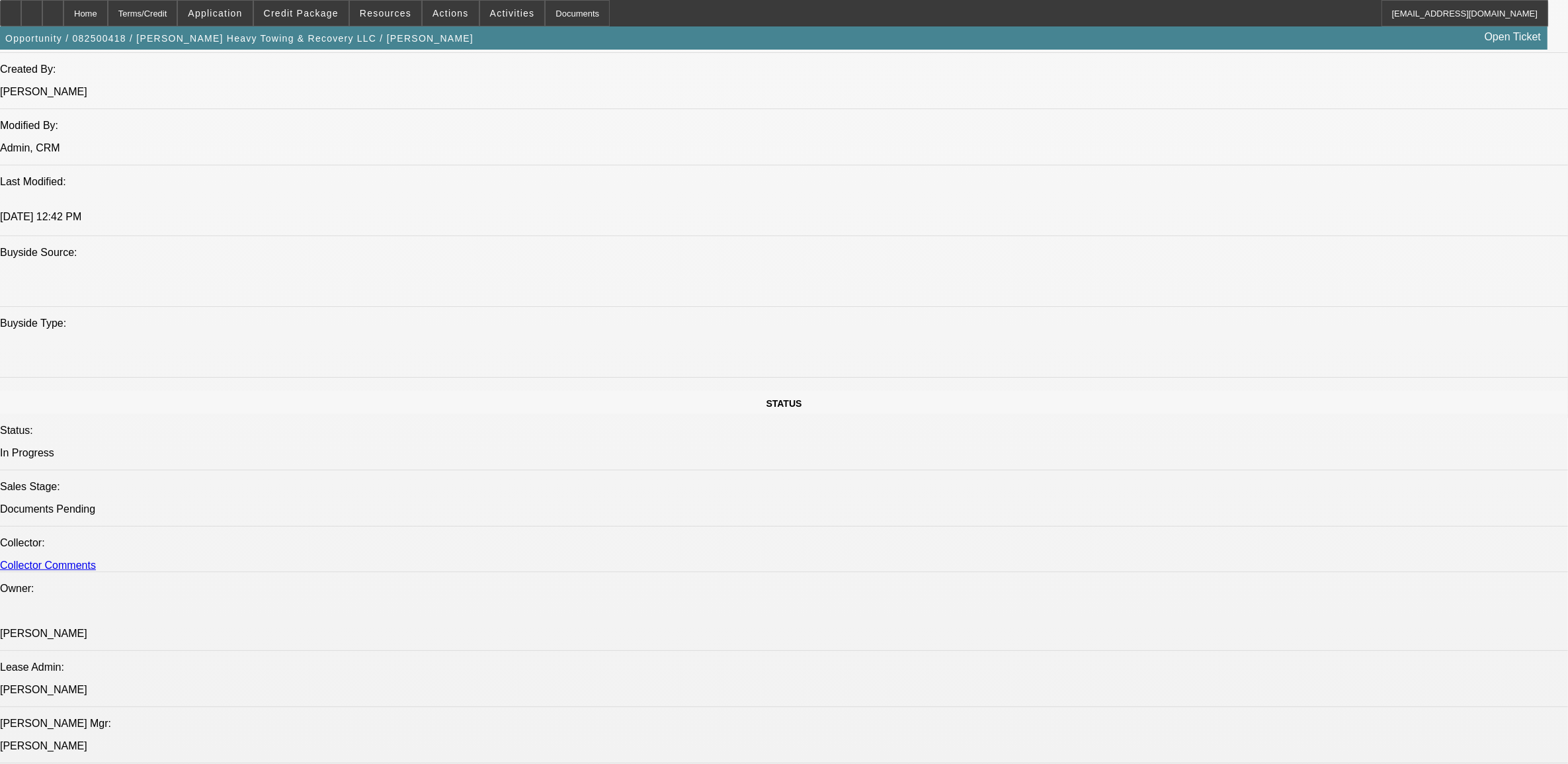
select select "0"
select select "2"
select select "0.1"
select select "4"
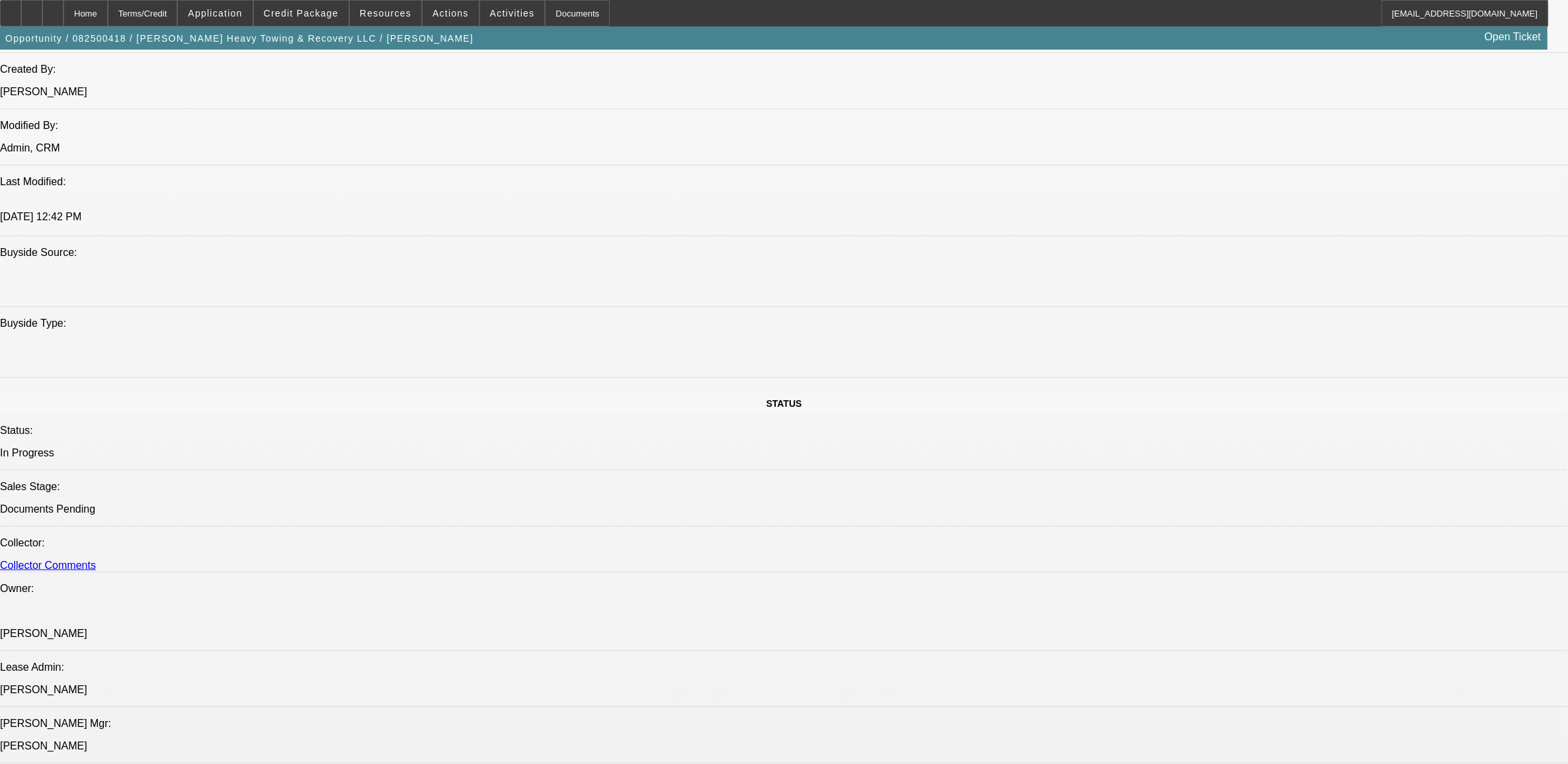
select select "0"
select select "2"
select select "0.1"
select select "4"
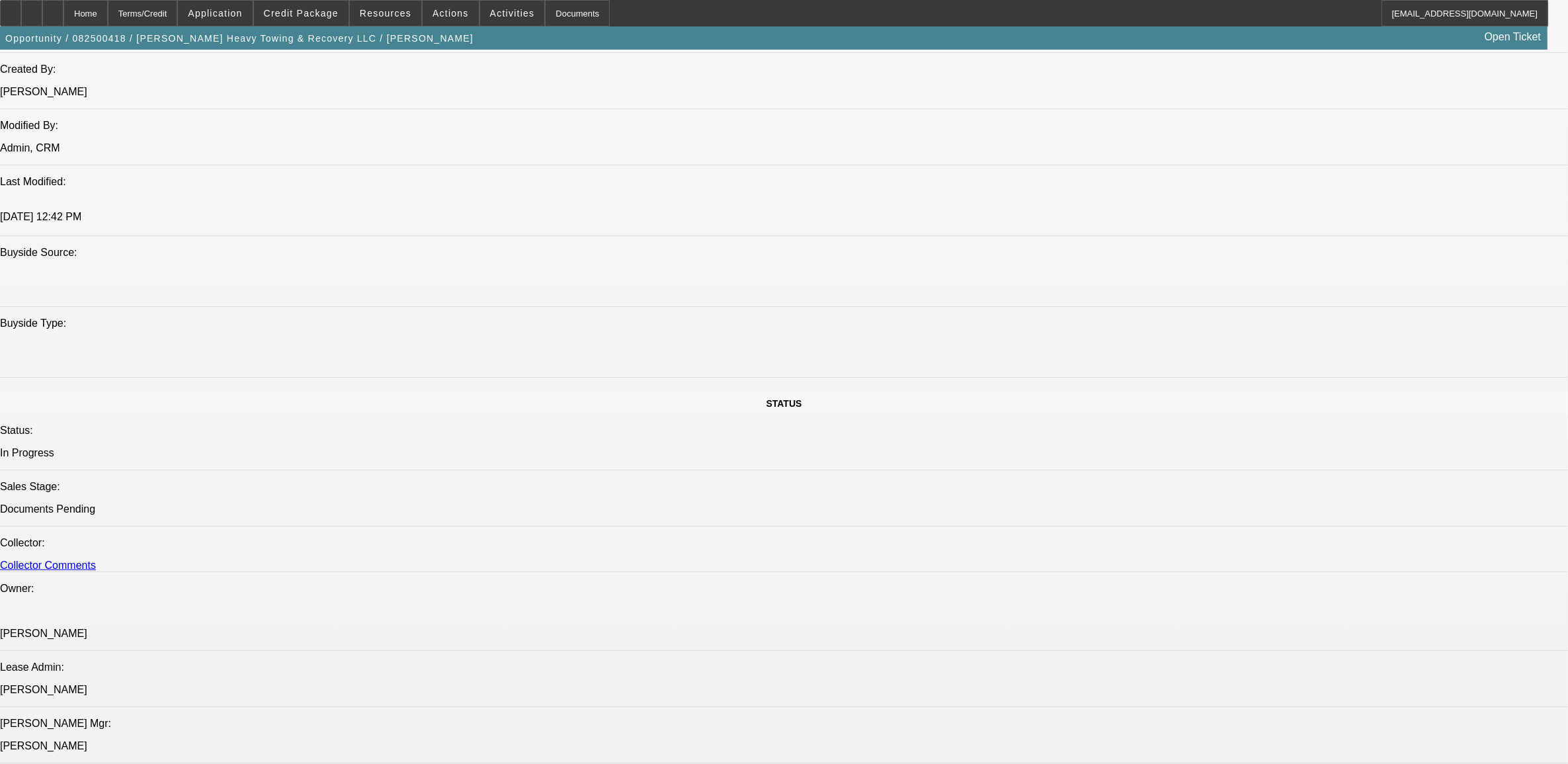
select select "0"
select select "2"
select select "0.1"
select select "4"
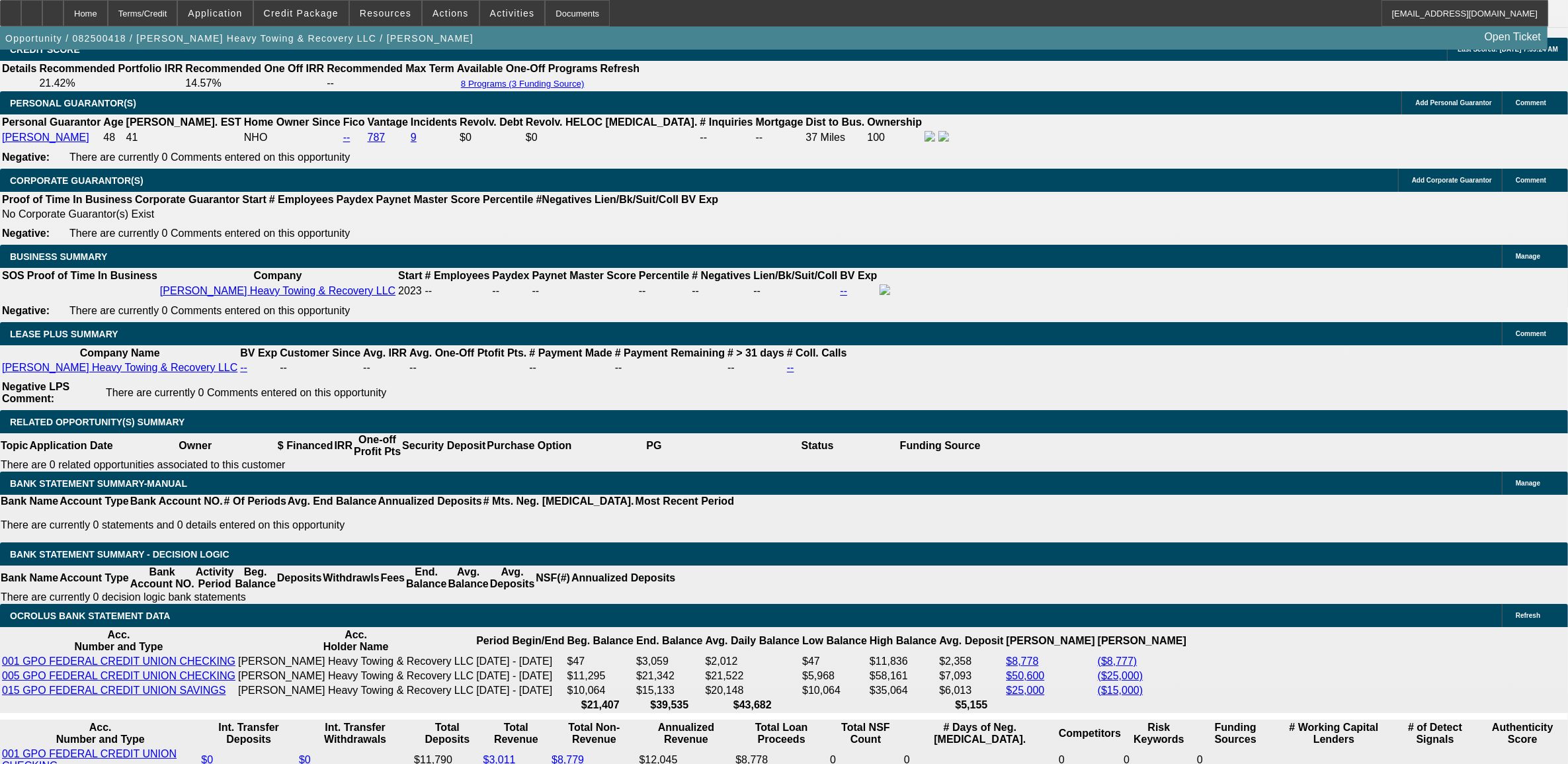
scroll to position [2004, 0]
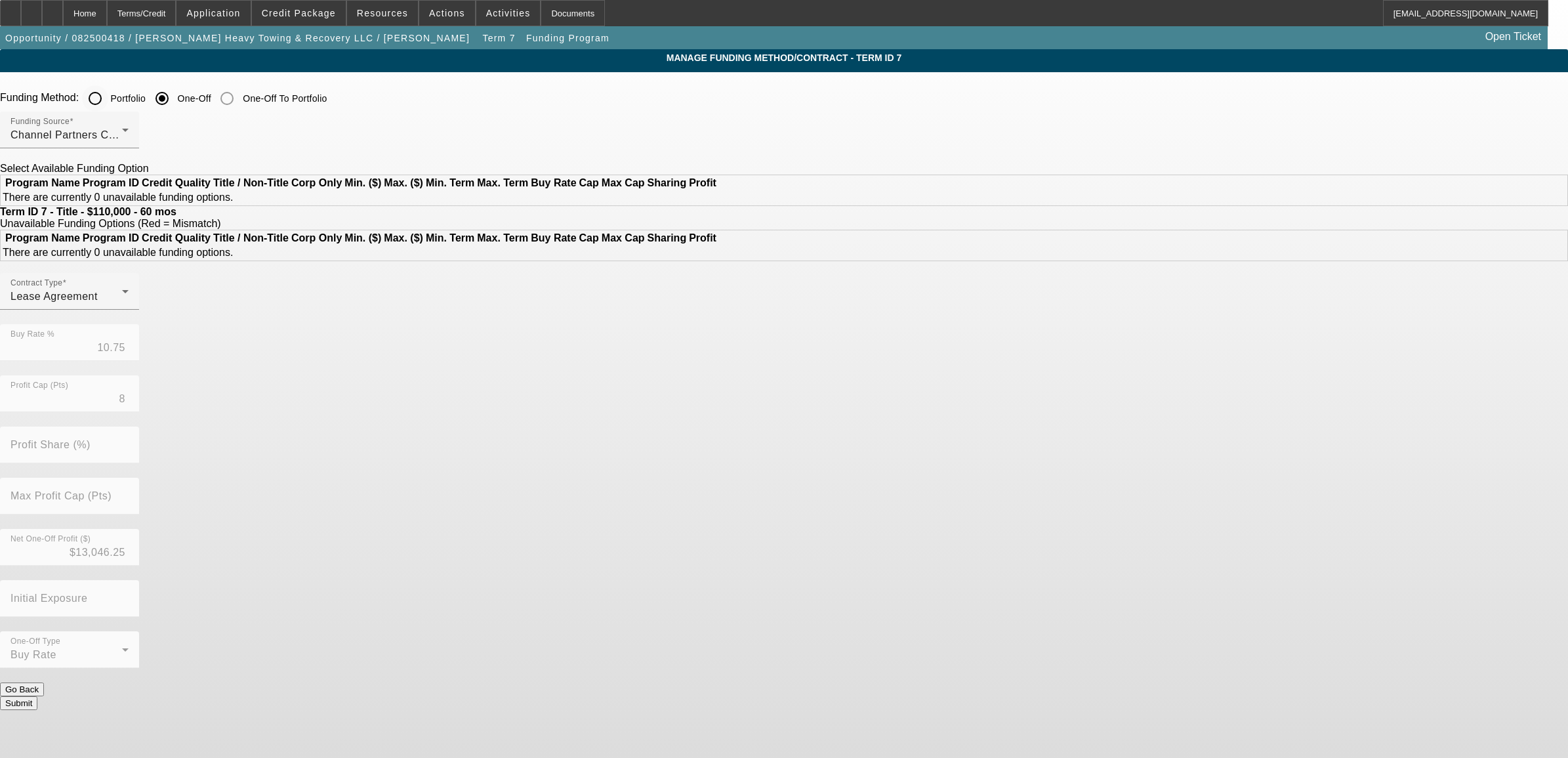
click at [108, 96] on input "Portfolio" at bounding box center [95, 99] width 27 height 27
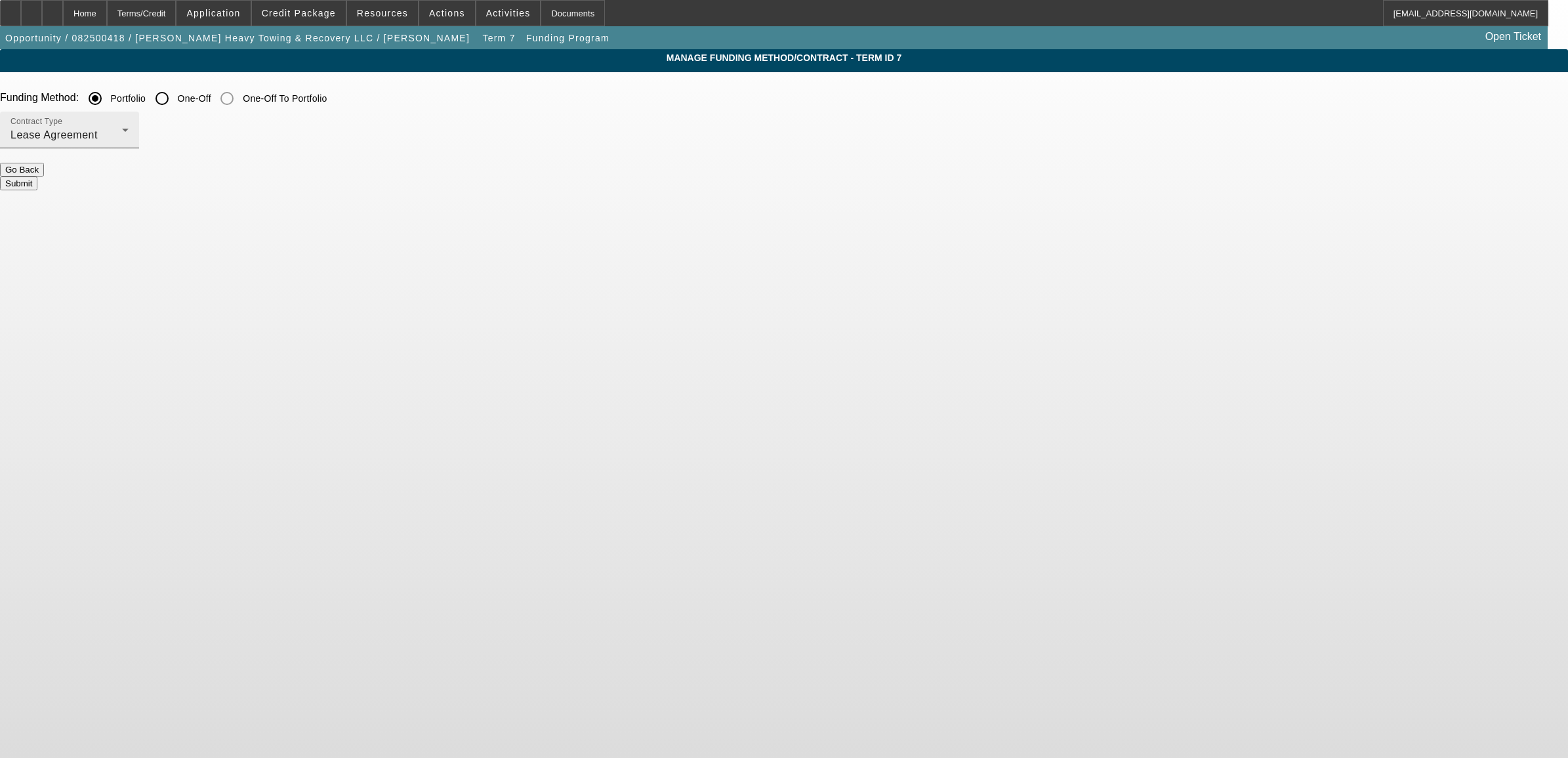
click at [122, 133] on div "Lease Agreement" at bounding box center [66, 135] width 111 height 16
drag, startPoint x: 484, startPoint y: 208, endPoint x: 575, endPoint y: 189, distance: 93.0
click at [487, 208] on span "Equipment Finance Agreement" at bounding box center [496, 202] width 151 height 32
click at [37, 181] on button "Submit" at bounding box center [18, 183] width 37 height 14
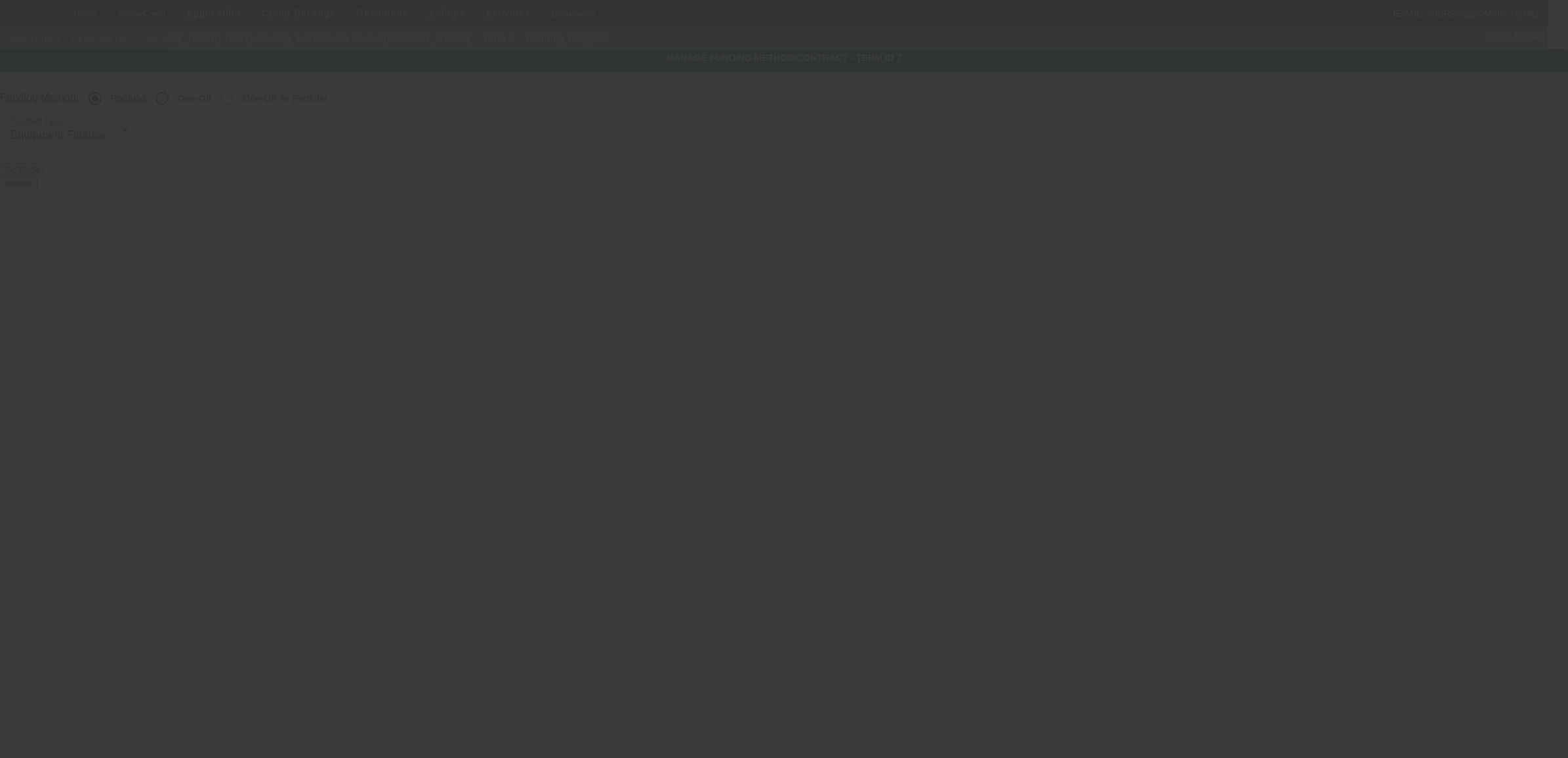
radio input "false"
radio input "true"
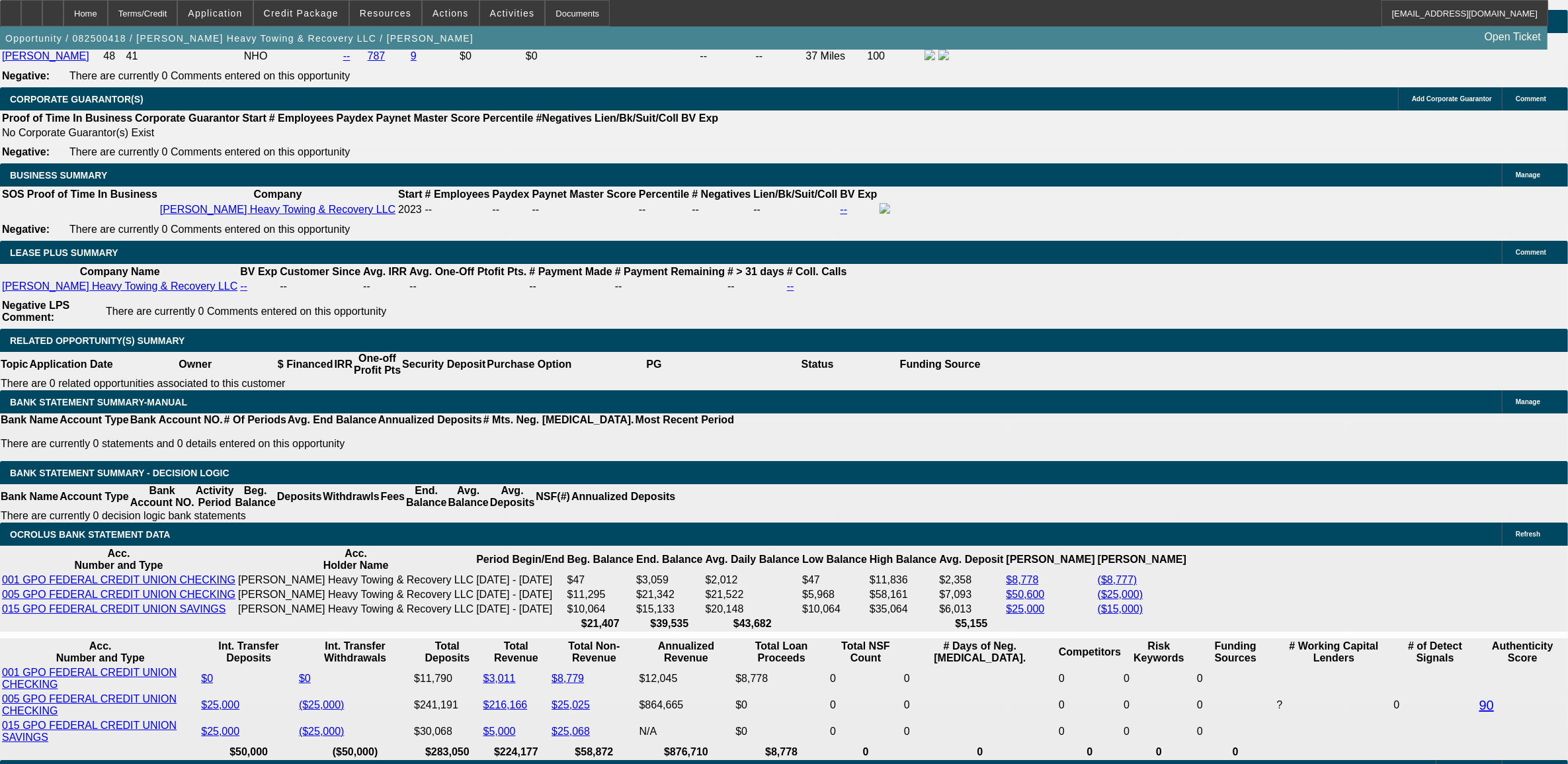
scroll to position [2067, 0]
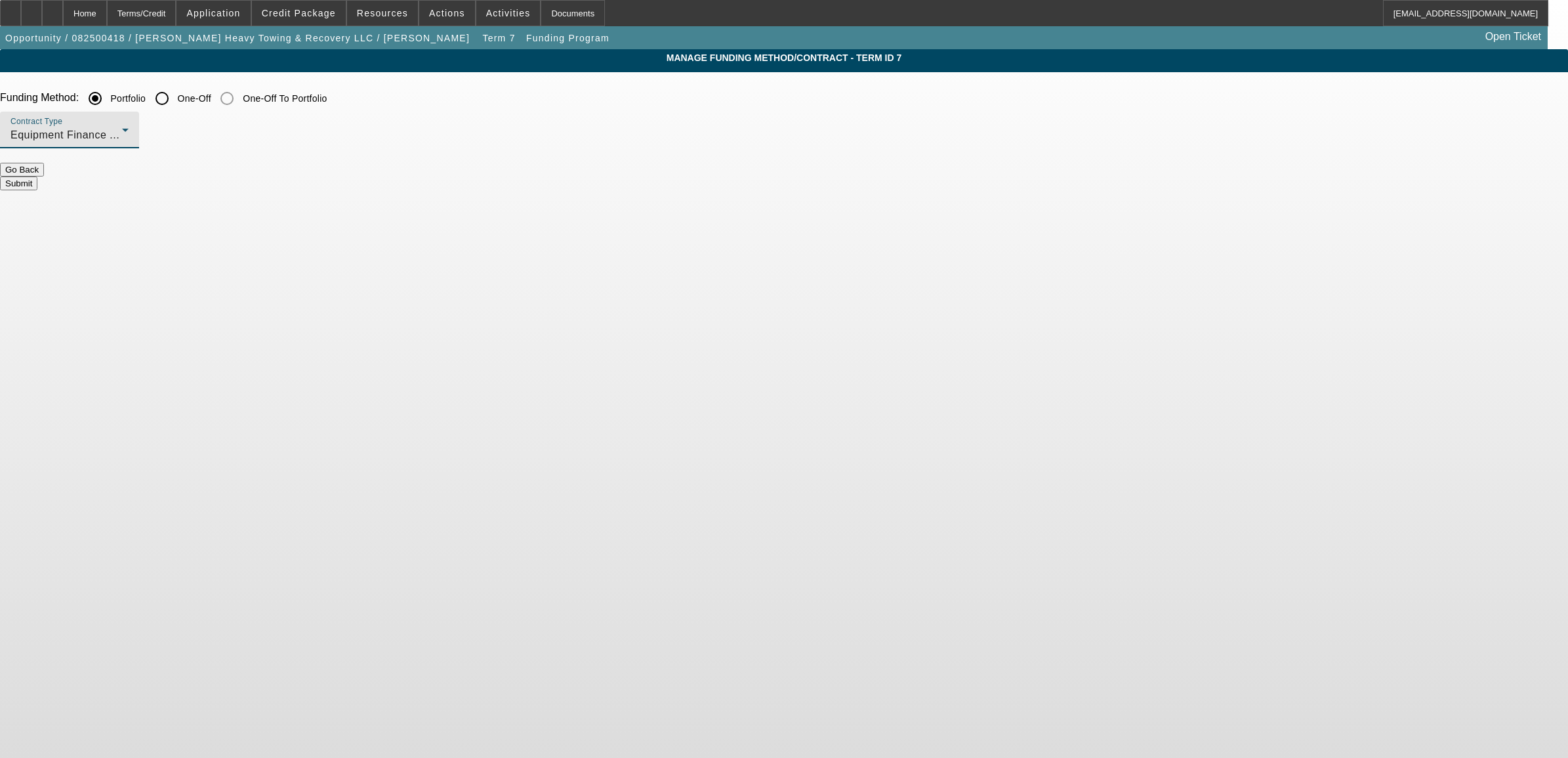
click at [164, 135] on span "Equipment Finance Agreement" at bounding box center [87, 135] width 153 height 11
click at [477, 176] on span "Lease Agreement" at bounding box center [465, 171] width 87 height 16
click at [37, 177] on button "Submit" at bounding box center [18, 183] width 37 height 14
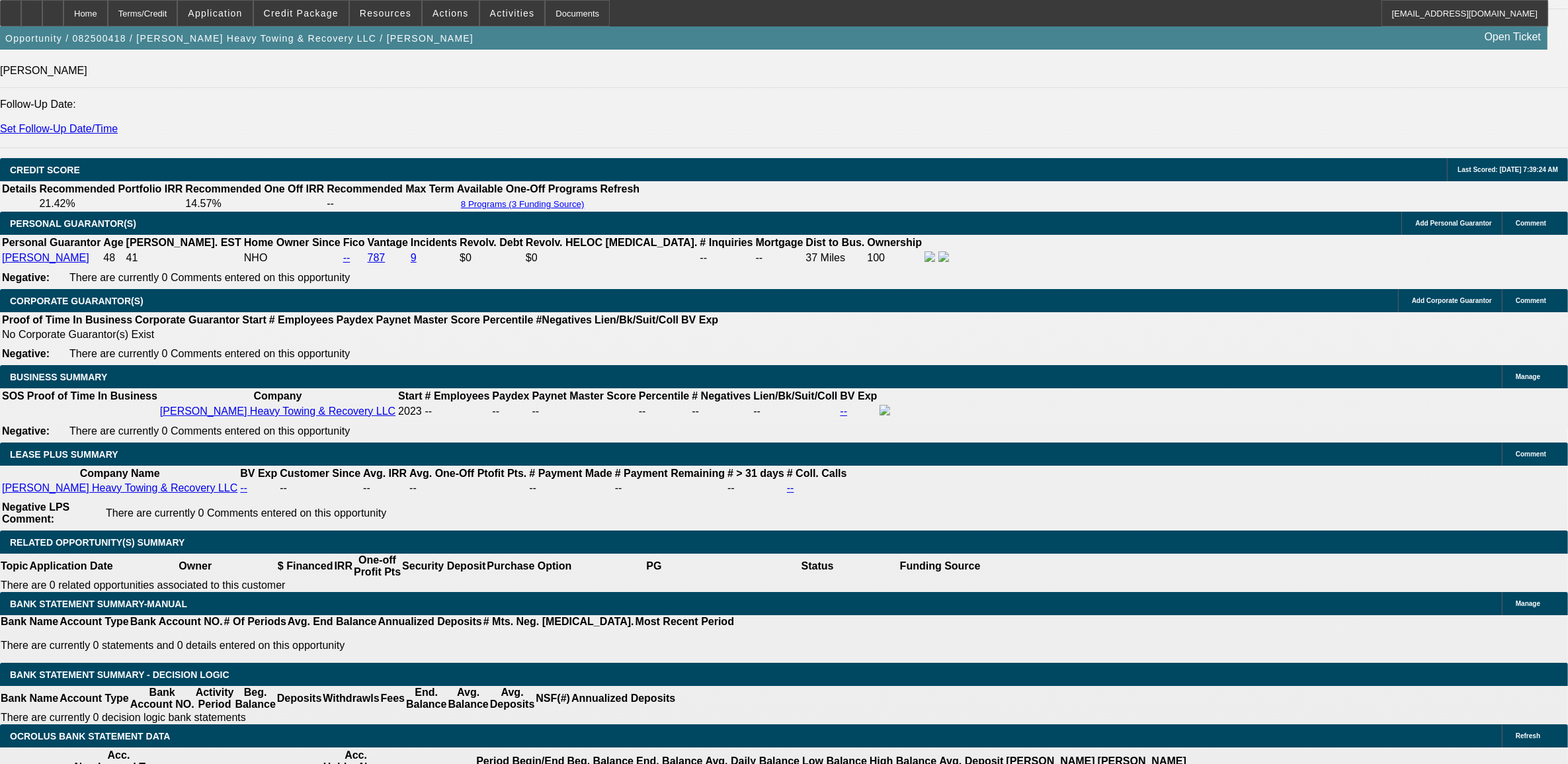
scroll to position [1901, 0]
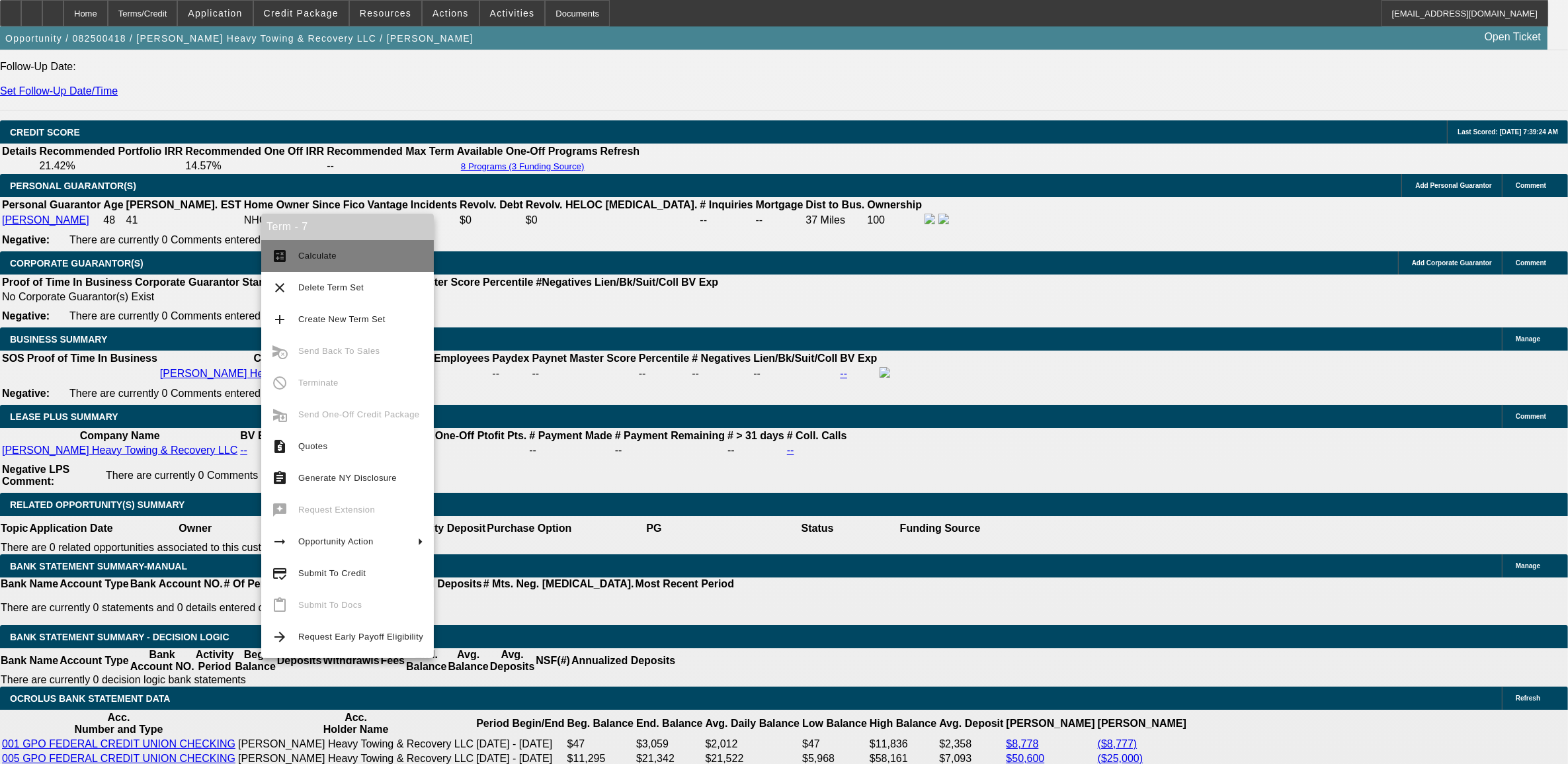
click at [316, 262] on span "Calculate" at bounding box center [361, 256] width 125 height 16
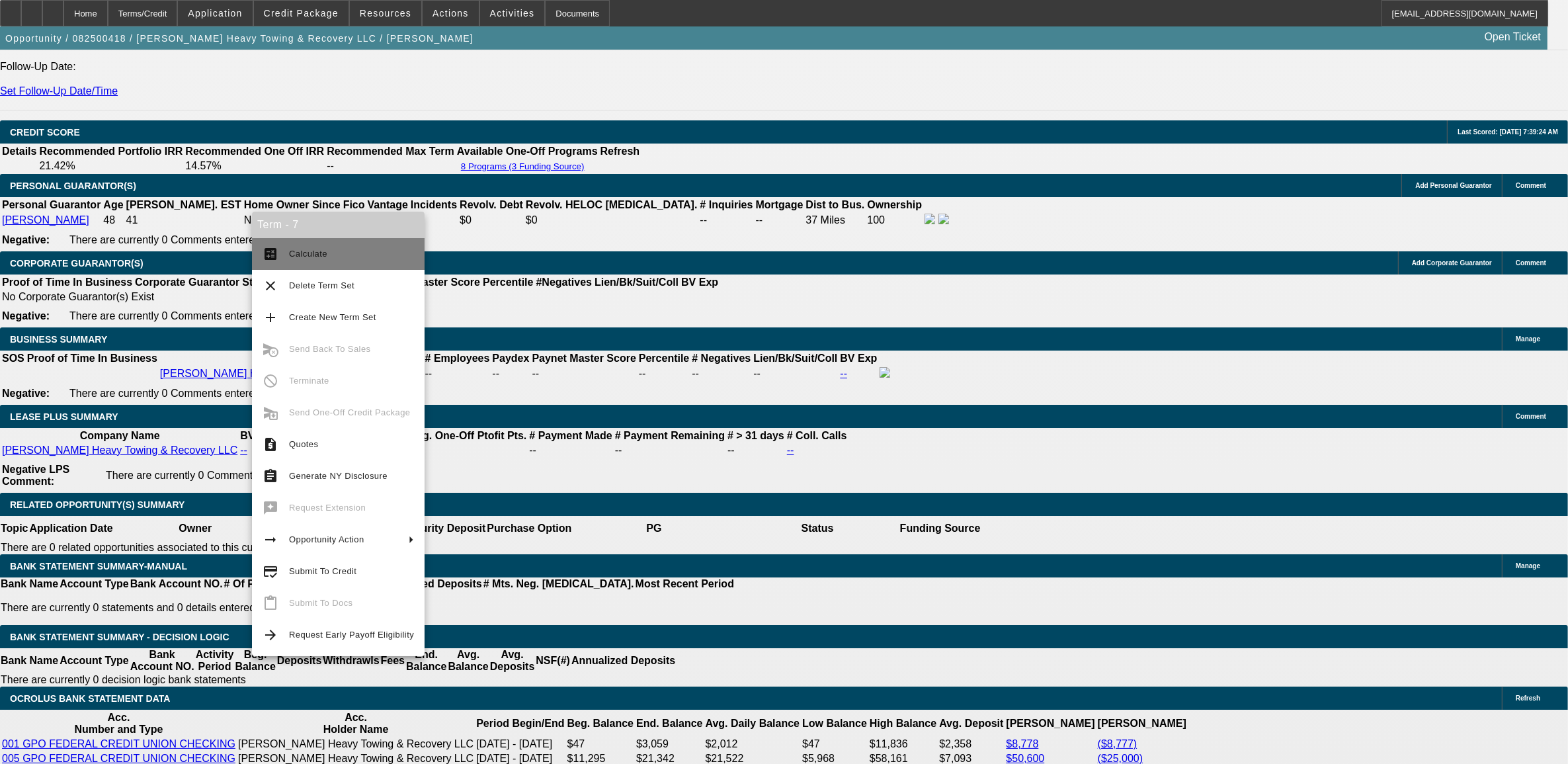
click at [305, 254] on span "Calculate" at bounding box center [308, 253] width 38 height 10
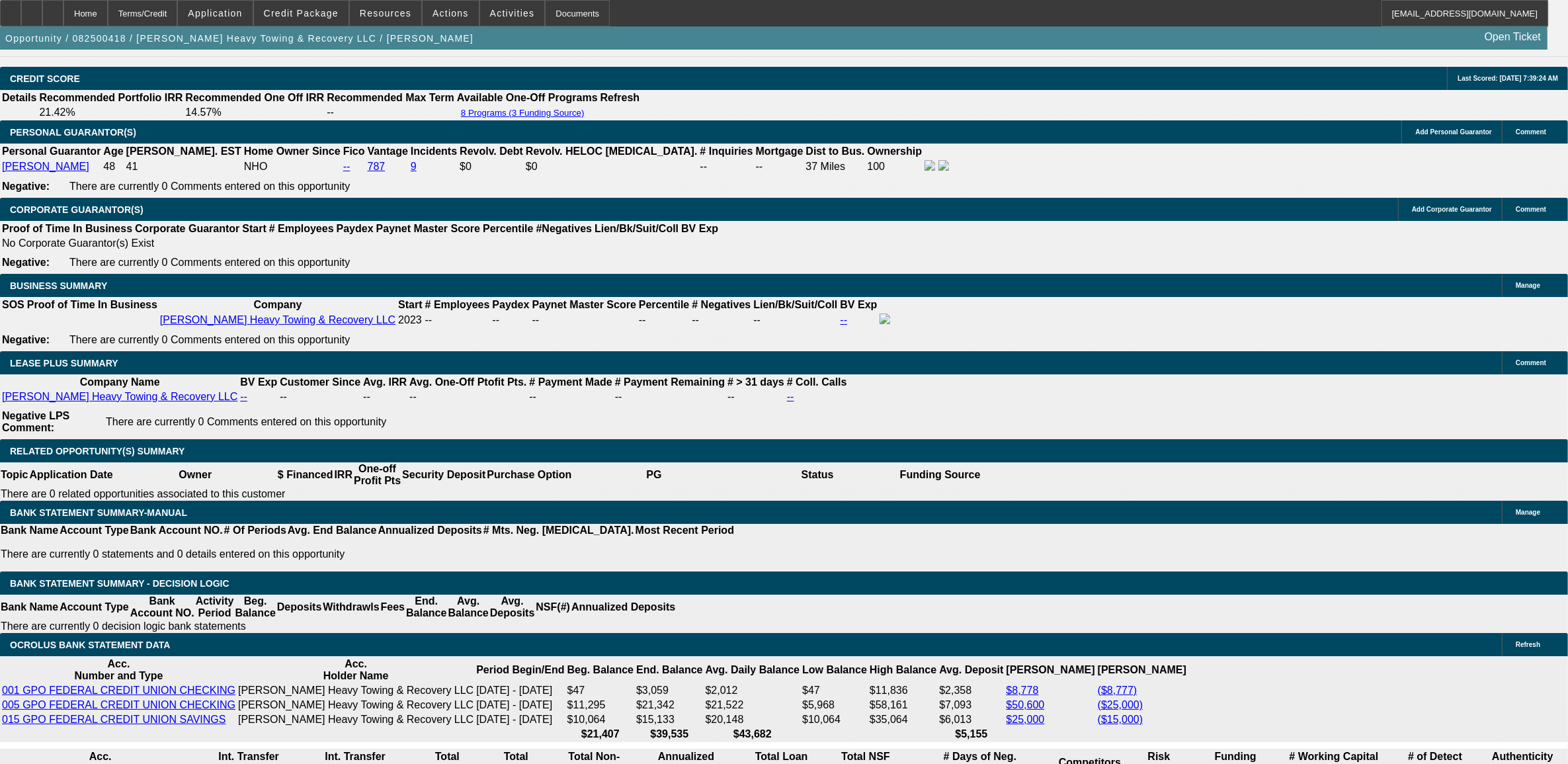
scroll to position [1984, 0]
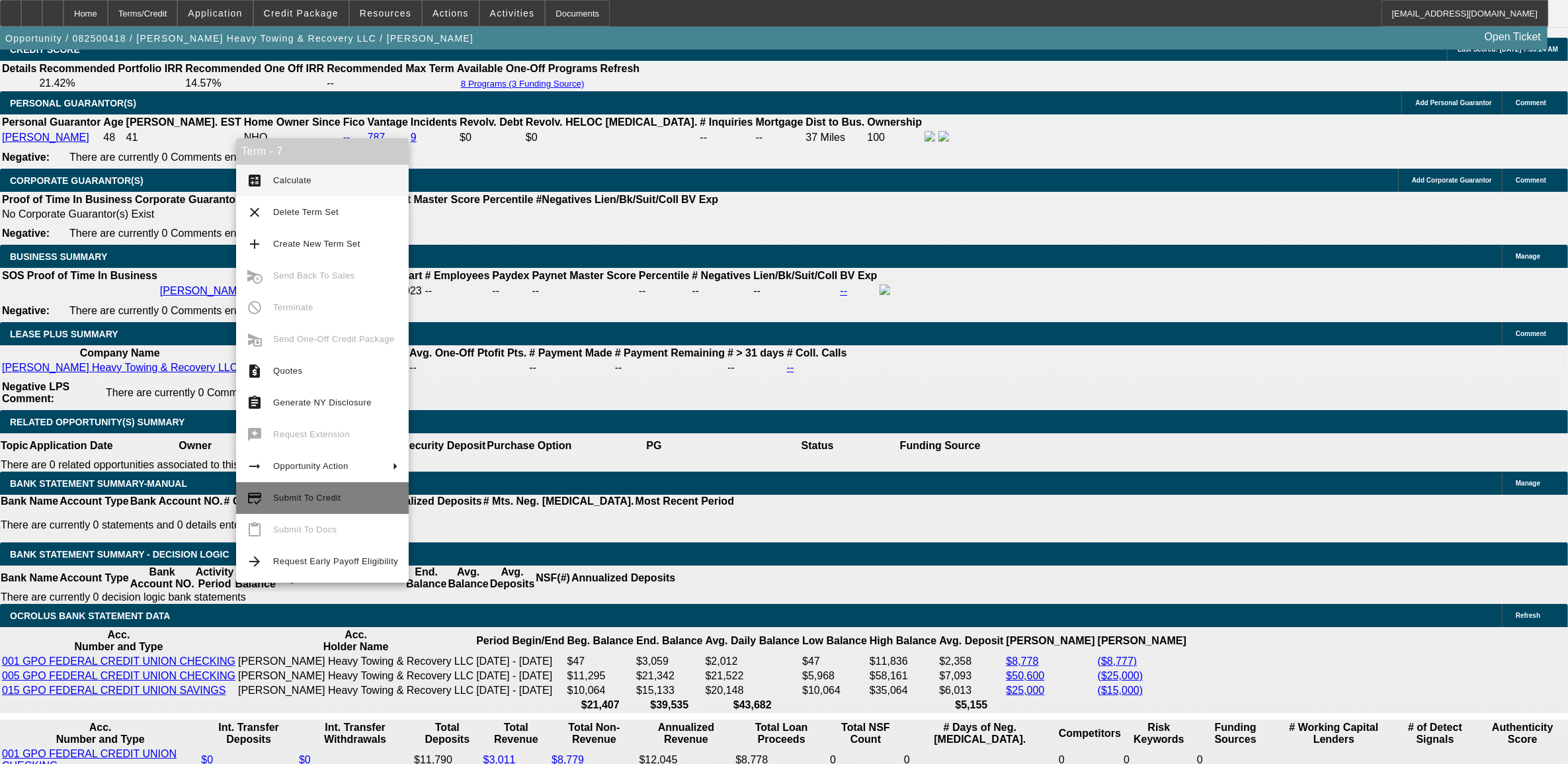
click at [293, 490] on span "Submit To Credit" at bounding box center [335, 497] width 125 height 16
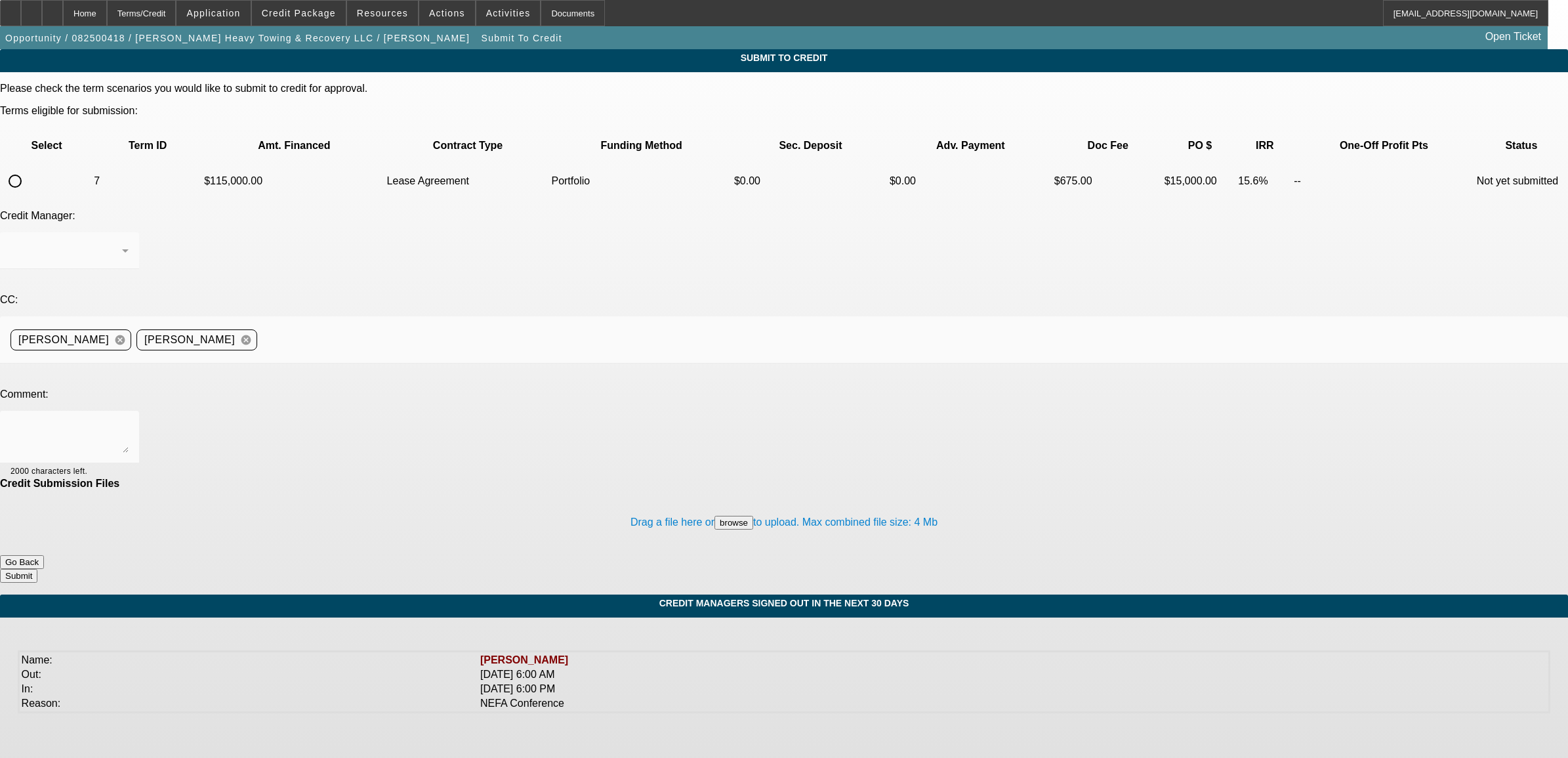
click at [28, 168] on input "radio" at bounding box center [15, 181] width 27 height 27
click at [122, 243] on div "Arida, George" at bounding box center [66, 250] width 111 height 16
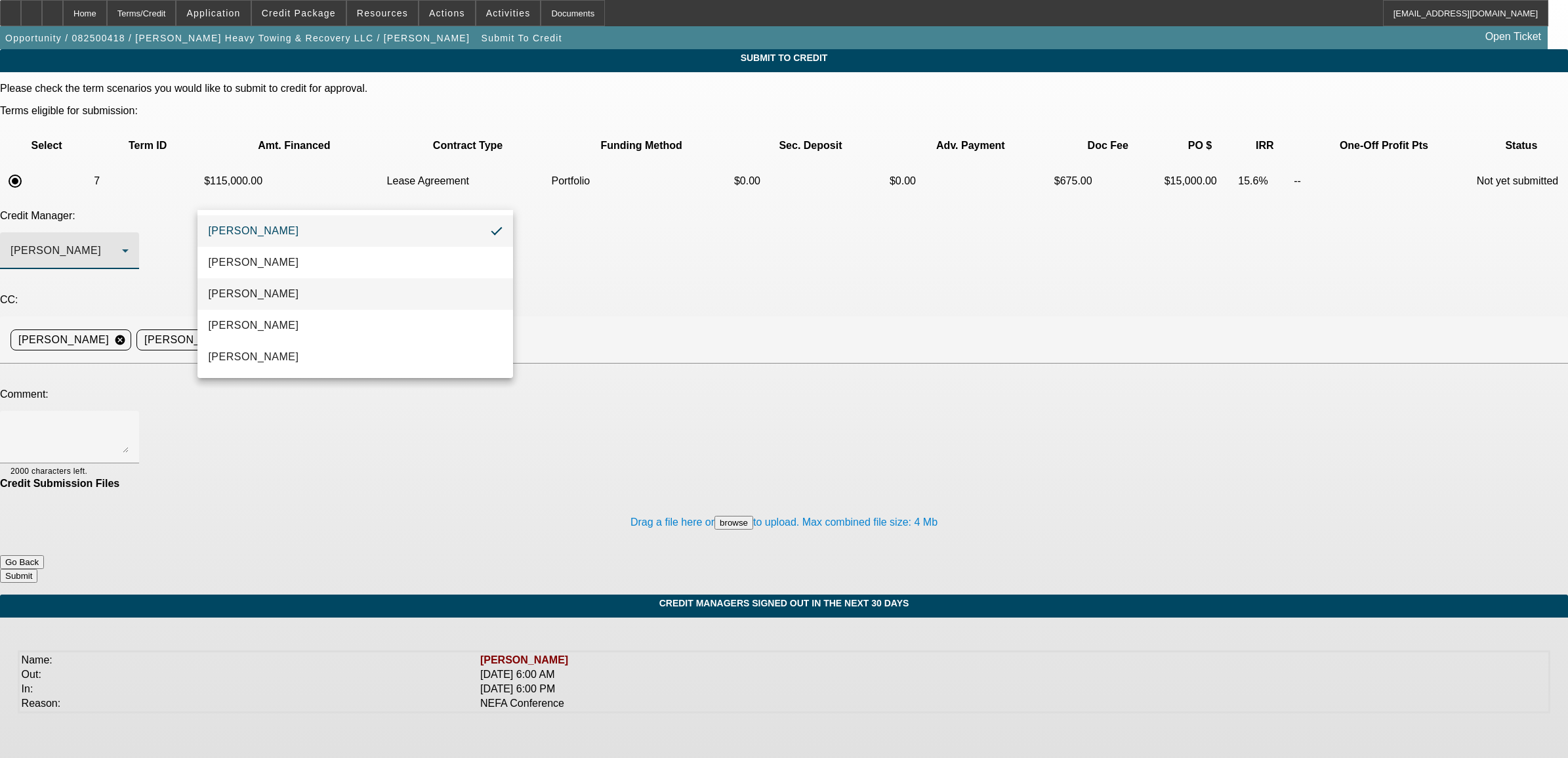
click at [280, 282] on mat-option "[PERSON_NAME]" at bounding box center [355, 294] width 315 height 32
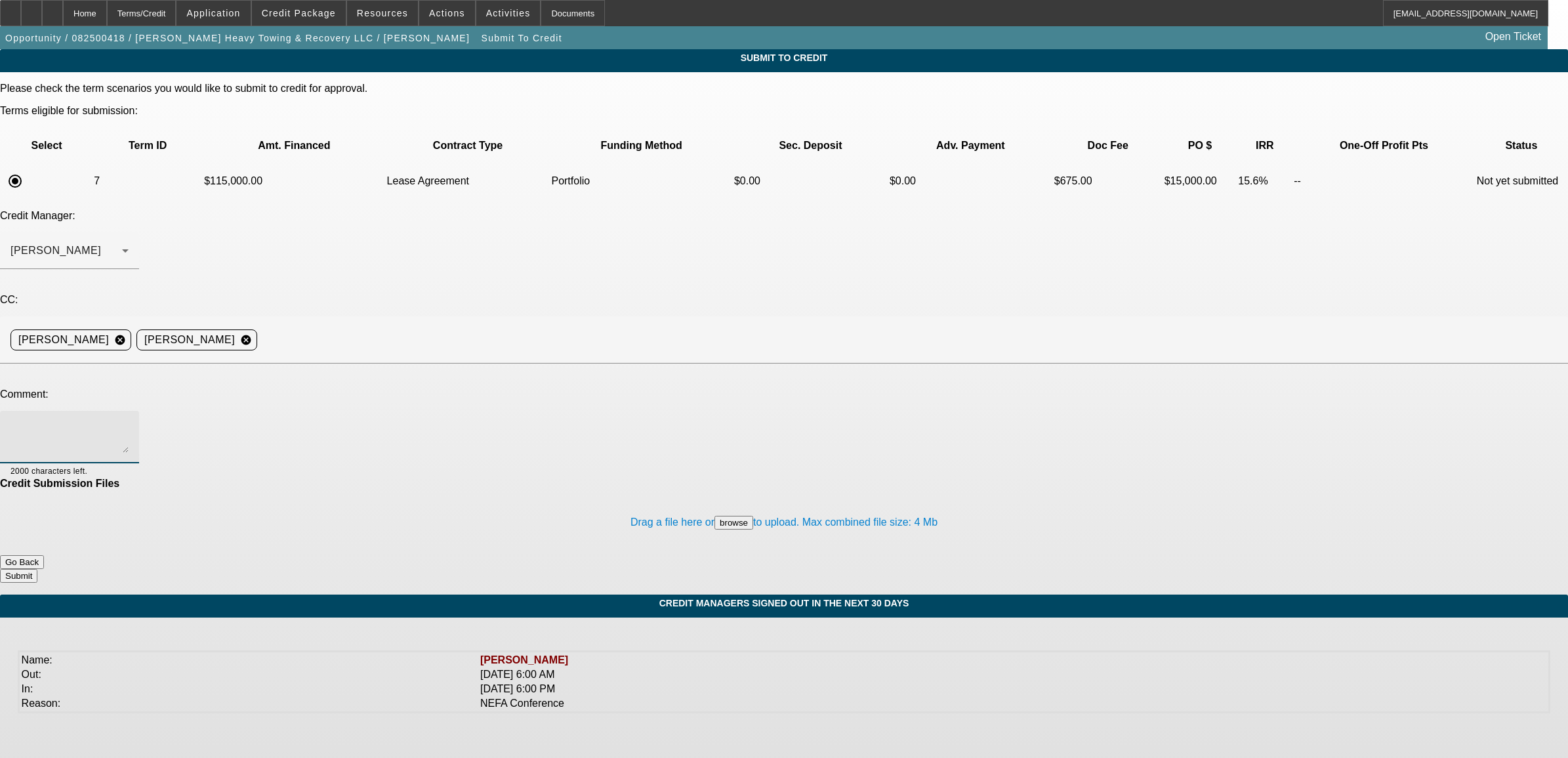
click at [129, 421] on textarea at bounding box center [70, 437] width 118 height 32
click at [129, 421] on textarea "Michael, please review contingent to VIN and mileage (customer is trying to con…" at bounding box center [70, 437] width 118 height 32
click at [343, 11] on span at bounding box center [299, 14] width 94 height 32
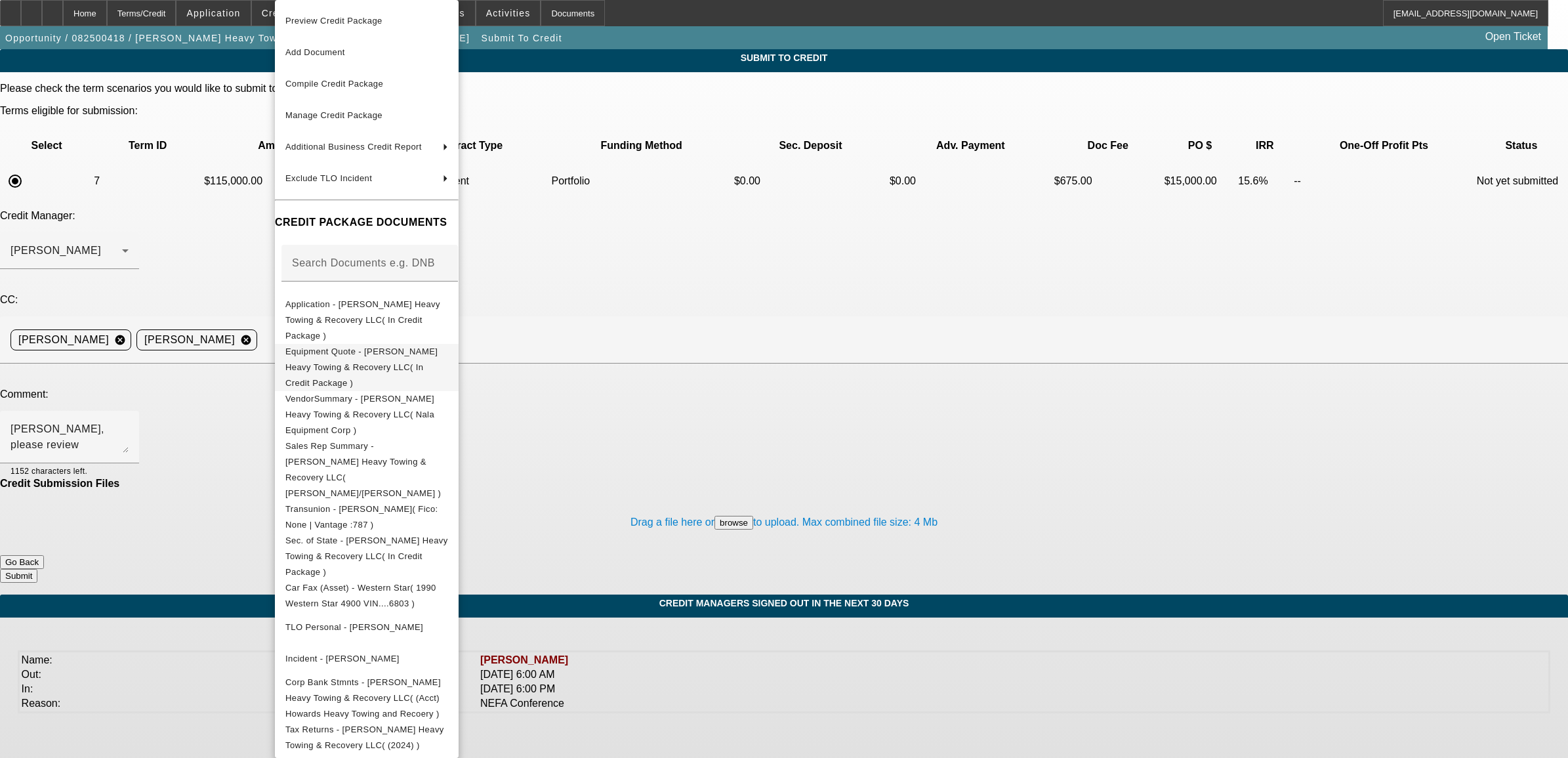
click at [374, 345] on span "Equipment Quote - Howard's Heavy Towing & Recovery LLC( In Credit Package )" at bounding box center [367, 368] width 163 height 47
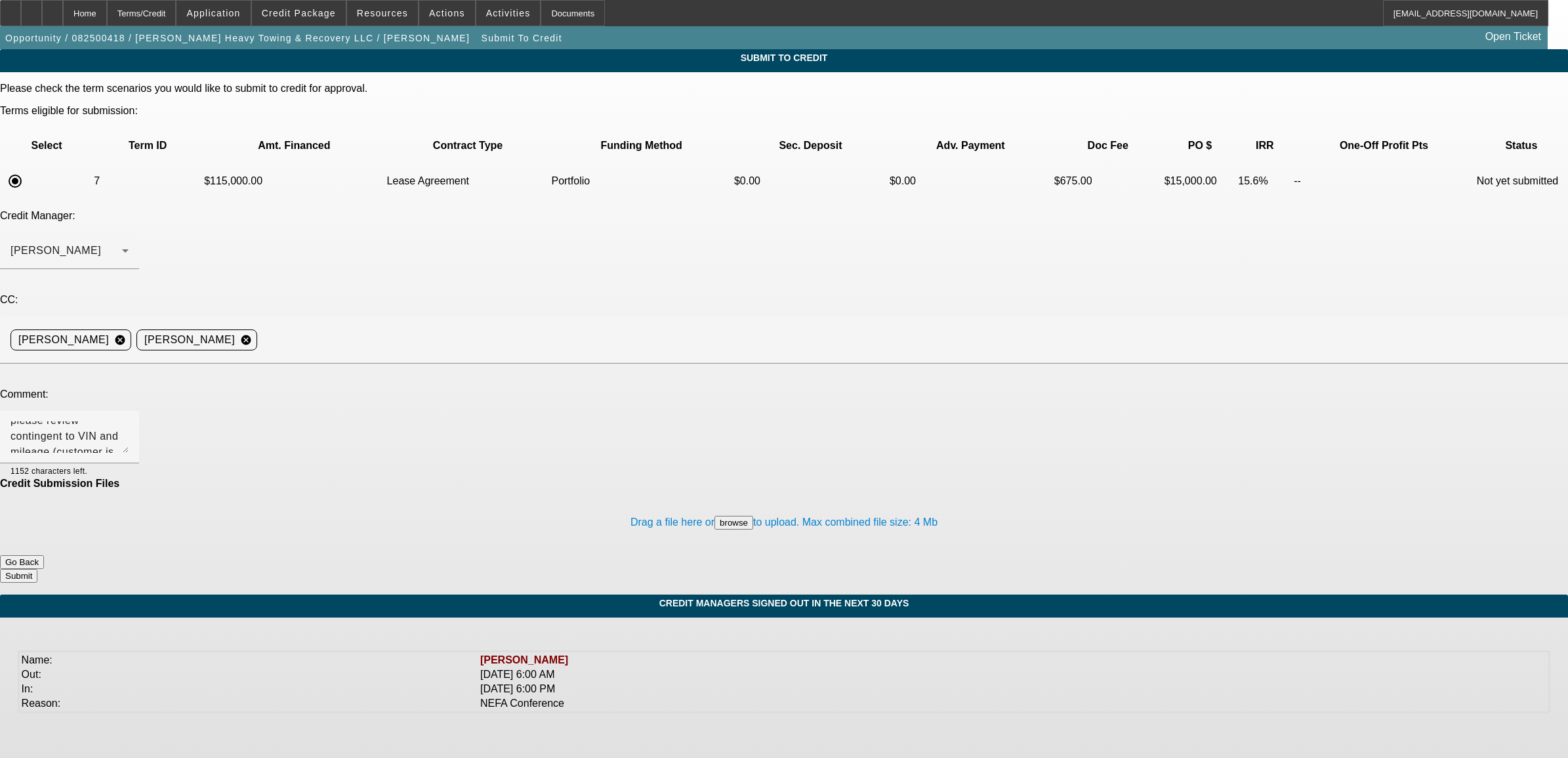
scroll to position [46, 0]
click at [129, 421] on textarea "Michael, please review contingent to VIN and mileage (customer is trying to con…" at bounding box center [70, 437] width 118 height 32
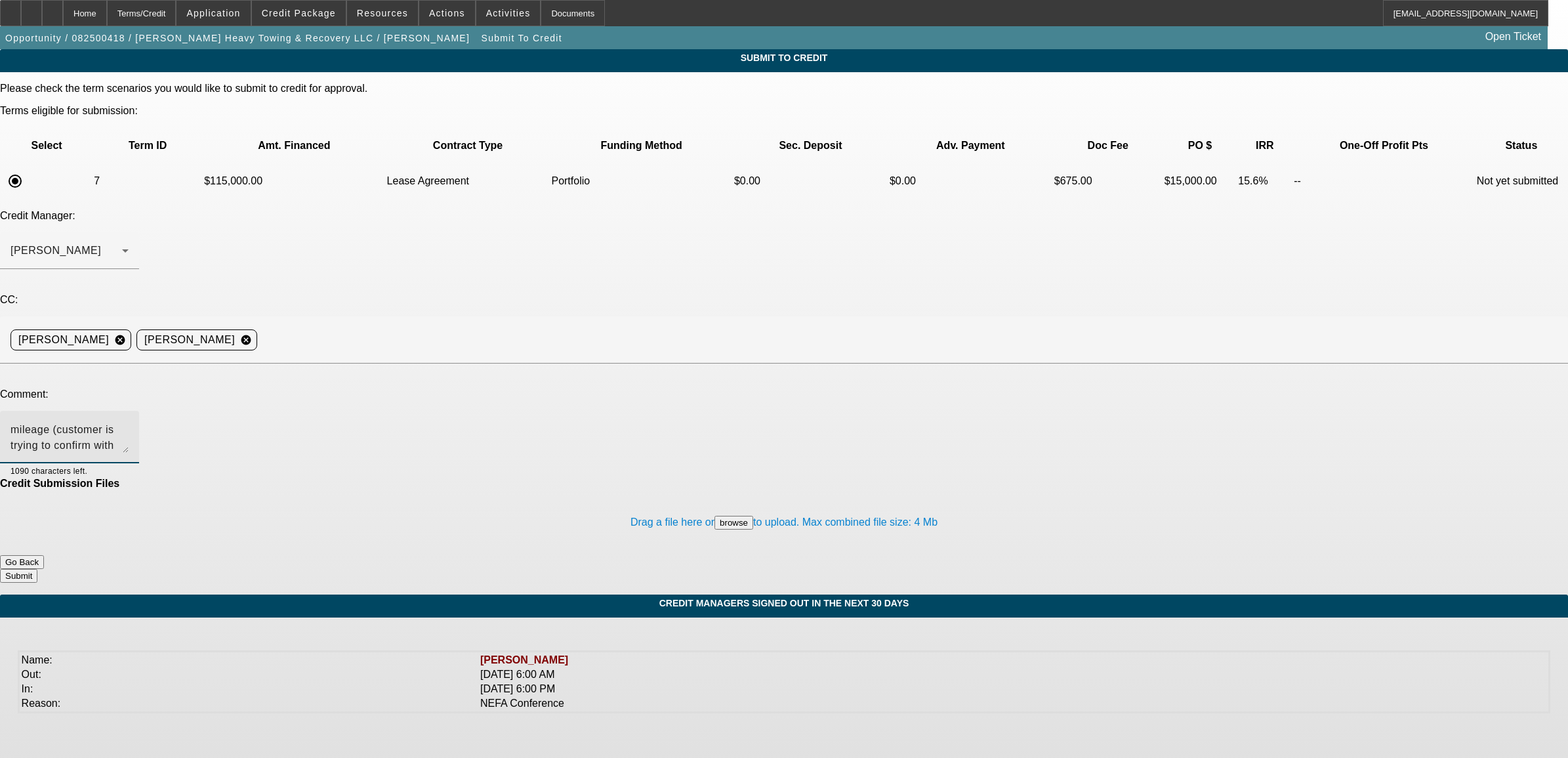
click at [129, 421] on textarea "Michael, please review contingent to VIN and mileage (customer is trying to con…" at bounding box center [70, 437] width 118 height 32
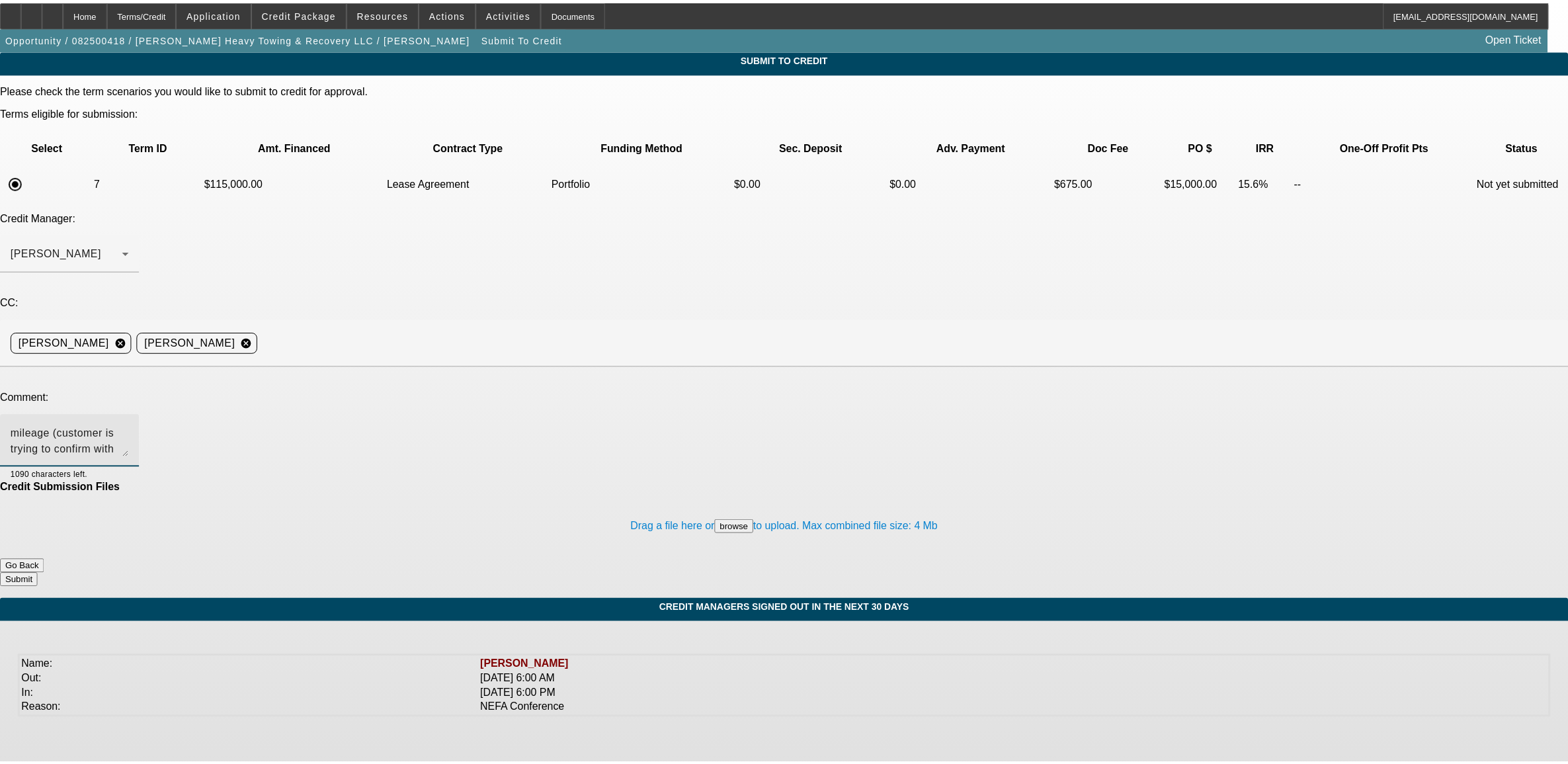
scroll to position [47, 0]
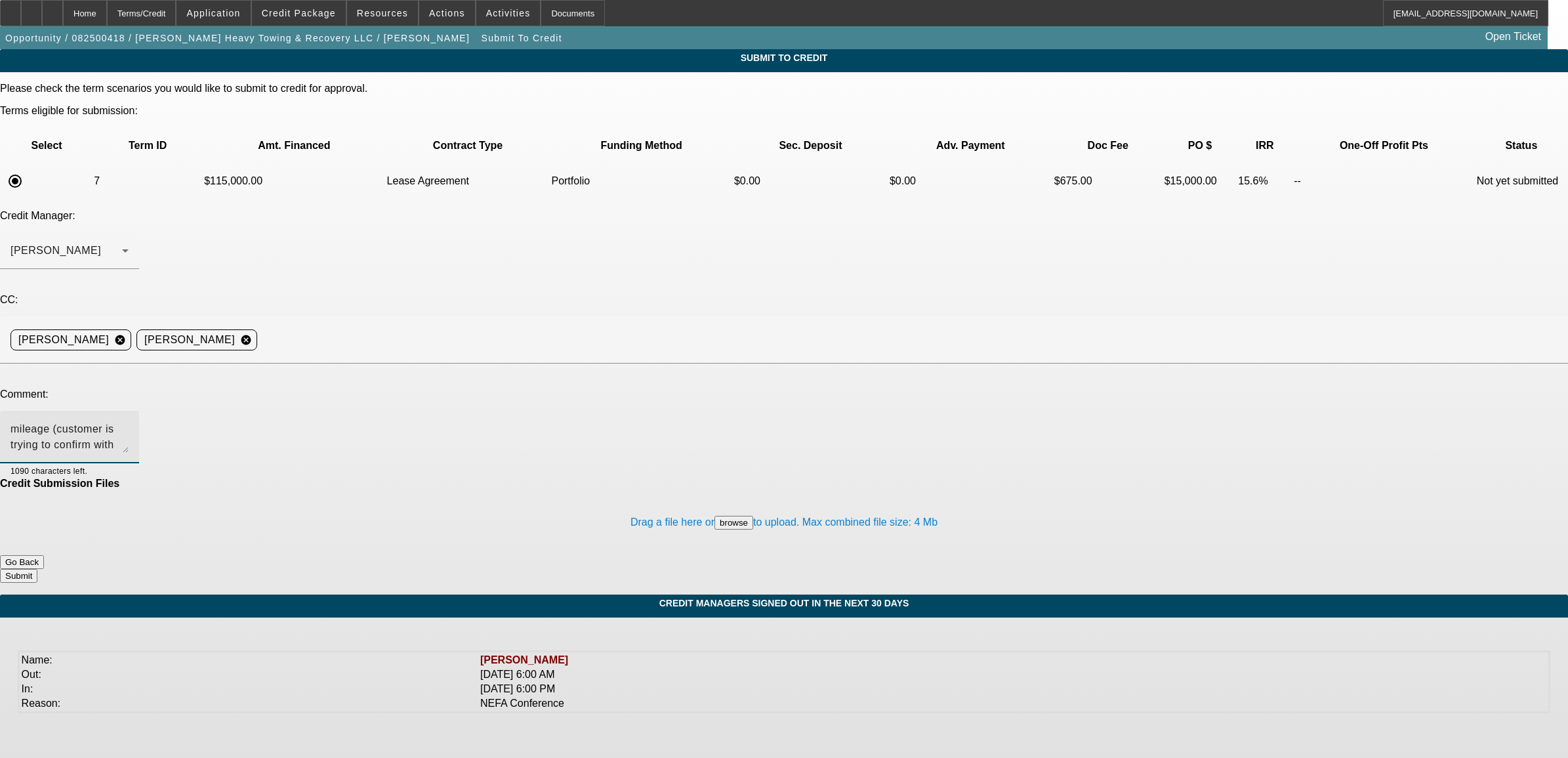
click at [129, 421] on textarea "Michael, please review contingent to VIN and mileage (customer is trying to con…" at bounding box center [70, 437] width 118 height 32
click at [37, 568] on button "Submit" at bounding box center [18, 575] width 37 height 14
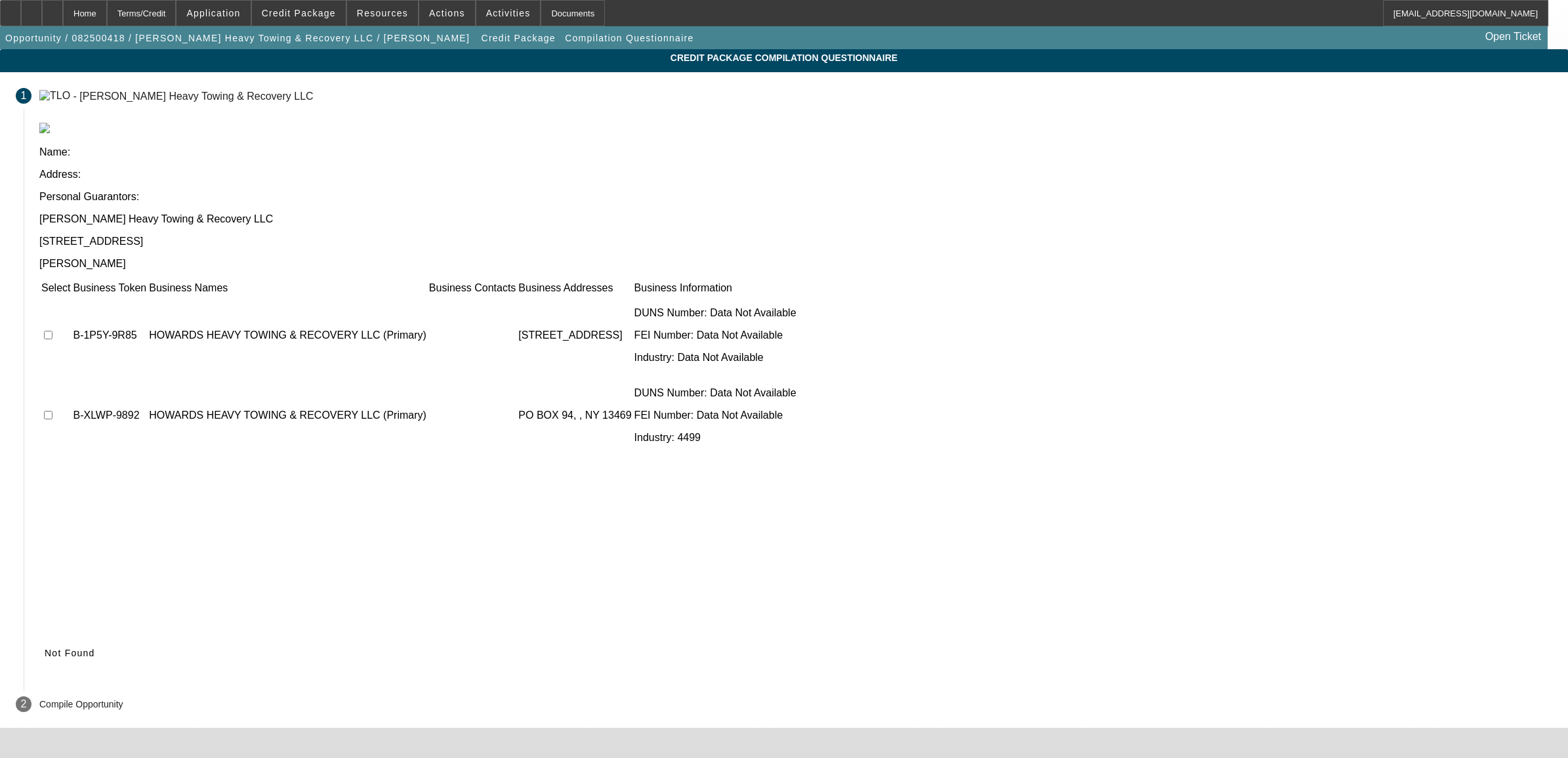
click at [95, 647] on span "Not Found" at bounding box center [70, 653] width 51 height 11
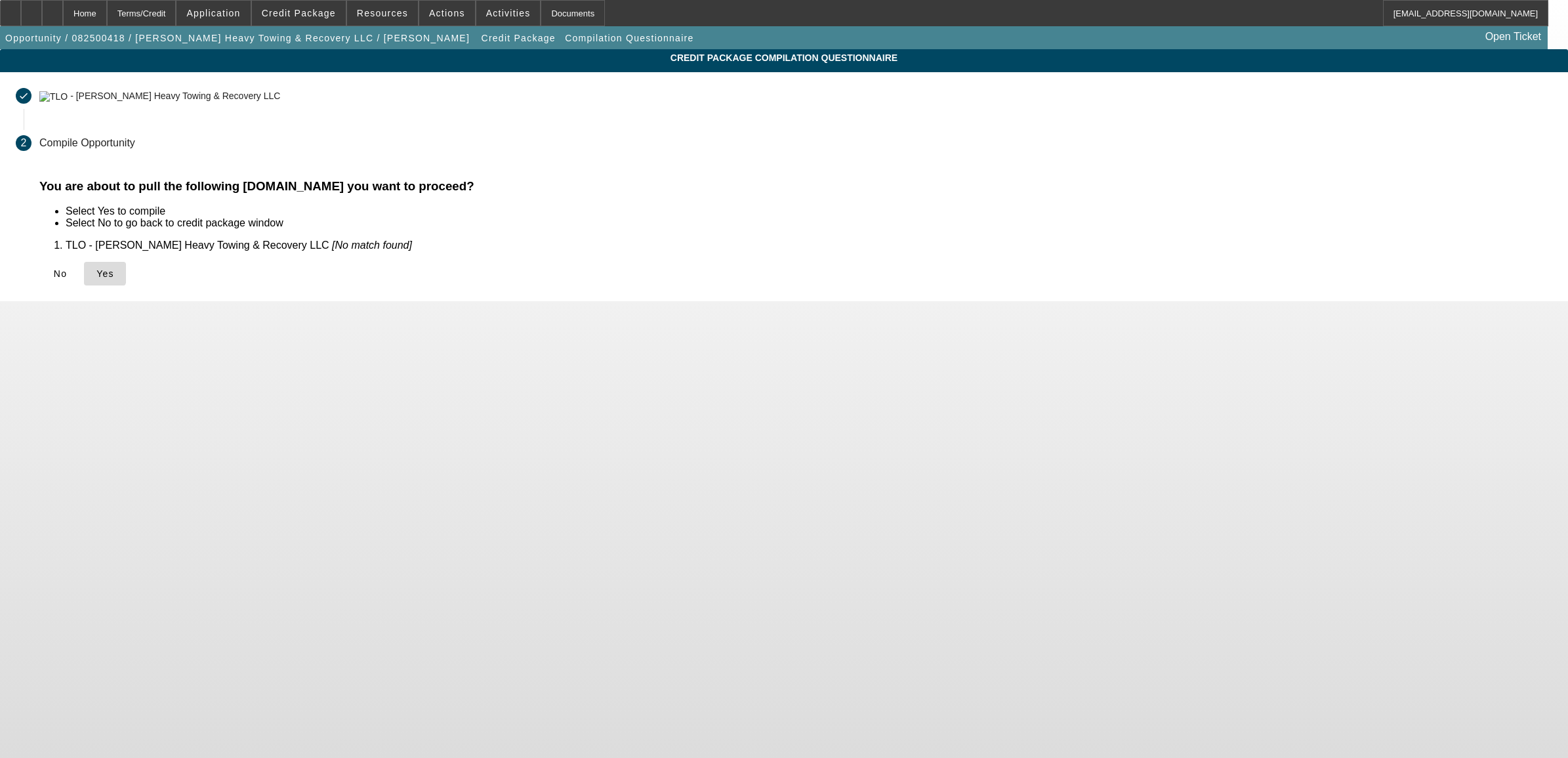
click at [96, 271] on icon at bounding box center [96, 274] width 0 height 11
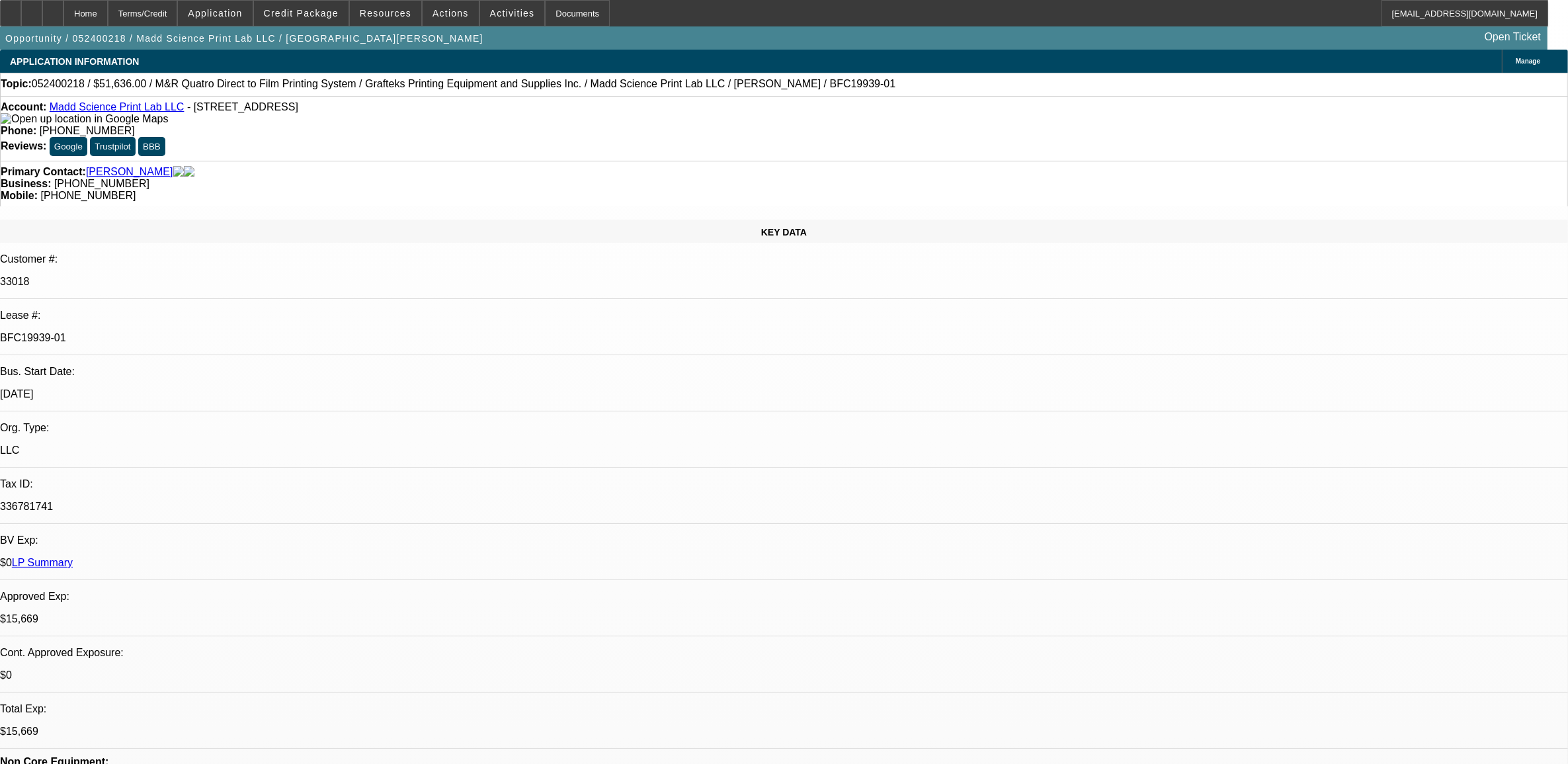
select select "0"
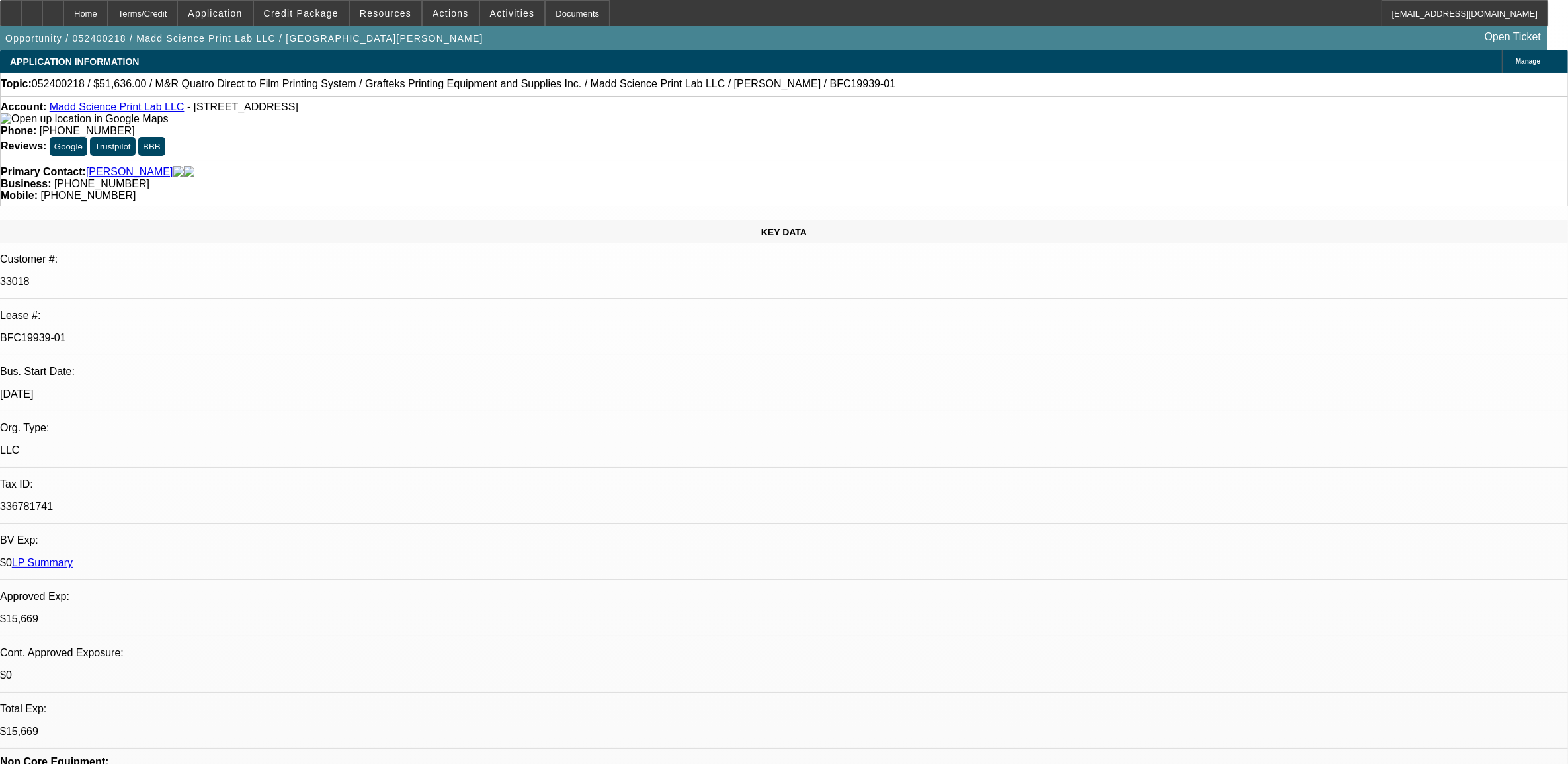
select select "0"
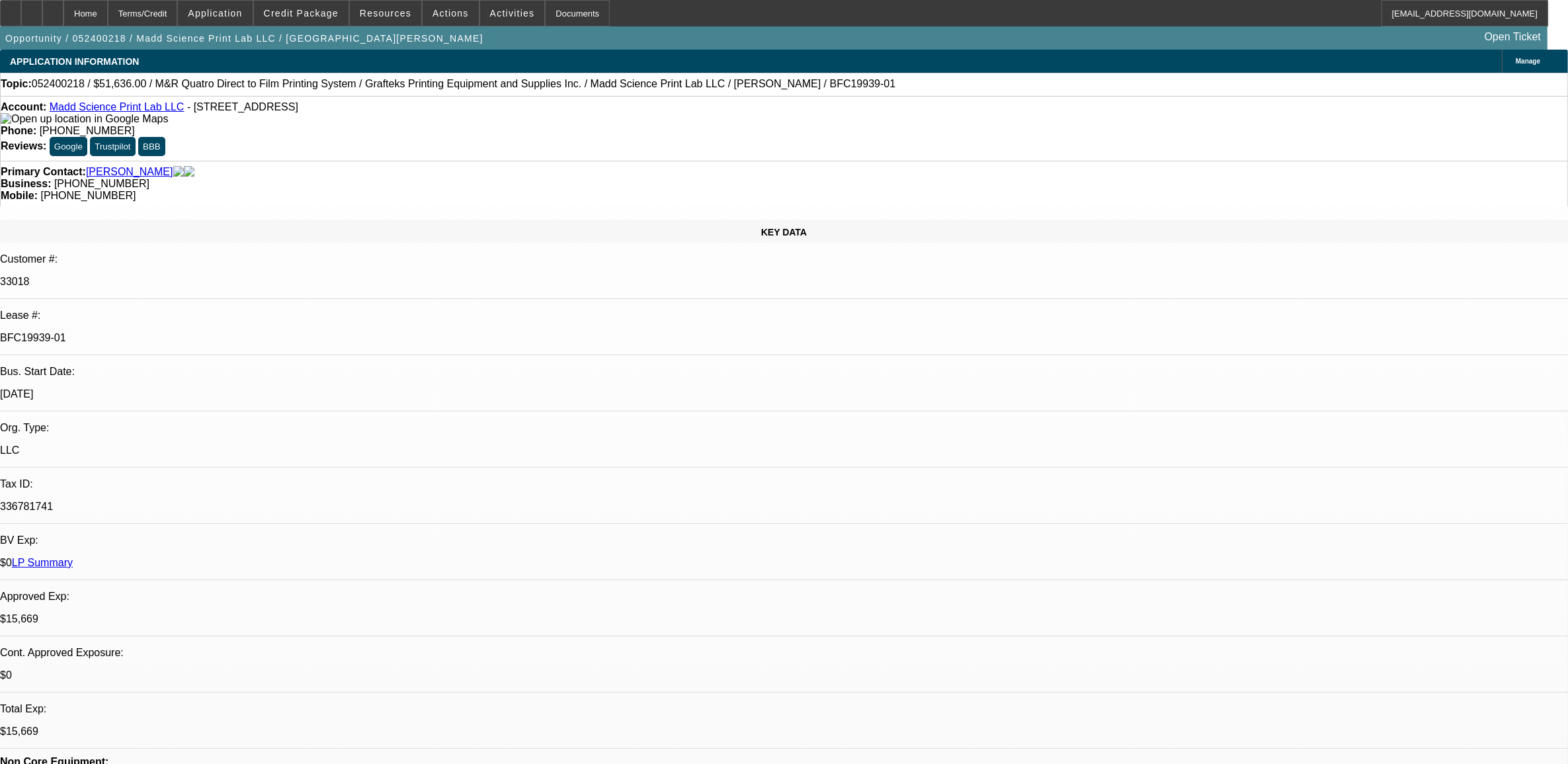
select select "0"
select select "1"
select select "2"
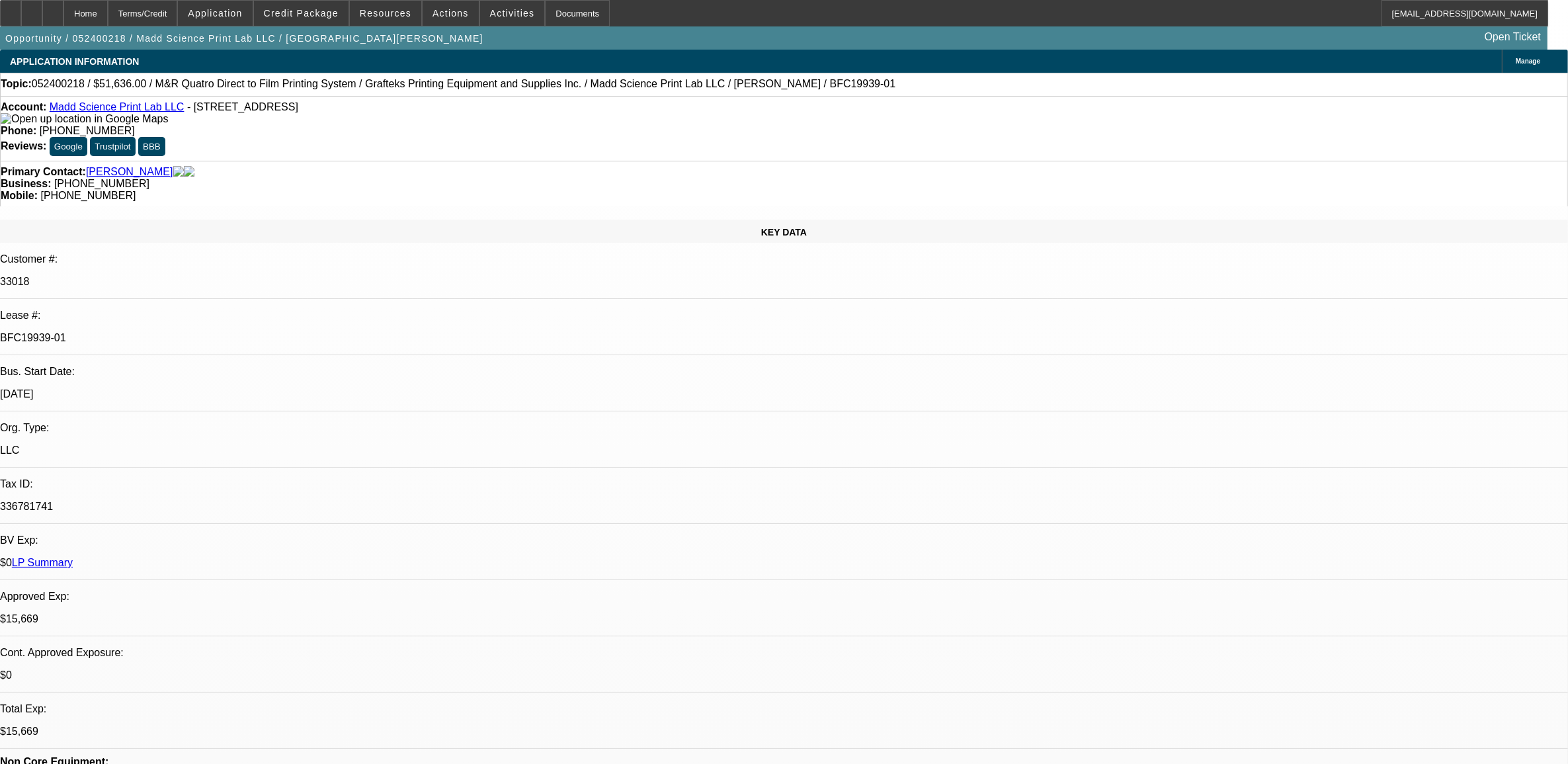
select select "1"
select select "2"
select select "1"
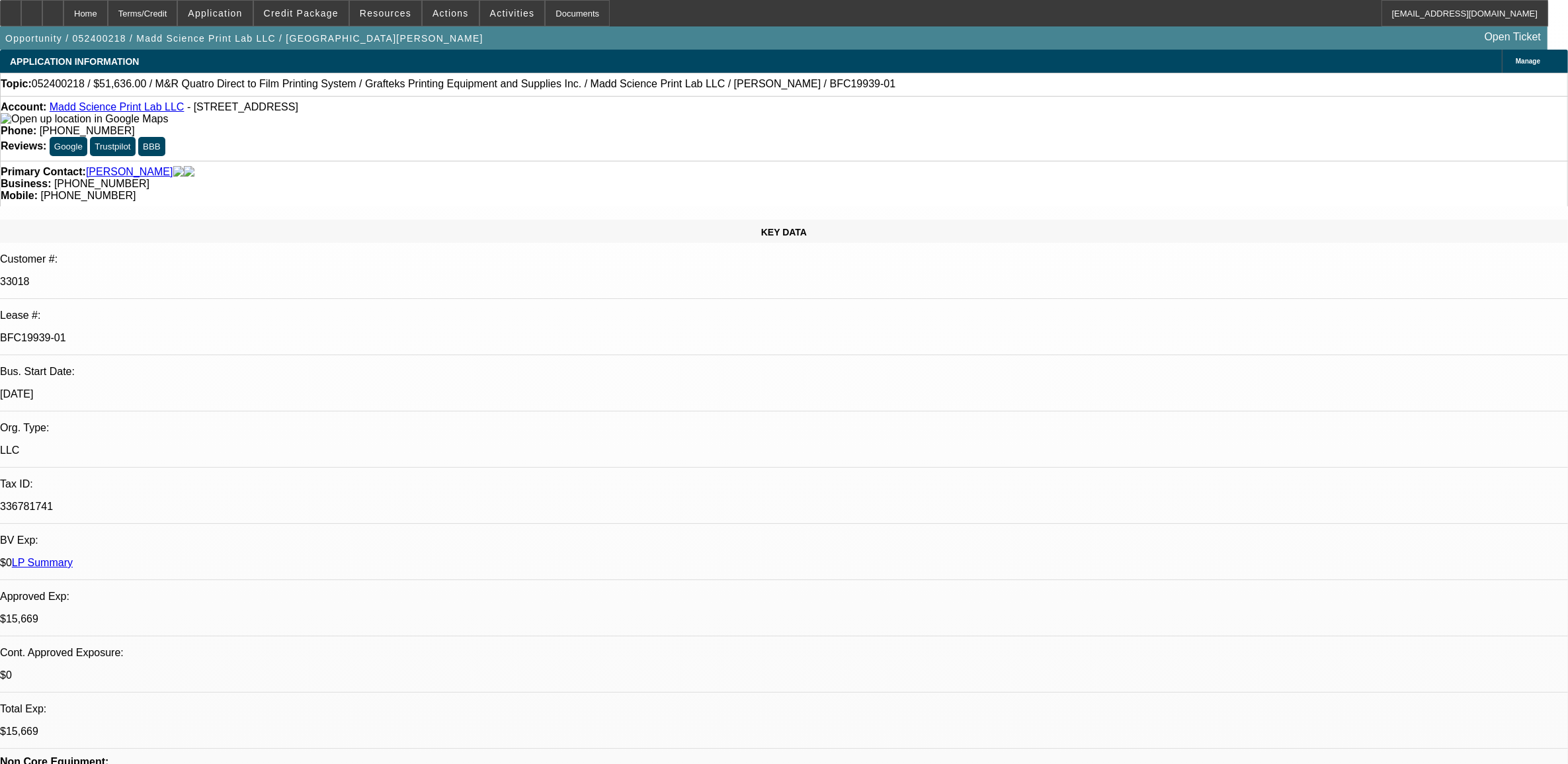
select select "2"
select select "1"
select select "2"
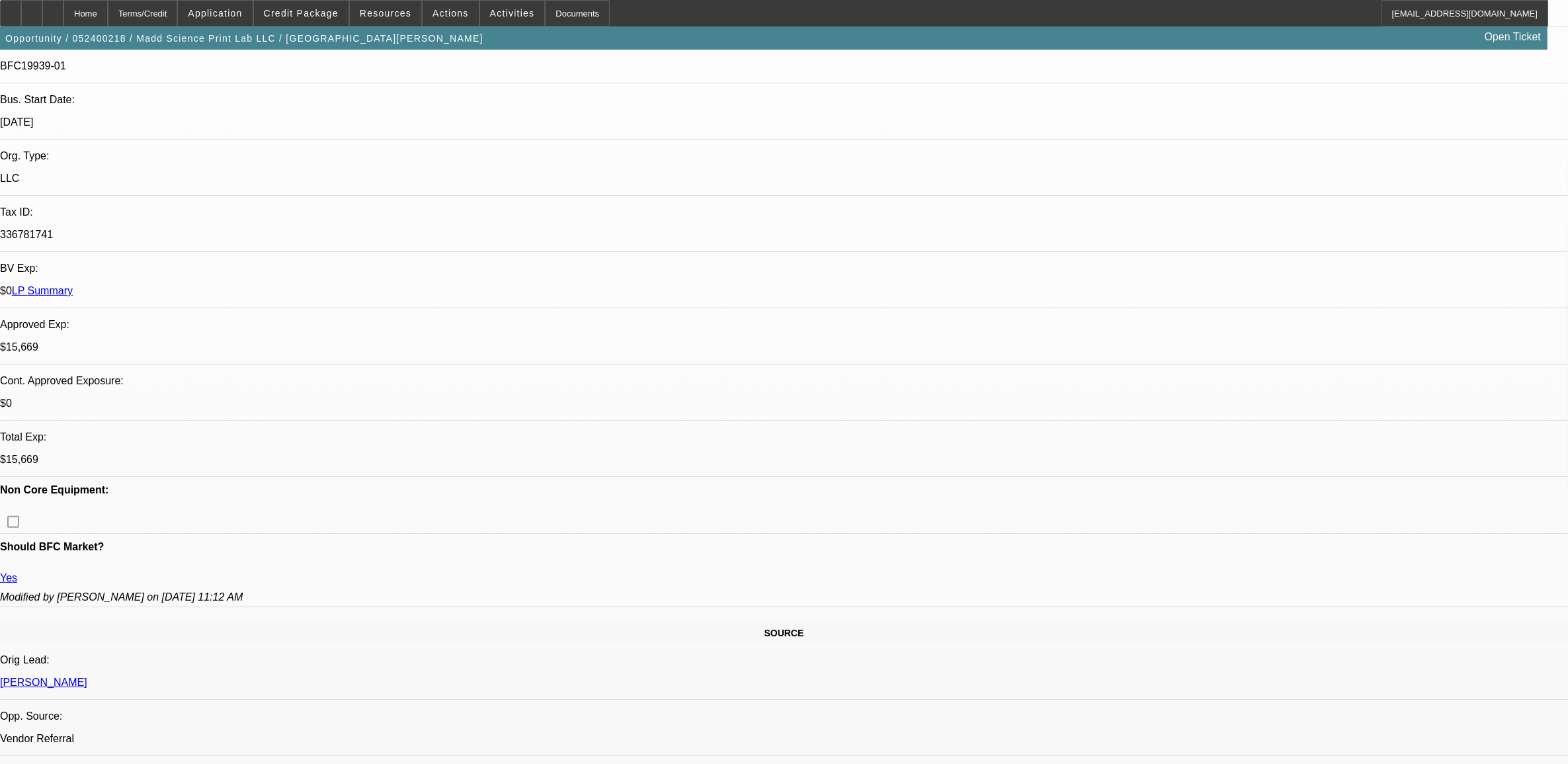
scroll to position [267, 0]
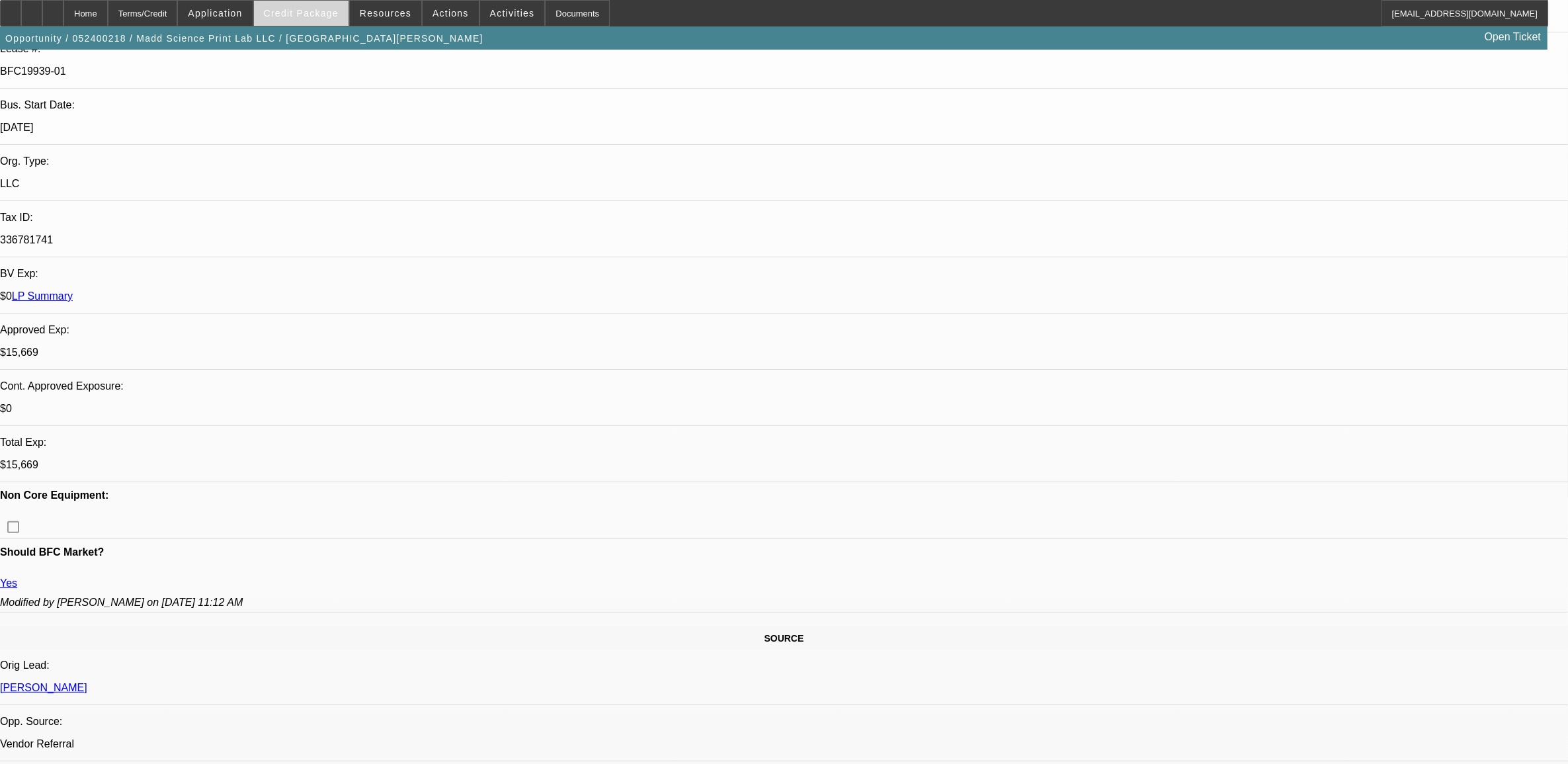
click at [332, 15] on span "Credit Package" at bounding box center [301, 13] width 75 height 11
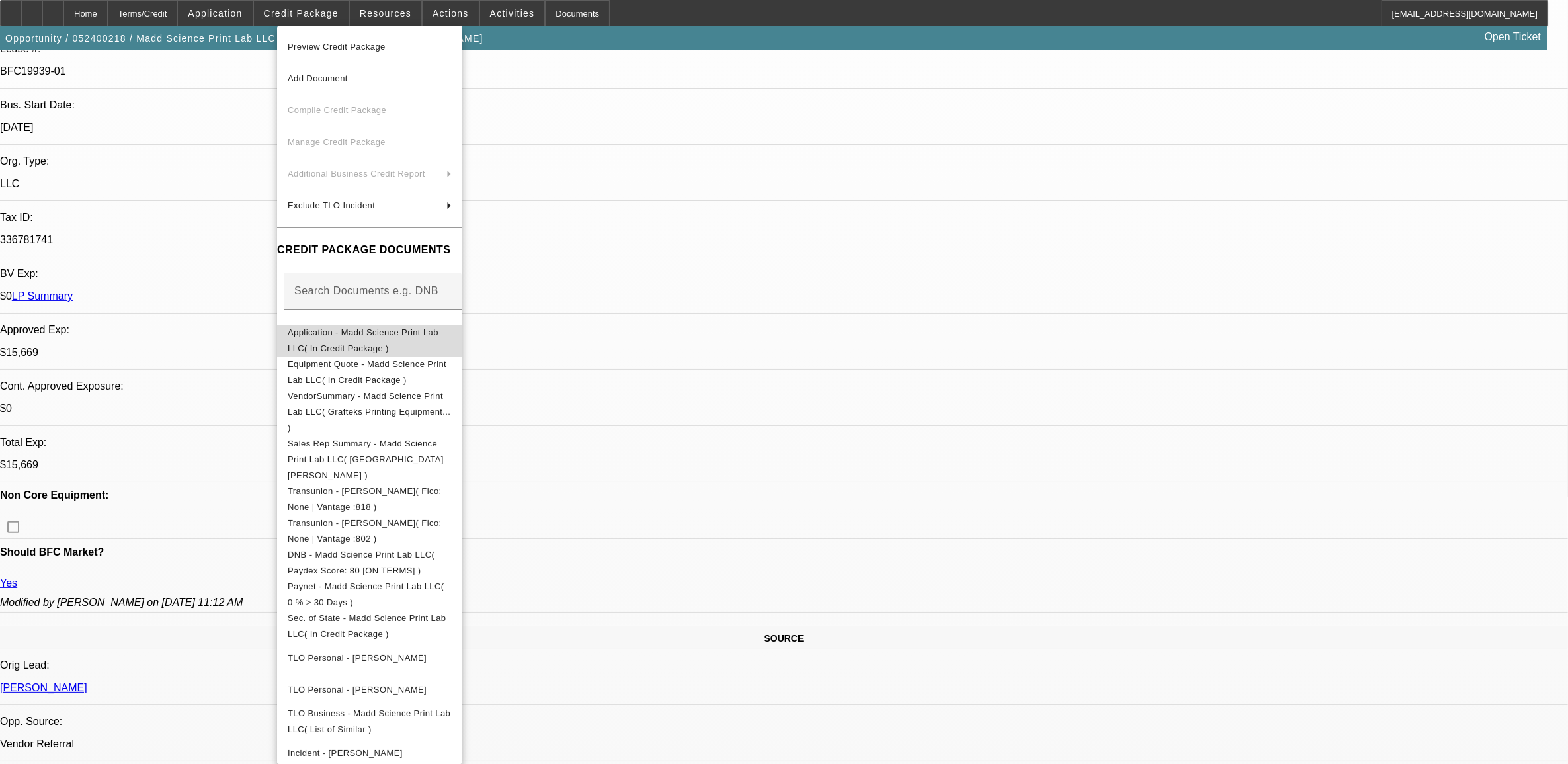
click at [346, 335] on span "Application - Madd Science Print Lab LLC( In Credit Package )" at bounding box center [363, 340] width 151 height 26
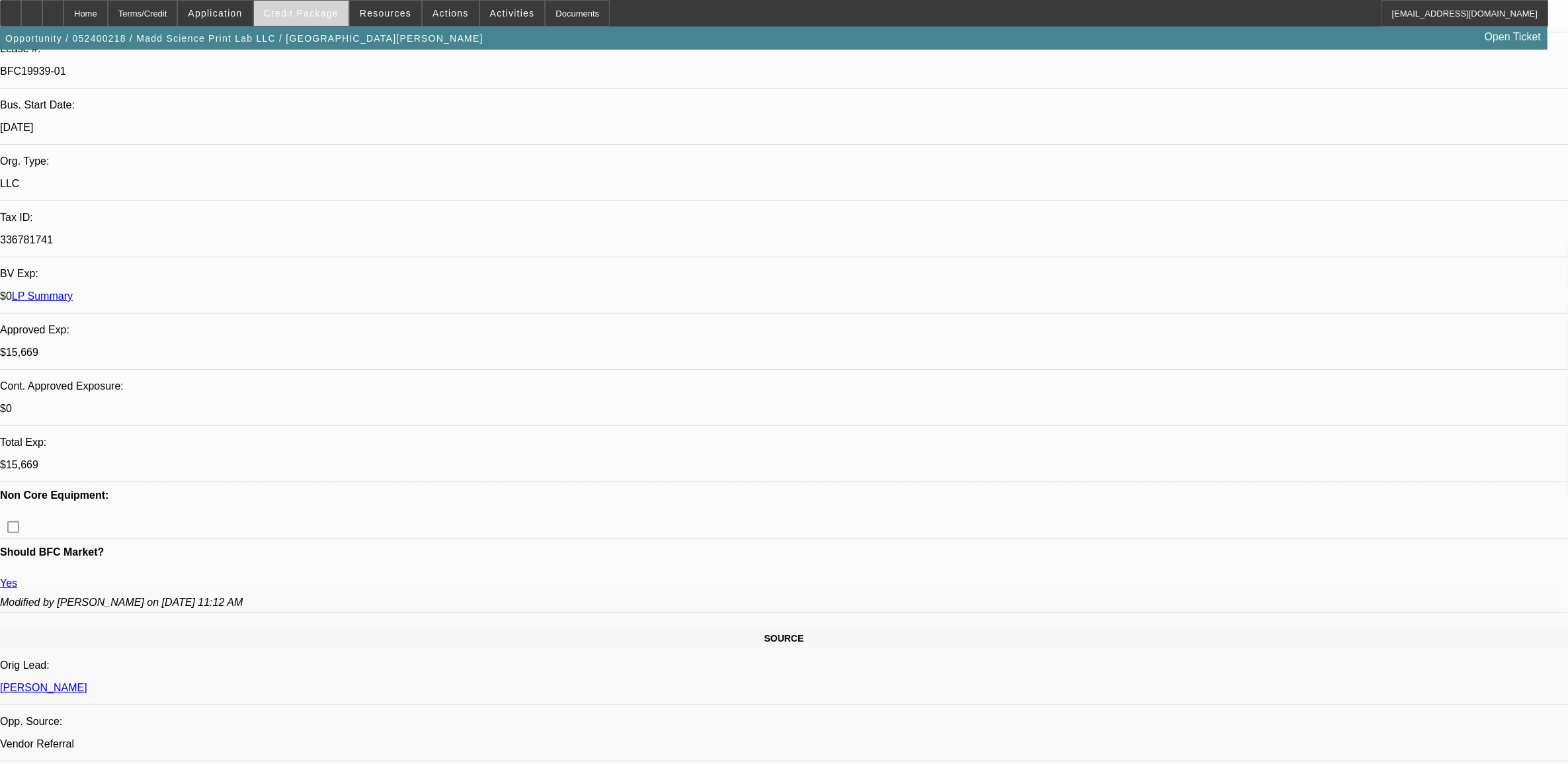
click at [341, 21] on span at bounding box center [301, 14] width 95 height 32
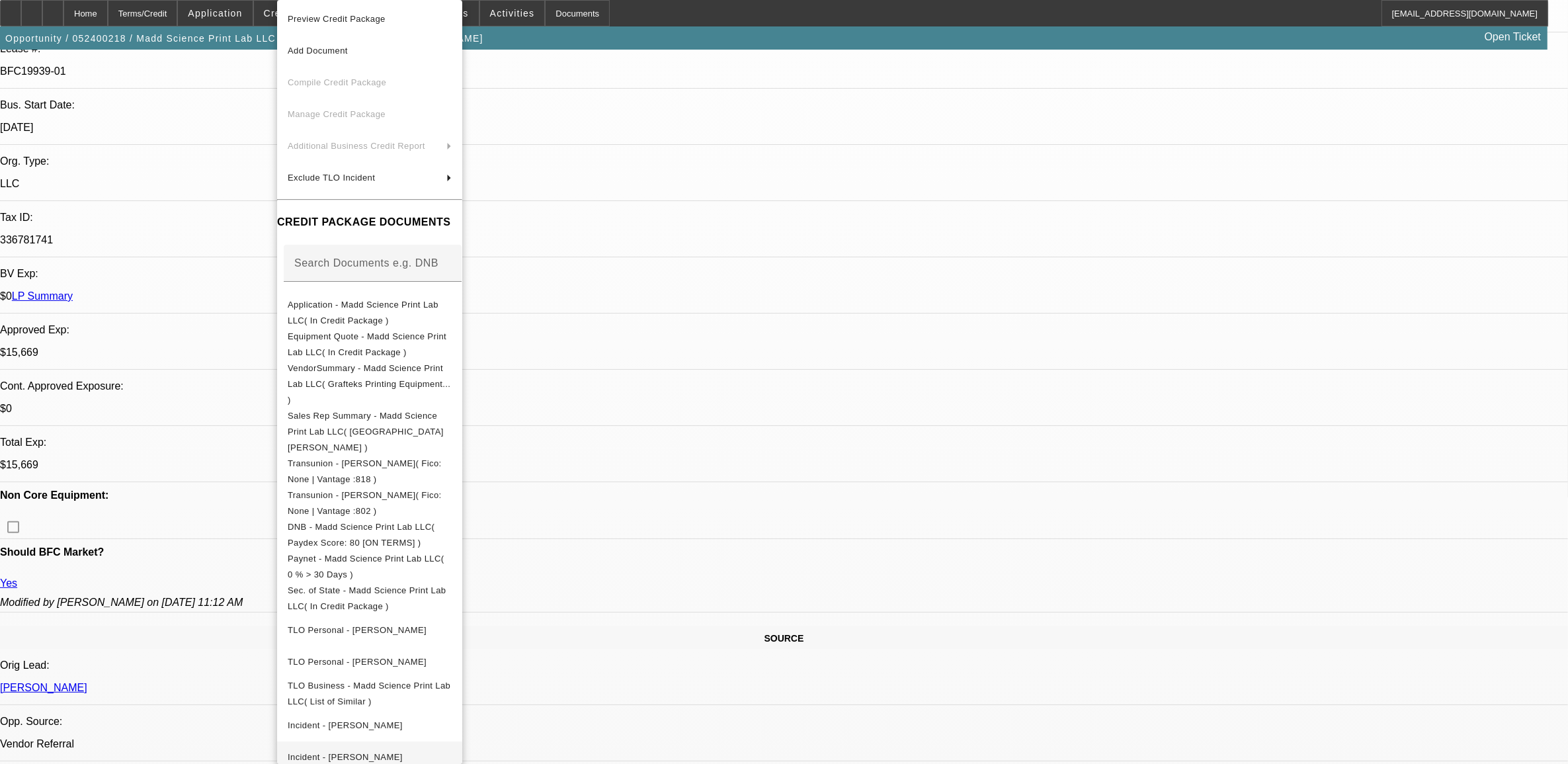
scroll to position [50, 0]
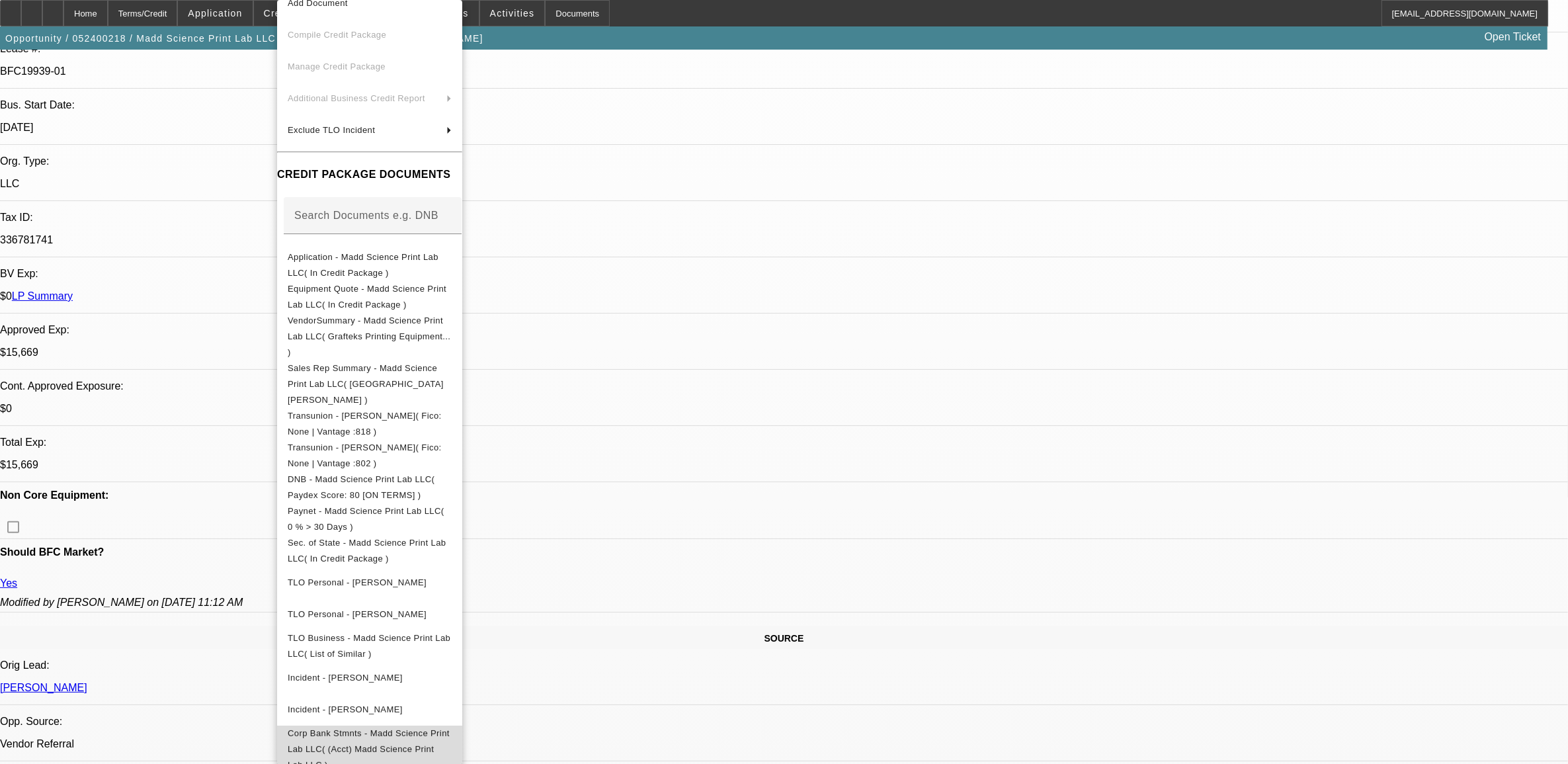
click at [341, 726] on span "Corp Bank Stmnts - Madd Science Print Lab LLC( (Acct) Madd Science Print Lab LL…" at bounding box center [370, 749] width 164 height 47
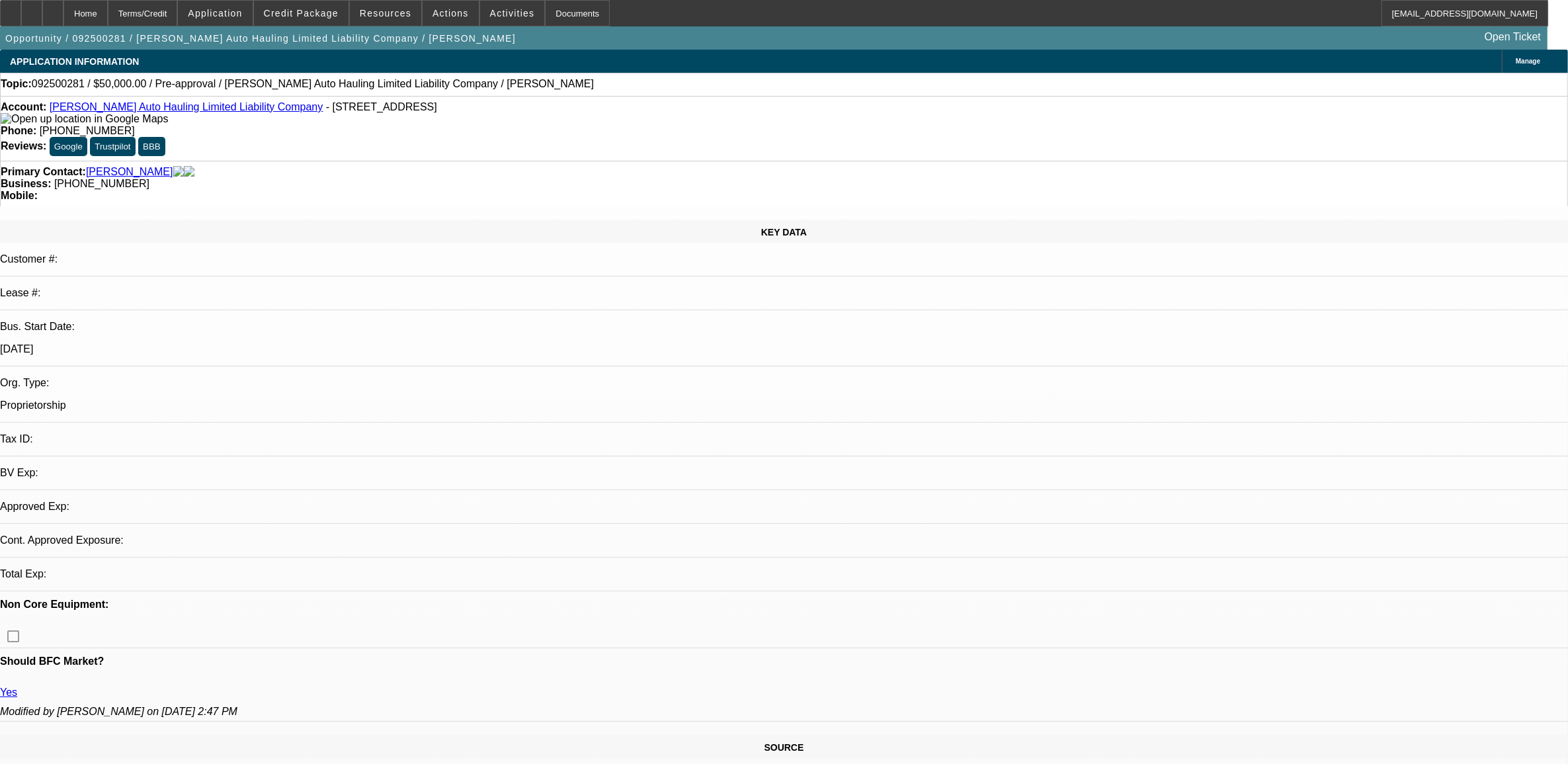
select select "0"
select select "2"
select select "0.1"
select select "4"
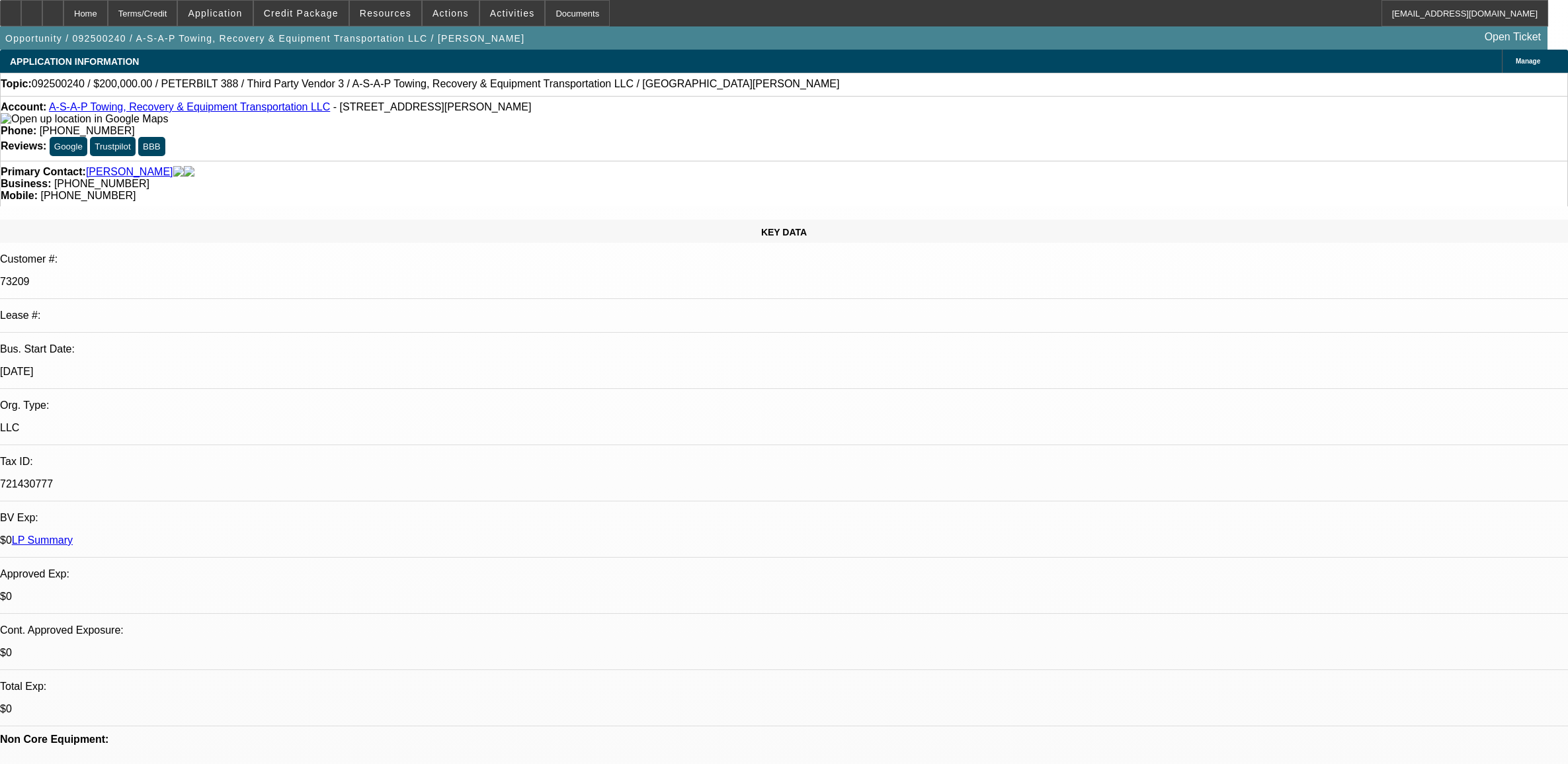
select select "0"
select select "3"
select select "0"
select select "6"
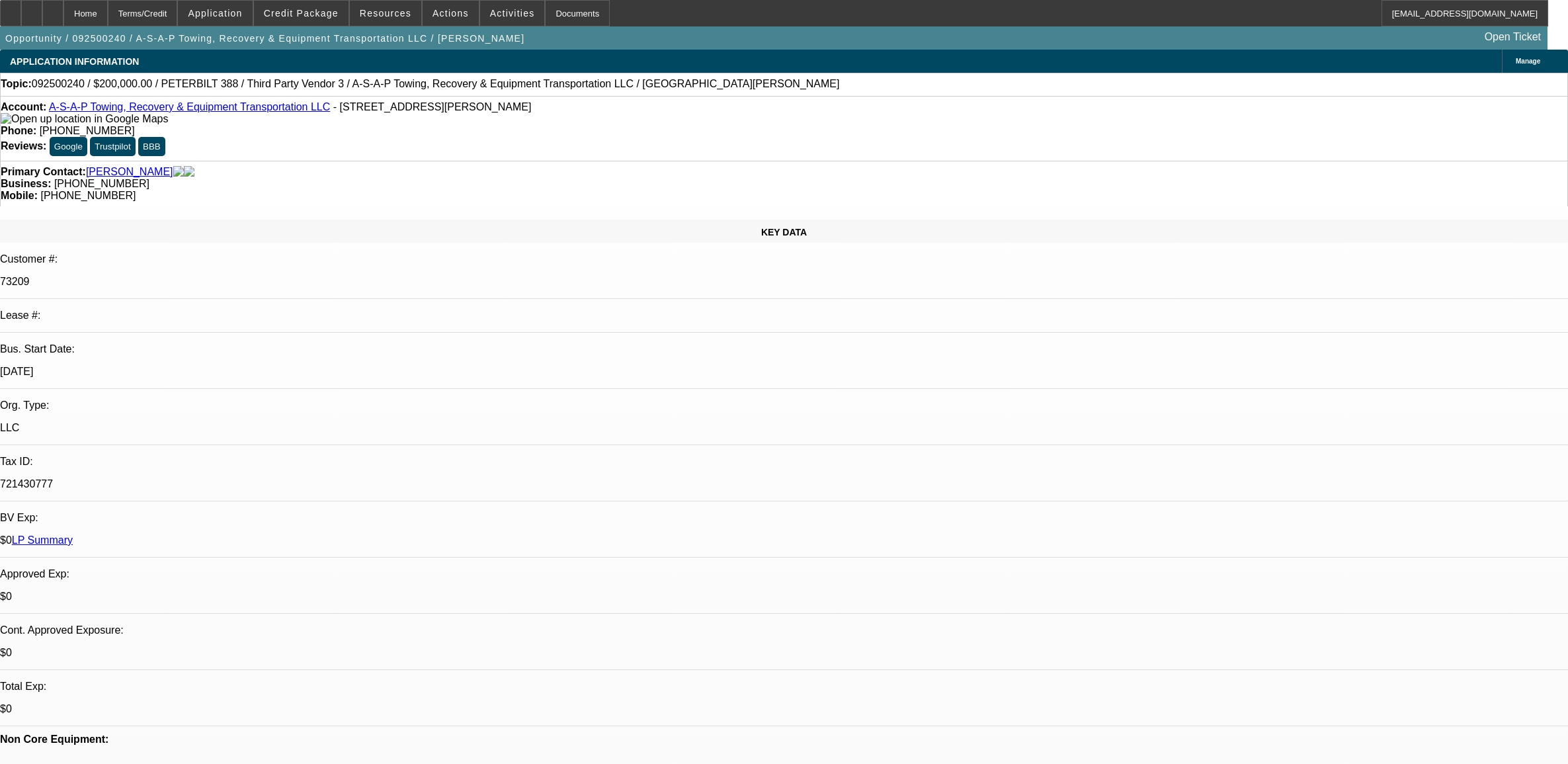
select select "0"
select select "3"
select select "0"
select select "6"
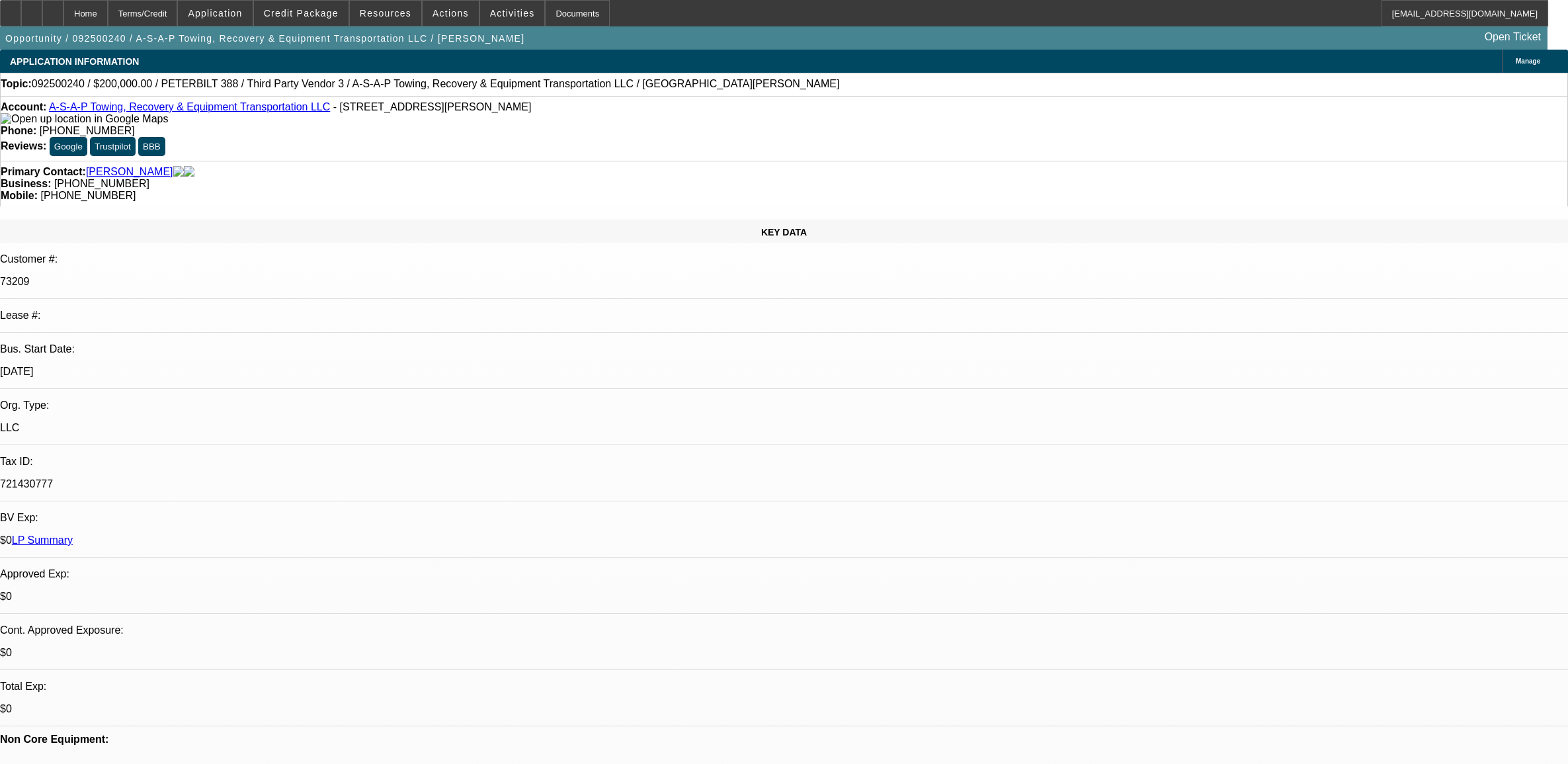
select select "0"
select select "2"
select select "0"
select select "6"
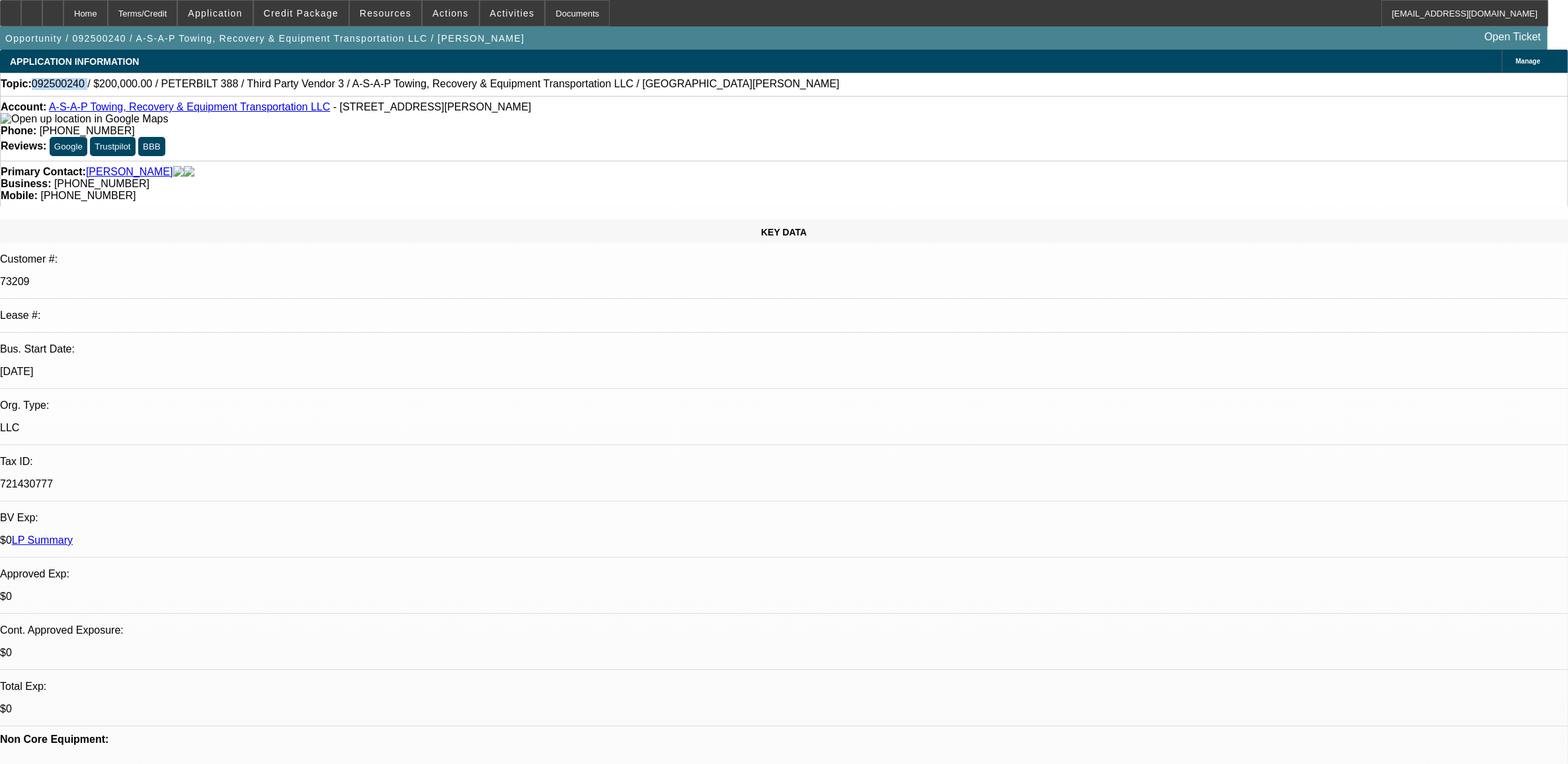
scroll to position [83, 0]
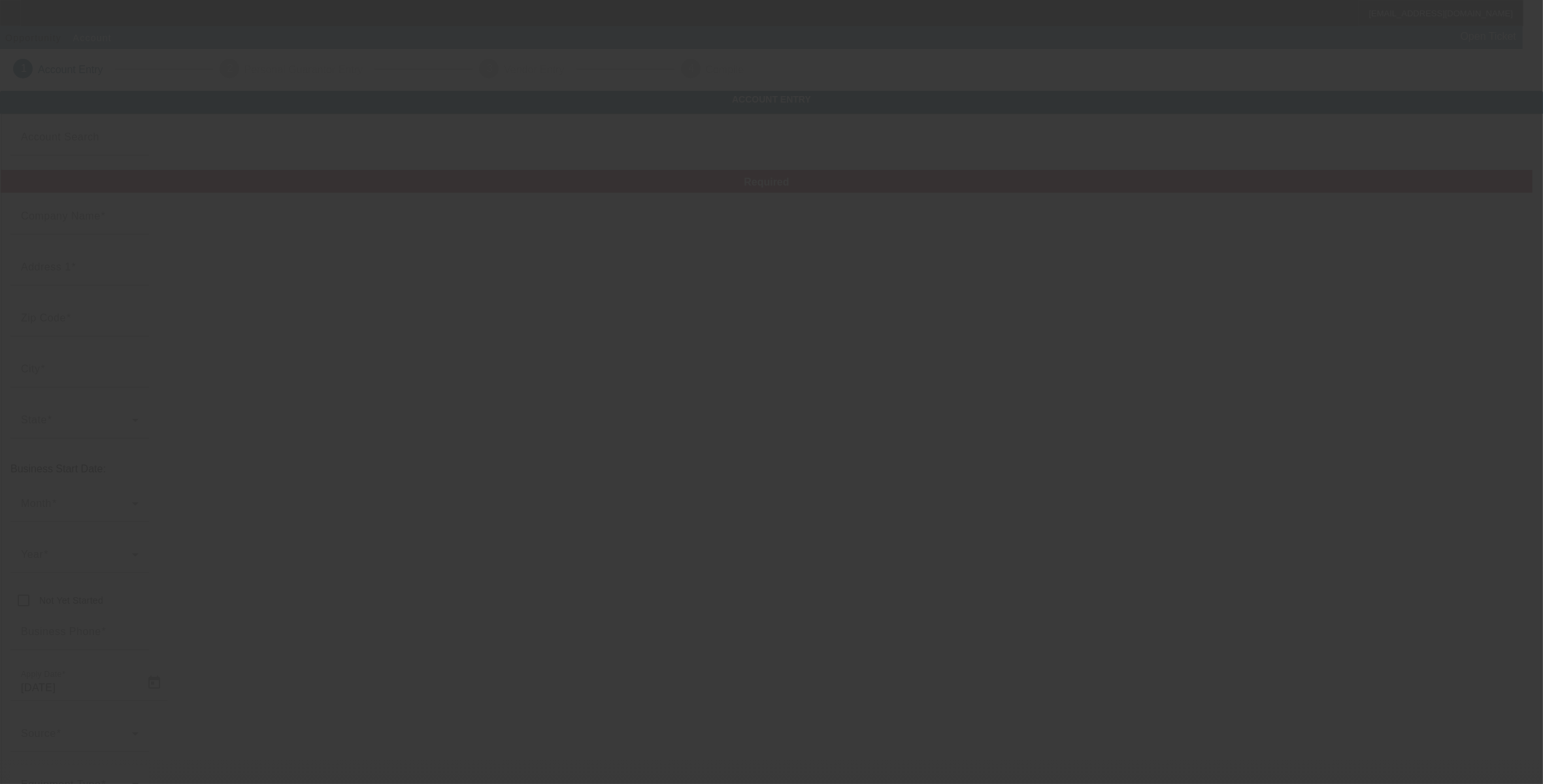
type input "No Pay No Play Inc"
type input "[STREET_ADDRESS]"
type input "28401"
type input "Wilmington"
type input "[PHONE_NUMBER]"
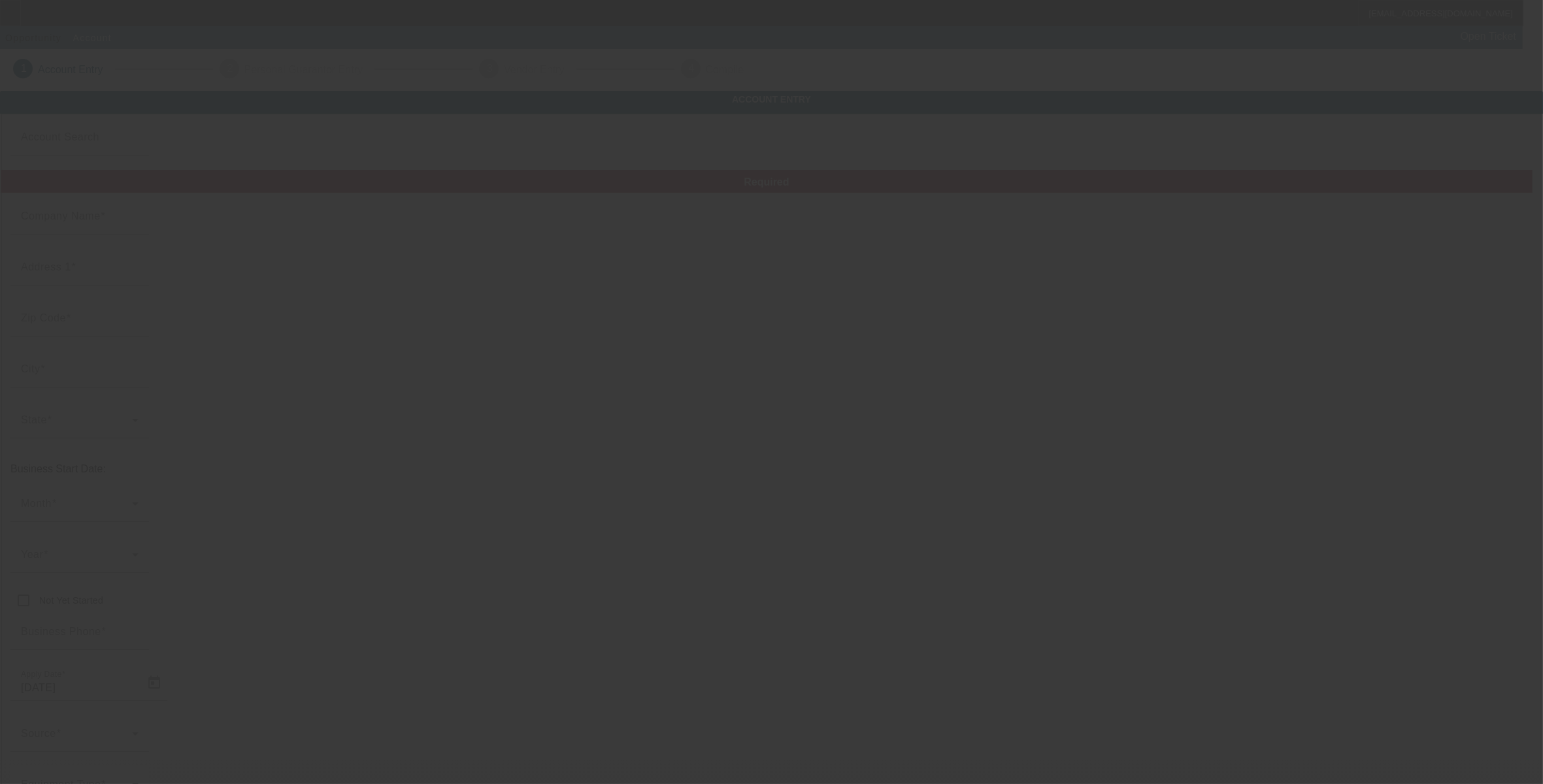
type input "BULLARDS TOWING"
type input "[EMAIL_ADDRESS][DOMAIN_NAME]"
type input "[GEOGRAPHIC_DATA]"
type input "[PHONE_NUMBER]"
type input "[US_EMPLOYER_IDENTIFICATION_NUMBER]"
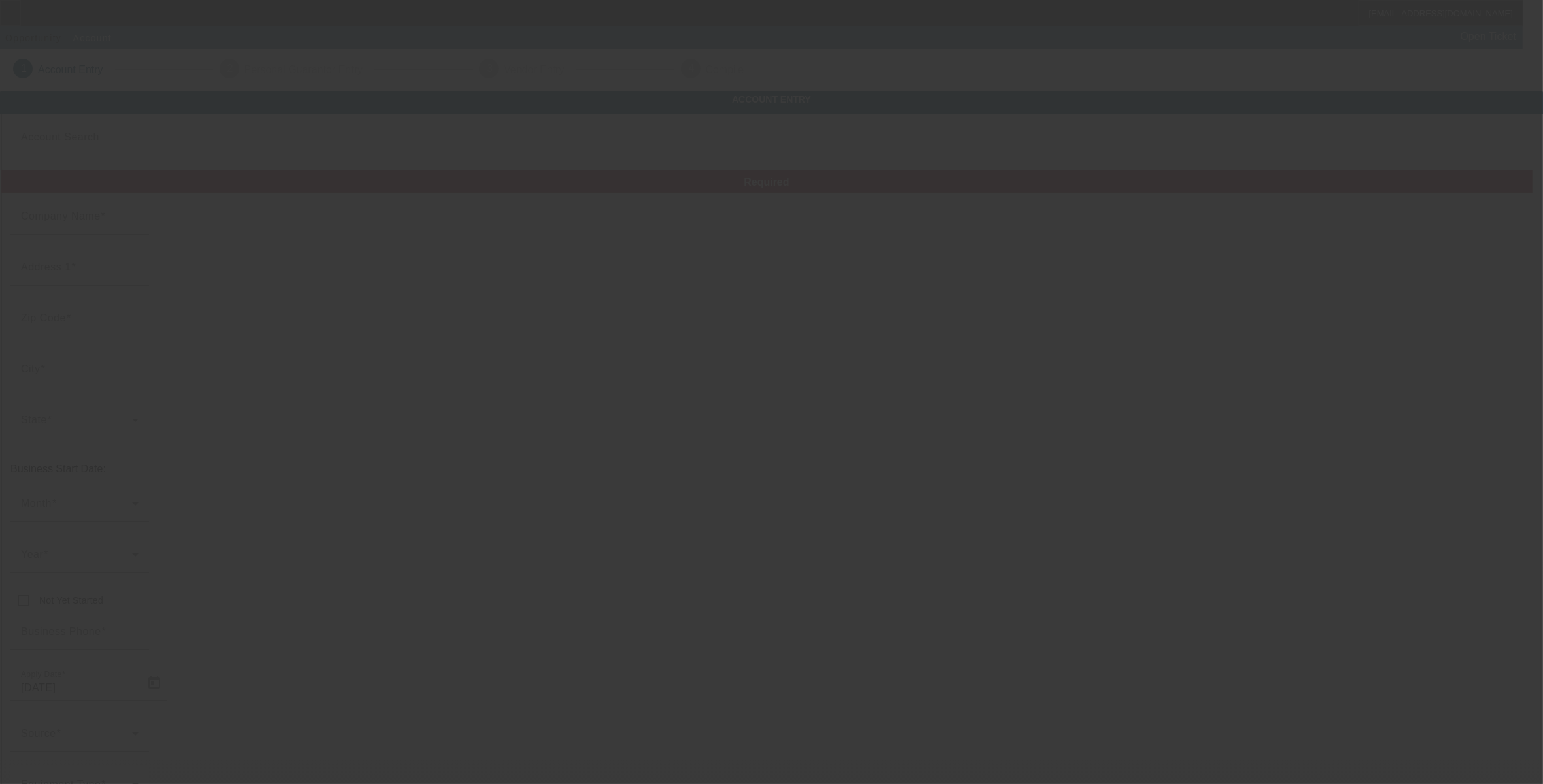
type input "http://bullardstowing.com/"
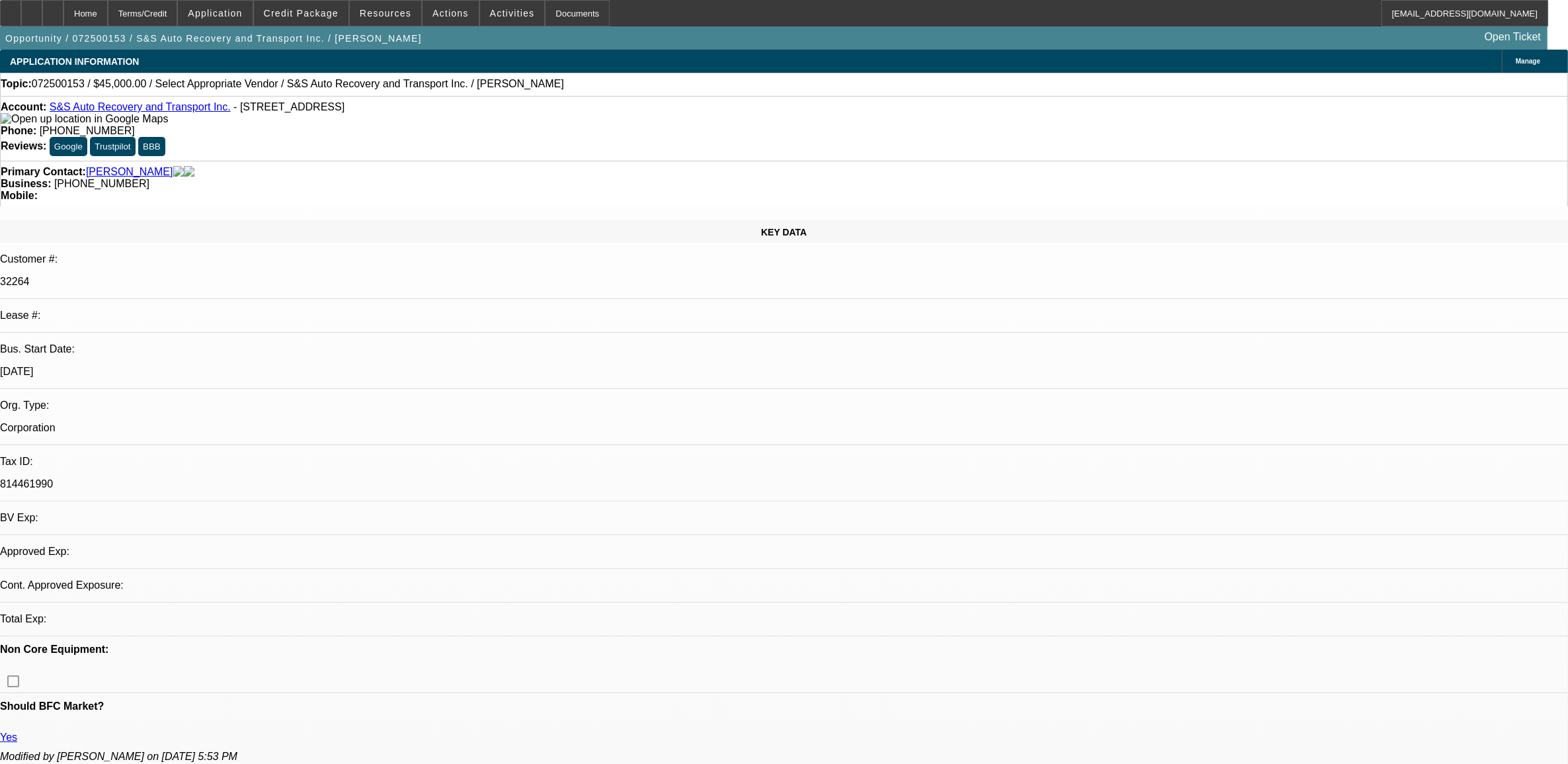
select select "0"
select select "2"
select select "0.1"
select select "4"
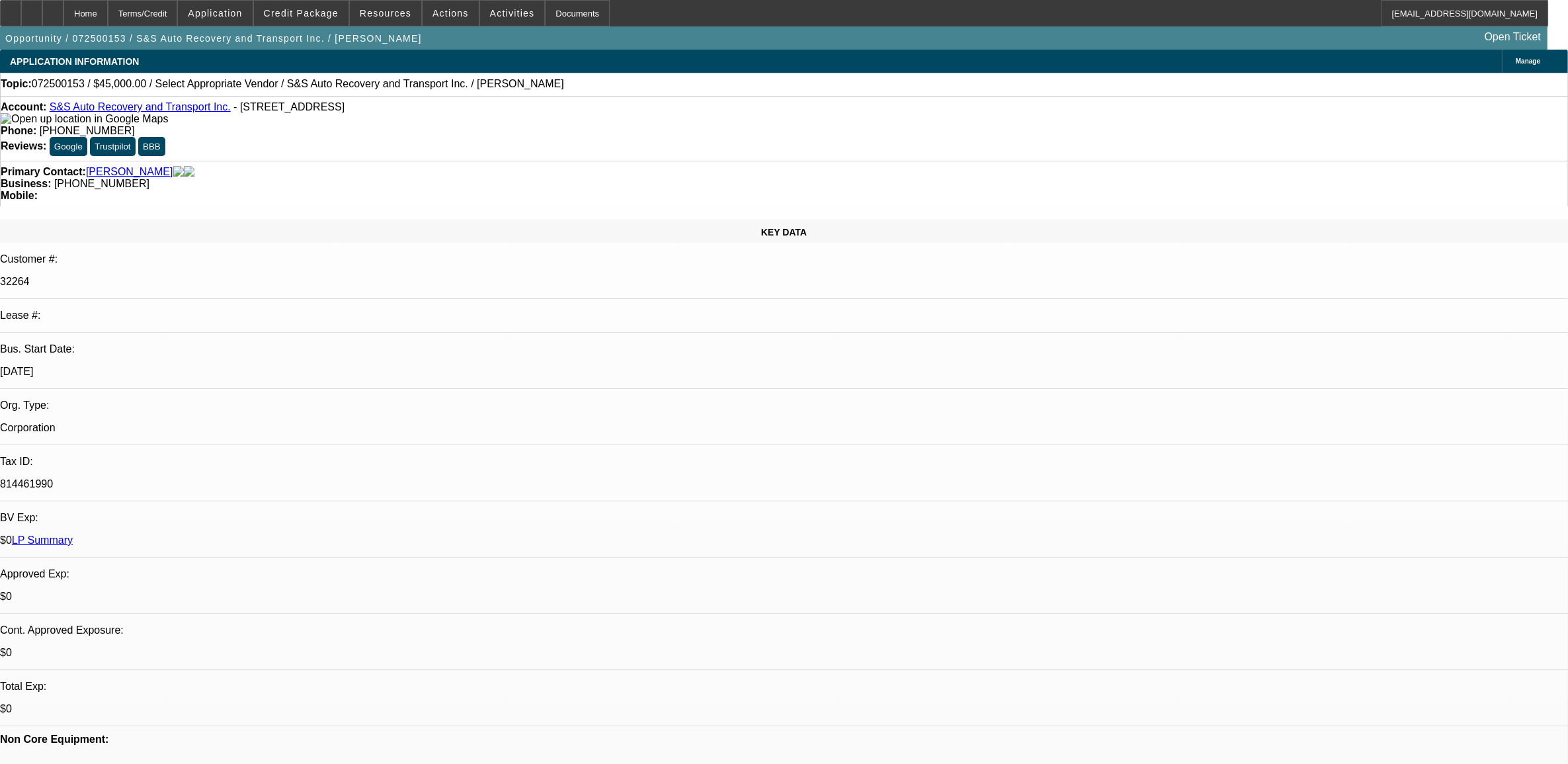
click at [480, 18] on button "Activities" at bounding box center [512, 13] width 65 height 25
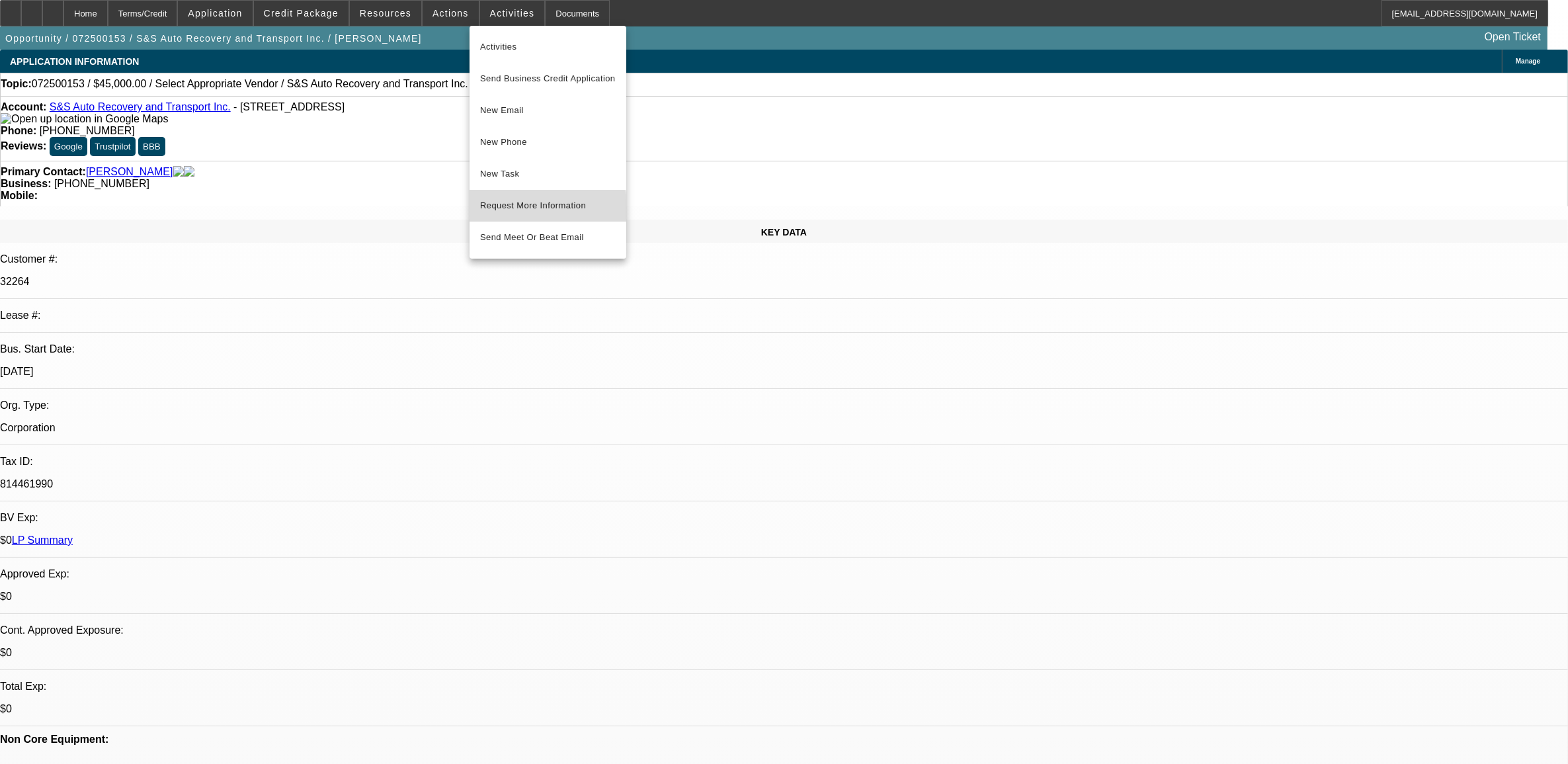
click at [533, 209] on span "Request More Information" at bounding box center [547, 206] width 135 height 16
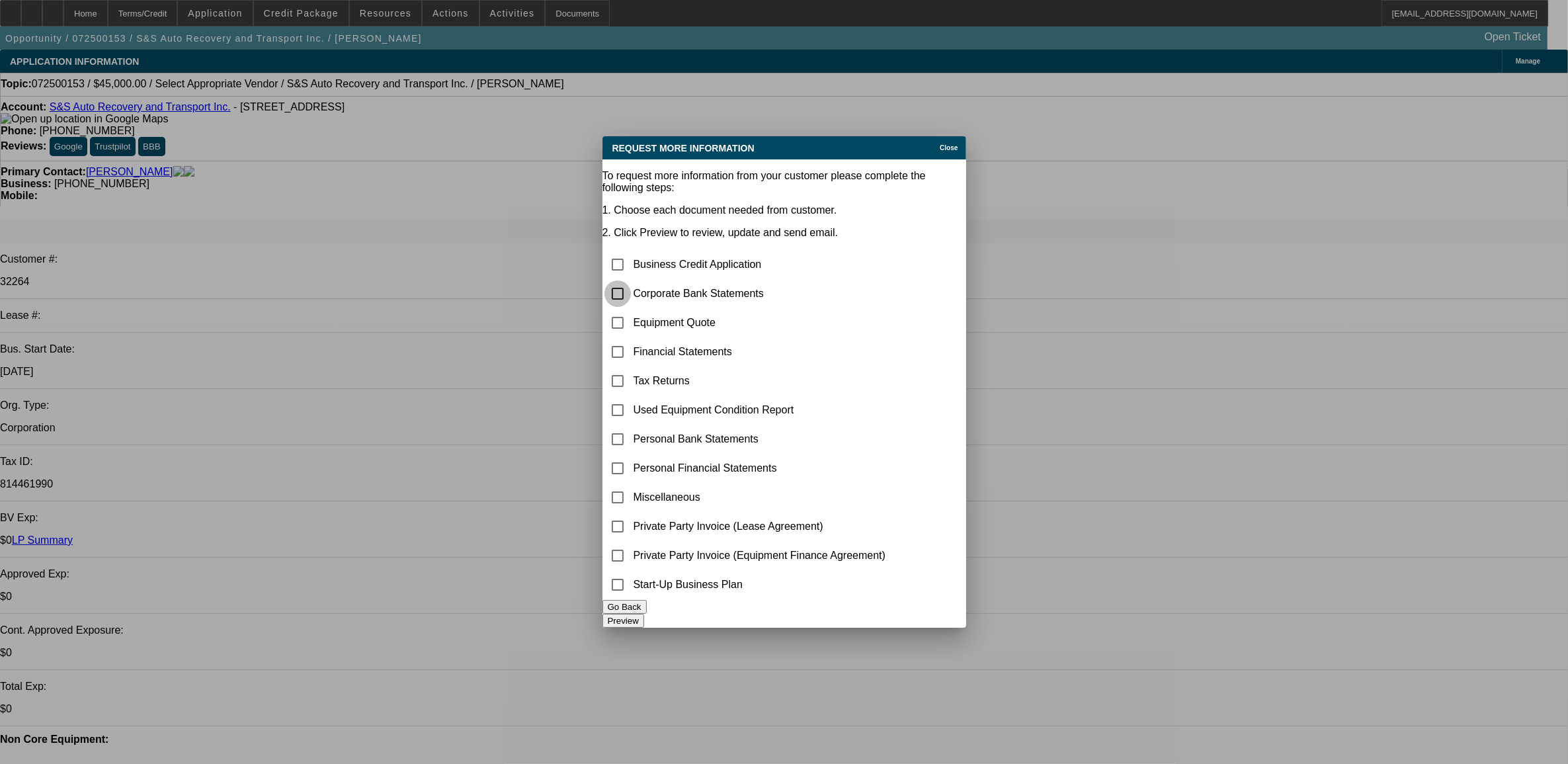
click at [628, 280] on input "checkbox" at bounding box center [617, 293] width 27 height 27
checkbox input "true"
click at [644, 613] on button "Preview" at bounding box center [624, 620] width 42 height 14
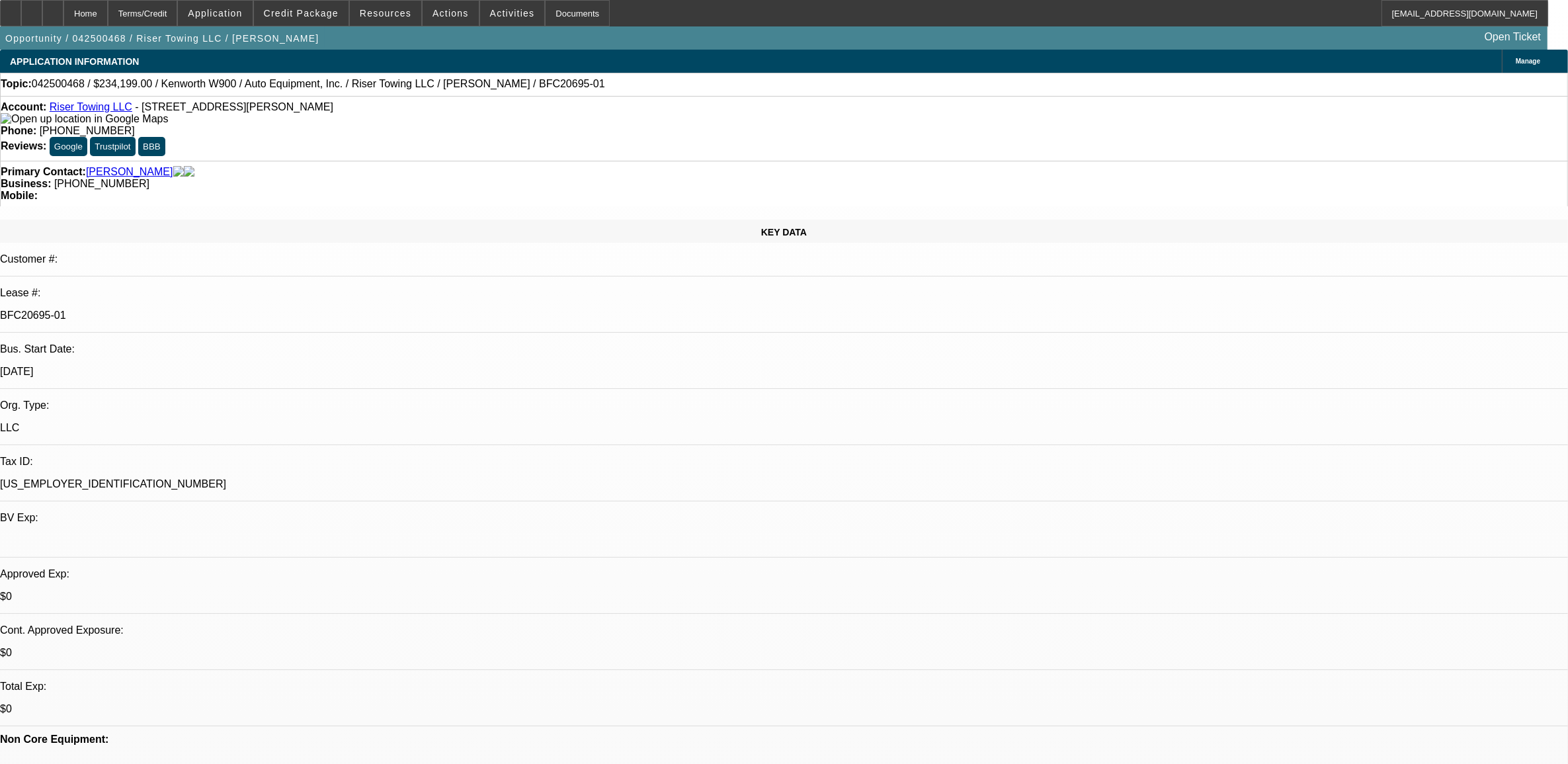
select select "0"
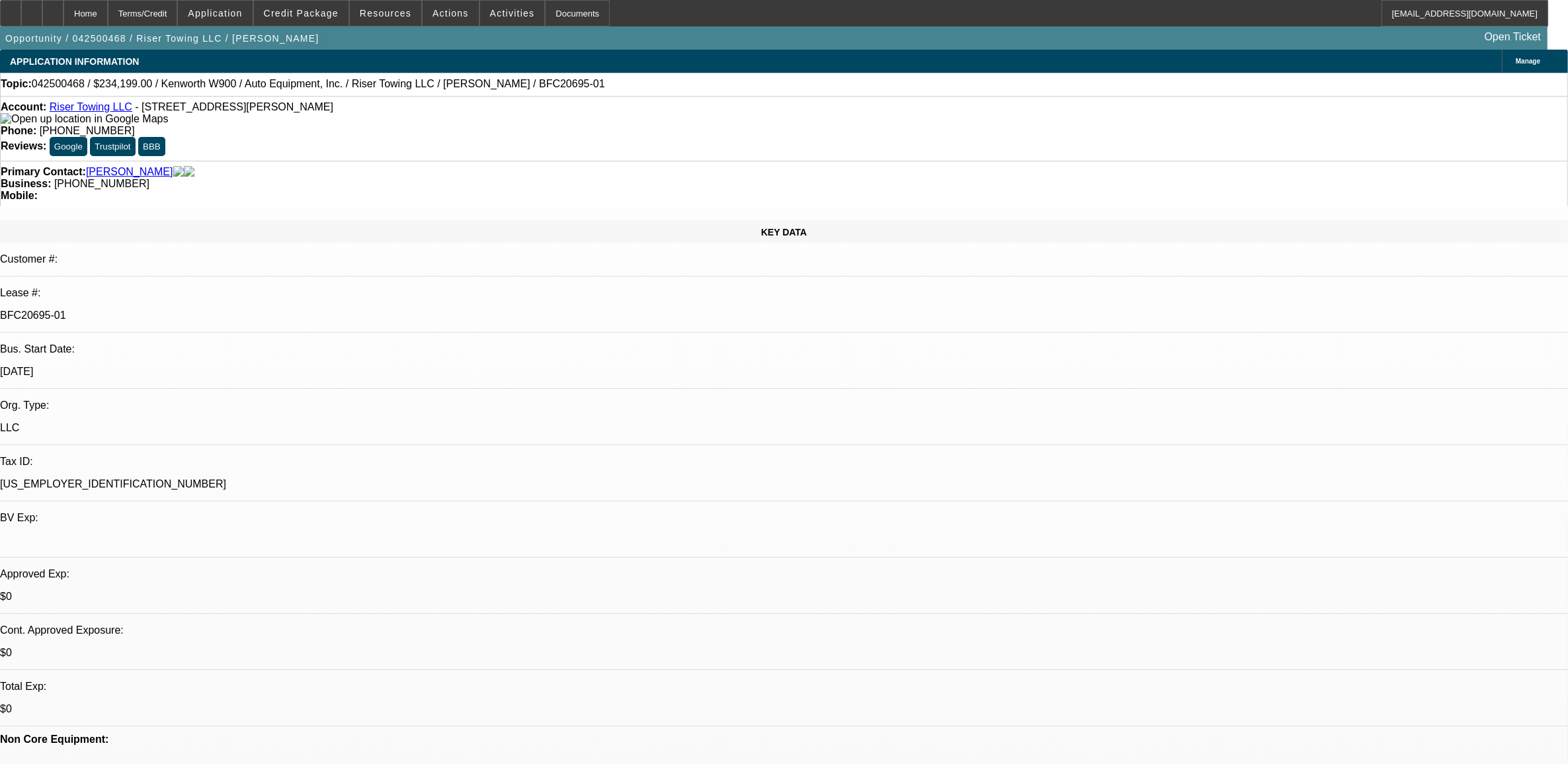
select select "0"
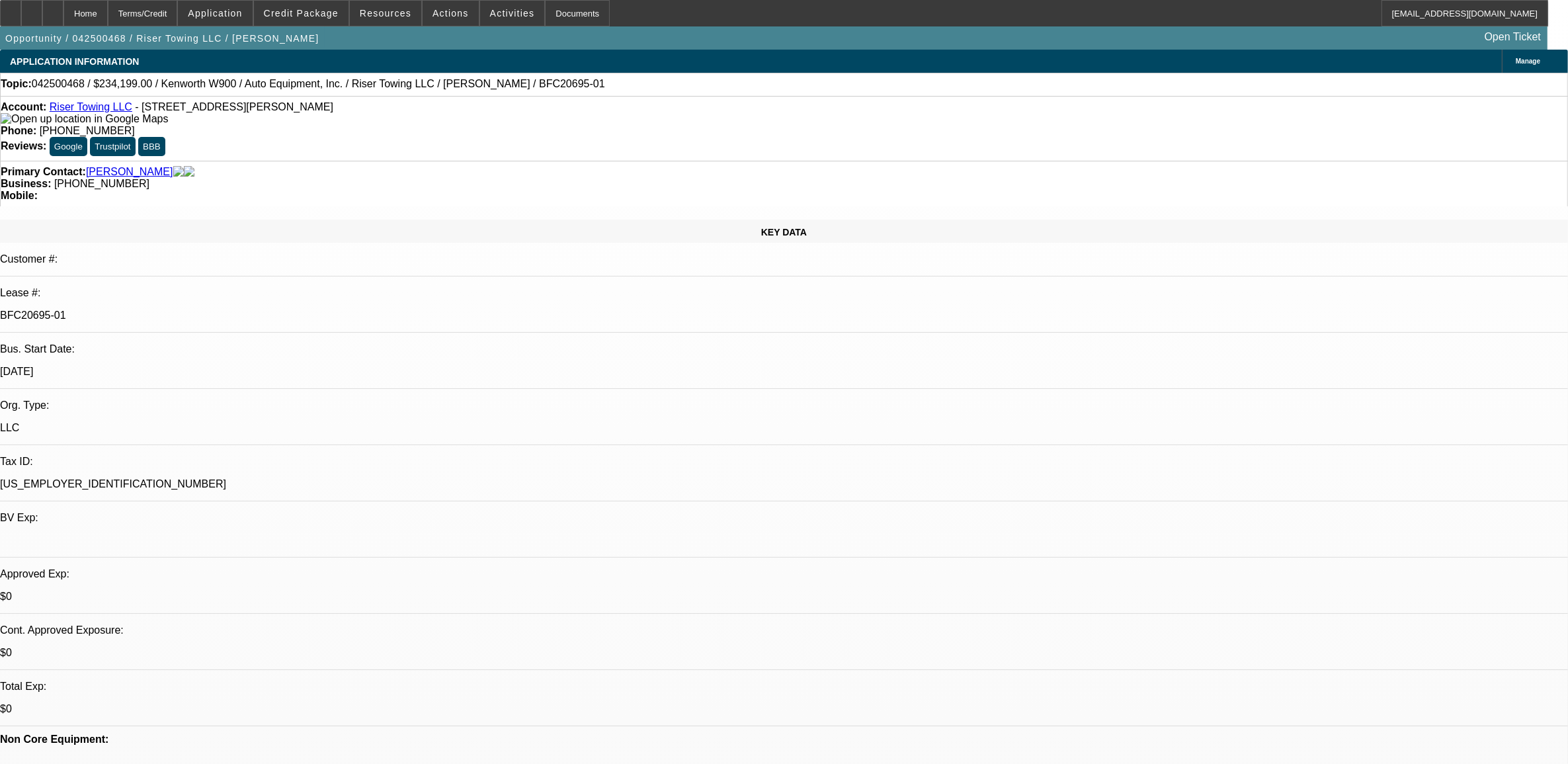
select select "2"
select select "0"
select select "1"
select select "6"
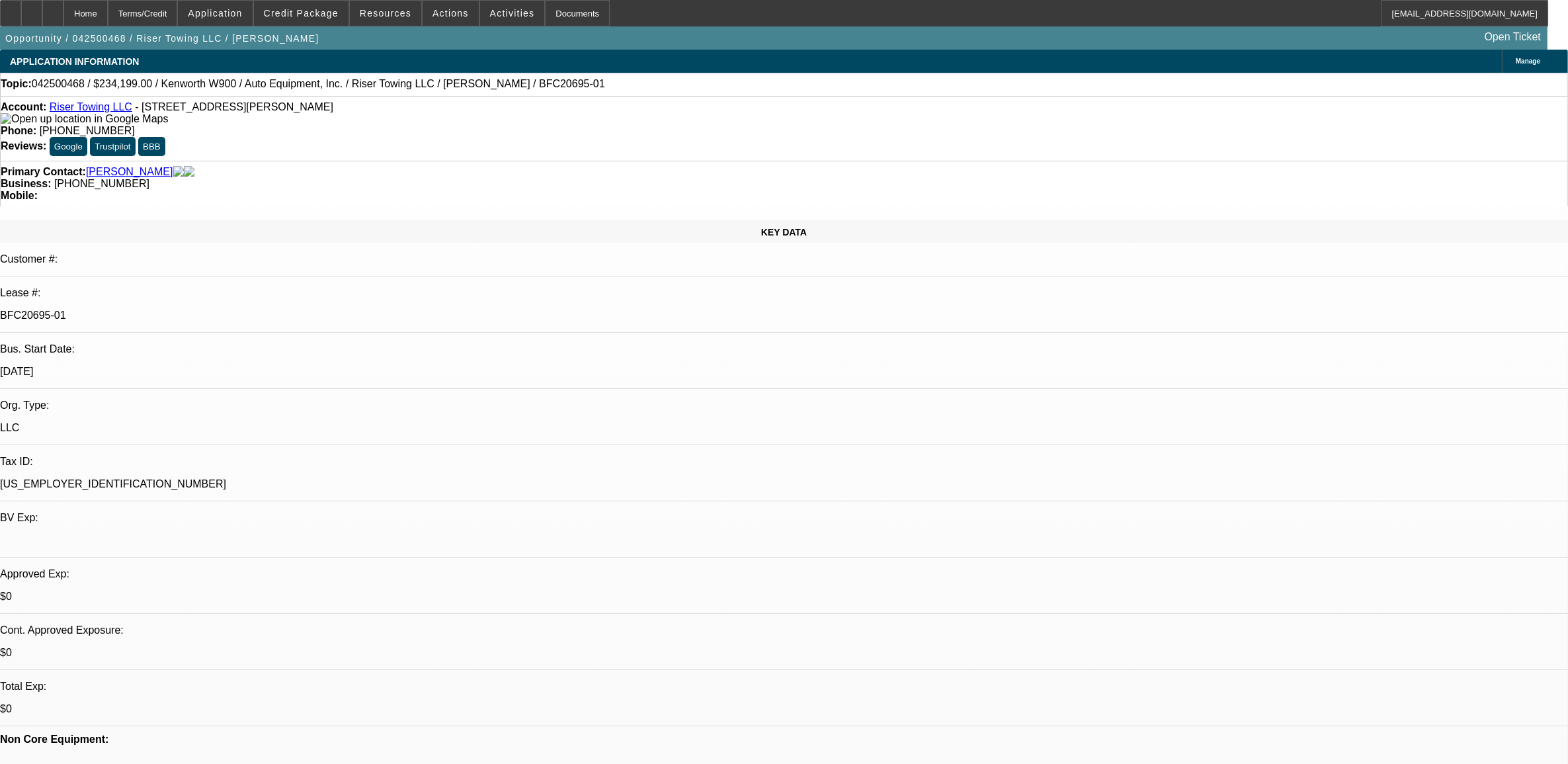
select select "1"
select select "3"
select select "6"
select select "1"
select select "2"
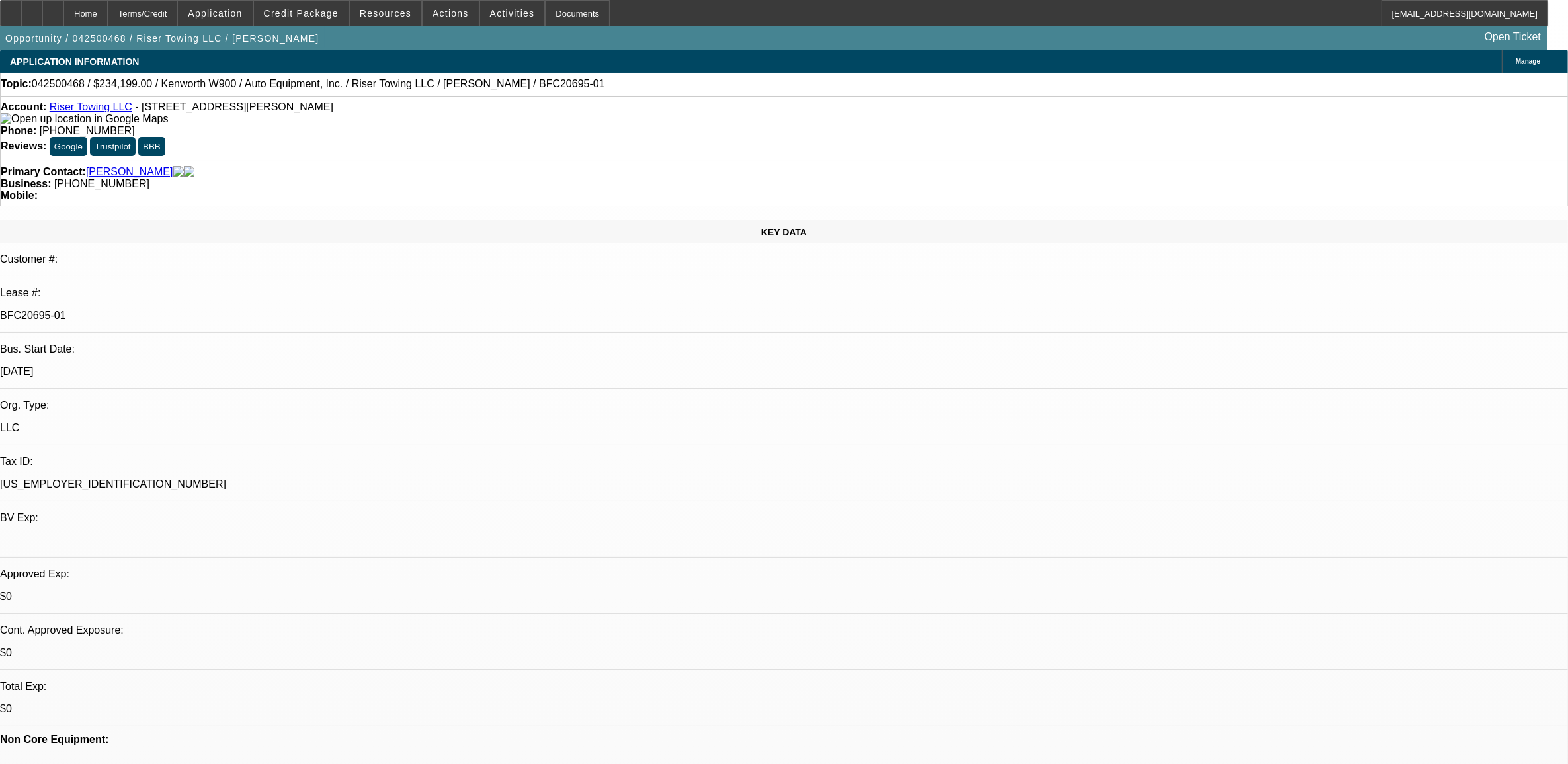
select select "6"
select select "1"
select select "2"
select select "6"
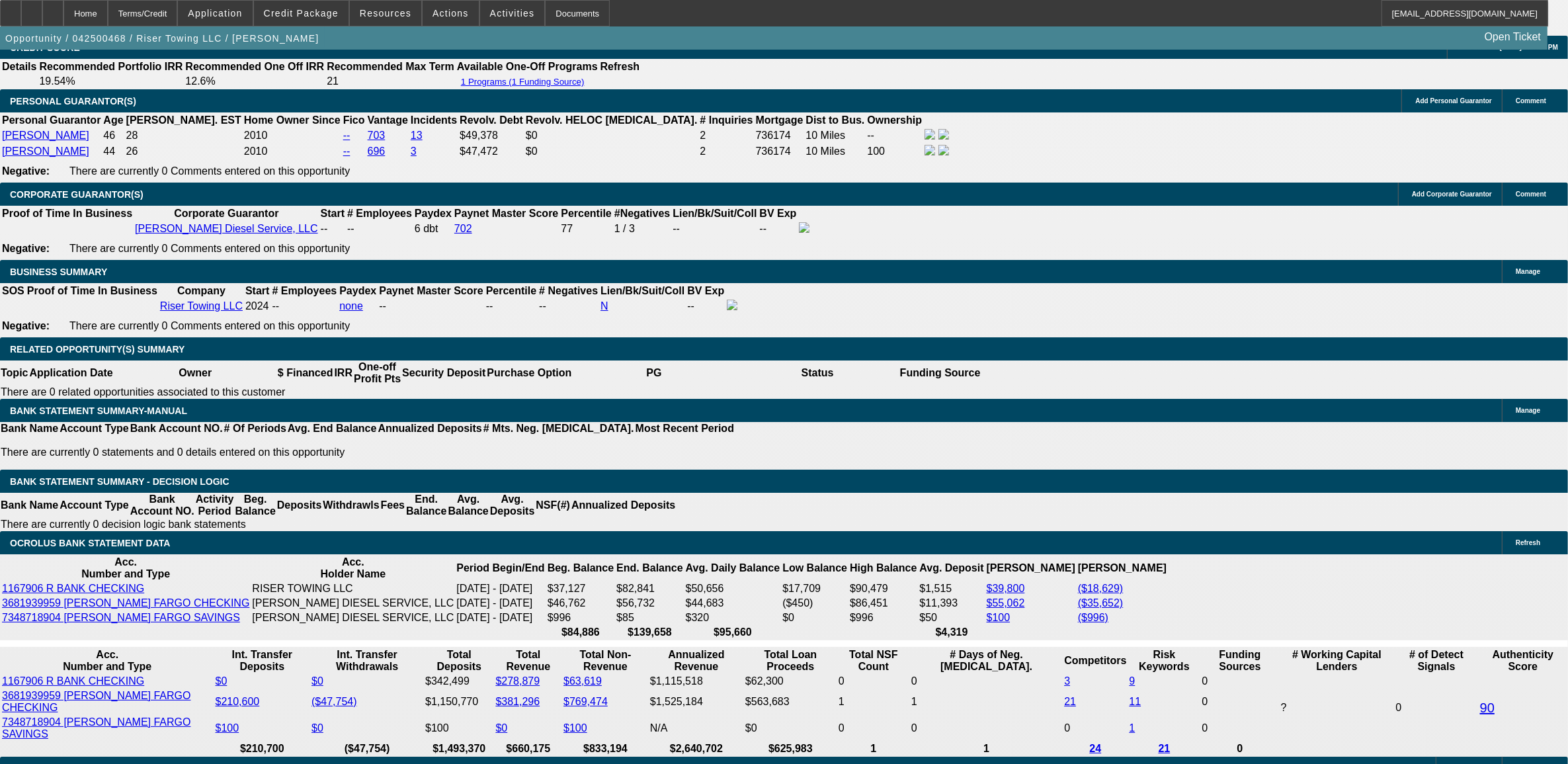
scroll to position [1984, 0]
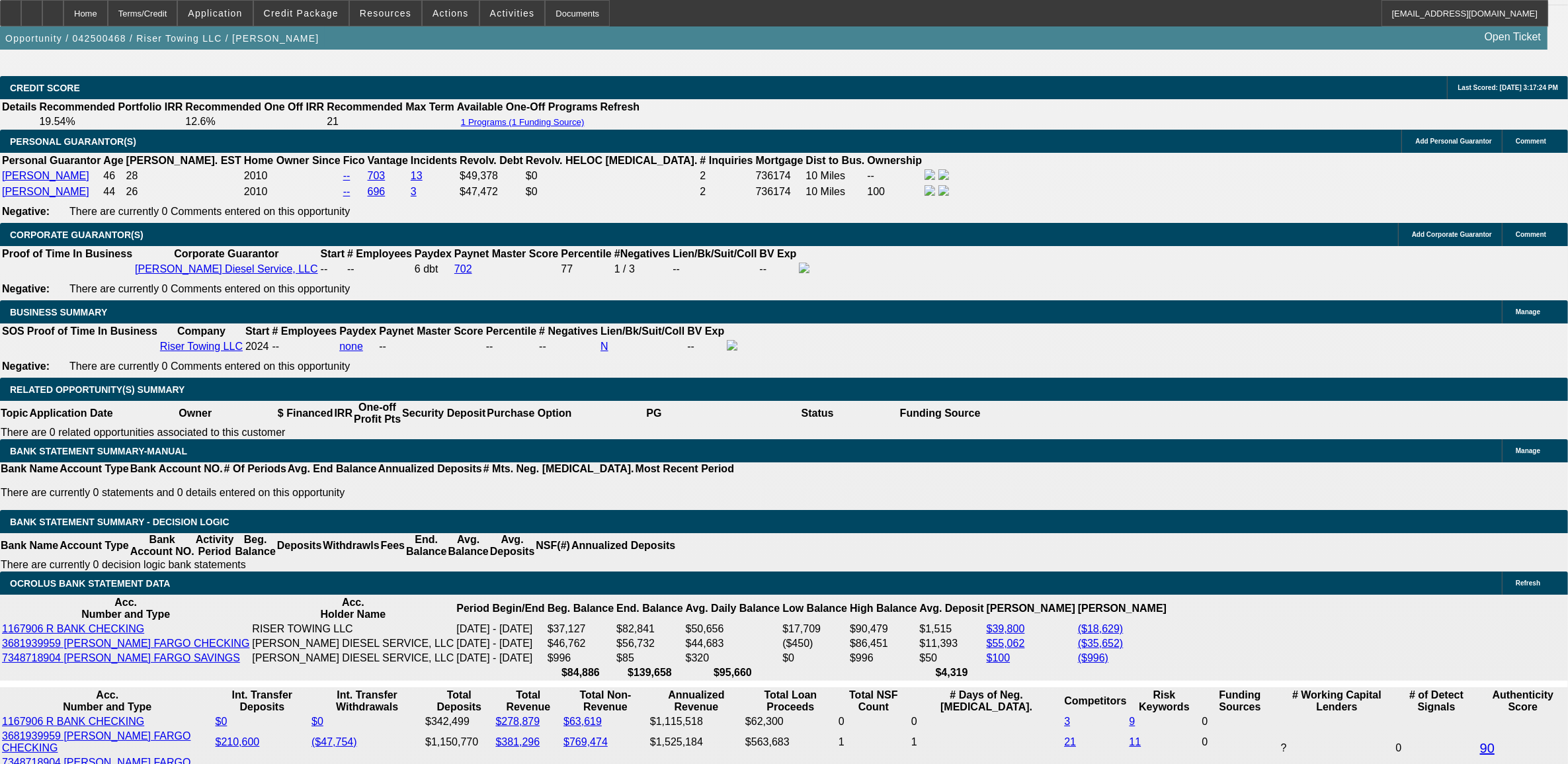
radio input "true"
type textarea "9.15, did a truck with CFF but will be possibly looking for another one in a 1.…"
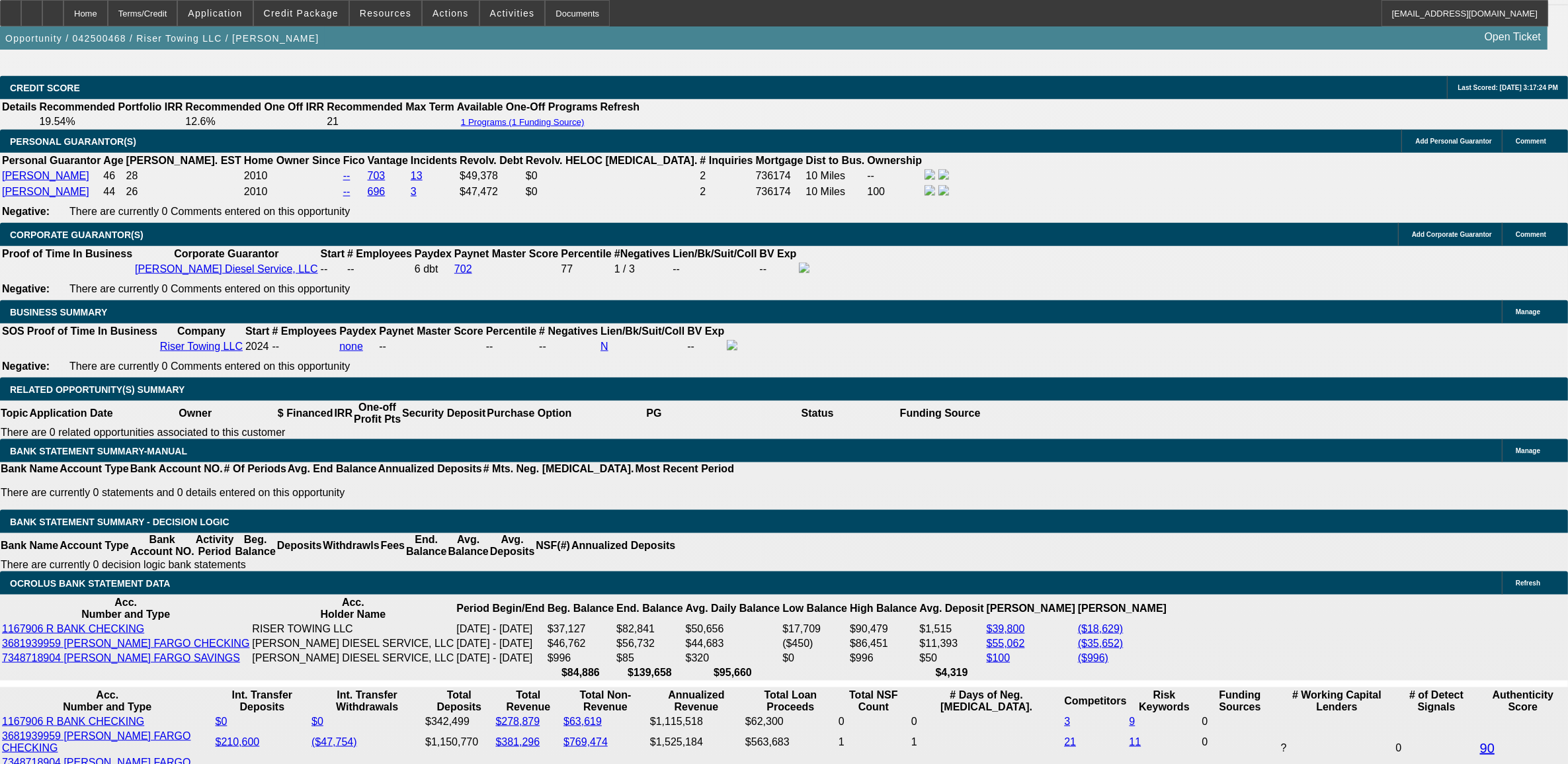
radio input "true"
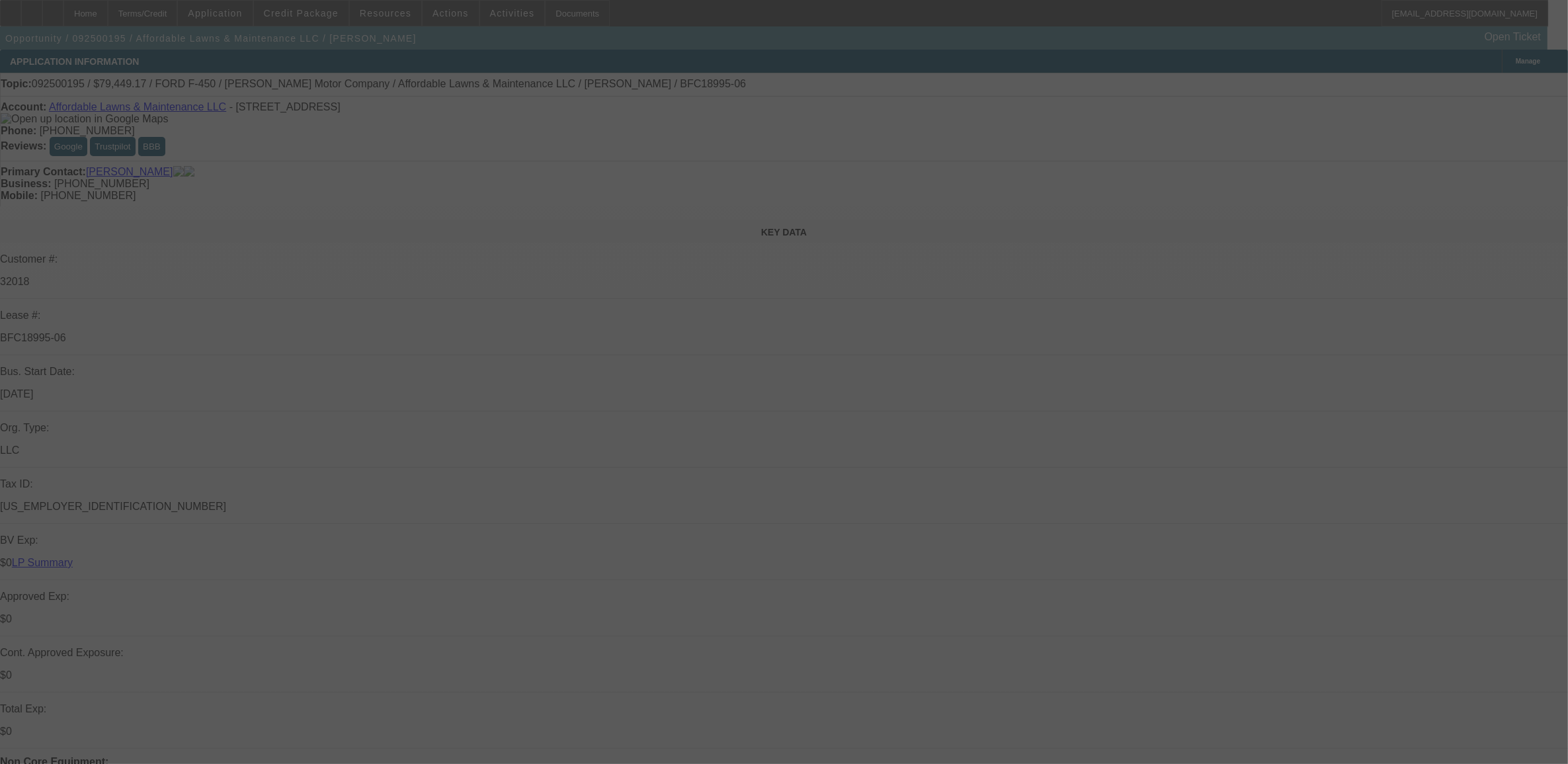
click at [1182, 194] on div at bounding box center [784, 382] width 1568 height 764
click at [1110, 570] on div at bounding box center [784, 382] width 1568 height 764
click at [1225, 165] on div at bounding box center [784, 382] width 1568 height 764
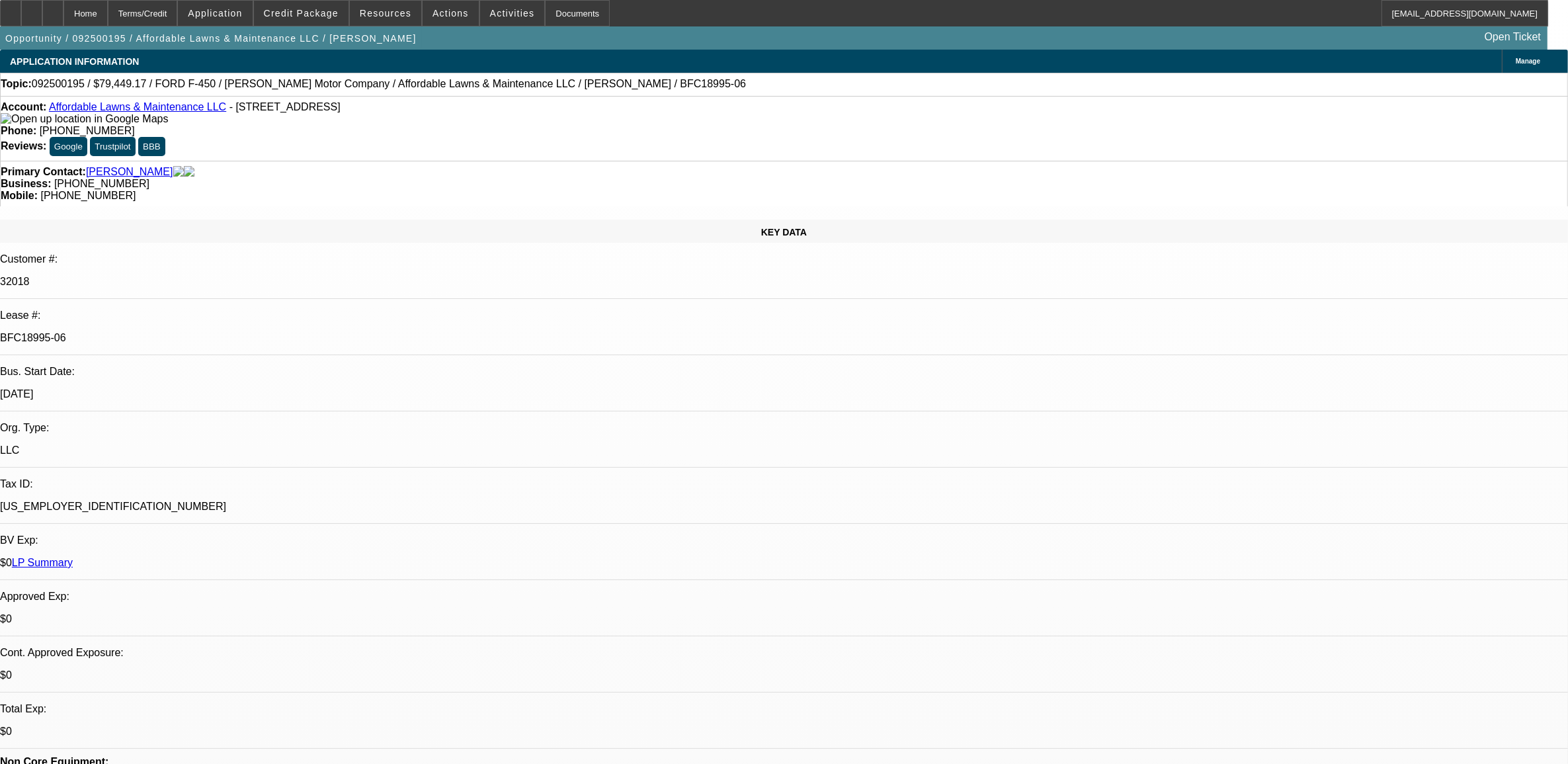
select select "0"
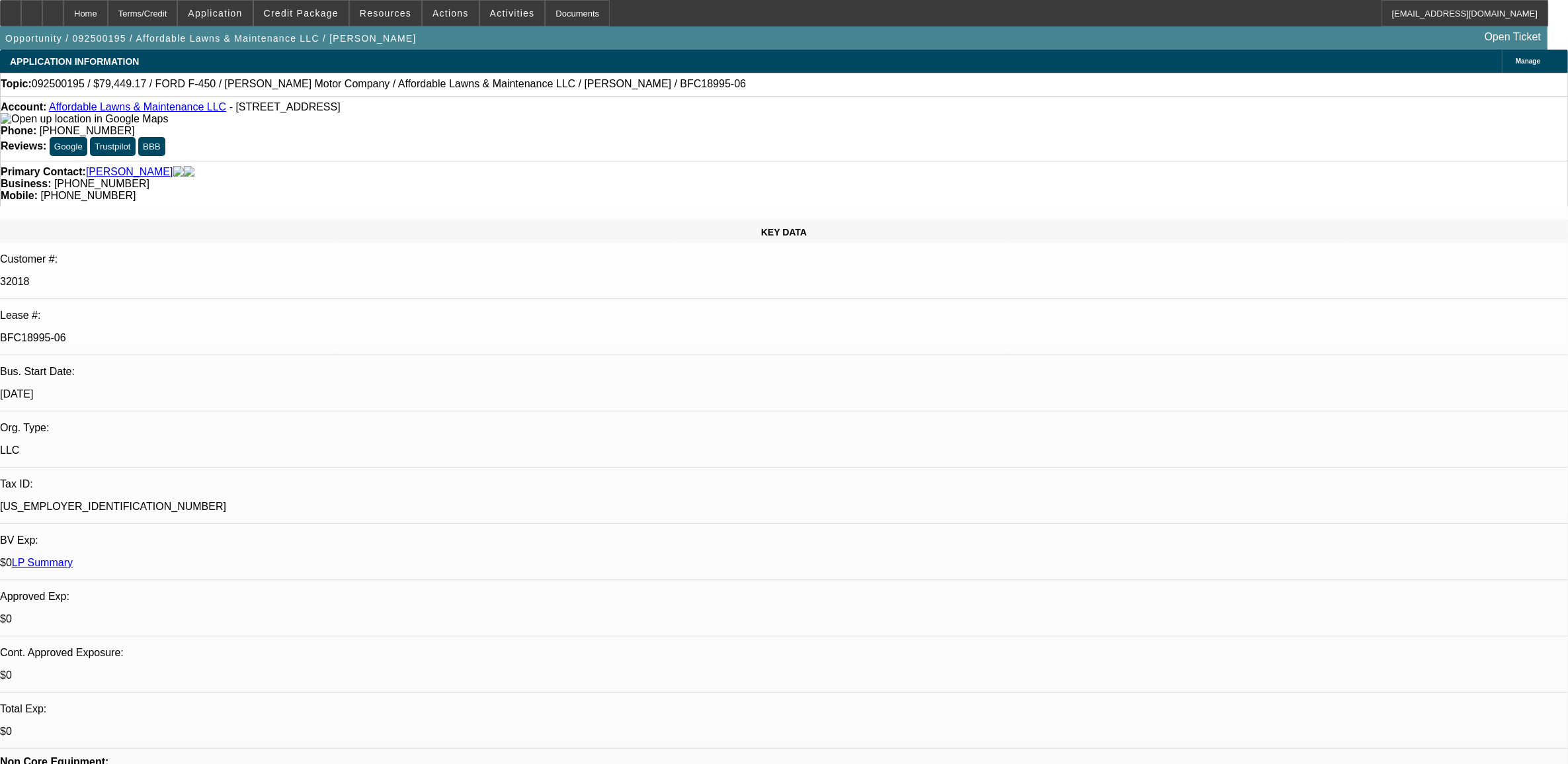
select select "0"
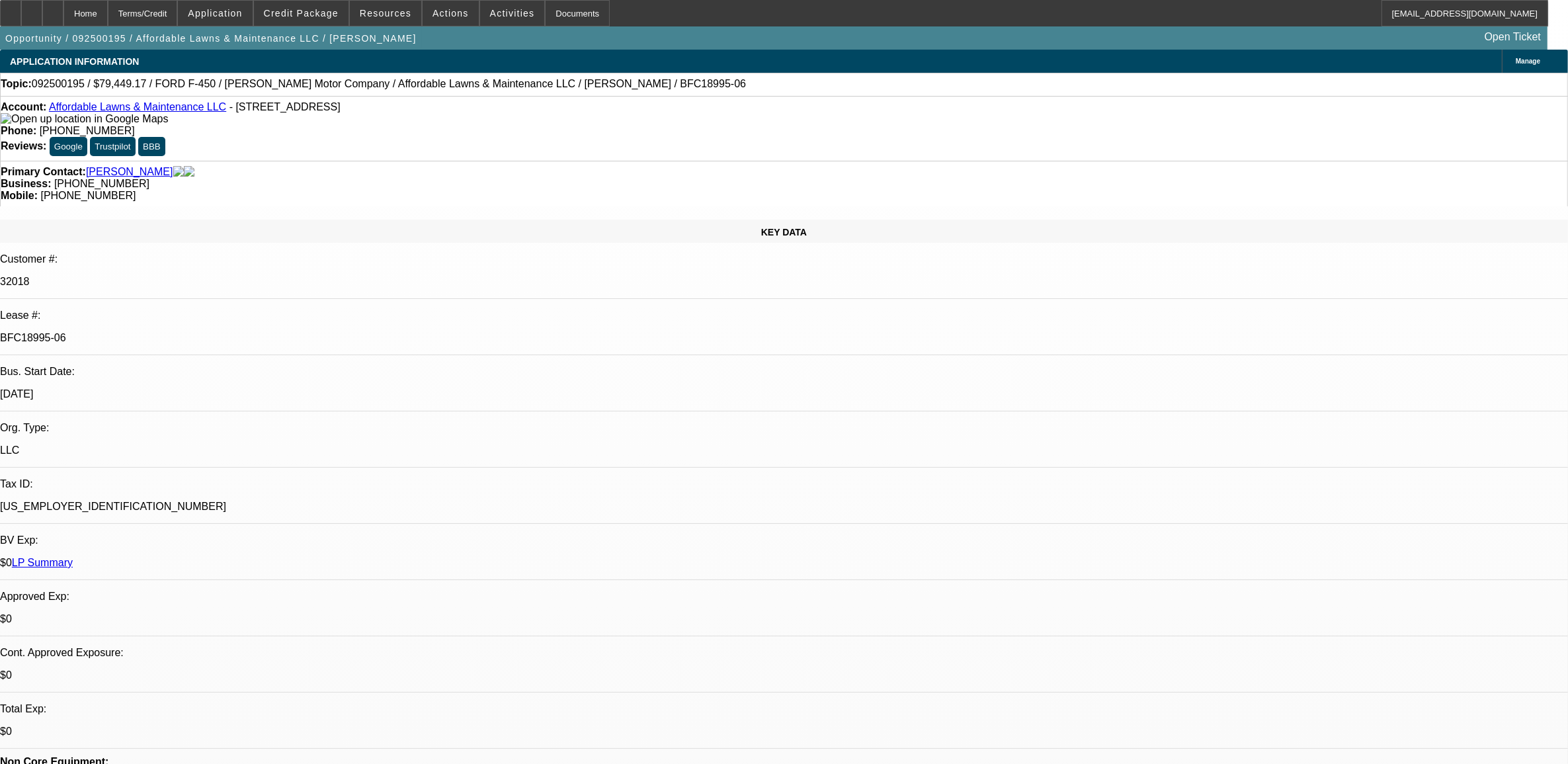
select select "0"
select select "0.1"
select select "1"
select select "6"
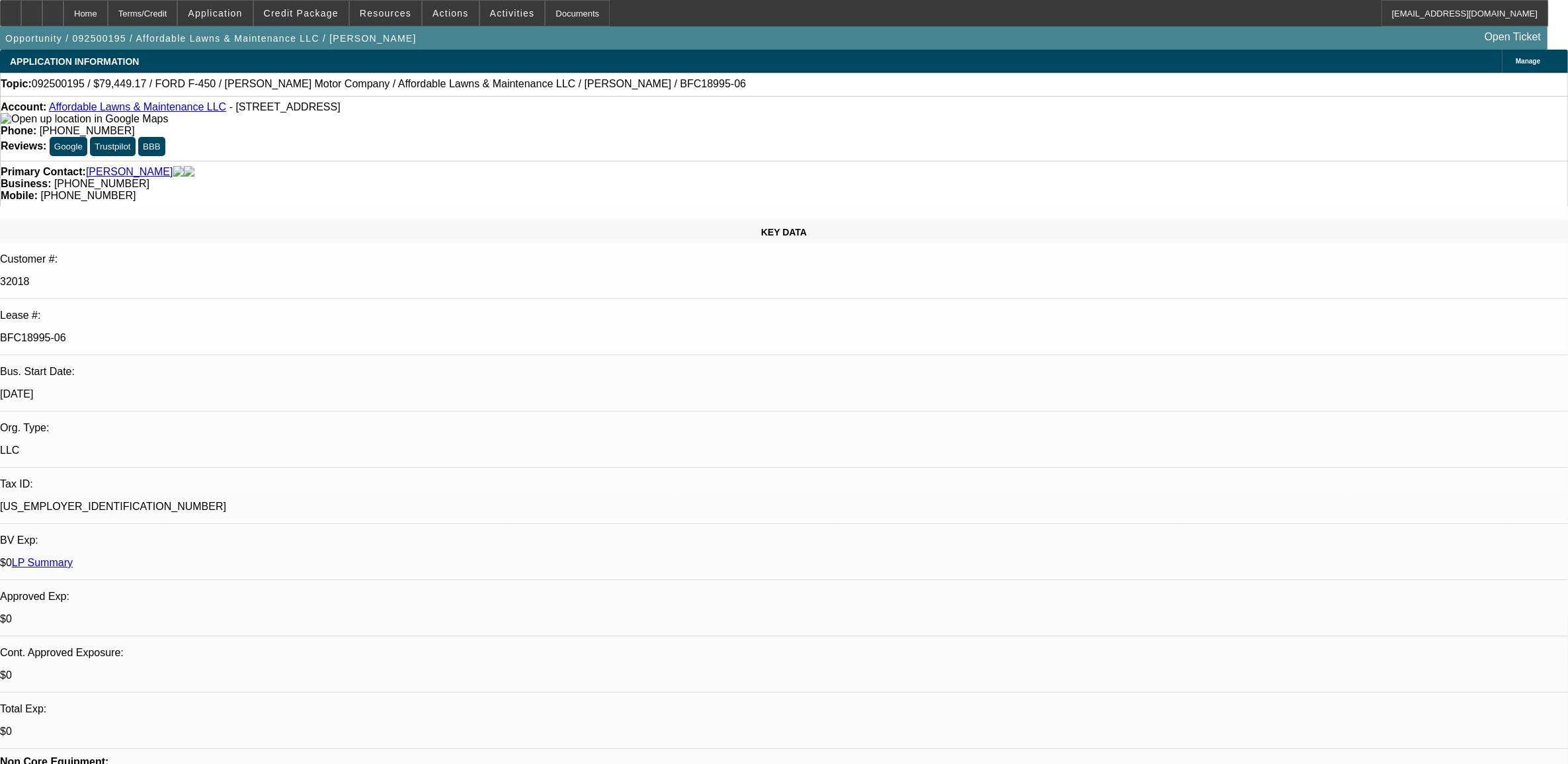
select select "1"
select select "2"
select select "6"
select select "1"
select select "2"
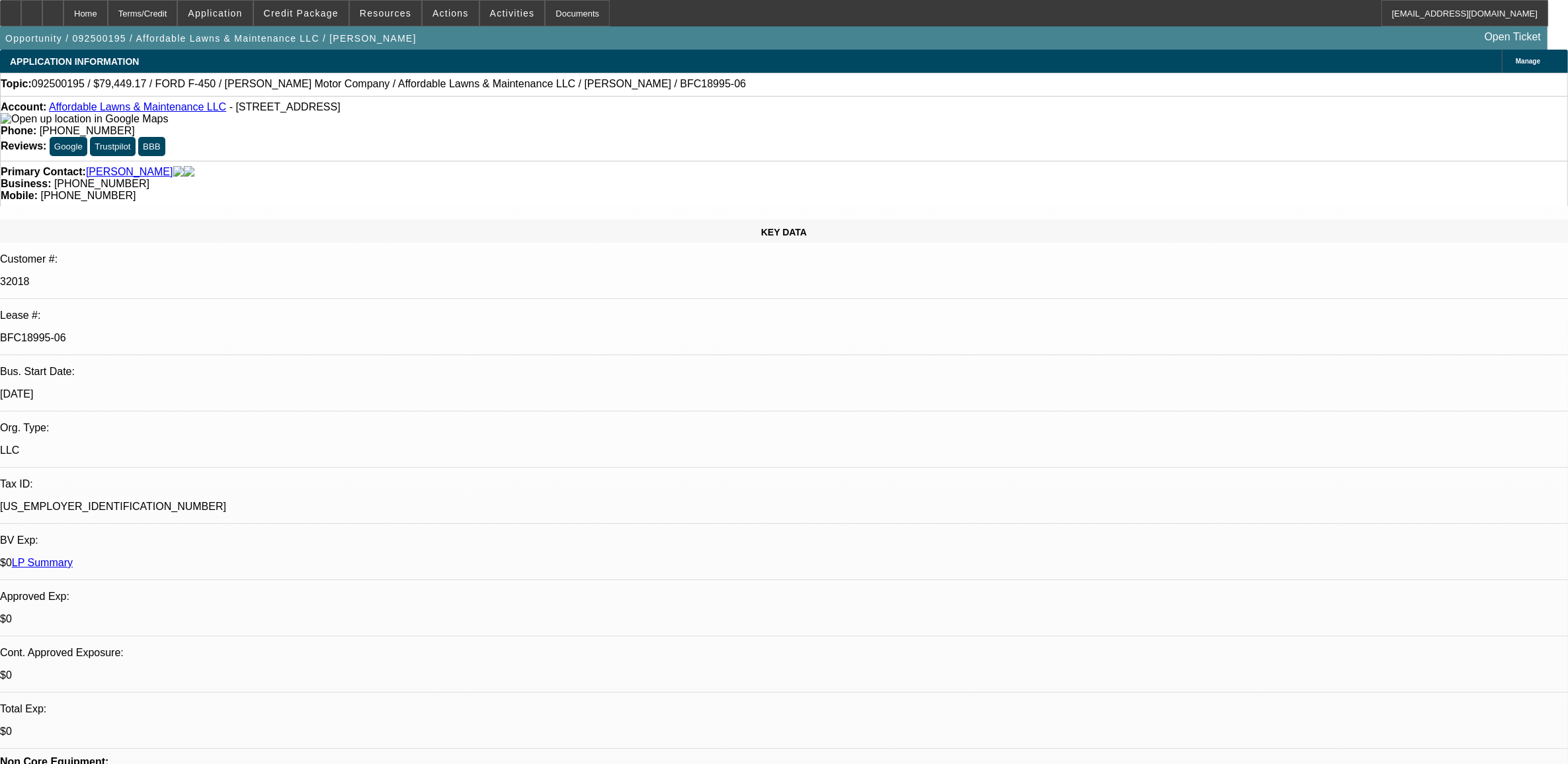
select select "6"
select select "1"
select select "2"
select select "4"
select select "0"
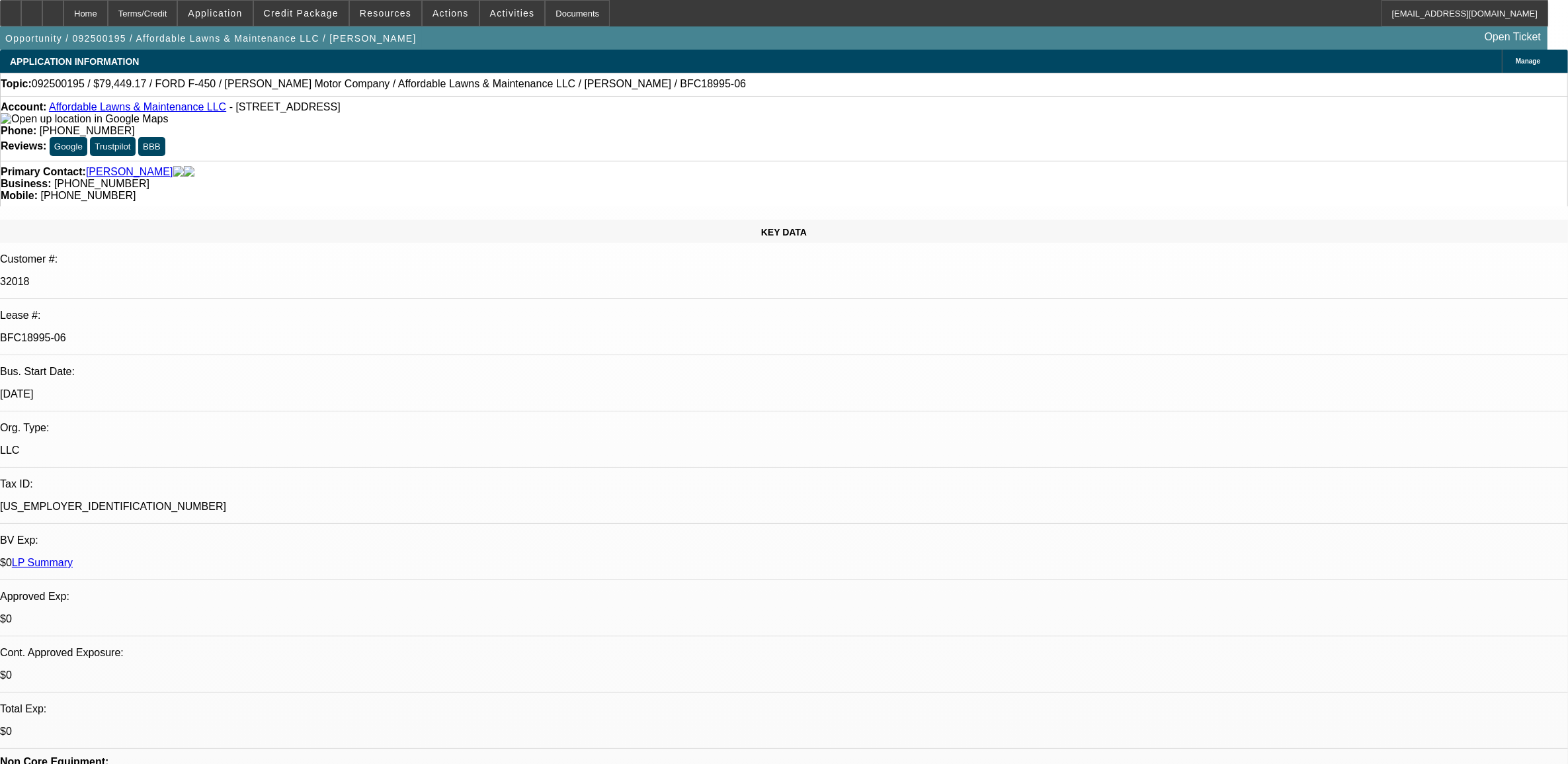
select select "0"
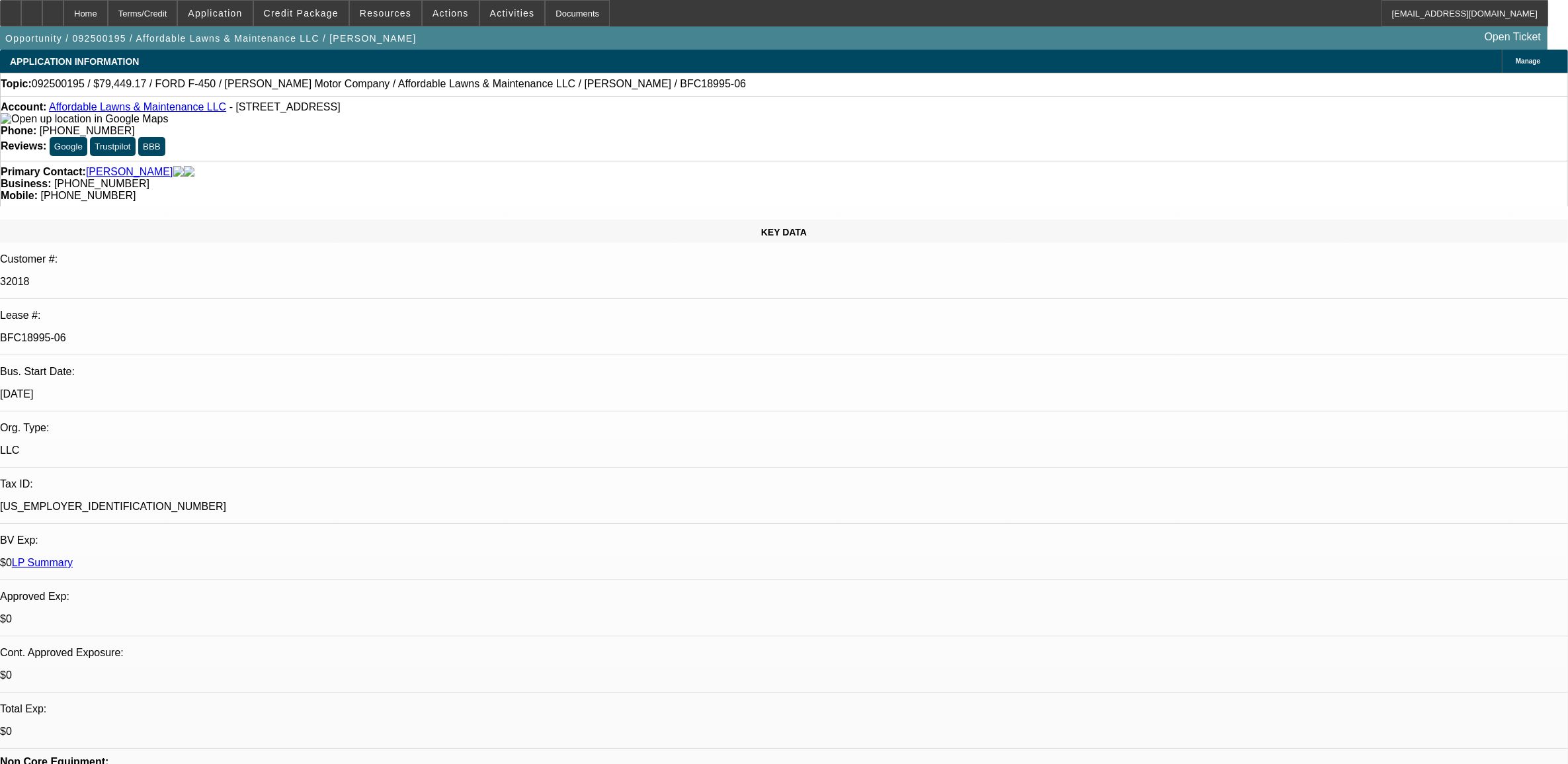
select select "0"
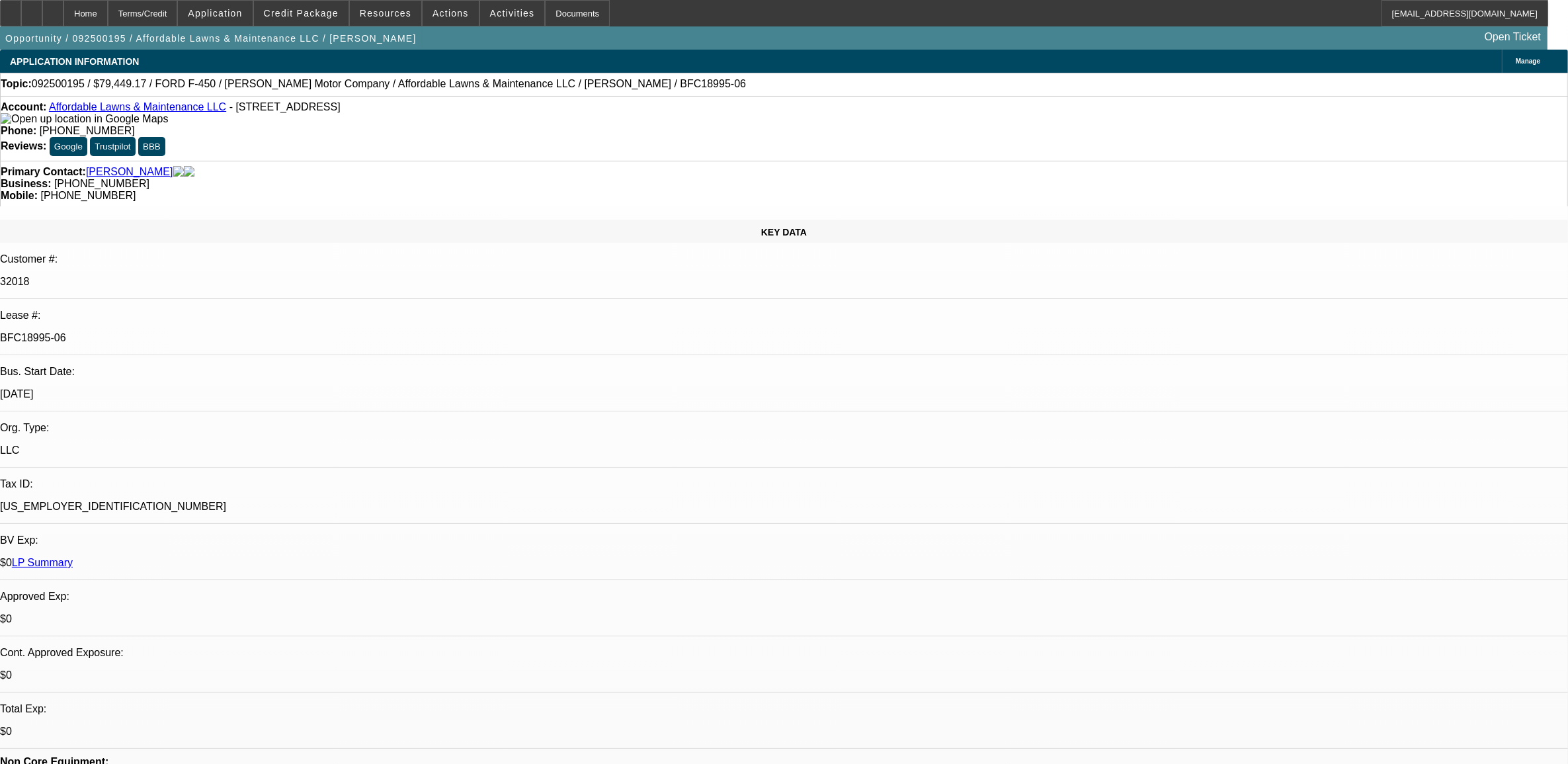
select select "0.1"
select select "1"
select select "6"
select select "1"
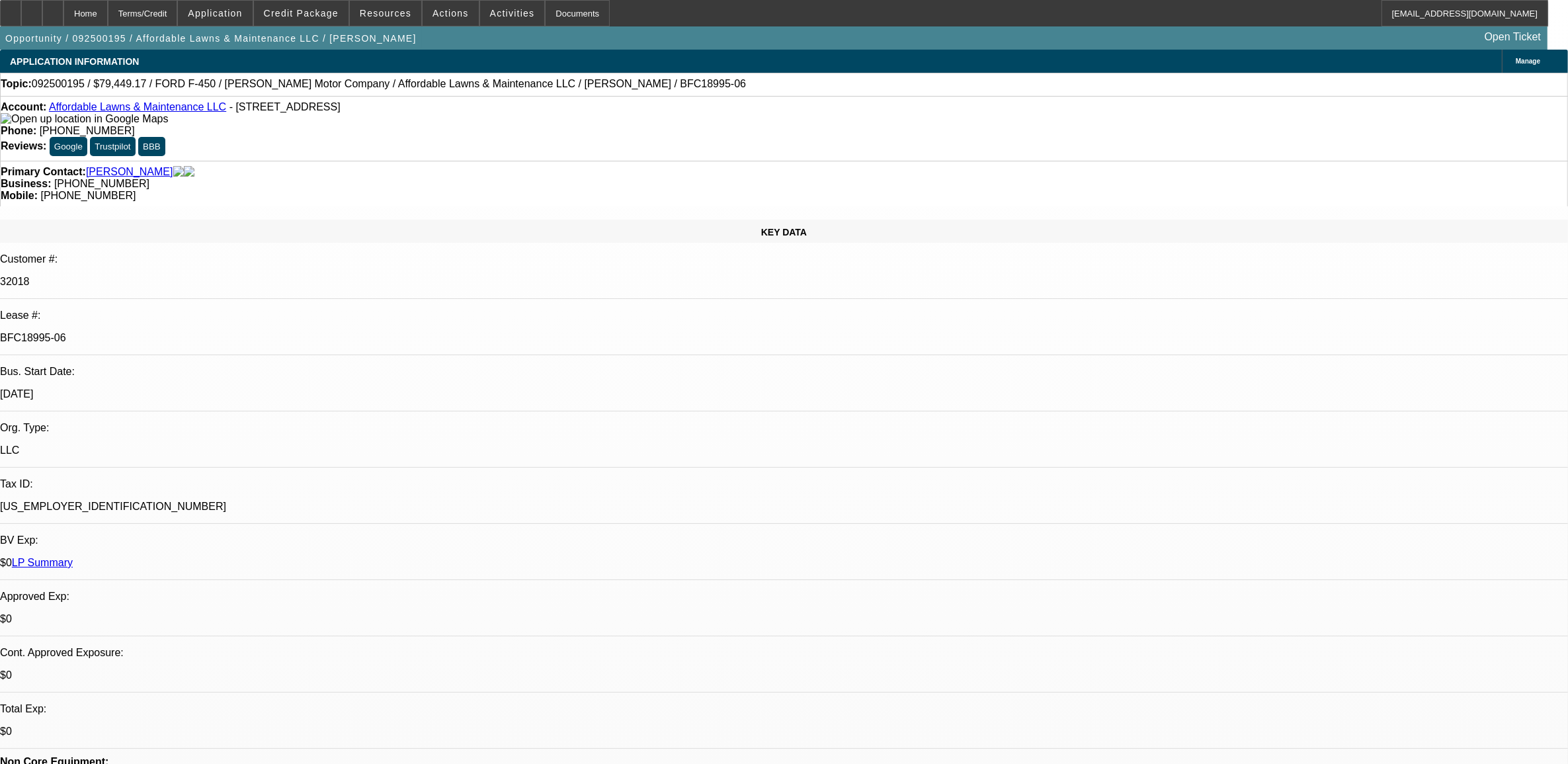
select select "2"
select select "6"
select select "1"
select select "2"
select select "6"
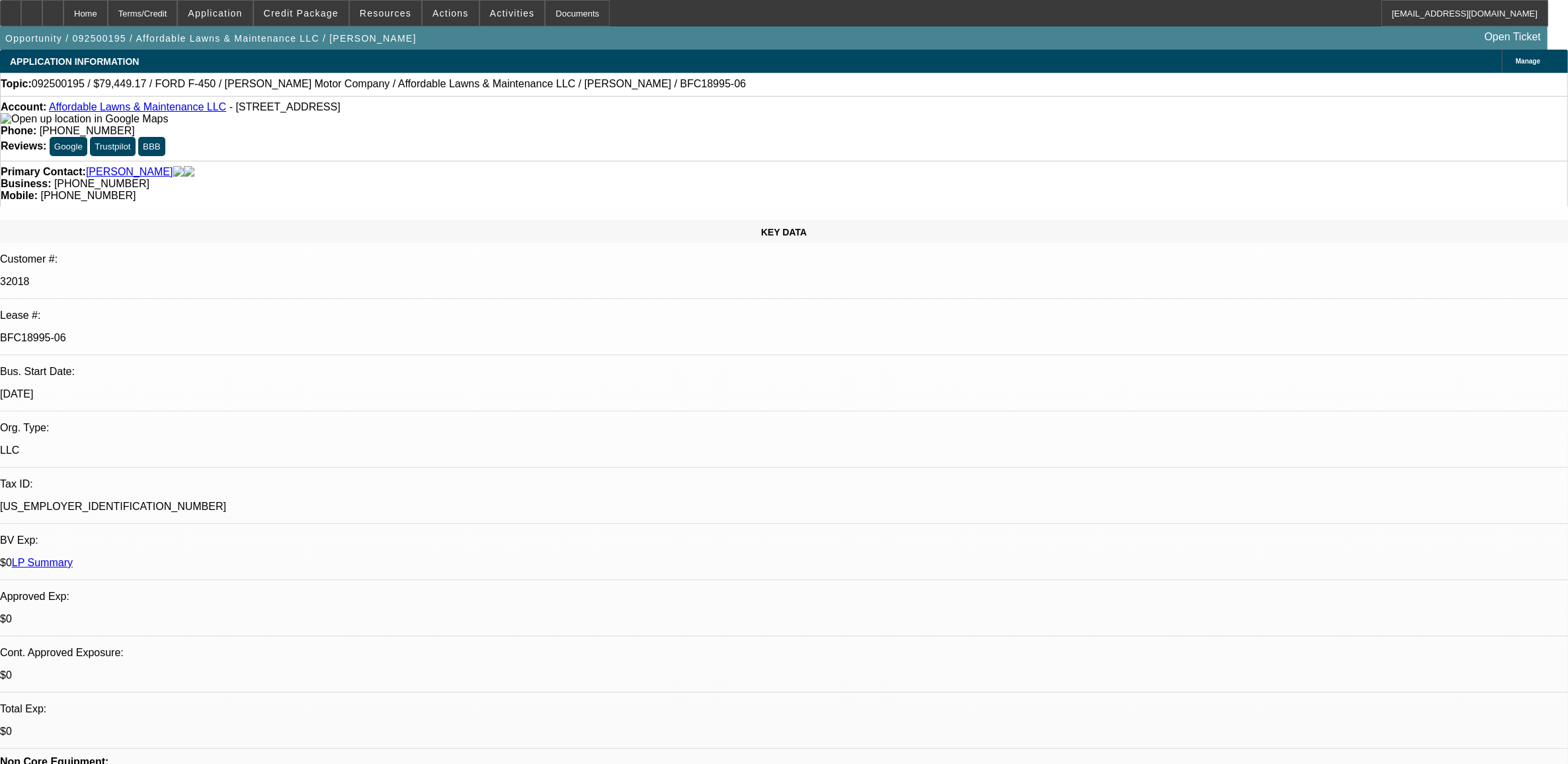
select select "1"
select select "2"
select select "4"
